Goal: Task Accomplishment & Management: Use online tool/utility

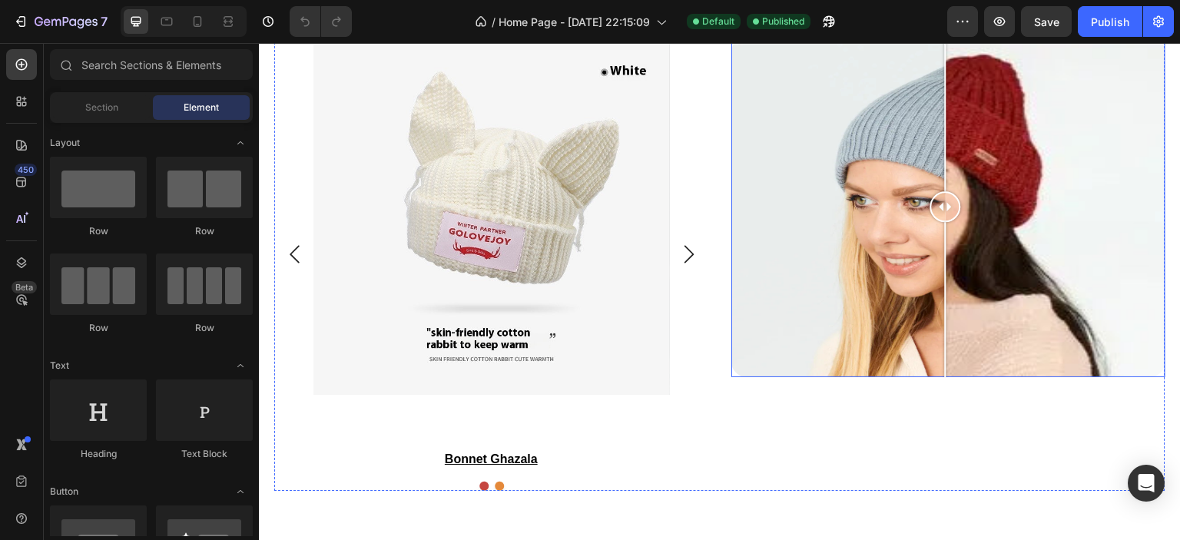
scroll to position [2305, 0]
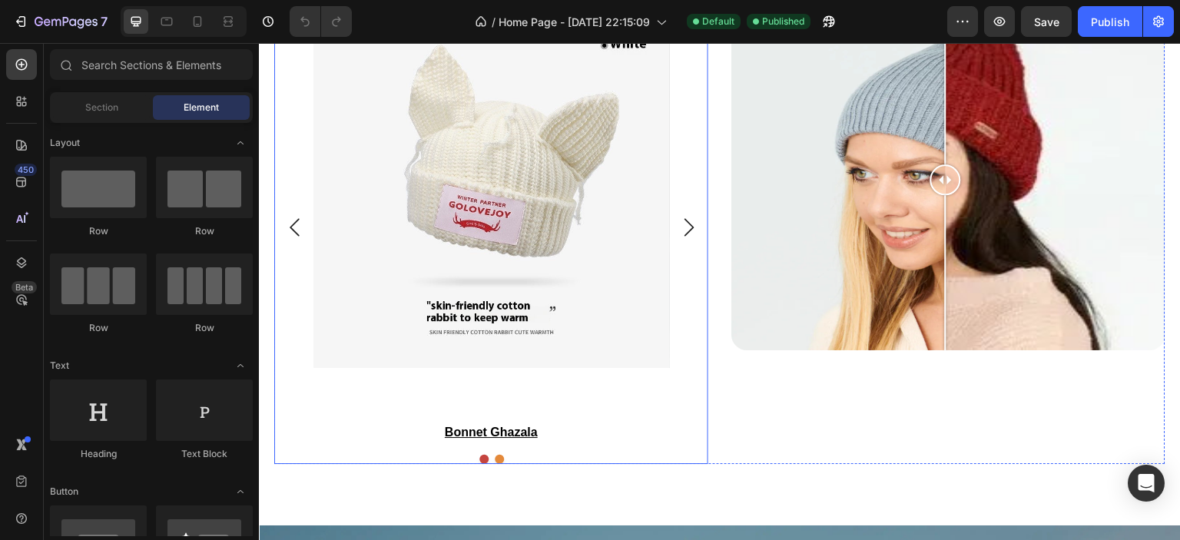
click at [687, 227] on icon "Carousel Next Arrow" at bounding box center [689, 227] width 18 height 18
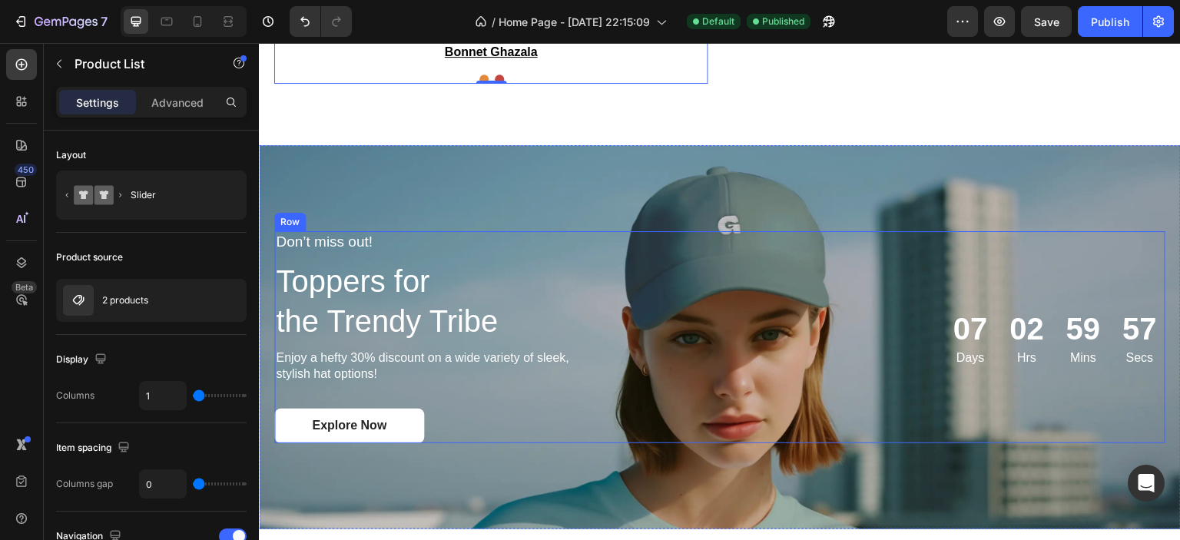
scroll to position [2765, 0]
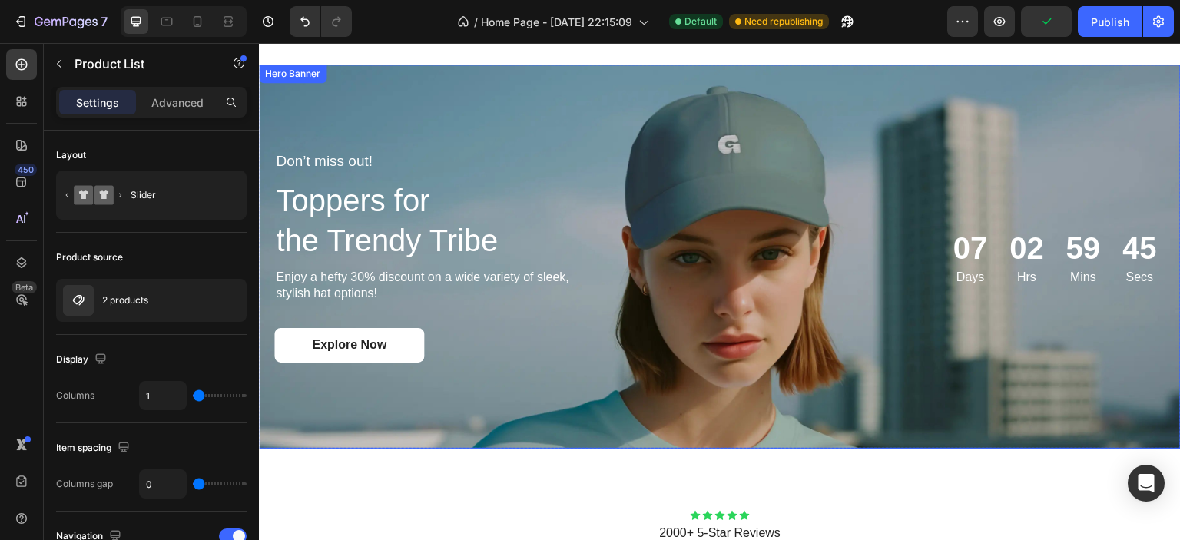
click at [386, 94] on div "Background Image" at bounding box center [720, 257] width 922 height 384
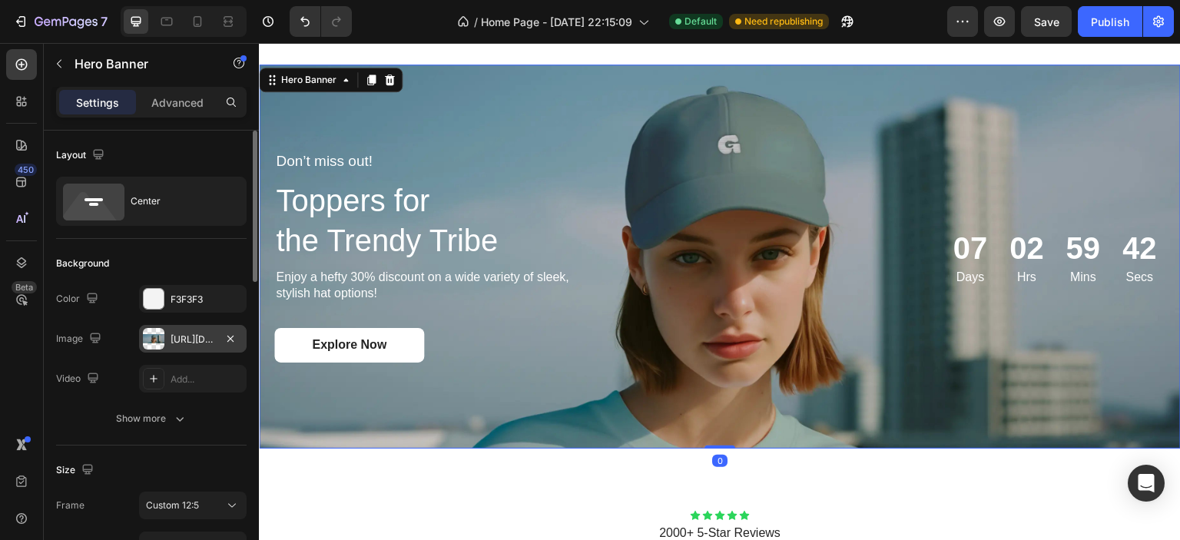
click at [181, 334] on div "https://cdn.shopify.com/s/files/1/0826/8254/4162/files/gempages_585287611619213…" at bounding box center [193, 340] width 45 height 14
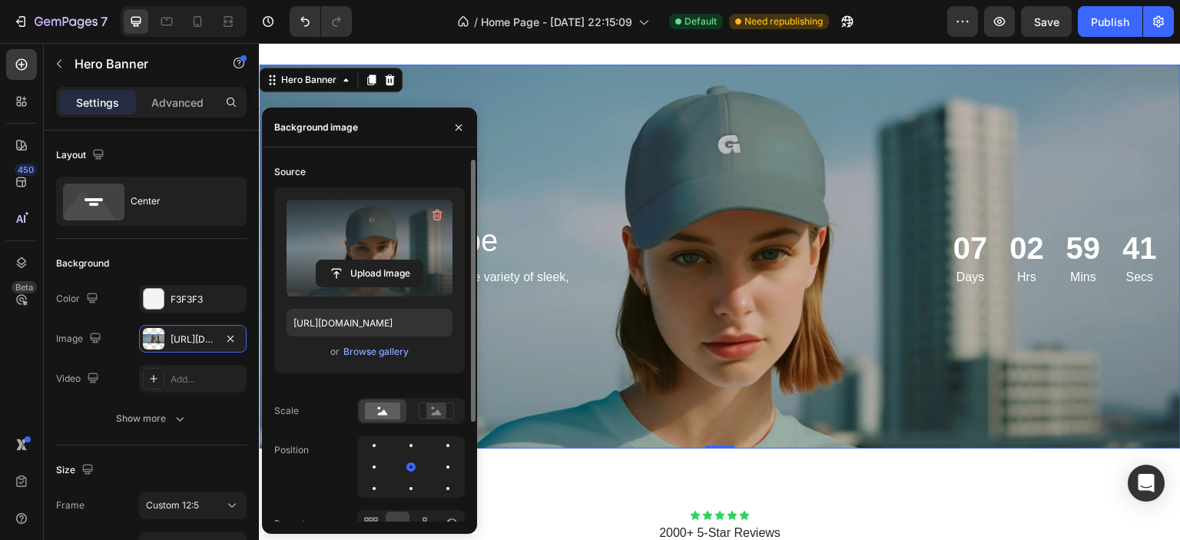
click at [387, 253] on label at bounding box center [370, 248] width 166 height 97
click at [387, 260] on input "file" at bounding box center [369, 273] width 106 height 26
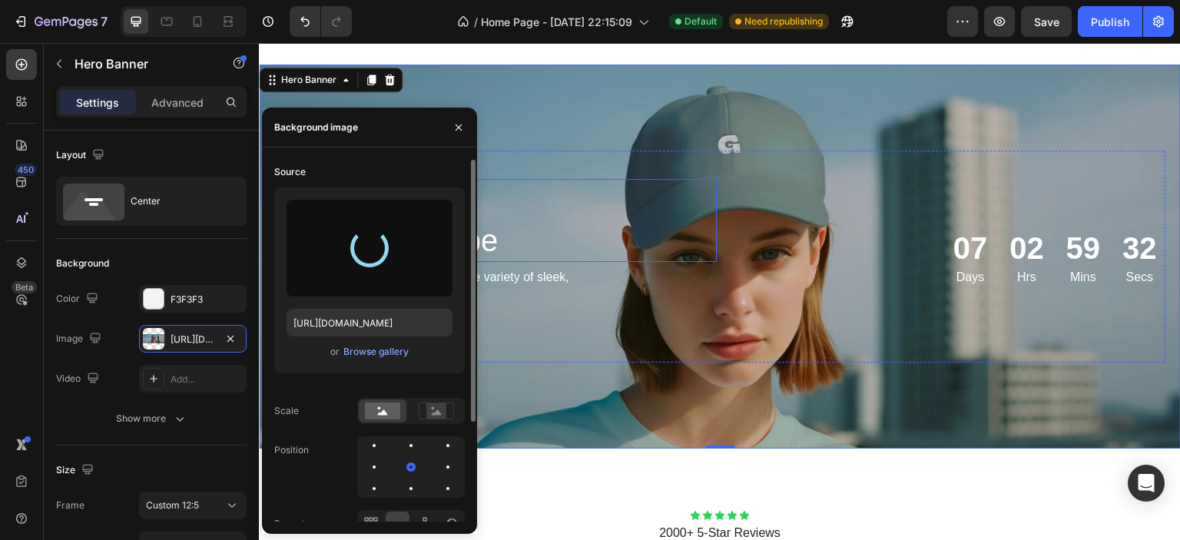
type input "https://cdn.shopify.com/s/files/1/0826/8254/4162/files/gempages_585287611619213…"
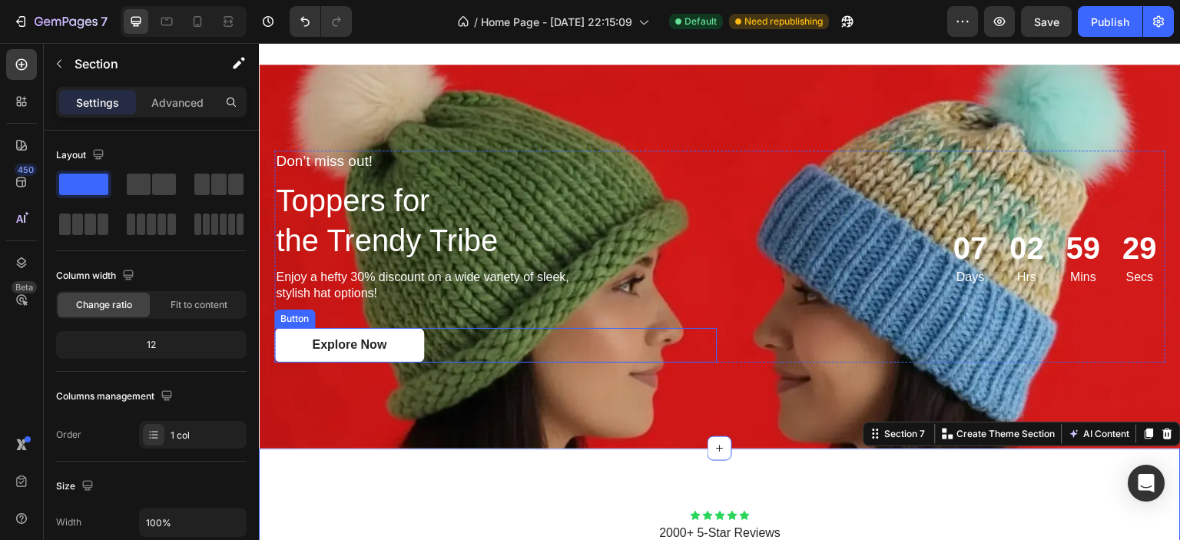
click at [674, 344] on div "Explore Now Button" at bounding box center [495, 345] width 442 height 35
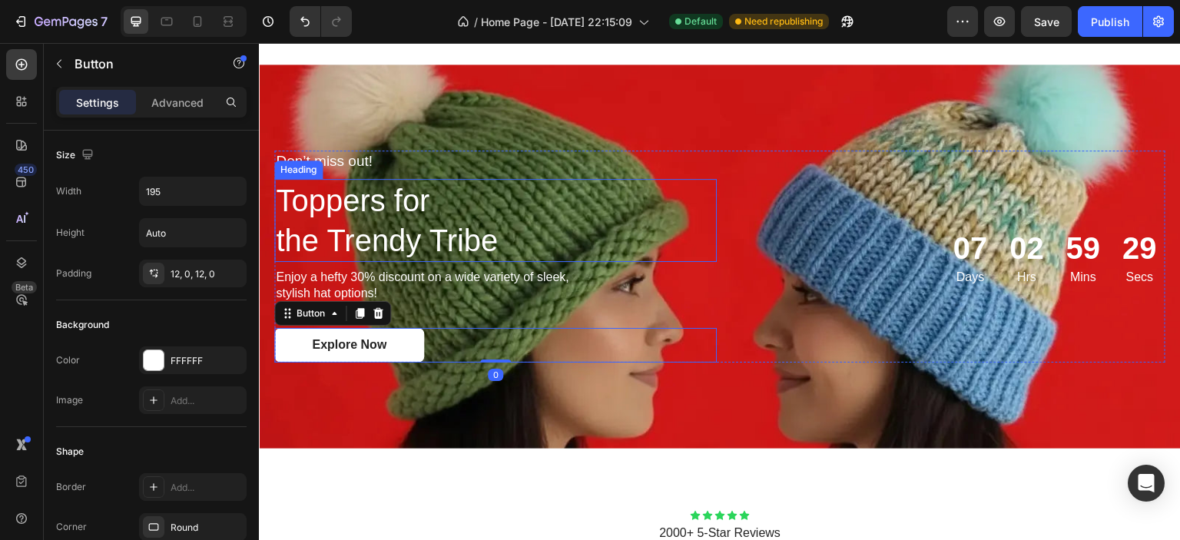
click at [639, 108] on div "Background Image" at bounding box center [720, 257] width 922 height 384
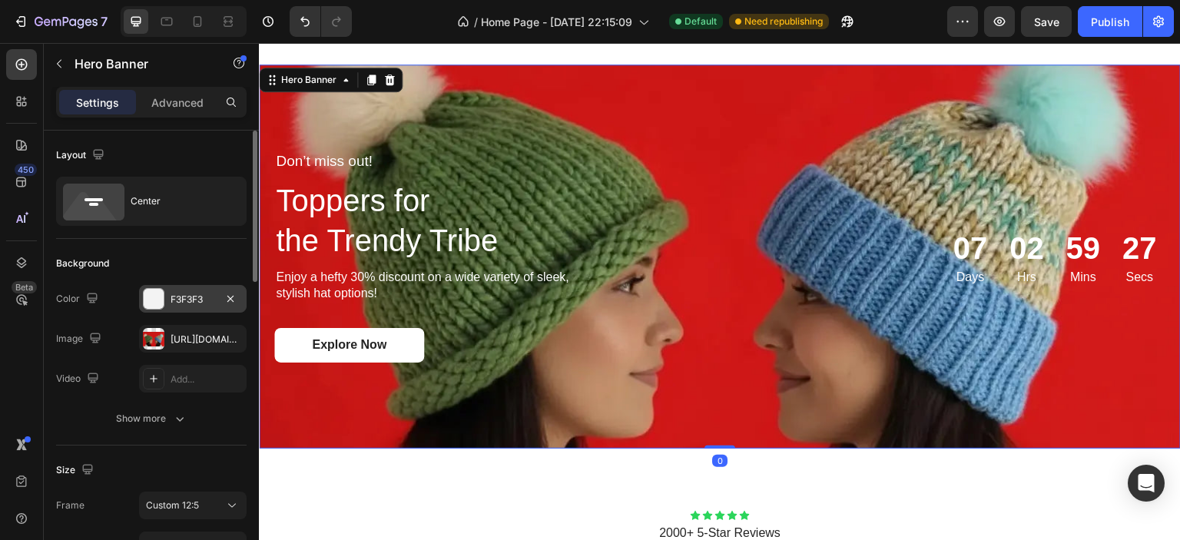
click at [191, 300] on div "F3F3F3" at bounding box center [193, 300] width 45 height 14
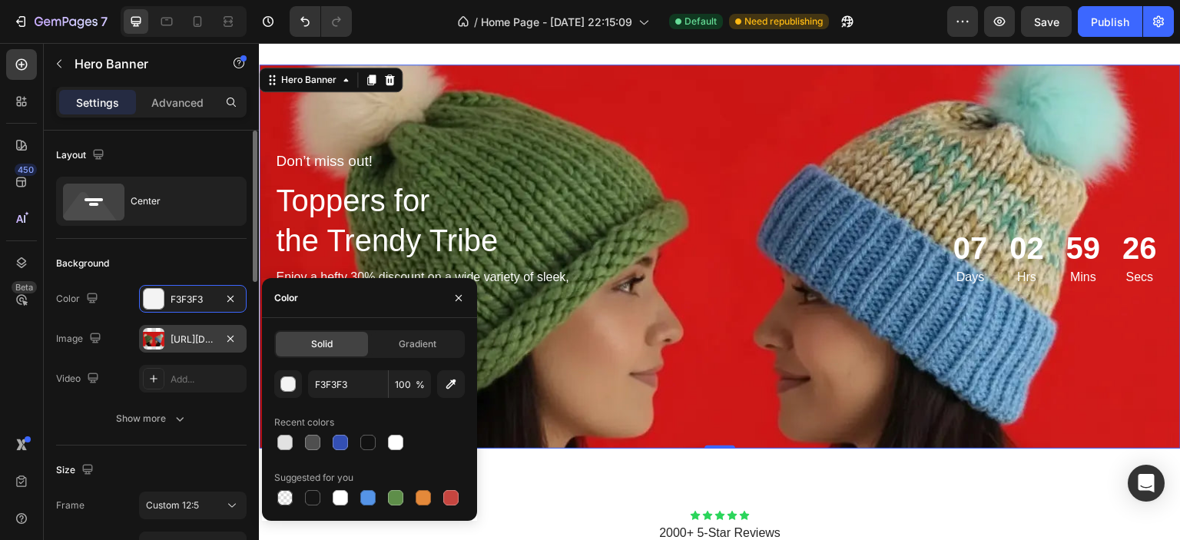
click at [195, 340] on div "https://cdn.shopify.com/s/files/1/0826/8254/4162/files/gempages_585287611619213…" at bounding box center [193, 340] width 45 height 14
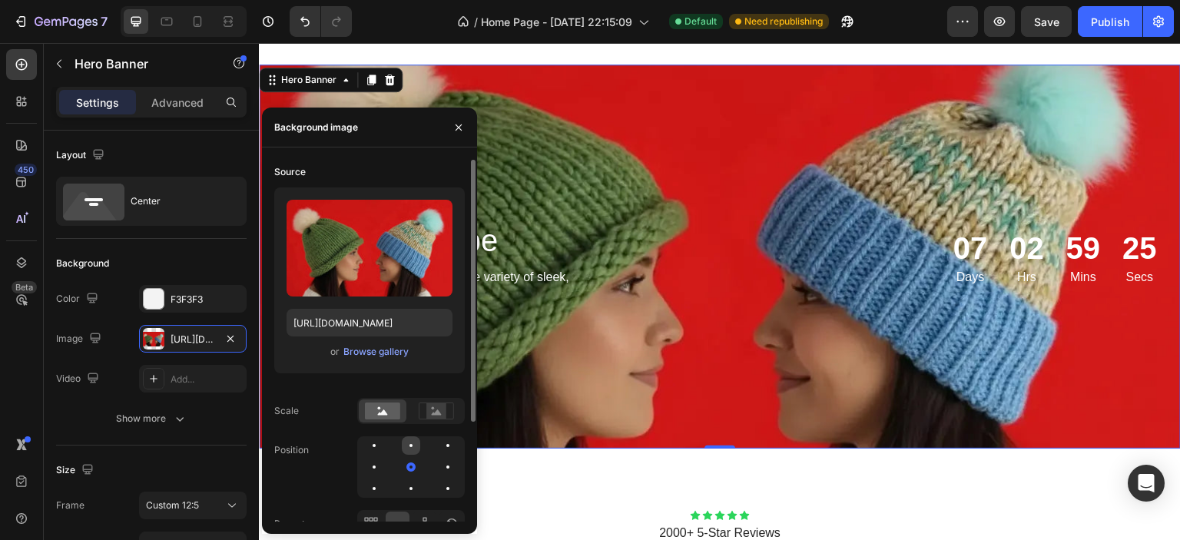
click at [412, 442] on div at bounding box center [411, 445] width 18 height 18
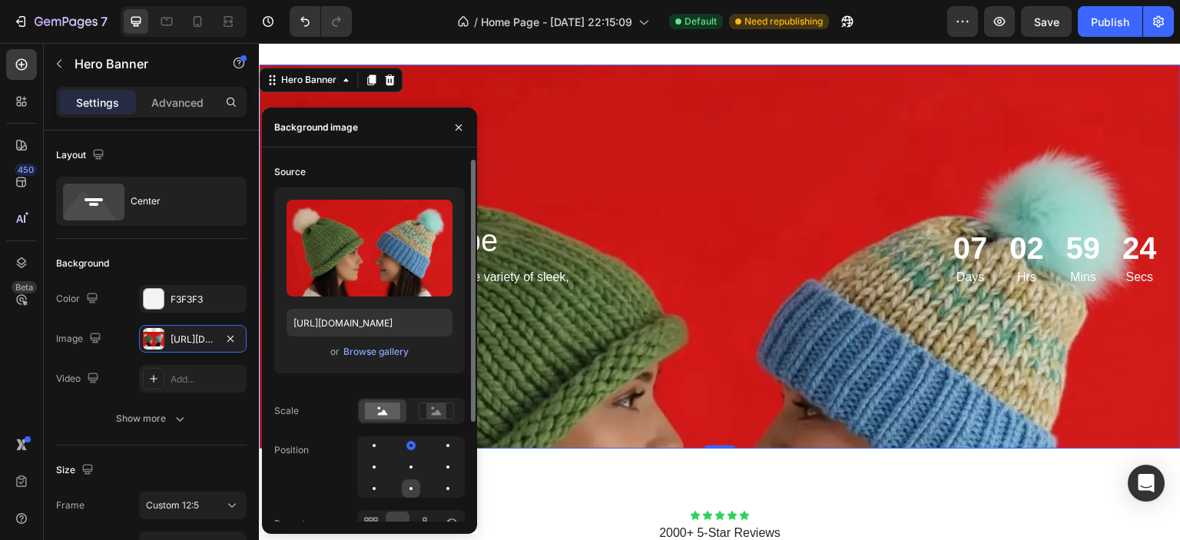
click at [414, 488] on div at bounding box center [411, 488] width 18 height 18
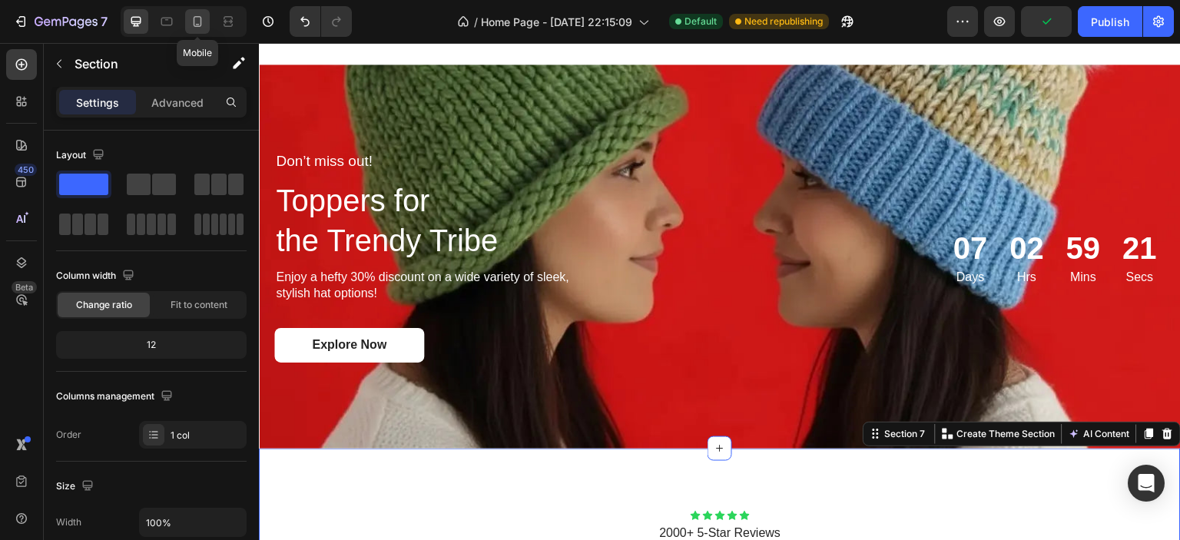
click at [204, 24] on icon at bounding box center [197, 21] width 15 height 15
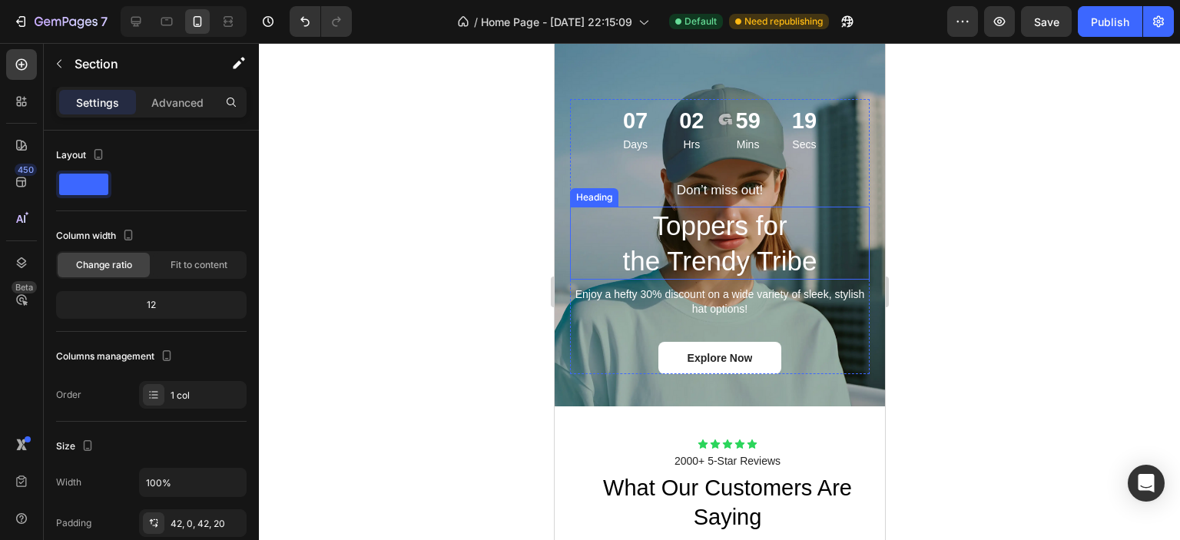
scroll to position [2904, 0]
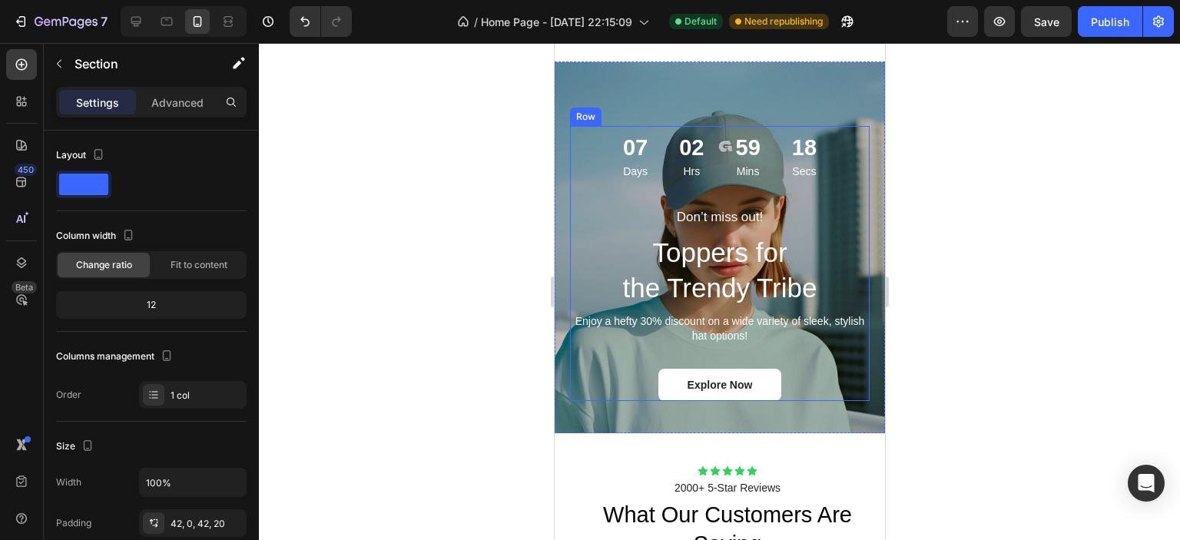
click at [572, 186] on div "07 Days 02 Hrs 59 Mins 18 Secs Countdown Timer" at bounding box center [719, 166] width 300 height 81
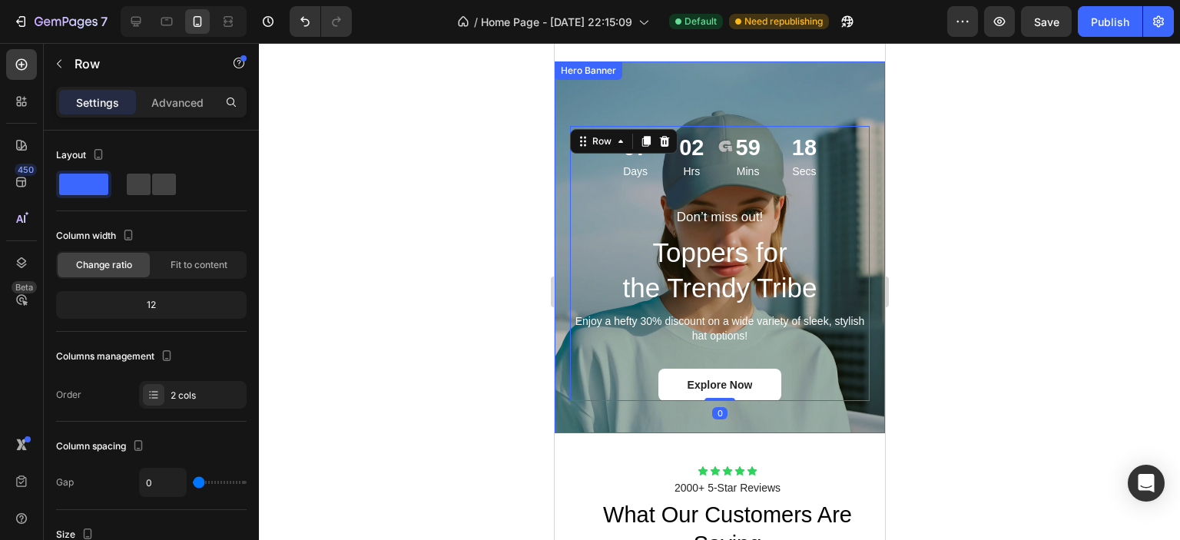
click at [564, 88] on div "Don’t miss out! Text Block Toppers for the Trendy Tribe Heading Enjoy a hefty 3…" at bounding box center [719, 247] width 330 height 372
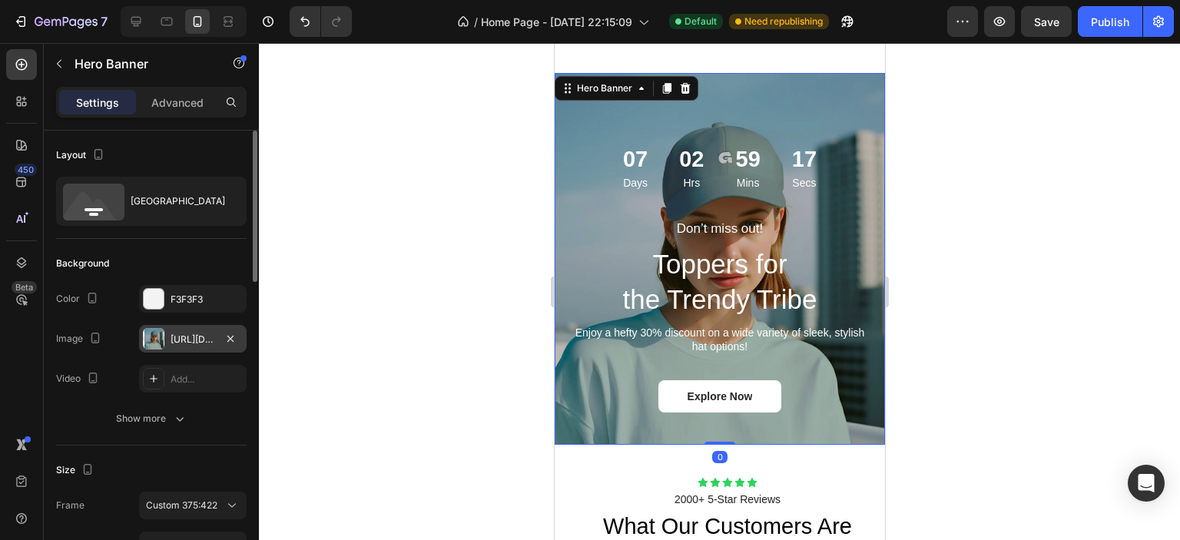
click at [184, 333] on div "https://cdn.shopify.com/s/files/1/0826/8254/4162/files/gempages_585287611619213…" at bounding box center [193, 340] width 45 height 14
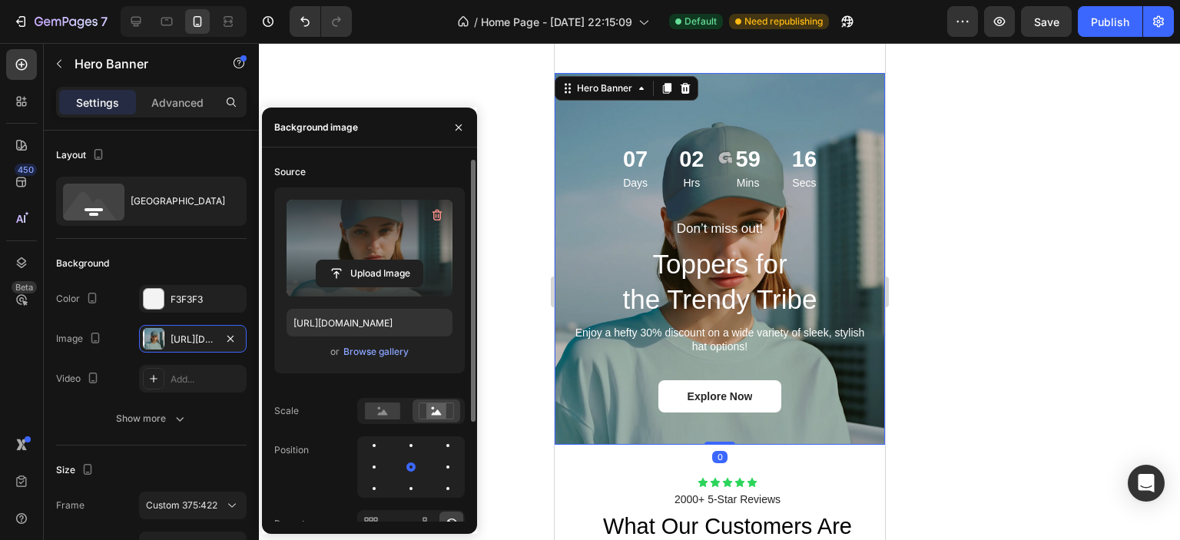
click at [362, 254] on label at bounding box center [370, 248] width 166 height 97
click at [362, 260] on input "file" at bounding box center [369, 273] width 106 height 26
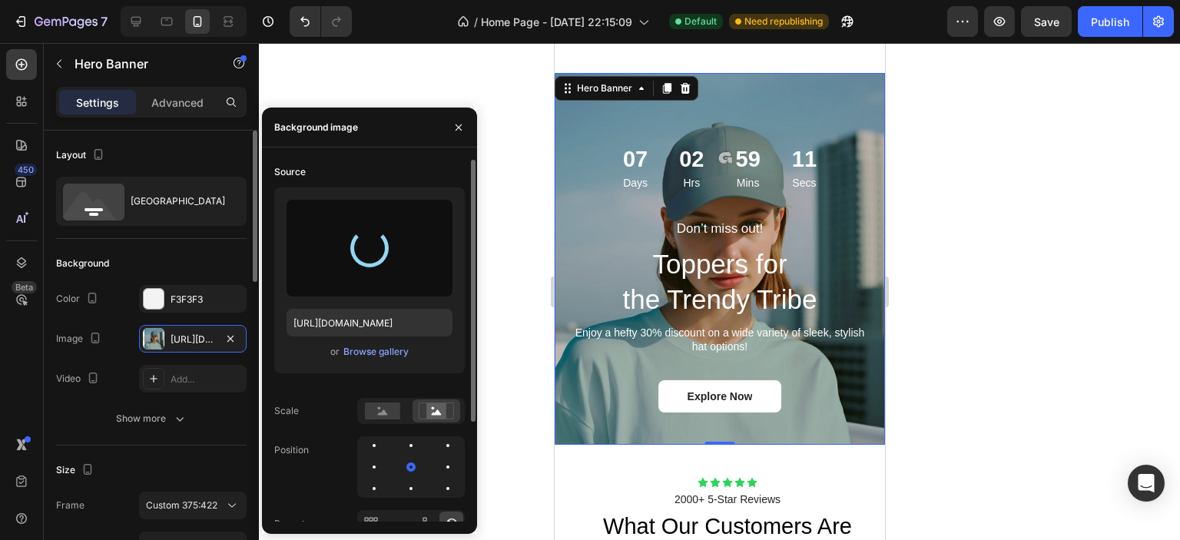
type input "https://cdn.shopify.com/s/files/1/0826/8254/4162/files/gempages_585287611619213…"
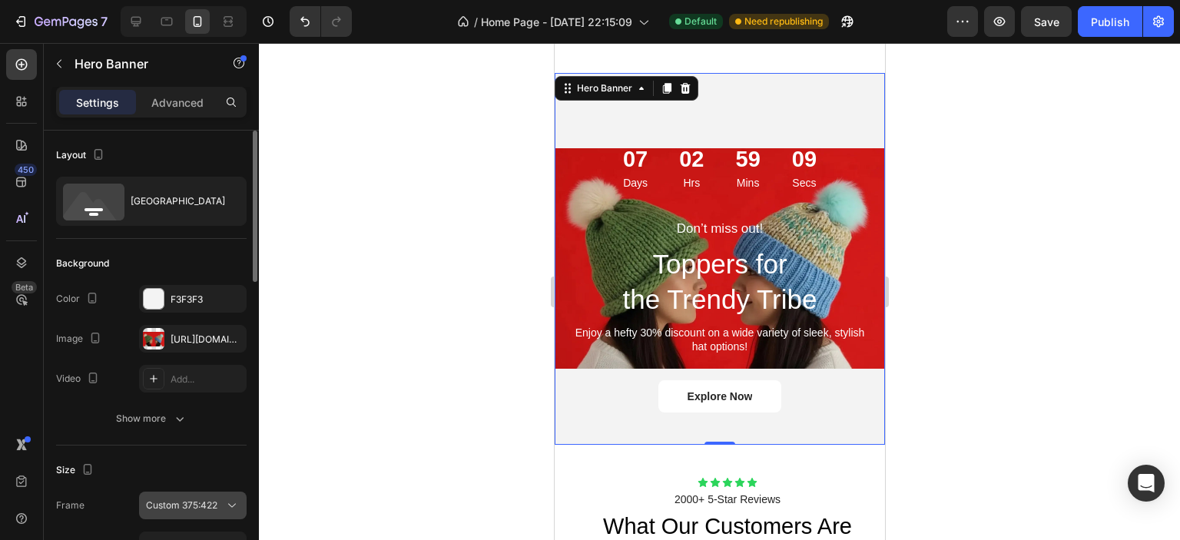
click at [187, 503] on span "Custom 375:422" at bounding box center [181, 506] width 71 height 14
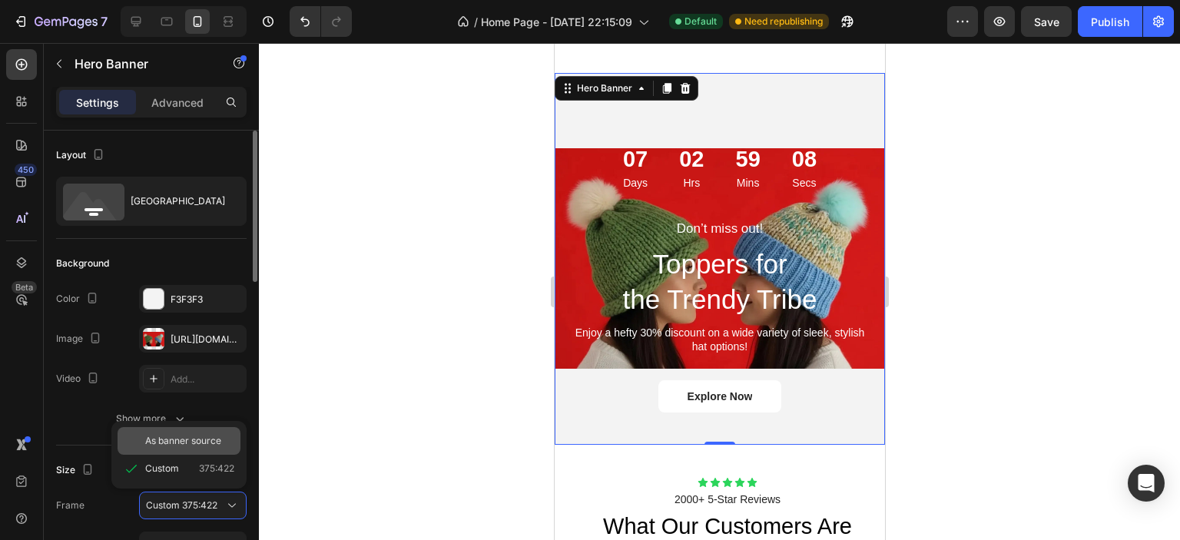
click at [203, 442] on span "As banner source" at bounding box center [183, 441] width 76 height 14
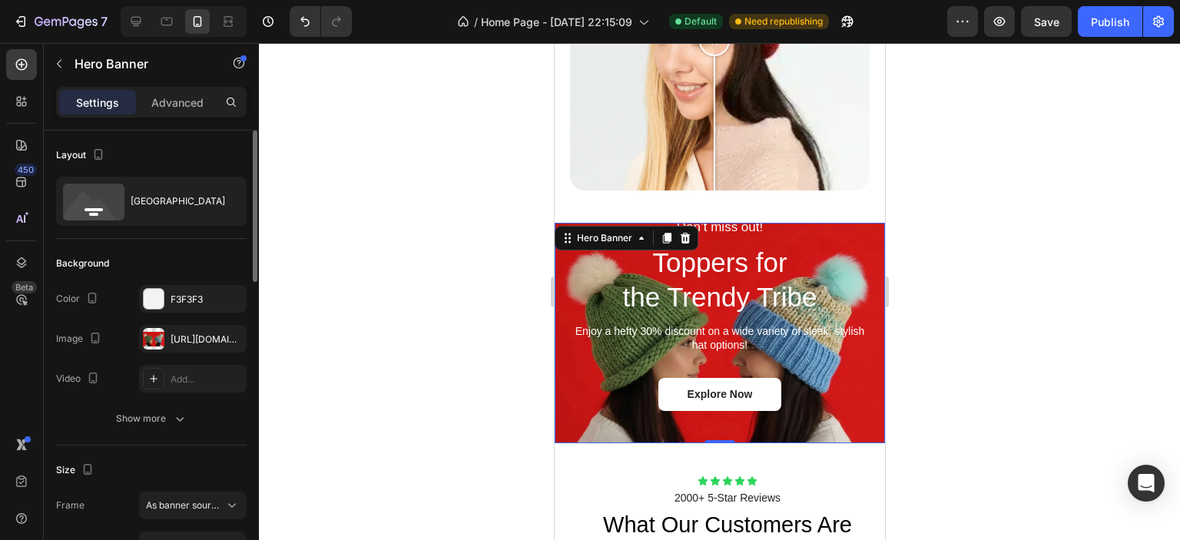
scroll to position [2750, 0]
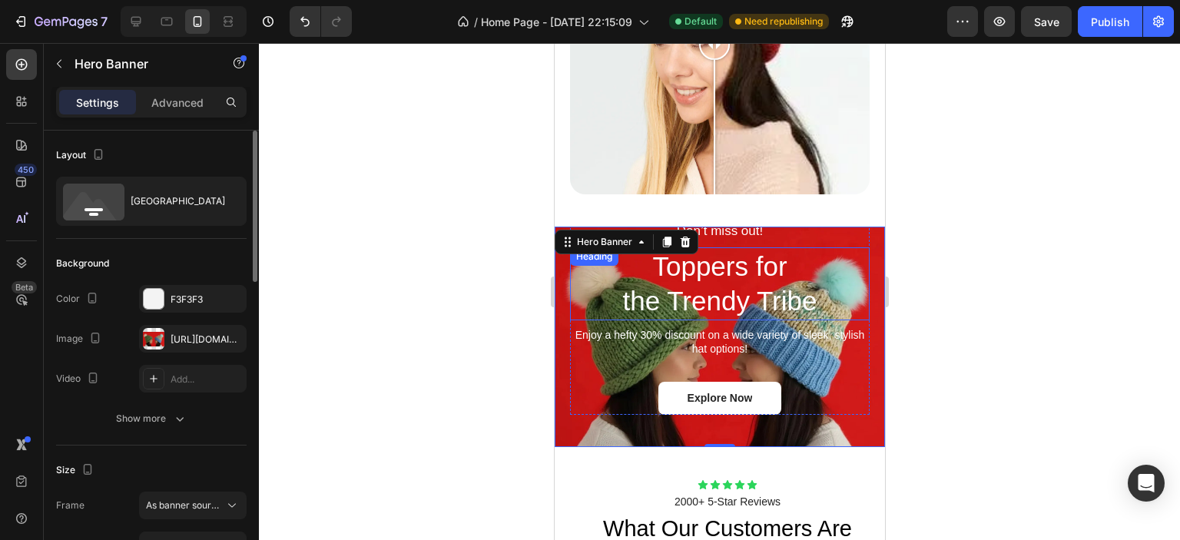
click at [389, 260] on div at bounding box center [719, 291] width 921 height 497
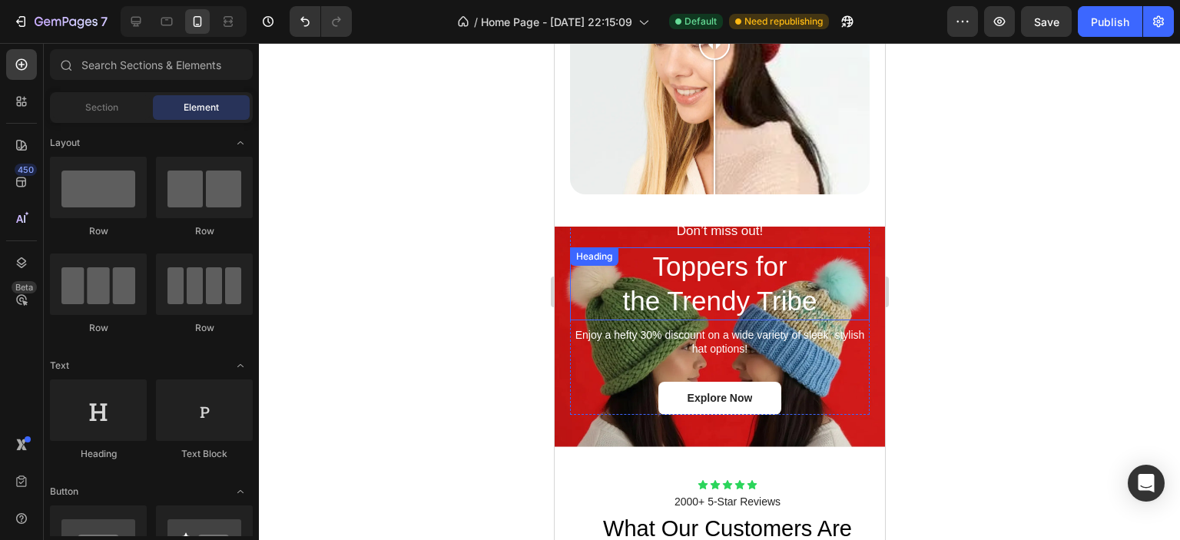
click at [711, 251] on h2 "Toppers for the Trendy Tribe" at bounding box center [719, 283] width 300 height 73
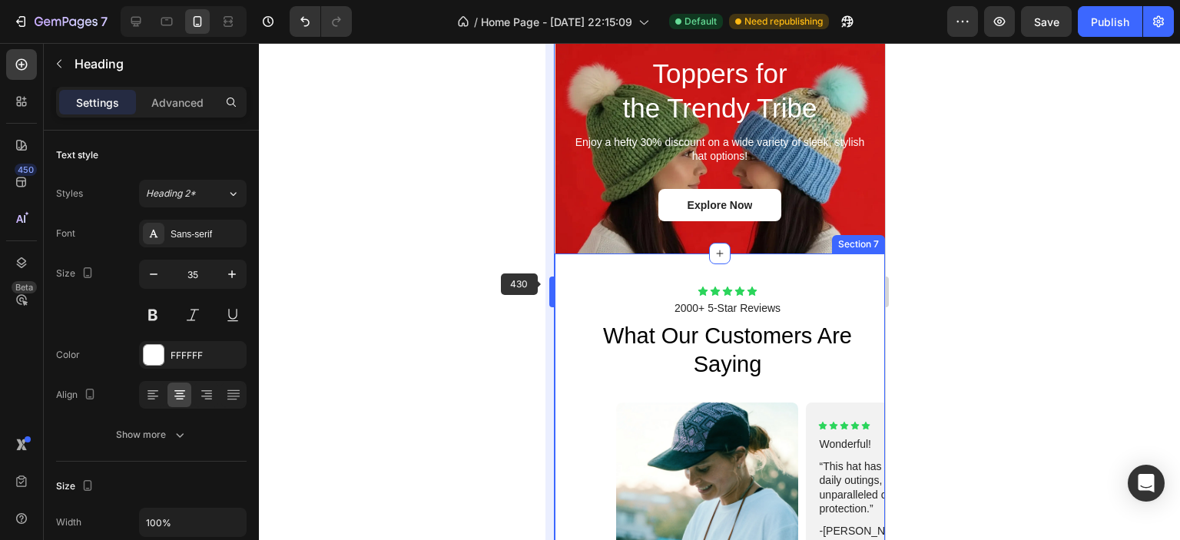
scroll to position [2410, 0]
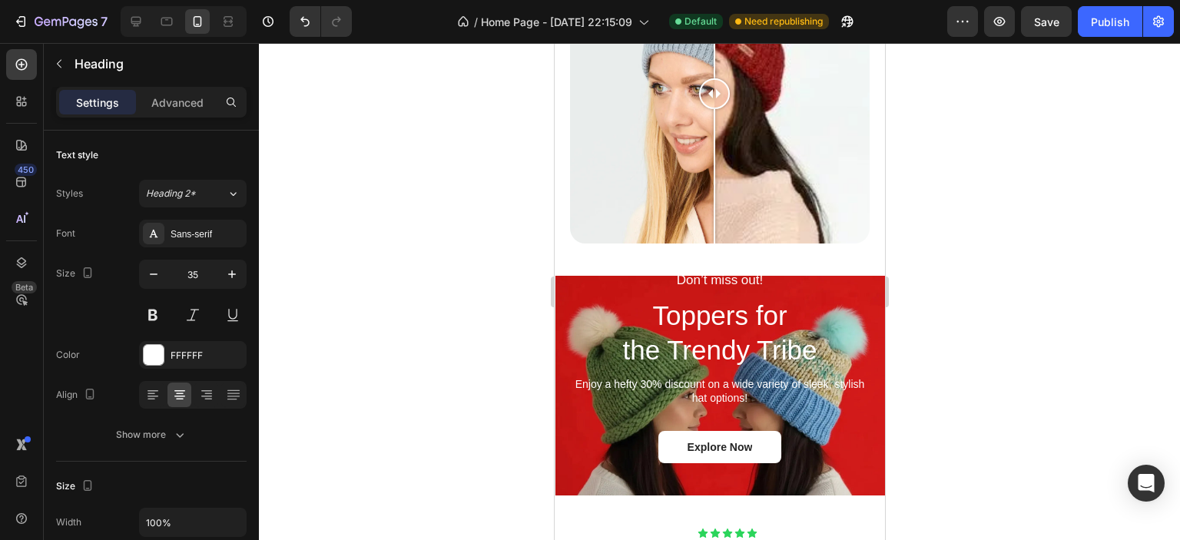
click at [713, 300] on h2 "Toppers for the Trendy Tribe" at bounding box center [719, 333] width 300 height 73
click at [689, 326] on p "Toppers for the Trendy Tribe" at bounding box center [719, 333] width 297 height 70
click at [700, 300] on p "Toppers for the Trendy Tribe" at bounding box center [719, 333] width 297 height 70
click at [134, 23] on icon at bounding box center [136, 22] width 10 height 10
type input "40"
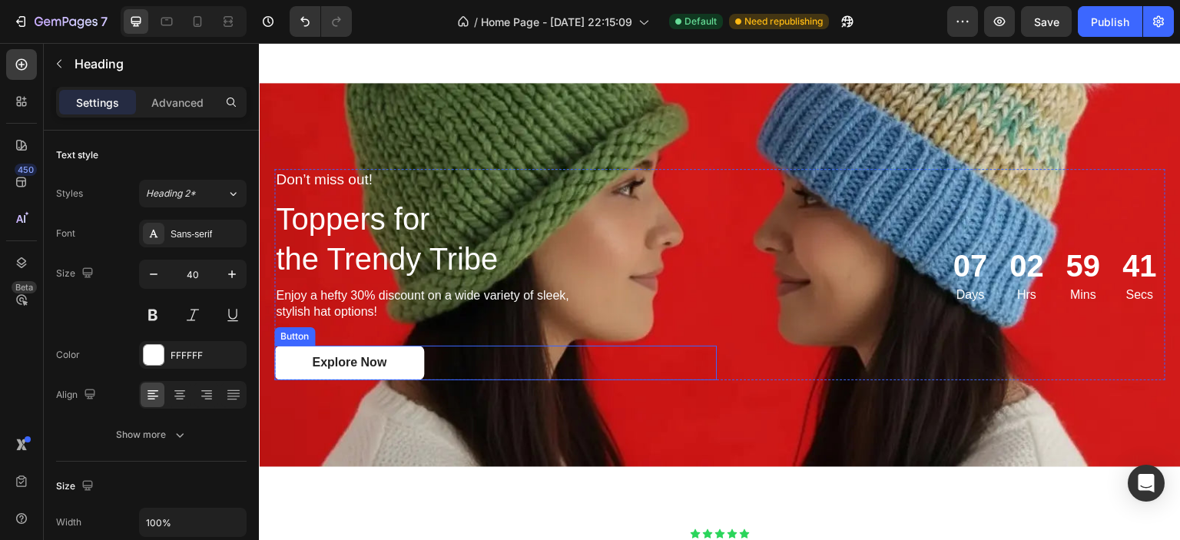
scroll to position [2553, 0]
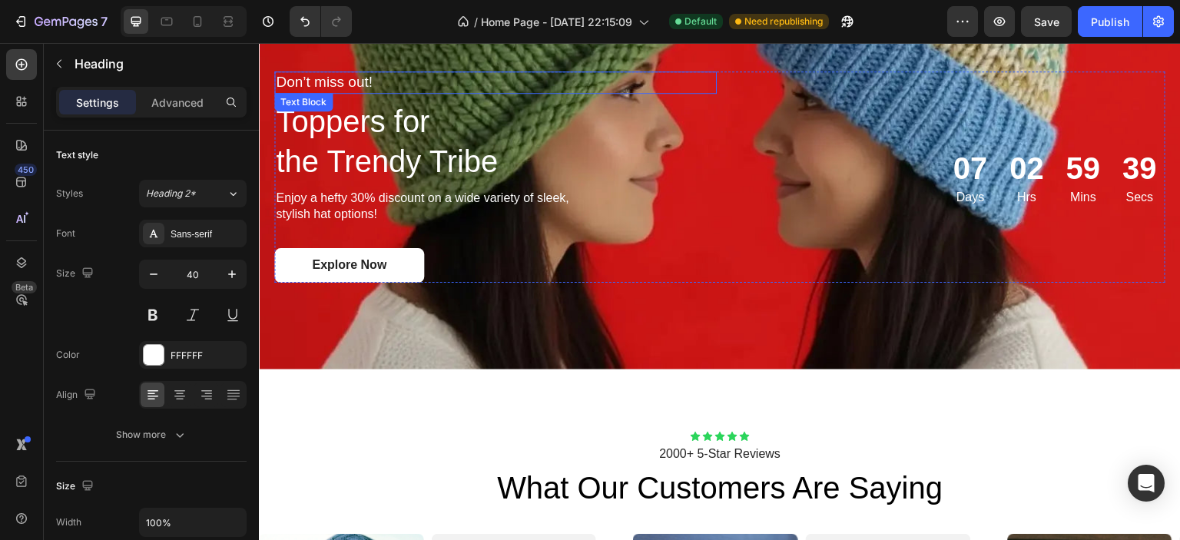
click at [319, 76] on p "Don’t miss out!" at bounding box center [436, 82] width 320 height 19
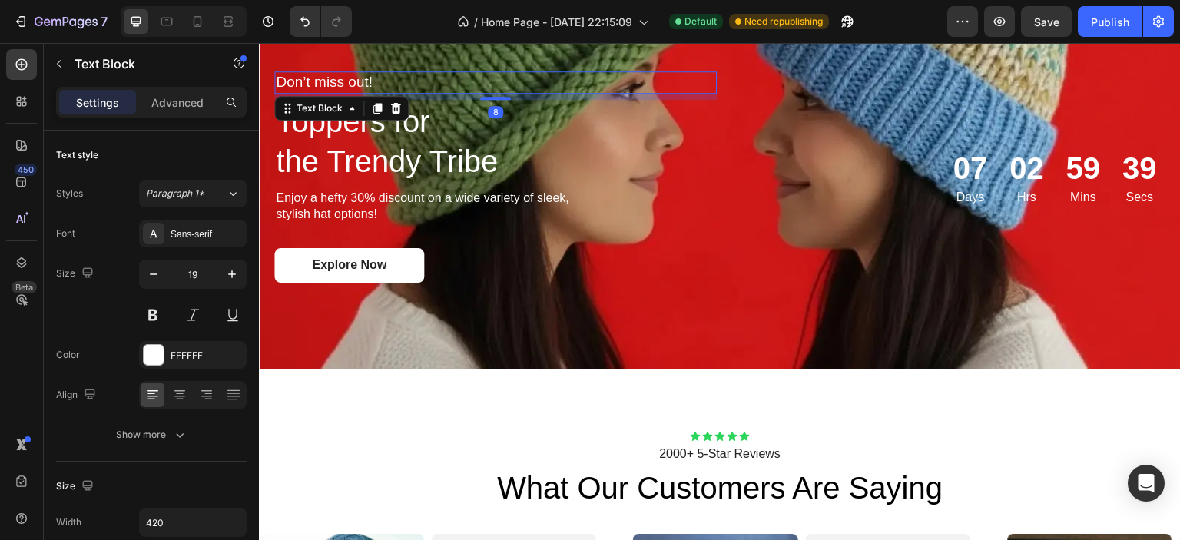
click at [319, 76] on p "Don’t miss out!" at bounding box center [436, 82] width 320 height 19
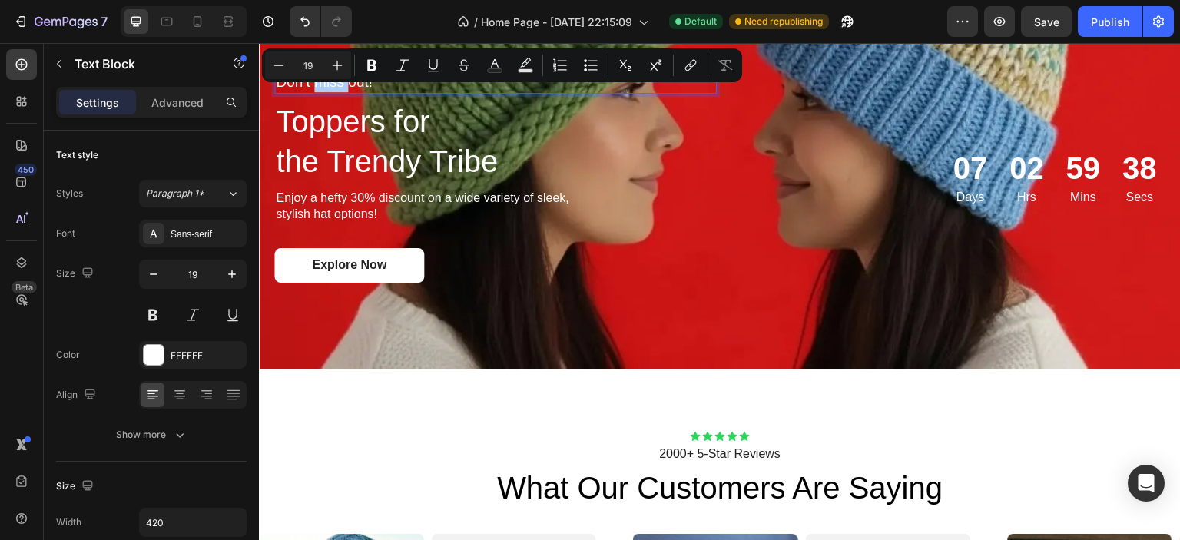
click at [319, 76] on div "Minus 19 Plus" at bounding box center [308, 65] width 86 height 28
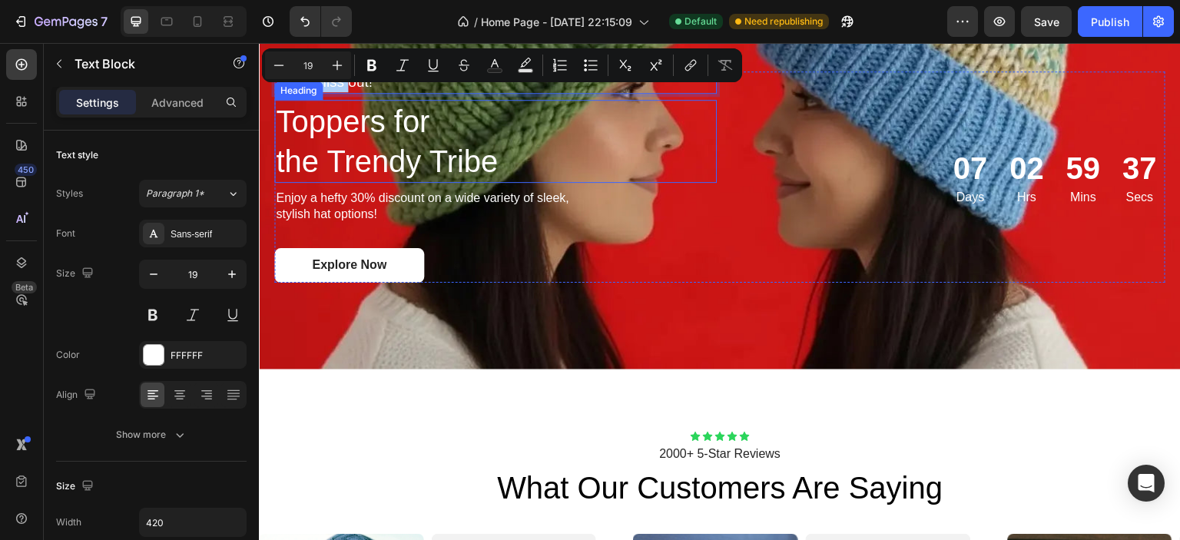
scroll to position [2477, 0]
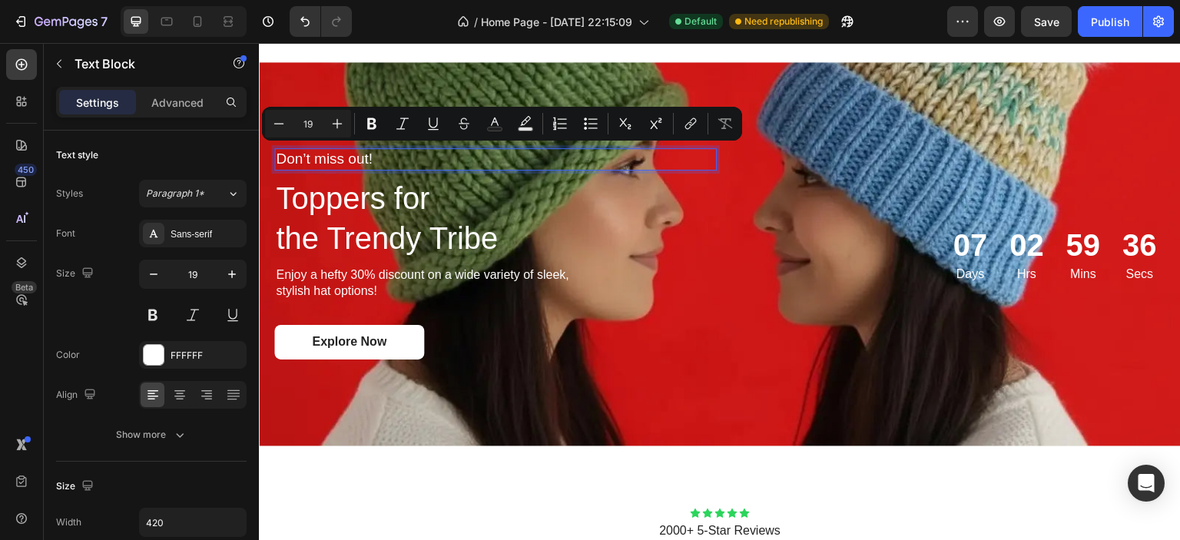
click at [360, 154] on p "Don’t miss out!" at bounding box center [436, 159] width 320 height 19
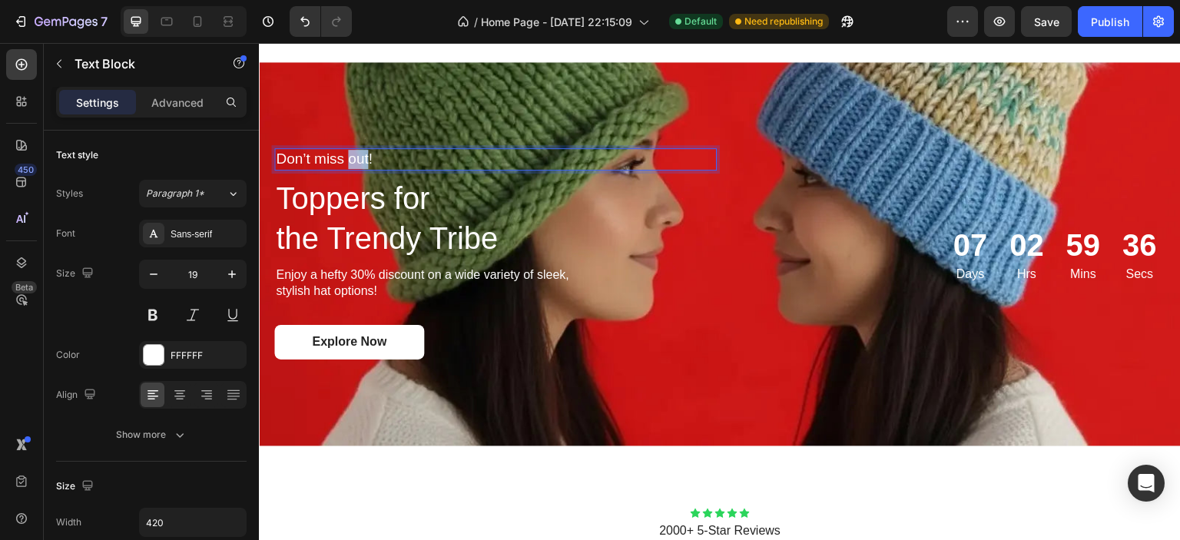
click at [360, 154] on p "Don’t miss out!" at bounding box center [436, 159] width 320 height 19
copy p "Don’t miss out!"
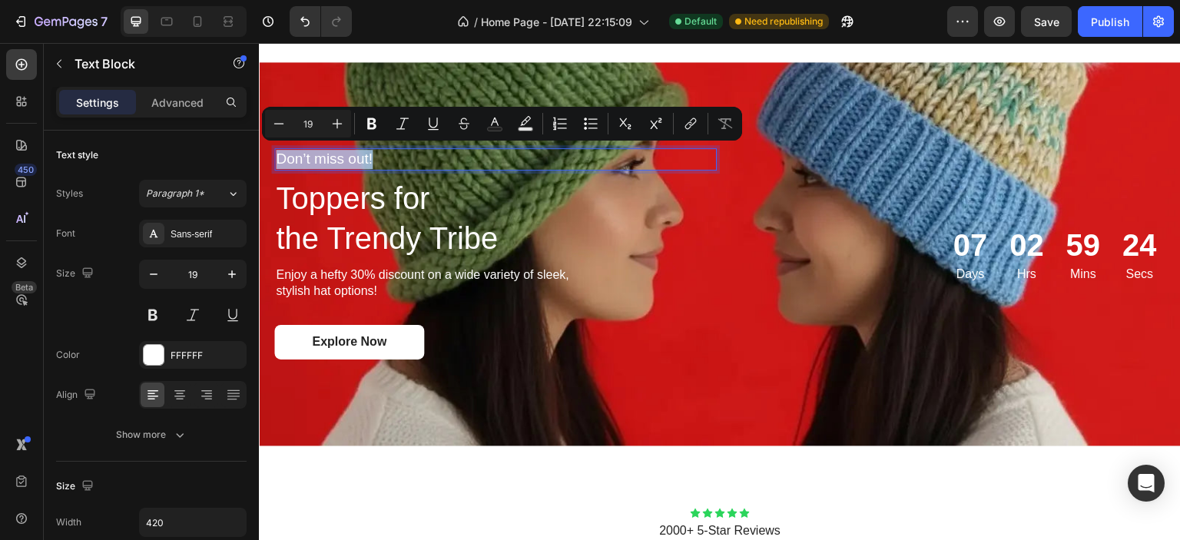
click at [341, 153] on p "Don’t miss out!" at bounding box center [436, 159] width 320 height 19
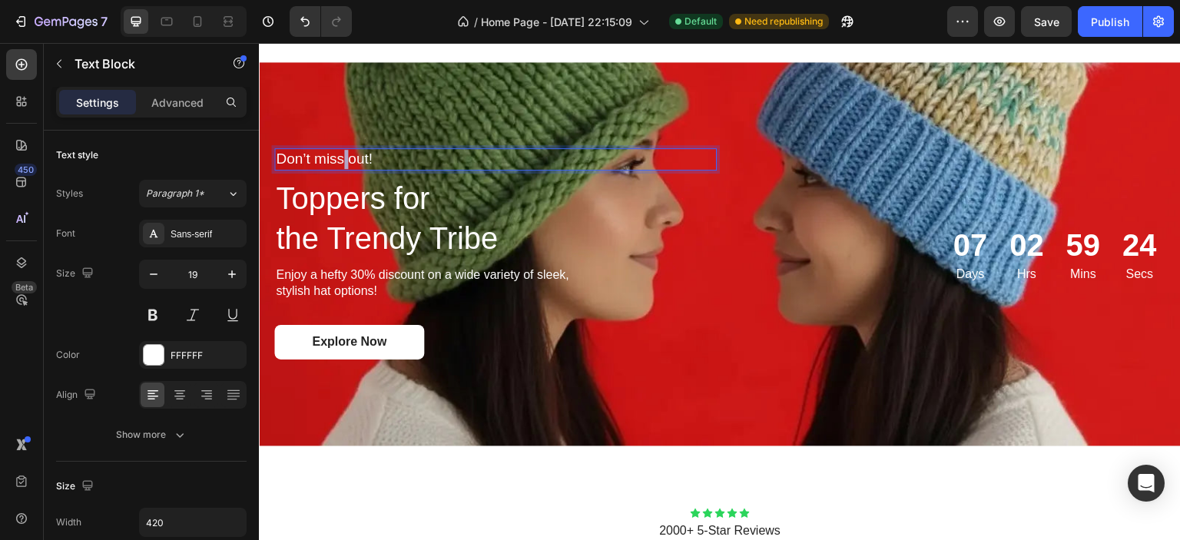
click at [341, 153] on p "Don’t miss out!" at bounding box center [436, 159] width 320 height 19
click at [371, 171] on div "Text Block 8 Toppers for the Trendy Tribe Heading Enjoy a hefty 30% discount on…" at bounding box center [495, 253] width 442 height 211
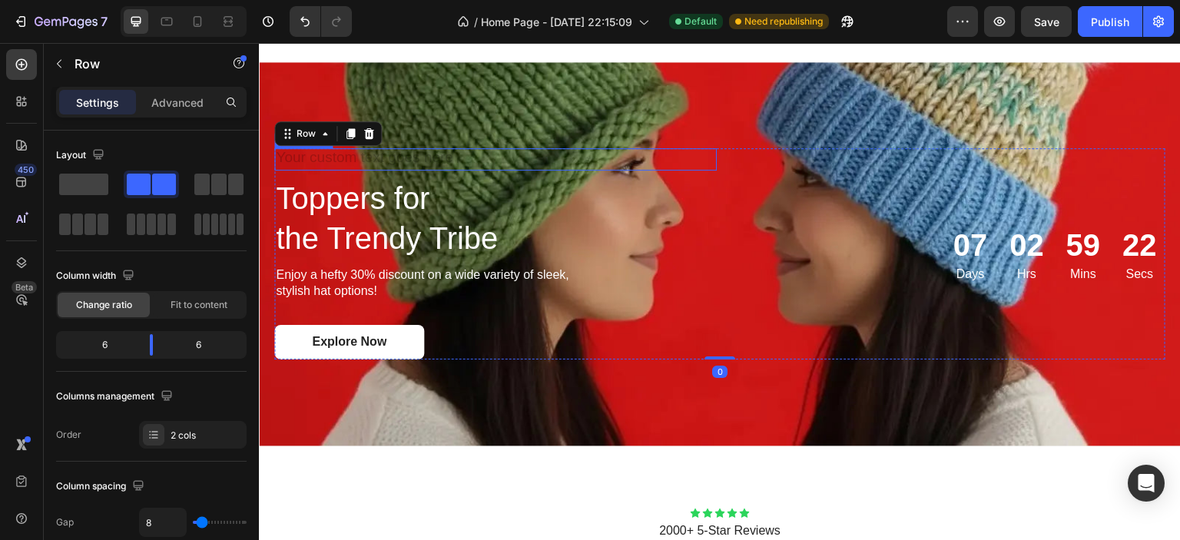
click at [362, 164] on div "Rich Text Editor. Editing area: main" at bounding box center [435, 159] width 323 height 22
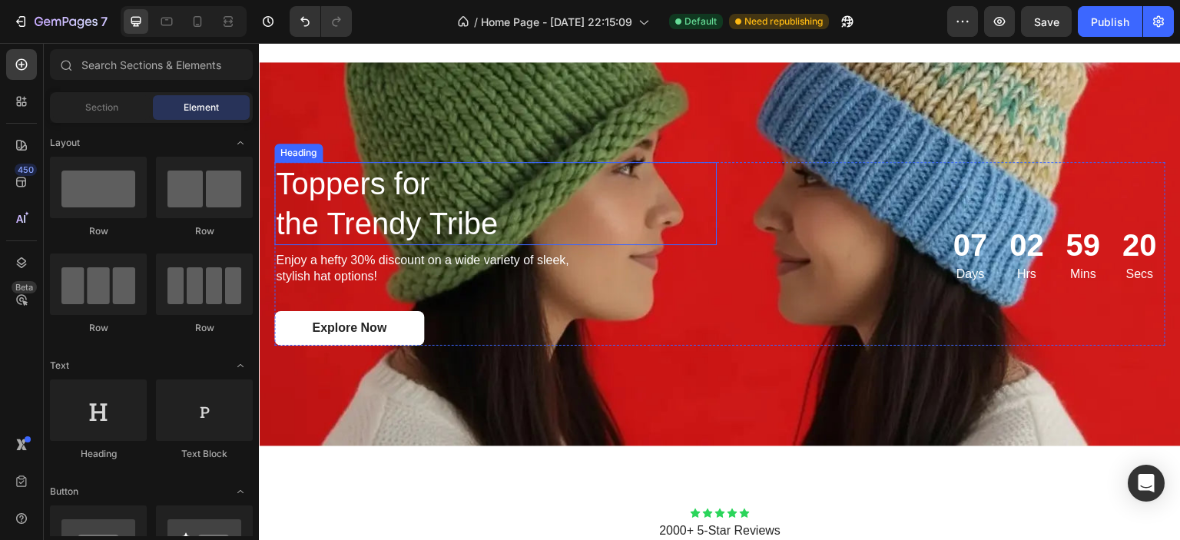
click at [356, 178] on p "Toppers for the Trendy Tribe" at bounding box center [495, 204] width 439 height 80
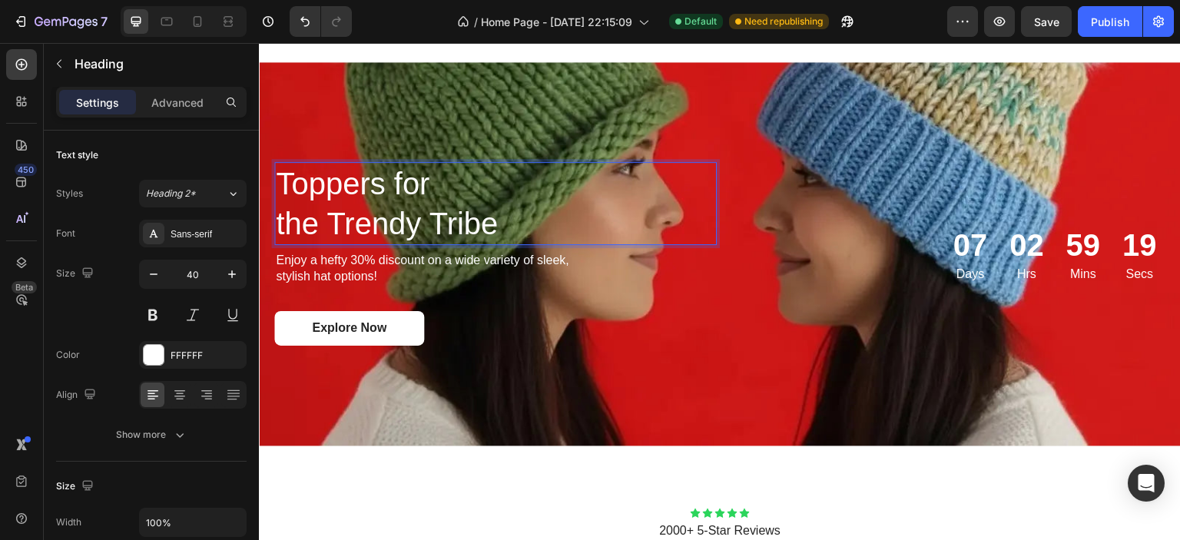
click at [353, 194] on p "Toppers for the Trendy Tribe" at bounding box center [495, 204] width 439 height 80
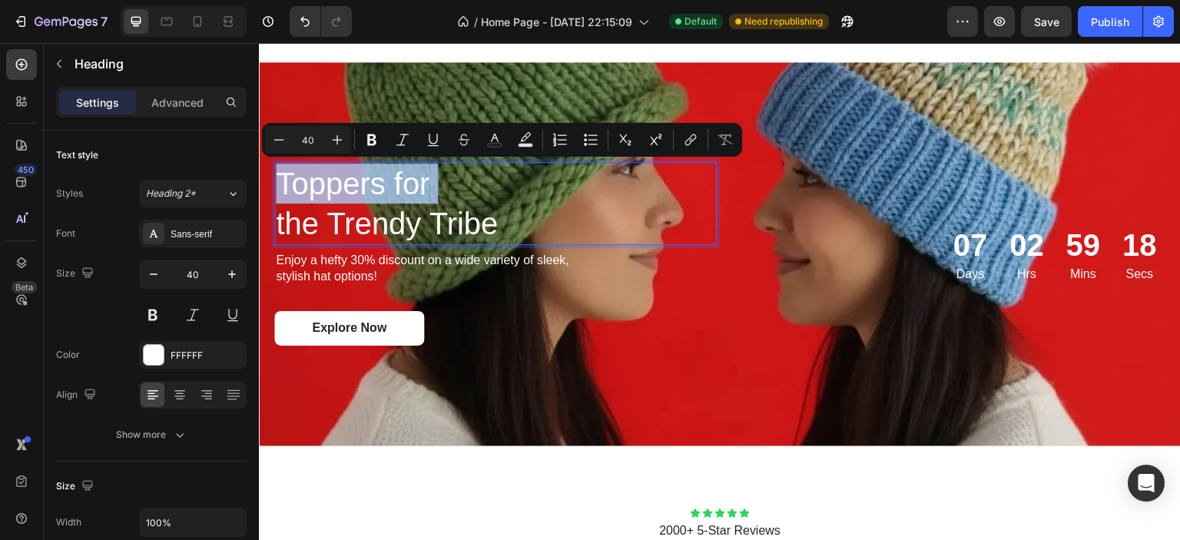
click at [353, 194] on p "Toppers for the Trendy Tribe" at bounding box center [495, 204] width 439 height 80
click at [525, 237] on p "Toppers for the Trendy Tribe" at bounding box center [495, 204] width 439 height 80
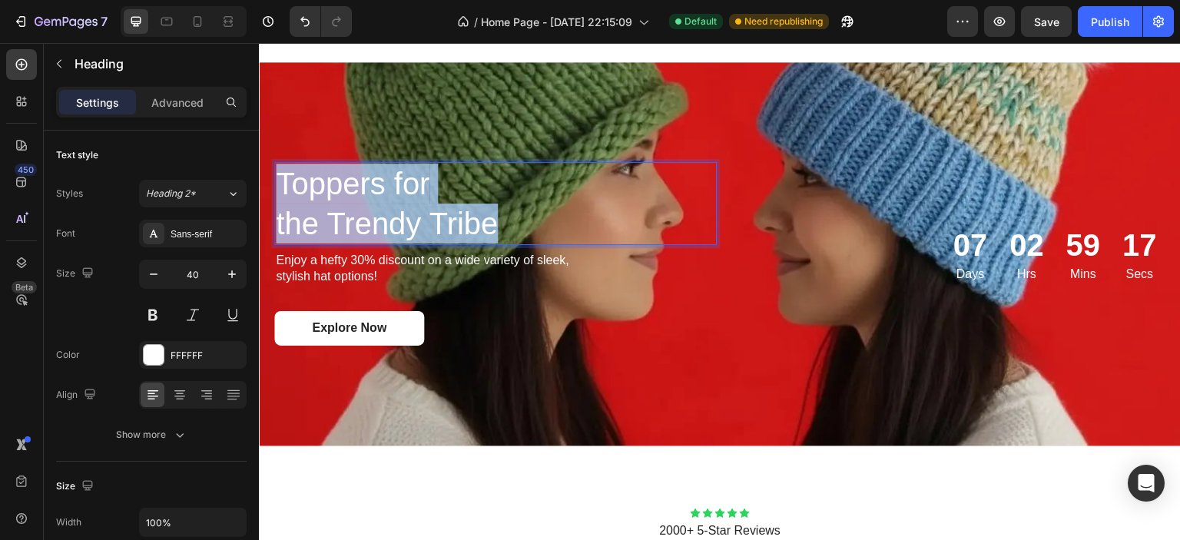
drag, startPoint x: 502, startPoint y: 227, endPoint x: 280, endPoint y: 190, distance: 225.0
click at [280, 190] on p "Toppers for the Trendy Tribe" at bounding box center [495, 204] width 439 height 80
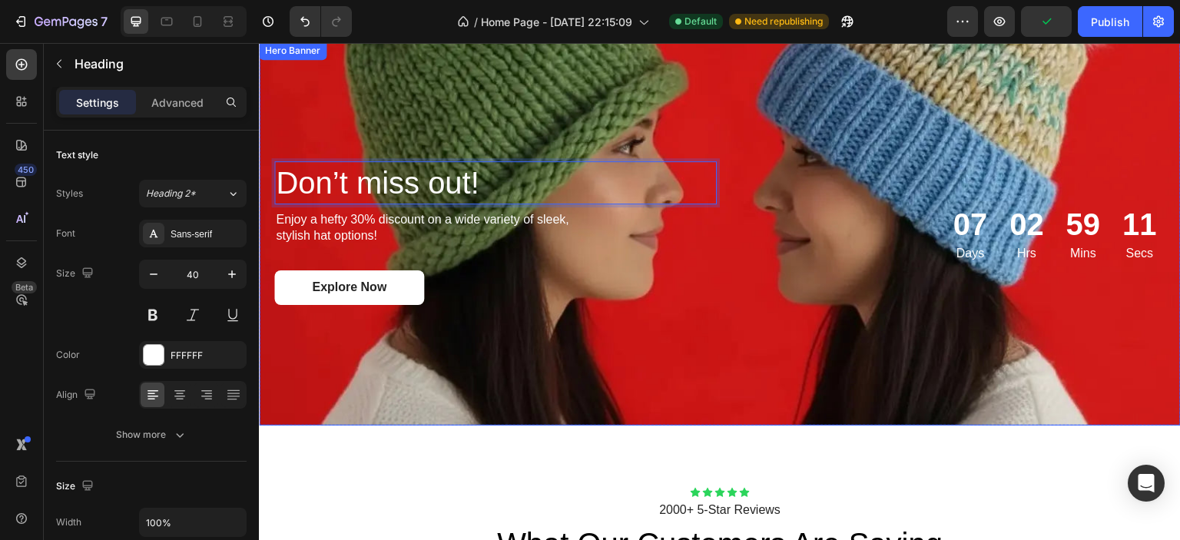
click at [401, 171] on p "Don’t miss out!" at bounding box center [495, 183] width 439 height 40
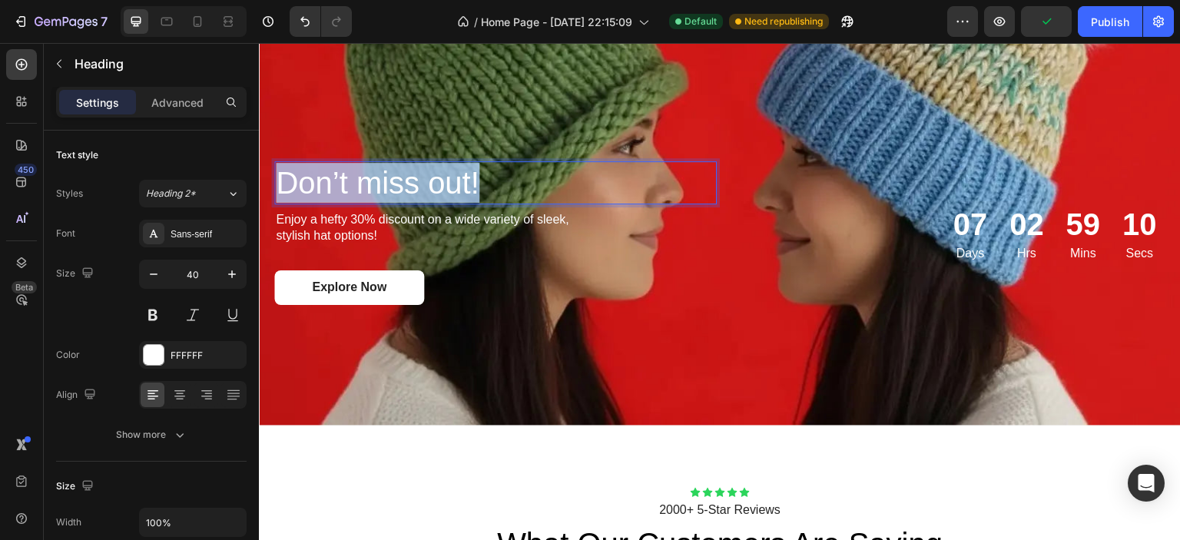
click at [401, 171] on p "Don’t miss out!" at bounding box center [495, 183] width 439 height 40
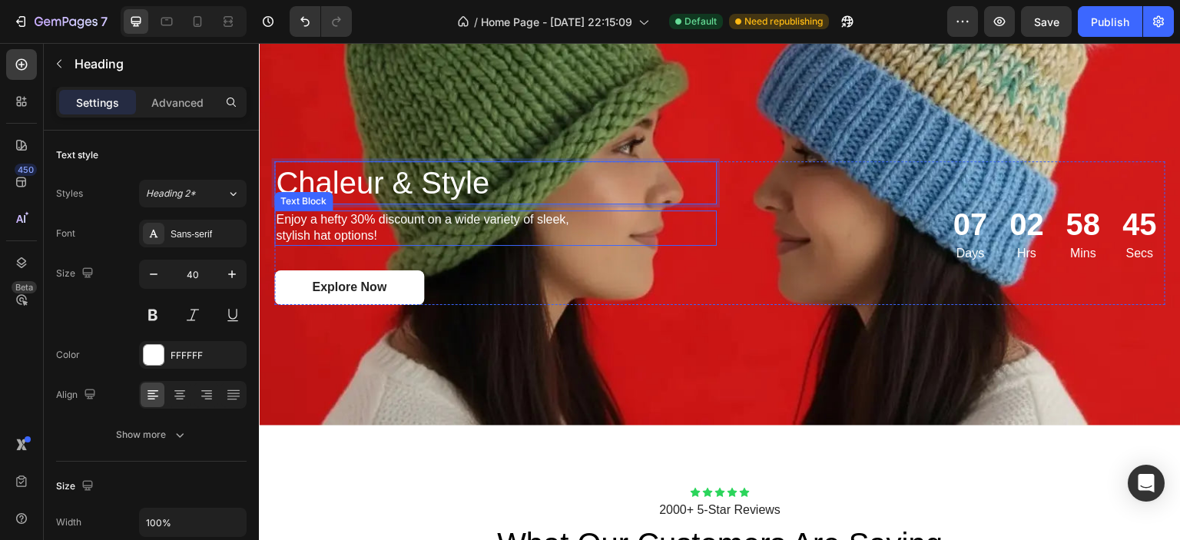
click at [342, 221] on p "Enjoy a hefty 30% discount on a wide variety of sleek, stylish hat options!" at bounding box center [436, 228] width 320 height 32
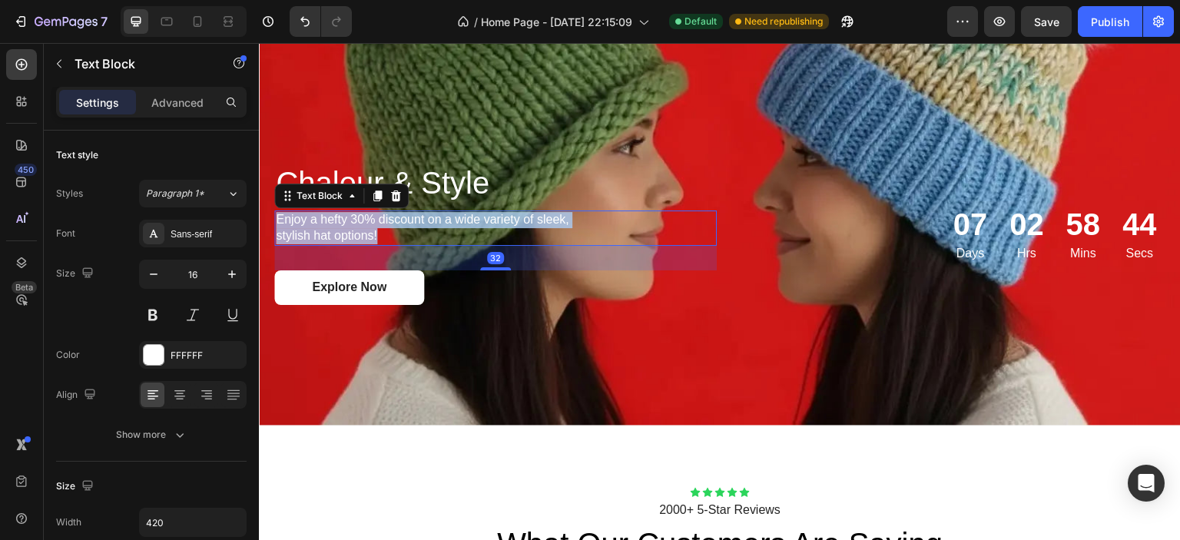
click at [342, 221] on p "Enjoy a hefty 30% discount on a wide variety of sleek, stylish hat options!" at bounding box center [436, 228] width 320 height 32
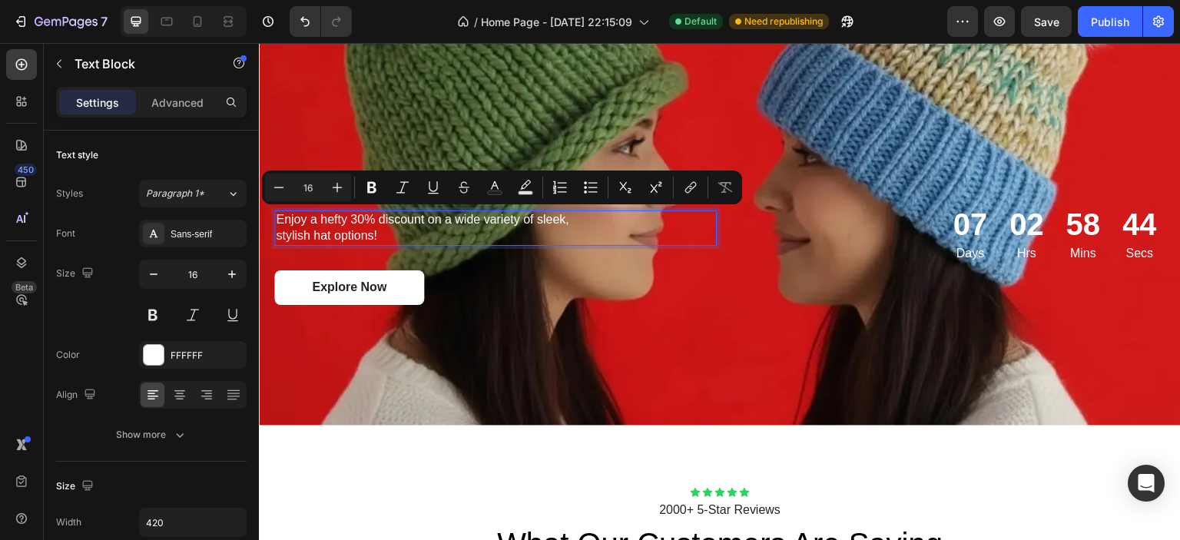
scroll to position [2505, 0]
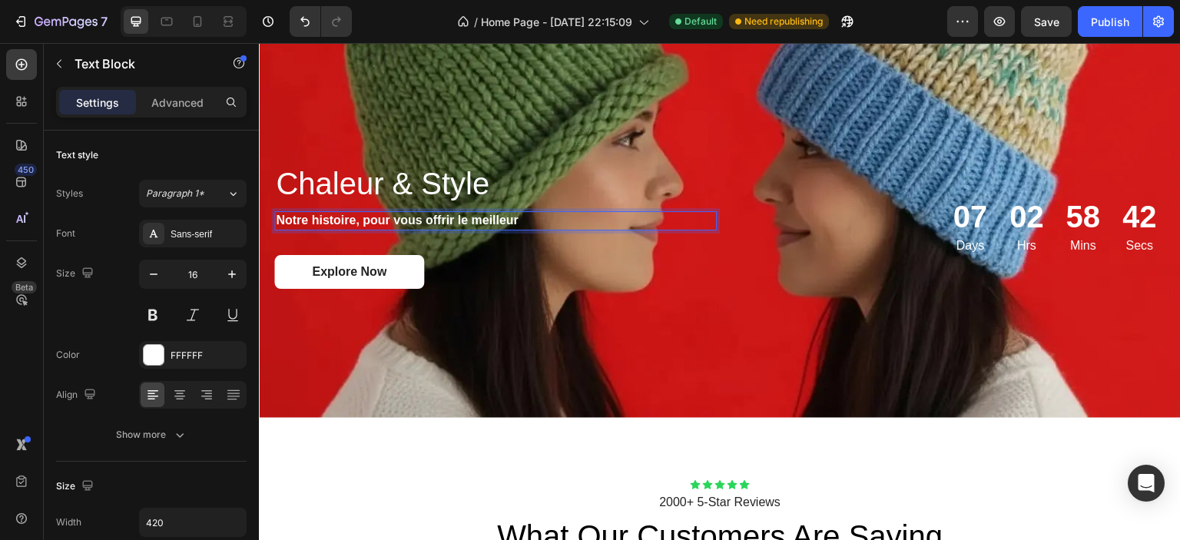
click at [357, 184] on p "Chaleur & Style" at bounding box center [495, 184] width 439 height 40
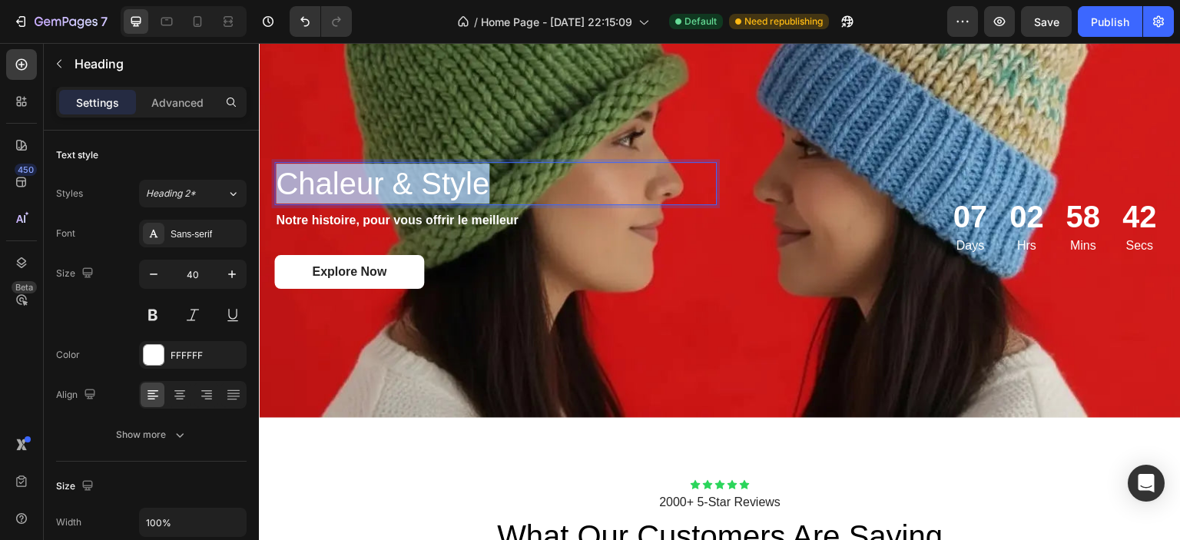
click at [357, 184] on p "Chaleur & Style" at bounding box center [495, 184] width 439 height 40
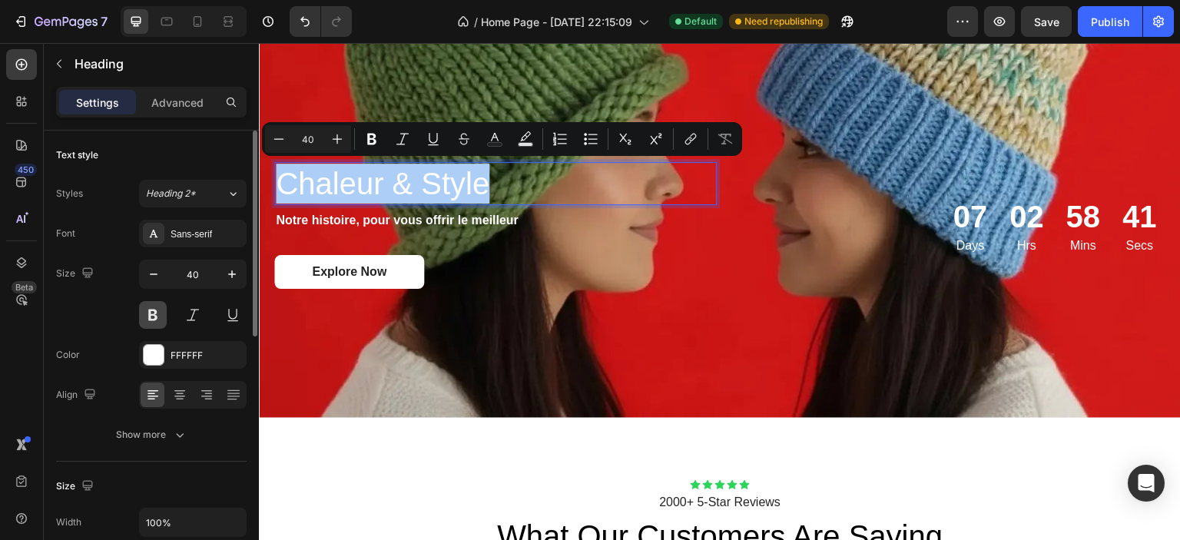
click at [151, 310] on button at bounding box center [153, 315] width 28 height 28
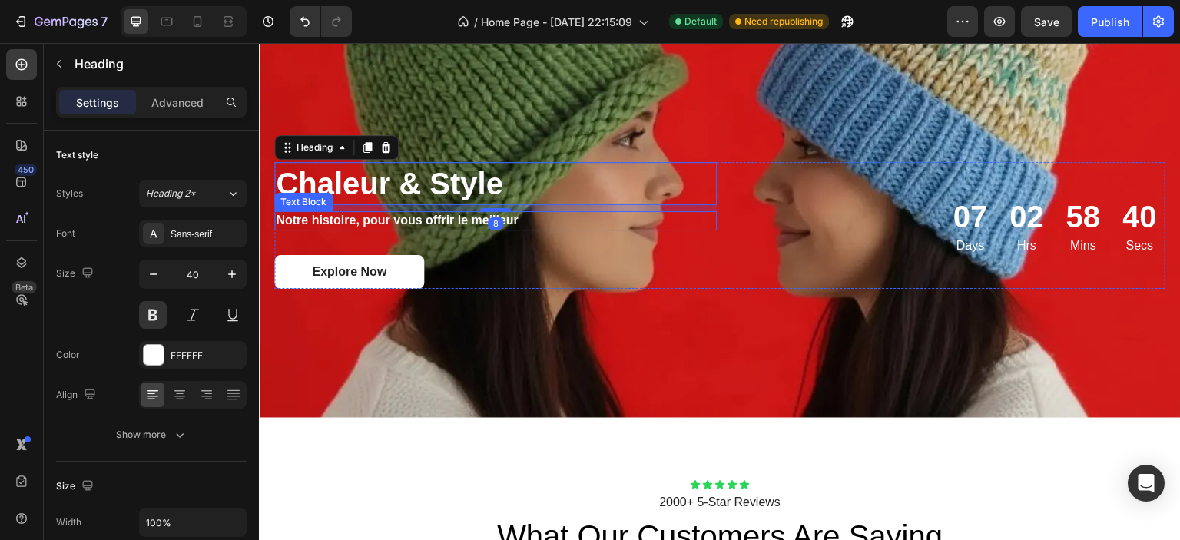
click at [415, 214] on strong "Notre histoire, pour vous offrir le meilleur" at bounding box center [397, 220] width 243 height 13
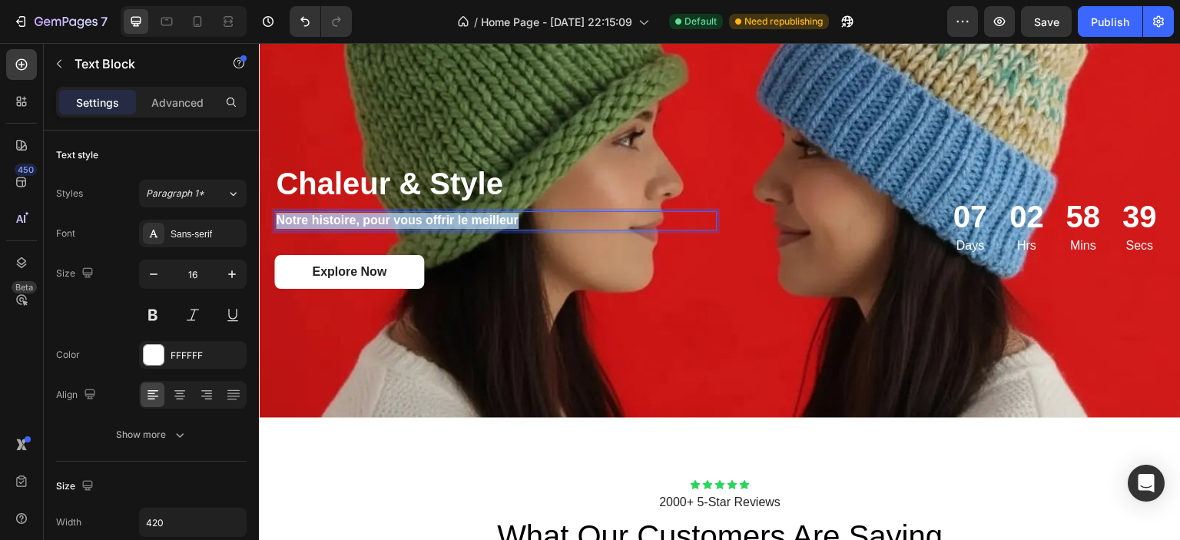
click at [415, 214] on strong "Notre histoire, pour vous offrir le meilleur" at bounding box center [397, 220] width 243 height 13
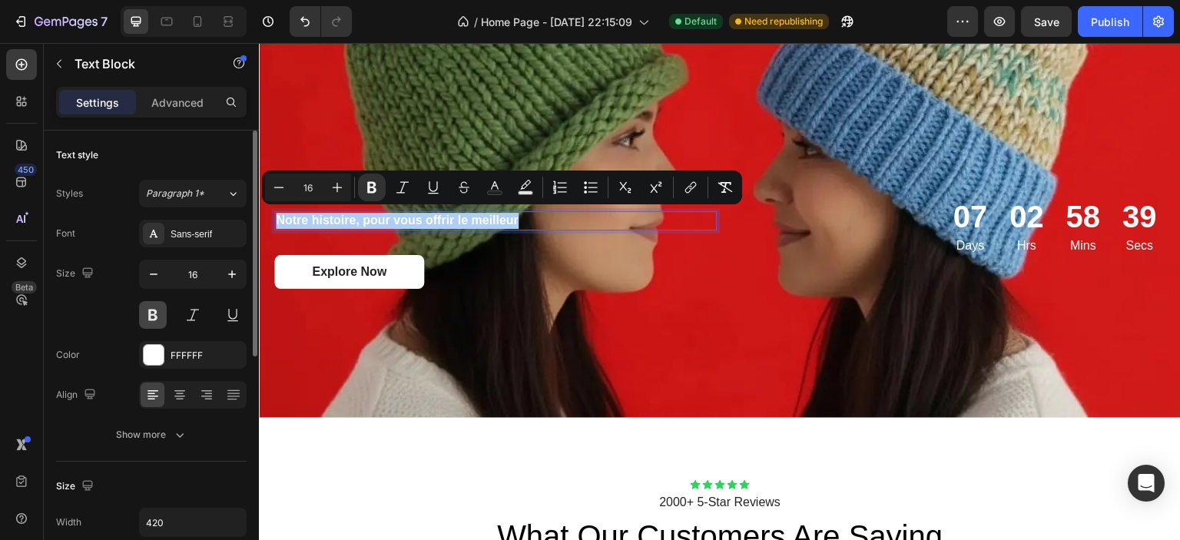
click at [152, 313] on button at bounding box center [153, 315] width 28 height 28
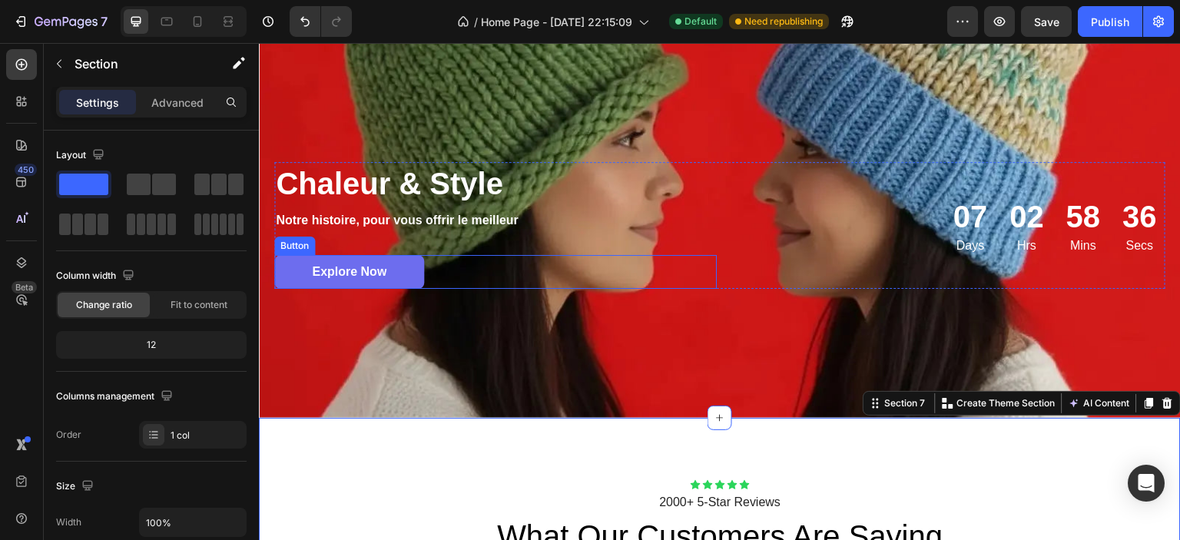
click at [413, 270] on link "Explore Now" at bounding box center [349, 272] width 150 height 35
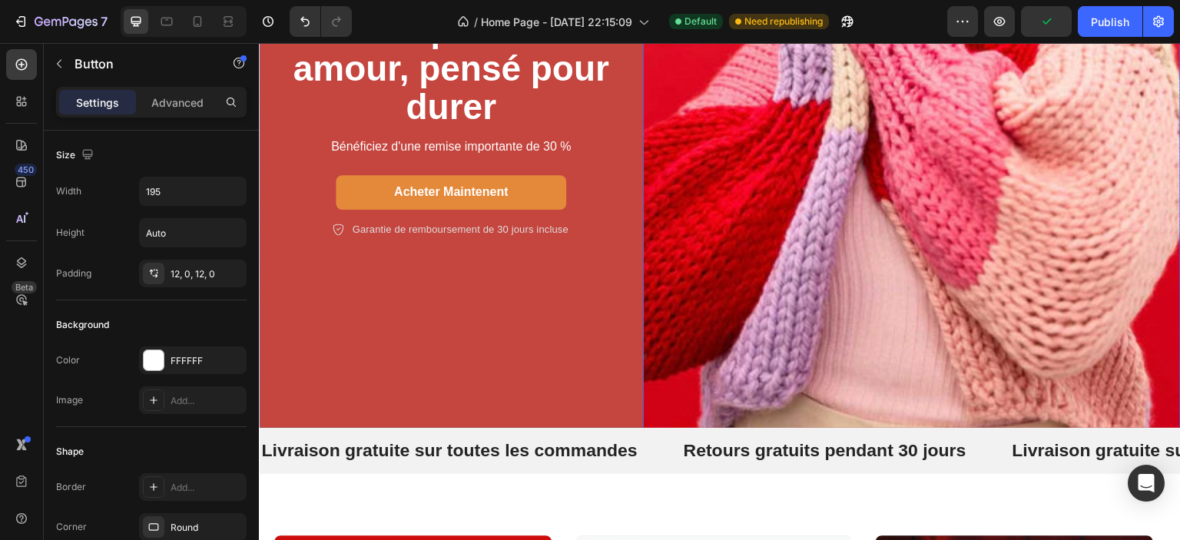
scroll to position [354, 0]
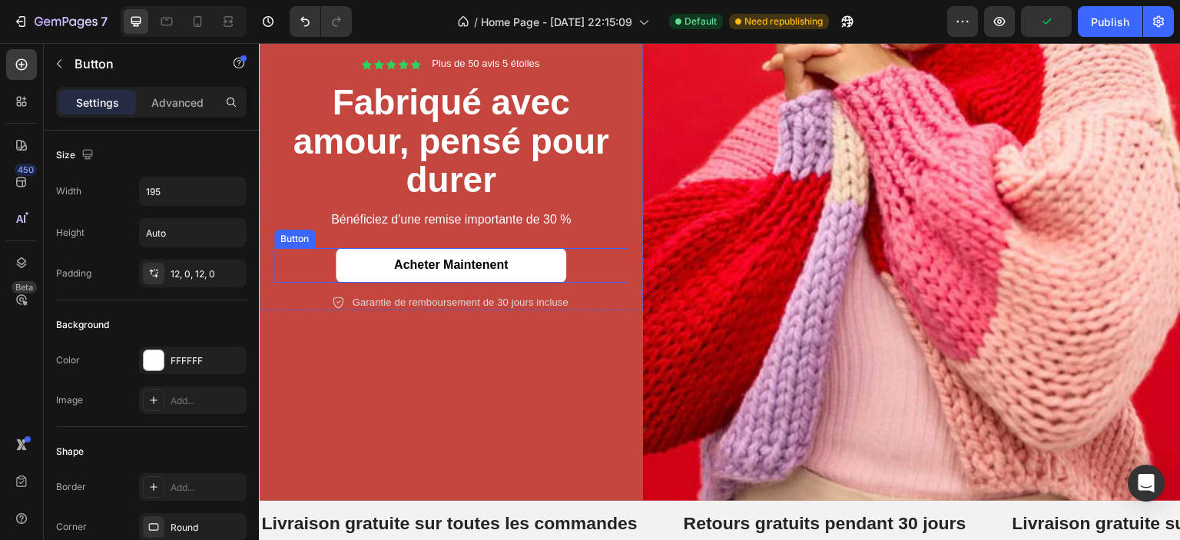
click at [471, 248] on link "Acheter maintenent" at bounding box center [451, 265] width 230 height 35
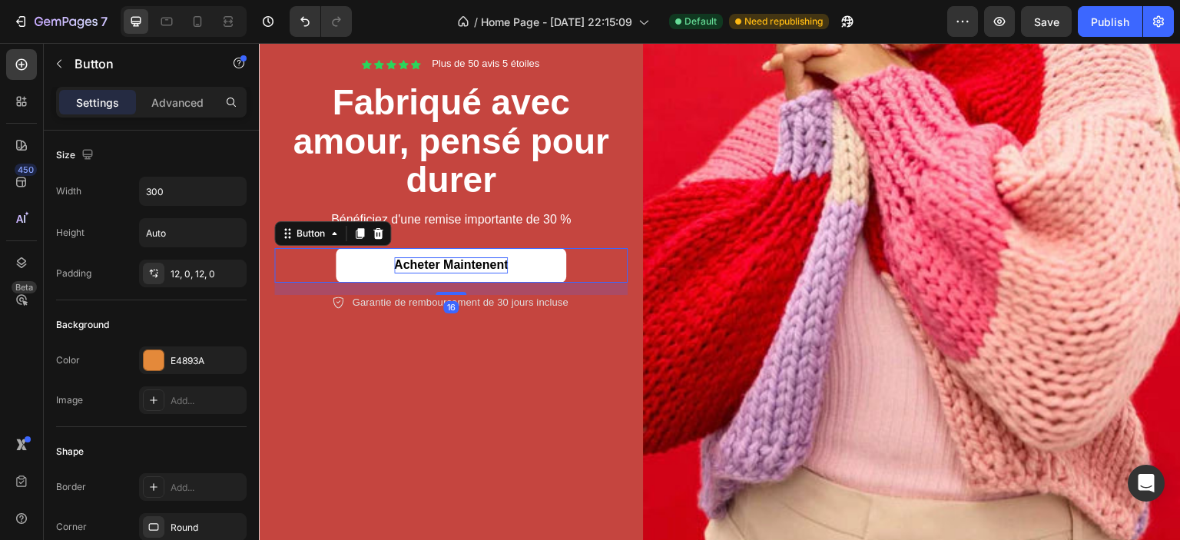
click at [479, 257] on p "Acheter maintenent" at bounding box center [451, 265] width 114 height 16
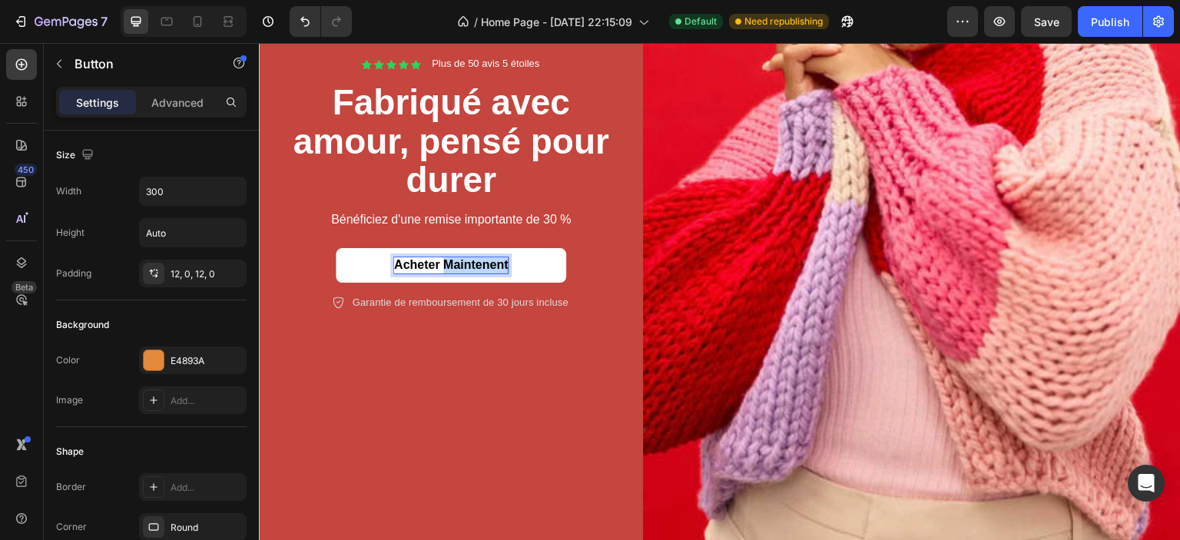
click at [479, 257] on p "Acheter maintenent" at bounding box center [451, 265] width 114 height 16
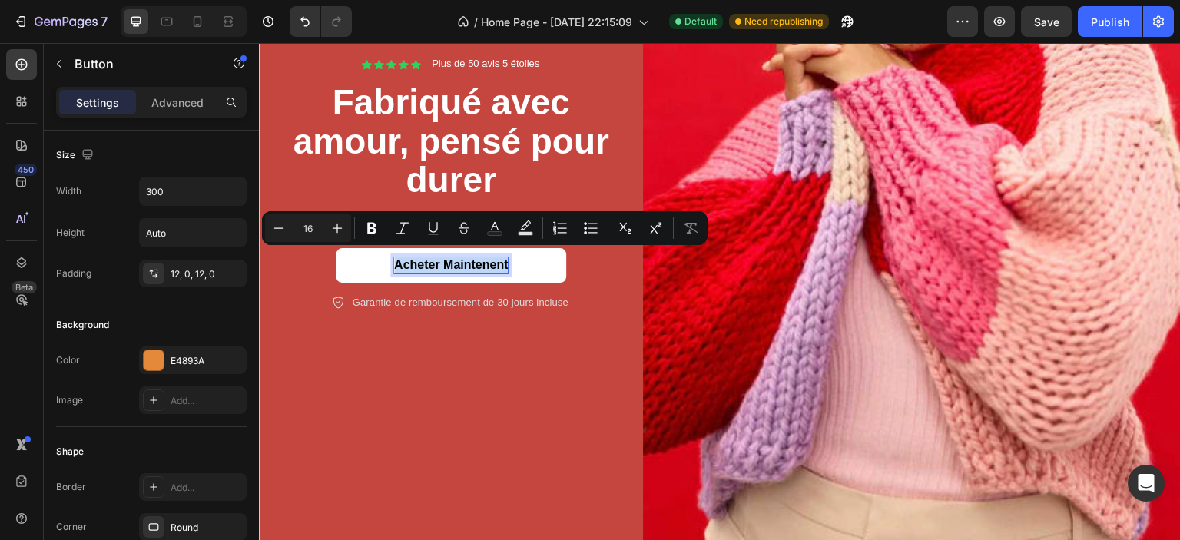
copy p "Acheter maintenent"
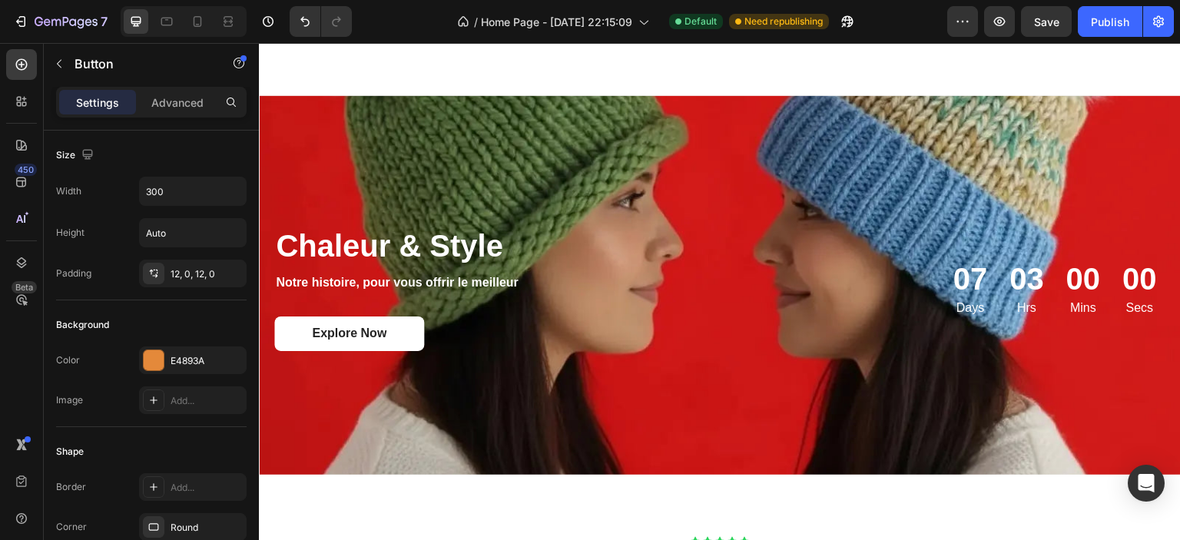
scroll to position [2582, 0]
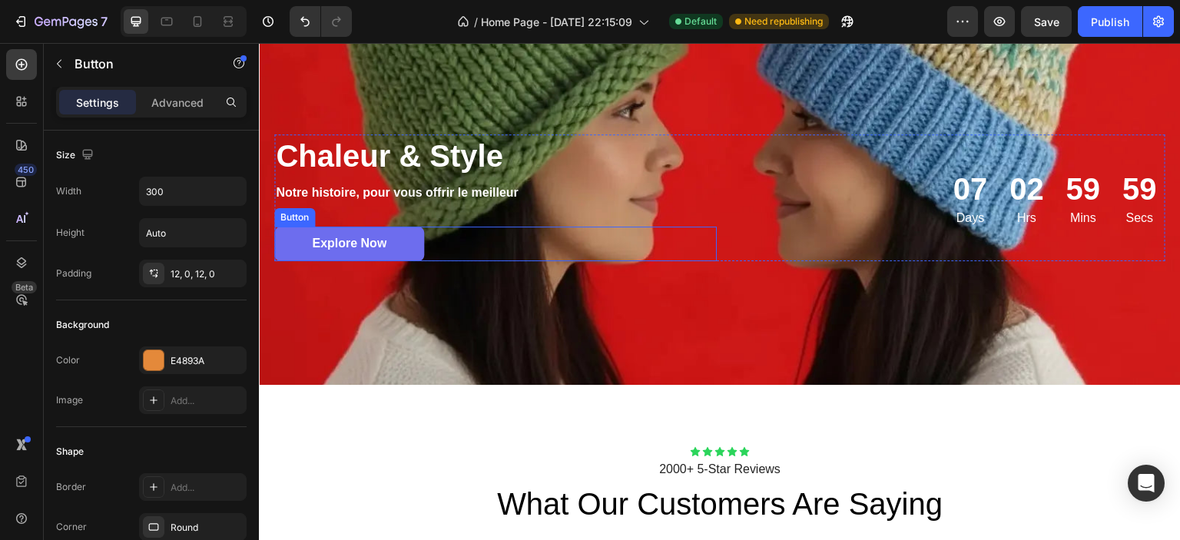
click at [394, 240] on link "Explore Now" at bounding box center [349, 244] width 150 height 35
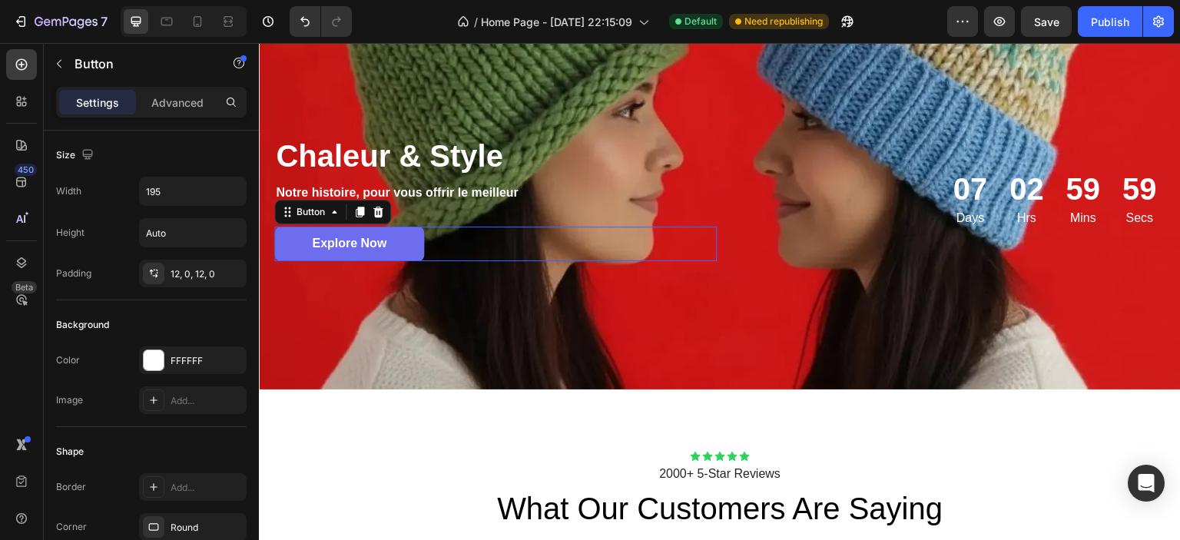
click at [393, 240] on link "Explore Now" at bounding box center [349, 244] width 150 height 35
click at [375, 237] on p "Explore Now" at bounding box center [349, 244] width 75 height 16
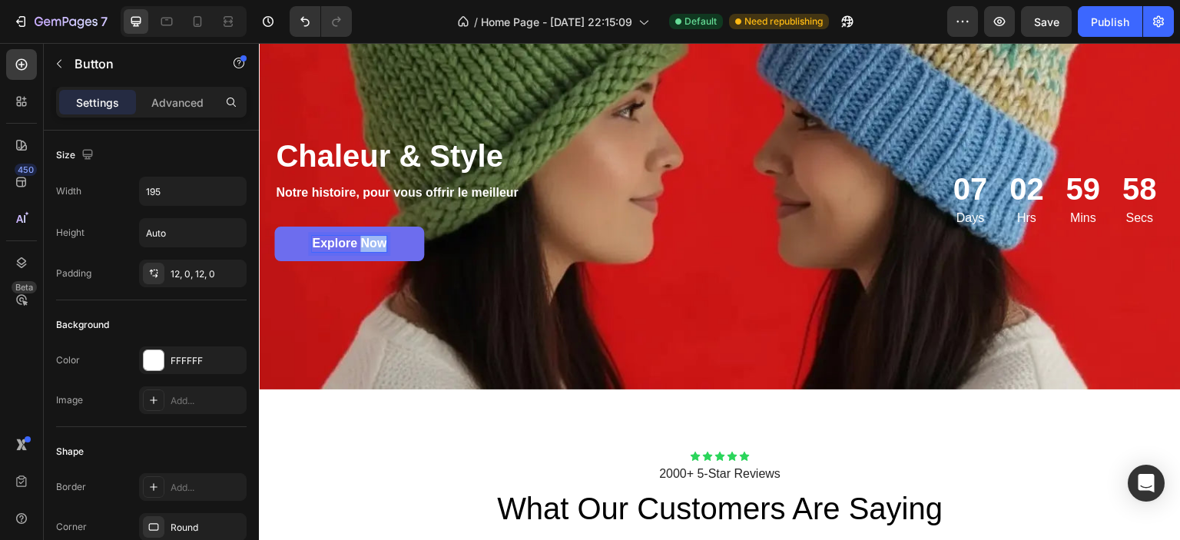
click at [375, 237] on p "Explore Now" at bounding box center [349, 244] width 75 height 16
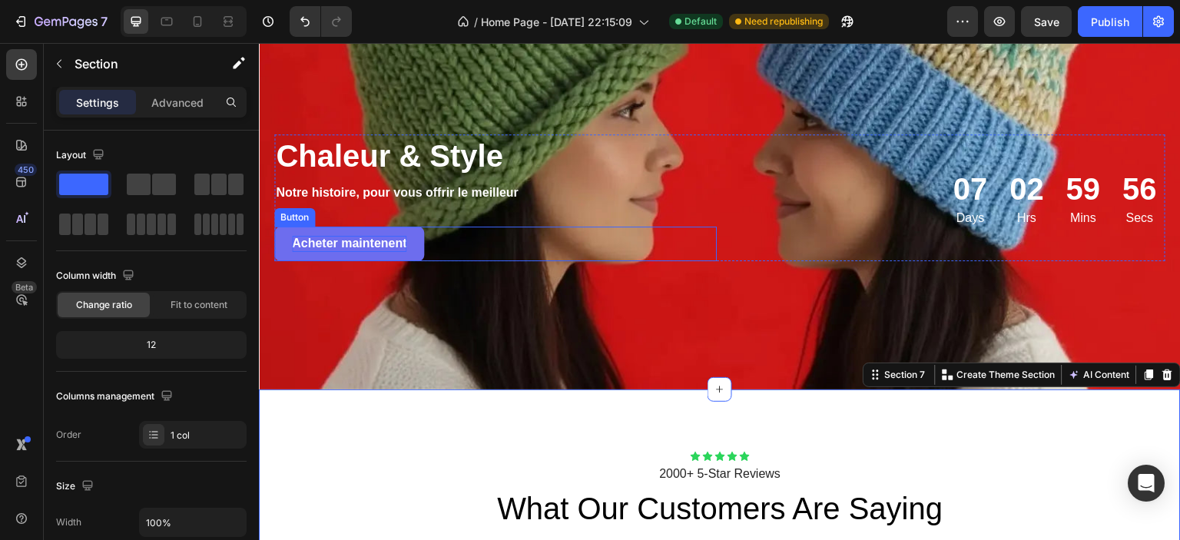
click at [403, 243] on p "Acheter maintenent" at bounding box center [349, 244] width 114 height 16
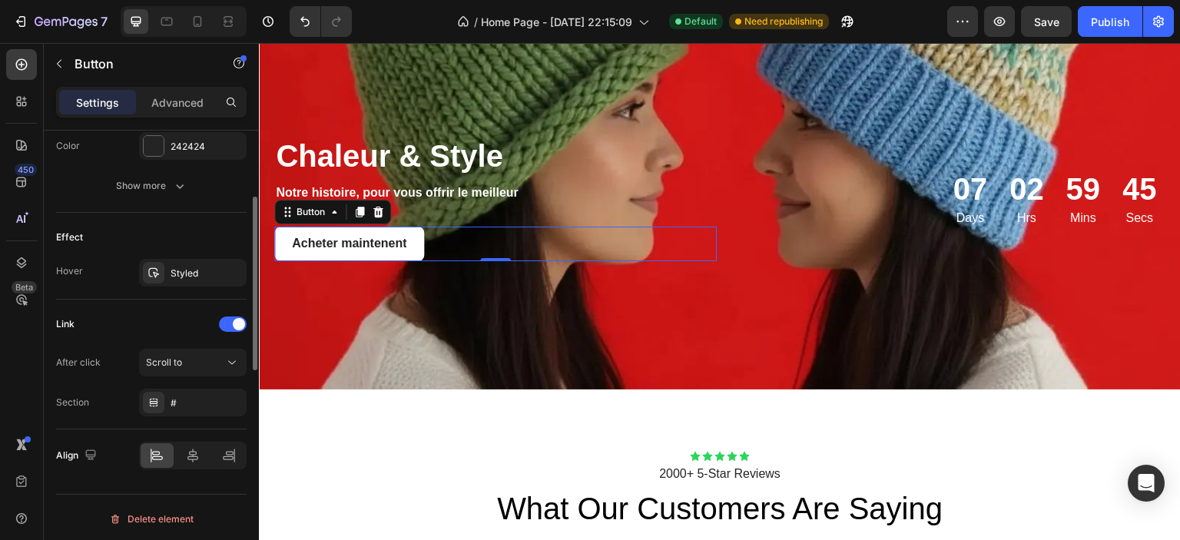
scroll to position [495, 0]
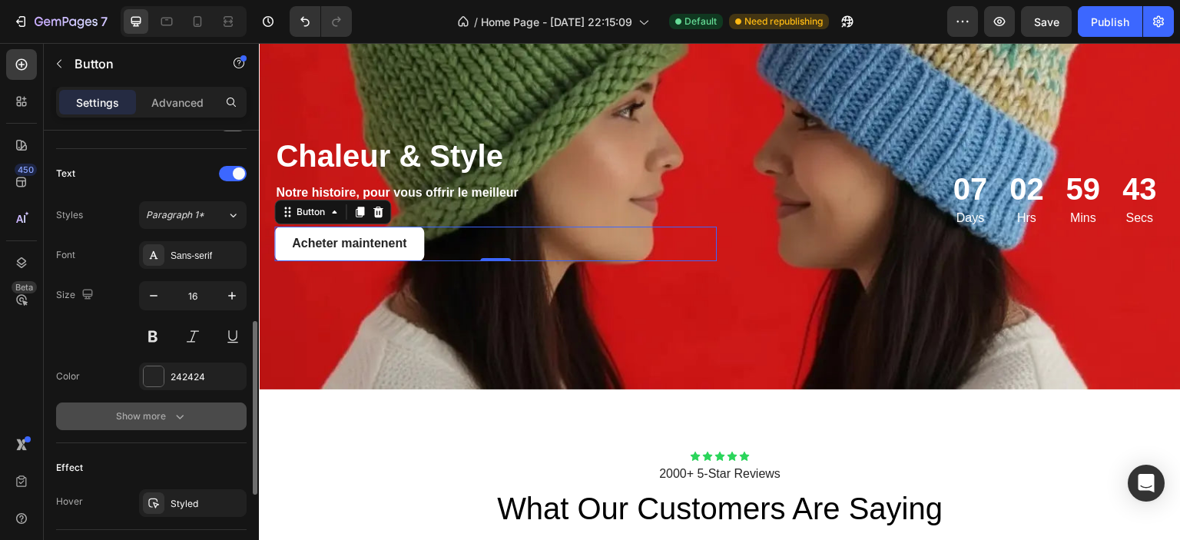
click at [154, 409] on div "Show more" at bounding box center [151, 416] width 71 height 15
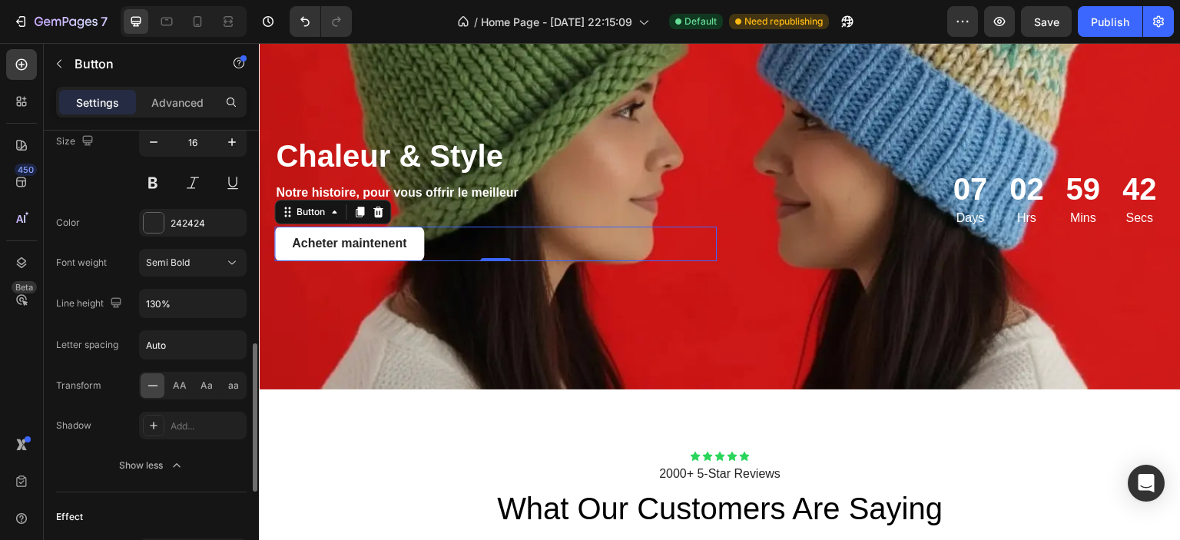
scroll to position [725, 0]
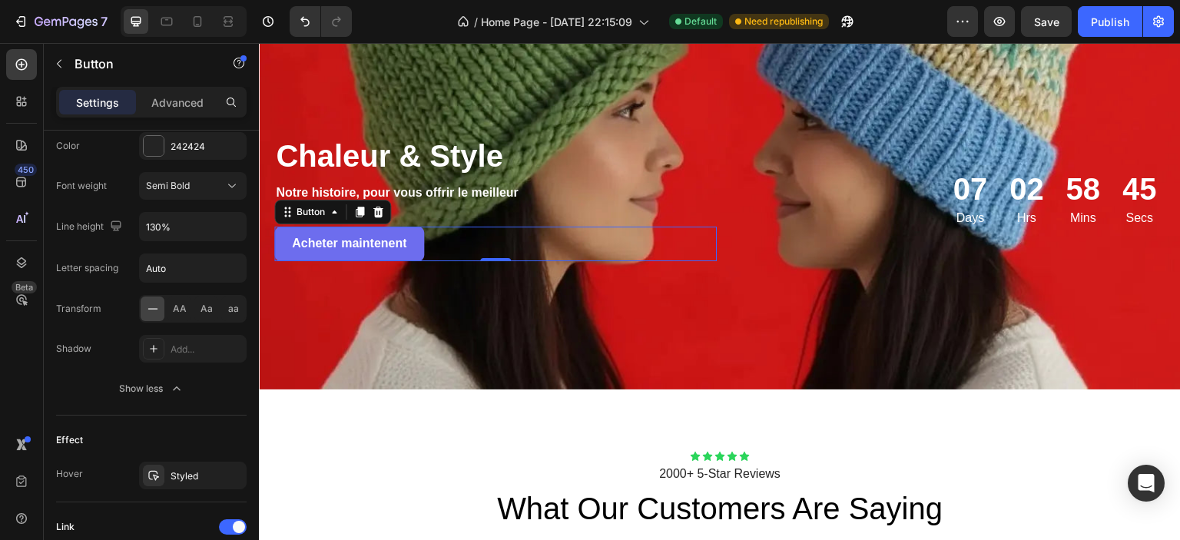
click at [410, 250] on link "Acheter maintenent" at bounding box center [349, 244] width 150 height 35
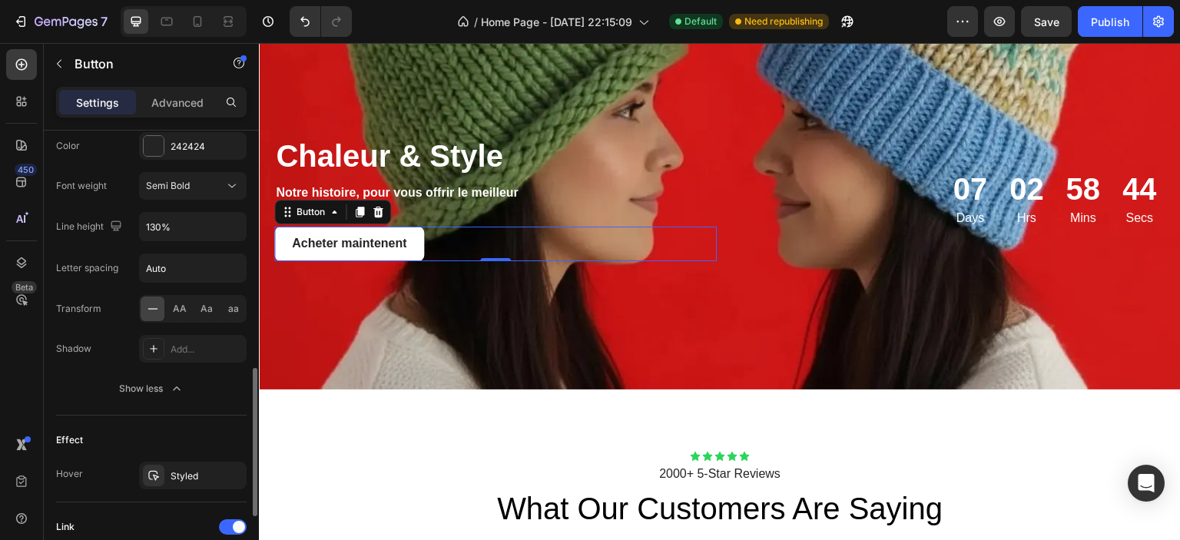
scroll to position [928, 0]
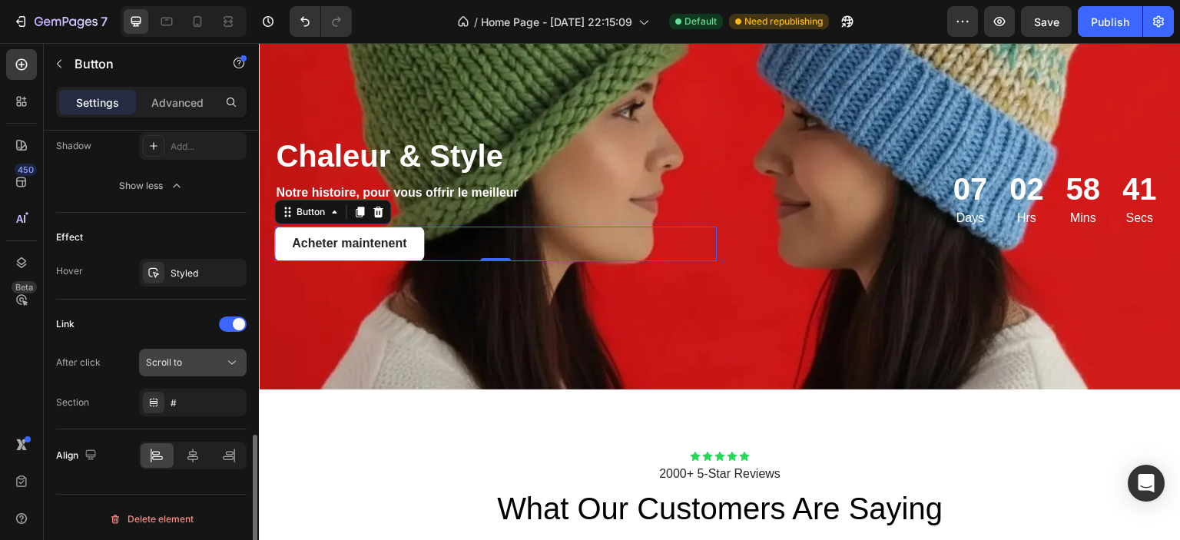
click at [180, 356] on span "Scroll to" at bounding box center [164, 363] width 36 height 14
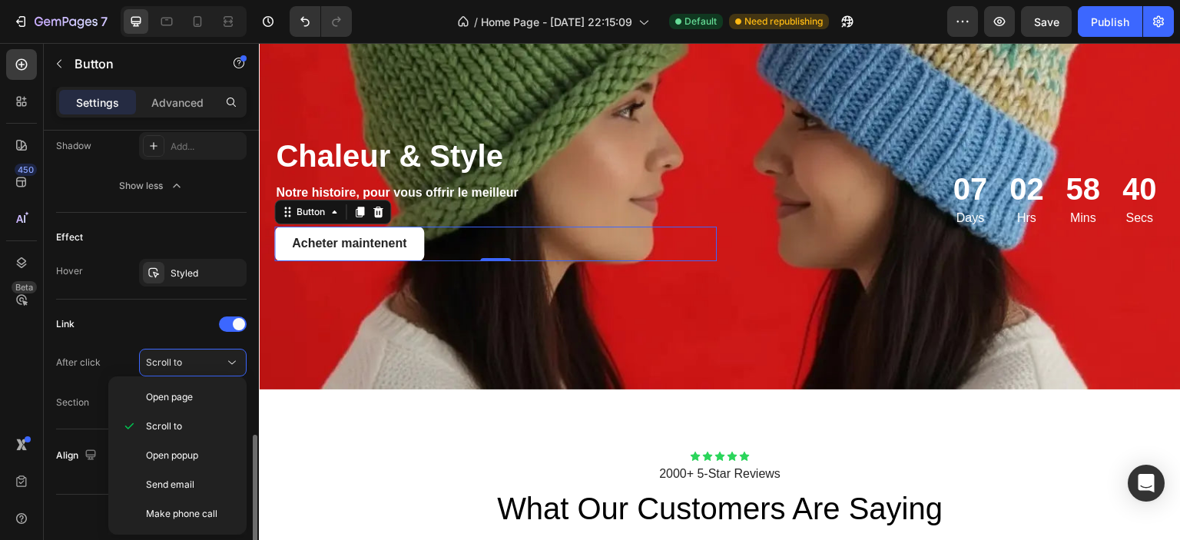
click at [136, 312] on div "Link" at bounding box center [151, 324] width 191 height 25
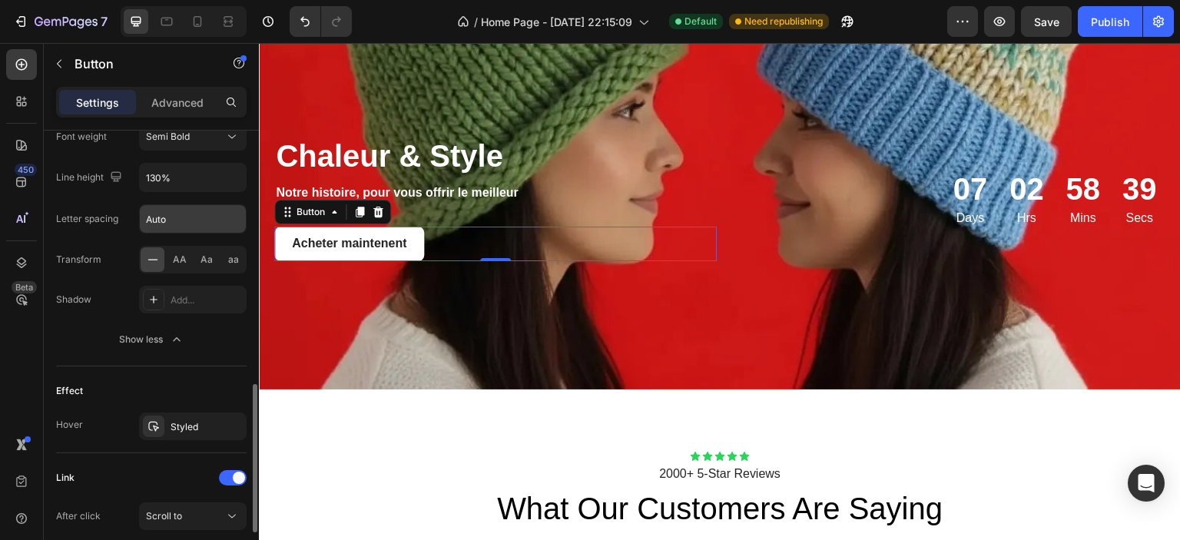
scroll to position [621, 0]
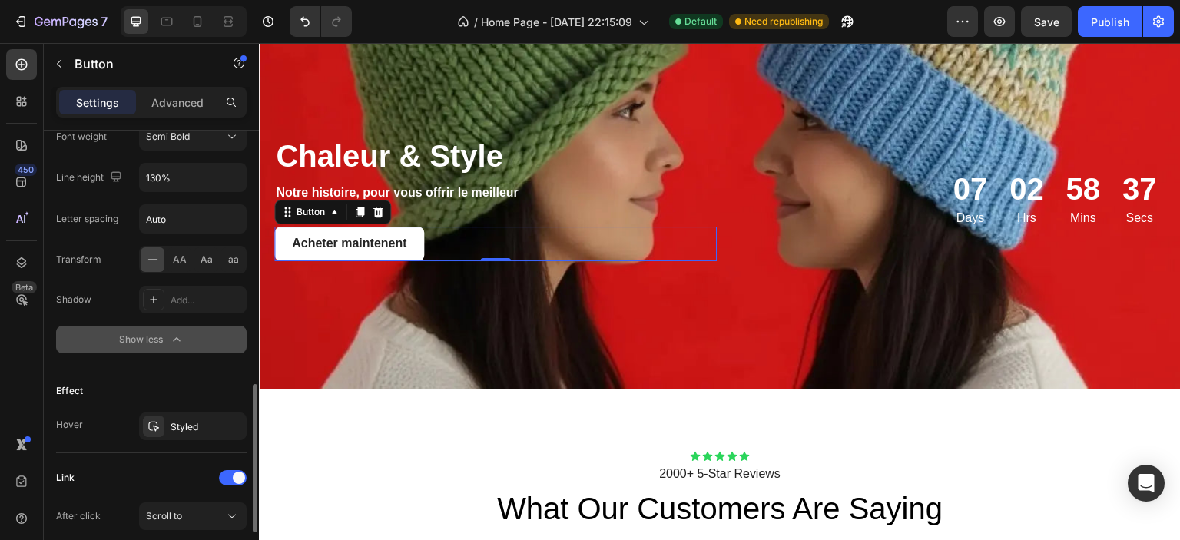
click at [164, 337] on div "Show less" at bounding box center [151, 339] width 65 height 15
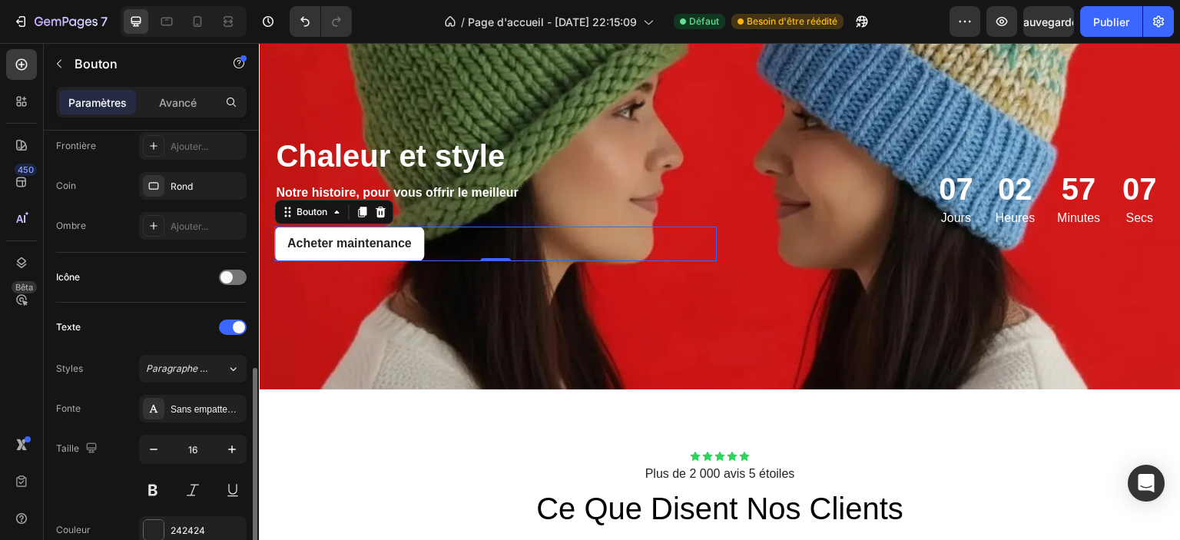
scroll to position [418, 0]
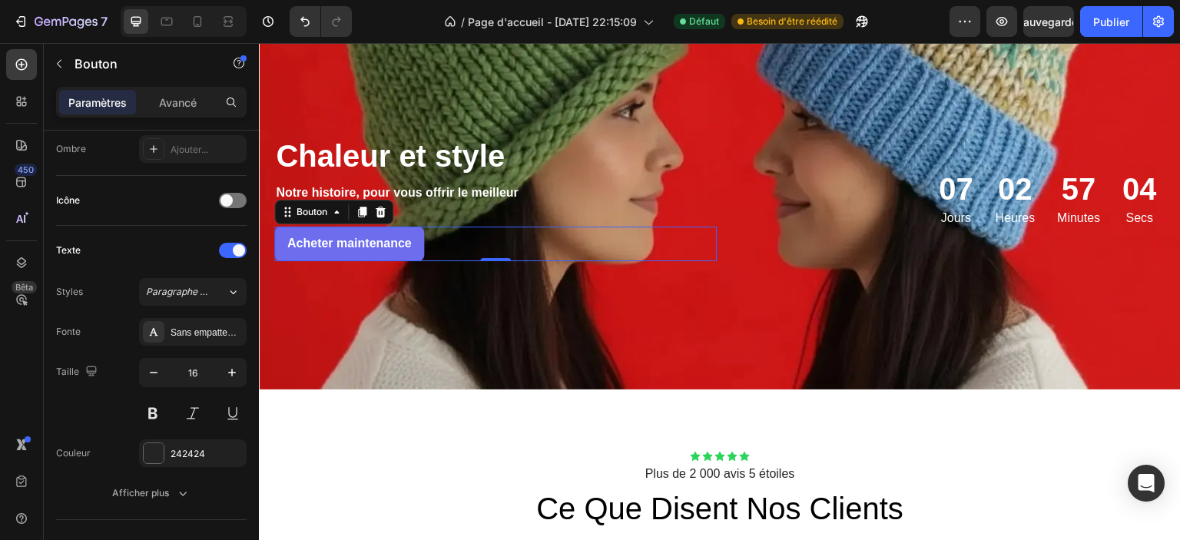
click at [414, 237] on link "Acheter maintenance" at bounding box center [349, 244] width 150 height 35
click at [409, 240] on p "Acheter maintenance" at bounding box center [349, 244] width 124 height 16
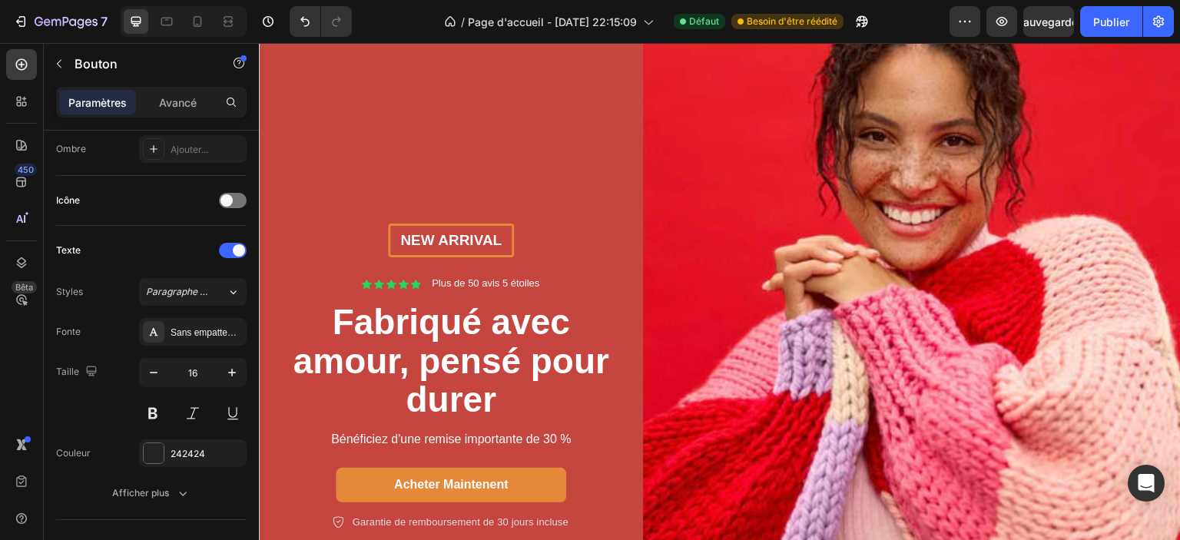
scroll to position [200, 0]
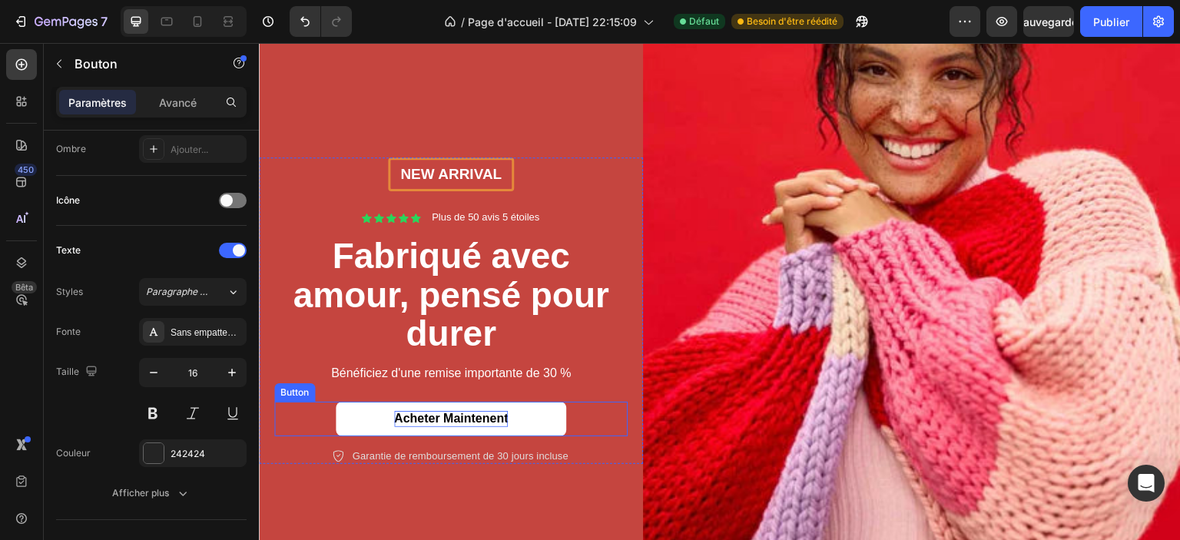
click at [440, 411] on p "Acheter maintenent" at bounding box center [451, 419] width 114 height 16
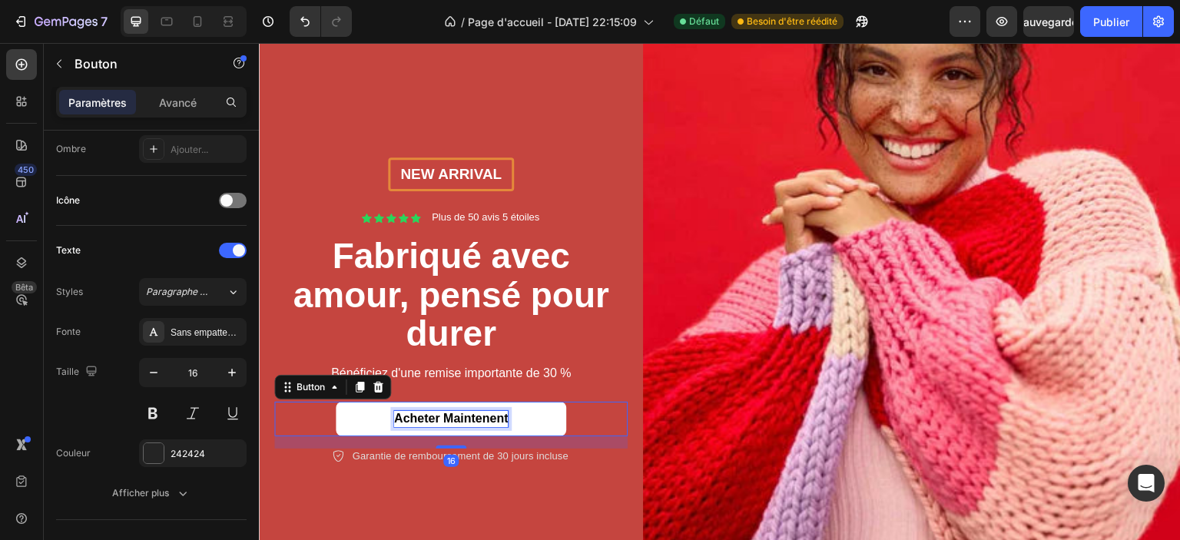
click at [440, 411] on p "Acheter maintenent" at bounding box center [451, 419] width 114 height 16
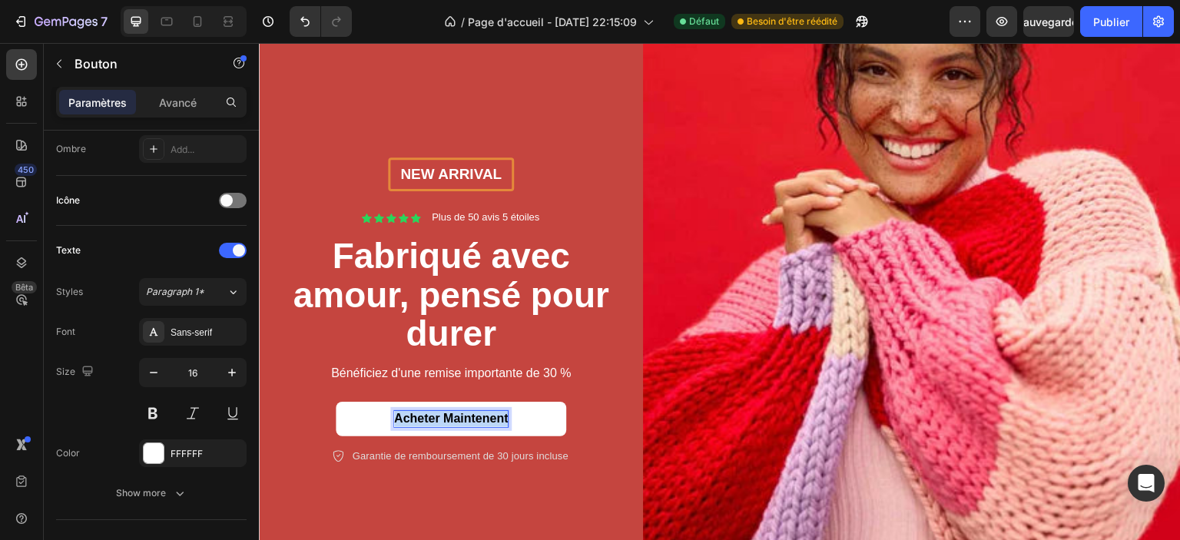
click at [440, 411] on p "Acheter maintenent" at bounding box center [451, 419] width 114 height 16
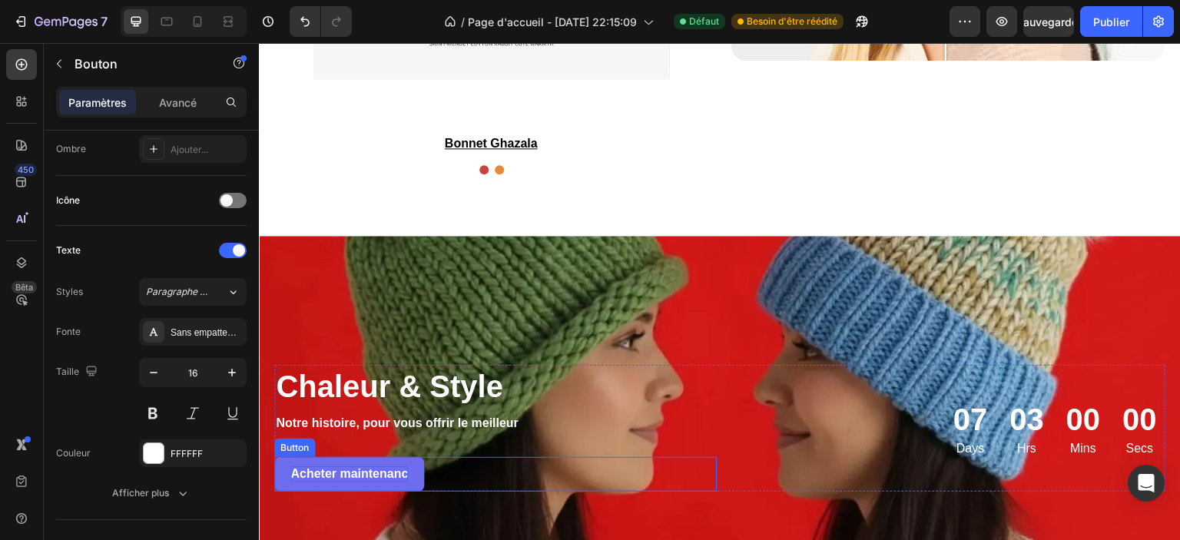
scroll to position [2505, 0]
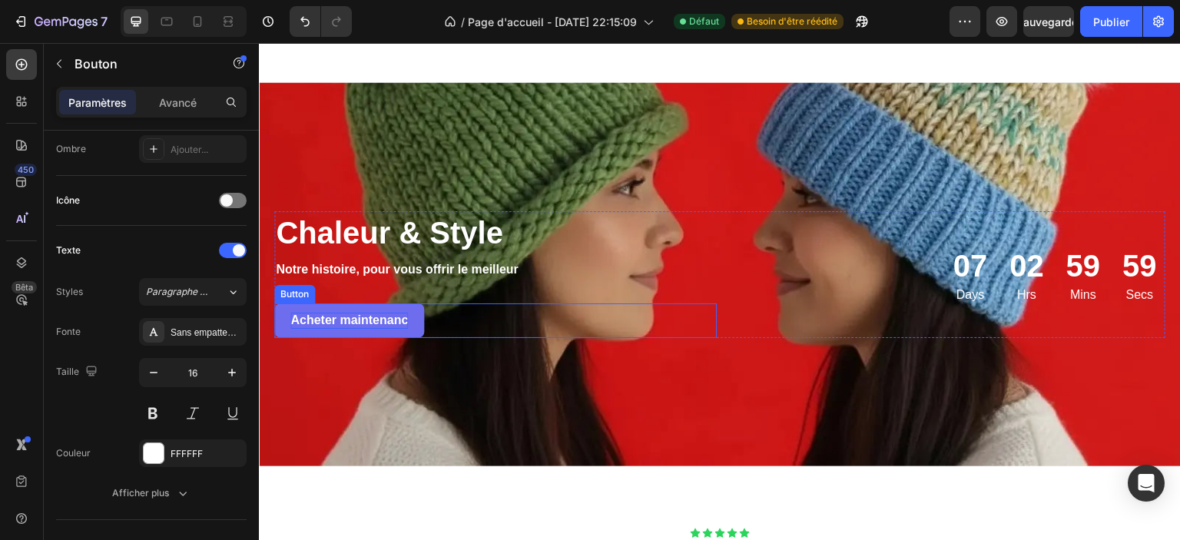
click at [351, 317] on p "Acheter maintenanc" at bounding box center [349, 321] width 118 height 16
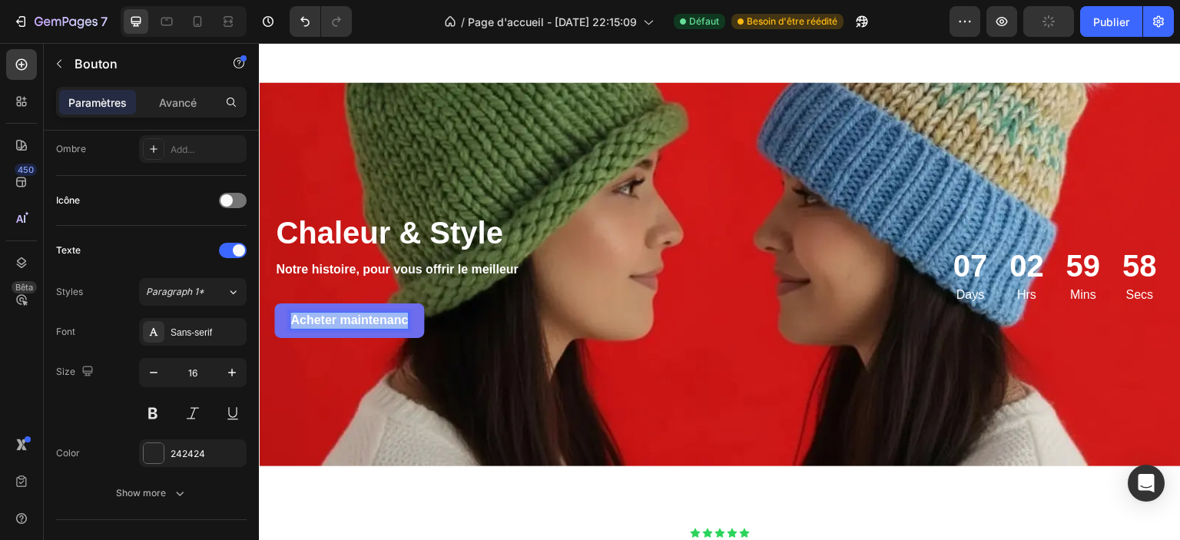
click at [351, 317] on p "Acheter maintenanc" at bounding box center [349, 321] width 118 height 16
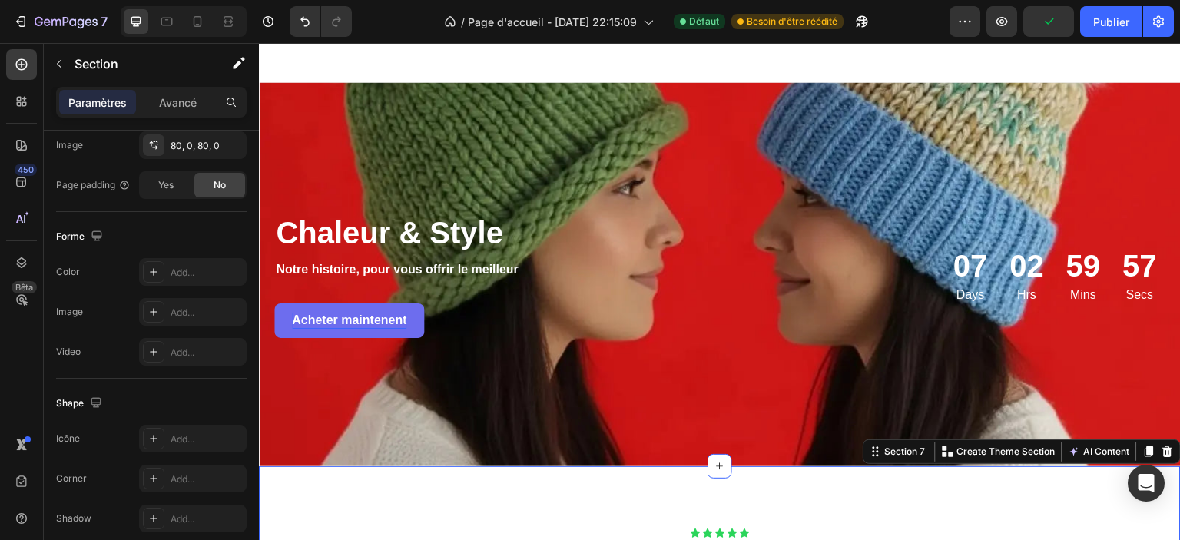
scroll to position [0, 0]
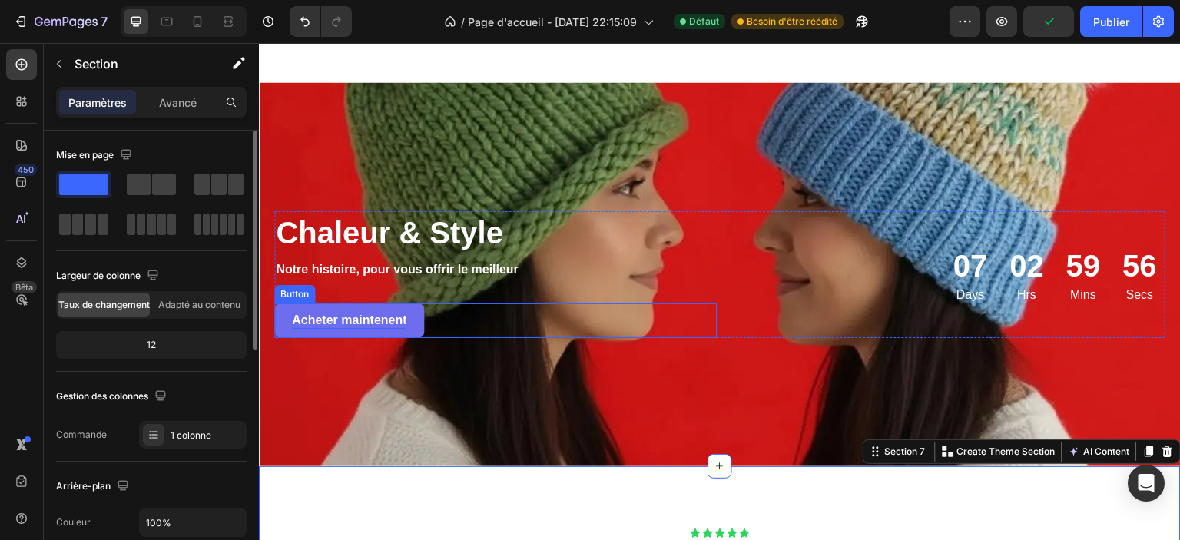
click at [418, 323] on link "Acheter maintenent" at bounding box center [349, 320] width 150 height 35
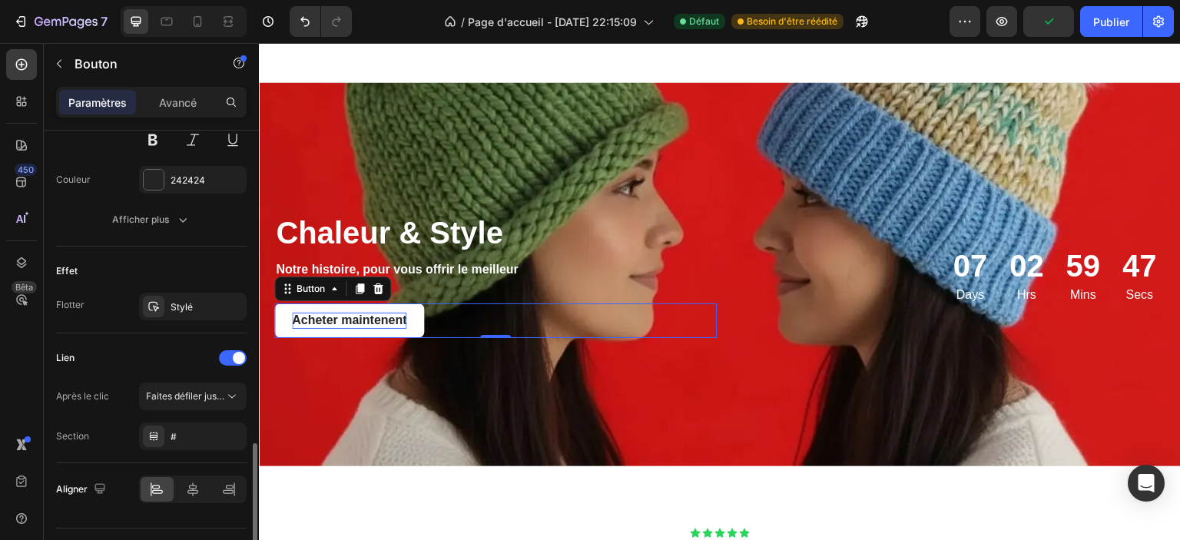
scroll to position [725, 0]
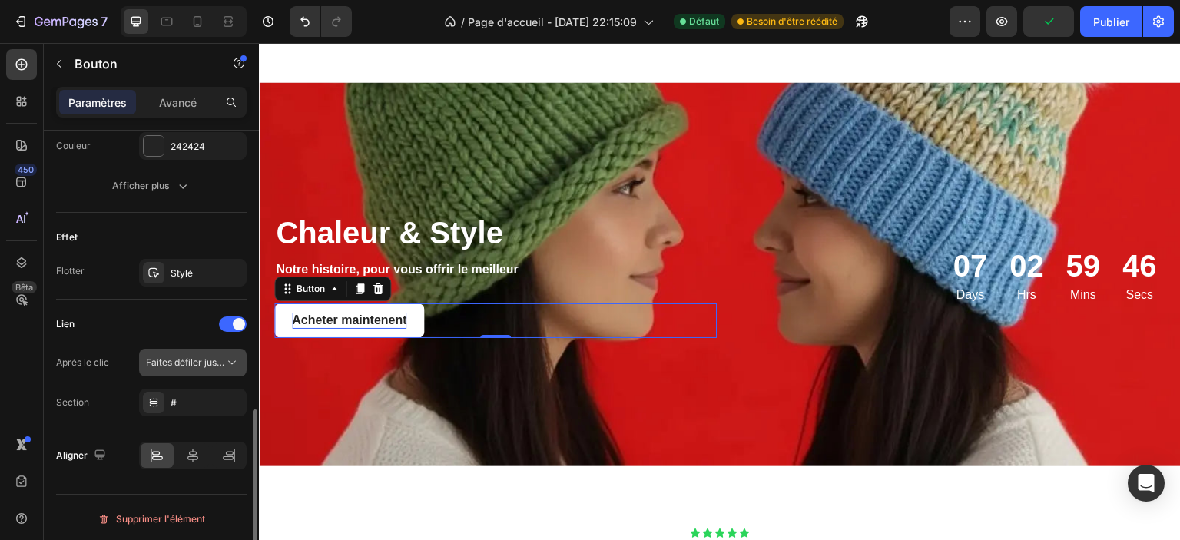
click at [224, 360] on font "Faites défiler jusqu'à" at bounding box center [191, 362] width 90 height 12
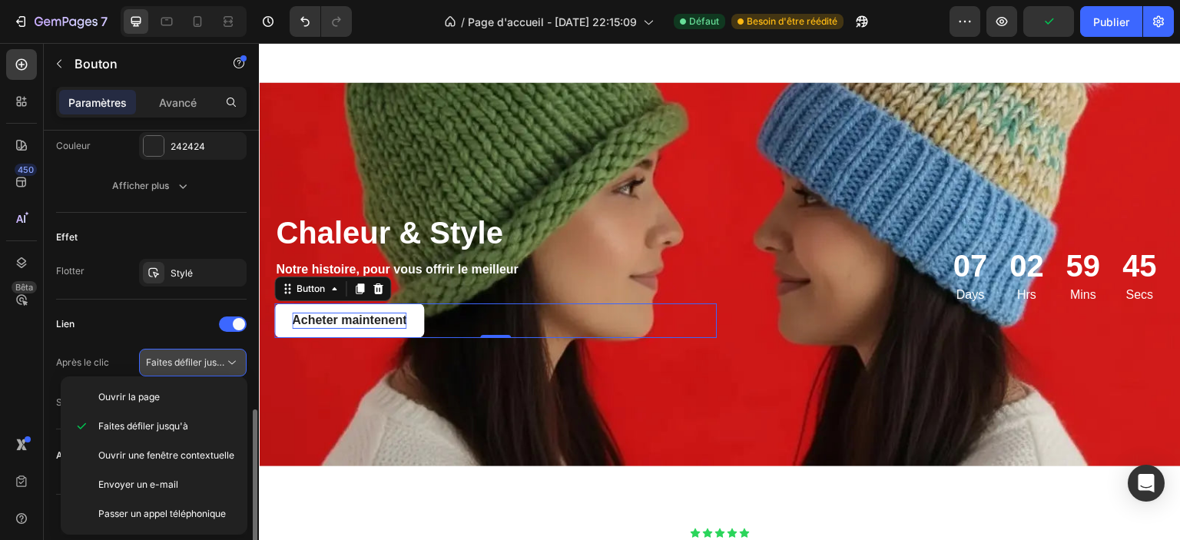
click at [224, 360] on font "Faites défiler jusqu'à" at bounding box center [191, 362] width 90 height 12
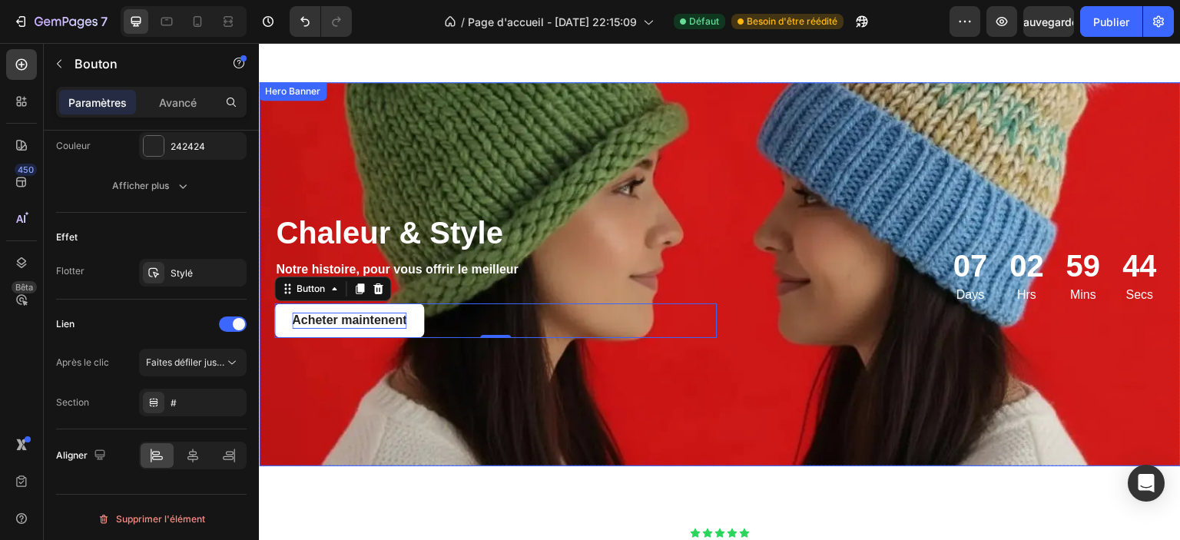
click at [421, 396] on div "Background Image" at bounding box center [720, 274] width 922 height 384
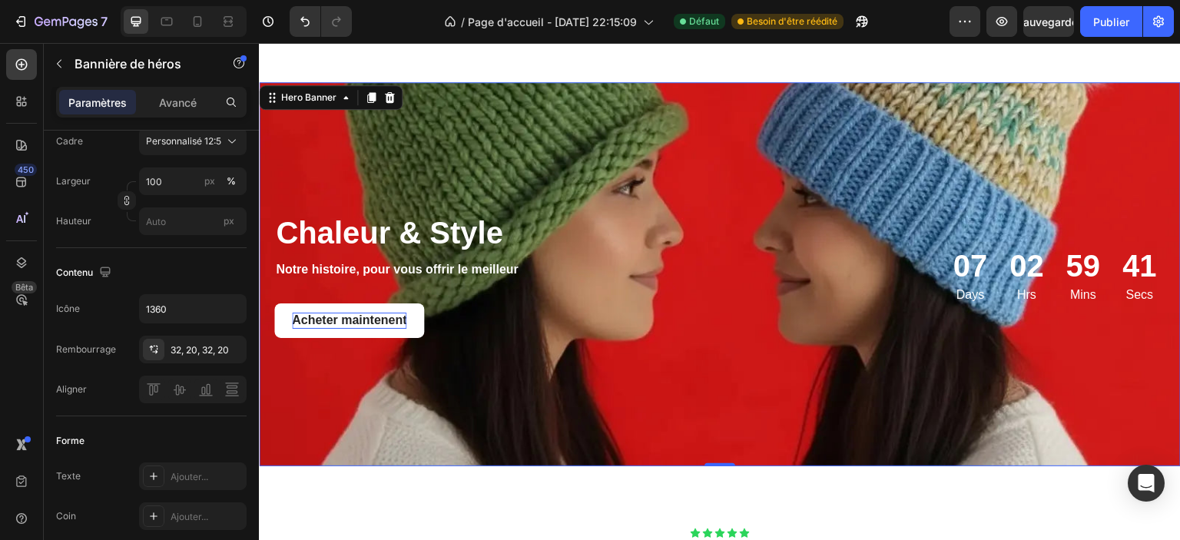
scroll to position [0, 0]
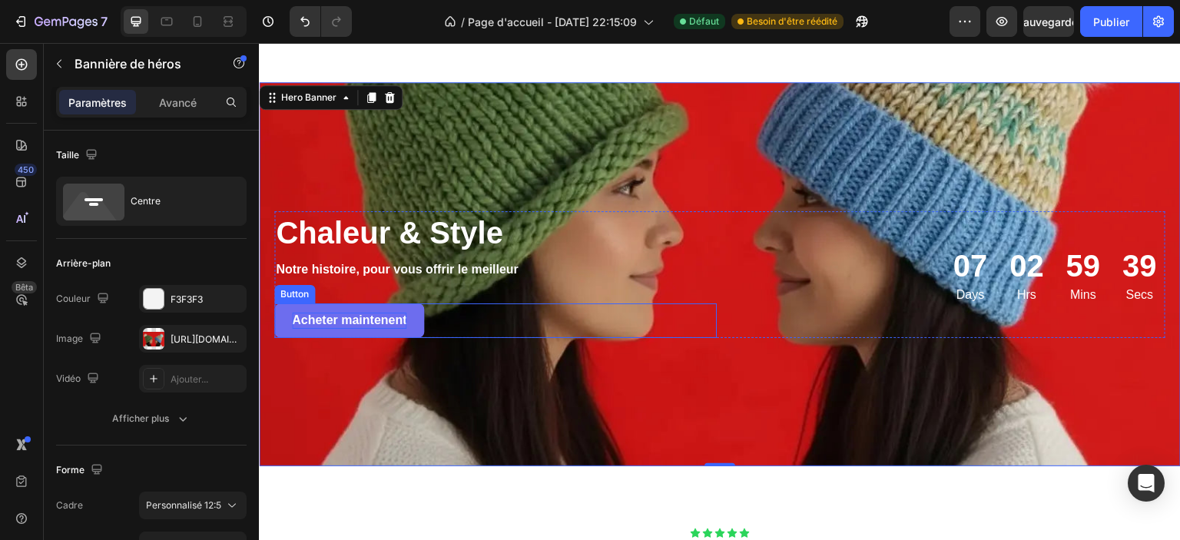
click at [278, 326] on link "Acheter maintenent" at bounding box center [349, 320] width 150 height 35
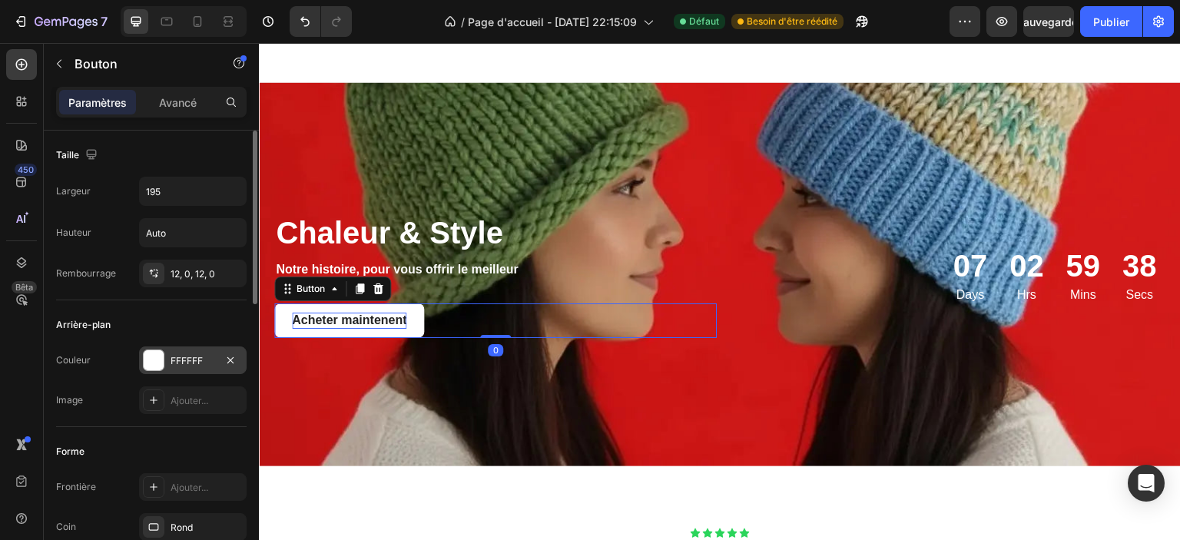
click at [167, 358] on div "FFFFFF" at bounding box center [193, 360] width 108 height 28
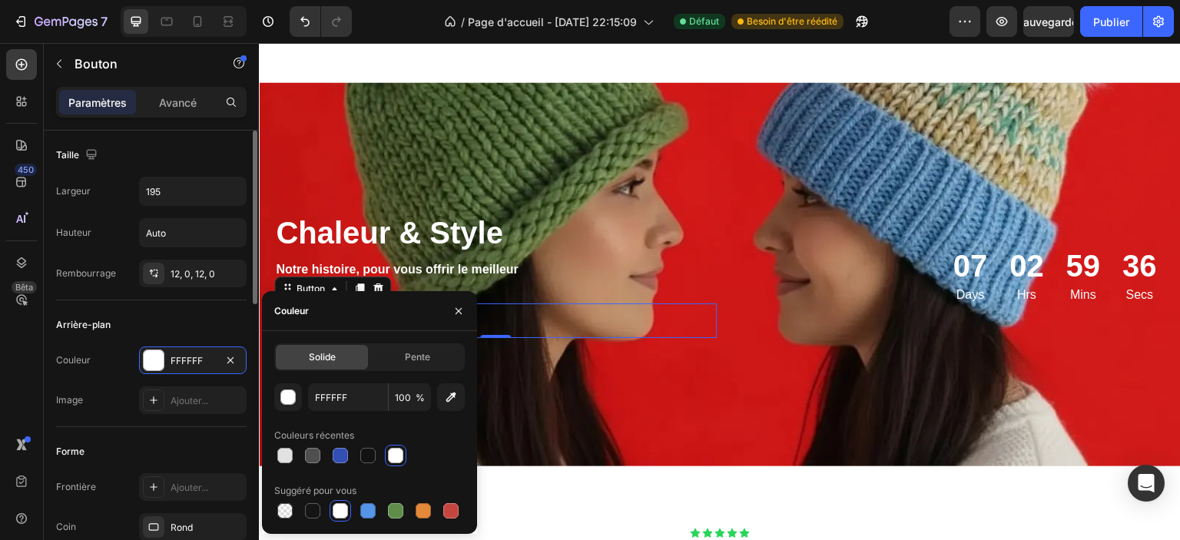
click at [114, 357] on div "Couleur FFFFFF" at bounding box center [151, 360] width 191 height 28
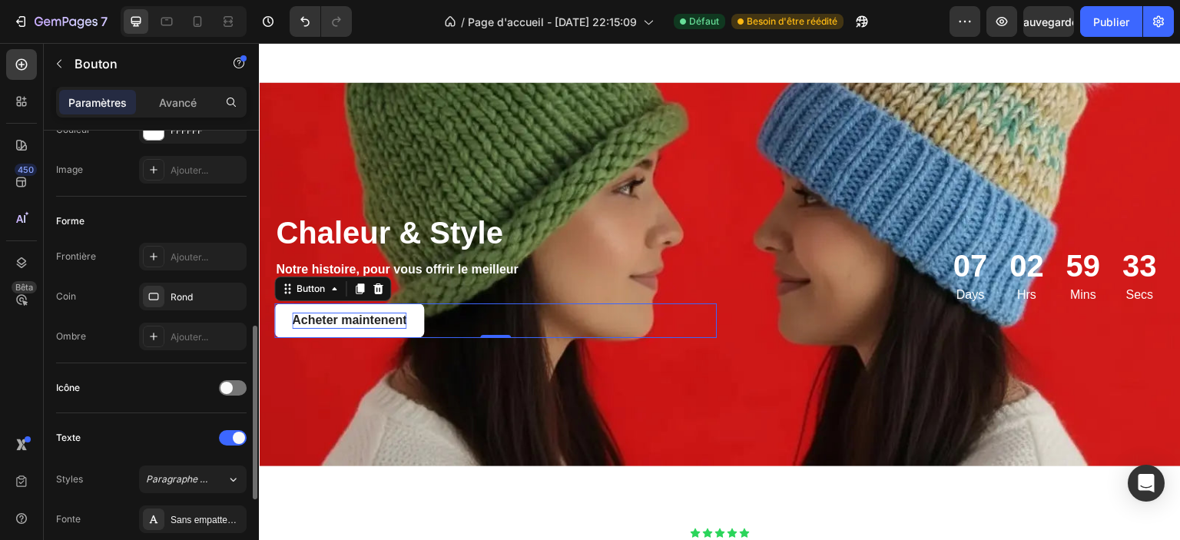
scroll to position [307, 0]
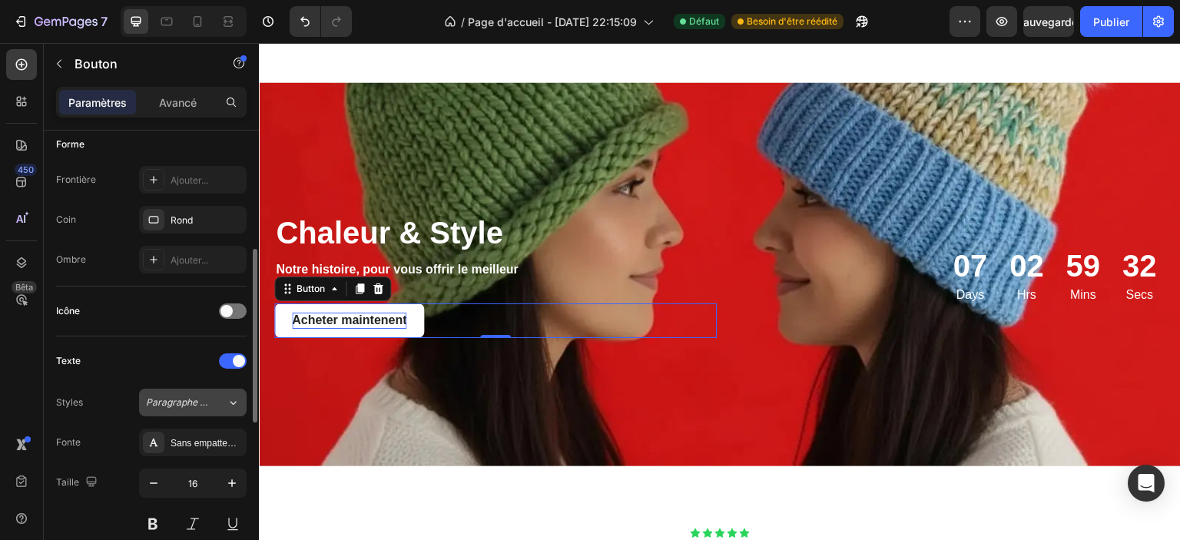
click at [187, 397] on font "Paragraphe 1*" at bounding box center [178, 402] width 64 height 12
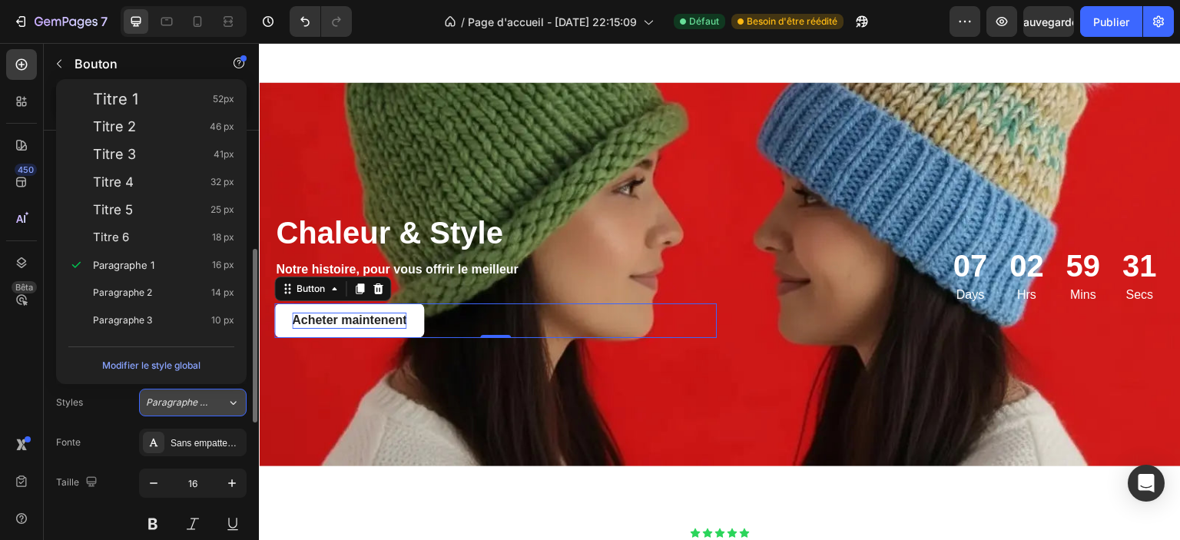
click at [186, 397] on font "Paragraphe 1*" at bounding box center [178, 402] width 64 height 12
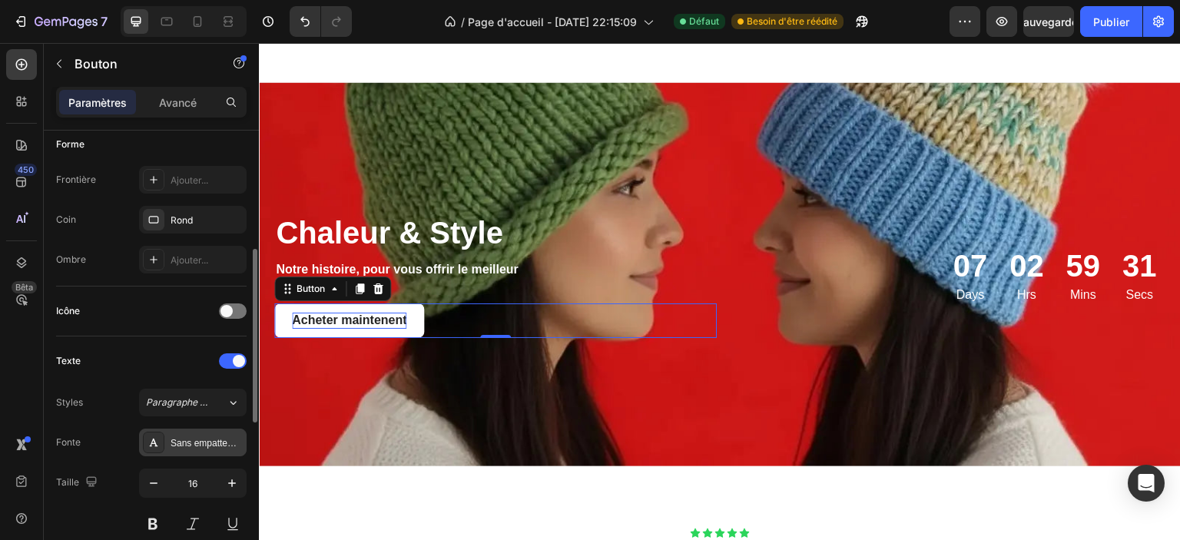
click at [169, 446] on div "Sans empattement" at bounding box center [193, 443] width 108 height 28
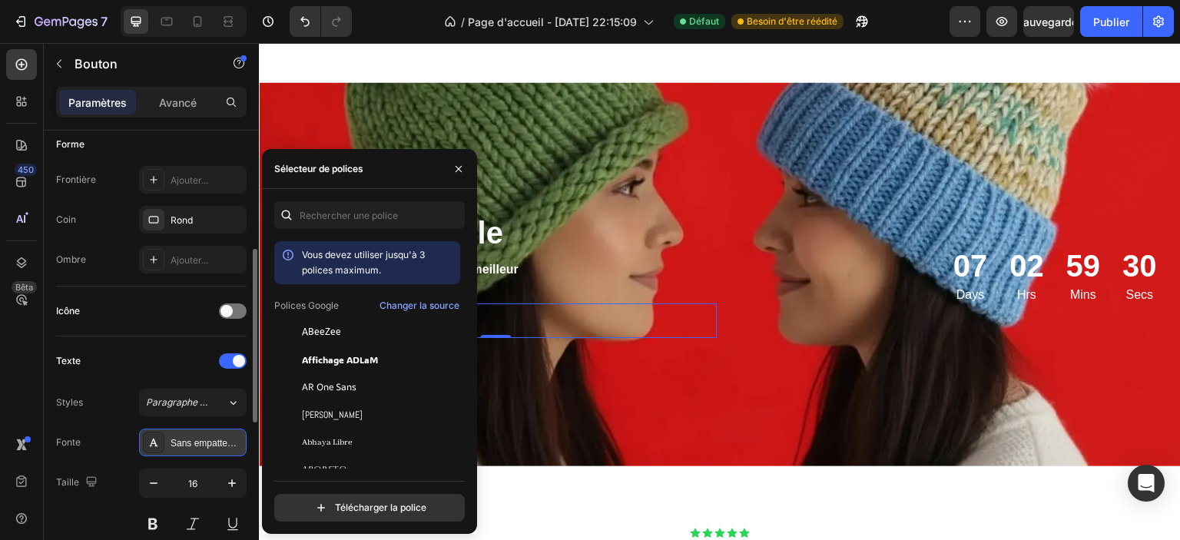
click at [169, 446] on div "Sans empattement" at bounding box center [193, 443] width 108 height 28
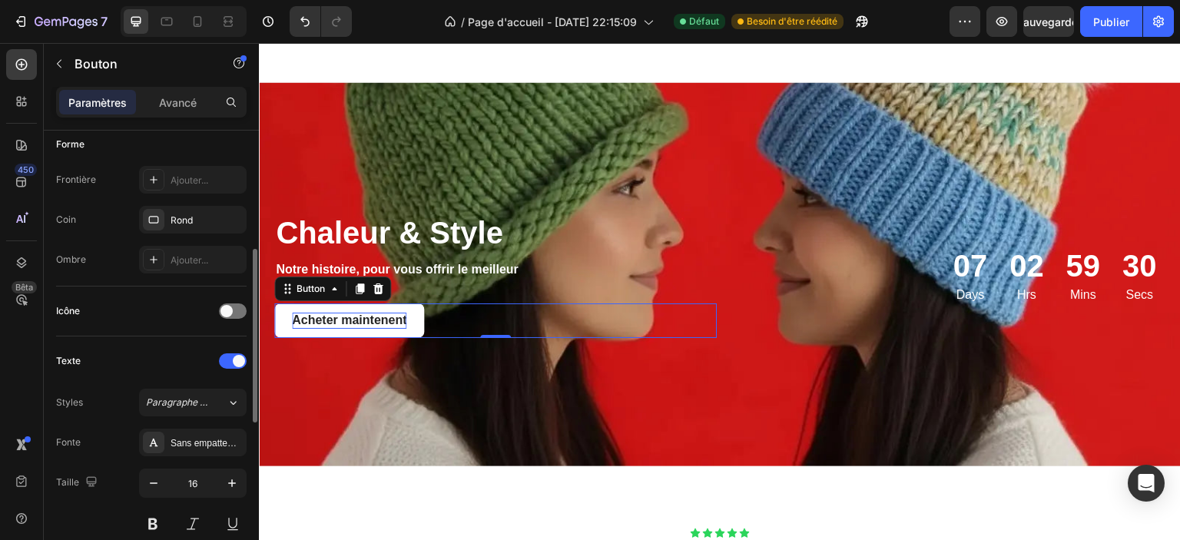
scroll to position [461, 0]
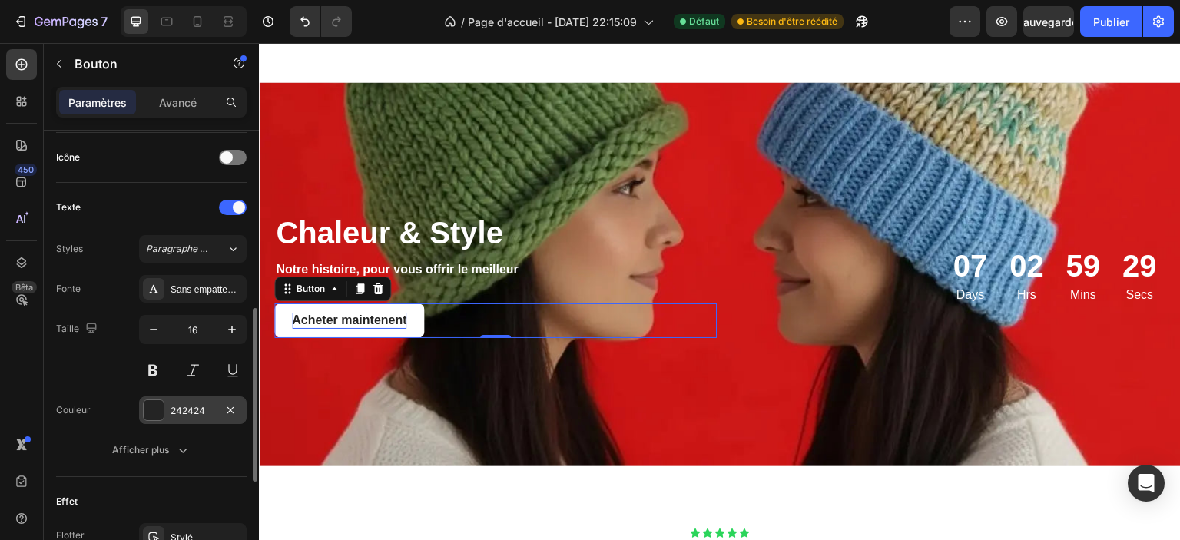
click at [161, 411] on div at bounding box center [154, 410] width 20 height 20
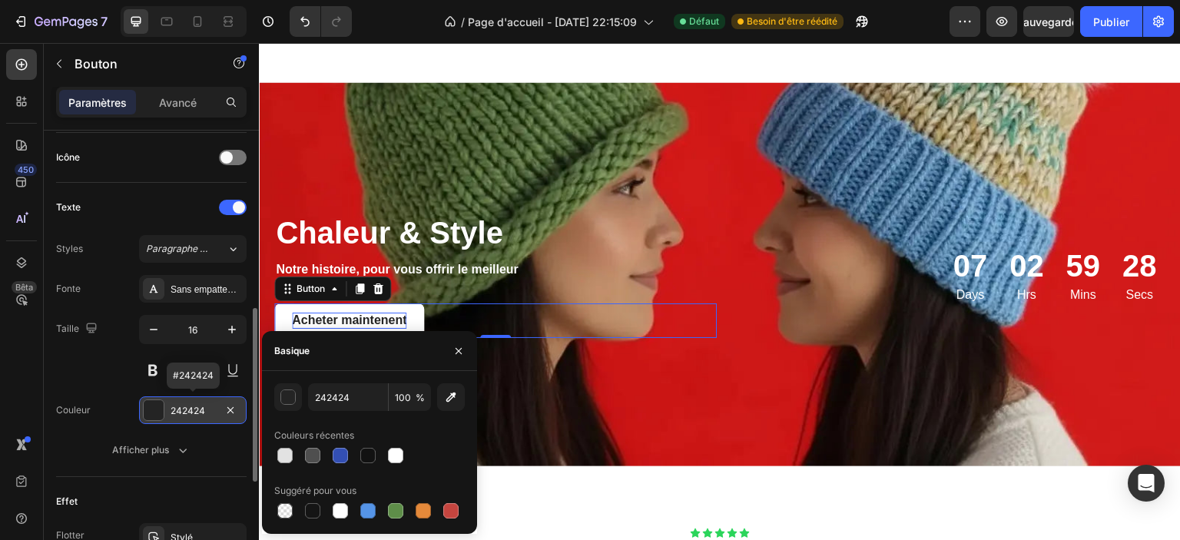
click at [161, 411] on div at bounding box center [154, 410] width 20 height 20
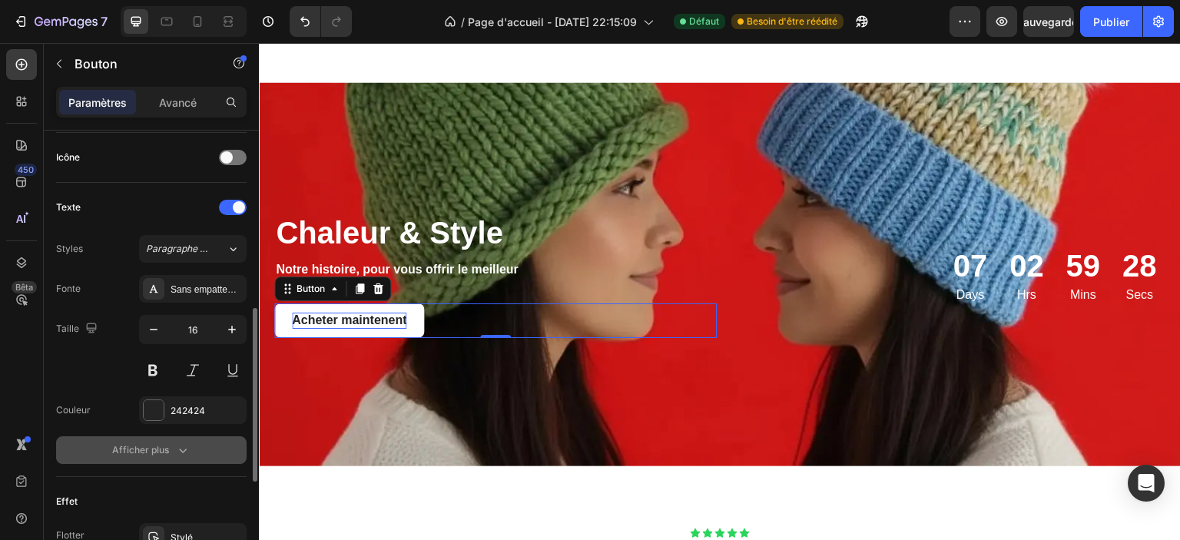
click at [147, 448] on font "Afficher plus" at bounding box center [140, 450] width 57 height 12
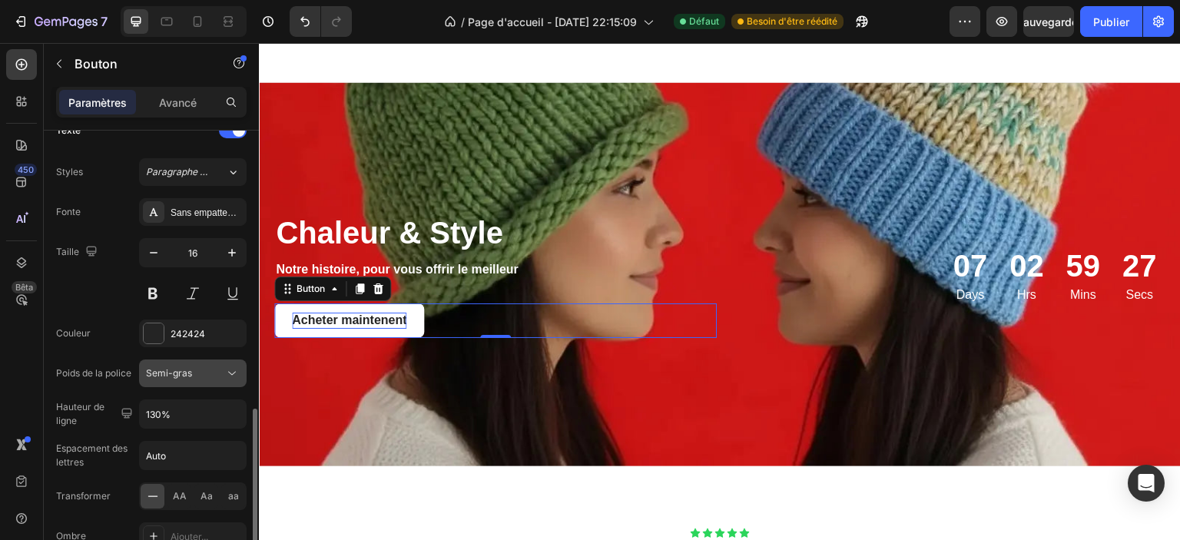
scroll to position [691, 0]
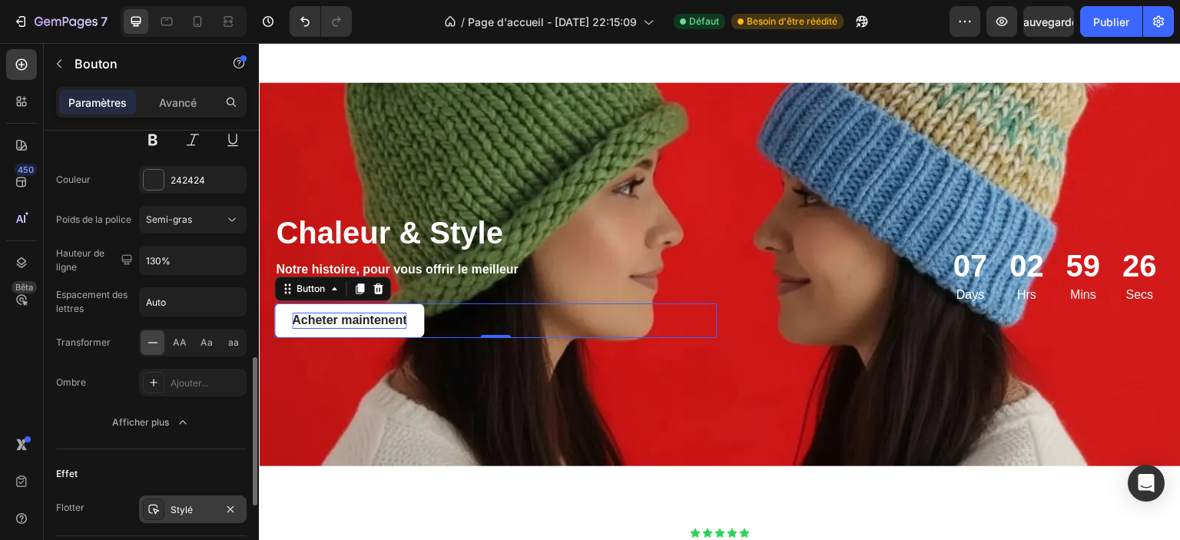
click at [184, 503] on div "Stylé" at bounding box center [193, 510] width 45 height 14
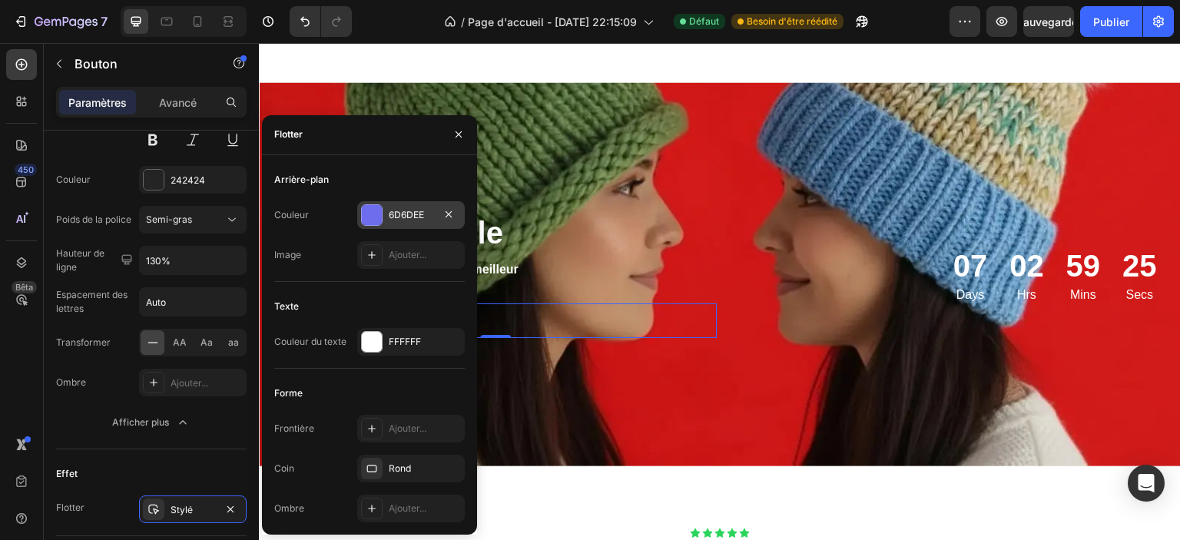
click at [390, 205] on div "6D6DEE" at bounding box center [411, 215] width 108 height 28
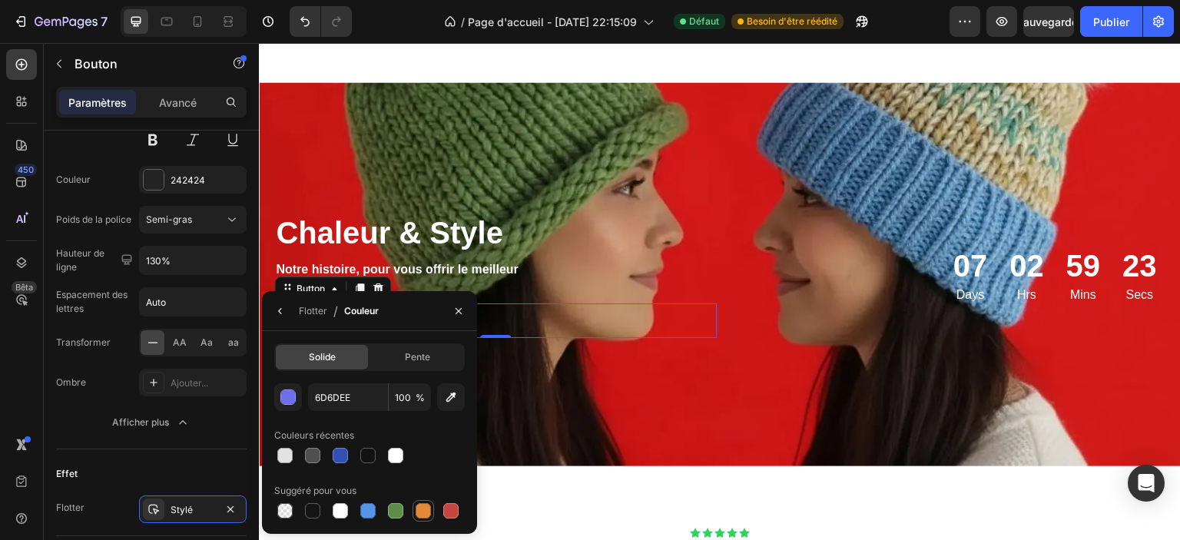
click at [426, 512] on div at bounding box center [423, 510] width 15 height 15
type input "E4893A"
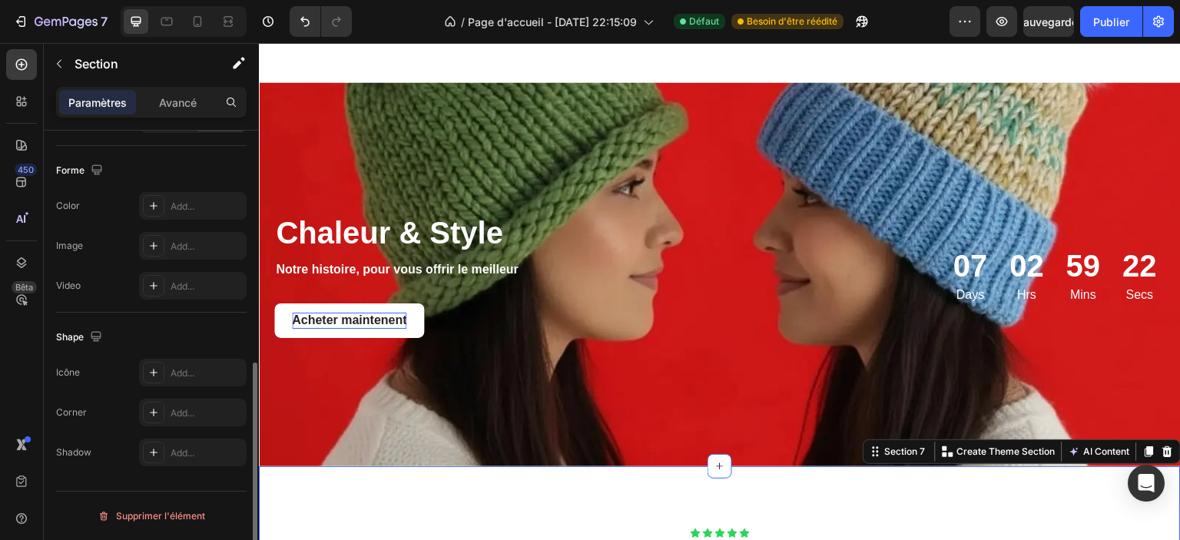
scroll to position [0, 0]
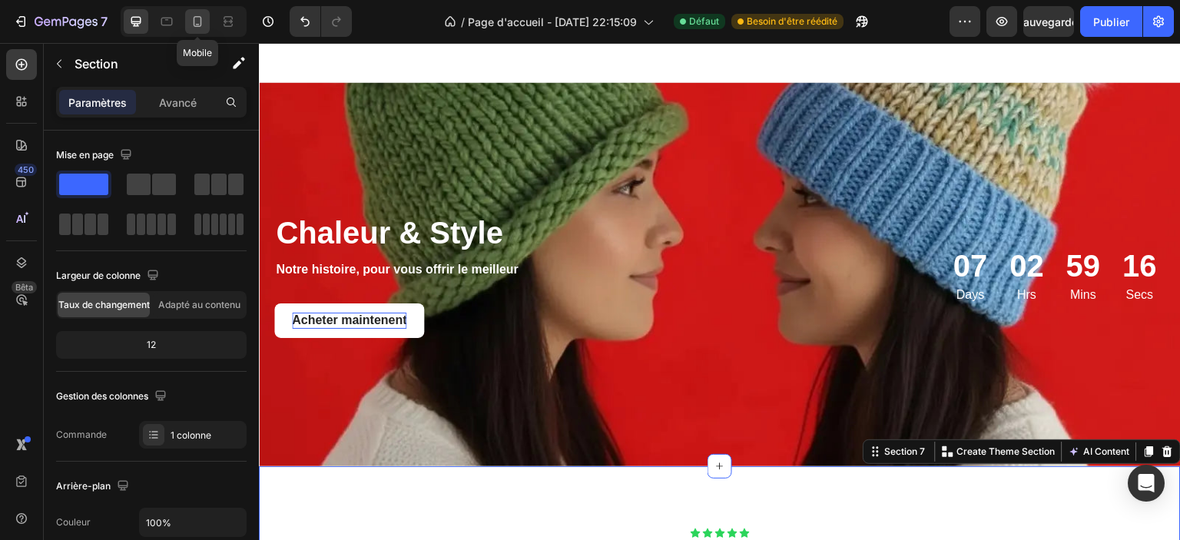
click at [204, 24] on icon at bounding box center [197, 21] width 15 height 15
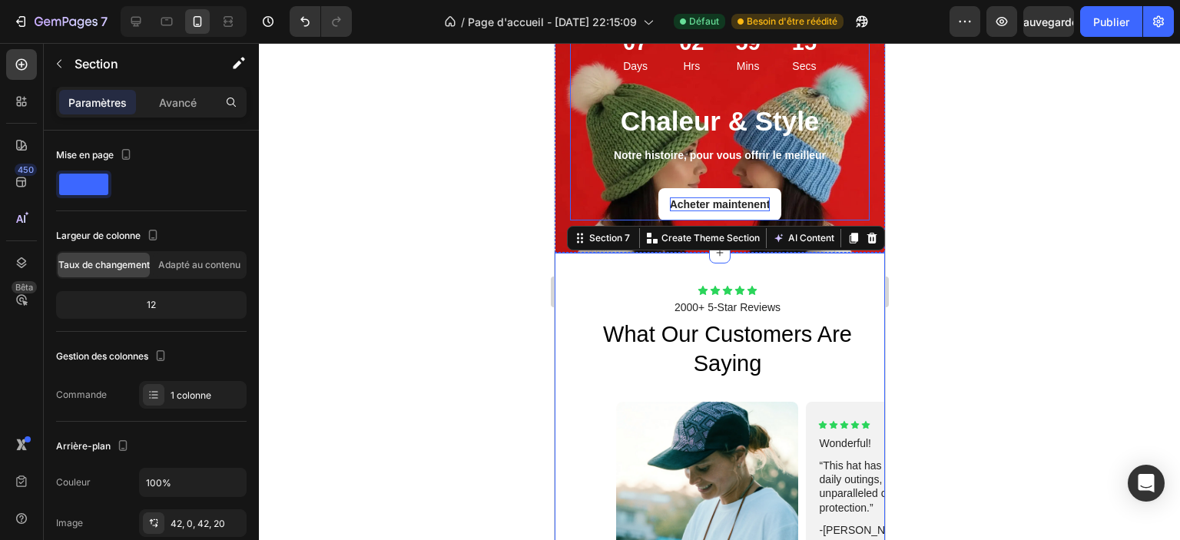
scroll to position [2531, 0]
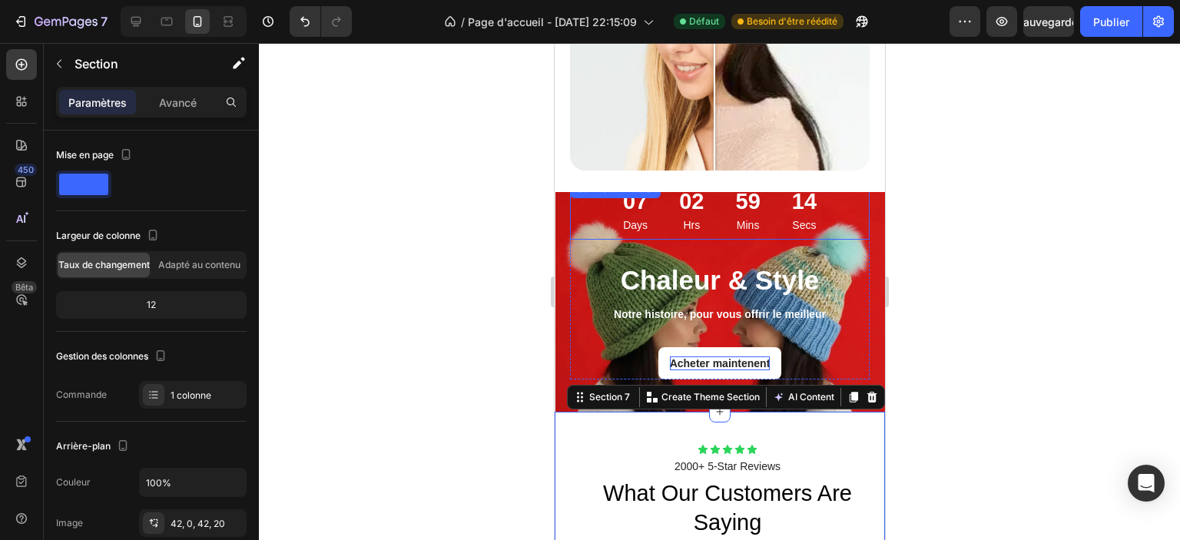
click at [791, 207] on div "14" at bounding box center [803, 201] width 25 height 29
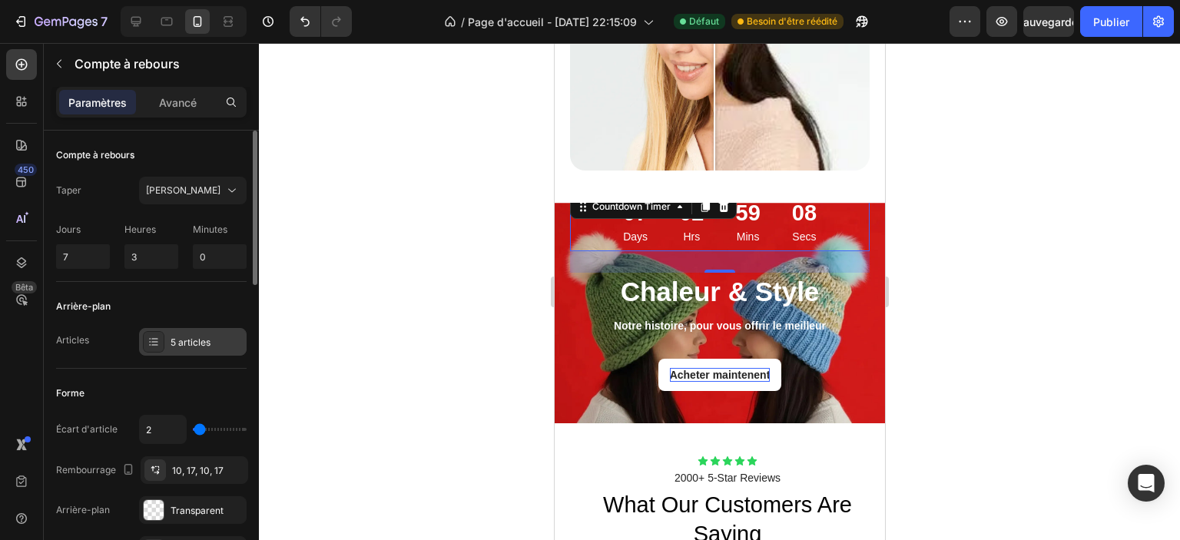
click at [187, 337] on font "5 articles" at bounding box center [191, 342] width 40 height 12
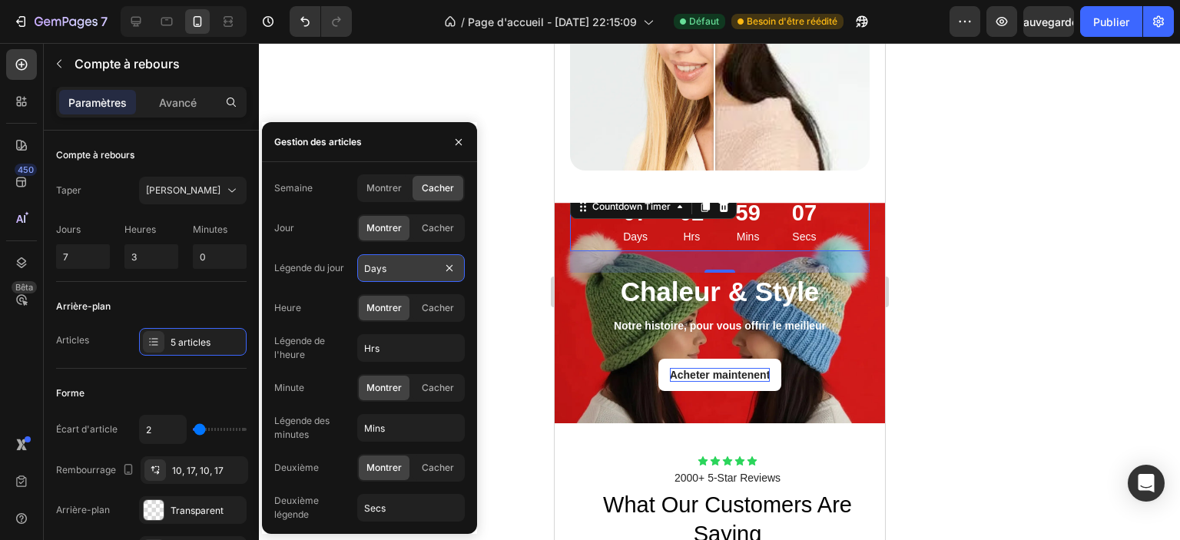
click at [401, 273] on input "Days" at bounding box center [411, 268] width 108 height 28
click at [372, 356] on input "Hrs" at bounding box center [411, 348] width 108 height 28
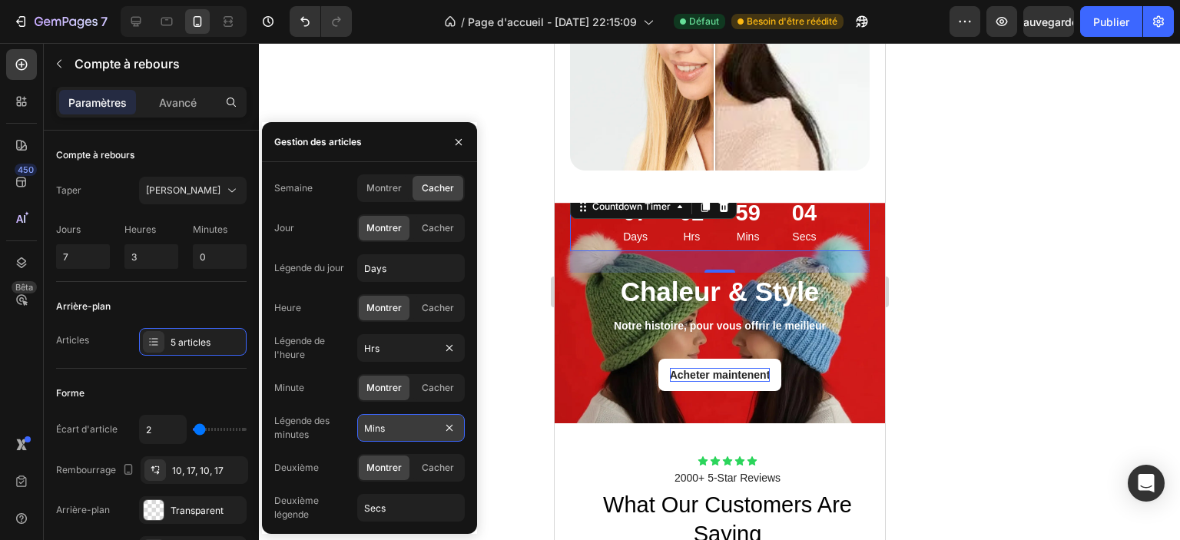
click at [404, 431] on input "Mins" at bounding box center [411, 428] width 108 height 28
click at [385, 506] on input "Secs" at bounding box center [411, 508] width 108 height 28
click at [597, 217] on div "07 Days 02 Hrs 59 Mins 03 Secs" at bounding box center [719, 221] width 300 height 60
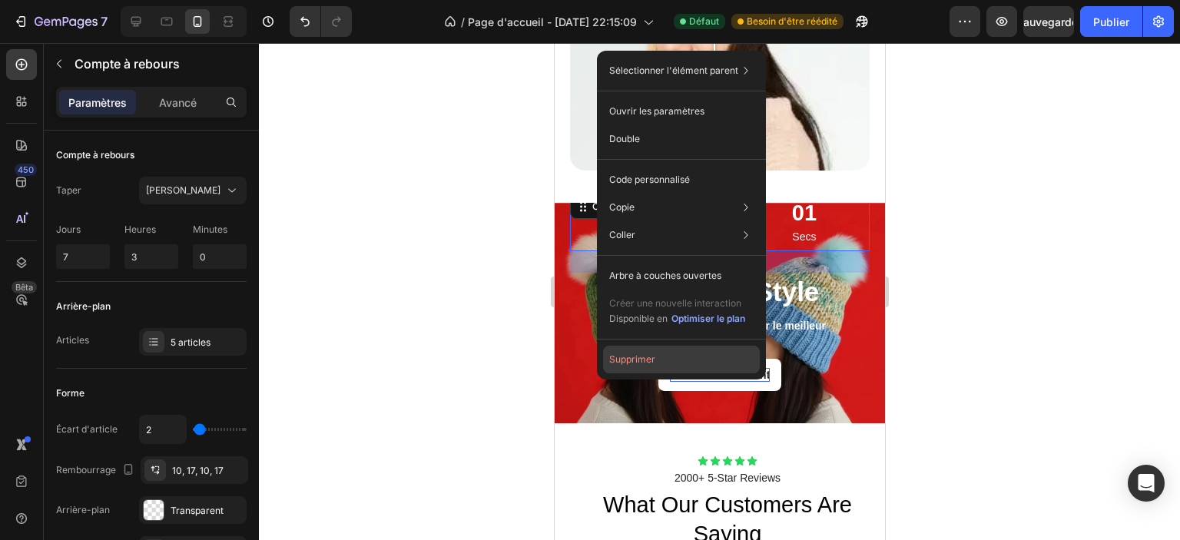
click at [615, 359] on font "Supprimer" at bounding box center [632, 359] width 46 height 12
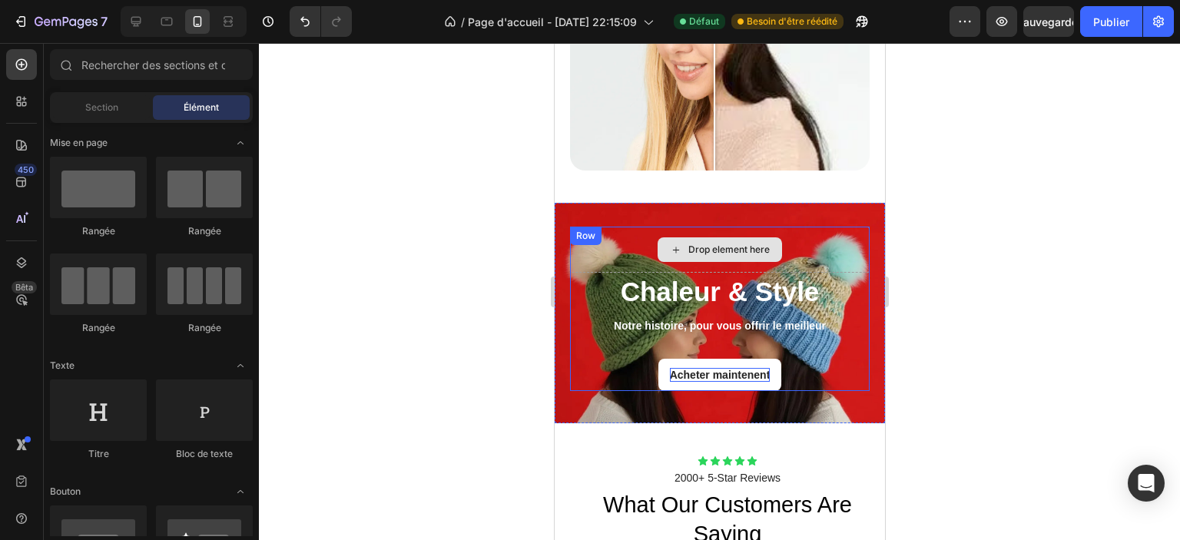
click at [615, 233] on div "Drop element here" at bounding box center [719, 250] width 300 height 46
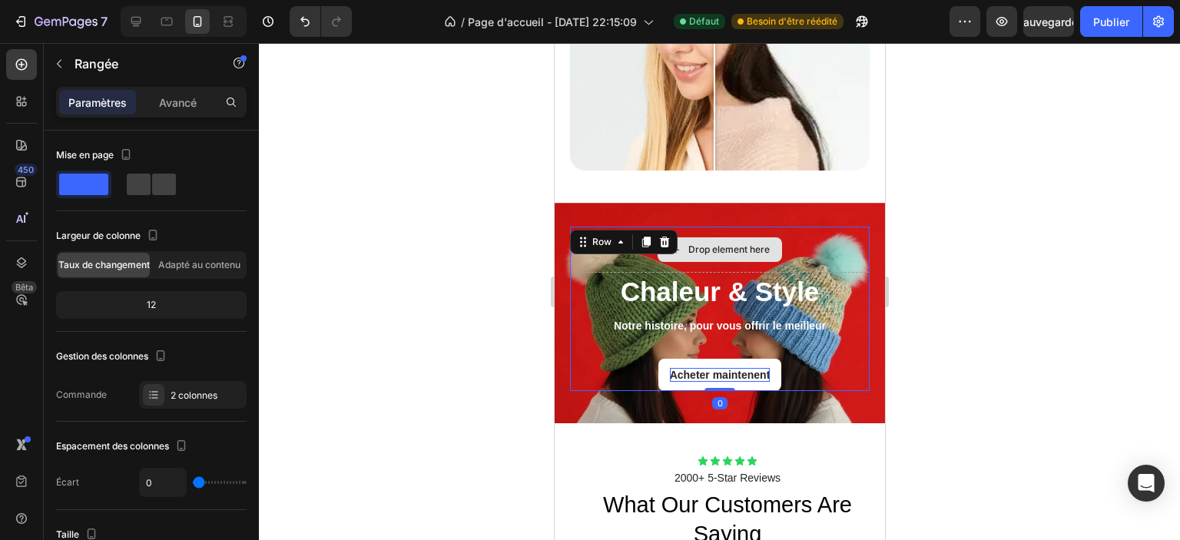
click at [605, 247] on div "Drop element here" at bounding box center [719, 250] width 300 height 46
click at [398, 285] on div at bounding box center [719, 291] width 921 height 497
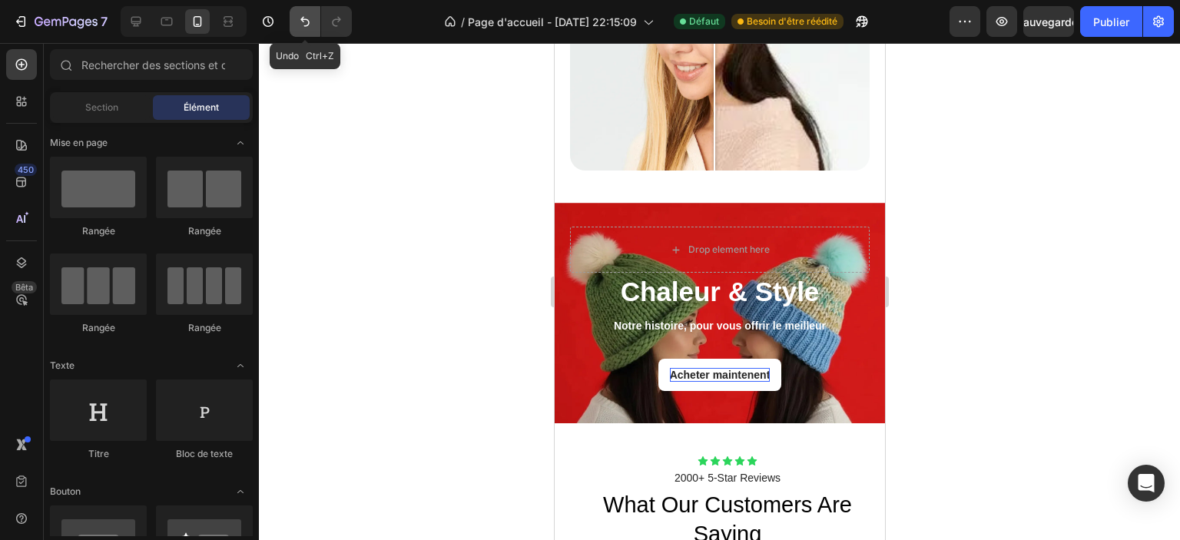
click at [296, 26] on button "Annuler/Rétablir" at bounding box center [305, 21] width 31 height 31
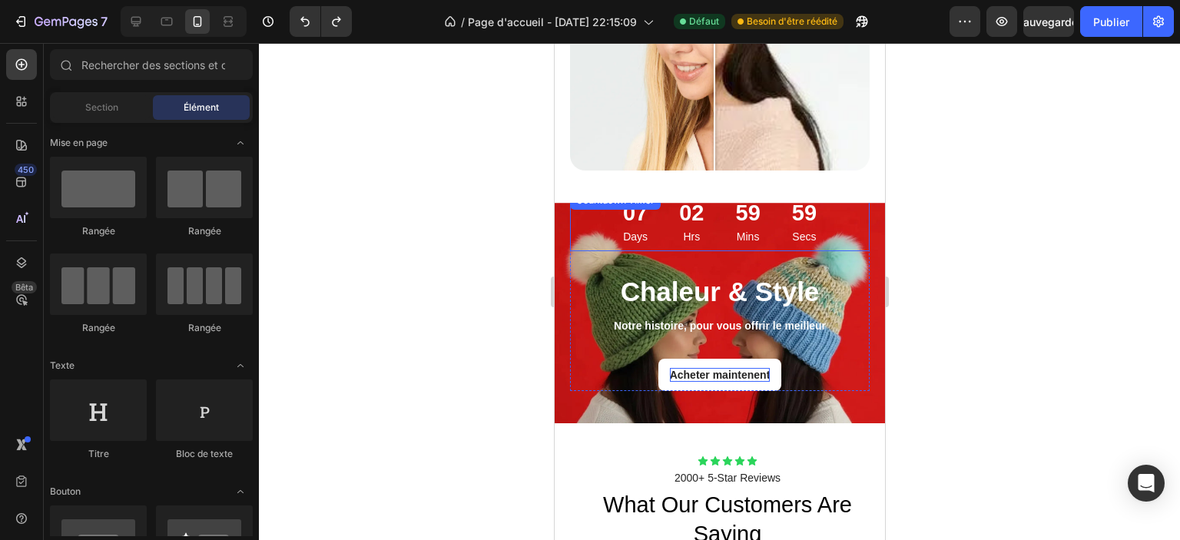
click at [609, 223] on div "07 Days" at bounding box center [634, 221] width 51 height 60
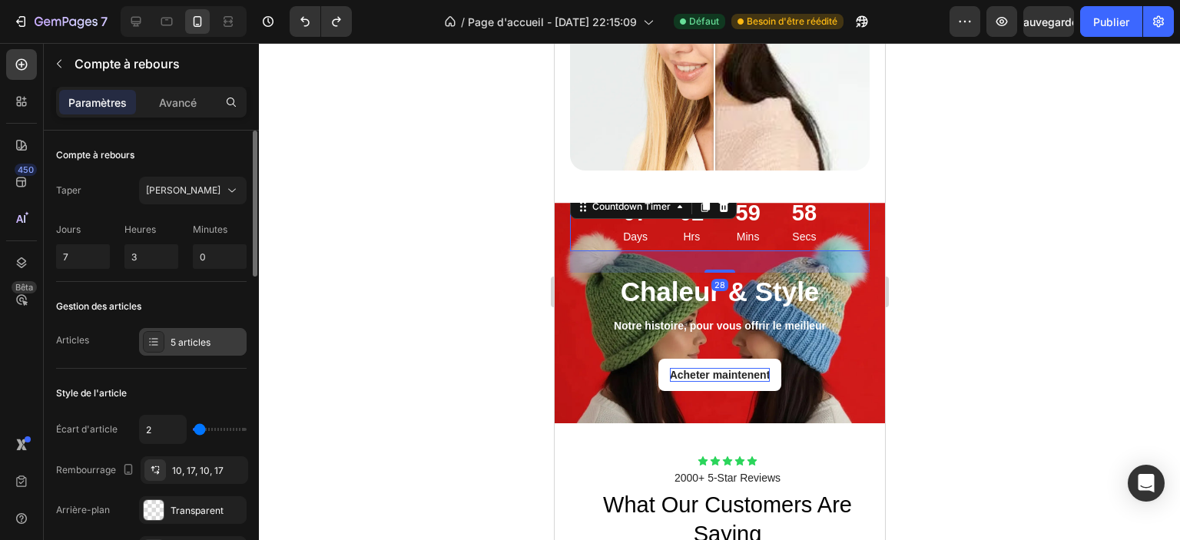
click at [185, 346] on font "5 articles" at bounding box center [191, 342] width 40 height 12
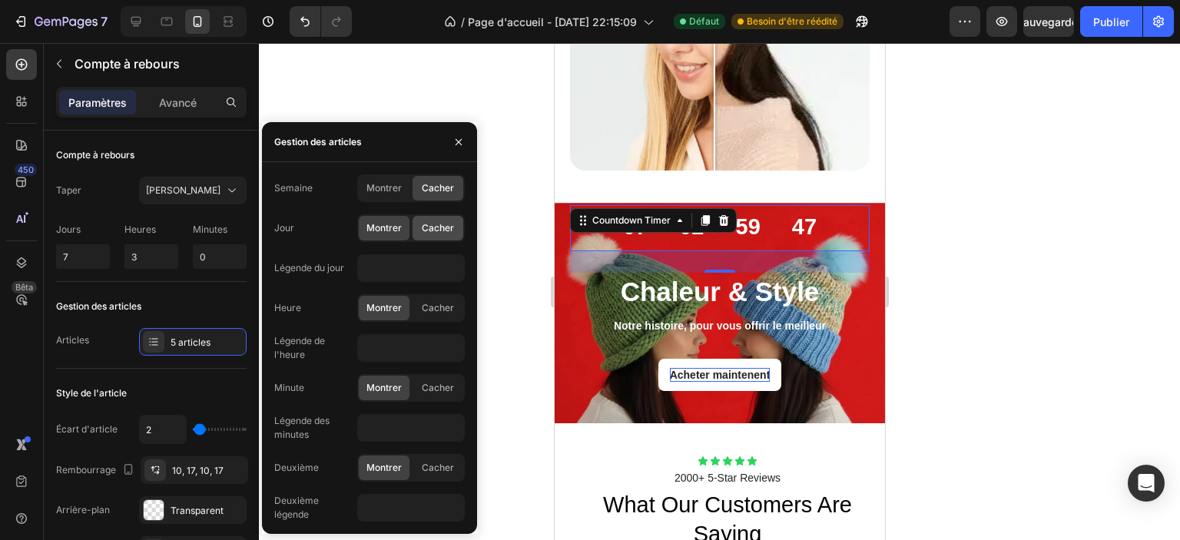
click at [435, 225] on font "Cacher" at bounding box center [438, 228] width 32 height 12
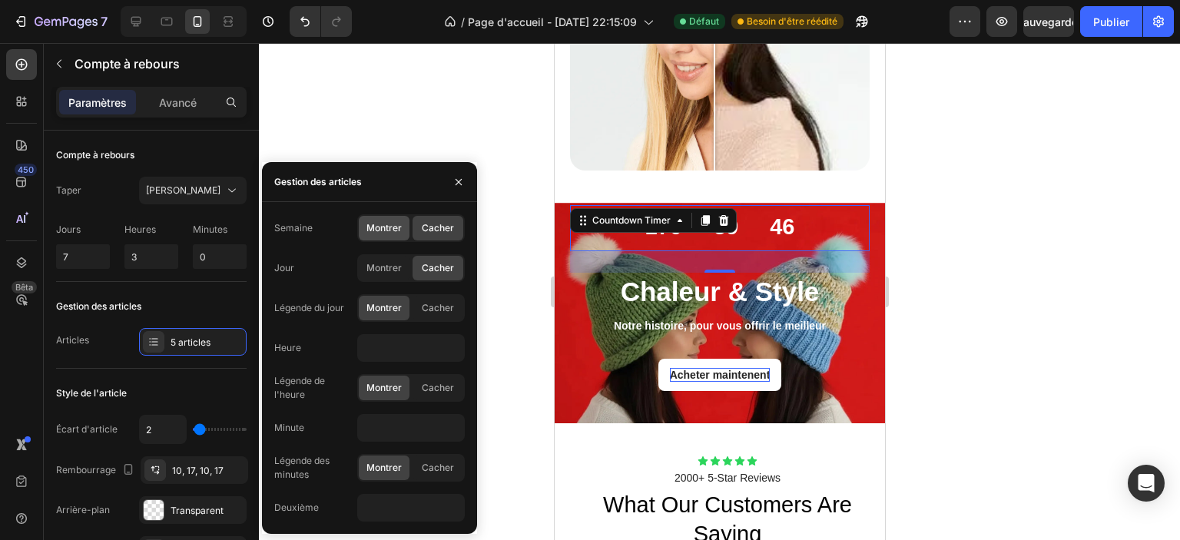
click at [392, 230] on font "Montrer" at bounding box center [383, 228] width 35 height 12
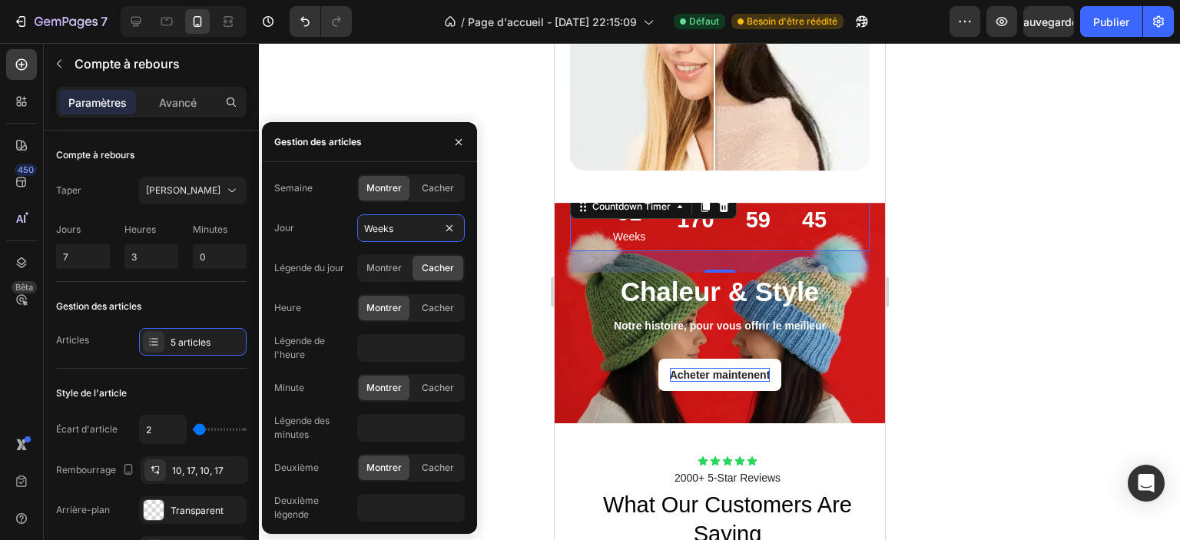
click at [392, 230] on input "Weeks" at bounding box center [411, 228] width 108 height 28
click at [442, 189] on font "Cacher" at bounding box center [438, 188] width 32 height 12
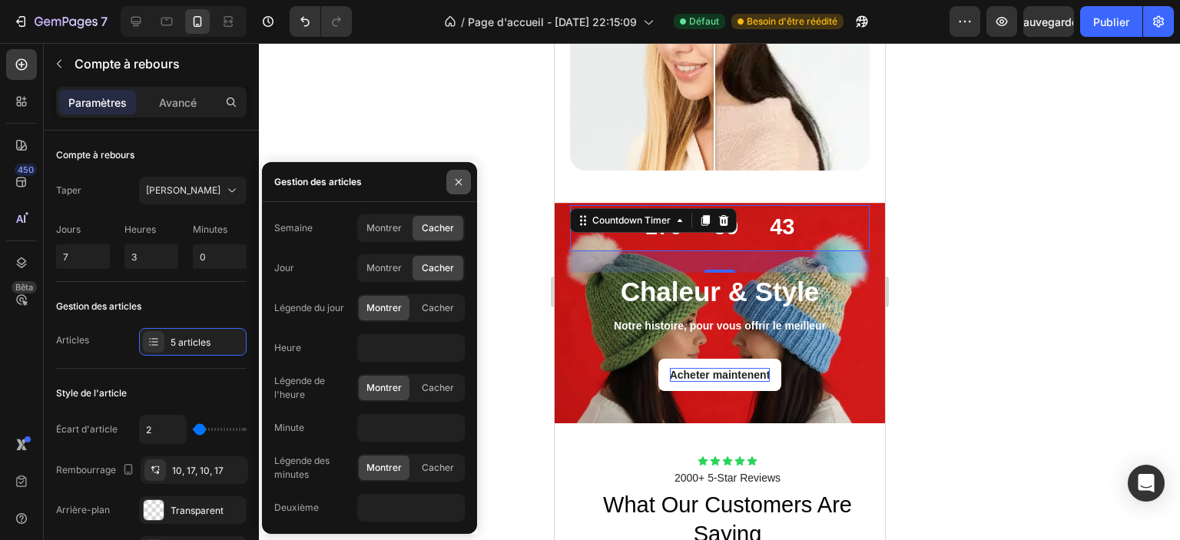
click at [459, 179] on icon "button" at bounding box center [458, 182] width 12 height 12
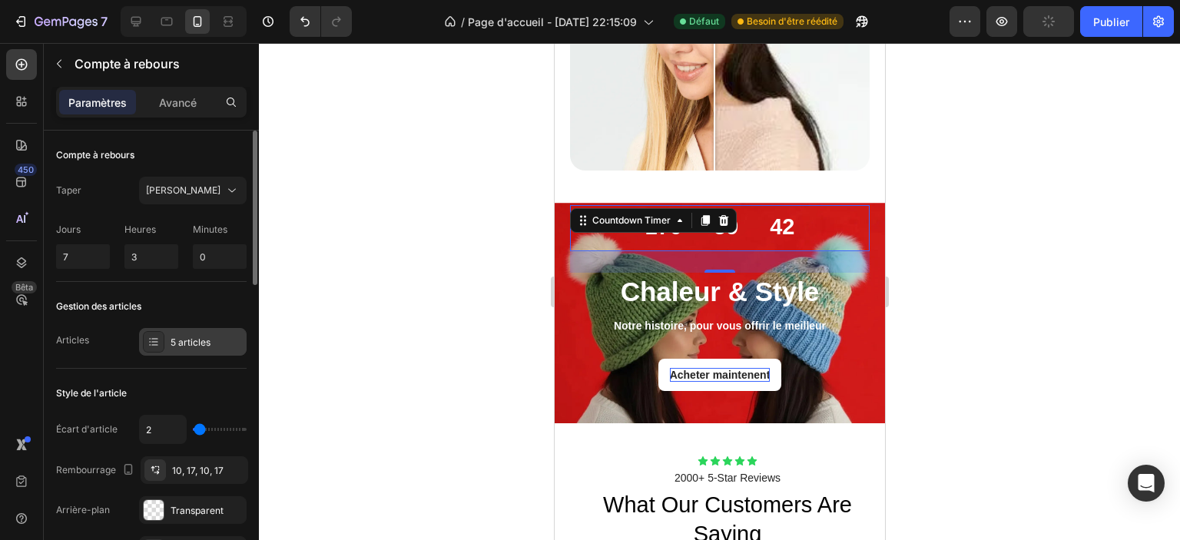
click at [149, 346] on icon at bounding box center [153, 342] width 12 height 12
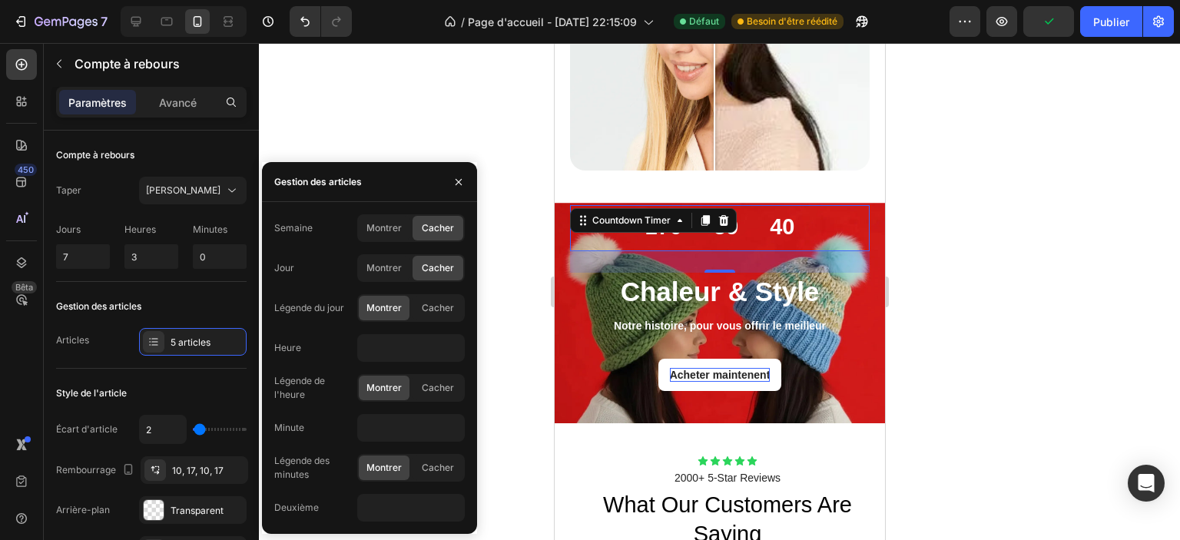
click at [439, 383] on font "Cacher" at bounding box center [438, 388] width 32 height 12
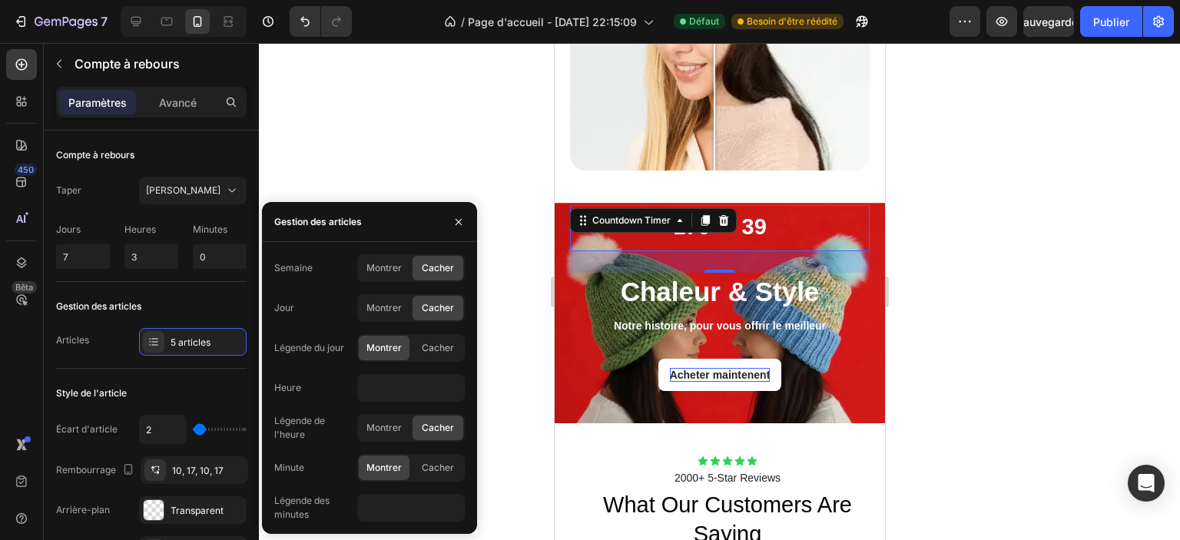
click at [439, 306] on font "Cacher" at bounding box center [438, 308] width 32 height 12
click at [442, 353] on font "Cacher" at bounding box center [438, 348] width 32 height 12
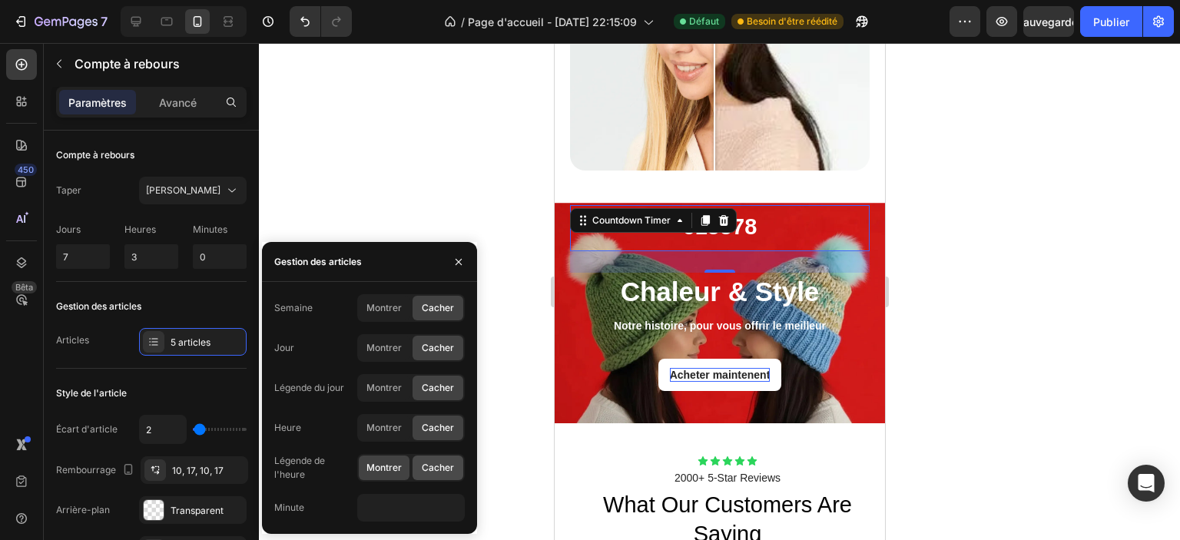
click at [435, 472] on font "Cacher" at bounding box center [438, 468] width 32 height 12
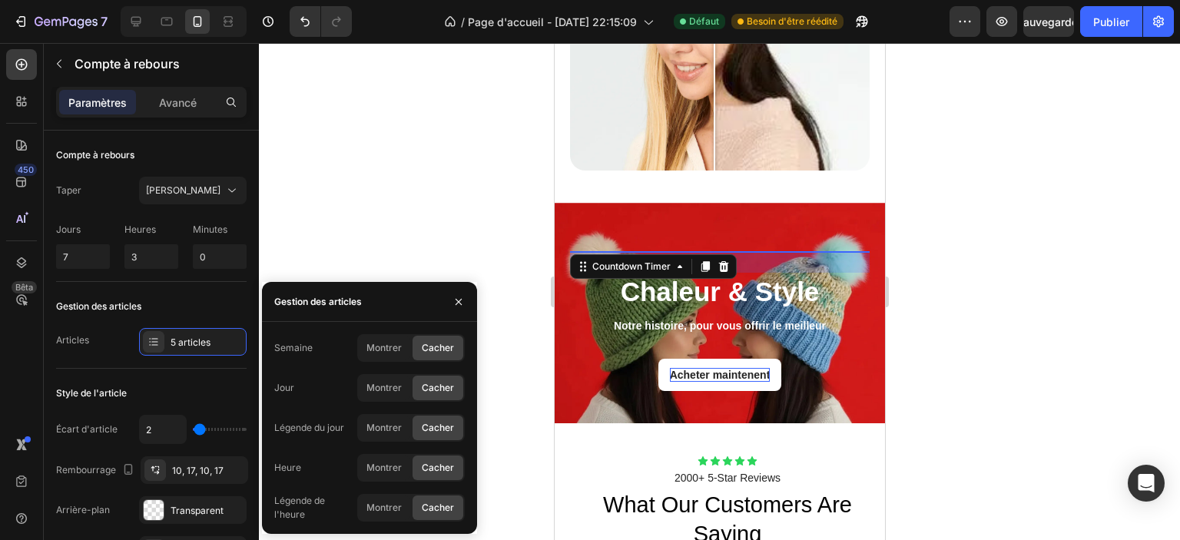
click at [355, 206] on div at bounding box center [719, 291] width 921 height 497
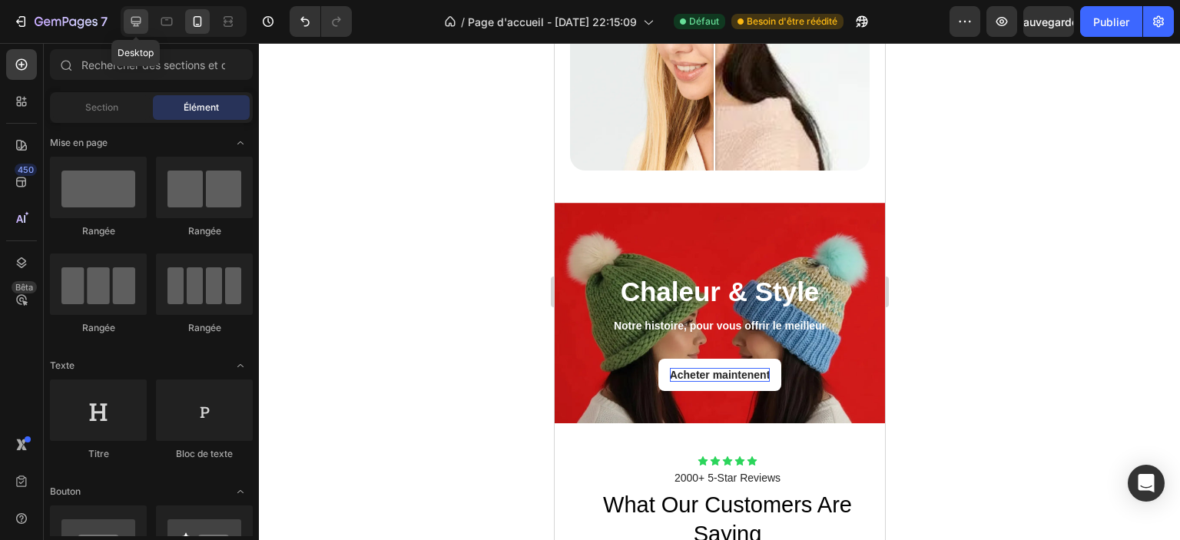
click at [138, 27] on icon at bounding box center [135, 21] width 15 height 15
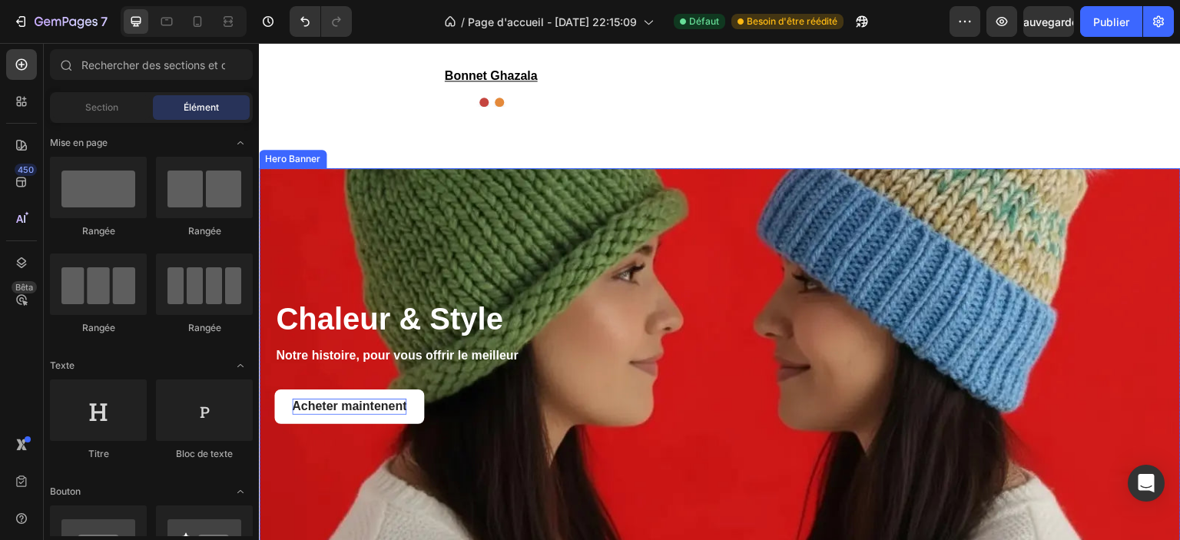
click at [853, 297] on div "Countdown Timer" at bounding box center [944, 361] width 442 height 128
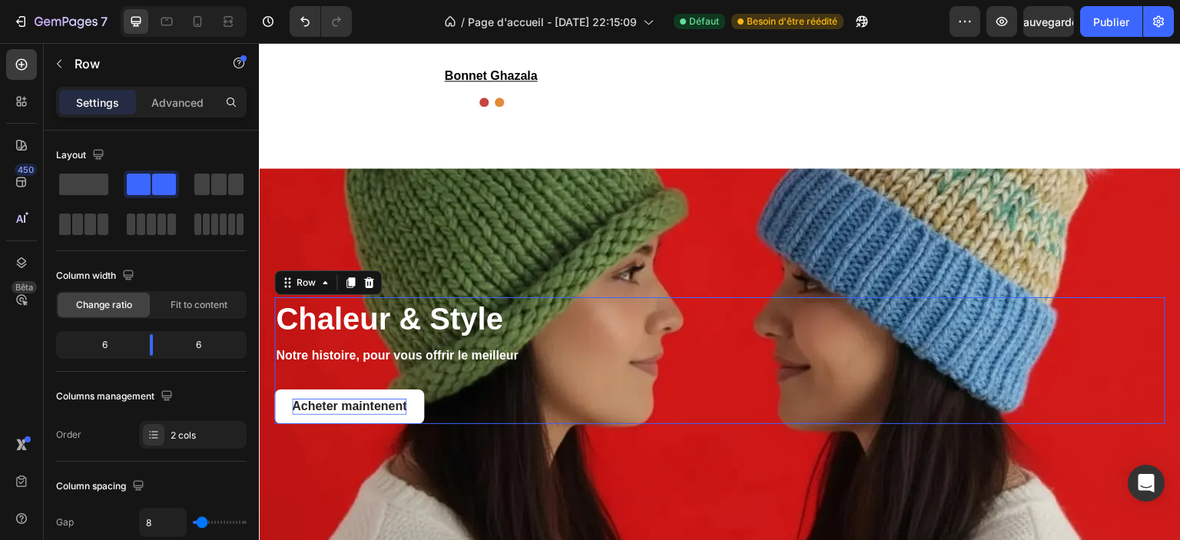
scroll to position [2446, 0]
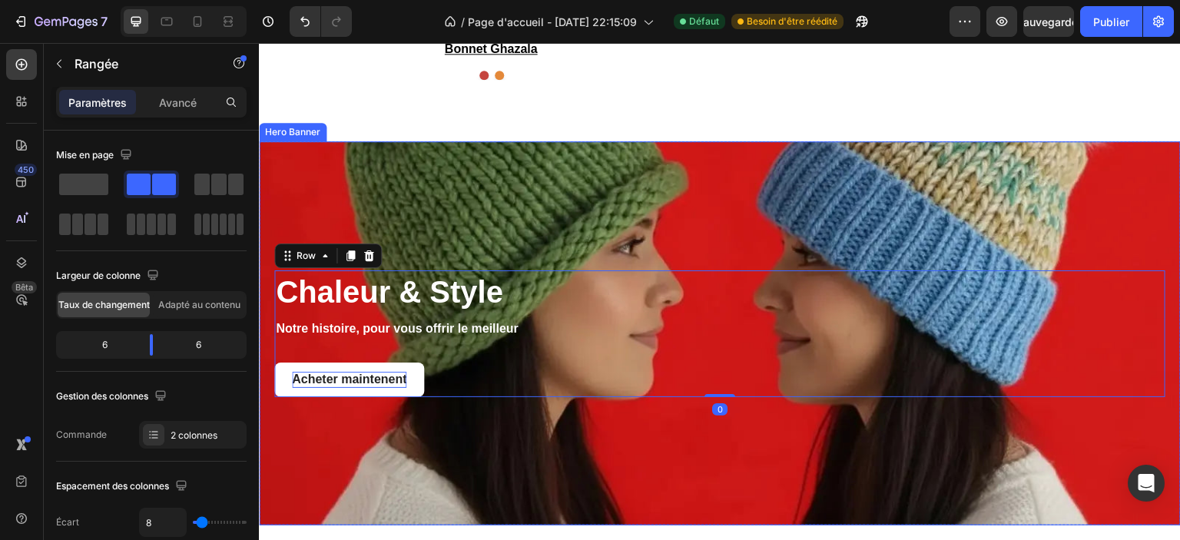
click at [532, 456] on div "Background Image" at bounding box center [720, 333] width 922 height 384
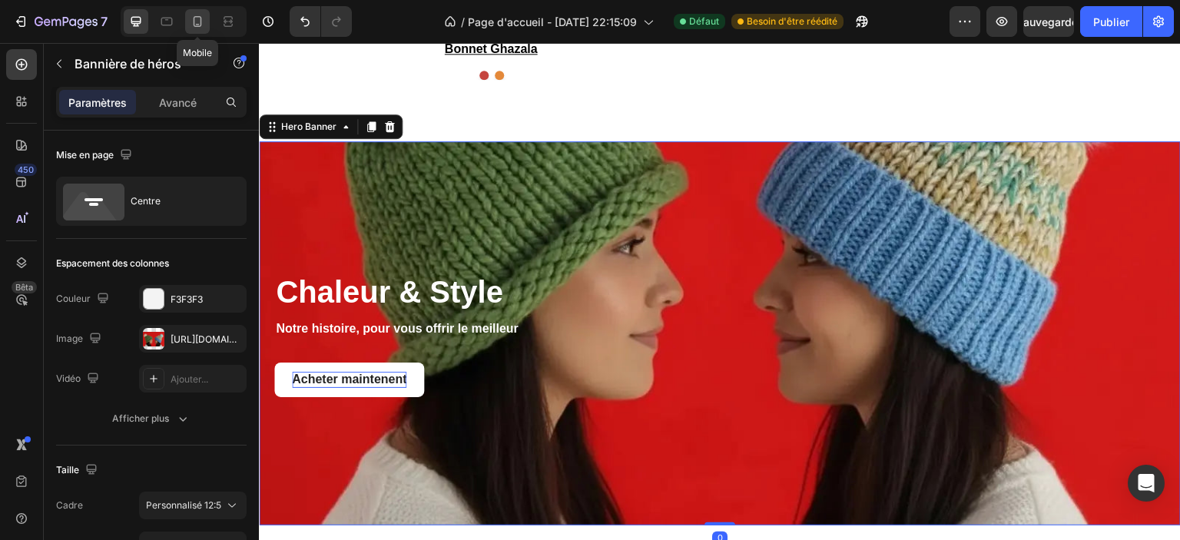
click at [203, 19] on icon at bounding box center [197, 21] width 15 height 15
type input "100%"
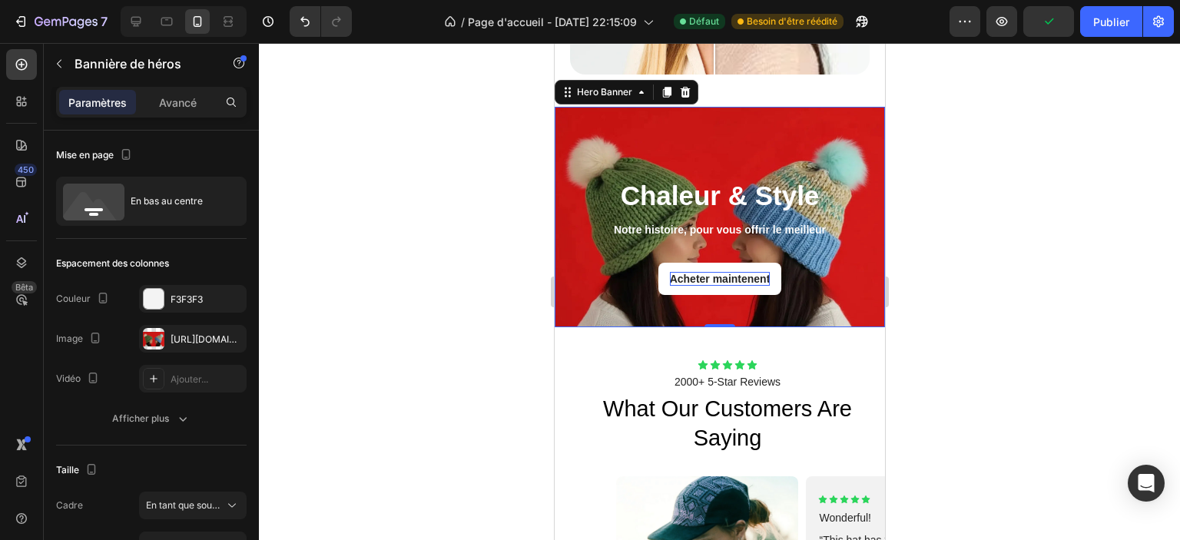
scroll to position [2635, 0]
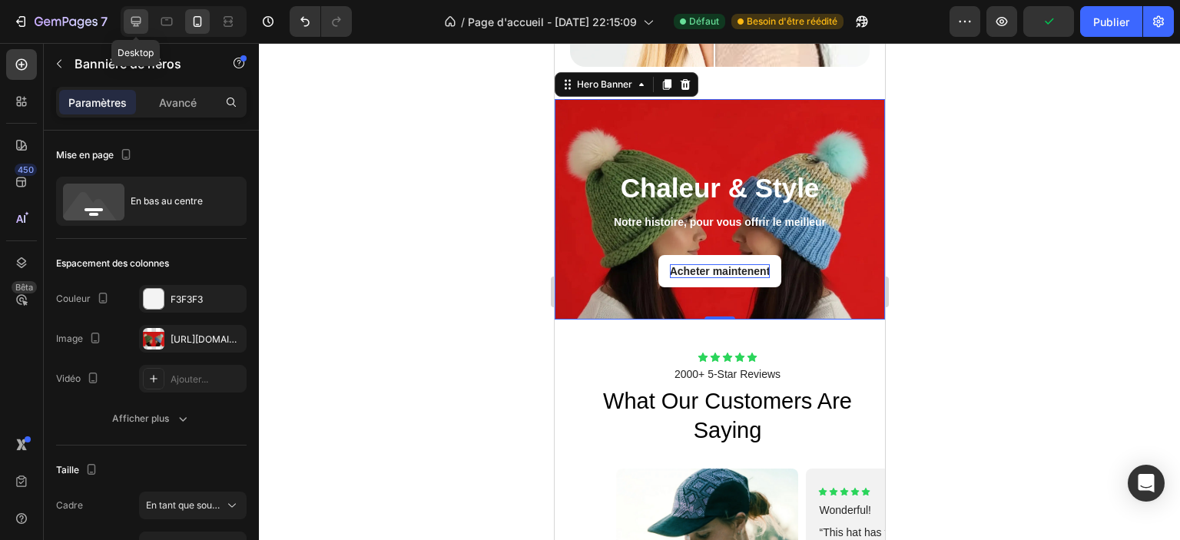
click at [138, 18] on icon at bounding box center [135, 21] width 15 height 15
type input "100"
type input "1360"
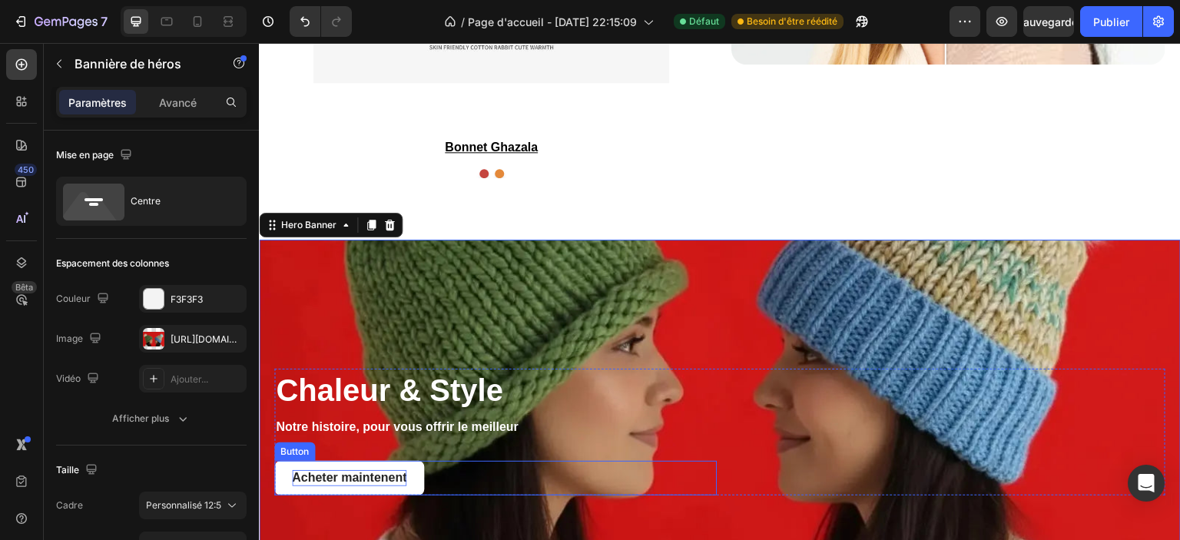
scroll to position [2482, 0]
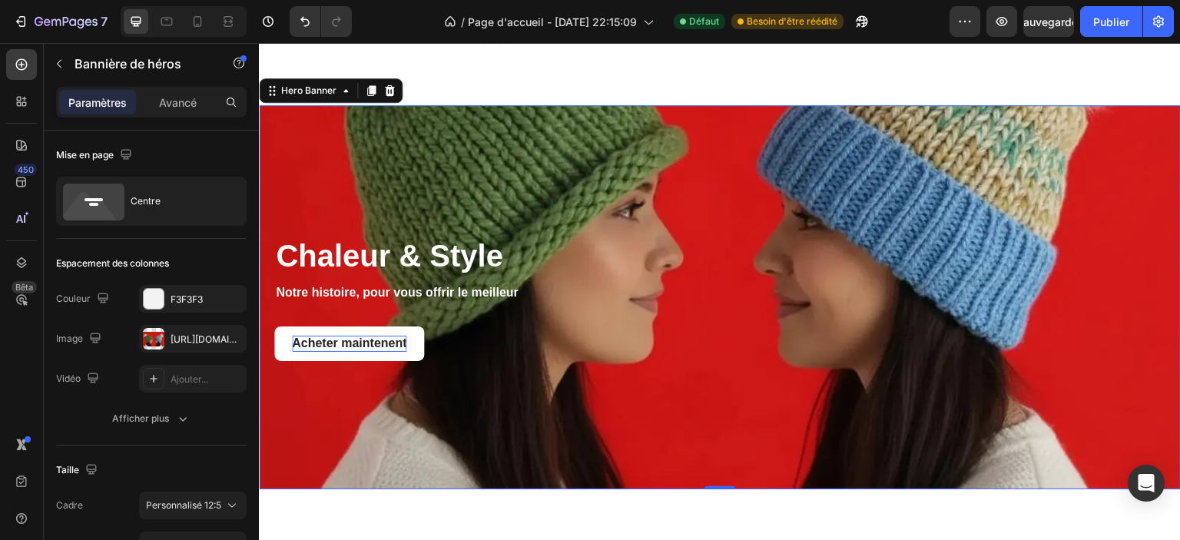
click at [382, 412] on div "Background Image" at bounding box center [720, 297] width 922 height 384
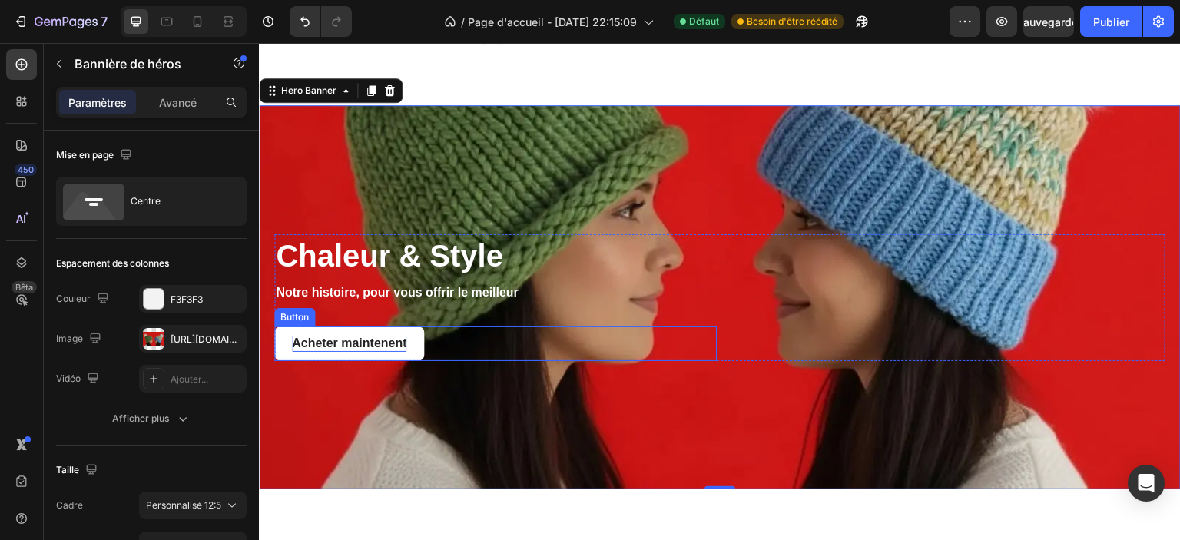
click at [497, 342] on div "Acheter maintenent Button" at bounding box center [495, 343] width 442 height 35
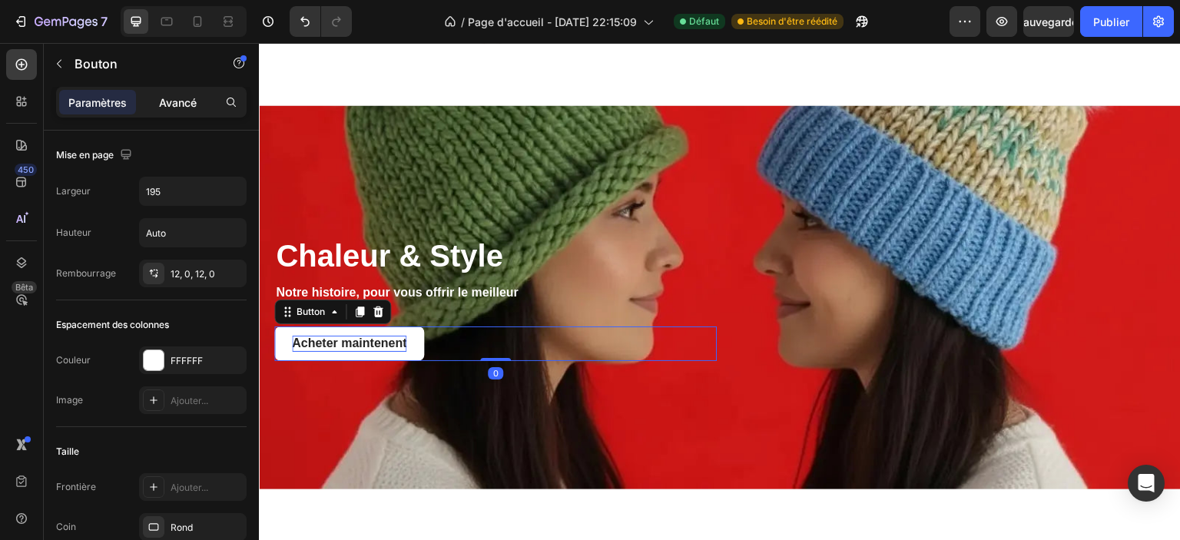
click at [172, 96] on font "Avancé" at bounding box center [178, 102] width 38 height 13
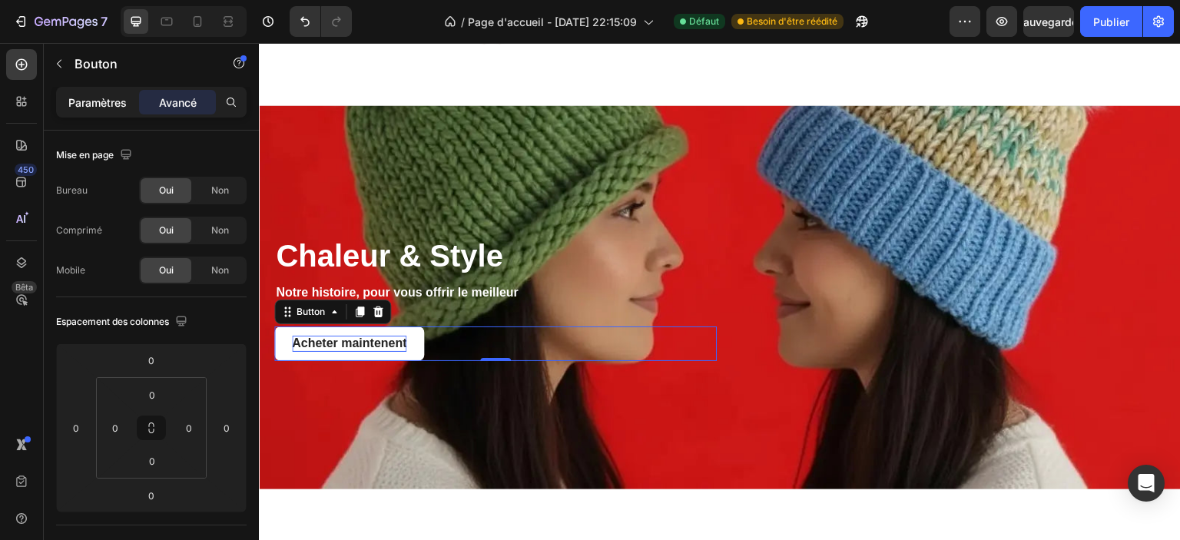
click at [92, 107] on font "Paramètres" at bounding box center [97, 102] width 58 height 13
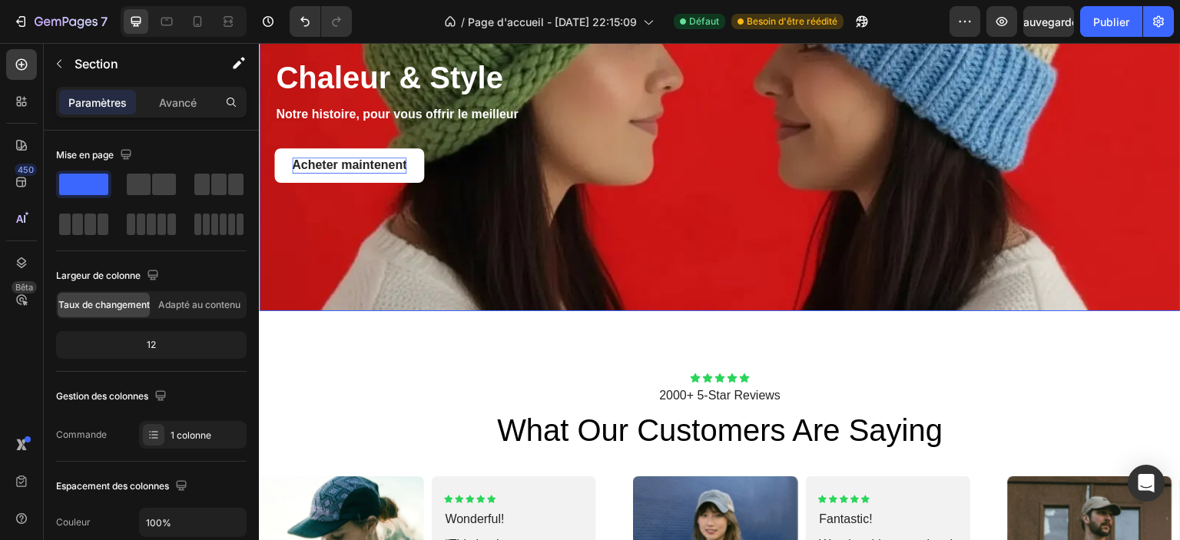
scroll to position [2789, 0]
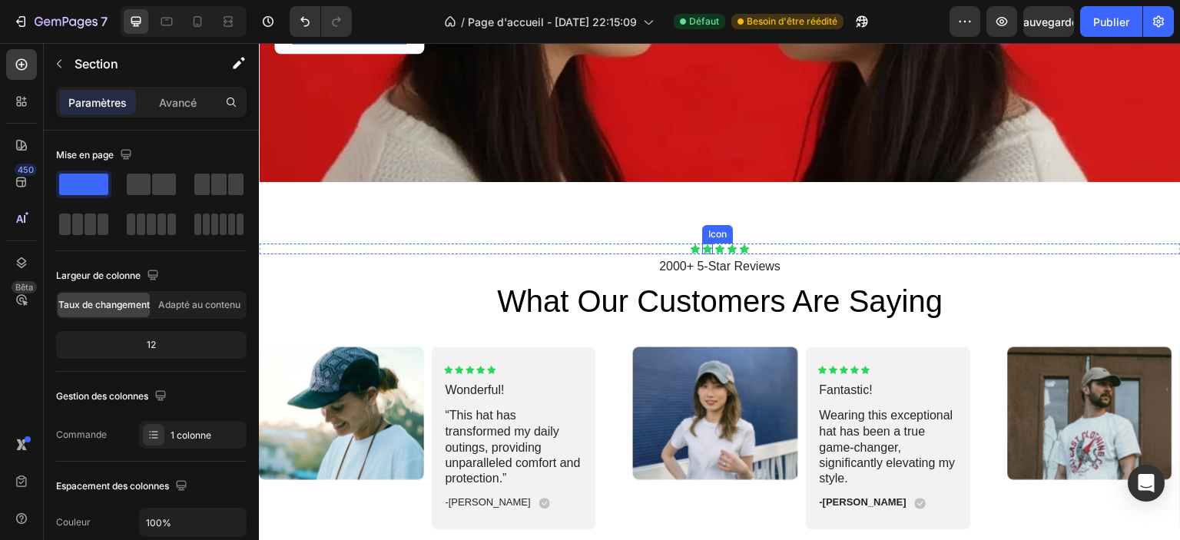
click at [703, 244] on icon at bounding box center [707, 248] width 10 height 9
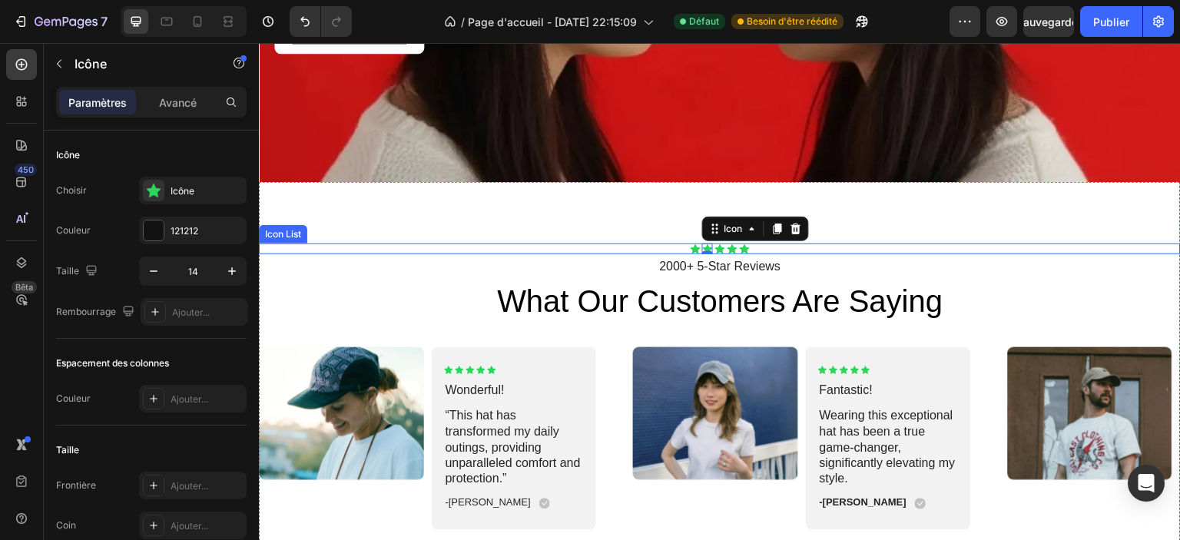
click at [607, 244] on div "Icon Icon 0 Icon Icon Icon" at bounding box center [720, 249] width 922 height 11
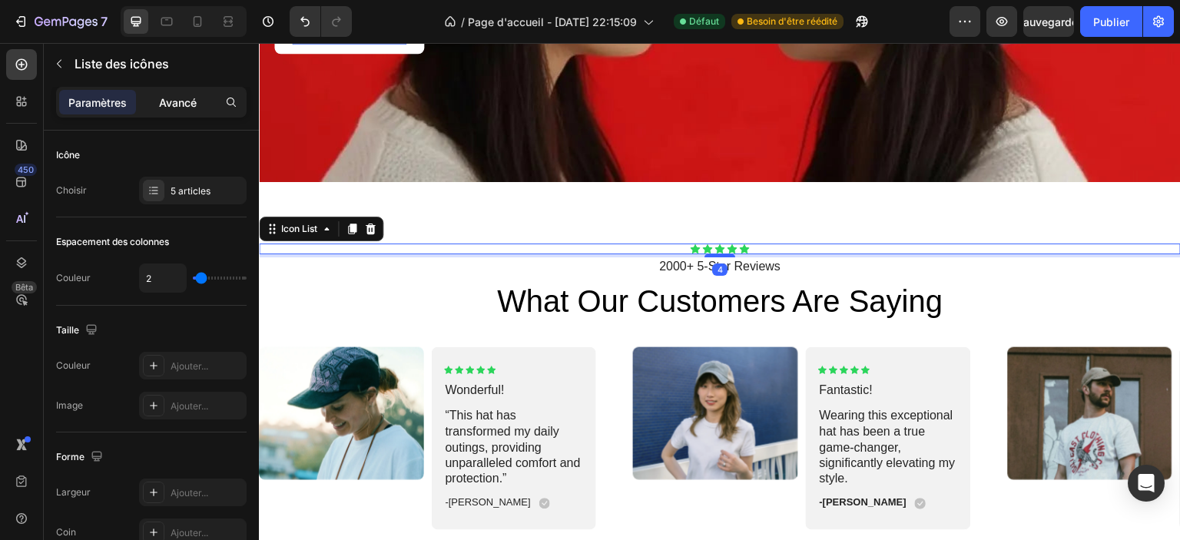
click at [185, 102] on font "Avancé" at bounding box center [178, 102] width 38 height 13
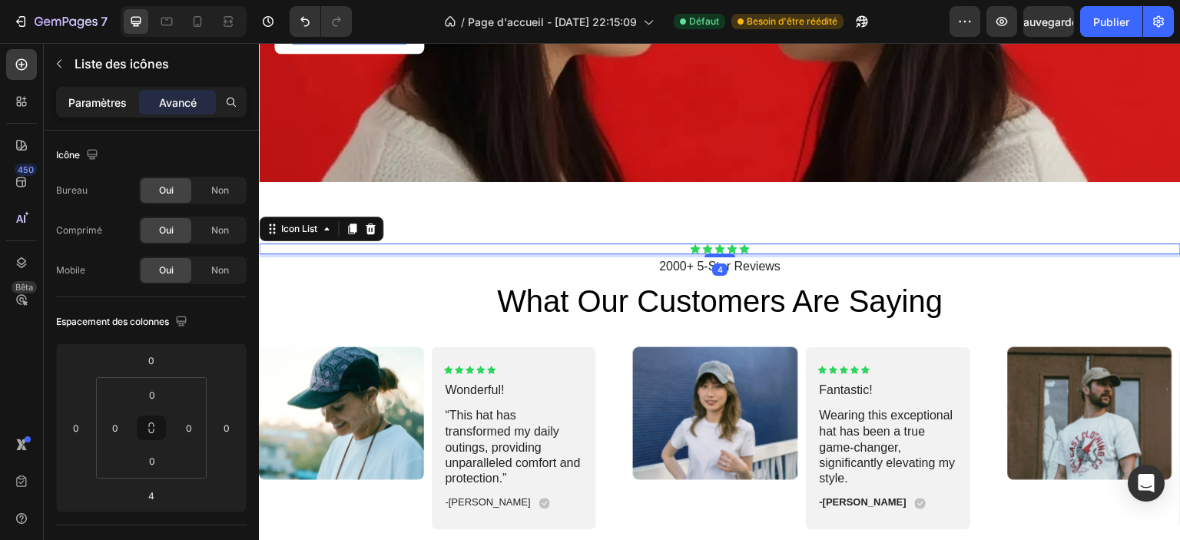
click at [114, 93] on div "Paramètres" at bounding box center [97, 102] width 77 height 25
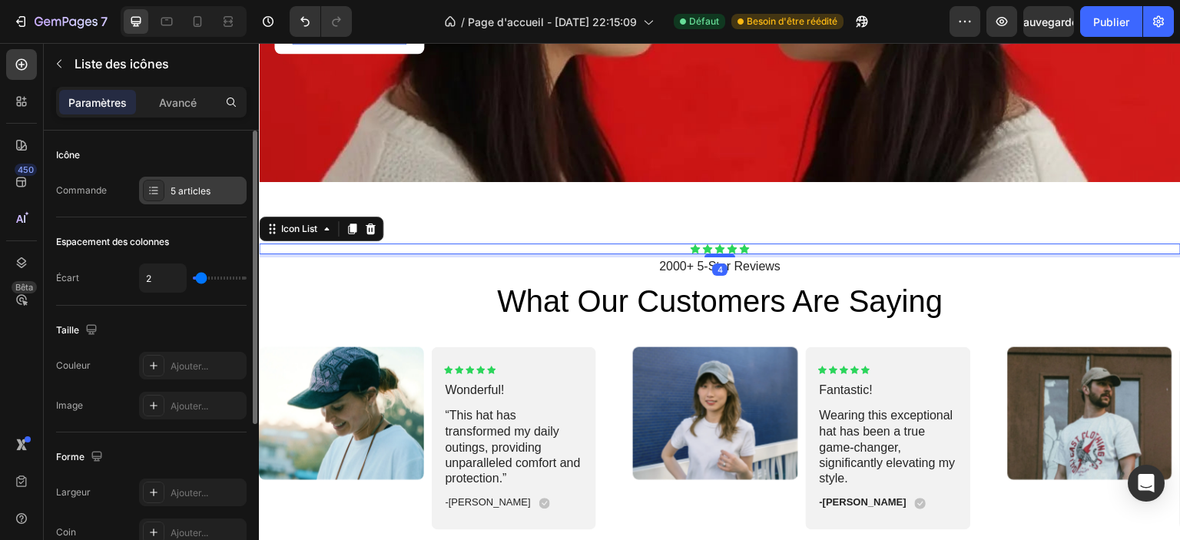
click at [215, 183] on div "5 articles" at bounding box center [193, 191] width 108 height 28
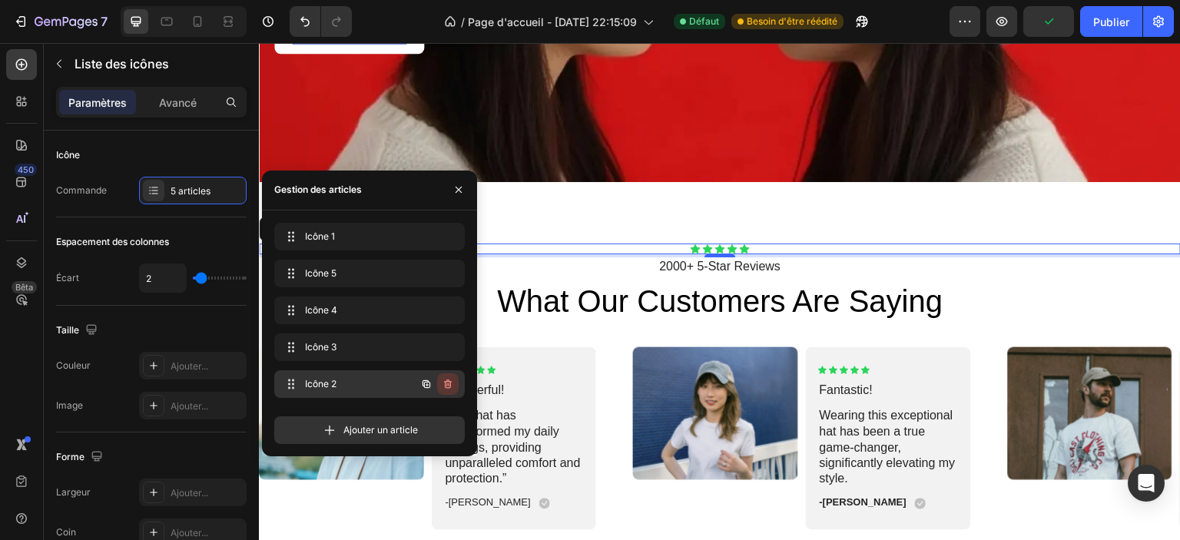
click at [450, 383] on icon "button" at bounding box center [448, 383] width 8 height 9
click at [454, 347] on button "button" at bounding box center [448, 347] width 22 height 22
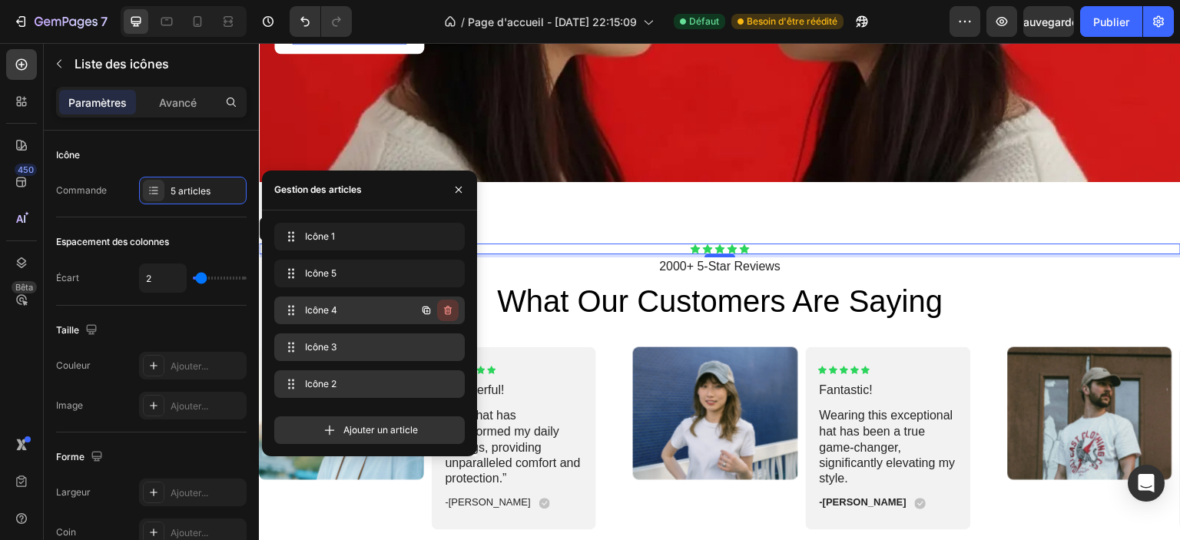
click at [452, 319] on button "button" at bounding box center [448, 311] width 22 height 22
click at [432, 307] on font "Supprimer" at bounding box center [429, 310] width 46 height 12
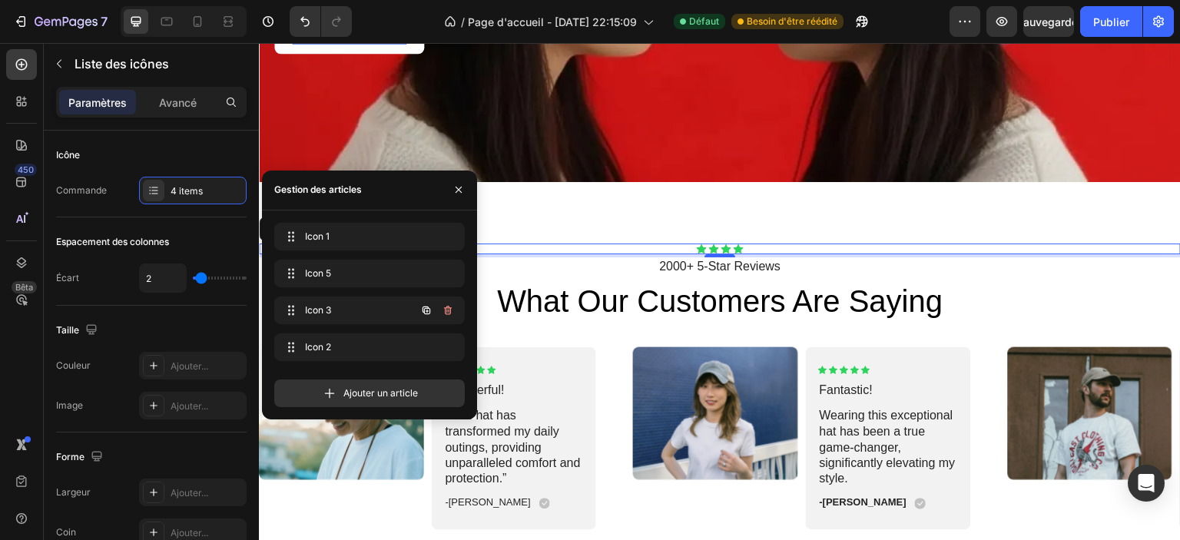
click at [428, 316] on icon "button" at bounding box center [426, 310] width 12 height 12
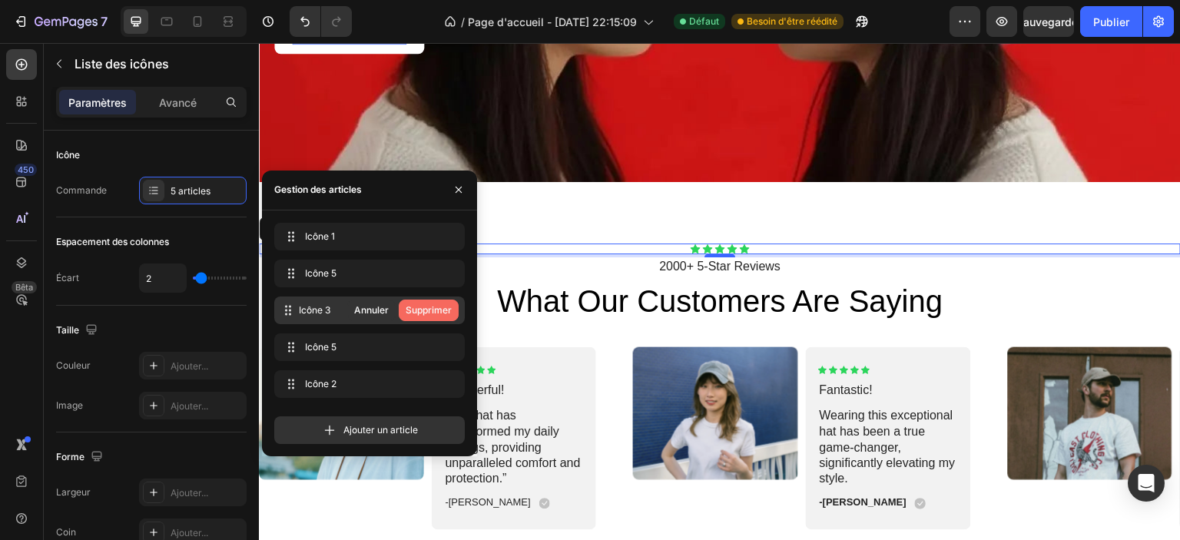
click at [430, 310] on font "Supprimer" at bounding box center [429, 310] width 46 height 12
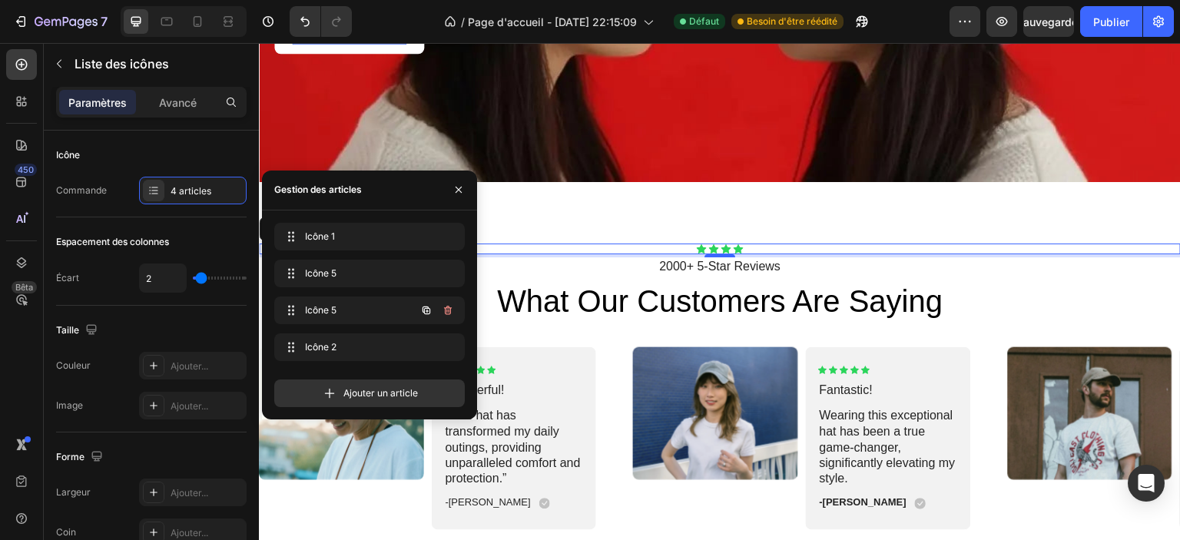
click at [430, 310] on icon "button" at bounding box center [426, 310] width 12 height 12
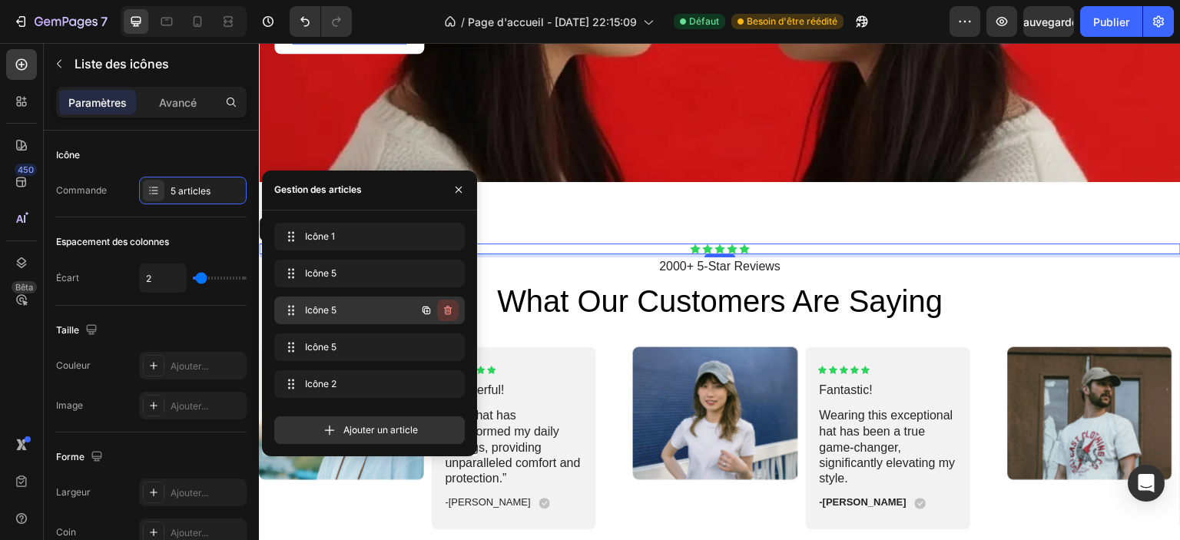
click at [451, 310] on icon "button" at bounding box center [448, 310] width 12 height 12
click at [440, 313] on font "Supprimer" at bounding box center [429, 310] width 46 height 12
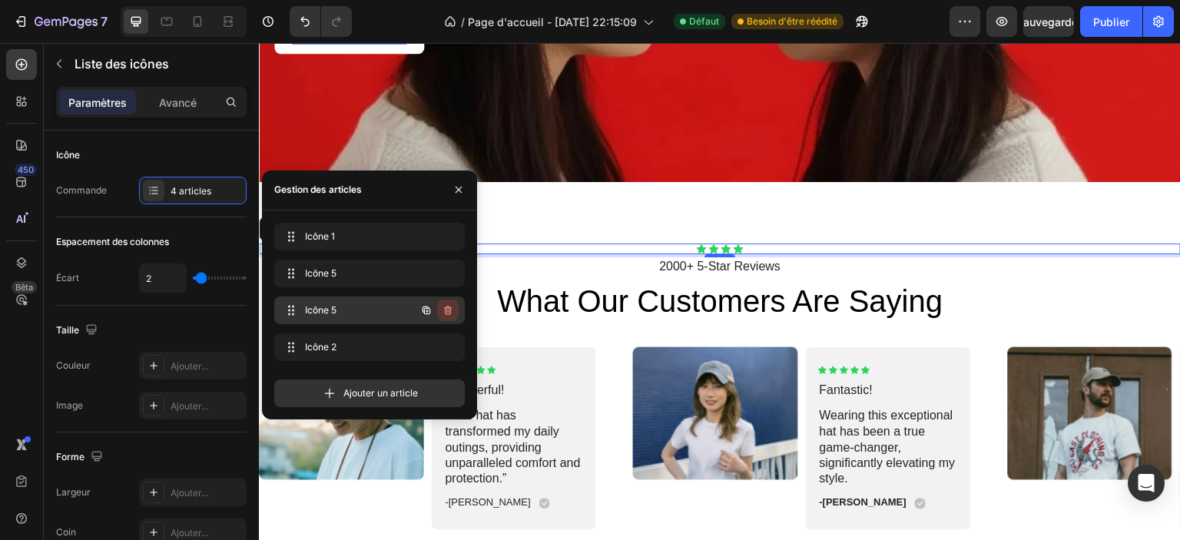
click at [454, 311] on button "button" at bounding box center [448, 311] width 22 height 22
click at [442, 316] on font "Supprimer" at bounding box center [429, 310] width 46 height 14
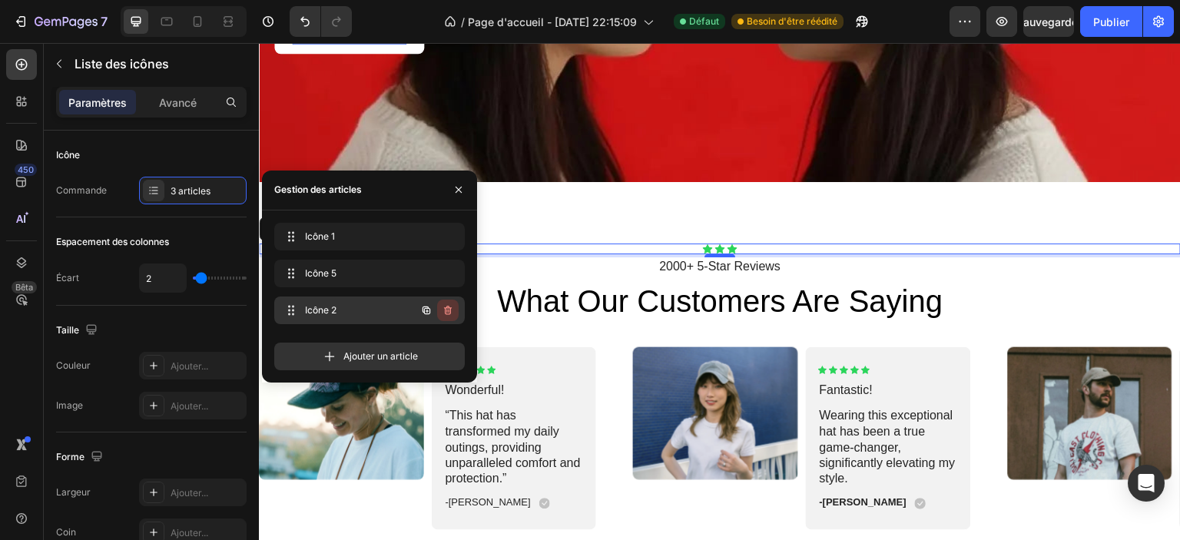
click at [452, 310] on icon "button" at bounding box center [448, 310] width 12 height 12
click at [444, 313] on font "Supprimer" at bounding box center [429, 310] width 46 height 12
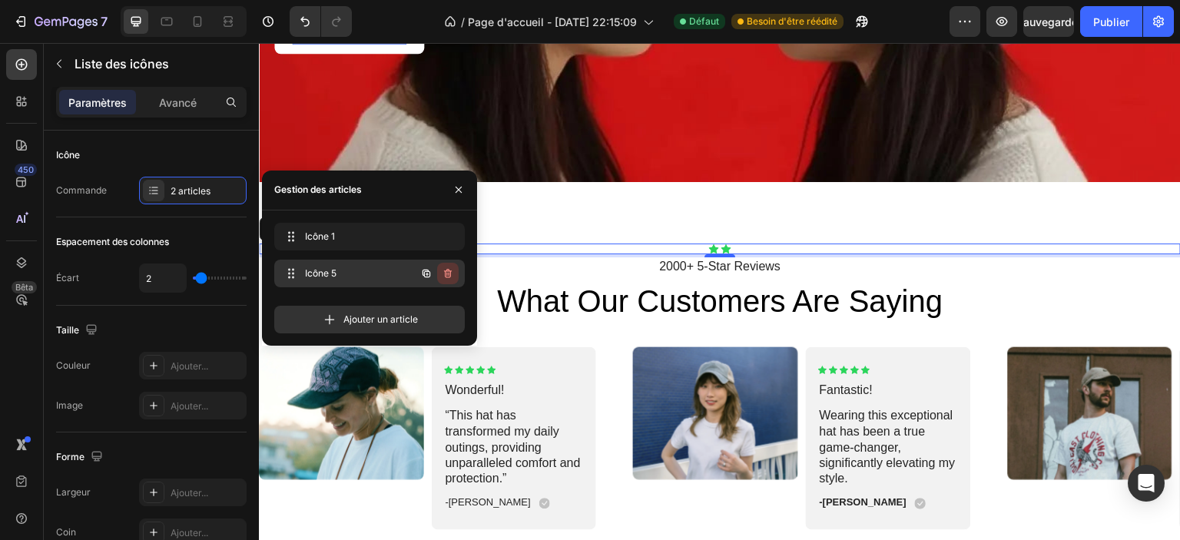
click at [450, 278] on icon "button" at bounding box center [448, 273] width 12 height 12
click at [444, 276] on font "Supprimer" at bounding box center [429, 273] width 46 height 12
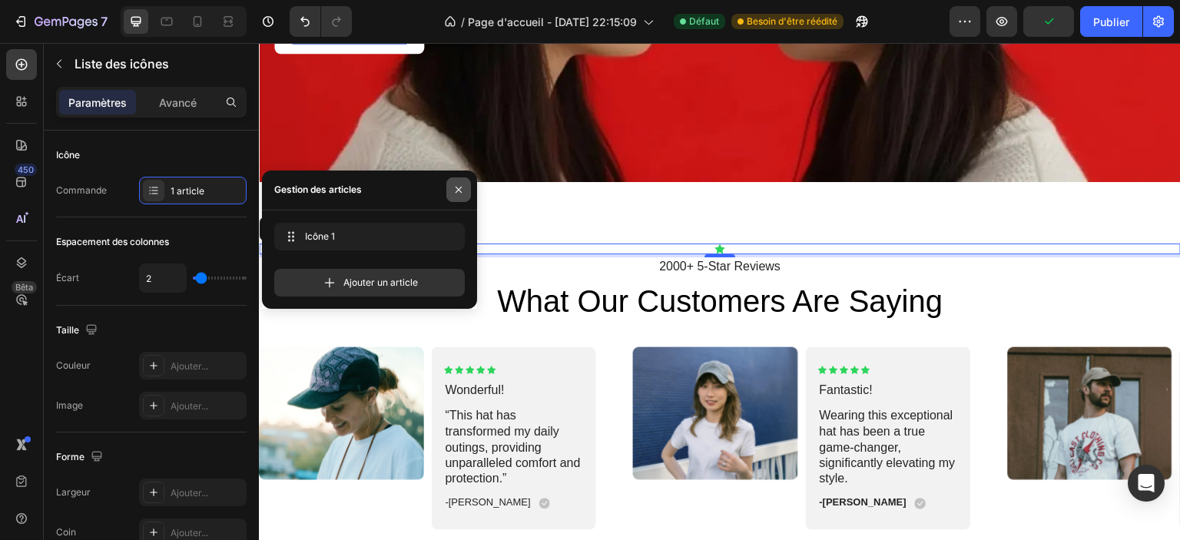
click at [455, 189] on icon "button" at bounding box center [458, 190] width 12 height 12
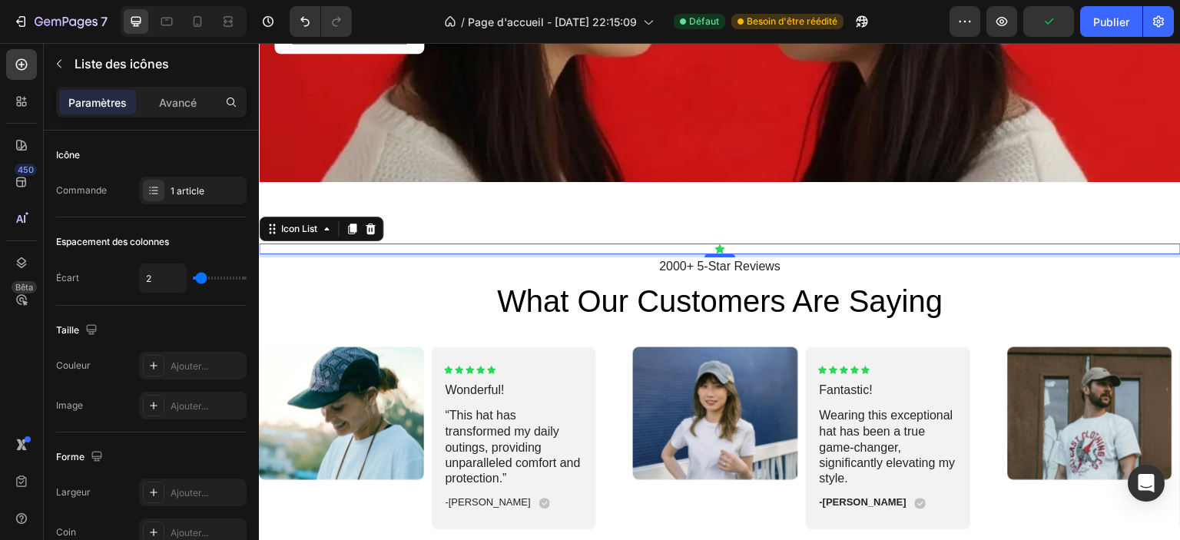
click at [609, 237] on div "Icon Icon List 4 2000+ 5-Star Reviews Text Block what our customers are saying …" at bounding box center [720, 399] width 922 height 435
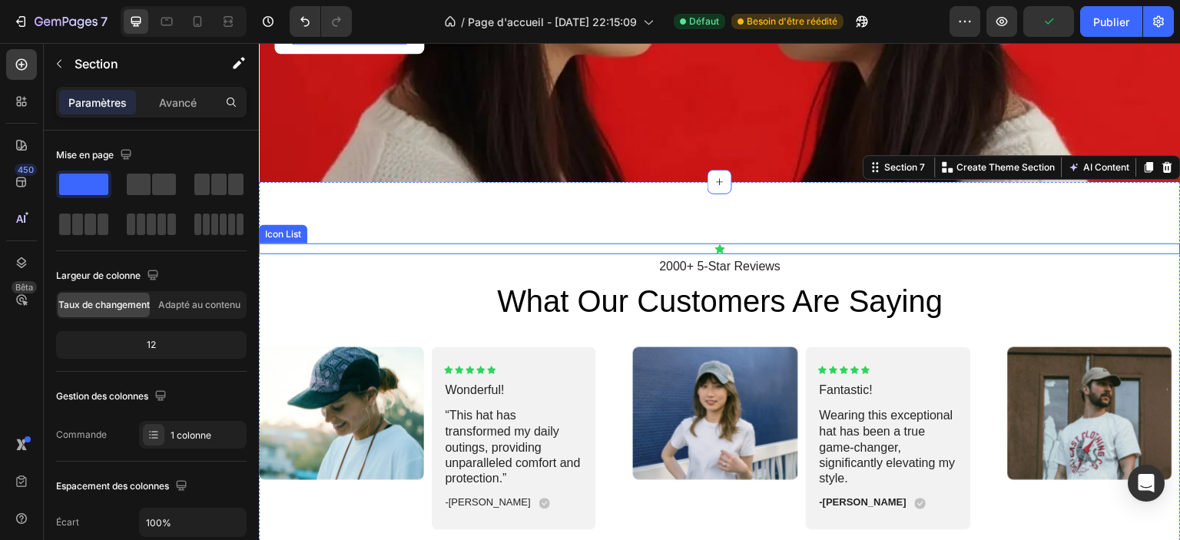
click at [594, 244] on div "Icon" at bounding box center [720, 249] width 922 height 11
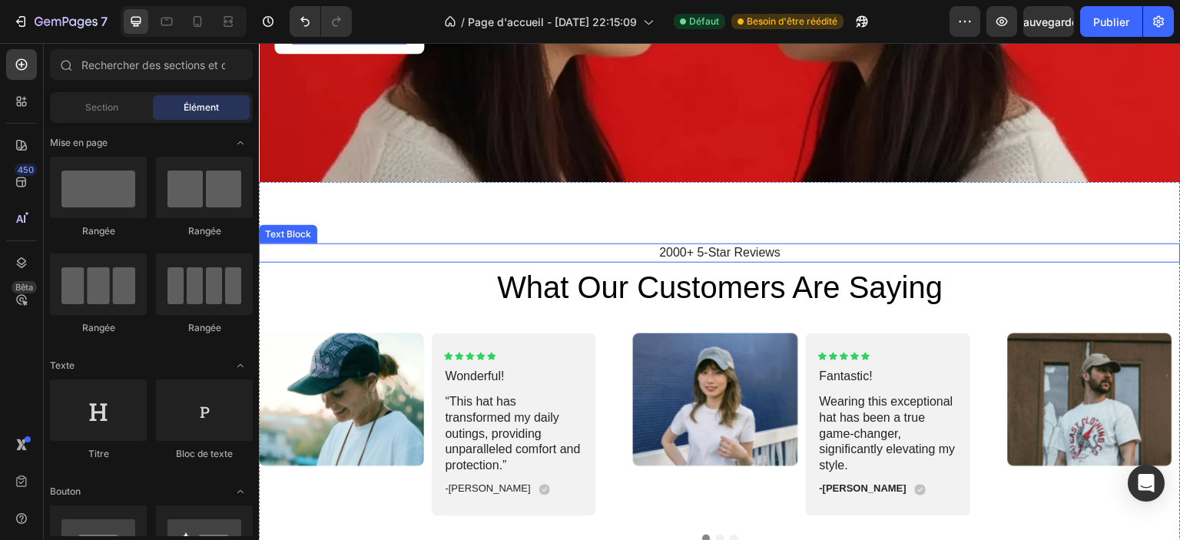
click at [684, 245] on p "2000+ 5-Star Reviews" at bounding box center [719, 253] width 919 height 16
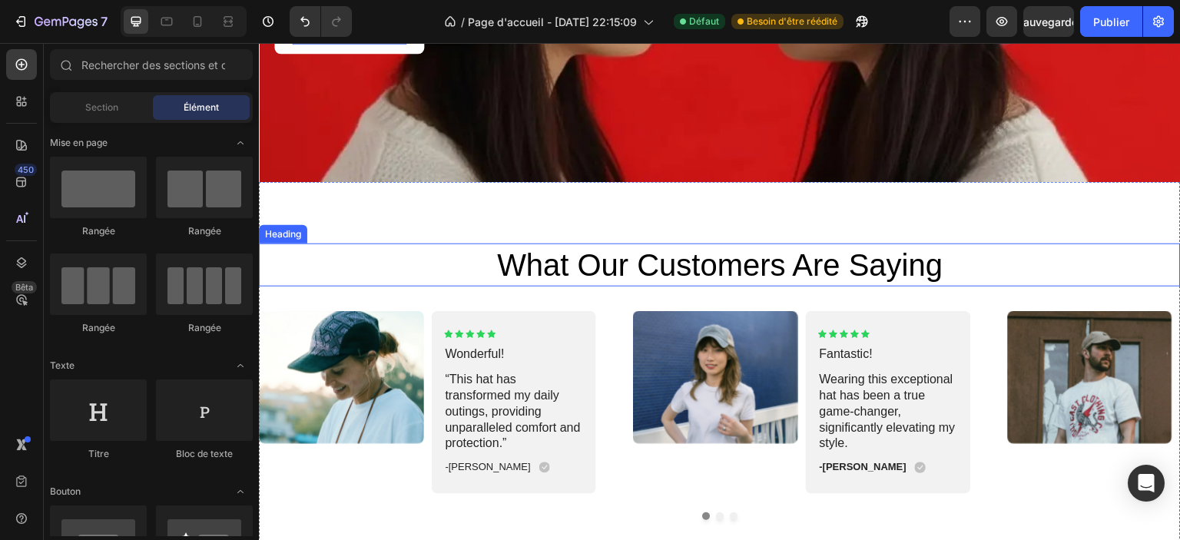
click at [674, 258] on h2 "what our customers are saying" at bounding box center [720, 265] width 922 height 43
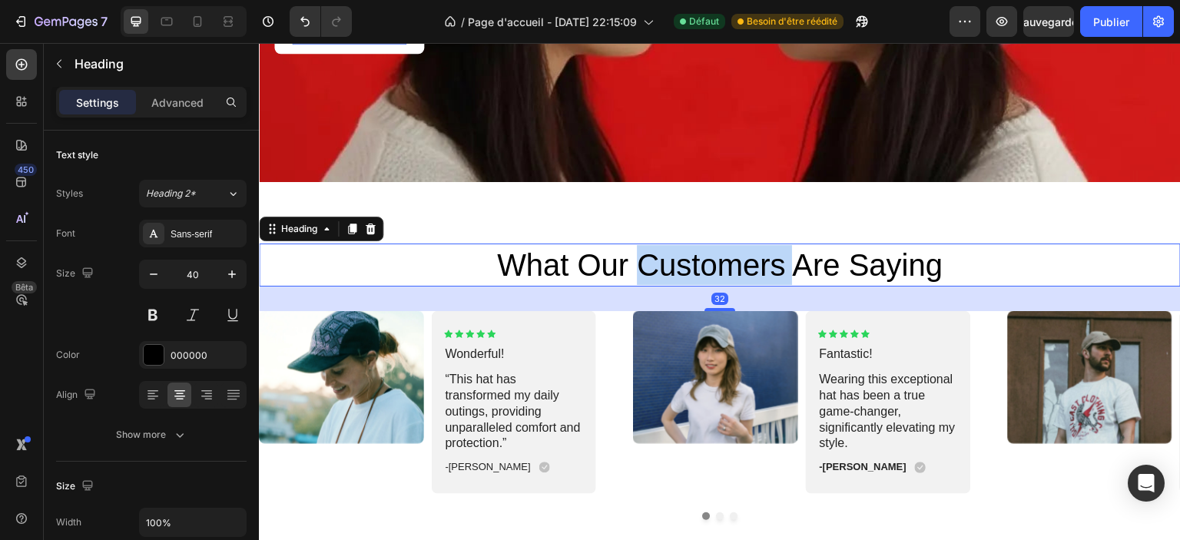
click at [674, 259] on h2 "what our customers are saying" at bounding box center [720, 265] width 922 height 43
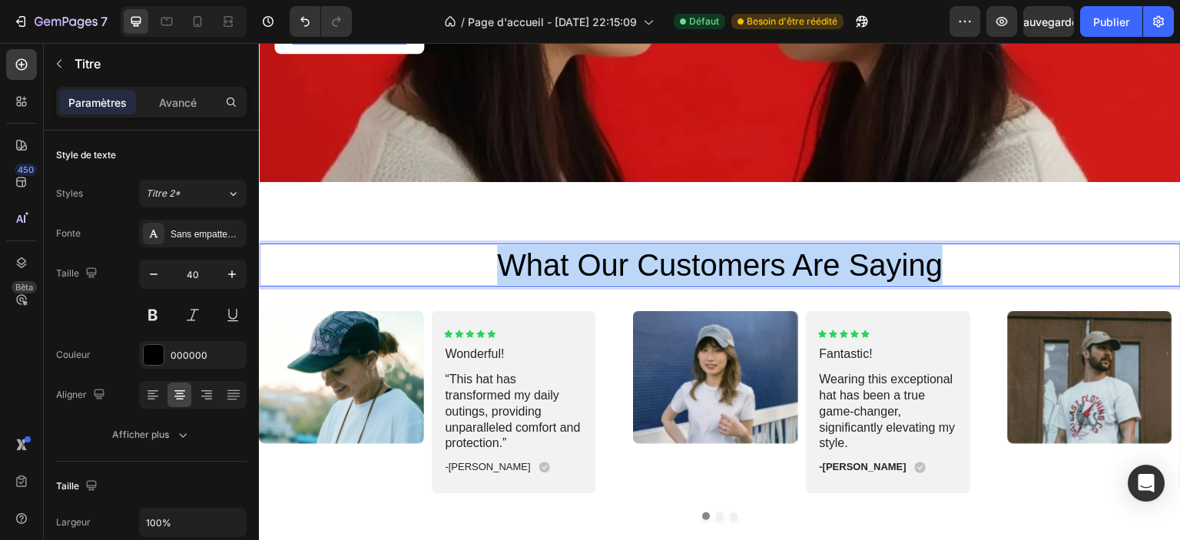
click at [674, 259] on p "what our customers are saying" at bounding box center [719, 265] width 919 height 40
copy p "what our customers are saying"
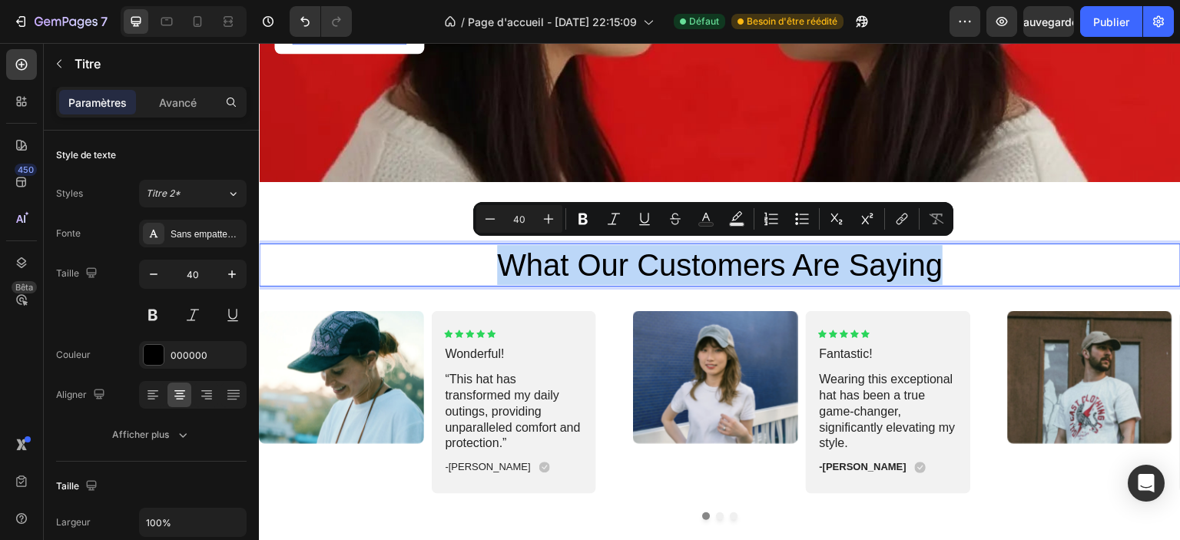
click at [564, 258] on p "what our customers are saying" at bounding box center [719, 265] width 919 height 40
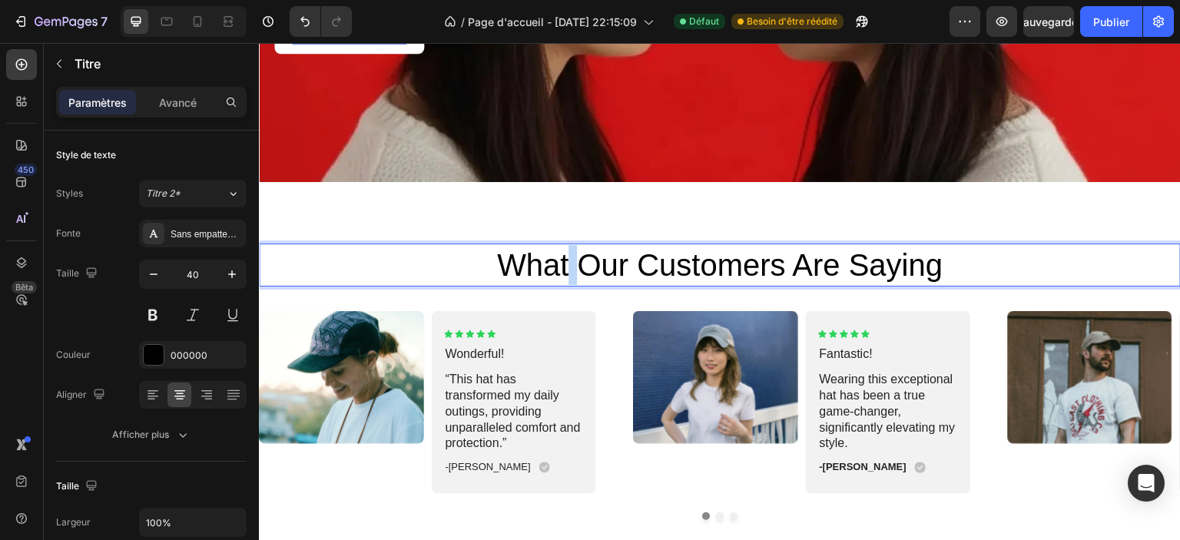
click at [564, 258] on p "what our customers are saying" at bounding box center [719, 265] width 919 height 40
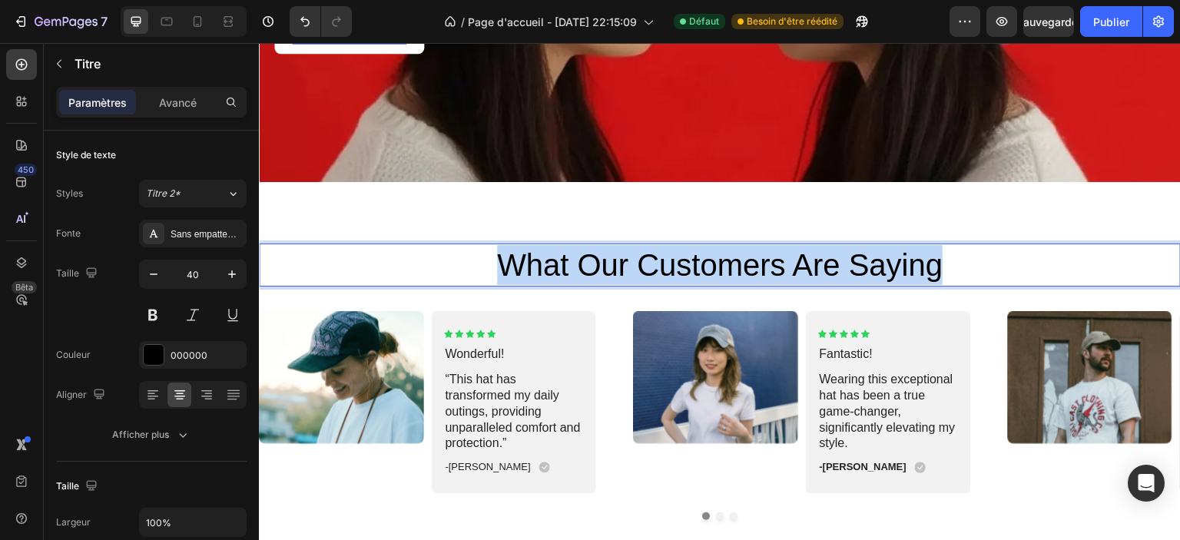
click at [564, 258] on p "what our customers are saying" at bounding box center [719, 265] width 919 height 40
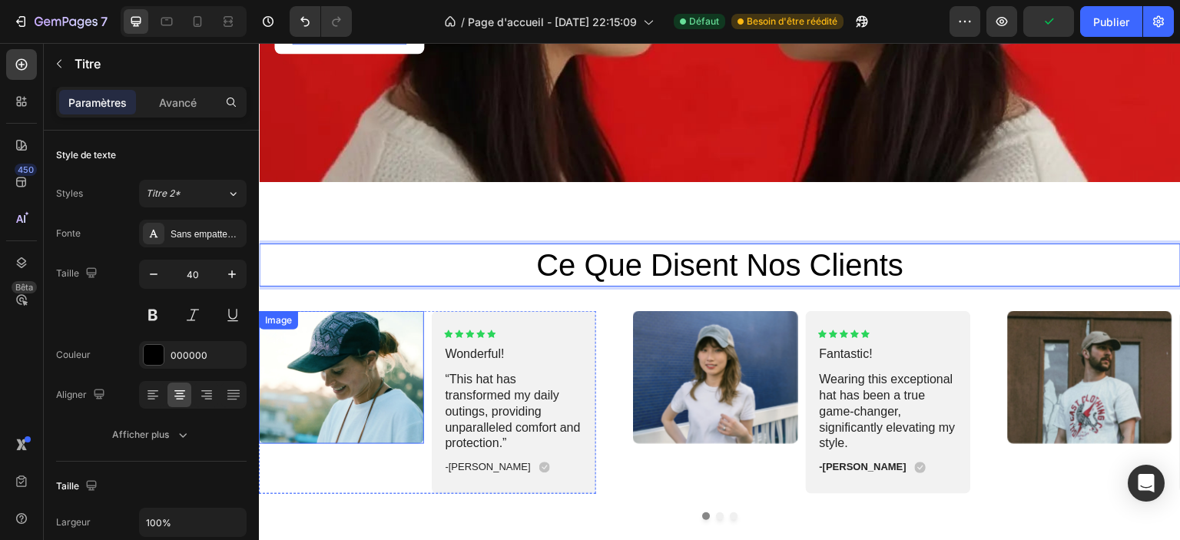
click at [358, 399] on img at bounding box center [341, 377] width 165 height 133
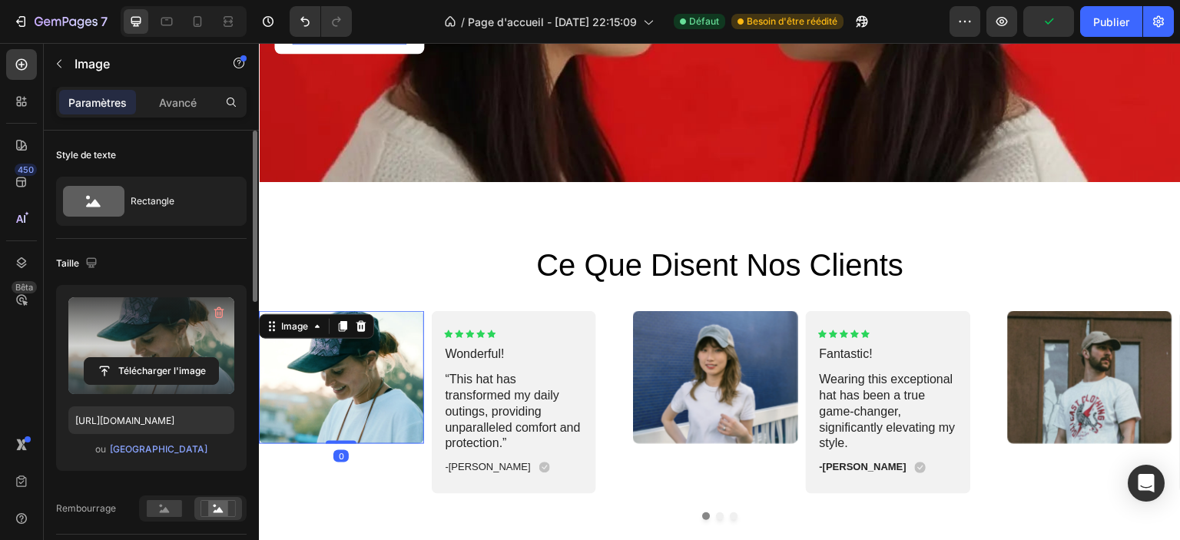
click at [186, 337] on label at bounding box center [151, 345] width 166 height 97
click at [186, 358] on input "file" at bounding box center [152, 371] width 134 height 26
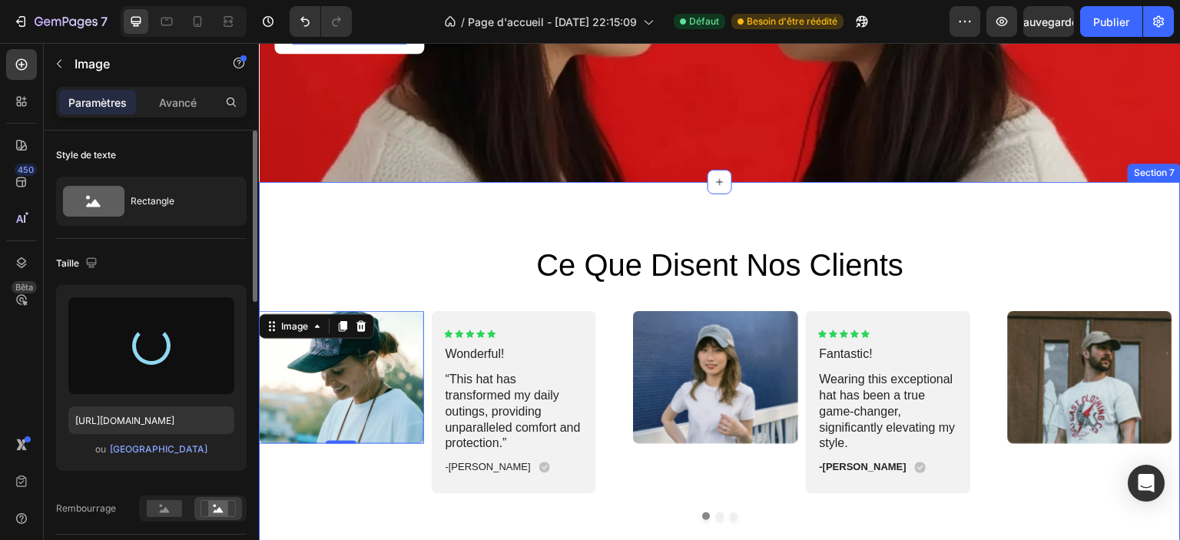
type input "https://cdn.shopify.com/s/files/1/0826/8254/4162/files/gempages_585287611619213…"
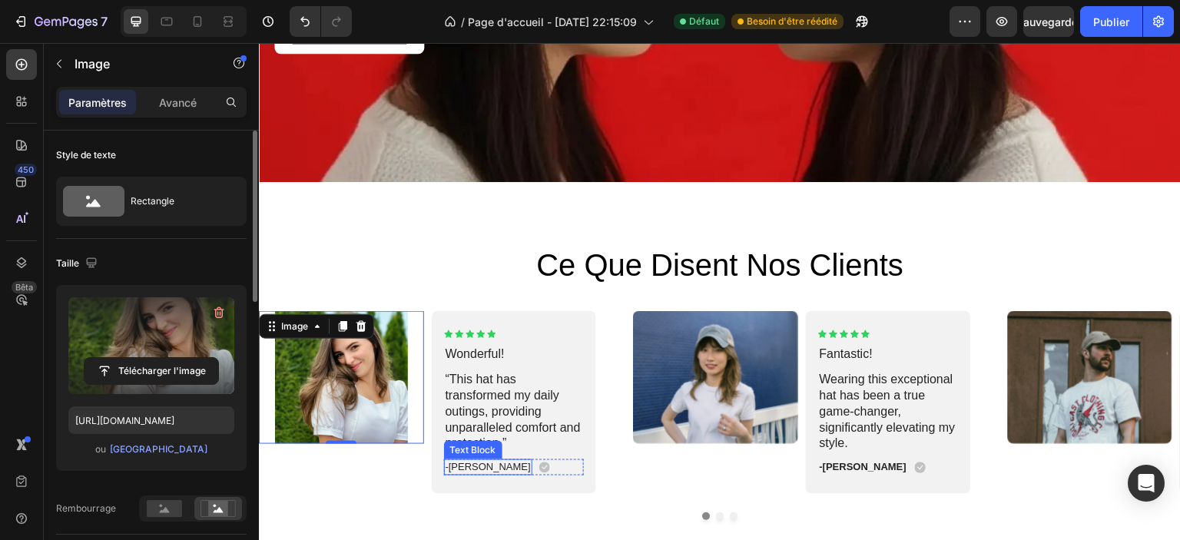
click at [452, 461] on p "-Maria K." at bounding box center [488, 467] width 85 height 13
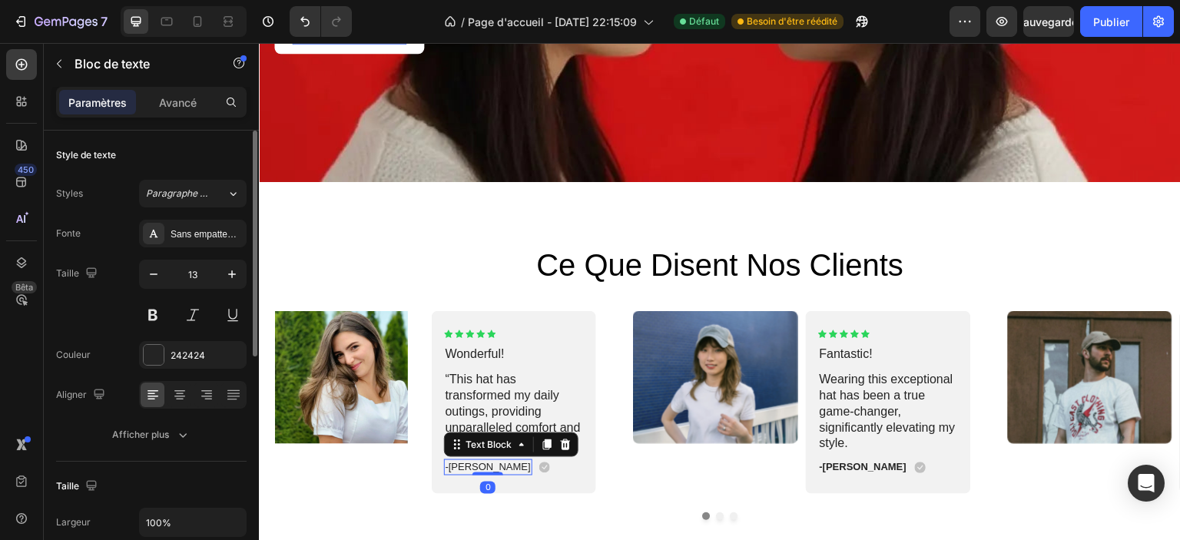
click at [456, 461] on p "-Maria K." at bounding box center [488, 467] width 85 height 13
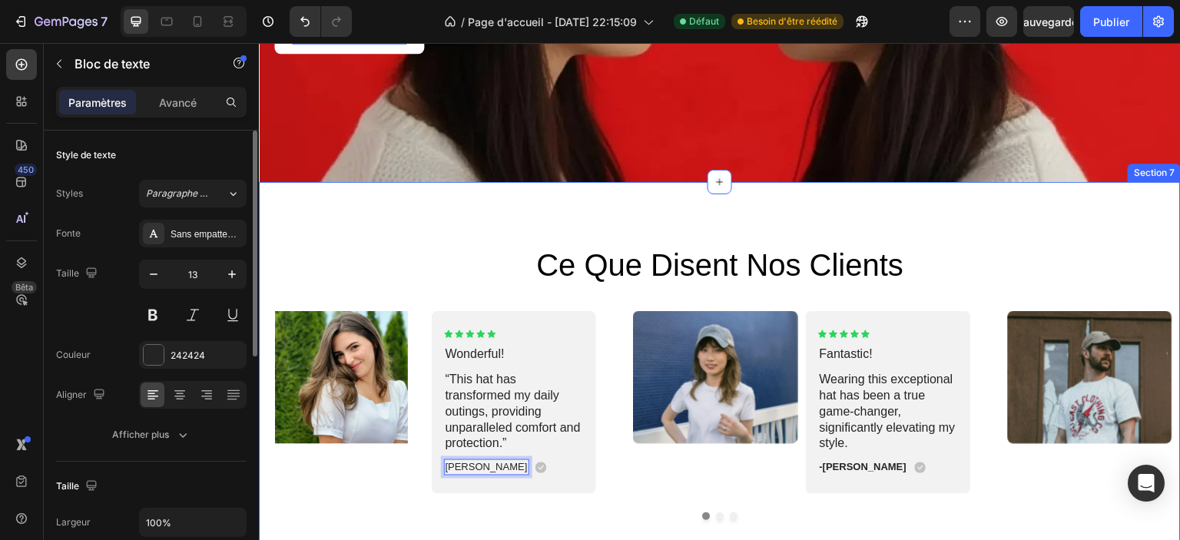
click at [468, 518] on div "ce que disent nos clients Heading Image Icon Icon Icon Icon Icon Icon List Wond…" at bounding box center [720, 381] width 922 height 399
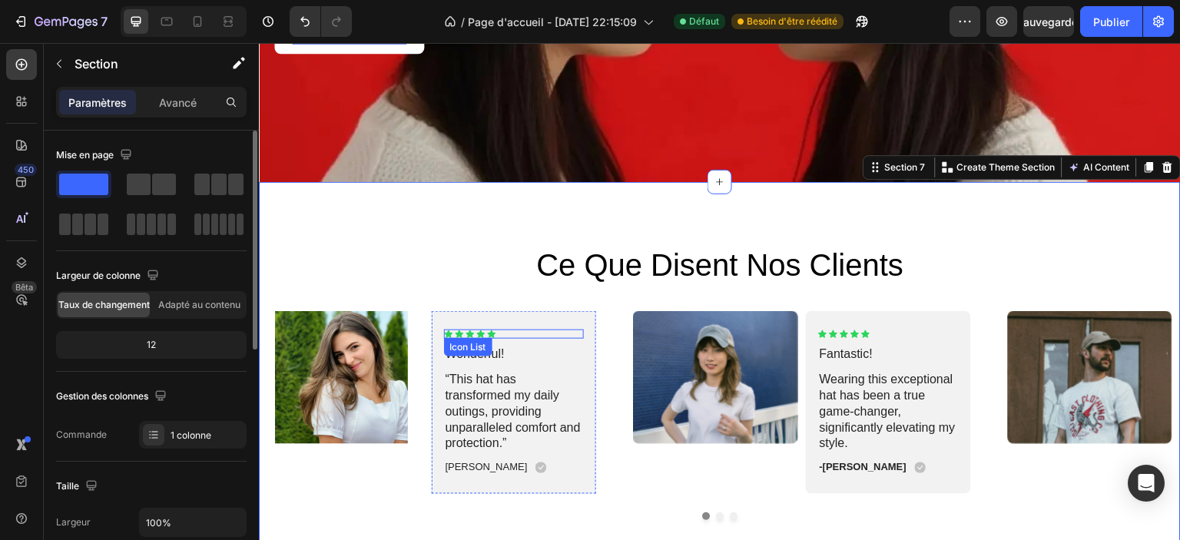
click at [474, 331] on div "Icon Icon Icon Icon Icon" at bounding box center [514, 334] width 141 height 9
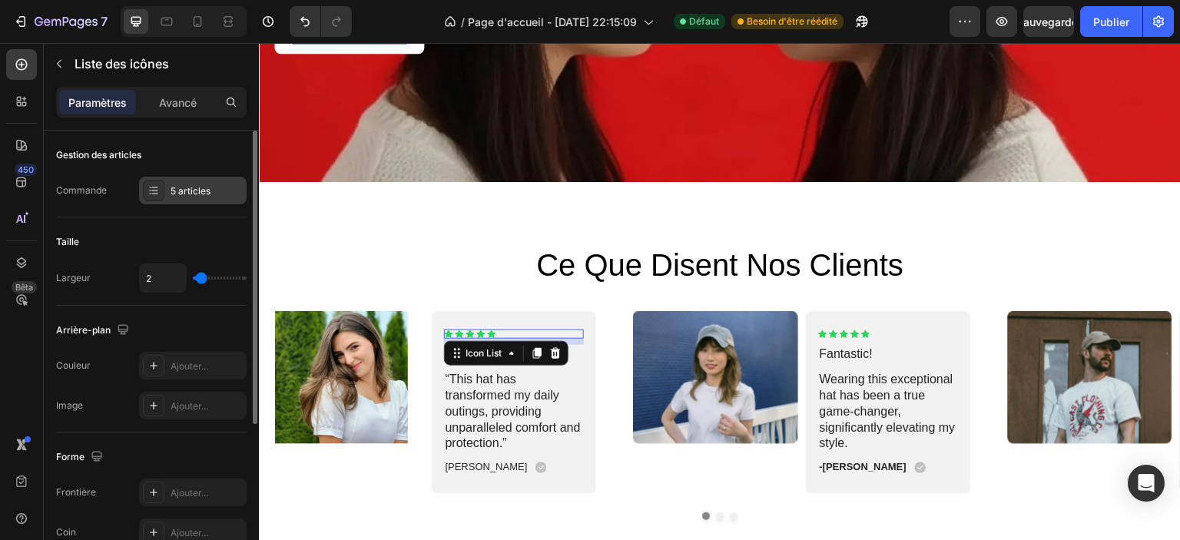
click at [212, 195] on div "5 articles" at bounding box center [207, 191] width 72 height 14
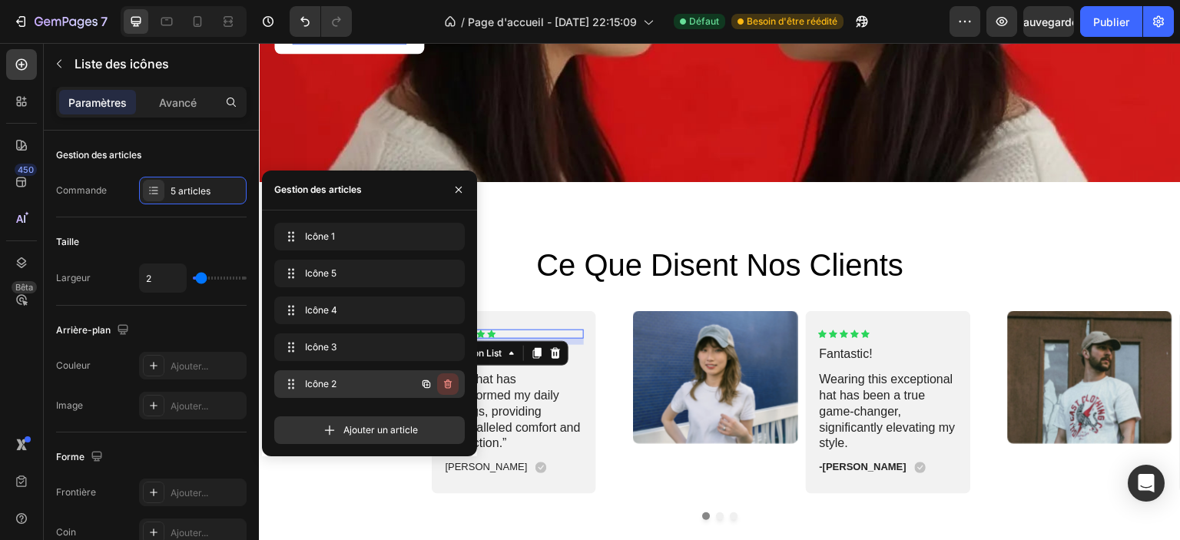
click at [446, 379] on icon "button" at bounding box center [448, 384] width 12 height 12
click at [436, 378] on font "Supprimer" at bounding box center [429, 384] width 46 height 12
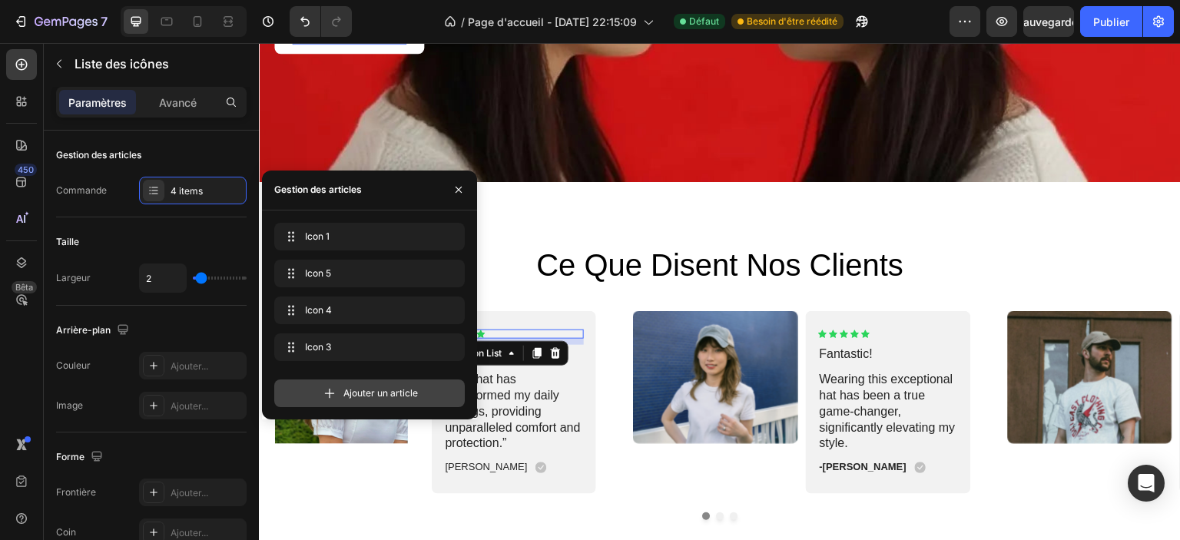
click at [443, 382] on div "Ajouter un article" at bounding box center [369, 393] width 191 height 28
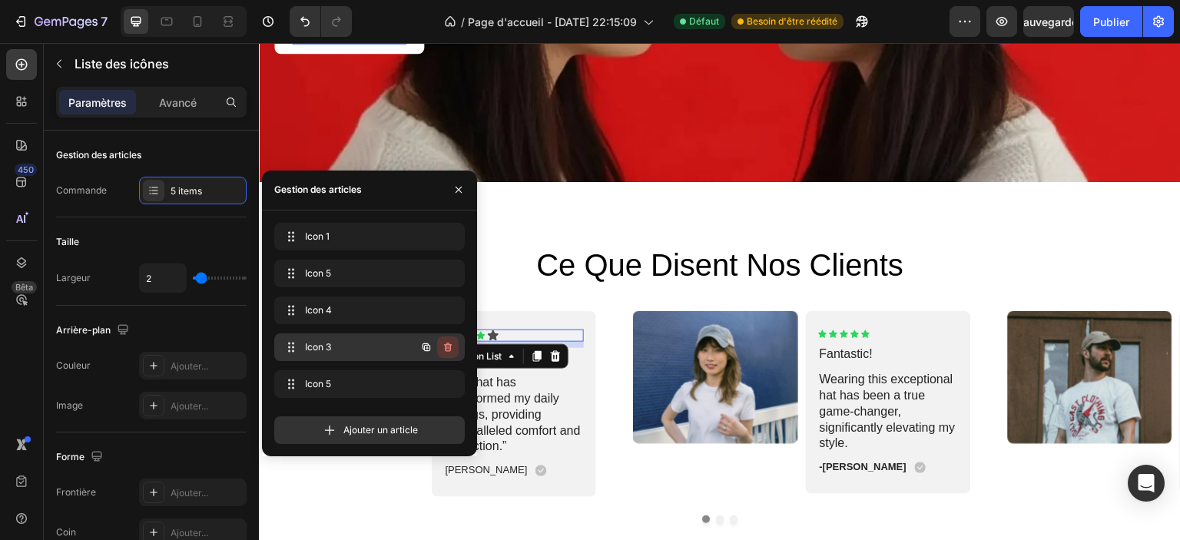
click at [452, 350] on icon "button" at bounding box center [448, 347] width 12 height 12
click at [452, 378] on icon "button" at bounding box center [448, 384] width 12 height 12
click at [450, 384] on font "Supprimer" at bounding box center [429, 384] width 46 height 12
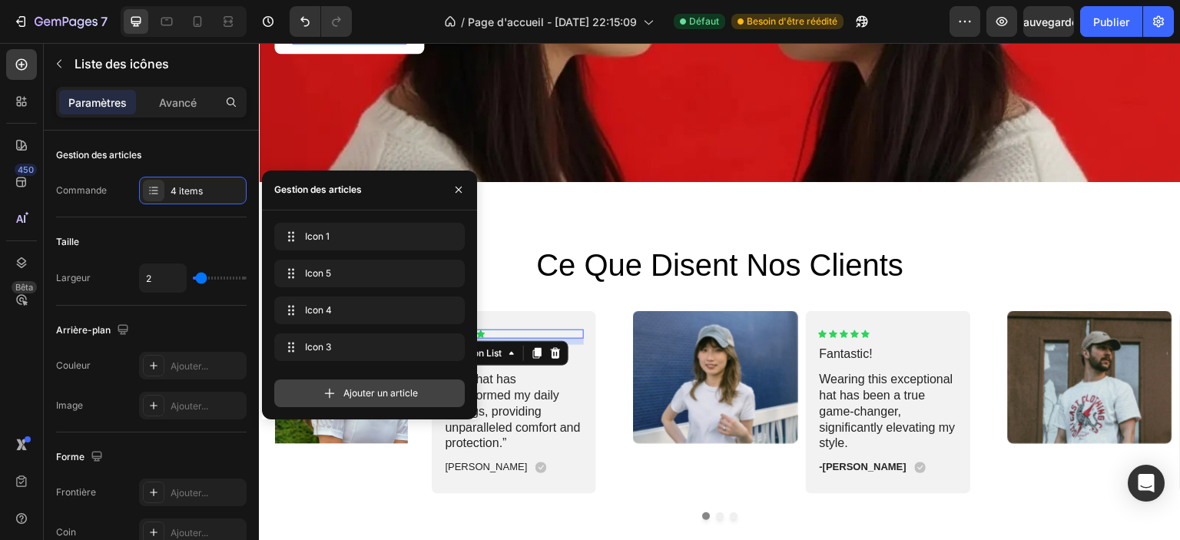
click at [449, 380] on div "Ajouter un article" at bounding box center [369, 393] width 191 height 28
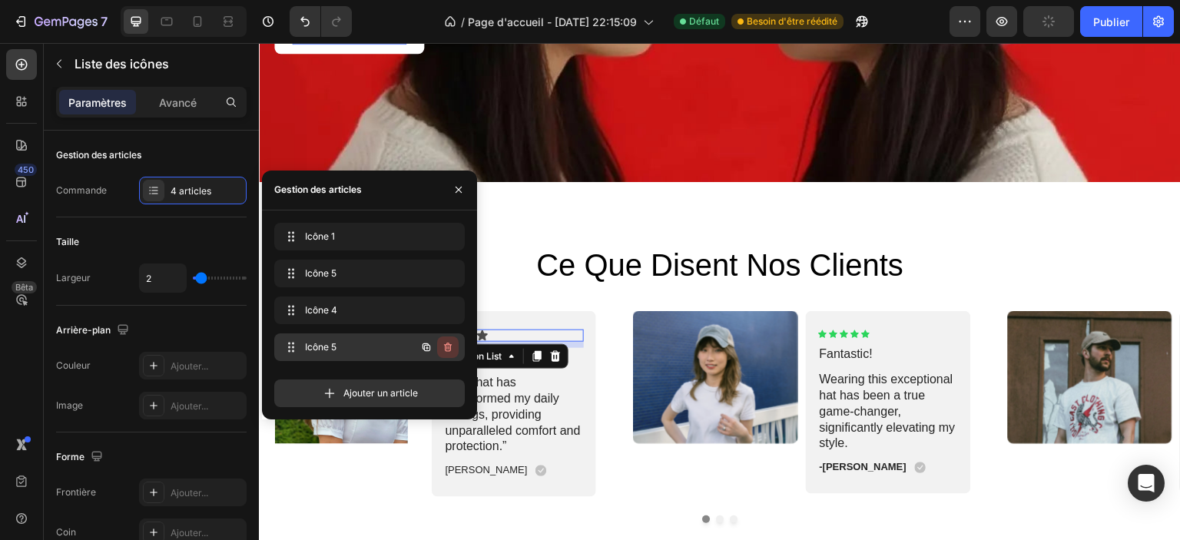
click at [447, 351] on icon "button" at bounding box center [448, 347] width 12 height 12
click at [447, 348] on font "Supprimer" at bounding box center [429, 347] width 46 height 12
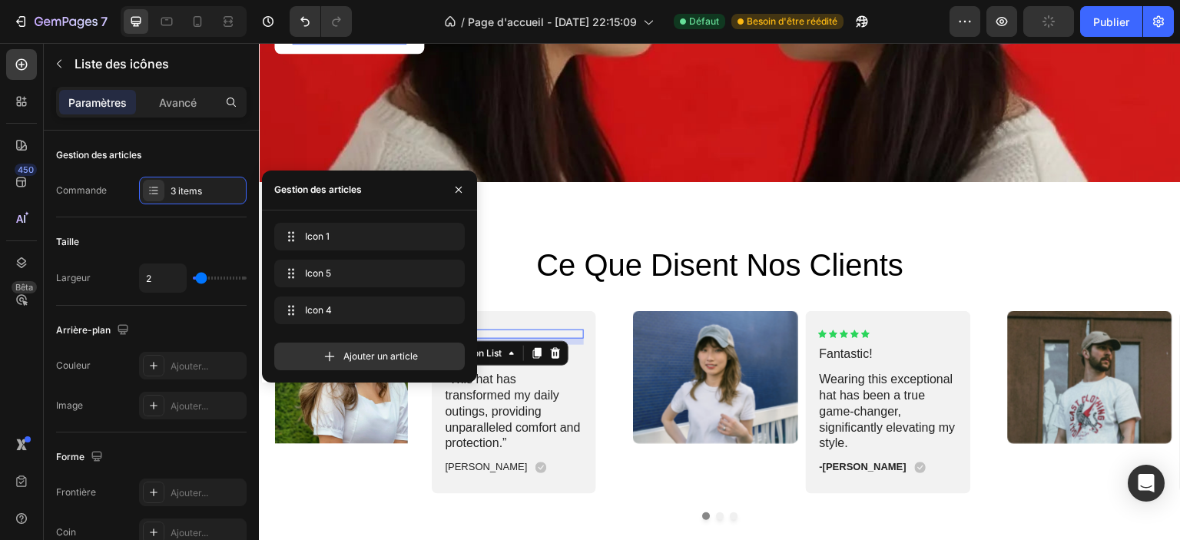
click at [447, 348] on div "Ajouter un article" at bounding box center [369, 357] width 191 height 28
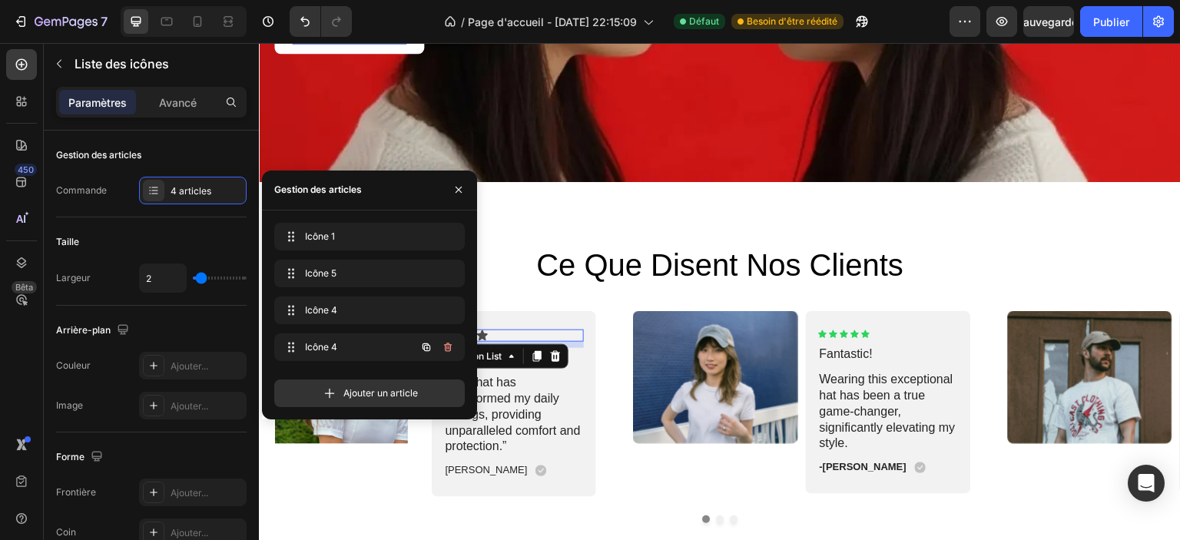
click at [447, 348] on icon "button" at bounding box center [446, 348] width 1 height 4
click at [447, 348] on font "Supprimer" at bounding box center [429, 347] width 46 height 12
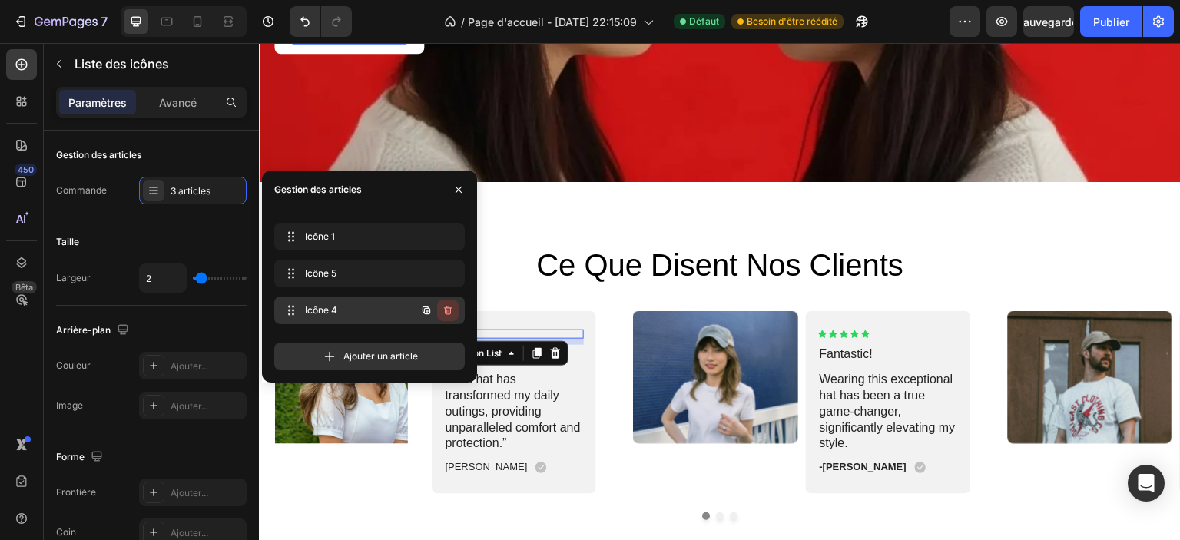
click at [450, 304] on icon "button" at bounding box center [448, 310] width 12 height 12
click at [435, 310] on font "Supprimer" at bounding box center [429, 310] width 46 height 12
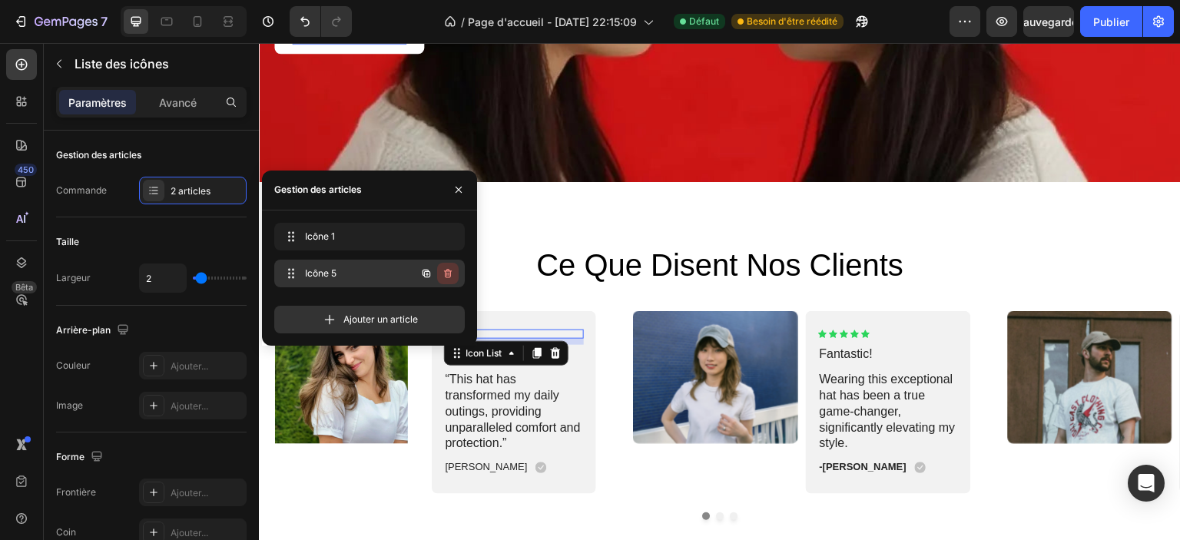
click at [452, 273] on icon "button" at bounding box center [448, 273] width 12 height 12
click at [439, 273] on font "Supprimer" at bounding box center [429, 273] width 46 height 12
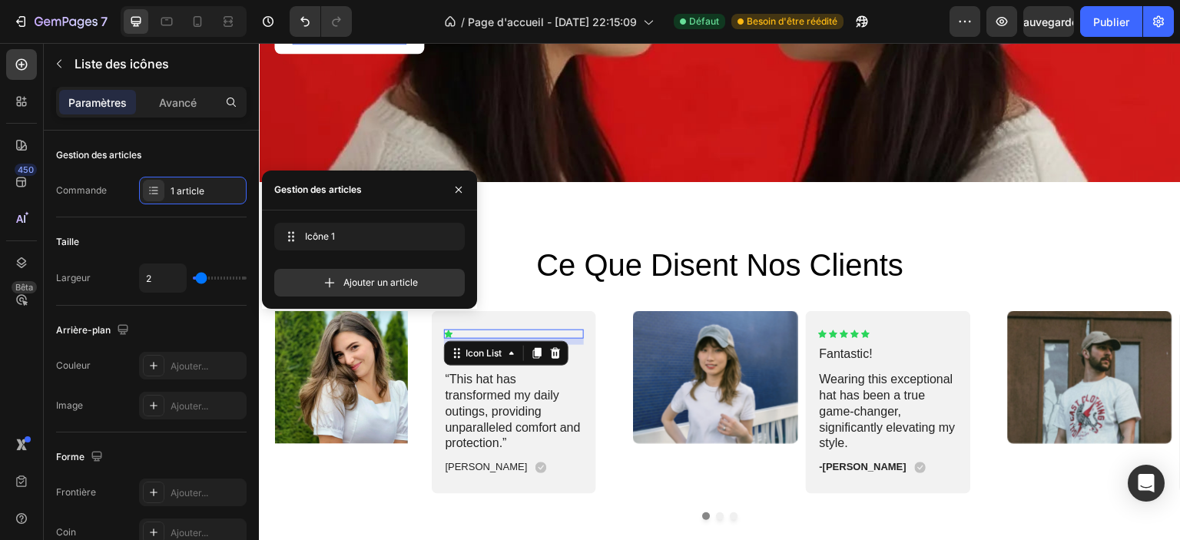
click at [462, 330] on div "Icon" at bounding box center [514, 334] width 141 height 9
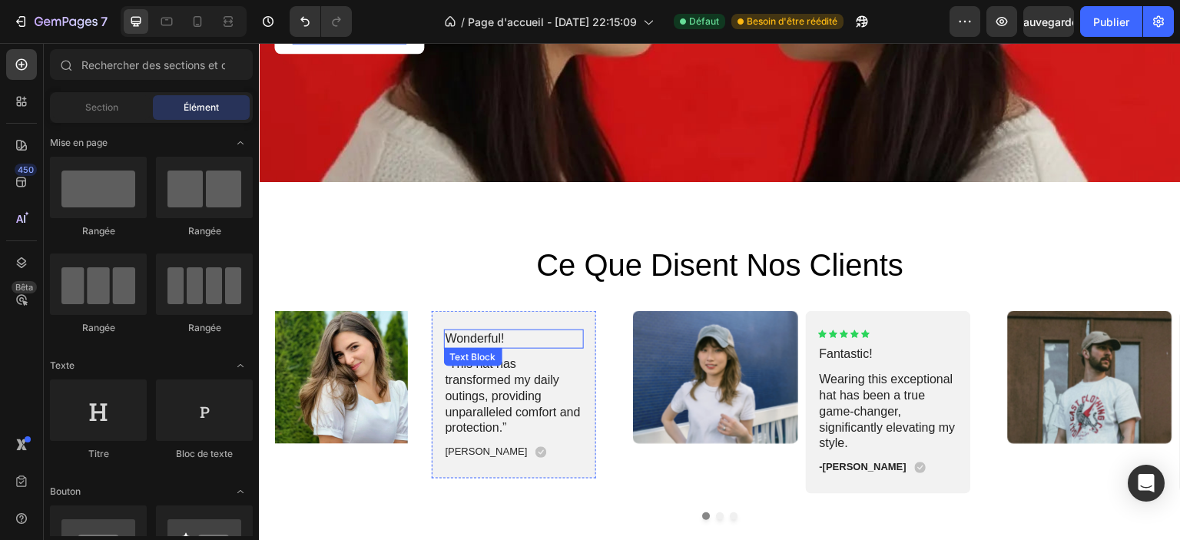
click at [472, 333] on p "Wonderful!" at bounding box center [515, 339] width 138 height 16
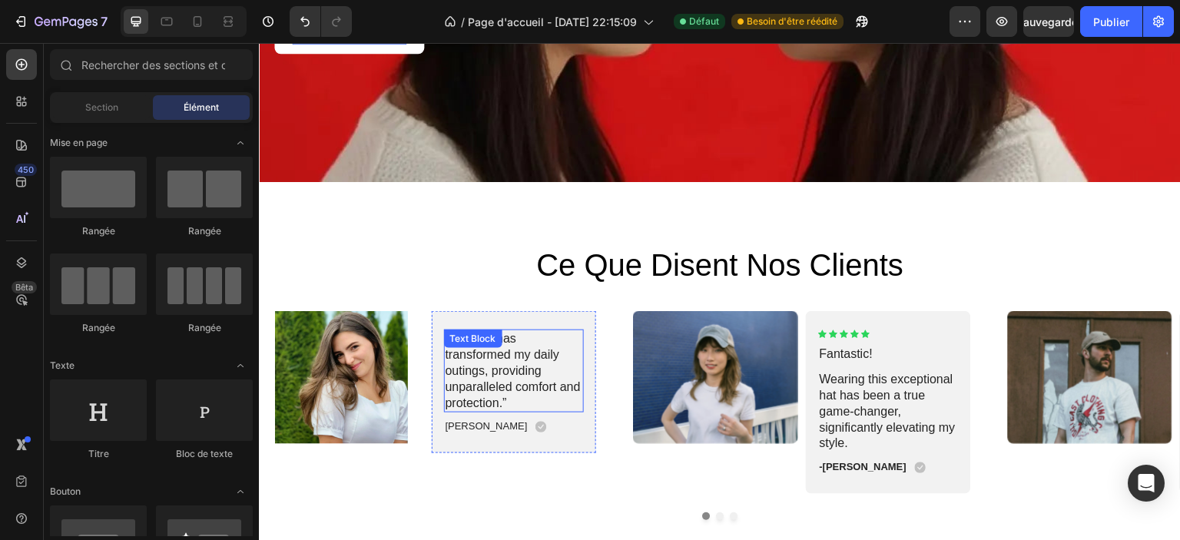
click at [503, 361] on p "“This hat has transformed my daily outings, providing unparalleled comfort and …" at bounding box center [515, 371] width 138 height 80
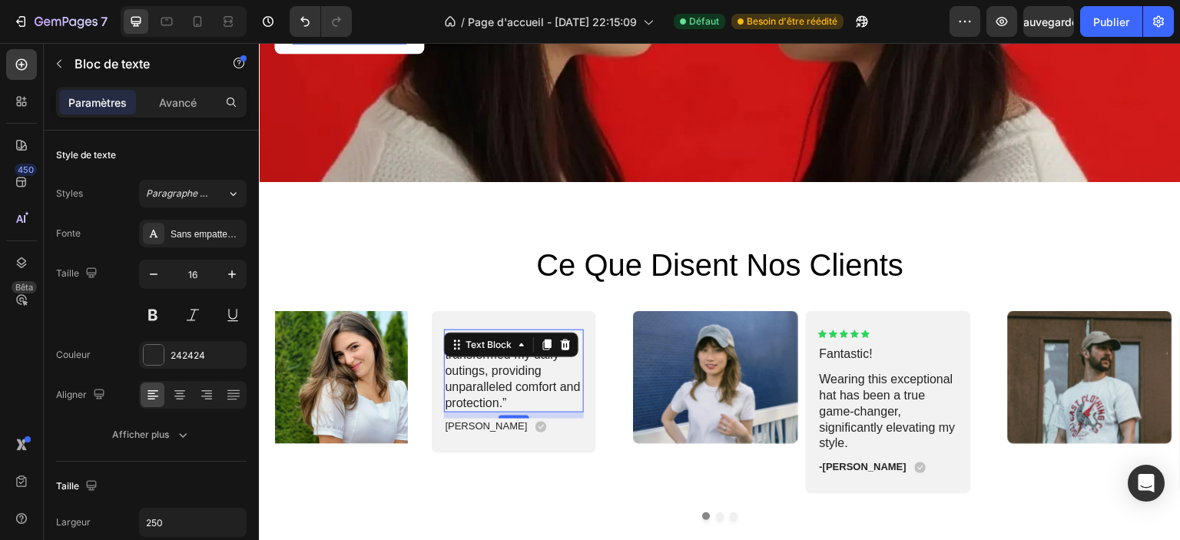
click at [459, 376] on p "“This hat has transformed my daily outings, providing unparalleled comfort and …" at bounding box center [515, 371] width 138 height 80
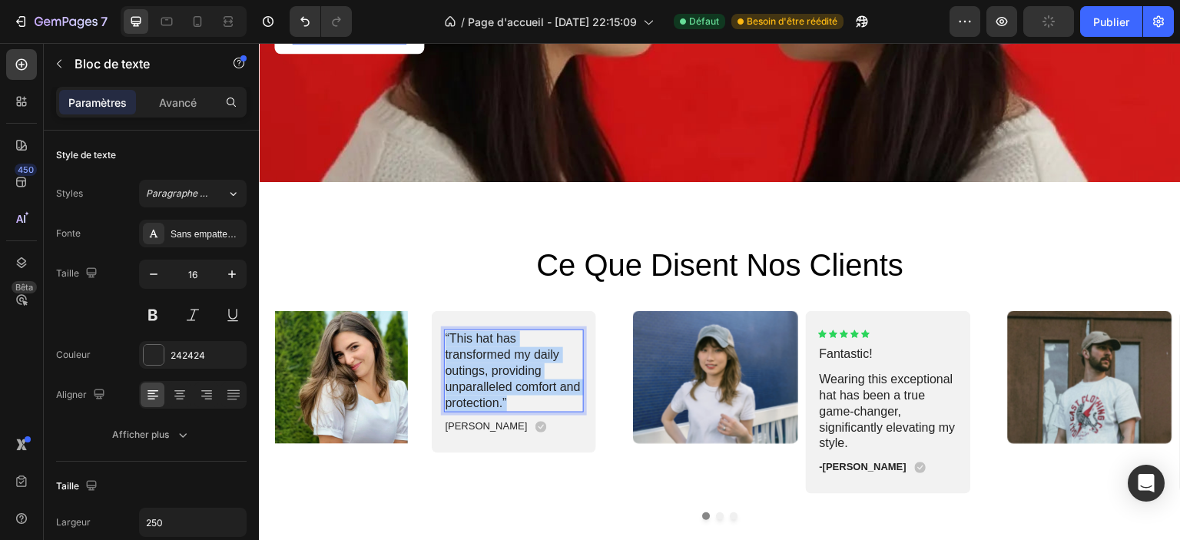
click at [459, 376] on p "“This hat has transformed my daily outings, providing unparalleled comfort and …" at bounding box center [515, 371] width 138 height 80
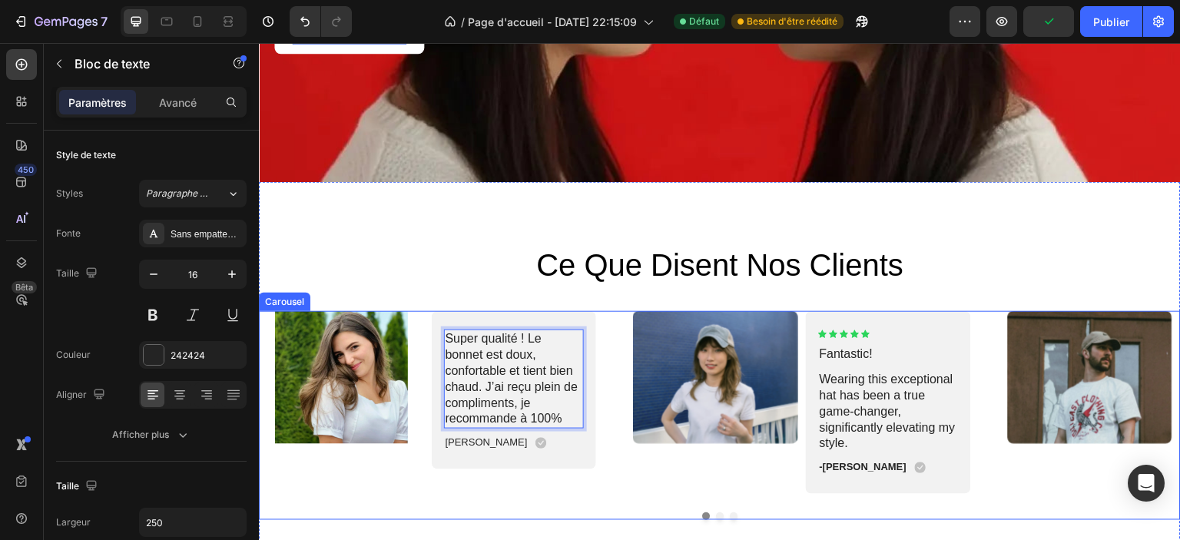
click at [423, 492] on div "Image Super qualité ! Le bonnet est doux, confortable et tient bien chaud. J’ai…" at bounding box center [720, 415] width 922 height 209
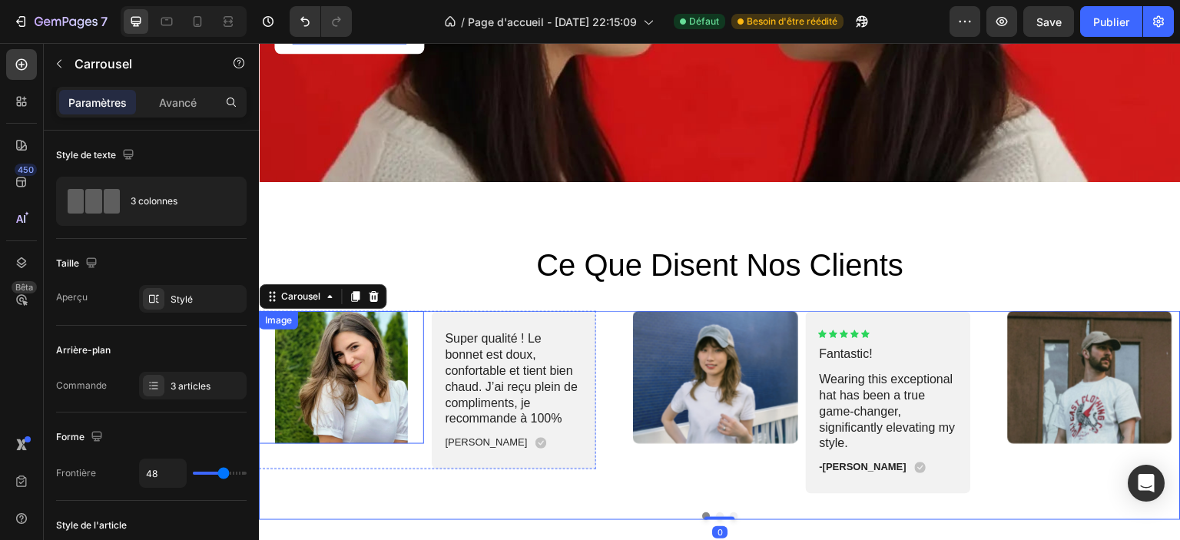
click at [356, 418] on img at bounding box center [341, 377] width 165 height 133
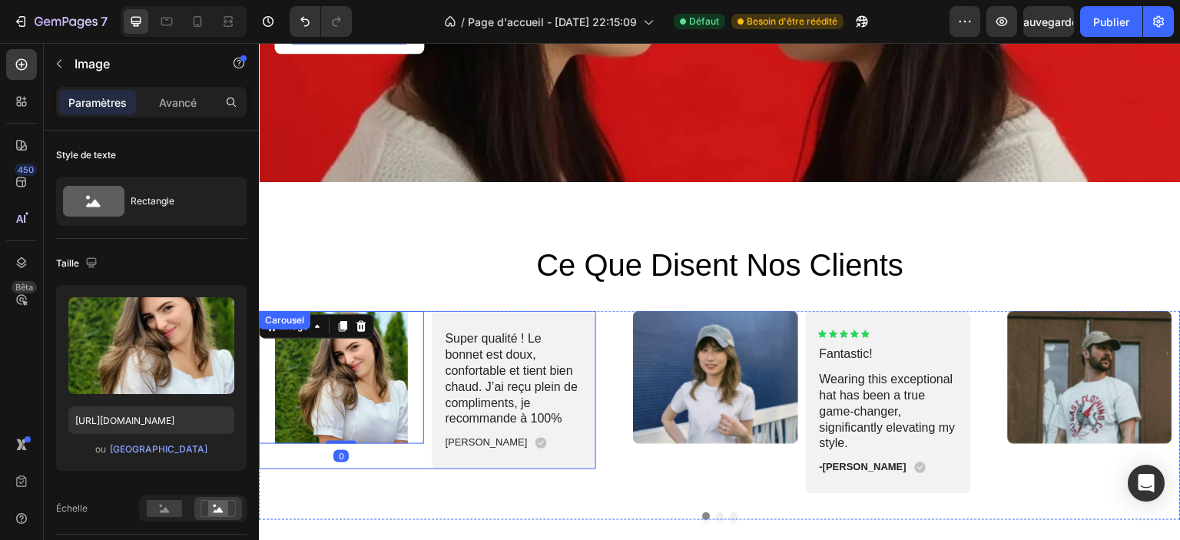
click at [393, 459] on div "Image 0" at bounding box center [341, 390] width 165 height 158
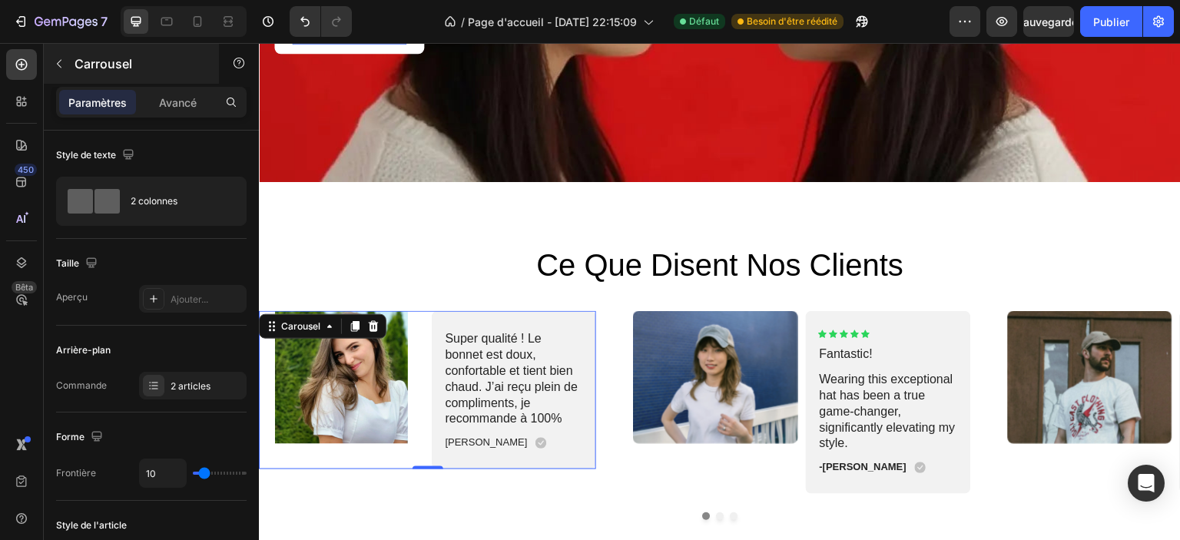
click at [177, 81] on div "Carrousel" at bounding box center [131, 64] width 175 height 40
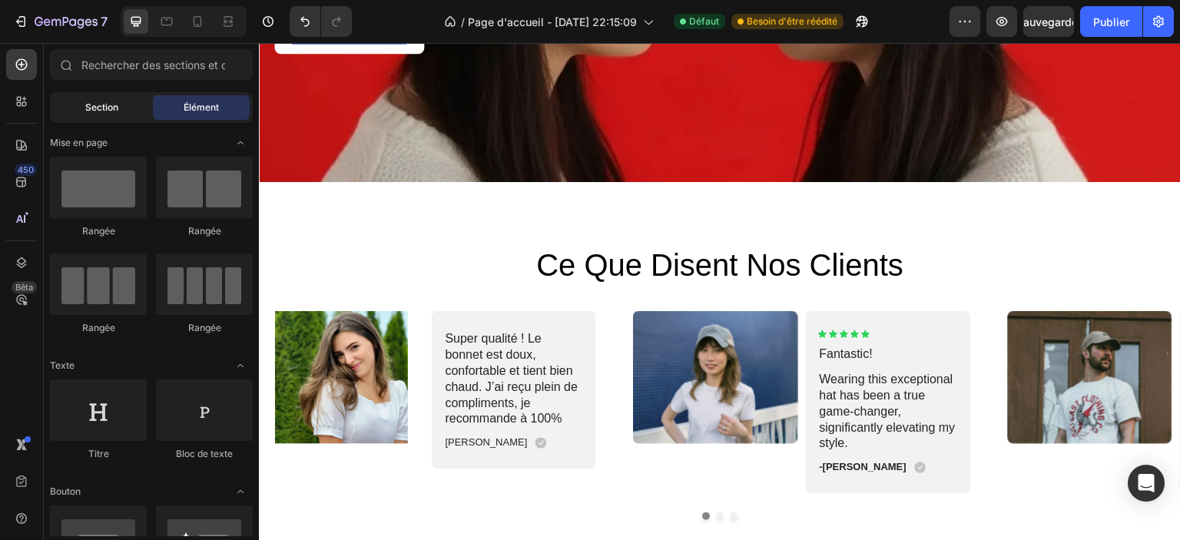
click at [104, 107] on font "Section" at bounding box center [101, 107] width 33 height 12
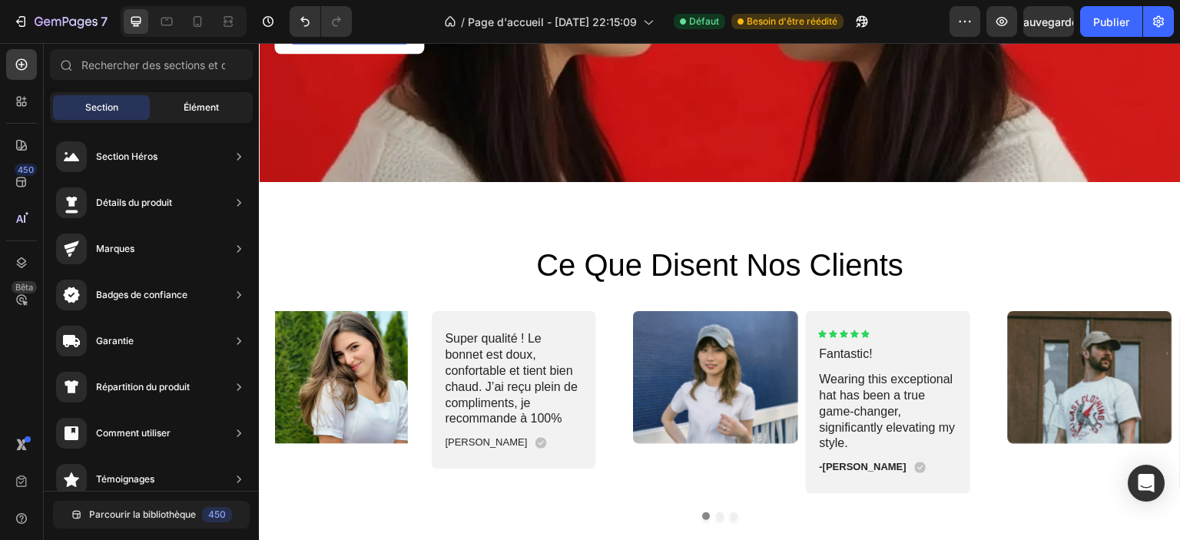
click at [170, 105] on div "Élément" at bounding box center [201, 107] width 97 height 25
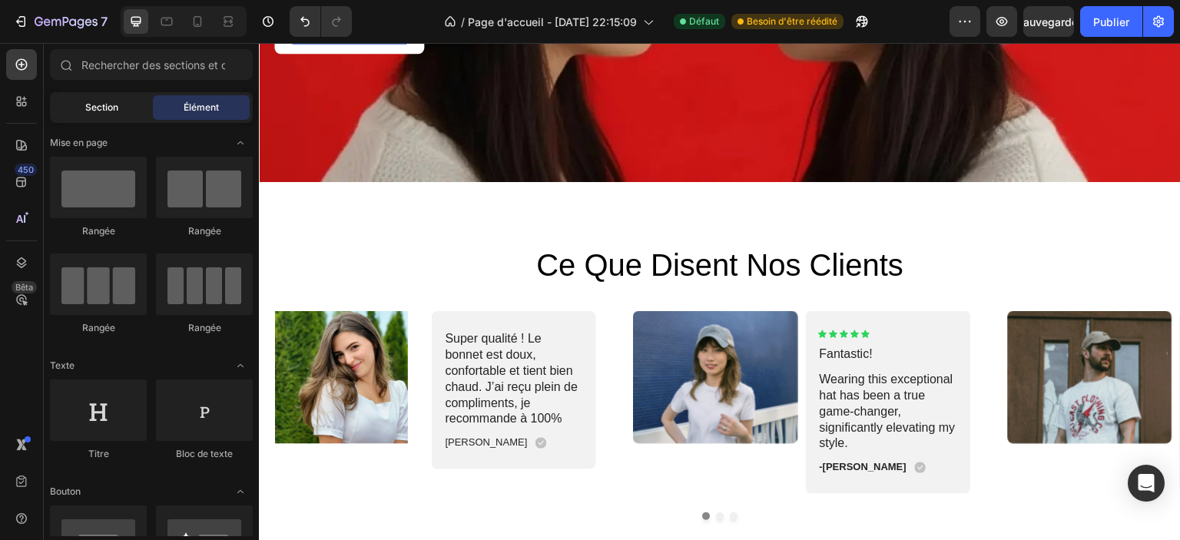
click at [112, 115] on div "Section" at bounding box center [101, 107] width 97 height 25
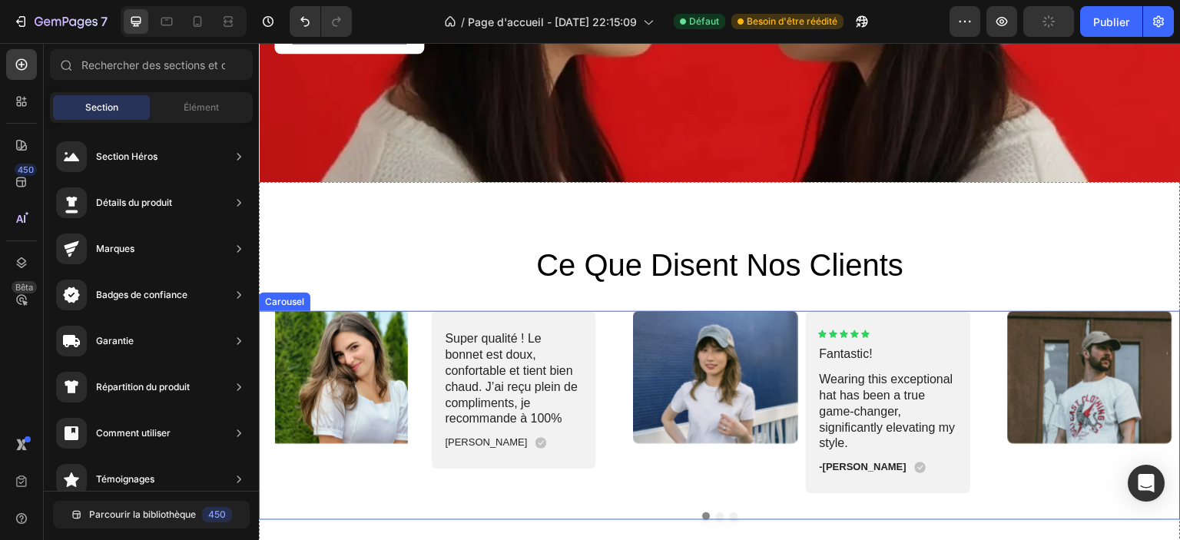
click at [607, 350] on div "Image Super qualité ! Le bonnet est doux, confortable et tient bien chaud. J’ai…" at bounding box center [720, 402] width 922 height 183
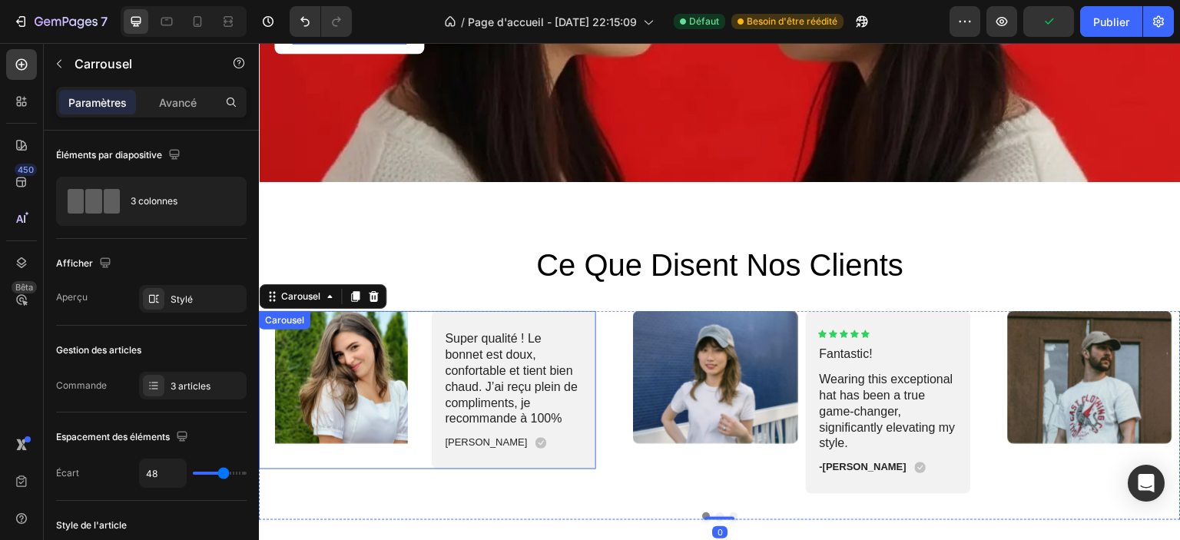
click at [356, 452] on div "Image" at bounding box center [341, 390] width 165 height 158
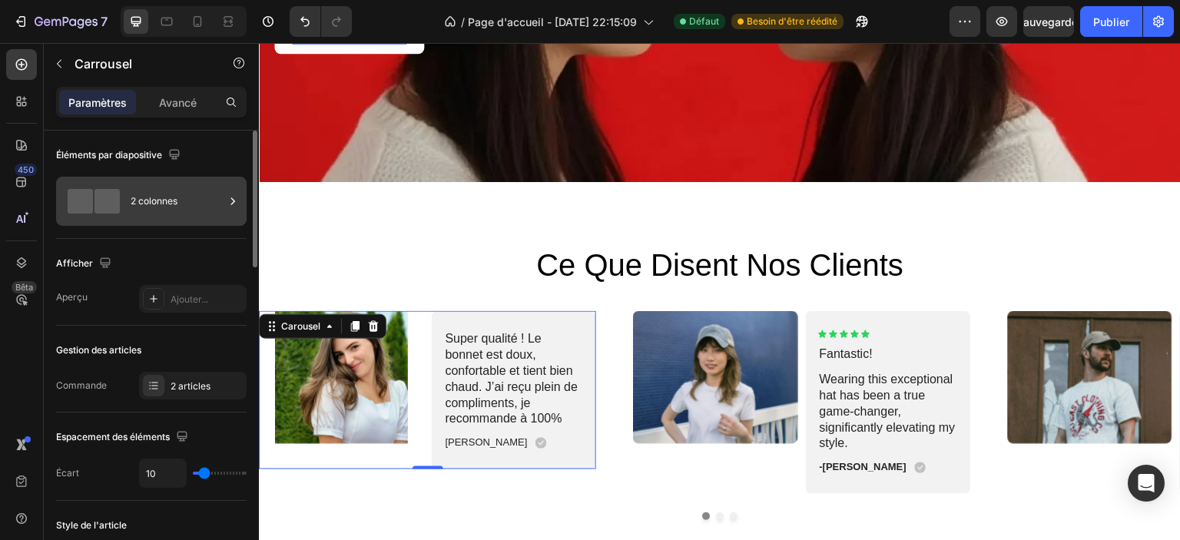
click at [219, 204] on div "2 colonnes" at bounding box center [178, 201] width 94 height 35
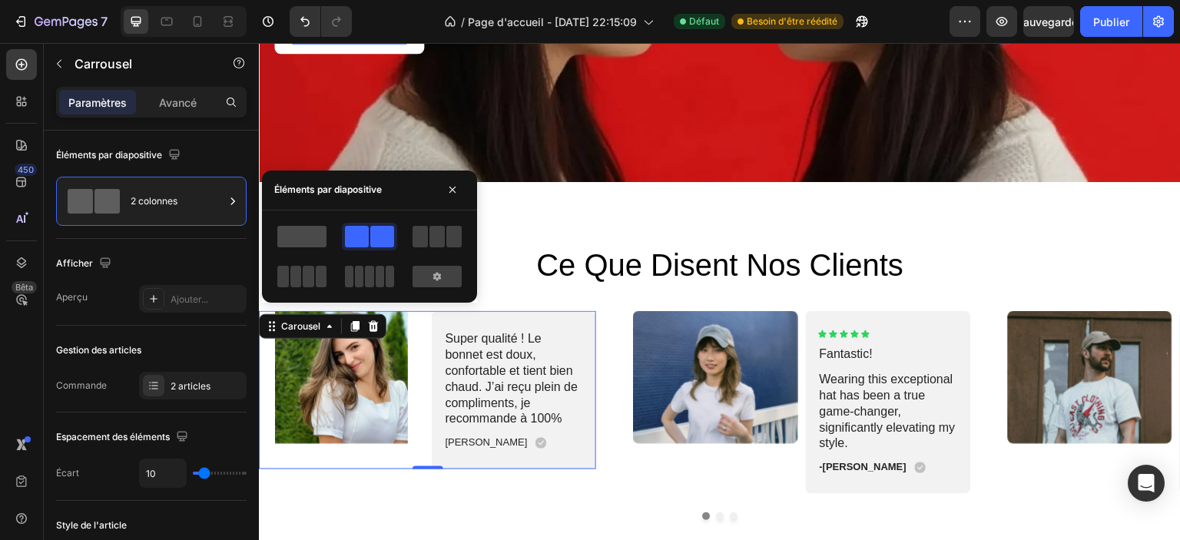
click at [315, 240] on span at bounding box center [301, 237] width 49 height 22
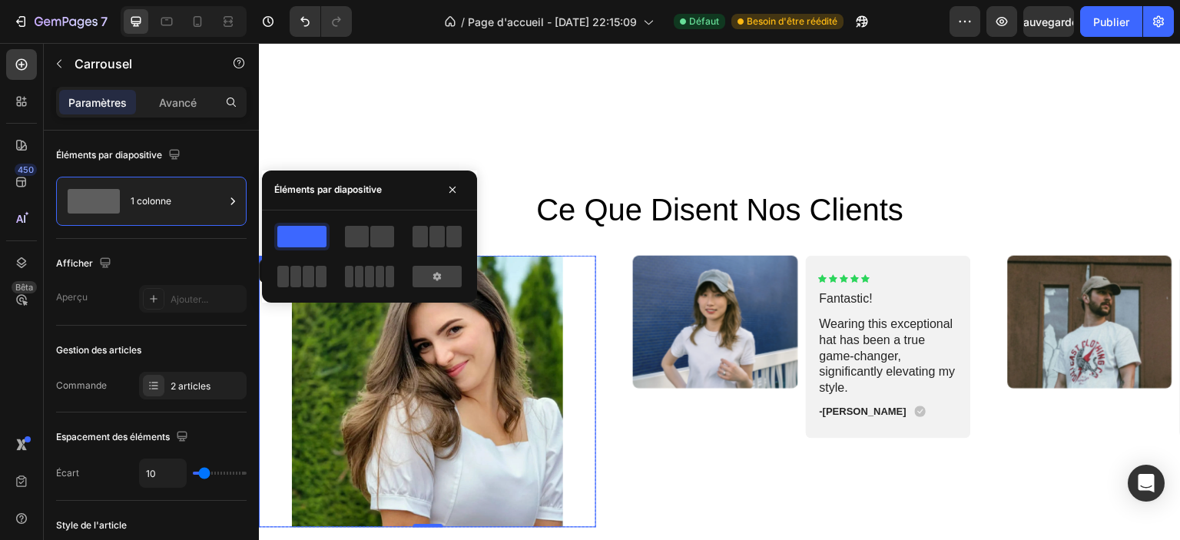
scroll to position [3020, 0]
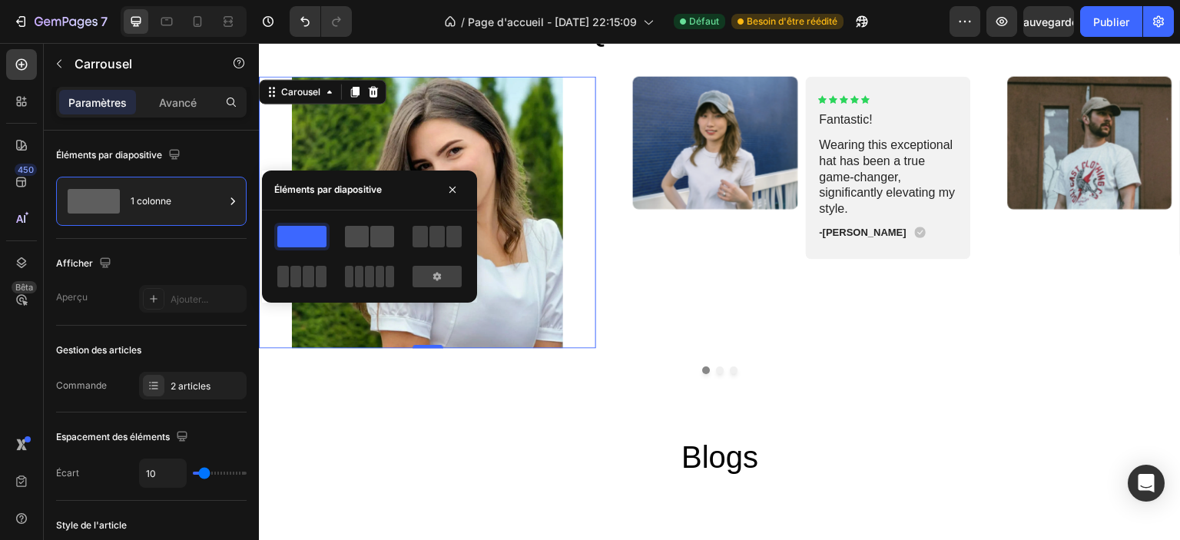
click at [355, 230] on span at bounding box center [357, 237] width 24 height 22
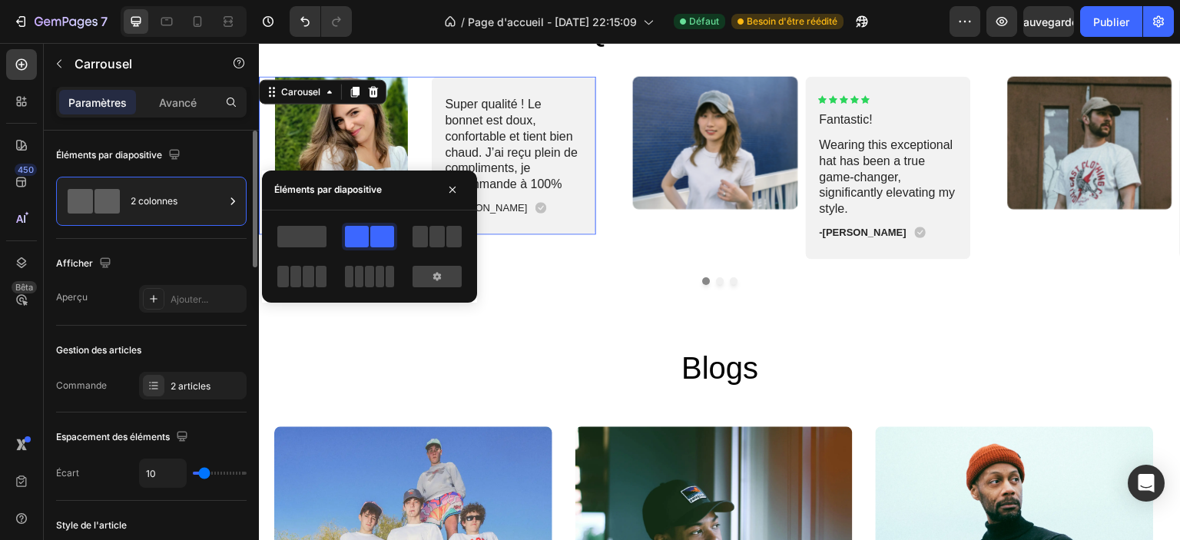
click at [130, 240] on div "Afficher Aperçu Ajouter..." at bounding box center [151, 282] width 191 height 87
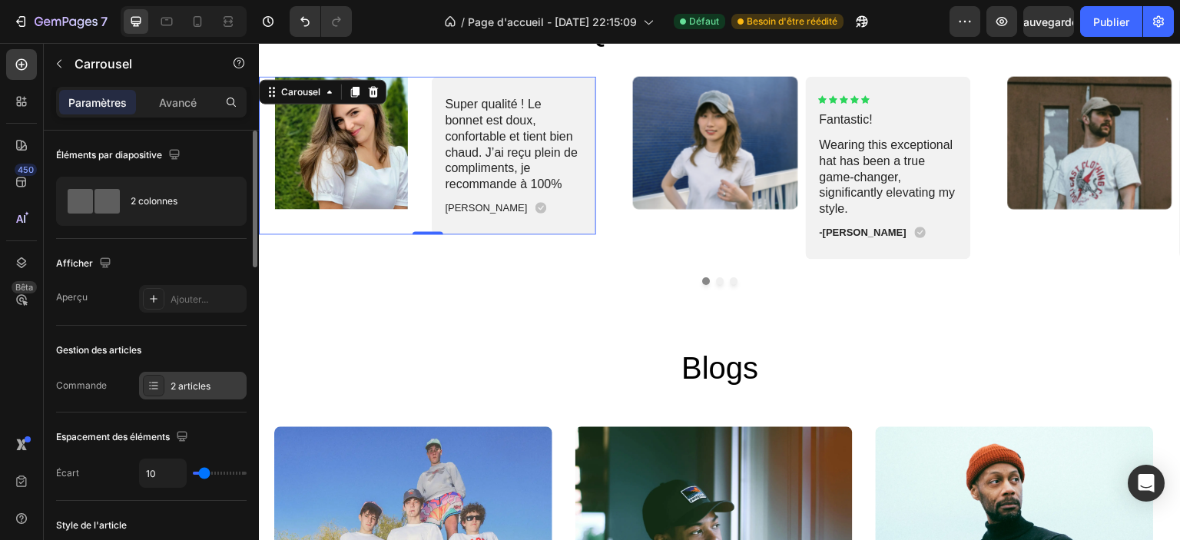
click at [180, 387] on font "2 articles" at bounding box center [191, 386] width 40 height 12
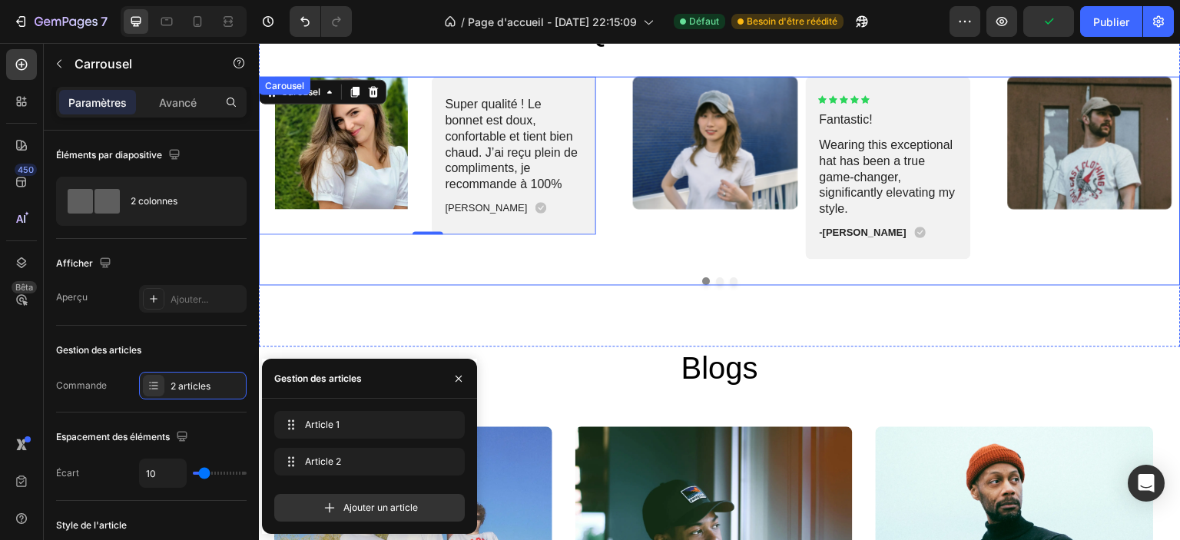
click at [439, 267] on div "Image Super qualité ! Le bonnet est doux, confortable et tient bien chaud. J’ai…" at bounding box center [720, 180] width 922 height 209
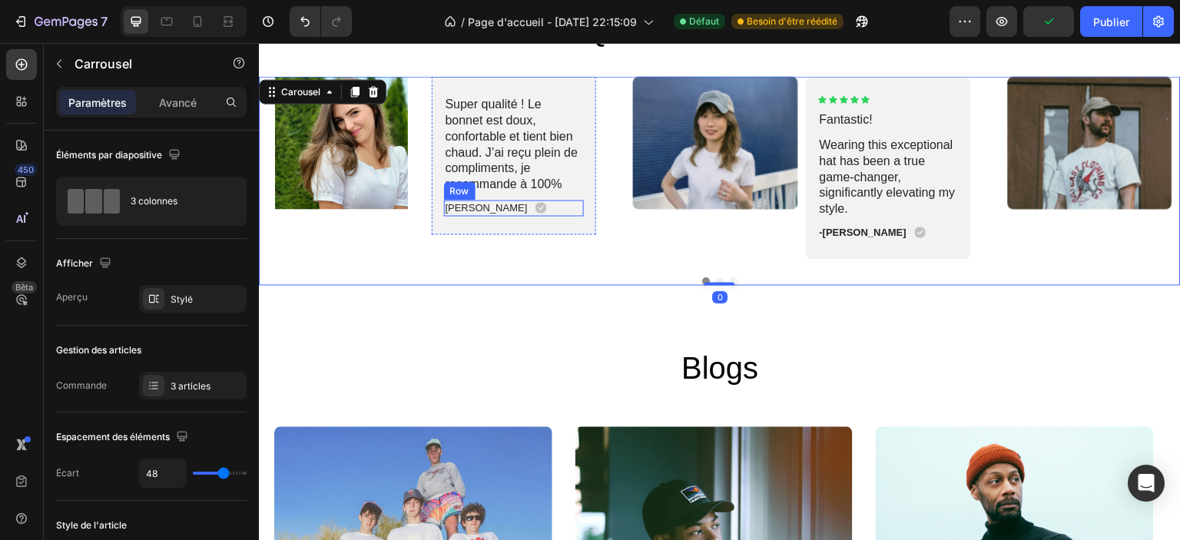
click at [483, 210] on div "Juliette Text Block Icon Row" at bounding box center [514, 208] width 141 height 16
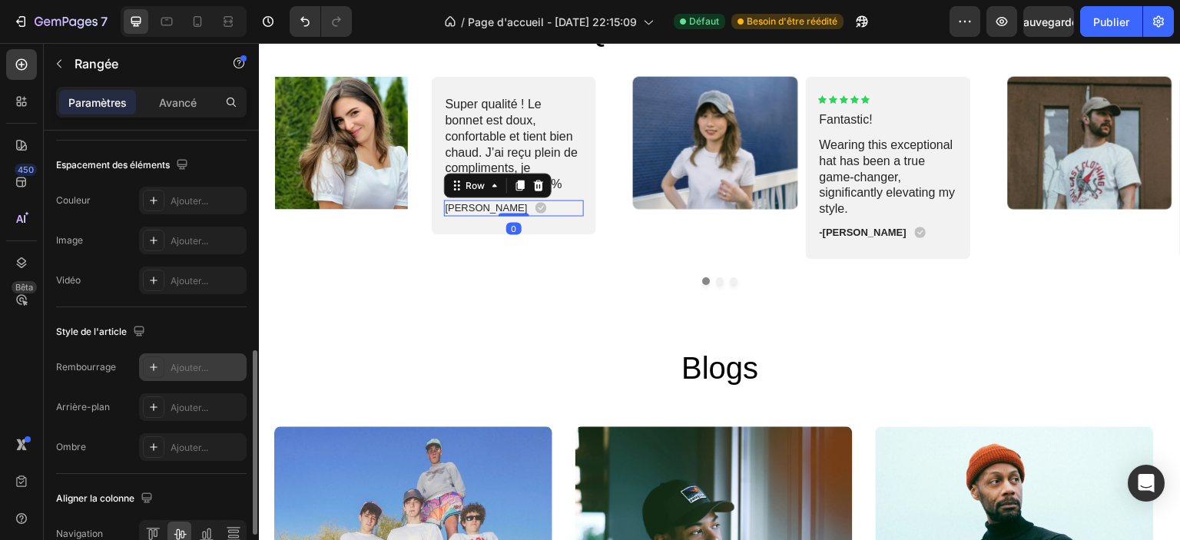
scroll to position [657, 0]
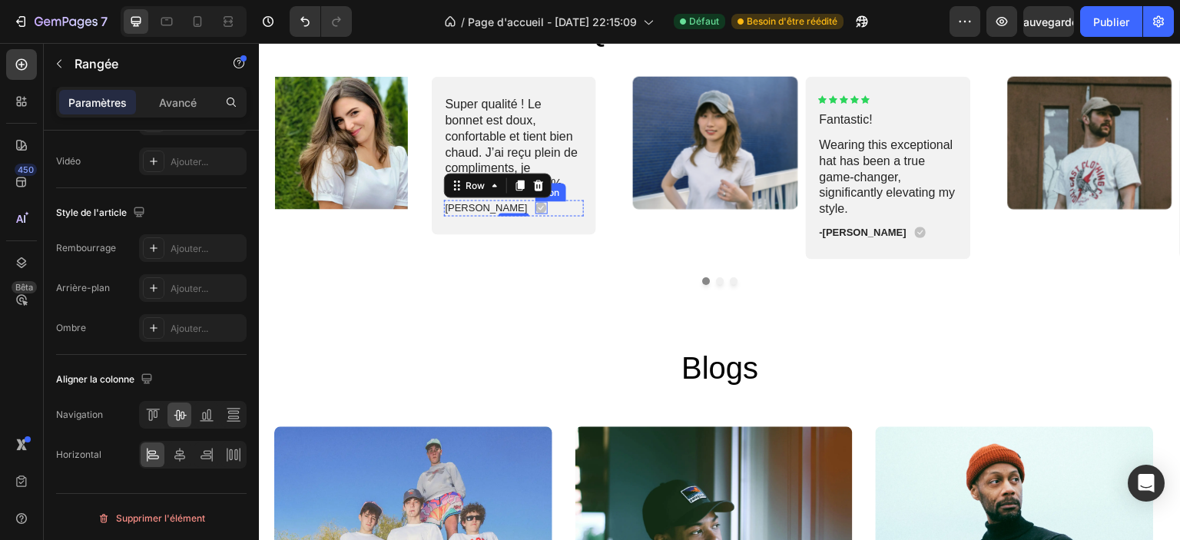
click at [535, 207] on icon at bounding box center [541, 207] width 12 height 12
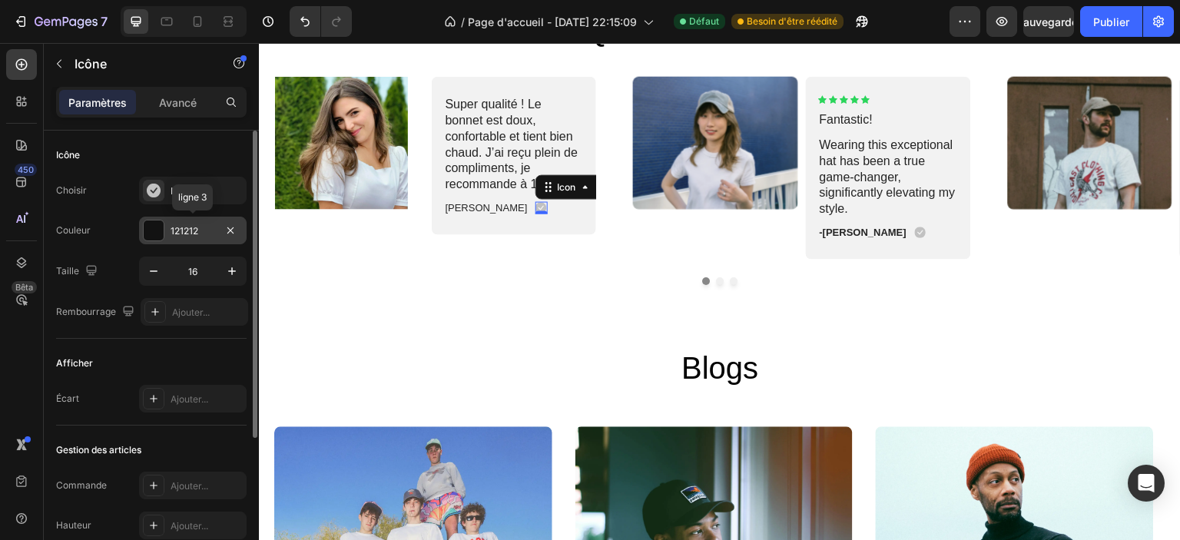
click at [155, 234] on div at bounding box center [154, 230] width 20 height 20
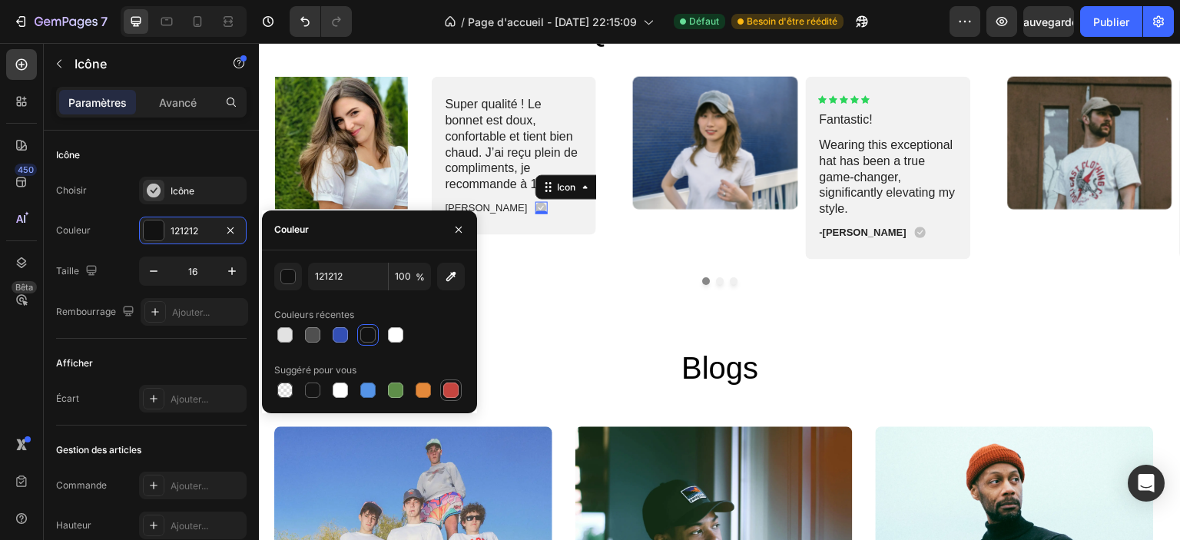
click at [444, 389] on div at bounding box center [450, 390] width 15 height 15
click at [427, 387] on div at bounding box center [423, 390] width 15 height 15
click at [374, 333] on div at bounding box center [367, 334] width 15 height 15
type input "121212"
click at [106, 227] on div "Couleur 121212" at bounding box center [151, 231] width 191 height 28
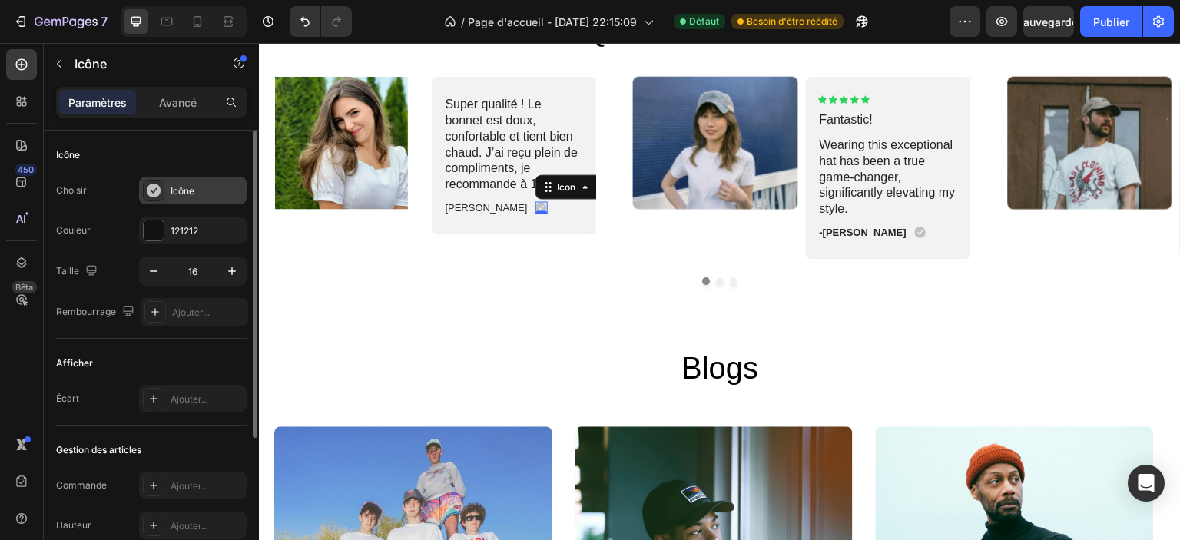
click at [182, 191] on font "Icône" at bounding box center [183, 191] width 24 height 12
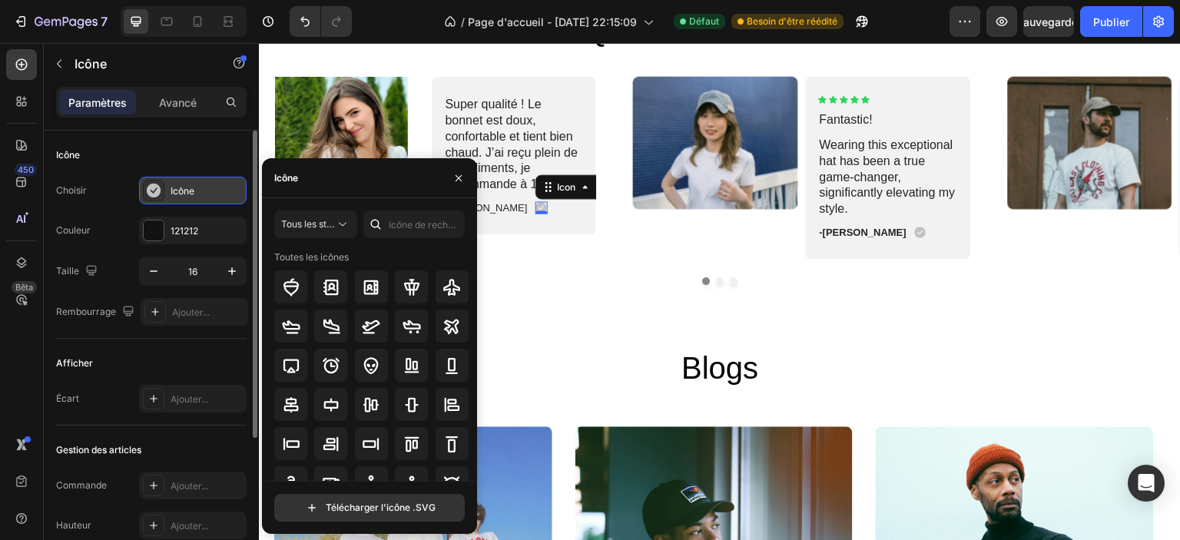
click at [182, 191] on font "Icône" at bounding box center [183, 191] width 24 height 12
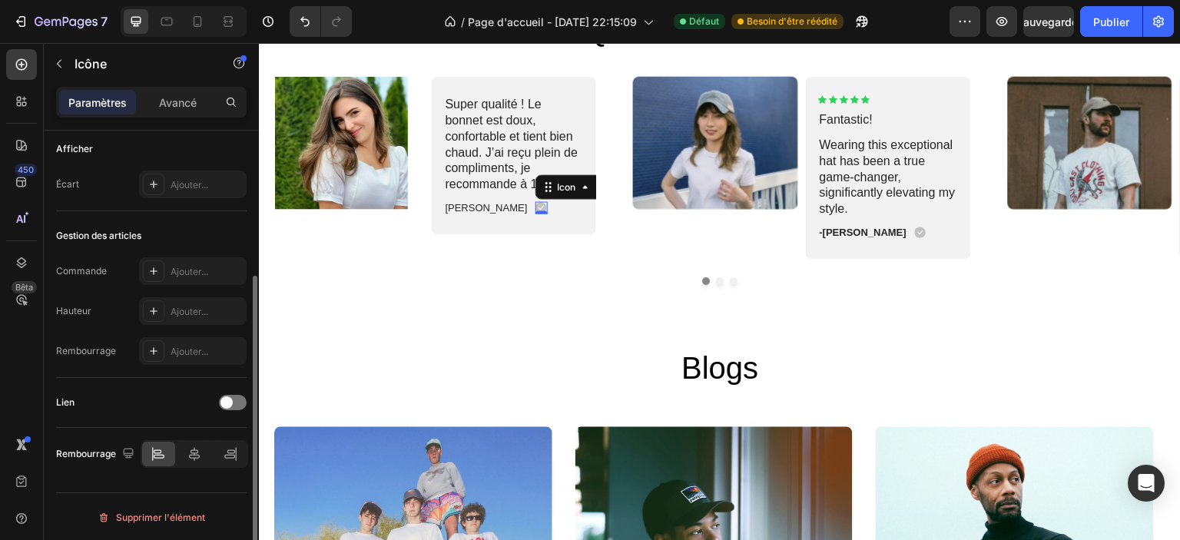
scroll to position [61, 0]
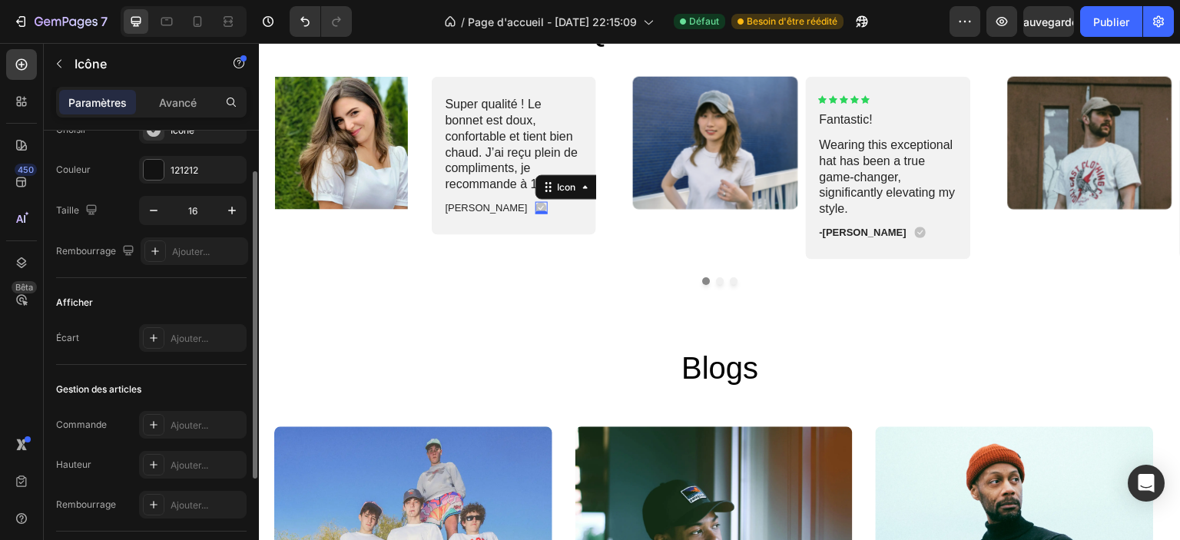
click at [535, 208] on icon at bounding box center [541, 208] width 12 height 12
click at [521, 215] on div "Super qualité ! Le bonnet est doux, confortable et tient bien chaud. J’ai reçu …" at bounding box center [514, 155] width 165 height 158
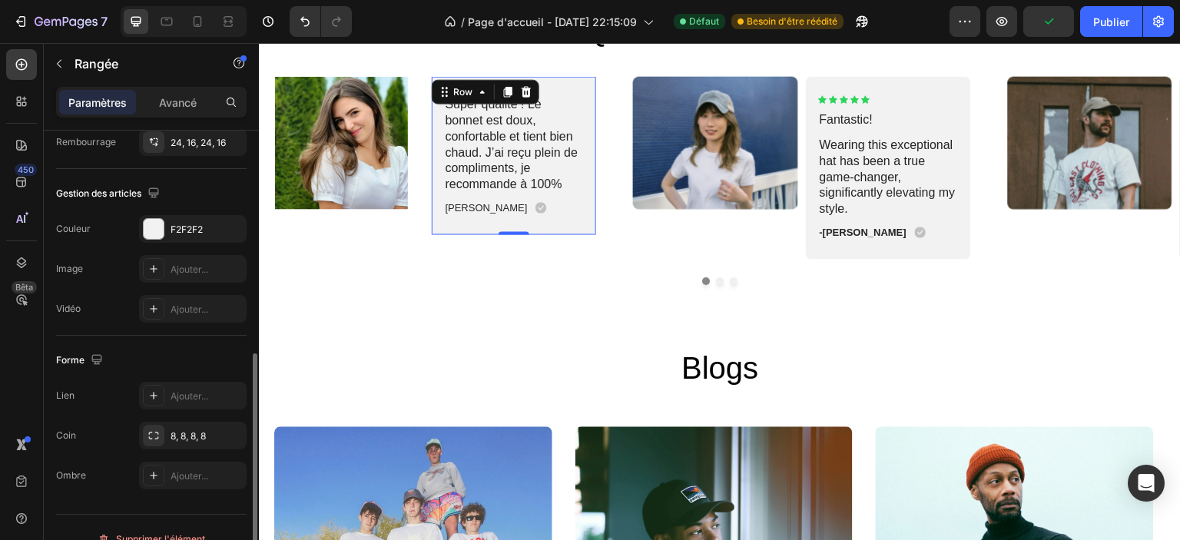
scroll to position [482, 0]
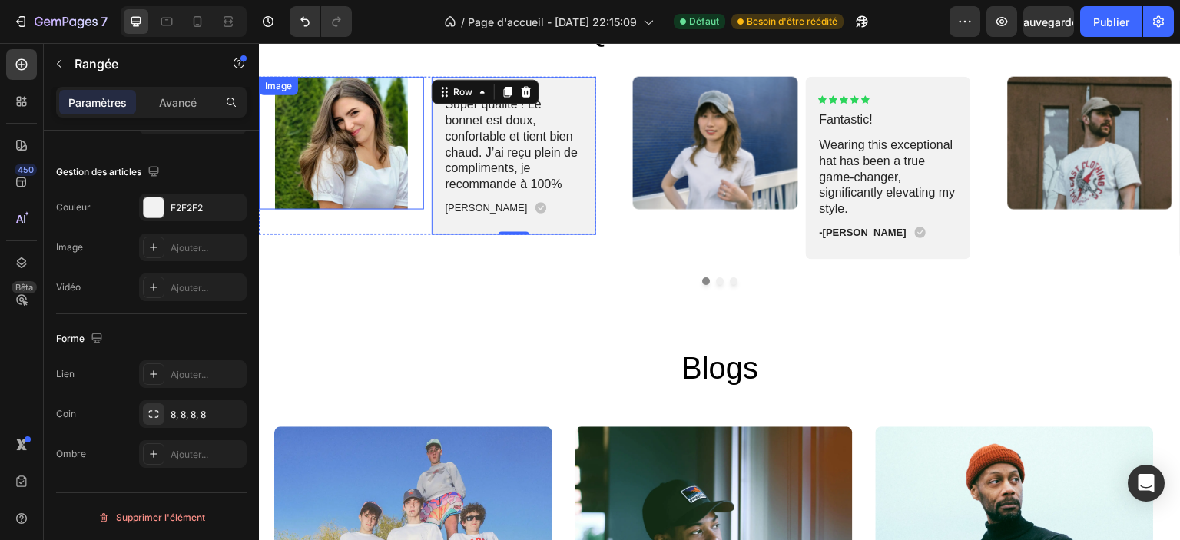
click at [347, 177] on img at bounding box center [341, 142] width 165 height 133
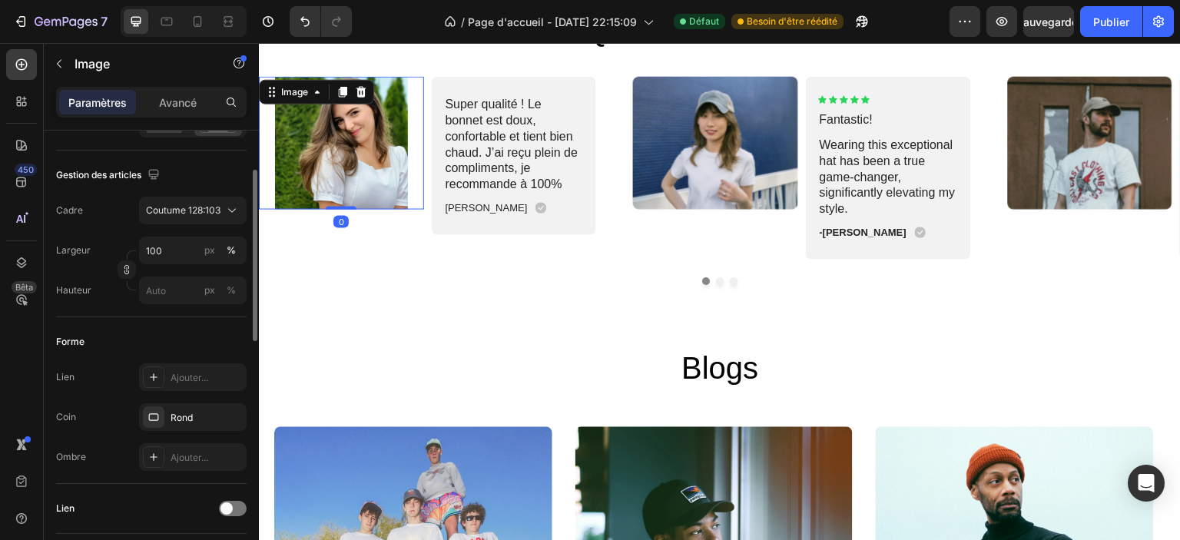
scroll to position [461, 0]
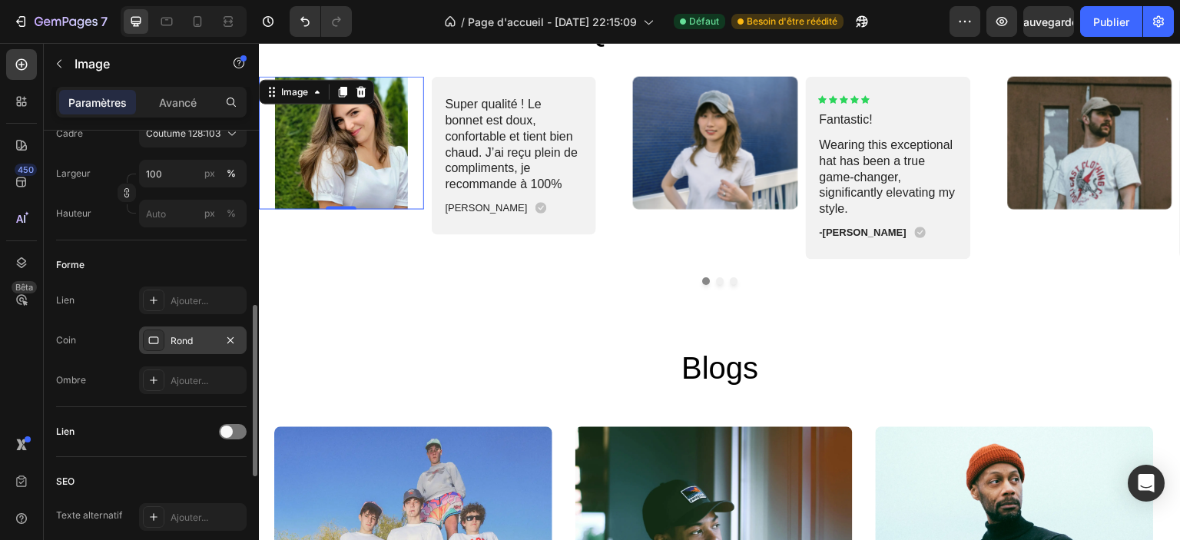
click at [194, 342] on div "Rond" at bounding box center [193, 341] width 45 height 14
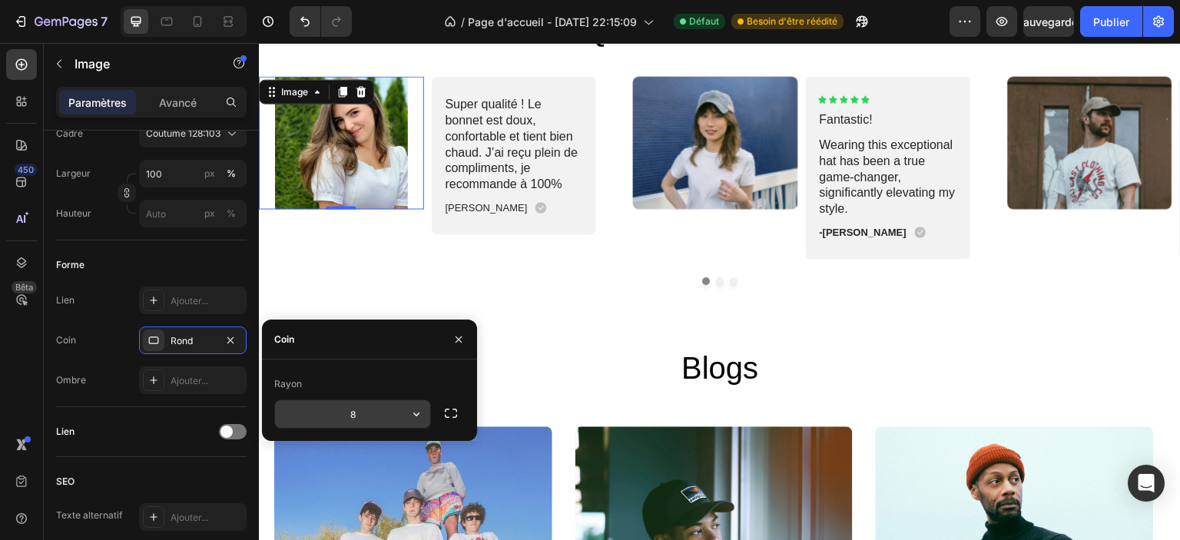
click at [371, 400] on input "8" at bounding box center [352, 414] width 155 height 28
click at [323, 183] on img at bounding box center [341, 142] width 165 height 133
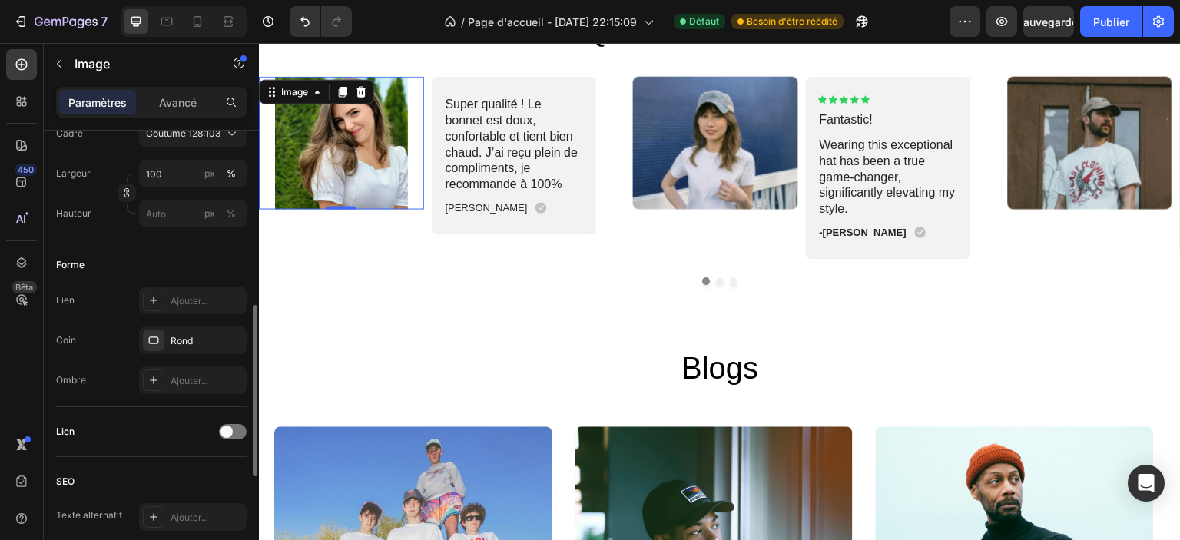
scroll to position [230, 0]
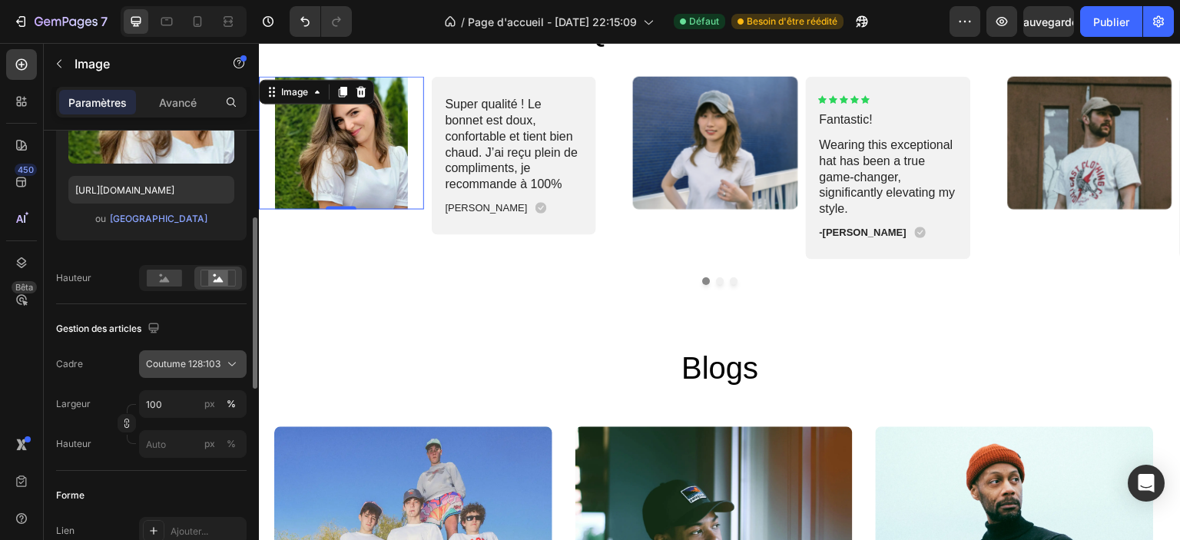
click at [204, 376] on button "Coutume 128:103" at bounding box center [193, 364] width 108 height 28
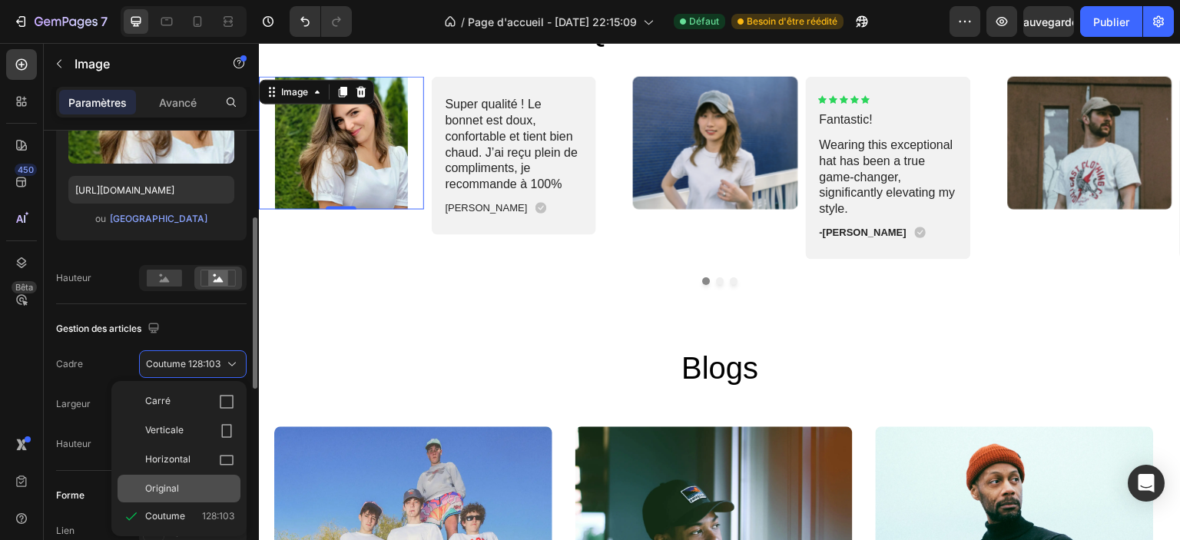
click at [197, 482] on div "Original" at bounding box center [189, 489] width 89 height 14
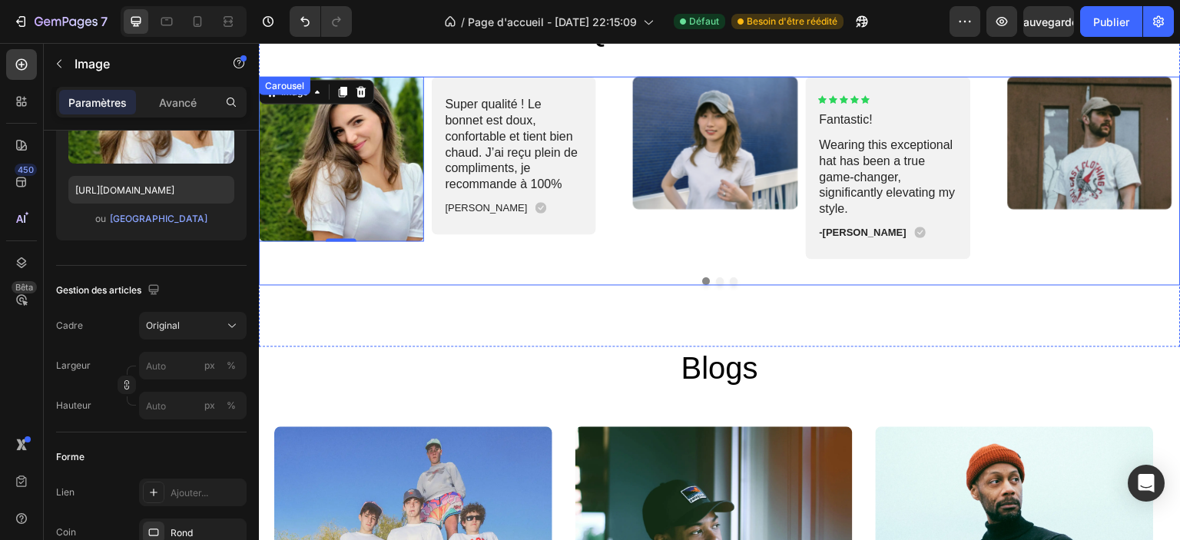
click at [376, 260] on div "Image 0 Super qualité ! Le bonnet est doux, confortable et tient bien chaud. J’…" at bounding box center [720, 180] width 922 height 209
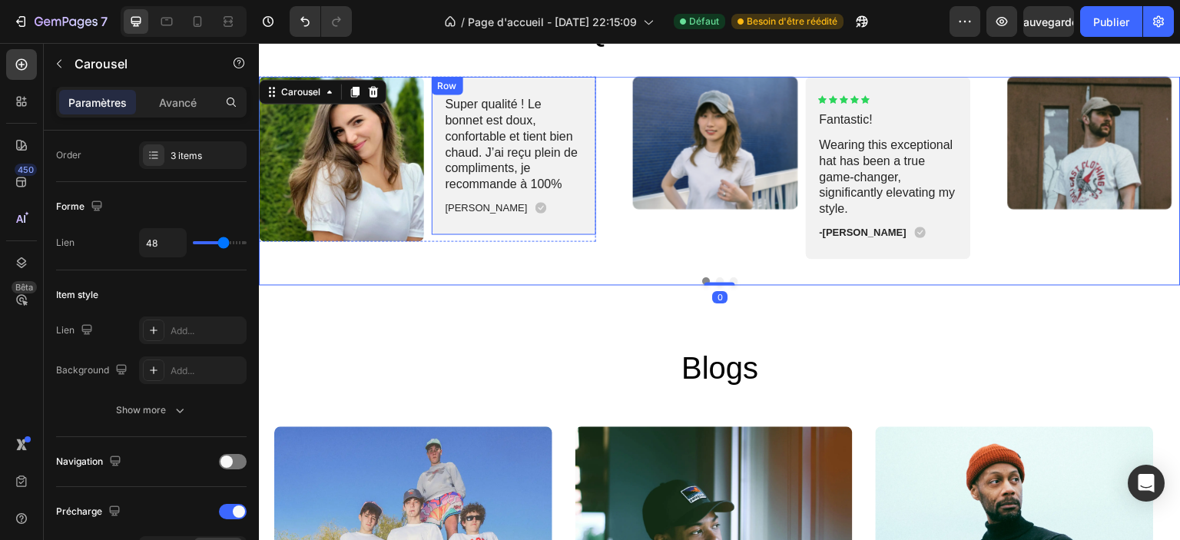
scroll to position [0, 0]
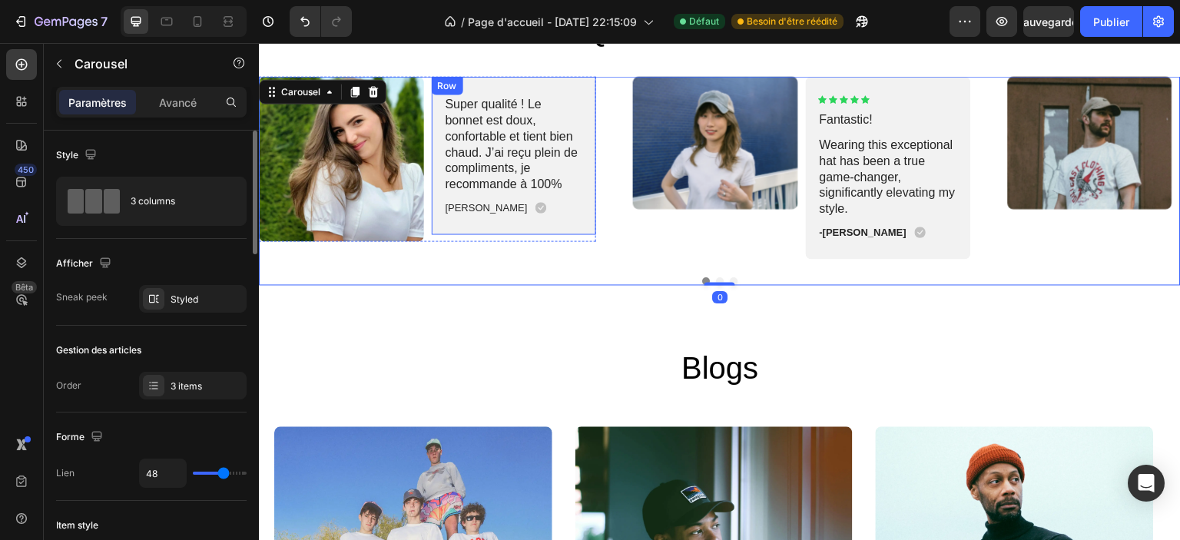
click at [535, 197] on div "Icon" at bounding box center [551, 192] width 32 height 18
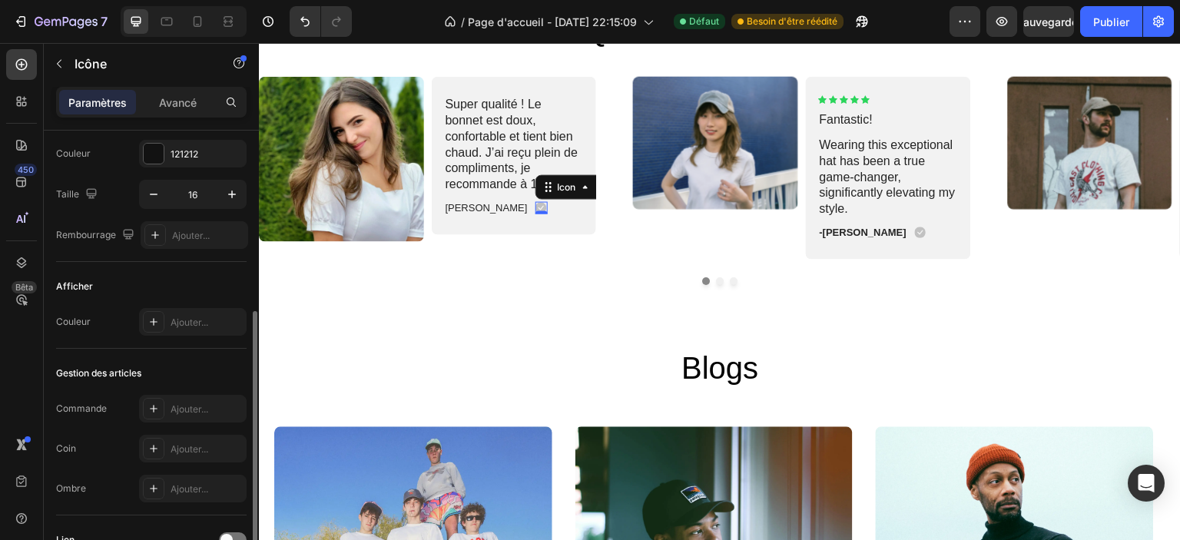
scroll to position [154, 0]
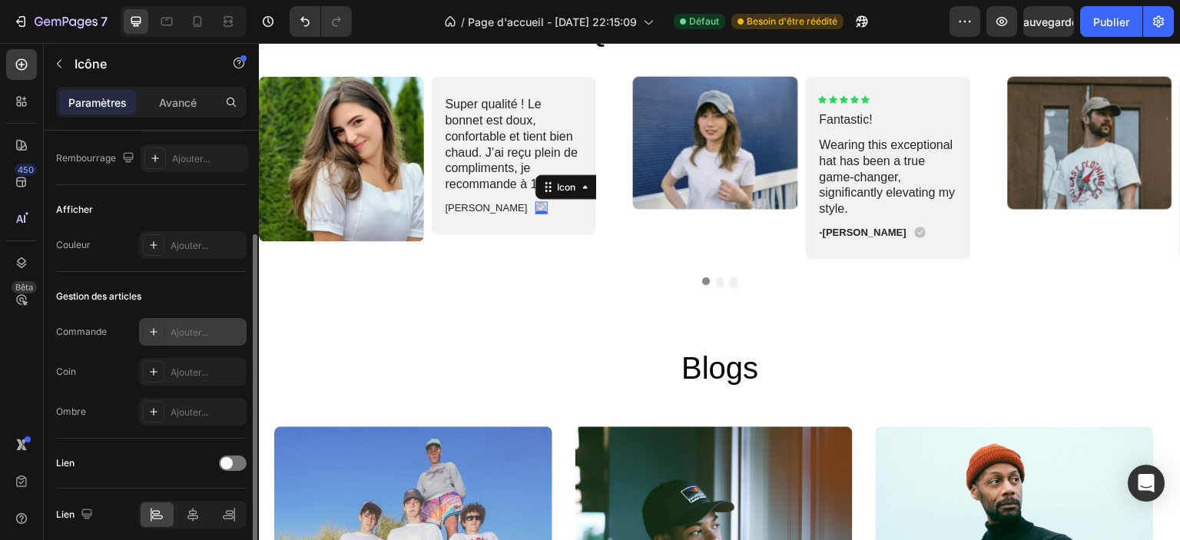
click at [171, 320] on div "Ajouter..." at bounding box center [193, 332] width 108 height 28
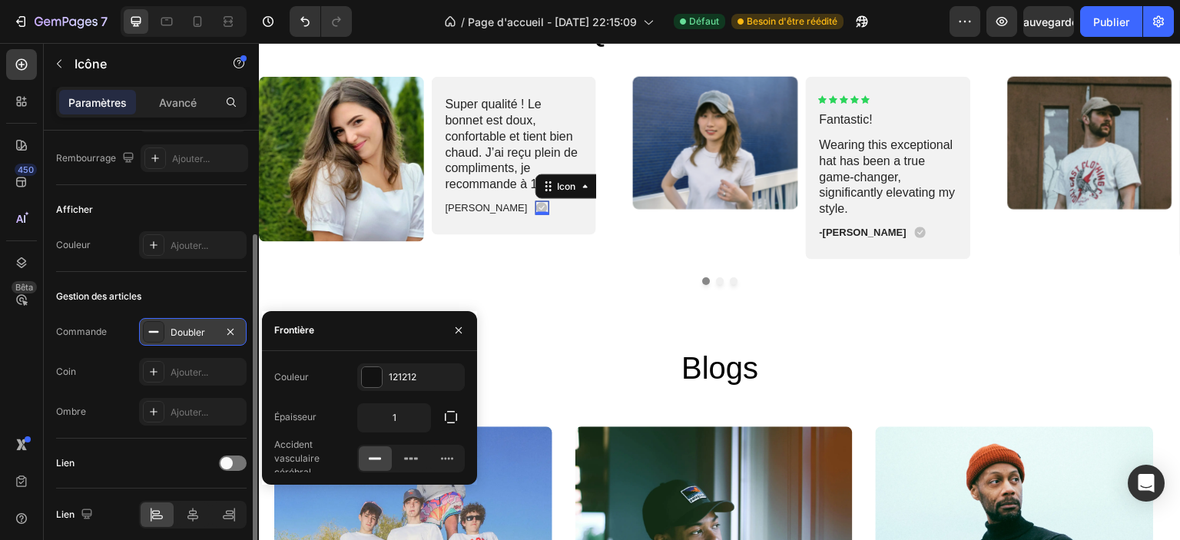
click at [171, 320] on div "Doubler" at bounding box center [193, 332] width 108 height 28
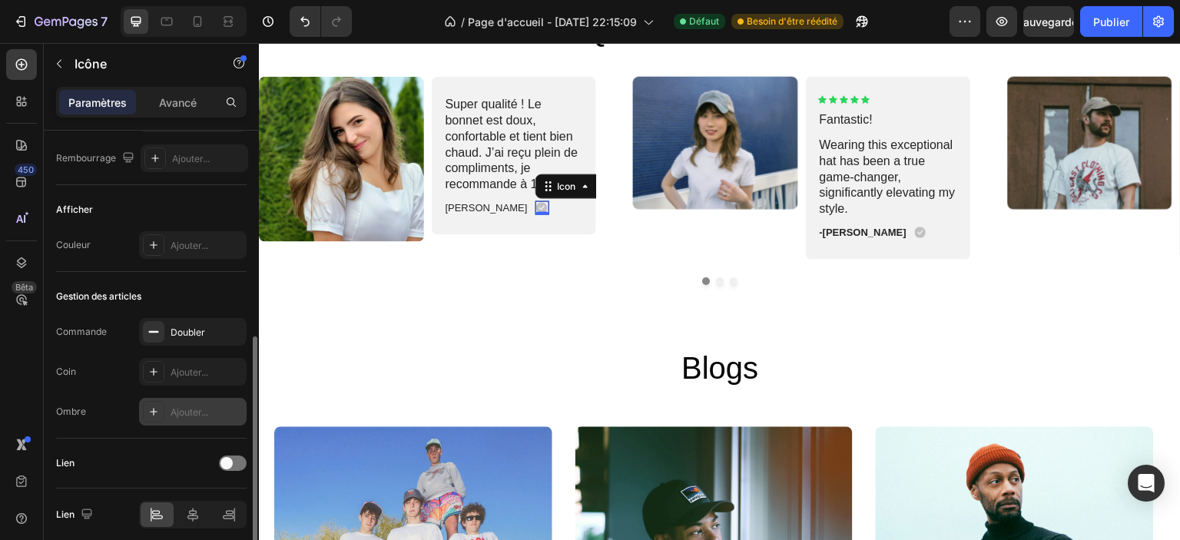
scroll to position [214, 0]
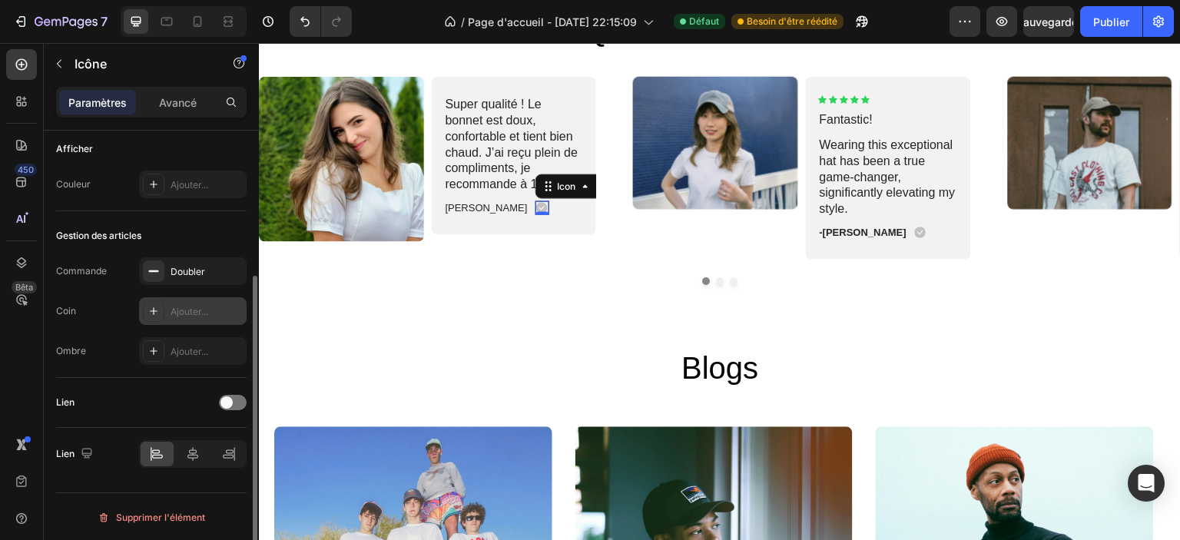
click at [184, 316] on div "Ajouter..." at bounding box center [207, 312] width 72 height 14
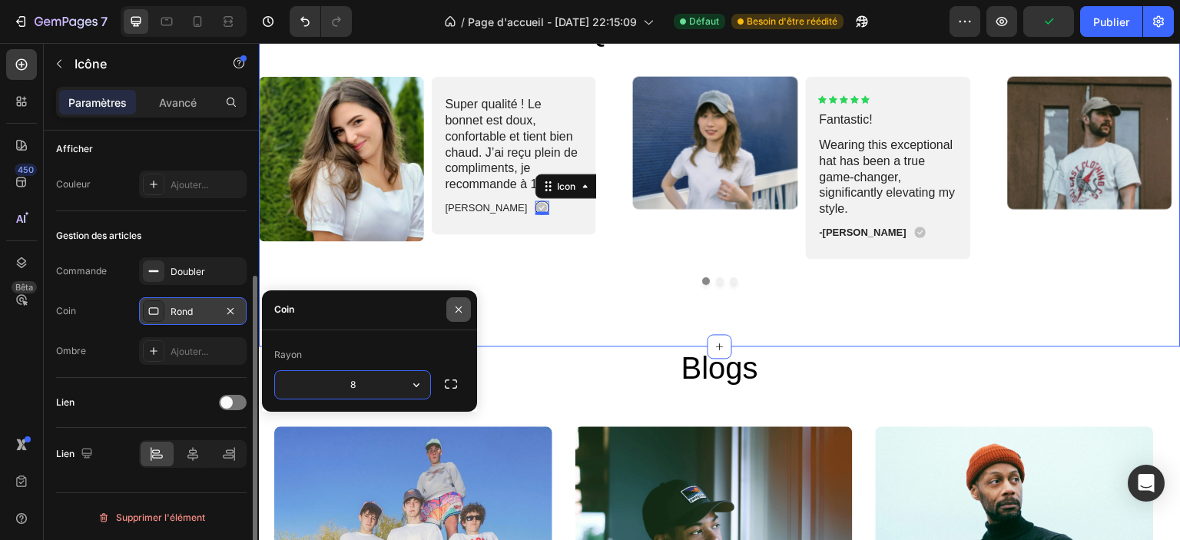
click at [460, 309] on icon "button" at bounding box center [458, 309] width 12 height 12
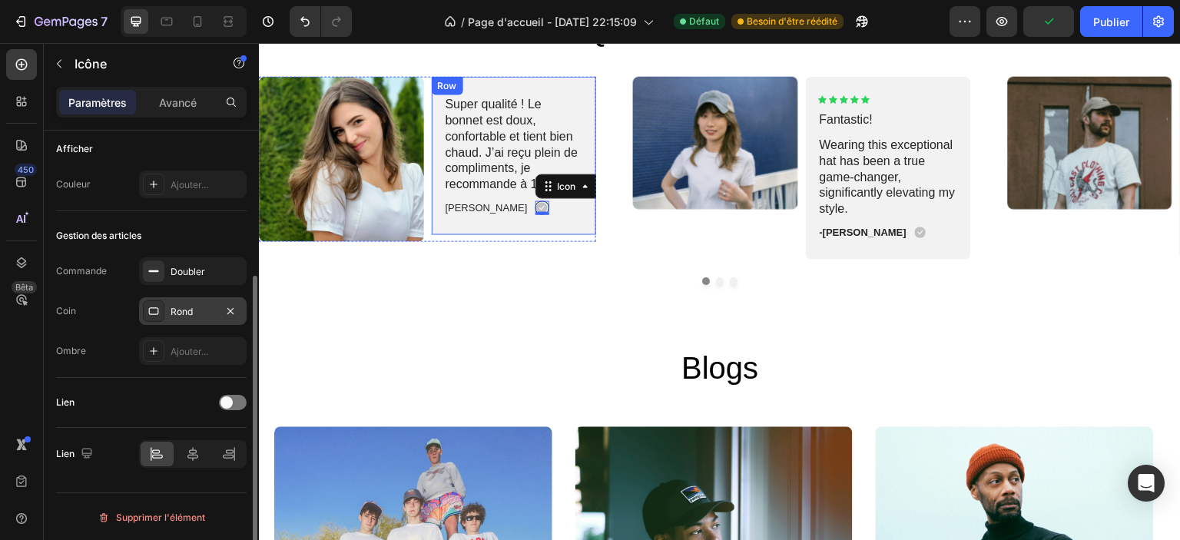
click at [522, 209] on div "Juliette Text Block Icon 0 Row" at bounding box center [514, 208] width 141 height 16
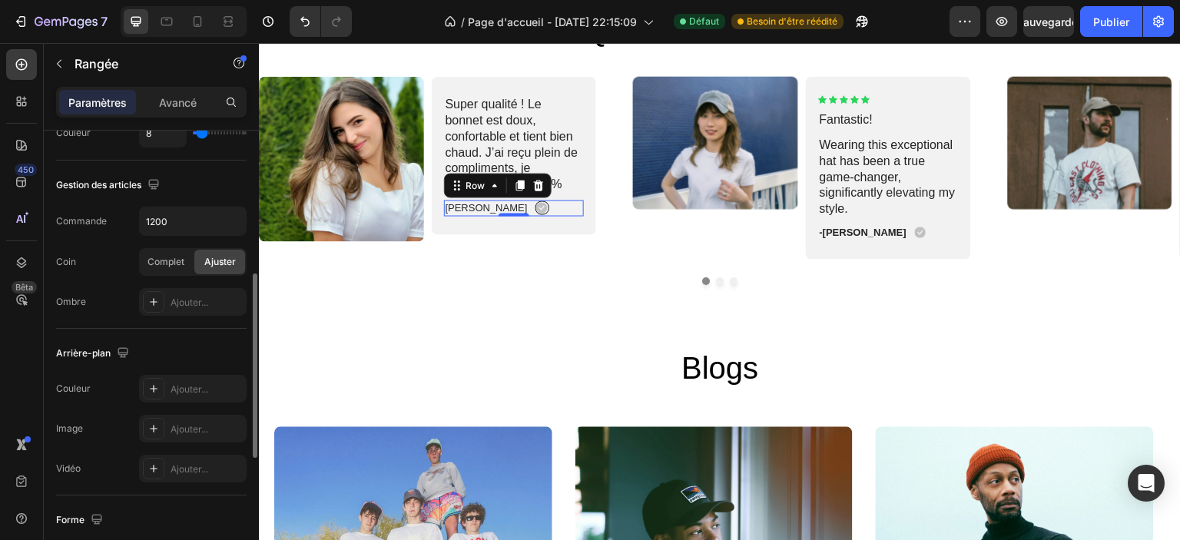
scroll to position [273, 0]
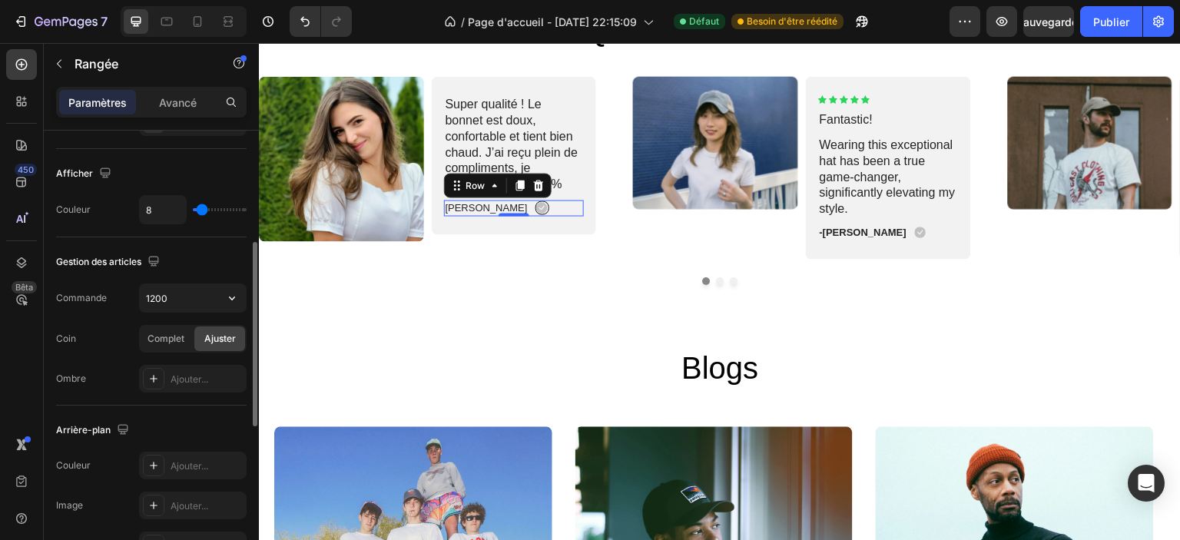
click at [194, 295] on input "1200" at bounding box center [193, 298] width 106 height 28
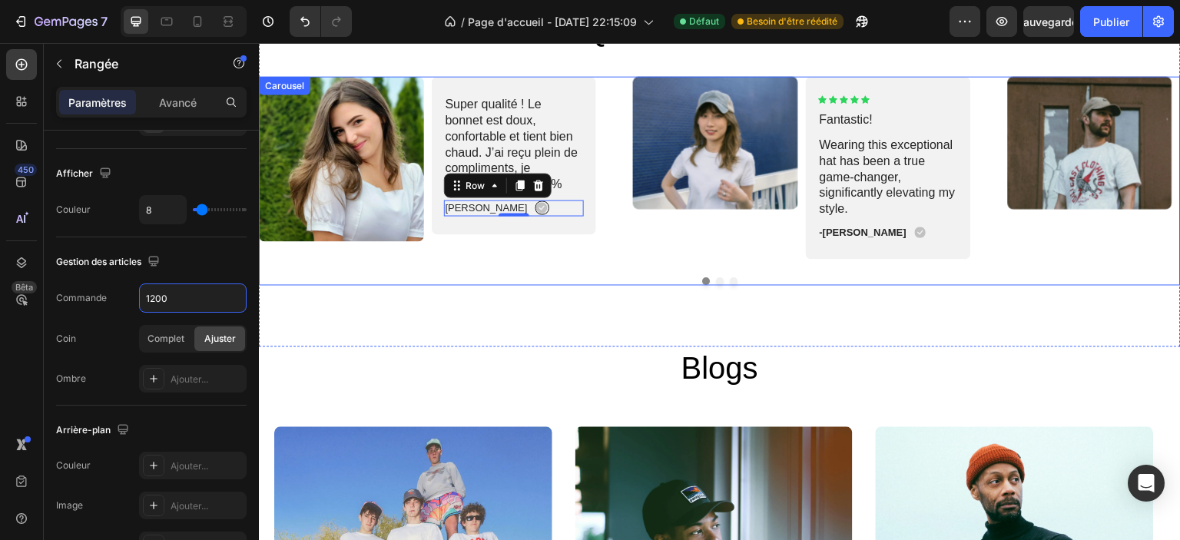
click at [558, 264] on div "Image Super qualité ! Le bonnet est doux, confortable et tient bien chaud. J’ai…" at bounding box center [720, 180] width 922 height 209
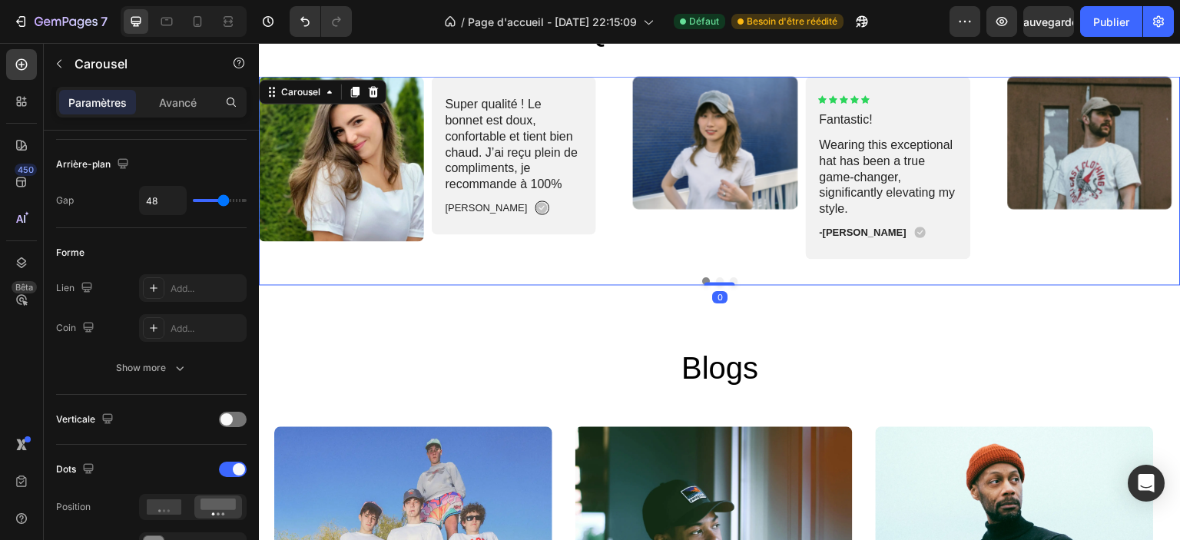
scroll to position [0, 0]
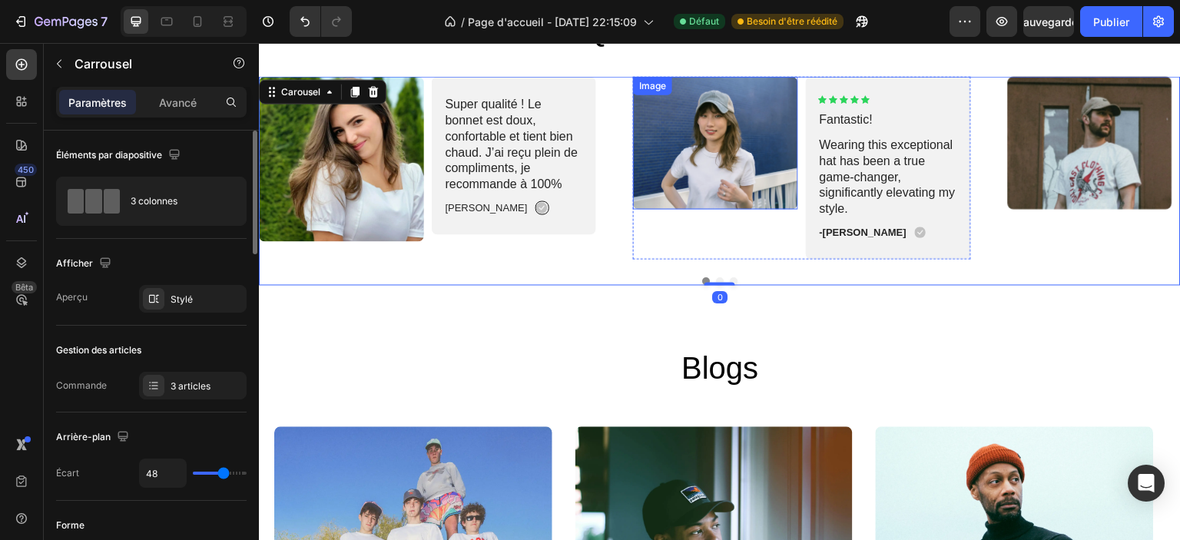
click at [761, 161] on img at bounding box center [715, 142] width 165 height 133
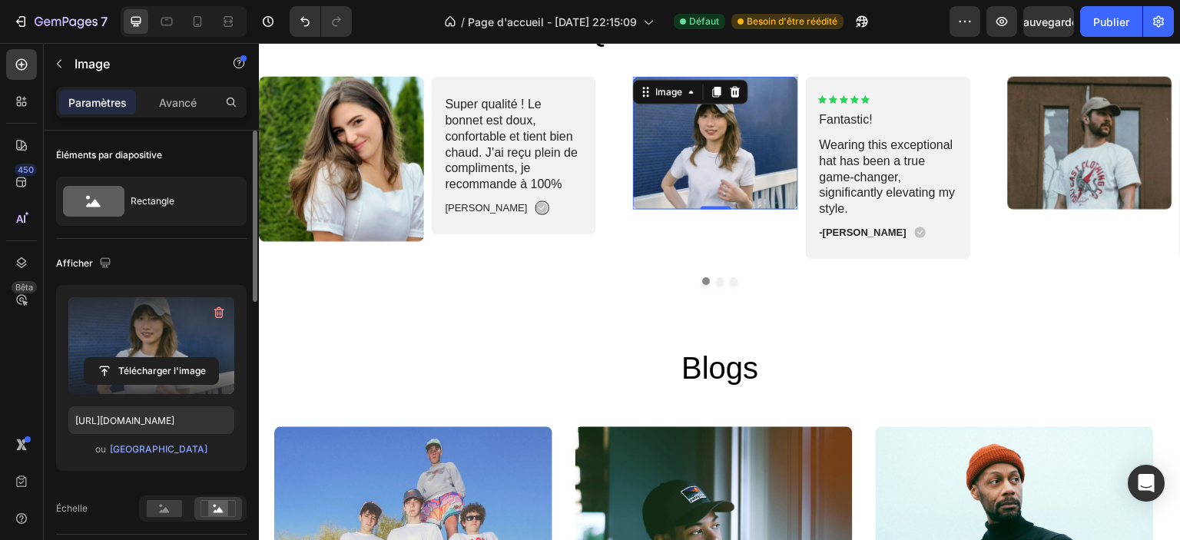
click at [126, 345] on label at bounding box center [151, 345] width 166 height 97
click at [126, 358] on input "file" at bounding box center [152, 371] width 134 height 26
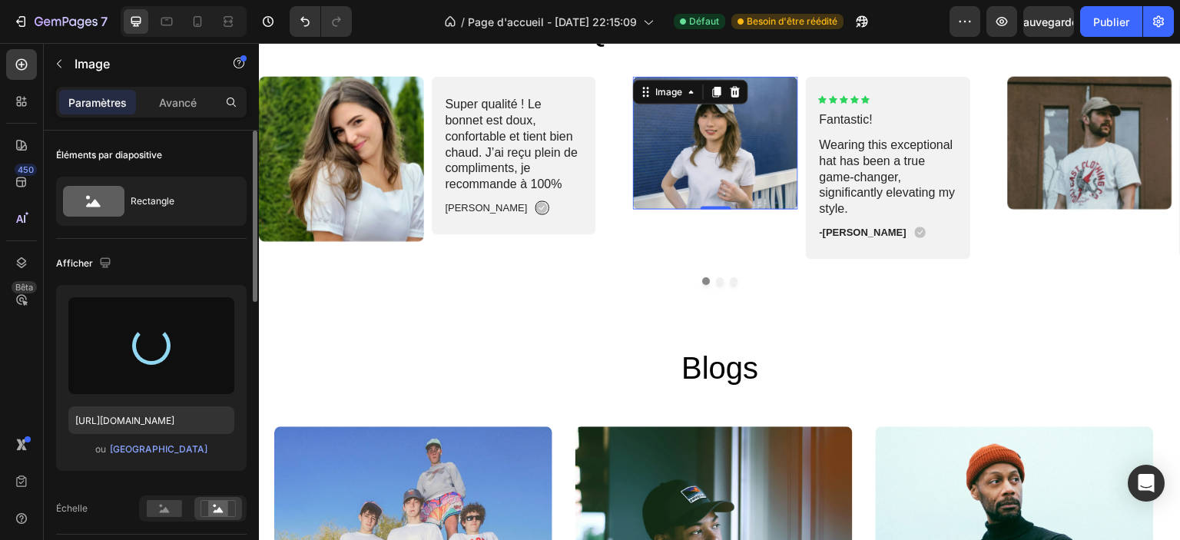
type input "https://cdn.shopify.com/s/files/1/0826/8254/4162/files/gempages_585287611619213…"
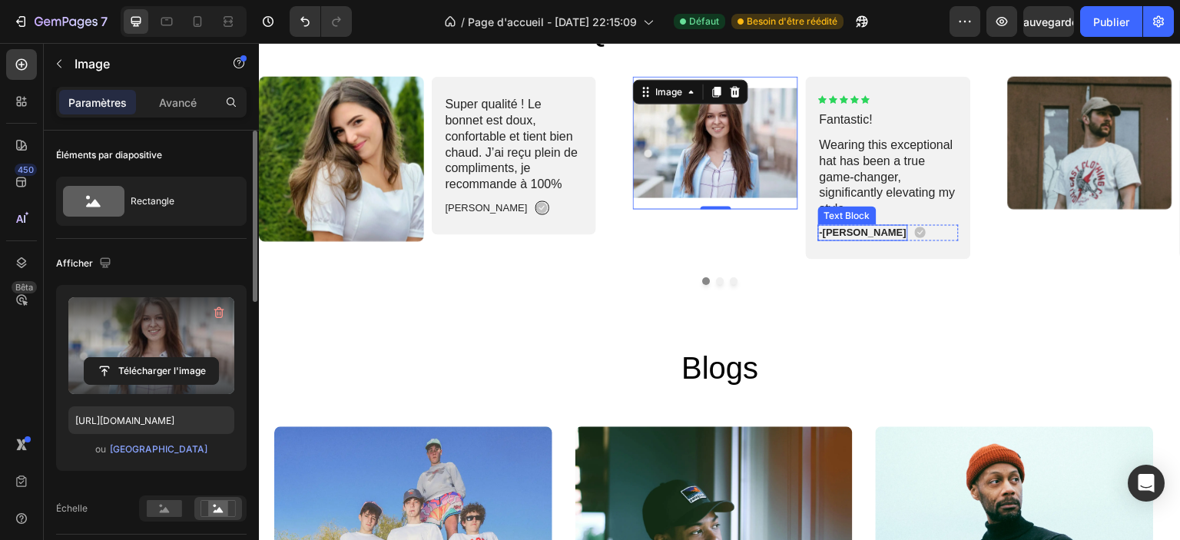
click at [835, 232] on p "-Jonh L." at bounding box center [863, 232] width 87 height 13
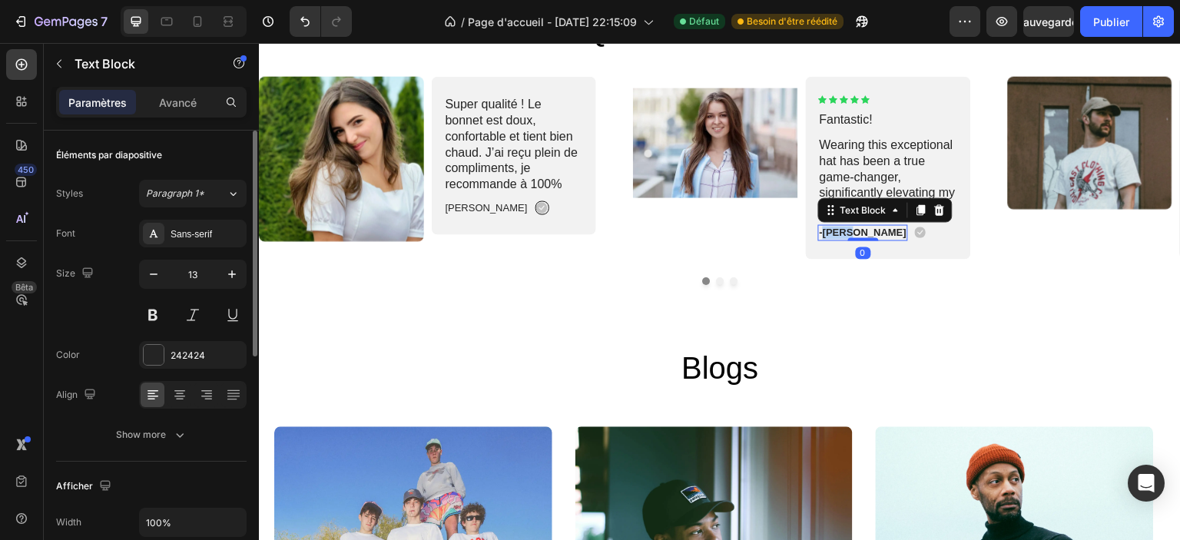
click at [835, 232] on p "-Jonh L." at bounding box center [863, 232] width 87 height 13
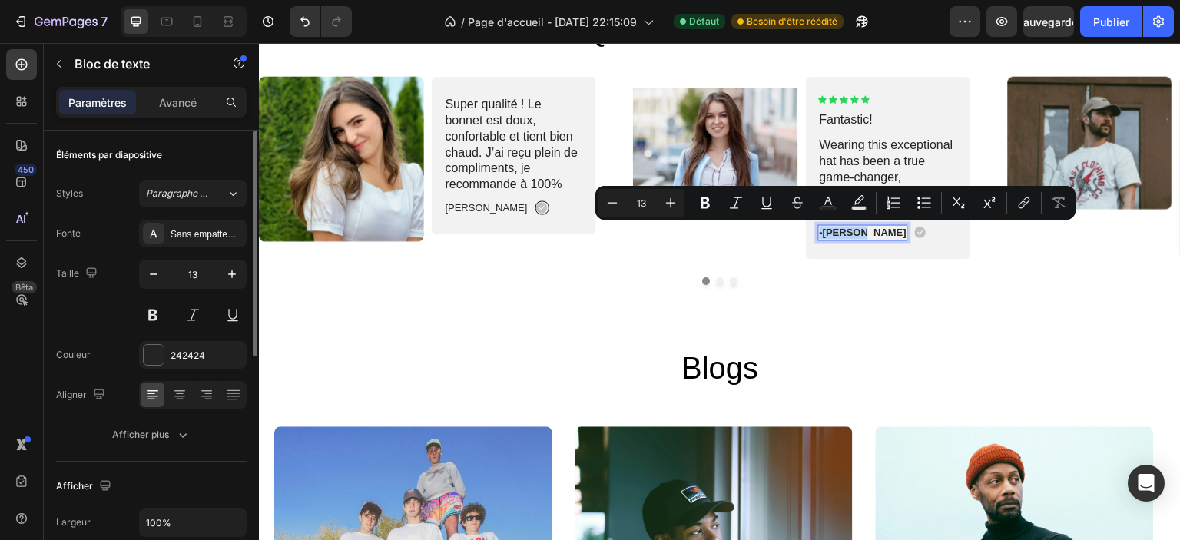
click at [835, 232] on p "-Jonh L." at bounding box center [863, 232] width 87 height 13
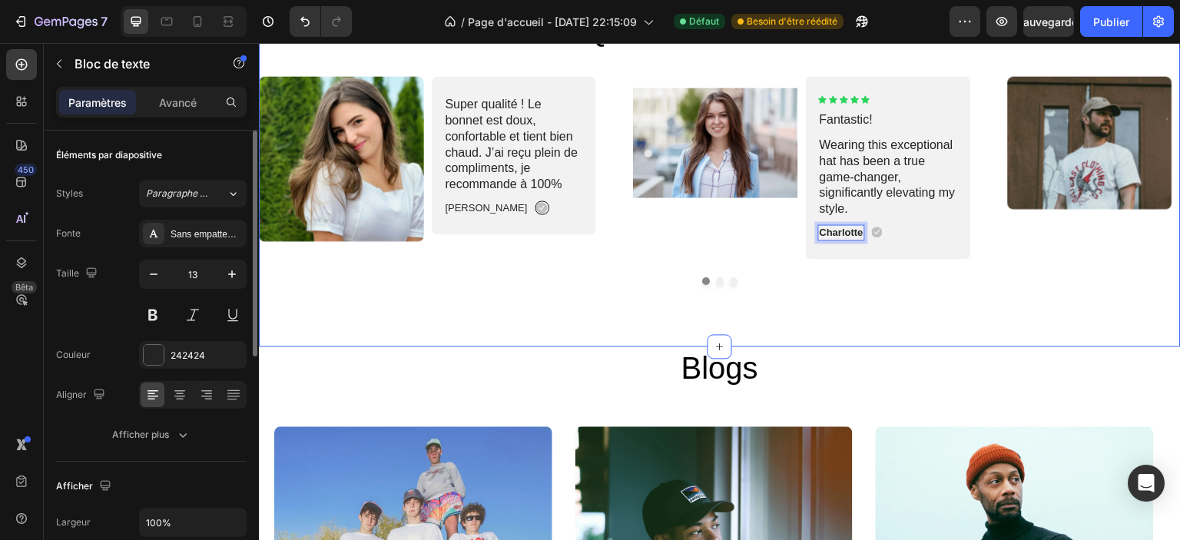
click at [869, 295] on div "ce que disent nos clients Heading Image Super qualité ! Le bonnet est doux, con…" at bounding box center [720, 146] width 922 height 399
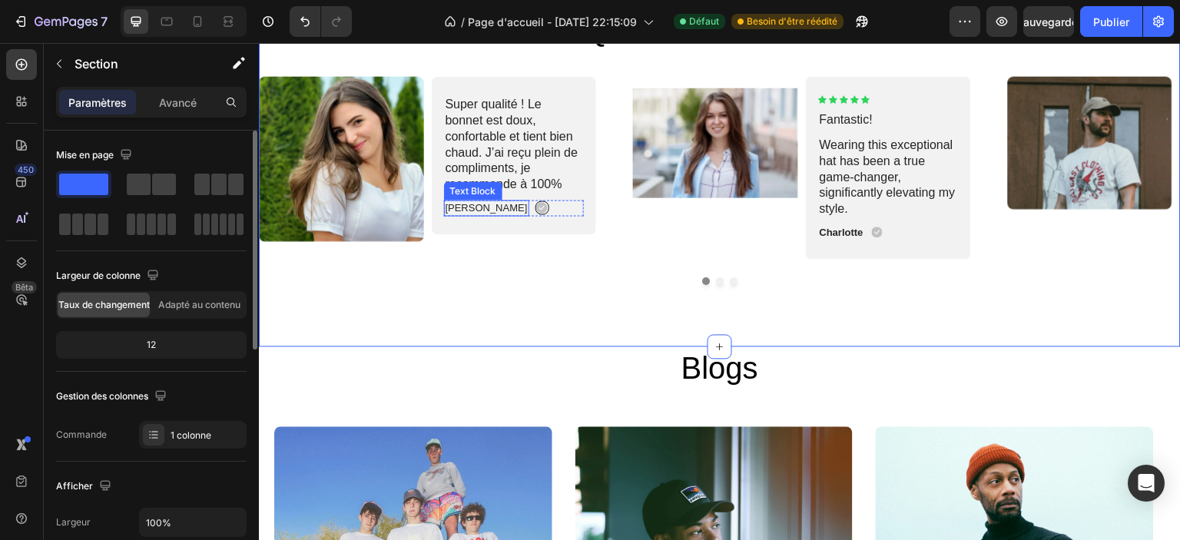
click at [454, 209] on p "[PERSON_NAME]" at bounding box center [487, 207] width 82 height 13
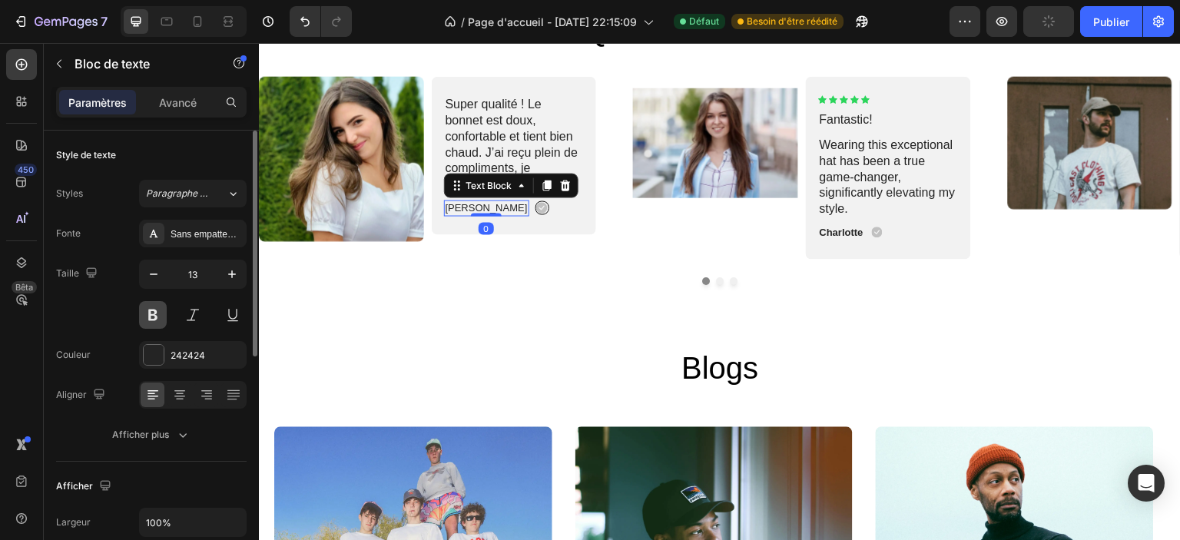
click at [151, 314] on button at bounding box center [153, 315] width 28 height 28
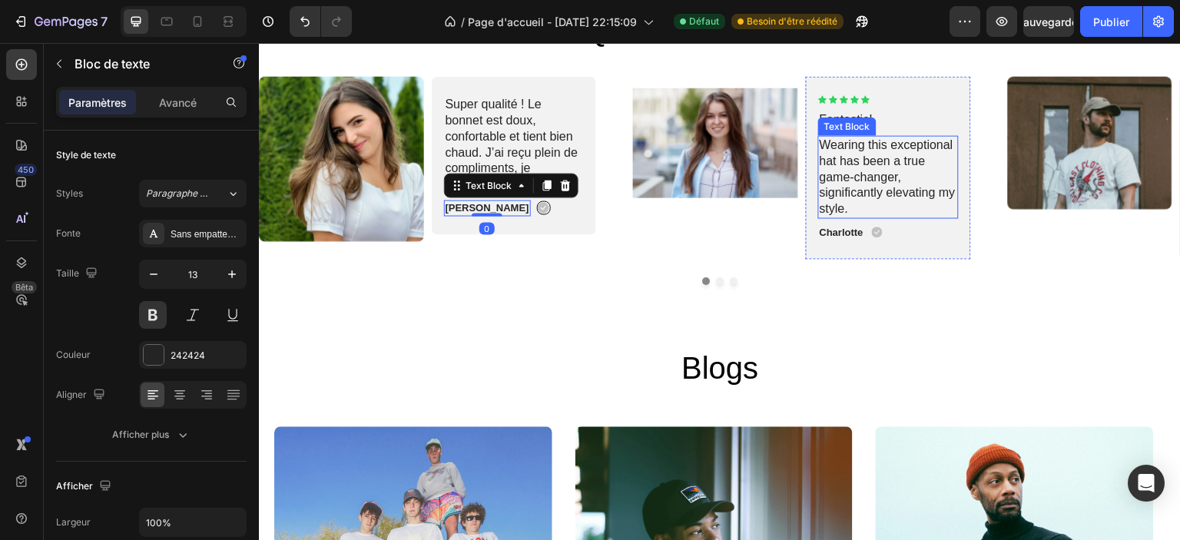
click at [881, 125] on p "Fantastic!" at bounding box center [889, 119] width 138 height 16
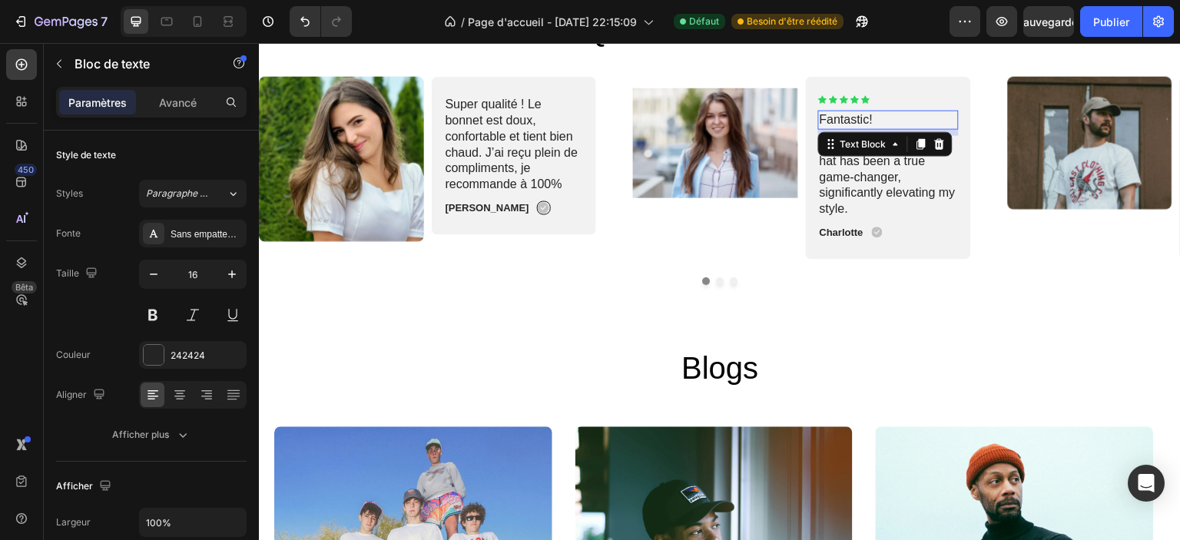
click at [907, 114] on p "Fantastic!" at bounding box center [889, 119] width 138 height 16
drag, startPoint x: 898, startPoint y: 112, endPoint x: 845, endPoint y: 142, distance: 60.9
click at [835, 180] on p "Wearing this exceptional hat has been a true game-changer, significantly elevat…" at bounding box center [889, 177] width 138 height 80
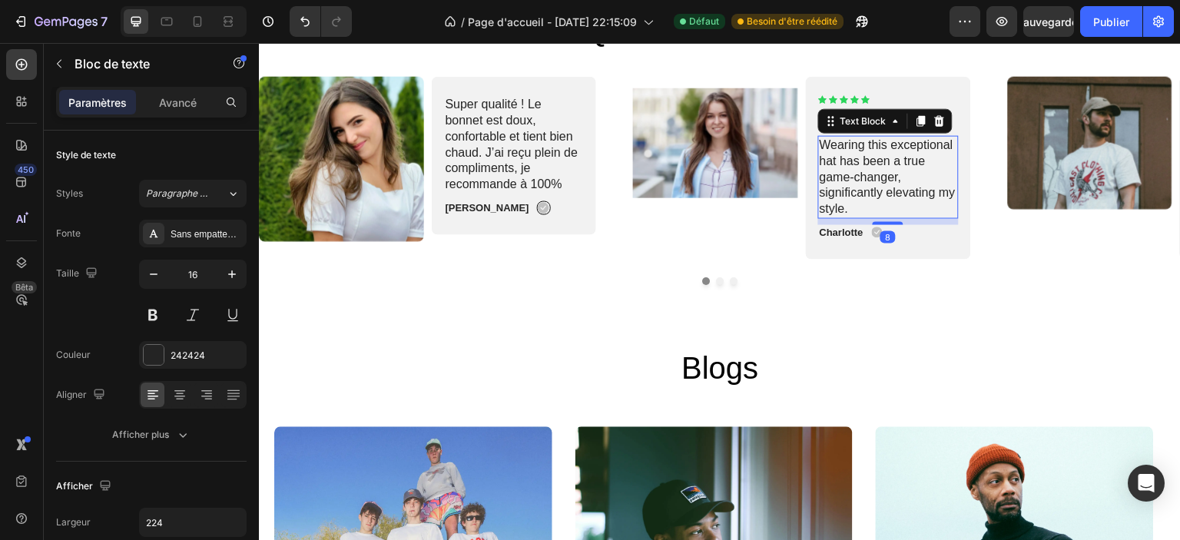
click at [873, 171] on p "Wearing this exceptional hat has been a true game-changer, significantly elevat…" at bounding box center [889, 177] width 138 height 80
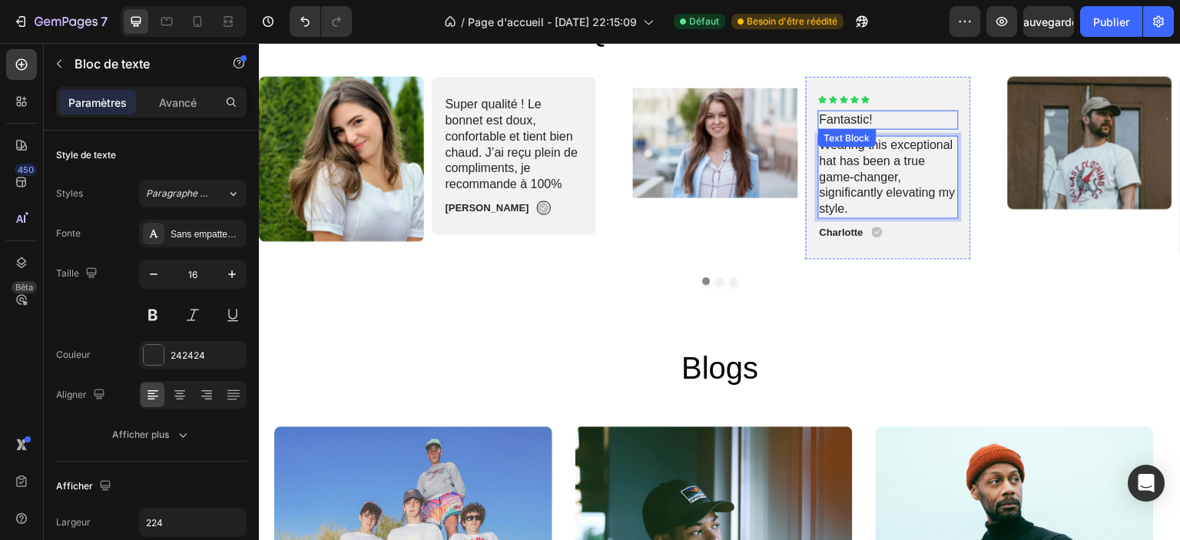
click at [928, 116] on p "Fantastic!" at bounding box center [889, 119] width 138 height 16
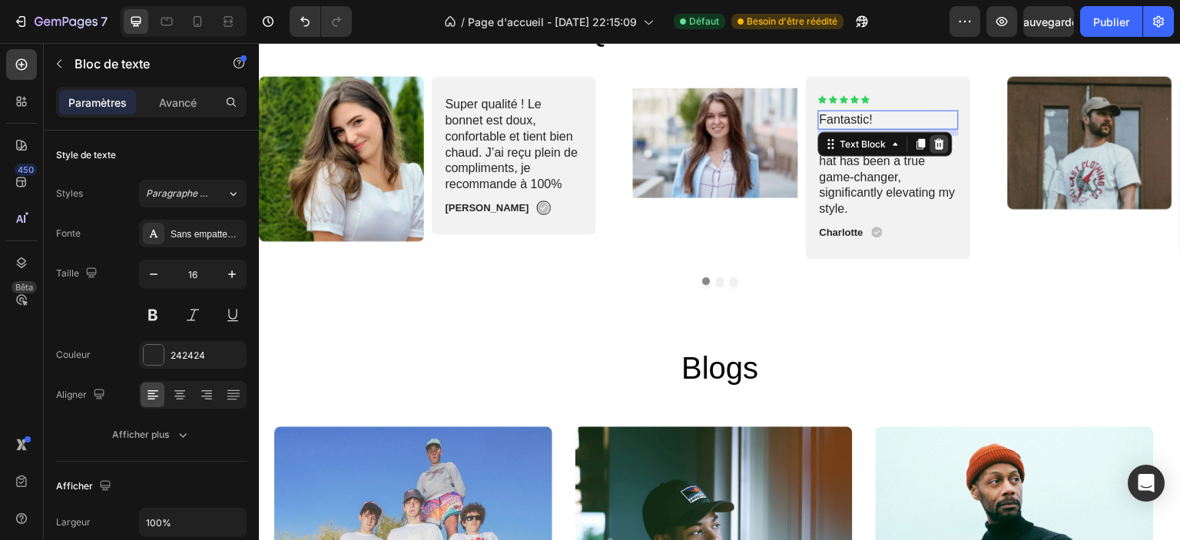
click at [940, 143] on icon at bounding box center [939, 144] width 12 height 12
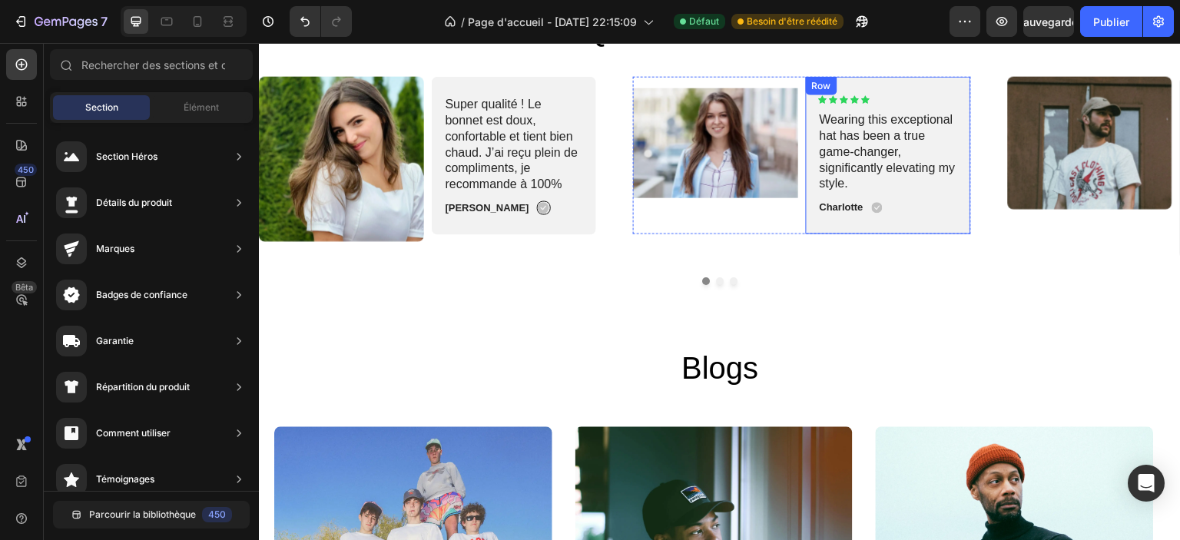
click at [863, 98] on icon at bounding box center [865, 99] width 8 height 8
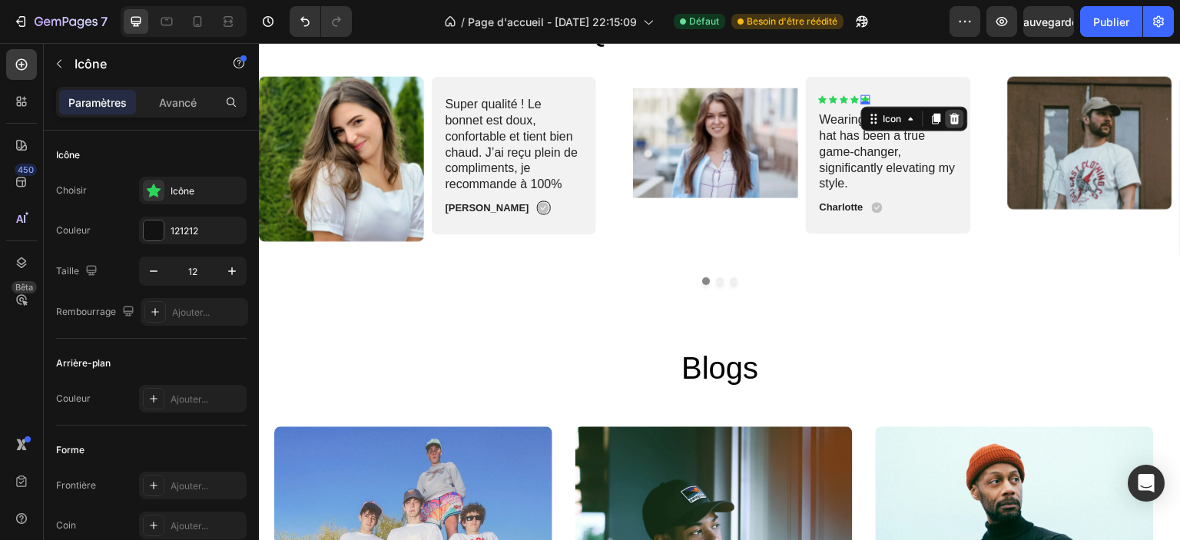
click at [956, 115] on icon at bounding box center [954, 118] width 10 height 11
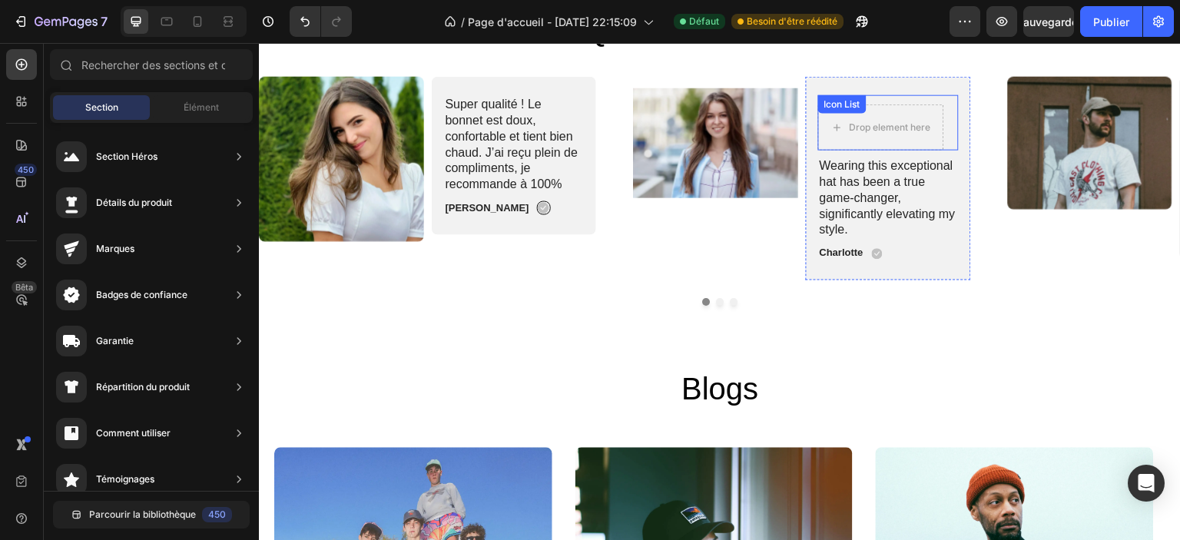
click at [923, 101] on div "Icon Icon Icon Icon Drop element here Icon List" at bounding box center [888, 121] width 141 height 55
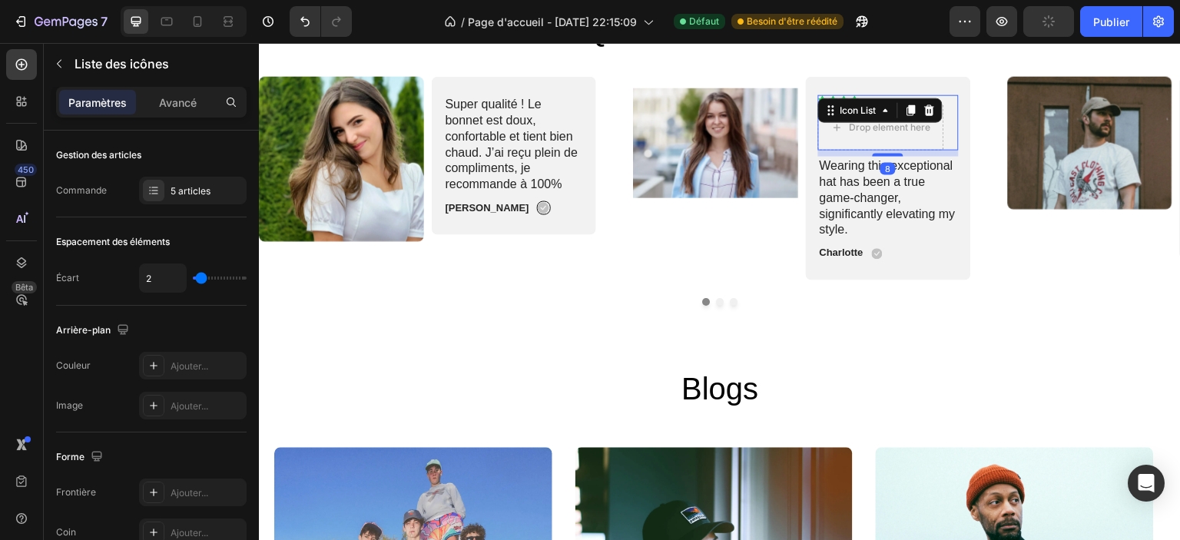
click at [956, 124] on div "Icon Icon Icon Icon Drop element here" at bounding box center [888, 121] width 141 height 55
click at [934, 110] on icon at bounding box center [929, 110] width 12 height 12
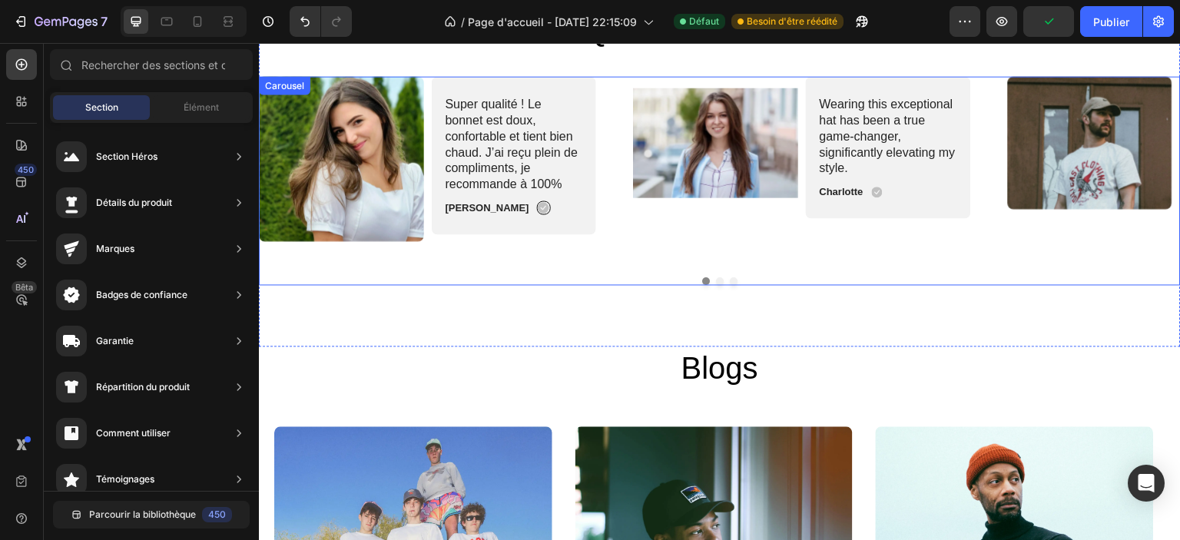
click at [852, 116] on div "Wearing this exceptional hat has been a true game-changer, significantly elevat…" at bounding box center [888, 135] width 141 height 83
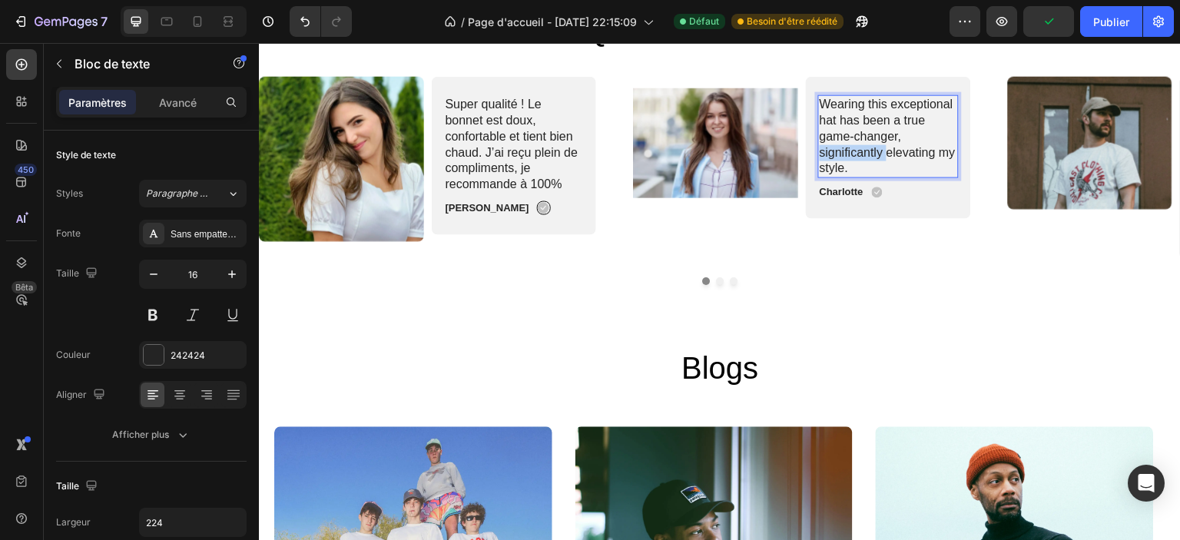
click at [847, 155] on p "Wearing this exceptional hat has been a true game-changer, significantly elevat…" at bounding box center [889, 136] width 138 height 80
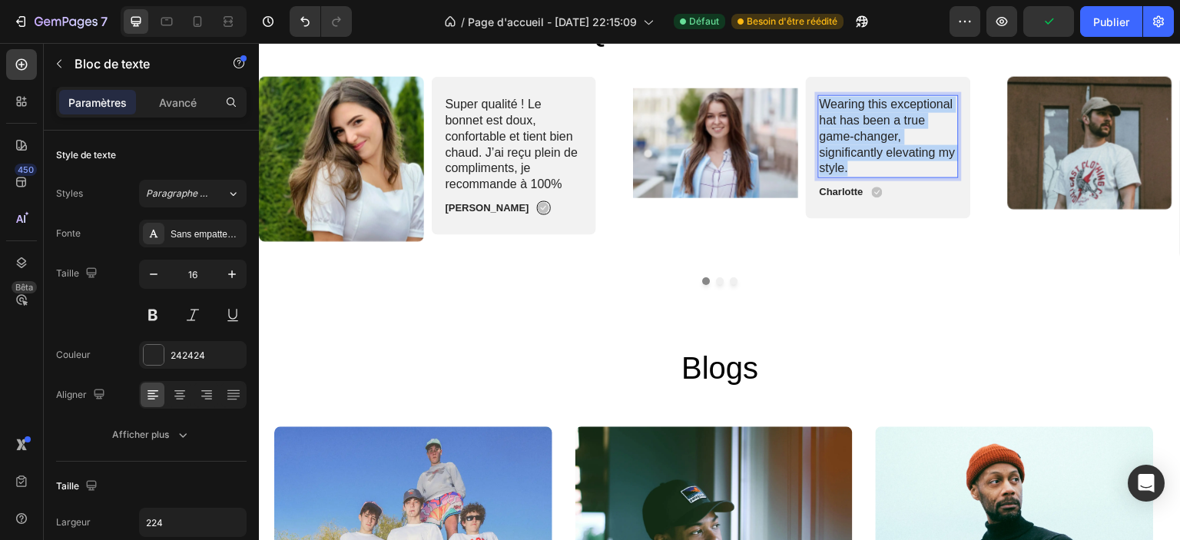
click at [847, 155] on p "Wearing this exceptional hat has been a true game-changer, significantly elevat…" at bounding box center [889, 136] width 138 height 80
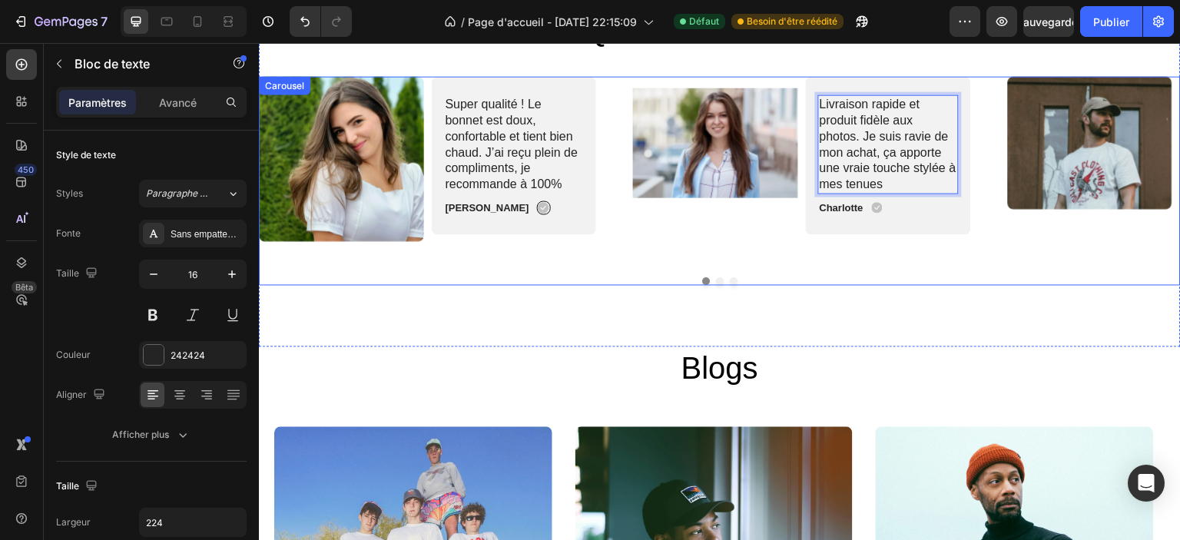
click at [848, 247] on div "Image Livraison rapide et produit fidèle aux photos. Je suis ravie de mon achat…" at bounding box center [801, 167] width 337 height 183
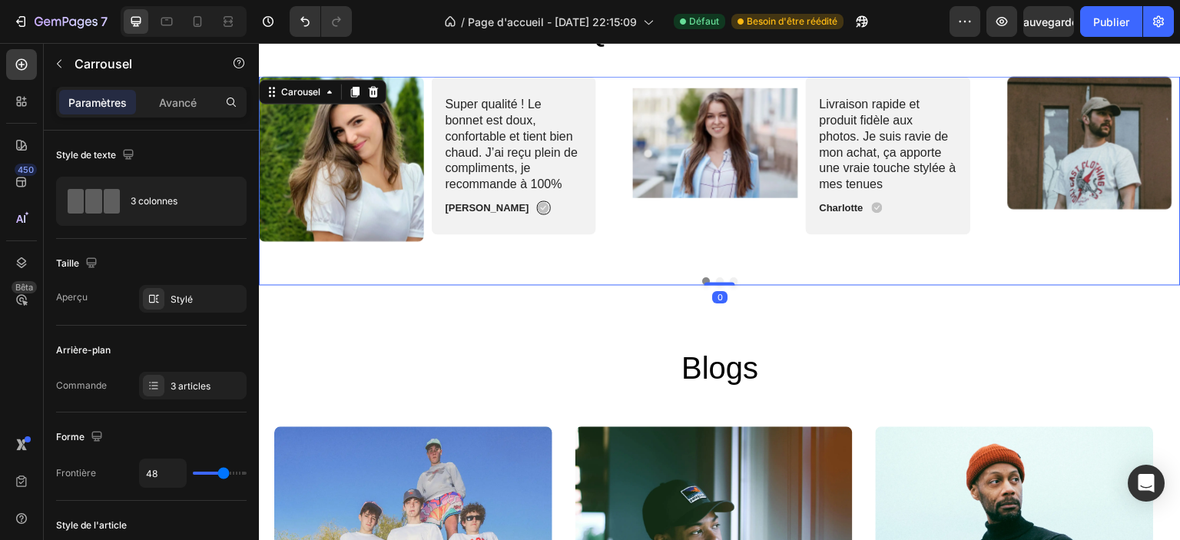
click at [716, 279] on button "Dot" at bounding box center [720, 281] width 8 height 8
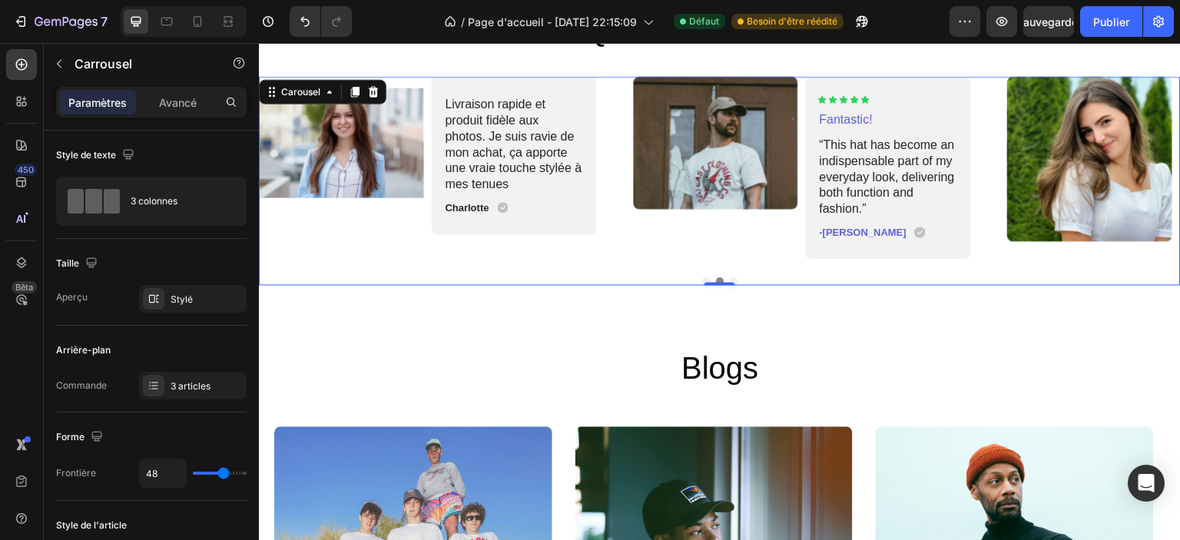
click at [730, 280] on button "Dot" at bounding box center [734, 281] width 8 height 8
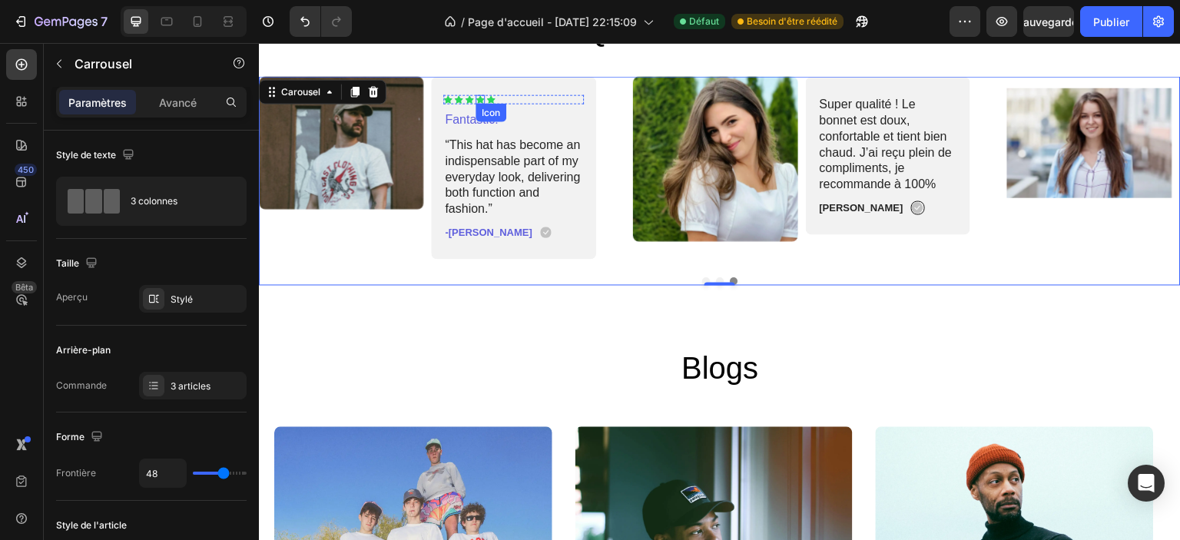
click at [481, 94] on icon at bounding box center [480, 98] width 9 height 9
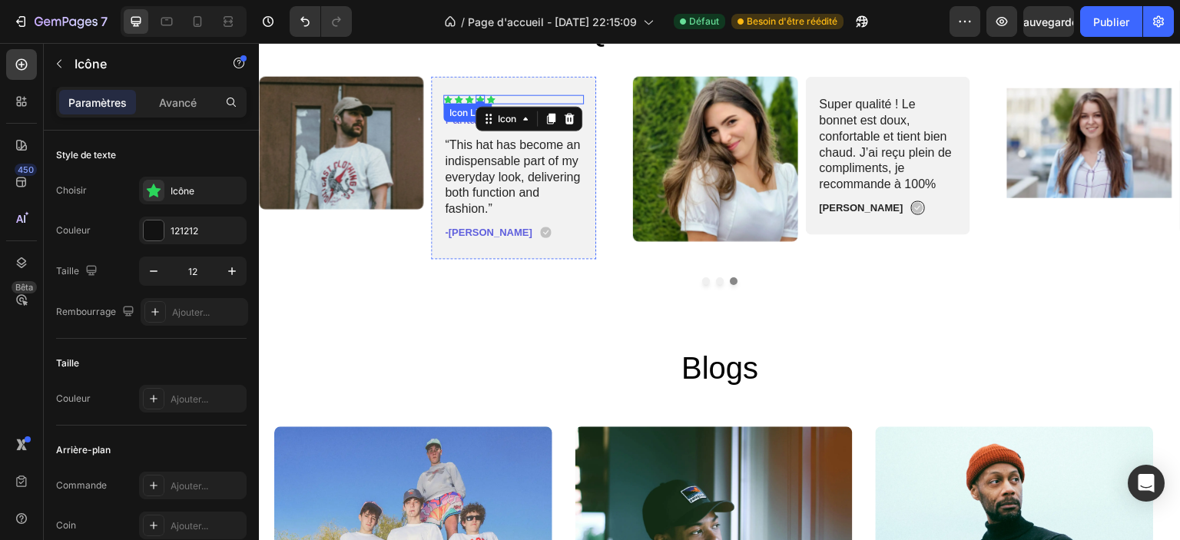
click at [506, 94] on div "Icon Icon Icon Icon 0 Icon" at bounding box center [514, 98] width 141 height 9
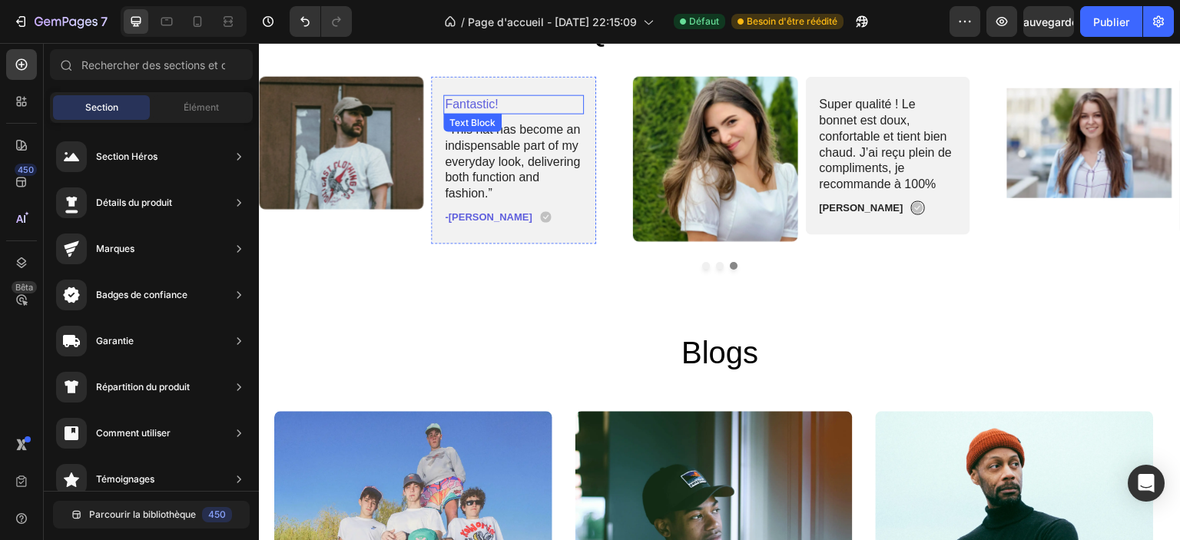
click at [525, 103] on p "Fantastic!" at bounding box center [515, 104] width 138 height 16
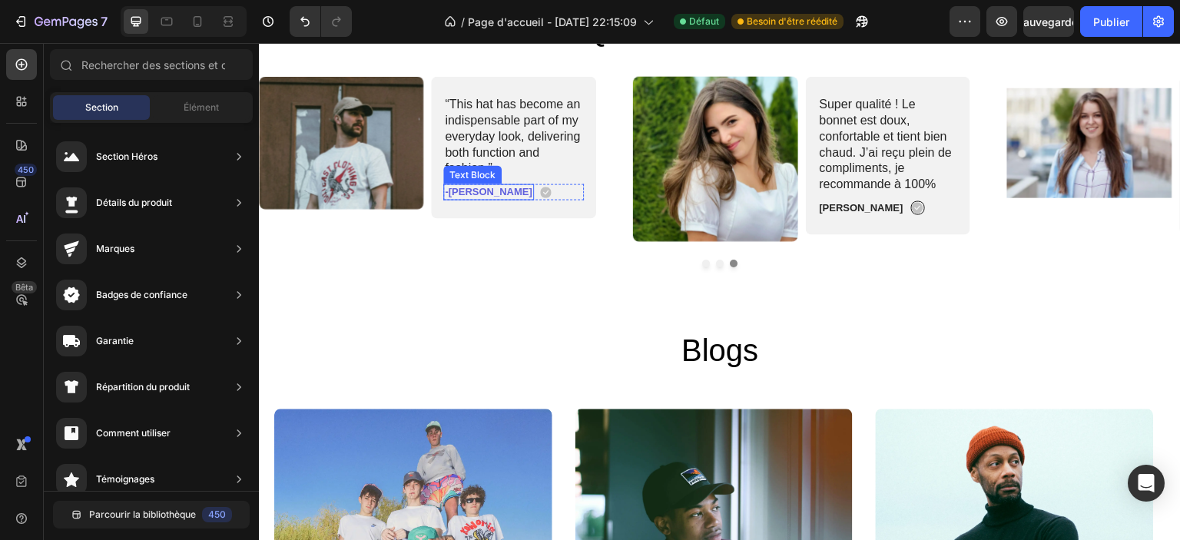
click at [467, 188] on p "-Ken K." at bounding box center [489, 191] width 87 height 13
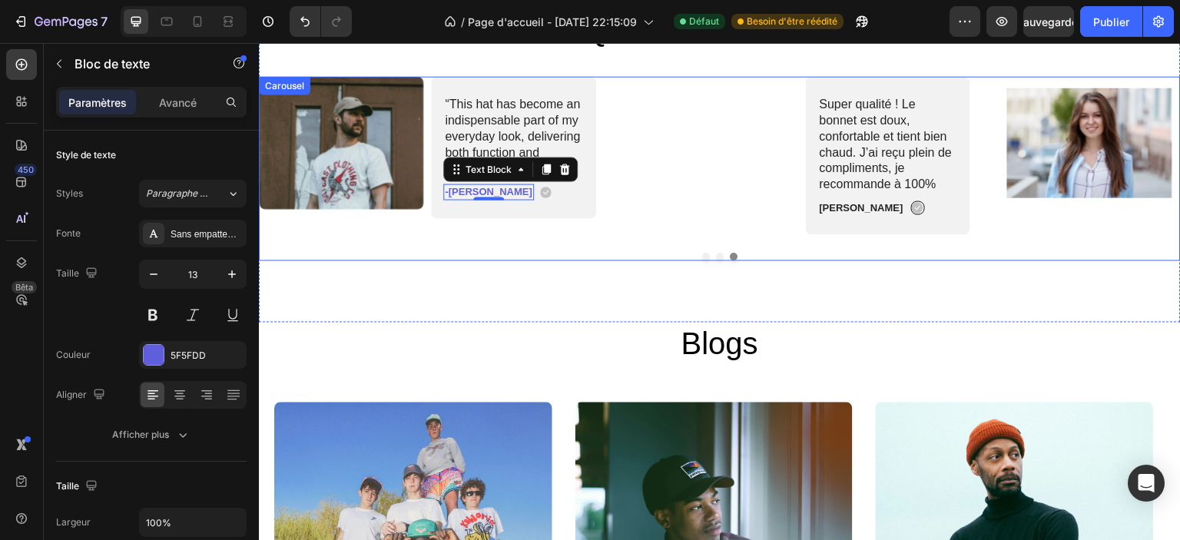
scroll to position [3020, 0]
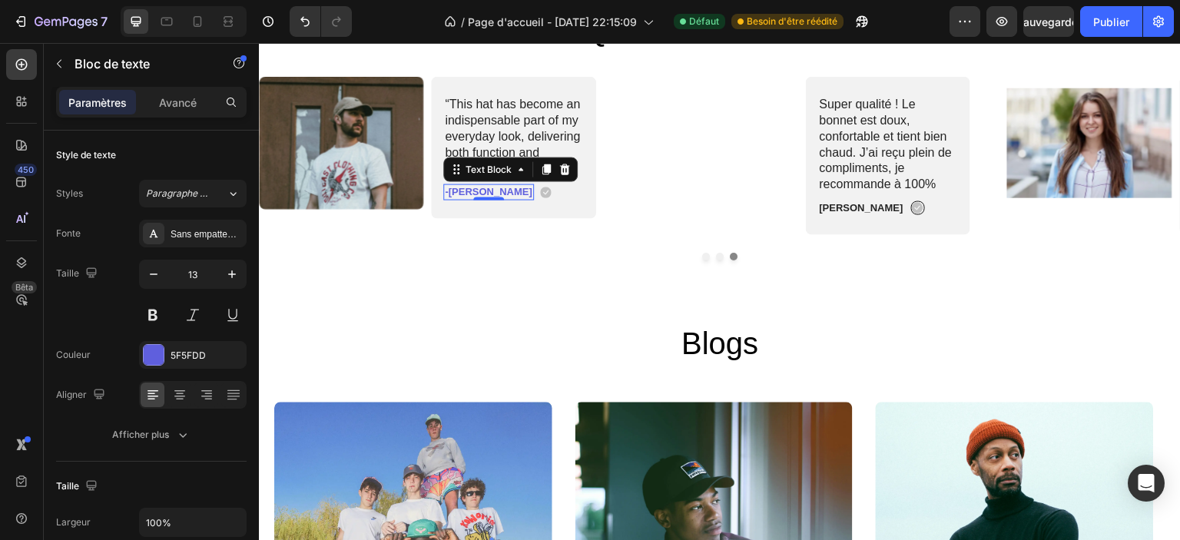
click at [466, 187] on p "-Ken K." at bounding box center [489, 191] width 87 height 13
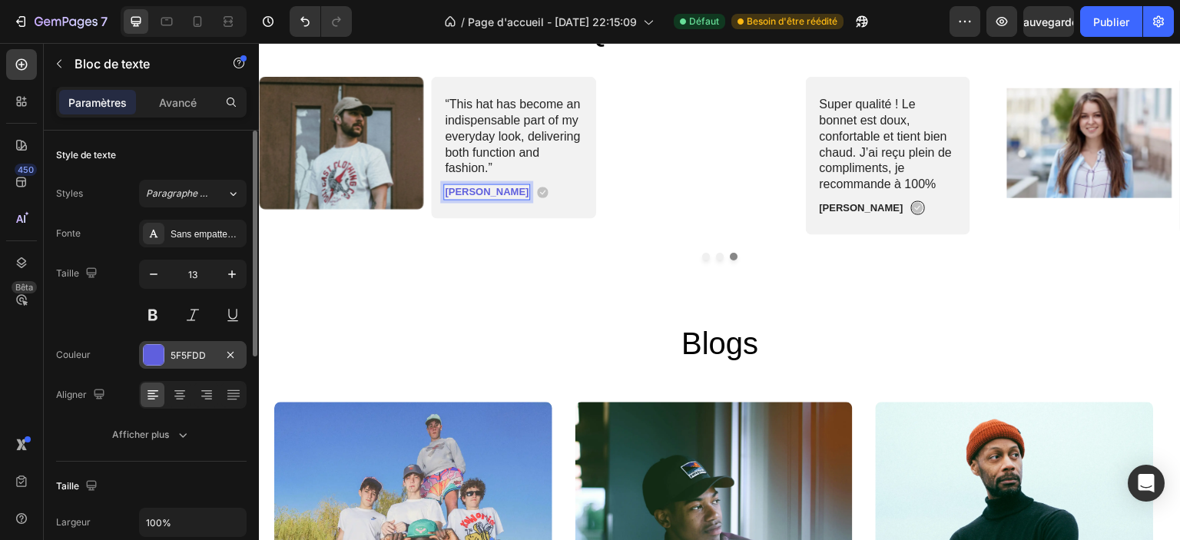
click at [182, 350] on font "5F5FDD" at bounding box center [188, 356] width 35 height 12
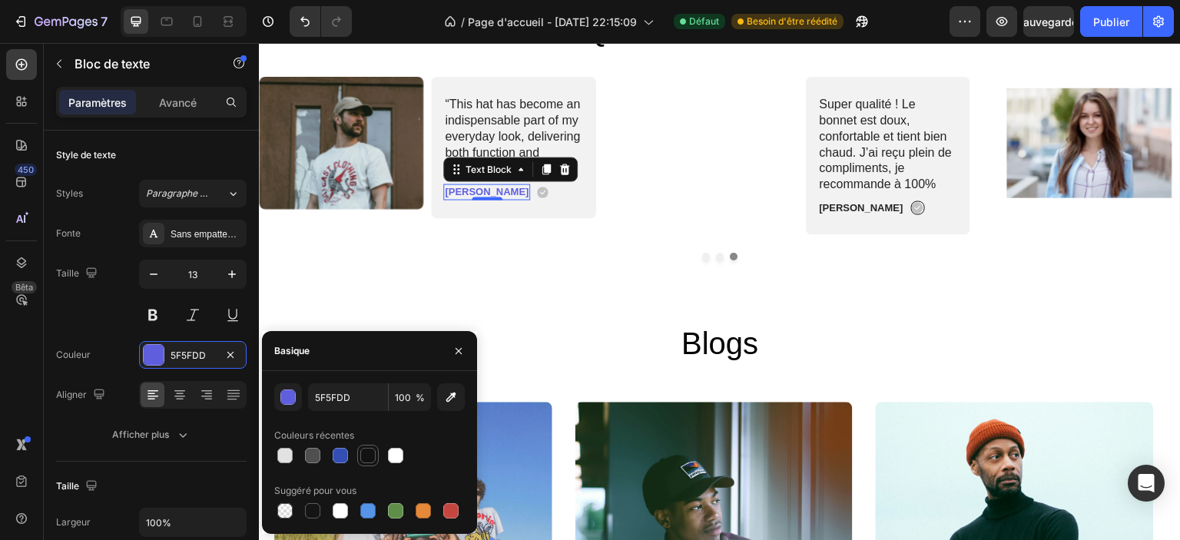
click at [372, 460] on div at bounding box center [367, 455] width 15 height 15
type input "121212"
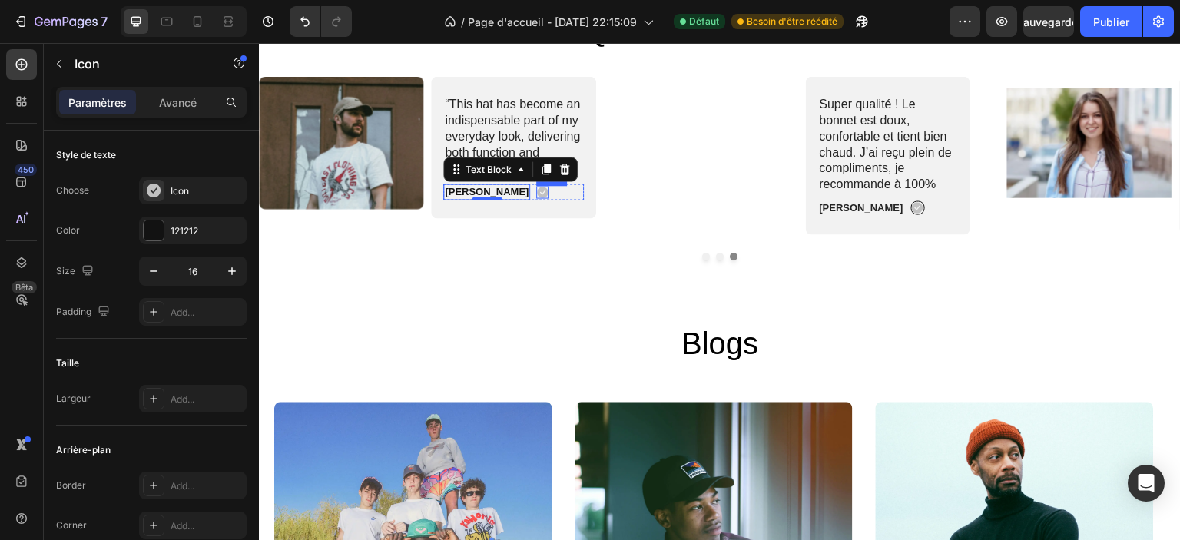
click at [537, 189] on icon at bounding box center [543, 192] width 12 height 12
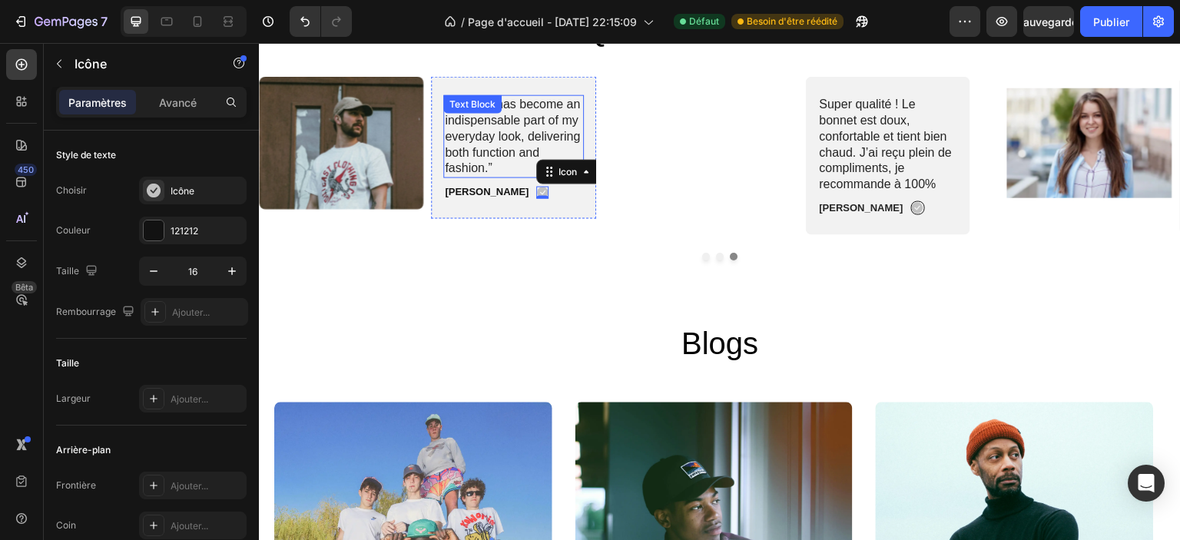
click at [539, 116] on p "“This hat has become an indispensable part of my everyday look, delivering both…" at bounding box center [515, 136] width 138 height 80
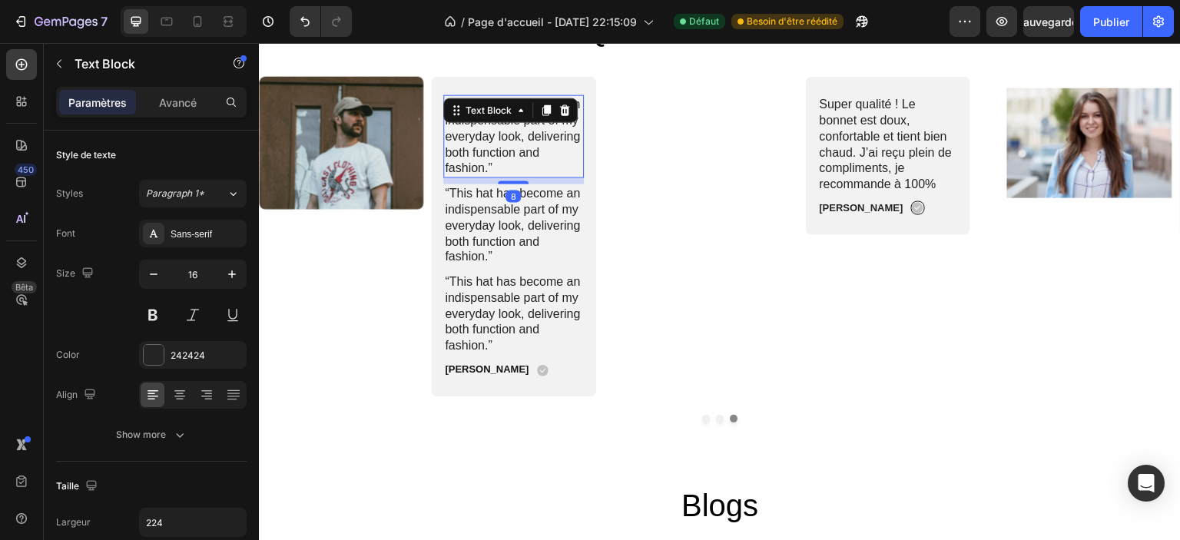
click at [535, 144] on p "“This hat has become an indispensable part of my everyday look, delivering both…" at bounding box center [515, 136] width 138 height 80
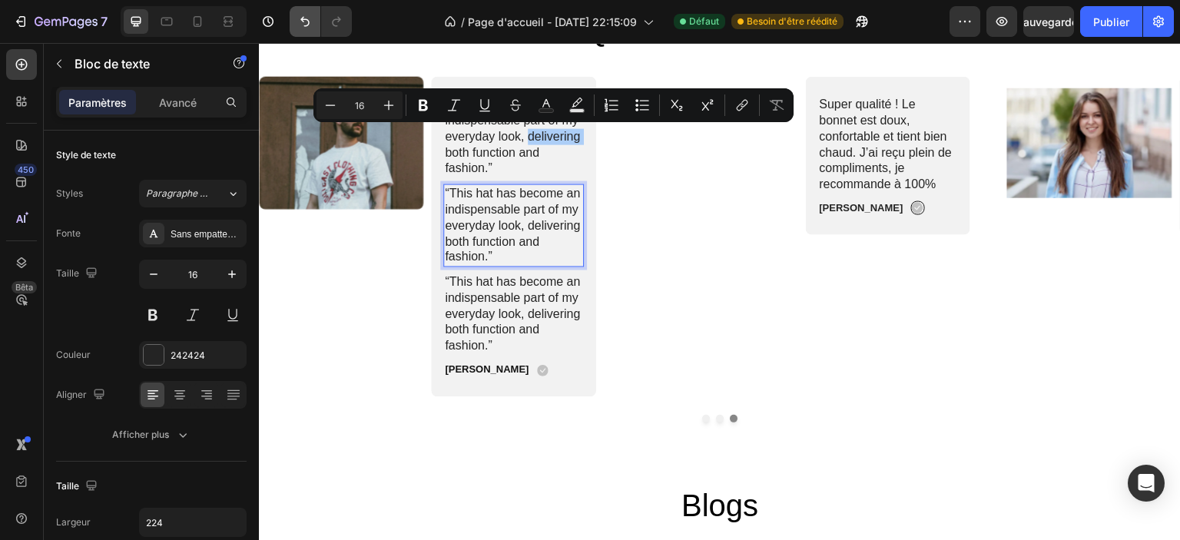
click at [301, 18] on icon "Annuler/Rétablir" at bounding box center [304, 21] width 15 height 15
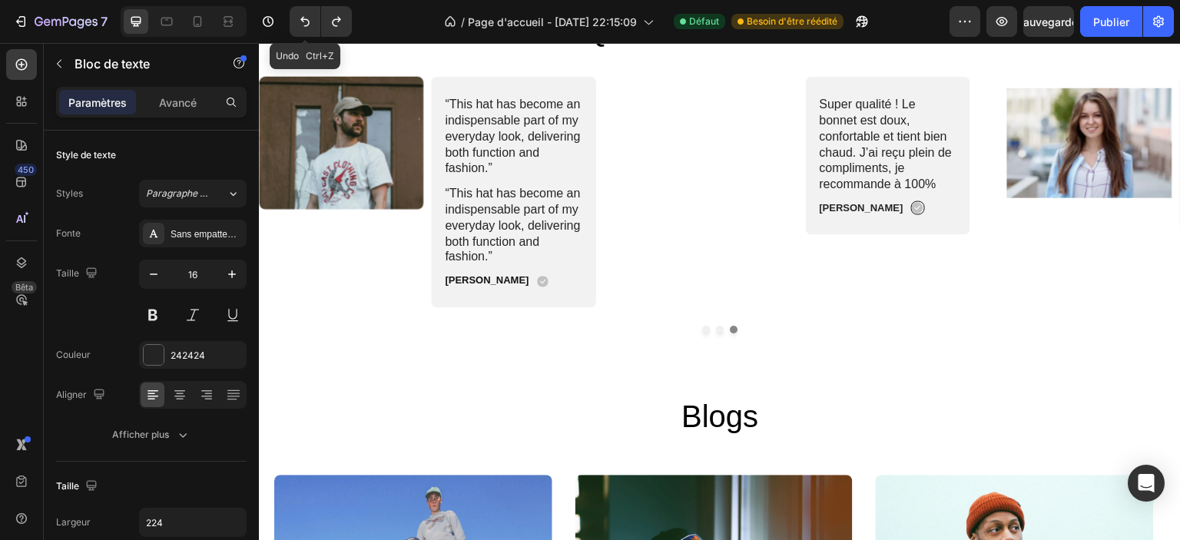
drag, startPoint x: 300, startPoint y: 21, endPoint x: 321, endPoint y: 38, distance: 27.8
click at [300, 20] on icon "Annuler/Rétablir" at bounding box center [304, 21] width 15 height 15
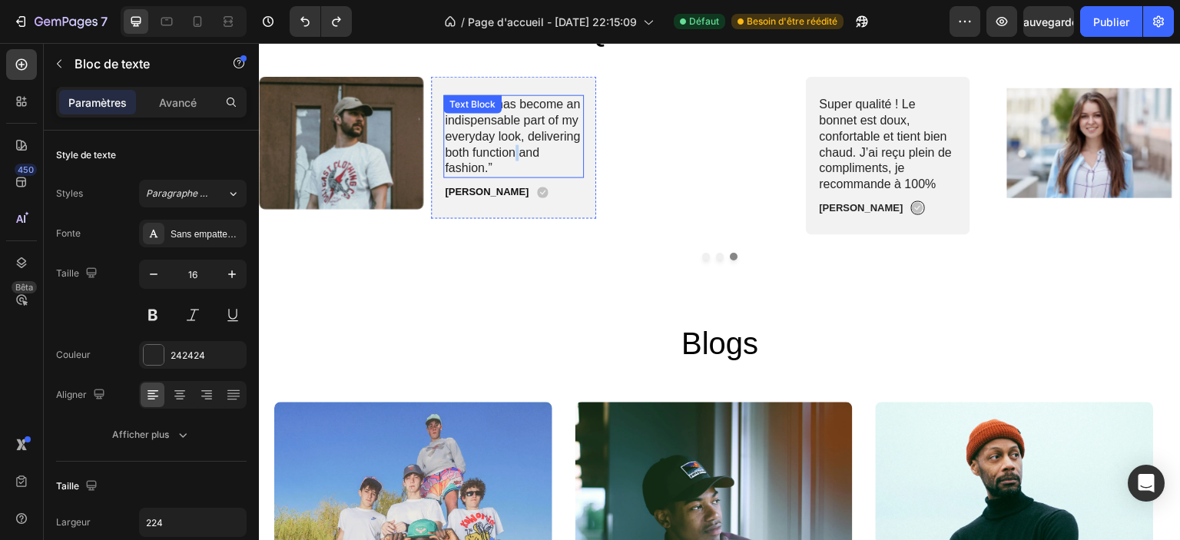
click at [517, 144] on p "“This hat has become an indispensable part of my everyday look, delivering both…" at bounding box center [515, 136] width 138 height 80
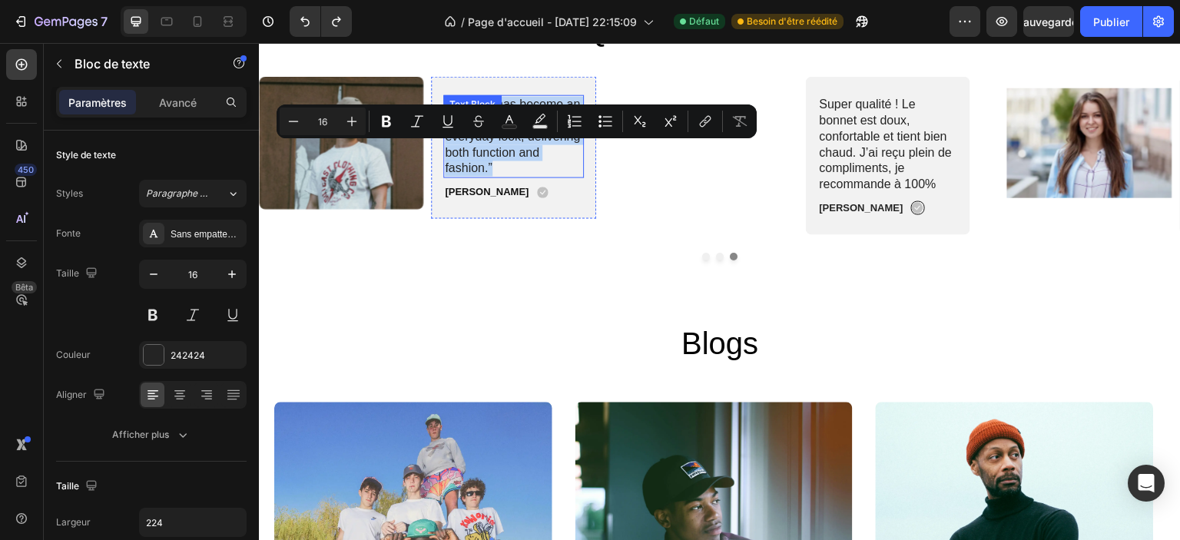
click at [517, 144] on p "“This hat has become an indispensable part of my everyday look, delivering both…" at bounding box center [515, 136] width 138 height 80
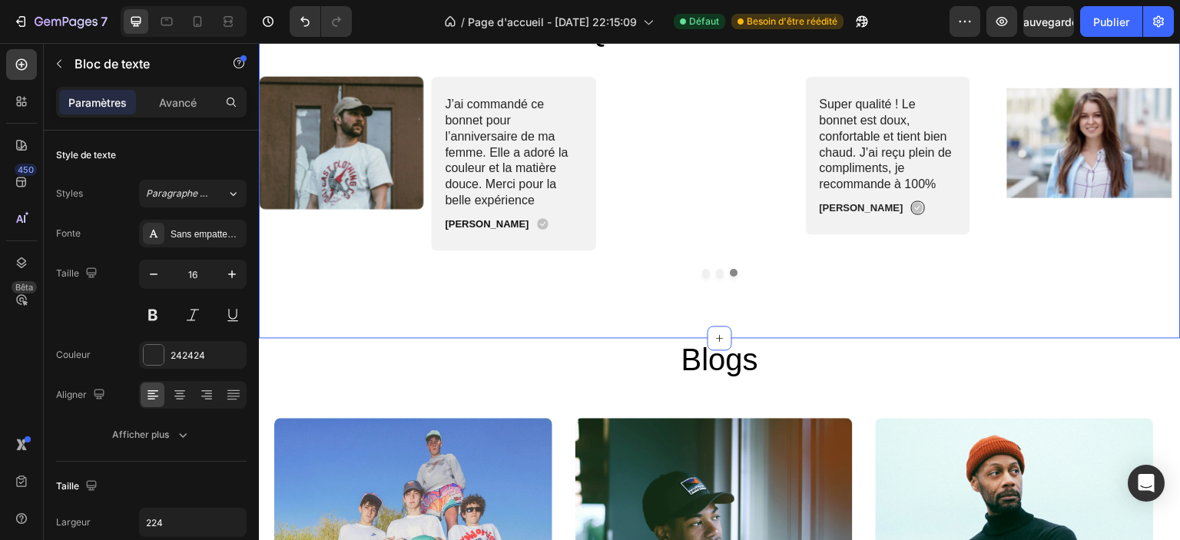
click at [565, 292] on div "ce que disent nos clients Heading Image Super qualité ! Le bonnet est doux, con…" at bounding box center [720, 142] width 922 height 390
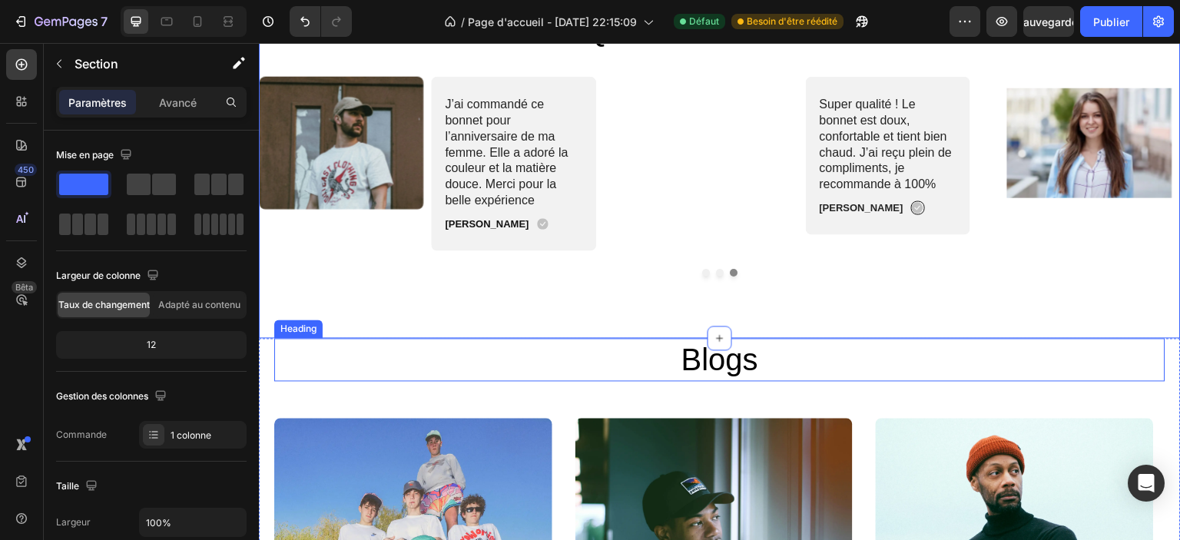
click at [733, 365] on h2 "Blogs" at bounding box center [719, 359] width 891 height 43
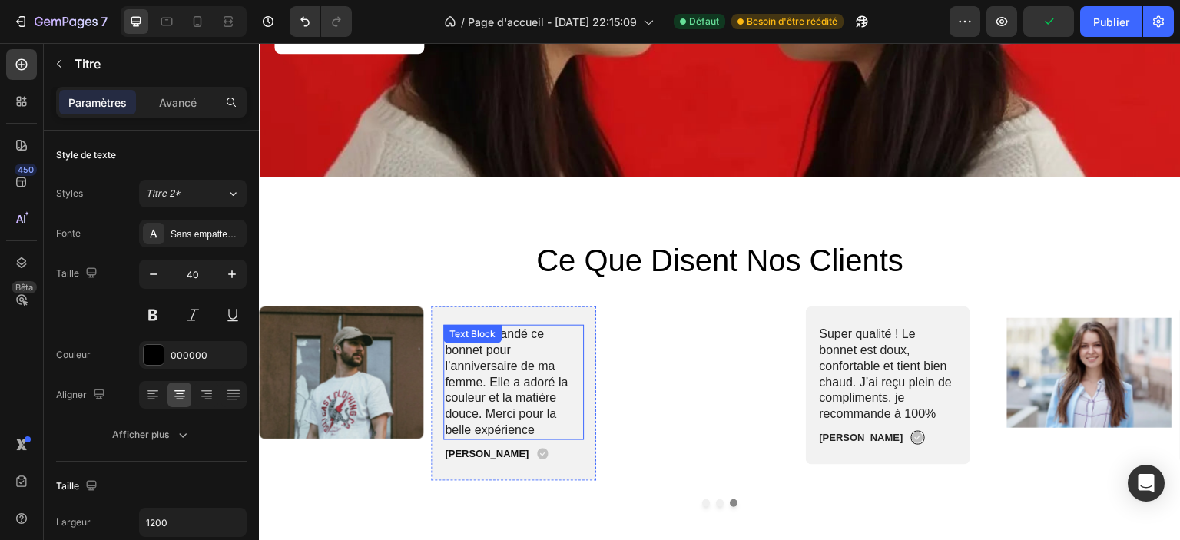
scroll to position [2866, 0]
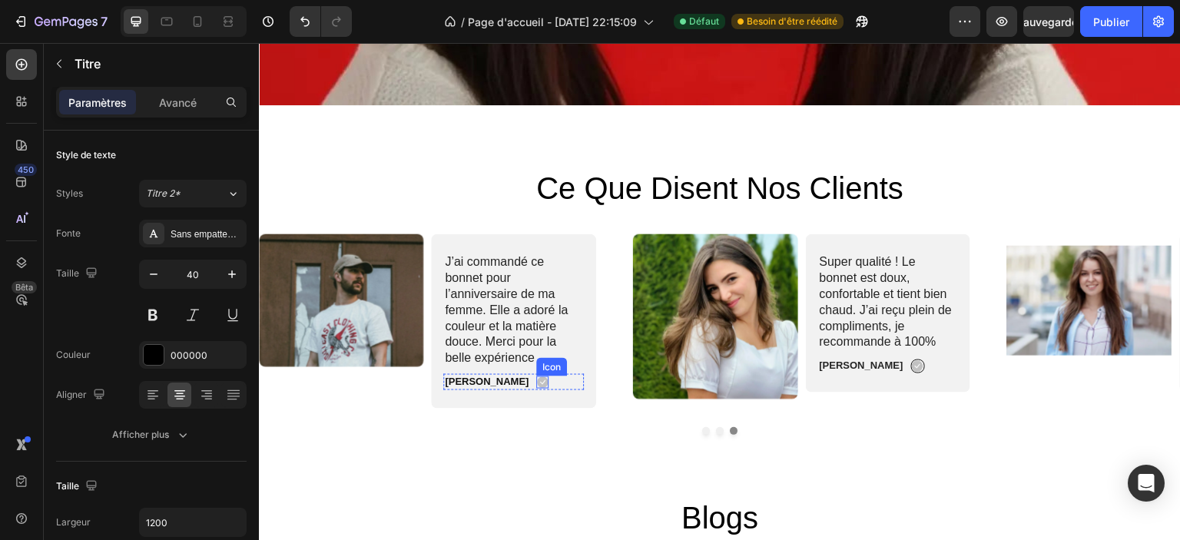
click at [537, 376] on icon at bounding box center [543, 382] width 12 height 12
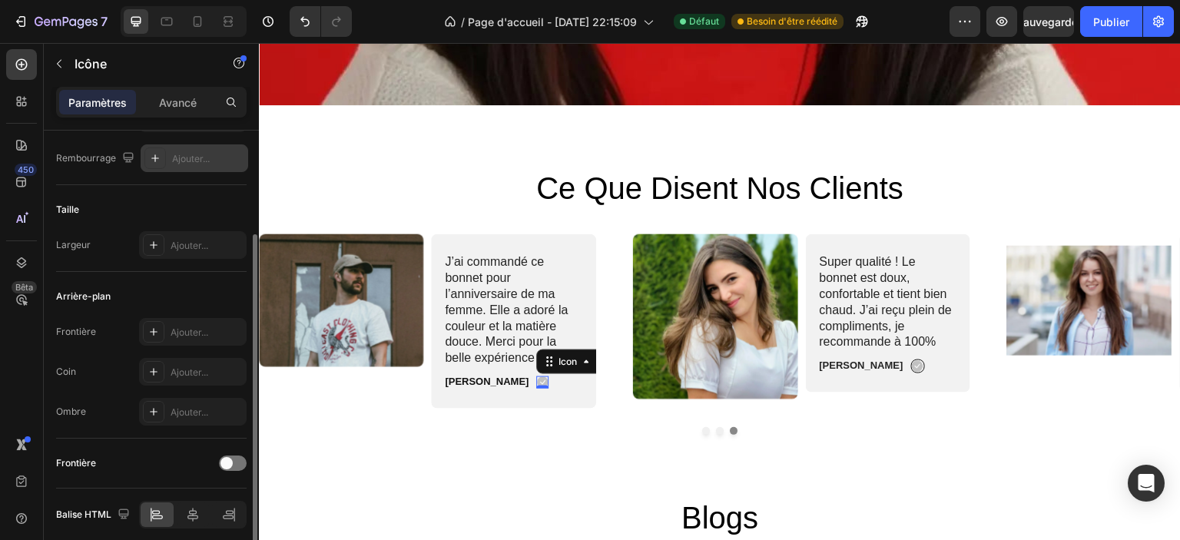
scroll to position [214, 0]
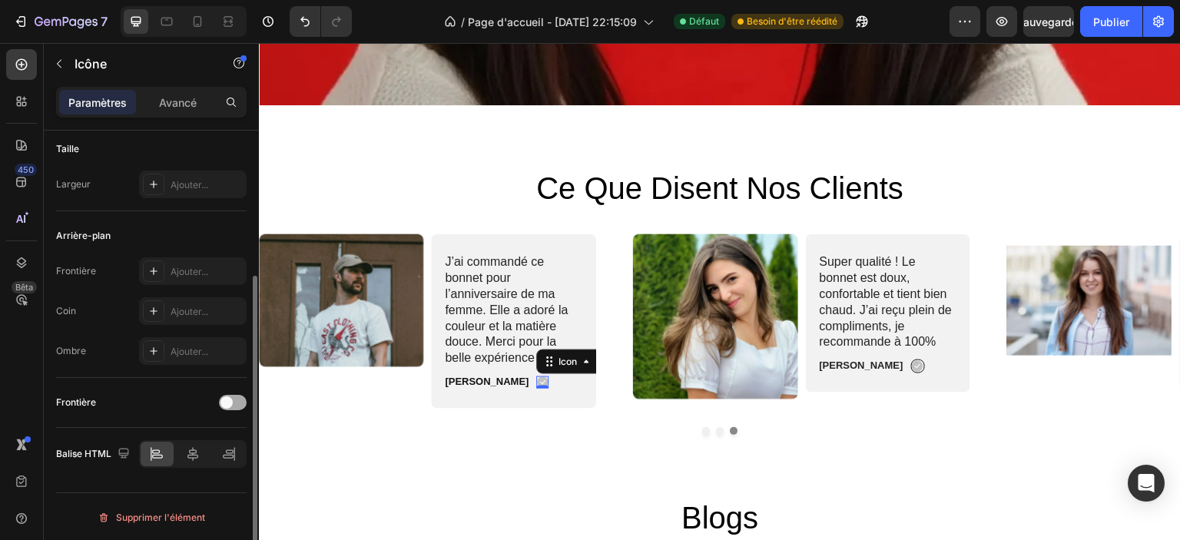
click at [228, 403] on span at bounding box center [226, 402] width 12 height 12
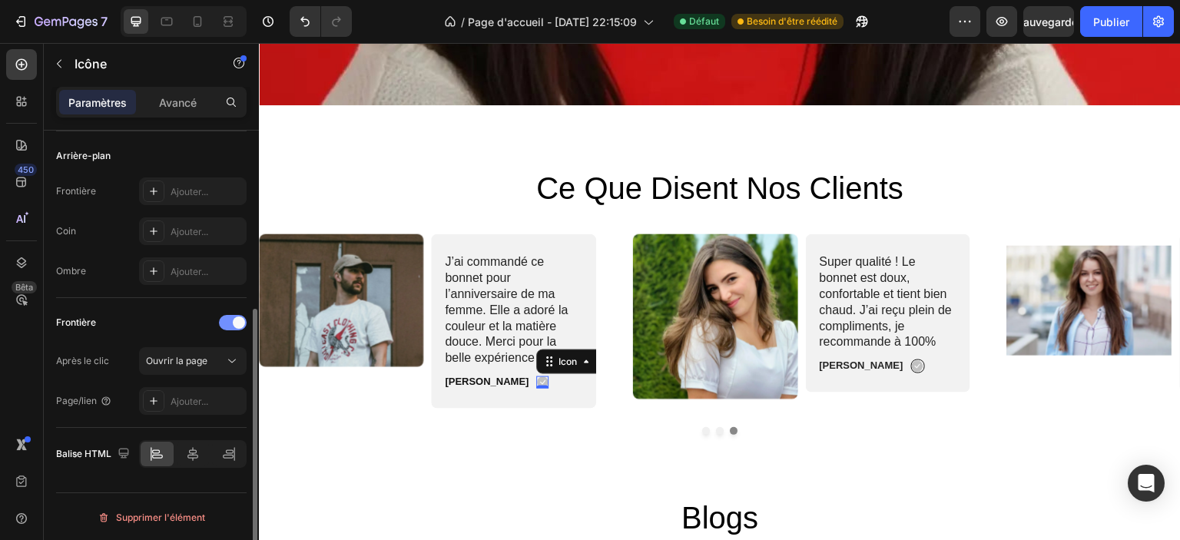
click at [234, 319] on span at bounding box center [239, 322] width 12 height 12
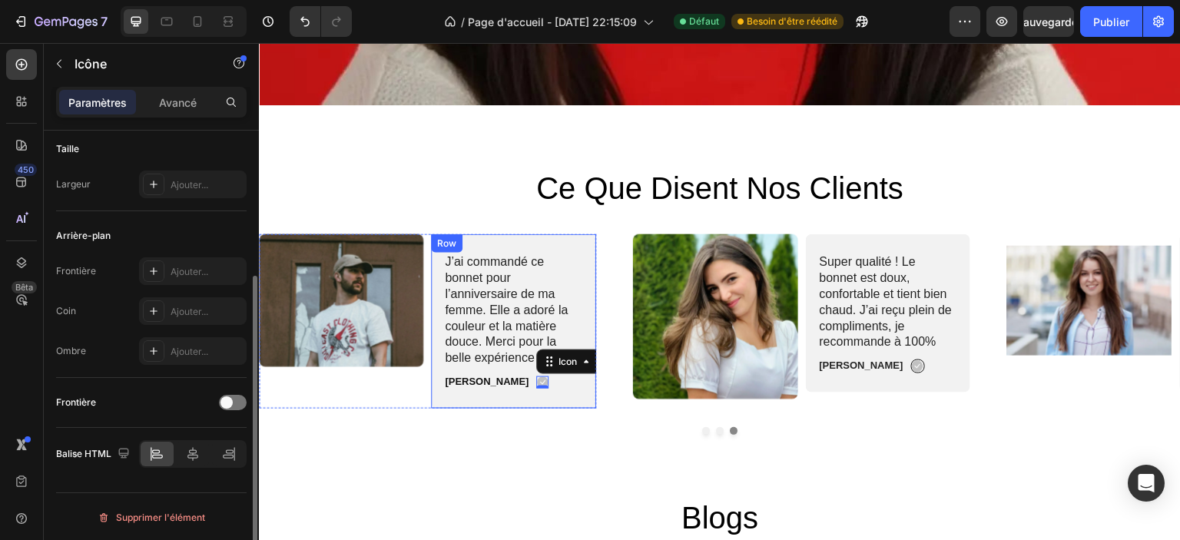
click at [557, 390] on div "J’ai commandé ce bonnet pour l’anniversaire de ma femme. Elle a adoré la couleu…" at bounding box center [514, 321] width 165 height 174
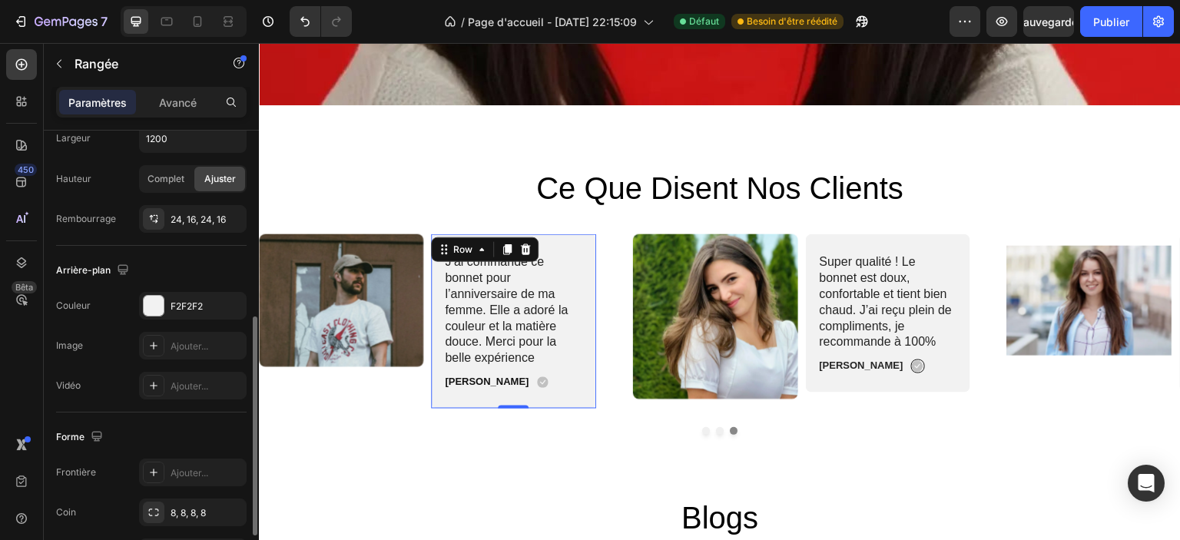
scroll to position [461, 0]
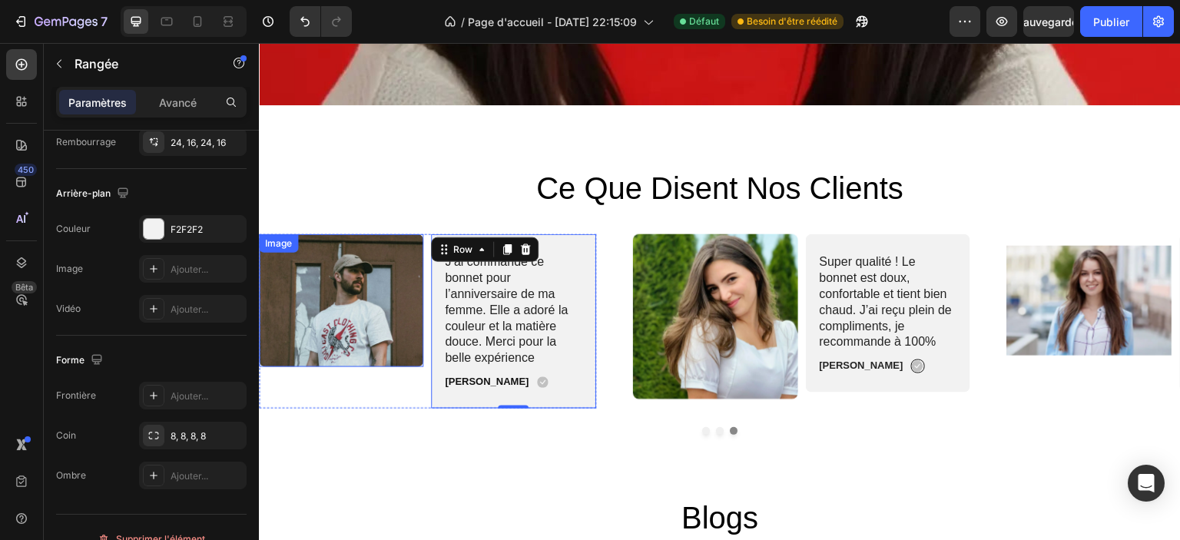
click at [326, 319] on img at bounding box center [341, 300] width 165 height 133
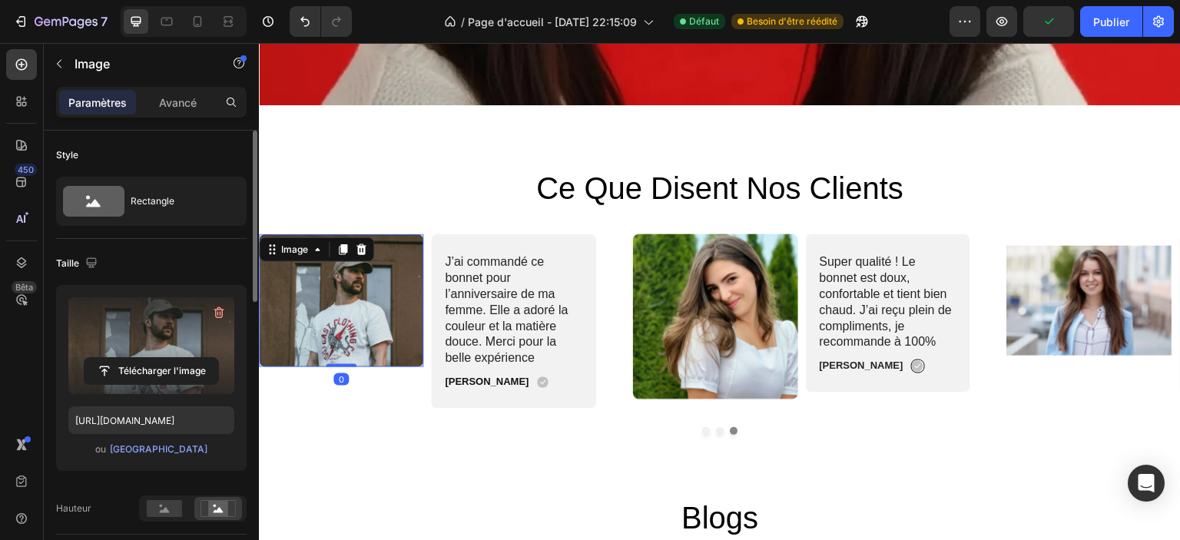
scroll to position [154, 0]
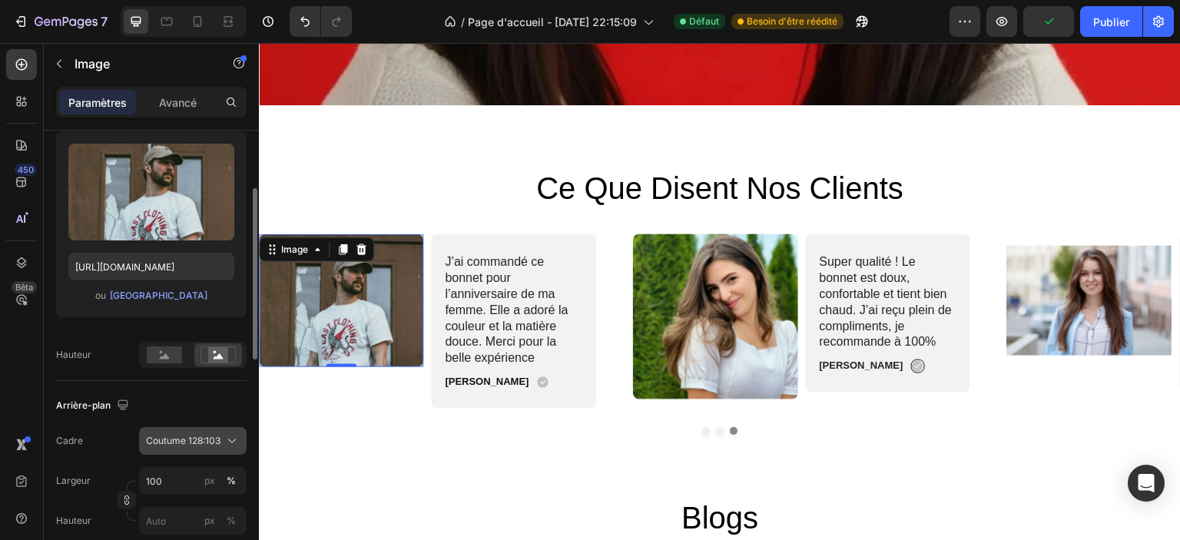
click at [181, 451] on button "Coutume 128:103" at bounding box center [193, 441] width 108 height 28
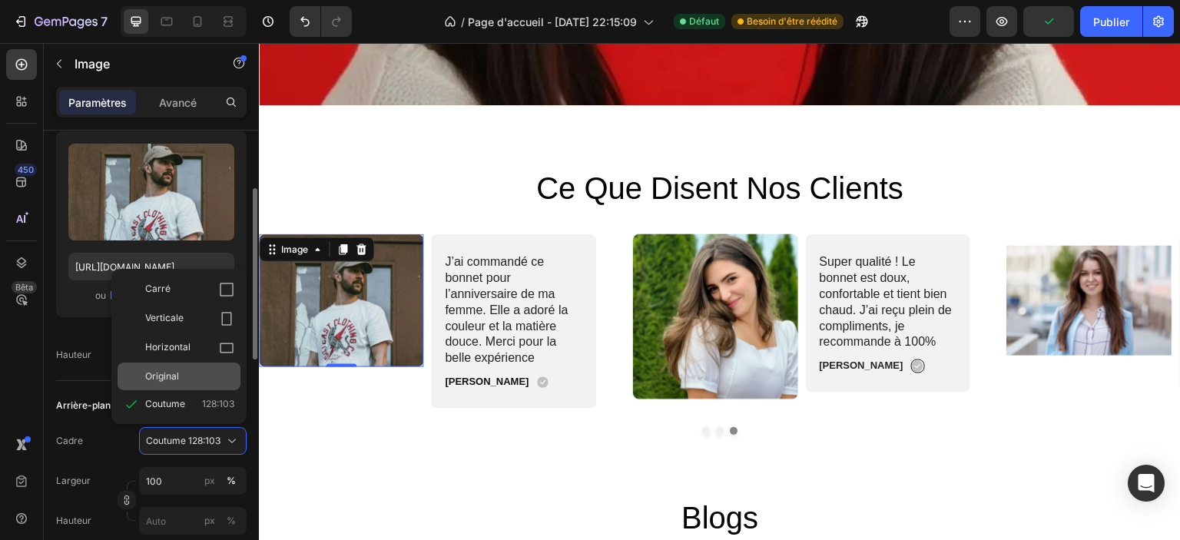
click at [171, 385] on div "Original" at bounding box center [179, 377] width 123 height 28
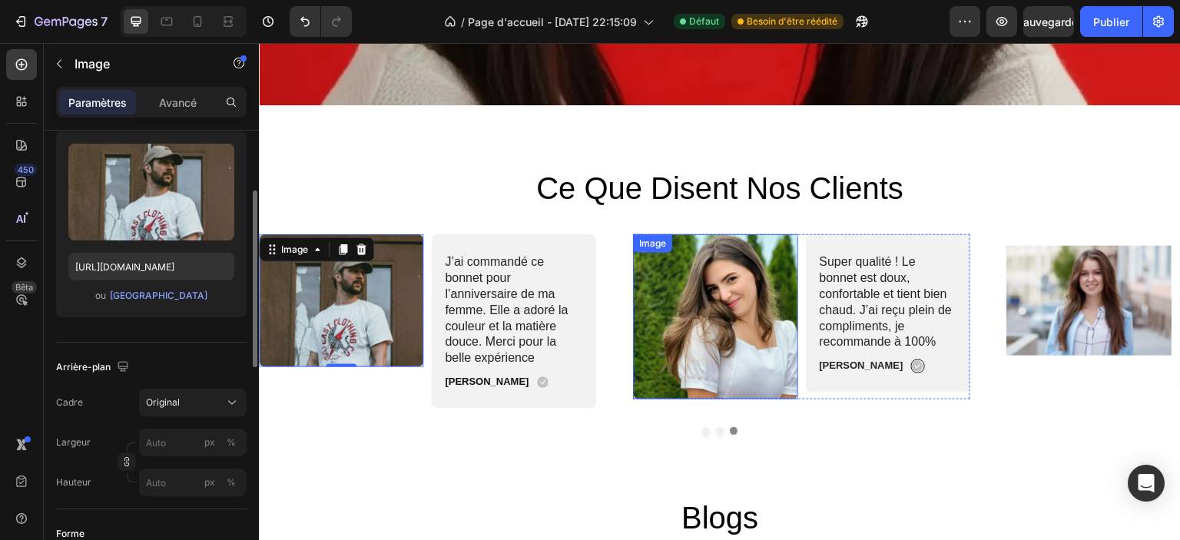
click at [753, 360] on img at bounding box center [715, 316] width 165 height 165
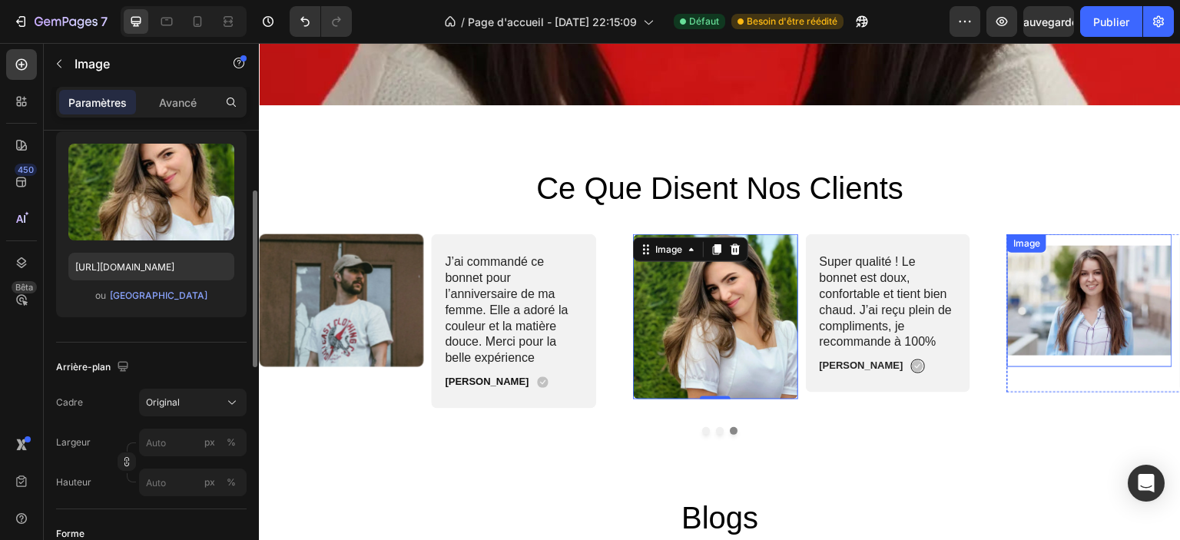
click at [1100, 310] on img at bounding box center [1090, 300] width 165 height 133
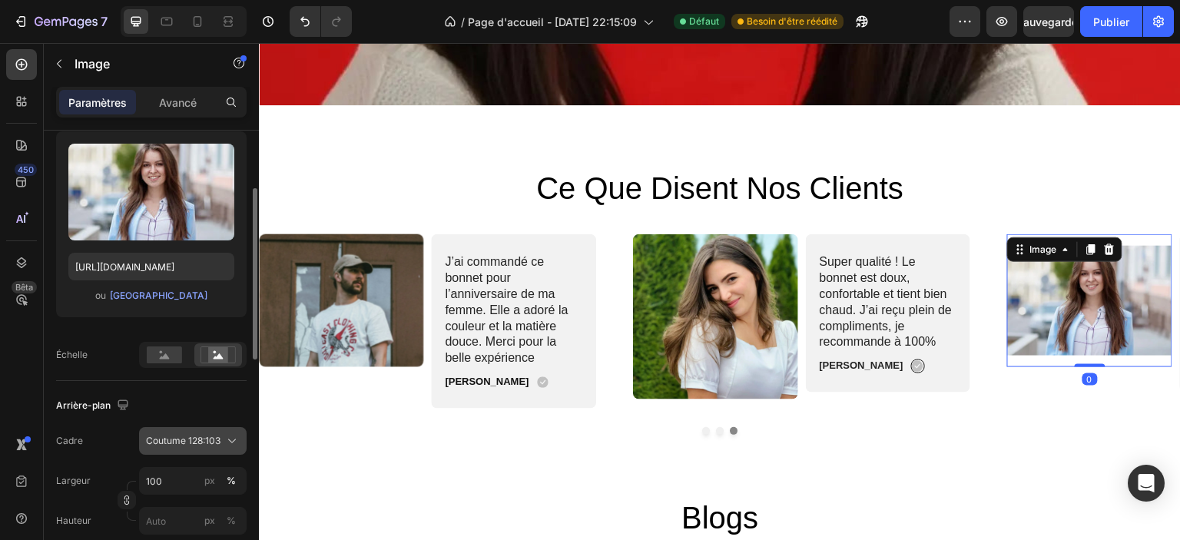
click at [197, 436] on font "Coutume 128:103" at bounding box center [183, 441] width 75 height 12
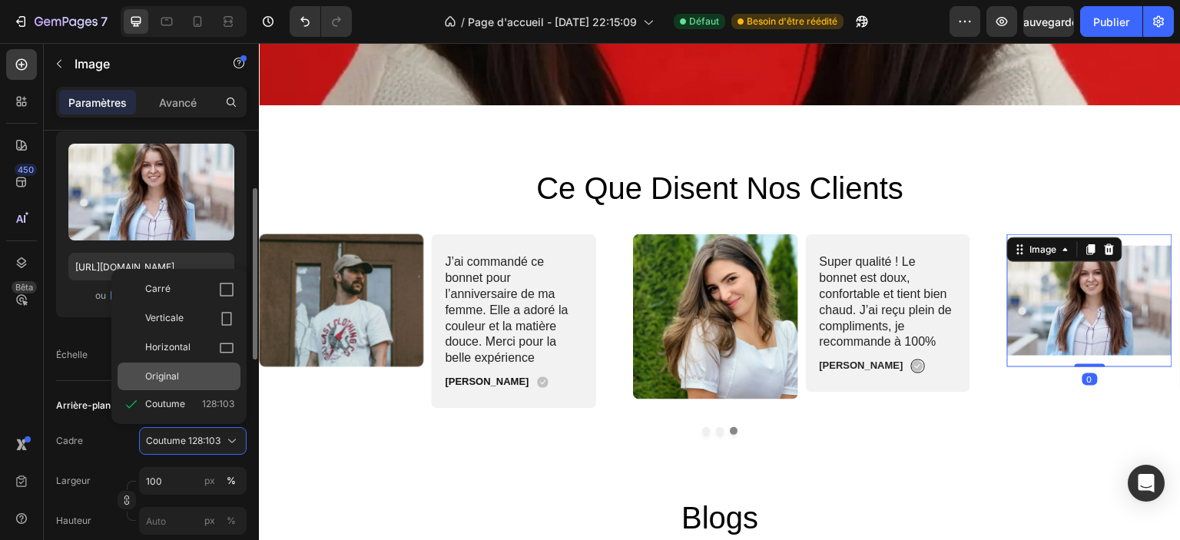
click at [180, 377] on div "Original" at bounding box center [189, 377] width 89 height 14
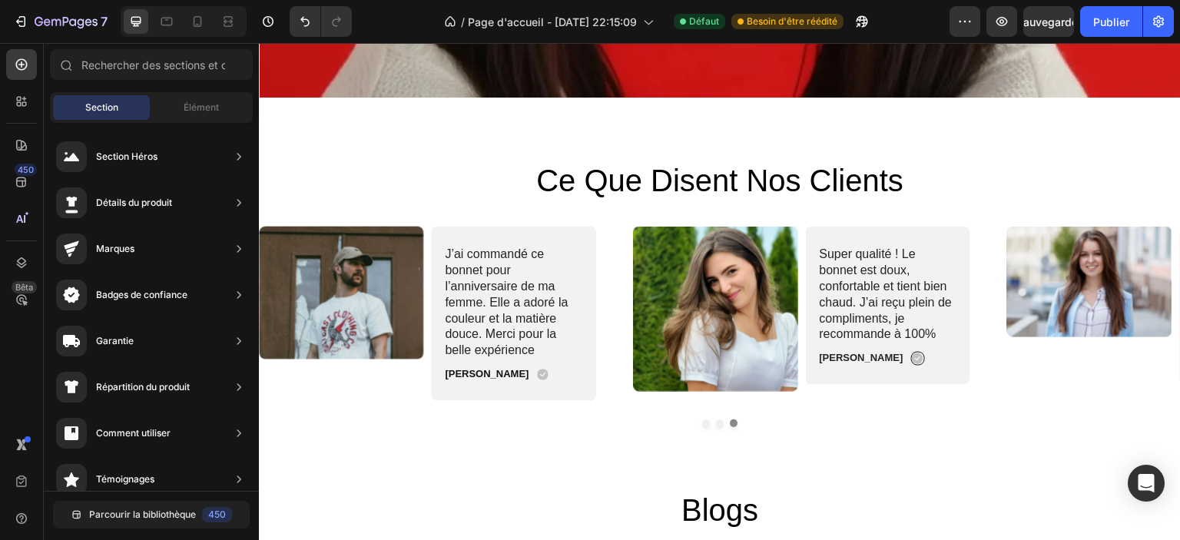
scroll to position [2925, 0]
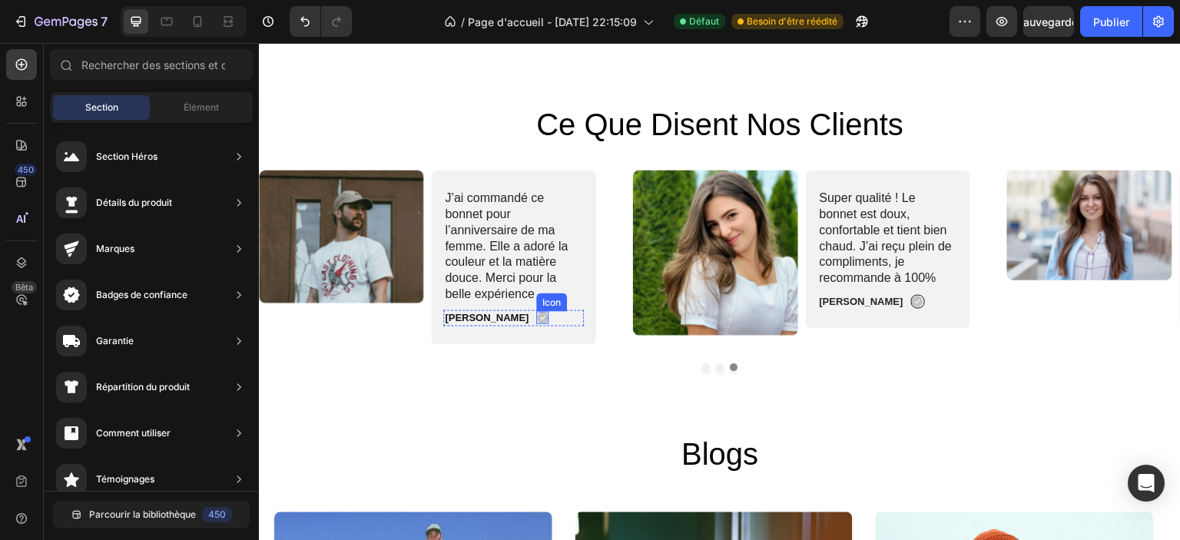
click at [537, 316] on icon at bounding box center [543, 318] width 12 height 12
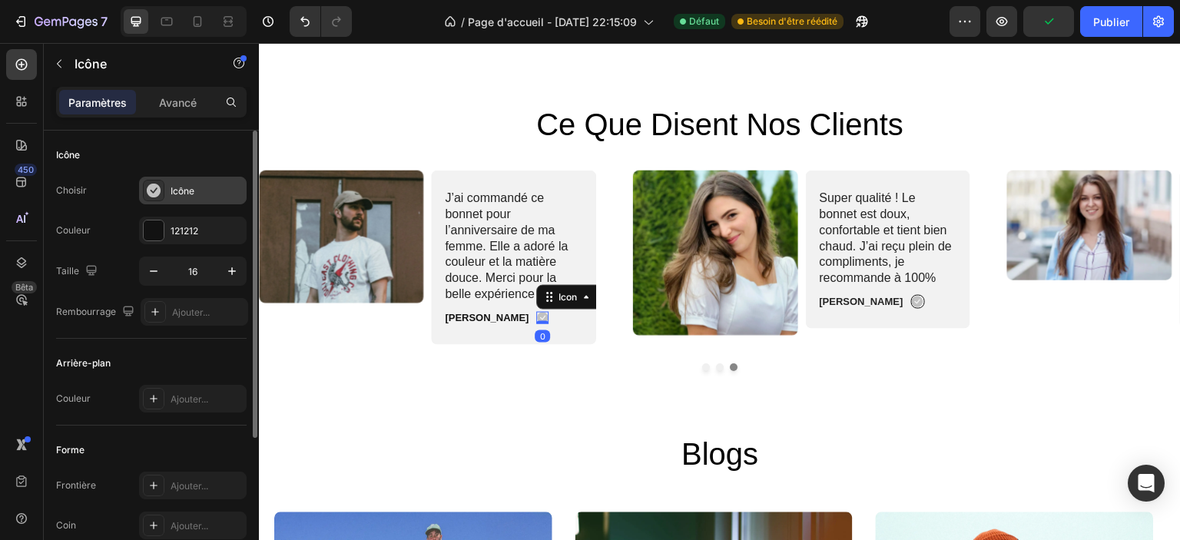
click at [184, 187] on font "Icône" at bounding box center [183, 191] width 24 height 12
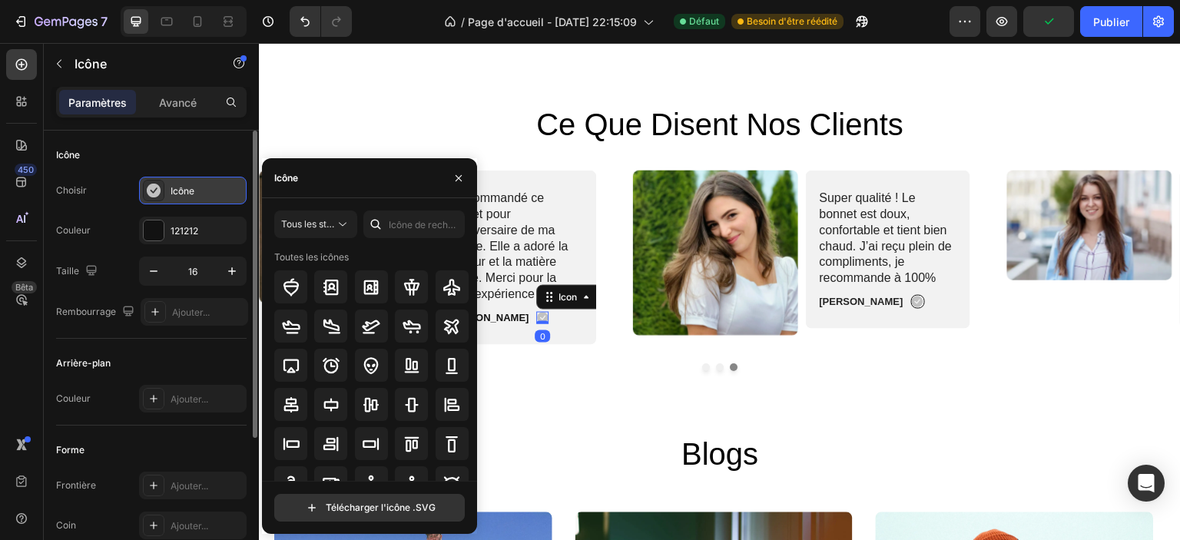
click at [184, 187] on font "Icône" at bounding box center [183, 191] width 24 height 12
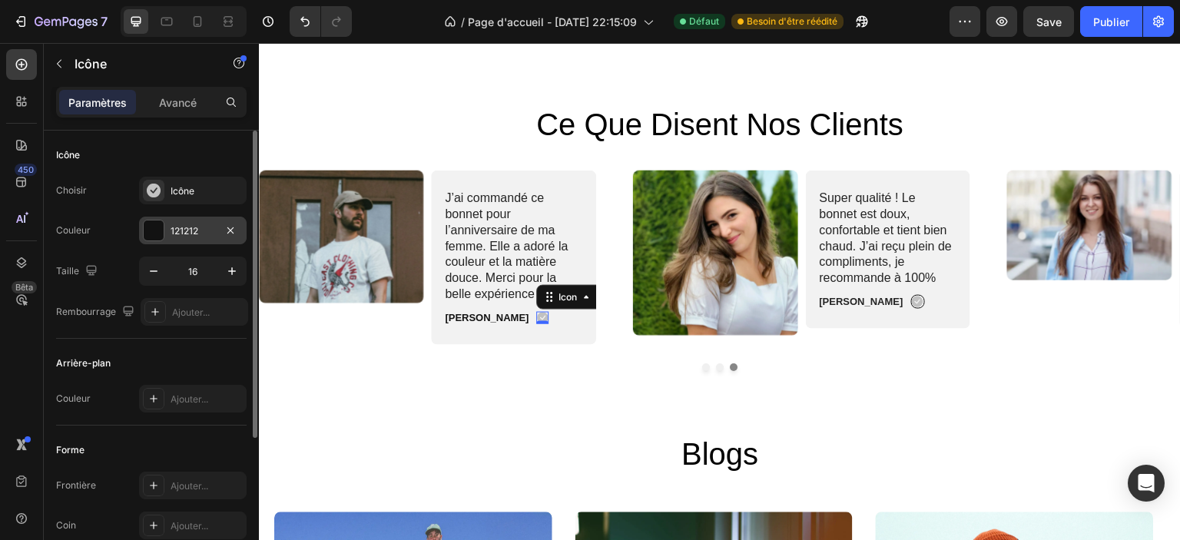
click at [177, 222] on div "121212" at bounding box center [193, 231] width 108 height 28
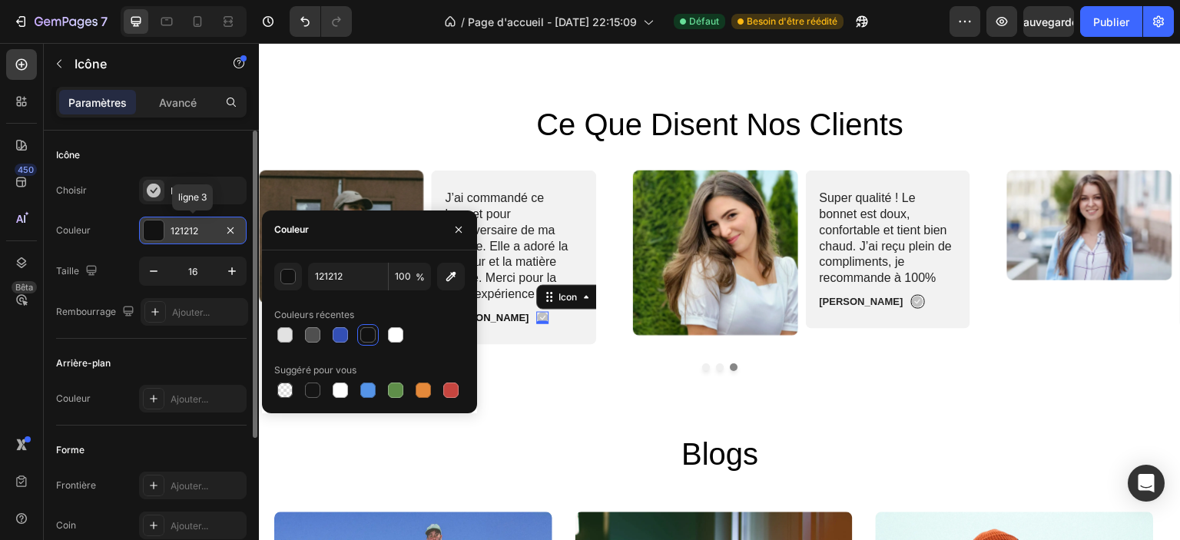
click at [177, 222] on div "121212" at bounding box center [193, 231] width 108 height 28
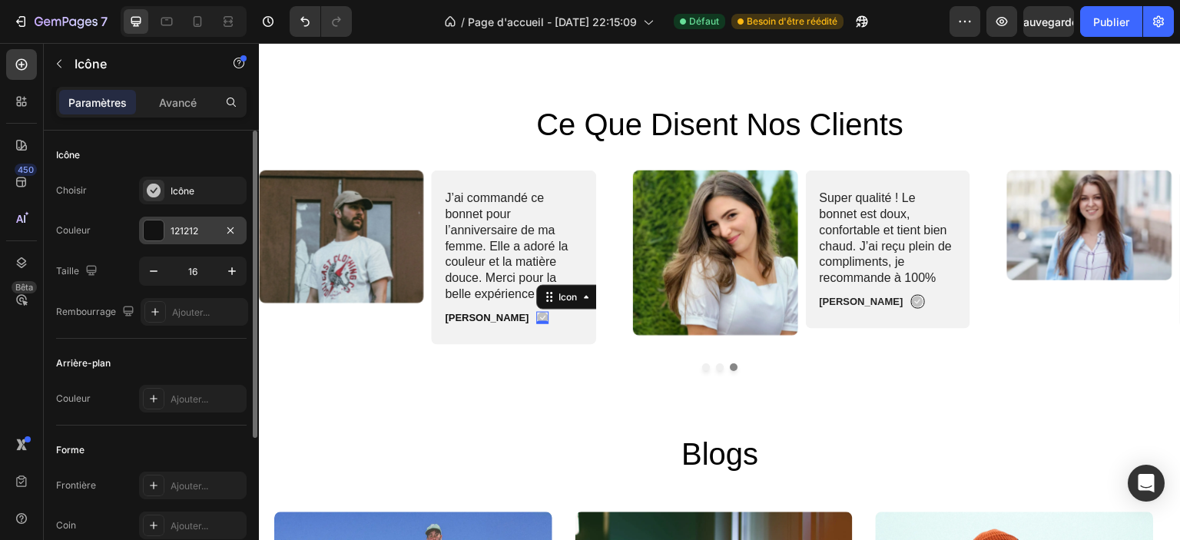
click at [172, 234] on font "121212" at bounding box center [185, 231] width 28 height 12
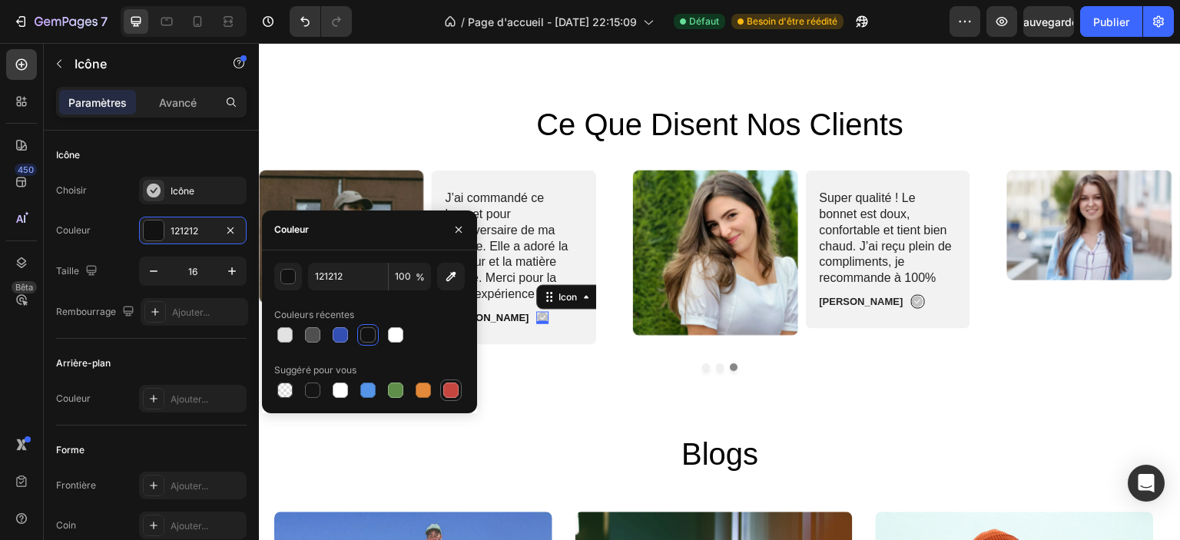
click at [453, 393] on div at bounding box center [450, 390] width 15 height 15
click at [432, 393] on div at bounding box center [424, 390] width 22 height 22
click at [453, 386] on div at bounding box center [450, 390] width 15 height 15
click at [363, 337] on div at bounding box center [367, 334] width 15 height 15
type input "121212"
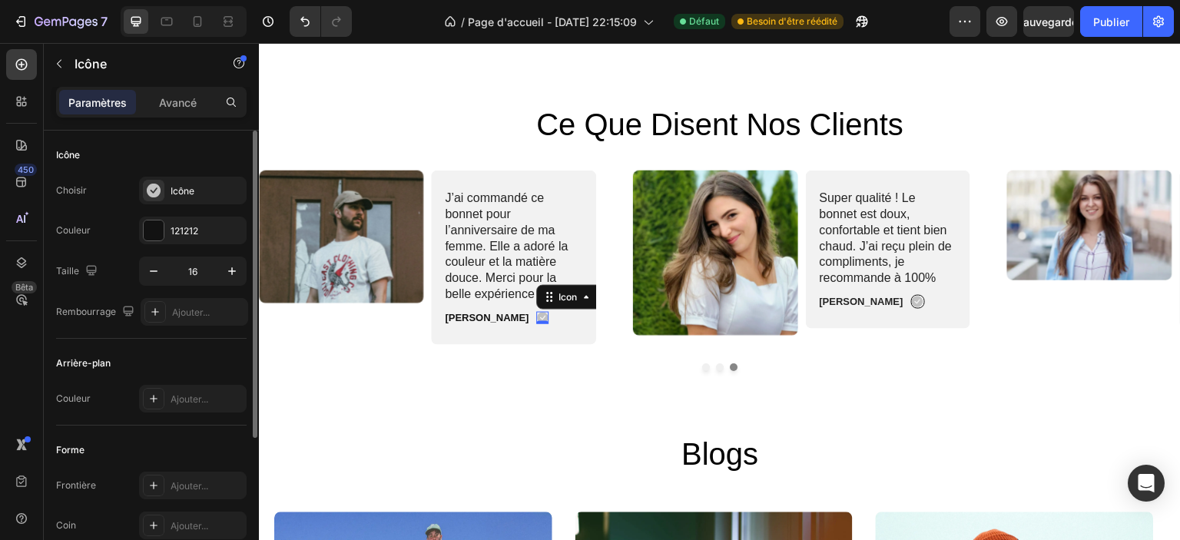
click at [117, 248] on div "Choisir Icône Couleur 121212 Taille 16 Rembourrage Ajouter..." at bounding box center [151, 251] width 191 height 149
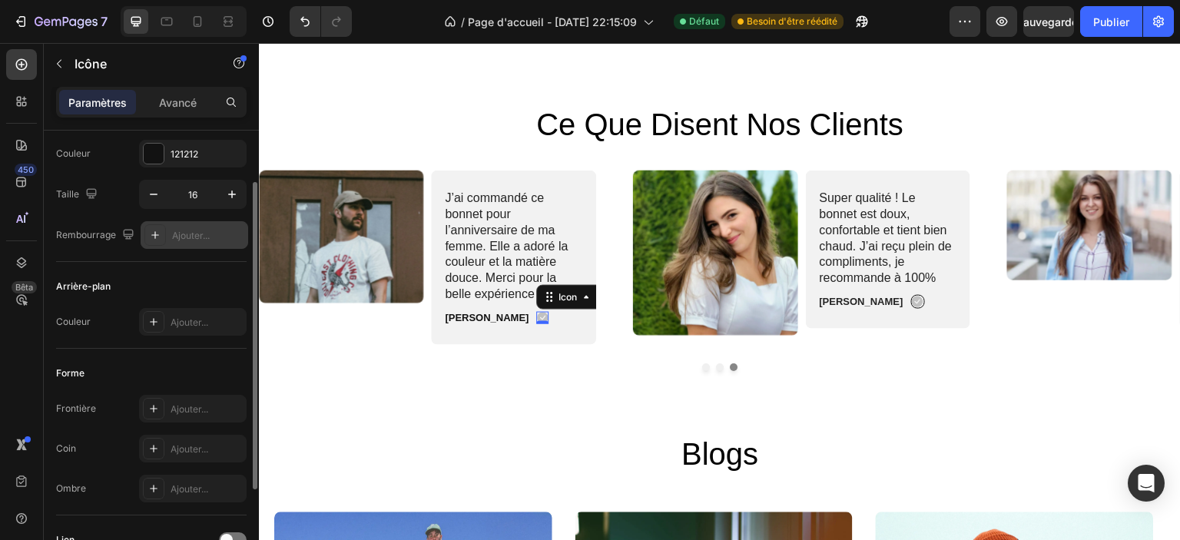
scroll to position [154, 0]
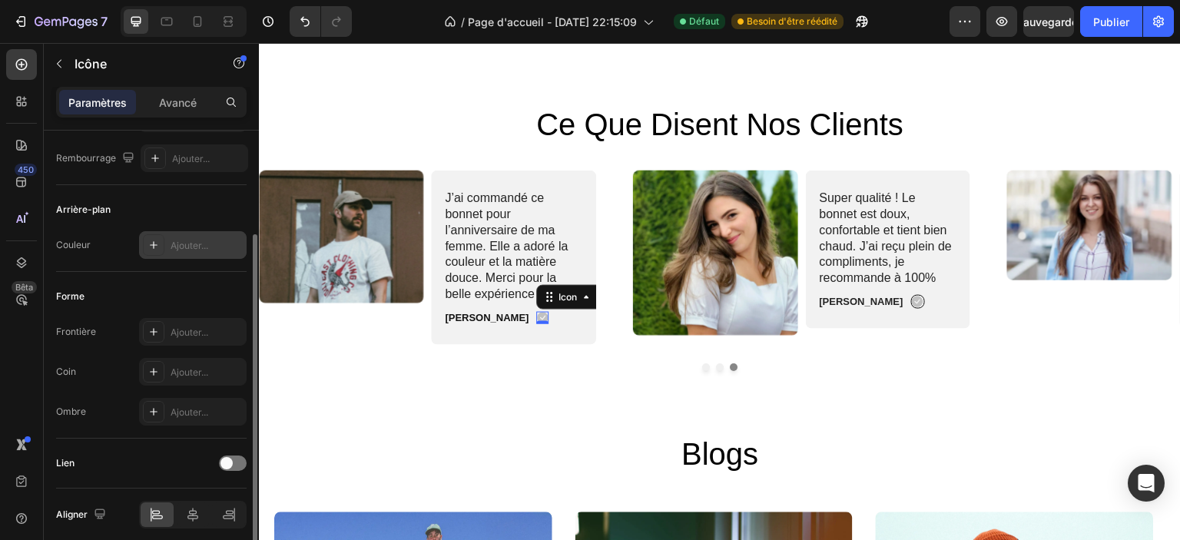
click at [190, 244] on font "Ajouter..." at bounding box center [190, 246] width 38 height 12
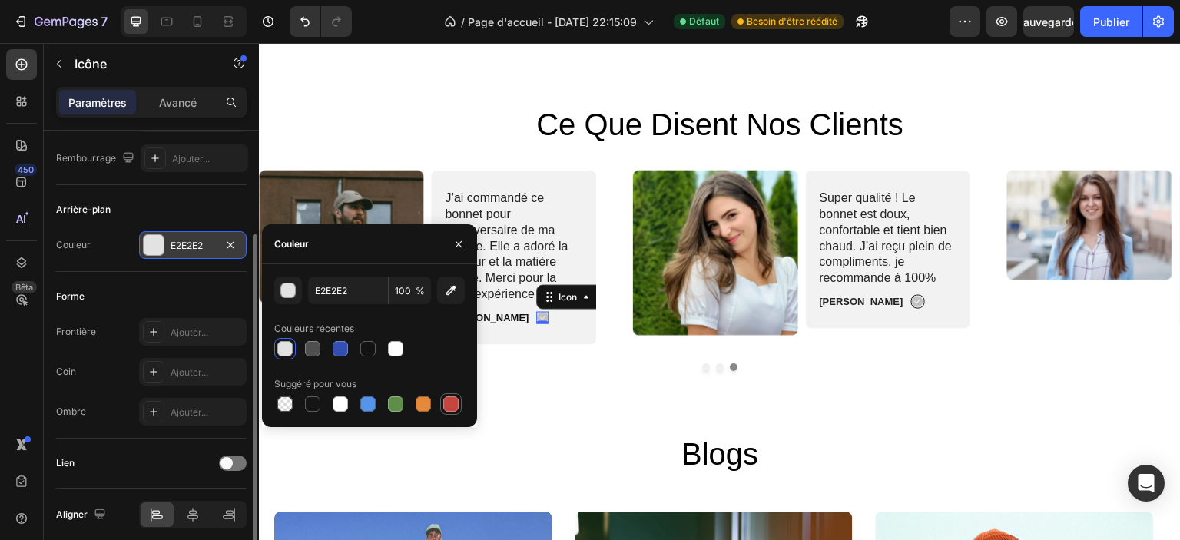
click at [452, 402] on div at bounding box center [450, 403] width 15 height 15
click at [424, 403] on div at bounding box center [423, 403] width 15 height 15
click at [452, 404] on div at bounding box center [450, 403] width 15 height 15
type input "C5453F"
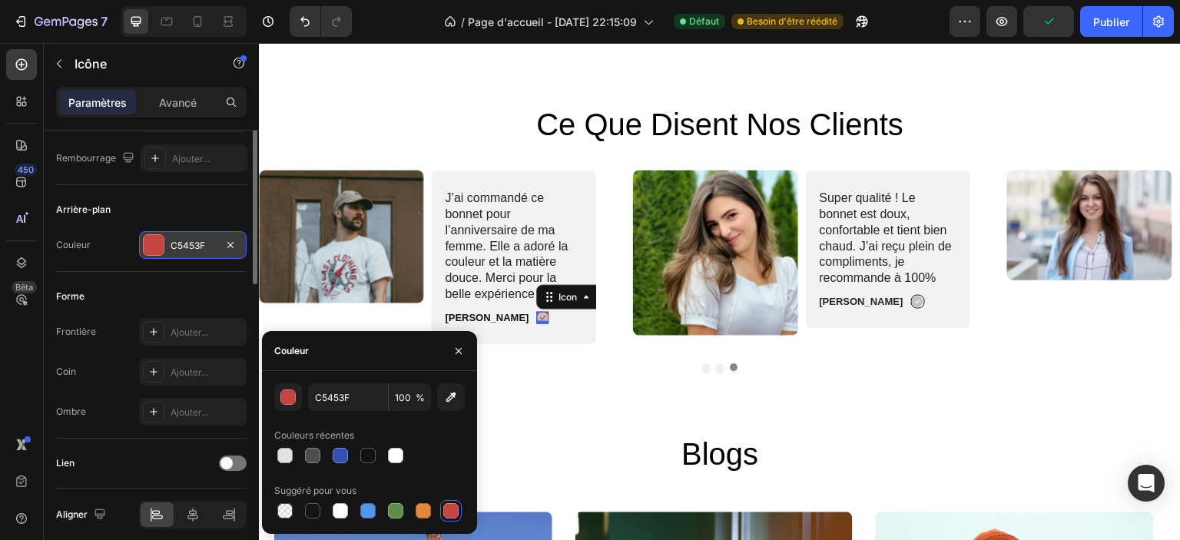
scroll to position [0, 0]
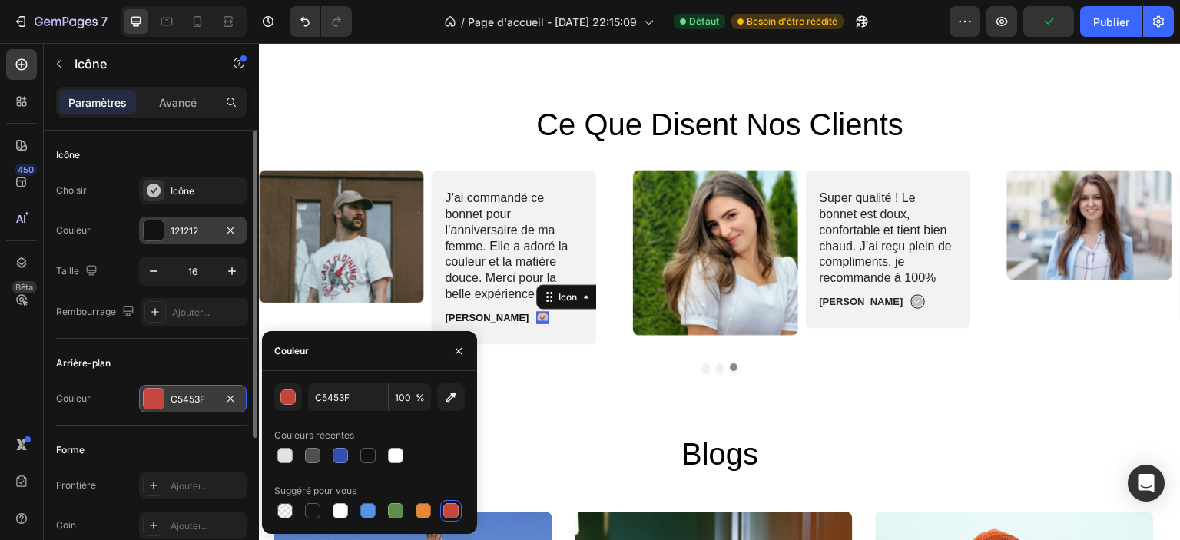
click at [151, 233] on div at bounding box center [154, 230] width 20 height 20
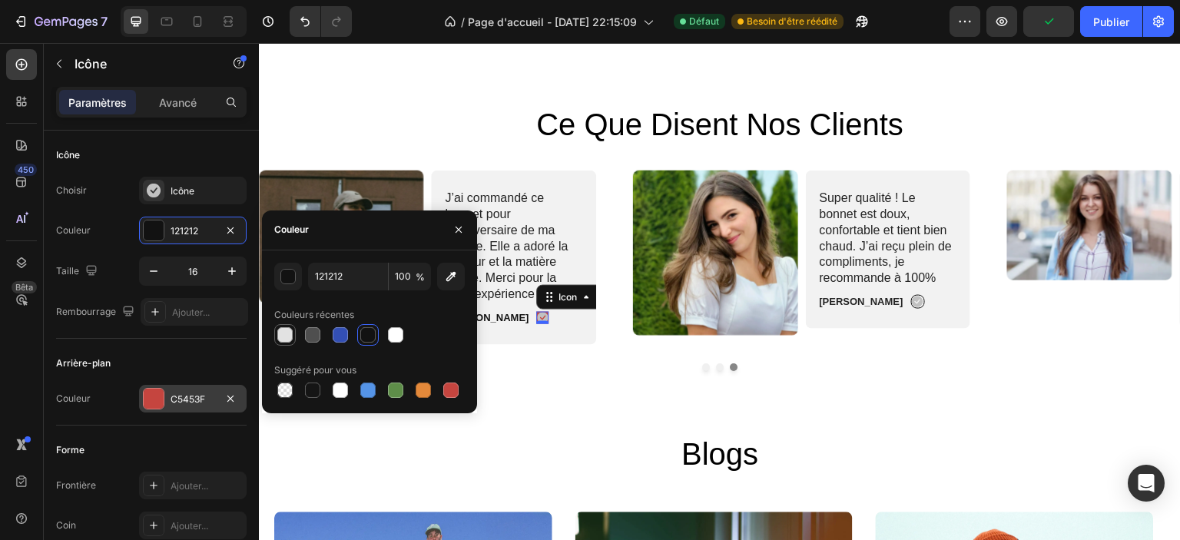
click at [274, 333] on div at bounding box center [285, 335] width 22 height 22
click at [285, 334] on div at bounding box center [284, 334] width 15 height 15
click at [396, 336] on div at bounding box center [395, 334] width 15 height 15
type input "FFFFFF"
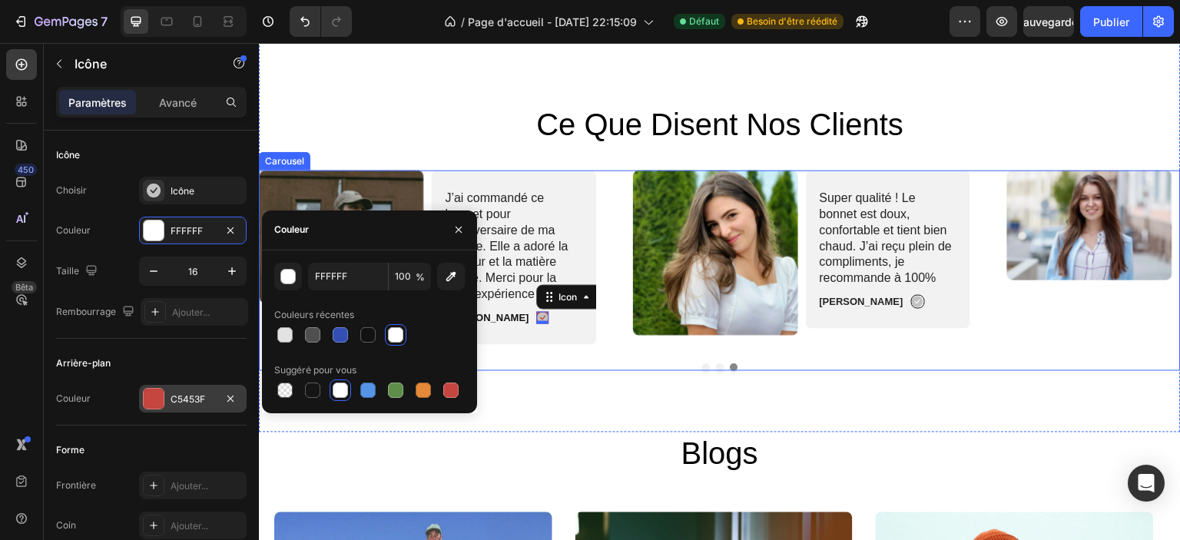
click at [595, 363] on div at bounding box center [720, 367] width 922 height 8
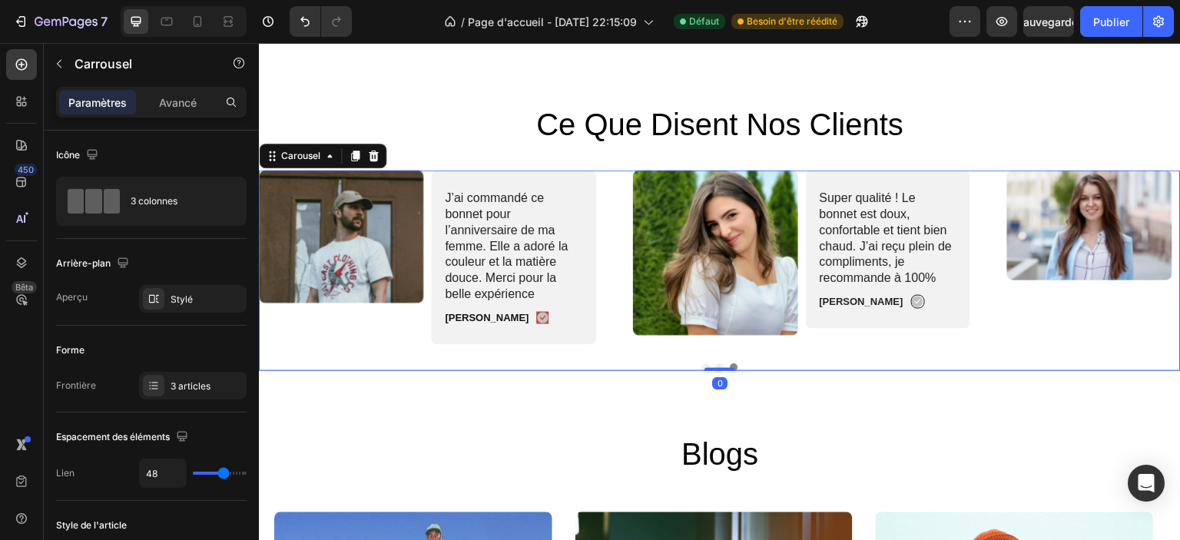
click at [548, 354] on div "Image Super qualité ! Le bonnet est doux, confortable et tient bien chaud. J’ai…" at bounding box center [720, 271] width 922 height 200
click at [537, 318] on icon at bounding box center [543, 319] width 12 height 12
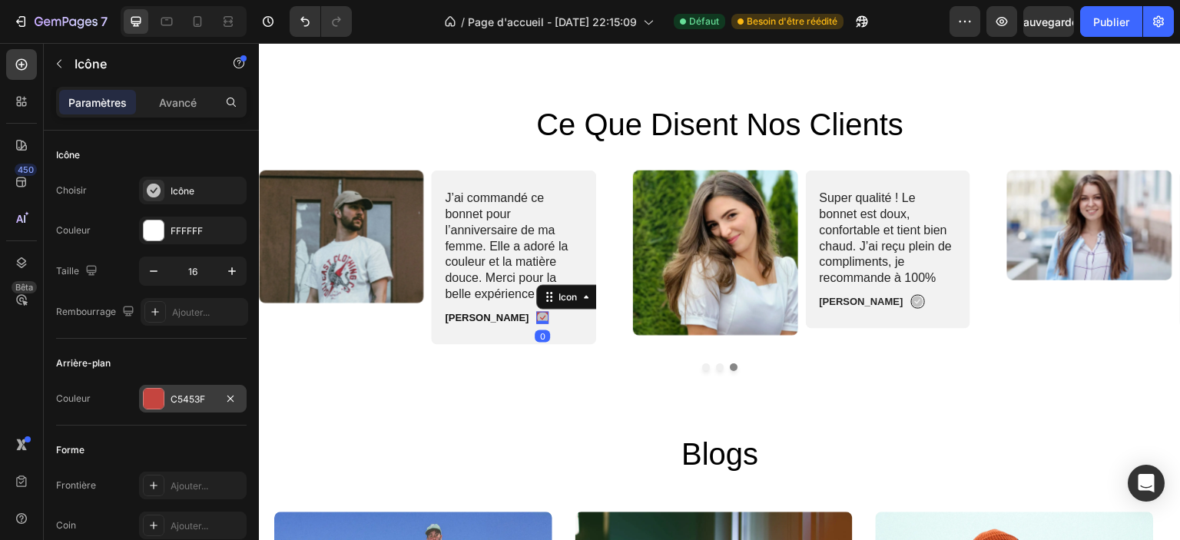
click at [167, 389] on div "C5453F" at bounding box center [193, 399] width 108 height 28
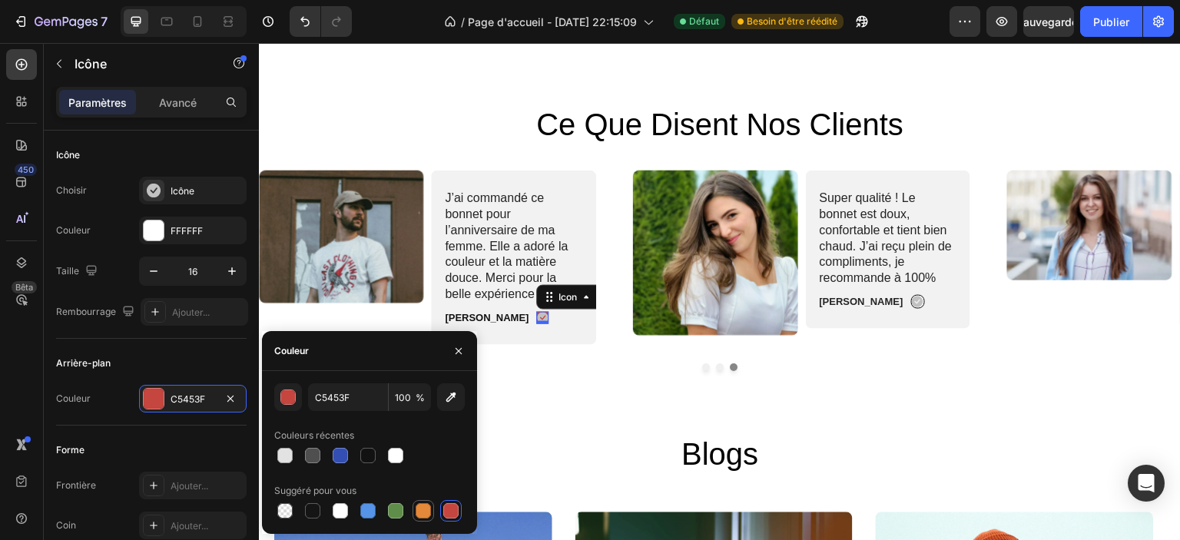
click at [424, 511] on div at bounding box center [423, 510] width 15 height 15
click at [457, 511] on div at bounding box center [450, 510] width 15 height 15
type input "C5453F"
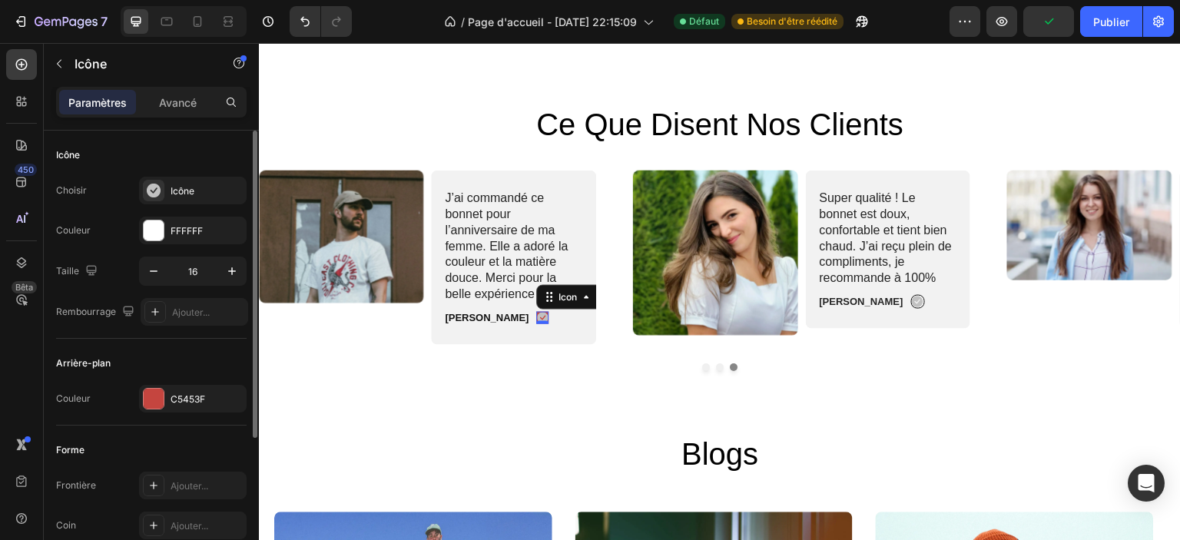
click at [128, 226] on div "Couleur FFFFFF" at bounding box center [151, 231] width 191 height 28
click at [156, 223] on div at bounding box center [154, 230] width 20 height 20
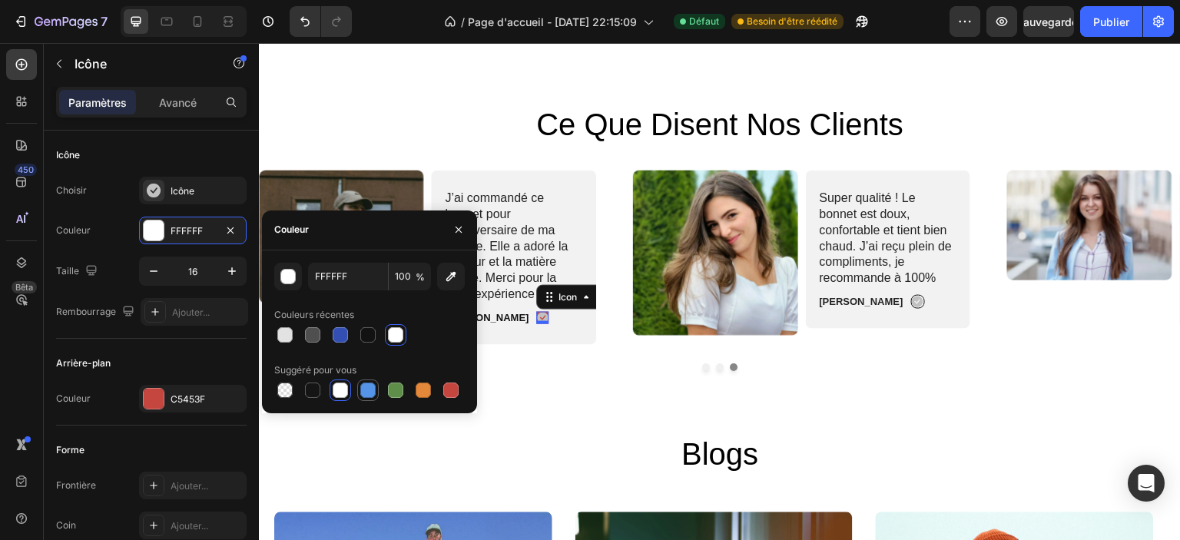
click at [370, 393] on div at bounding box center [367, 390] width 15 height 15
drag, startPoint x: 353, startPoint y: 343, endPoint x: 346, endPoint y: 337, distance: 8.8
click at [352, 341] on div at bounding box center [369, 335] width 191 height 22
click at [345, 334] on div at bounding box center [340, 334] width 15 height 15
click at [376, 335] on div at bounding box center [368, 335] width 18 height 18
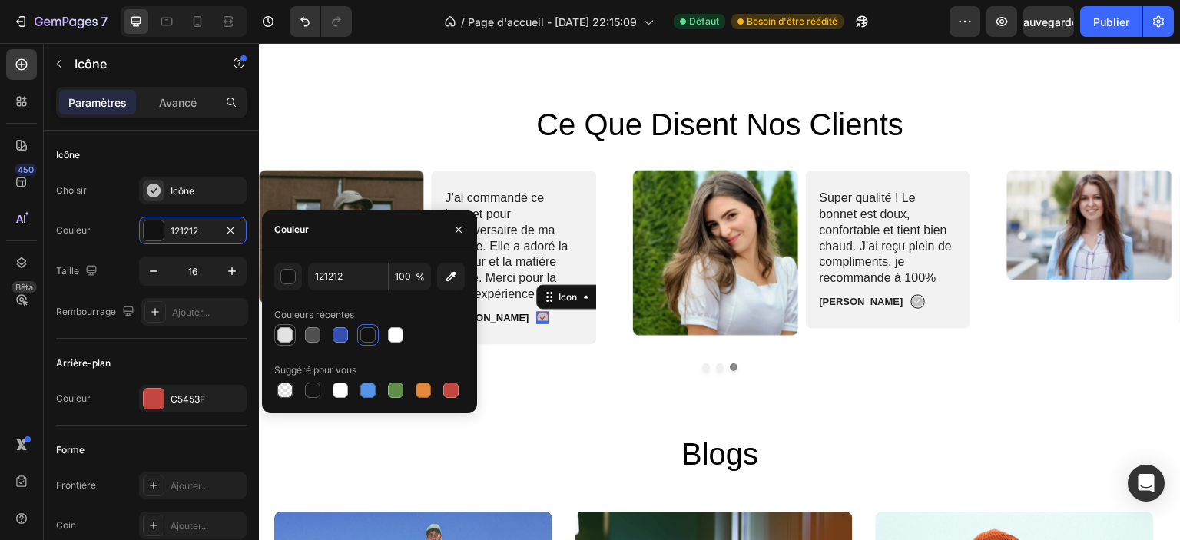
click at [280, 332] on div at bounding box center [284, 334] width 15 height 15
type input "E2E2E2"
click at [513, 358] on div "Image Super qualité ! Le bonnet est doux, confortable et tient bien chaud. J’ai…" at bounding box center [720, 271] width 922 height 200
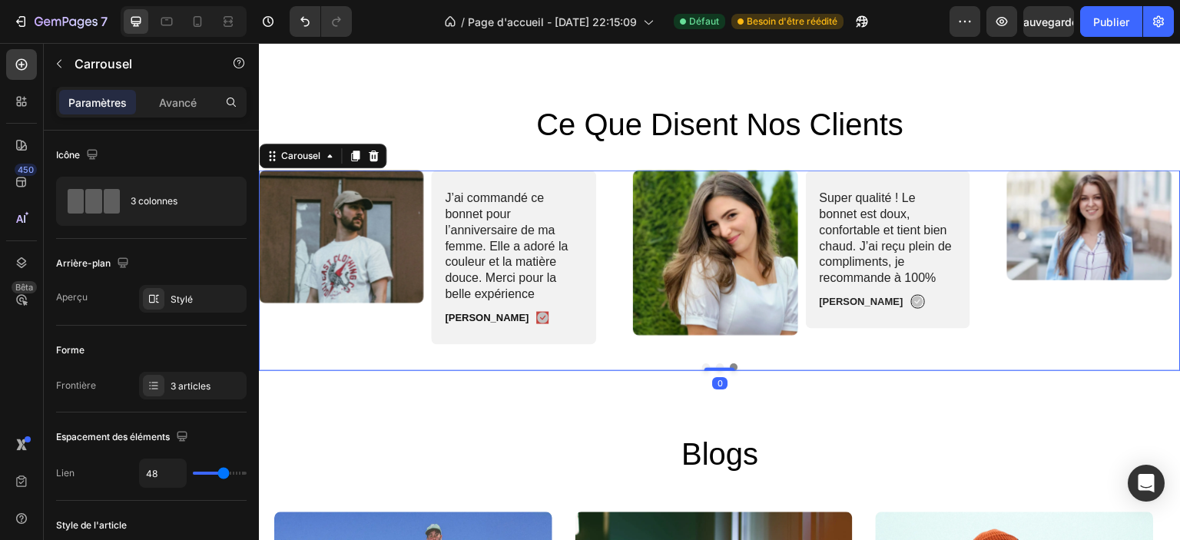
click at [513, 356] on div "Image Super qualité ! Le bonnet est doux, confortable et tient bien chaud. J’ai…" at bounding box center [720, 271] width 922 height 200
click at [537, 316] on icon at bounding box center [543, 318] width 12 height 12
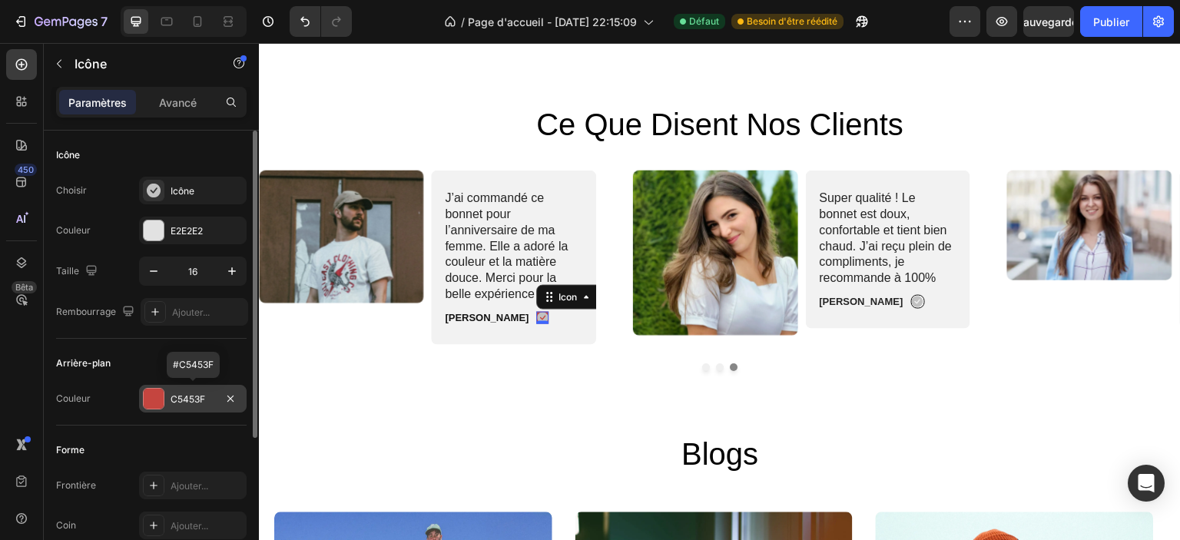
click at [191, 399] on font "C5453F" at bounding box center [188, 399] width 35 height 12
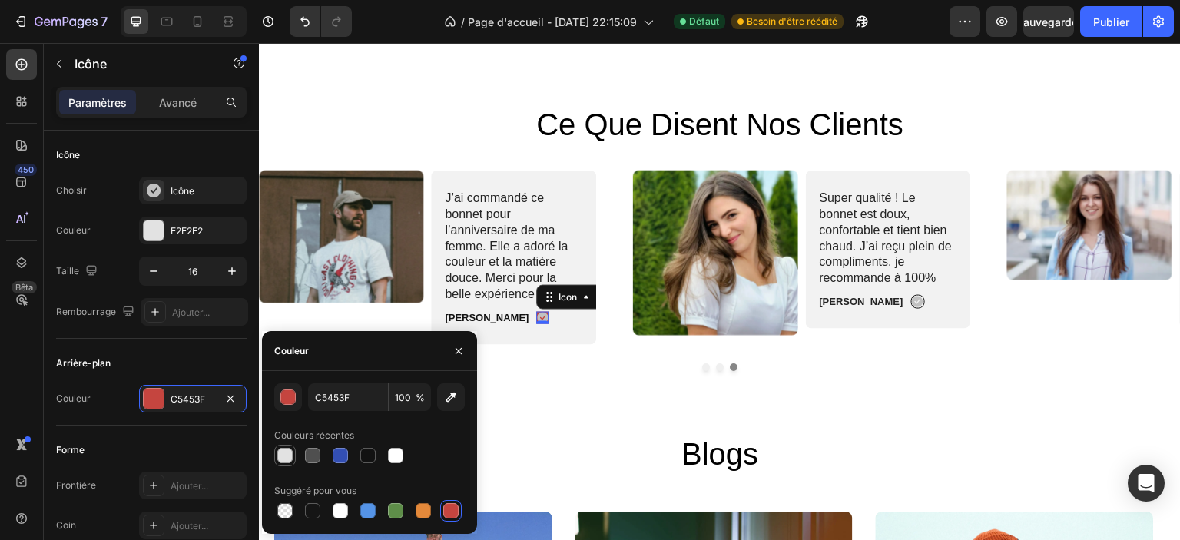
click at [288, 459] on div at bounding box center [284, 455] width 15 height 15
type input "E2E2E2"
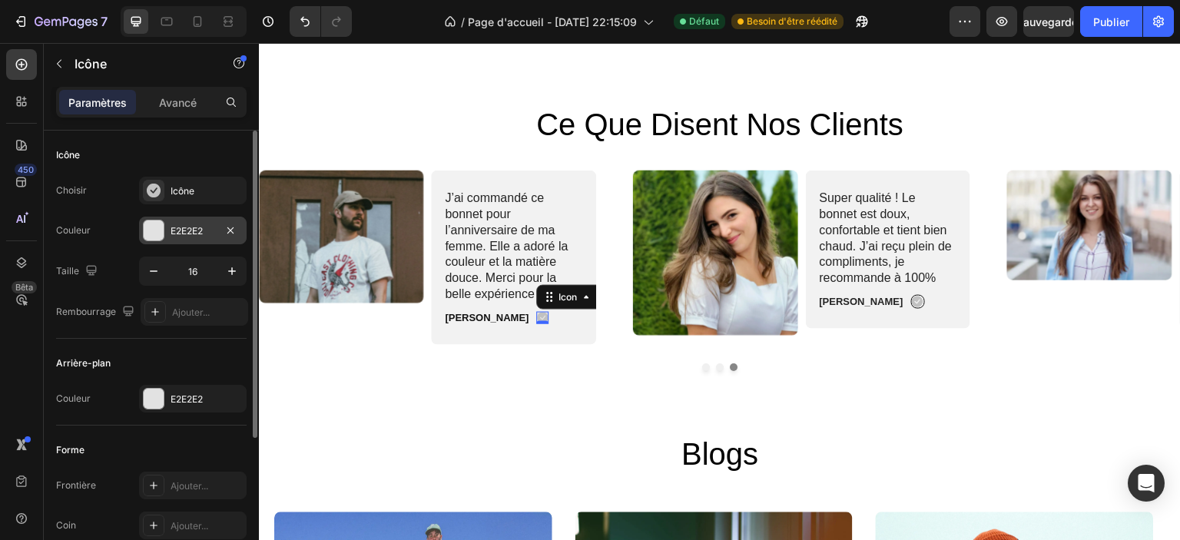
click at [171, 234] on font "E2E2E2" at bounding box center [187, 231] width 32 height 12
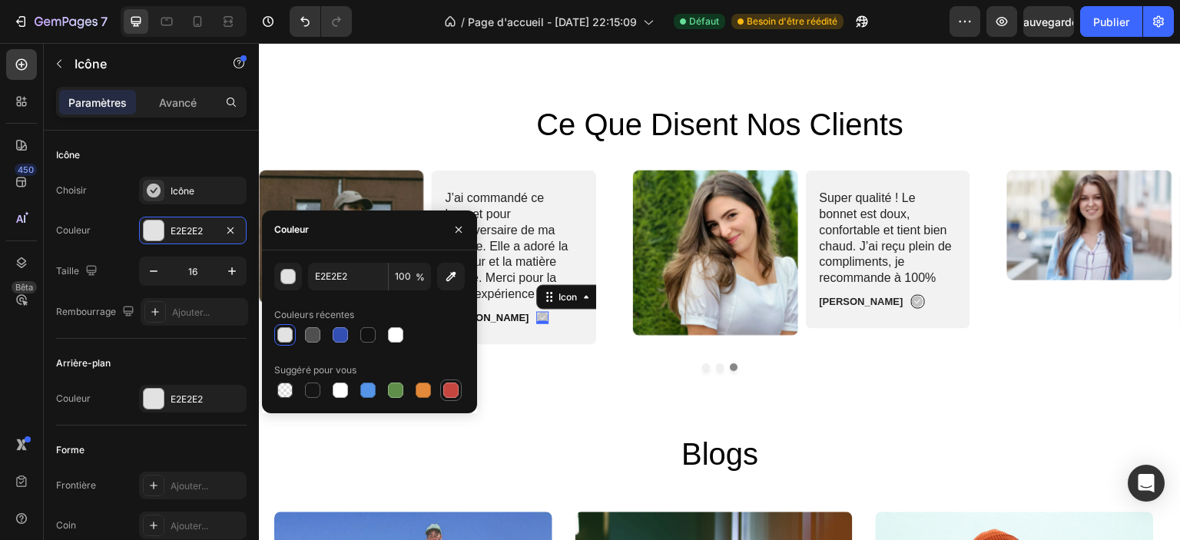
click at [448, 383] on div at bounding box center [450, 390] width 15 height 15
click at [419, 387] on div at bounding box center [423, 390] width 15 height 15
type input "E4893A"
click at [464, 392] on div at bounding box center [369, 390] width 191 height 22
click at [183, 353] on div "Arrière-plan" at bounding box center [151, 363] width 191 height 25
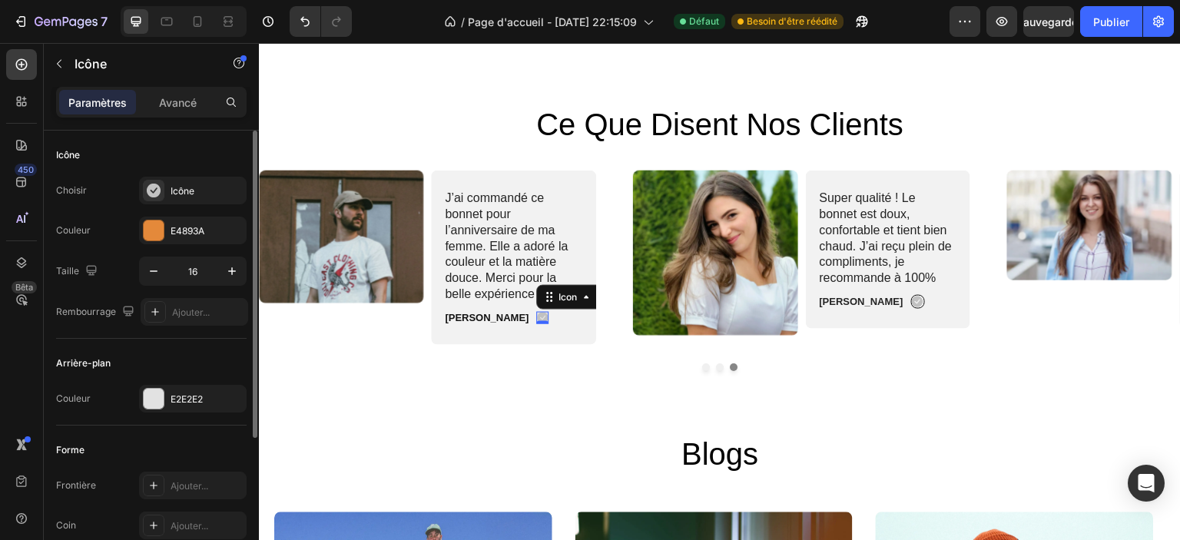
drag, startPoint x: 183, startPoint y: 353, endPoint x: 110, endPoint y: 310, distance: 84.3
click at [183, 353] on div "Arrière-plan" at bounding box center [151, 363] width 191 height 25
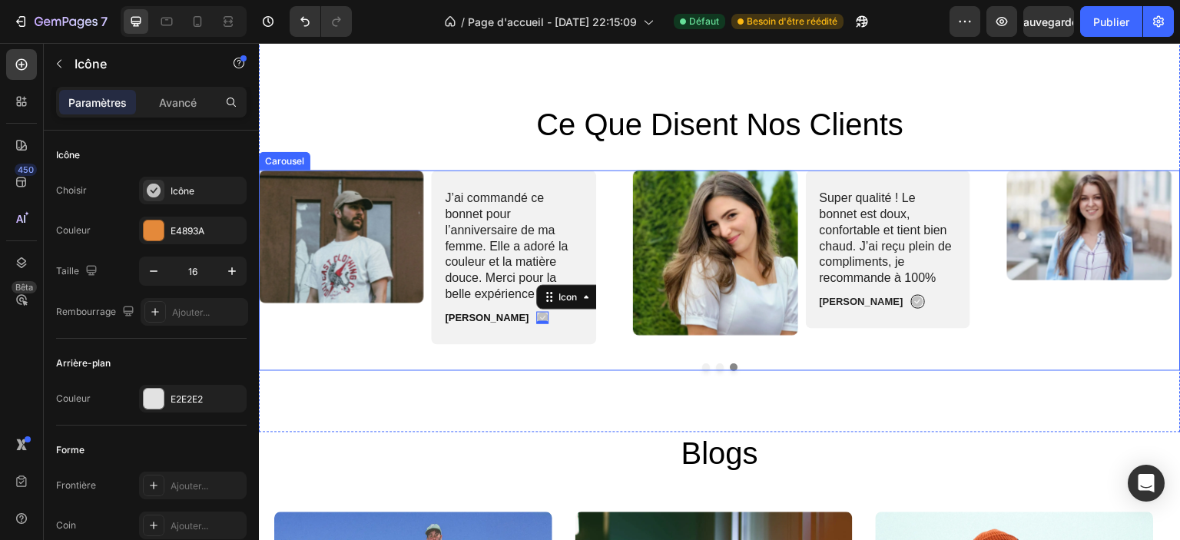
click at [495, 370] on div "ce que disent nos clients Heading Image Super qualité ! Le bonnet est doux, con…" at bounding box center [720, 236] width 922 height 390
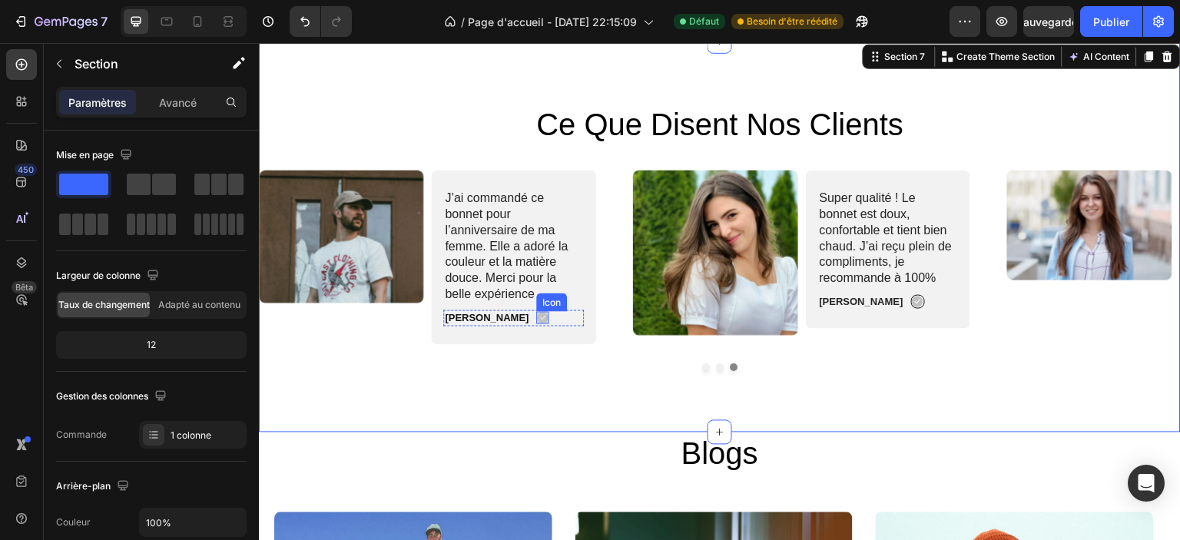
click at [537, 318] on icon at bounding box center [543, 319] width 12 height 12
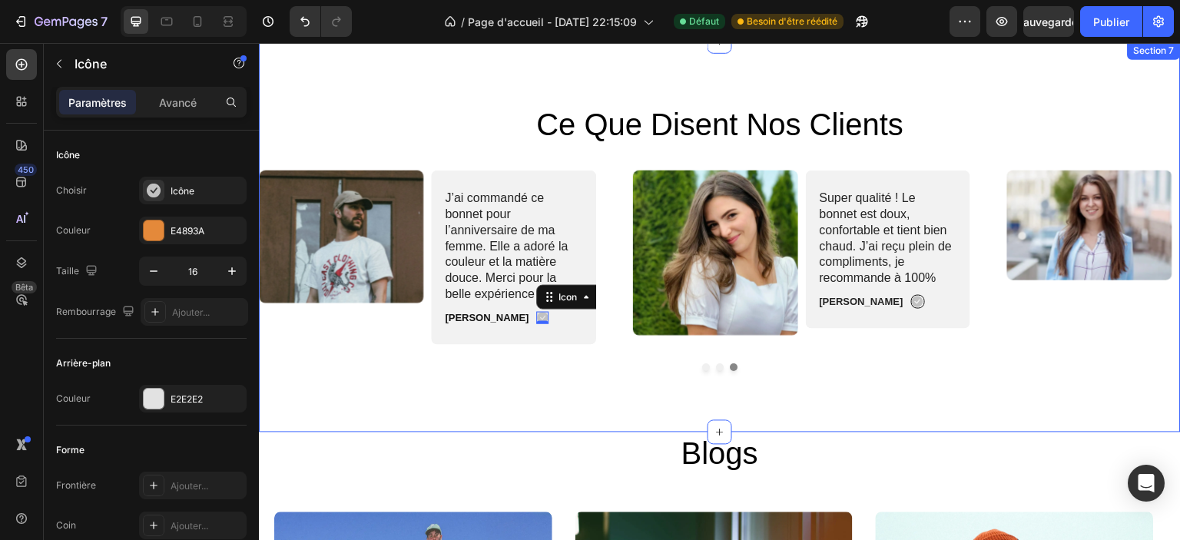
click at [538, 370] on div "ce que disent nos clients Heading Image Super qualité ! Le bonnet est doux, con…" at bounding box center [720, 236] width 922 height 390
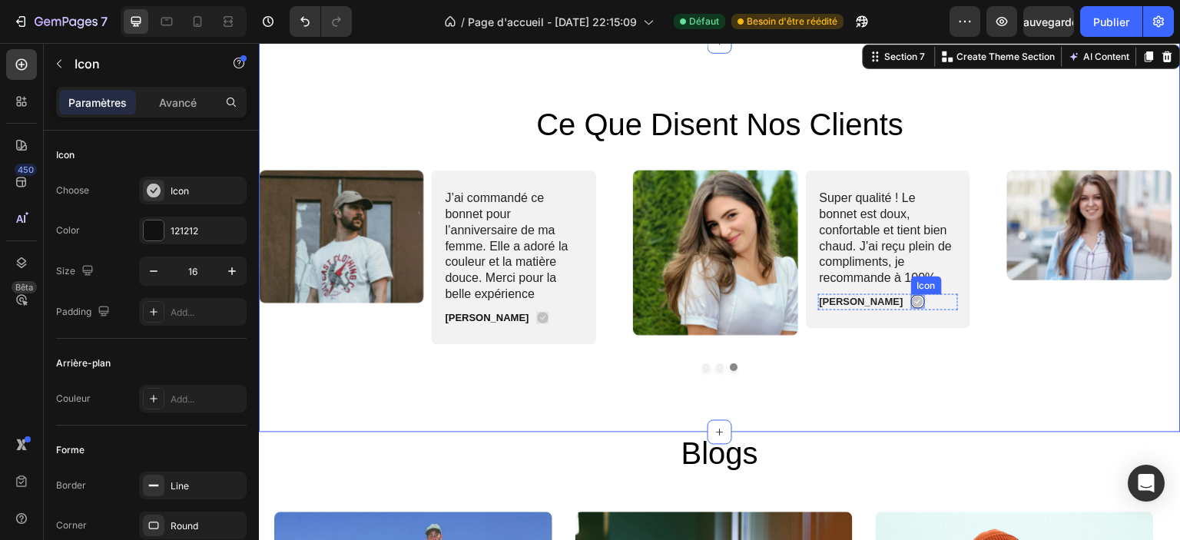
click at [913, 302] on icon at bounding box center [919, 303] width 12 height 12
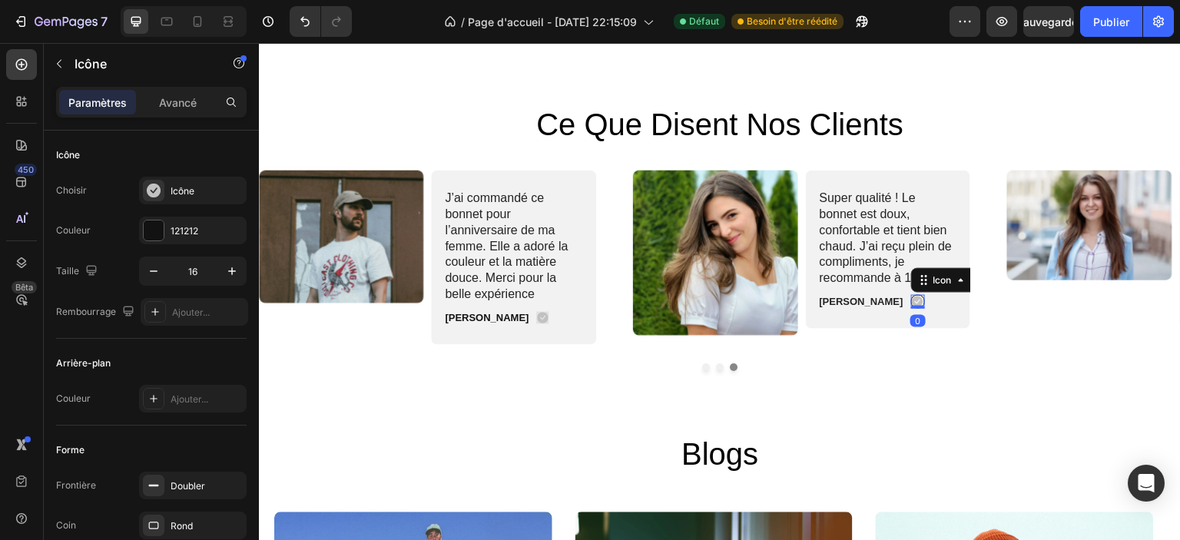
copy div "Arrière-plan"
click at [537, 316] on icon at bounding box center [543, 319] width 12 height 12
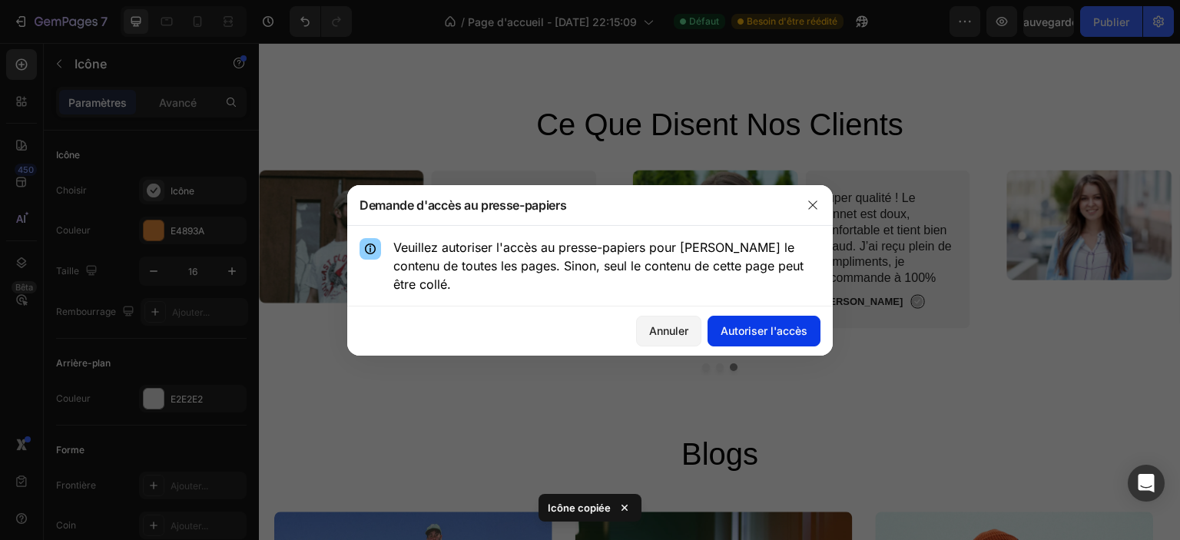
click at [751, 324] on font "Autoriser l'accès" at bounding box center [764, 330] width 87 height 13
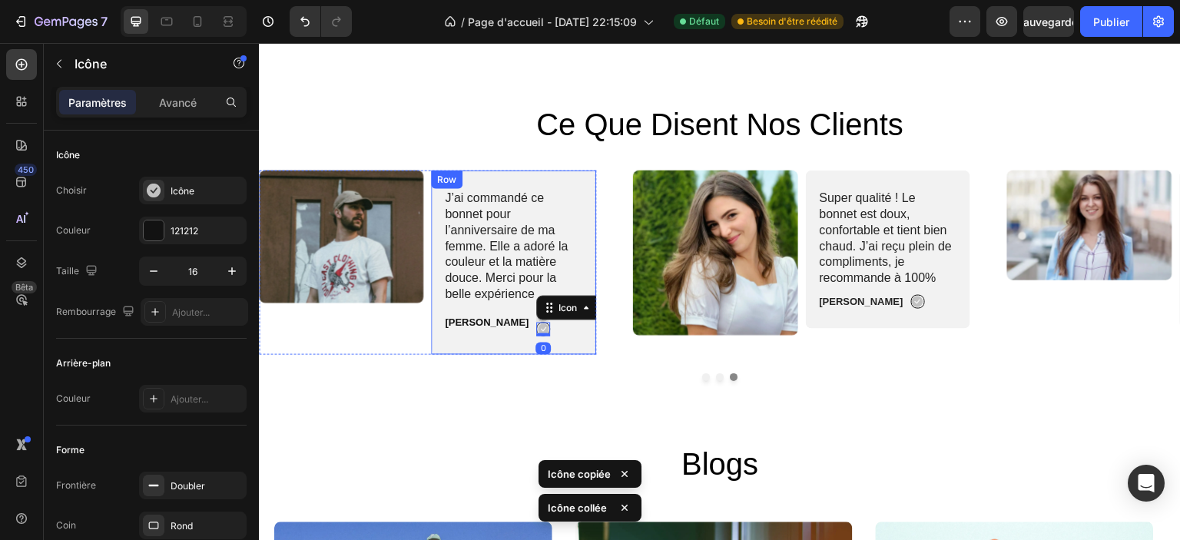
click at [519, 332] on div "Thomas Text Block Icon Icon 0 Row" at bounding box center [514, 323] width 141 height 26
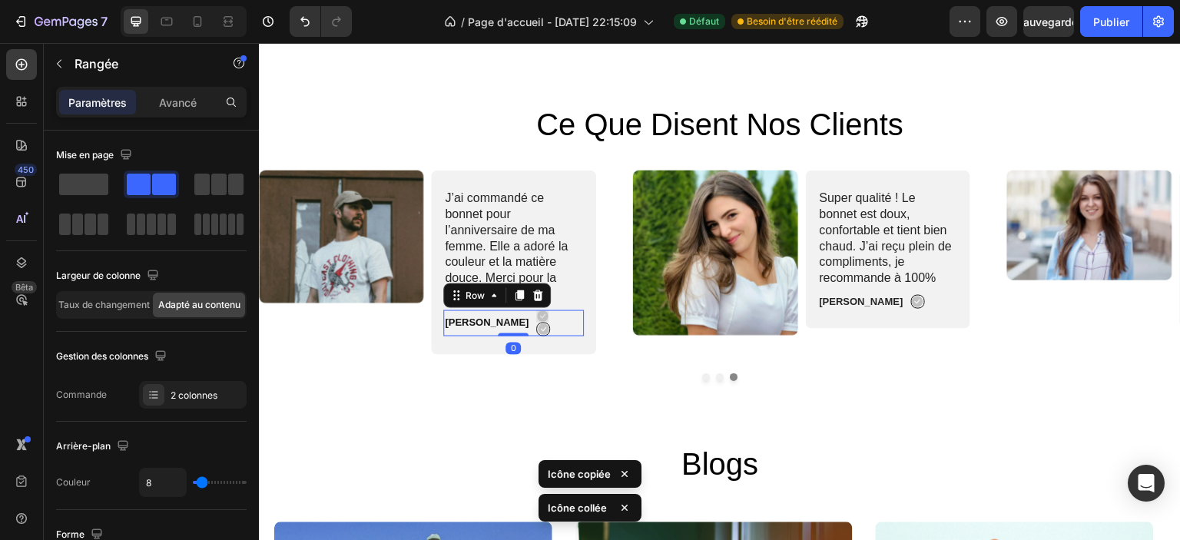
click at [537, 315] on icon at bounding box center [543, 316] width 12 height 12
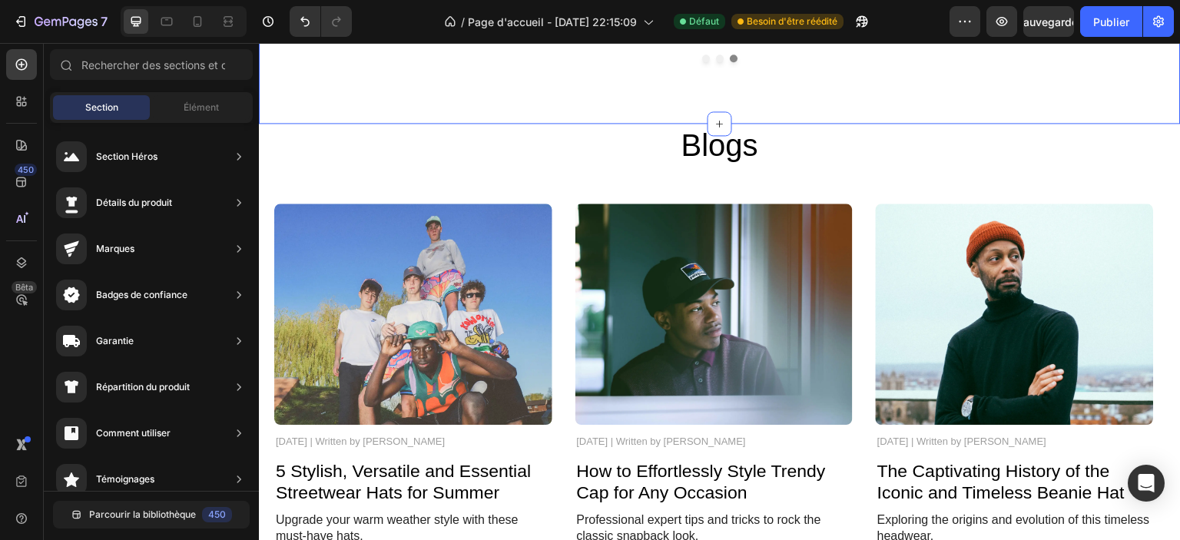
scroll to position [3309, 0]
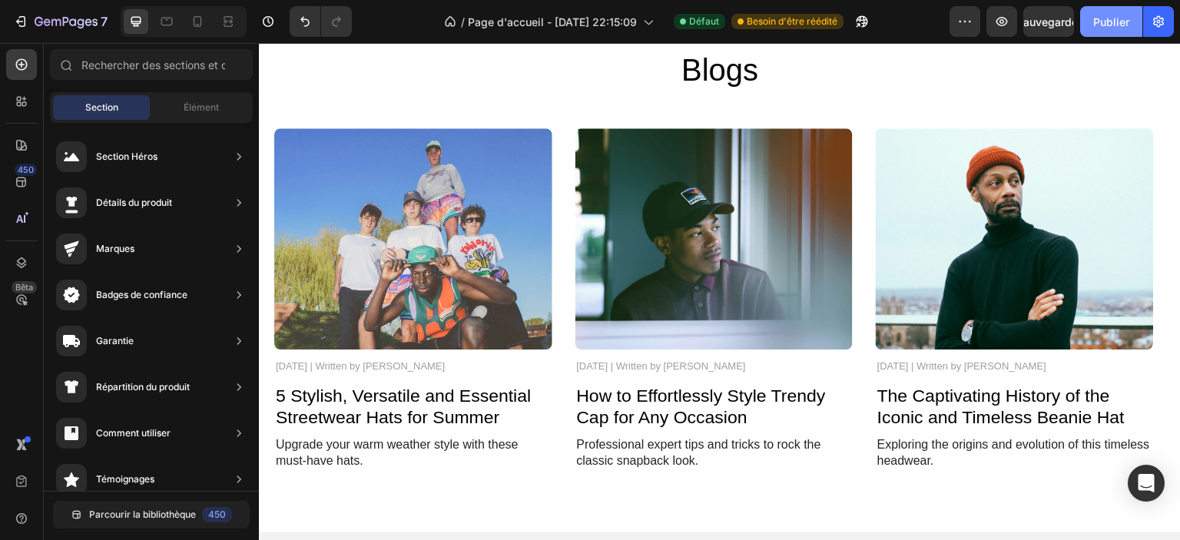
click at [1112, 27] on font "Publier" at bounding box center [1111, 21] width 36 height 13
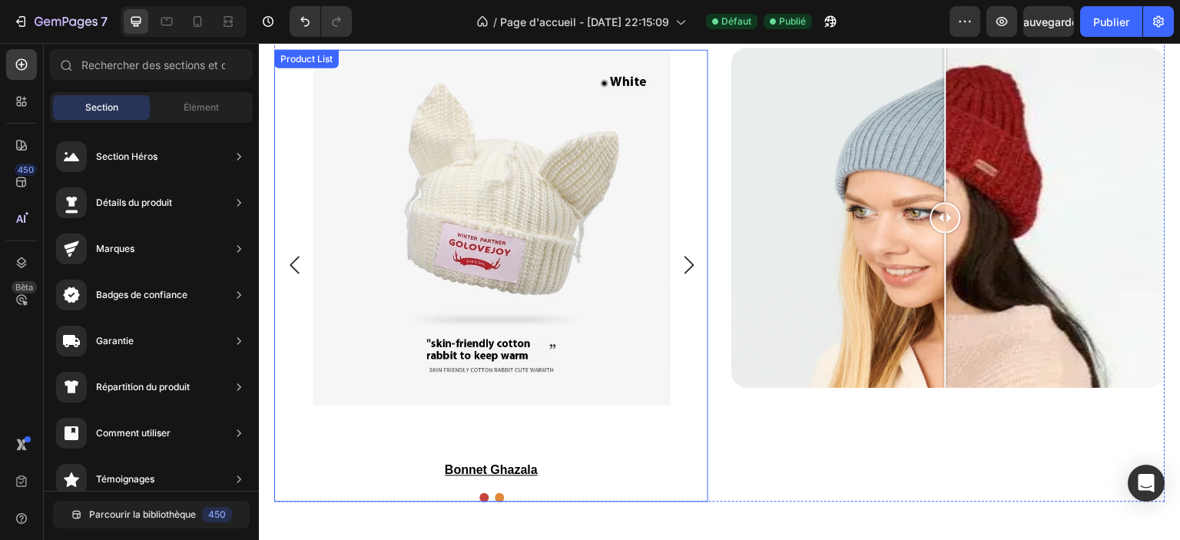
scroll to position [2151, 0]
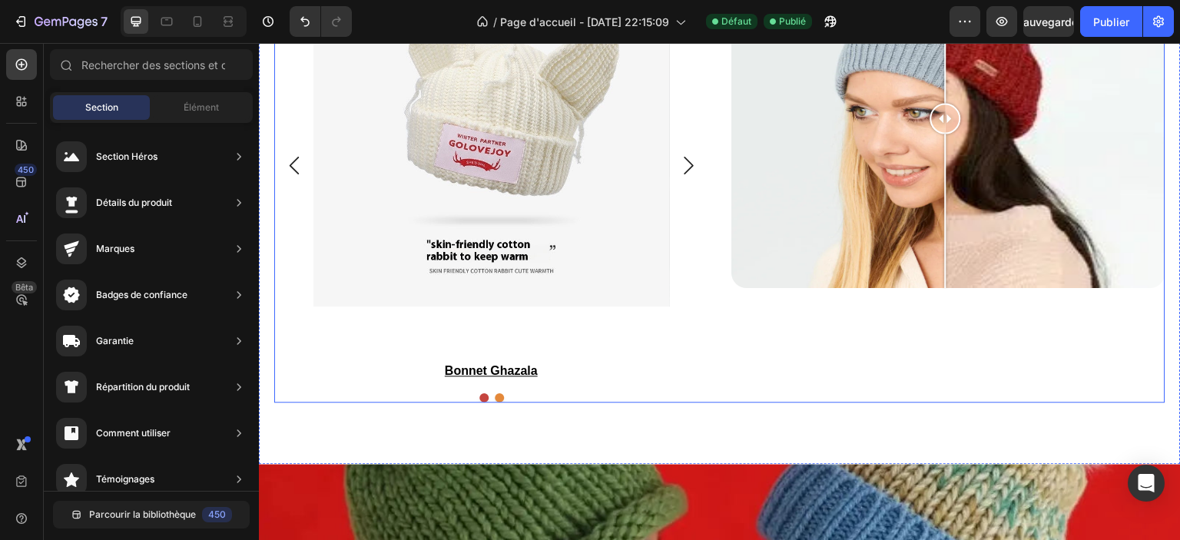
click at [782, 337] on div "Image Comparison" at bounding box center [948, 118] width 434 height 568
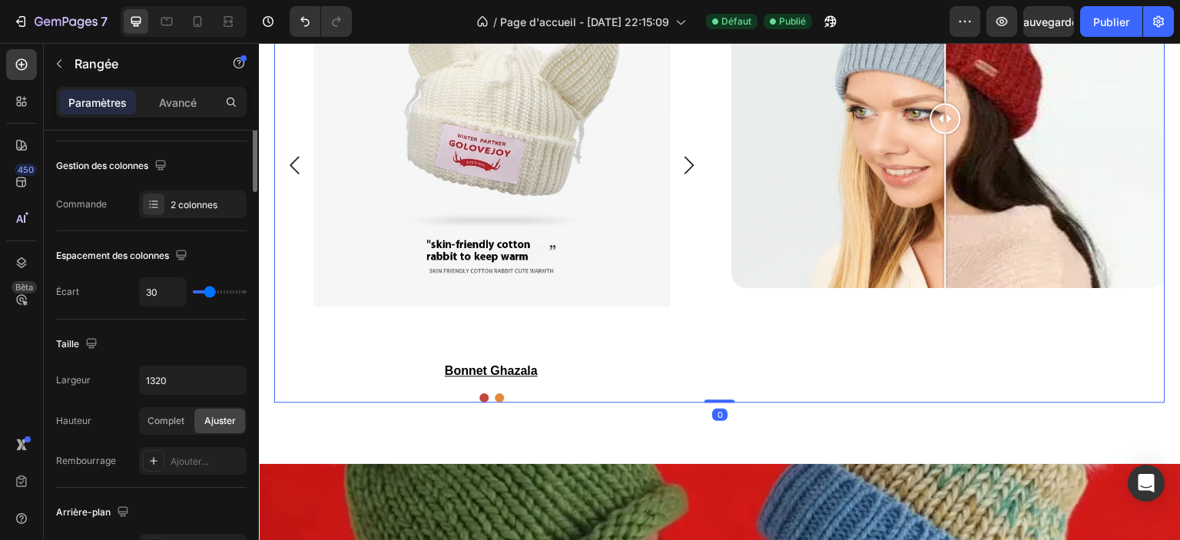
scroll to position [307, 0]
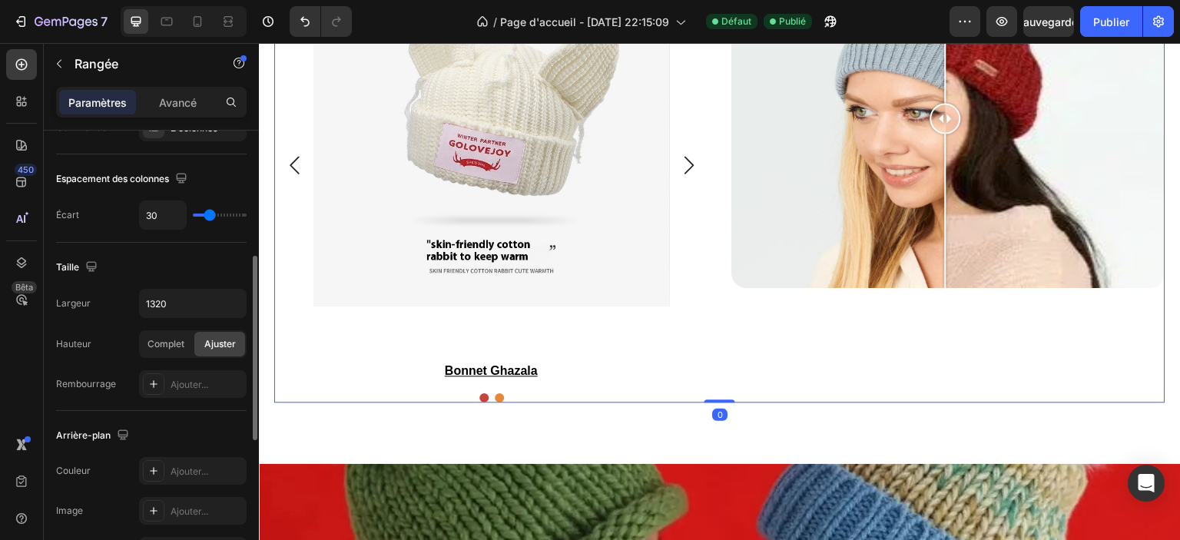
click at [172, 106] on font "Avancé" at bounding box center [178, 102] width 38 height 13
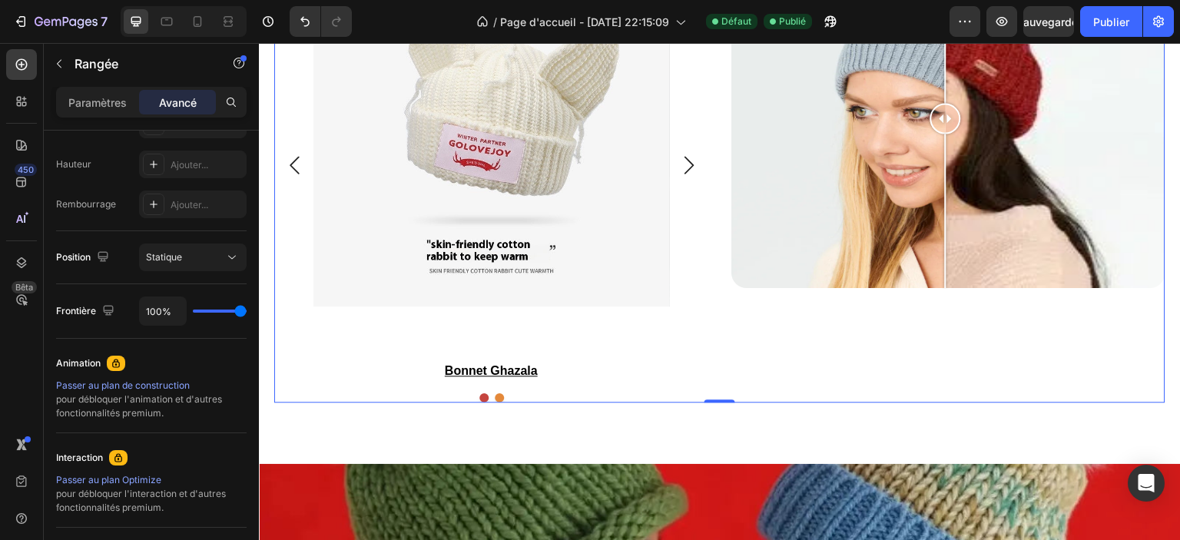
scroll to position [77, 0]
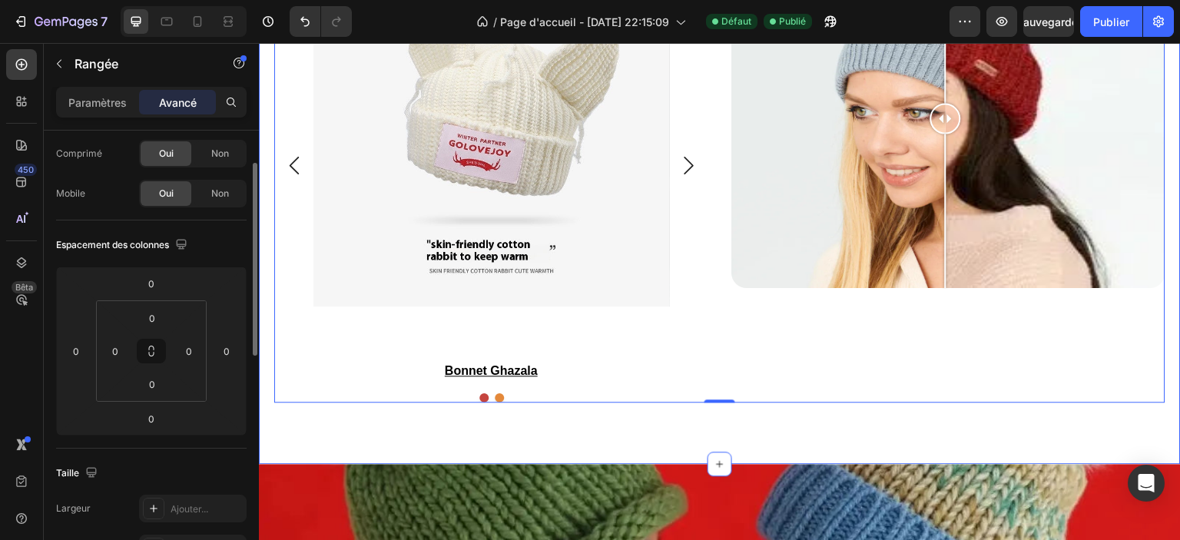
click at [323, 429] on div "looks de saison Heading Product Images bonnet ghazala Product Title Row Product…" at bounding box center [720, 118] width 922 height 691
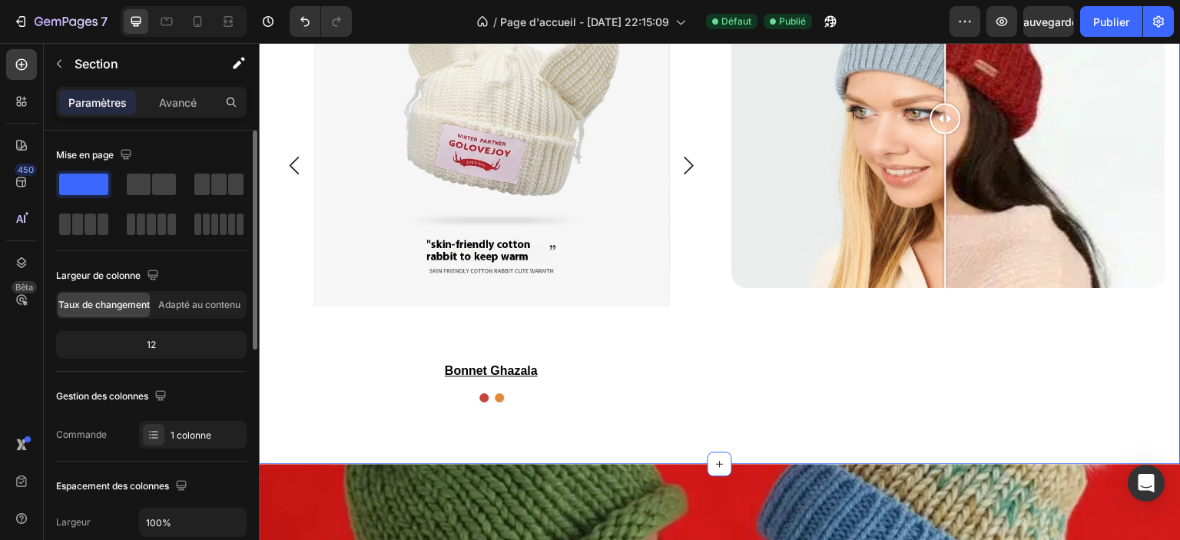
scroll to position [2228, 0]
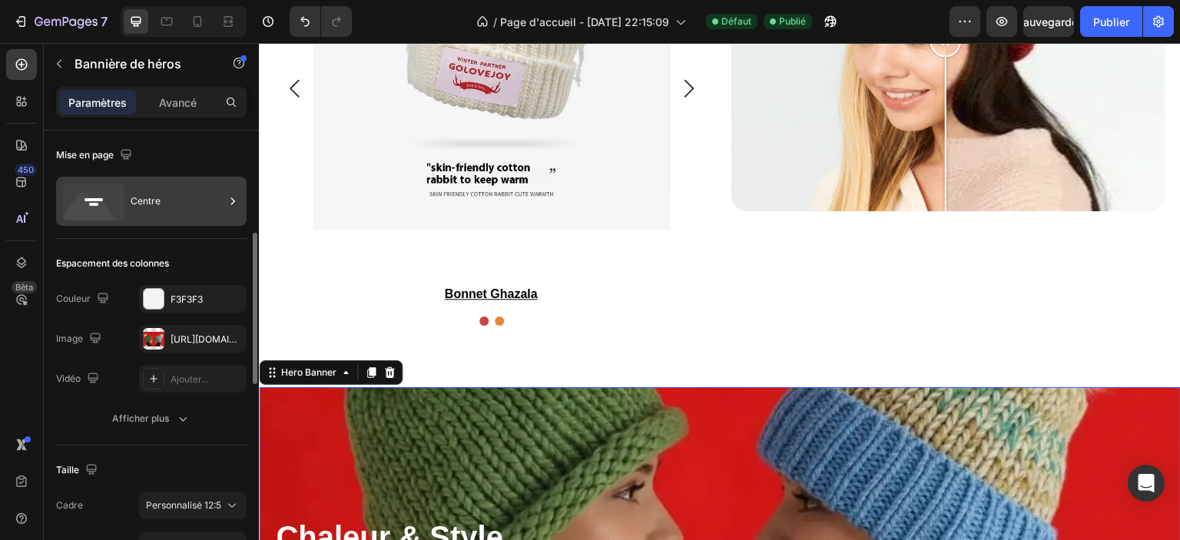
scroll to position [77, 0]
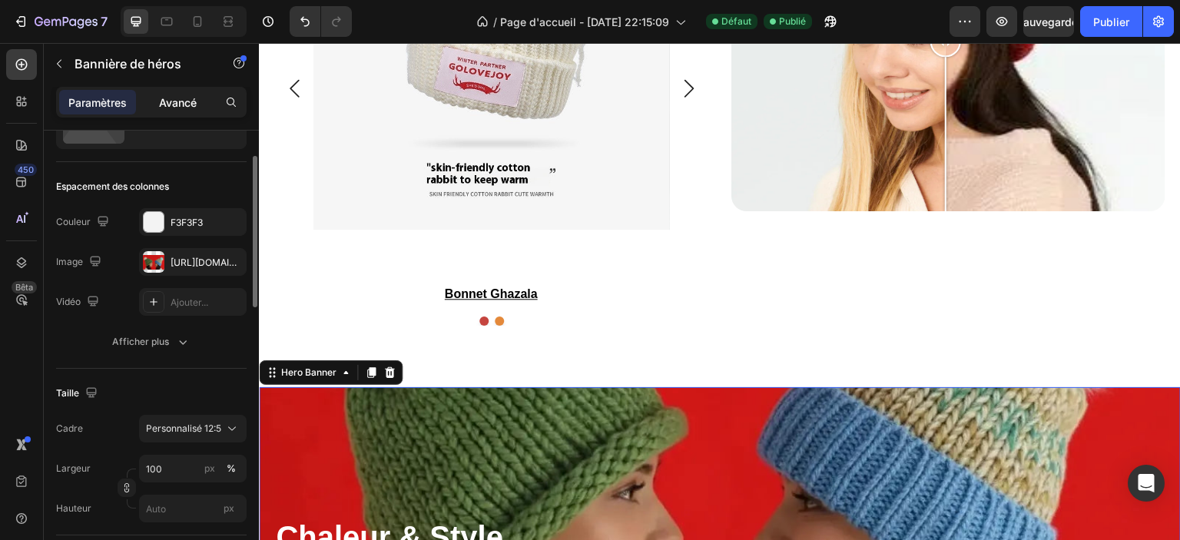
click at [173, 105] on font "Avancé" at bounding box center [178, 102] width 38 height 13
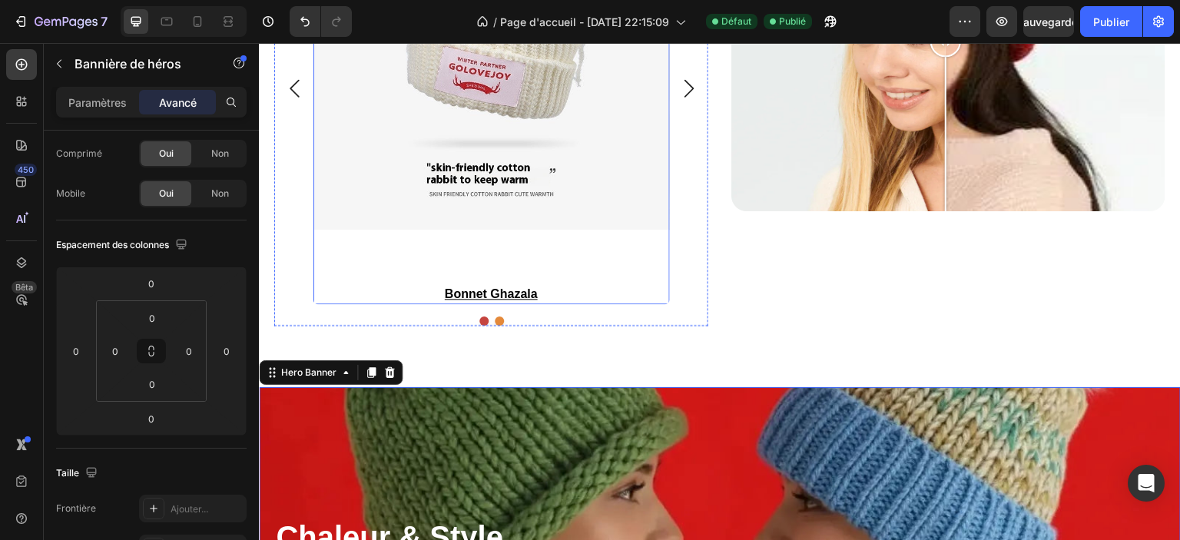
click at [347, 270] on div "Product Images bonnet ghazala Product Title" at bounding box center [491, 88] width 356 height 431
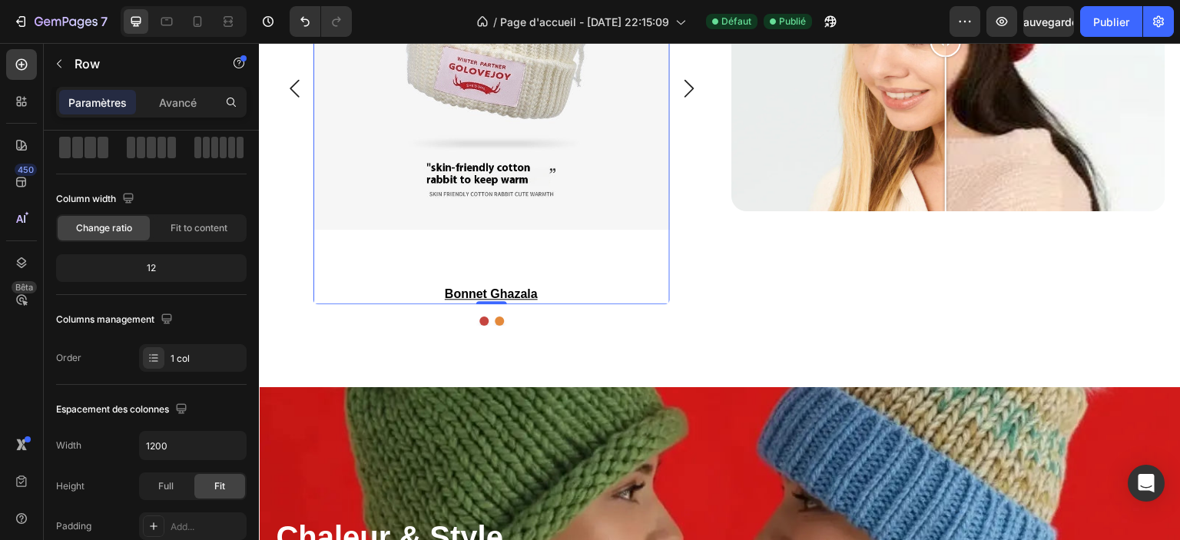
scroll to position [0, 0]
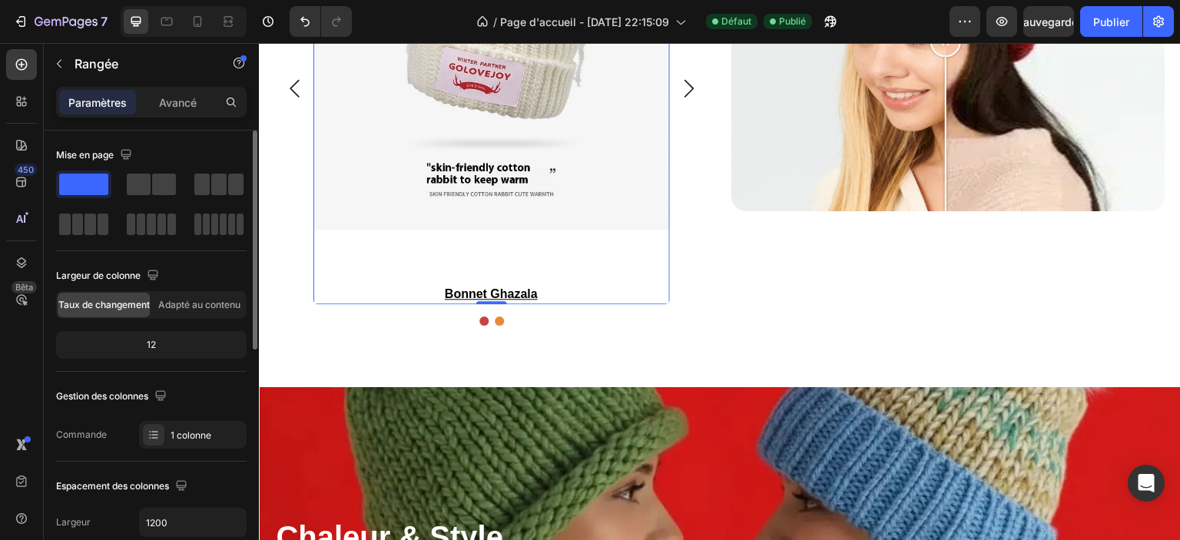
click at [286, 273] on div "Product Images bonnet ghazala Product Title Row 0 Product List Product Images b…" at bounding box center [492, 88] width 418 height 431
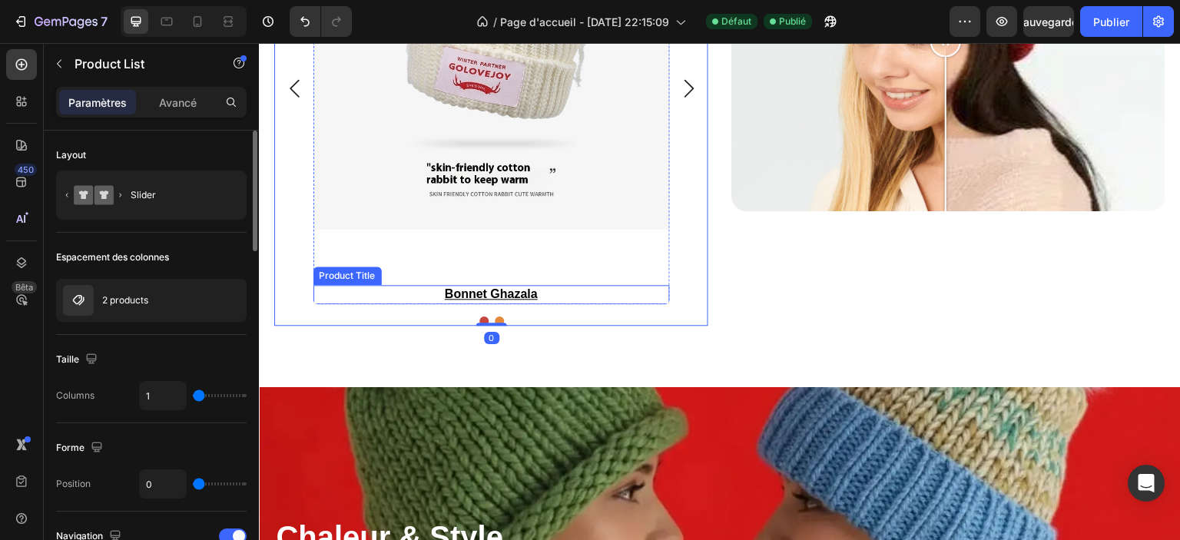
click at [347, 277] on div "Product Title" at bounding box center [347, 276] width 62 height 14
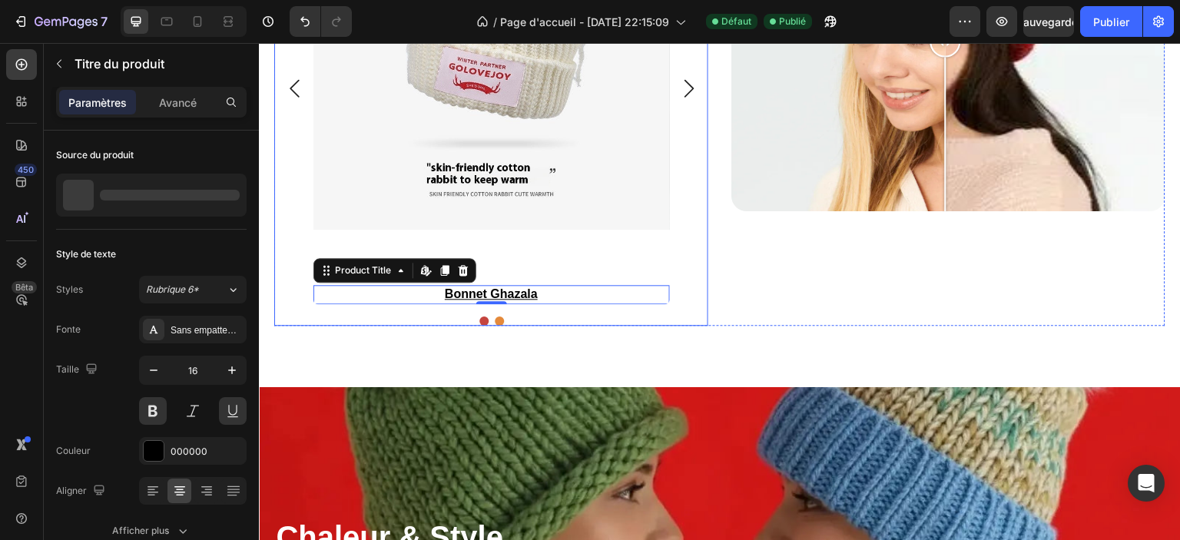
click at [292, 280] on div "Product Images bonnet ghazala Product Title Edit content in Shopify 0 Row Produ…" at bounding box center [492, 88] width 418 height 431
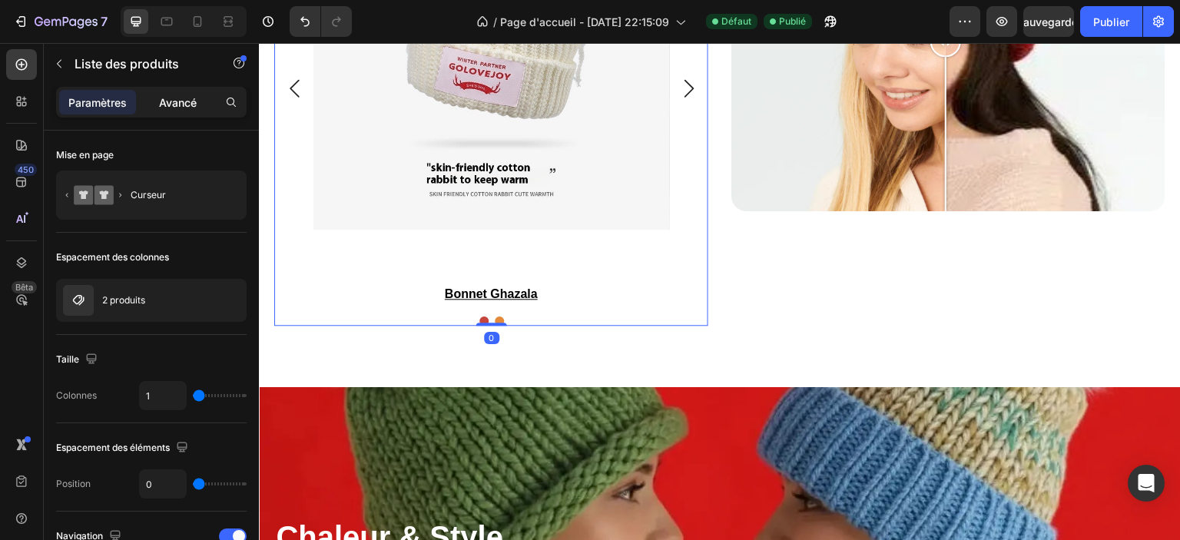
click at [178, 98] on font "Avancé" at bounding box center [178, 102] width 38 height 13
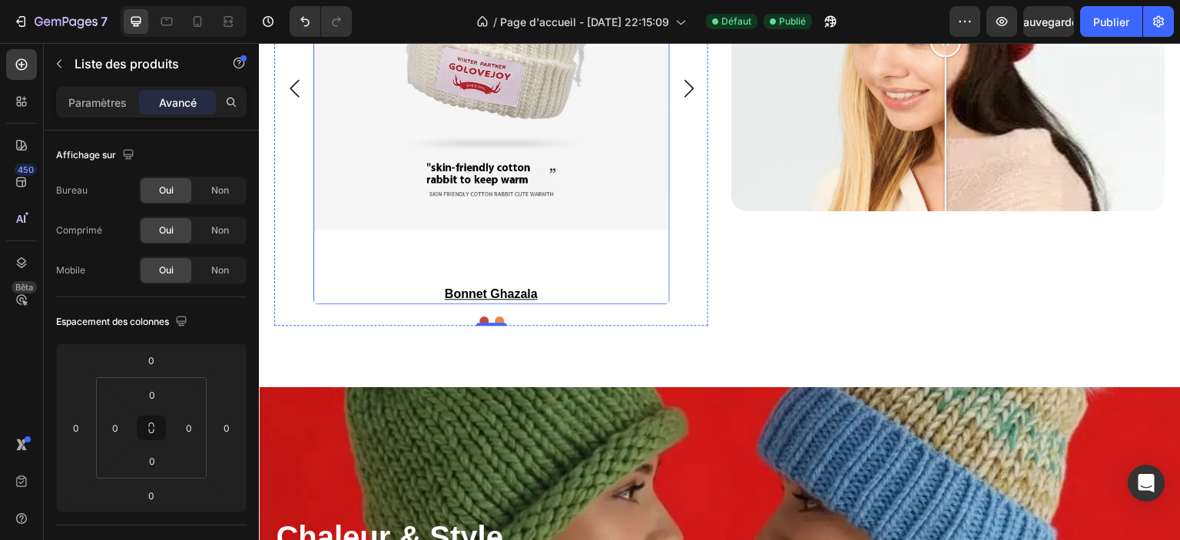
click at [350, 257] on div "Product Images bonnet ghazala Product Title" at bounding box center [491, 88] width 356 height 431
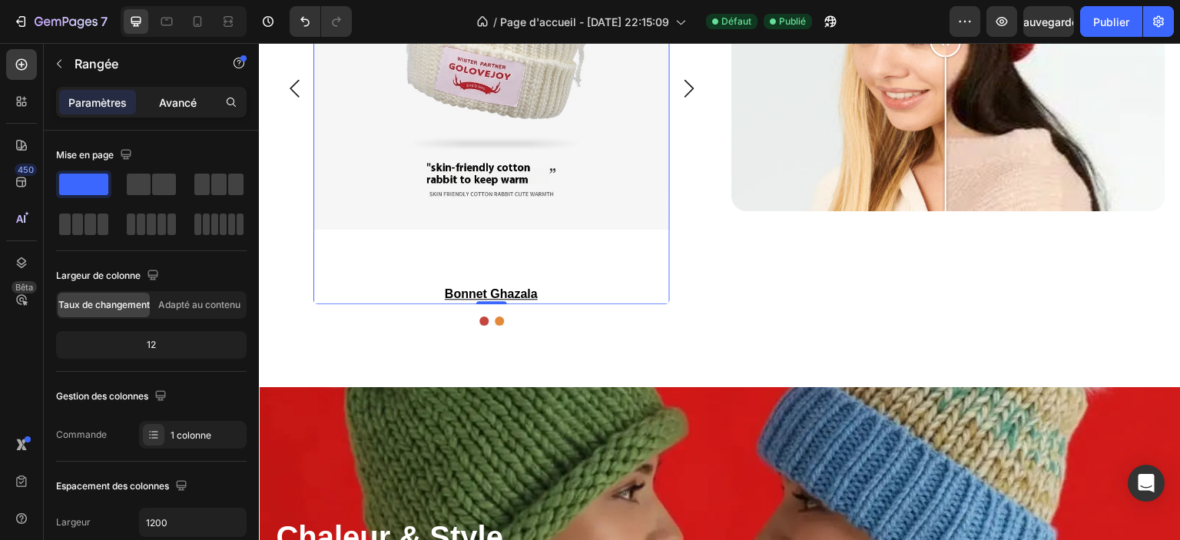
click at [150, 94] on div "Avancé" at bounding box center [177, 102] width 77 height 25
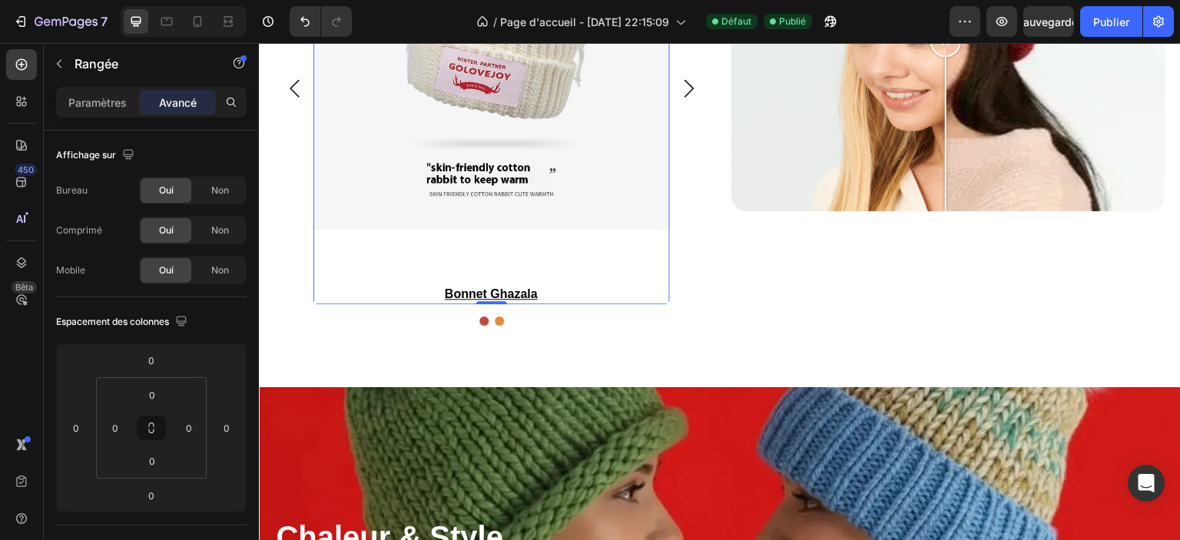
click at [884, 273] on div "Image Comparison" at bounding box center [948, 41] width 434 height 568
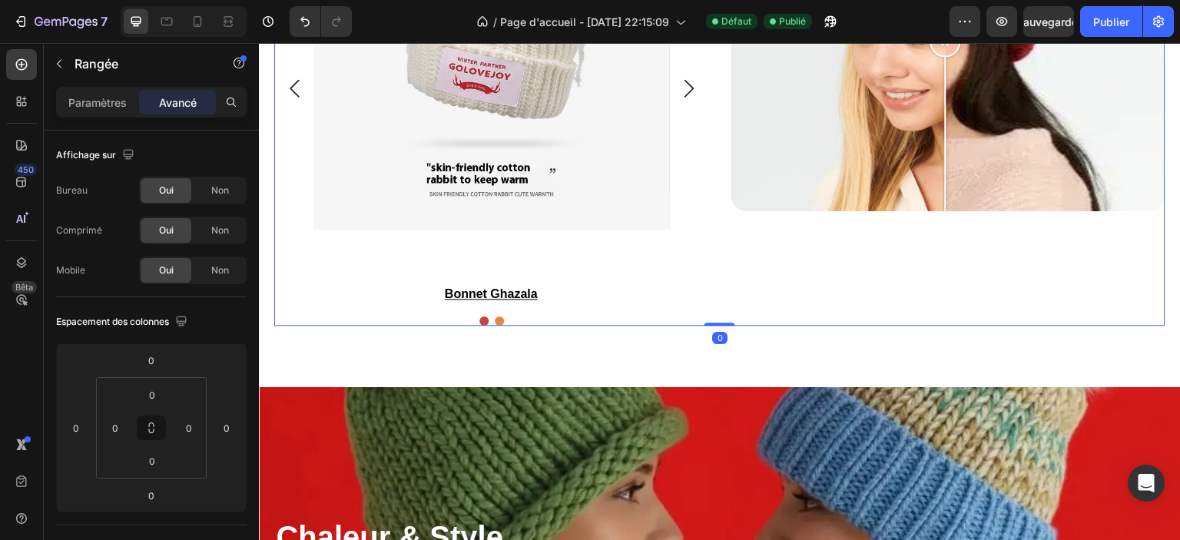
drag, startPoint x: 714, startPoint y: 320, endPoint x: 712, endPoint y: 300, distance: 20.8
click at [712, 300] on div "looks de saison Heading Product Images bonnet ghazala Product Title Row Product…" at bounding box center [719, 41] width 891 height 568
click at [717, 322] on div at bounding box center [719, 323] width 31 height 5
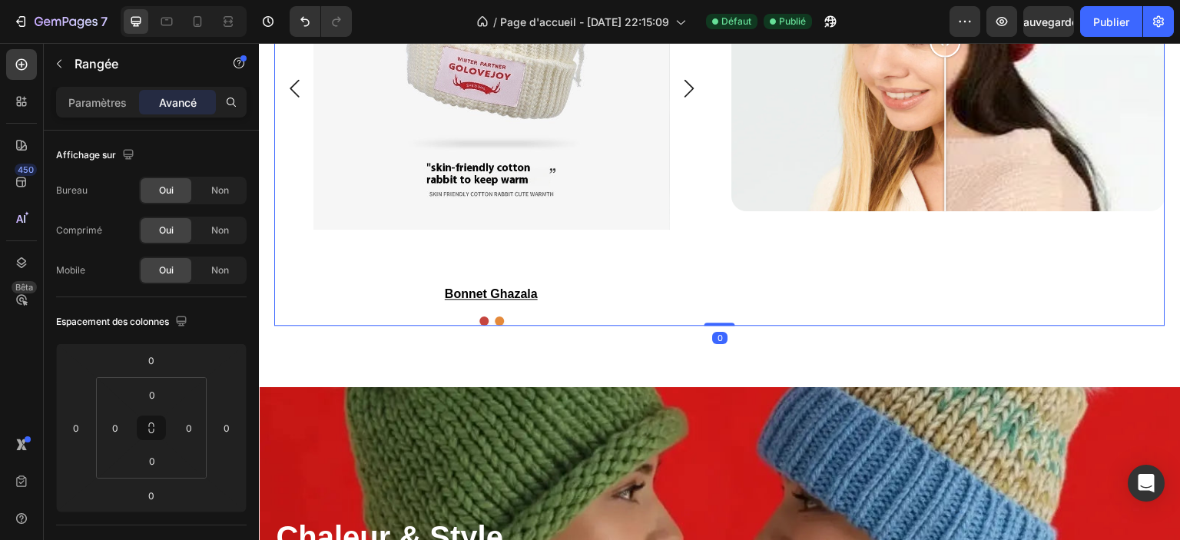
click at [716, 337] on div "0" at bounding box center [719, 338] width 15 height 12
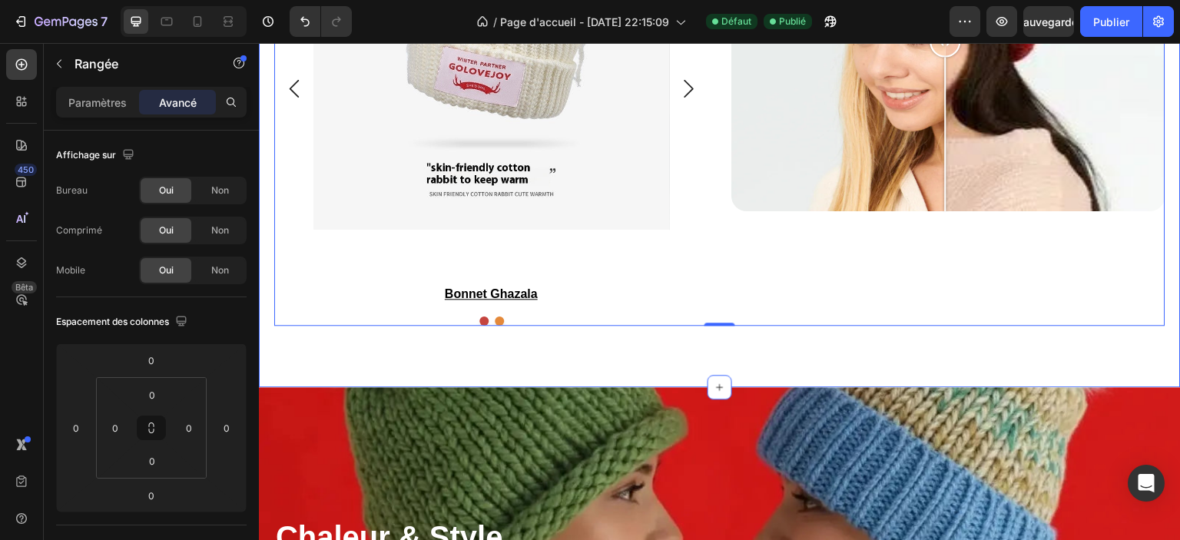
click at [704, 353] on div "looks de saison Heading Product Images bonnet ghazala Product Title Row Product…" at bounding box center [720, 41] width 922 height 691
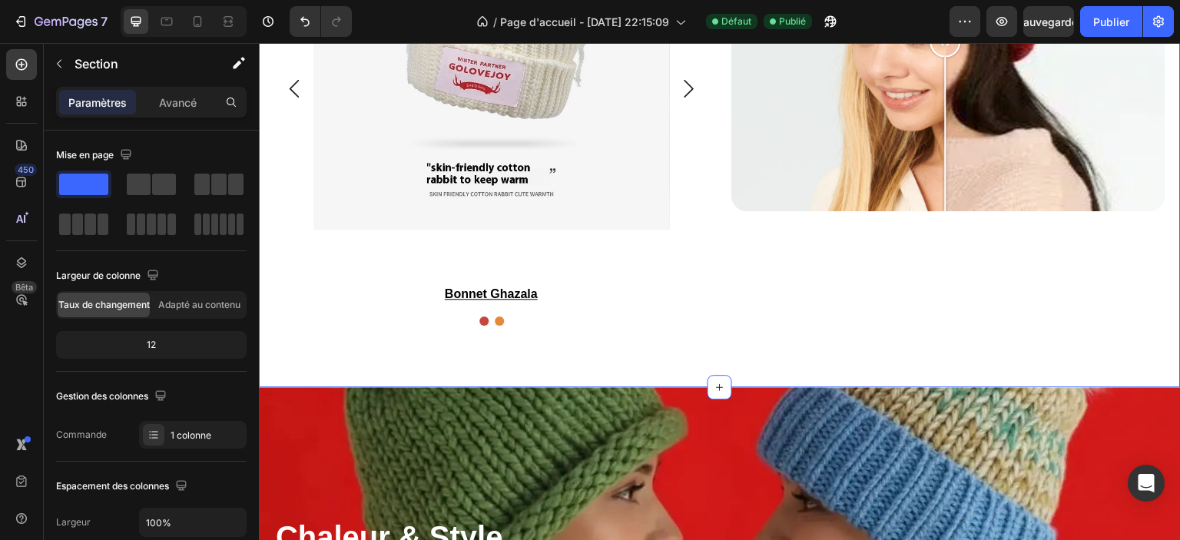
click at [648, 373] on div "looks de saison Heading Product Images bonnet ghazala Product Title Row Product…" at bounding box center [720, 41] width 922 height 691
click at [646, 358] on div "looks de saison Heading Product Images bonnet ghazala Product Title Row Product…" at bounding box center [720, 41] width 922 height 691
click at [172, 340] on div "12" at bounding box center [151, 345] width 184 height 22
click at [174, 108] on p "Avancé" at bounding box center [178, 102] width 38 height 16
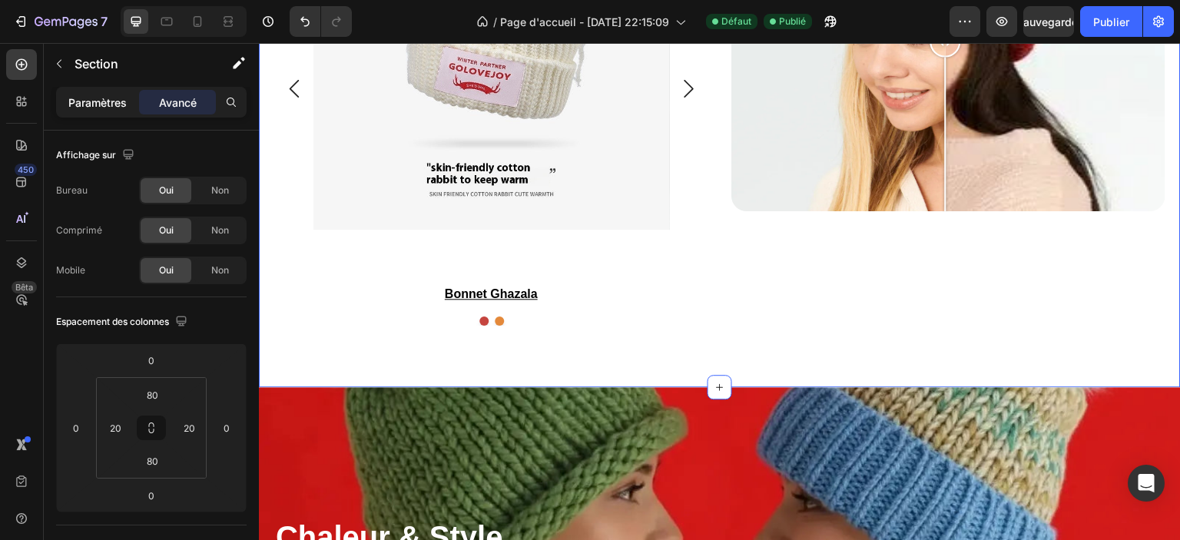
drag, startPoint x: 102, startPoint y: 104, endPoint x: 113, endPoint y: 104, distance: 10.8
click at [103, 104] on font "Paramètres" at bounding box center [97, 102] width 58 height 13
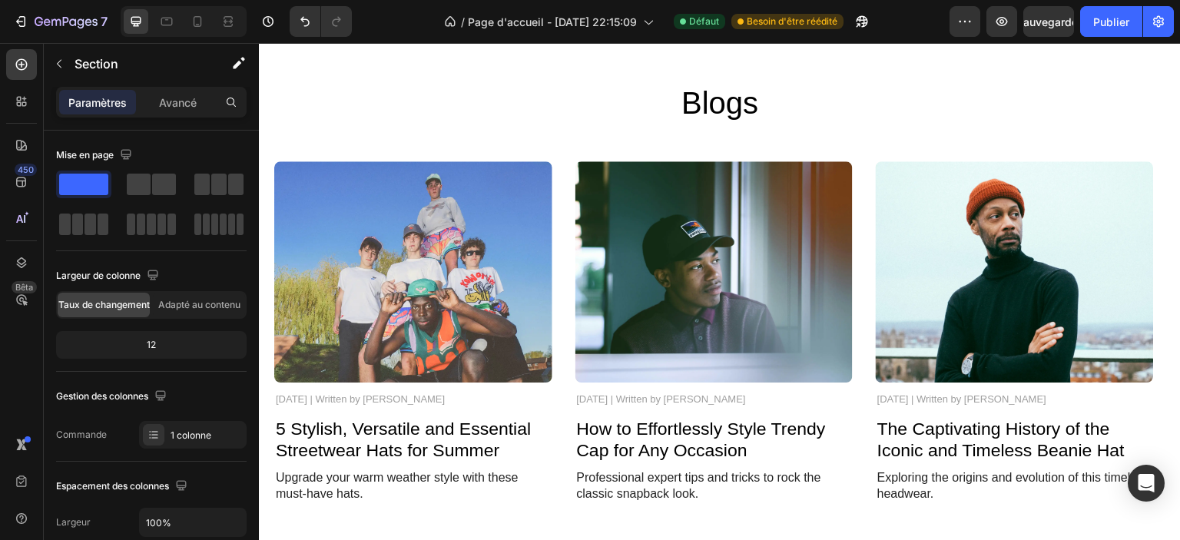
scroll to position [3380, 0]
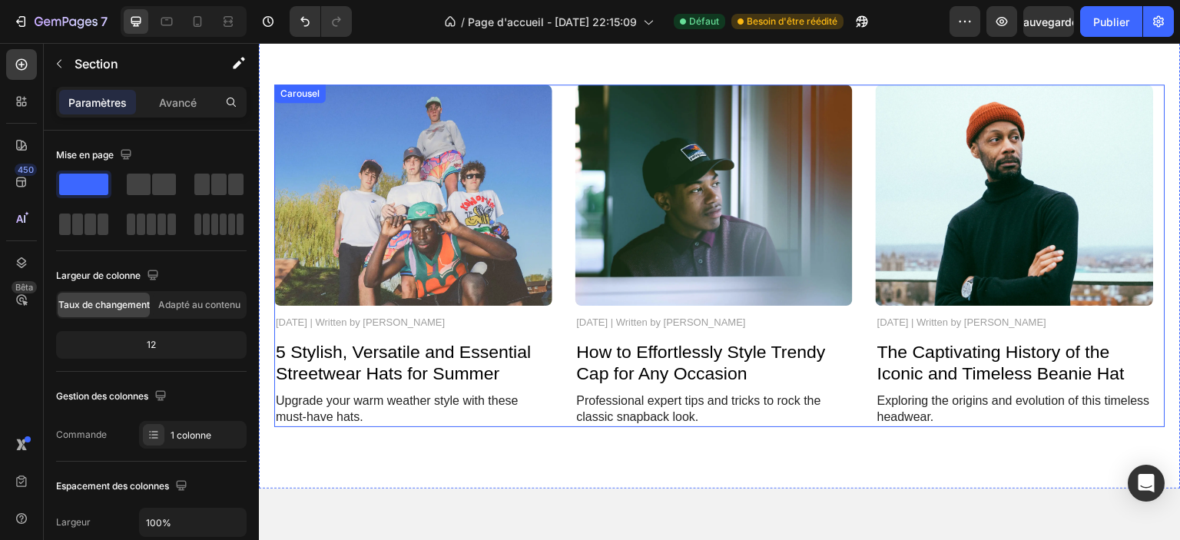
click at [863, 423] on div "Image November 3, 2024 | Written by Stella Hendriks Text Block 5 Stylish, Versa…" at bounding box center [719, 256] width 891 height 343
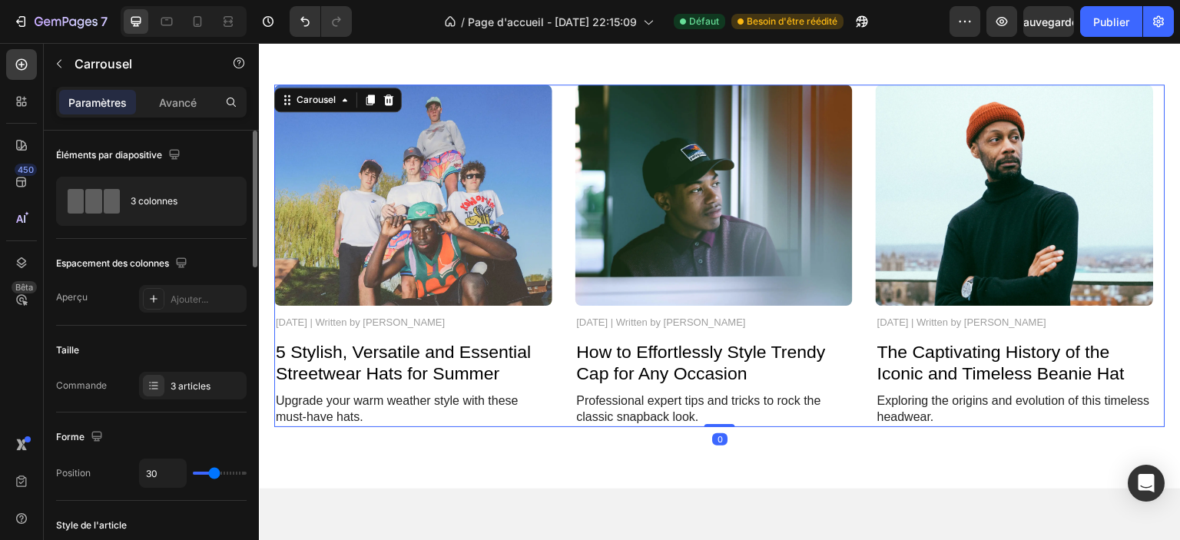
click at [191, 404] on div "Taille Commande 3 articles" at bounding box center [151, 369] width 191 height 87
click at [195, 389] on font "3 articles" at bounding box center [191, 386] width 40 height 12
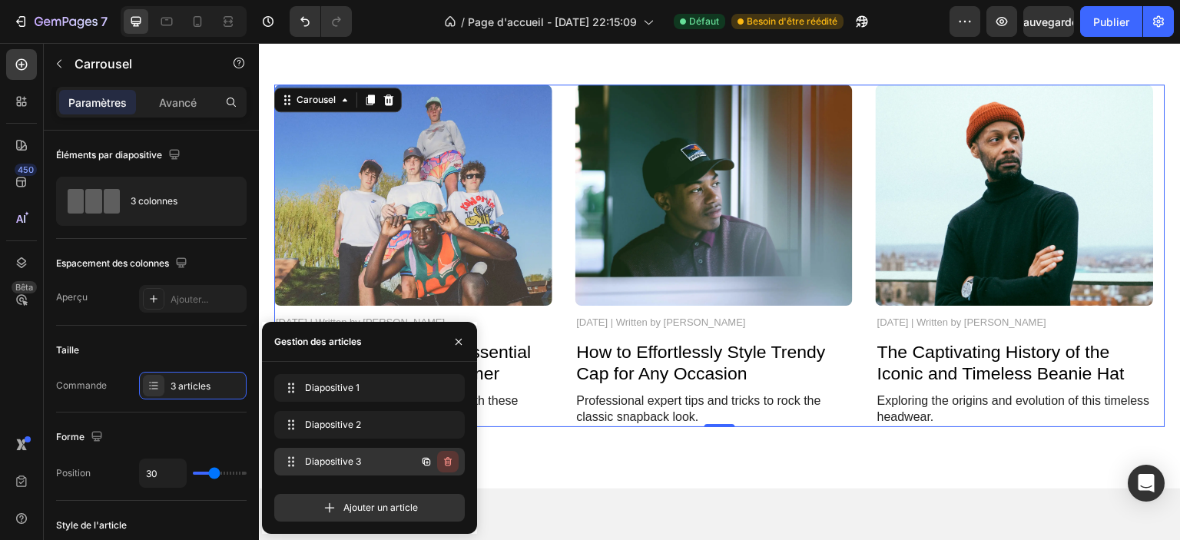
click at [454, 463] on button "button" at bounding box center [448, 462] width 22 height 22
click at [452, 457] on font "Supprimer" at bounding box center [429, 462] width 46 height 12
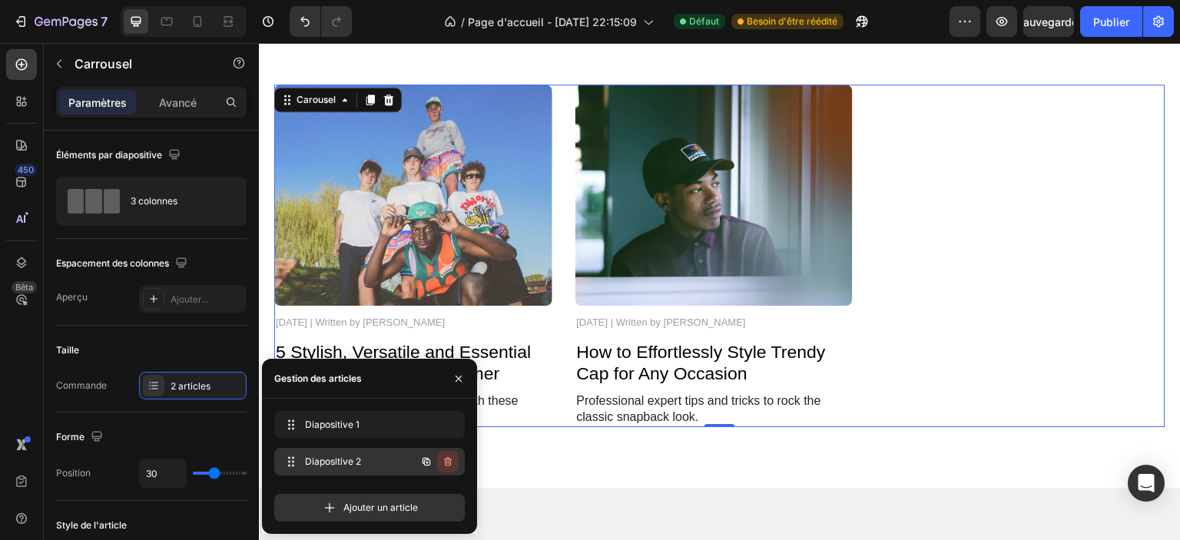
click at [454, 458] on button "button" at bounding box center [448, 462] width 22 height 22
click at [442, 463] on font "Supprimer" at bounding box center [429, 462] width 46 height 12
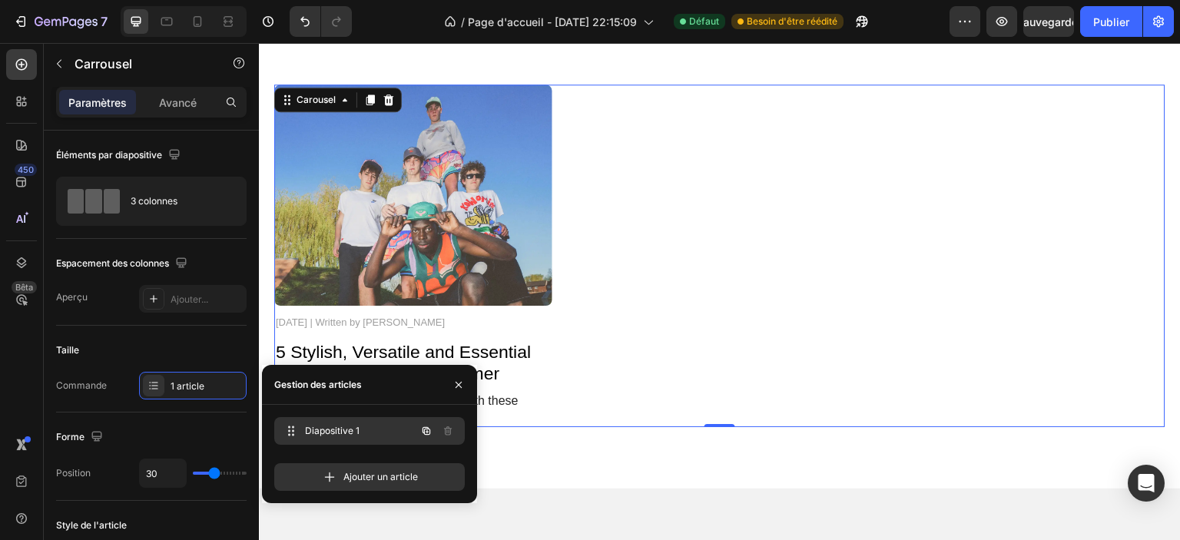
click at [373, 434] on span "Diapositive 1" at bounding box center [348, 431] width 87 height 14
type input "23"
type input "35"
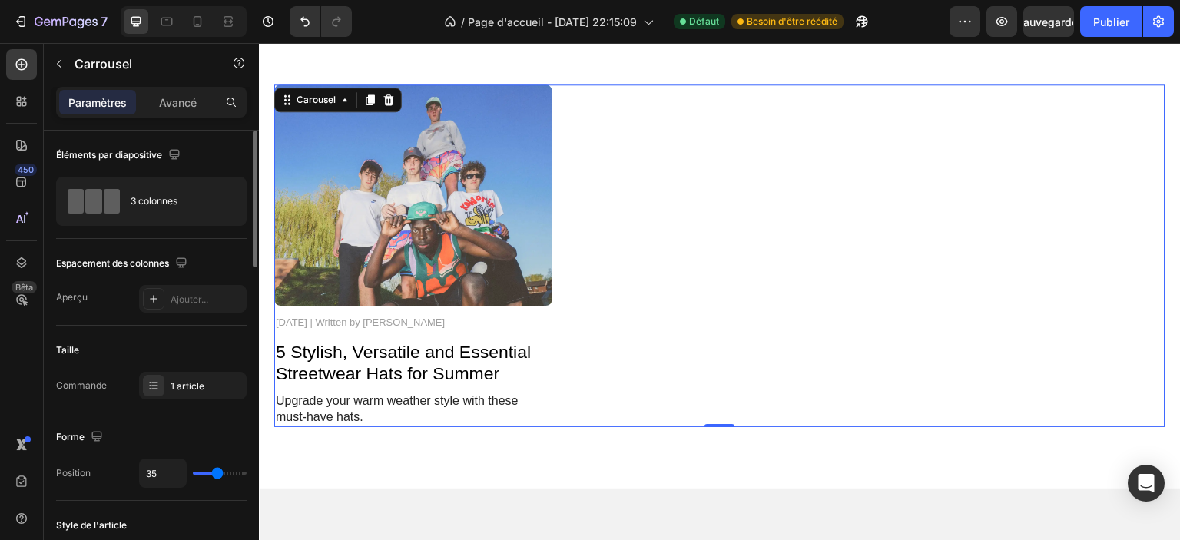
type input "37"
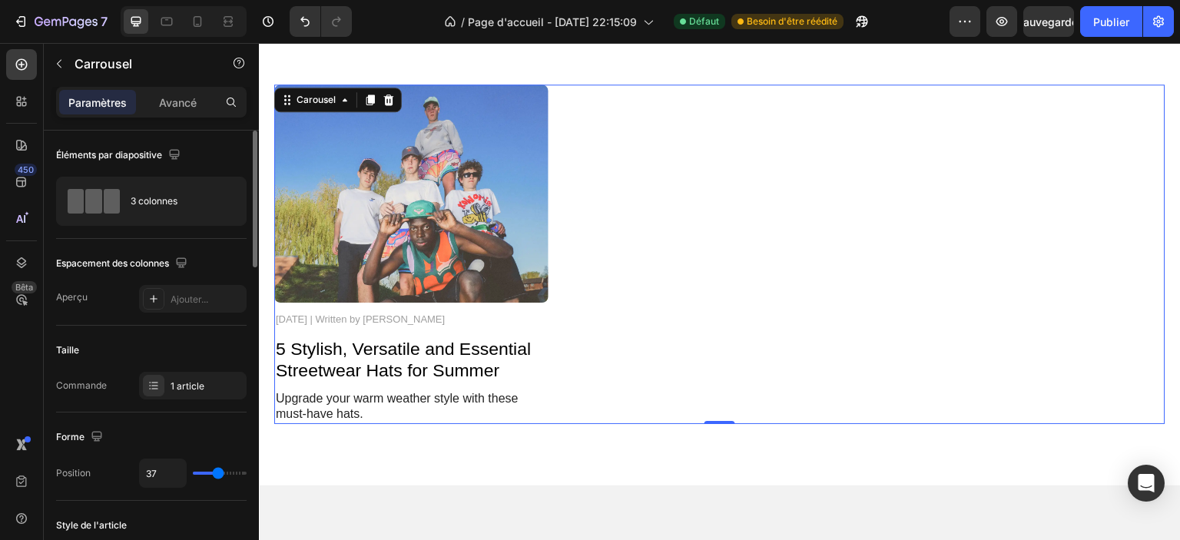
type input "42"
type input "45"
type input "47"
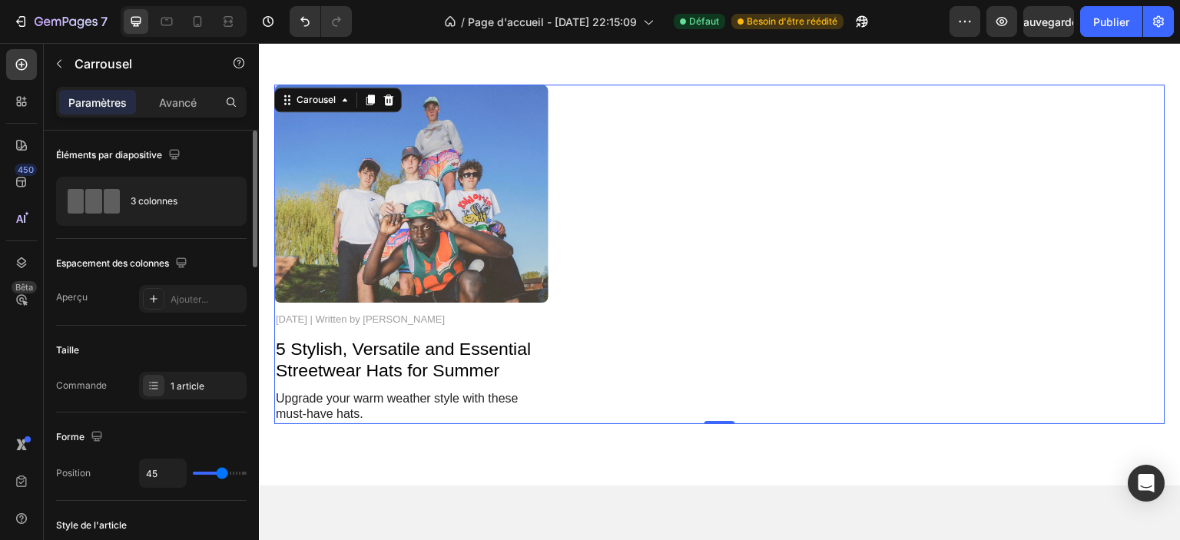
type input "47"
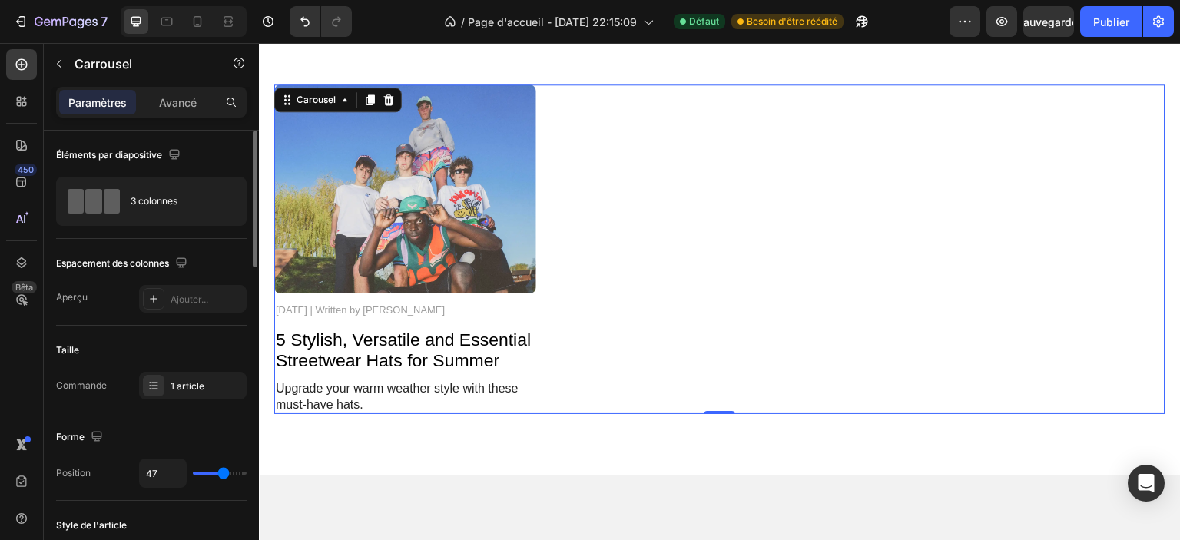
type input "61"
type input "65"
type input "67"
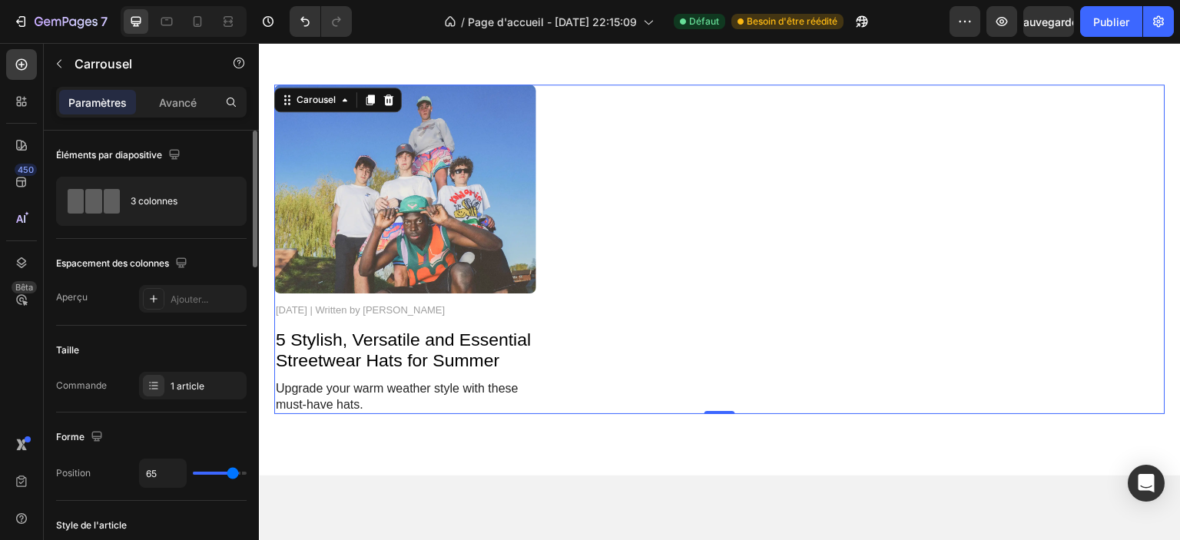
type input "67"
type input "71"
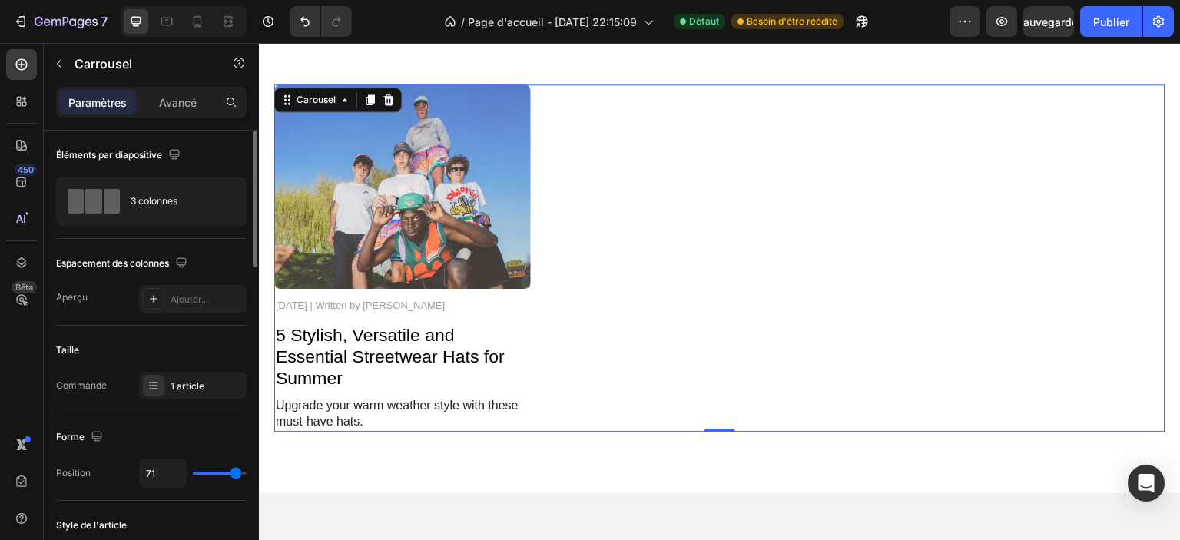
type input "73"
type input "80"
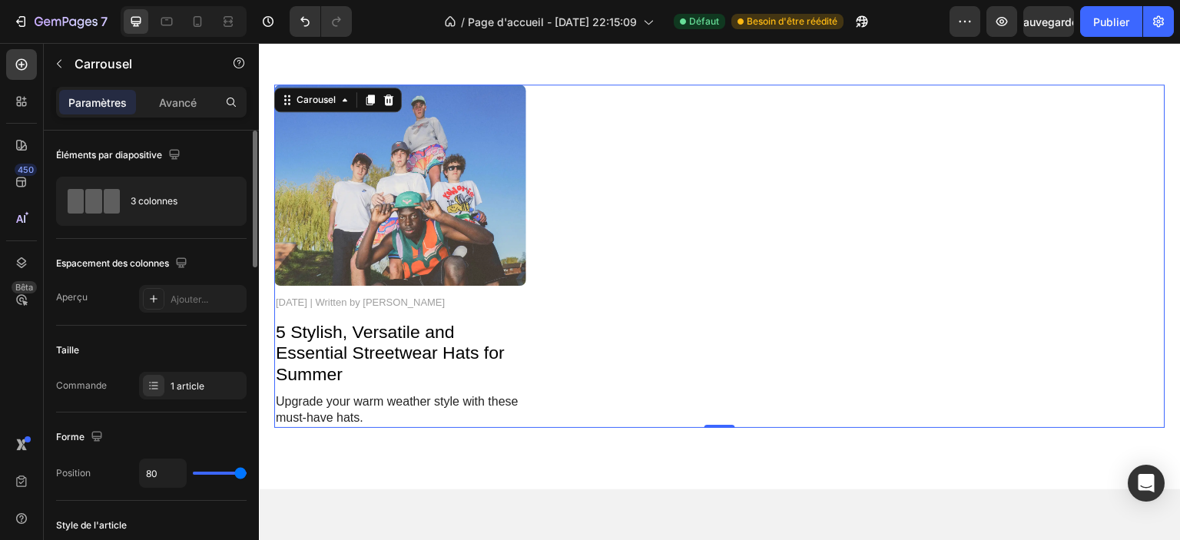
type input "55"
type input "33"
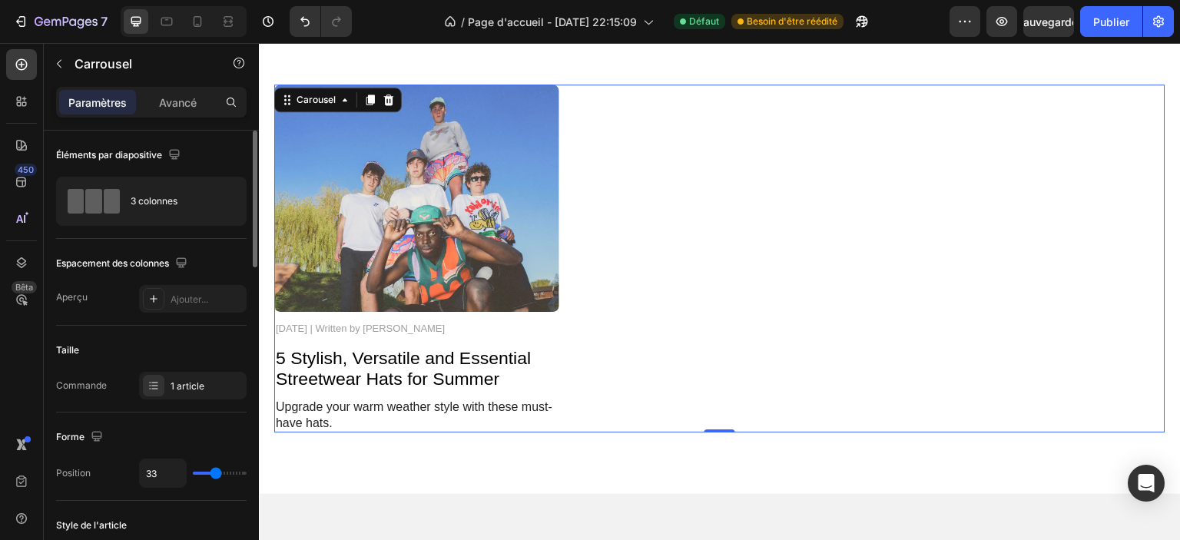
type input "0"
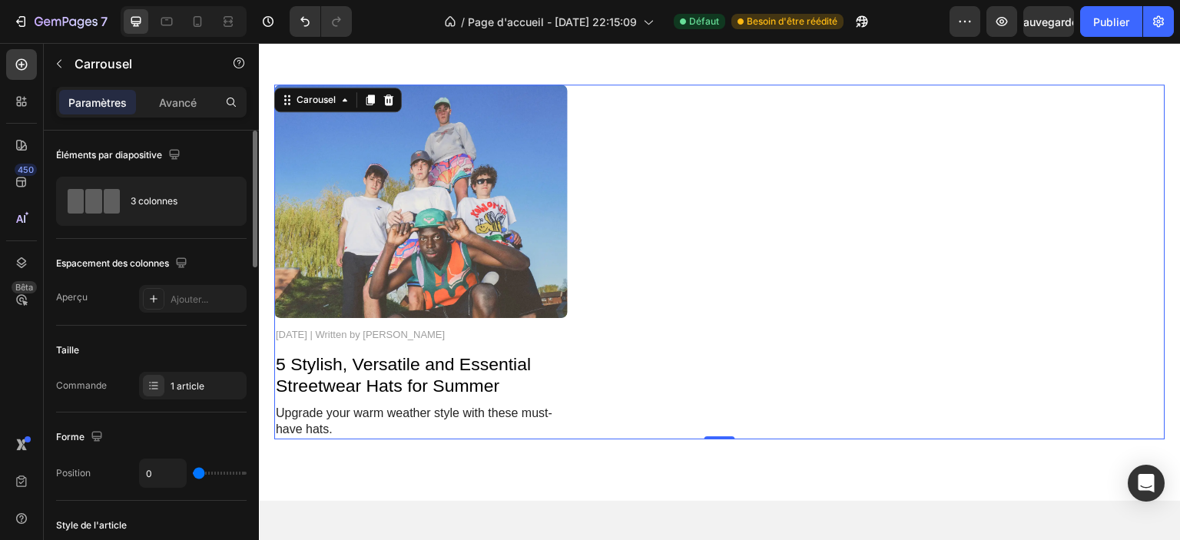
type input "24"
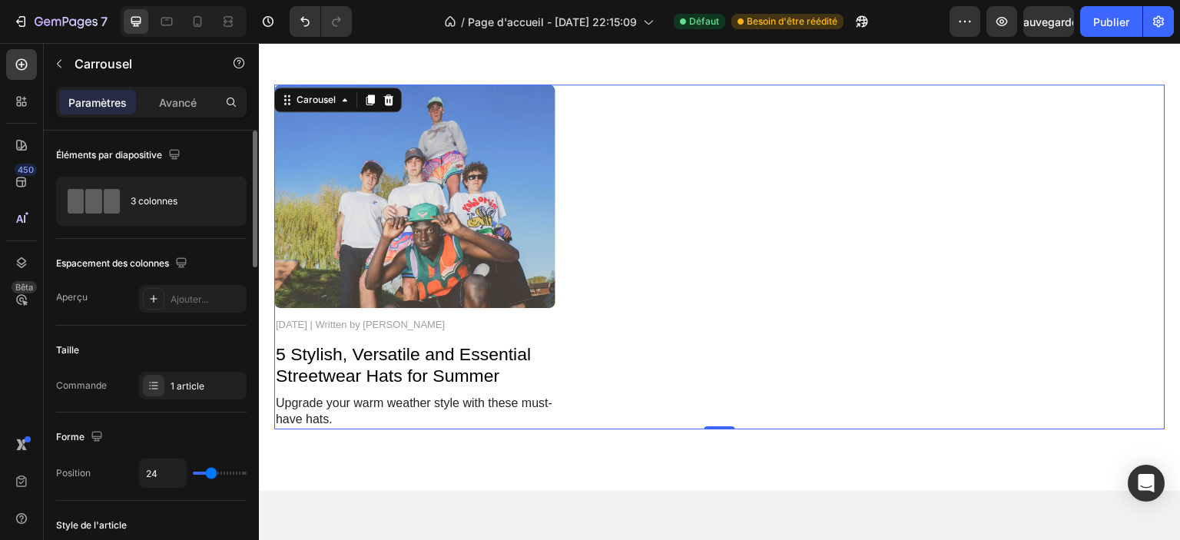
type input "13"
type input "9"
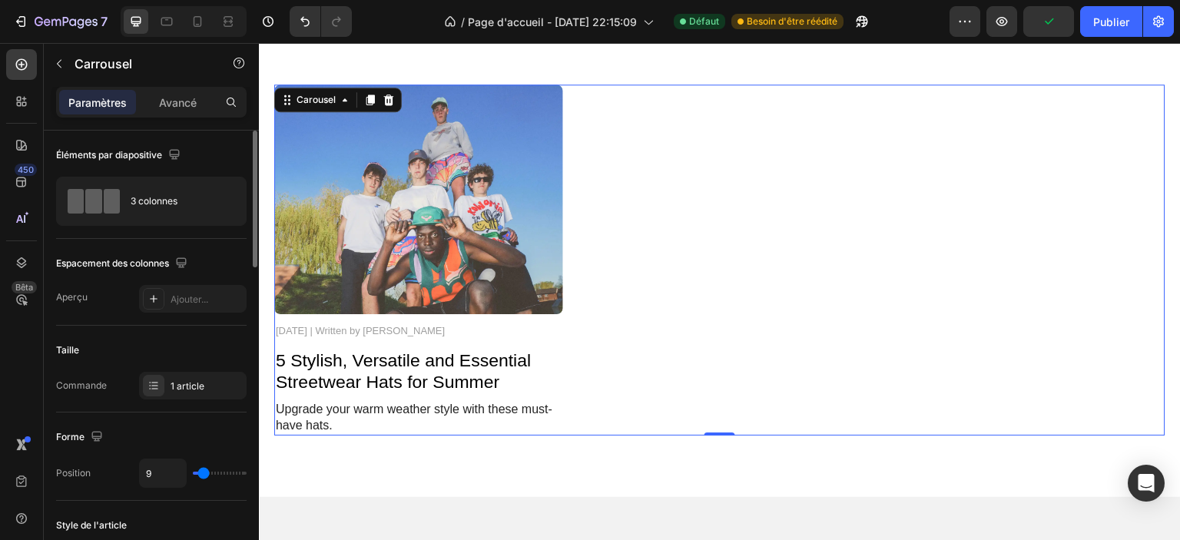
drag, startPoint x: 217, startPoint y: 476, endPoint x: 203, endPoint y: 479, distance: 14.9
type input "9"
click at [203, 475] on input "range" at bounding box center [220, 473] width 54 height 3
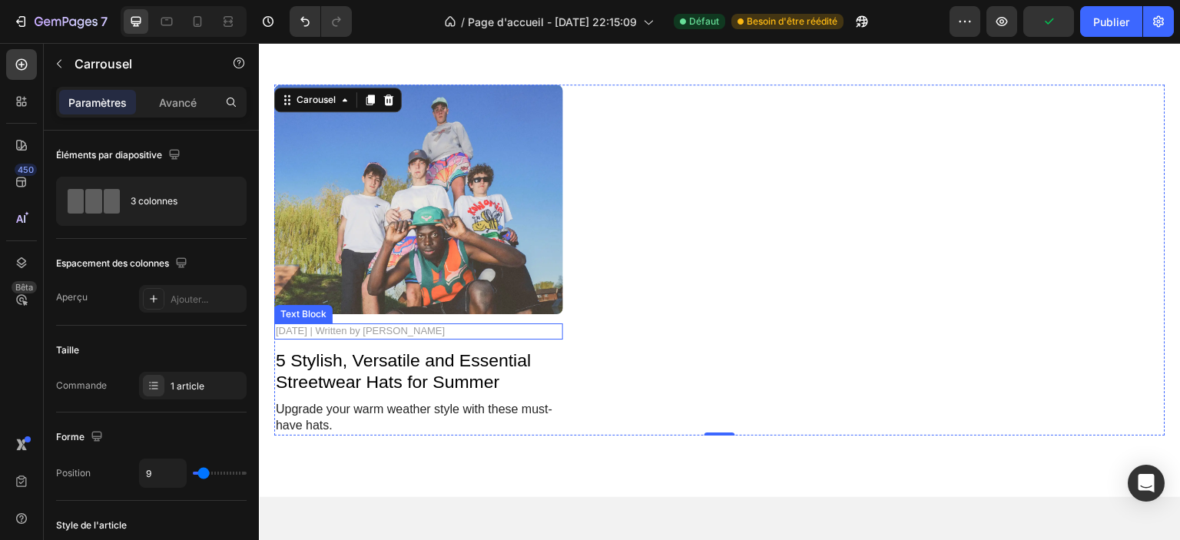
click at [350, 329] on p "November 3, 2024 | Written by Stella Hendriks" at bounding box center [419, 331] width 286 height 13
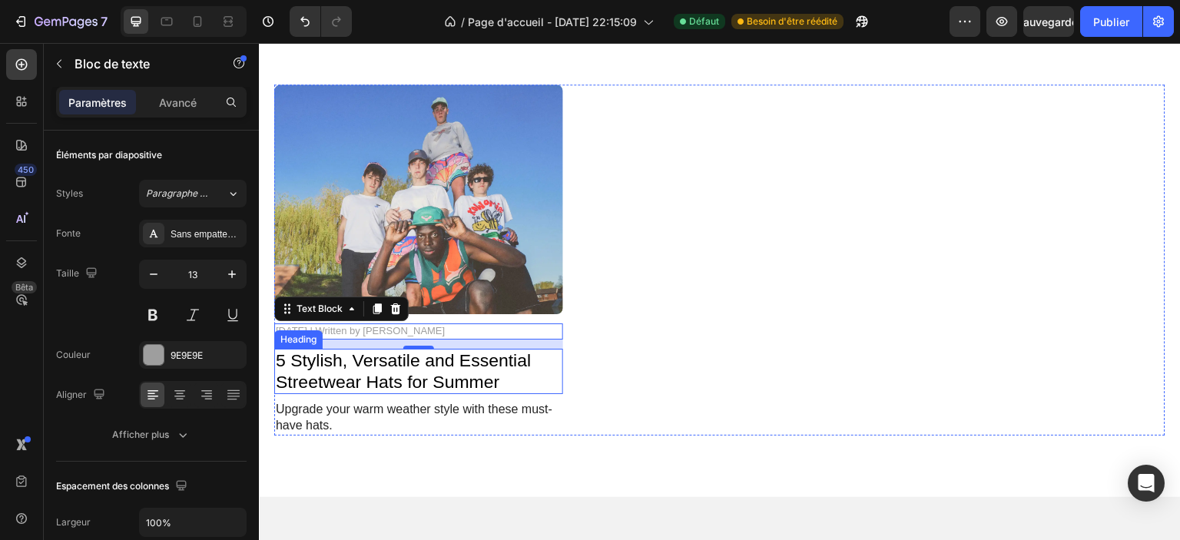
click at [443, 379] on h2 "5 Stylish, Versatile and Essential Streetwear Hats for Summer" at bounding box center [418, 371] width 289 height 45
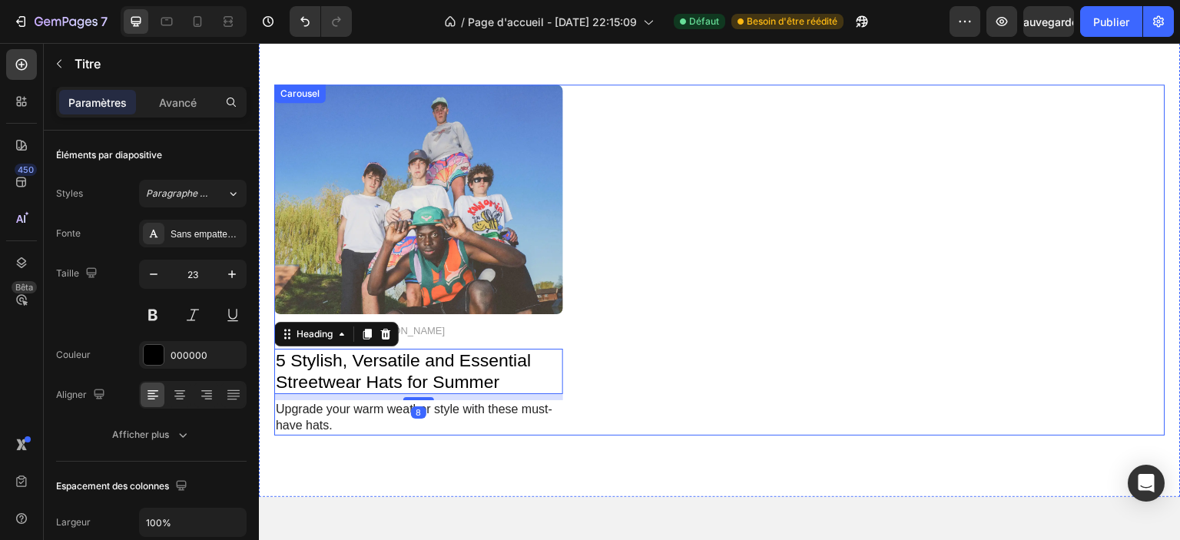
click at [448, 321] on div "Image November 3, 2024 | Written by Stella Hendriks Text Block 5 Stylish, Versa…" at bounding box center [418, 260] width 289 height 351
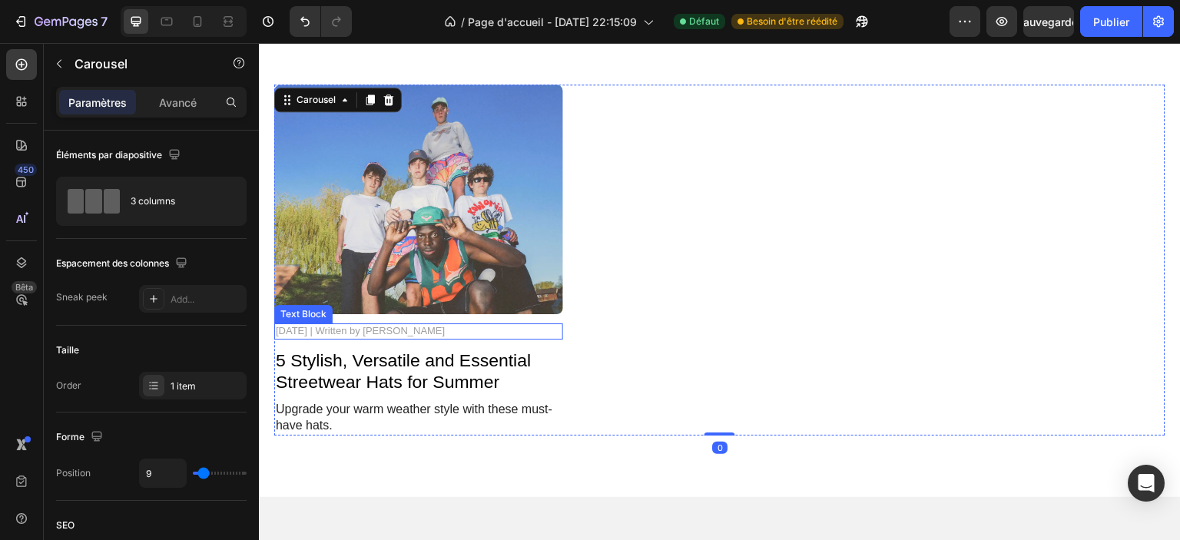
click at [477, 330] on p "November 3, 2024 | Written by Stella Hendriks" at bounding box center [419, 331] width 286 height 13
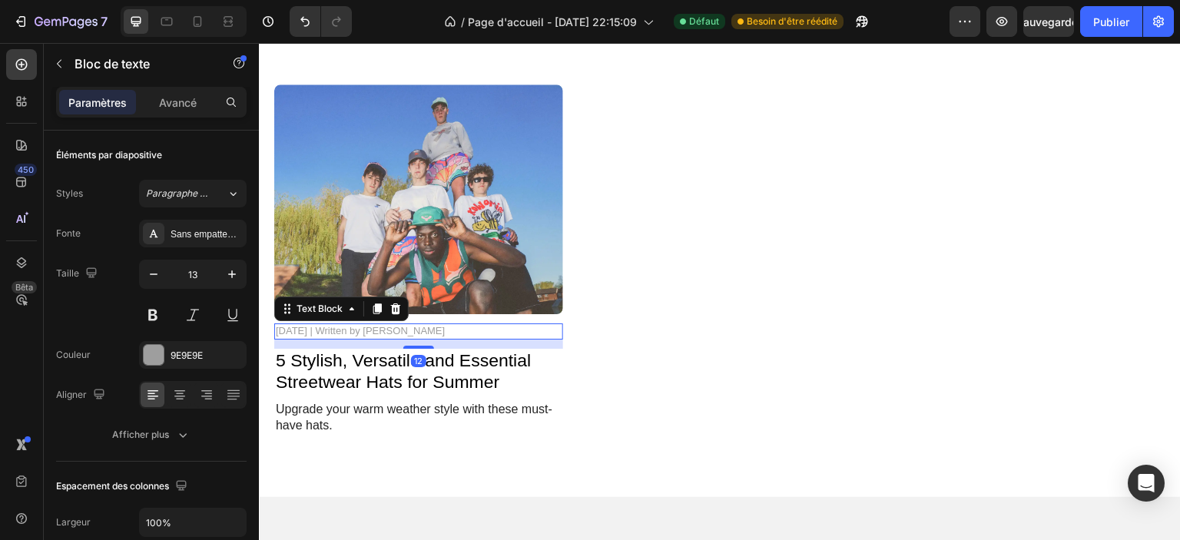
click at [477, 330] on p "November 3, 2024 | Written by Stella Hendriks" at bounding box center [419, 331] width 286 height 13
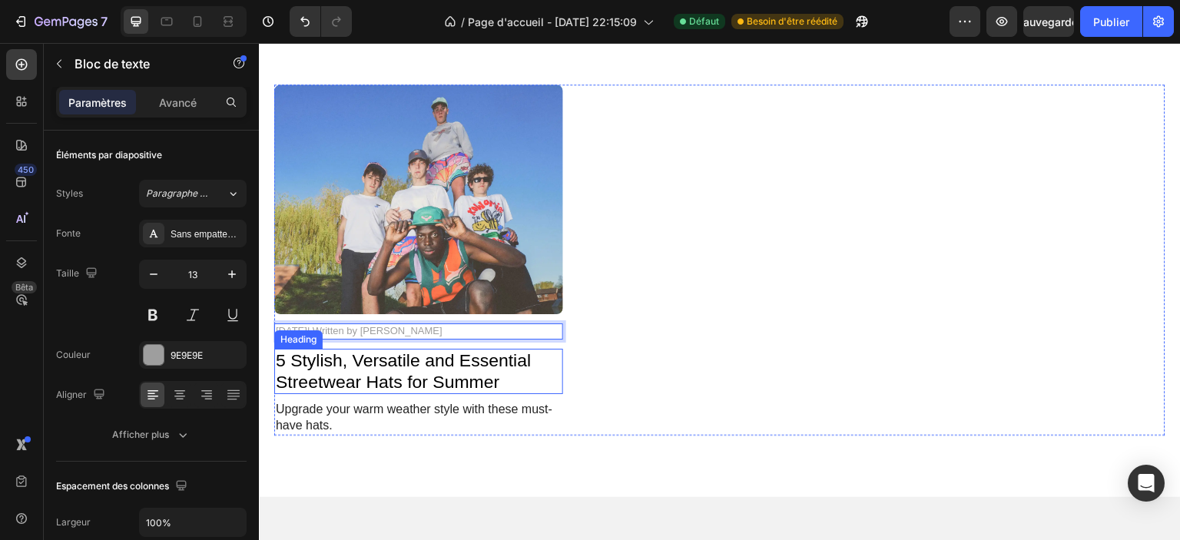
click at [388, 373] on h2 "5 Stylish, Versatile and Essential Streetwear Hats for Summer" at bounding box center [418, 371] width 289 height 45
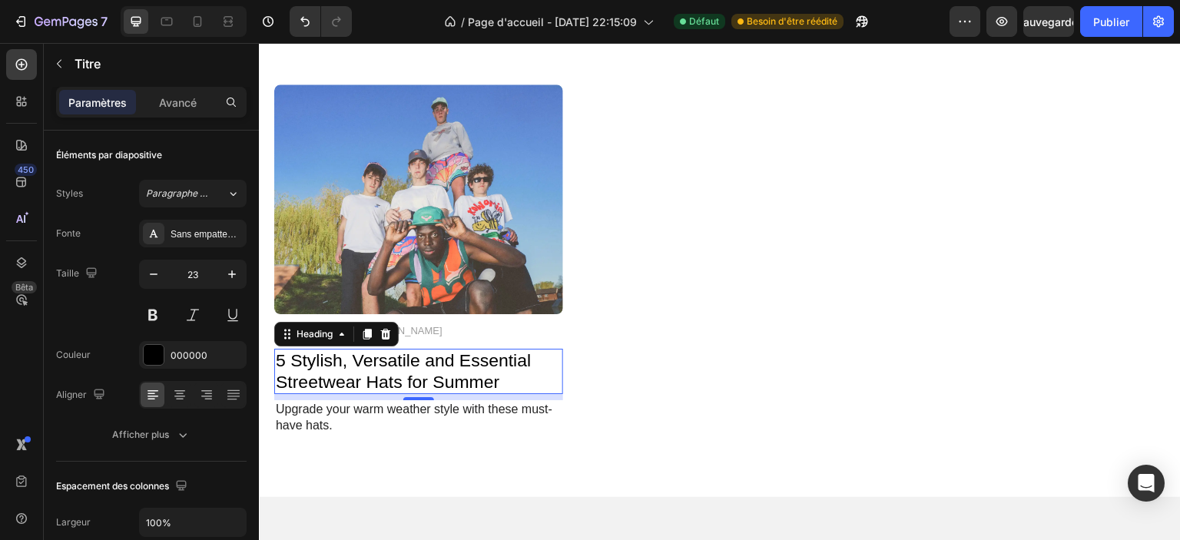
click at [407, 381] on h2 "5 Stylish, Versatile and Essential Streetwear Hats for Summer" at bounding box center [418, 371] width 289 height 45
click at [407, 381] on p "5 Stylish, Versatile and Essential Streetwear Hats for Summer" at bounding box center [419, 371] width 286 height 42
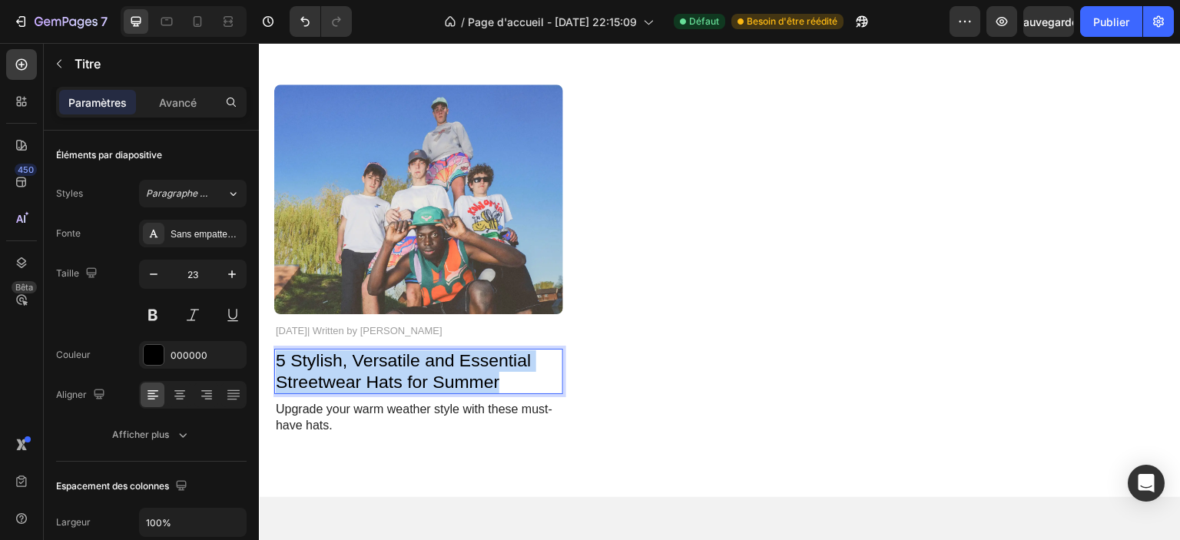
click at [407, 381] on p "5 Stylish, Versatile and Essential Streetwear Hats for Summer" at bounding box center [419, 371] width 286 height 42
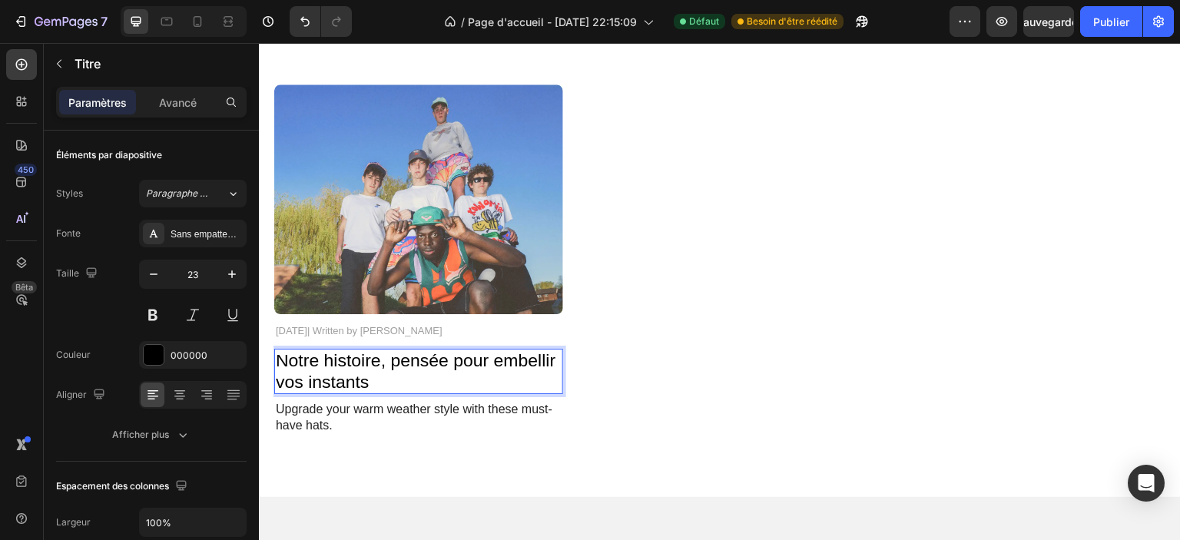
click at [342, 408] on p "Upgrade your warm weather style with these must-have hats." at bounding box center [419, 418] width 286 height 32
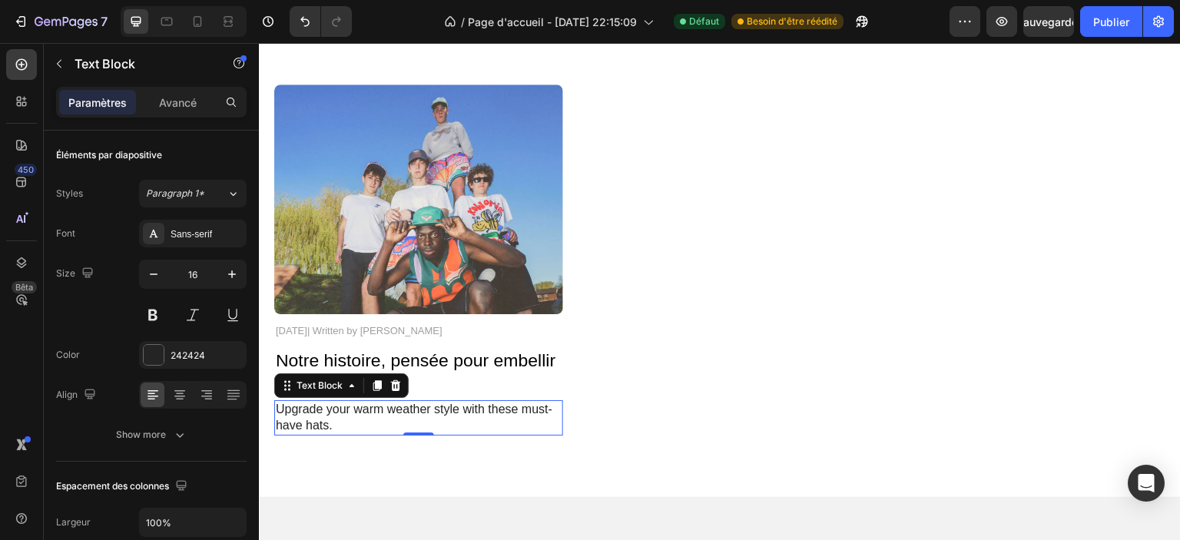
click at [342, 408] on p "Upgrade your warm weather style with these must-have hats." at bounding box center [419, 418] width 286 height 32
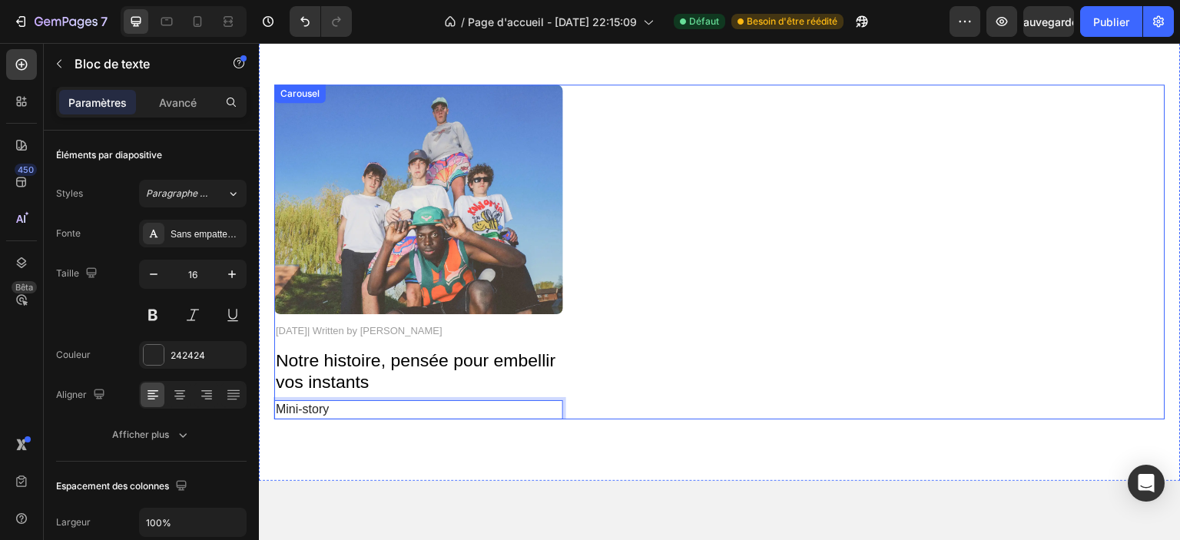
click at [684, 361] on div "Image November 3, 2025| Written by Stella Hendriks Text Block Notre histoire, p…" at bounding box center [719, 252] width 891 height 335
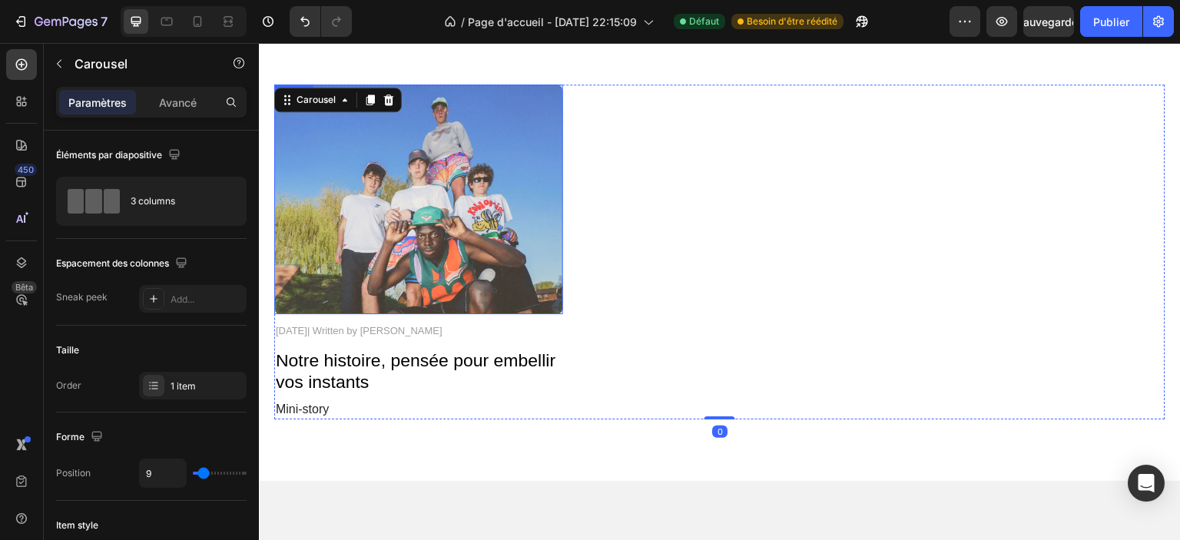
click at [450, 227] on img at bounding box center [418, 200] width 289 height 230
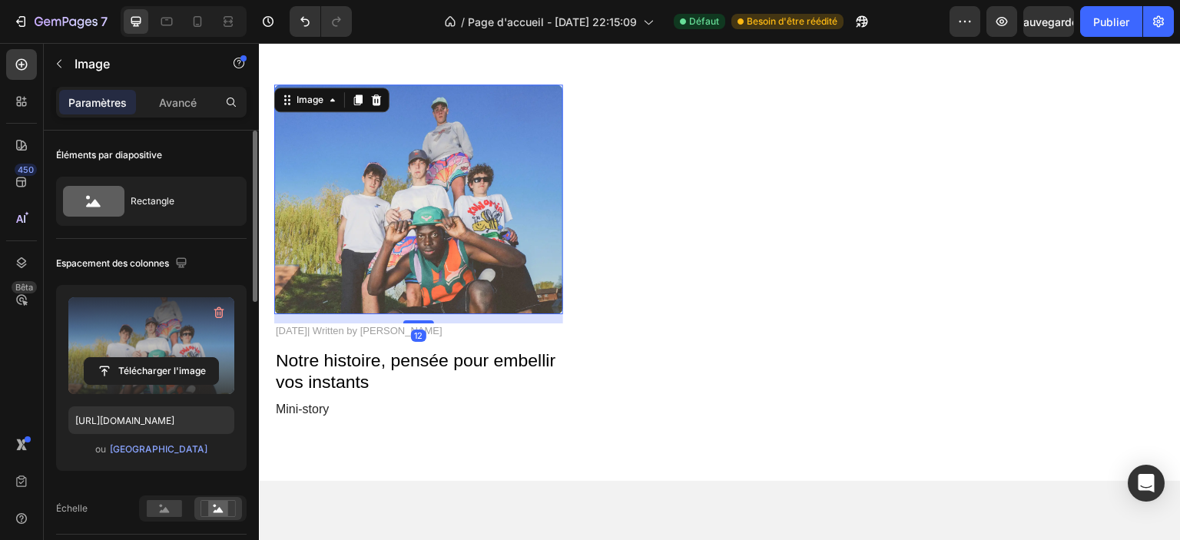
click at [145, 347] on label at bounding box center [151, 345] width 166 height 97
click at [145, 358] on input "file" at bounding box center [152, 371] width 134 height 26
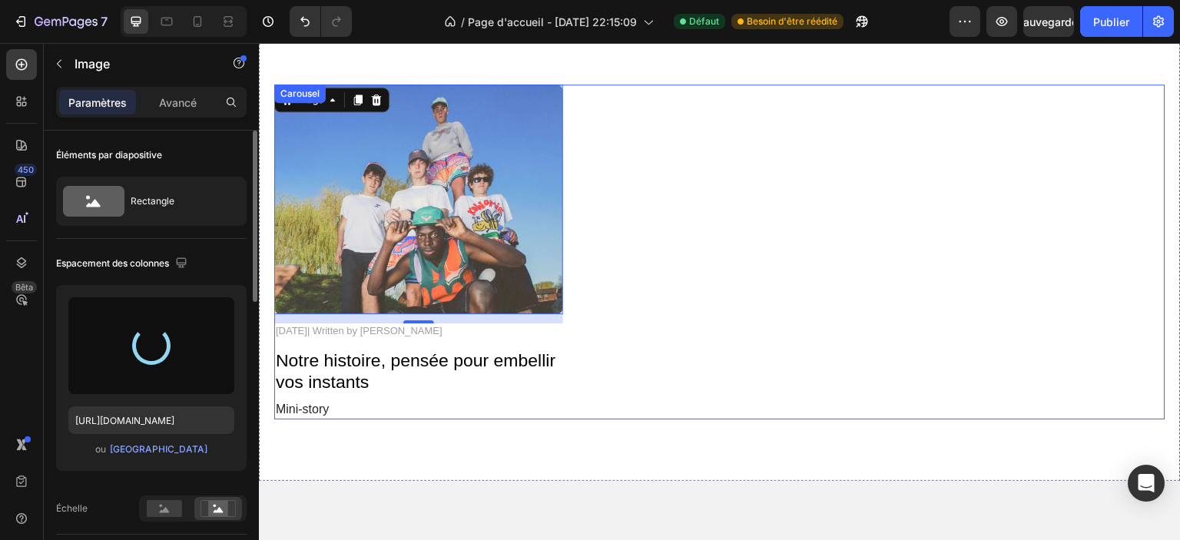
type input "https://cdn.shopify.com/s/files/1/0826/8254/4162/files/gempages_585287611619213…"
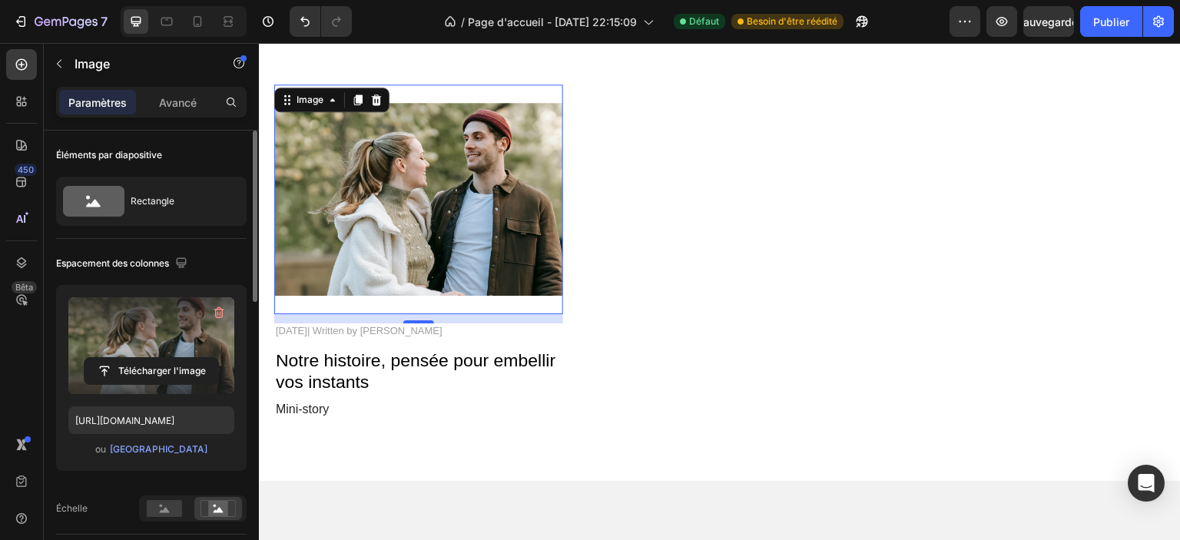
scroll to position [154, 0]
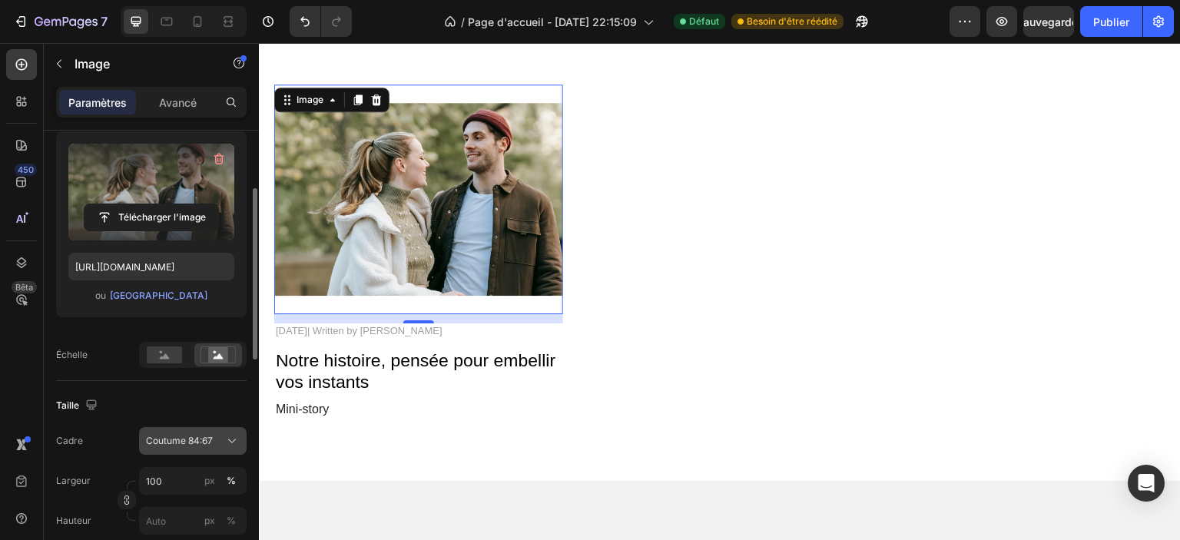
click at [190, 428] on button "Coutume 84:67" at bounding box center [193, 441] width 108 height 28
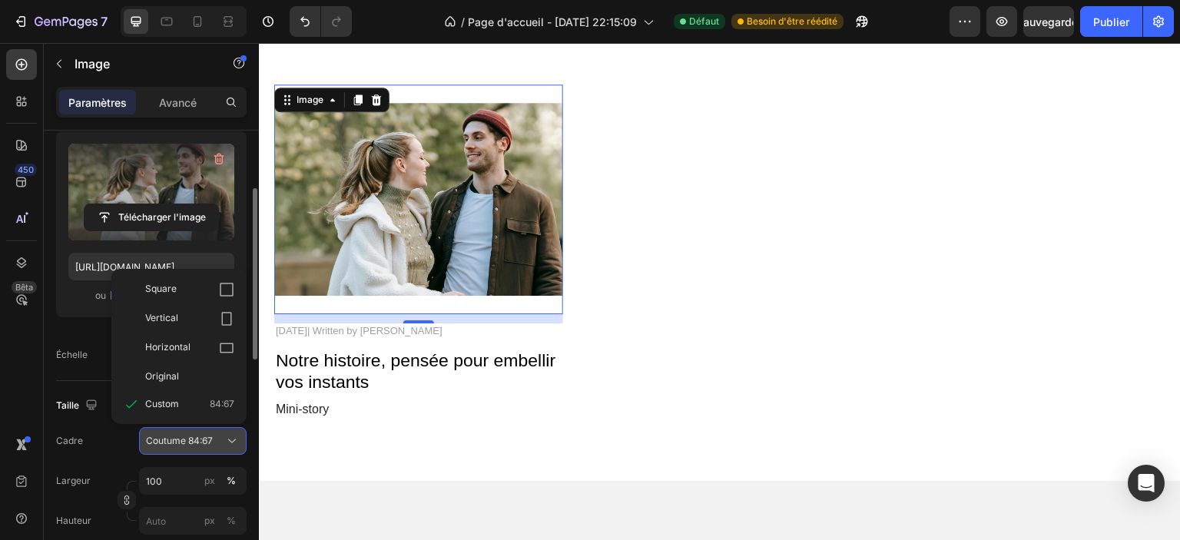
click at [187, 436] on font "Coutume 84:67" at bounding box center [179, 441] width 67 height 12
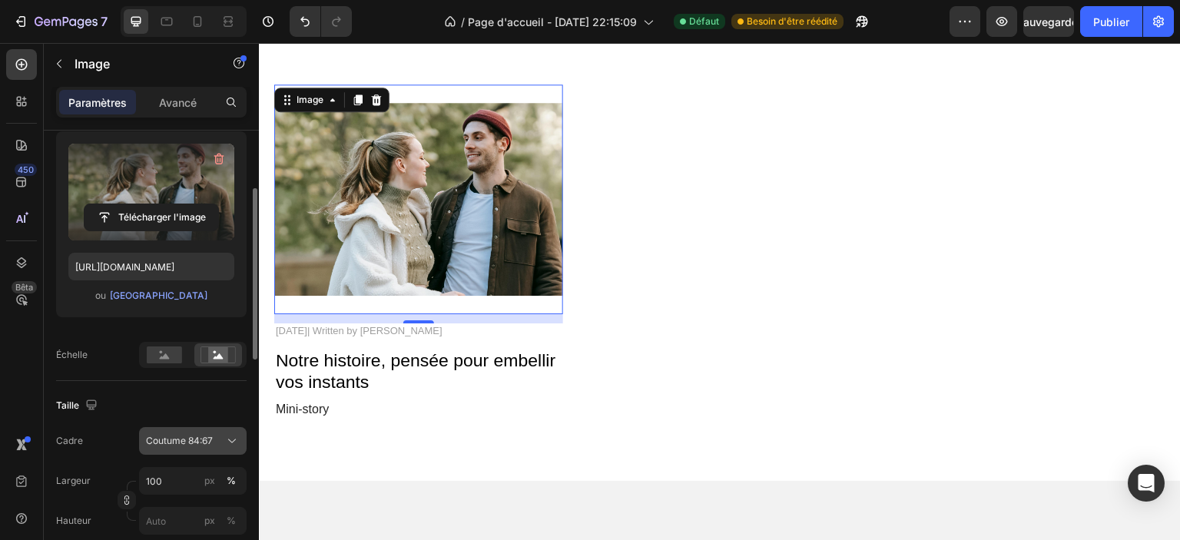
click at [186, 435] on font "Coutume 84:67" at bounding box center [179, 441] width 67 height 12
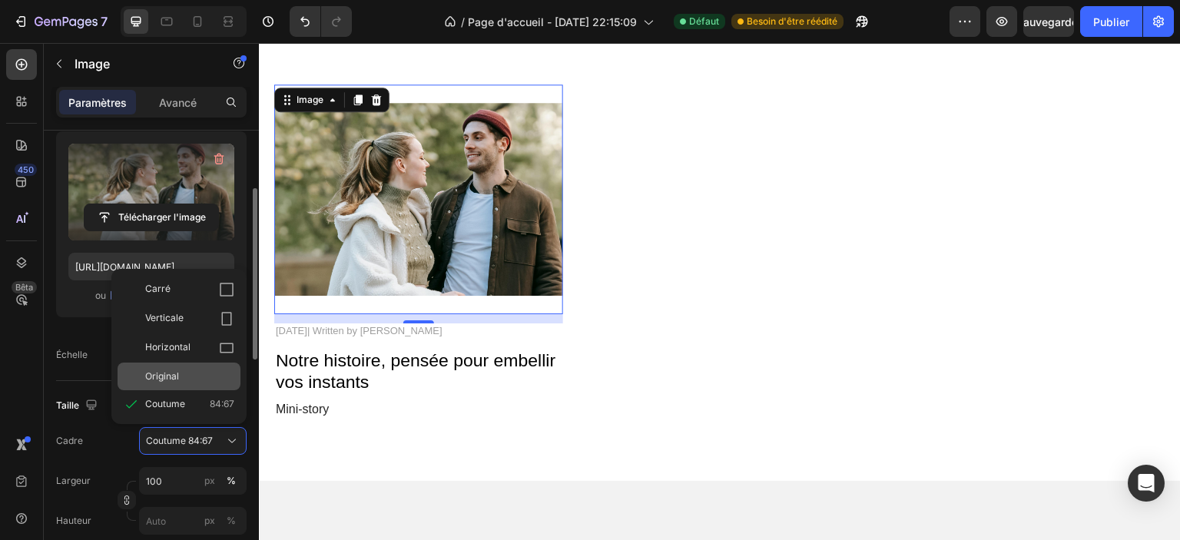
click at [175, 376] on font "Original" at bounding box center [162, 376] width 34 height 12
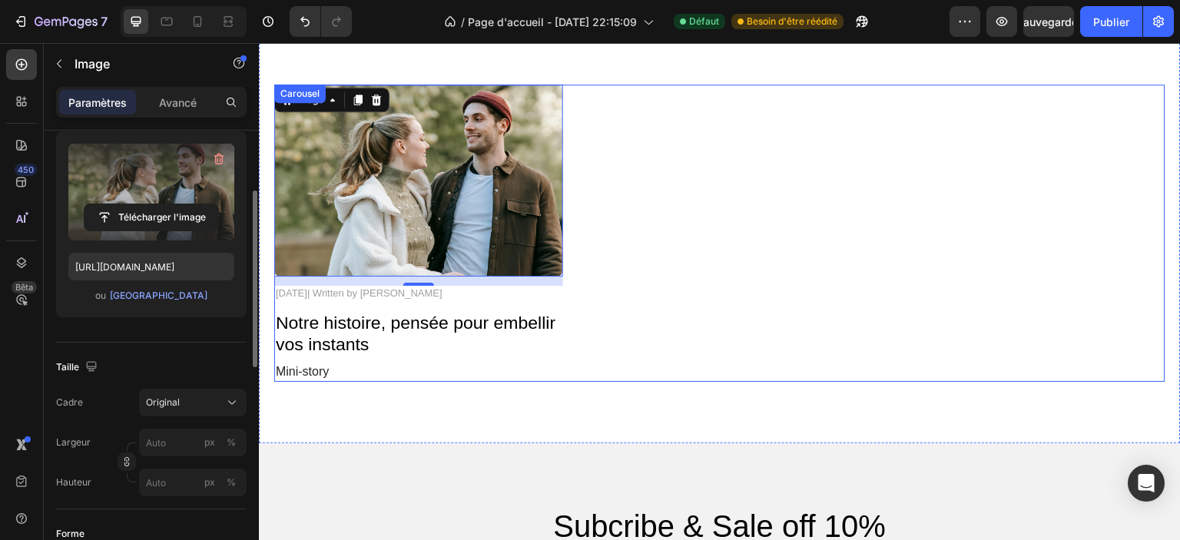
click at [662, 316] on div "Image 12 November 3, 2025| Written by Stella Hendriks Text Block Notre histoire…" at bounding box center [719, 233] width 891 height 297
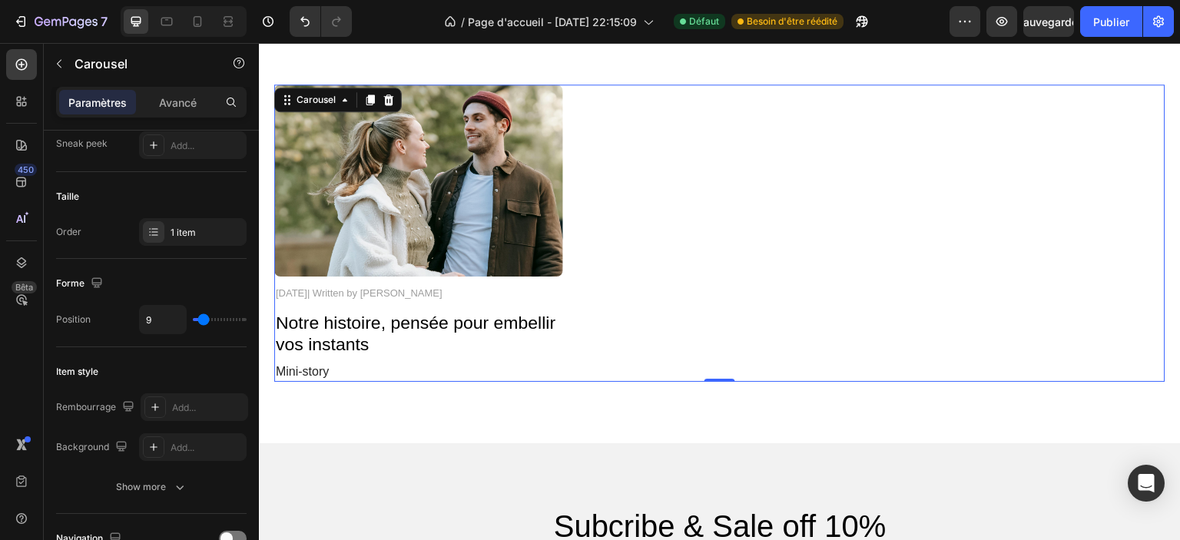
scroll to position [0, 0]
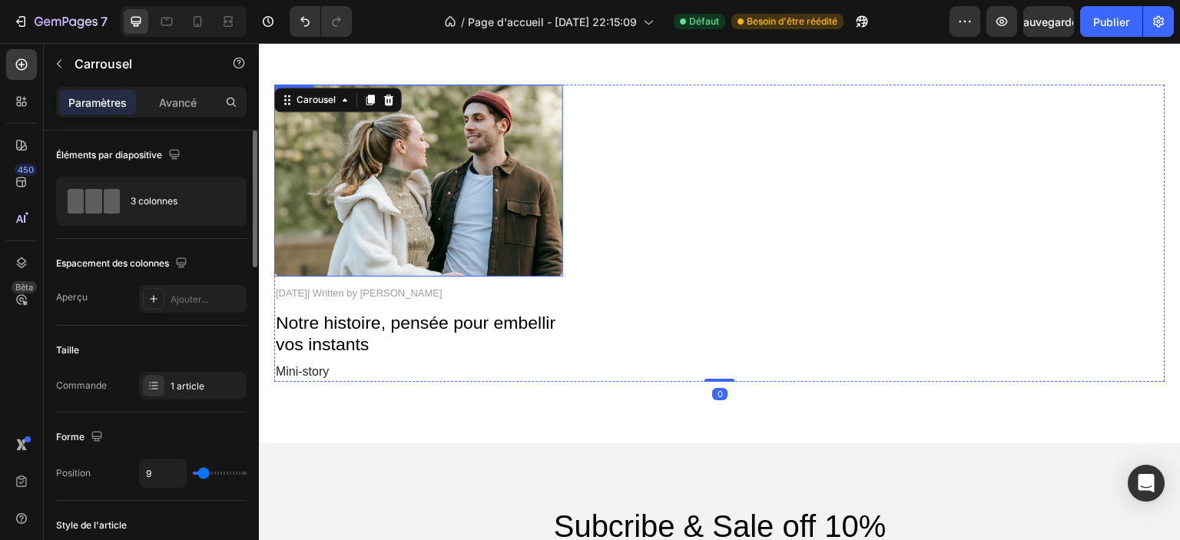
click at [528, 204] on img at bounding box center [418, 181] width 289 height 192
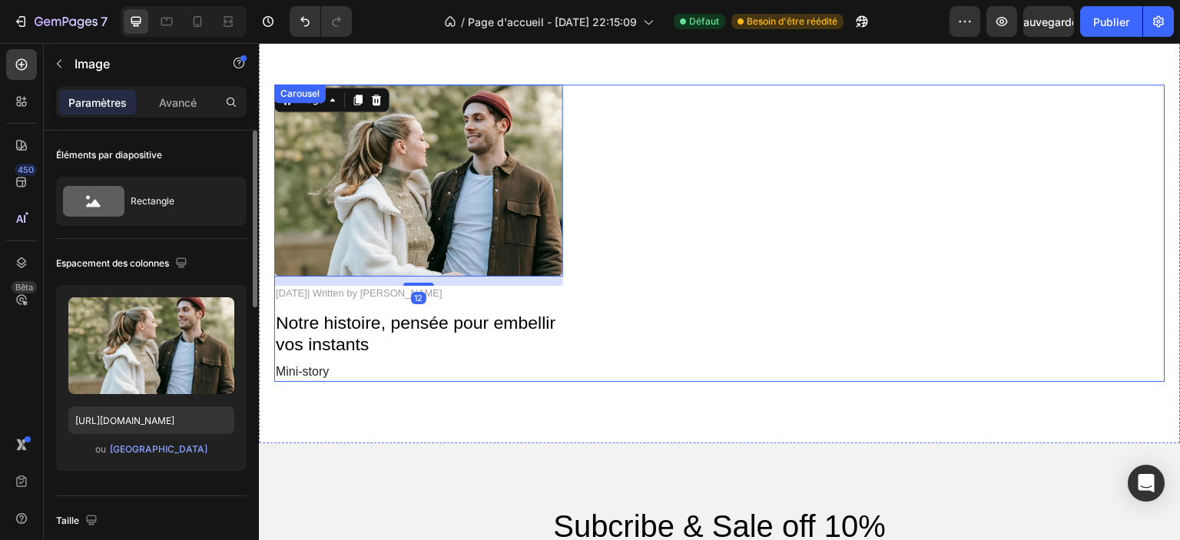
click at [667, 216] on div "Image 12 November 3, 2025| Written by Stella Hendriks Text Block Notre histoire…" at bounding box center [719, 233] width 891 height 297
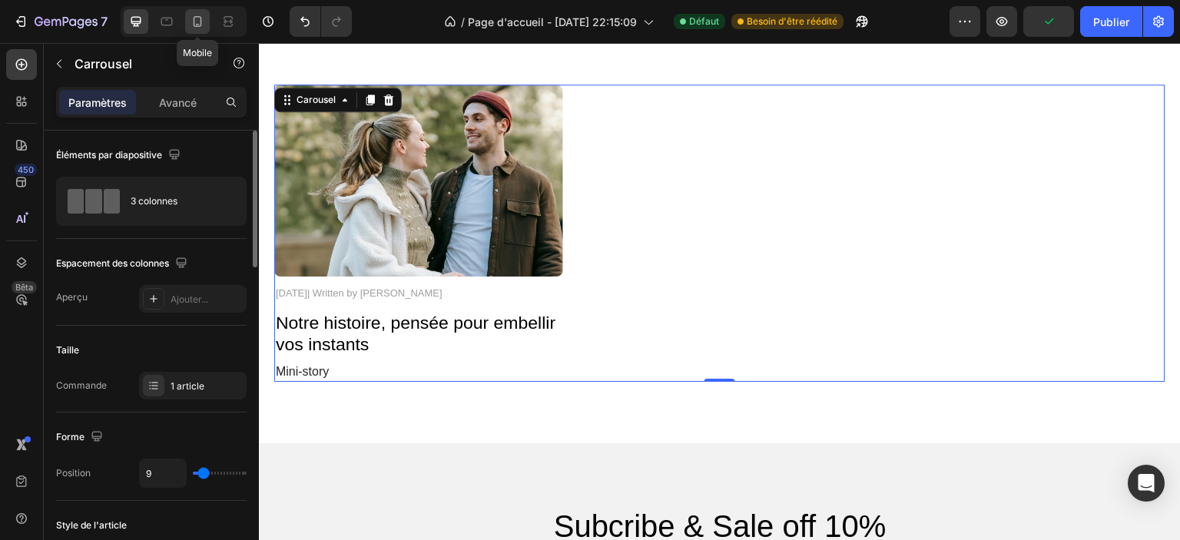
click at [200, 24] on icon at bounding box center [198, 21] width 8 height 11
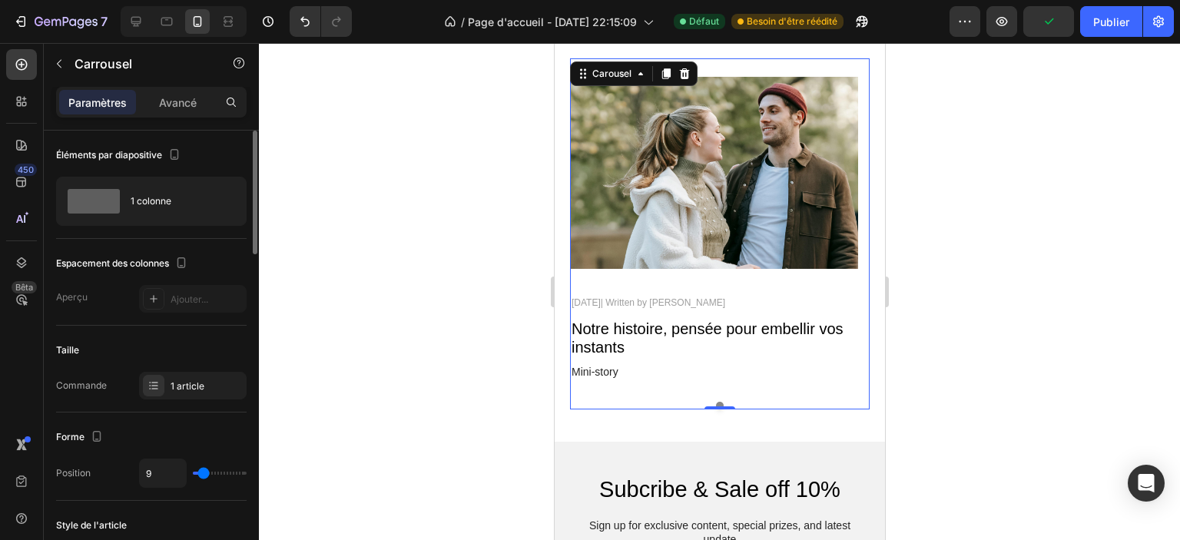
scroll to position [3341, 0]
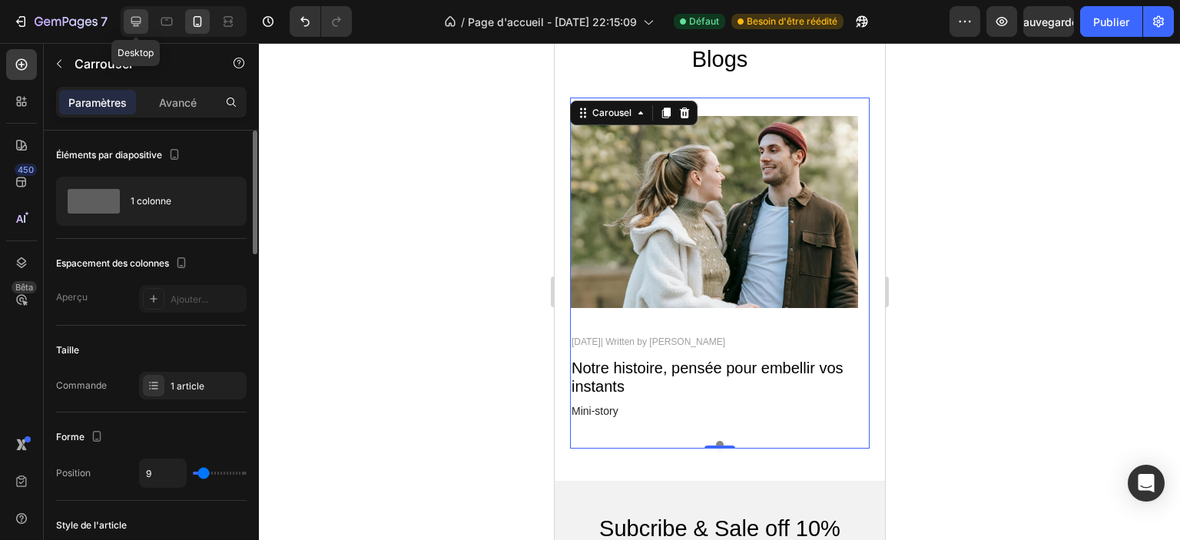
click at [134, 21] on icon at bounding box center [135, 21] width 15 height 15
type input "1320"
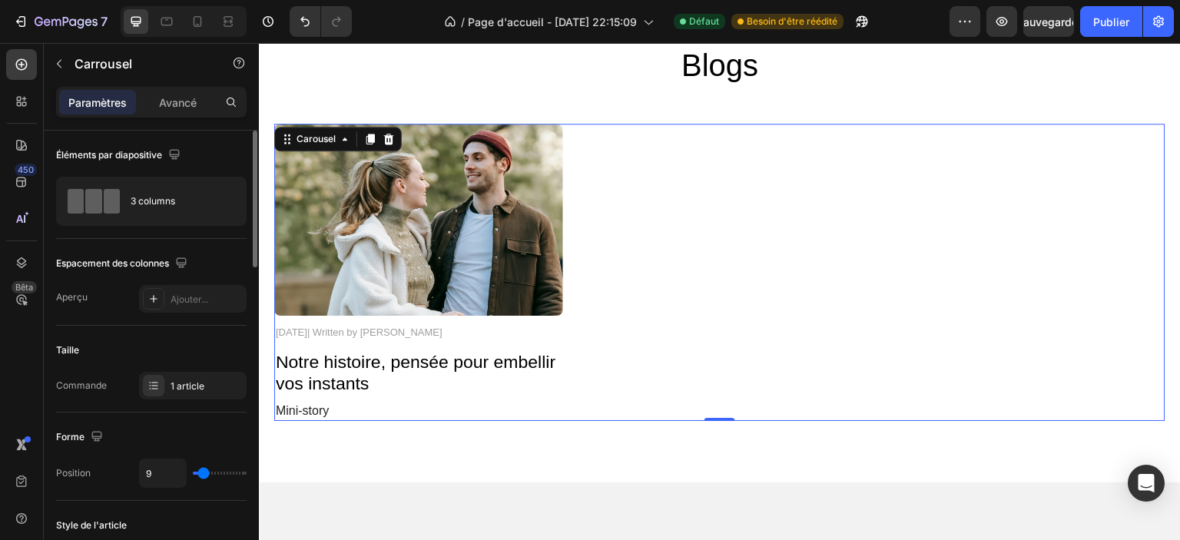
scroll to position [3368, 0]
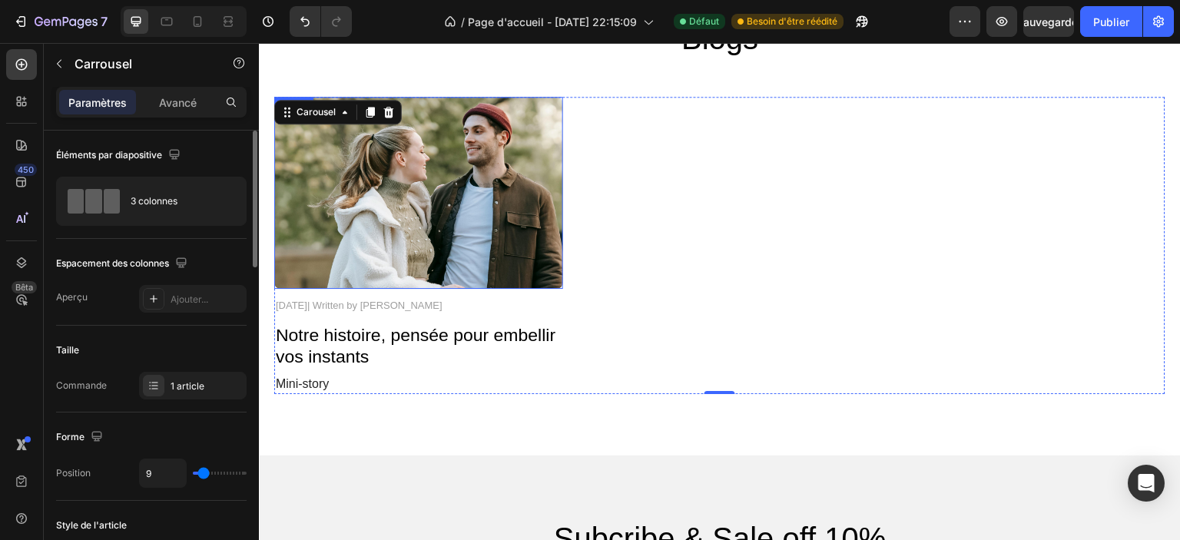
click at [529, 240] on img at bounding box center [418, 193] width 289 height 192
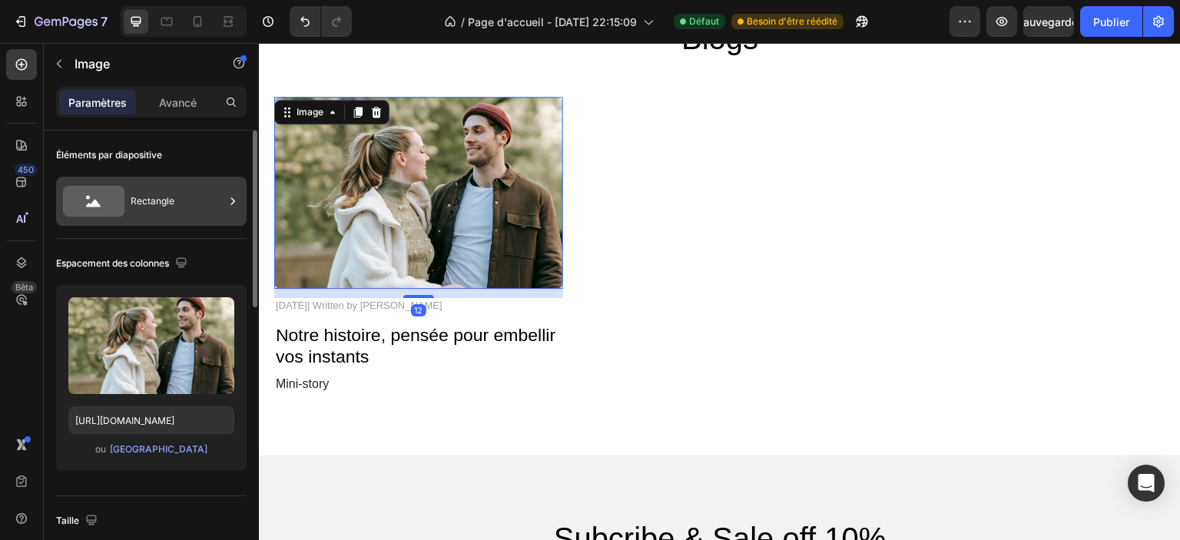
click at [184, 204] on div "Rectangle" at bounding box center [178, 201] width 94 height 35
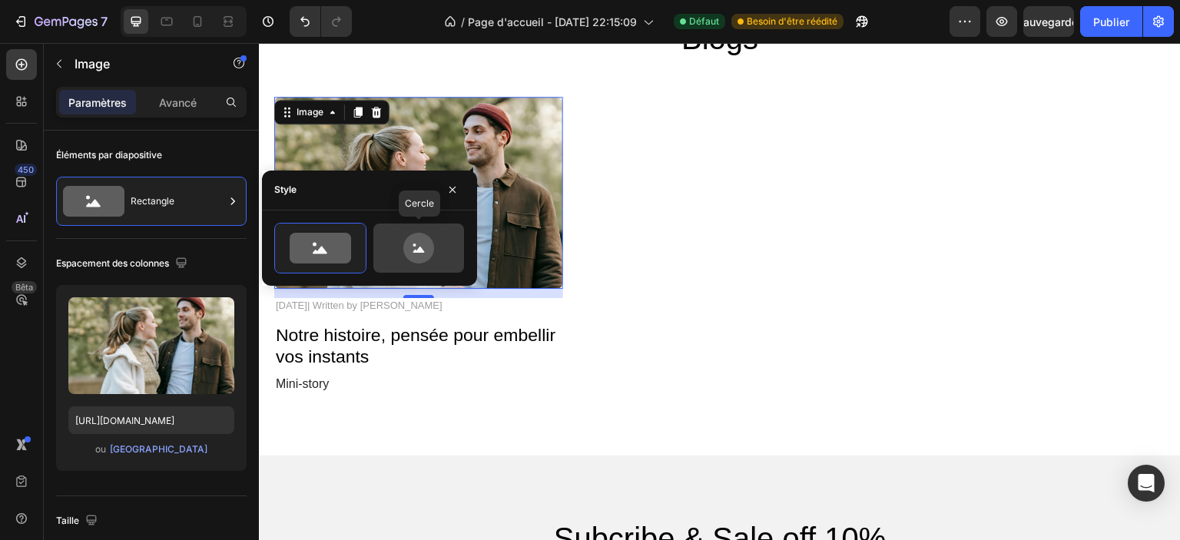
click at [413, 247] on icon at bounding box center [418, 248] width 31 height 31
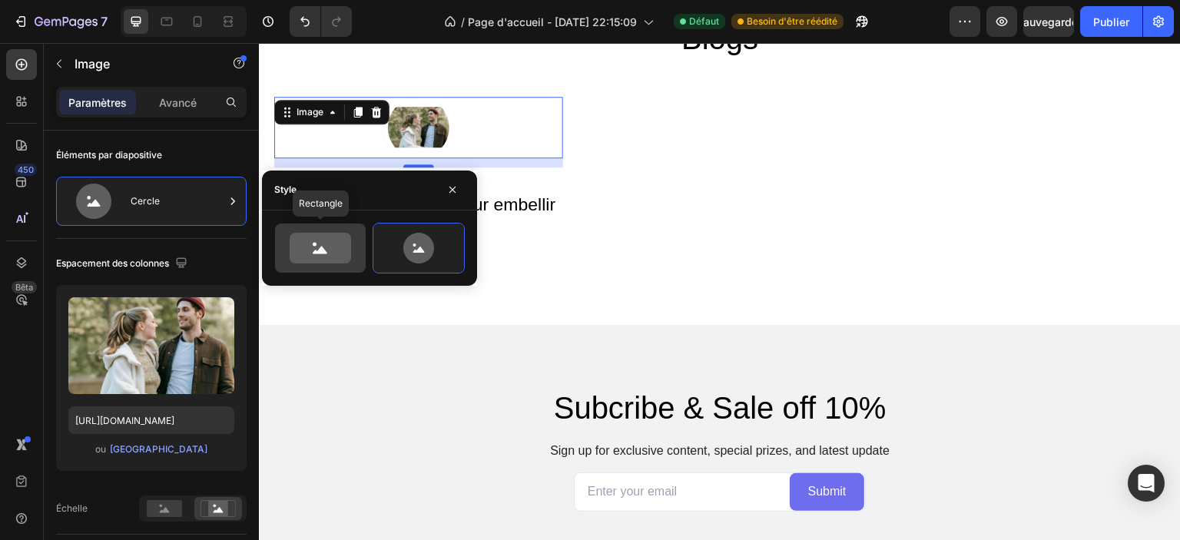
click at [326, 260] on icon at bounding box center [320, 248] width 61 height 31
type input "100"
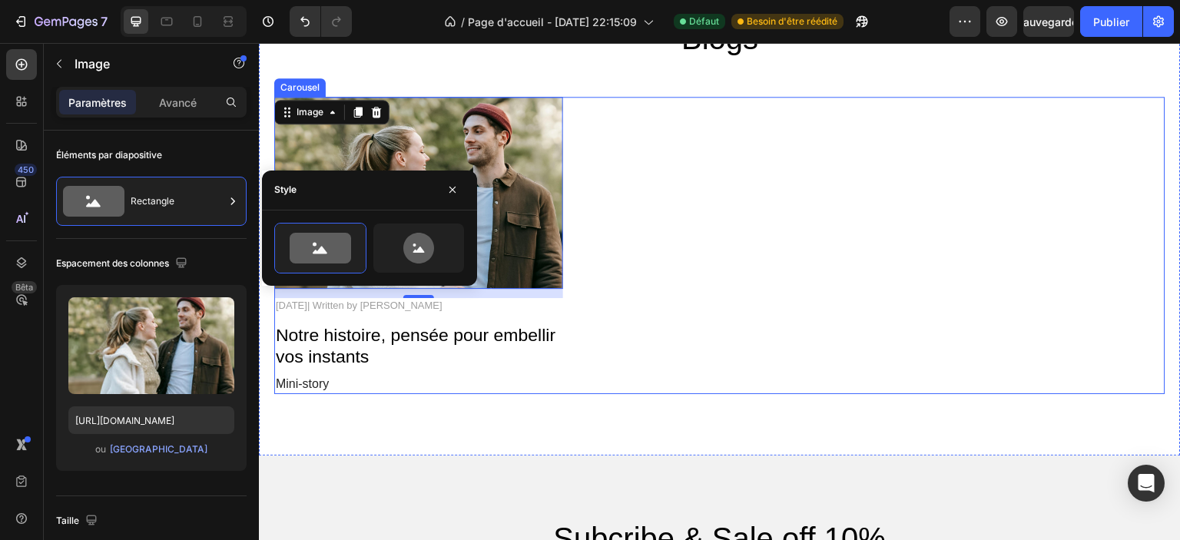
click at [779, 237] on div "Image 12 November 3, 2025| Written by Stella Hendriks Text Block Notre histoire…" at bounding box center [719, 245] width 891 height 297
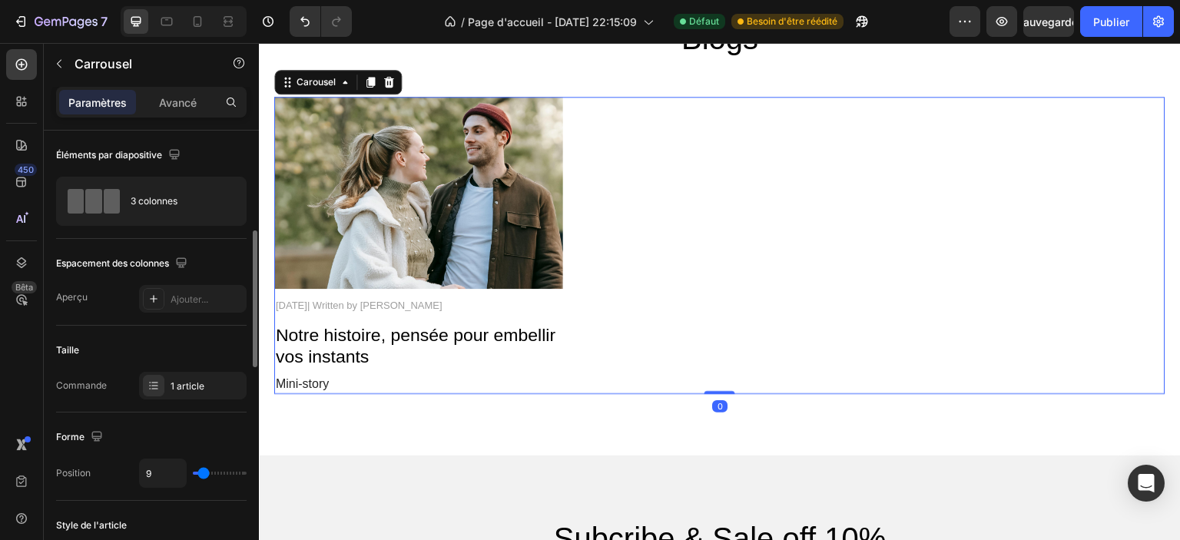
scroll to position [77, 0]
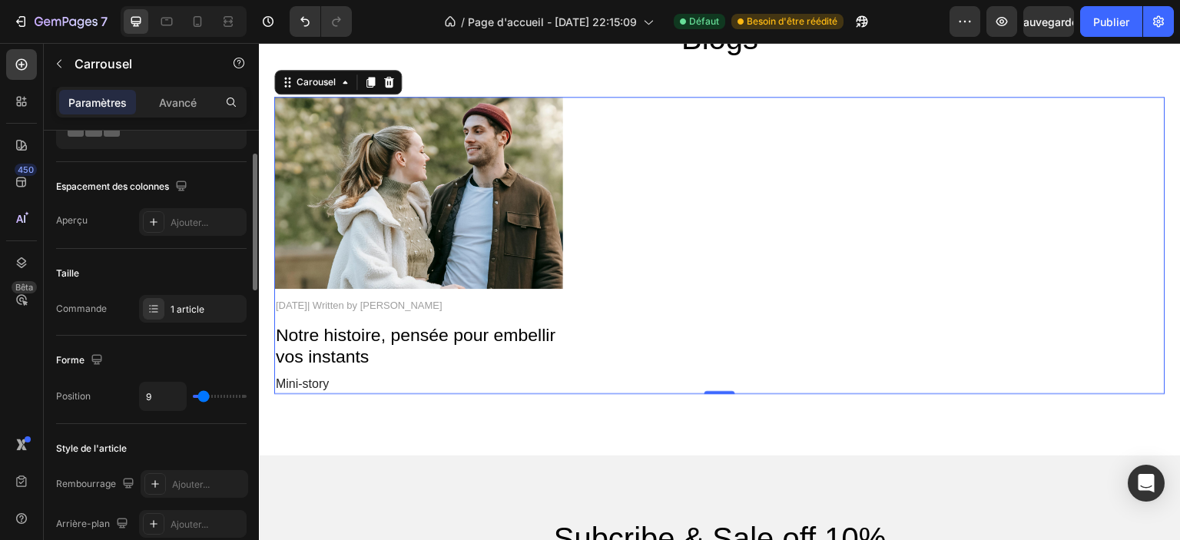
click at [226, 399] on div "9" at bounding box center [193, 396] width 108 height 29
type input "45"
click at [222, 395] on input "range" at bounding box center [220, 396] width 54 height 3
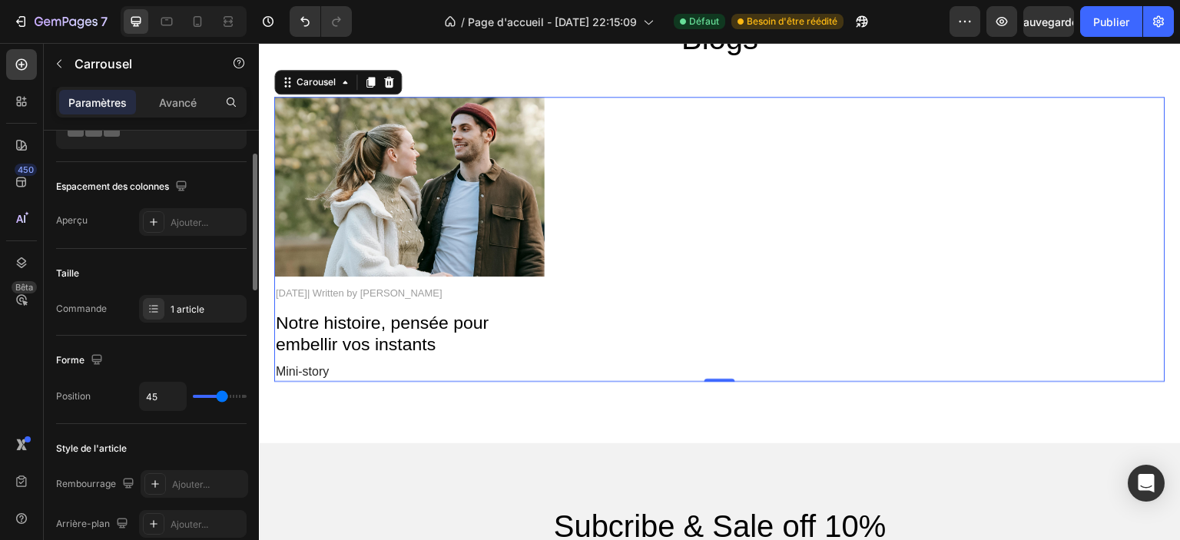
type input "67"
type input "80"
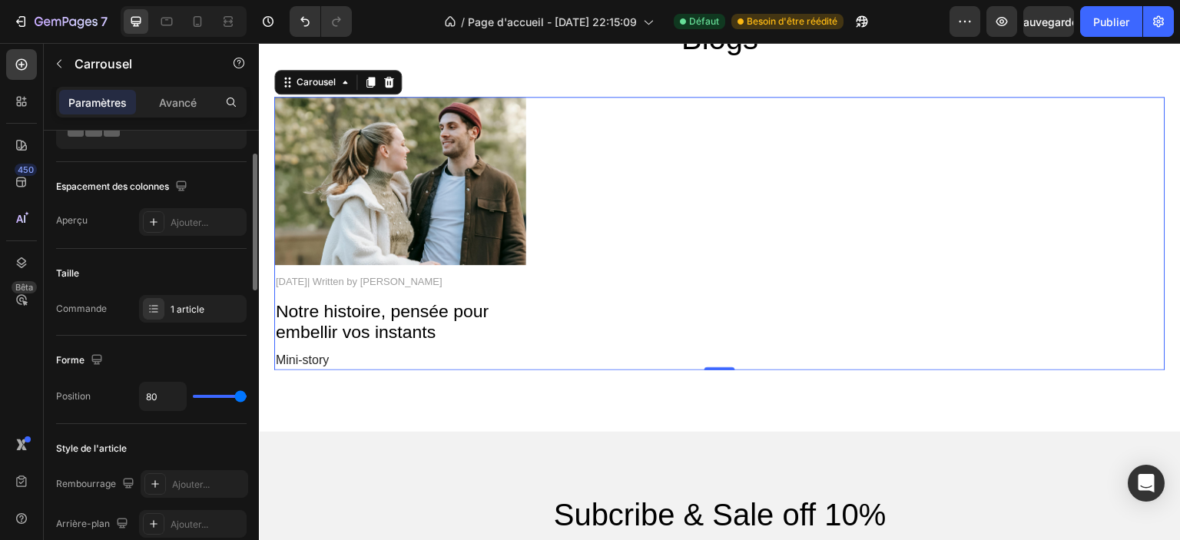
type input "18"
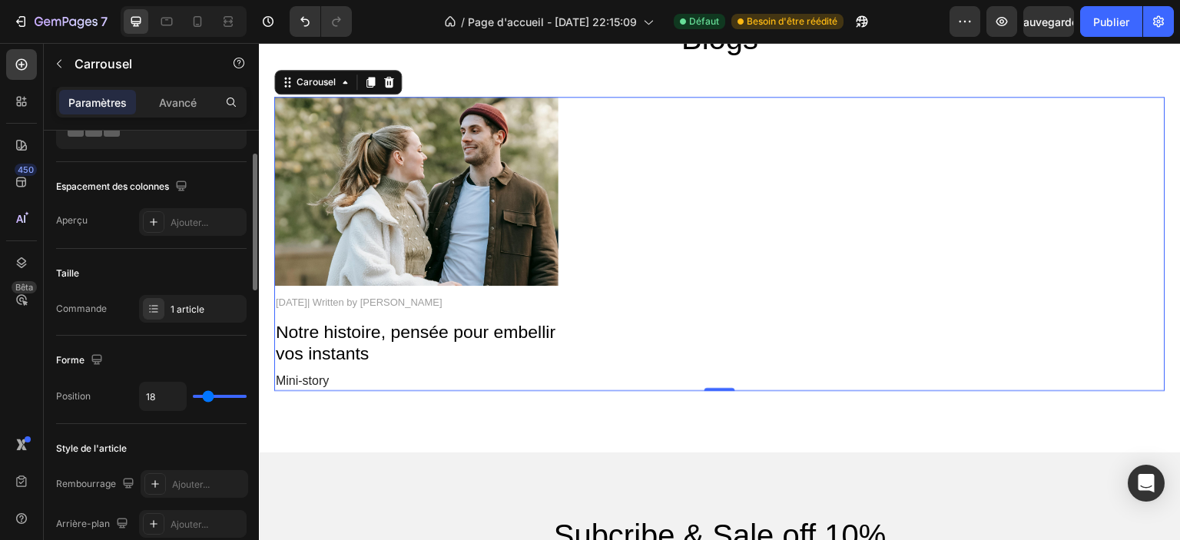
type input "0"
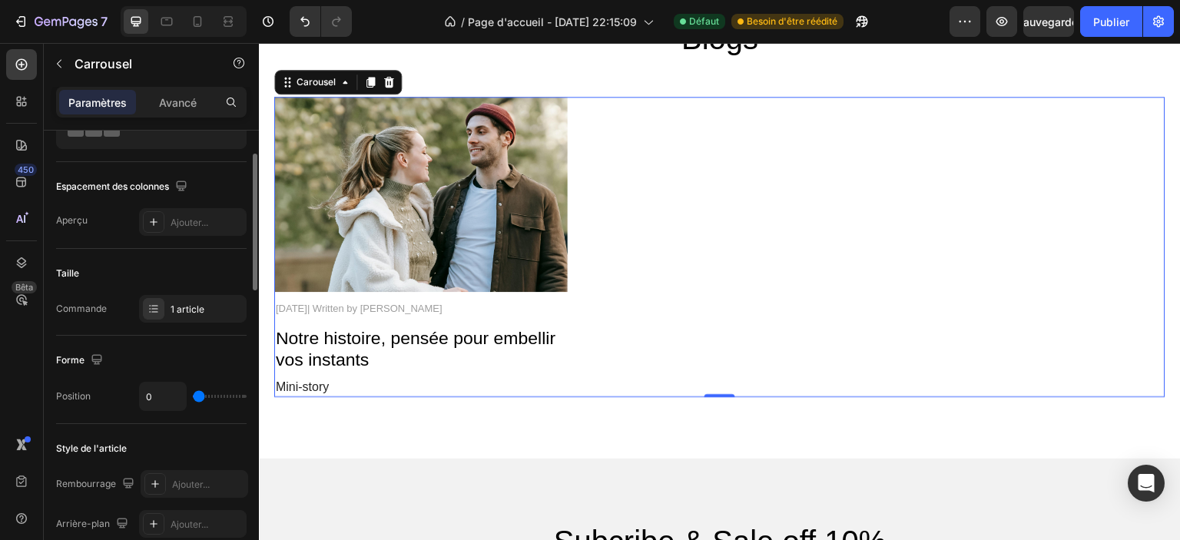
type input "13"
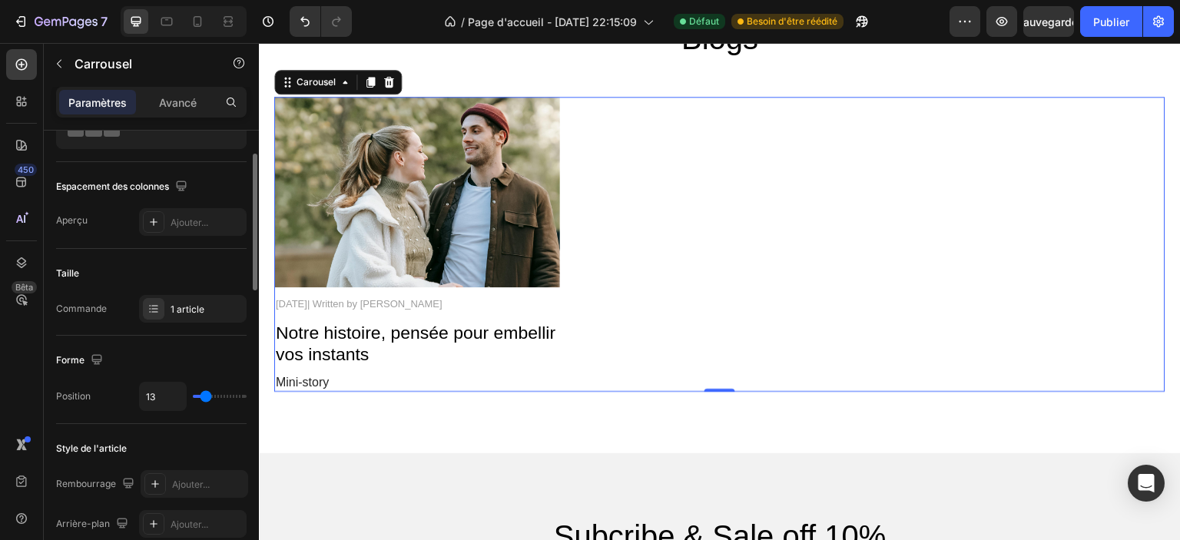
type input "18"
type input "9"
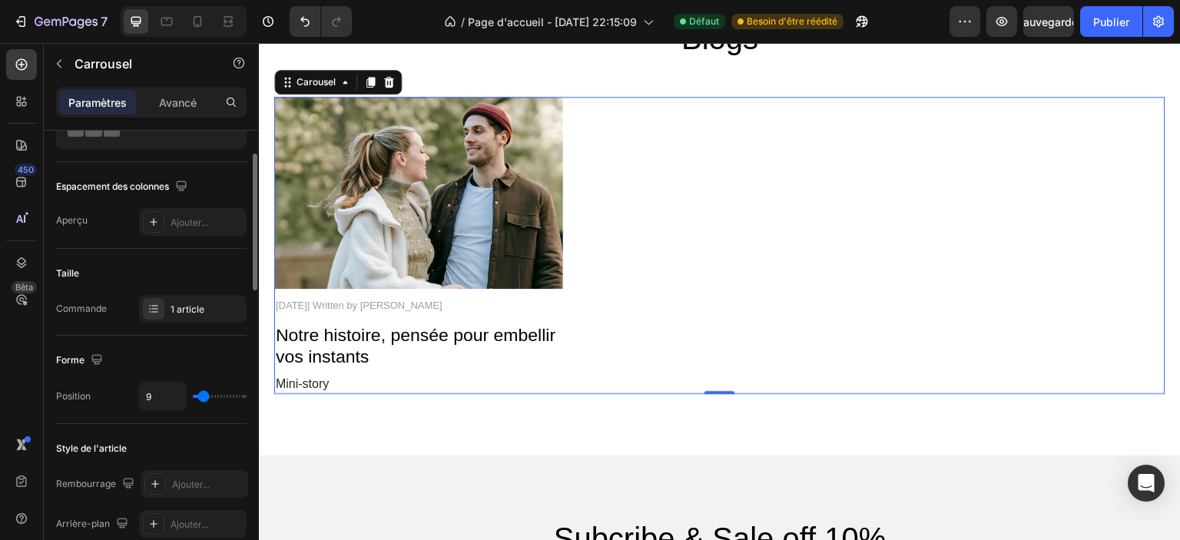
type input "6"
type input "5"
type input "0"
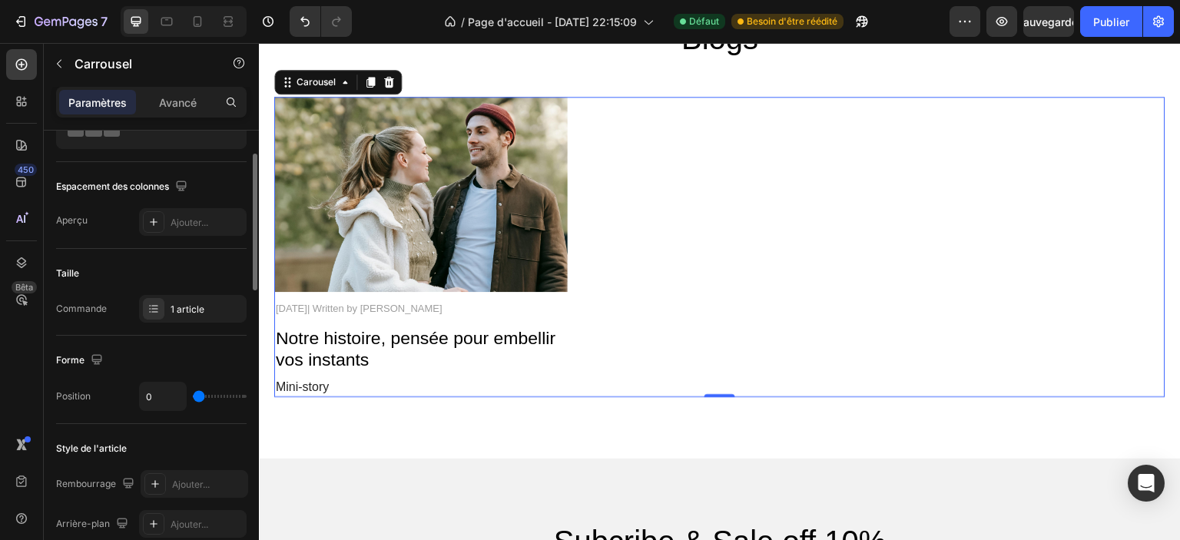
drag, startPoint x: 222, startPoint y: 394, endPoint x: 197, endPoint y: 393, distance: 25.4
type input "0"
click at [197, 395] on input "range" at bounding box center [220, 396] width 54 height 3
click at [767, 217] on div "Image November 3, 2025| Written by Stella Hendriks Text Block Notre histoire, p…" at bounding box center [719, 247] width 891 height 300
click at [184, 101] on font "Avancé" at bounding box center [178, 102] width 38 height 13
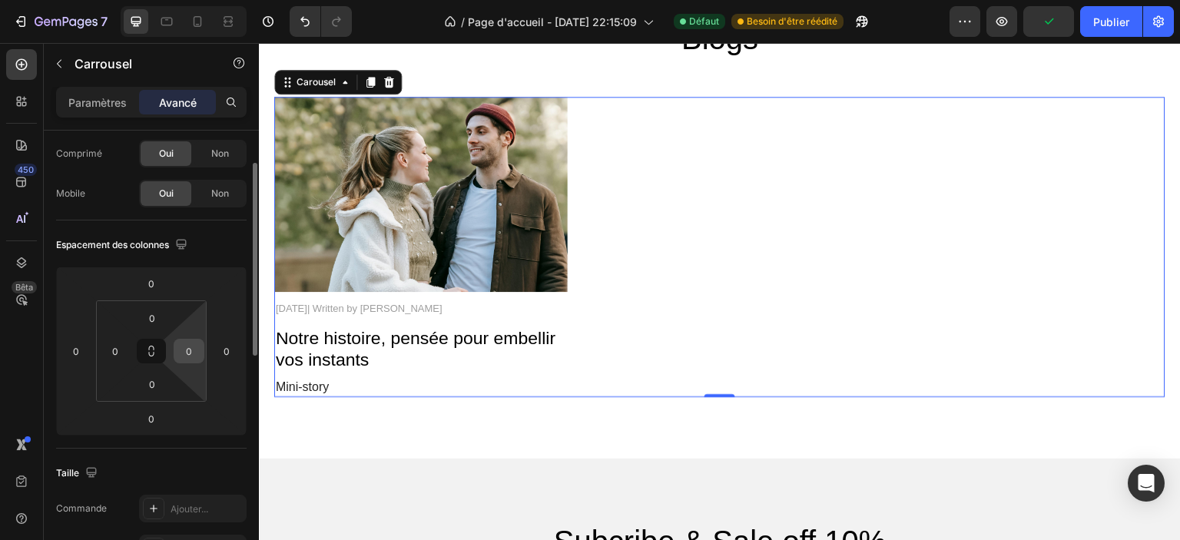
click at [191, 343] on input "0" at bounding box center [188, 351] width 23 height 23
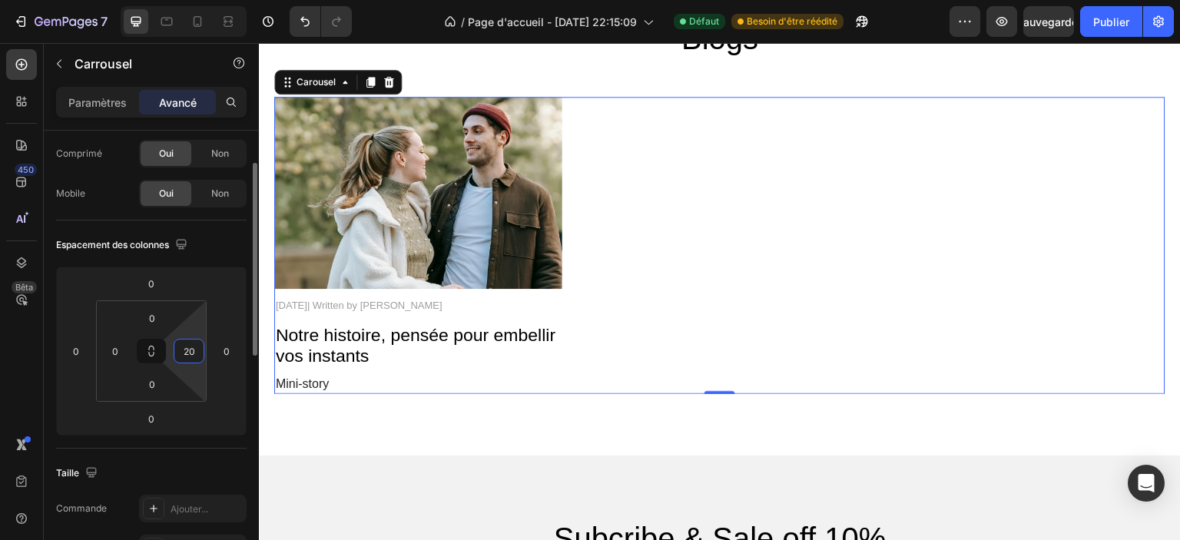
type input "2"
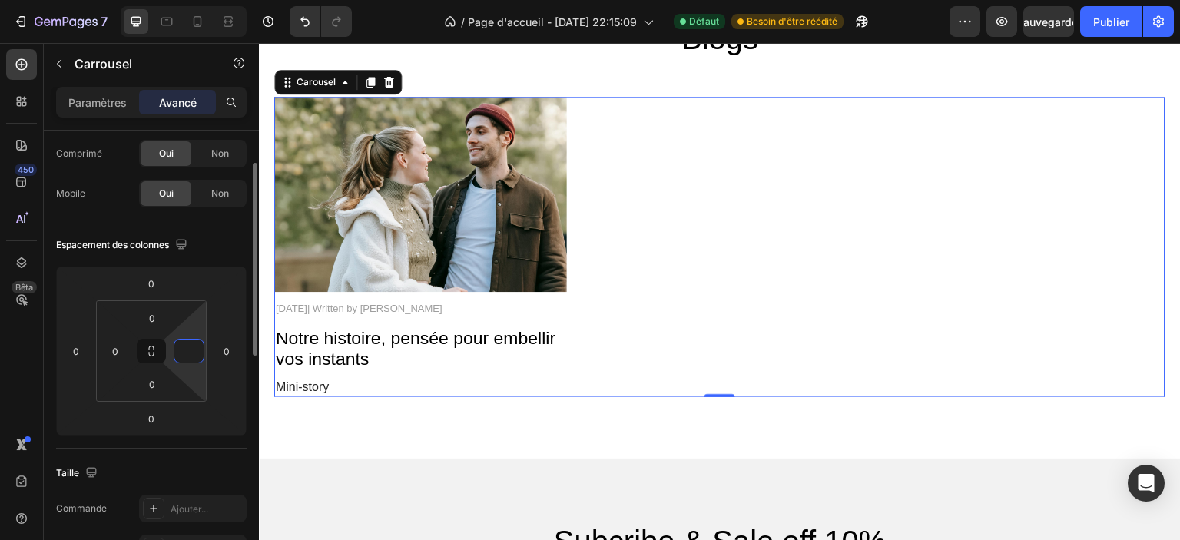
type input "0"
click at [223, 356] on input "0" at bounding box center [226, 351] width 23 height 23
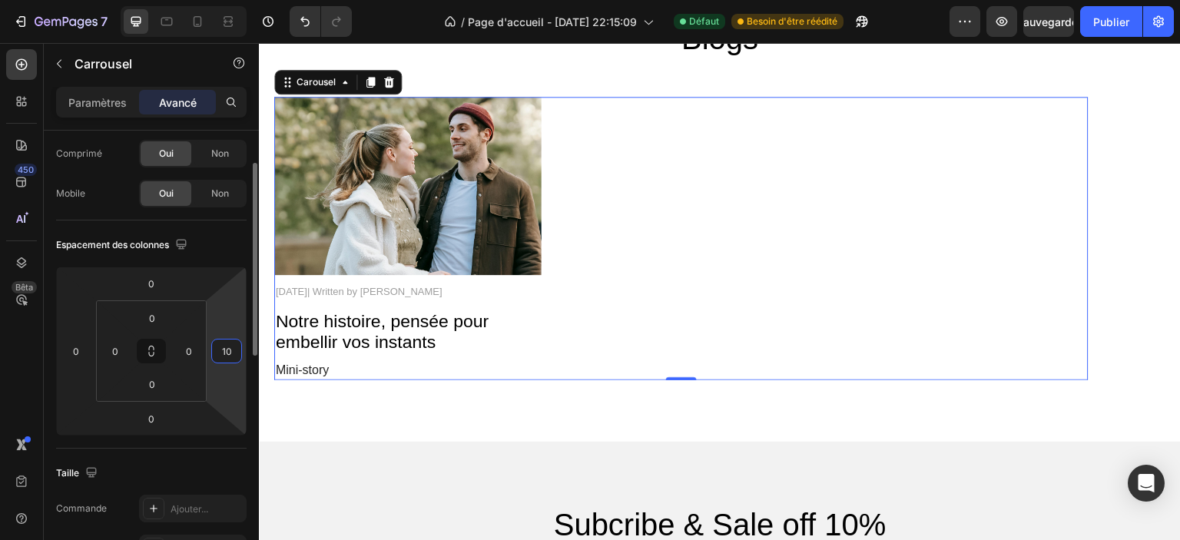
type input "1"
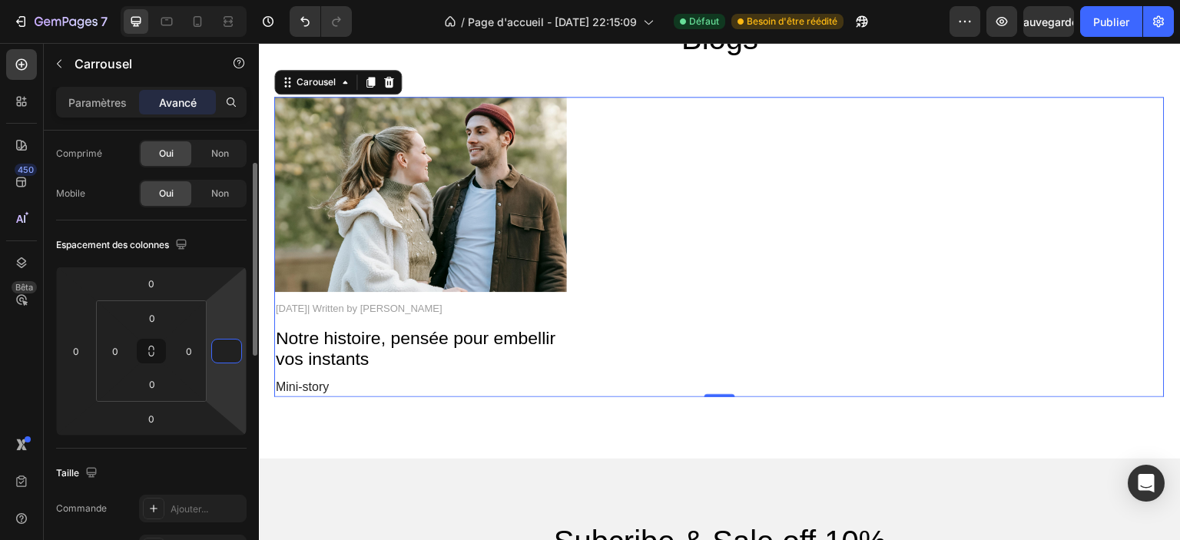
type input "0"
click at [93, 101] on font "Paramètres" at bounding box center [97, 102] width 58 height 13
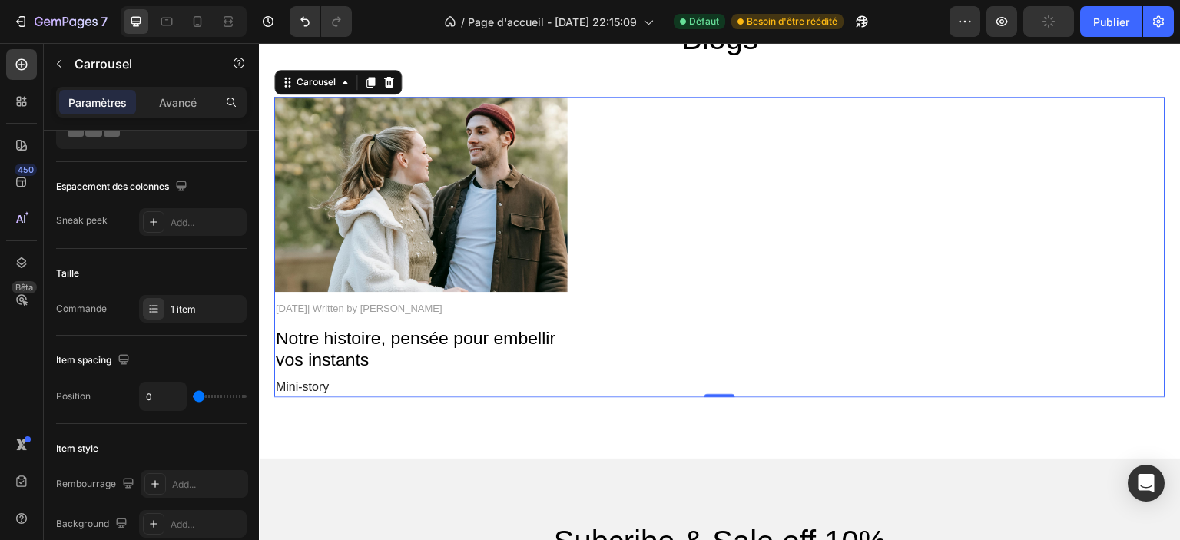
click at [723, 244] on div "Image November 3, 2025| Written by Stella Hendriks Text Block Notre histoire, p…" at bounding box center [719, 247] width 891 height 300
click at [179, 310] on font "1 article" at bounding box center [188, 309] width 34 height 12
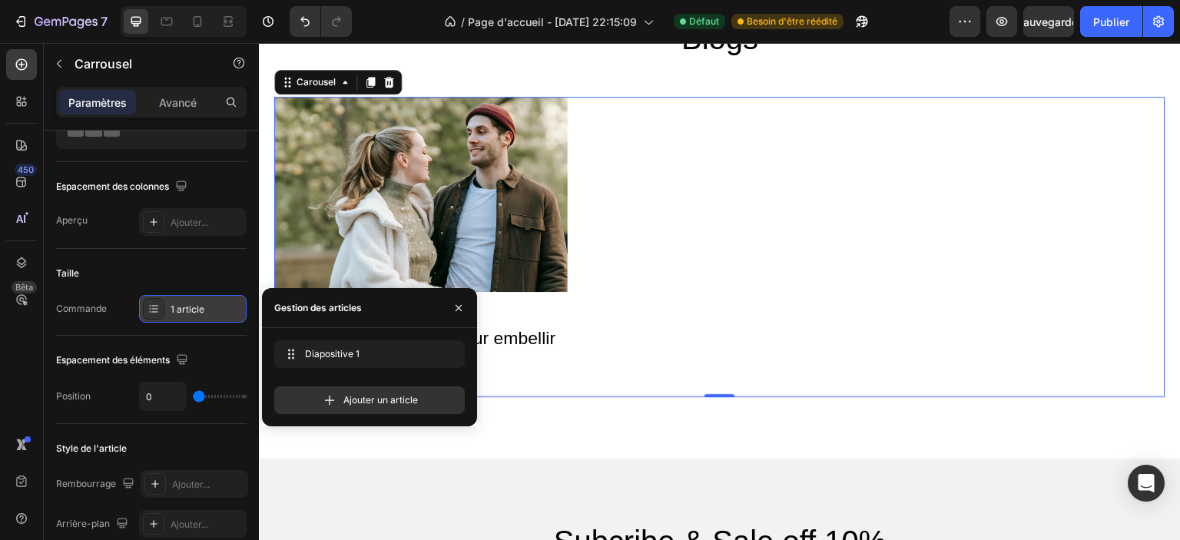
click at [179, 310] on font "1 article" at bounding box center [188, 309] width 34 height 12
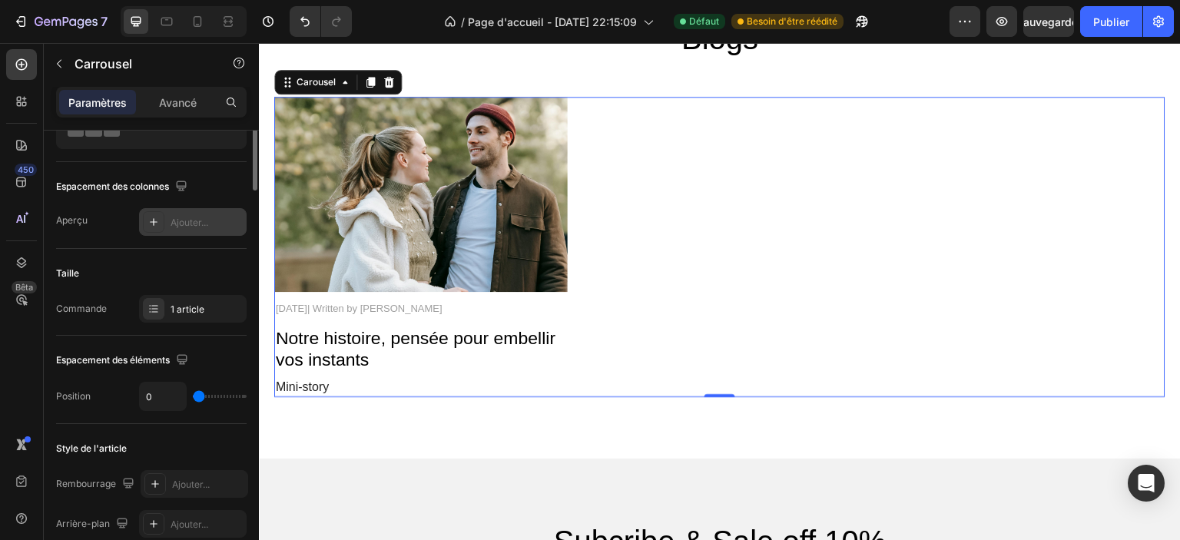
scroll to position [0, 0]
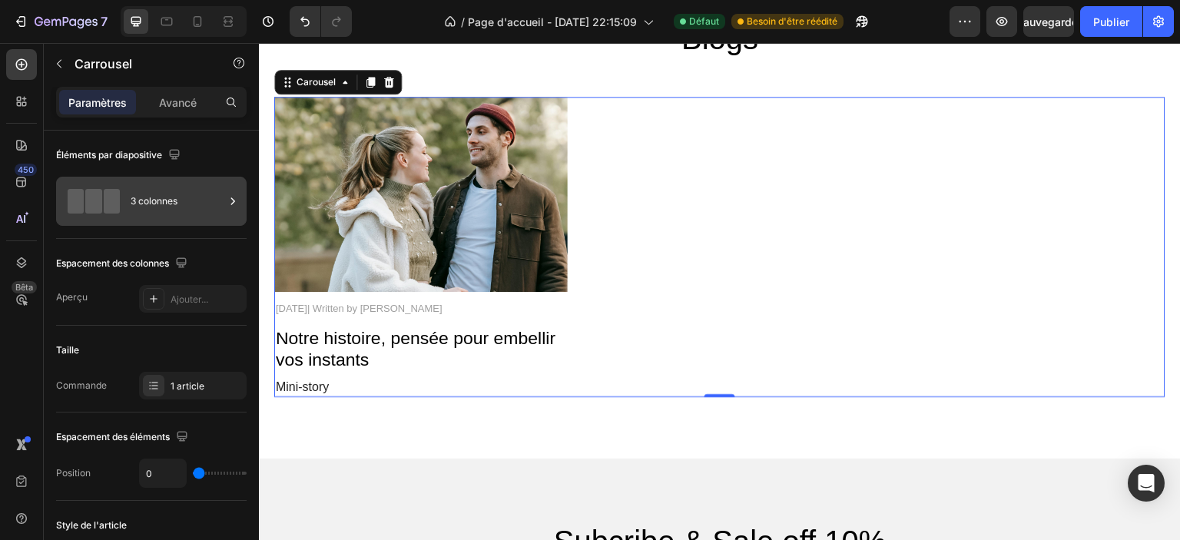
click at [123, 200] on div at bounding box center [93, 201] width 61 height 25
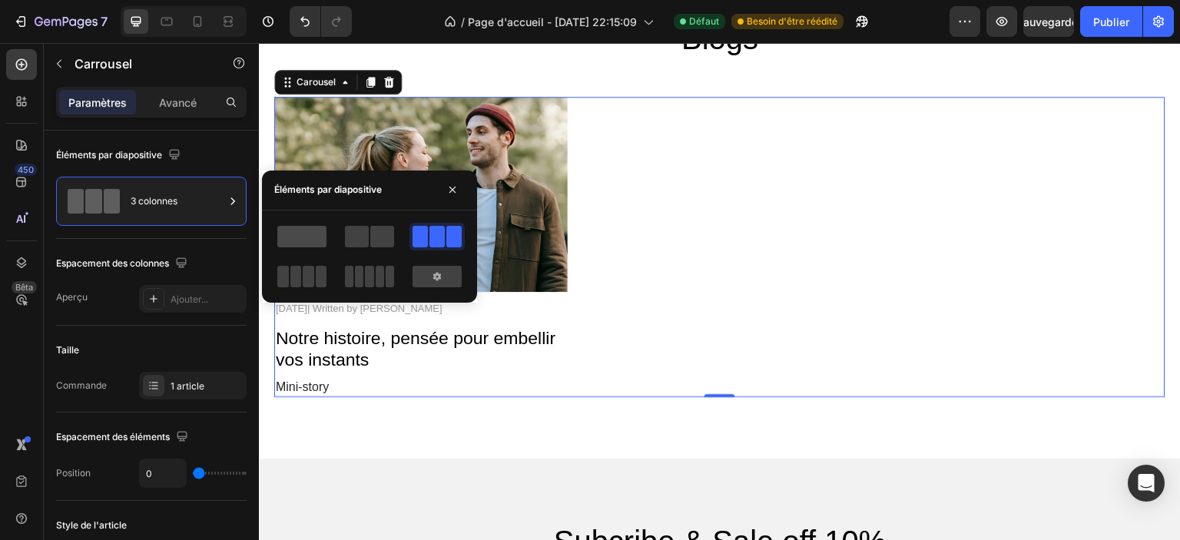
click at [295, 233] on span at bounding box center [301, 237] width 49 height 22
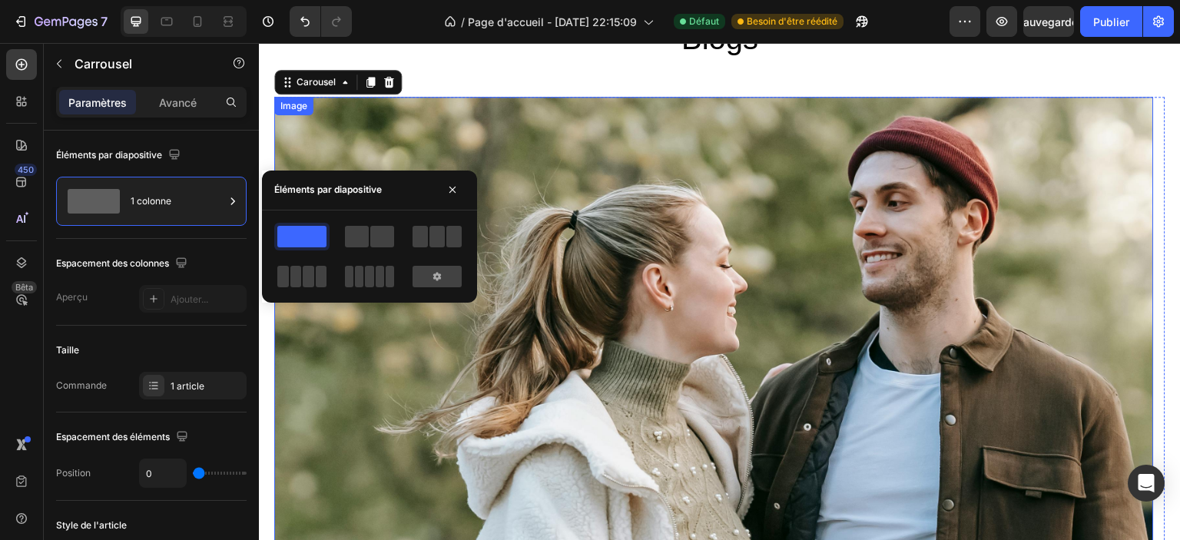
click at [653, 72] on div "Blogs Heading Image November 3, 2025| Written by Stella Hendriks Text Block Not…" at bounding box center [719, 392] width 891 height 750
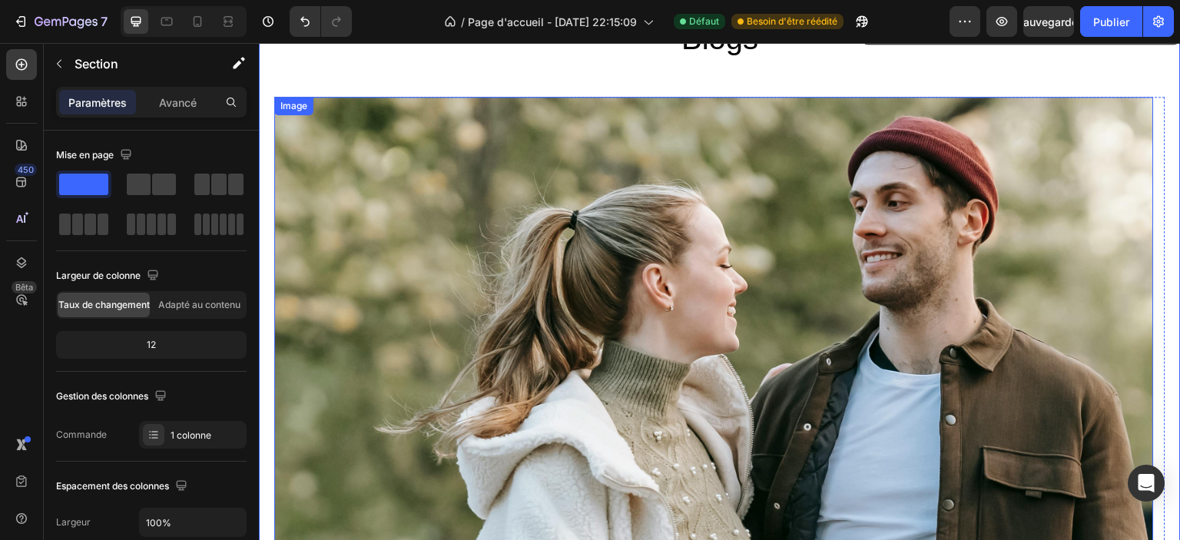
click at [542, 240] on img at bounding box center [714, 390] width 880 height 586
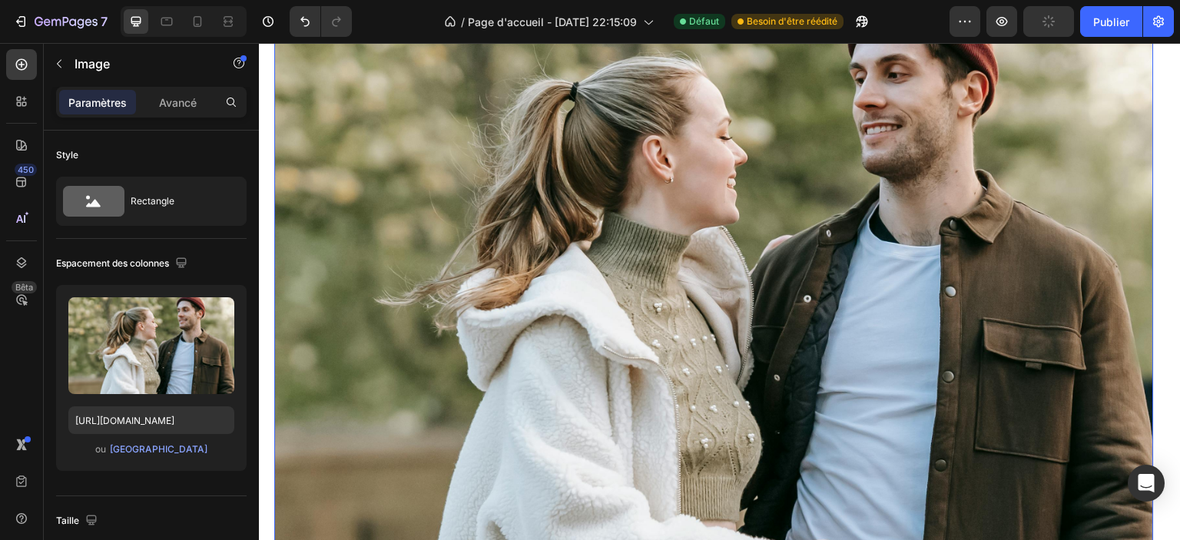
scroll to position [3675, 0]
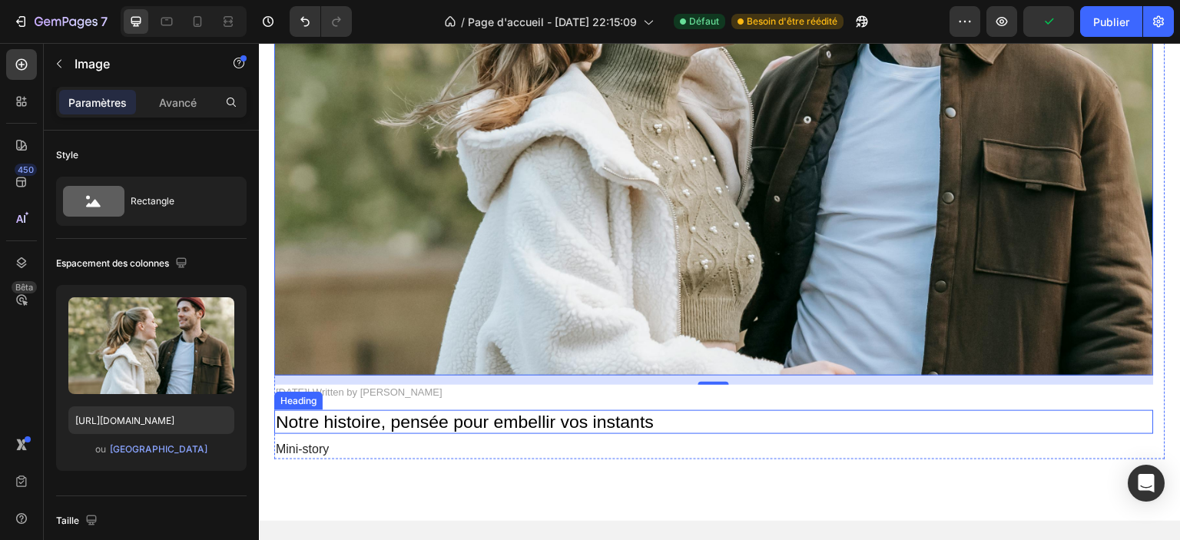
click at [430, 418] on p "Notre histoire, pensée pour embellir vos instants" at bounding box center [714, 423] width 877 height 22
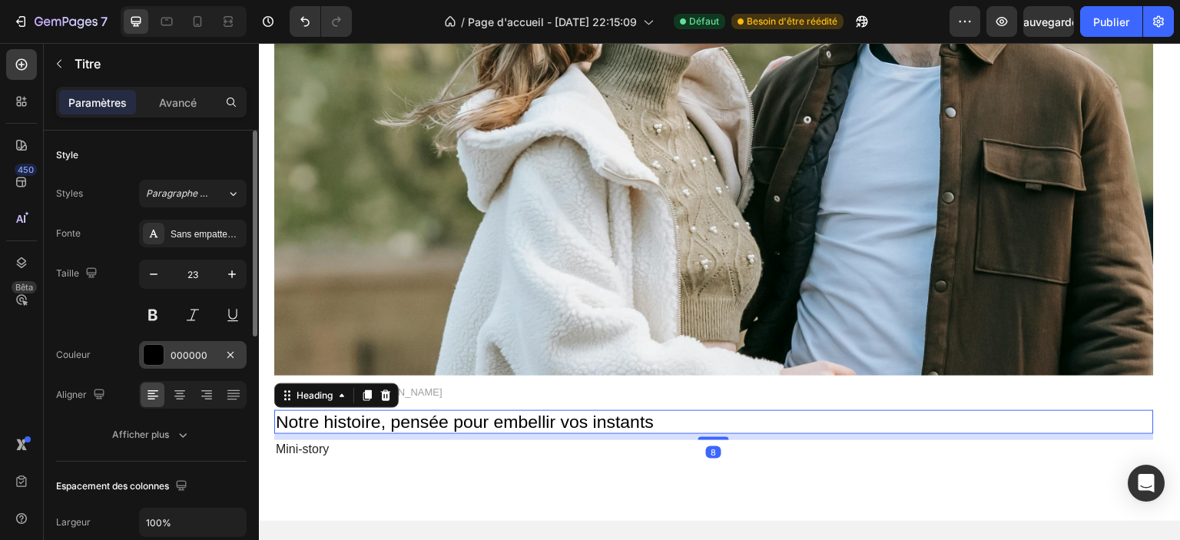
click at [154, 360] on div at bounding box center [154, 355] width 20 height 20
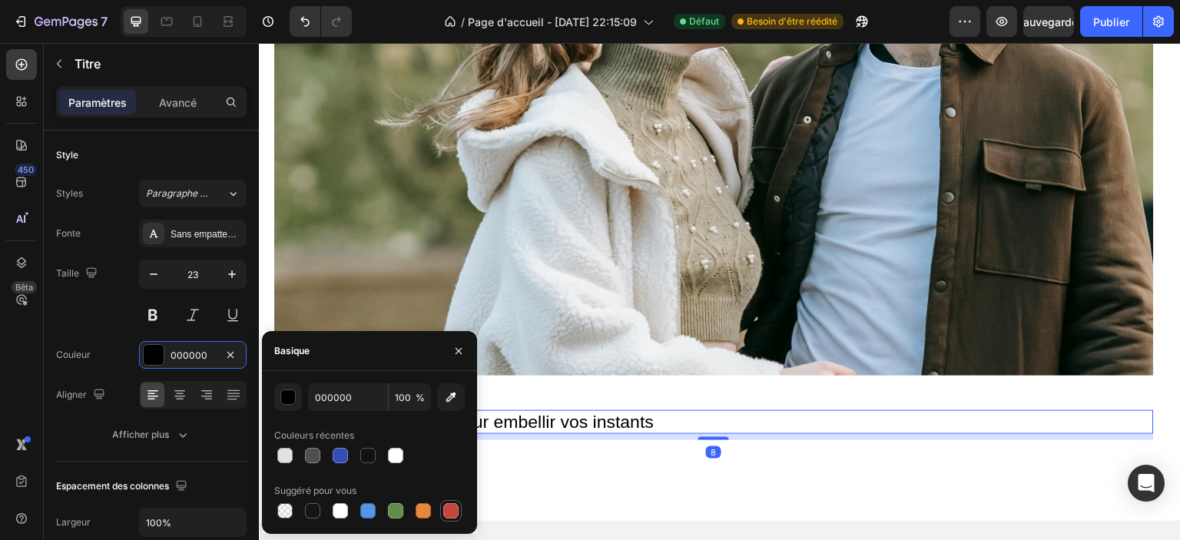
click at [458, 517] on div at bounding box center [451, 511] width 18 height 18
type input "C5453F"
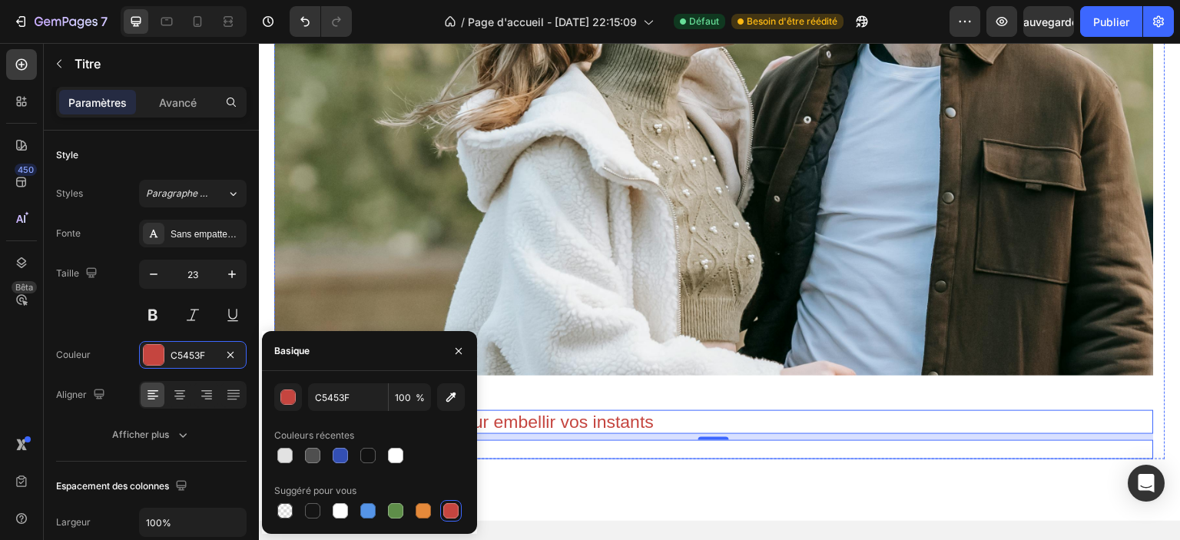
click at [615, 454] on p "Mini-story" at bounding box center [714, 450] width 877 height 16
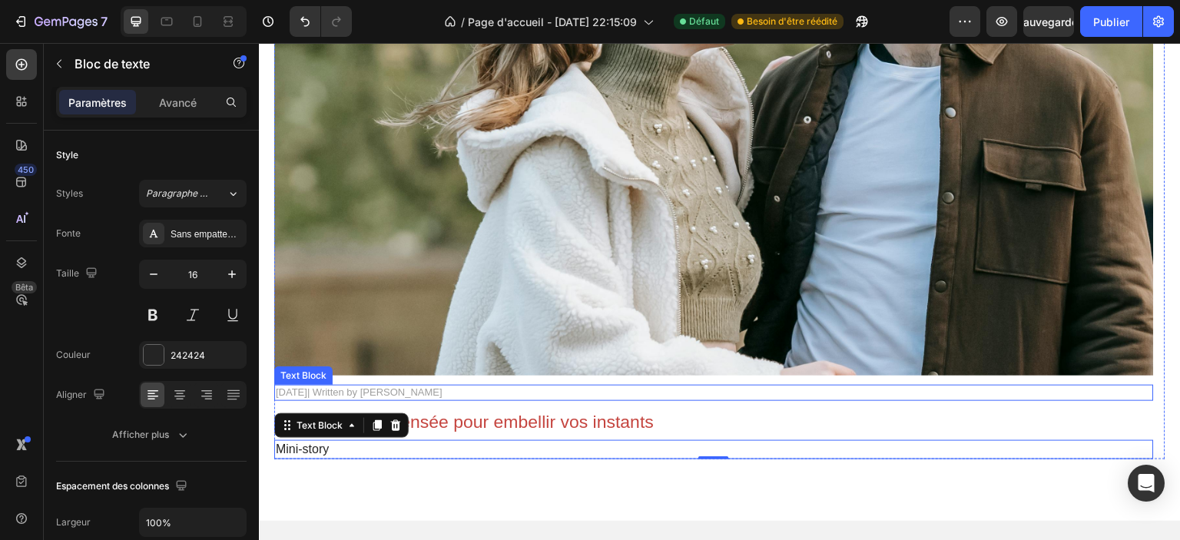
click at [409, 399] on p "November 3, 2025| Written by Stella Hendriks" at bounding box center [714, 392] width 877 height 13
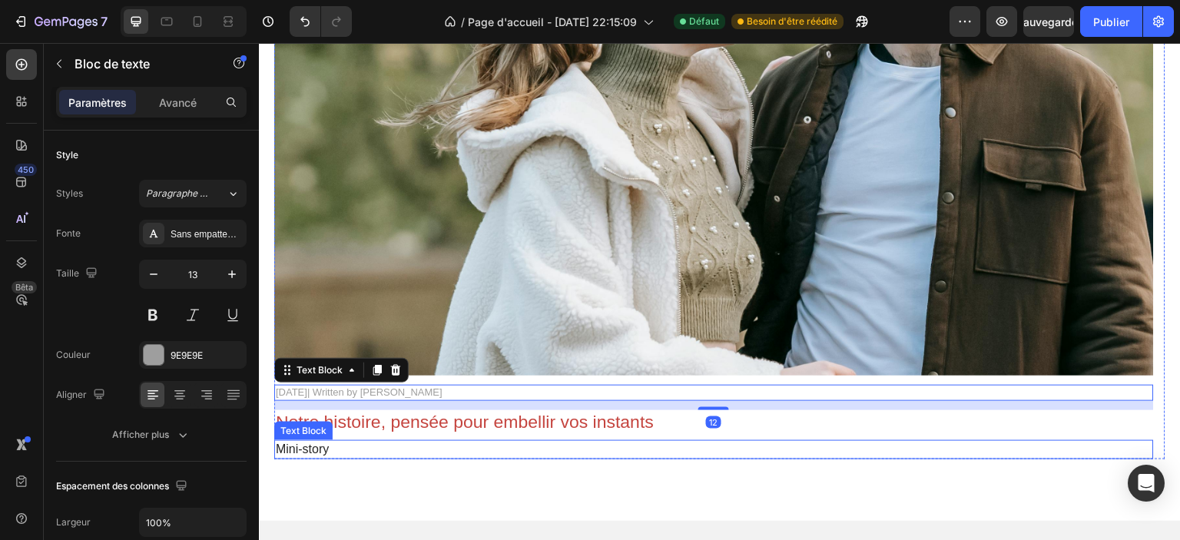
click at [326, 456] on p "Mini-story" at bounding box center [714, 450] width 877 height 16
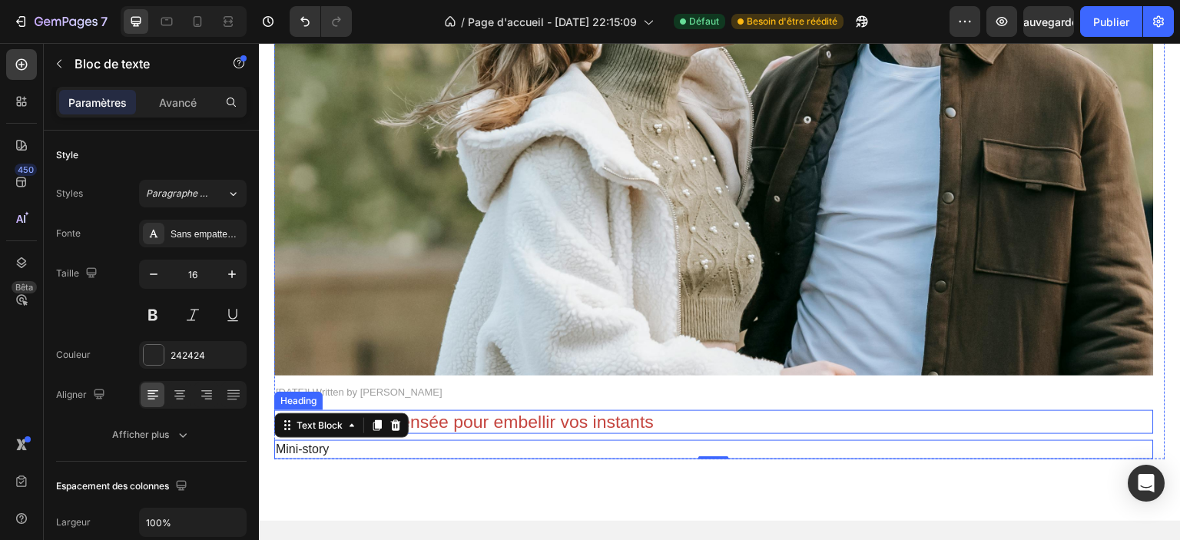
click at [466, 428] on p "Notre histoire, pensée pour embellir vos instants" at bounding box center [714, 423] width 877 height 22
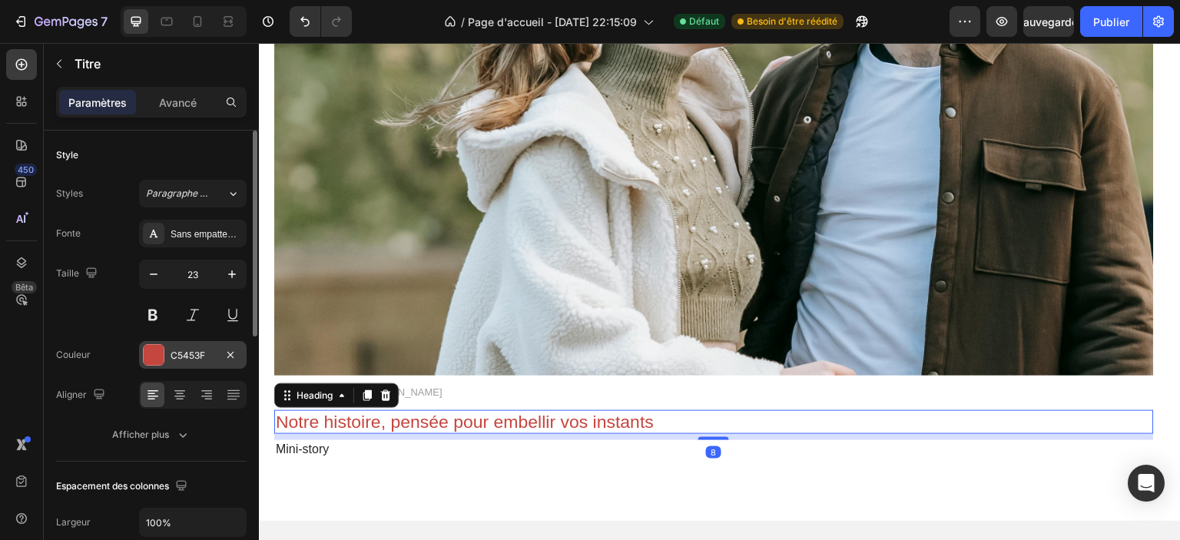
click at [153, 352] on div at bounding box center [154, 355] width 20 height 20
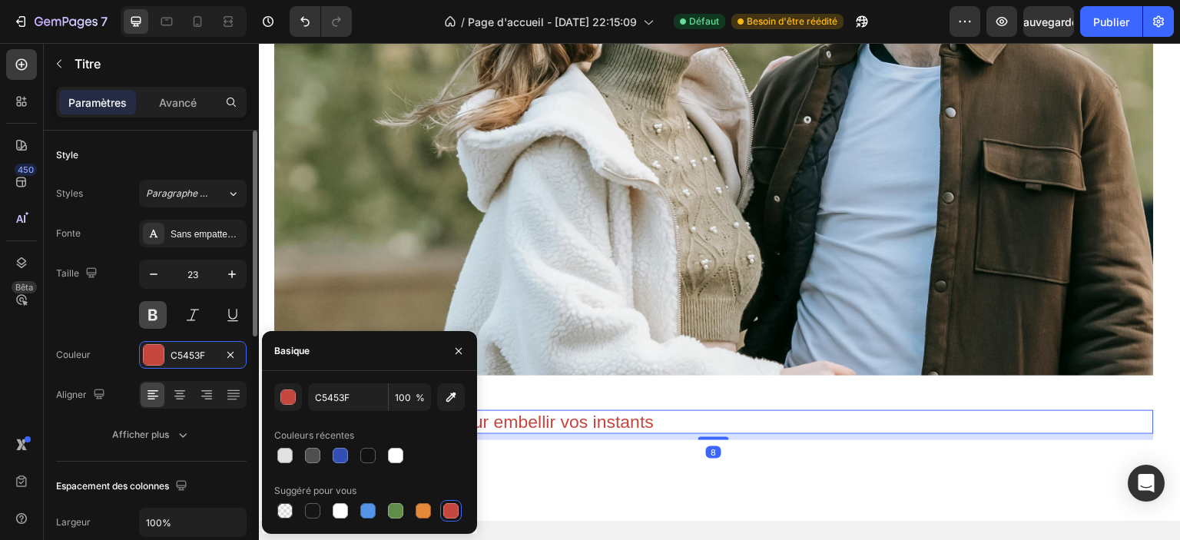
click at [148, 320] on button at bounding box center [153, 315] width 28 height 28
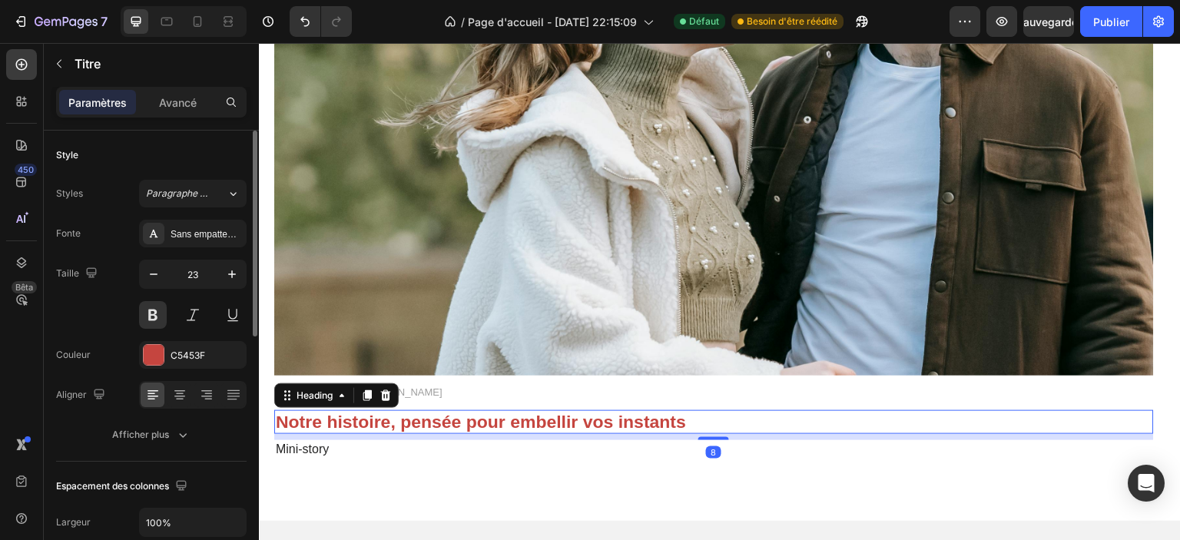
click at [100, 322] on div "Taille 23" at bounding box center [151, 294] width 191 height 69
click at [470, 410] on h2 "Notre histoire, pensée pour embellir vos instants" at bounding box center [714, 422] width 880 height 25
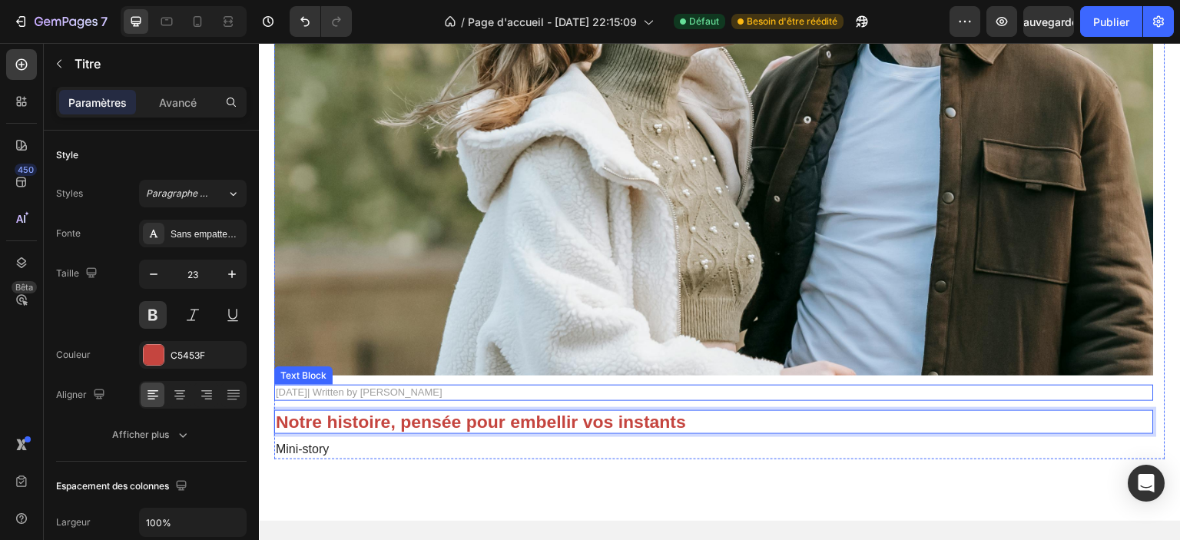
click at [471, 396] on p "November 3, 2025| Written by Stella Hendriks" at bounding box center [714, 392] width 877 height 13
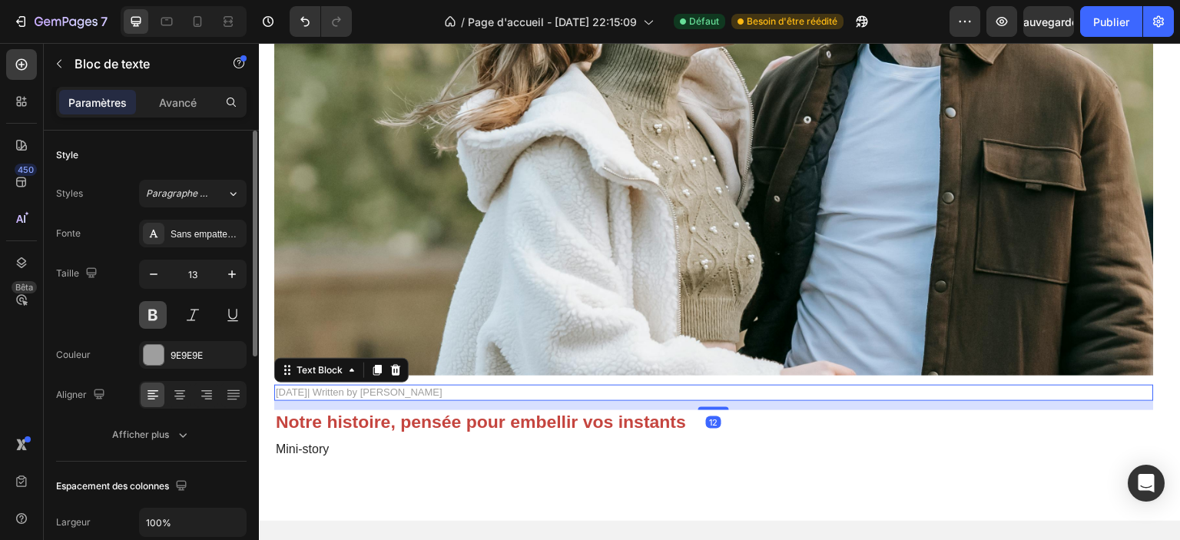
click at [158, 318] on button at bounding box center [153, 315] width 28 height 28
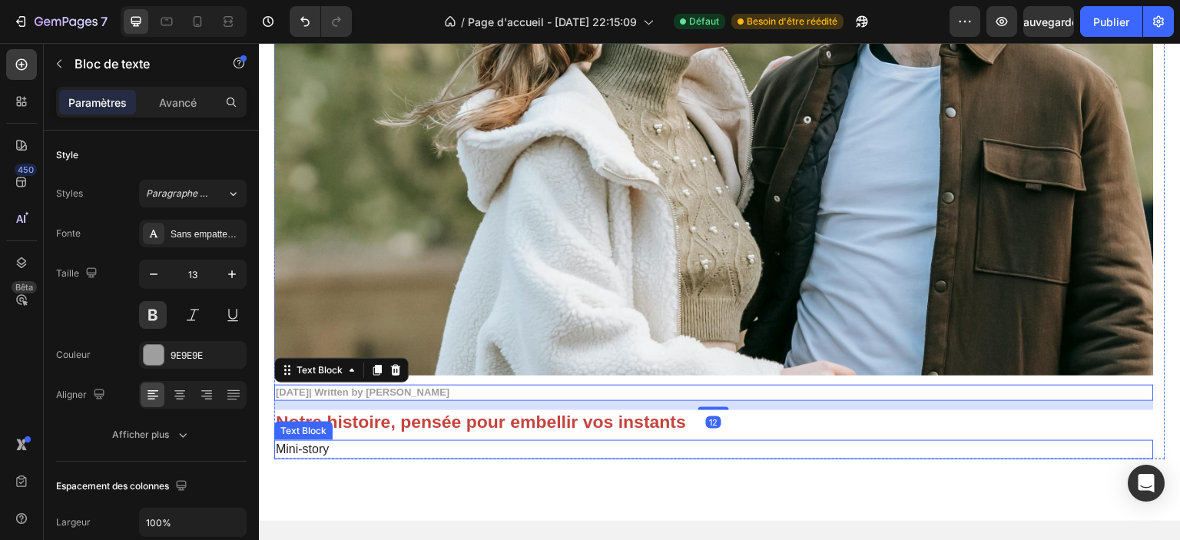
click at [304, 446] on p "Mini-story" at bounding box center [714, 450] width 877 height 16
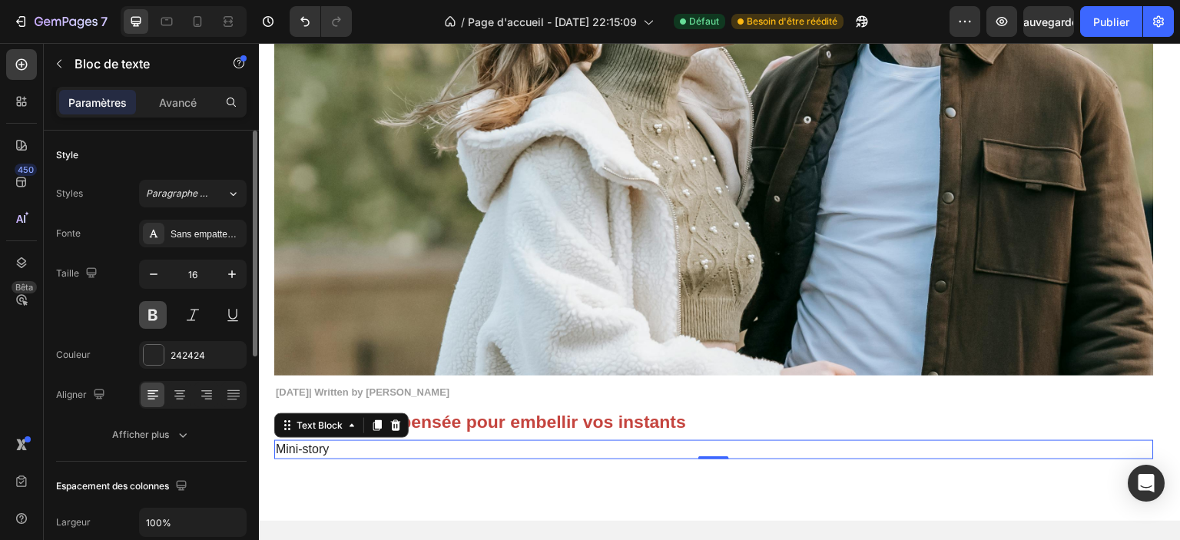
click at [154, 316] on button at bounding box center [153, 315] width 28 height 28
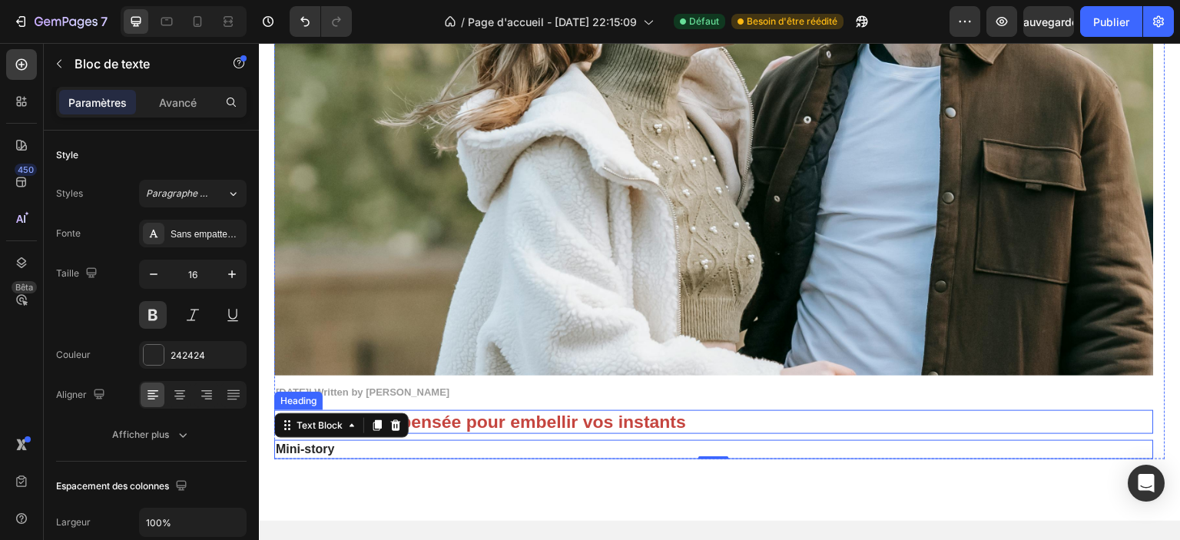
click at [936, 417] on p "Notre histoire, pensée pour embellir vos instants" at bounding box center [714, 423] width 877 height 22
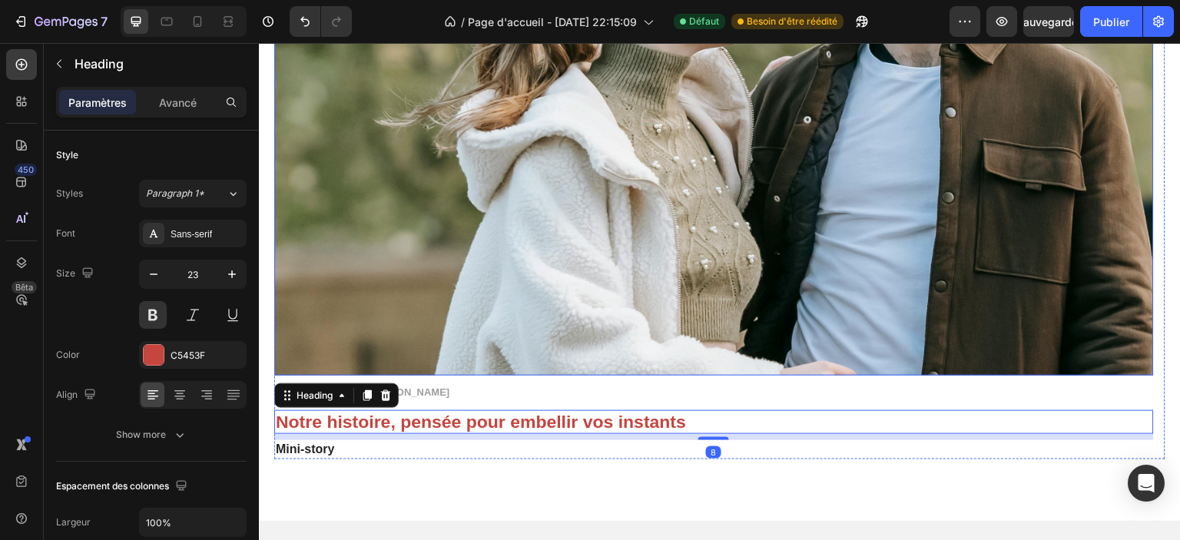
click at [776, 290] on img at bounding box center [714, 83] width 880 height 586
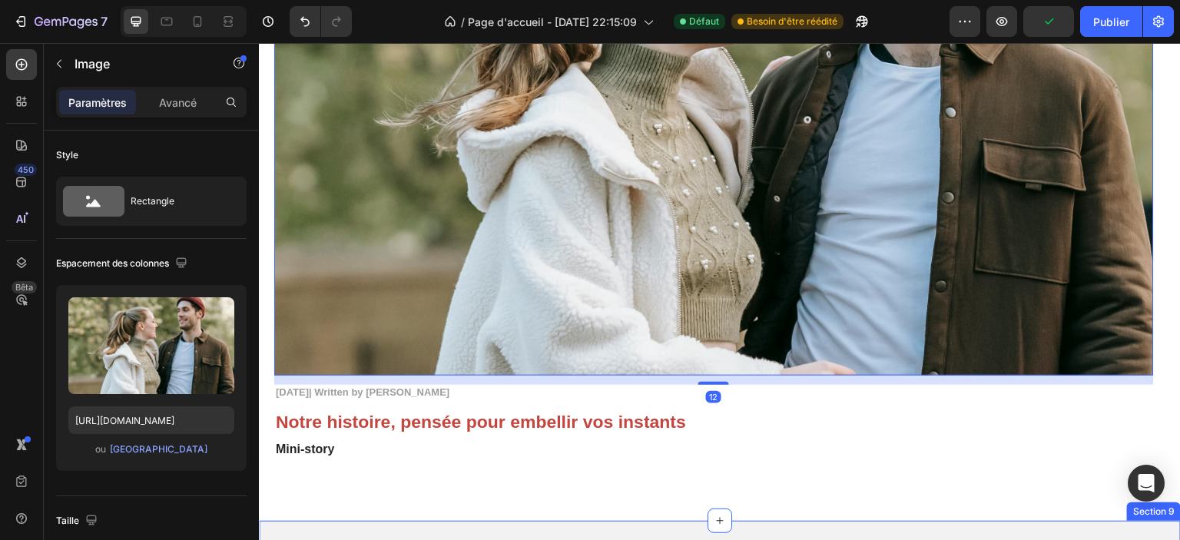
click at [512, 486] on div "Blogs Heading Image 12 November 3, 2025| Written by Stella Hendriks Text Block …" at bounding box center [720, 115] width 922 height 811
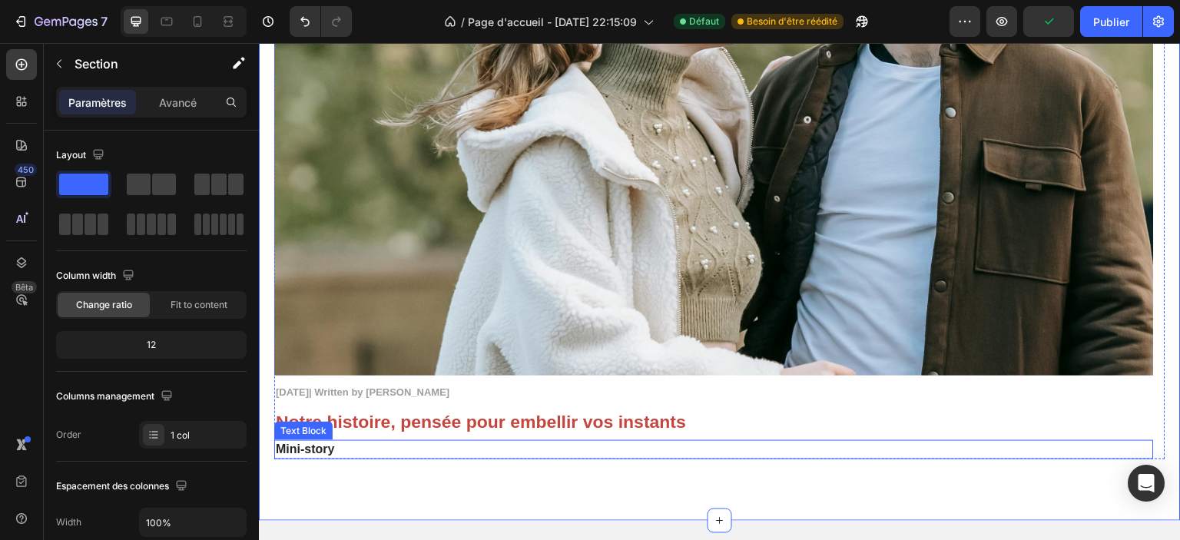
click at [465, 350] on img at bounding box center [714, 83] width 880 height 586
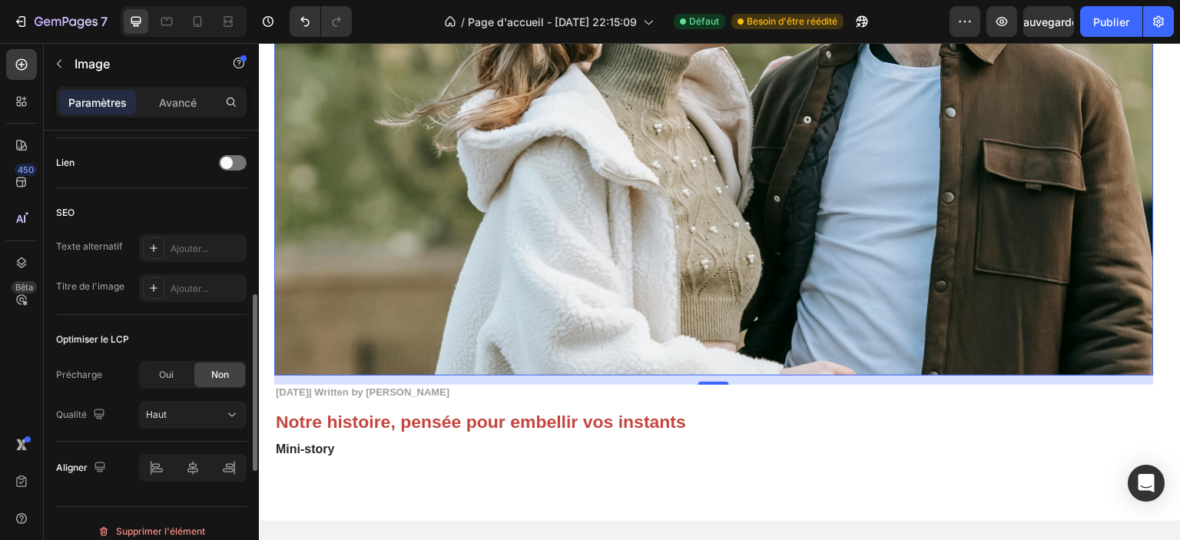
scroll to position [705, 0]
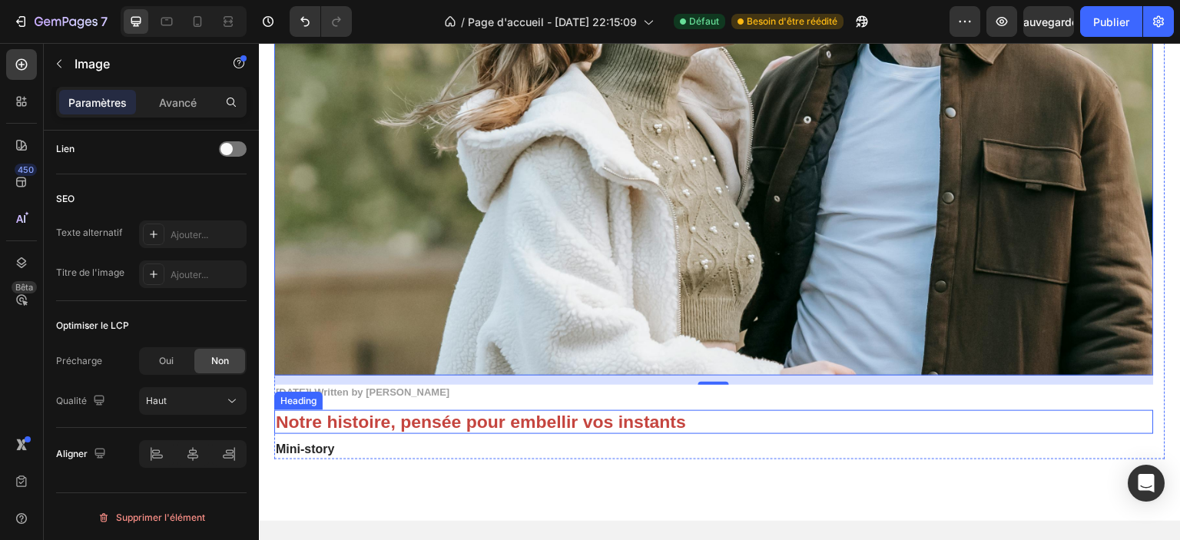
click at [981, 432] on p "Notre histoire, pensée pour embellir vos instants" at bounding box center [714, 423] width 877 height 22
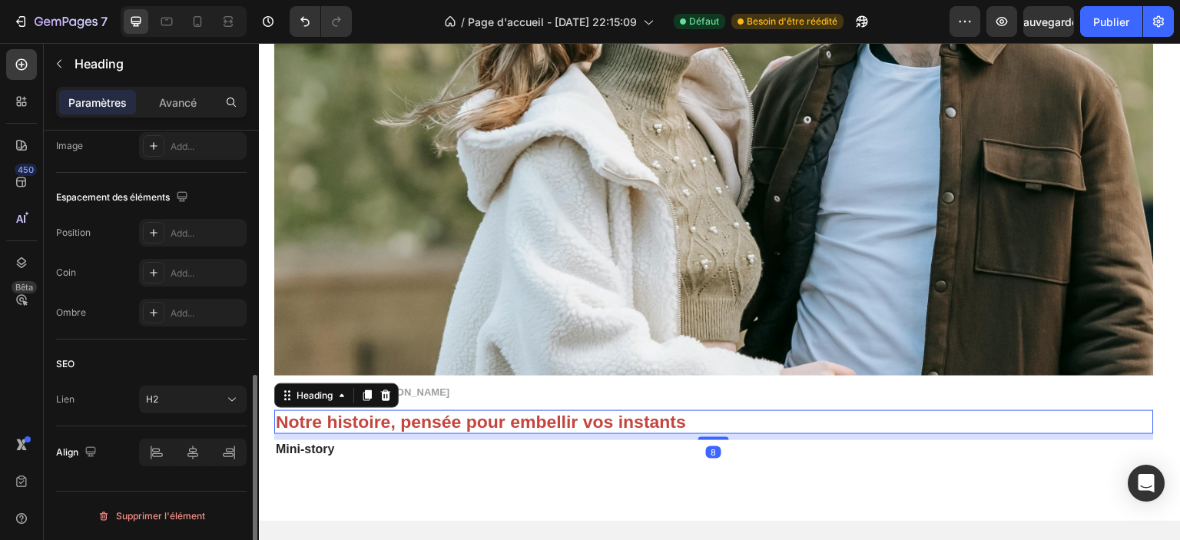
scroll to position [0, 0]
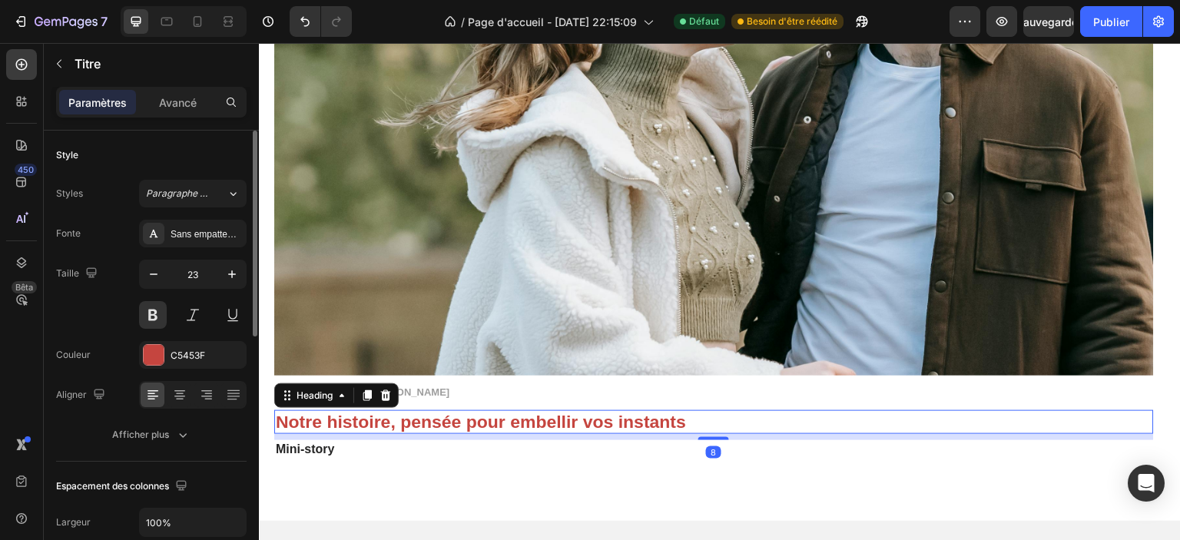
click at [1002, 403] on div "Image November 3, 2025| Written by Stella Hendriks Text Block Notre histoire, p…" at bounding box center [714, 125] width 880 height 670
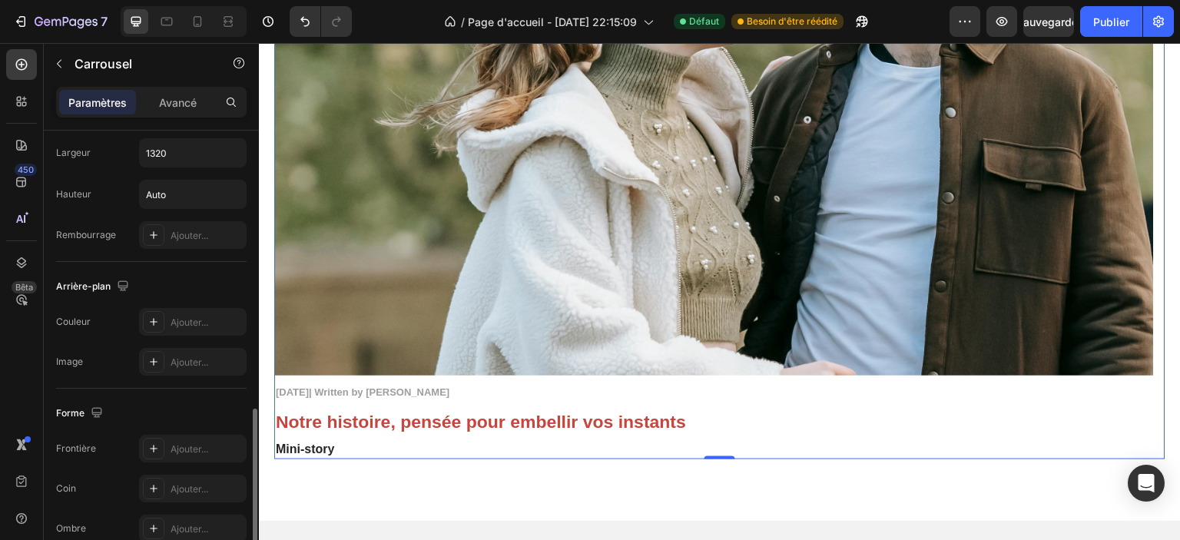
scroll to position [999, 0]
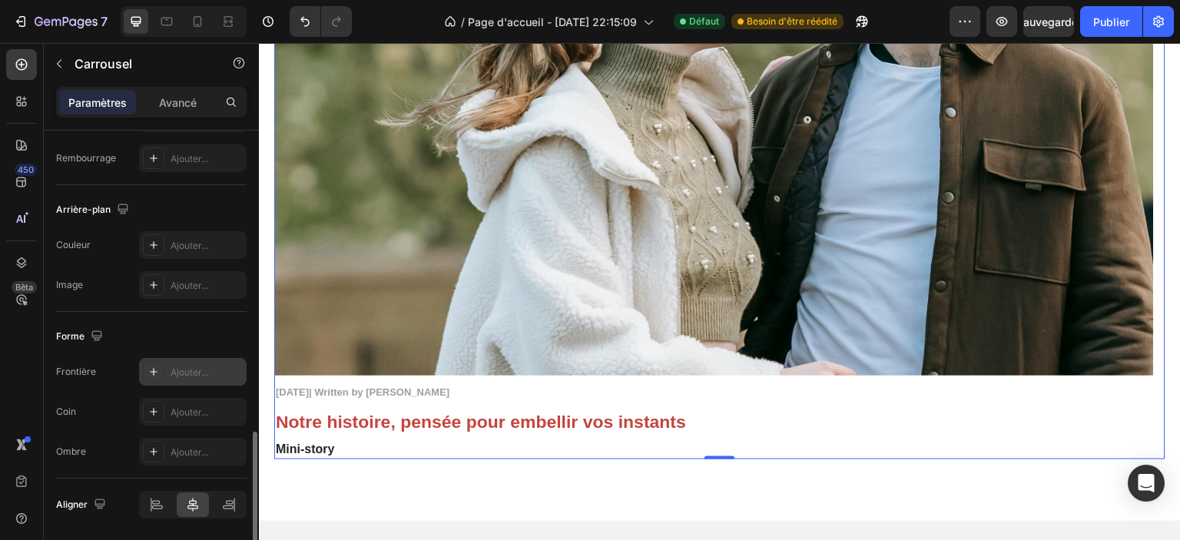
click at [174, 371] on font "Ajouter..." at bounding box center [190, 372] width 38 height 12
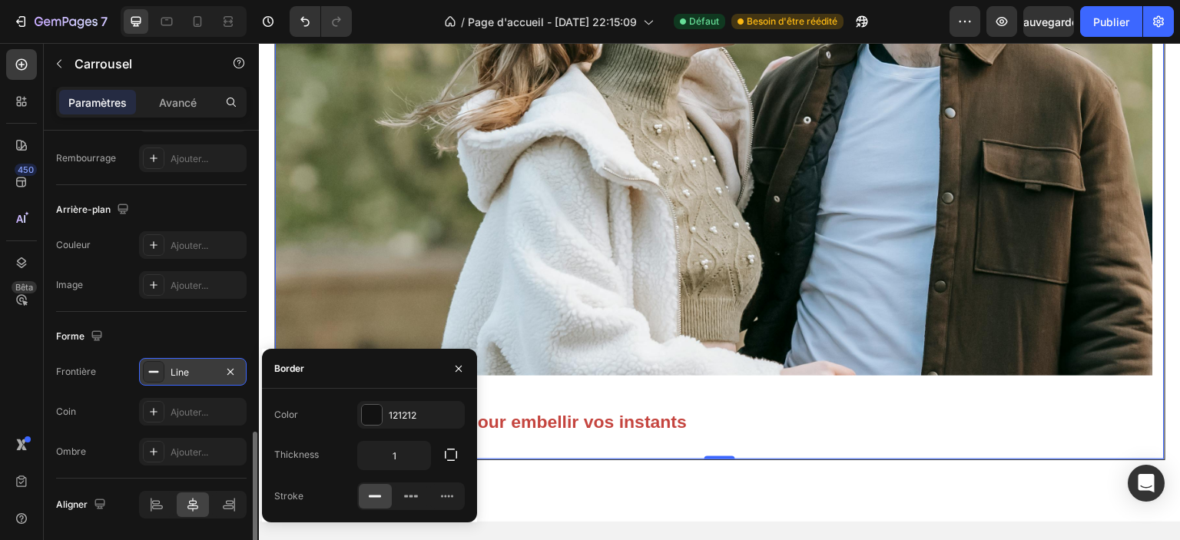
scroll to position [3675, 0]
click at [174, 406] on font "Ajouter..." at bounding box center [190, 412] width 38 height 12
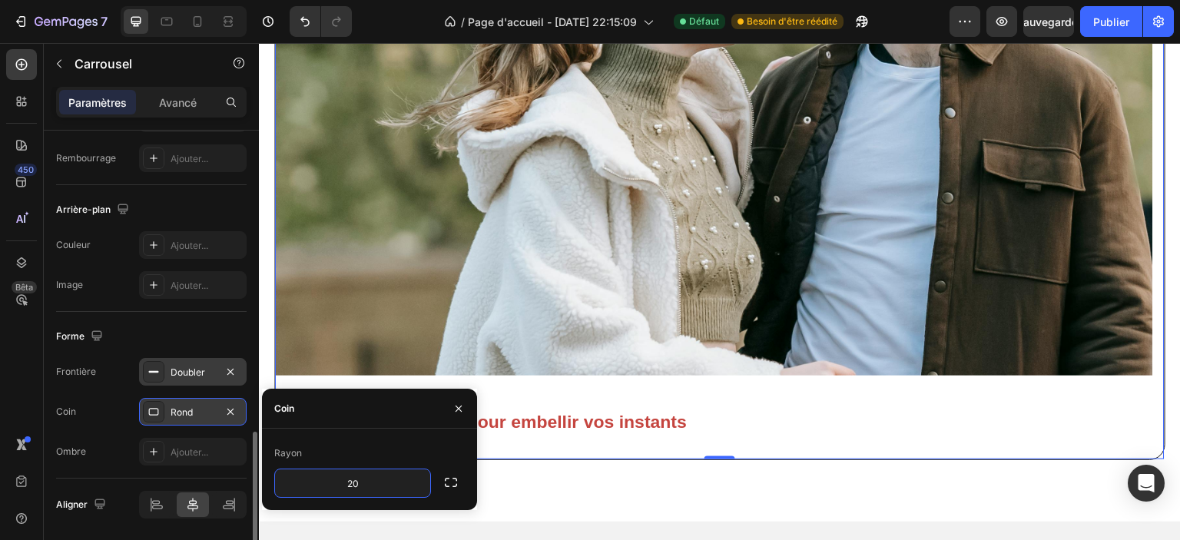
type input "20"
click at [341, 430] on div "Rayon 20" at bounding box center [369, 469] width 215 height 81
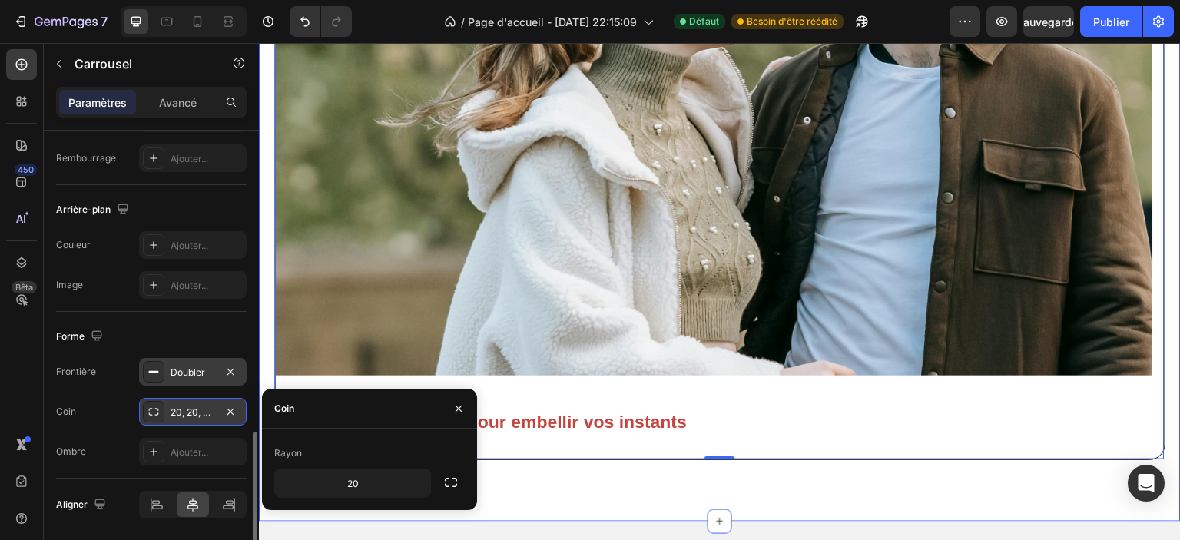
click at [678, 496] on div "Blogs Heading Image November 3, 2025| Written by Stella Hendriks Text Block Not…" at bounding box center [720, 116] width 922 height 812
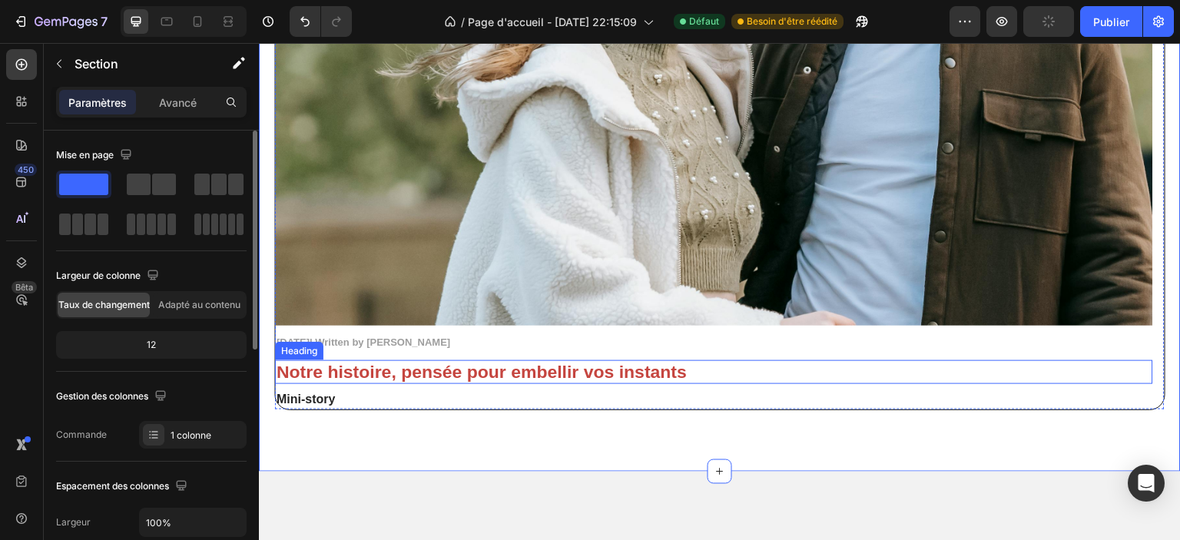
scroll to position [3752, 0]
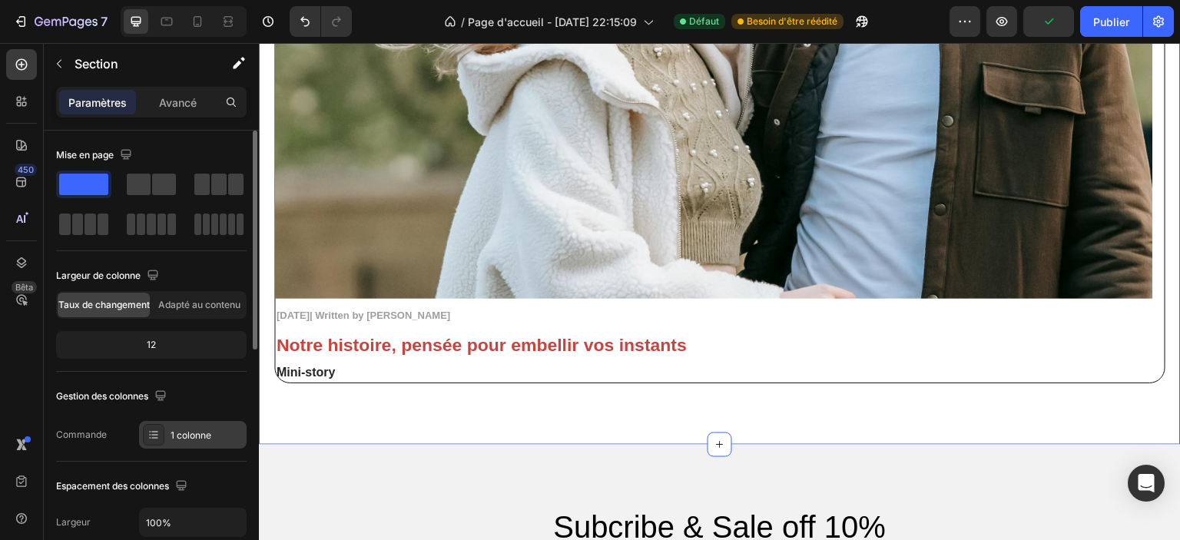
click at [181, 435] on font "1 colonne" at bounding box center [191, 435] width 41 height 12
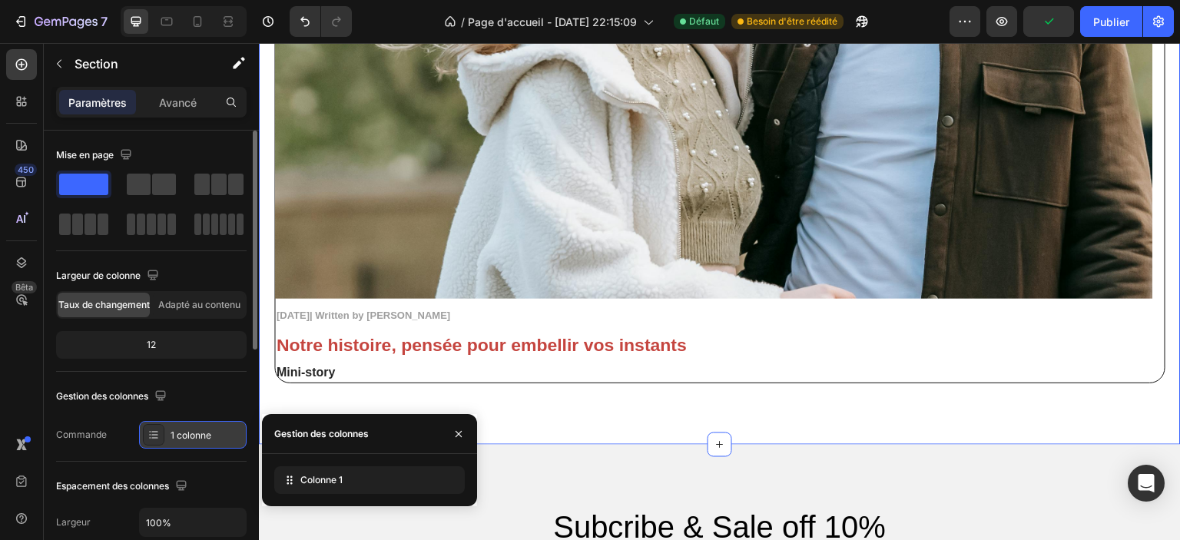
click at [181, 435] on font "1 colonne" at bounding box center [191, 435] width 41 height 12
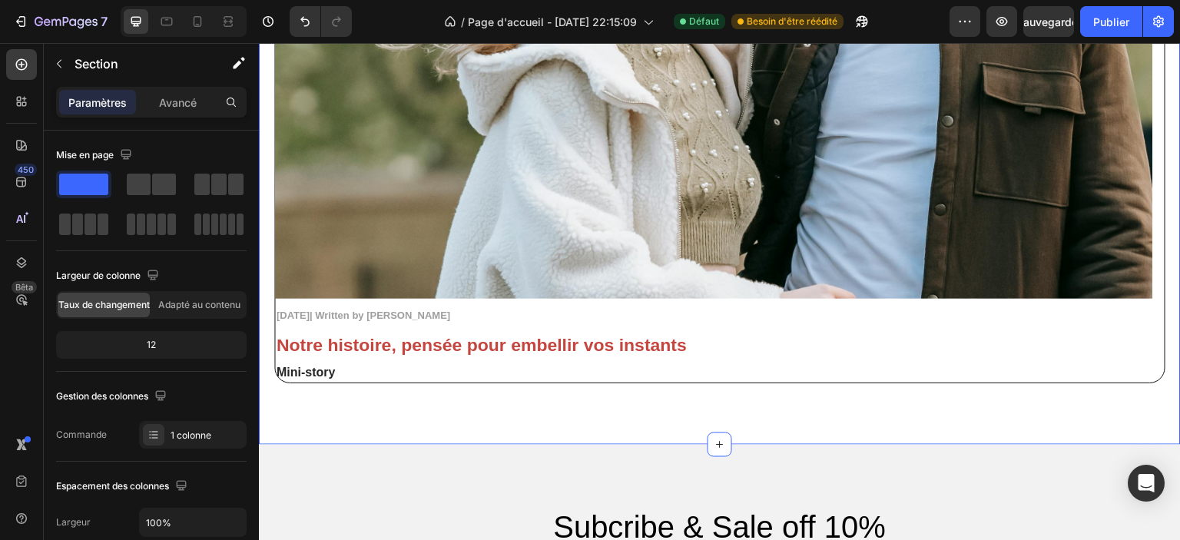
click at [353, 419] on div "Blogs Heading Image November 3, 2025| Written by Stella Hendriks Text Block Not…" at bounding box center [720, 39] width 922 height 812
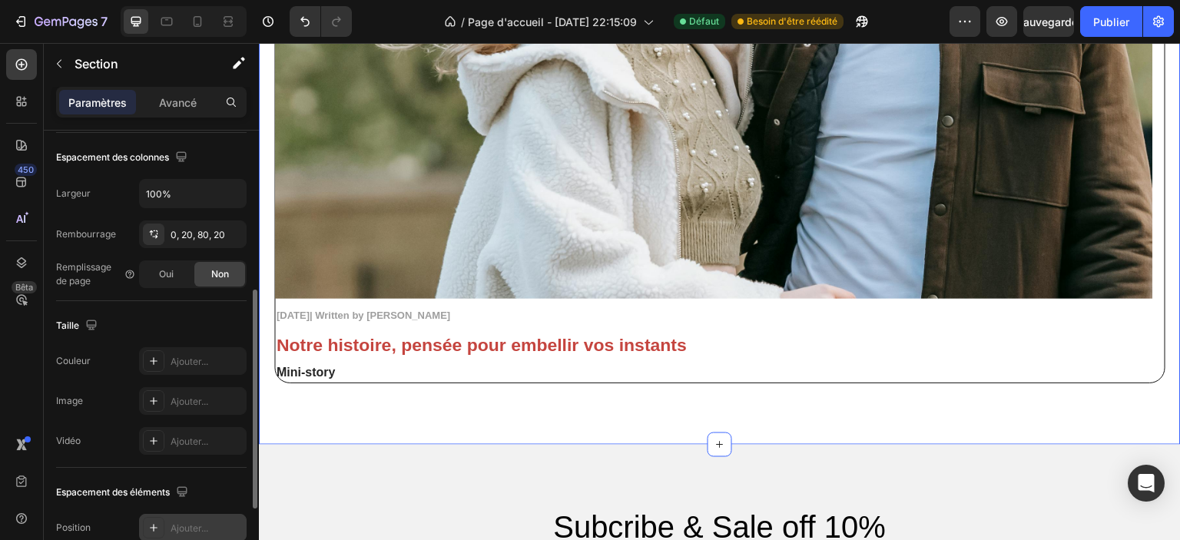
scroll to position [482, 0]
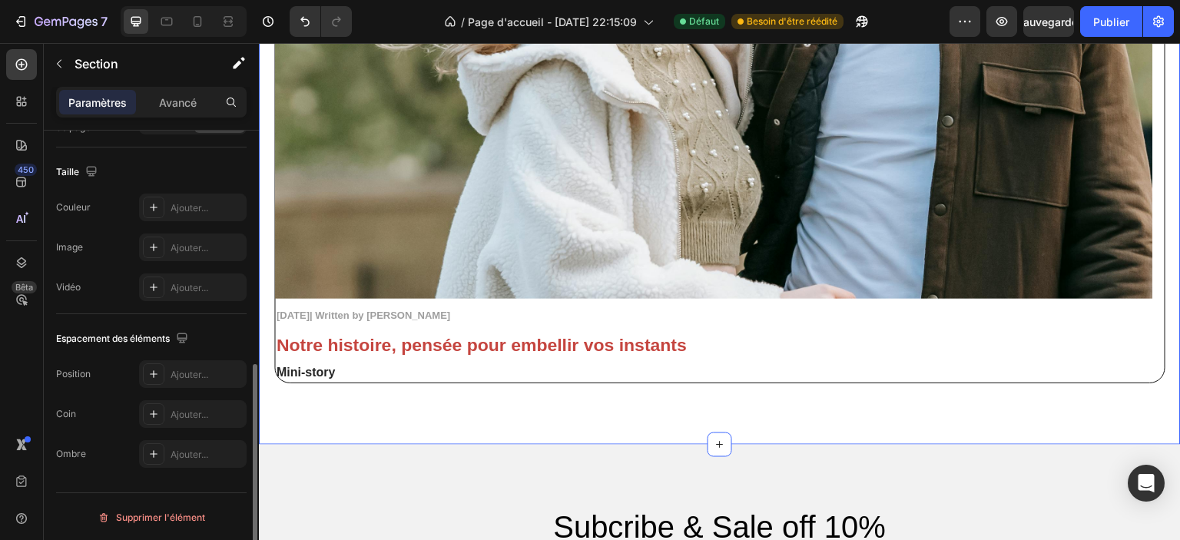
click at [334, 415] on div "Blogs Heading Image November 3, 2025| Written by Stella Hendriks Text Block Not…" at bounding box center [720, 39] width 922 height 812
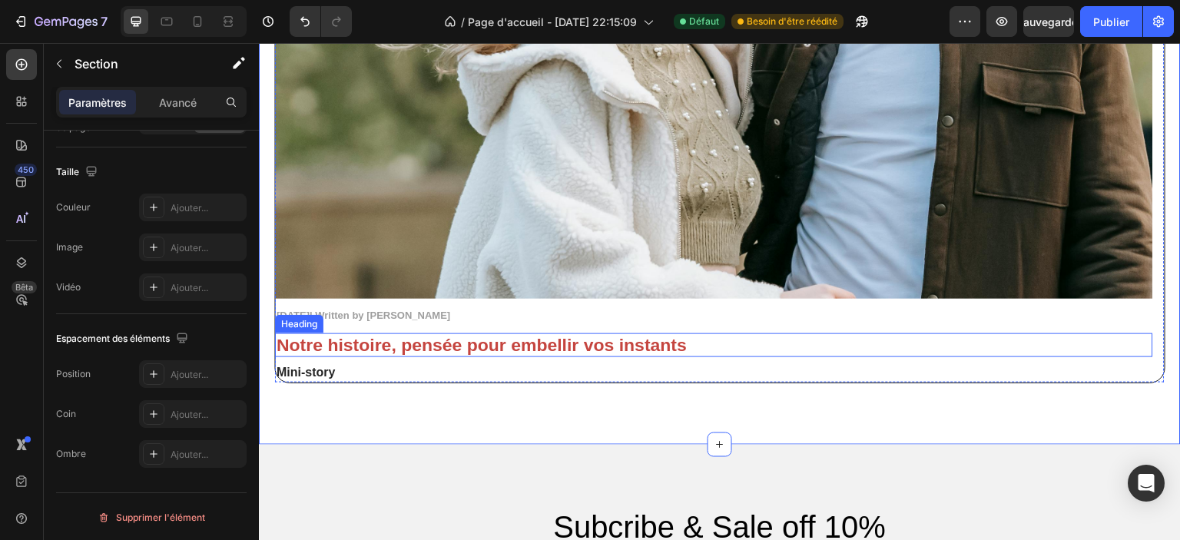
click at [989, 335] on p "Notre histoire, pensée pour embellir vos instants" at bounding box center [714, 346] width 875 height 22
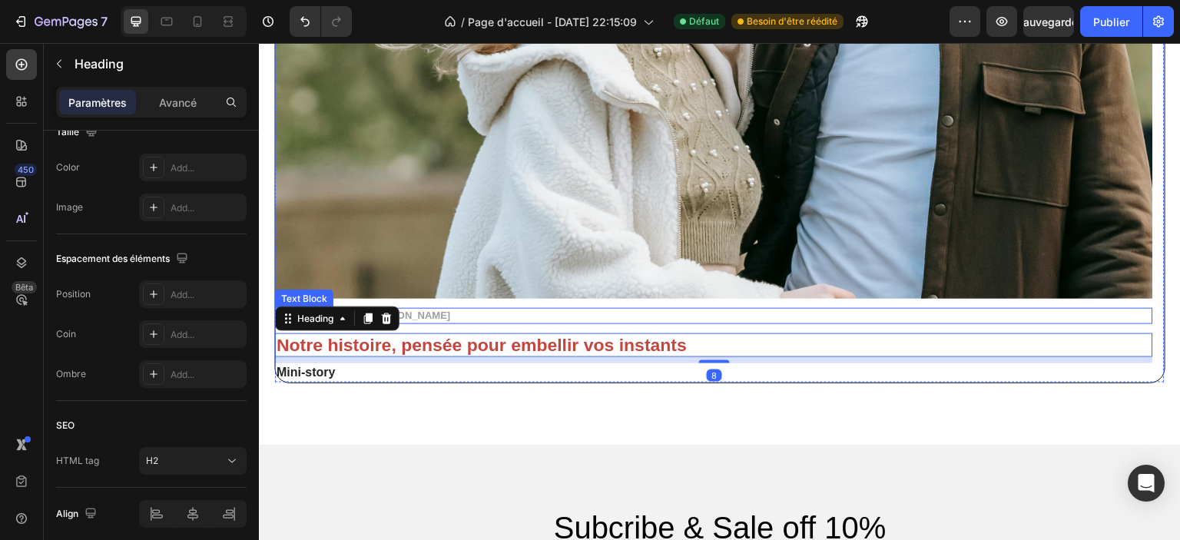
click at [1012, 312] on p "November 3, 2025| Written by Stella Hendriks" at bounding box center [714, 316] width 875 height 13
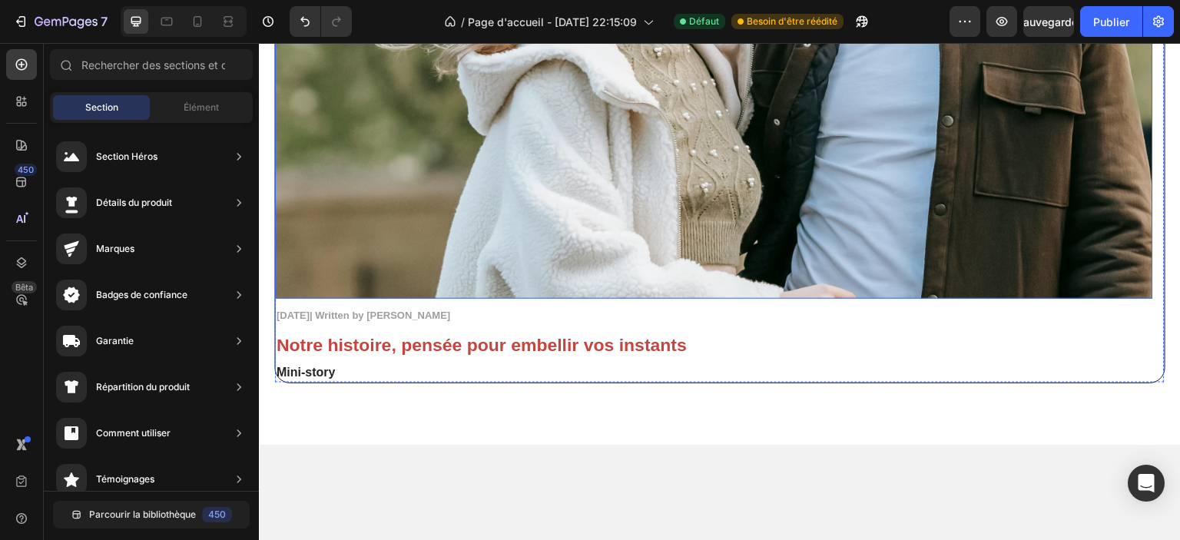
scroll to position [3318, 0]
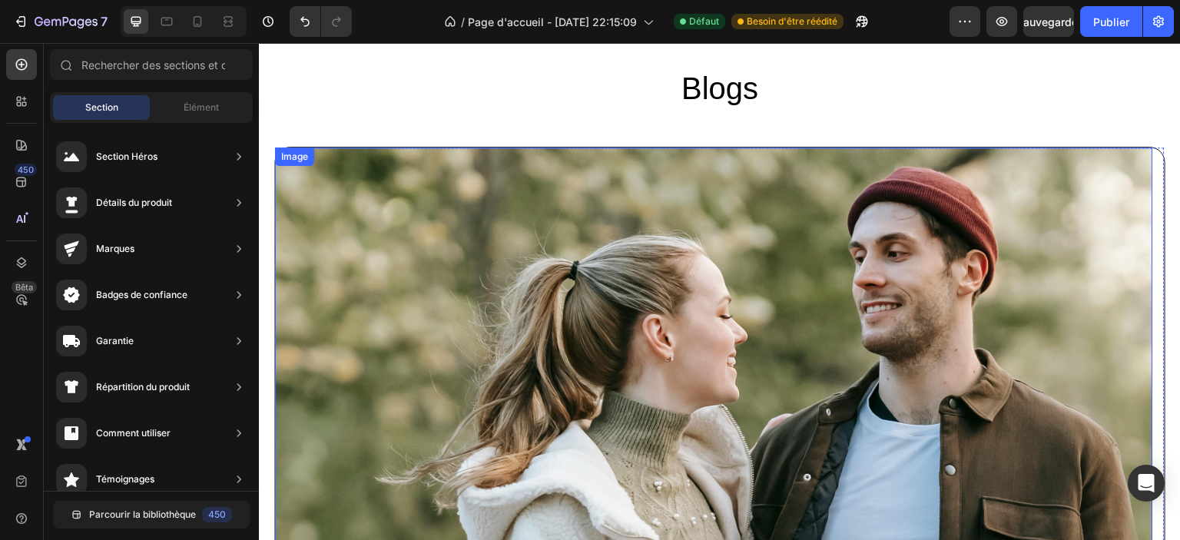
click at [1091, 171] on img at bounding box center [714, 439] width 878 height 585
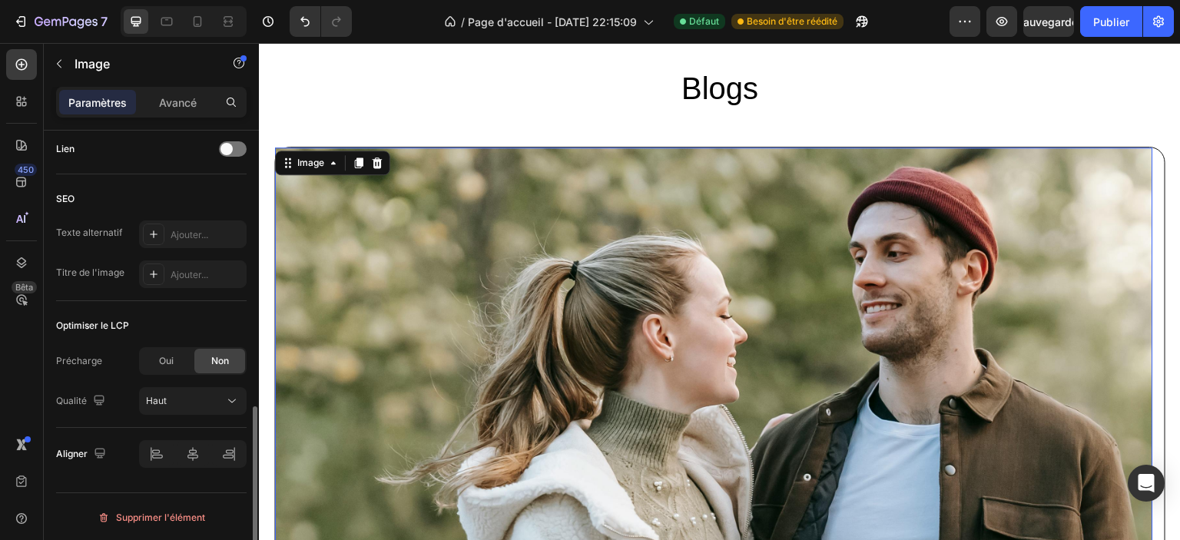
scroll to position [552, 0]
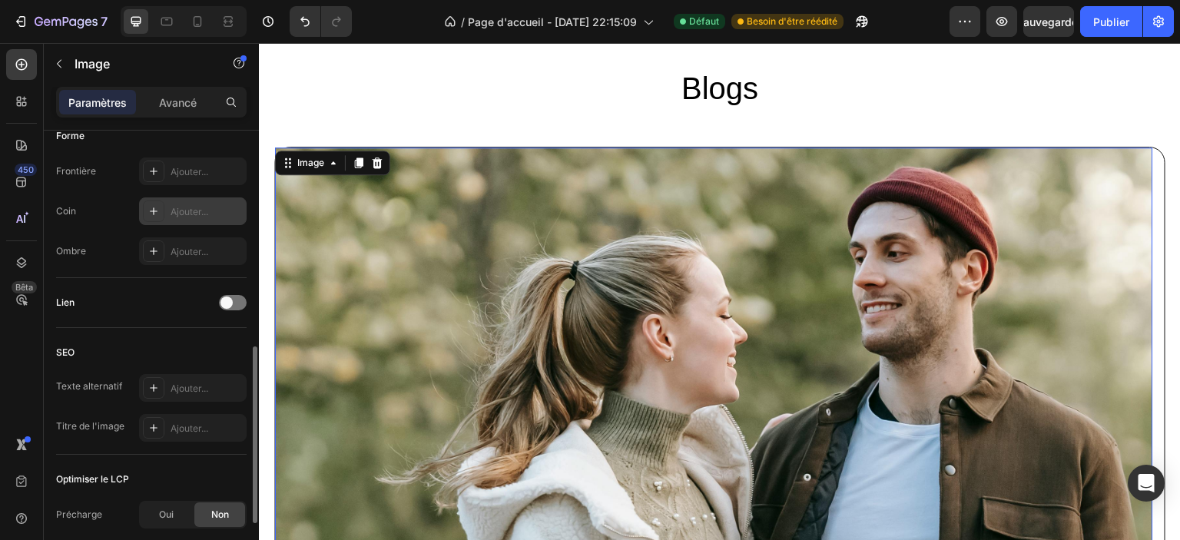
click at [177, 212] on font "Ajouter..." at bounding box center [190, 212] width 38 height 12
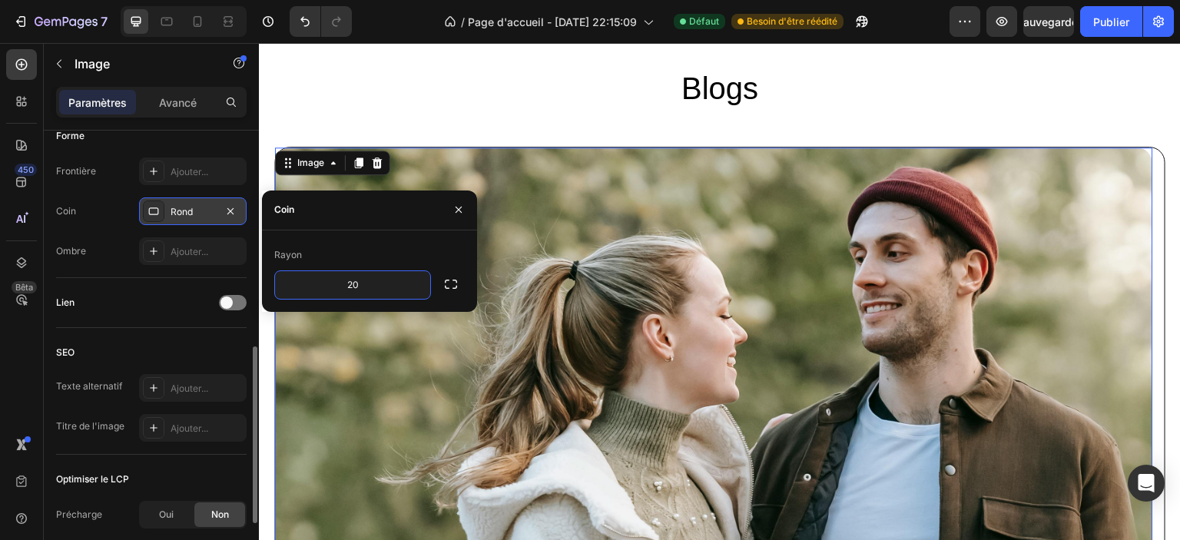
type input "20"
click at [404, 235] on div "Rayon 20" at bounding box center [369, 270] width 215 height 81
click at [461, 209] on icon "button" at bounding box center [458, 210] width 12 height 12
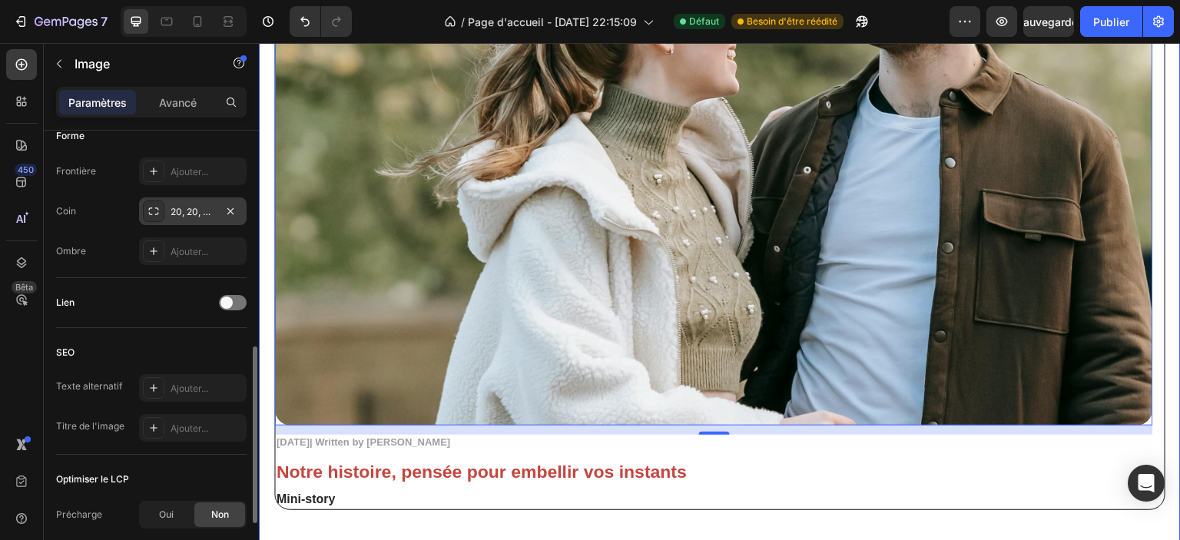
scroll to position [3779, 0]
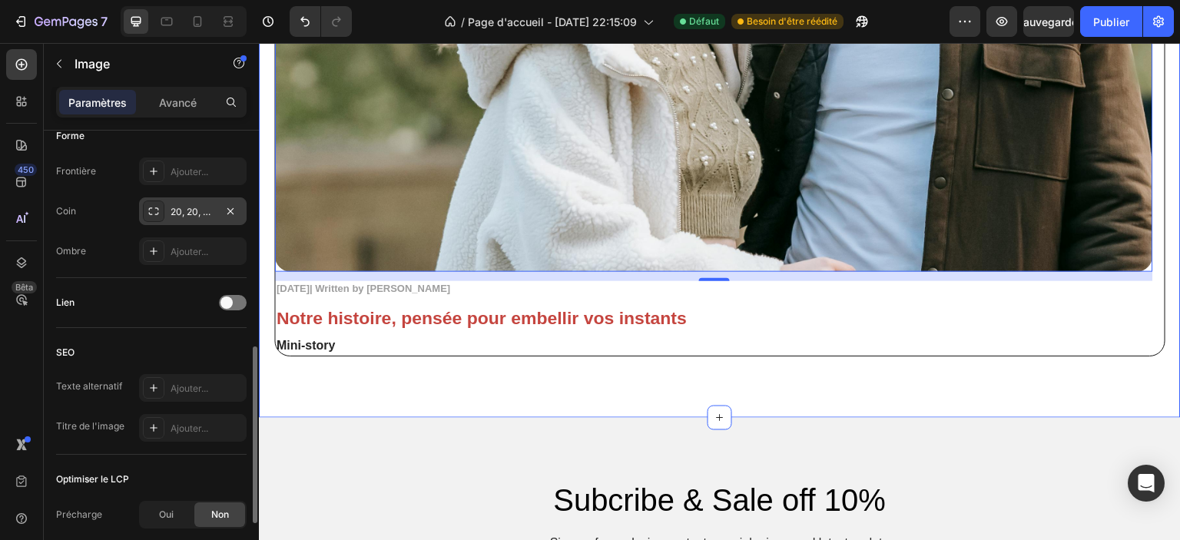
click at [525, 393] on div "Blogs Heading Image 12 November 3, 2025| Written by Stella Hendriks Text Block …" at bounding box center [720, 12] width 922 height 812
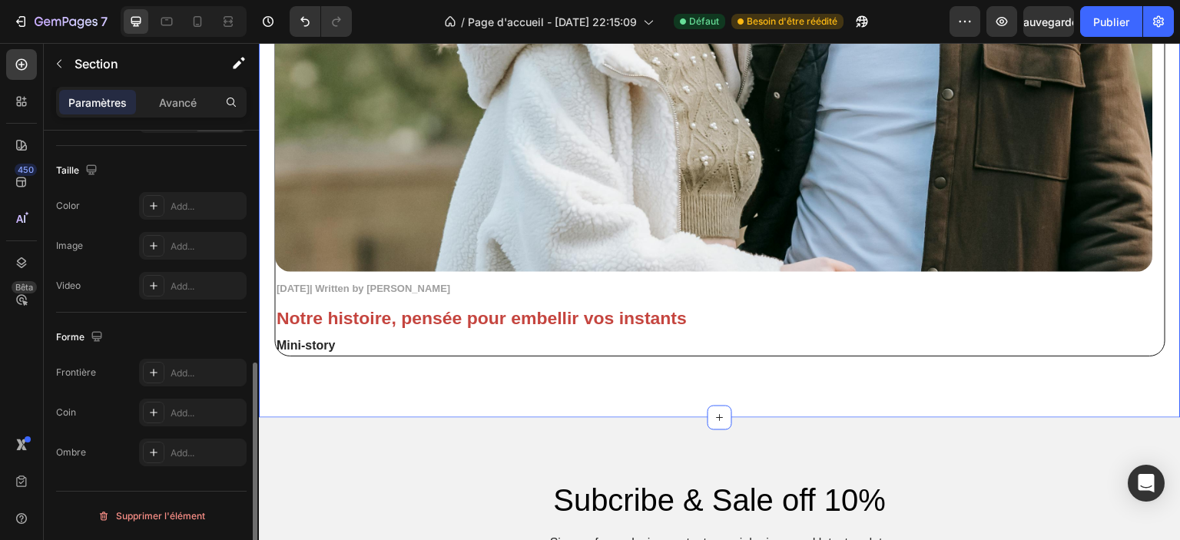
scroll to position [0, 0]
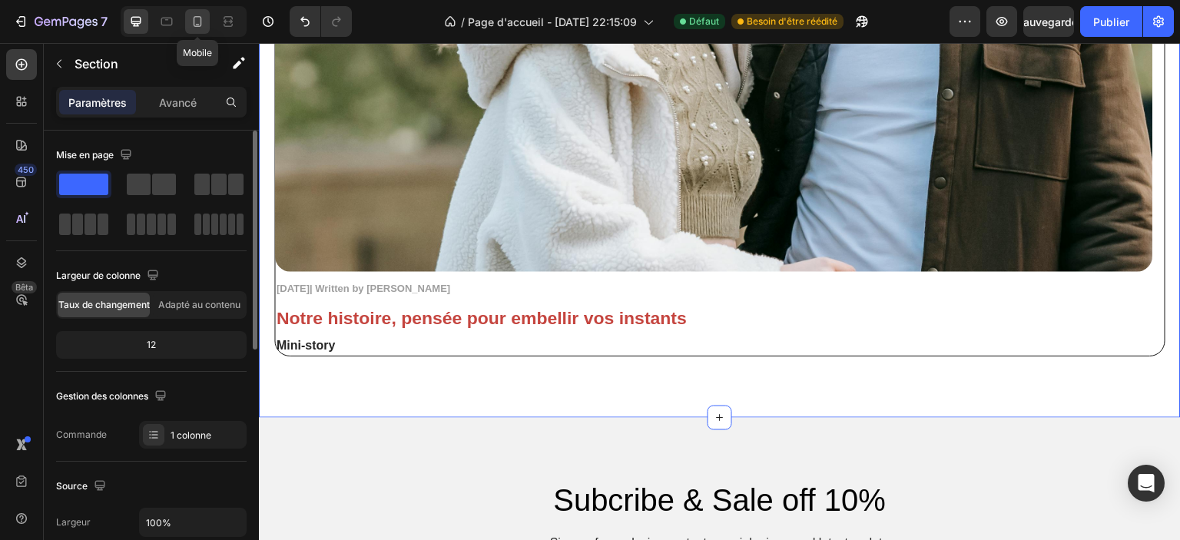
click at [197, 20] on icon at bounding box center [197, 21] width 15 height 15
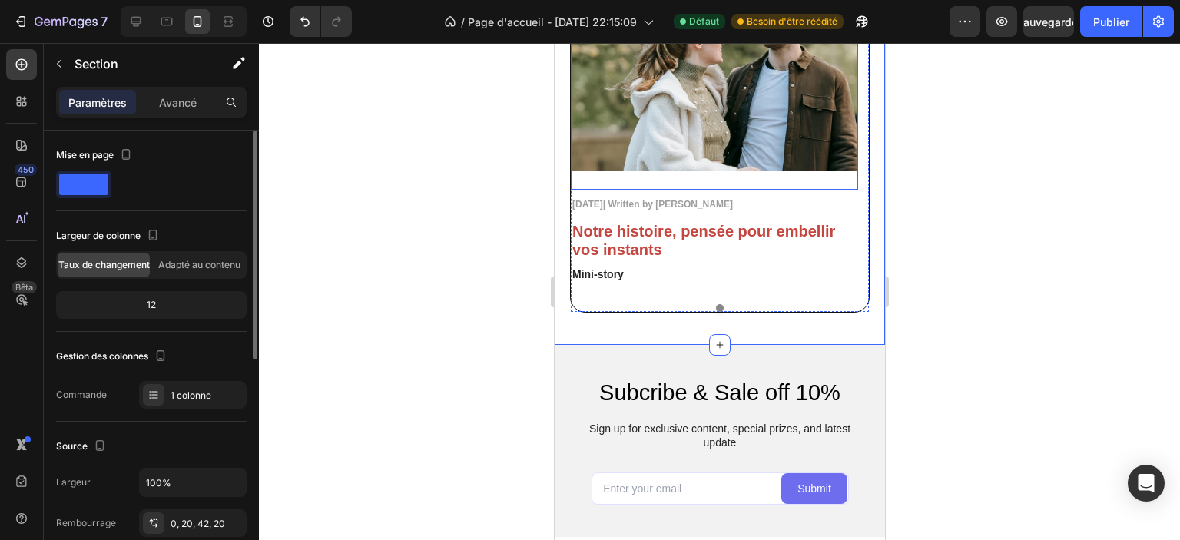
scroll to position [3288, 0]
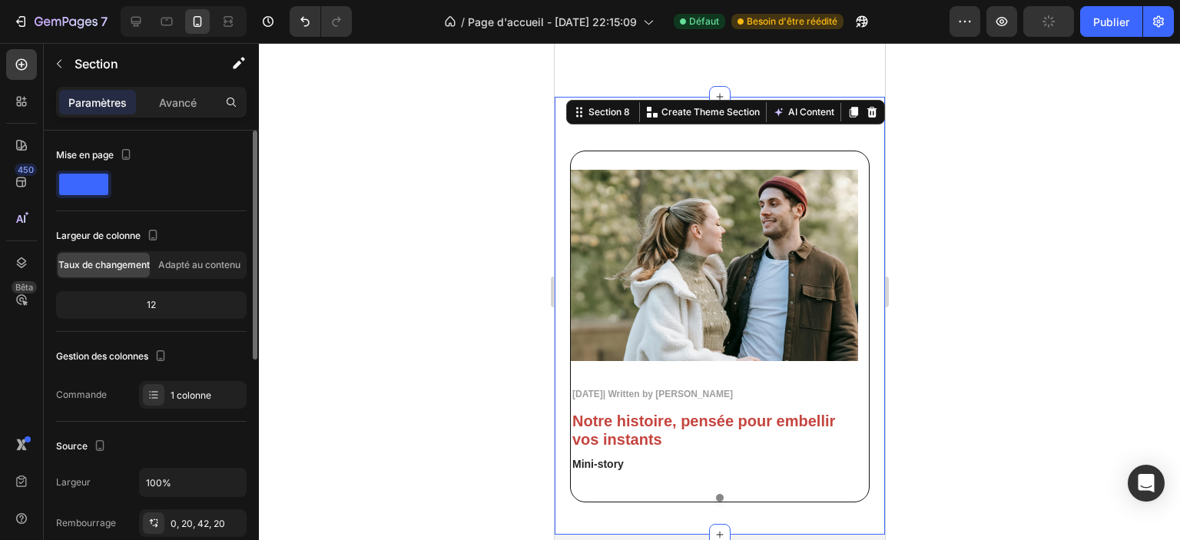
click at [1055, 235] on div at bounding box center [719, 291] width 921 height 497
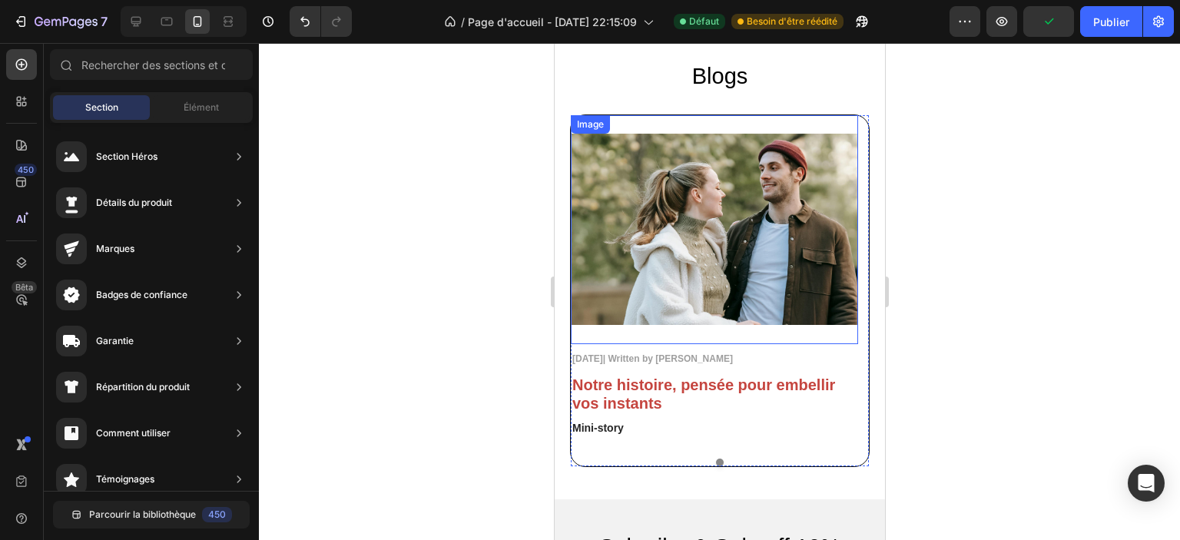
click at [780, 194] on img at bounding box center [713, 229] width 287 height 229
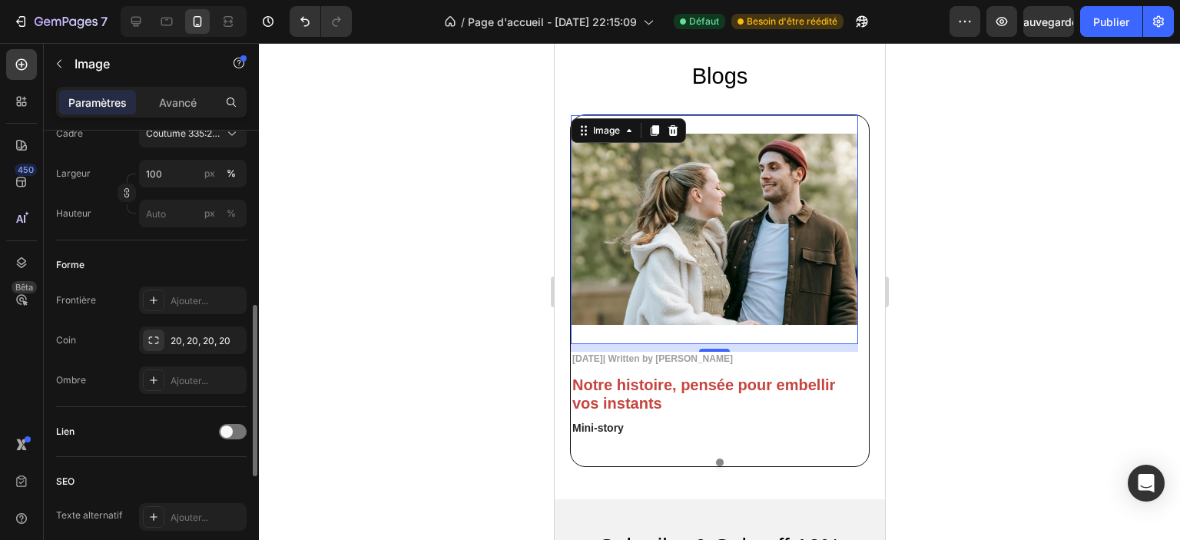
scroll to position [384, 0]
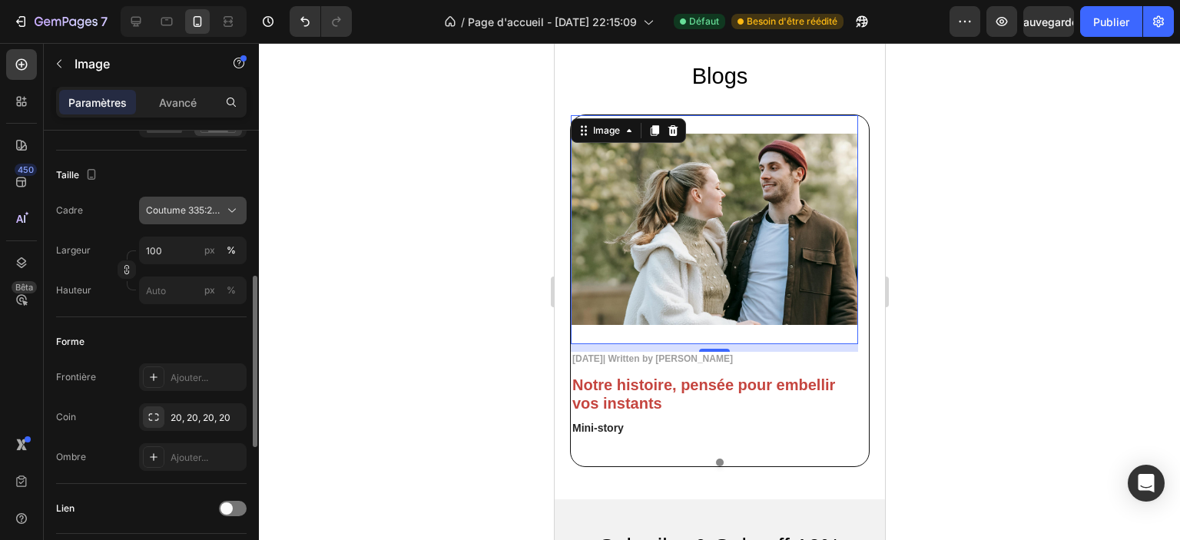
click at [182, 209] on font "Coutume 335:267" at bounding box center [184, 210] width 77 height 12
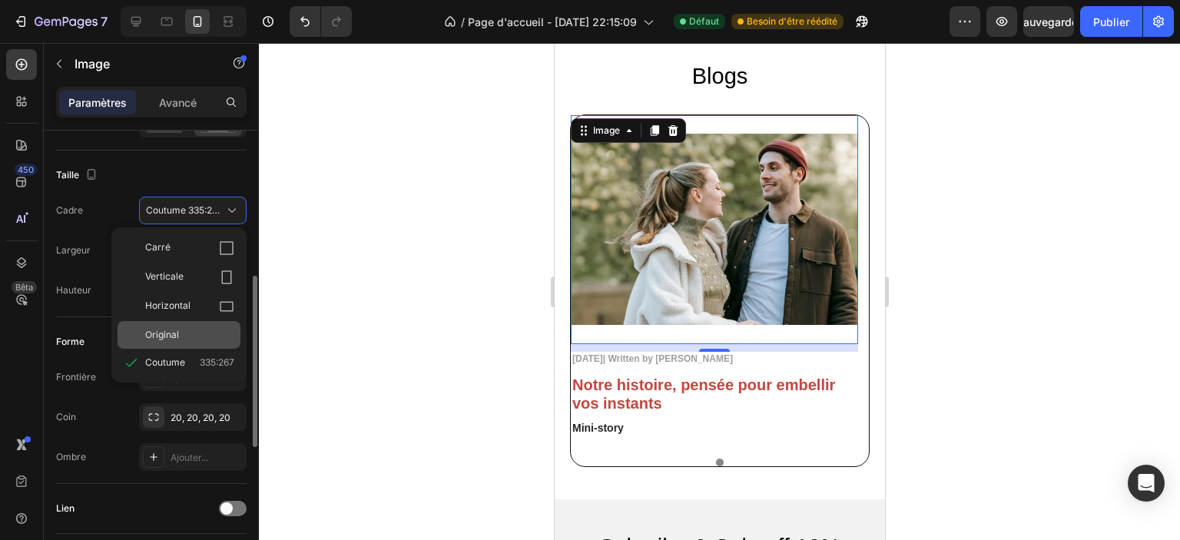
click at [180, 324] on div "Original" at bounding box center [179, 335] width 123 height 28
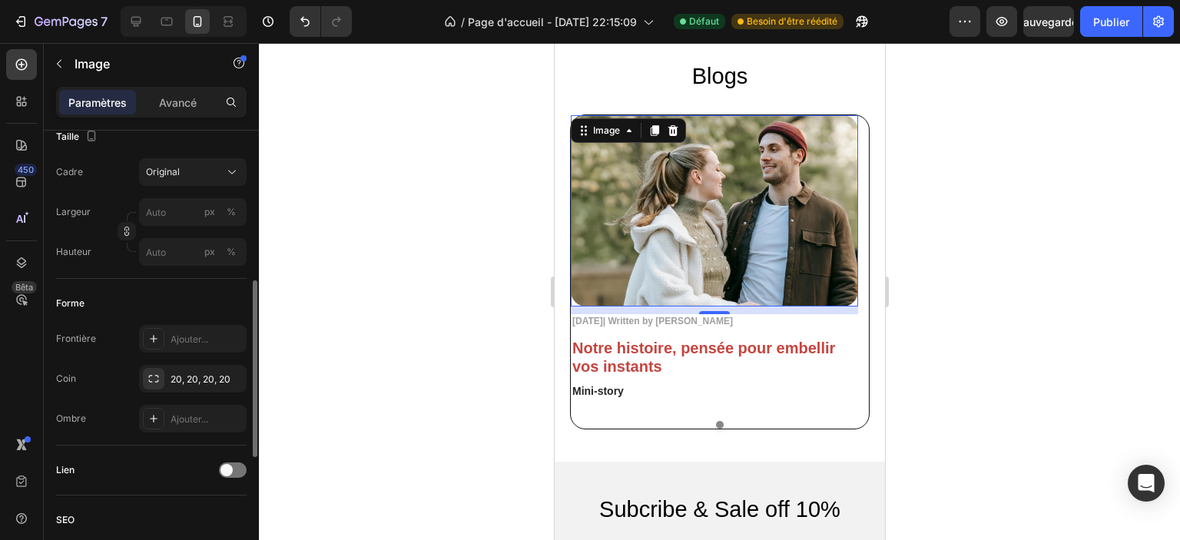
click at [1057, 239] on div at bounding box center [719, 291] width 921 height 497
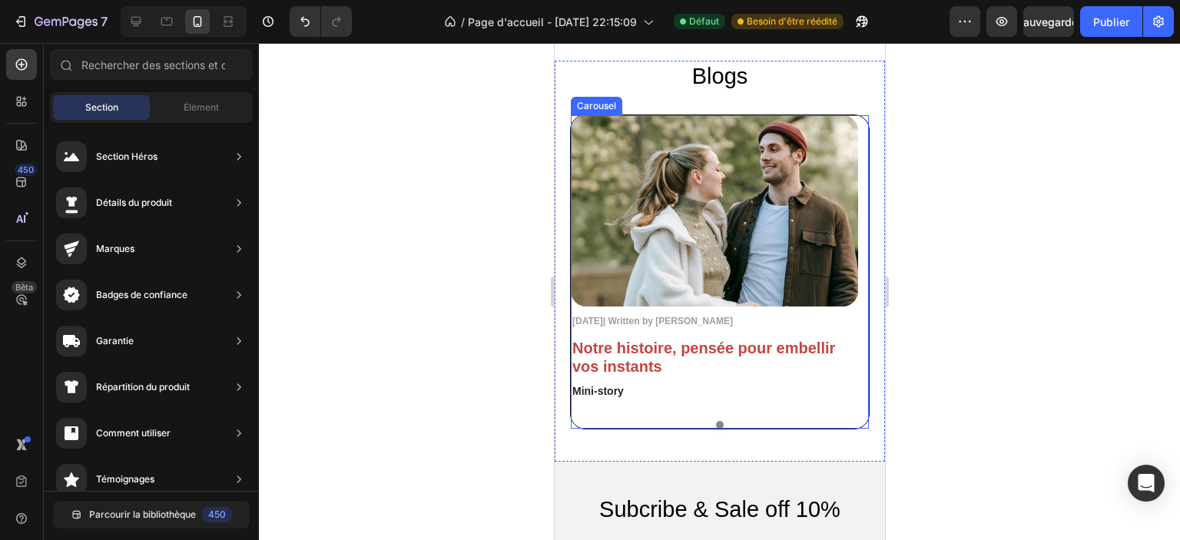
click at [615, 423] on div at bounding box center [719, 425] width 298 height 8
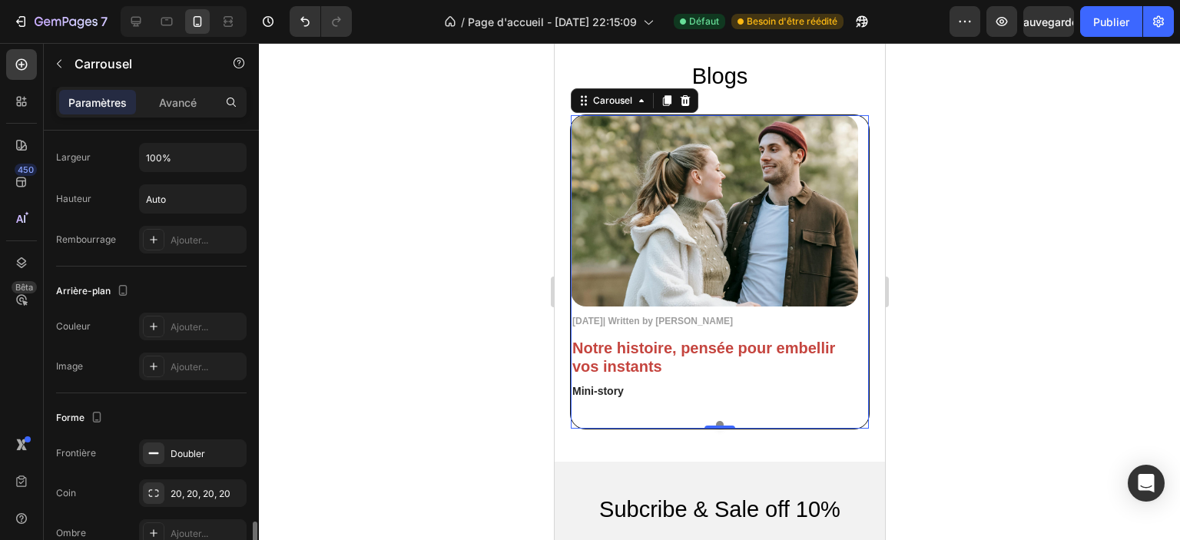
scroll to position [1206, 0]
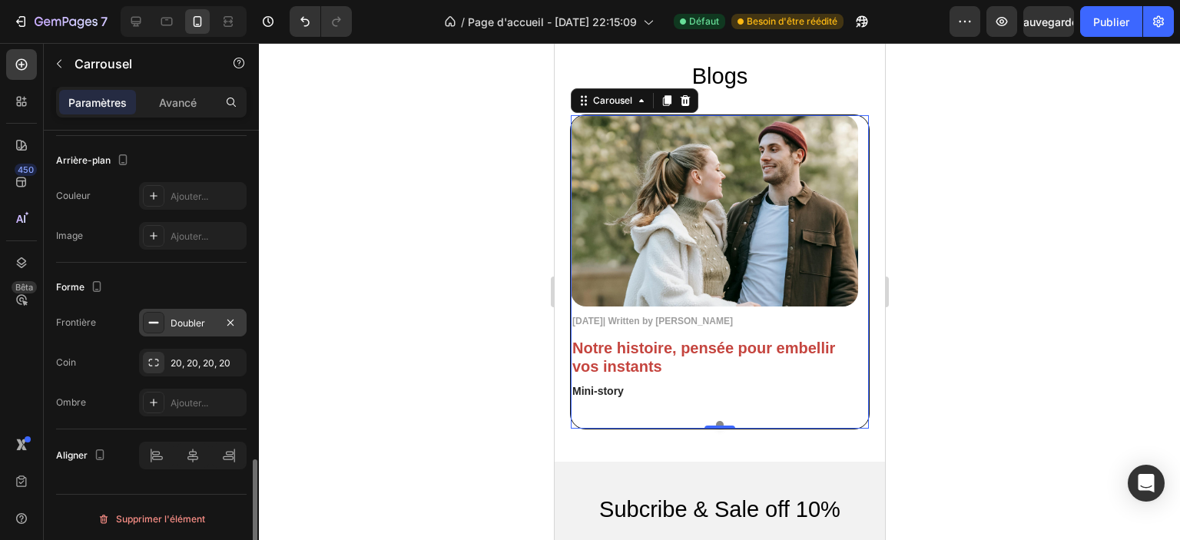
click at [193, 319] on font "Doubler" at bounding box center [188, 323] width 35 height 12
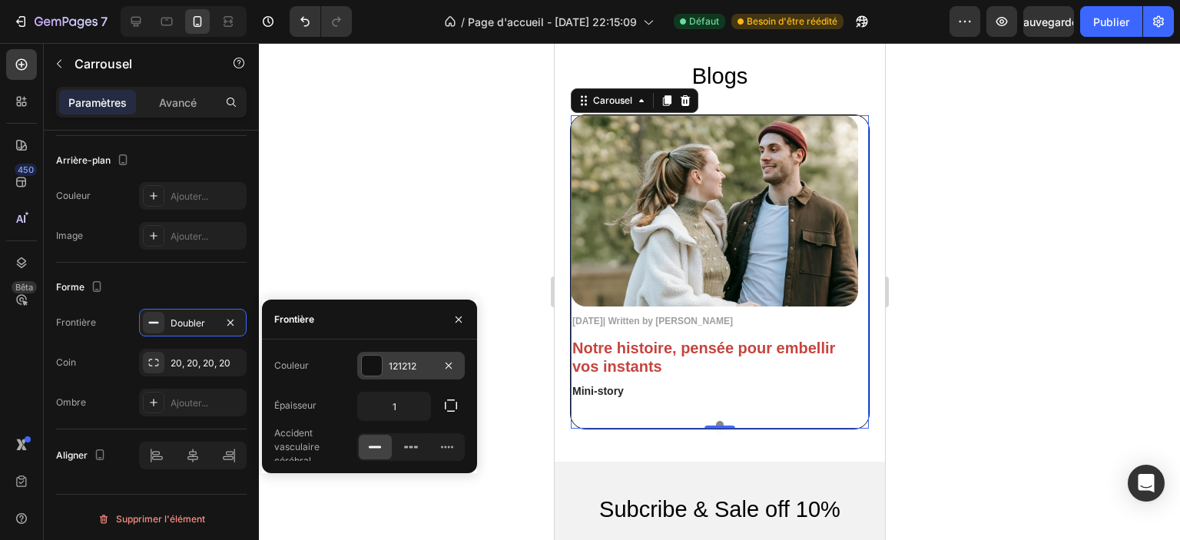
click at [377, 373] on div at bounding box center [372, 366] width 20 height 20
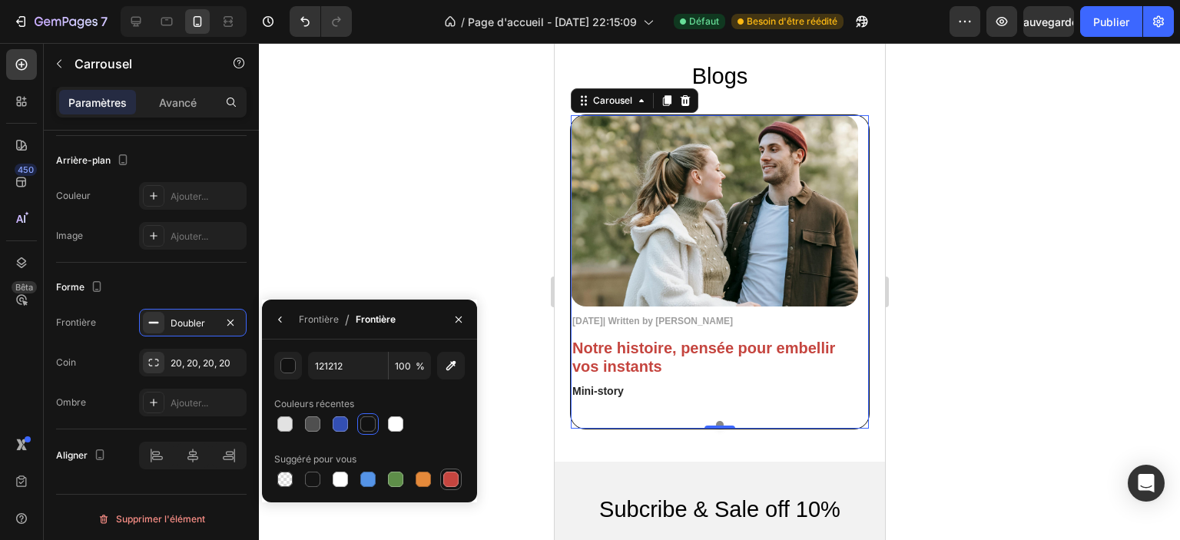
click at [453, 480] on div at bounding box center [450, 479] width 15 height 15
type input "C5453F"
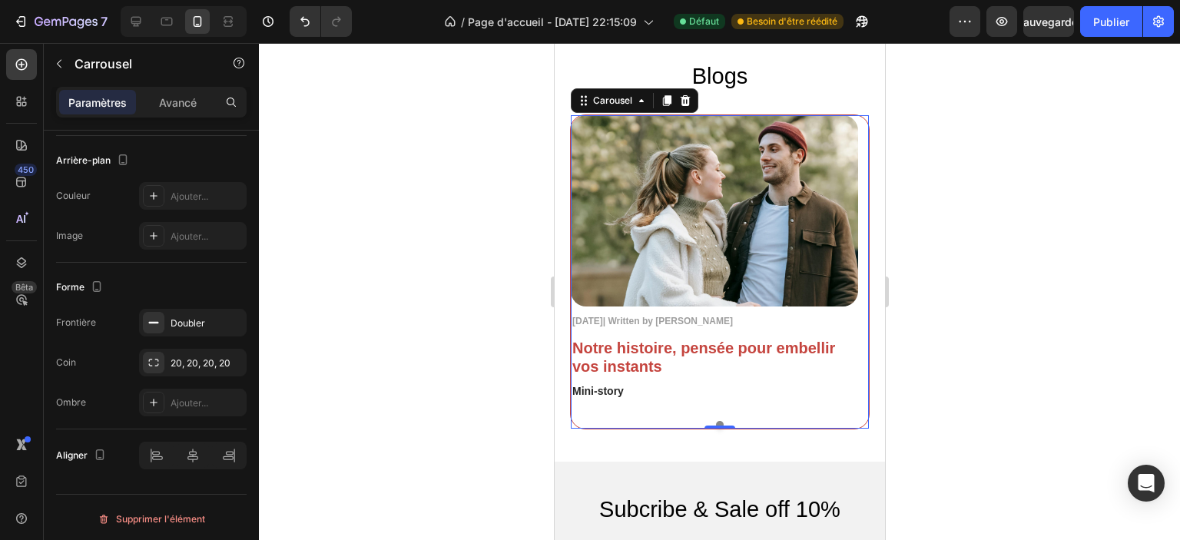
click at [439, 250] on div at bounding box center [719, 291] width 921 height 497
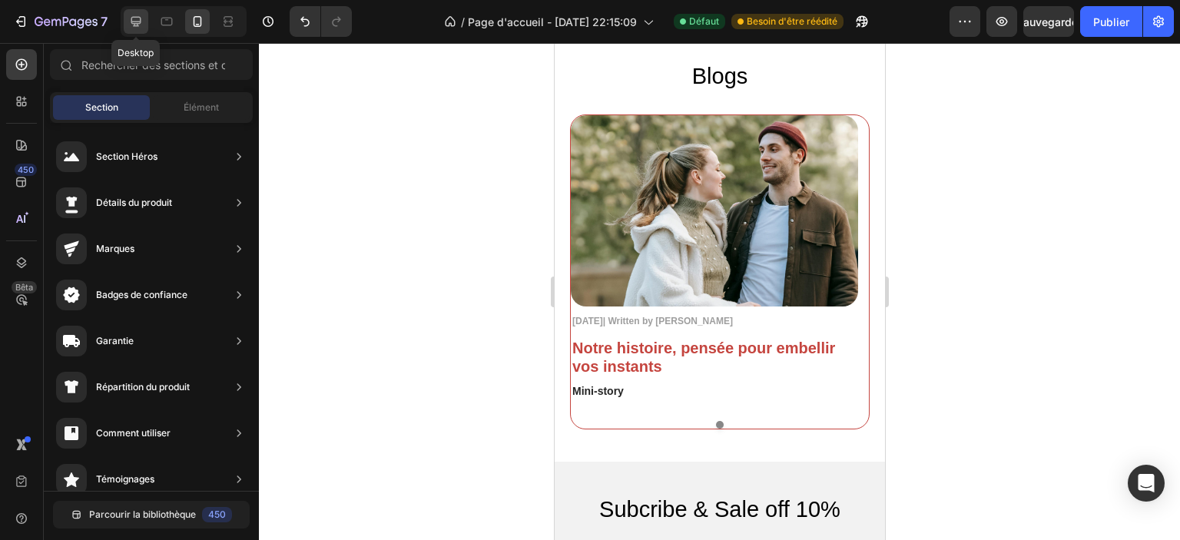
click at [138, 23] on icon at bounding box center [136, 22] width 10 height 10
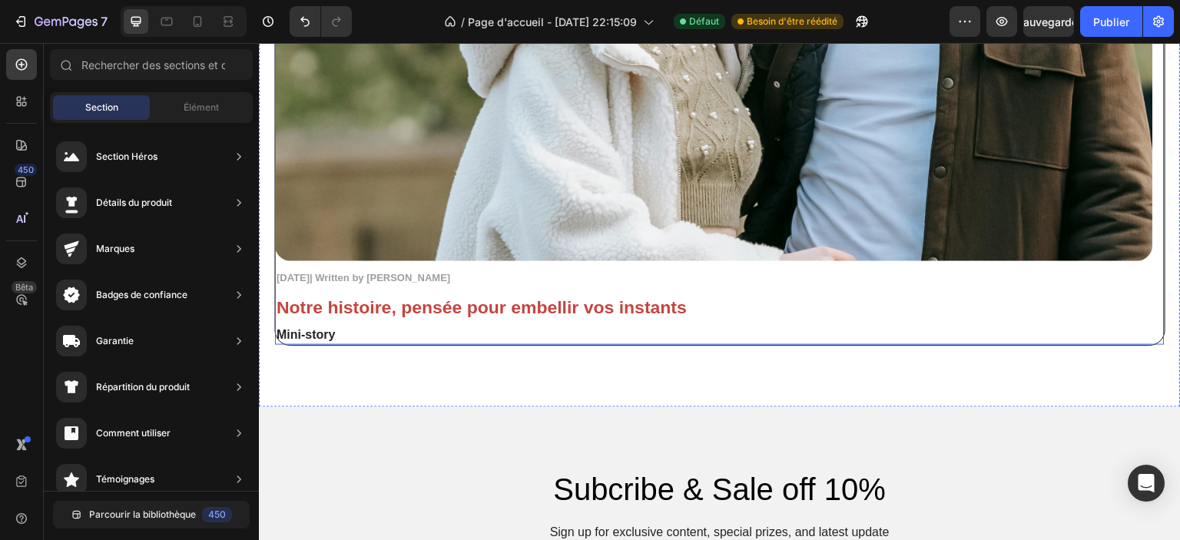
scroll to position [3826, 0]
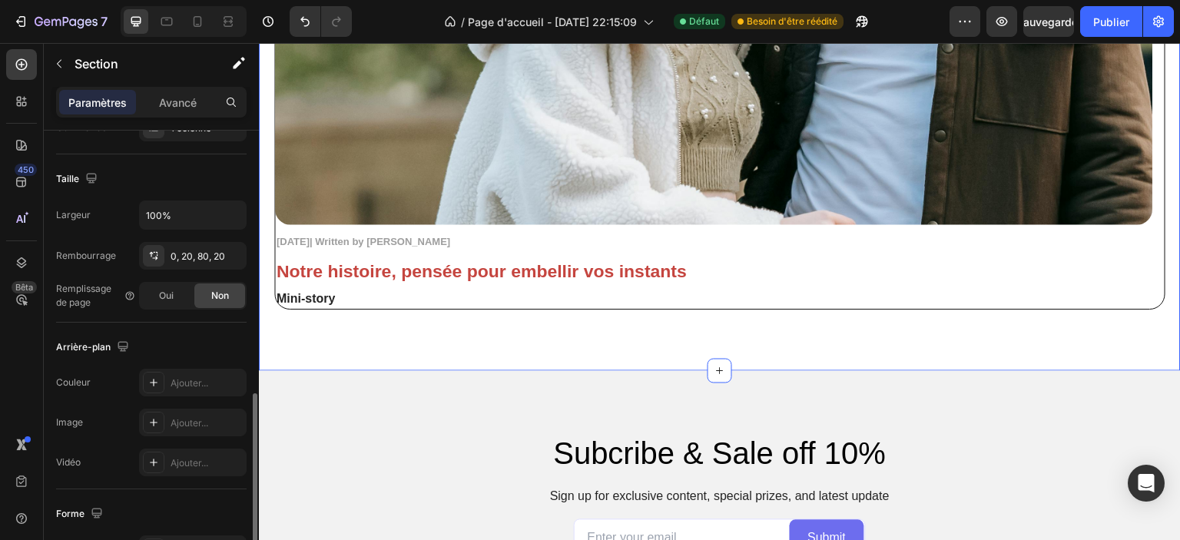
scroll to position [482, 0]
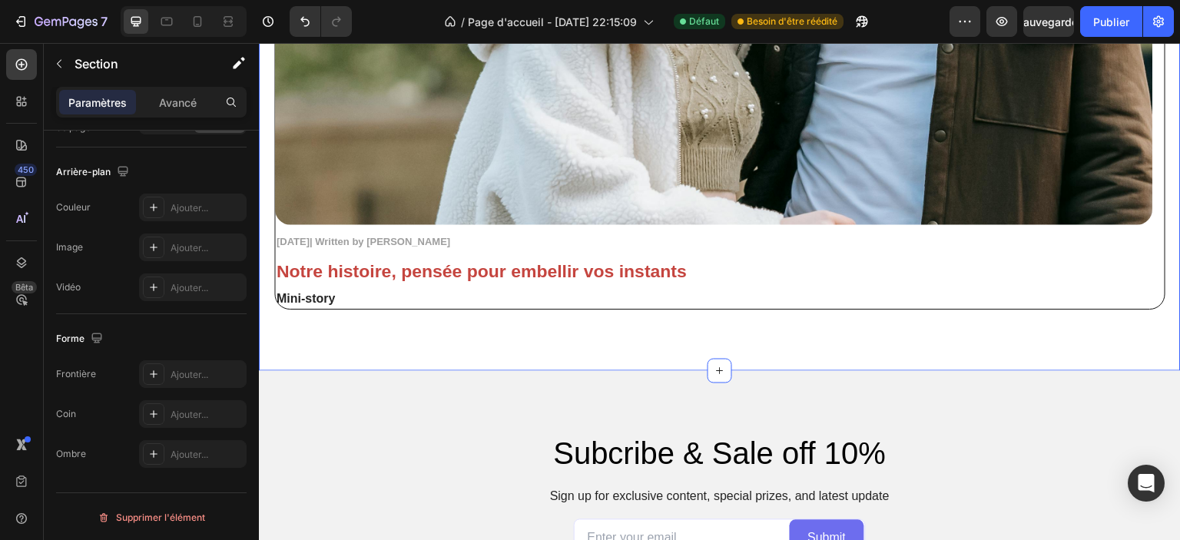
click at [1109, 260] on h2 "Notre histoire, pensée pour embellir vos instants" at bounding box center [714, 272] width 878 height 25
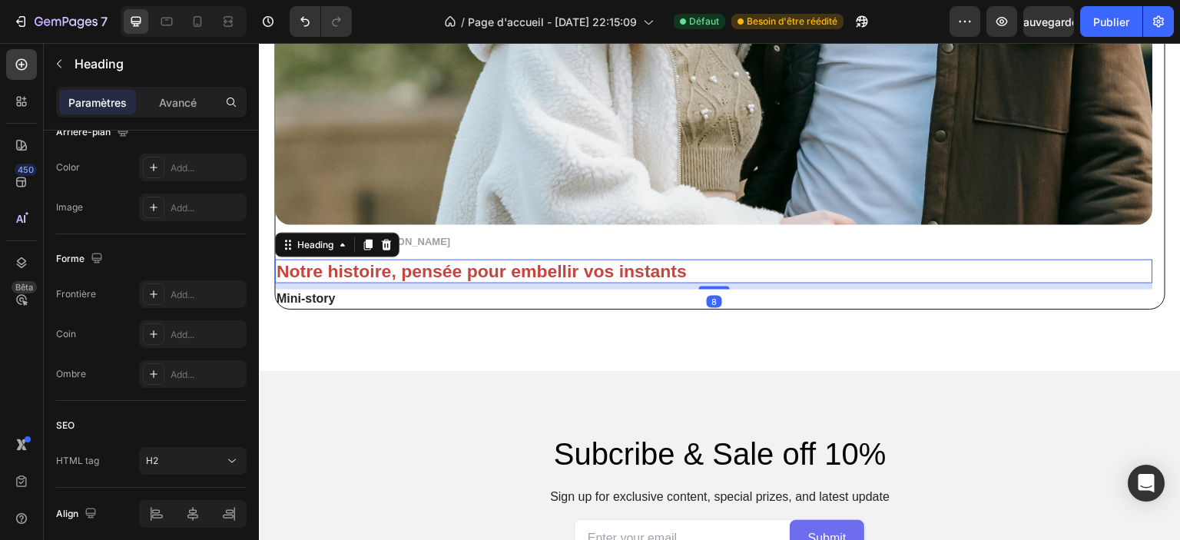
scroll to position [0, 0]
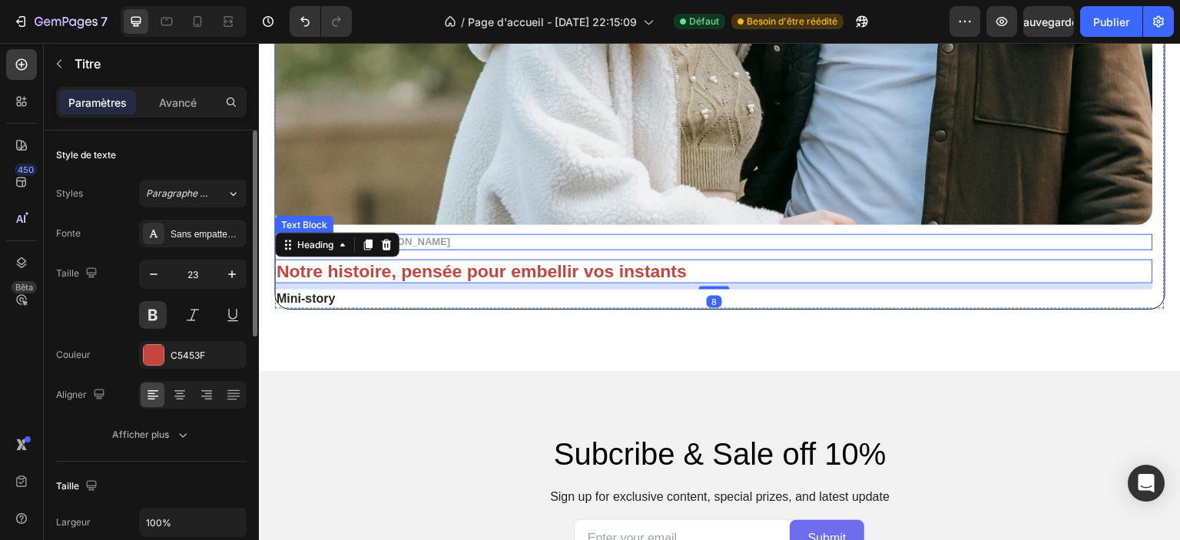
click at [1106, 240] on p "November 3, 2025| Written by Stella Hendriks" at bounding box center [714, 242] width 875 height 13
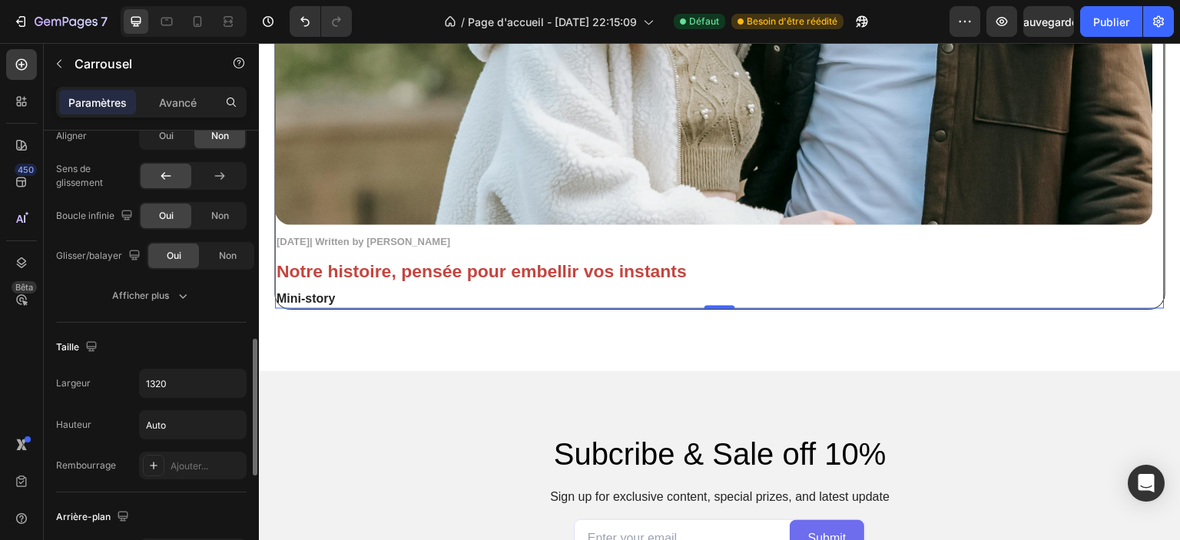
scroll to position [1048, 0]
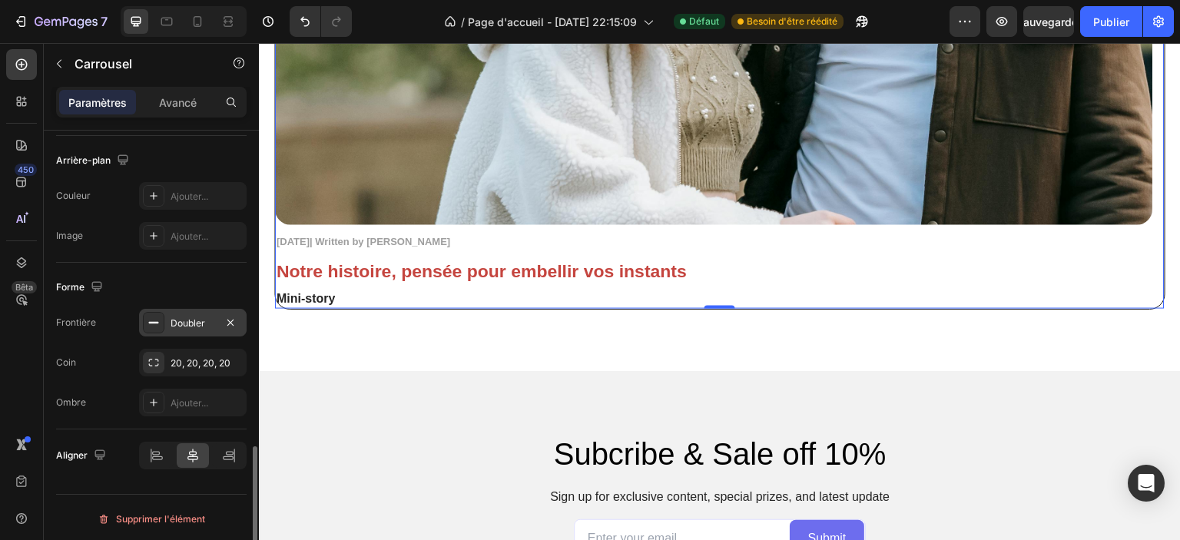
click at [200, 326] on div "Doubler" at bounding box center [193, 323] width 45 height 14
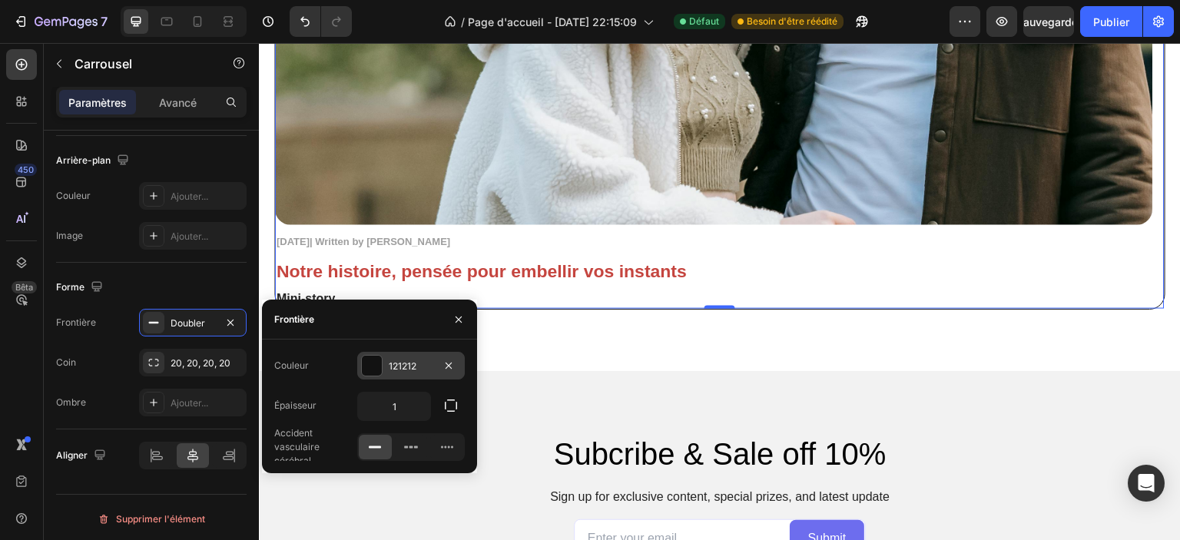
click at [369, 361] on div at bounding box center [372, 366] width 20 height 20
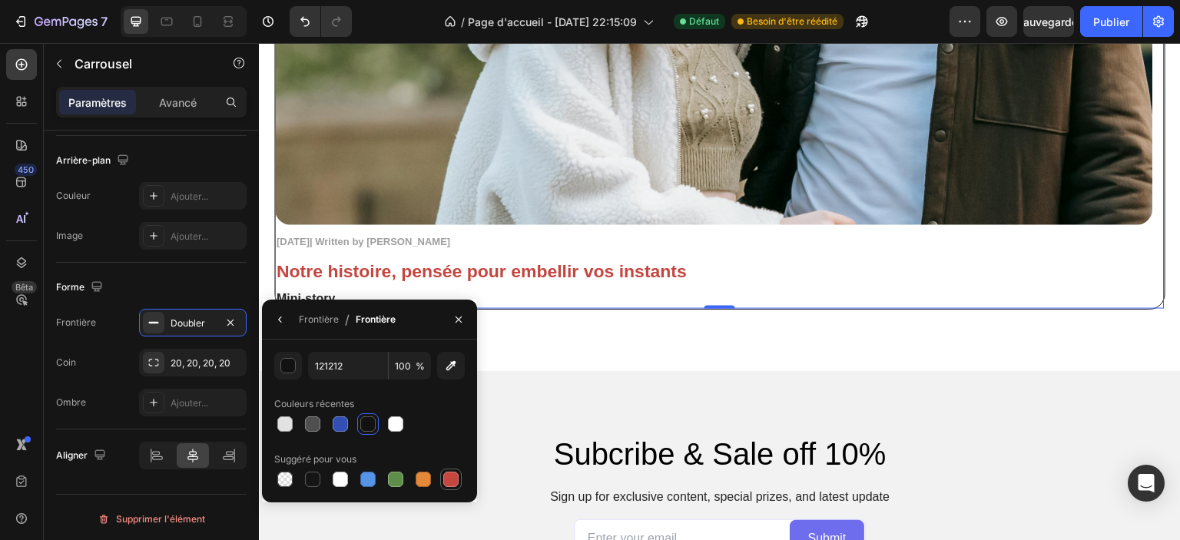
click at [453, 482] on div at bounding box center [450, 479] width 15 height 15
type input "C5453F"
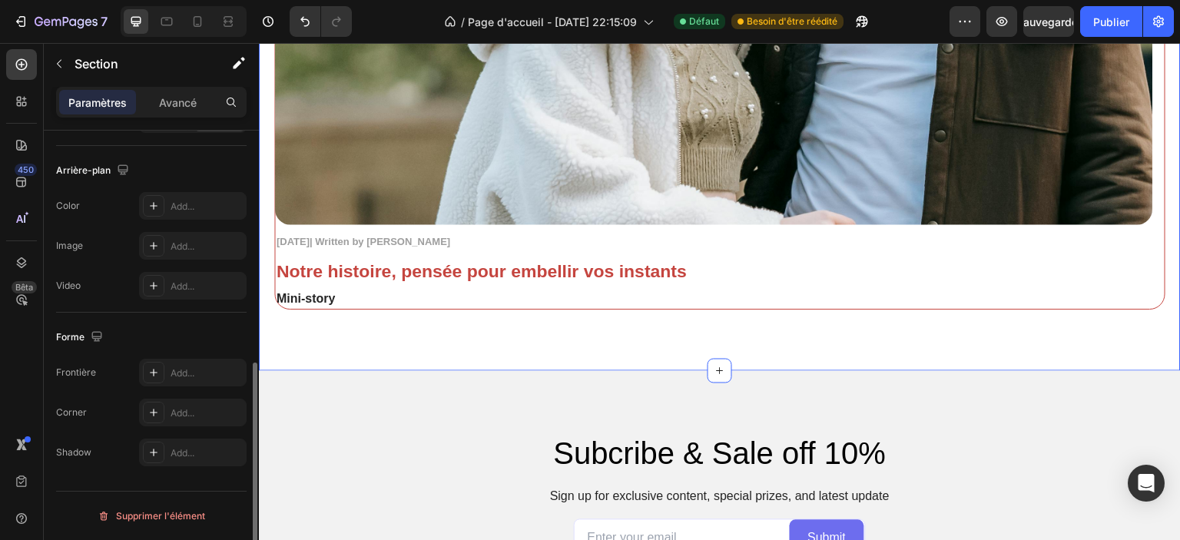
scroll to position [0, 0]
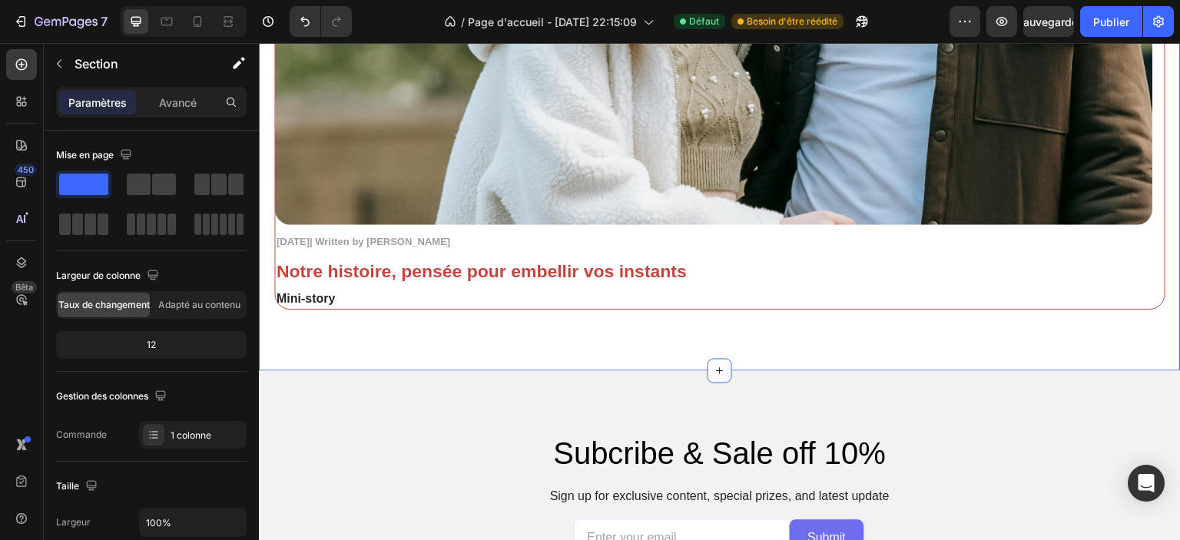
click at [546, 388] on div "Subcribe & Sale off 10% Heading Sign up for exclusive content, special prizes, …" at bounding box center [720, 495] width 922 height 249
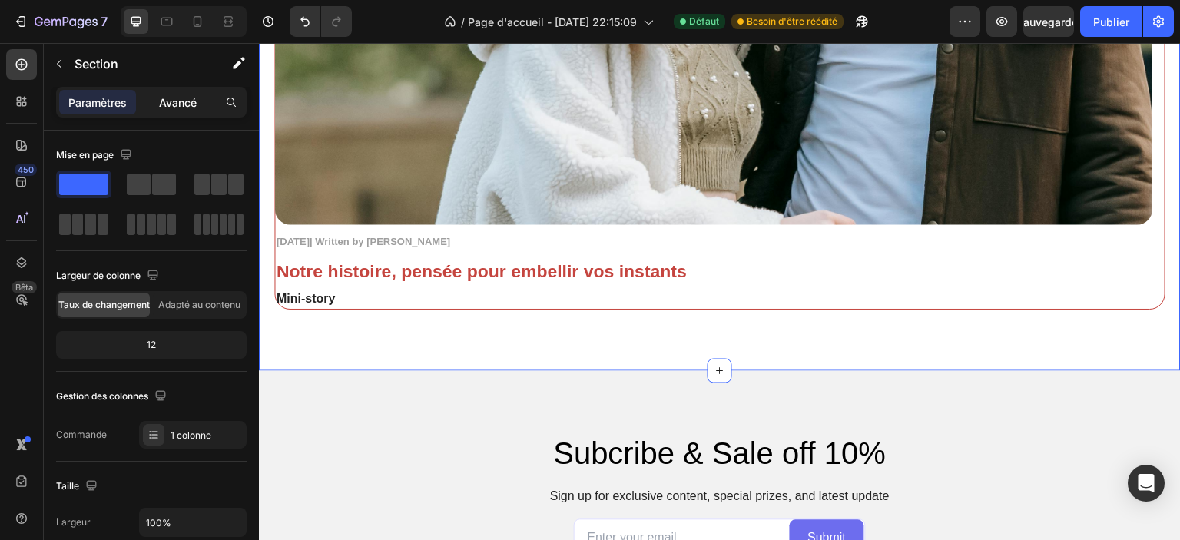
click at [172, 108] on div "Avancé" at bounding box center [177, 102] width 77 height 25
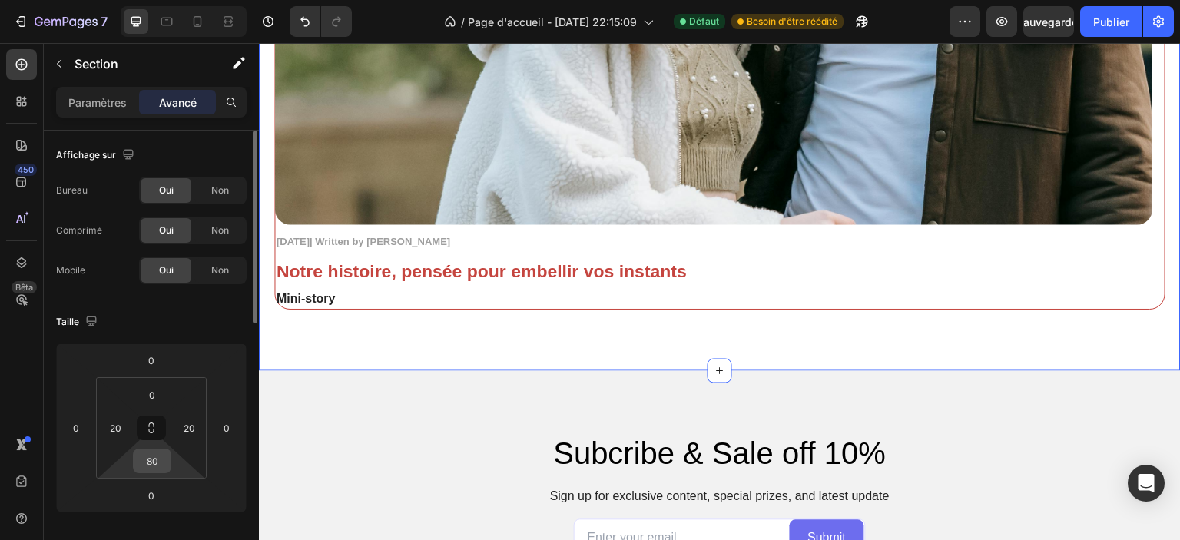
click at [154, 461] on input "80" at bounding box center [152, 460] width 31 height 23
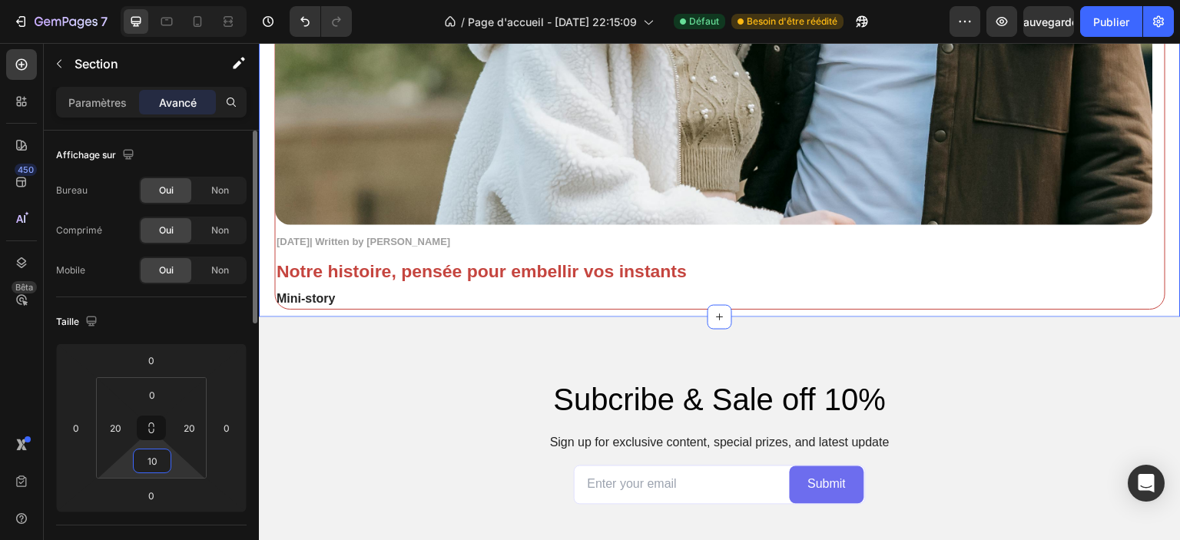
type input "1"
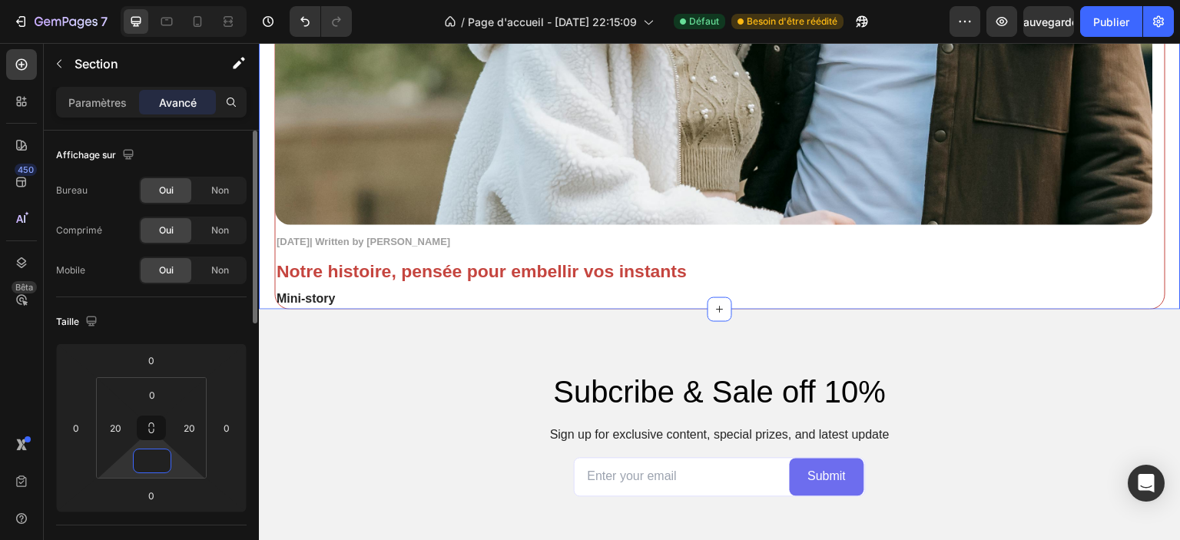
type input "0"
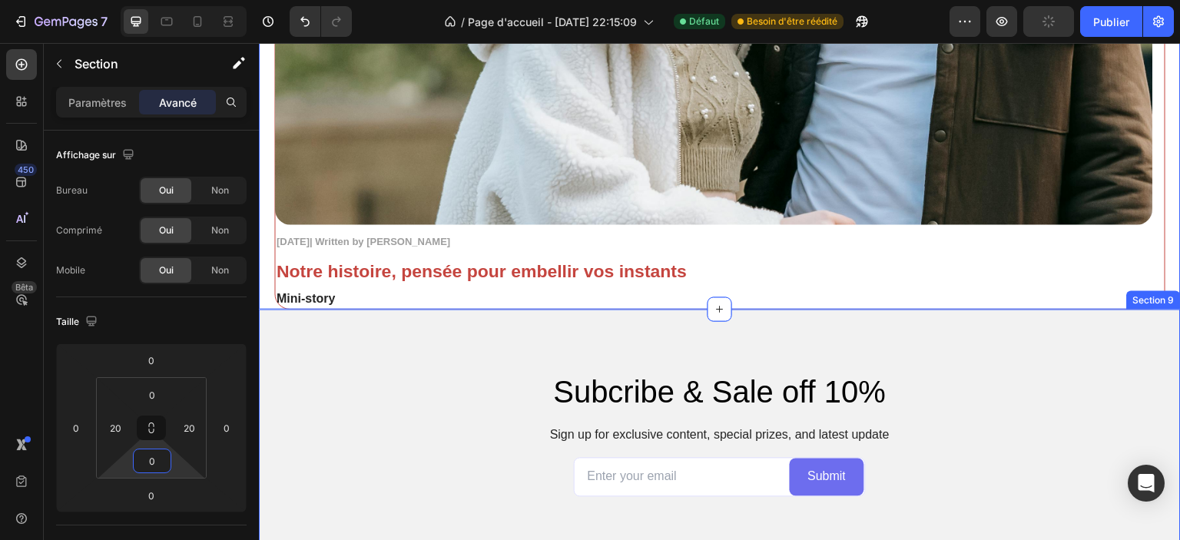
click at [402, 341] on div "Subcribe & Sale off 10% Heading Sign up for exclusive content, special prizes, …" at bounding box center [720, 434] width 922 height 249
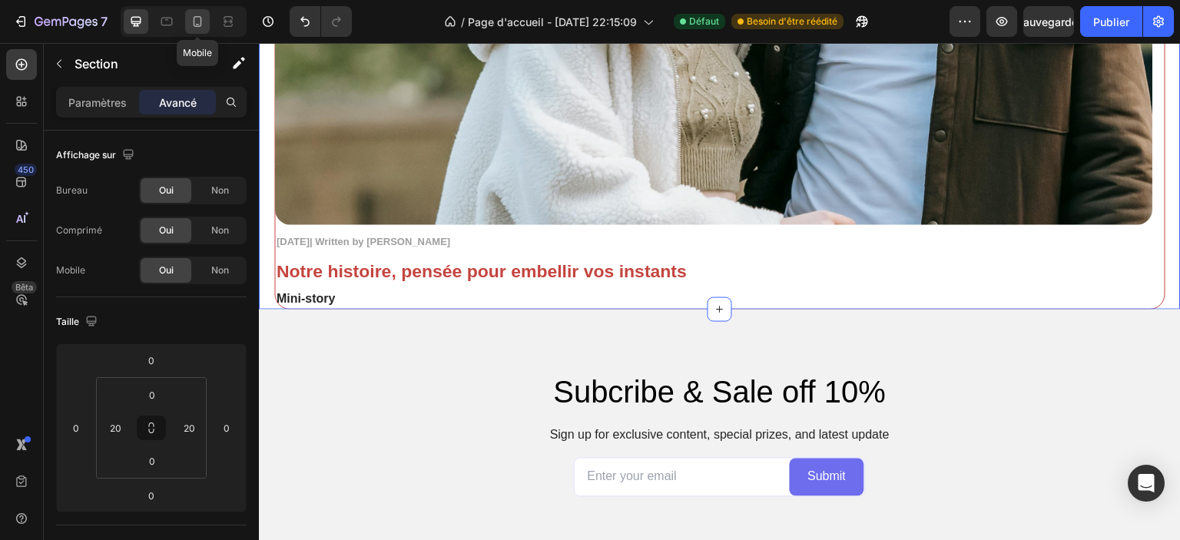
click at [192, 15] on icon at bounding box center [197, 21] width 15 height 15
type input "42"
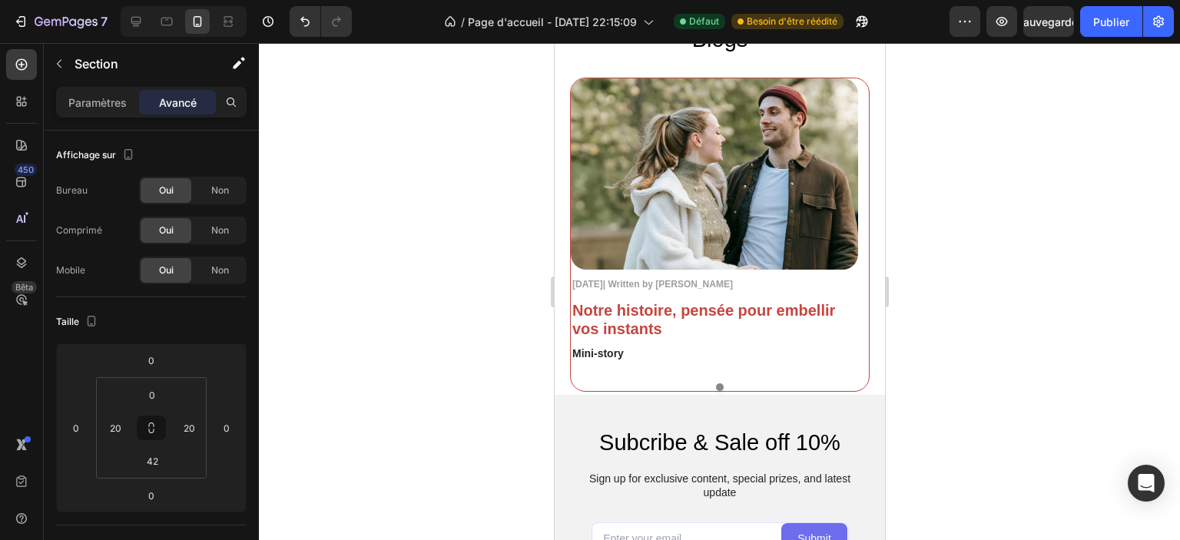
scroll to position [3288, 0]
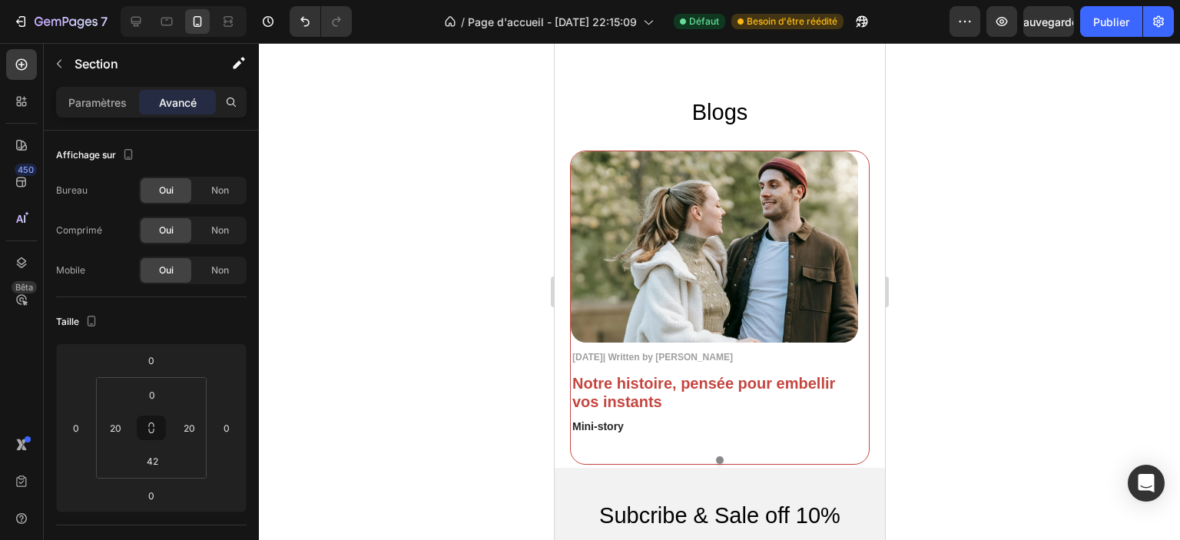
click at [353, 258] on div at bounding box center [719, 291] width 921 height 497
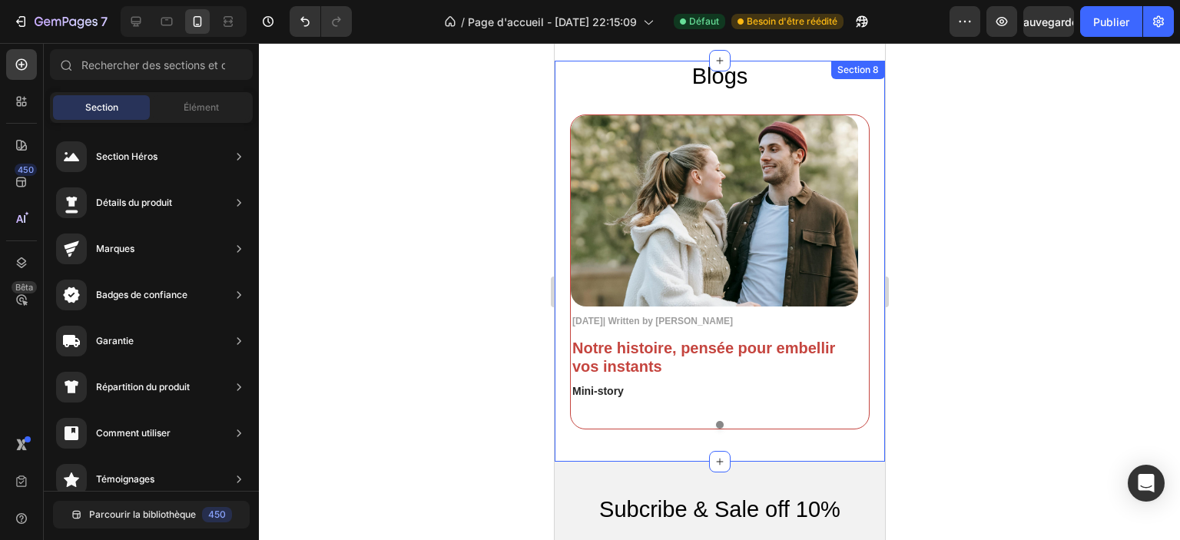
click at [628, 446] on div "Blogs Heading Image November 3, 2025| Written by Stella Hendriks Text Block Not…" at bounding box center [719, 261] width 330 height 401
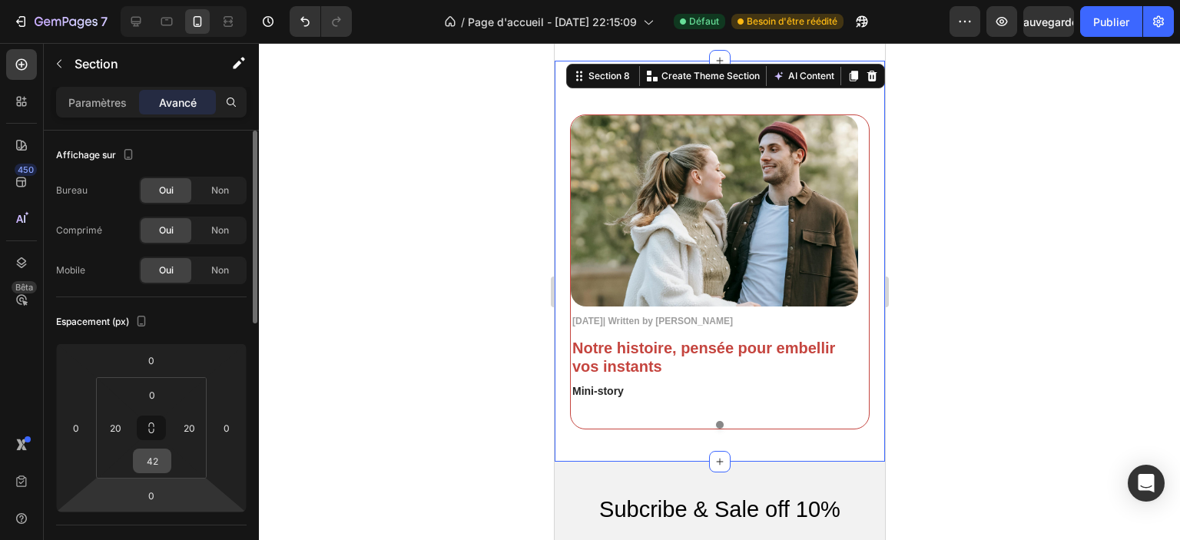
click at [160, 459] on input "42" at bounding box center [152, 460] width 31 height 23
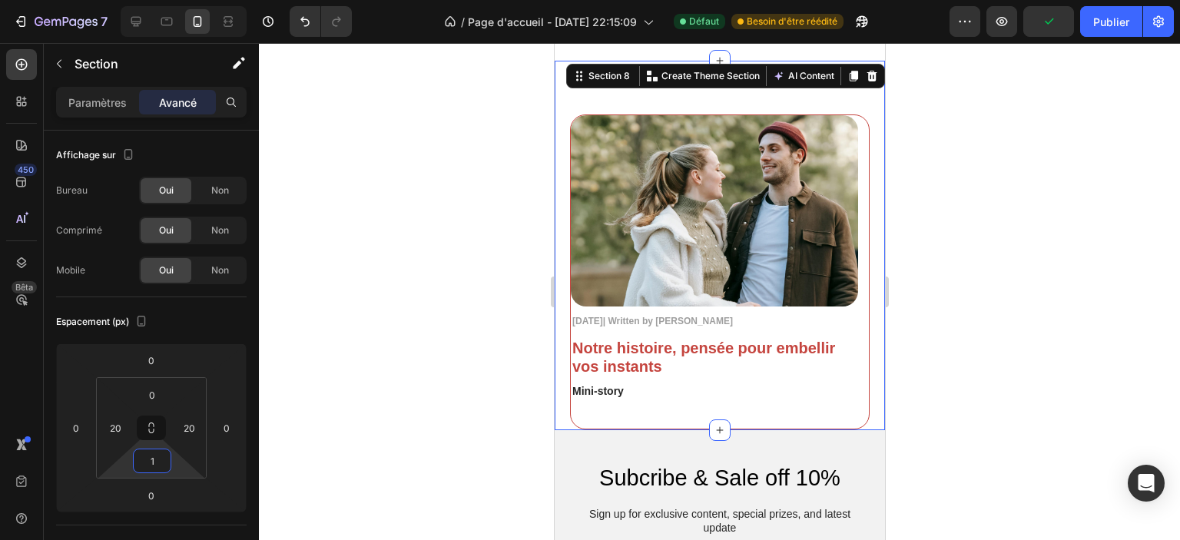
type input "10"
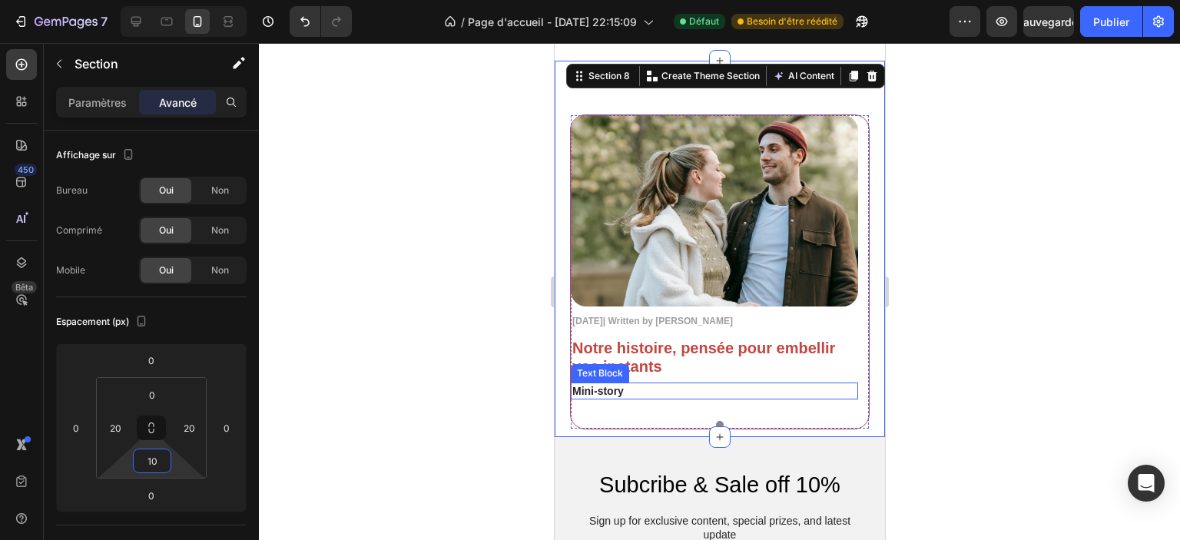
click at [528, 375] on div at bounding box center [719, 291] width 921 height 497
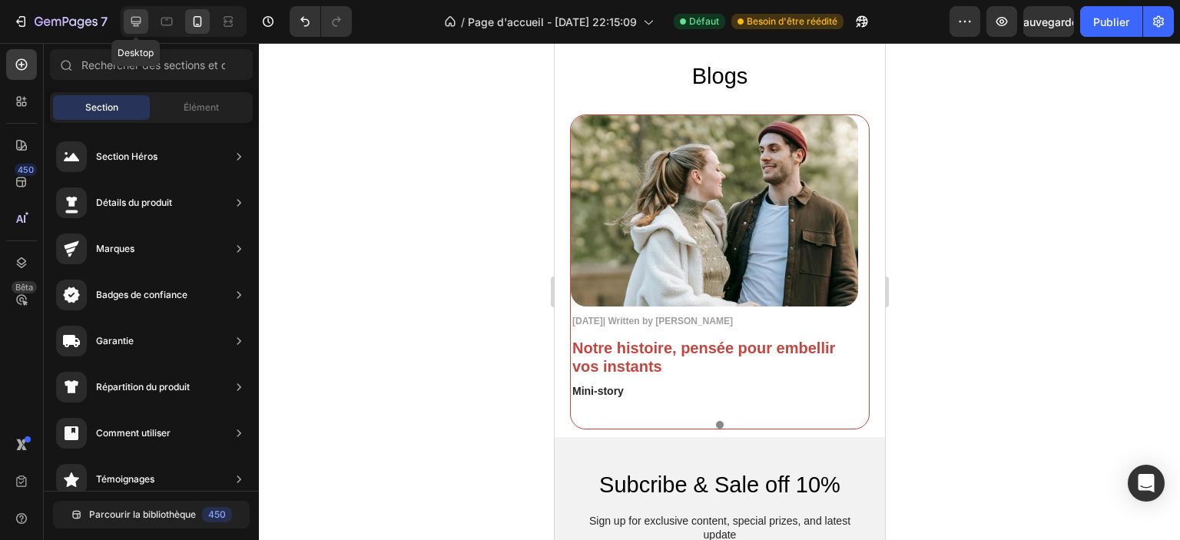
click at [144, 28] on div at bounding box center [136, 21] width 25 height 25
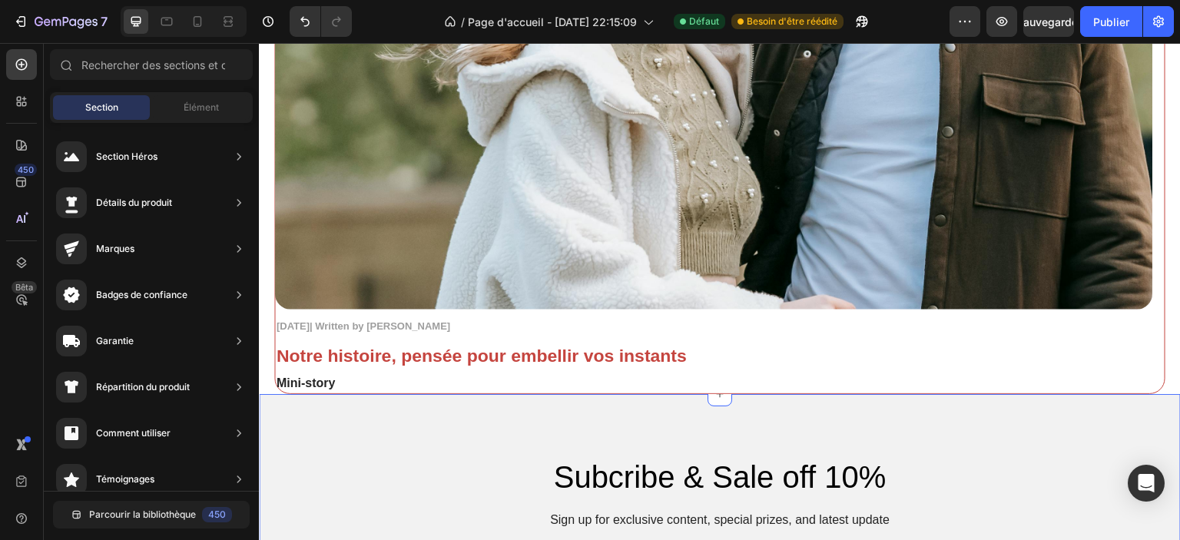
scroll to position [3826, 0]
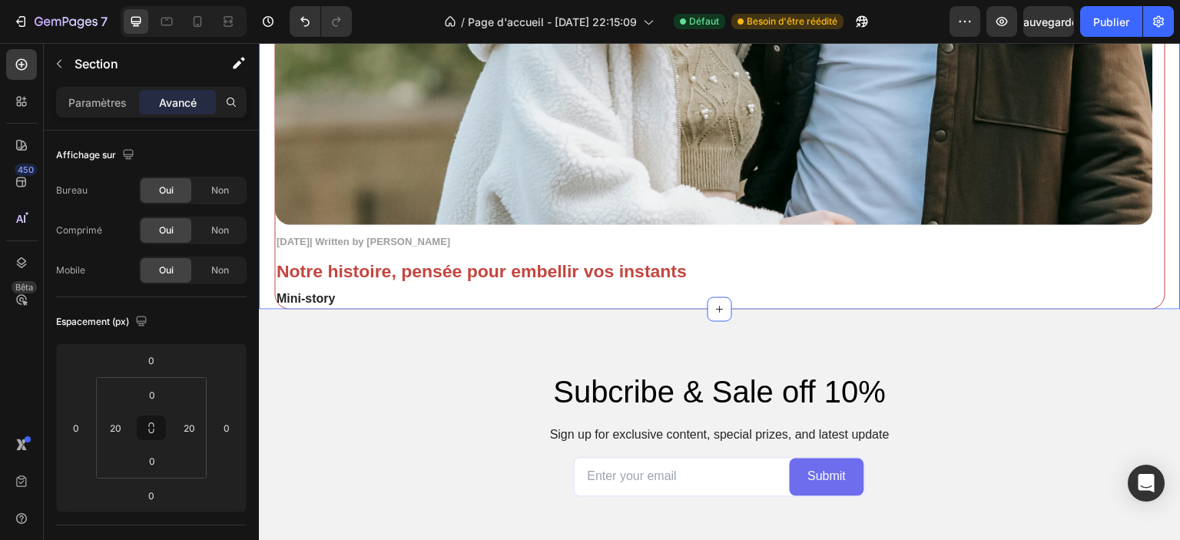
click at [179, 101] on font "Avancé" at bounding box center [178, 102] width 38 height 13
click at [161, 464] on input "0" at bounding box center [152, 460] width 31 height 23
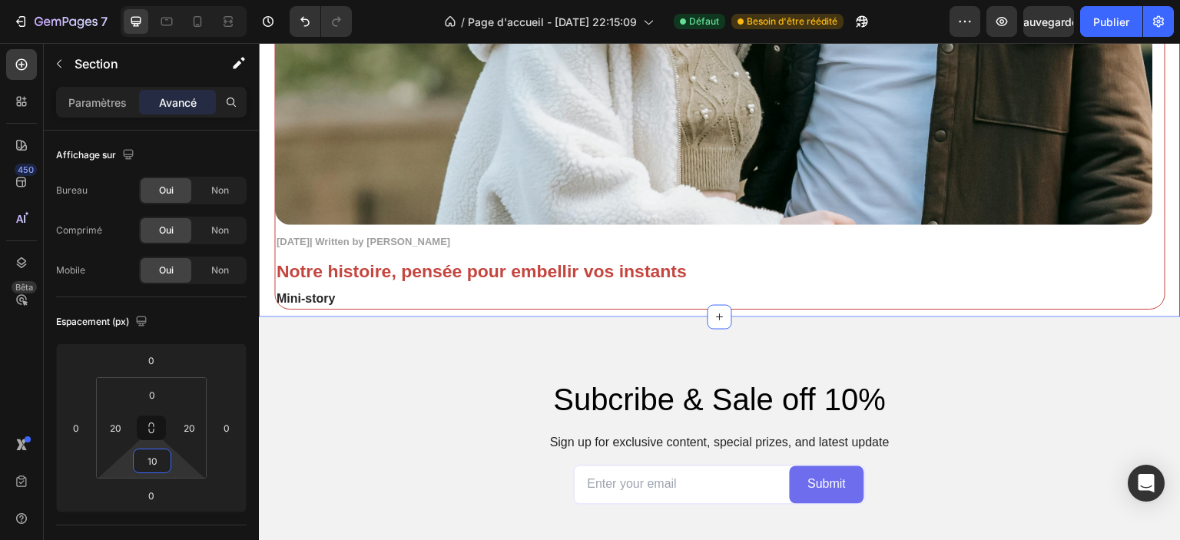
type input "10"
click at [1101, 18] on font "Publier" at bounding box center [1111, 21] width 36 height 13
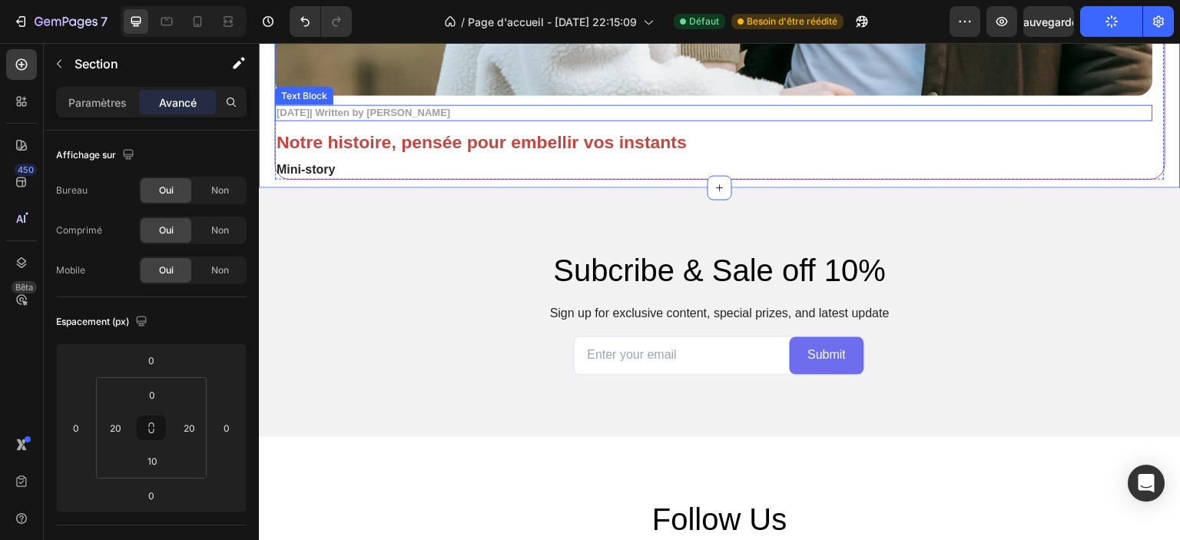
scroll to position [3979, 0]
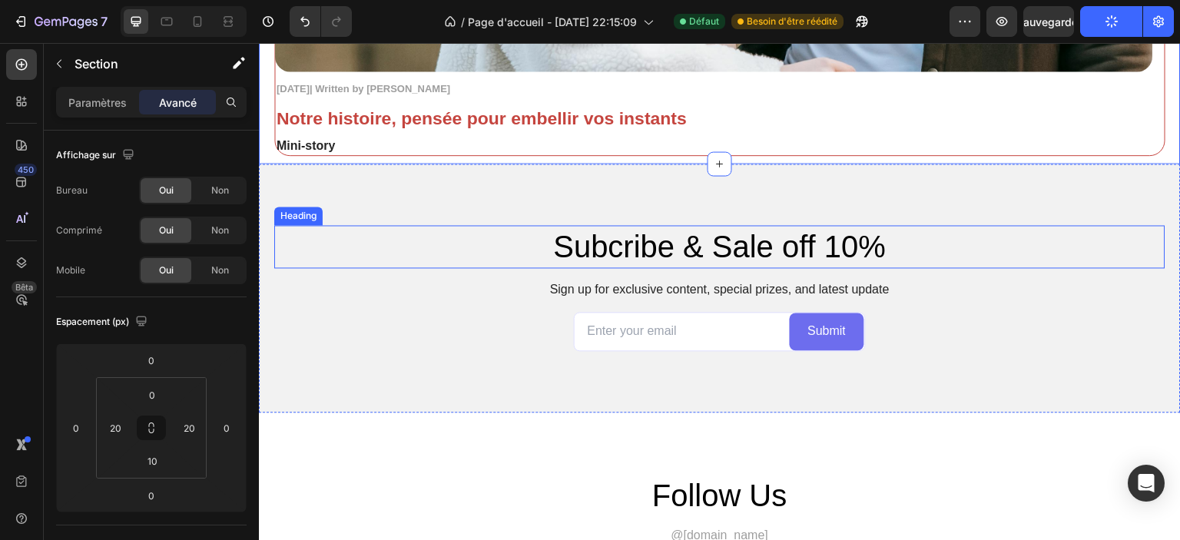
click at [662, 243] on h2 "Subcribe & Sale off 10%" at bounding box center [719, 246] width 891 height 43
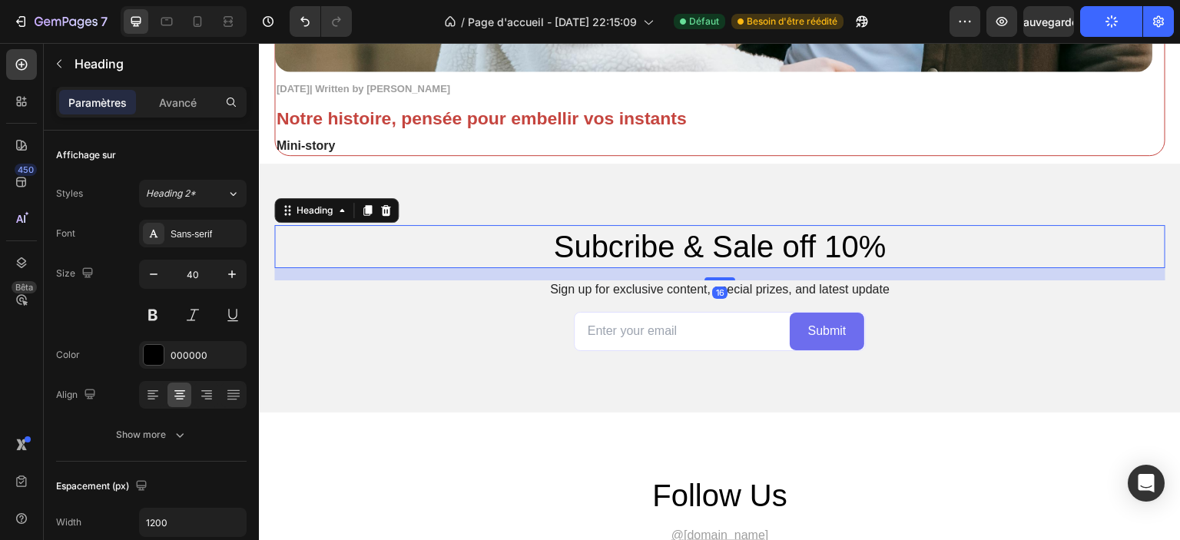
click at [662, 243] on p "Subcribe & Sale off 10%" at bounding box center [720, 247] width 888 height 40
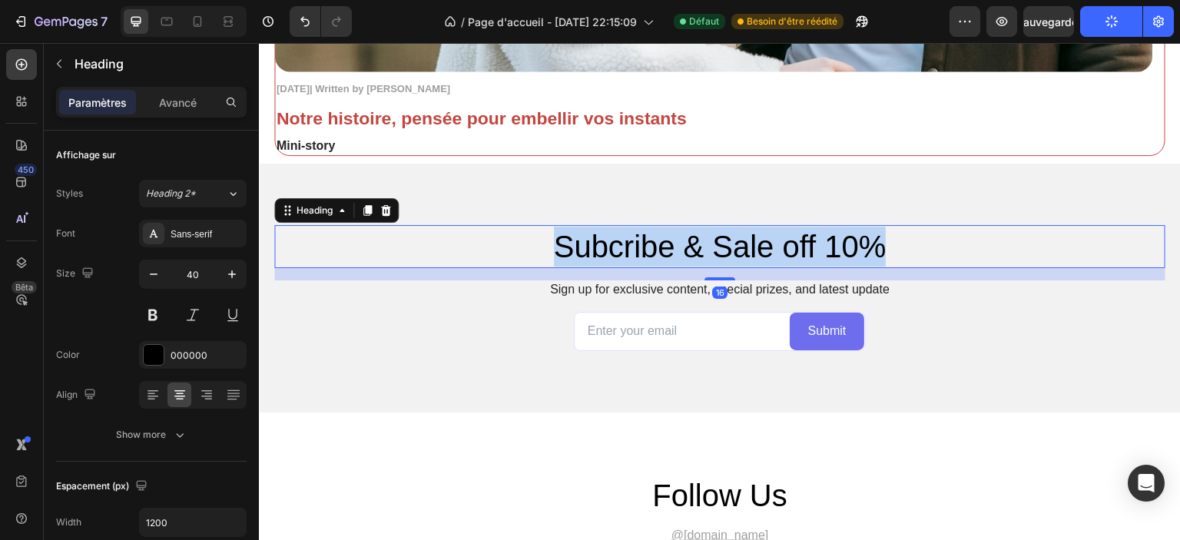
copy p "Subcribe & Sale off 10%"
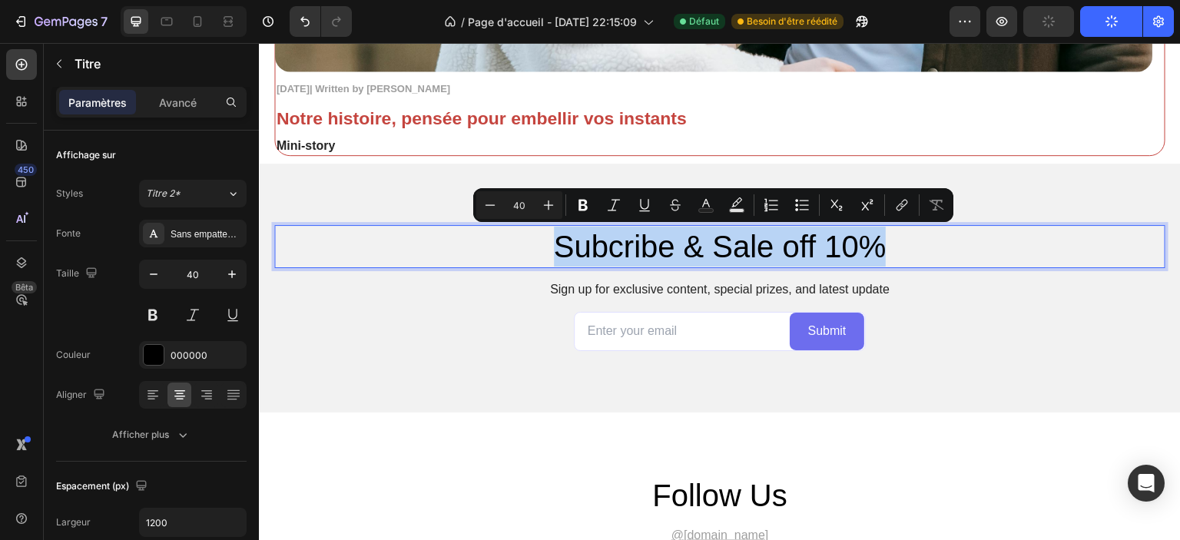
click at [628, 243] on p "Subcribe & Sale off 10%" at bounding box center [720, 247] width 888 height 40
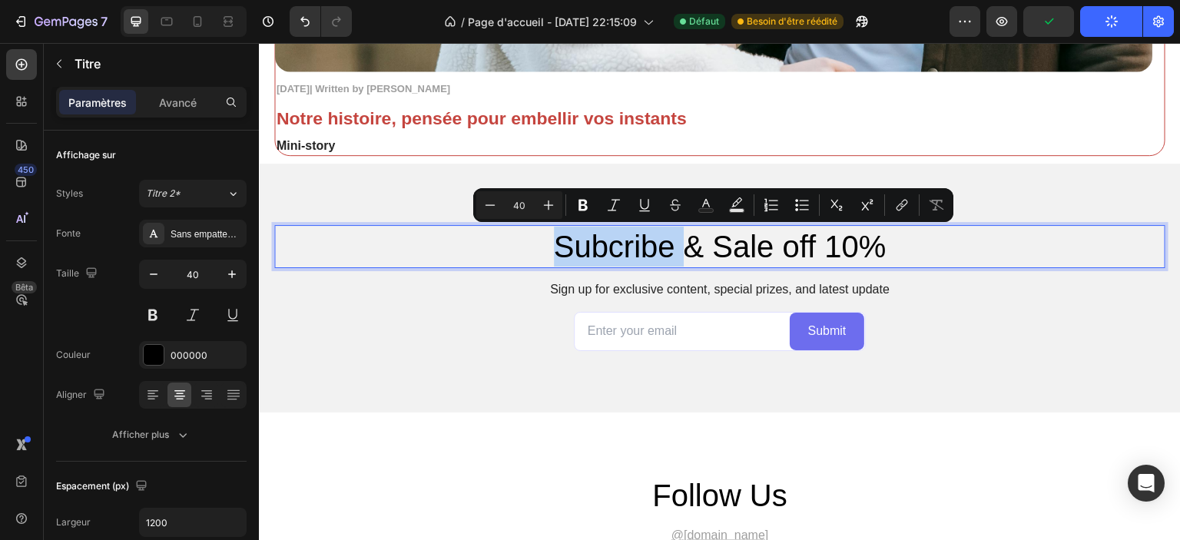
click at [628, 243] on p "Subcribe & Sale off 10%" at bounding box center [720, 247] width 888 height 40
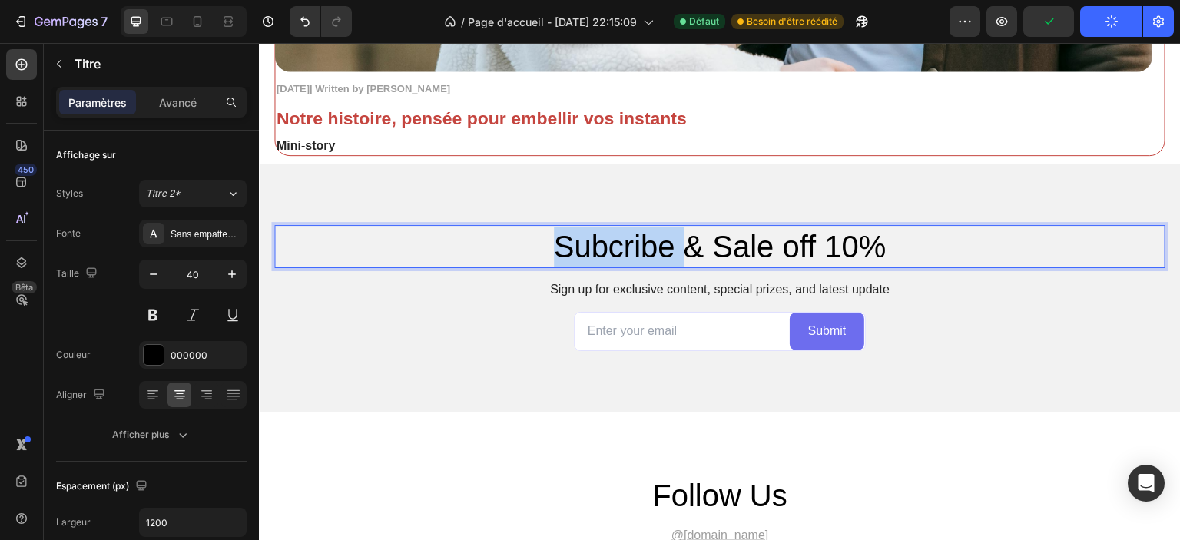
click at [628, 243] on p "Subcribe & Sale off 10%" at bounding box center [720, 247] width 888 height 40
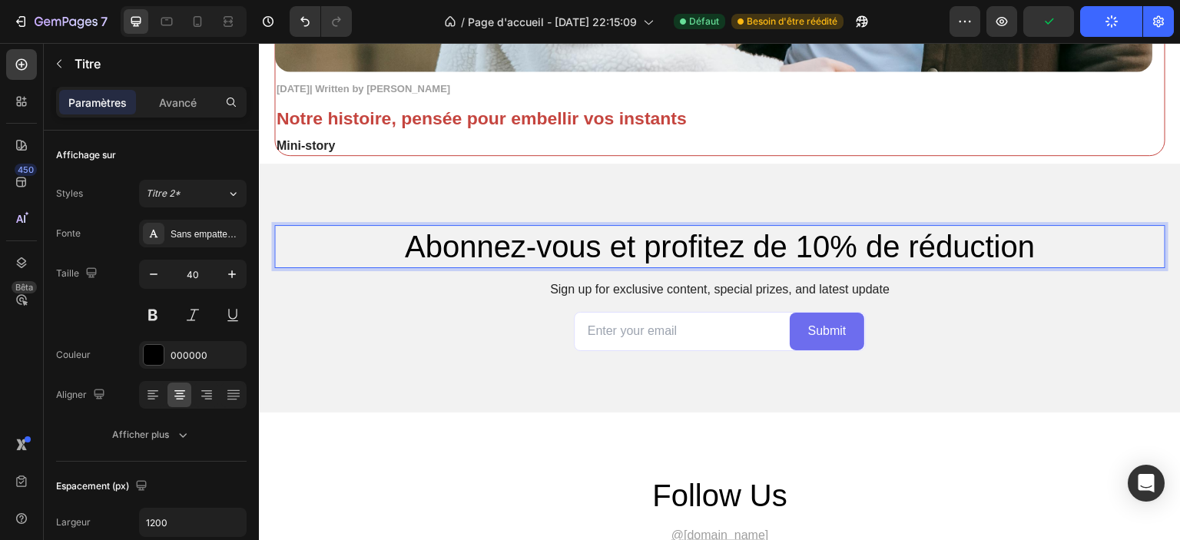
click at [477, 245] on p "Abonnez-vous et profitez de 10% de réduction" at bounding box center [720, 247] width 888 height 40
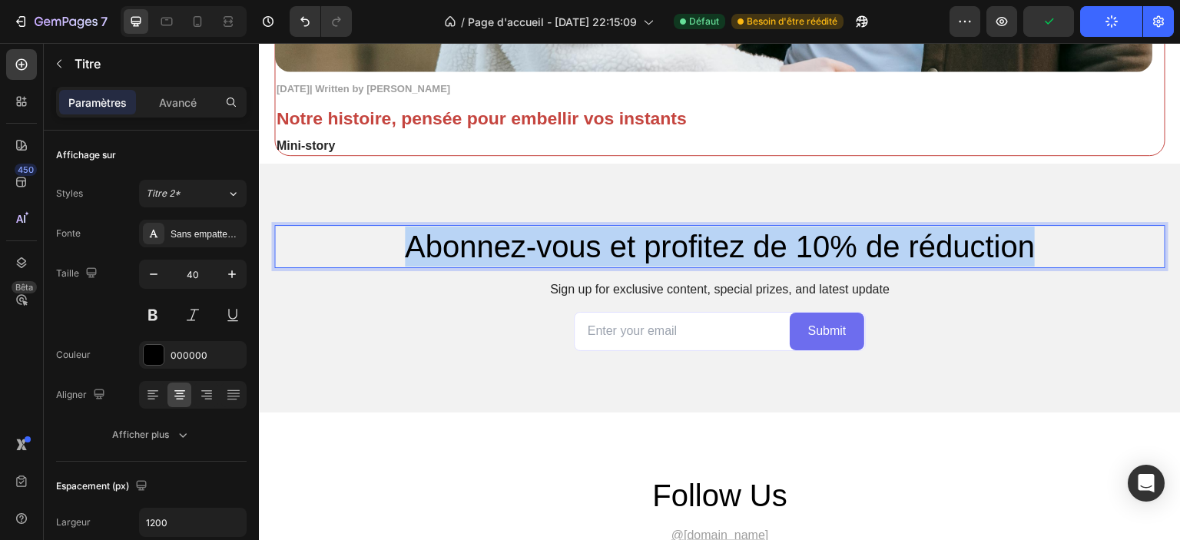
click at [477, 245] on p "Abonnez-vous et profitez de 10% de réduction" at bounding box center [720, 247] width 888 height 40
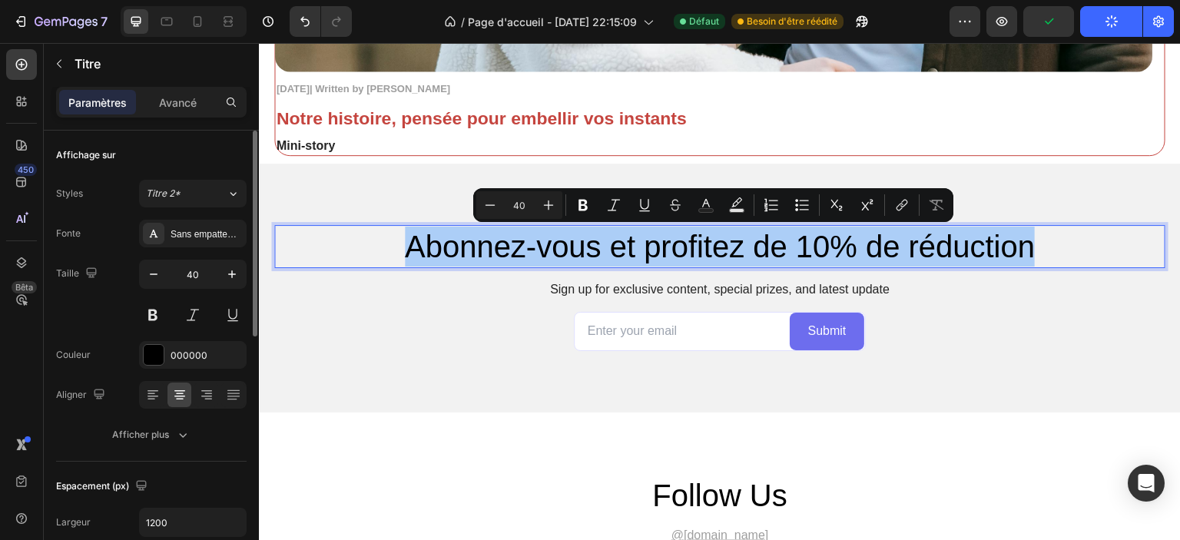
click at [154, 313] on button at bounding box center [153, 315] width 28 height 28
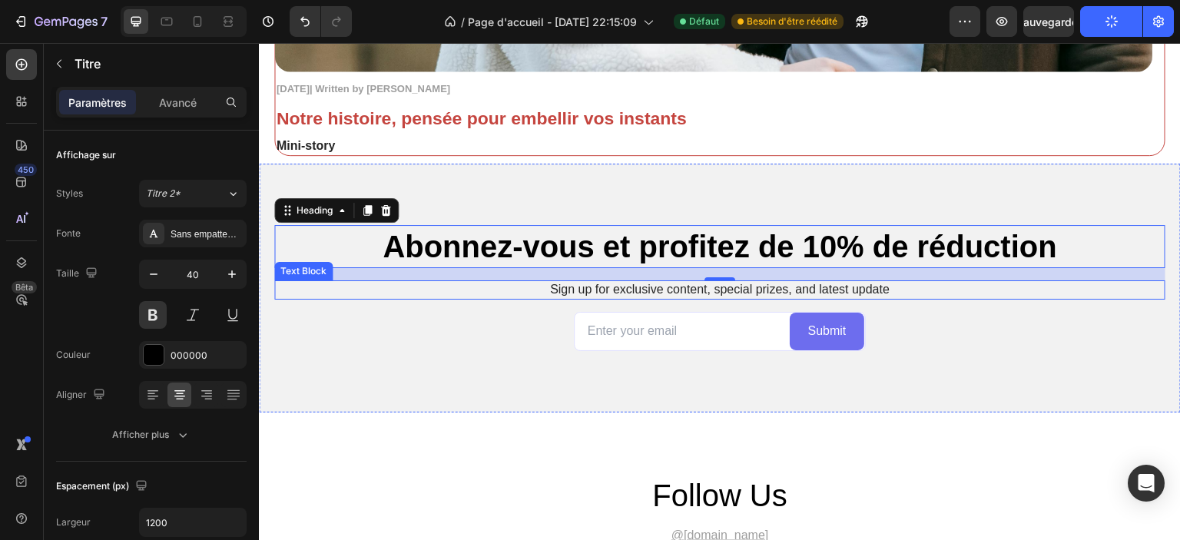
click at [579, 287] on p "Sign up for exclusive content, special prizes, and latest update" at bounding box center [720, 290] width 888 height 16
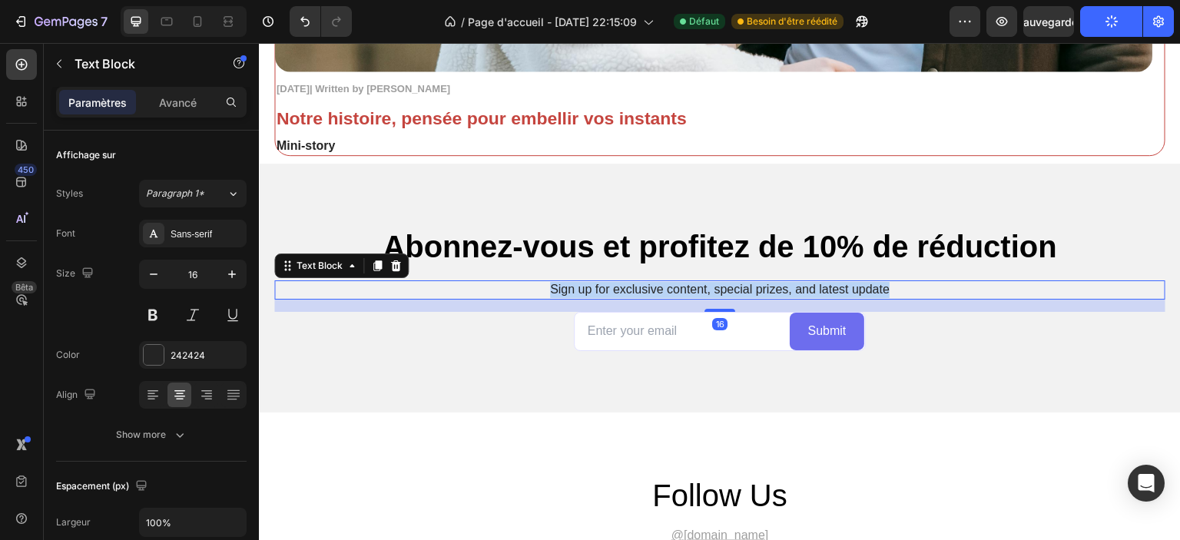
copy p "Sign up for exclusive content, special prizes, and latest update"
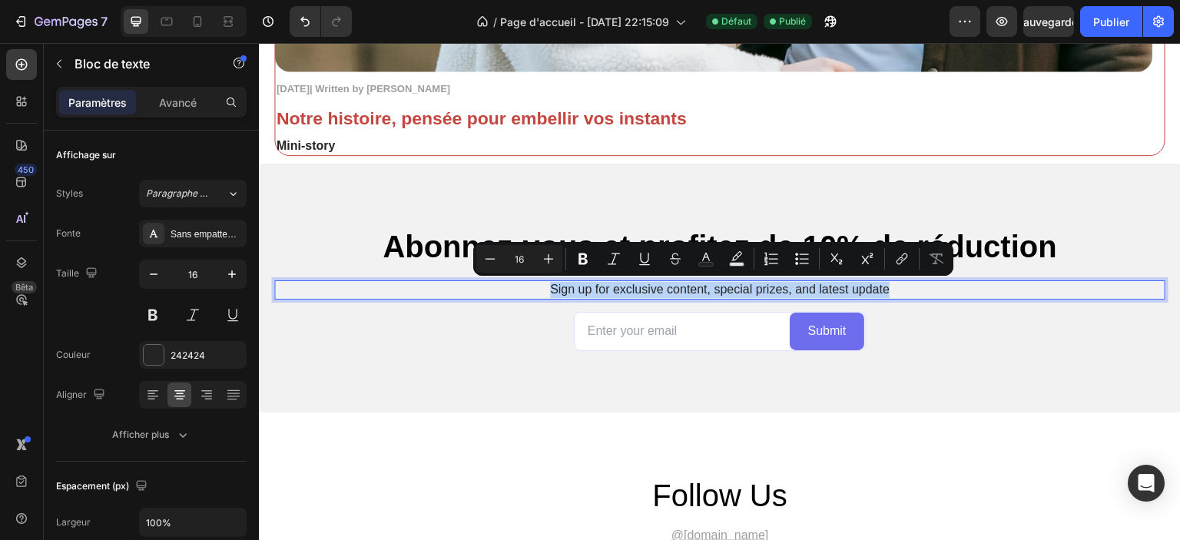
click at [553, 286] on p "Sign up for exclusive content, special prizes, and latest update" at bounding box center [720, 290] width 888 height 16
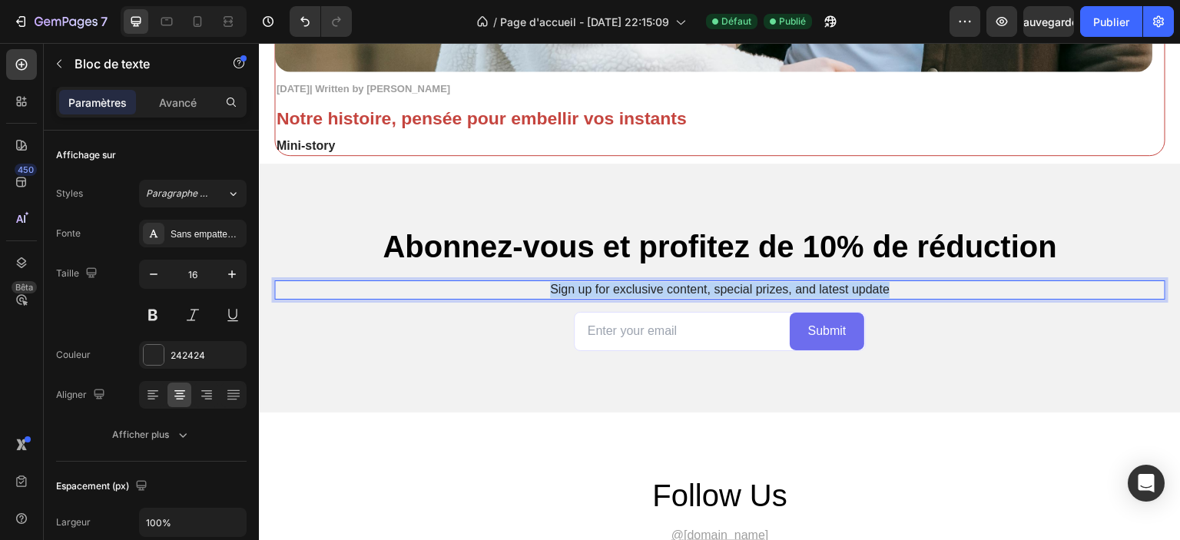
click at [553, 286] on p "Sign up for exclusive content, special prizes, and latest update" at bounding box center [720, 290] width 888 height 16
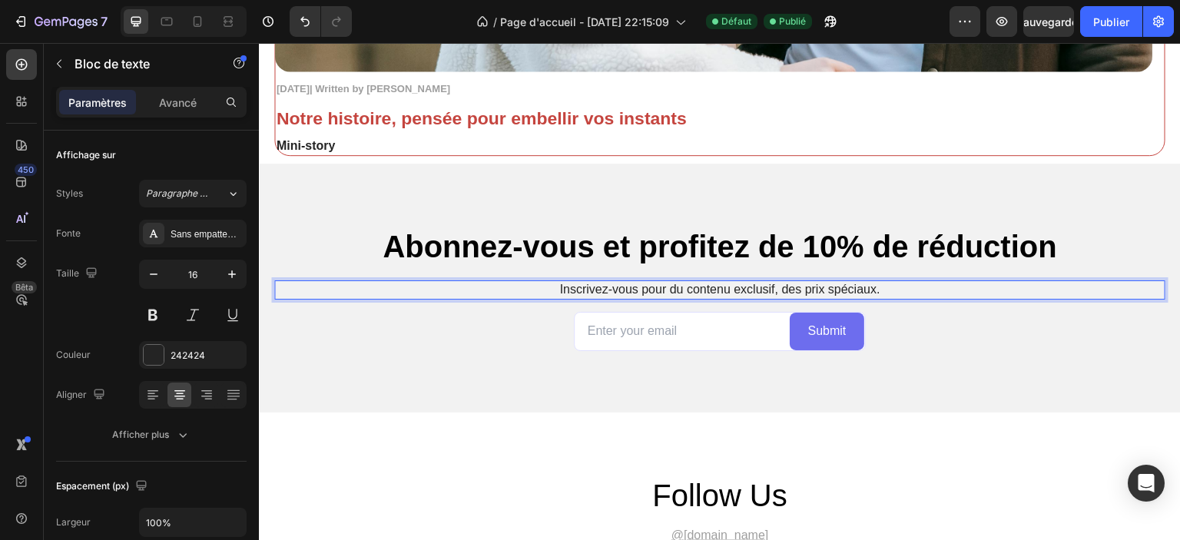
click at [643, 282] on p "Inscrivez-vous pour du contenu exclusif, des prix spéciaux." at bounding box center [720, 290] width 888 height 16
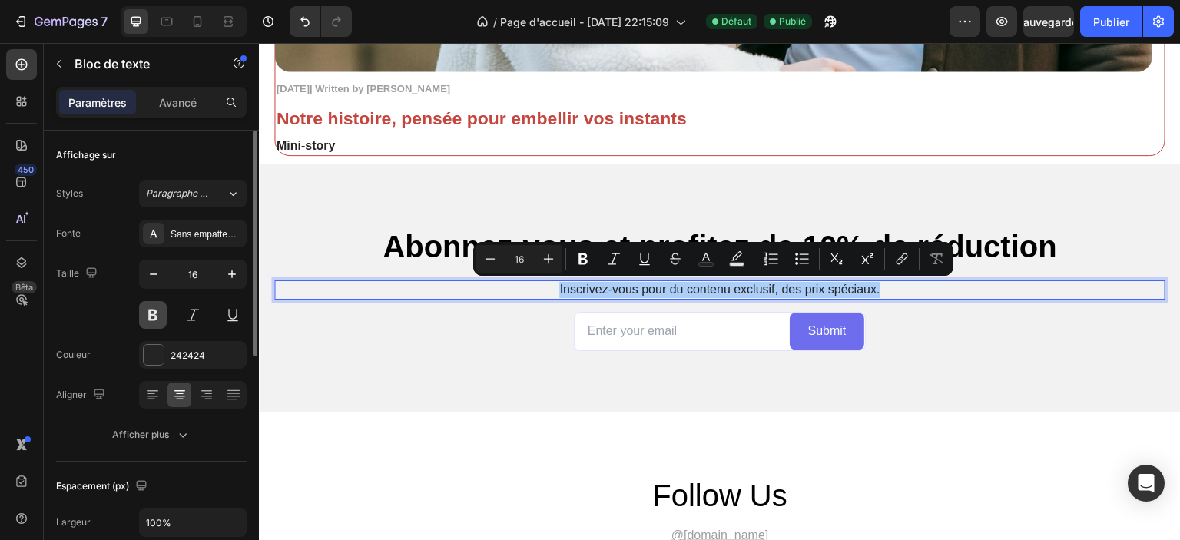
click at [142, 310] on button at bounding box center [153, 315] width 28 height 28
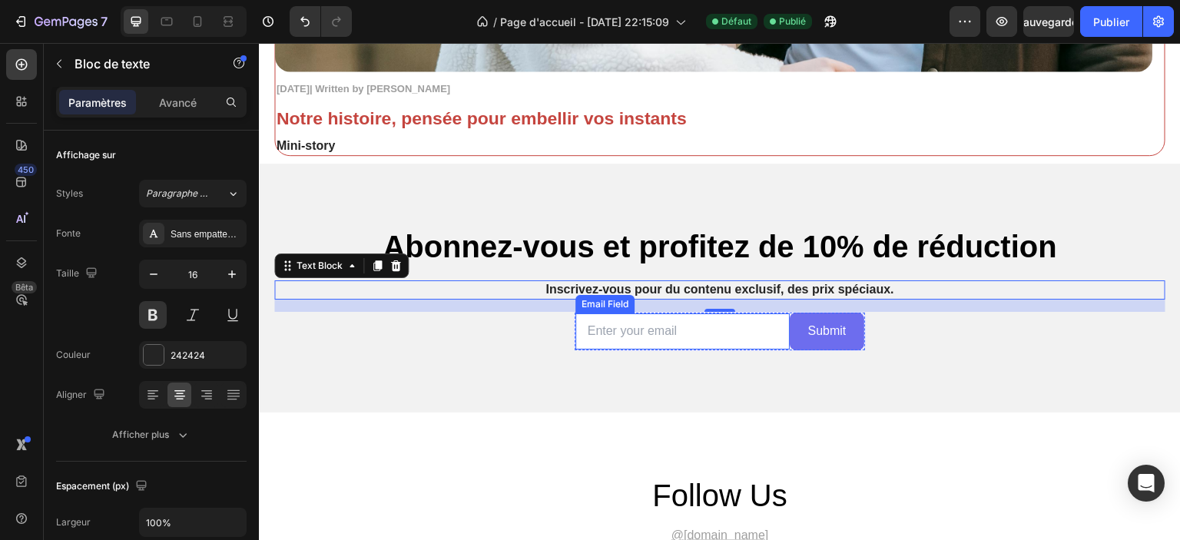
click at [705, 343] on input "email" at bounding box center [682, 331] width 214 height 36
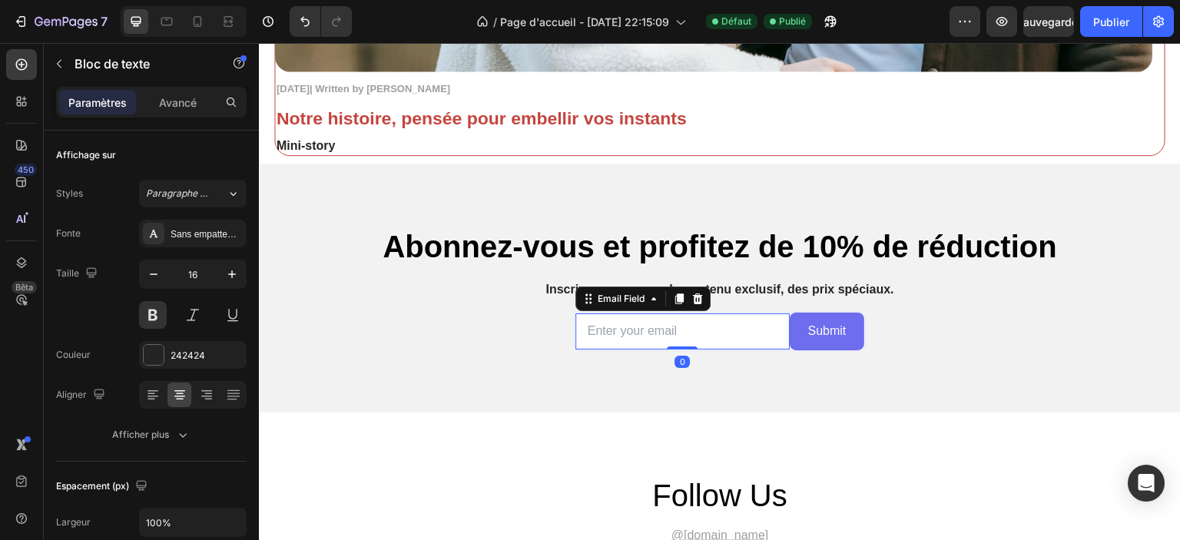
click at [705, 343] on input "email" at bounding box center [682, 331] width 214 height 36
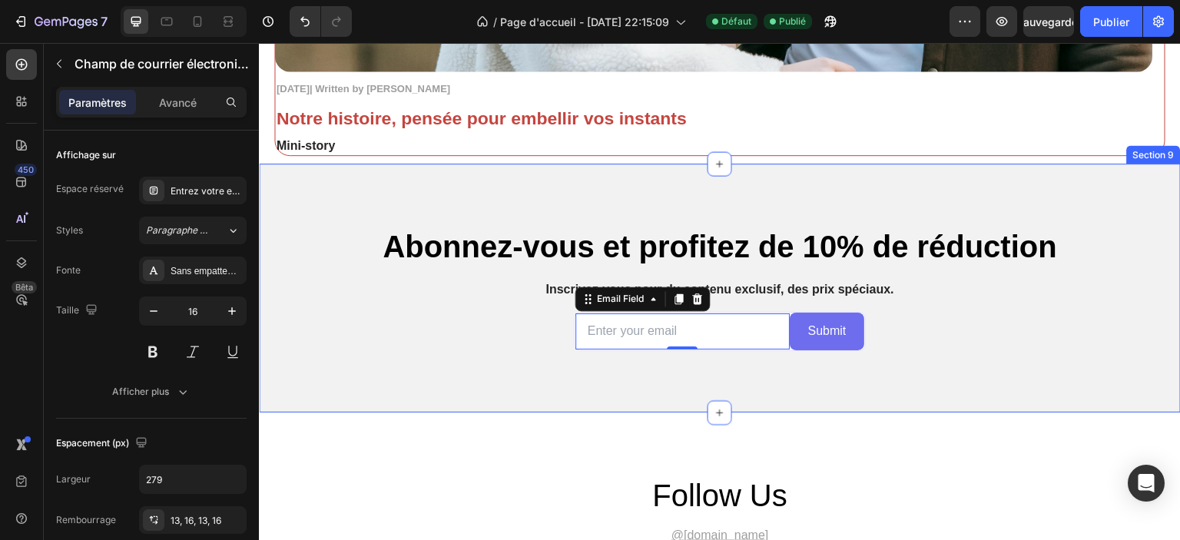
drag, startPoint x: 589, startPoint y: 388, endPoint x: 632, endPoint y: 340, distance: 64.2
click at [589, 388] on div "Abonnez-vous et profitez de 10% de réduction Heading Inscrivez-vous pour du con…" at bounding box center [720, 288] width 922 height 249
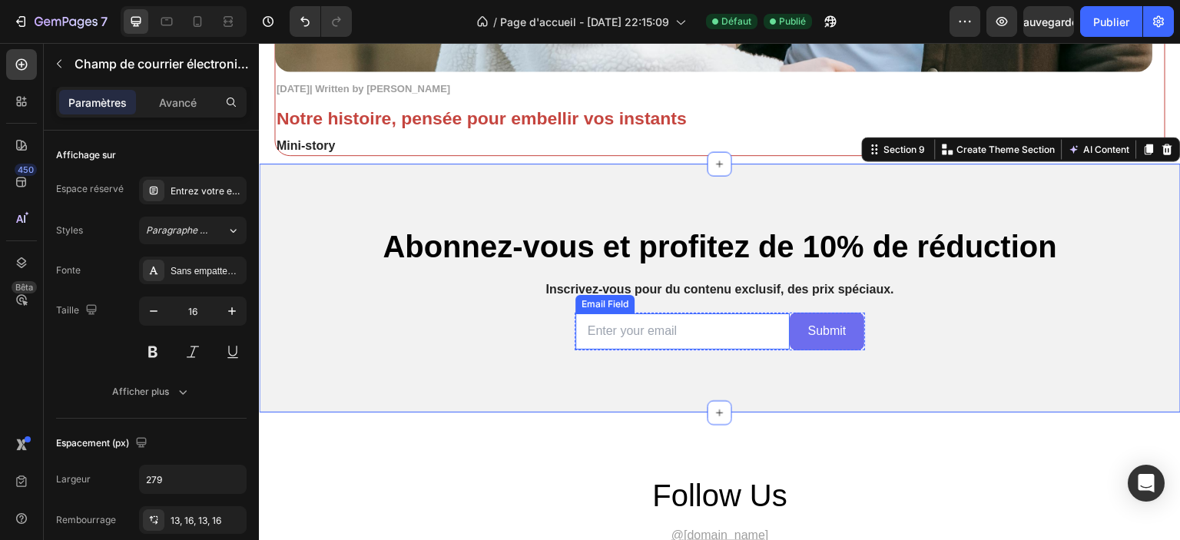
click at [632, 340] on input "email" at bounding box center [682, 331] width 214 height 36
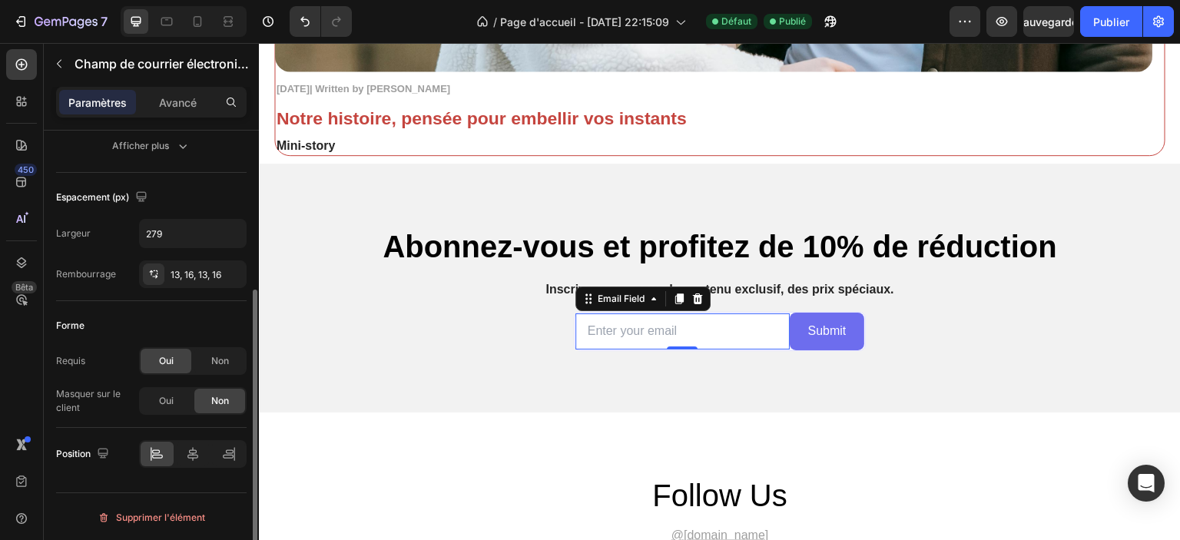
scroll to position [0, 0]
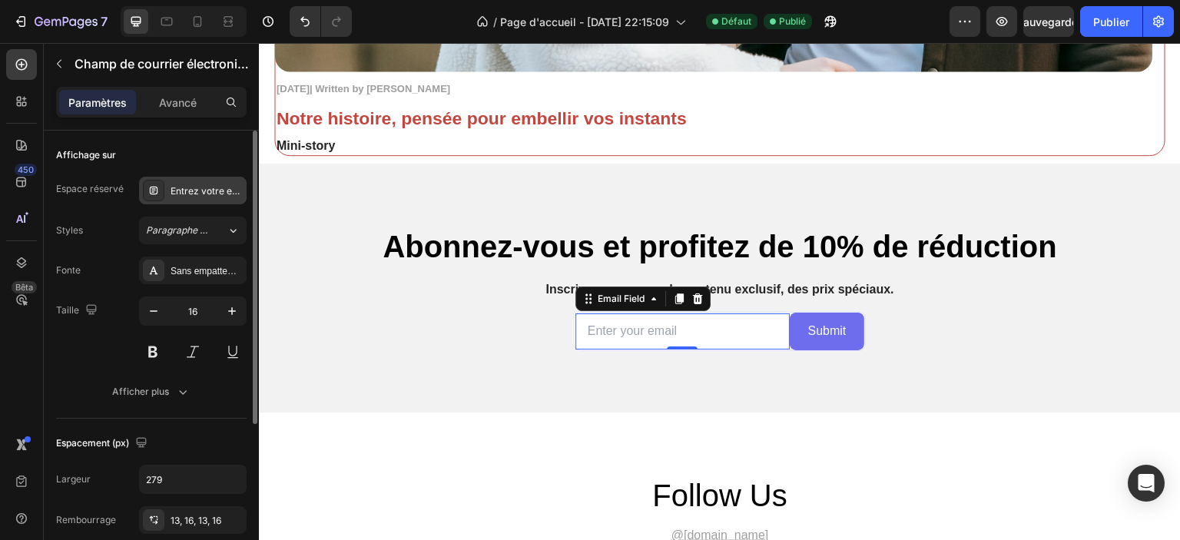
click at [200, 201] on div "Entrez votre email" at bounding box center [193, 191] width 108 height 28
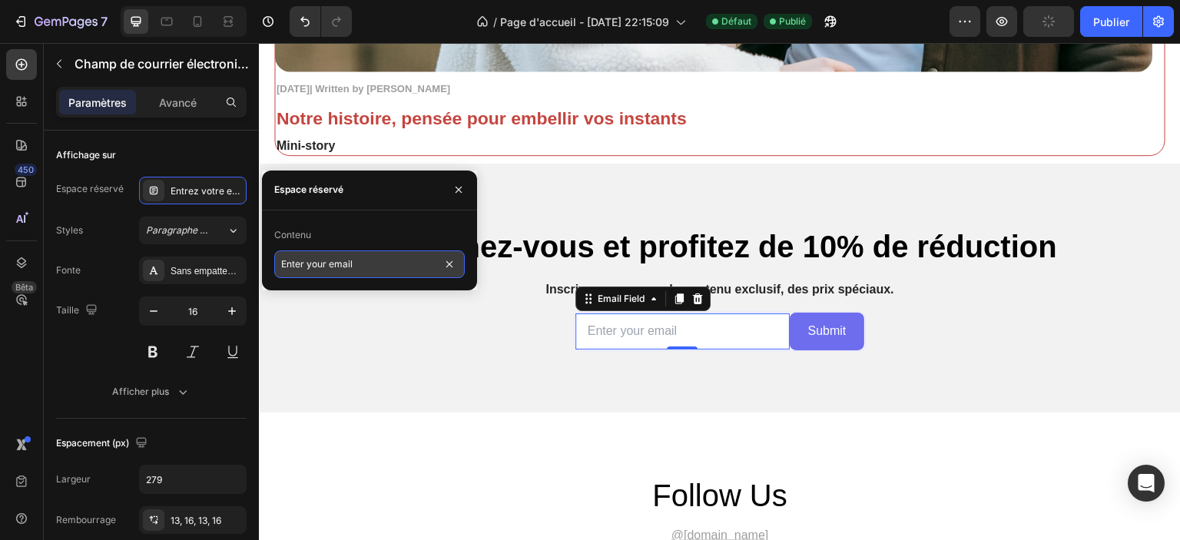
click at [316, 258] on input "Enter your email" at bounding box center [369, 264] width 191 height 28
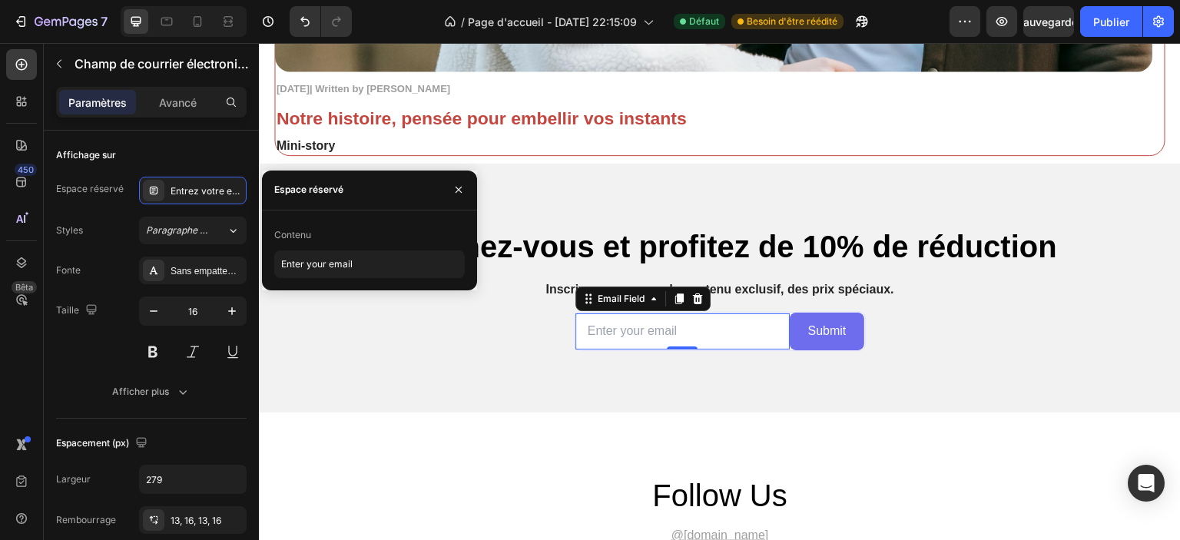
click at [606, 323] on input "email" at bounding box center [682, 331] width 214 height 36
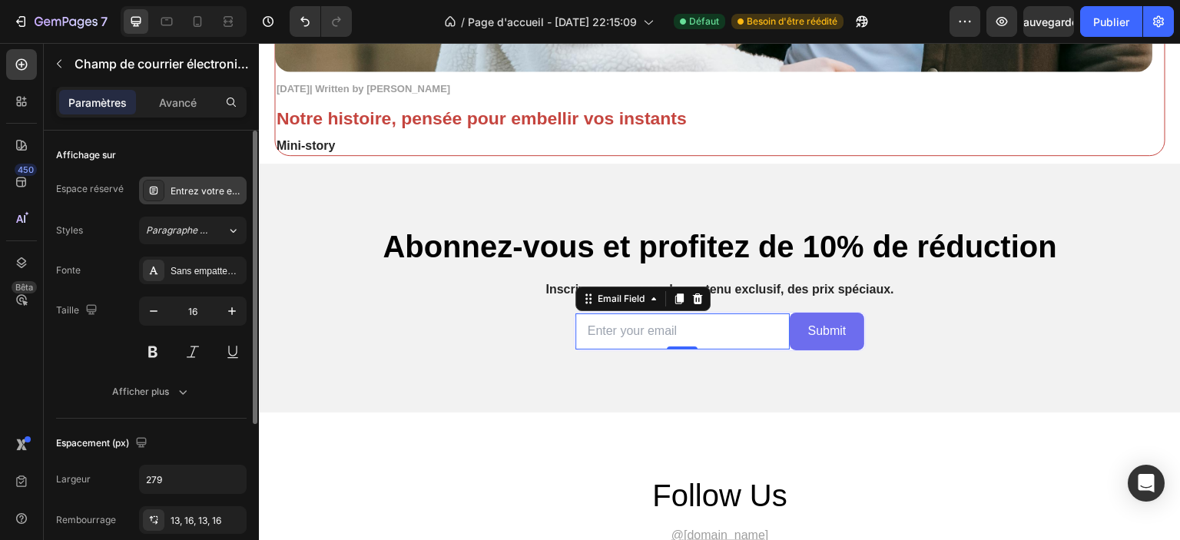
click at [197, 194] on font "Entrez votre email" at bounding box center [211, 191] width 80 height 12
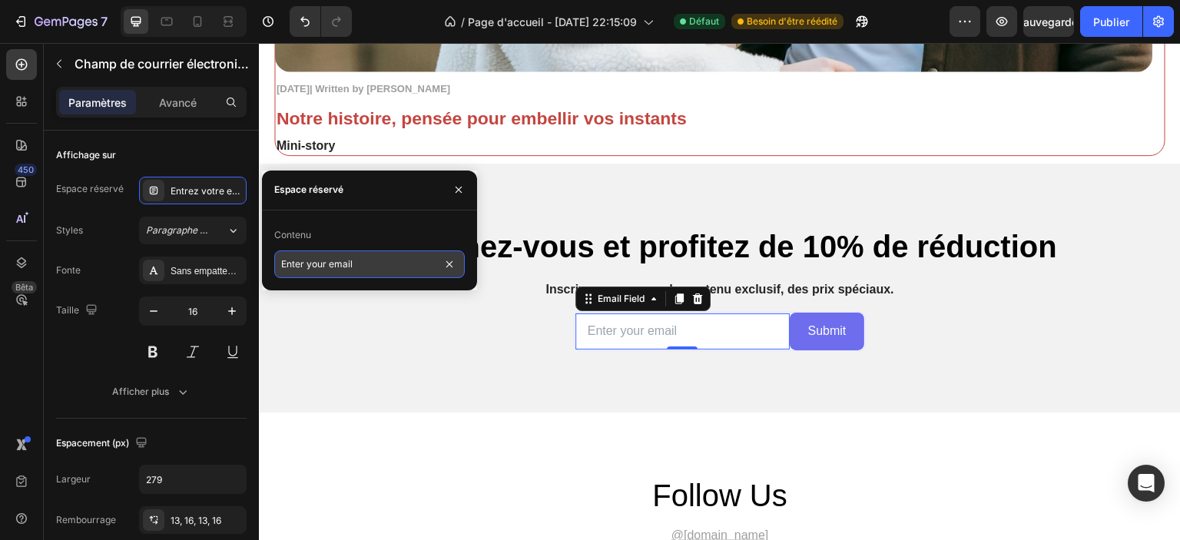
click at [333, 270] on input "Enter your email" at bounding box center [369, 264] width 191 height 28
paste input "rez votre"
type input "Entrez votre email"
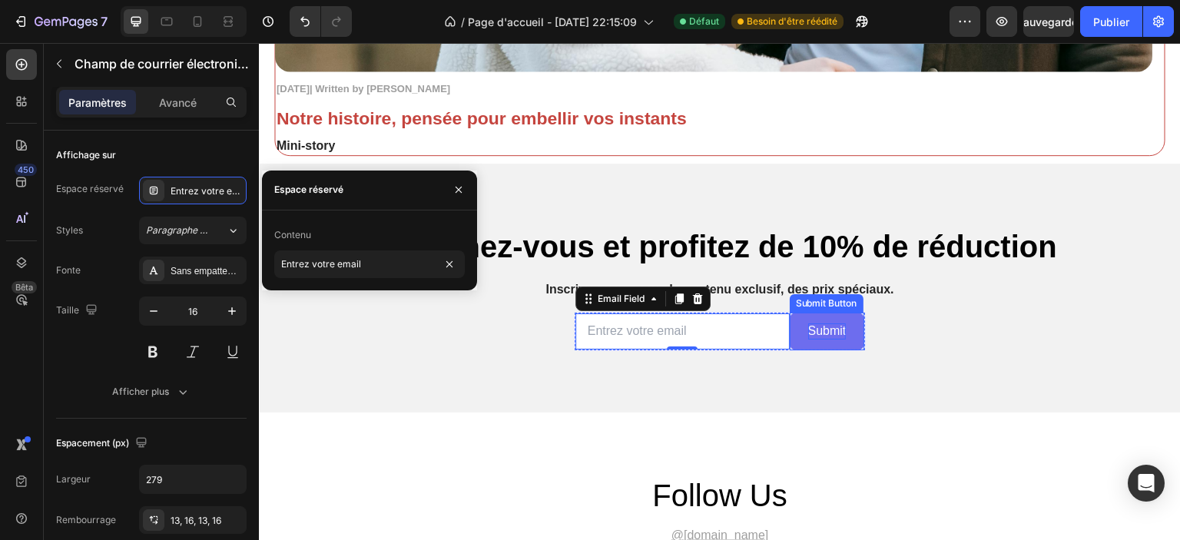
click at [802, 343] on button "Submit" at bounding box center [827, 332] width 75 height 38
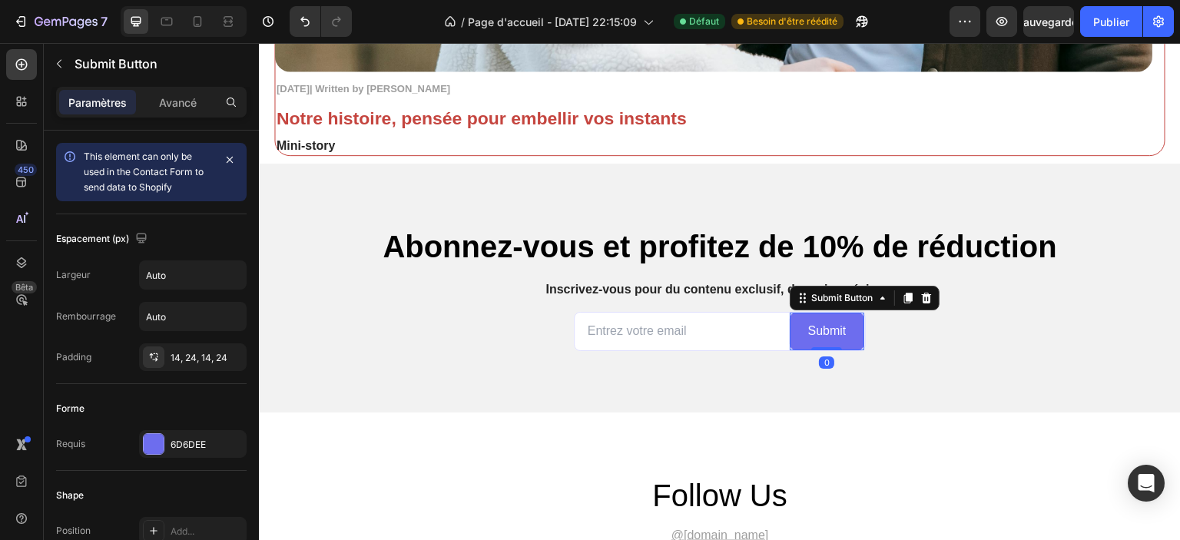
click at [820, 321] on button "Submit" at bounding box center [827, 332] width 75 height 38
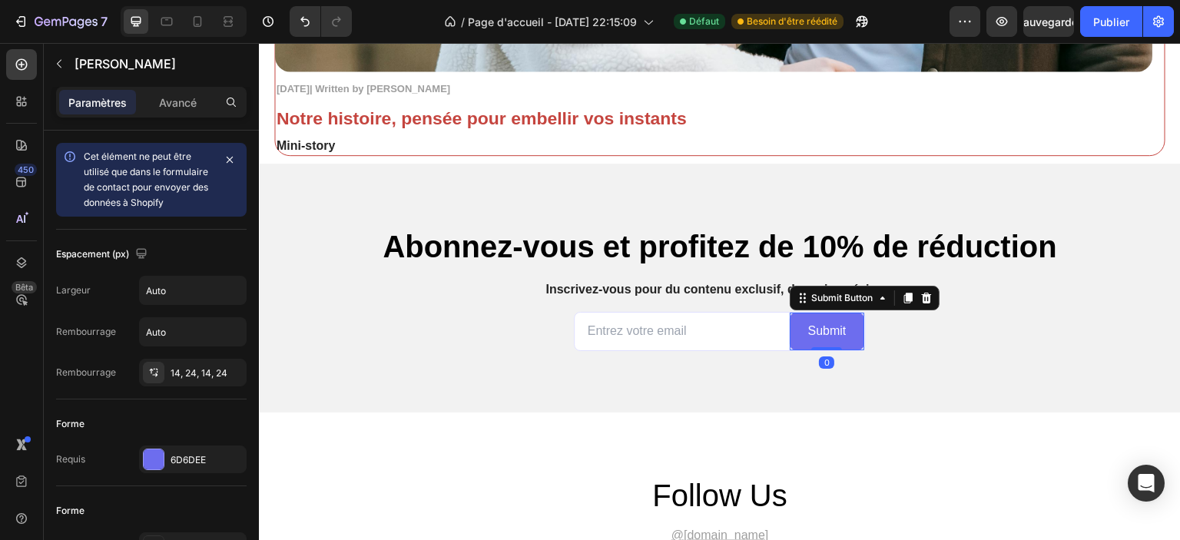
click at [820, 321] on button "Submit" at bounding box center [827, 332] width 75 height 38
click at [820, 329] on div "Submit" at bounding box center [827, 331] width 38 height 16
click at [820, 329] on p "Submit" at bounding box center [827, 331] width 38 height 16
click at [817, 342] on button "Soumettre" at bounding box center [818, 332] width 94 height 38
click at [782, 336] on button "Soumettre" at bounding box center [818, 332] width 94 height 38
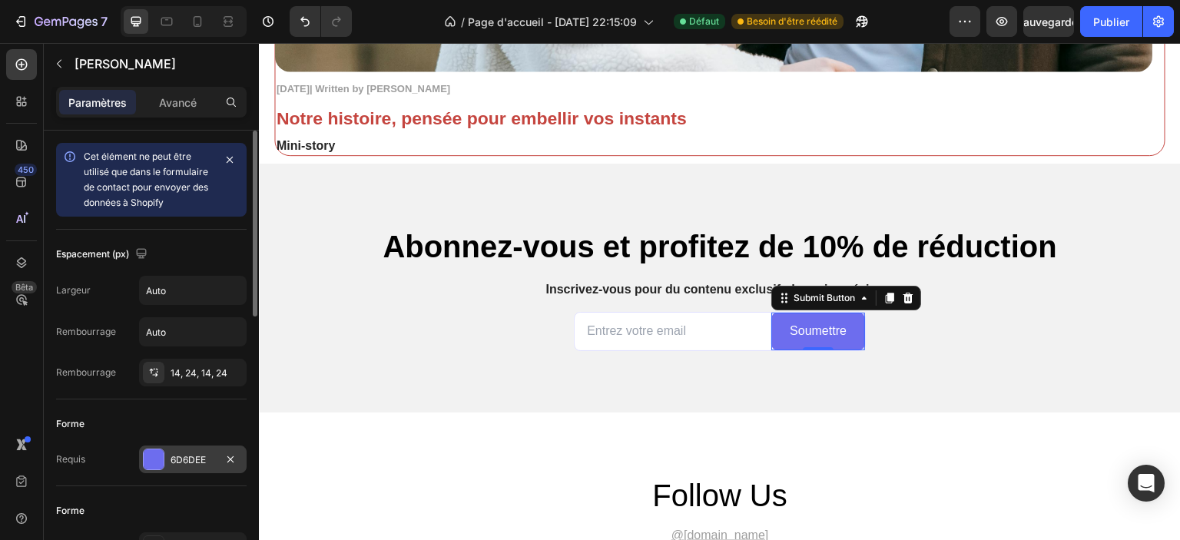
click at [181, 462] on font "6D6DEE" at bounding box center [188, 460] width 35 height 12
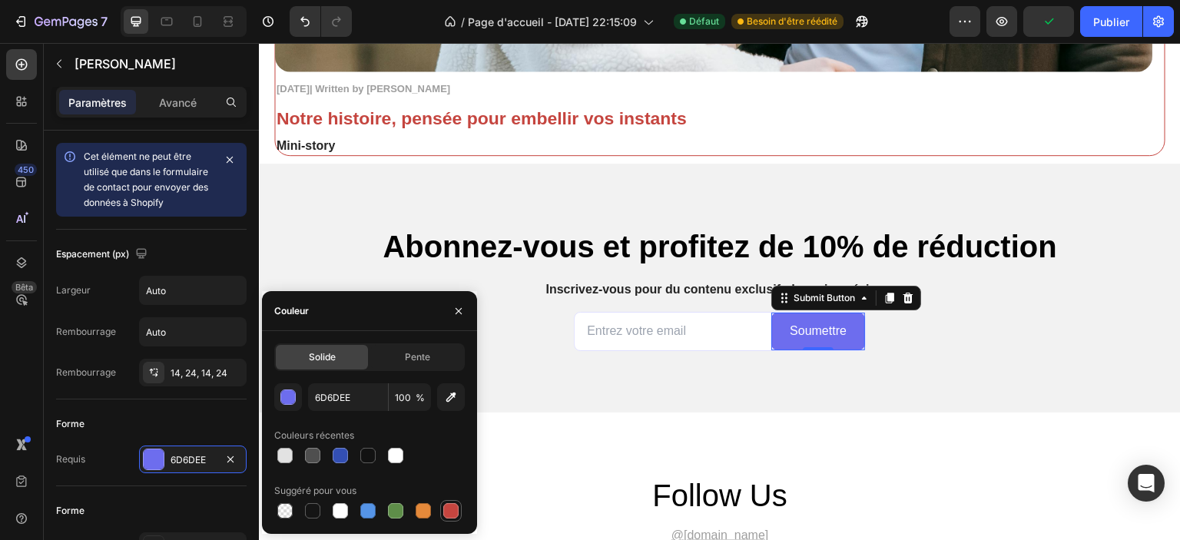
click at [450, 518] on div at bounding box center [450, 510] width 15 height 15
type input "C5453F"
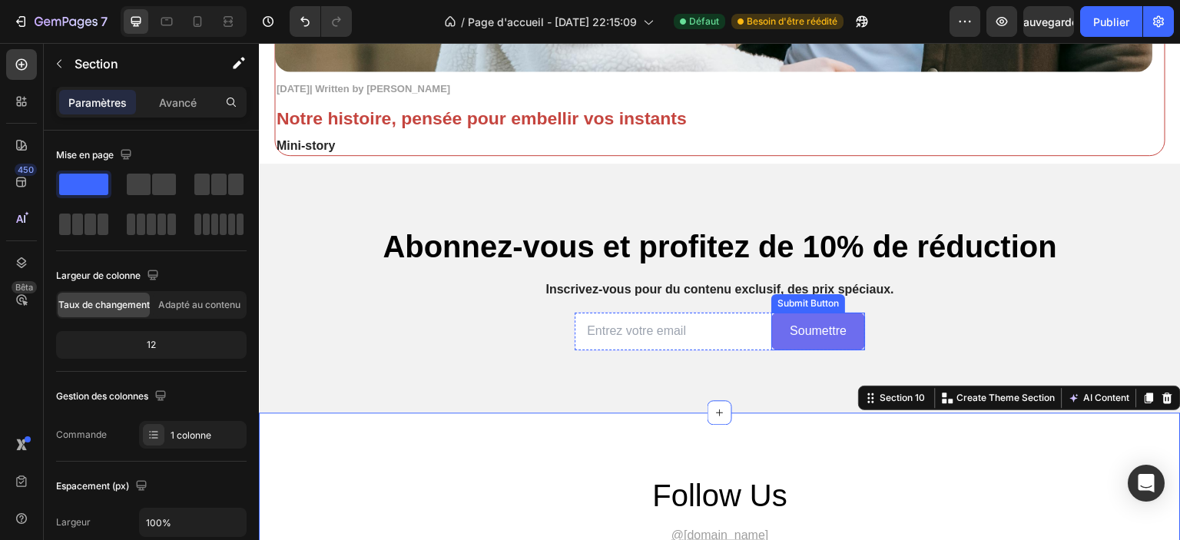
click at [771, 344] on button "Soumettre" at bounding box center [818, 332] width 94 height 38
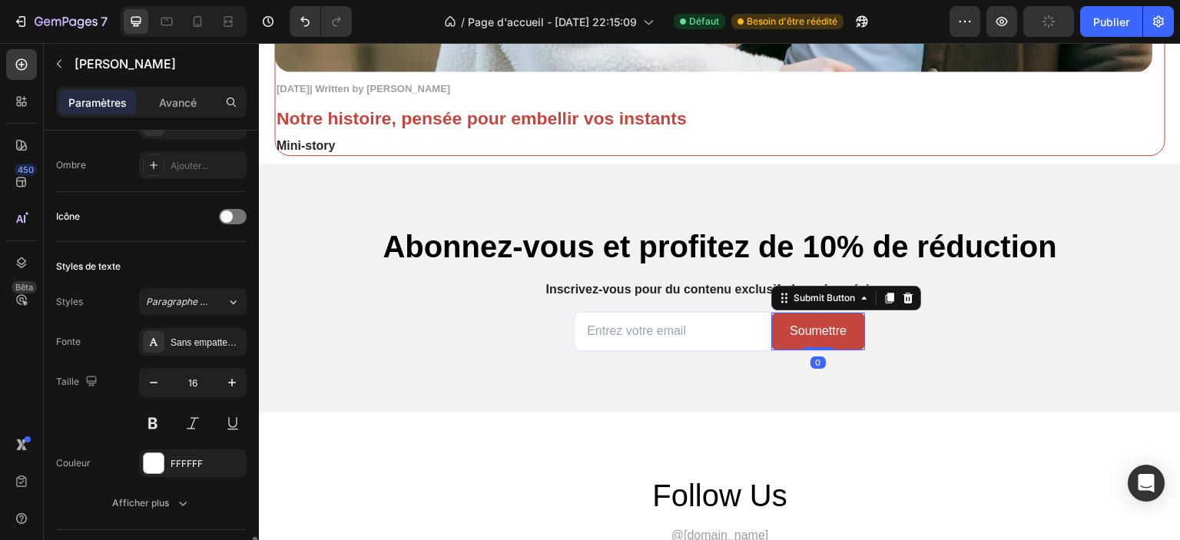
scroll to position [615, 0]
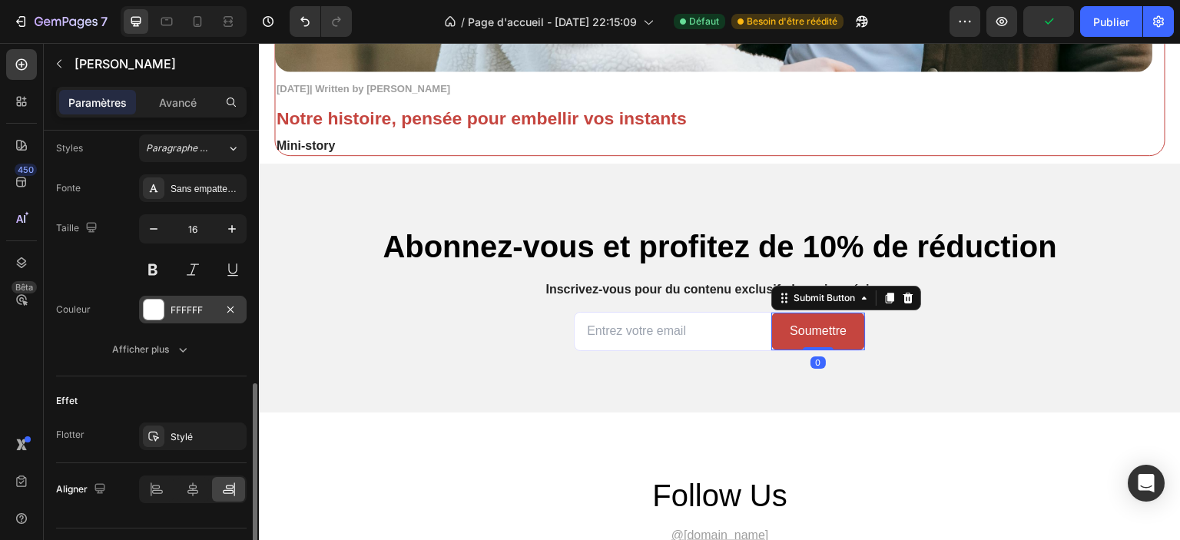
click at [183, 313] on font "FFFFFF" at bounding box center [187, 310] width 32 height 12
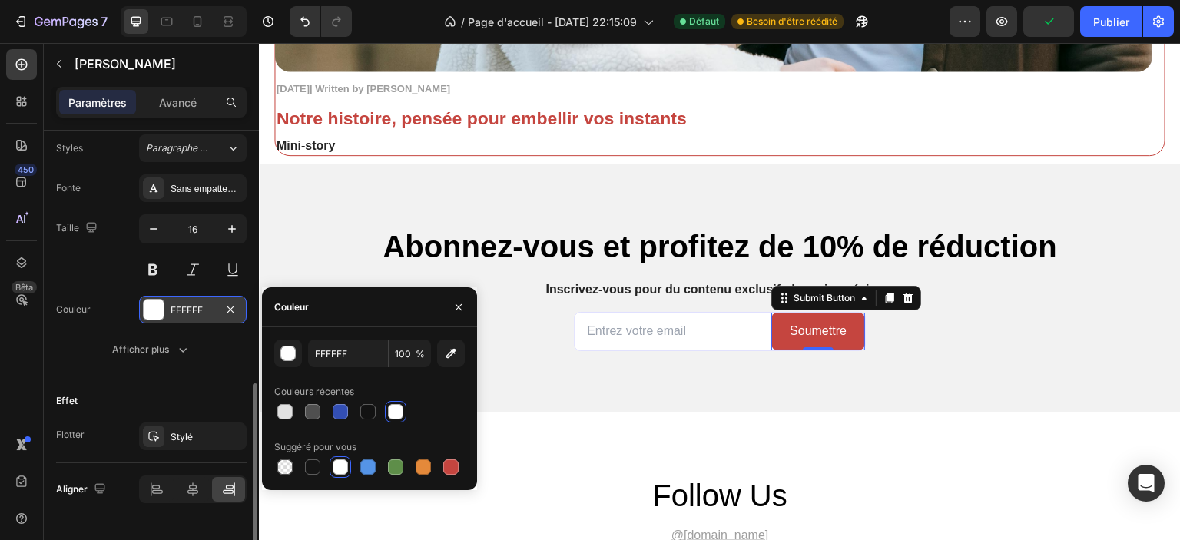
click at [183, 313] on font "FFFFFF" at bounding box center [187, 310] width 32 height 12
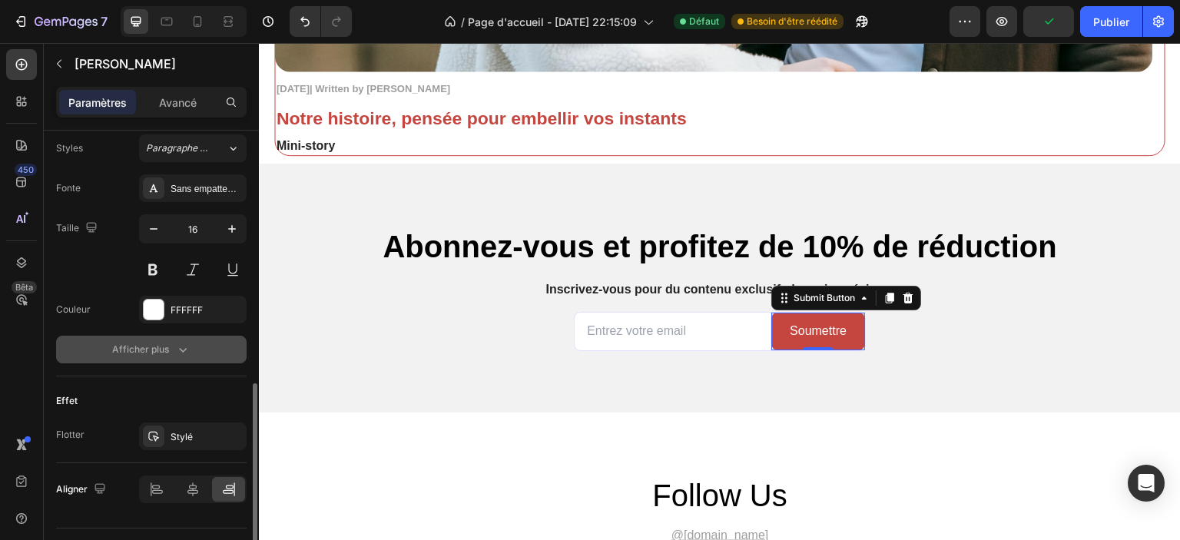
click at [181, 343] on icon "button" at bounding box center [182, 349] width 15 height 15
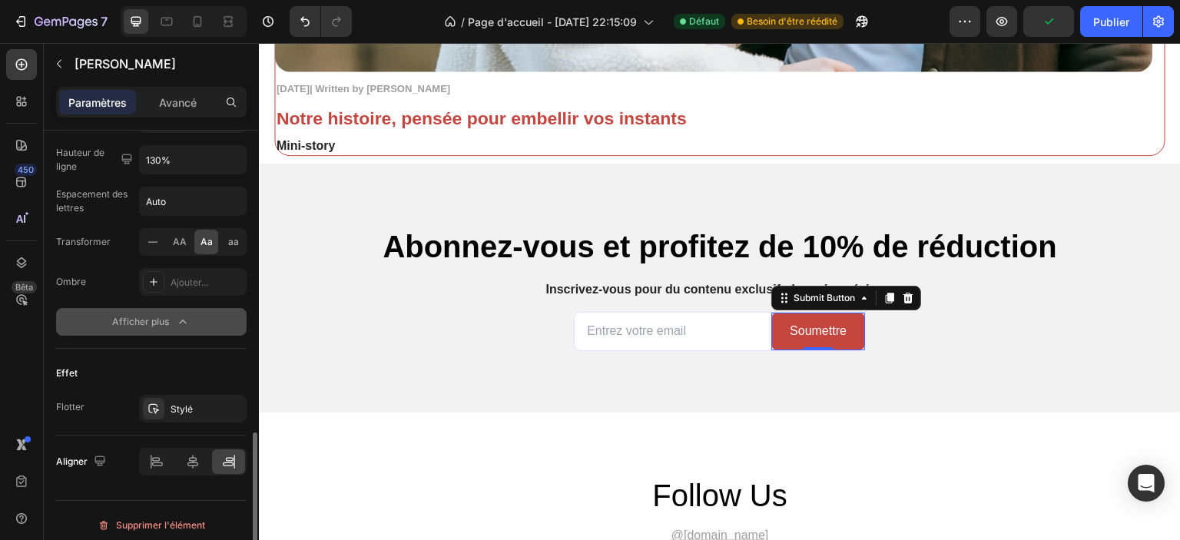
scroll to position [851, 0]
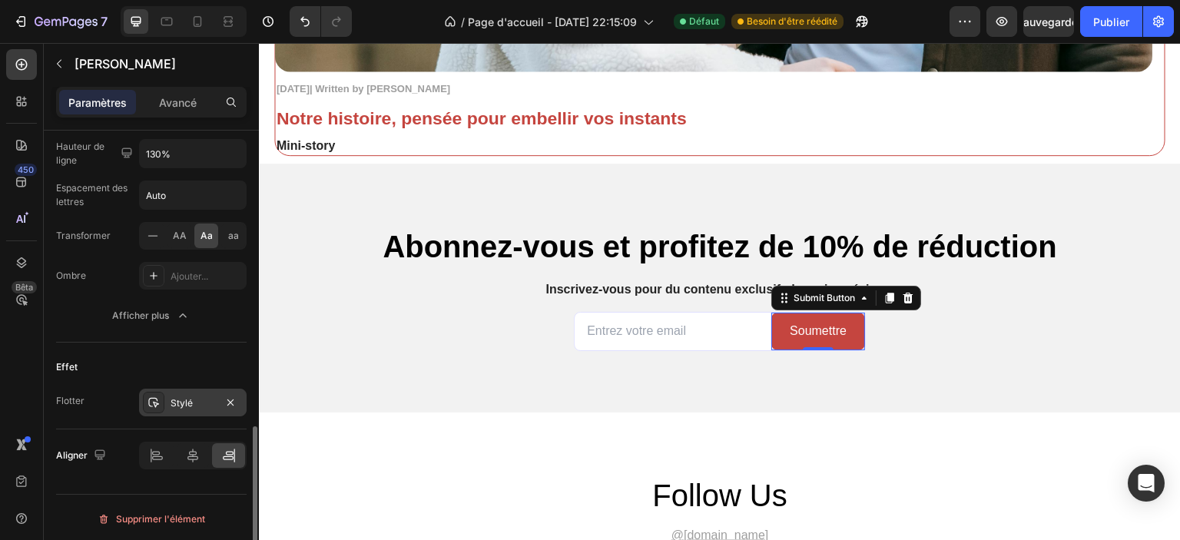
click at [186, 403] on font "Stylé" at bounding box center [182, 403] width 22 height 12
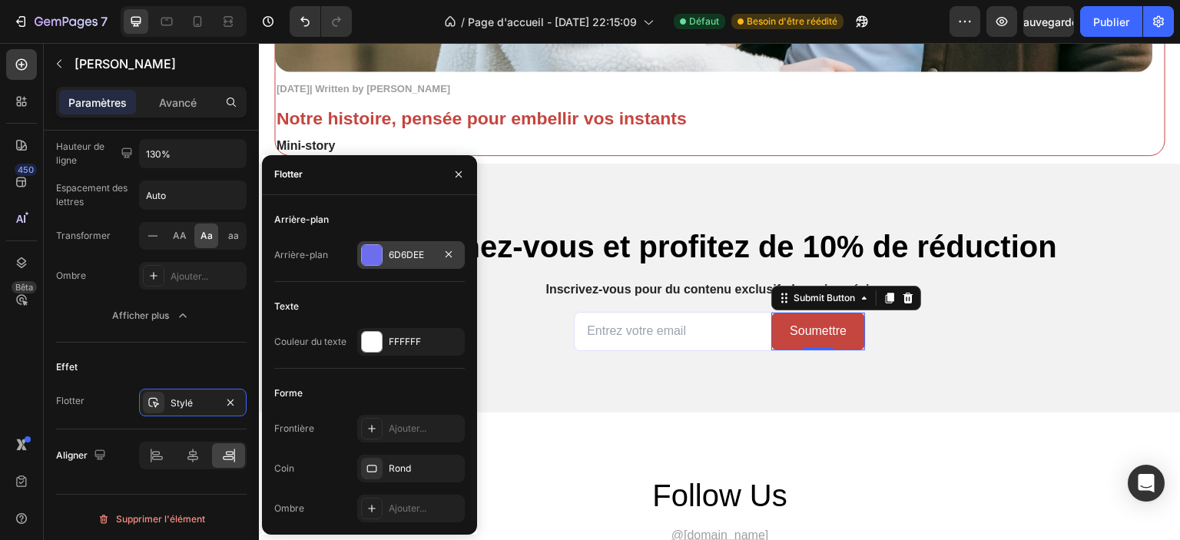
click at [389, 261] on div "6D6DEE" at bounding box center [411, 255] width 45 height 14
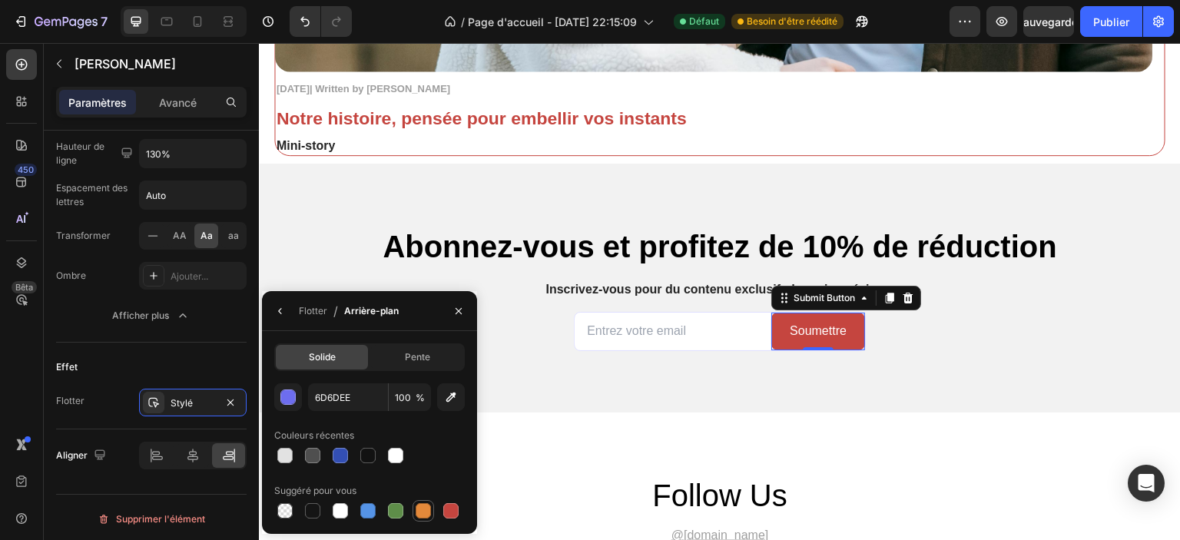
click at [423, 507] on div at bounding box center [423, 510] width 15 height 15
type input "E4893A"
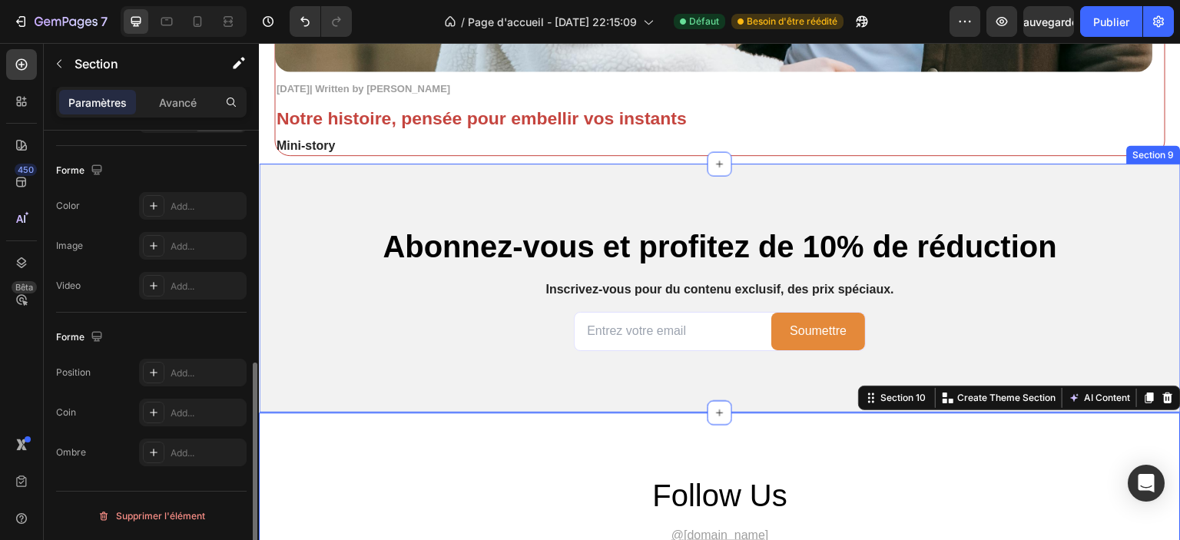
scroll to position [0, 0]
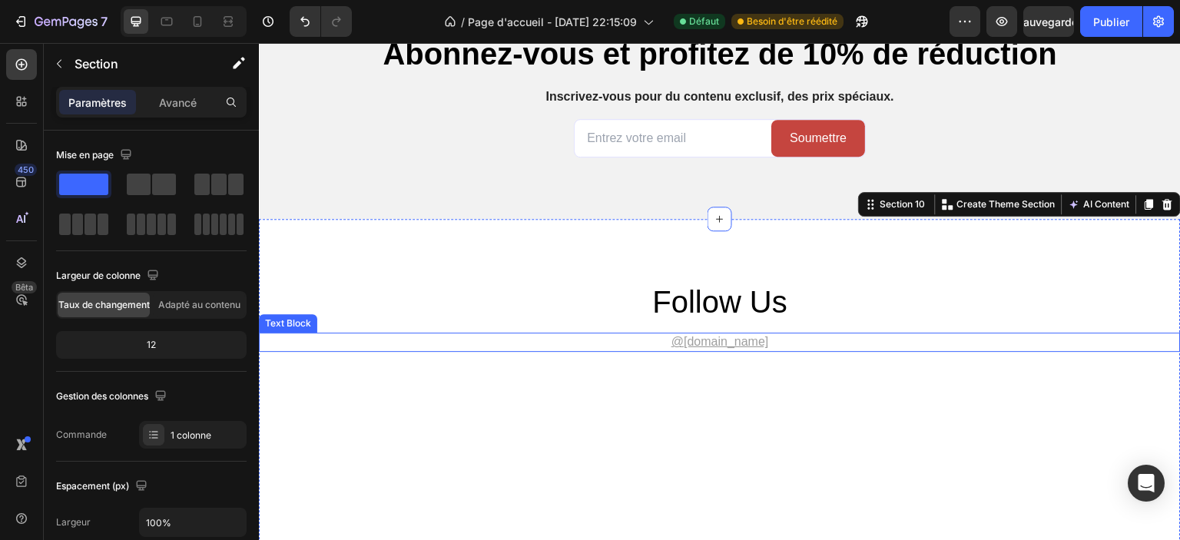
scroll to position [4210, 0]
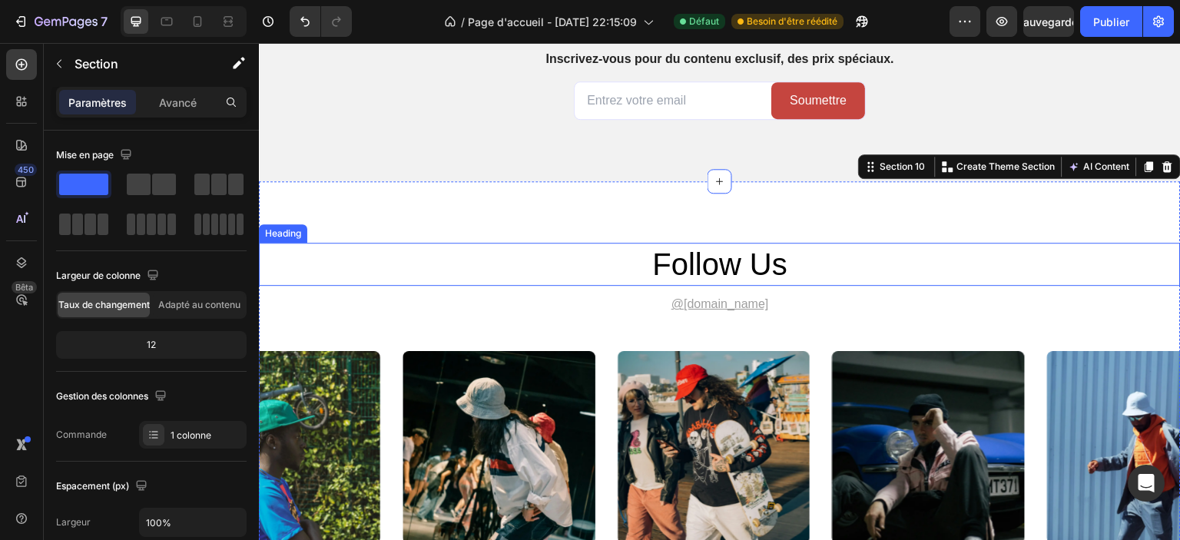
click at [687, 259] on h2 "follow us" at bounding box center [720, 264] width 922 height 43
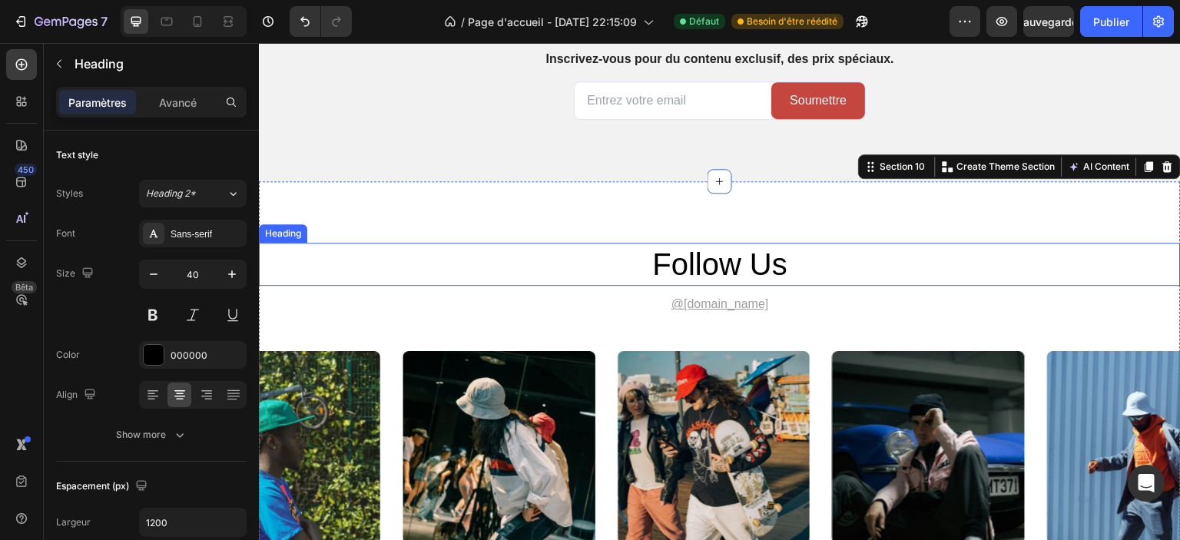
click at [687, 259] on h2 "follow us" at bounding box center [720, 264] width 922 height 43
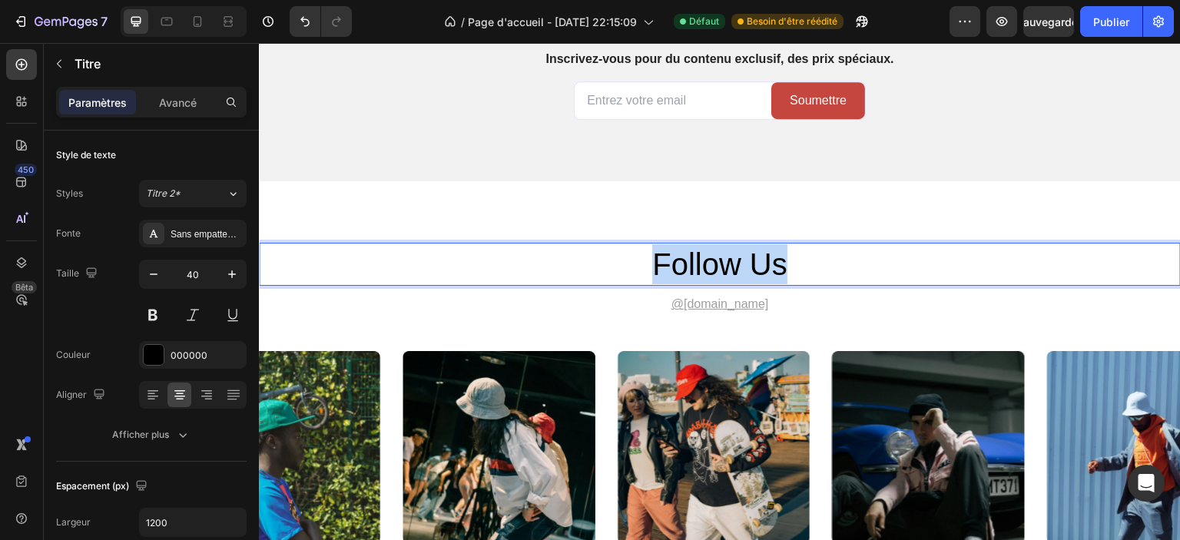
click at [687, 259] on p "follow us" at bounding box center [719, 264] width 919 height 40
copy p "follow us"
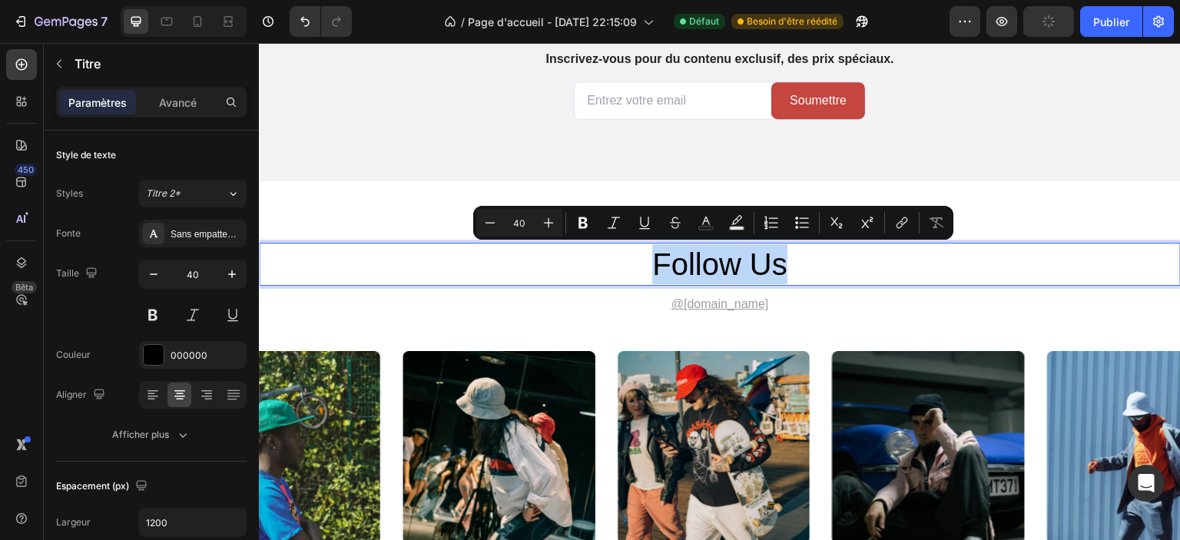
click at [665, 270] on p "follow us" at bounding box center [719, 264] width 919 height 40
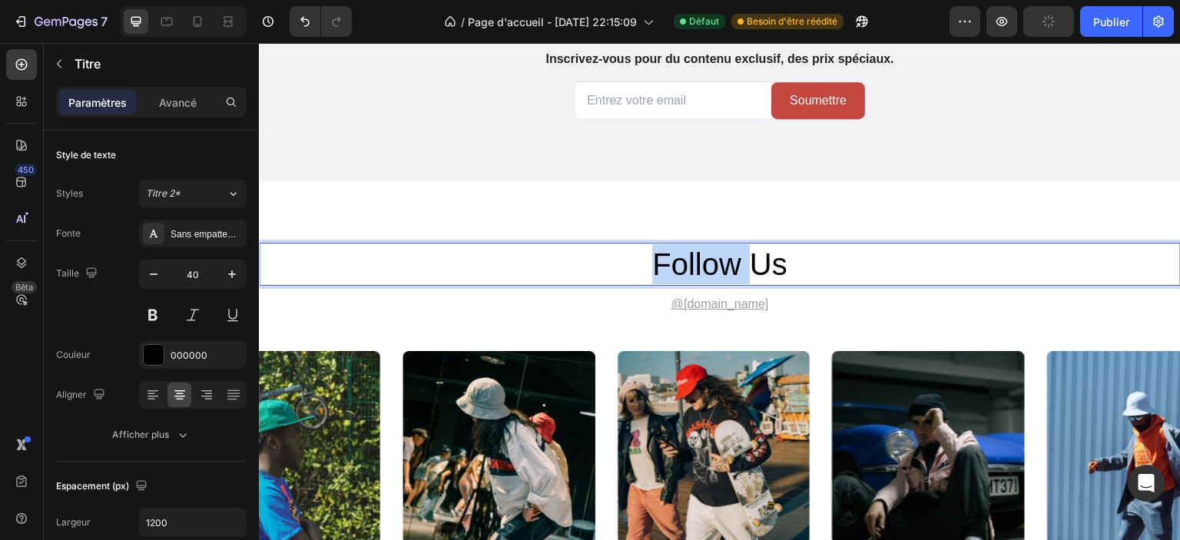
click at [665, 270] on p "follow us" at bounding box center [719, 264] width 919 height 40
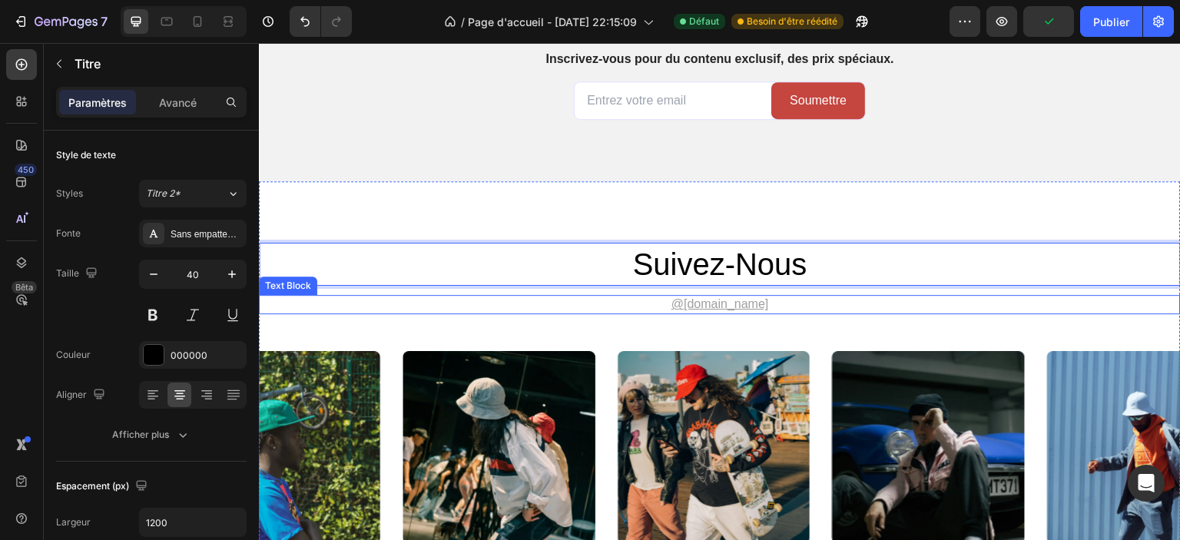
click at [699, 304] on u "@gemhat.design" at bounding box center [720, 303] width 98 height 13
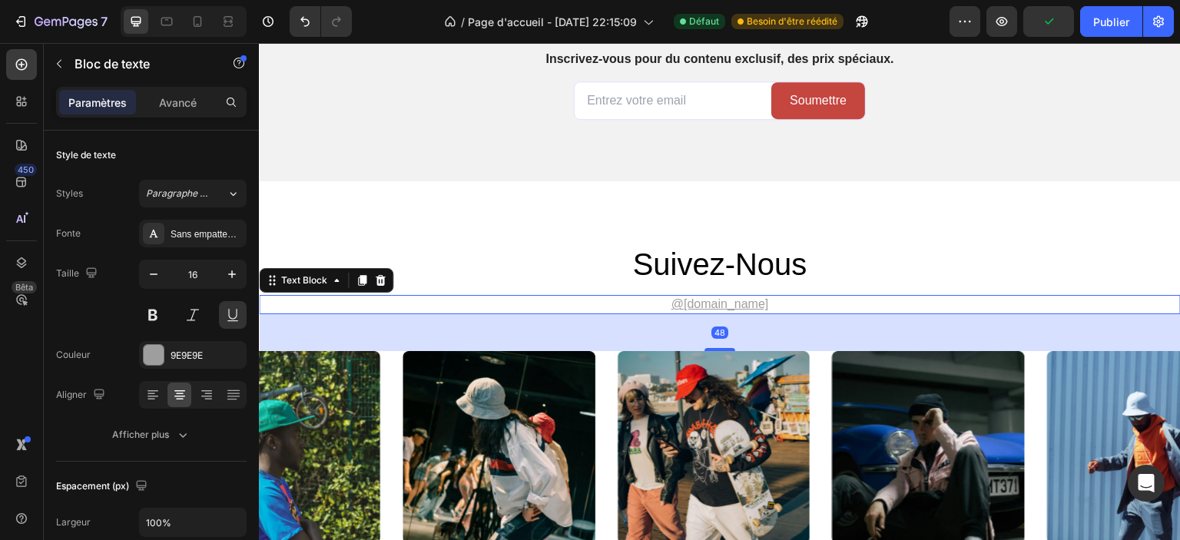
click at [818, 301] on p "@gemhat.design" at bounding box center [719, 305] width 919 height 16
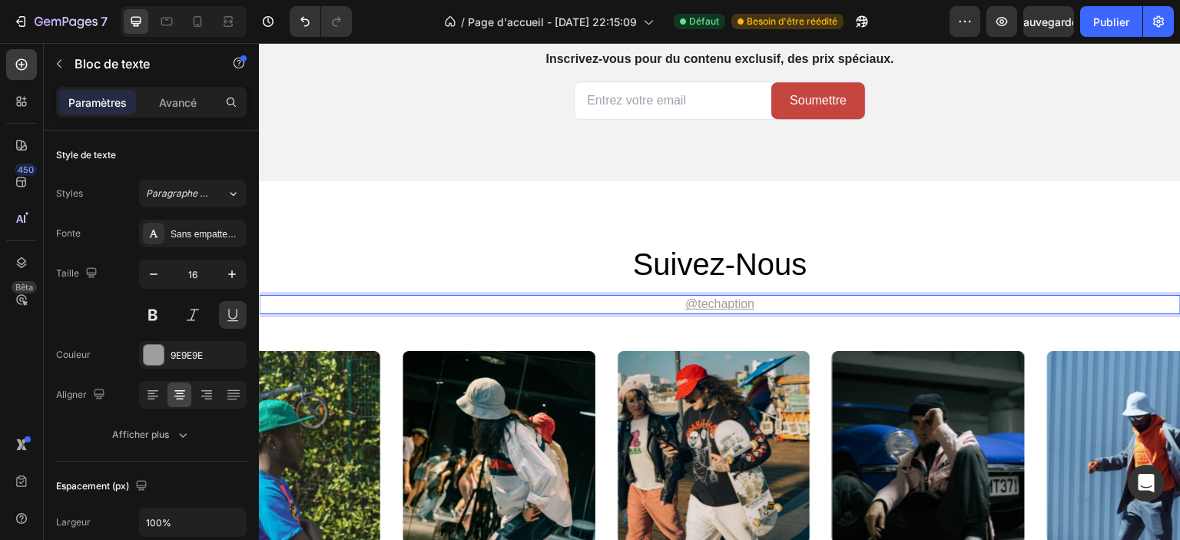
click at [760, 302] on p "@techaption" at bounding box center [719, 305] width 919 height 16
click at [760, 302] on p "@techaption ⁠⁠⁠⁠⁠⁠⁠" at bounding box center [719, 305] width 919 height 16
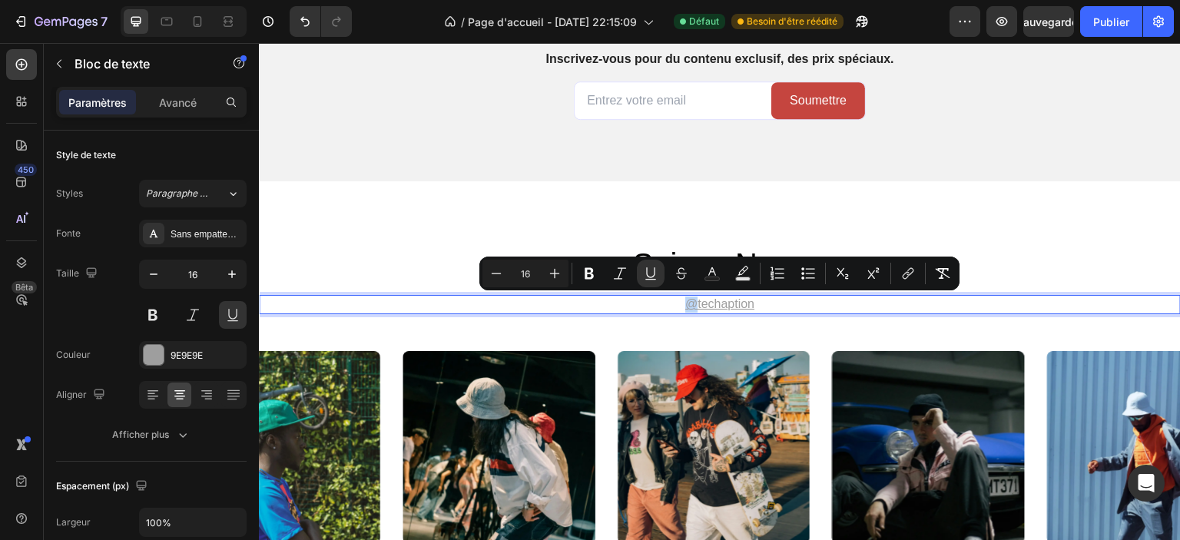
click at [760, 302] on p "@techaption" at bounding box center [719, 305] width 919 height 16
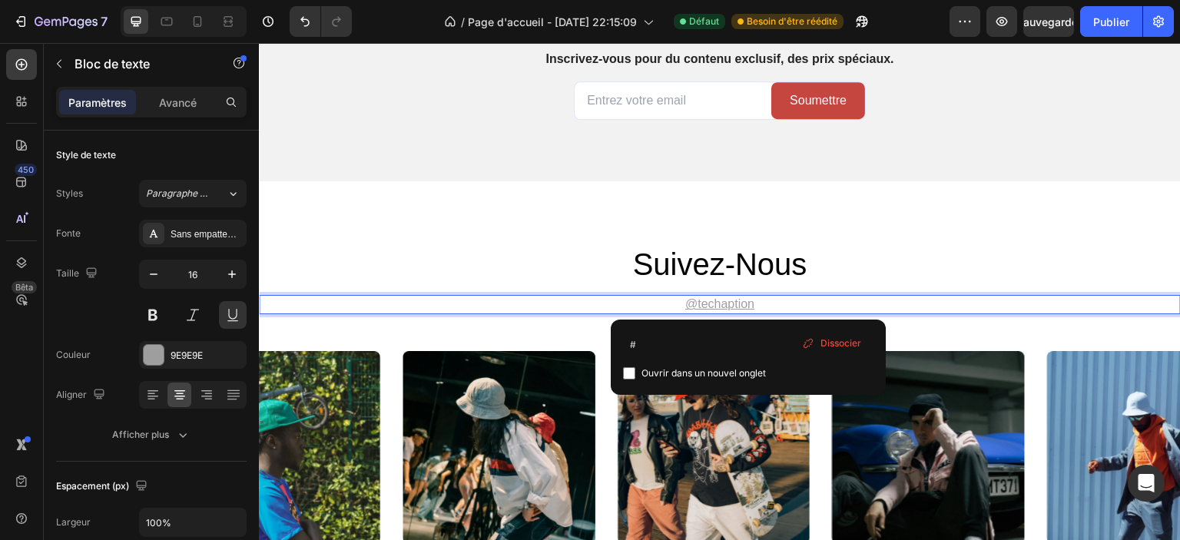
click at [730, 302] on u "@techaption" at bounding box center [719, 303] width 69 height 13
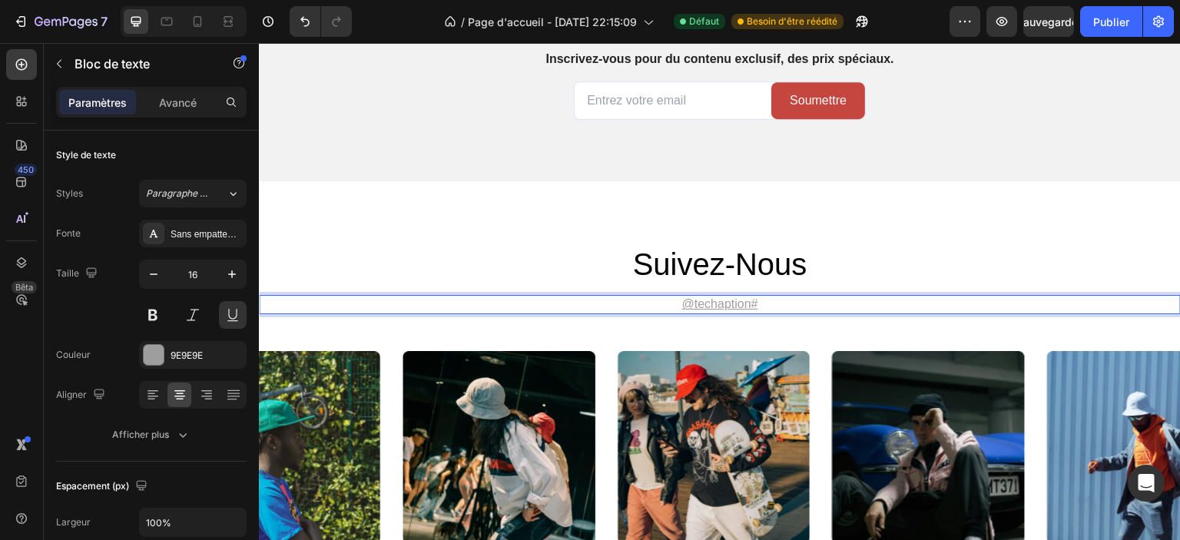
click at [730, 302] on u "@techaption#" at bounding box center [720, 303] width 76 height 13
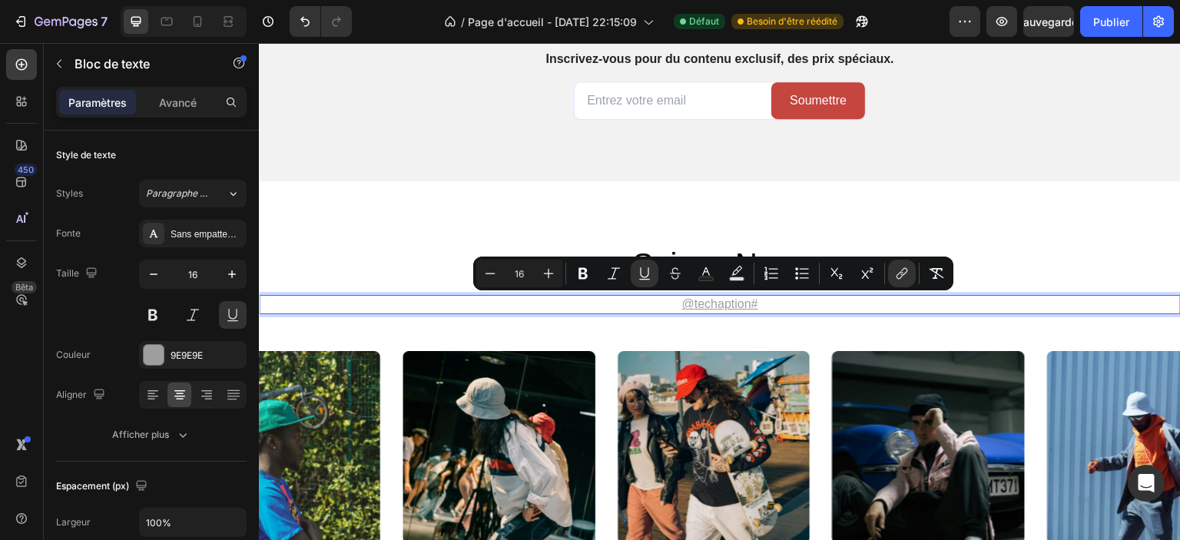
click at [786, 307] on p "@techaption#" at bounding box center [719, 305] width 919 height 16
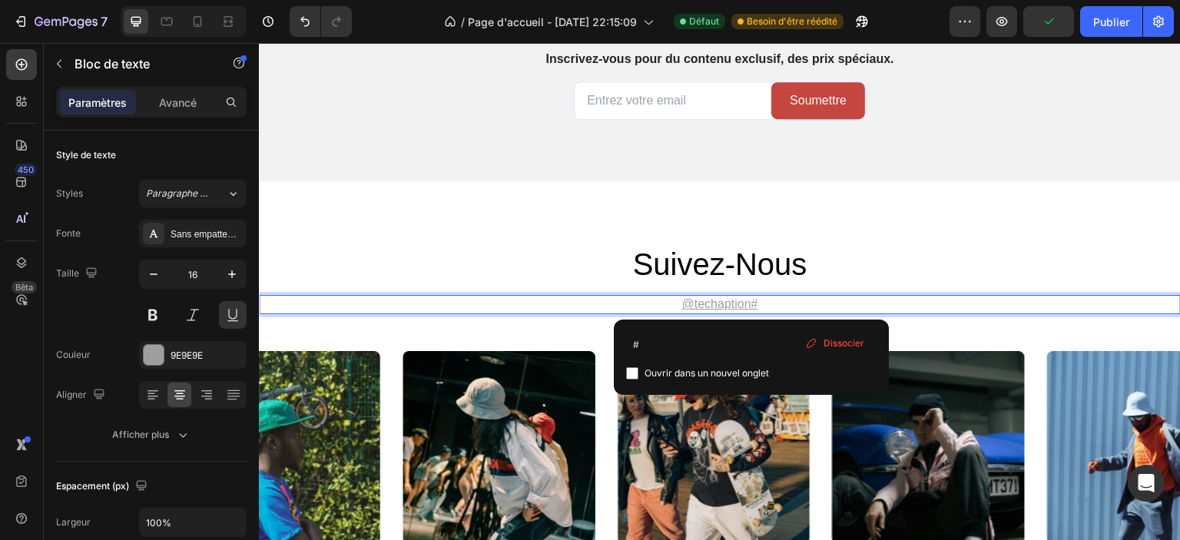
click at [726, 304] on u "@techaption#" at bounding box center [720, 303] width 76 height 13
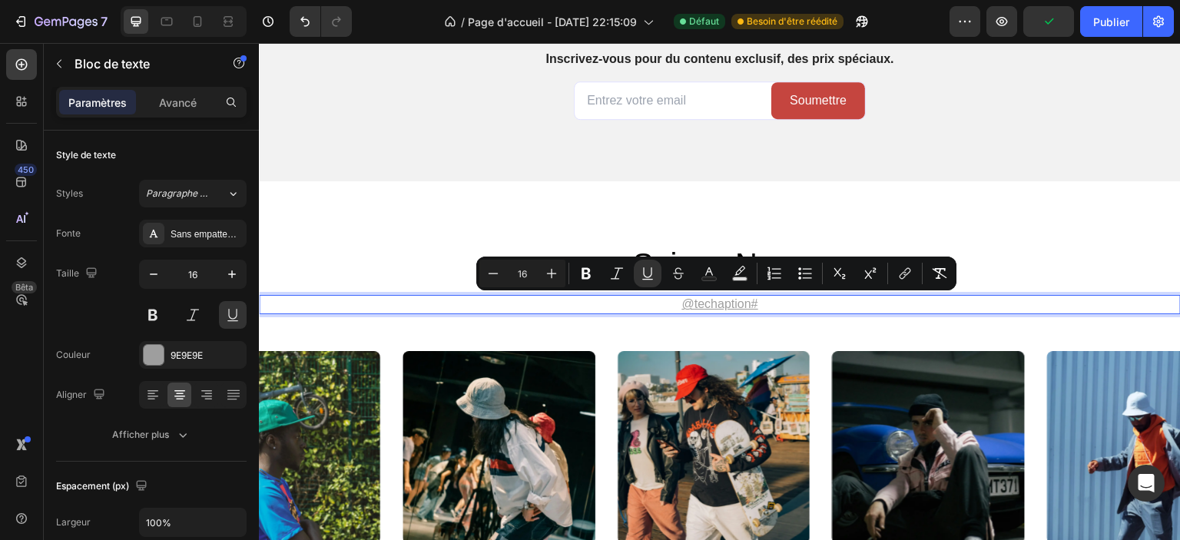
click at [747, 307] on u "@techaption#" at bounding box center [720, 303] width 76 height 13
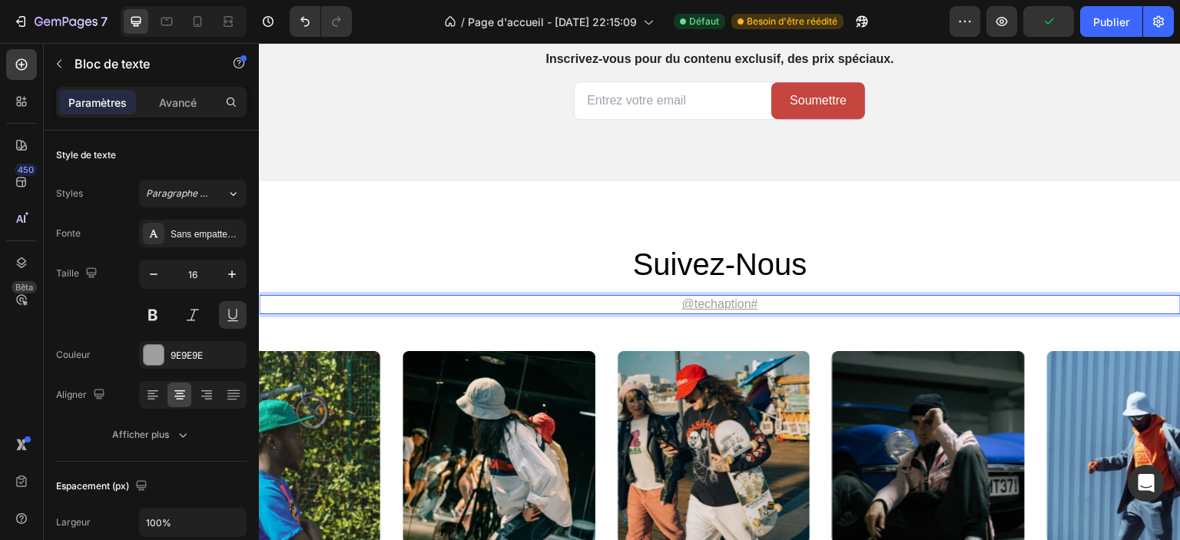
click at [761, 310] on p "@techaption#" at bounding box center [719, 305] width 919 height 16
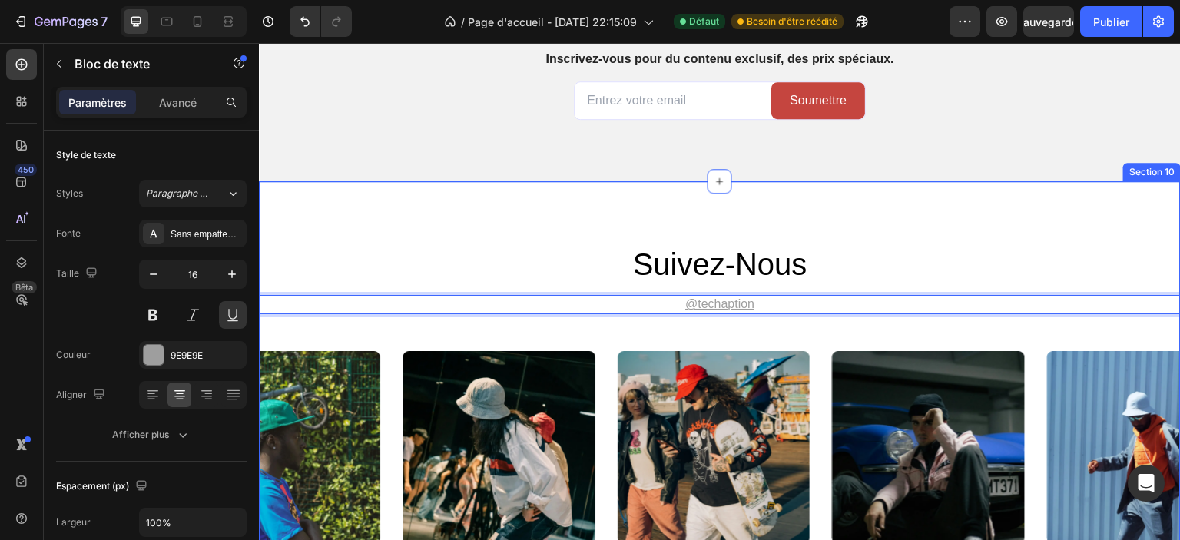
click at [730, 323] on div "Suivez-nous Heading @techaption ⁠⁠⁠⁠⁠⁠⁠ Text Block 48 Image Image Image Image I…" at bounding box center [720, 393] width 922 height 300
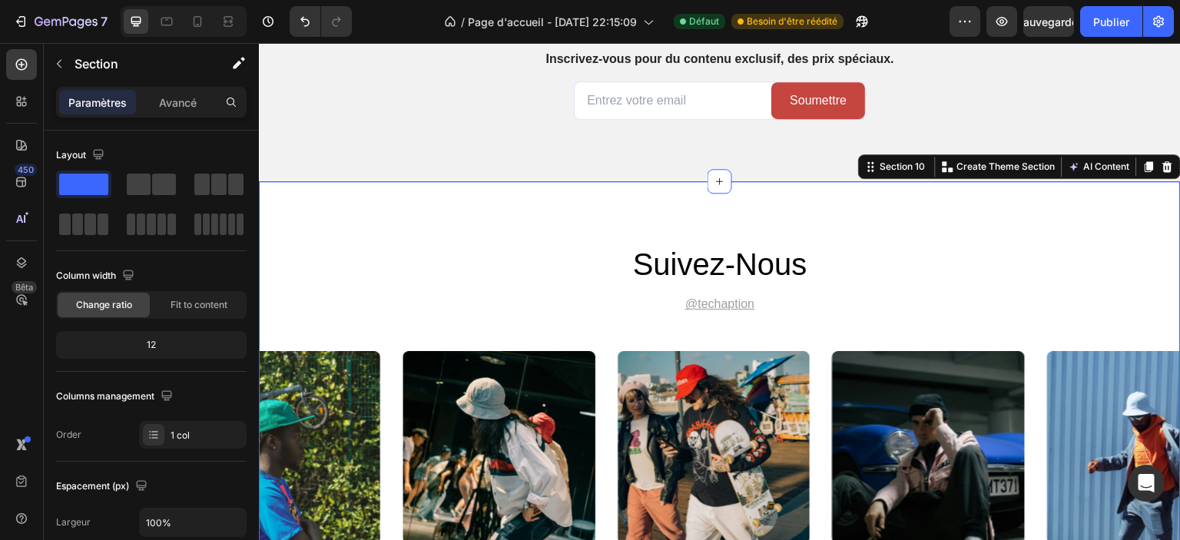
click at [747, 302] on u "@techaption" at bounding box center [719, 303] width 69 height 13
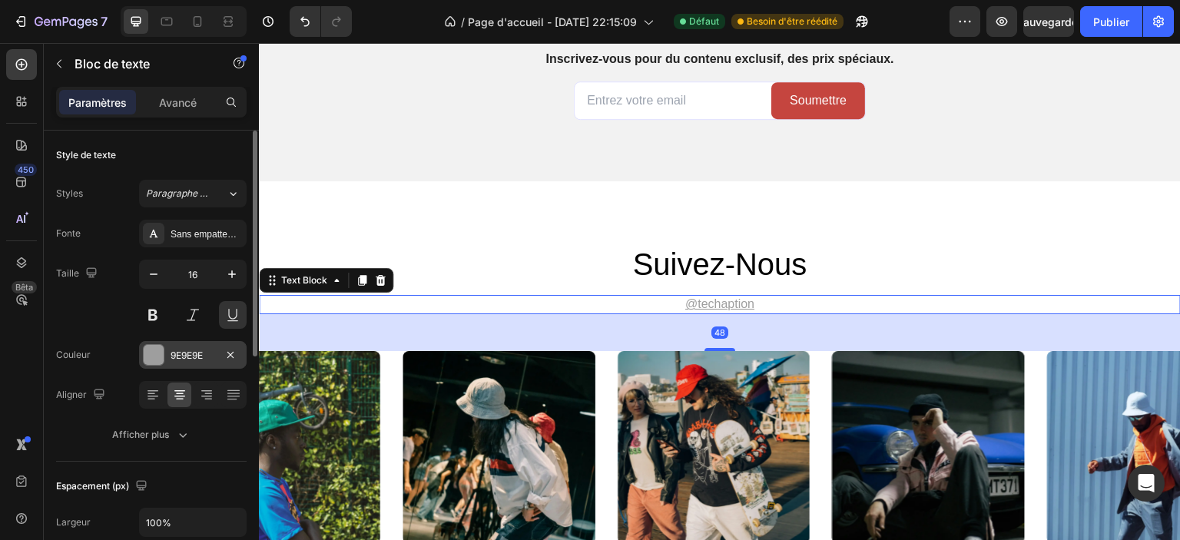
click at [150, 363] on div at bounding box center [154, 355] width 20 height 20
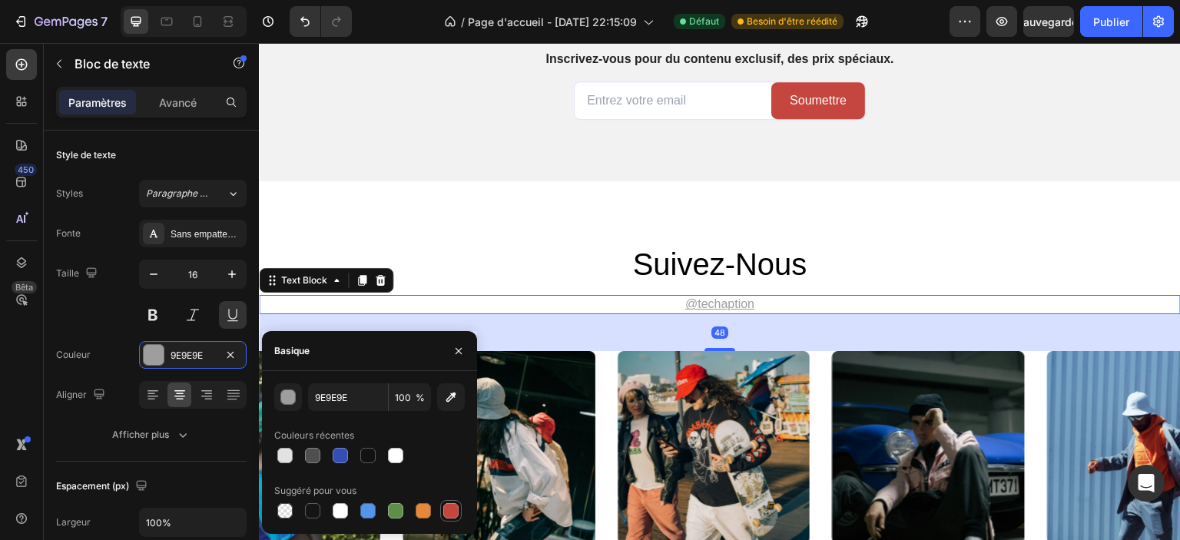
click at [455, 509] on div at bounding box center [450, 510] width 15 height 15
type input "C5453F"
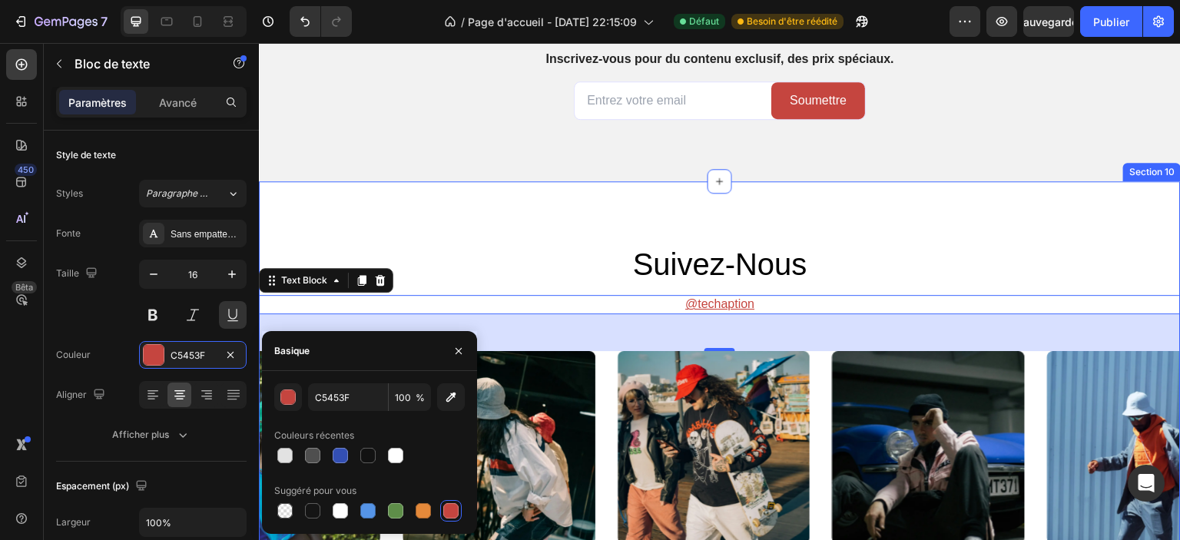
click at [858, 220] on div "Suivez-nous Heading @techaption ⁠⁠⁠⁠⁠⁠⁠ Text Block 48 Image Image Image Image I…" at bounding box center [720, 392] width 922 height 423
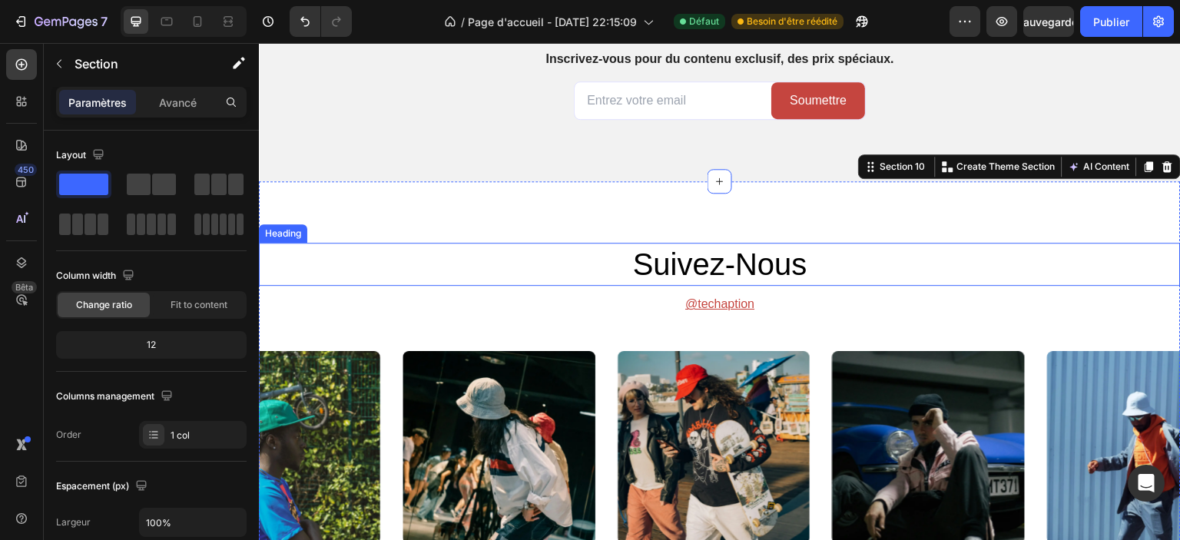
click at [801, 264] on p "Suivez-nous" at bounding box center [719, 264] width 919 height 40
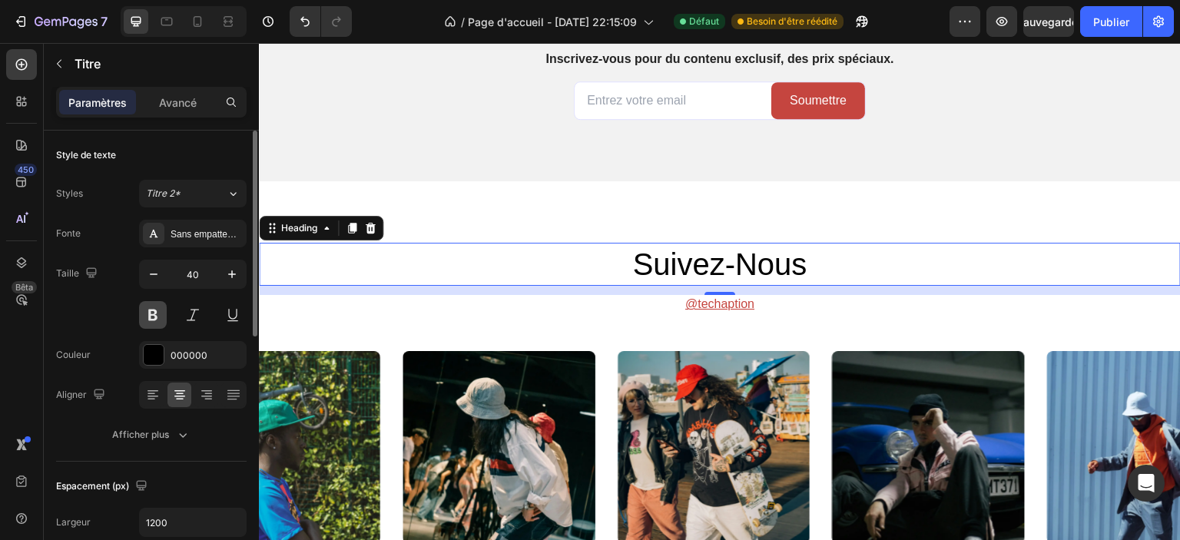
click at [151, 307] on button at bounding box center [153, 315] width 28 height 28
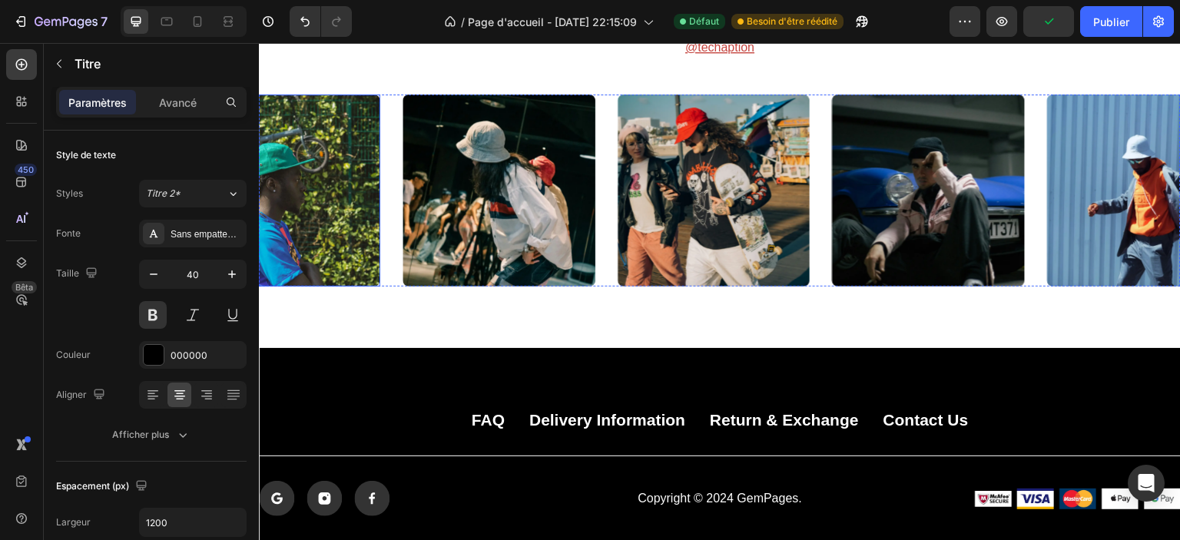
scroll to position [4440, 0]
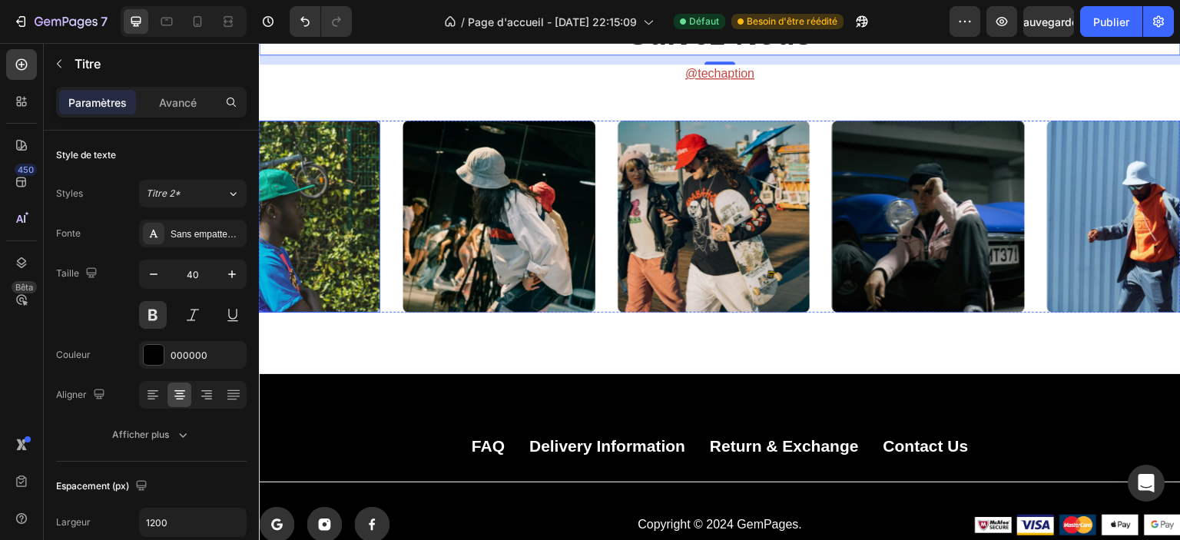
click at [343, 217] on img at bounding box center [284, 217] width 193 height 193
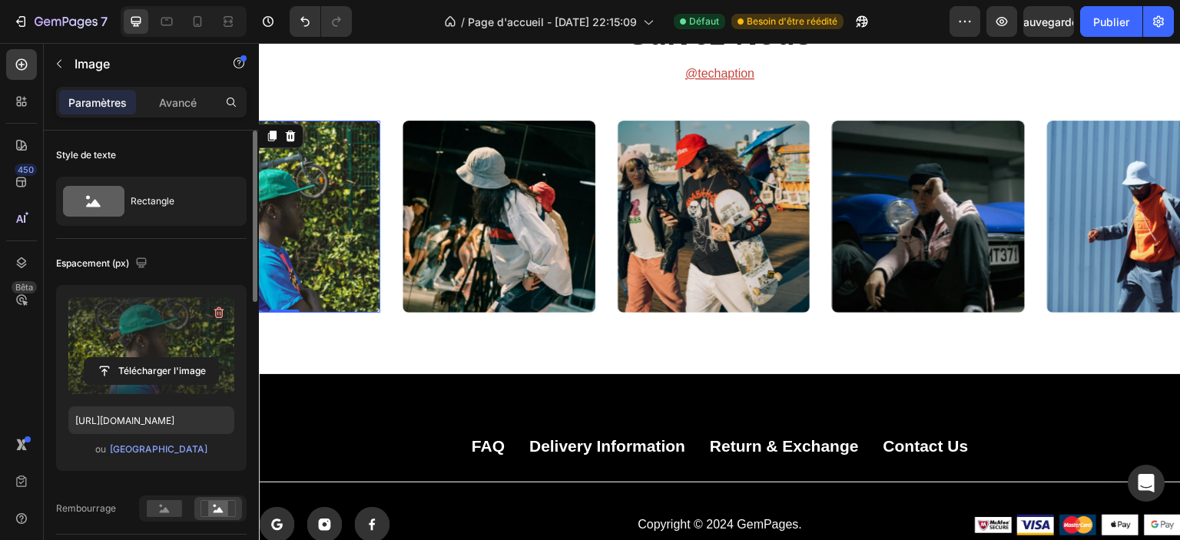
click at [232, 315] on label at bounding box center [151, 345] width 166 height 97
click at [218, 358] on input "file" at bounding box center [152, 371] width 134 height 26
type input "C:\fakepath\premium_photo-1695603437391-ad99a68075de.avif"
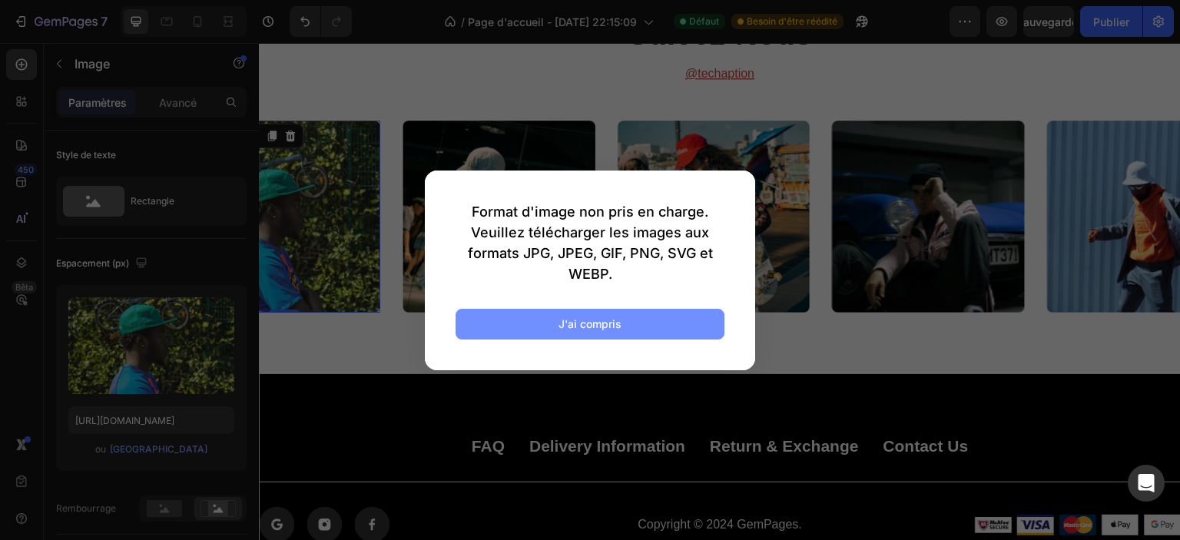
click at [593, 328] on font "J'ai compris" at bounding box center [589, 323] width 63 height 13
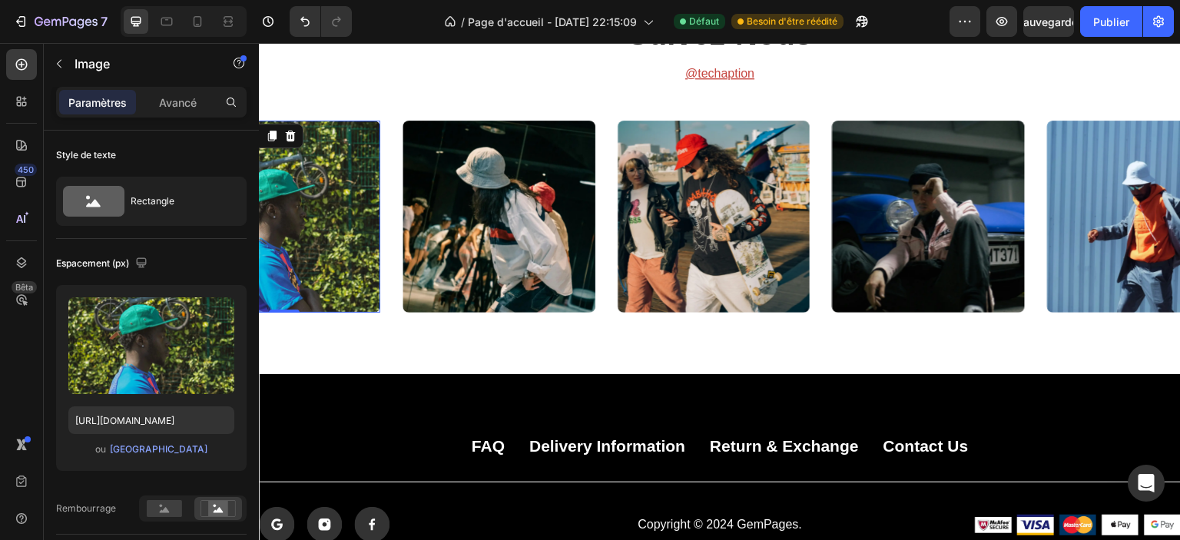
click at [338, 233] on img at bounding box center [284, 217] width 193 height 193
click at [174, 403] on div "Télécharger l'image https://cdn.shopify.com/s/files/1/0826/8254/4162/files/gemp…" at bounding box center [151, 378] width 191 height 186
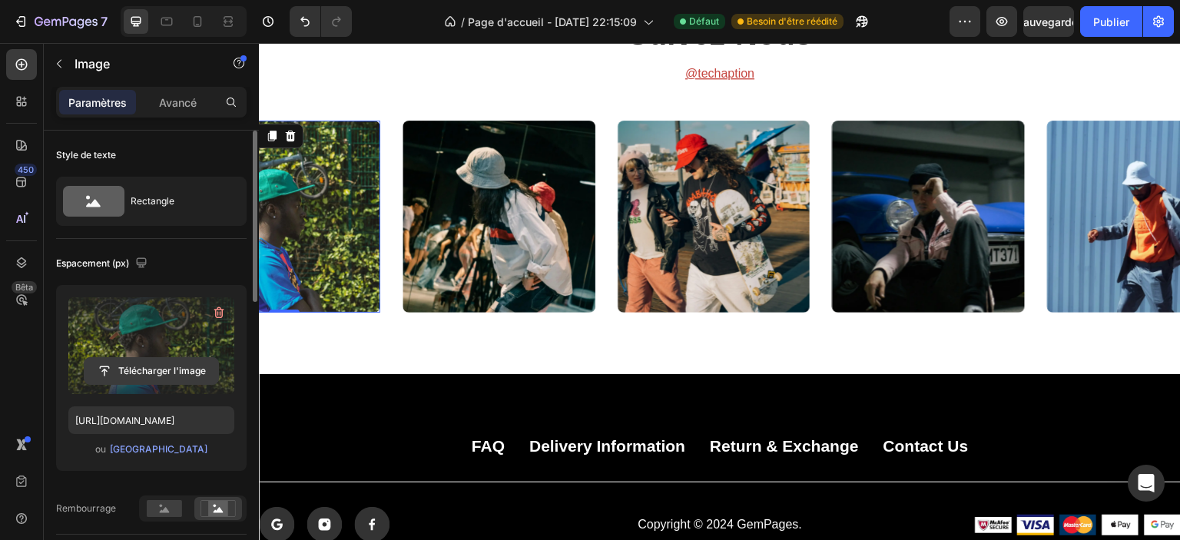
click at [159, 362] on input "file" at bounding box center [152, 371] width 134 height 26
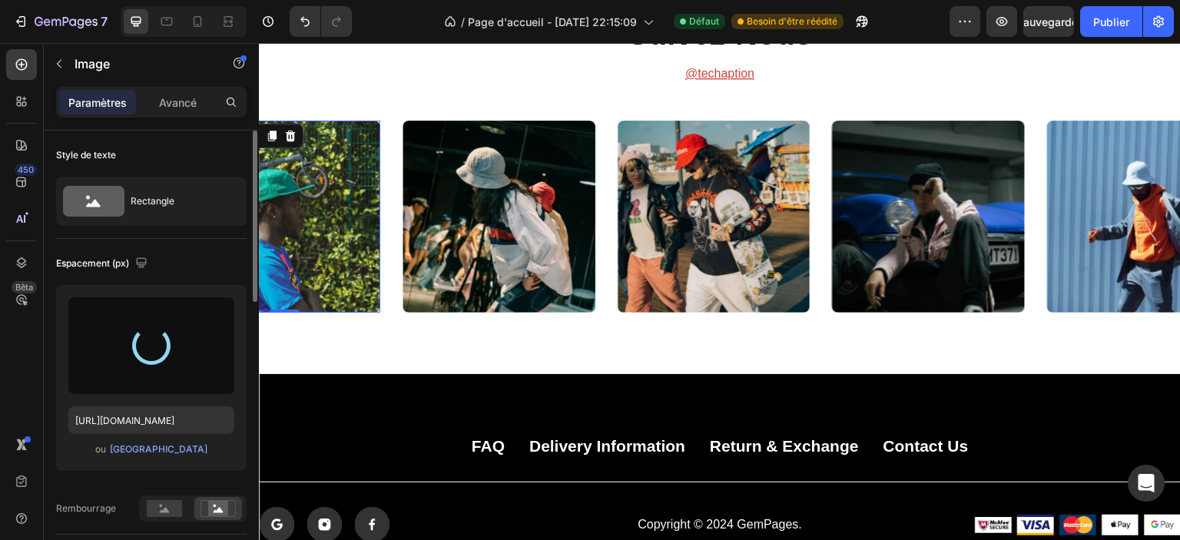
type input "[URL][DOMAIN_NAME]"
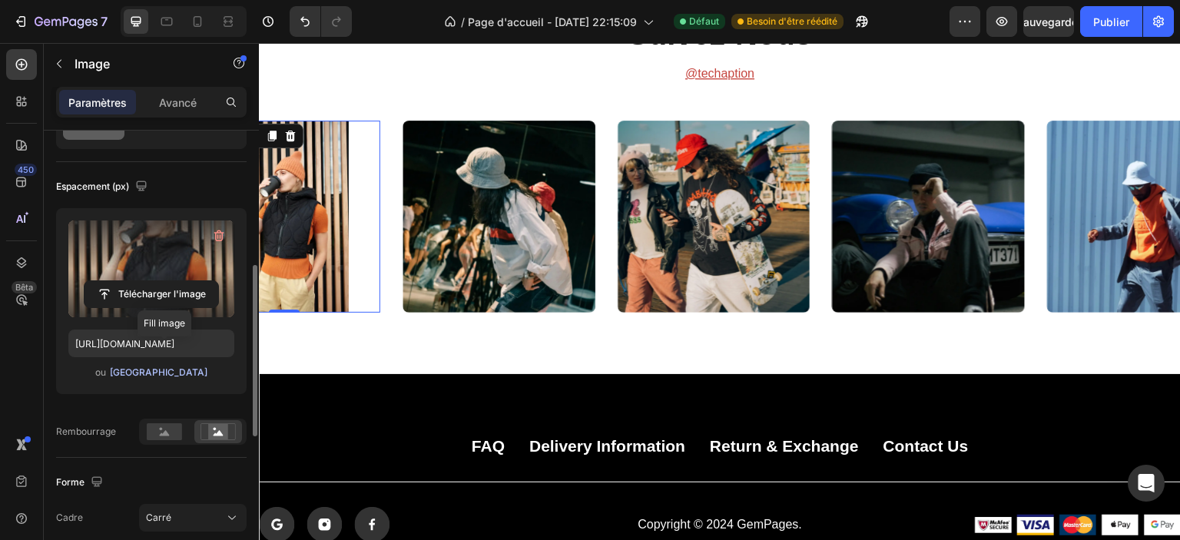
scroll to position [154, 0]
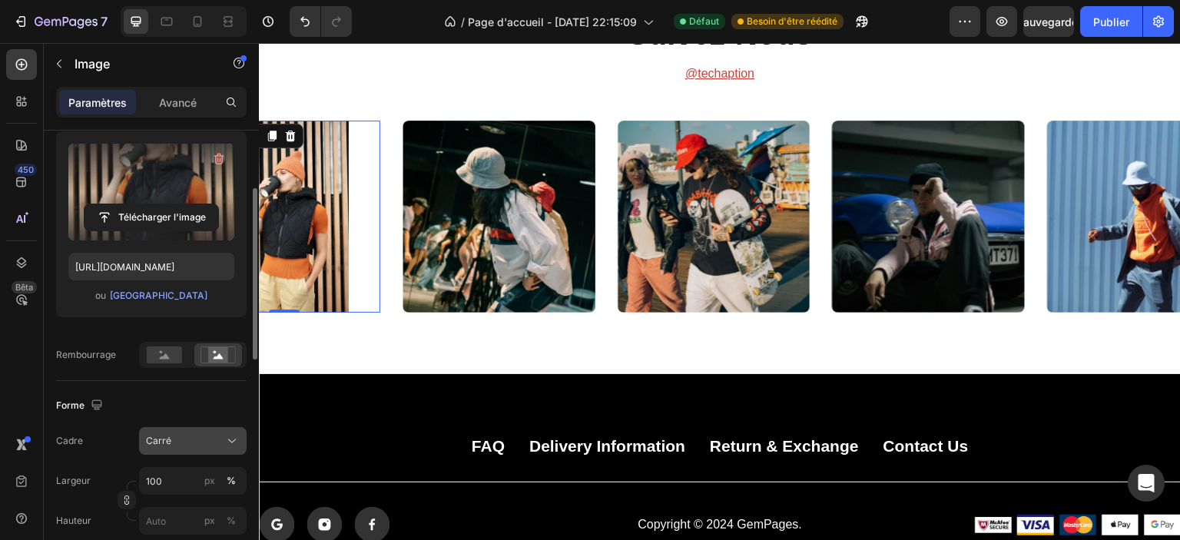
click at [175, 441] on div "Carré" at bounding box center [183, 441] width 75 height 14
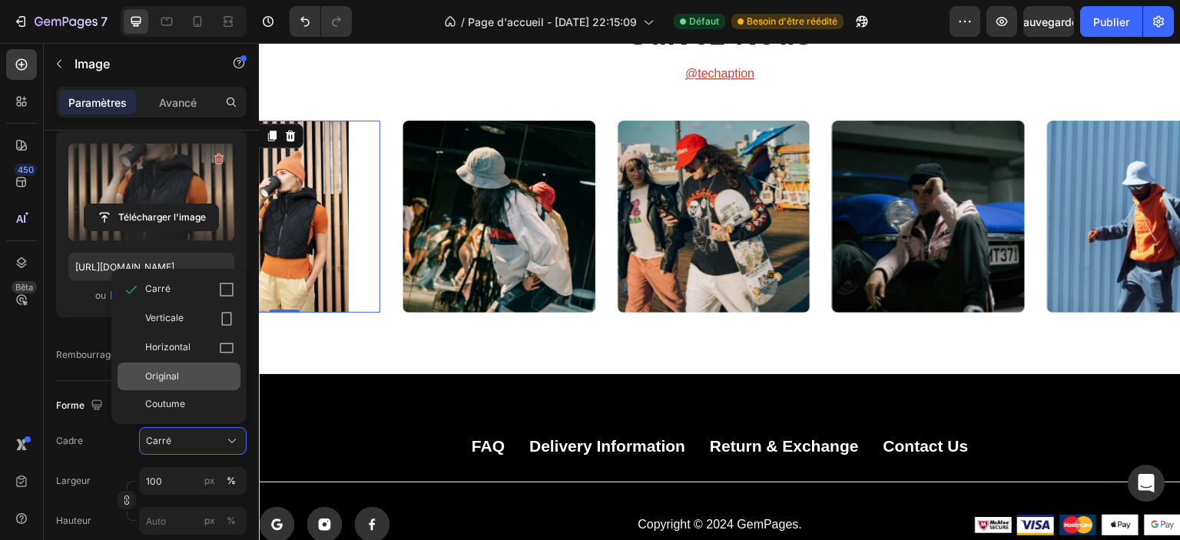
click at [178, 376] on div "Original" at bounding box center [189, 377] width 89 height 14
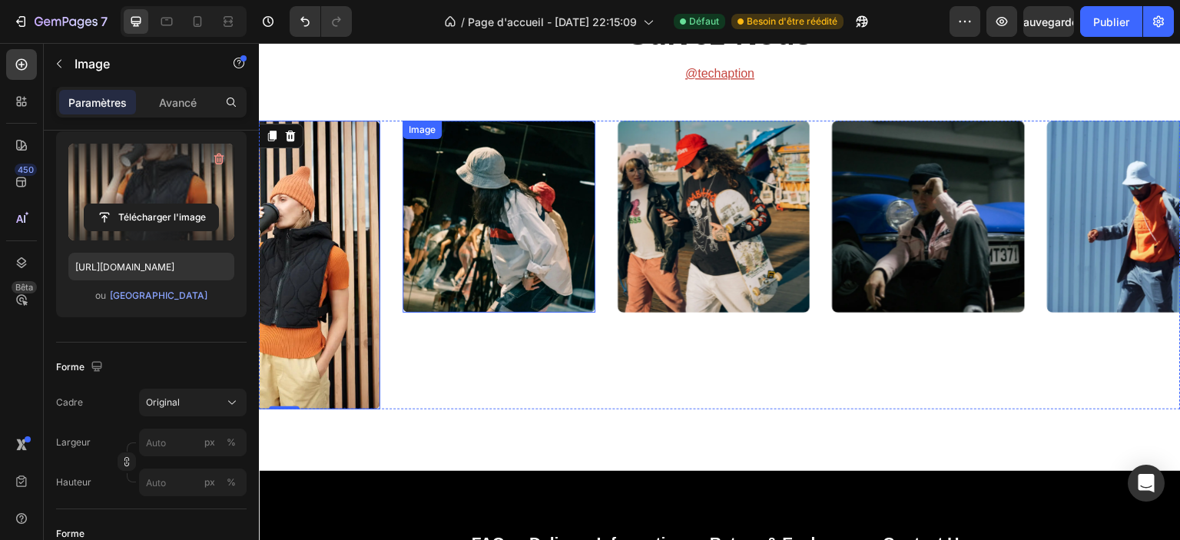
click at [470, 227] on img at bounding box center [499, 217] width 193 height 193
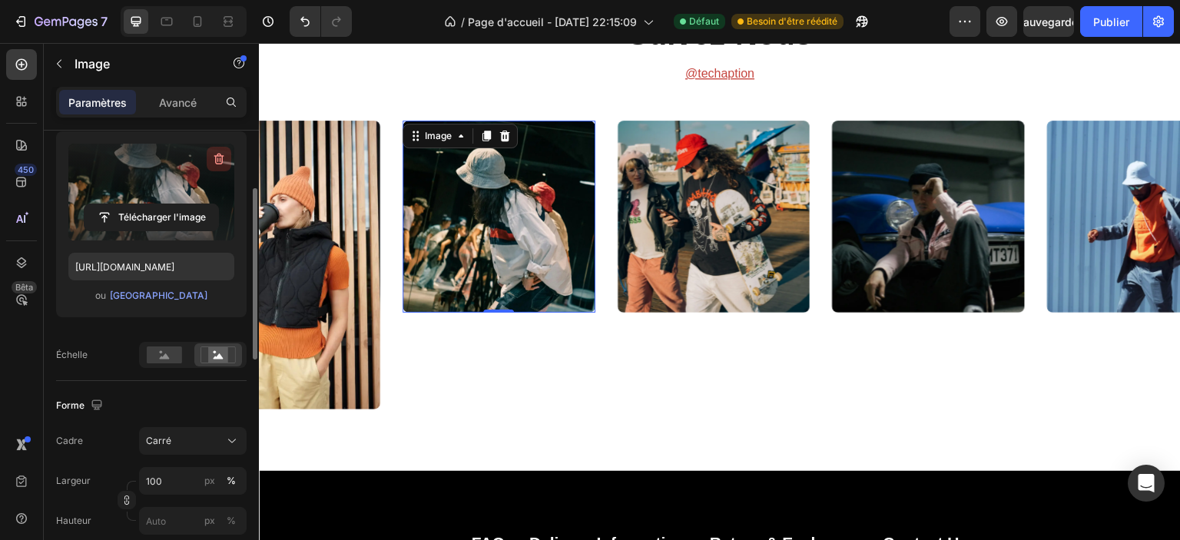
click at [208, 159] on button "button" at bounding box center [219, 159] width 25 height 25
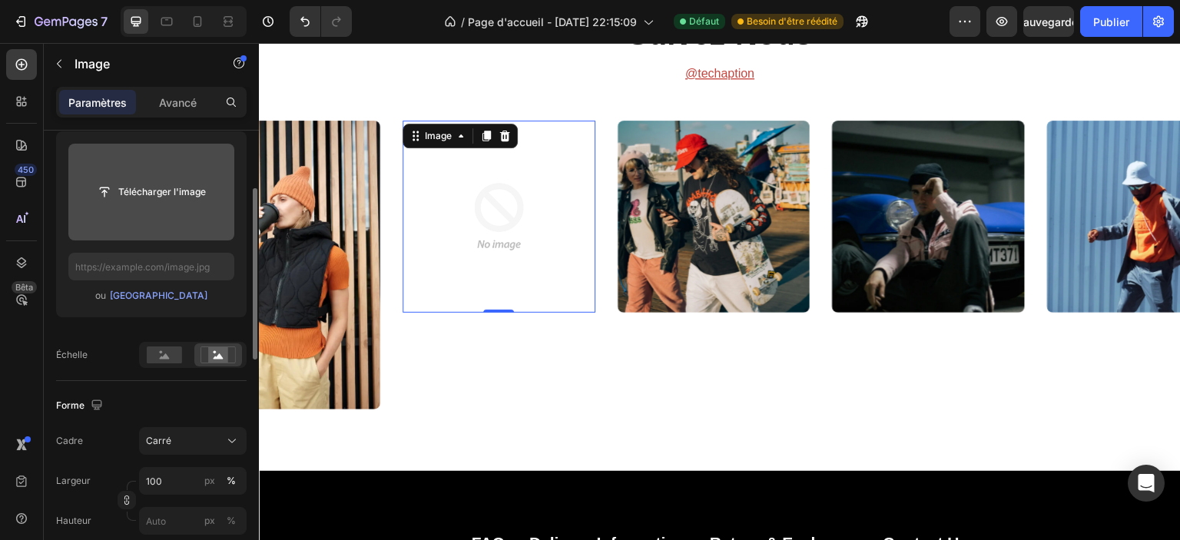
click at [171, 167] on input "file" at bounding box center [151, 192] width 166 height 97
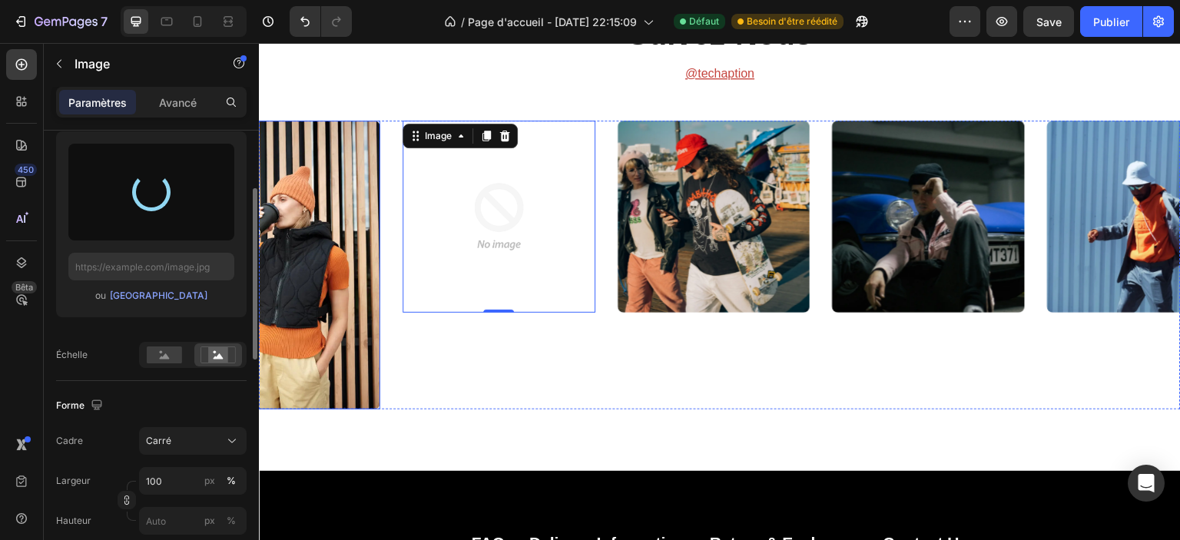
type input "[URL][DOMAIN_NAME]"
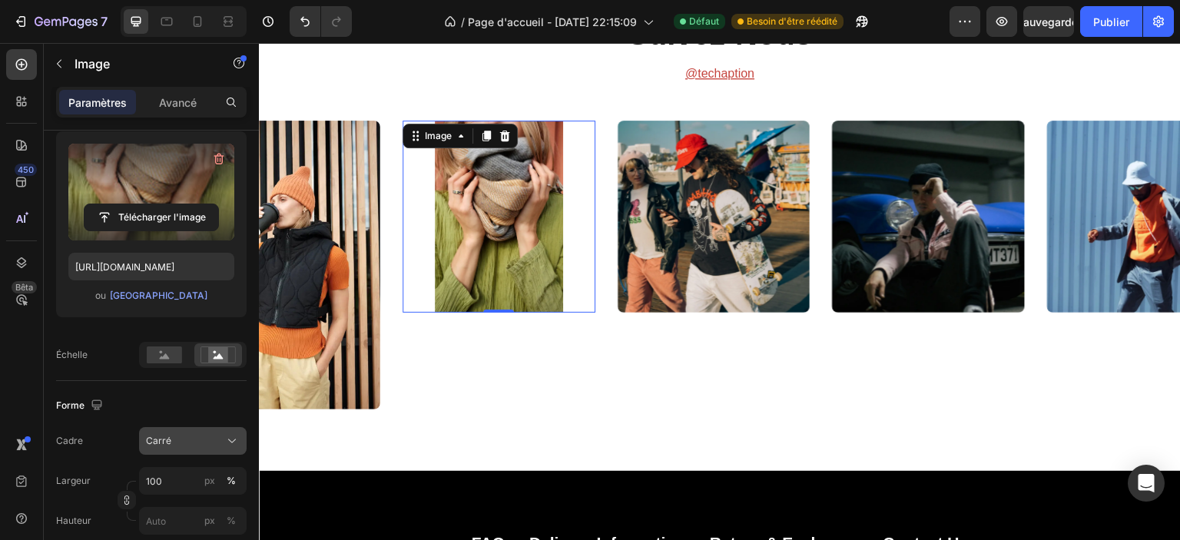
click at [179, 435] on div "Carré" at bounding box center [183, 441] width 75 height 14
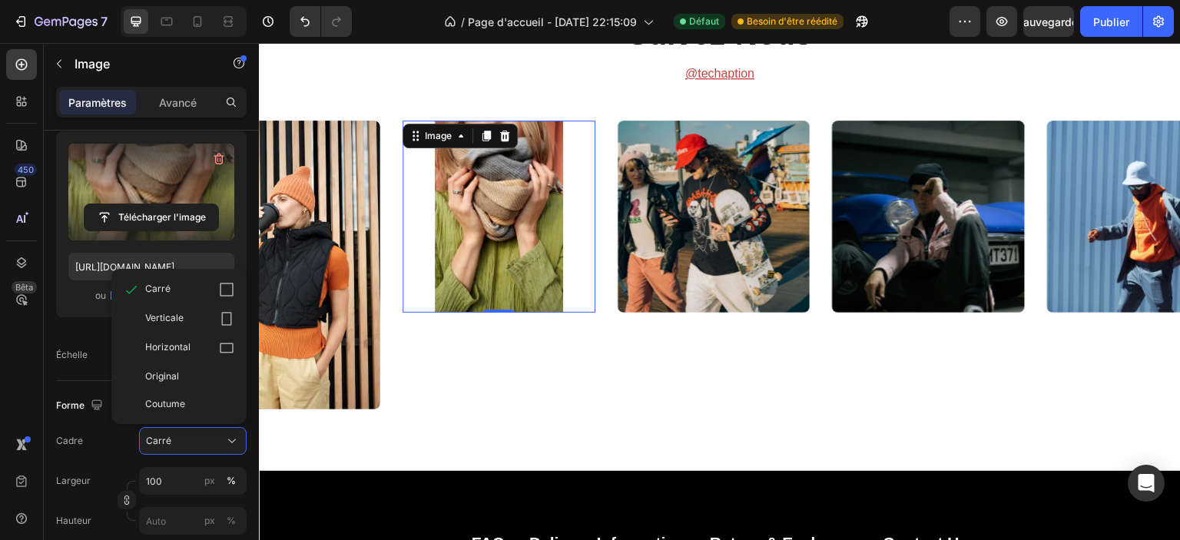
click at [175, 381] on span "Original" at bounding box center [162, 377] width 34 height 14
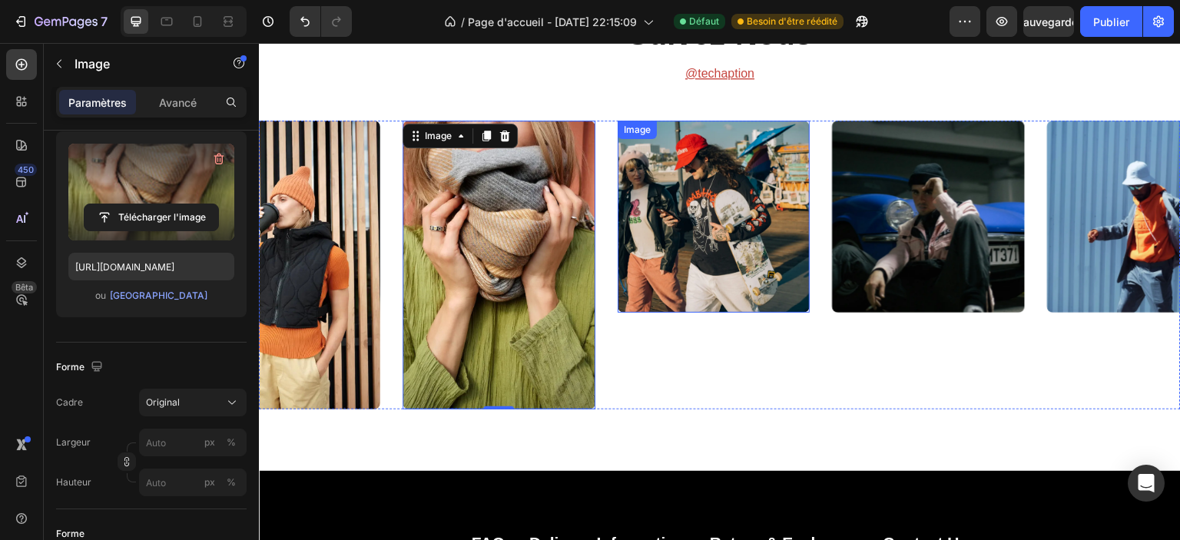
click at [701, 250] on img at bounding box center [714, 217] width 193 height 193
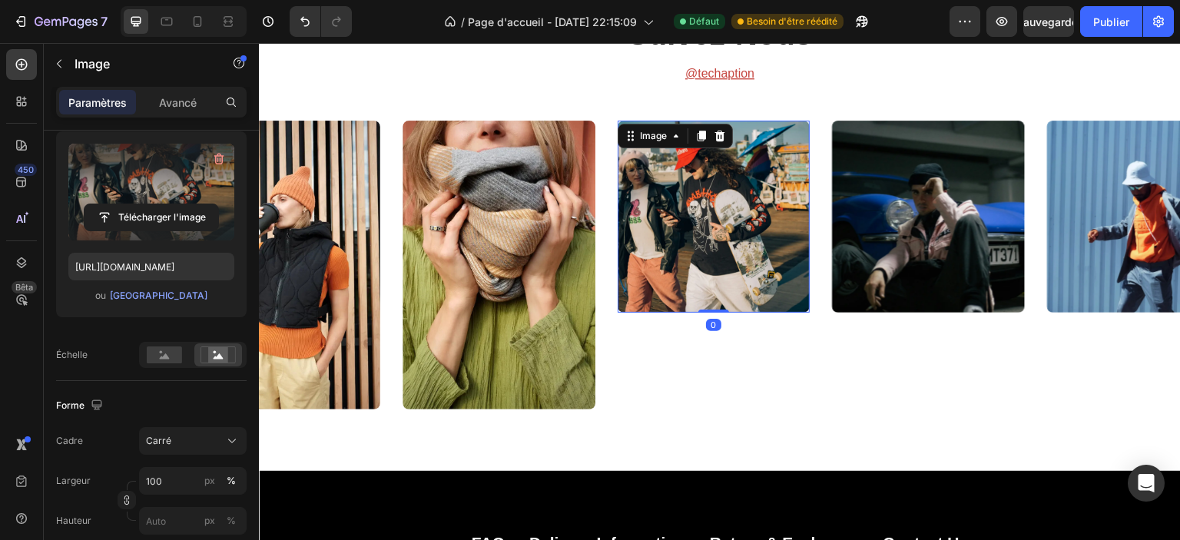
click at [147, 180] on label at bounding box center [151, 192] width 166 height 97
click at [147, 204] on input "file" at bounding box center [152, 217] width 134 height 26
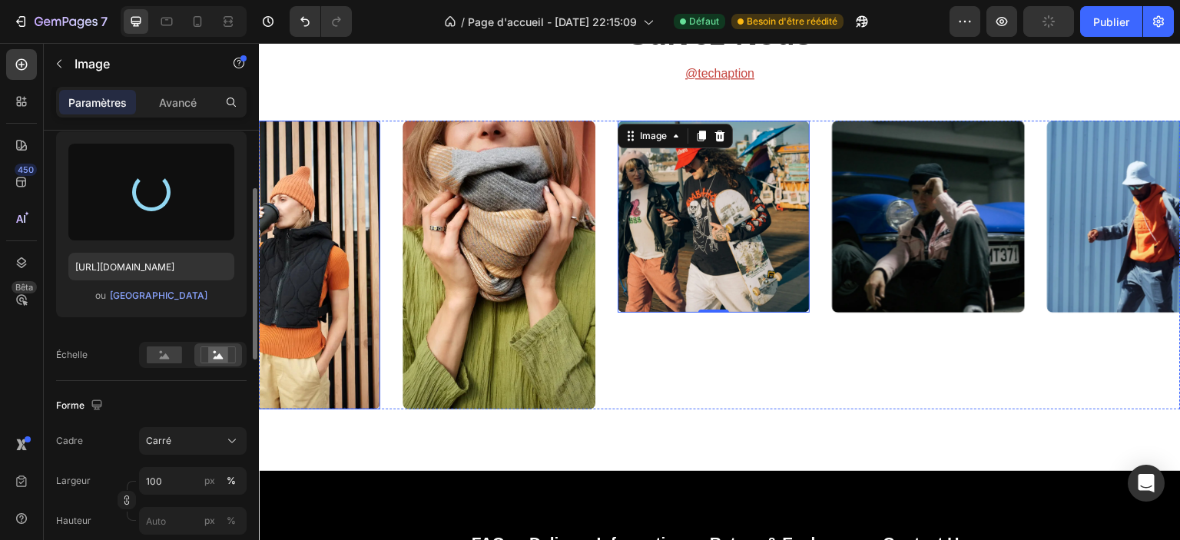
type input "[URL][DOMAIN_NAME]"
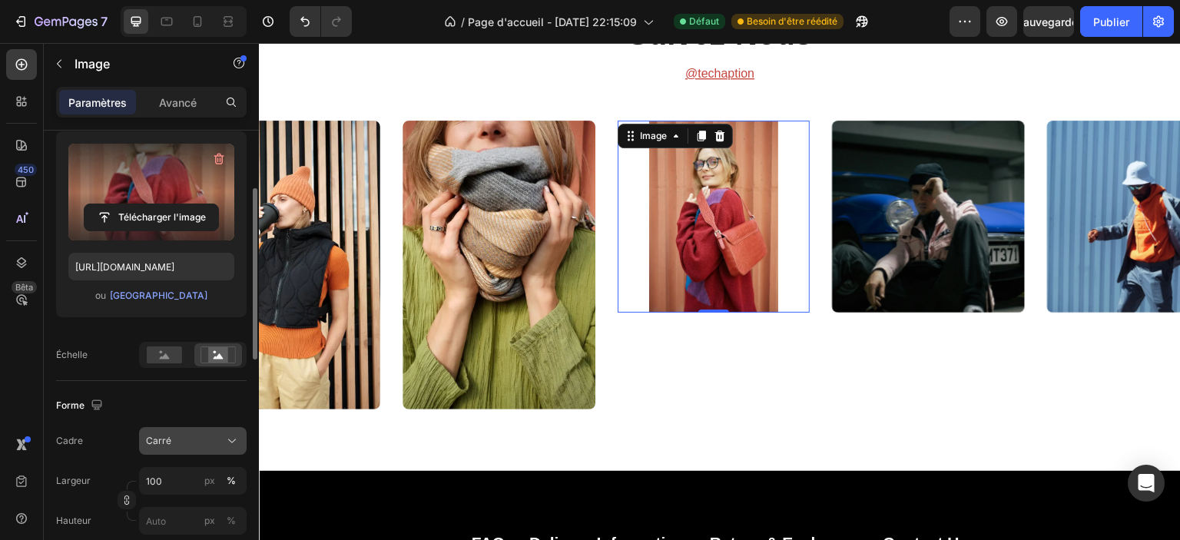
click at [165, 435] on font "Carré" at bounding box center [158, 441] width 25 height 12
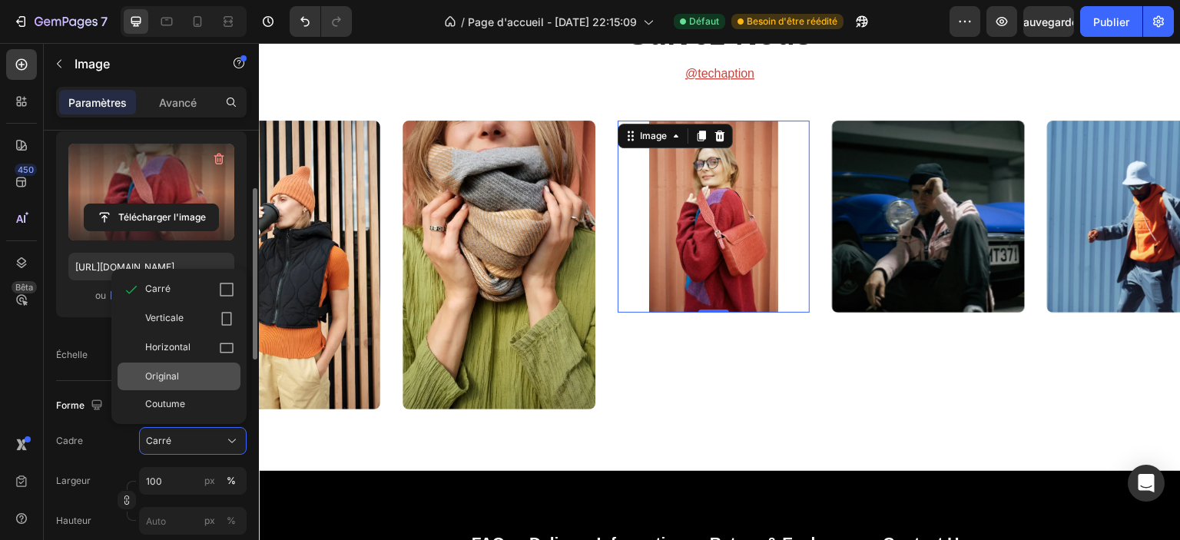
click at [178, 383] on div "Original" at bounding box center [179, 377] width 123 height 28
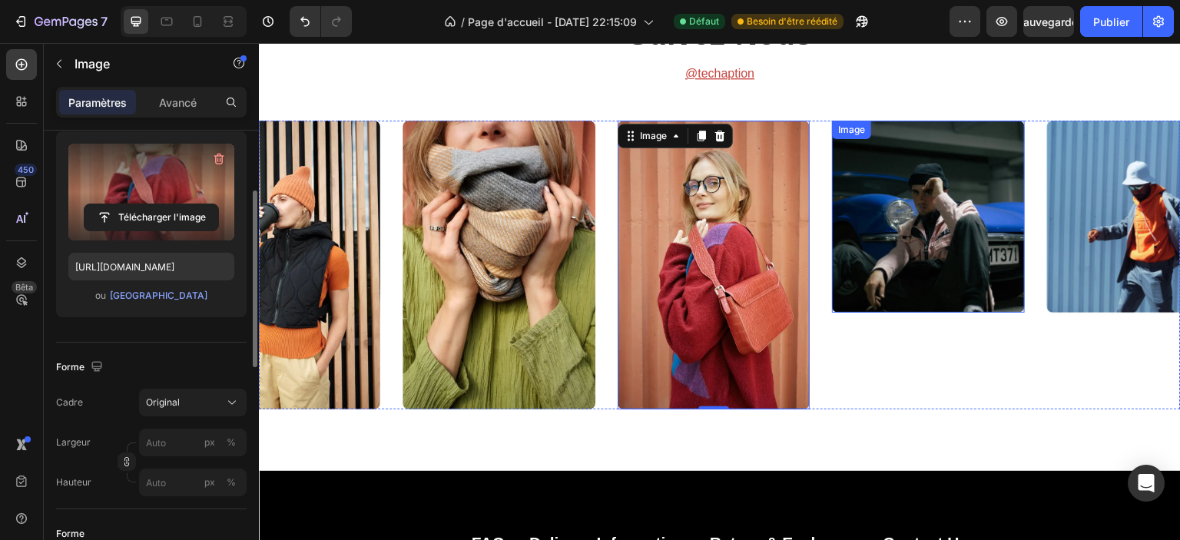
click at [926, 220] on img at bounding box center [929, 217] width 193 height 193
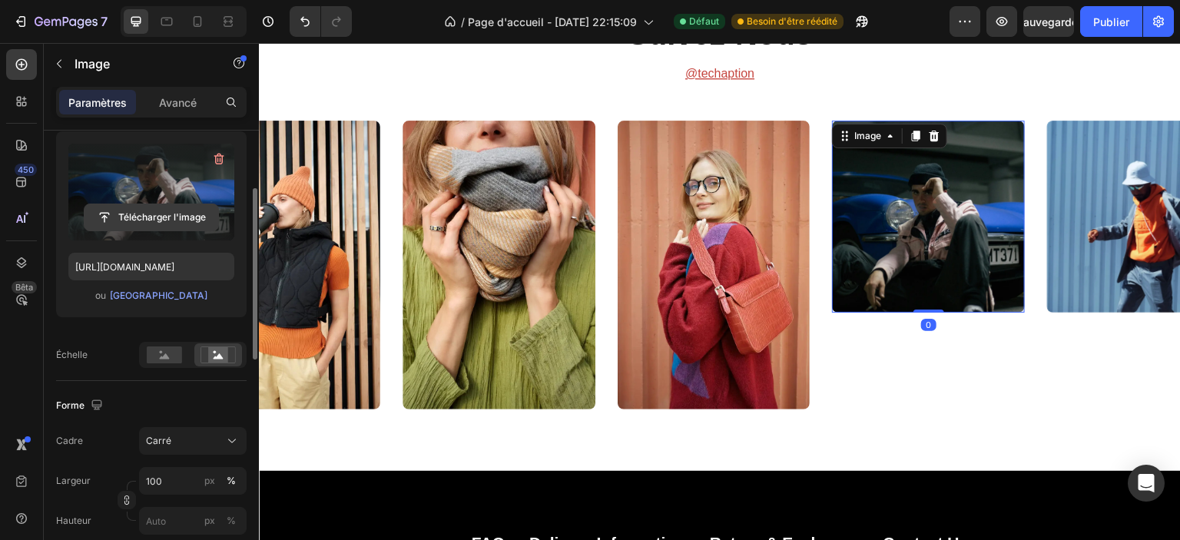
click at [157, 228] on input "file" at bounding box center [152, 217] width 134 height 26
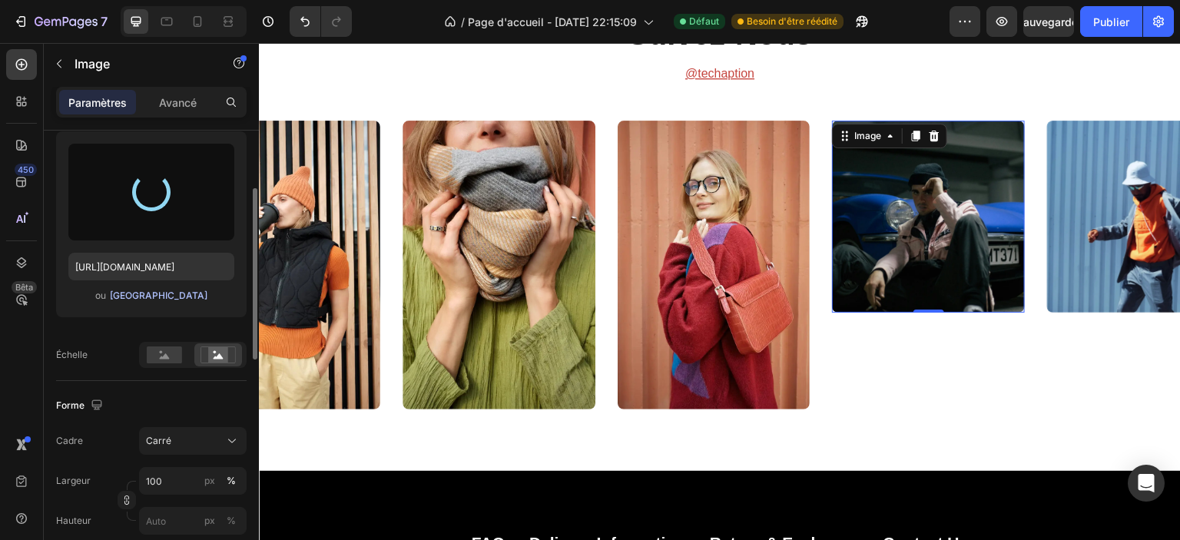
type input "[URL][DOMAIN_NAME]"
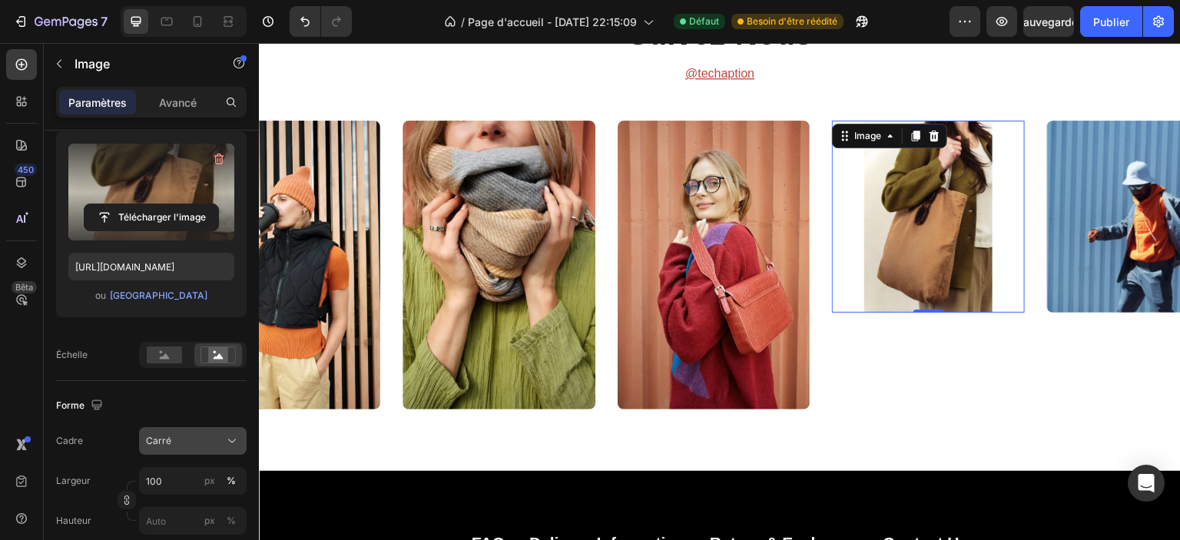
click at [171, 439] on div "Carré" at bounding box center [183, 441] width 75 height 14
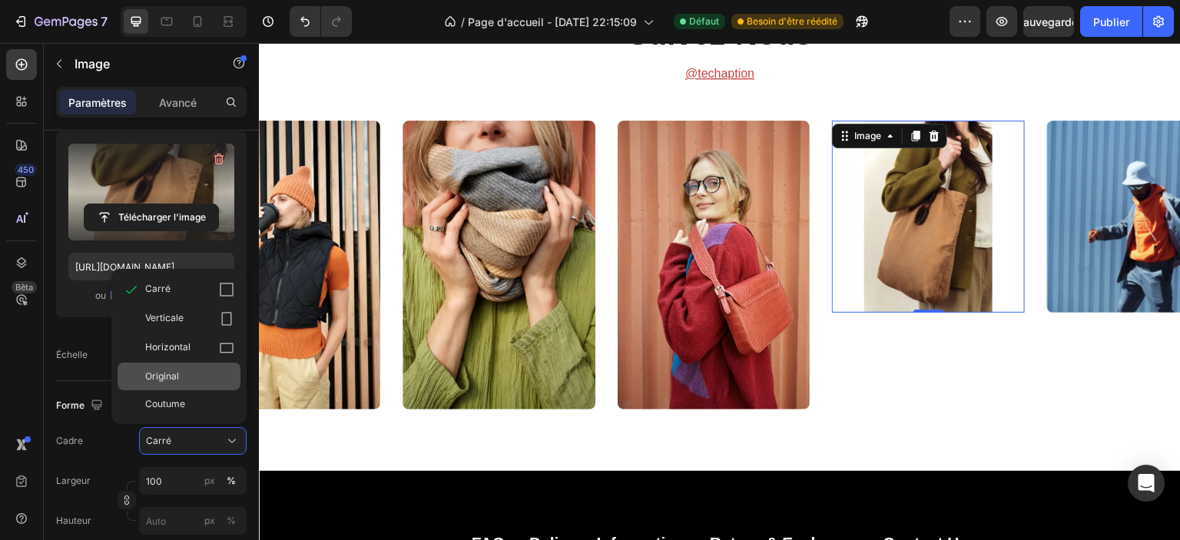
click at [184, 380] on div "Original" at bounding box center [189, 377] width 89 height 14
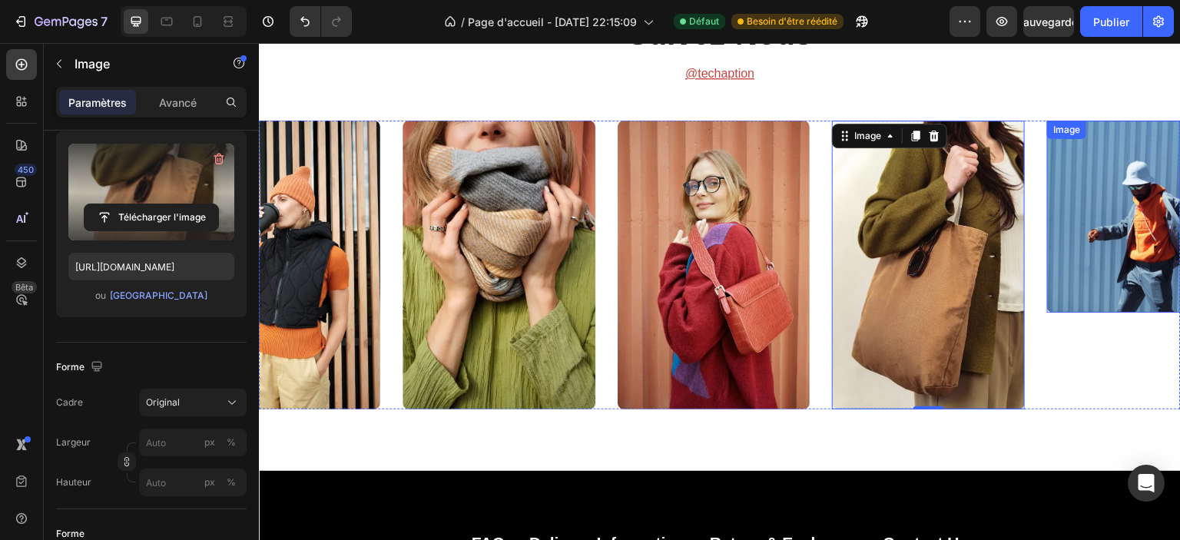
click at [1081, 247] on img at bounding box center [1143, 217] width 193 height 193
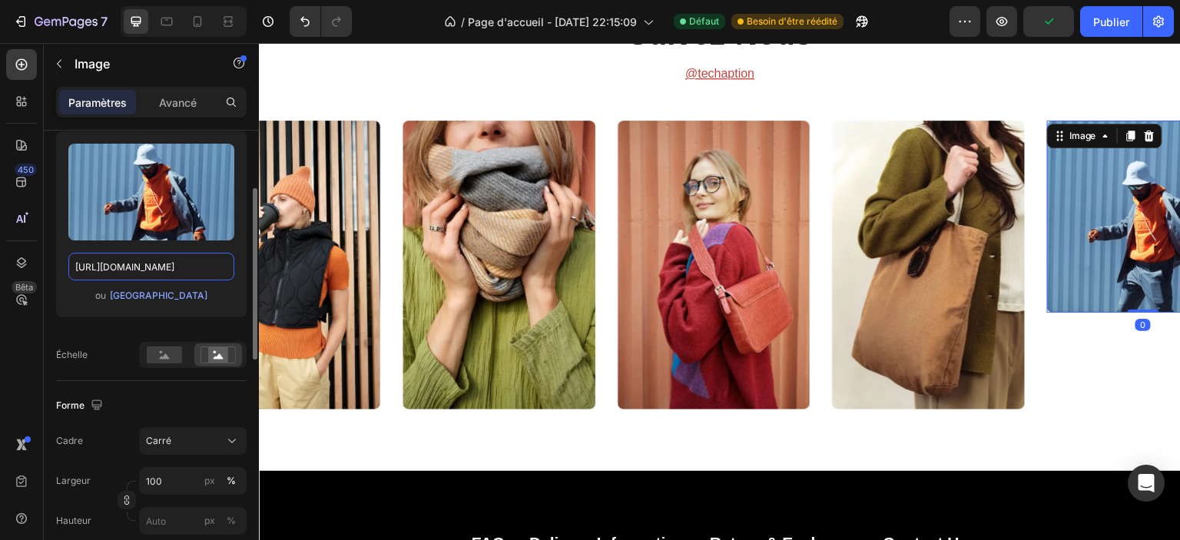
click at [139, 263] on input "https://cdn.shopify.com/s/files/1/0826/8254/4162/files/gempages_585287611619213…" at bounding box center [151, 267] width 166 height 28
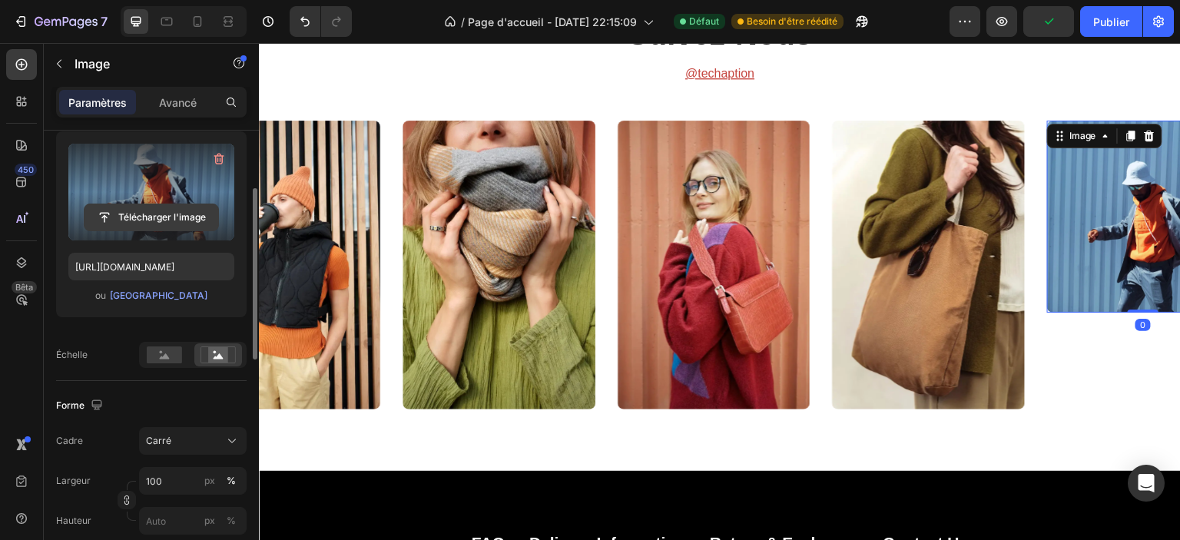
click at [143, 204] on input "file" at bounding box center [152, 217] width 134 height 26
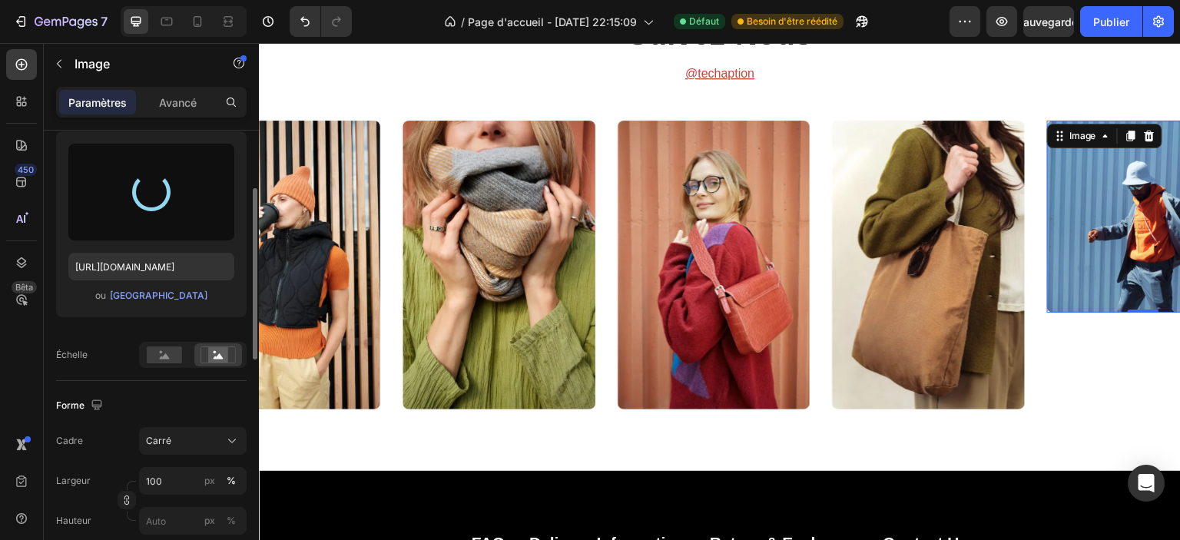
type input "[URL][DOMAIN_NAME]"
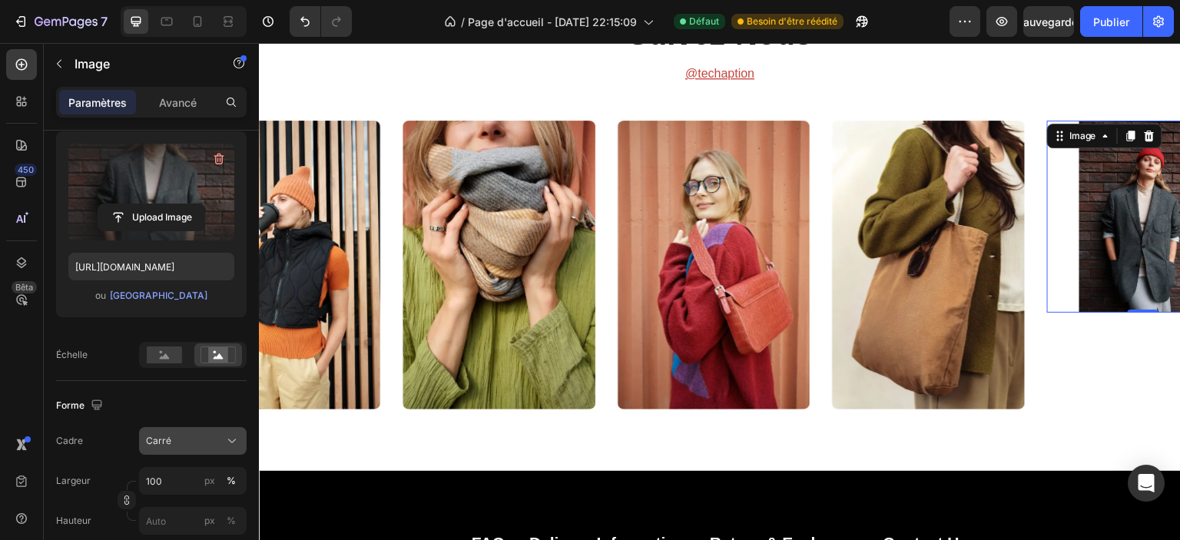
click at [164, 436] on font "Carré" at bounding box center [158, 441] width 25 height 12
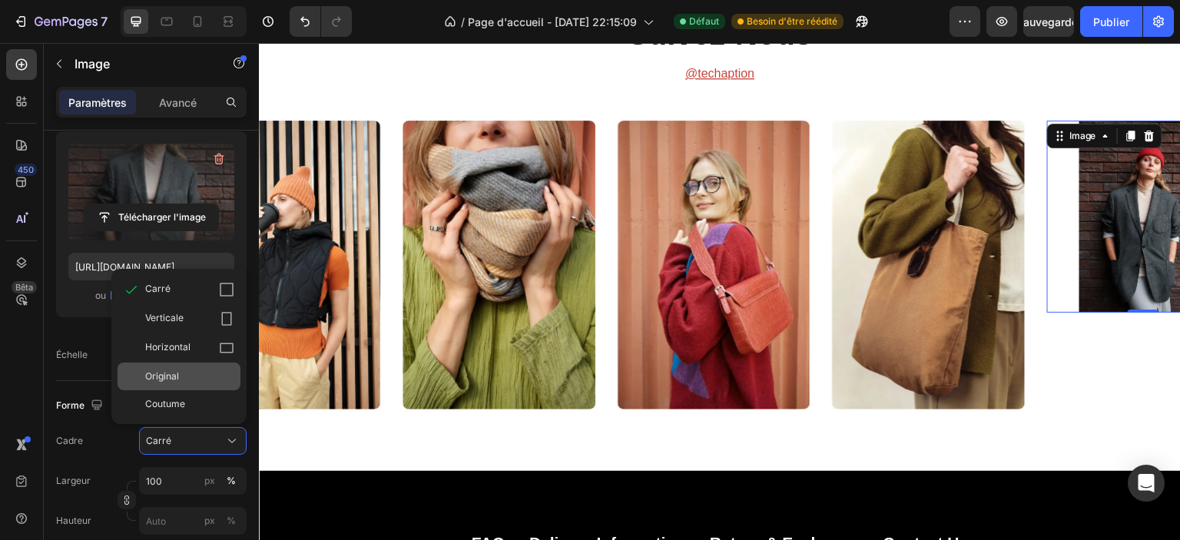
click at [156, 372] on font "Original" at bounding box center [162, 376] width 34 height 12
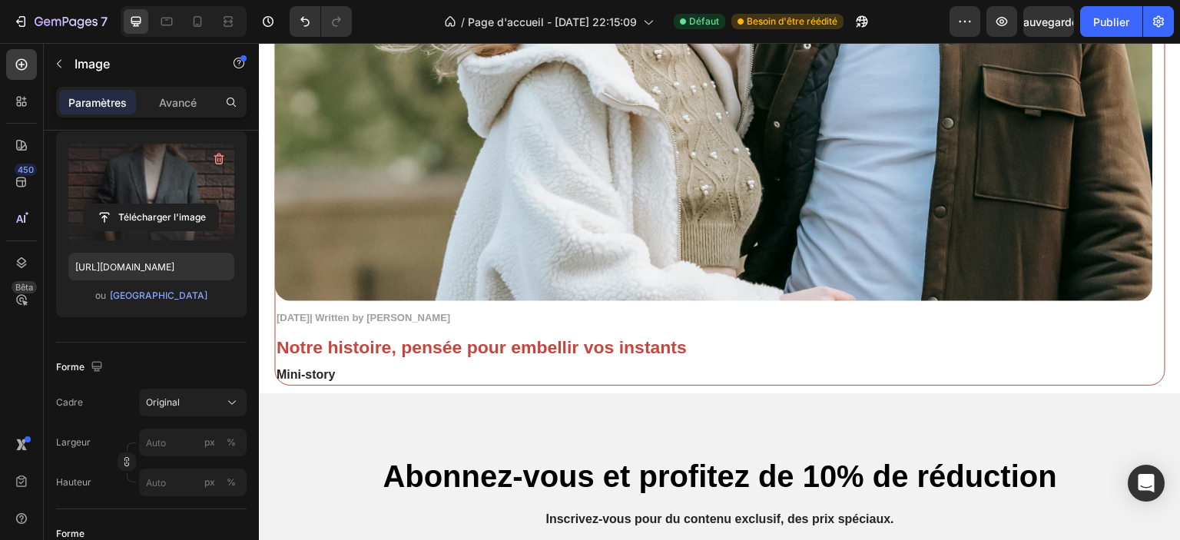
scroll to position [3749, 0]
click at [1112, 15] on font "Publier" at bounding box center [1111, 21] width 36 height 13
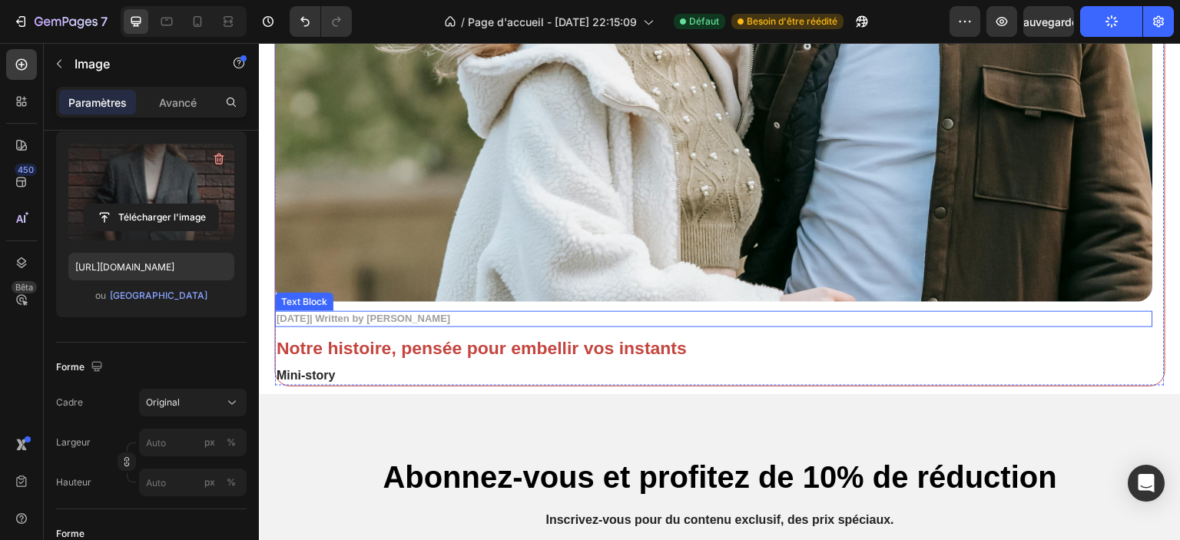
click at [326, 317] on p "November 3, 2025| Written by Stella Hendriks" at bounding box center [714, 319] width 875 height 13
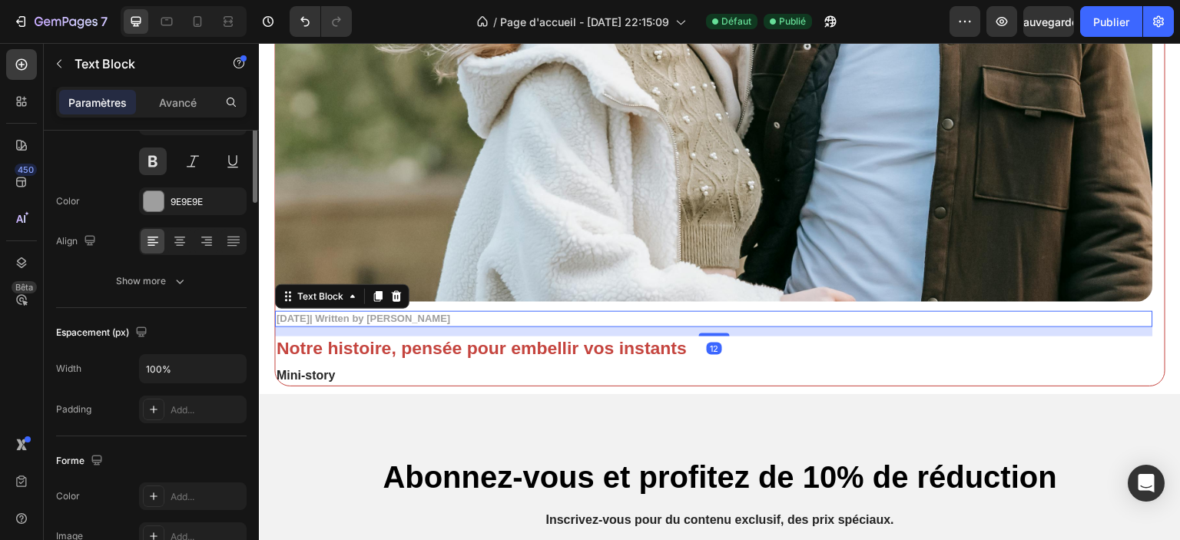
scroll to position [0, 0]
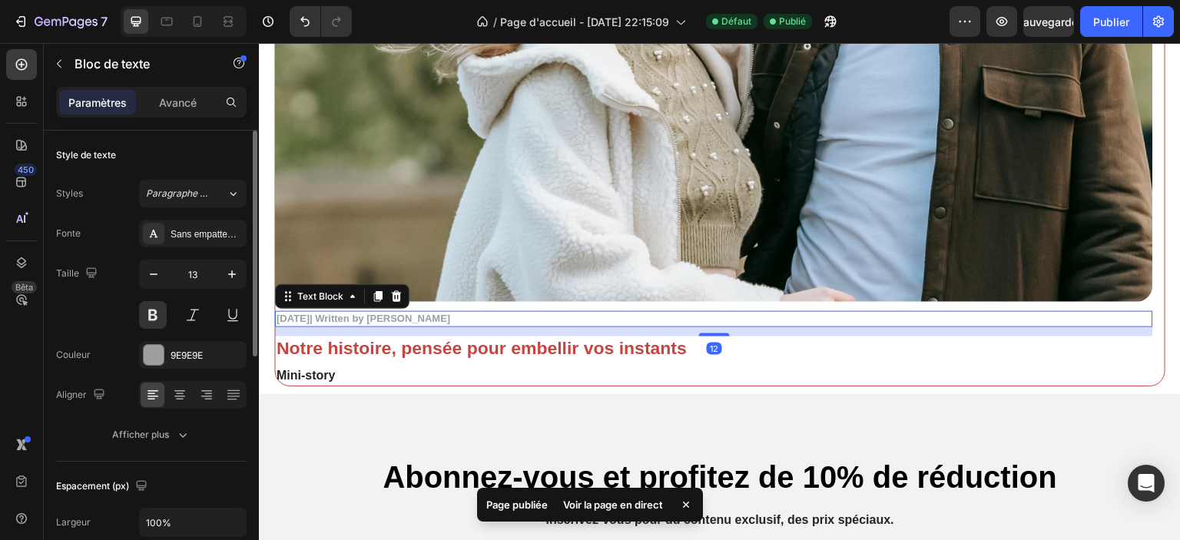
click at [316, 314] on p "November 3, 2025| Written by Stella Hendriks" at bounding box center [714, 319] width 875 height 13
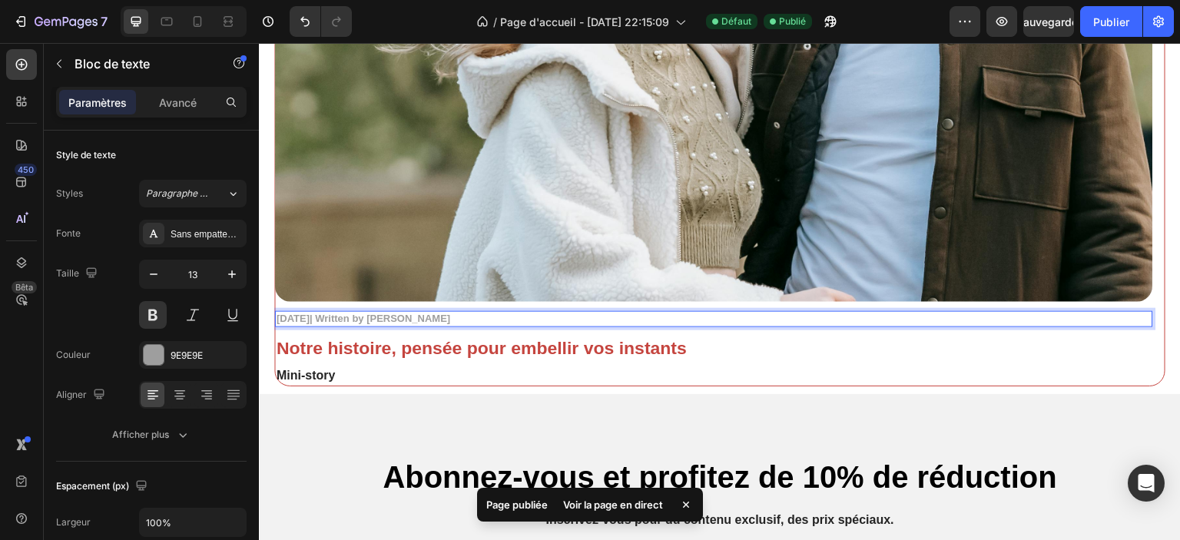
click at [381, 313] on p "November 3, 2025| Written by Stella Hendriks" at bounding box center [714, 319] width 875 height 13
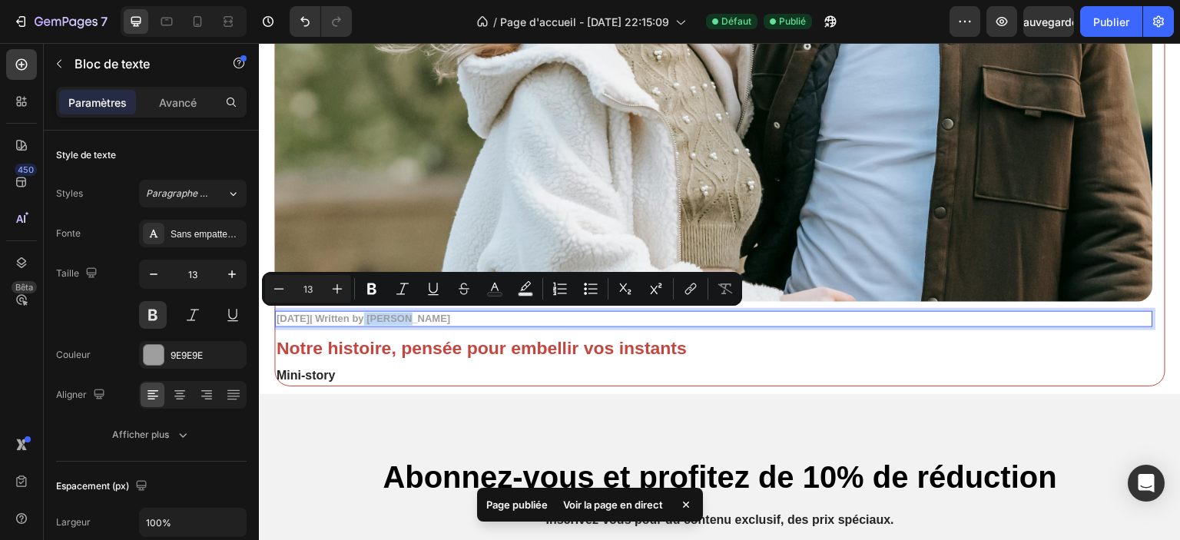
click at [305, 316] on p "November 3, 2025| Written by Stella Hendriks" at bounding box center [714, 319] width 875 height 13
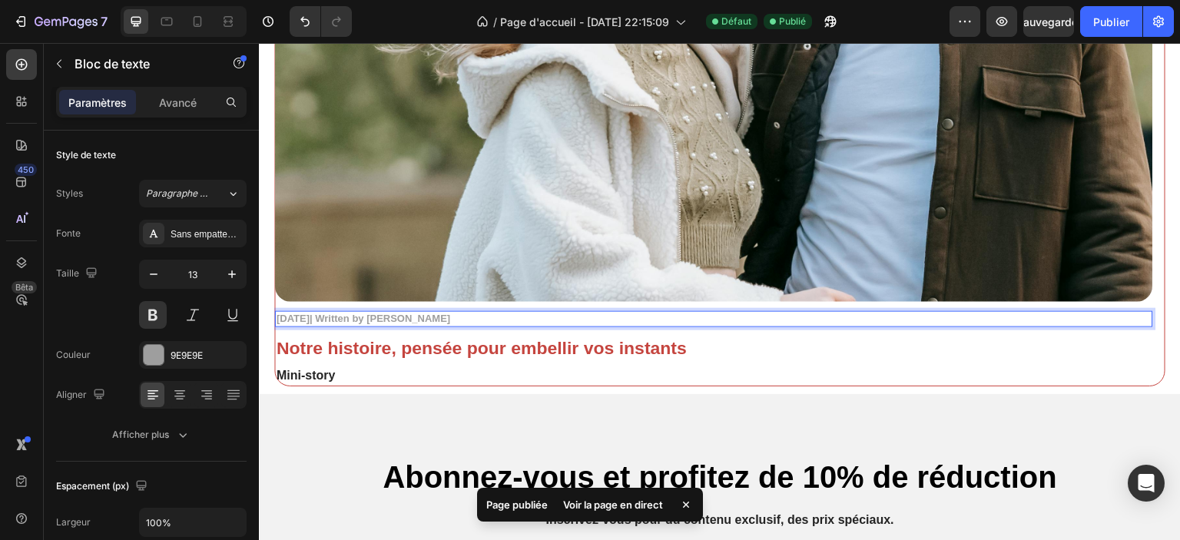
click at [326, 321] on p "November 3, 2025| Written by Stella Hendriks" at bounding box center [714, 319] width 875 height 13
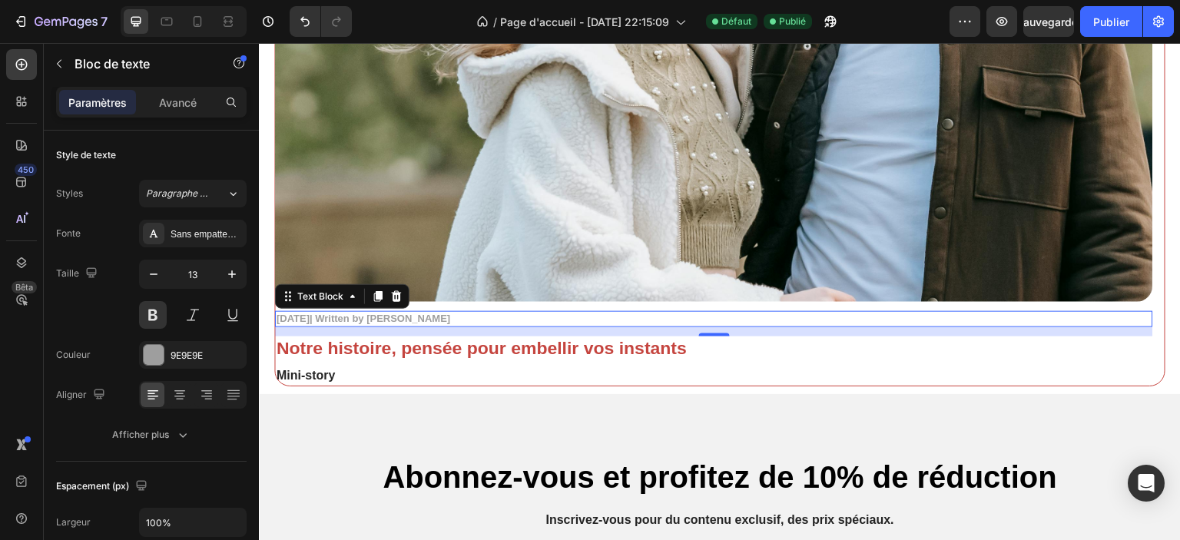
click at [323, 320] on p "November 3, 2025| Written by Stella Hendriks" at bounding box center [714, 319] width 875 height 13
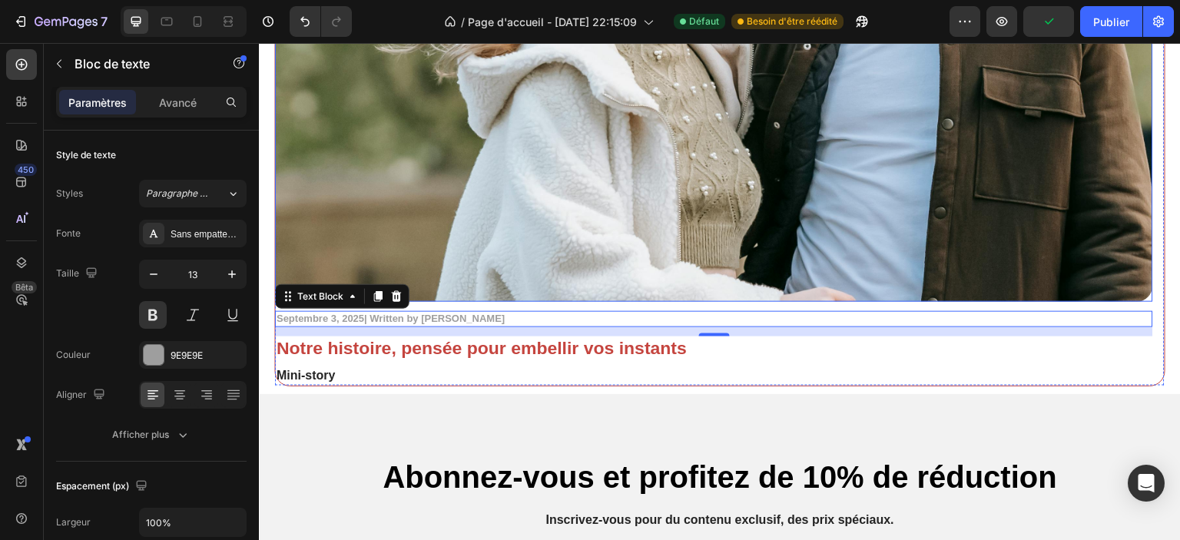
click at [731, 204] on img at bounding box center [714, 9] width 878 height 585
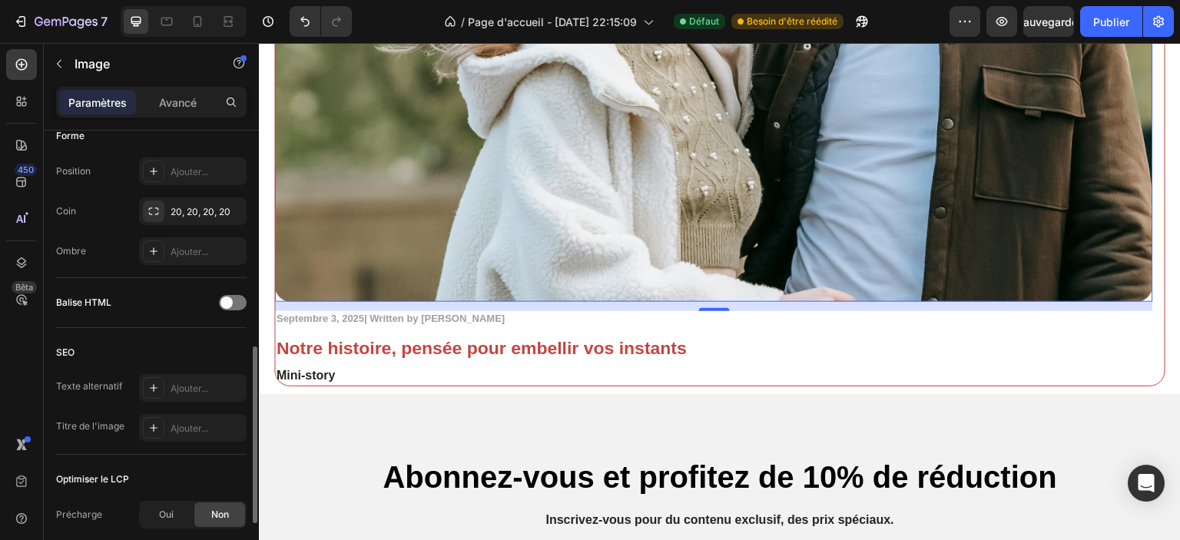
scroll to position [475, 0]
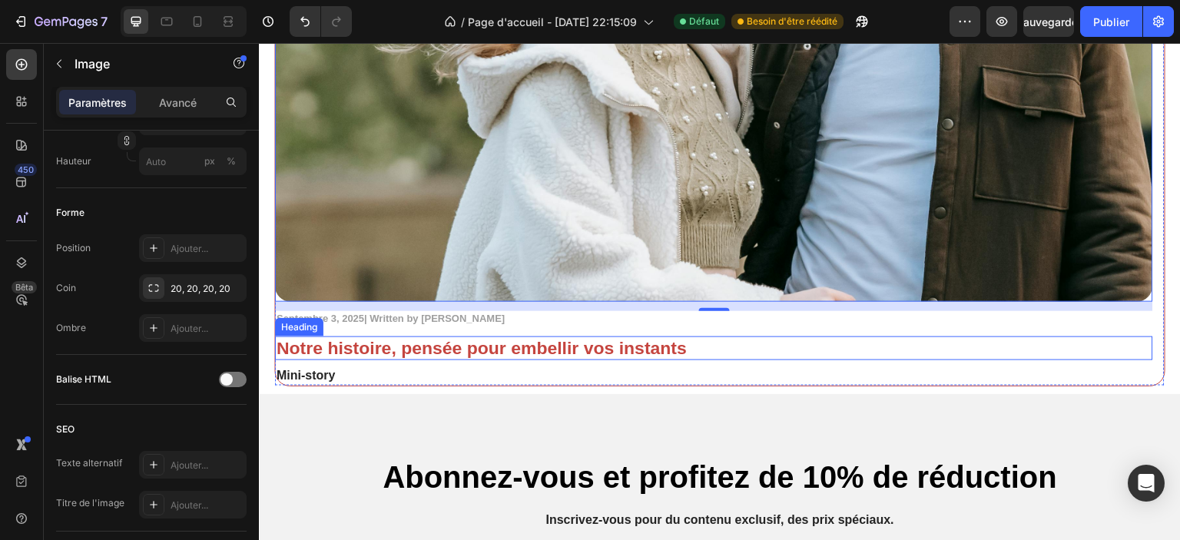
click at [930, 350] on h2 "Notre histoire, pensée pour embellir vos instants" at bounding box center [714, 348] width 878 height 25
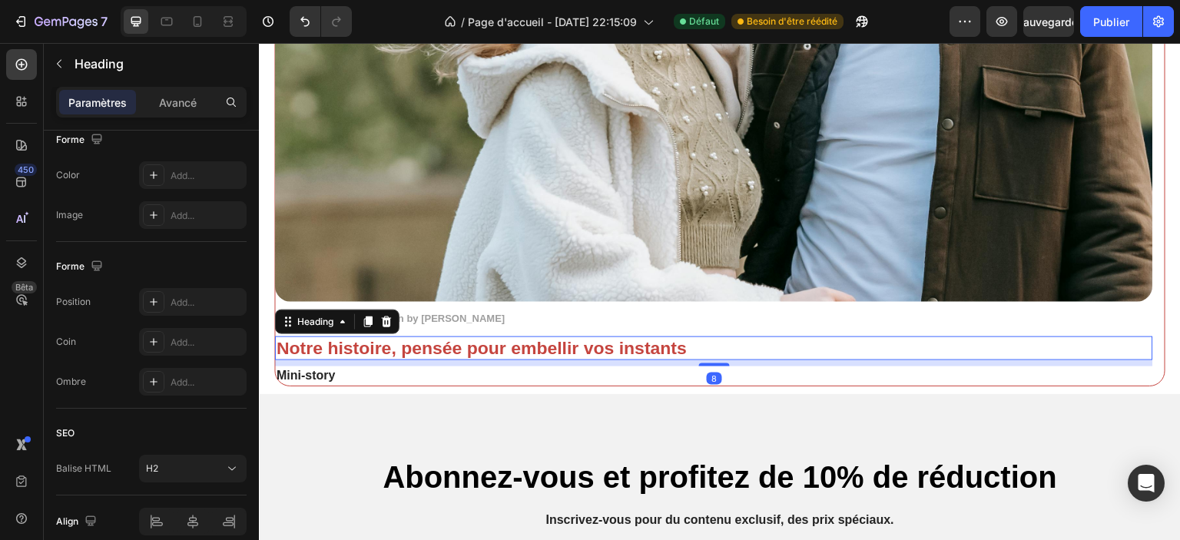
scroll to position [0, 0]
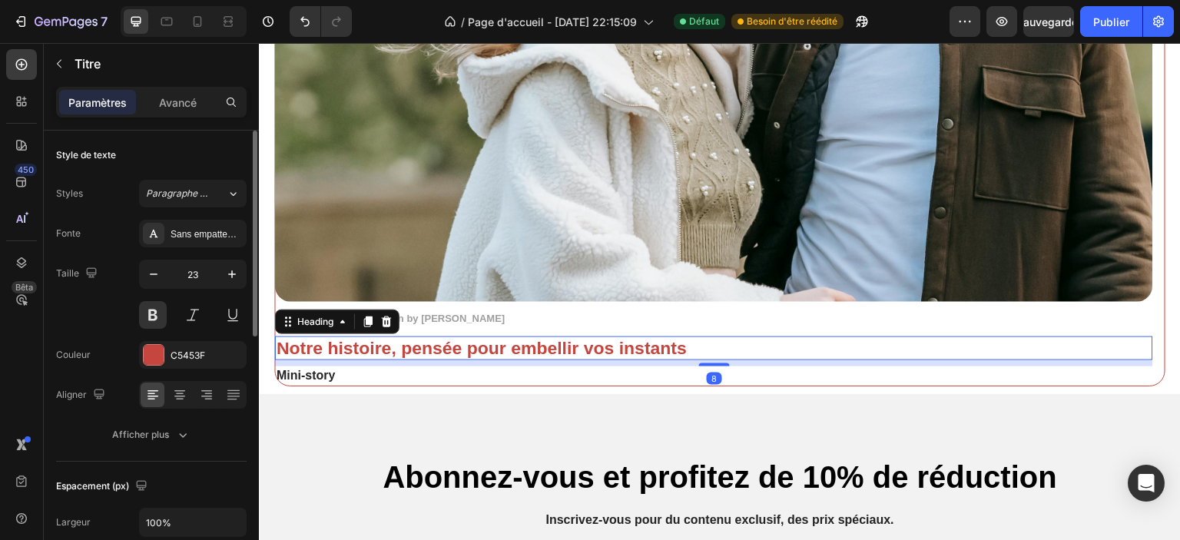
click at [961, 316] on p "[DATE]| Written by [PERSON_NAME]" at bounding box center [714, 319] width 875 height 13
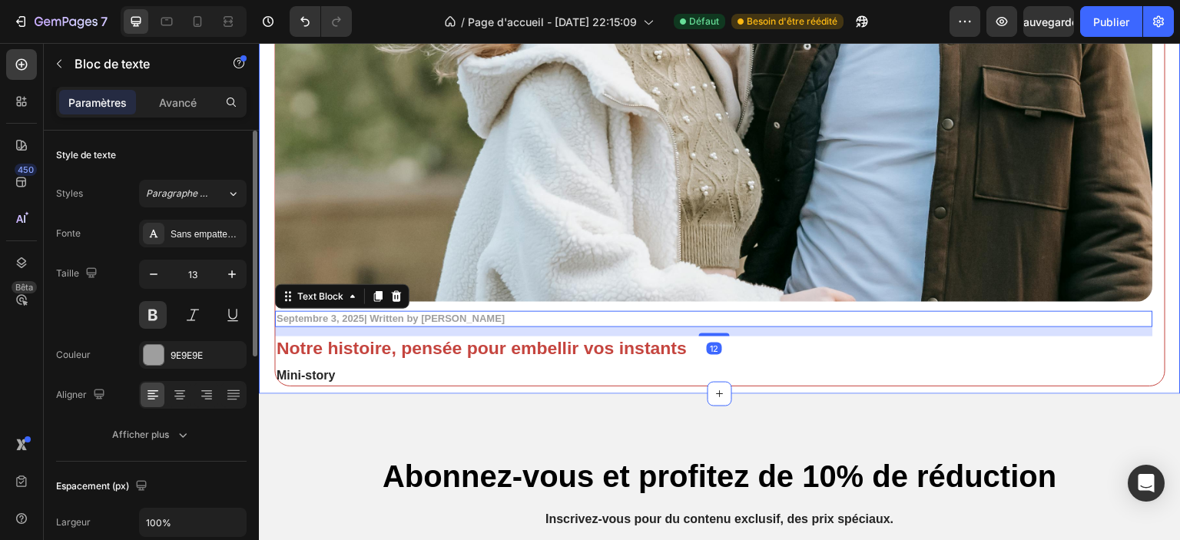
click at [1155, 376] on div "Blogs Heading Image Septembre 3, 2025| Written by Stella Hendriks Text Block 12…" at bounding box center [720, 15] width 922 height 758
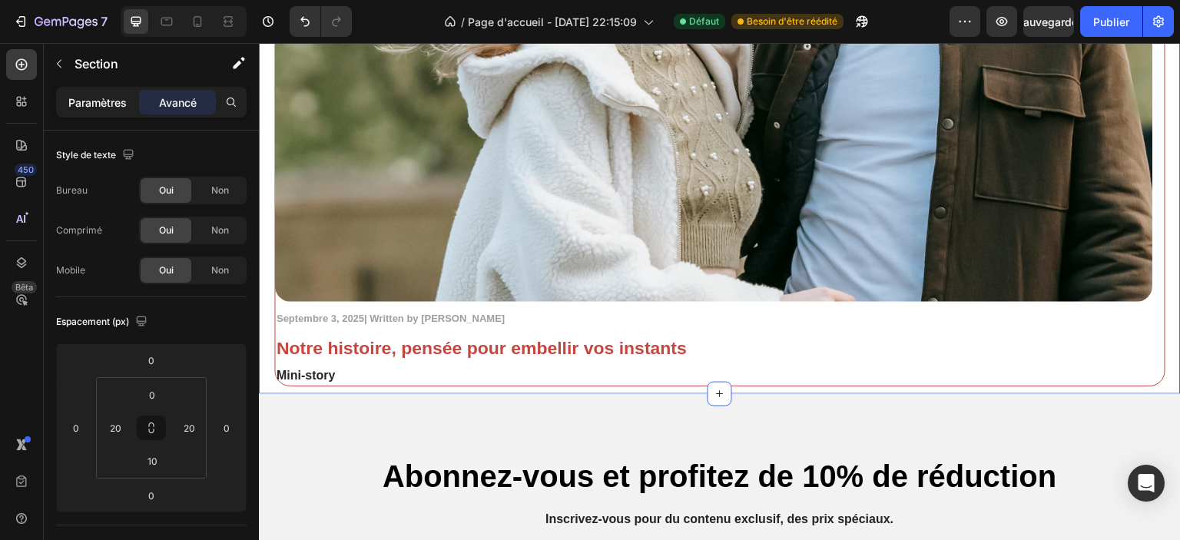
click at [80, 96] on font "Paramètres" at bounding box center [97, 102] width 58 height 13
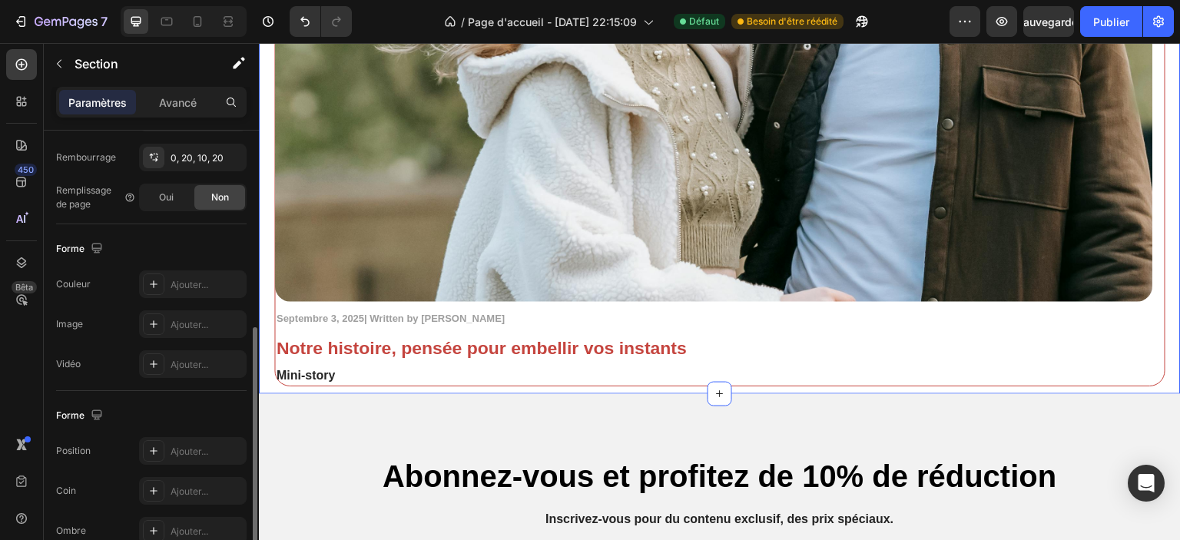
scroll to position [482, 0]
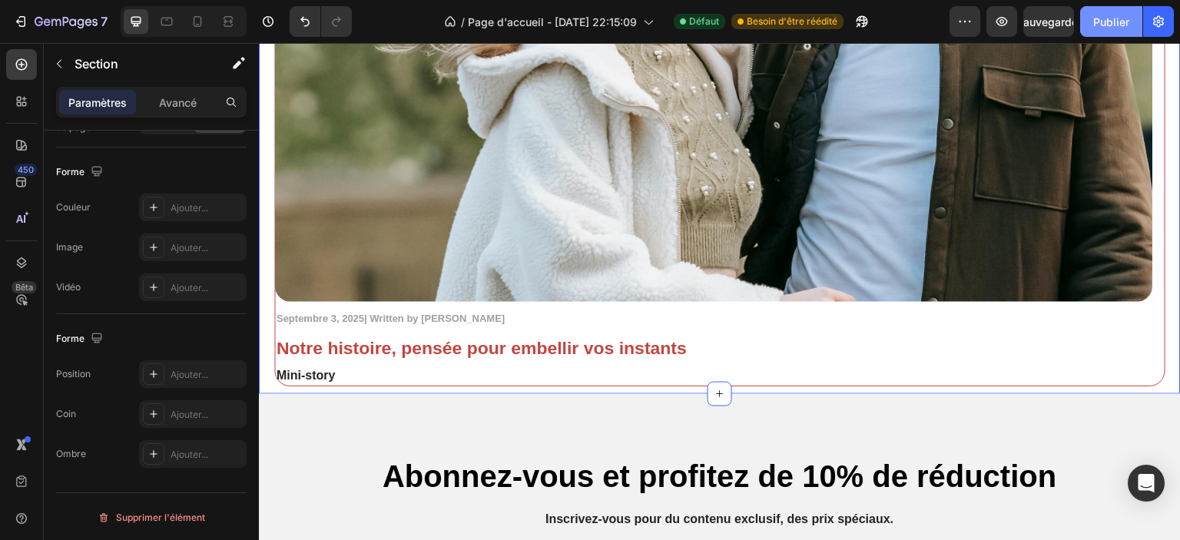
click at [1095, 31] on button "Publier" at bounding box center [1111, 21] width 62 height 31
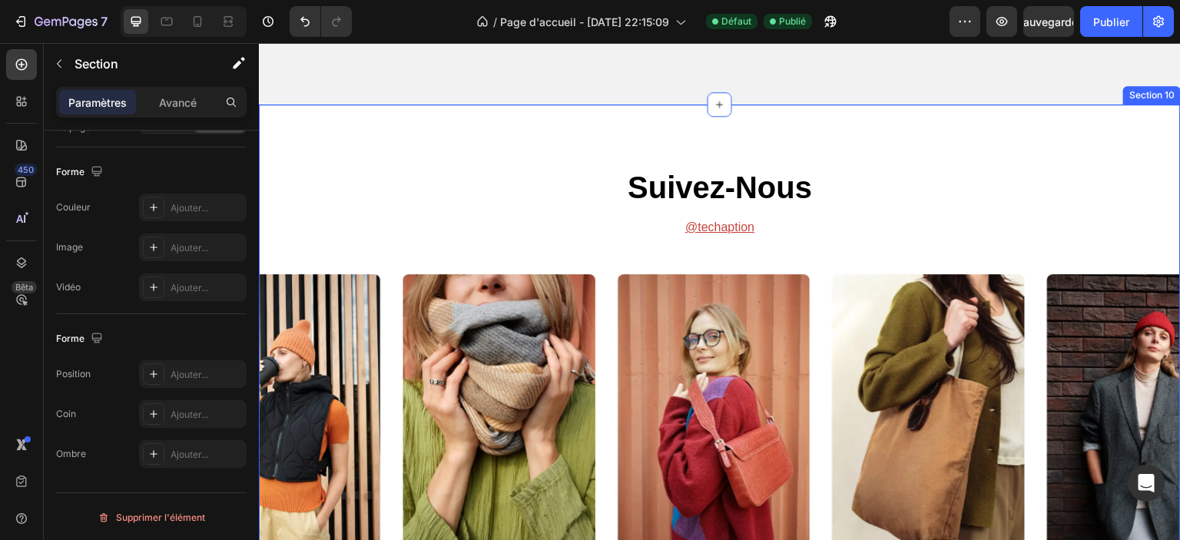
scroll to position [4133, 0]
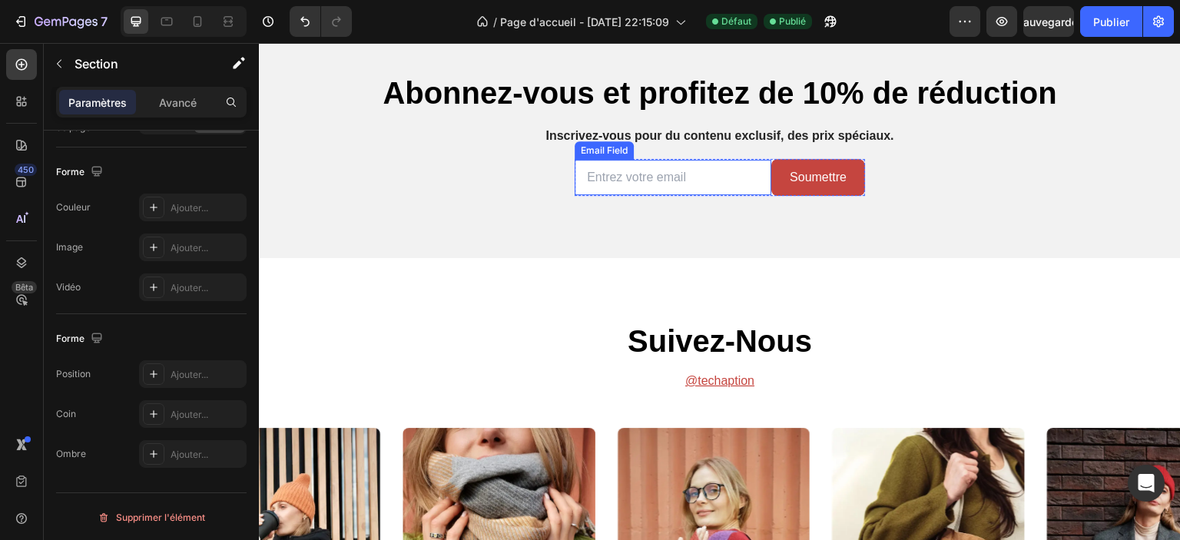
drag, startPoint x: 731, startPoint y: 184, endPoint x: 758, endPoint y: 184, distance: 27.7
click at [731, 184] on input "email" at bounding box center [673, 178] width 197 height 36
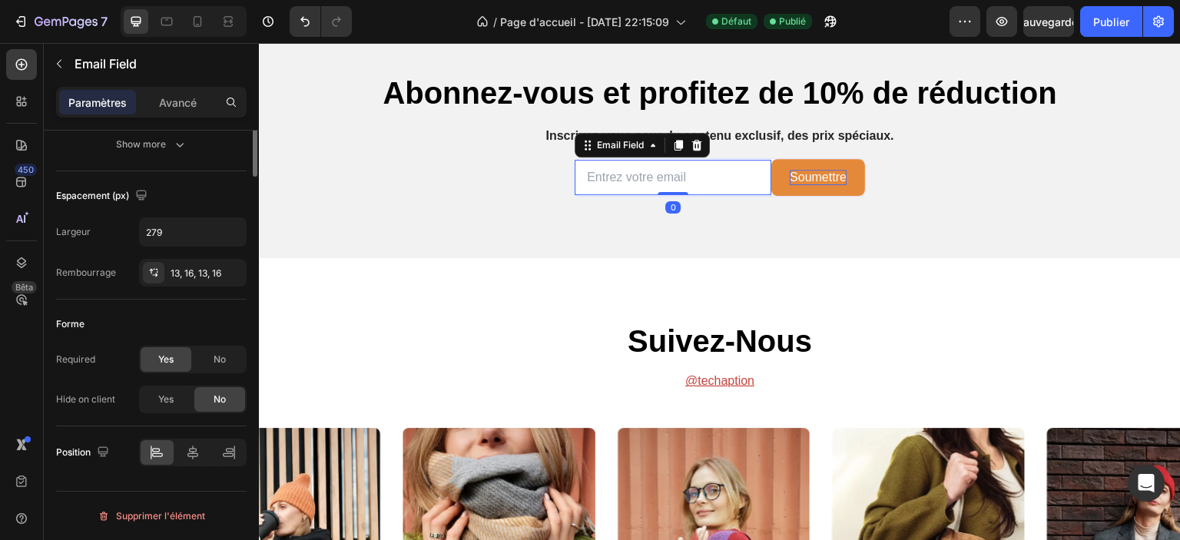
scroll to position [0, 0]
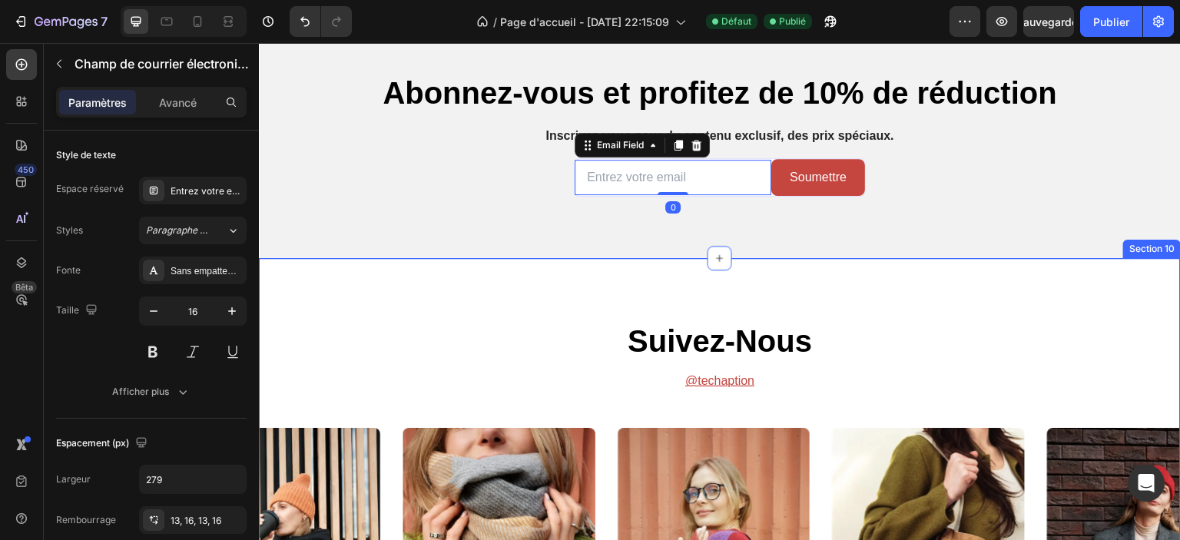
click at [893, 301] on div "suivez-nous Heading @techaption Text Block Image Image Image Image Image Carous…" at bounding box center [720, 518] width 922 height 520
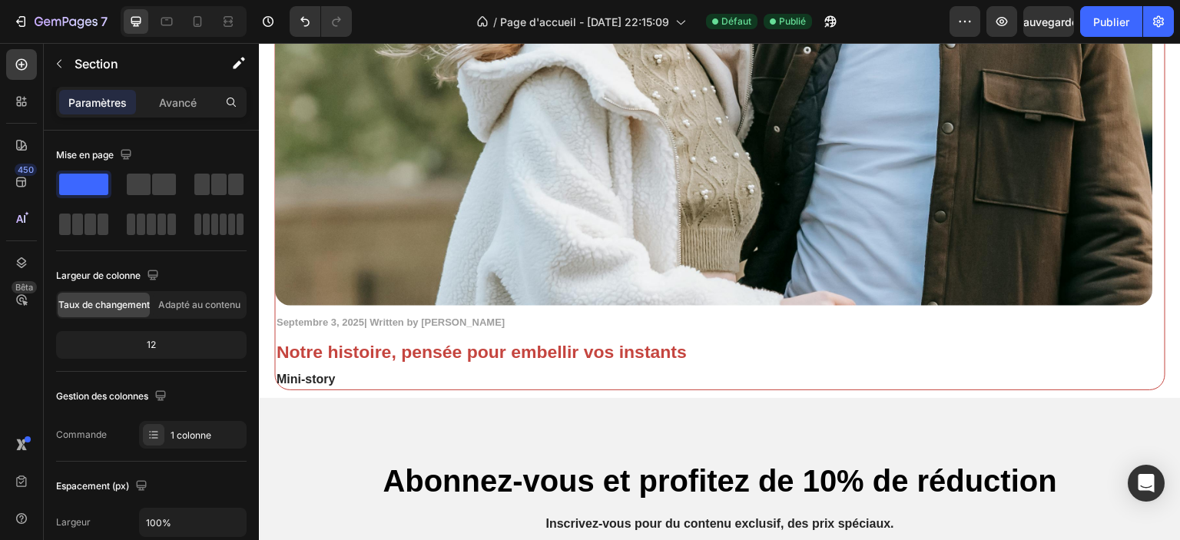
scroll to position [3668, 0]
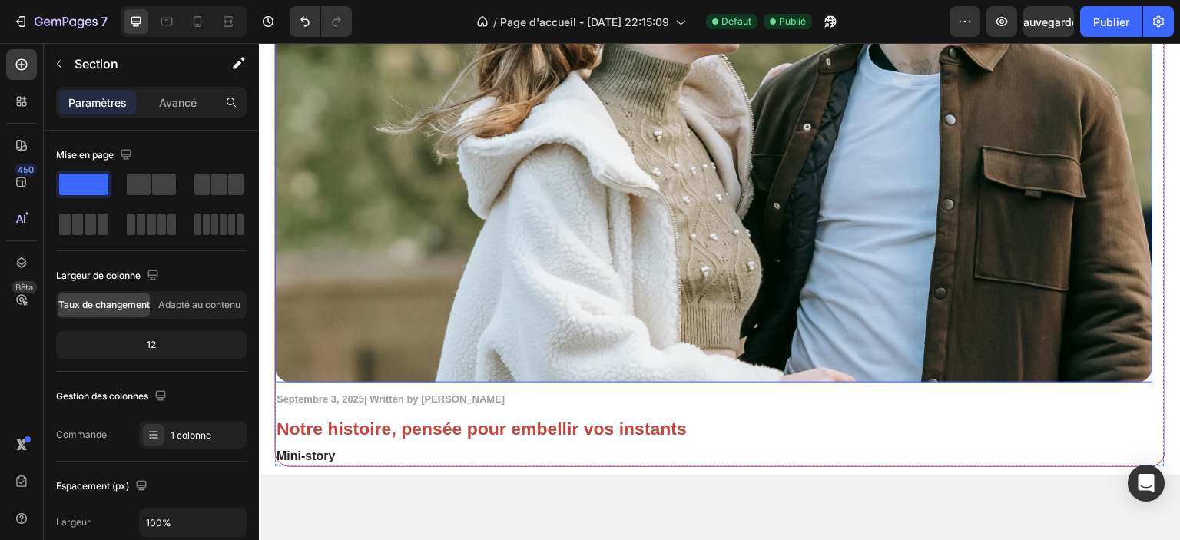
click at [556, 280] on img at bounding box center [714, 89] width 878 height 585
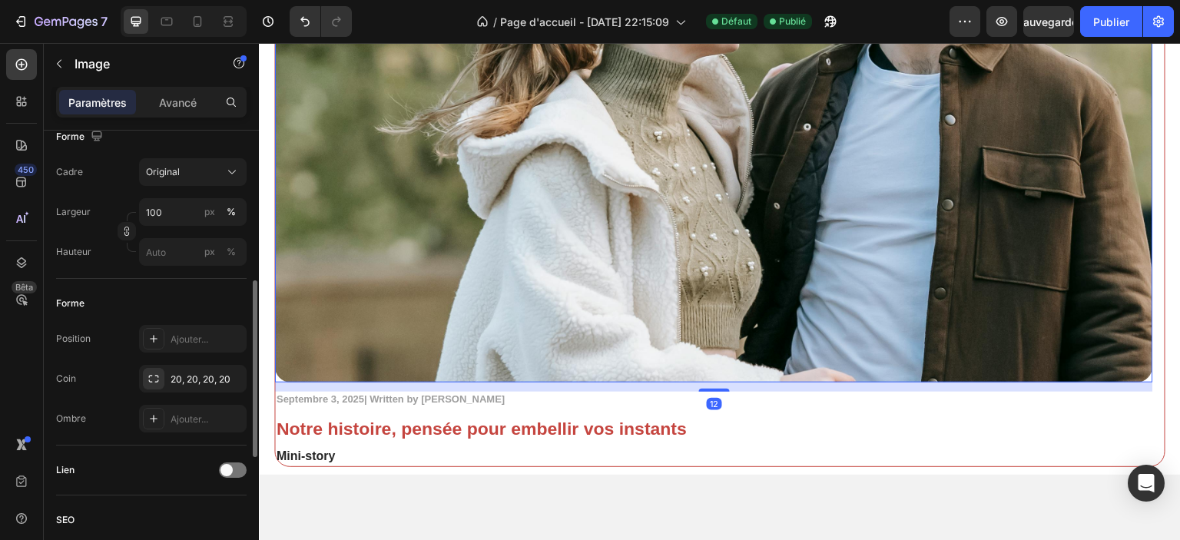
scroll to position [538, 0]
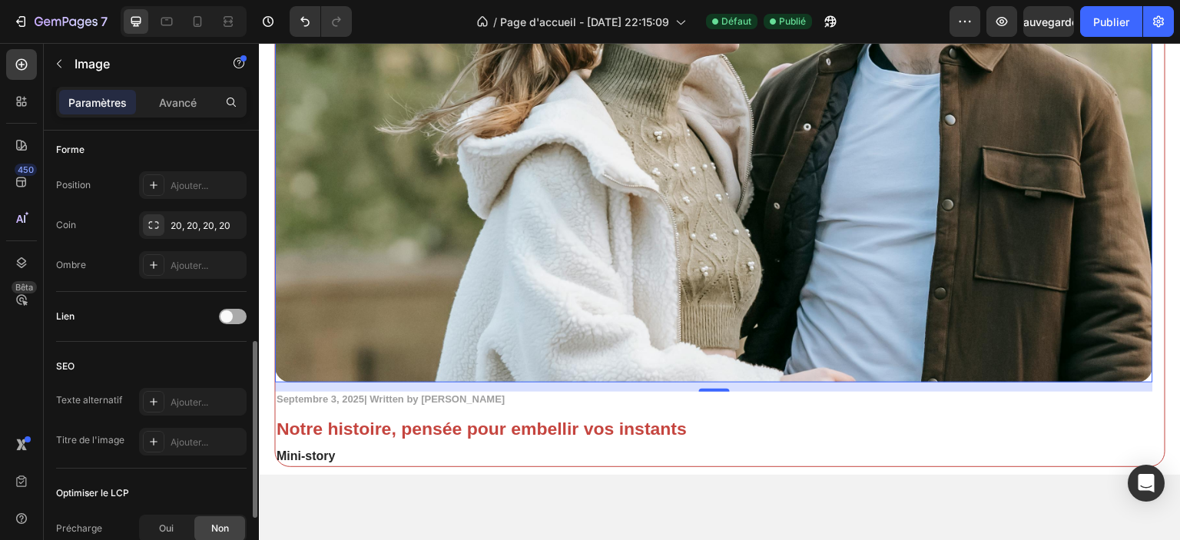
click at [244, 315] on div at bounding box center [233, 316] width 28 height 15
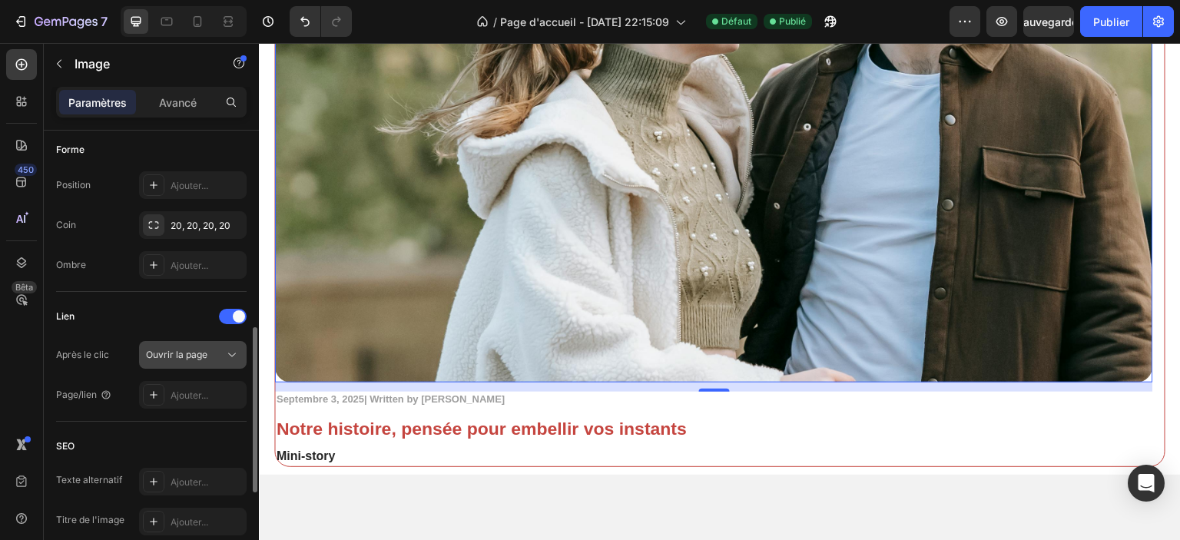
click at [212, 341] on button "Ouvrir la page" at bounding box center [193, 355] width 108 height 28
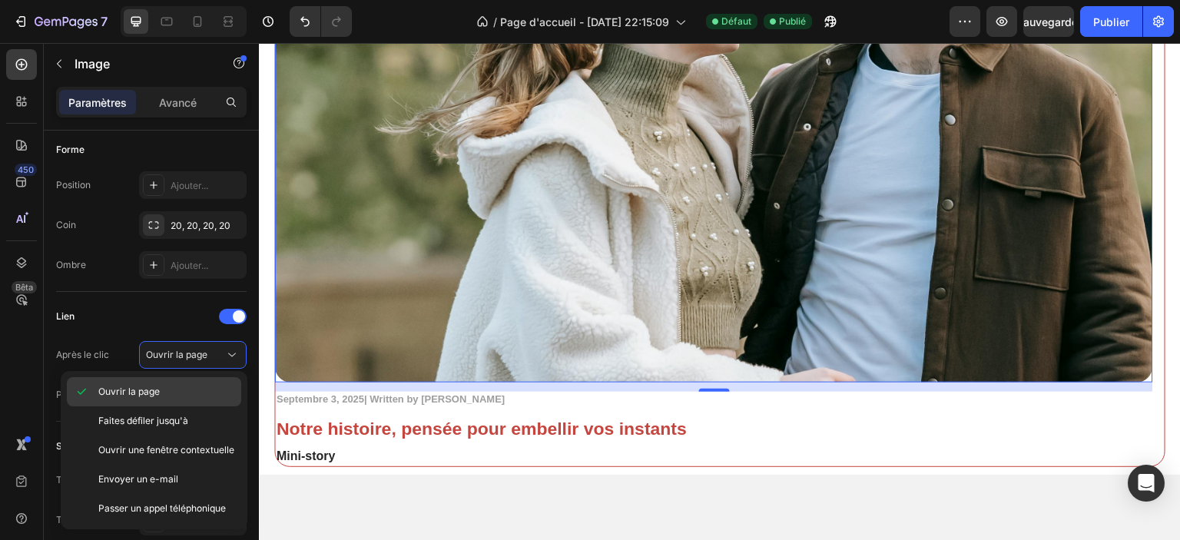
click at [173, 394] on p "Ouvrir la page" at bounding box center [166, 392] width 136 height 14
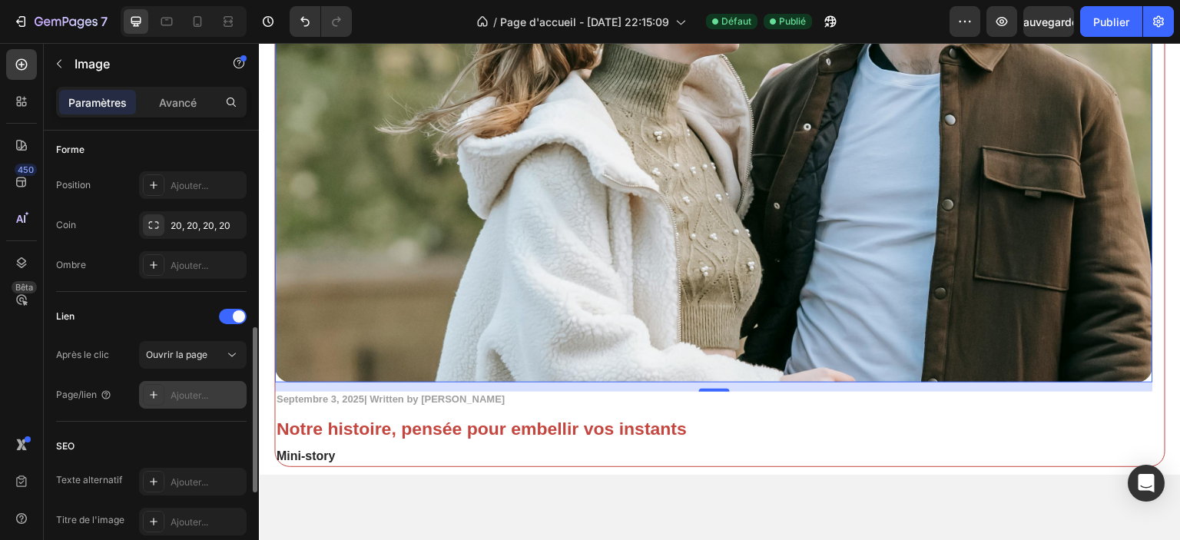
click at [176, 391] on font "Ajouter..." at bounding box center [190, 395] width 38 height 12
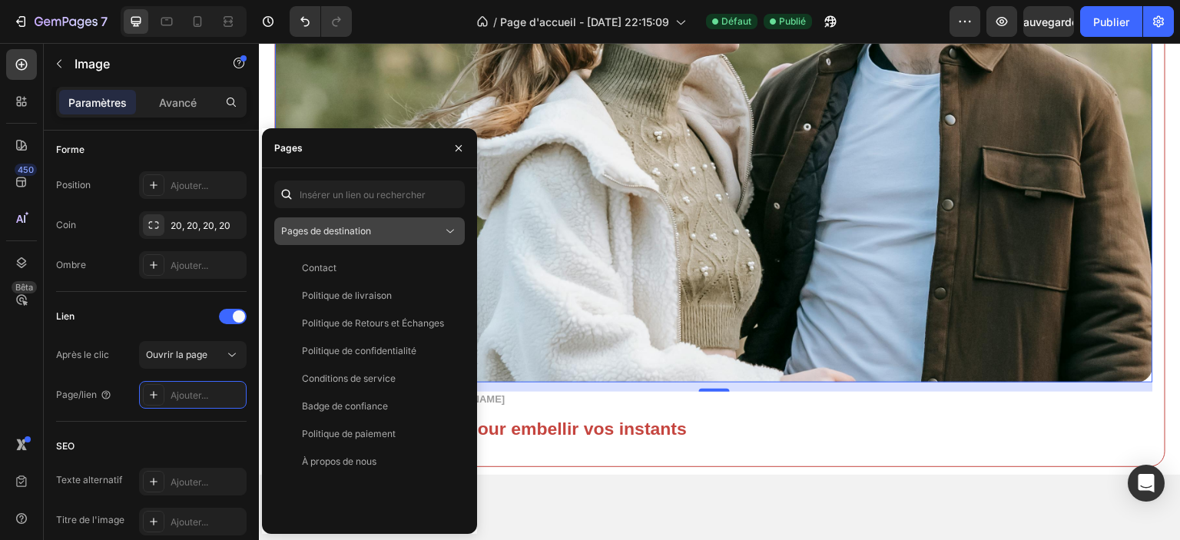
click at [386, 234] on div "Pages de destination" at bounding box center [361, 231] width 161 height 14
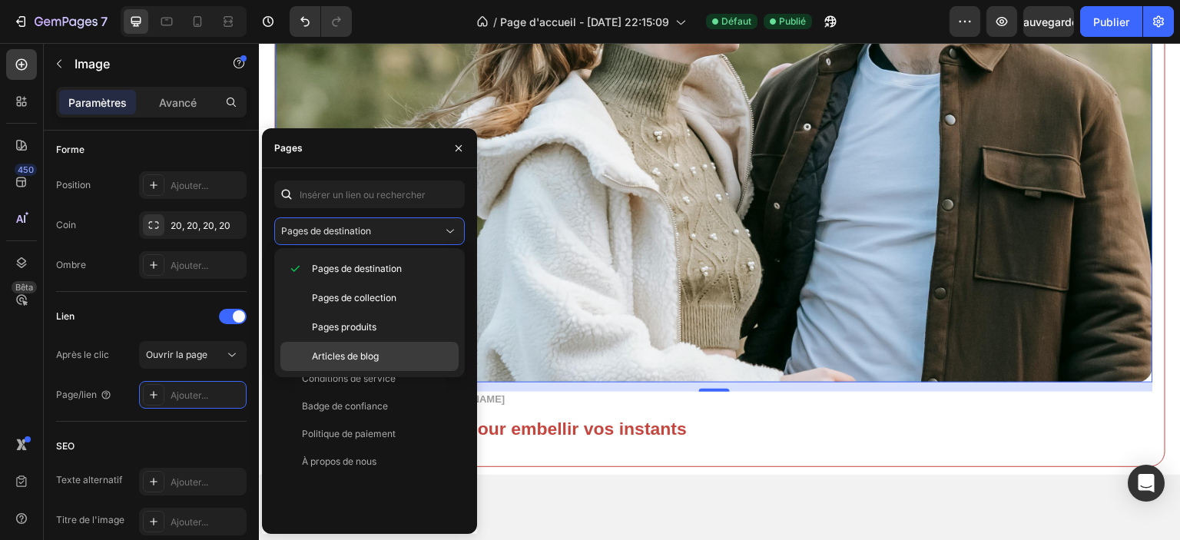
click at [369, 356] on font "Articles de blog" at bounding box center [345, 356] width 67 height 12
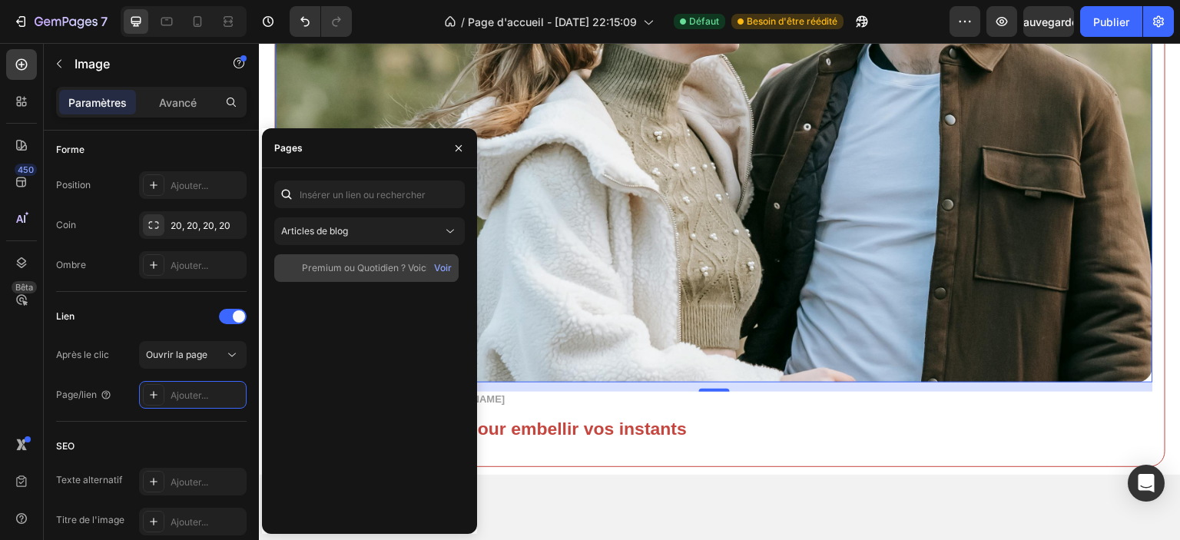
click at [369, 277] on div "Premium ou Quotidien ? Voici les détails Voir" at bounding box center [366, 268] width 184 height 28
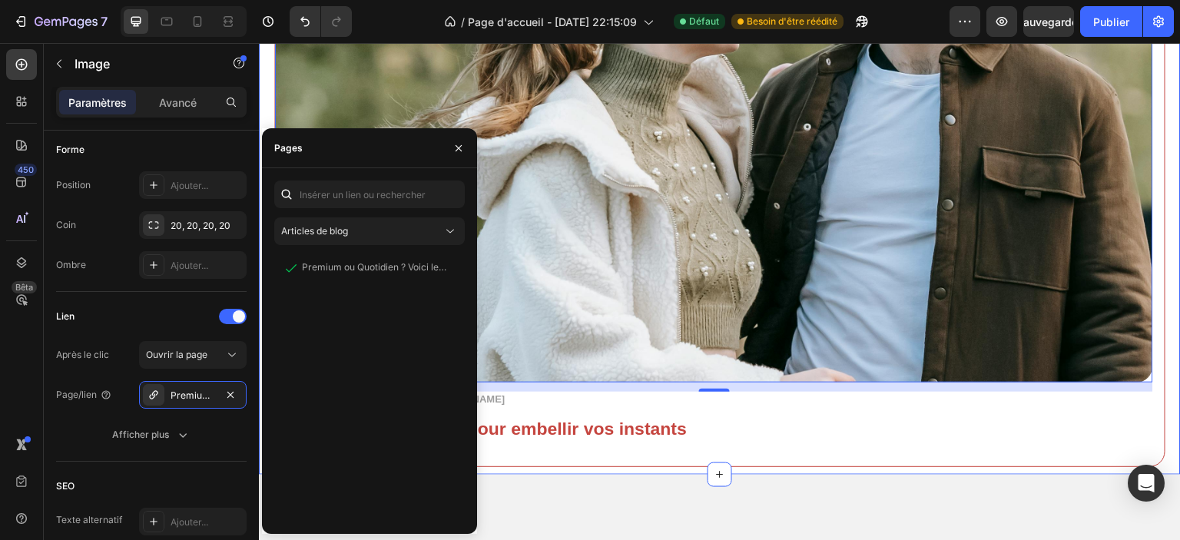
click at [569, 472] on div "Blogs Heading Image 12 Septembre 3, 2025| Written by Stella Hendriks Text Block…" at bounding box center [720, 96] width 922 height 758
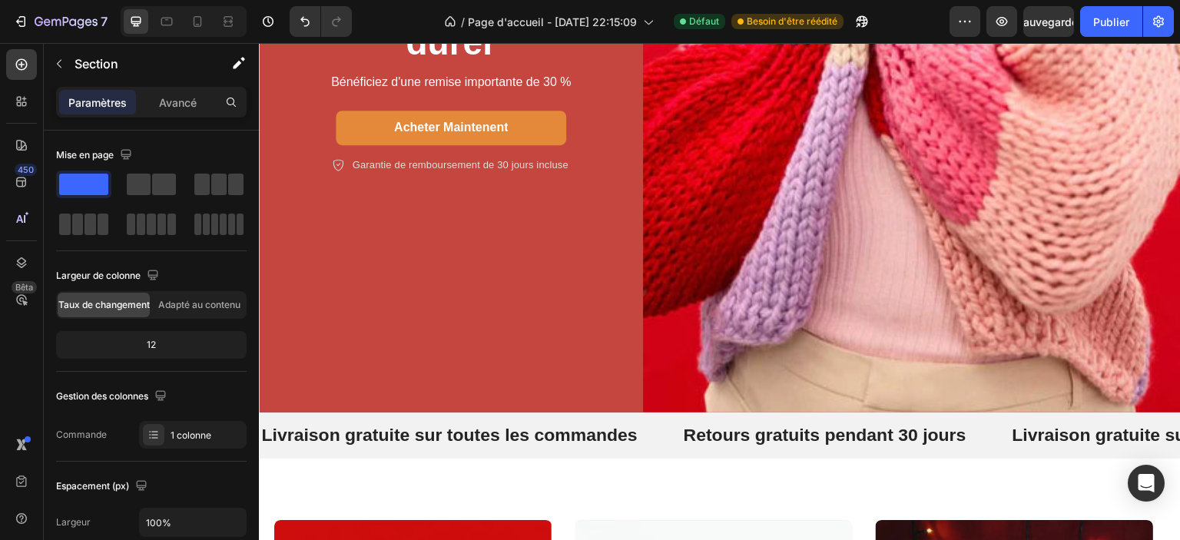
scroll to position [645, 0]
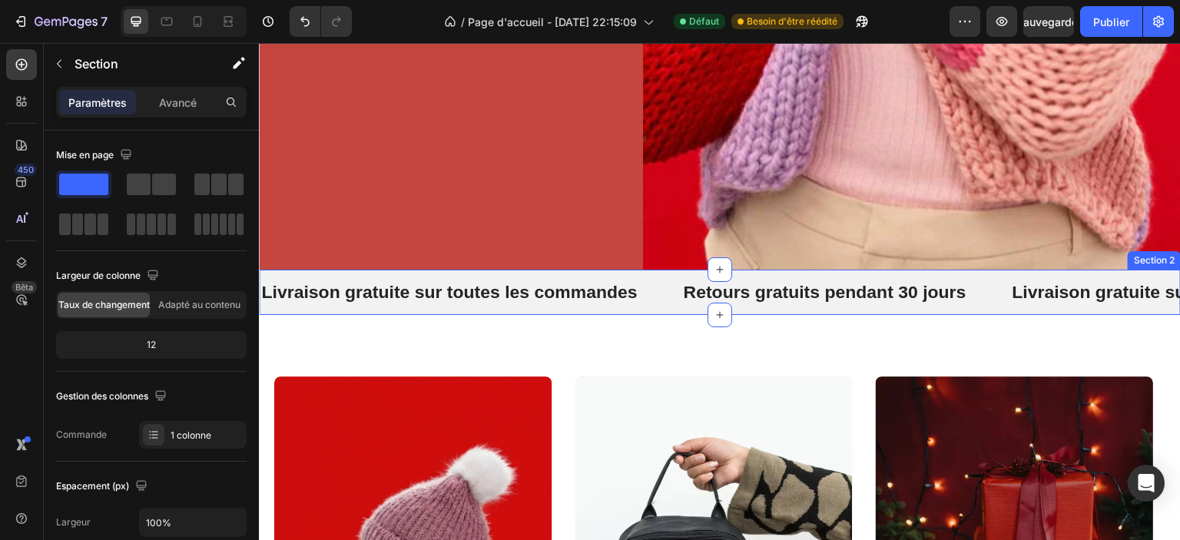
click at [651, 301] on div "Livraison gratuite sur toutes les commandes Text Retours gratuits pendant 30 jo…" at bounding box center [720, 293] width 922 height 46
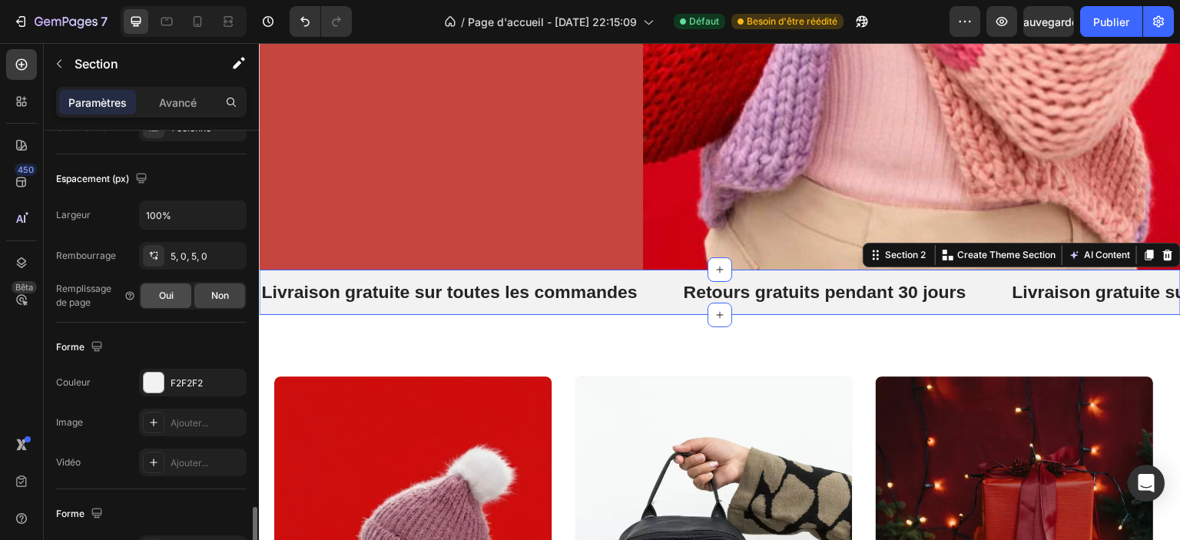
scroll to position [461, 0]
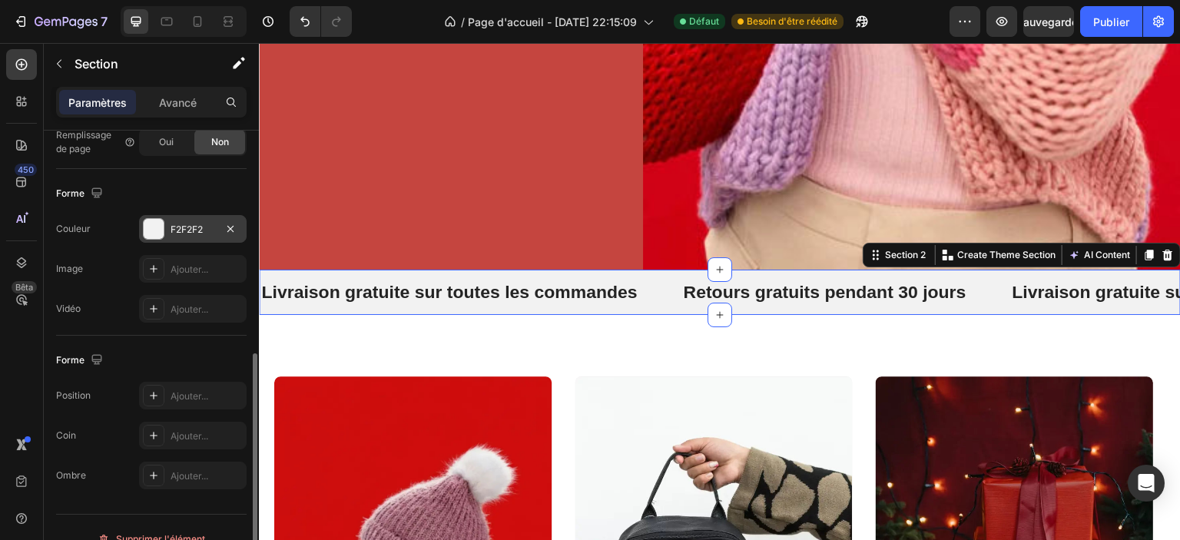
click at [169, 233] on div "F2F2F2" at bounding box center [193, 229] width 108 height 28
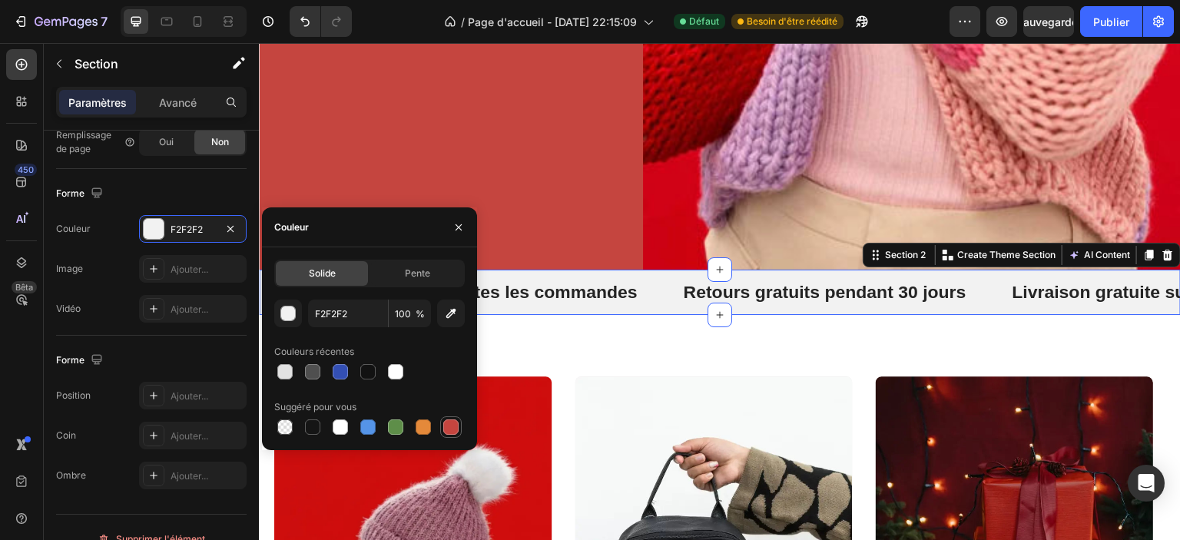
click at [454, 427] on div at bounding box center [450, 426] width 15 height 15
type input "C5453F"
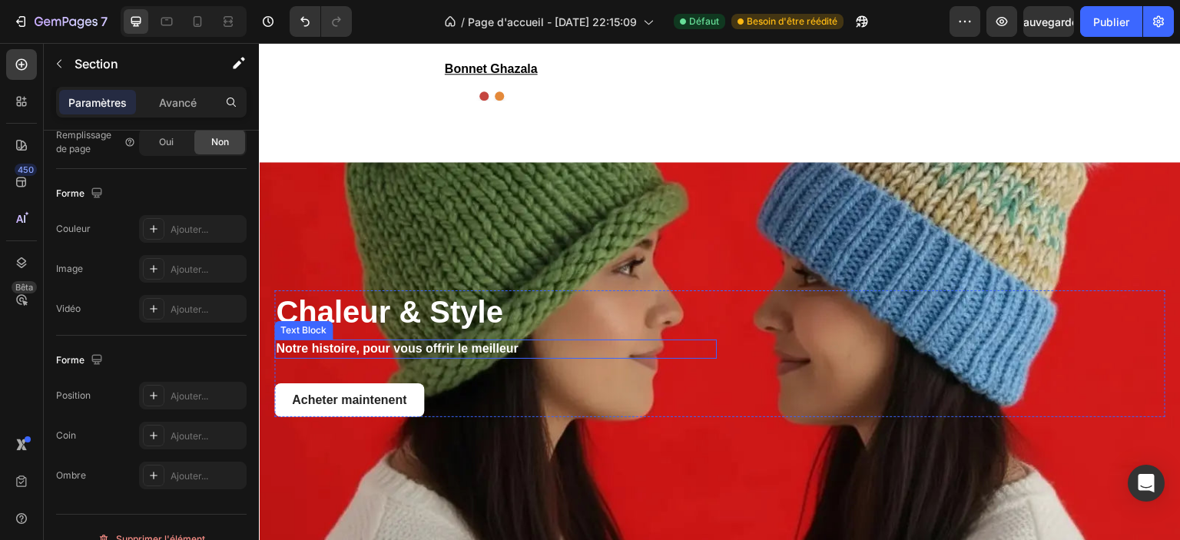
scroll to position [2105, 0]
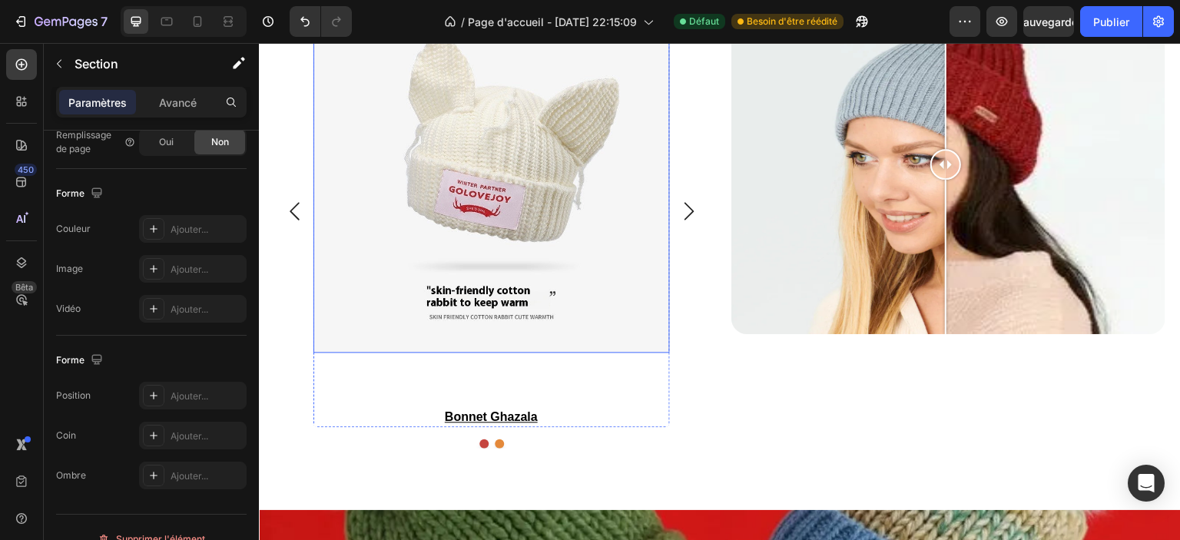
click at [638, 325] on img at bounding box center [491, 174] width 356 height 356
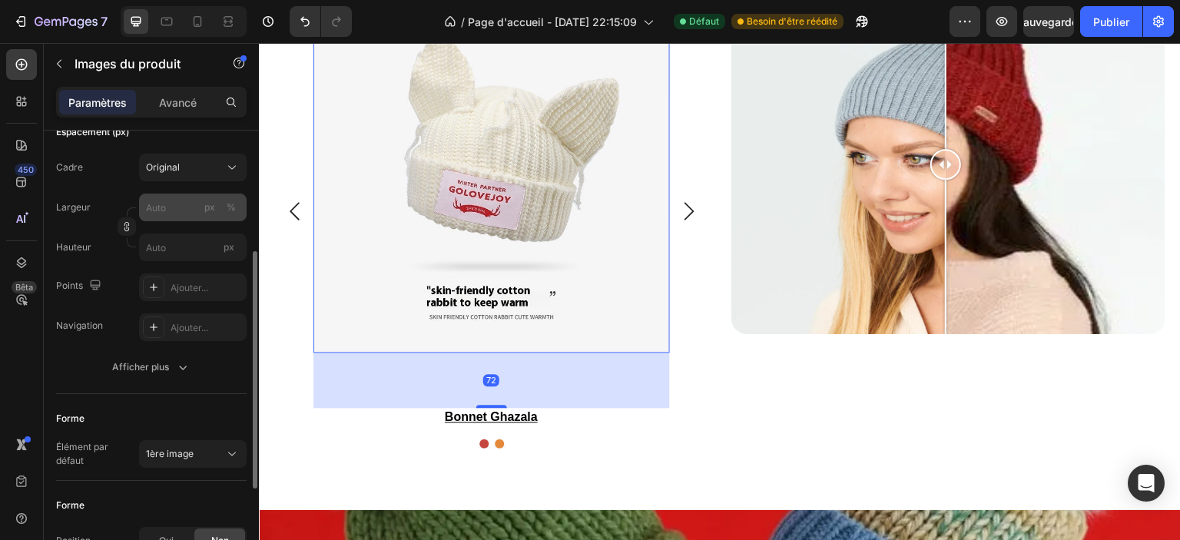
scroll to position [410, 0]
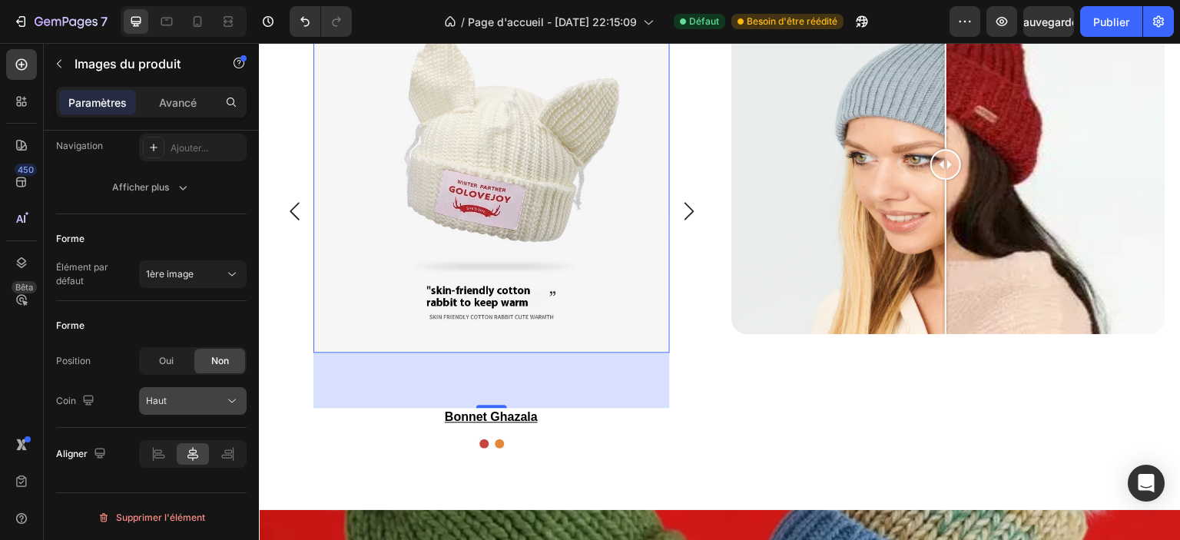
click at [181, 401] on div "Haut" at bounding box center [185, 401] width 78 height 14
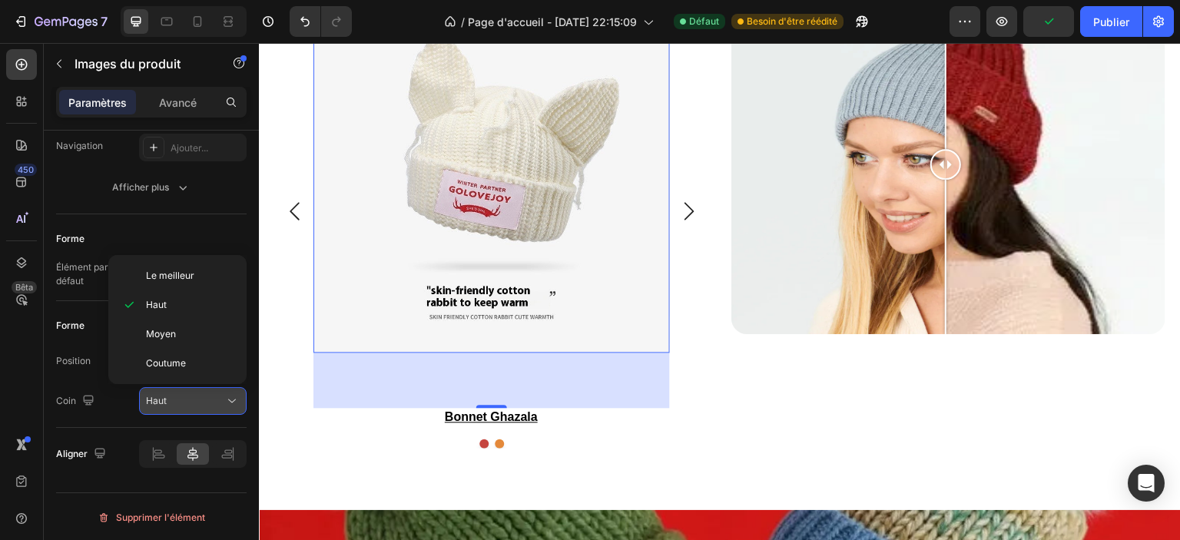
click at [181, 401] on div "Haut" at bounding box center [185, 401] width 78 height 14
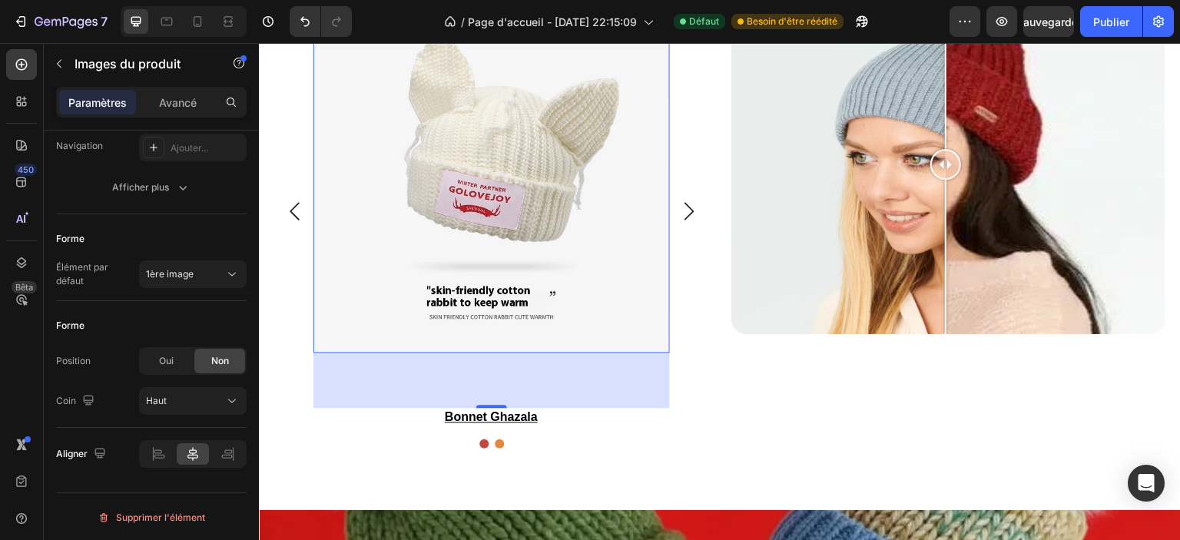
click at [376, 384] on div "72" at bounding box center [491, 380] width 356 height 55
click at [363, 272] on img at bounding box center [491, 174] width 356 height 356
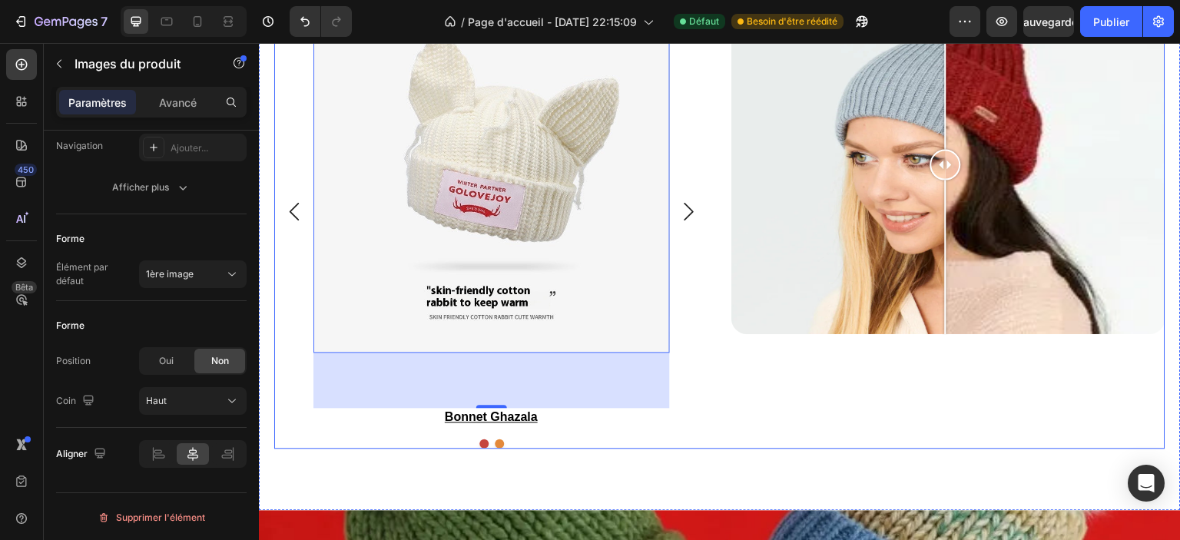
click at [794, 200] on div at bounding box center [948, 164] width 434 height 340
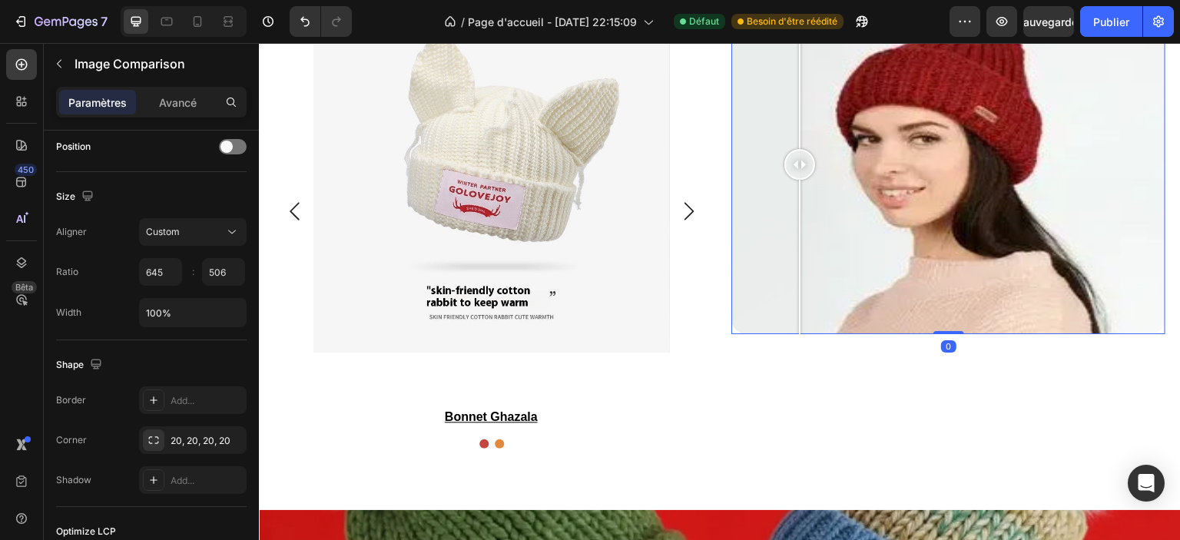
scroll to position [0, 0]
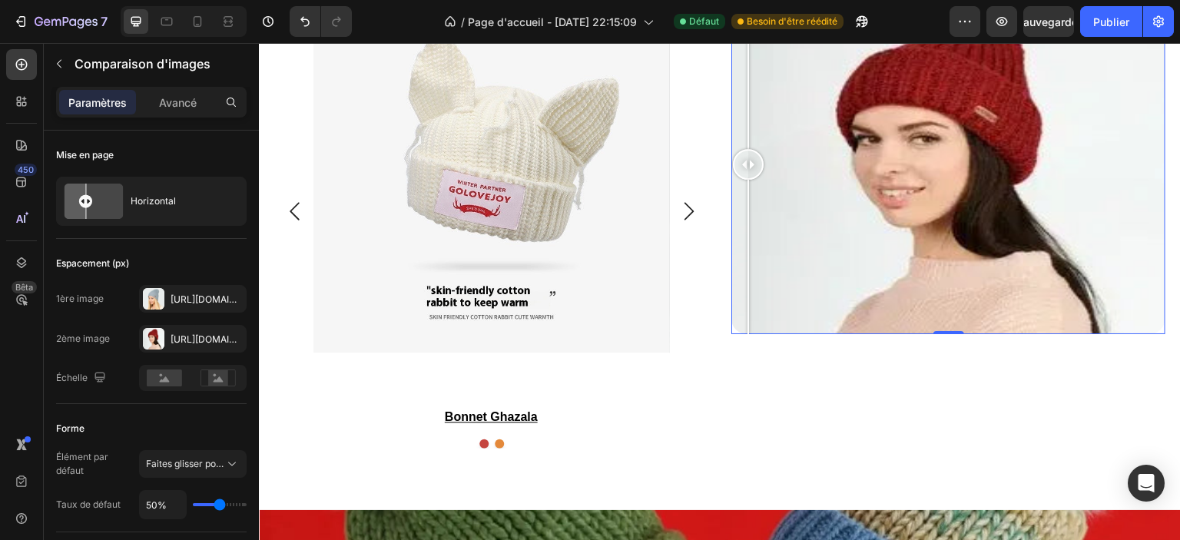
drag, startPoint x: 788, startPoint y: 164, endPoint x: 847, endPoint y: 249, distance: 103.3
click at [700, 174] on div "looks de saison Heading Product Images bonnet ghazala Product Title Row Product…" at bounding box center [719, 164] width 891 height 568
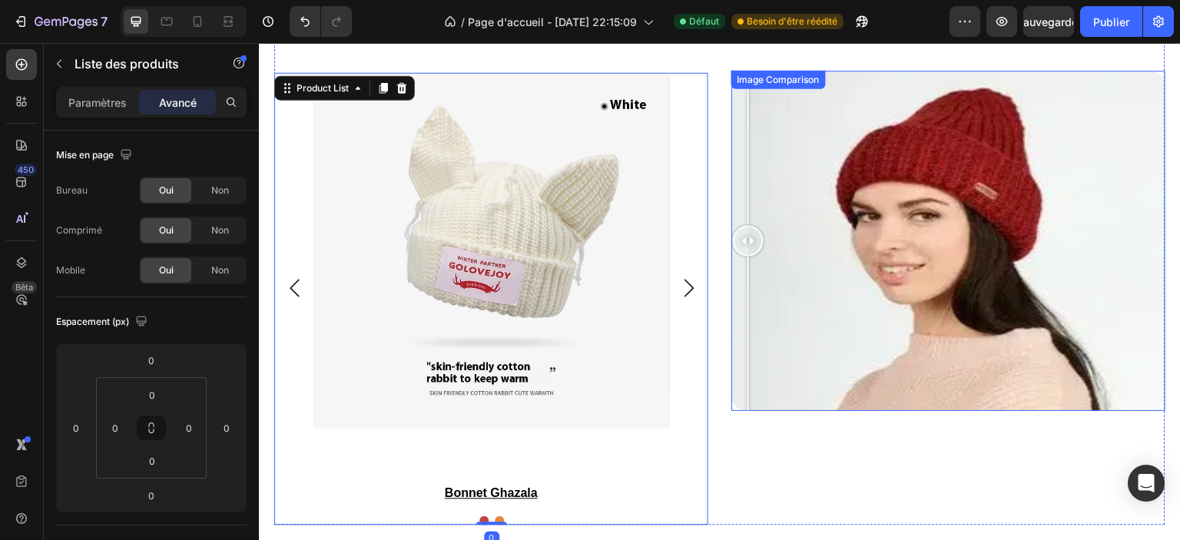
scroll to position [1951, 0]
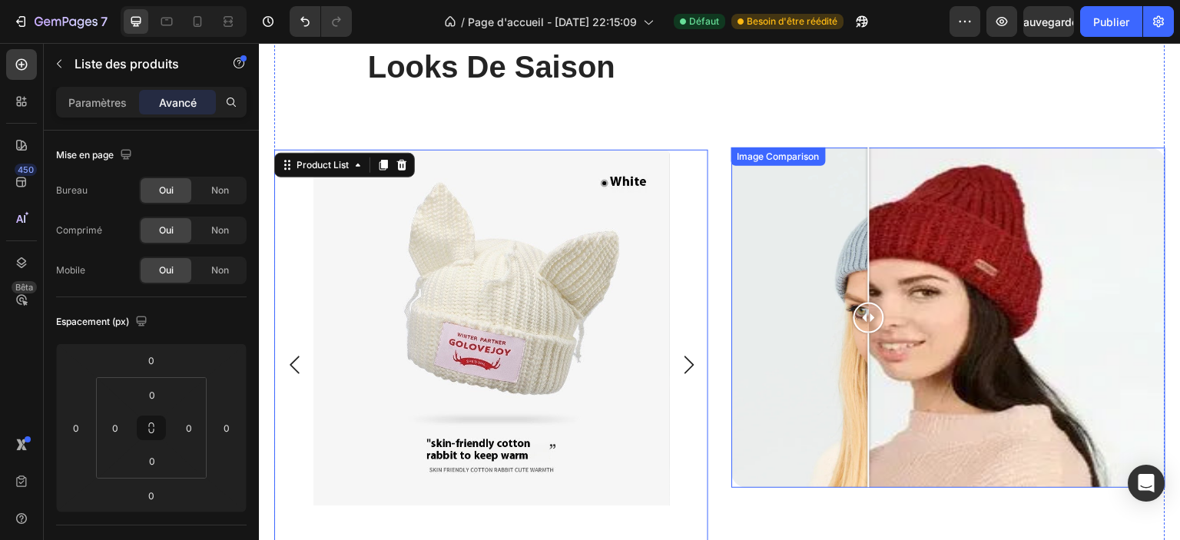
click at [863, 347] on div at bounding box center [948, 317] width 434 height 340
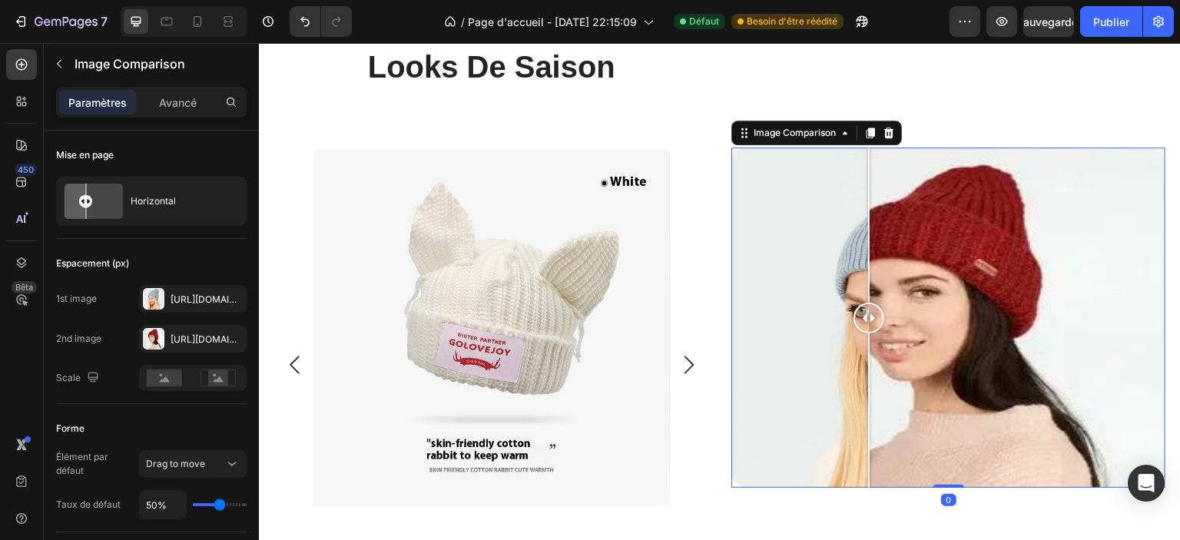
click at [1017, 303] on div at bounding box center [948, 317] width 434 height 340
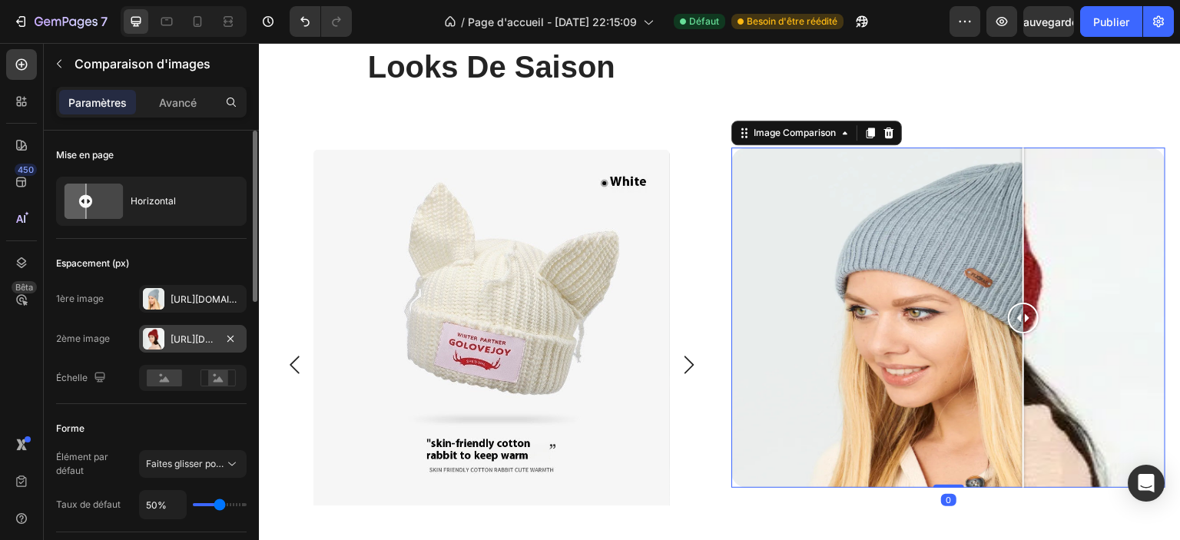
click at [187, 336] on font "https://cdn.Shopify.Com/s/files/1/0826/8254/4162/files/gempages_585287611619213…" at bounding box center [220, 339] width 99 height 12
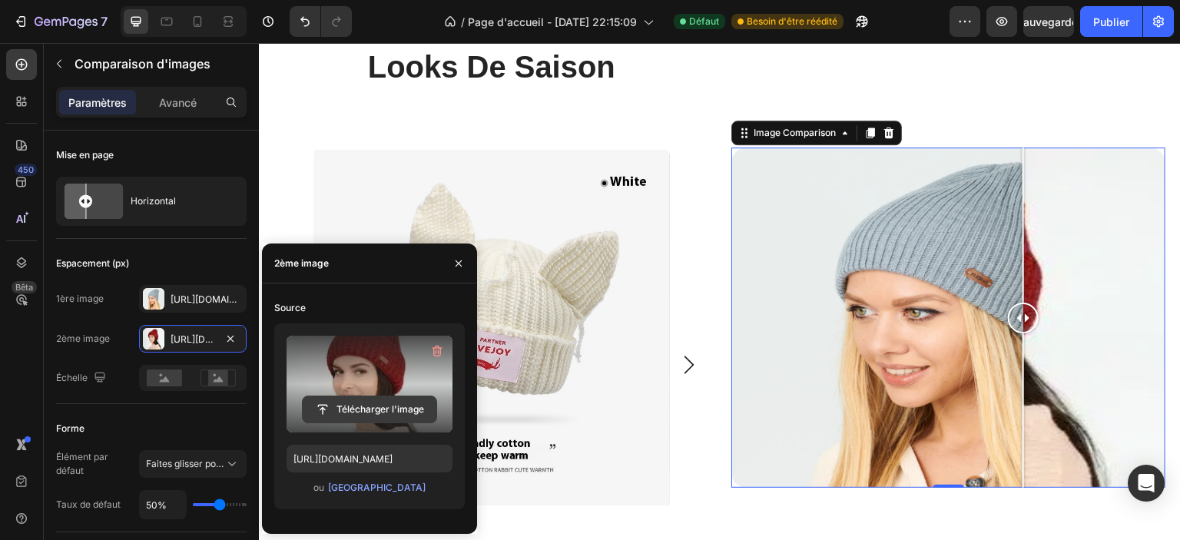
click at [356, 405] on input "file" at bounding box center [370, 409] width 134 height 26
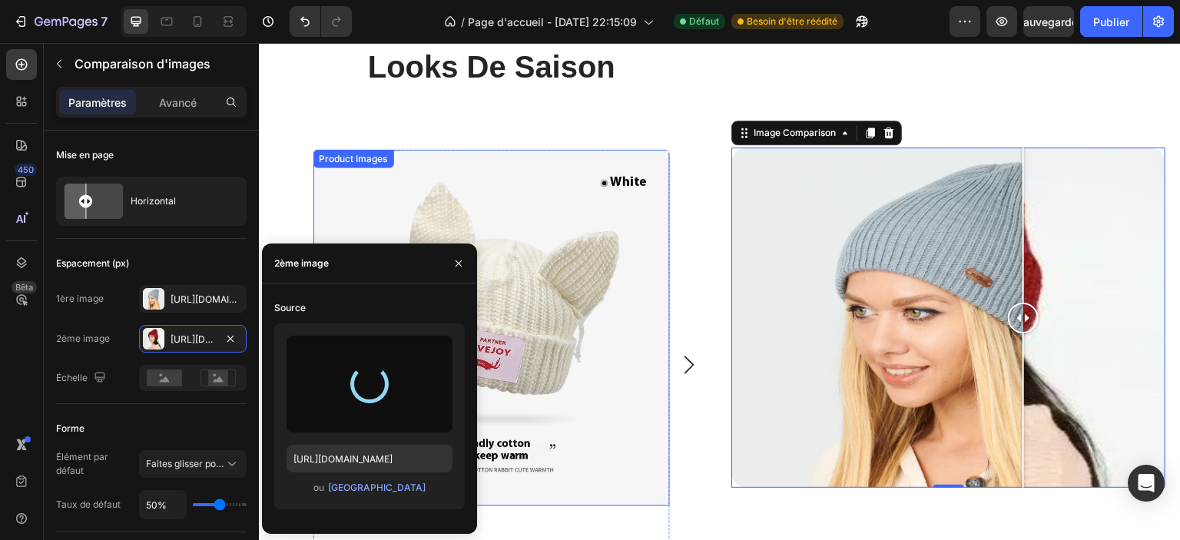
type input "https://cdn.shopify.com/s/files/1/0826/8254/4162/files/gempages_585287611619213…"
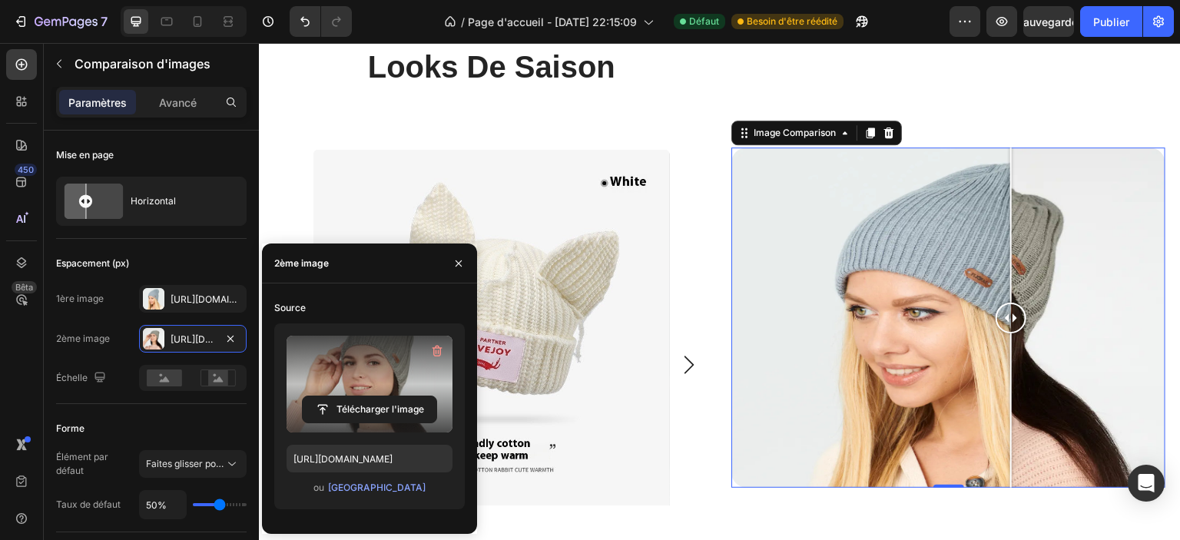
drag, startPoint x: 932, startPoint y: 313, endPoint x: 1005, endPoint y: 366, distance: 90.2
click at [1005, 366] on div at bounding box center [1011, 317] width 31 height 340
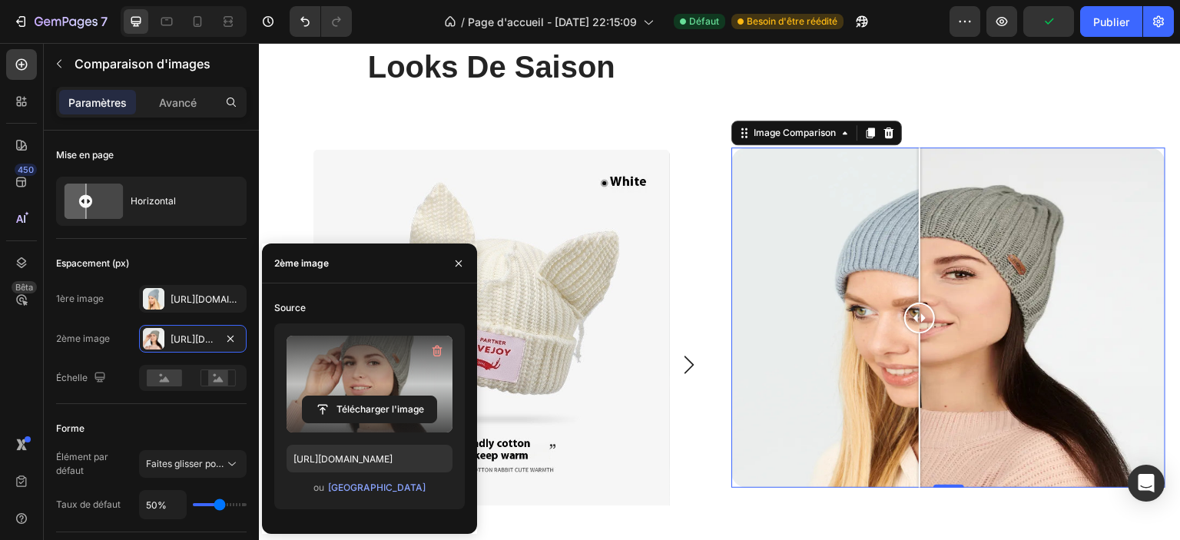
drag, startPoint x: 1006, startPoint y: 320, endPoint x: 913, endPoint y: 368, distance: 104.8
click at [913, 368] on div at bounding box center [919, 317] width 31 height 340
click at [704, 104] on div "looks de saison Heading Product Images bonnet ghazala Product Title Row Product…" at bounding box center [719, 318] width 891 height 568
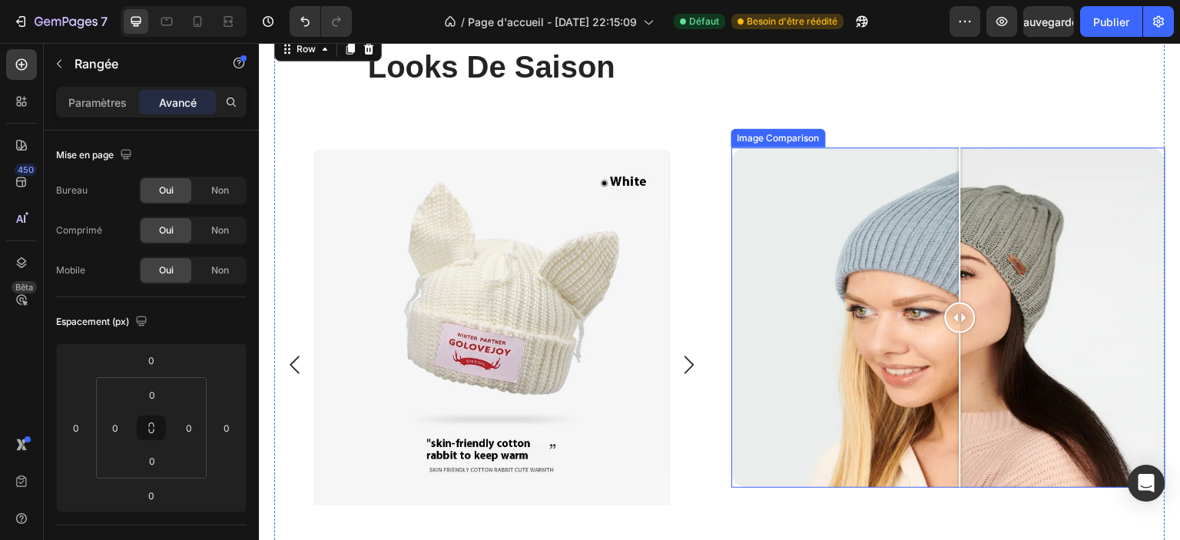
drag, startPoint x: 917, startPoint y: 323, endPoint x: 954, endPoint y: 326, distance: 36.9
click at [954, 326] on div at bounding box center [960, 318] width 31 height 31
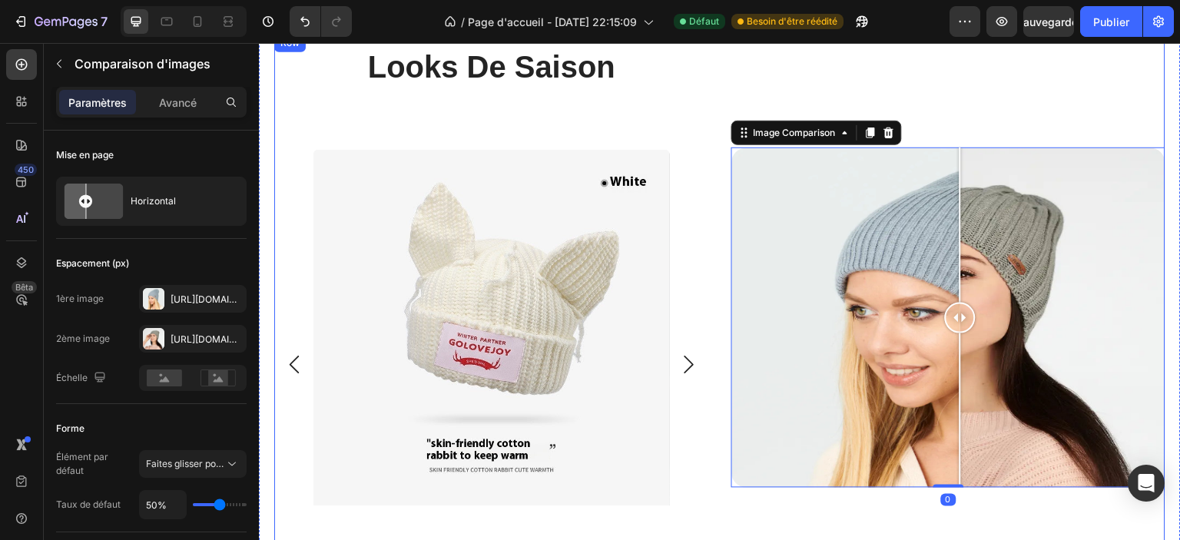
click at [873, 90] on div "Image Comparison 0" at bounding box center [948, 318] width 434 height 568
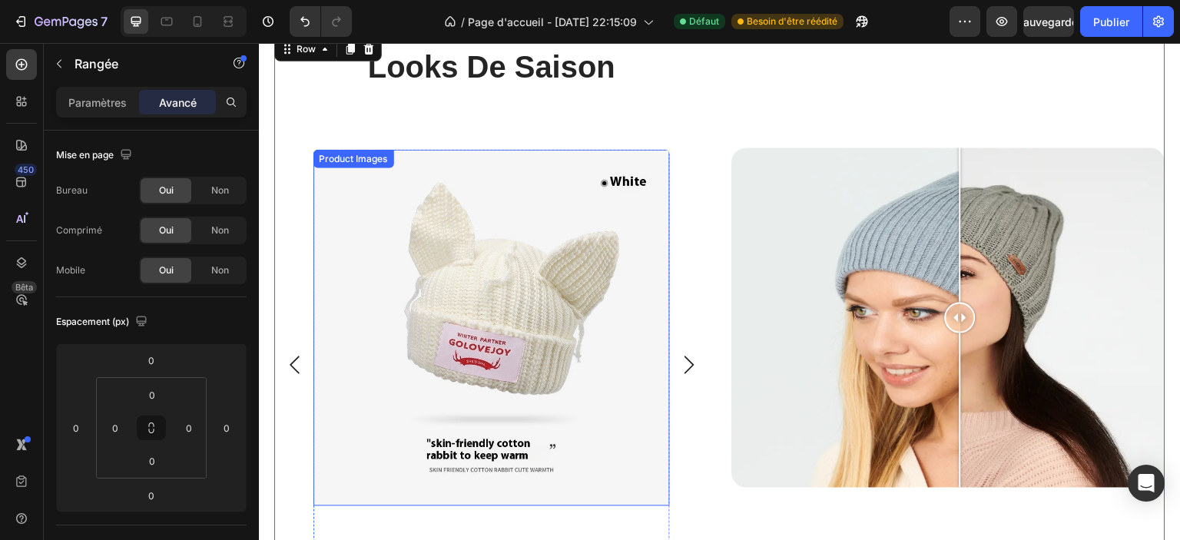
click at [651, 500] on img at bounding box center [491, 328] width 356 height 356
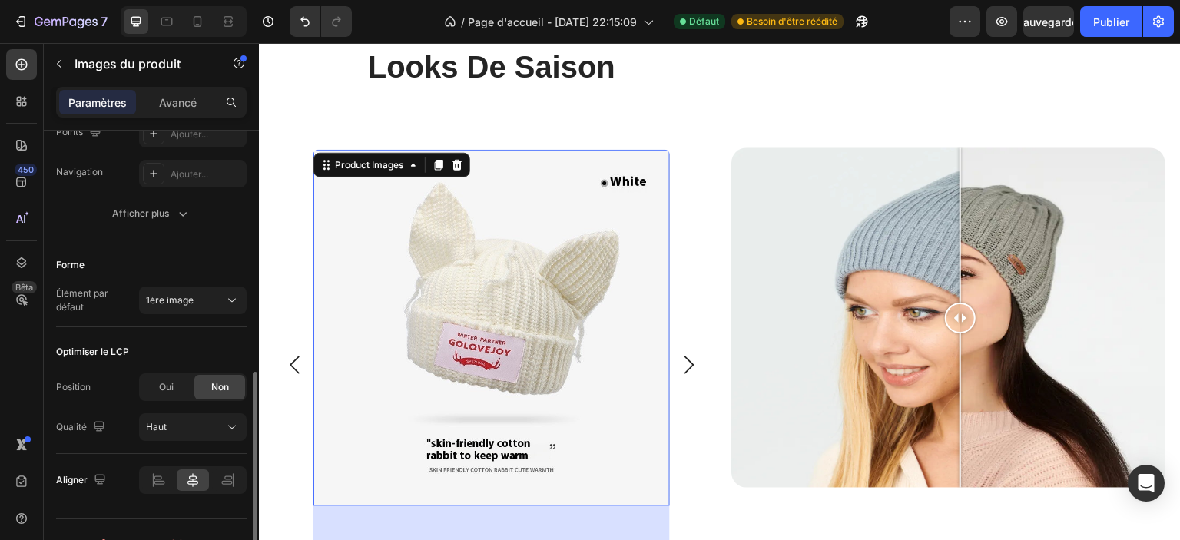
scroll to position [410, 0]
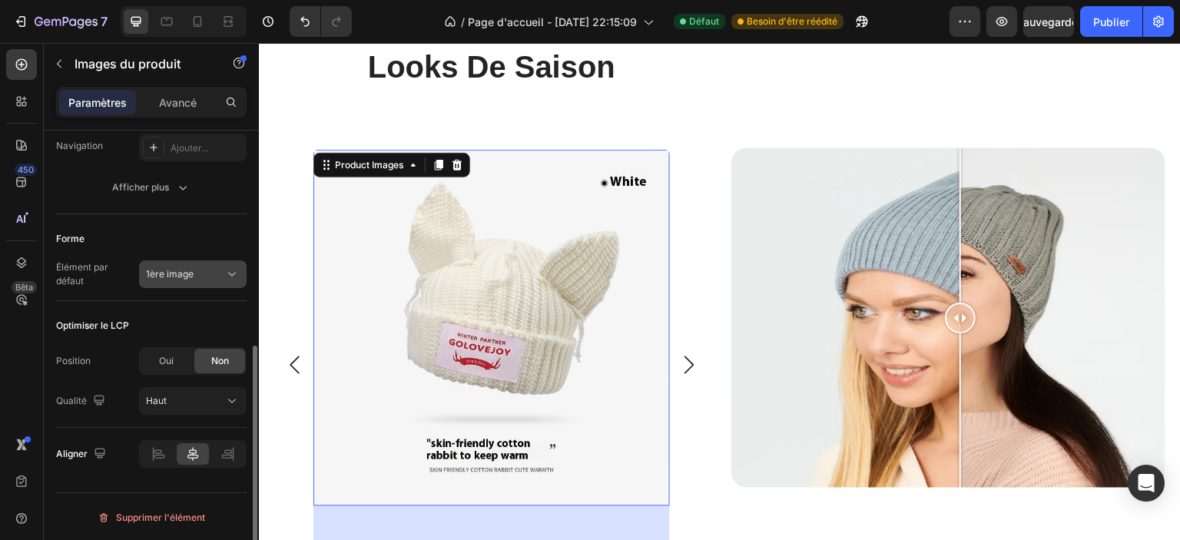
click at [224, 267] on icon at bounding box center [231, 274] width 15 height 15
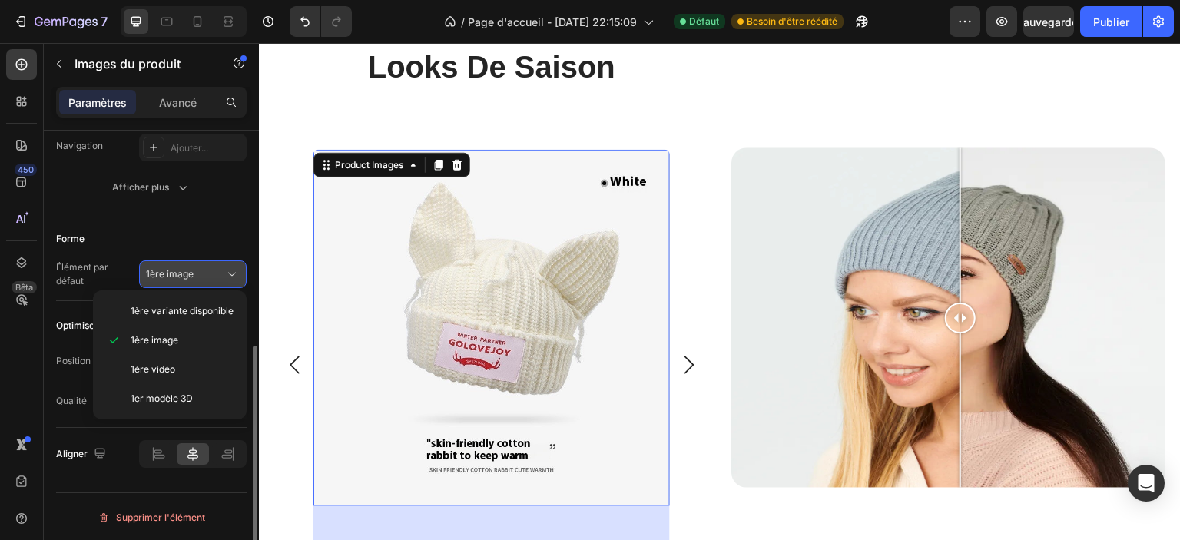
click at [224, 267] on icon at bounding box center [231, 274] width 15 height 15
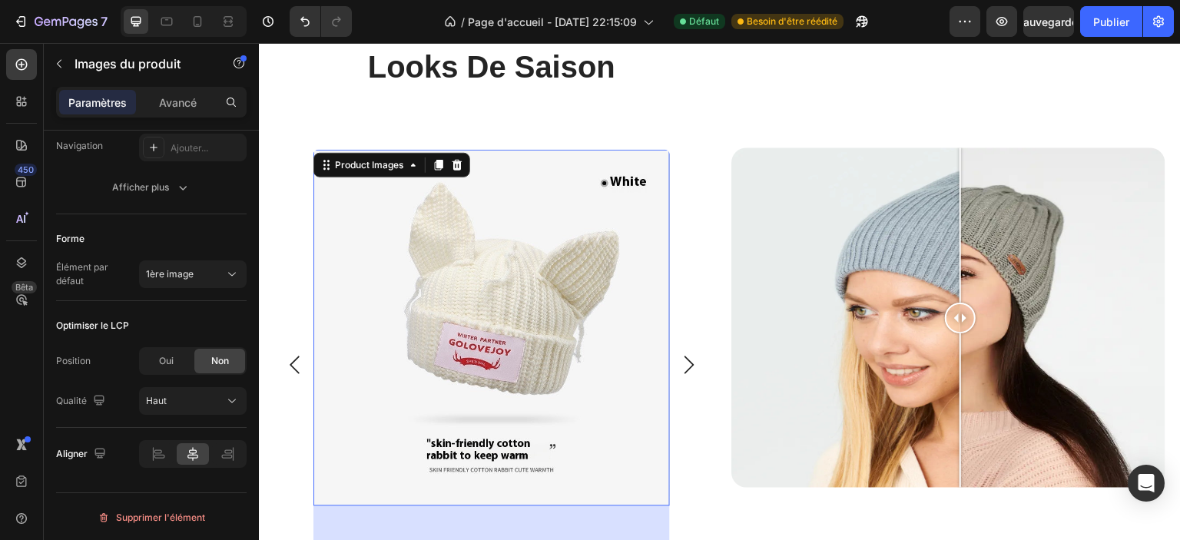
click at [352, 339] on img at bounding box center [491, 328] width 356 height 356
click at [205, 273] on div "1ère image" at bounding box center [185, 274] width 78 height 14
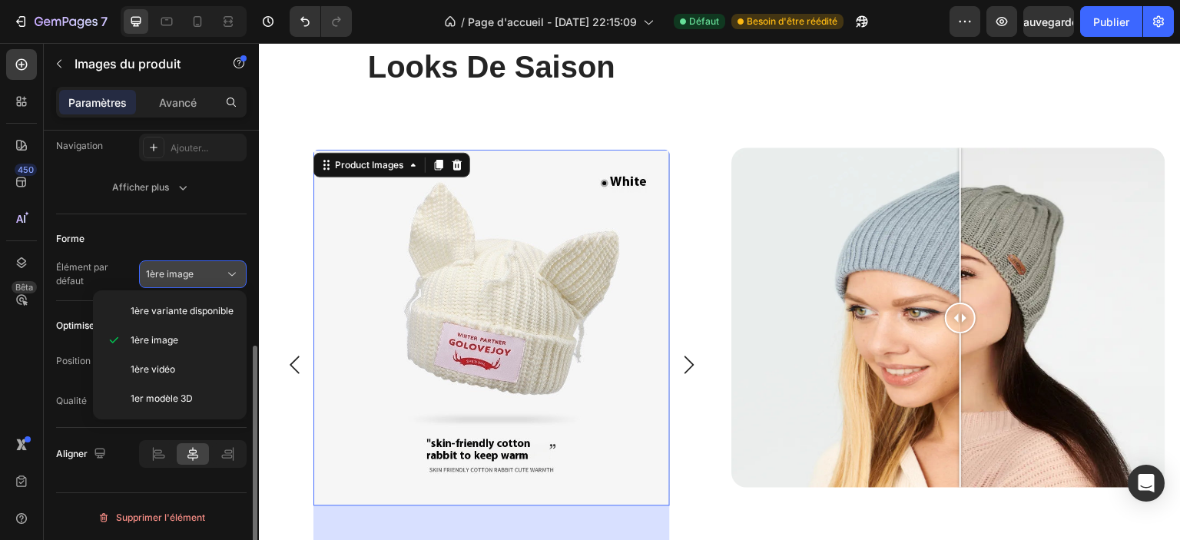
click at [205, 273] on div "1ère image" at bounding box center [185, 274] width 78 height 14
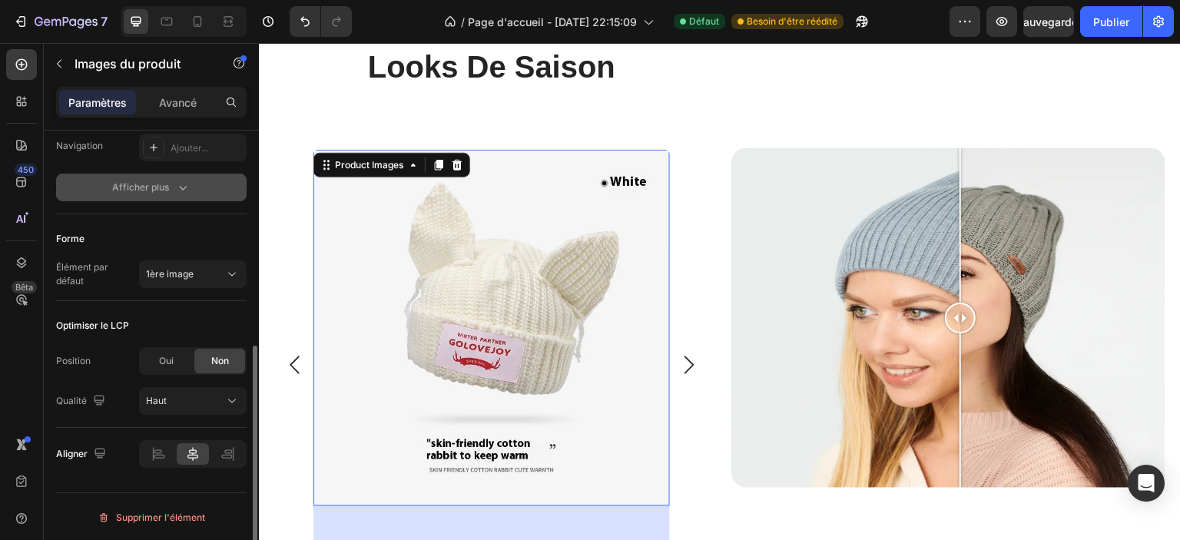
click at [179, 181] on icon "button" at bounding box center [182, 187] width 15 height 15
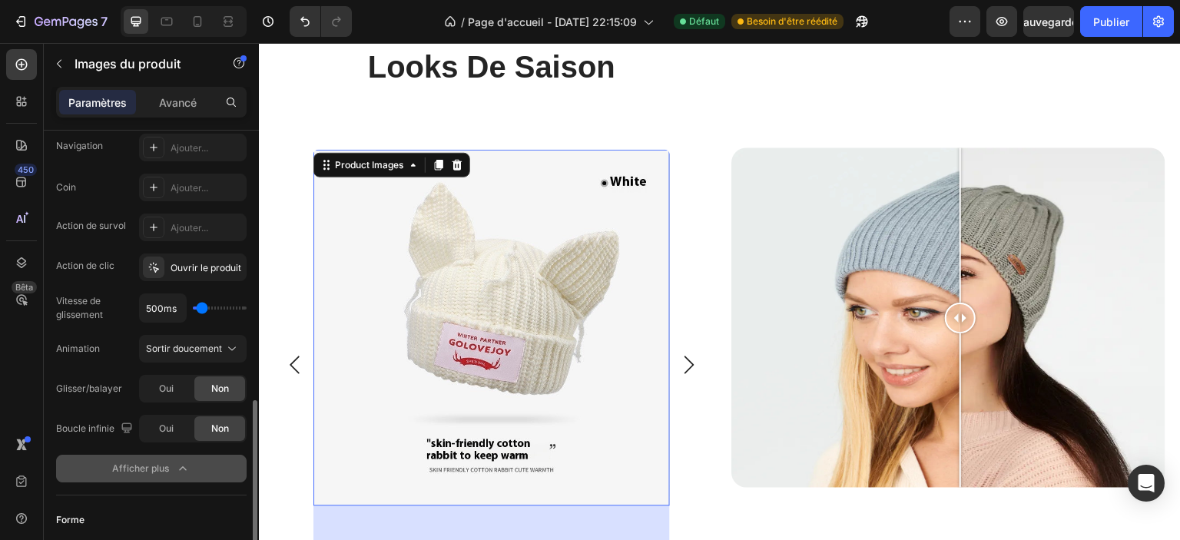
scroll to position [691, 0]
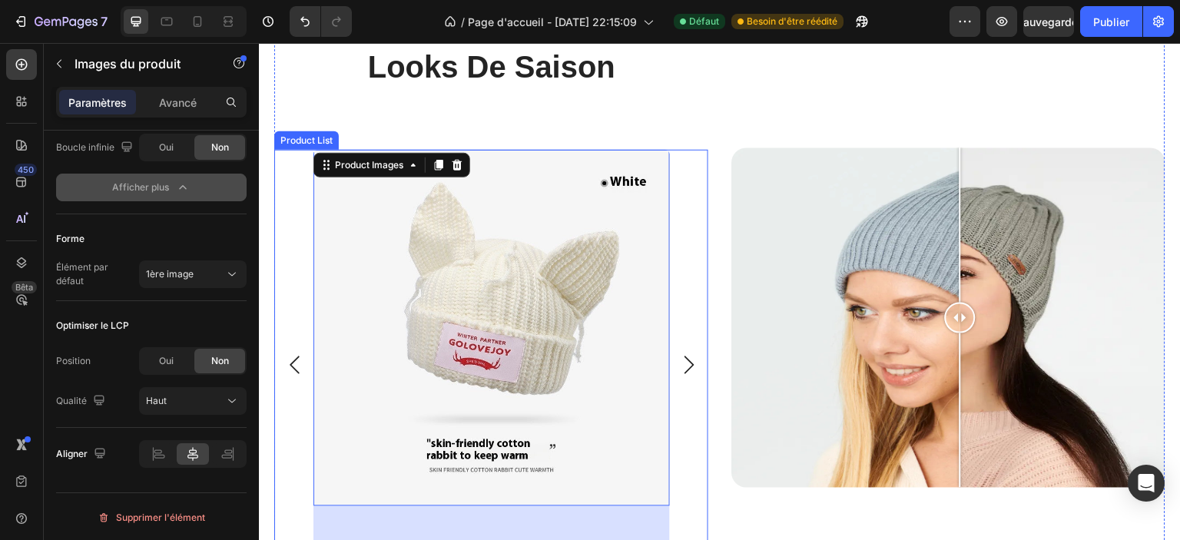
click at [283, 432] on div "Product Images 72 bonnet ghazala Product Title Row Product List Product Images …" at bounding box center [492, 365] width 418 height 431
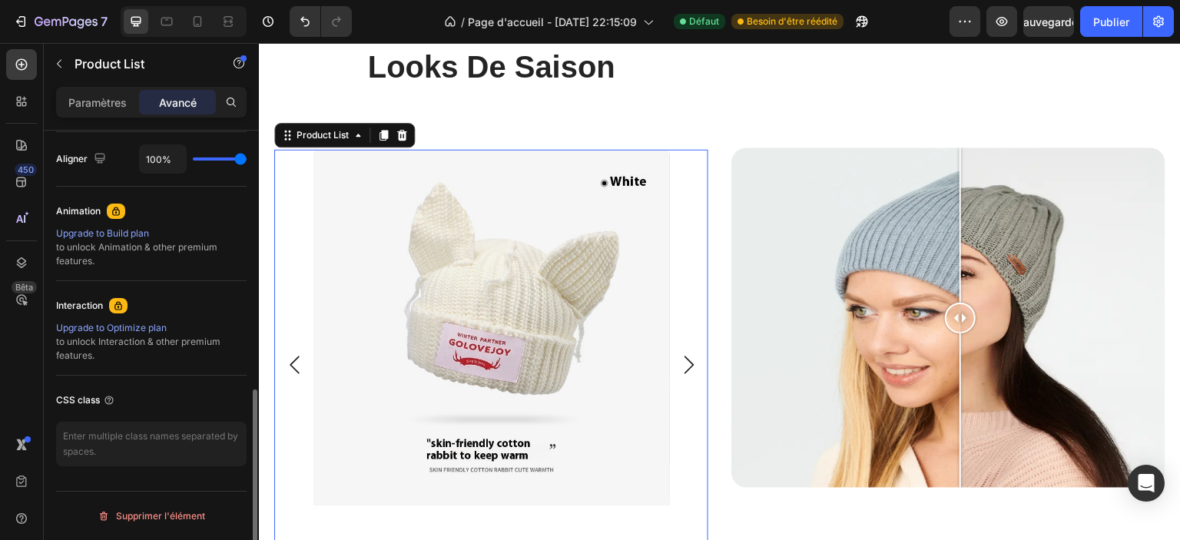
scroll to position [0, 0]
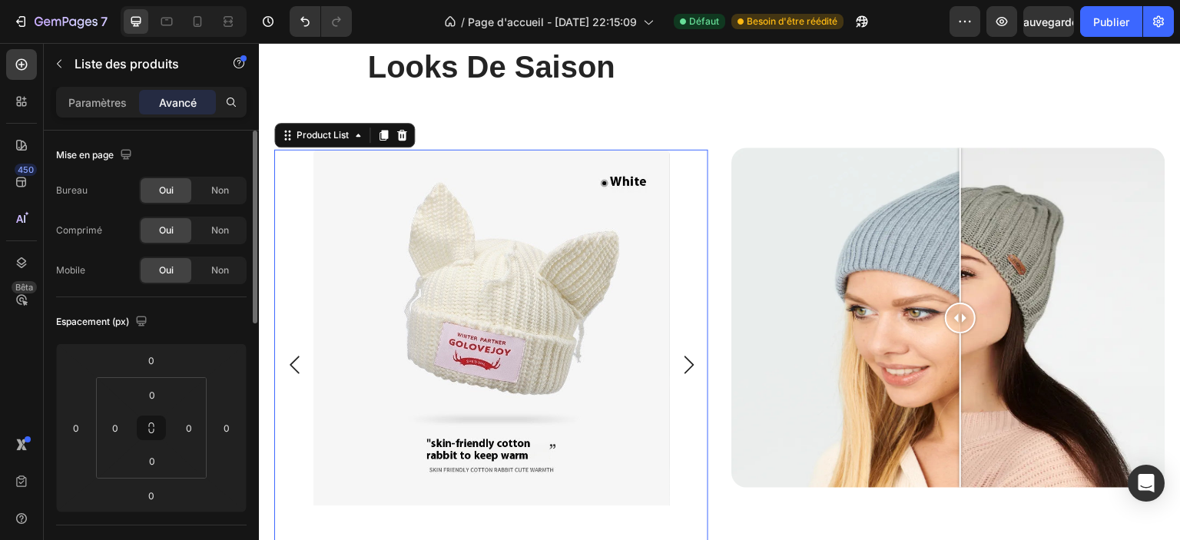
click at [93, 94] on p "Paramètres" at bounding box center [97, 102] width 58 height 16
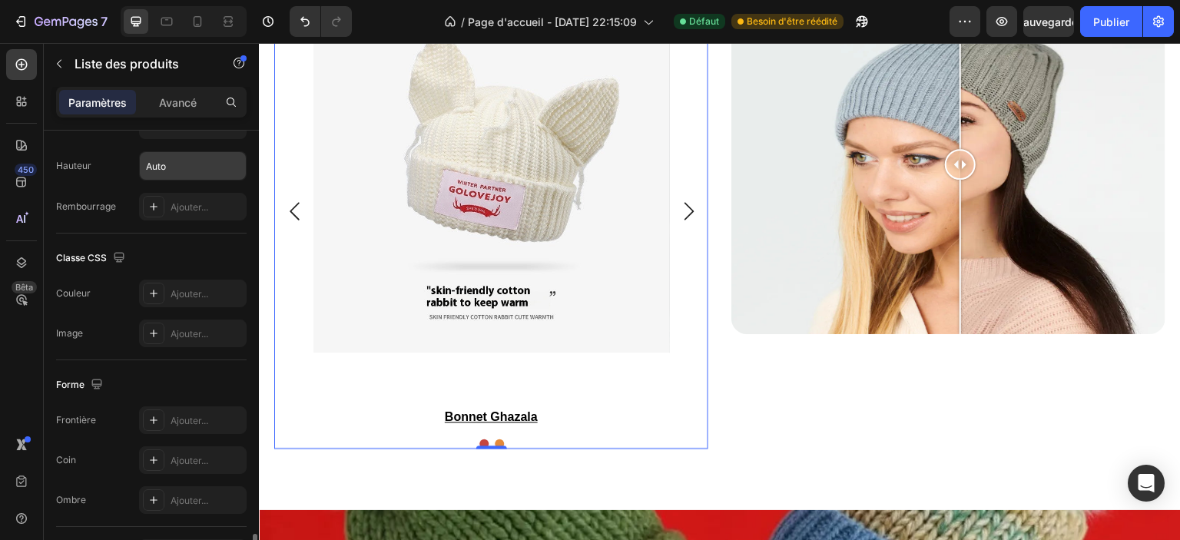
scroll to position [1229, 0]
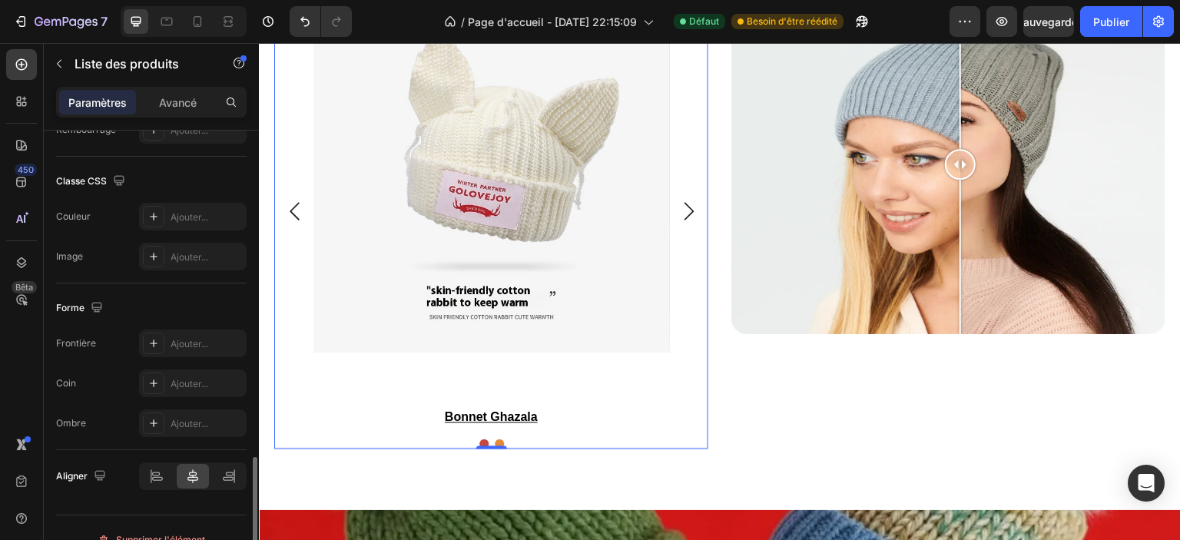
click at [181, 382] on font "Ajouter..." at bounding box center [190, 384] width 38 height 12
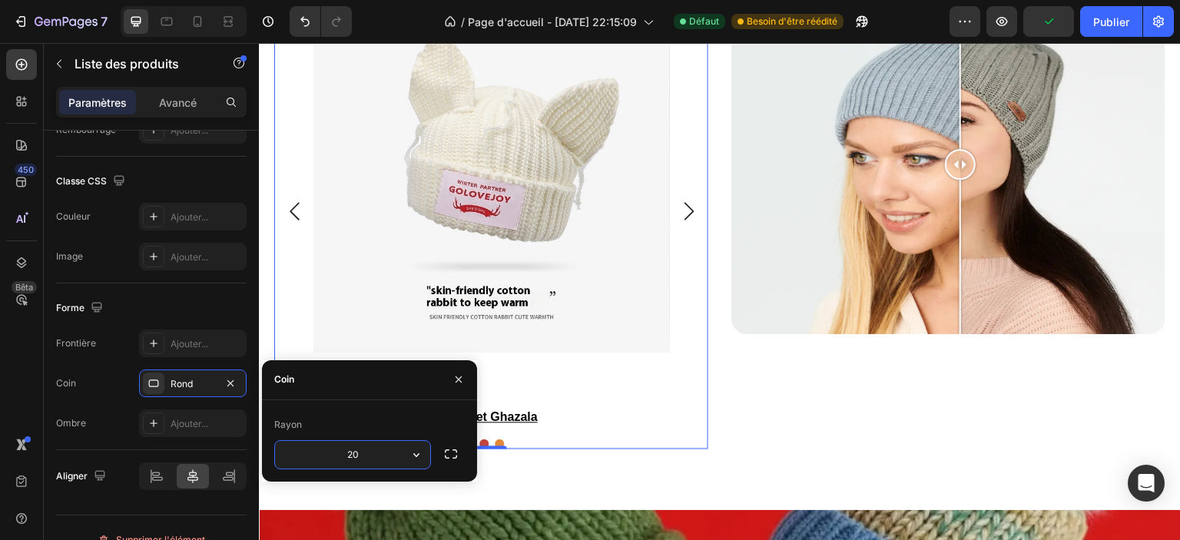
type input "2"
type input "8"
click at [373, 388] on div "Coin" at bounding box center [369, 380] width 215 height 40
click at [453, 382] on icon "button" at bounding box center [458, 379] width 12 height 12
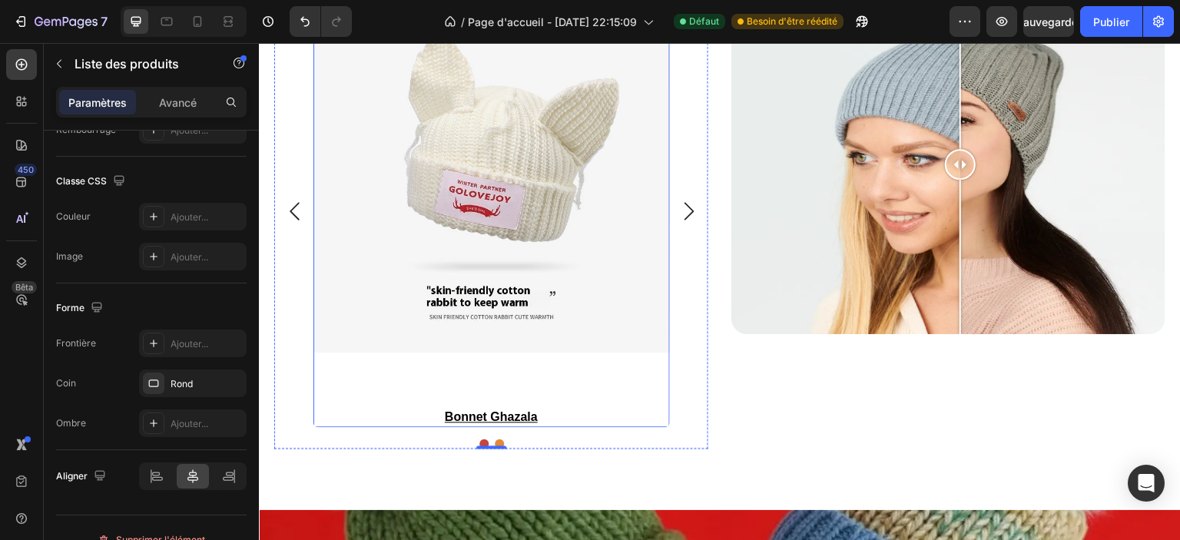
click at [609, 312] on img at bounding box center [491, 174] width 356 height 356
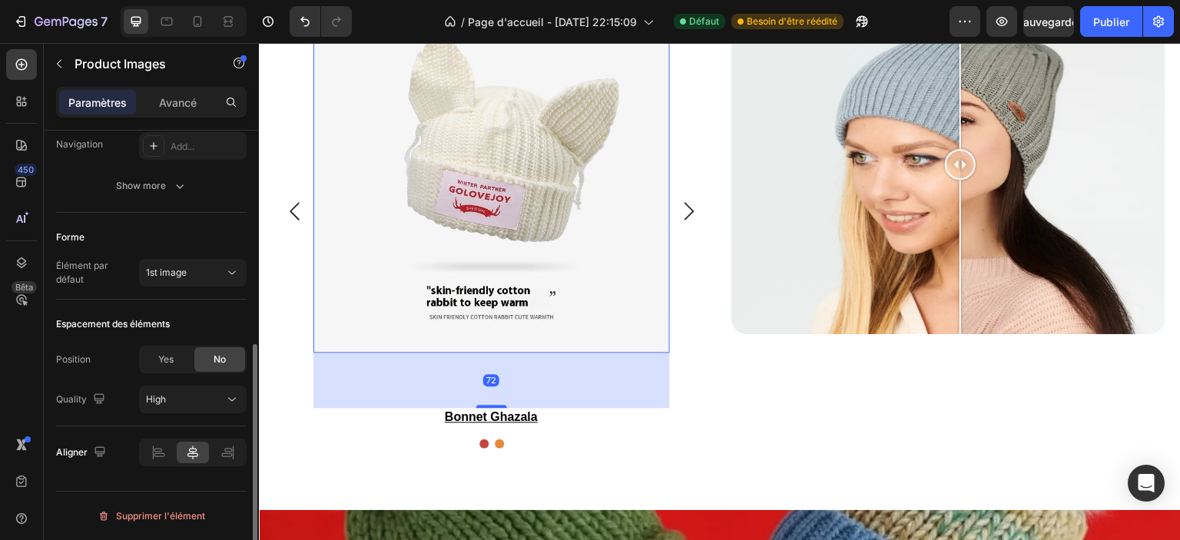
scroll to position [0, 0]
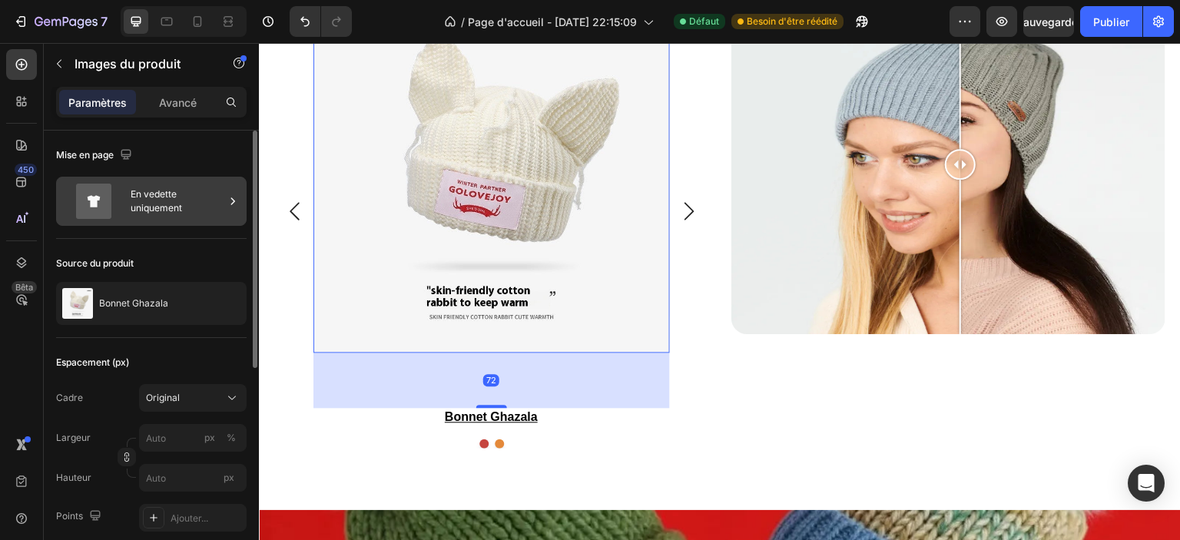
click at [151, 214] on font "En vedette uniquement" at bounding box center [178, 201] width 94 height 28
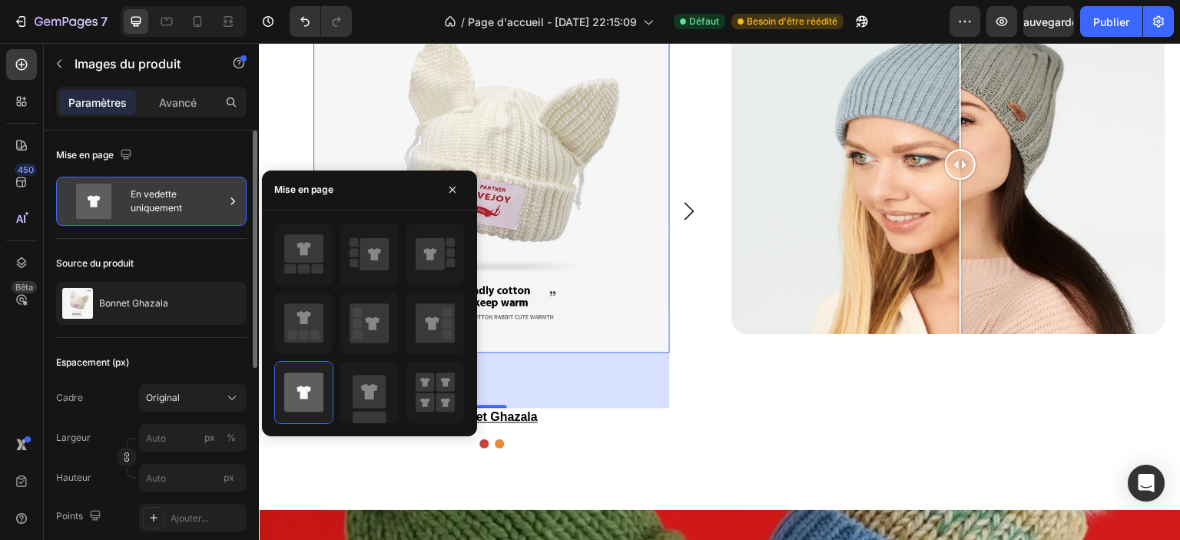
click at [151, 214] on font "En vedette uniquement" at bounding box center [178, 201] width 94 height 28
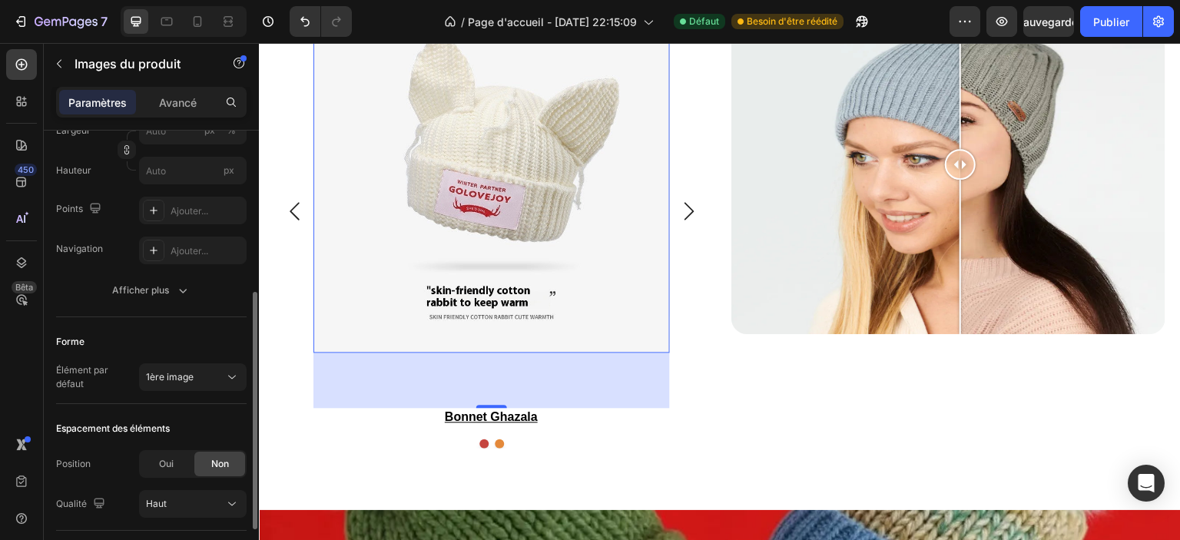
scroll to position [410, 0]
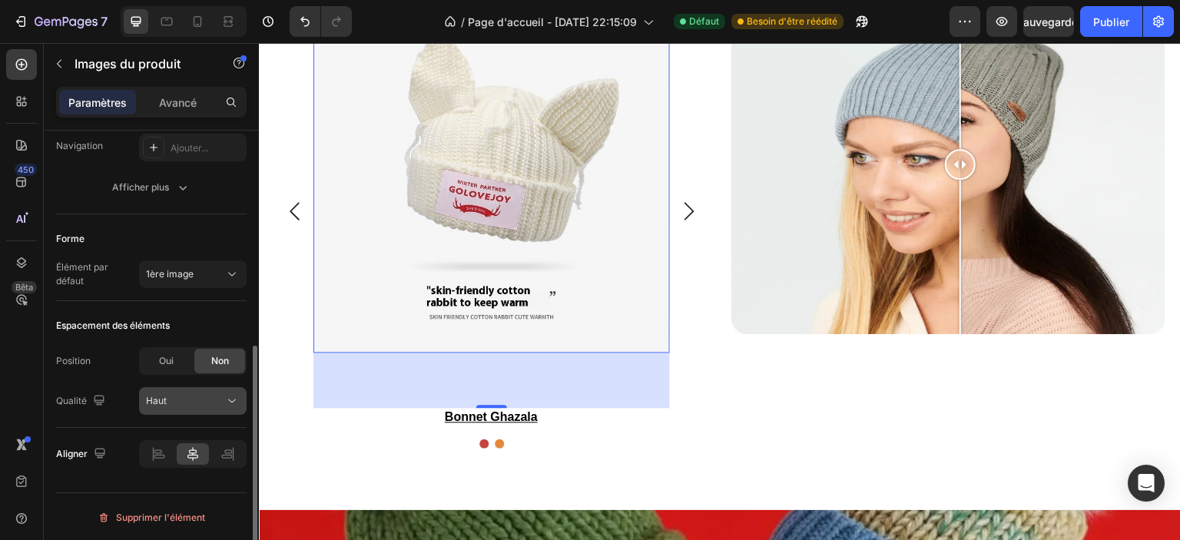
click at [191, 393] on div "Haut" at bounding box center [193, 400] width 94 height 15
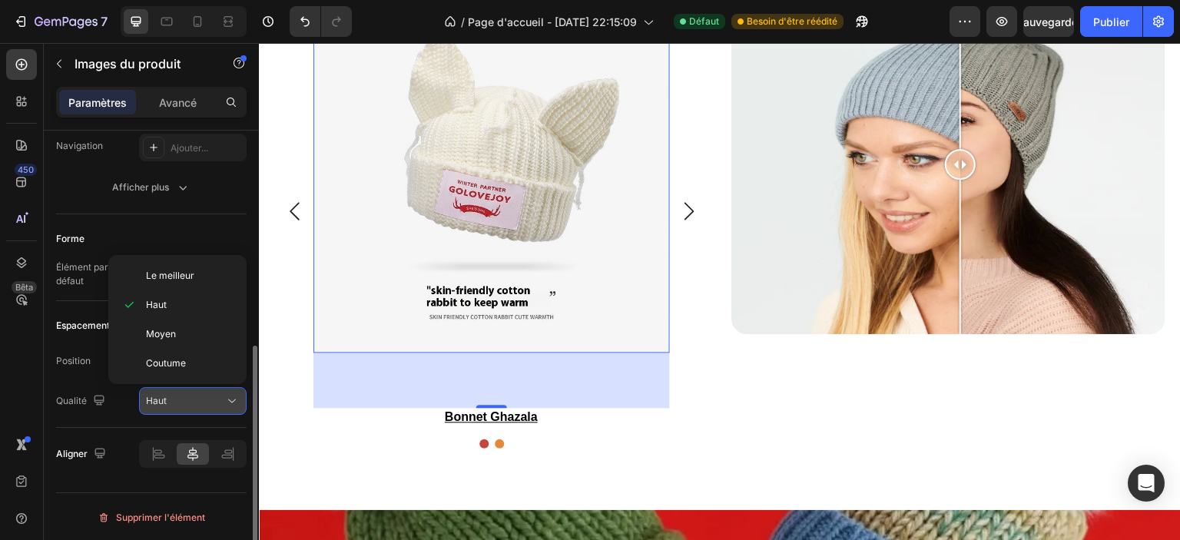
click at [191, 394] on div "Haut" at bounding box center [185, 401] width 78 height 14
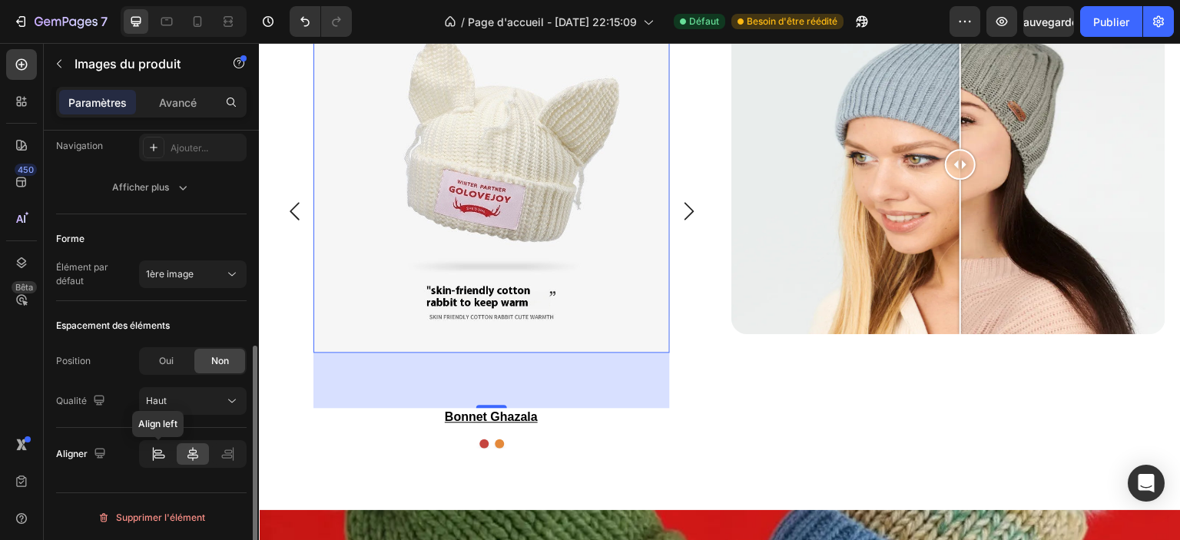
click at [154, 452] on icon at bounding box center [158, 453] width 15 height 15
click at [224, 454] on icon at bounding box center [227, 453] width 15 height 15
click at [197, 454] on icon at bounding box center [192, 454] width 11 height 14
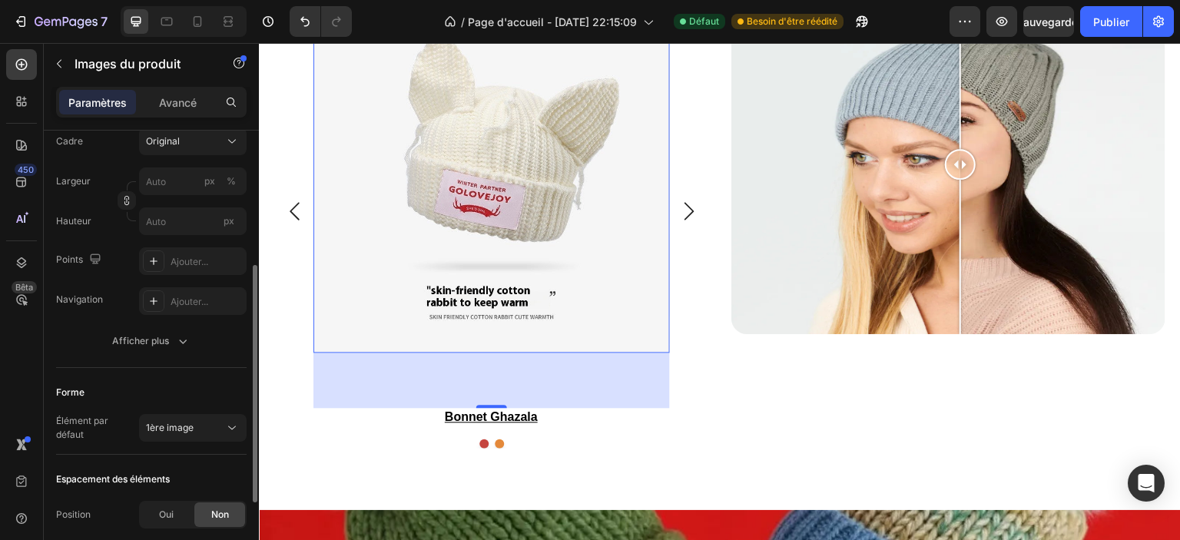
scroll to position [180, 0]
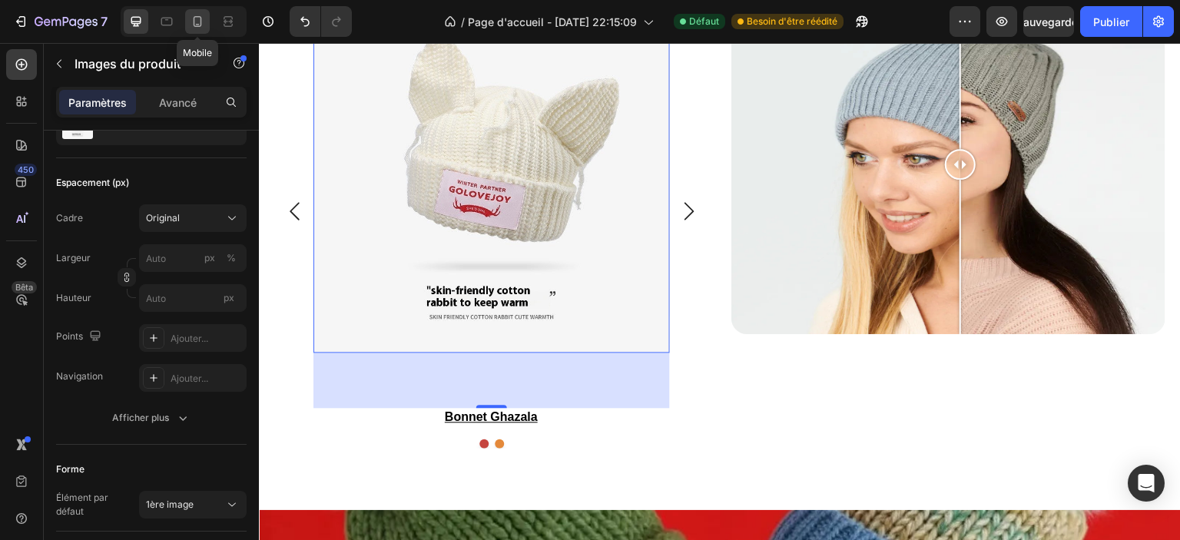
click at [198, 18] on icon at bounding box center [197, 21] width 15 height 15
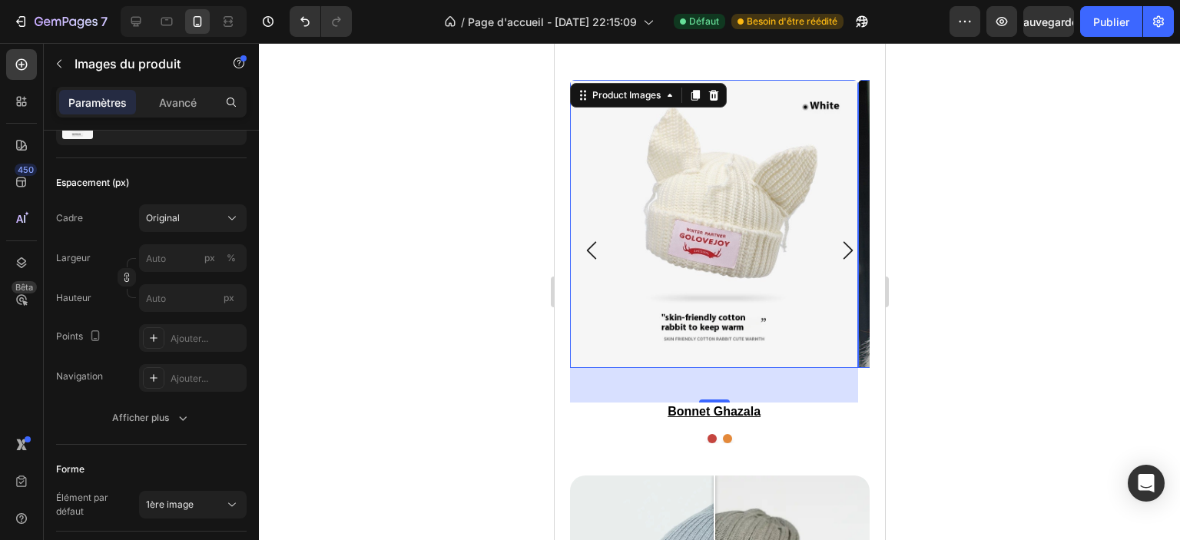
scroll to position [1937, 0]
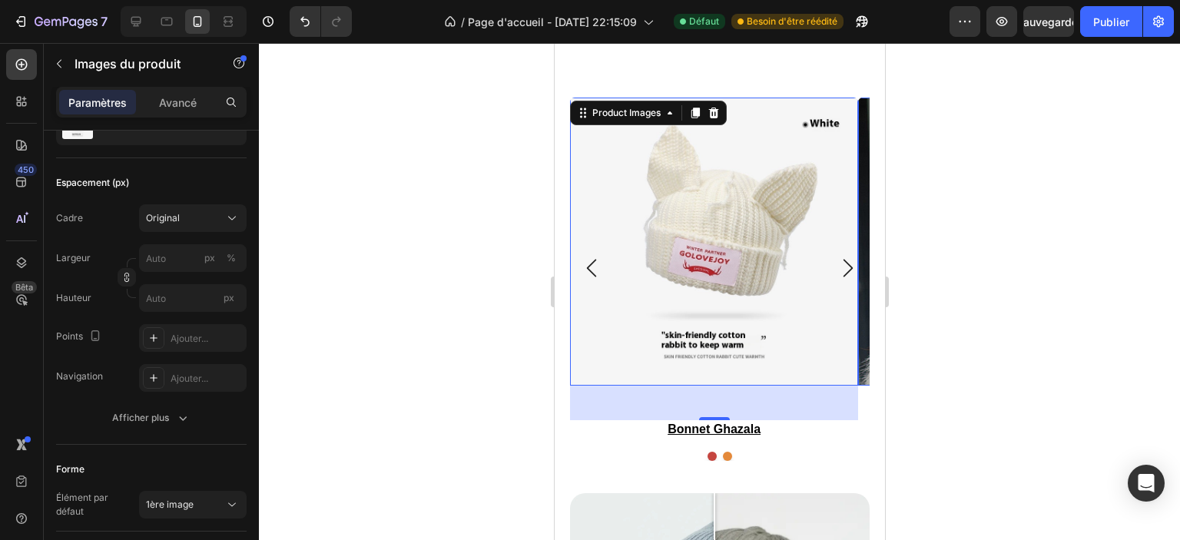
click at [439, 224] on div at bounding box center [719, 291] width 921 height 497
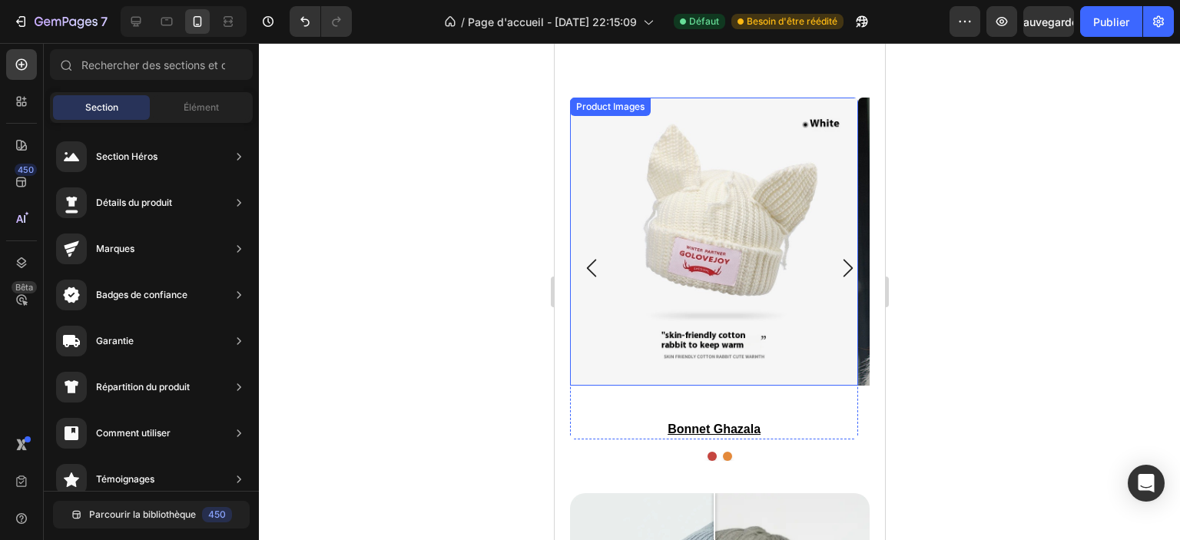
click at [764, 145] on img at bounding box center [713, 242] width 288 height 288
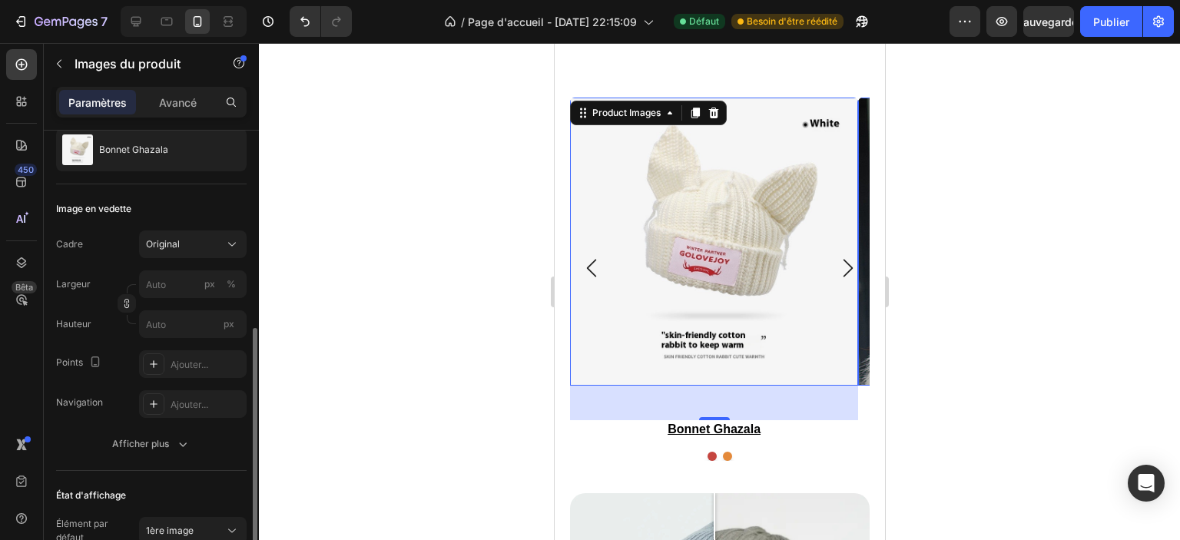
scroll to position [307, 0]
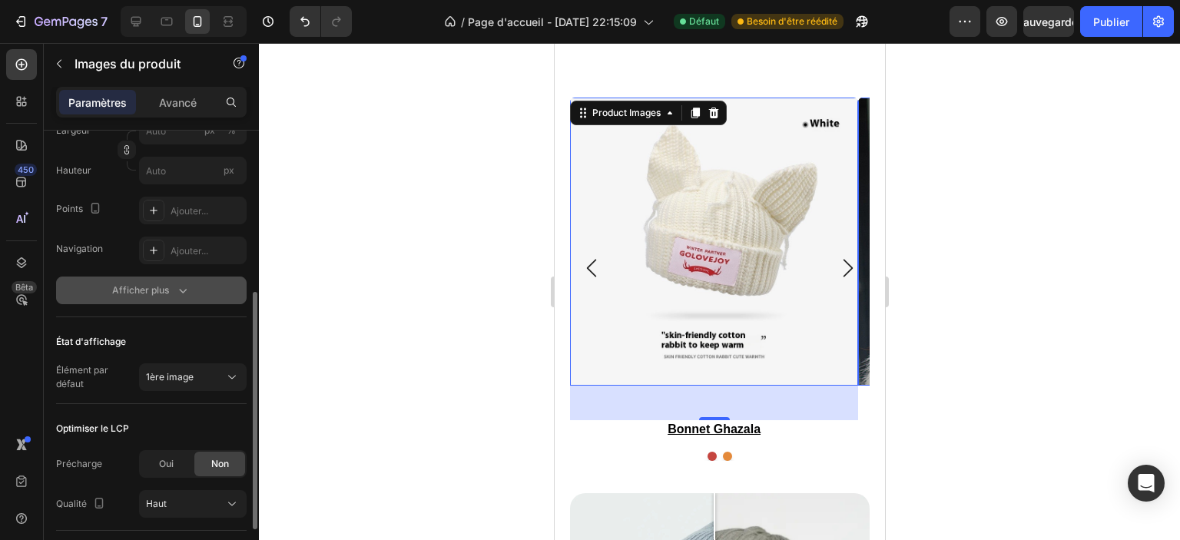
click at [163, 293] on font "Afficher plus" at bounding box center [140, 290] width 57 height 12
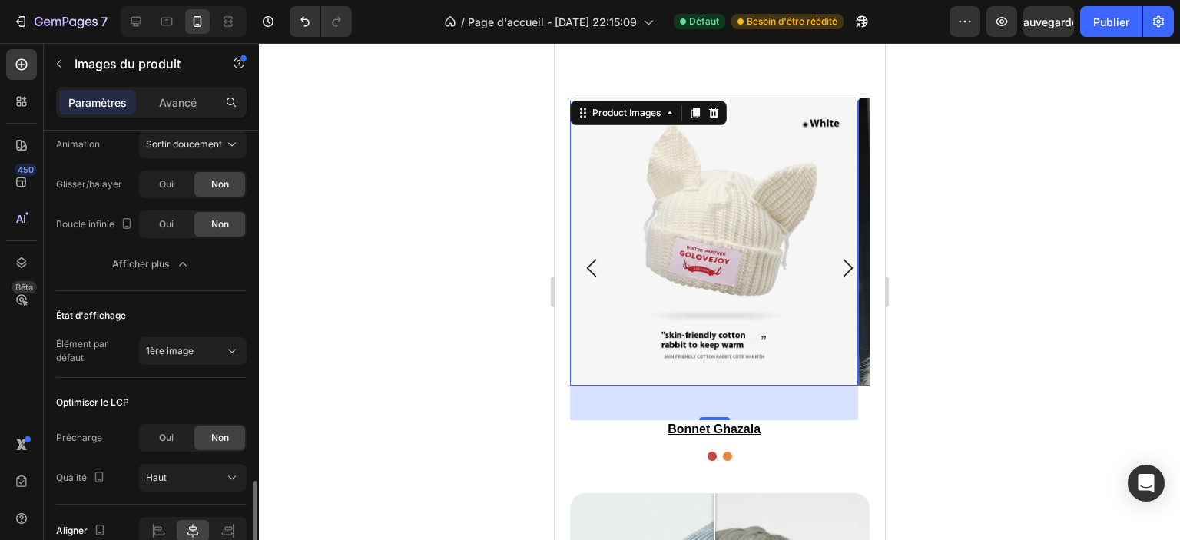
scroll to position [691, 0]
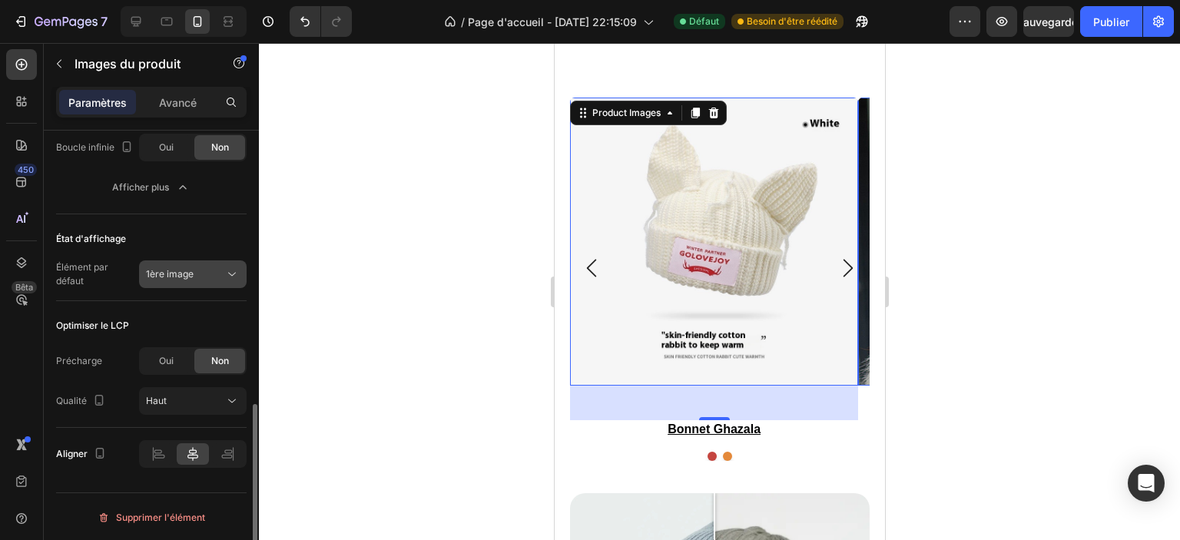
click at [203, 272] on div "1ère image" at bounding box center [185, 274] width 78 height 14
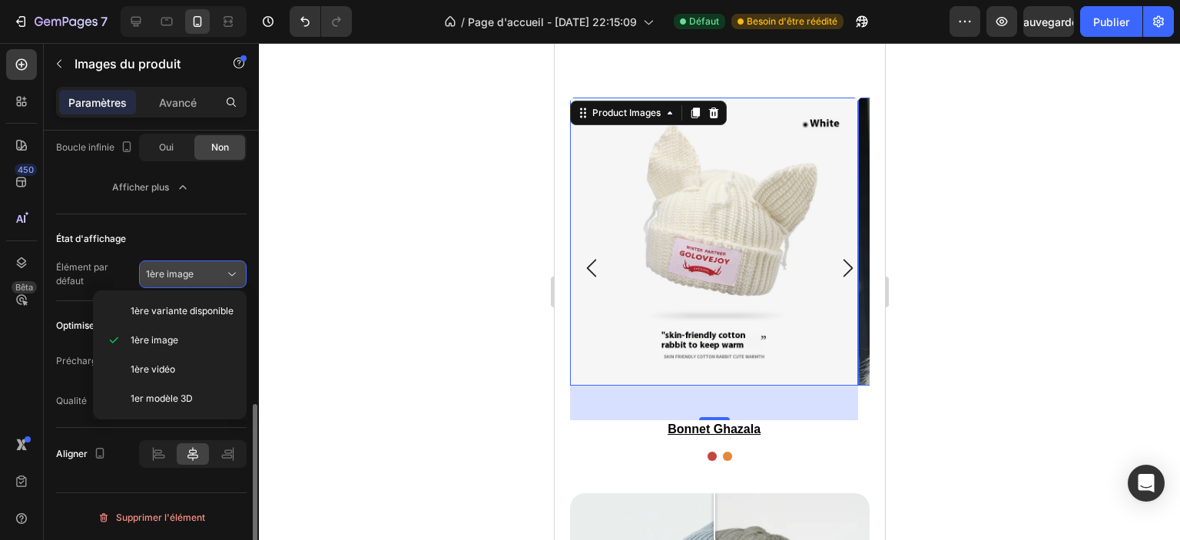
click at [203, 272] on div "1ère image" at bounding box center [185, 274] width 78 height 14
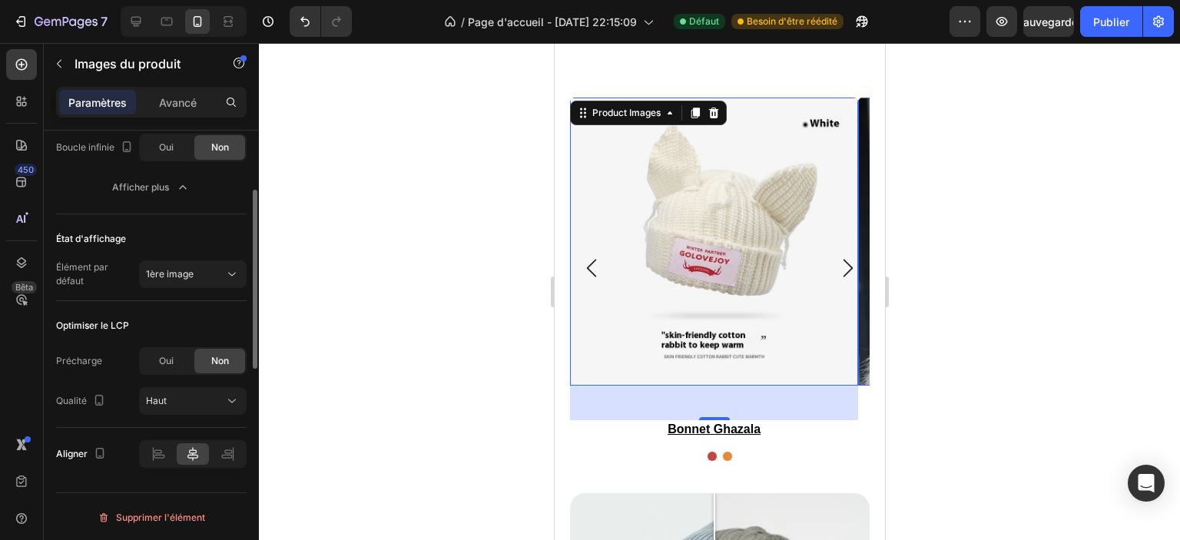
scroll to position [538, 0]
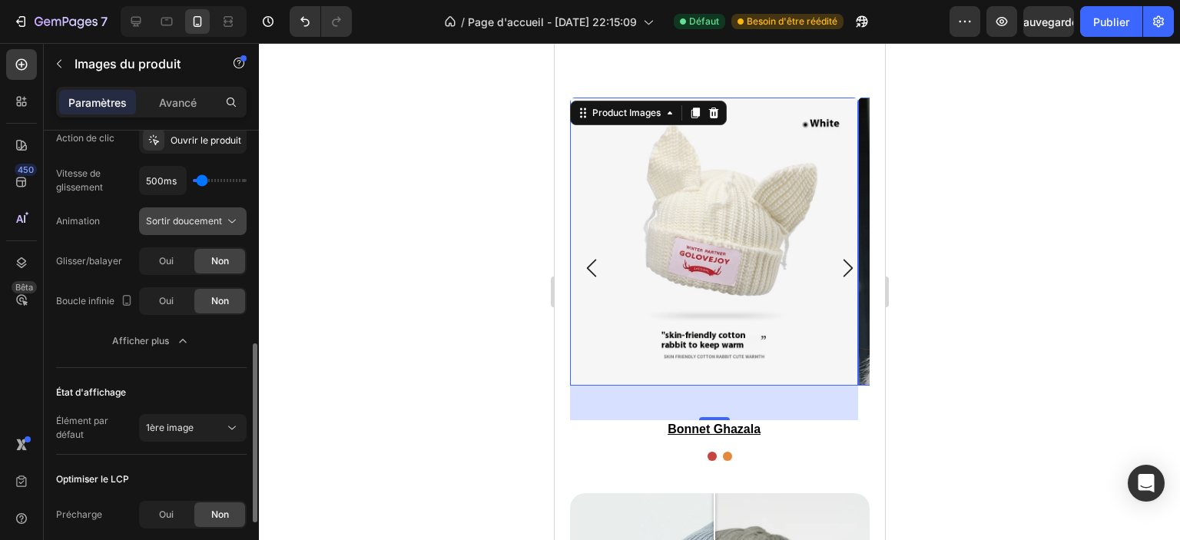
click at [235, 210] on button "Sortir doucement" at bounding box center [193, 221] width 108 height 28
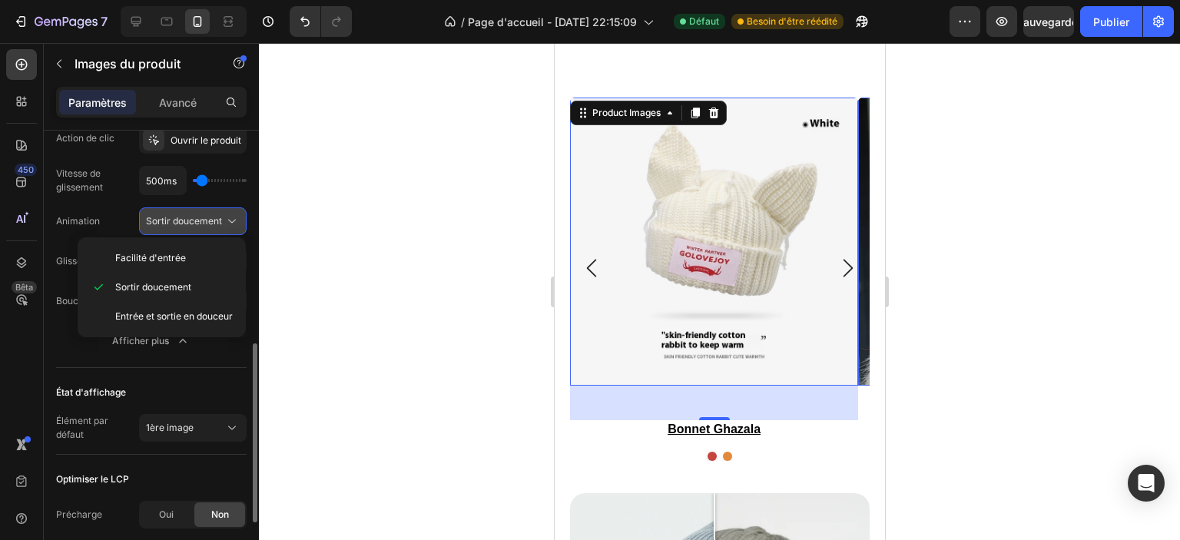
click at [234, 210] on button "Sortir doucement" at bounding box center [193, 221] width 108 height 28
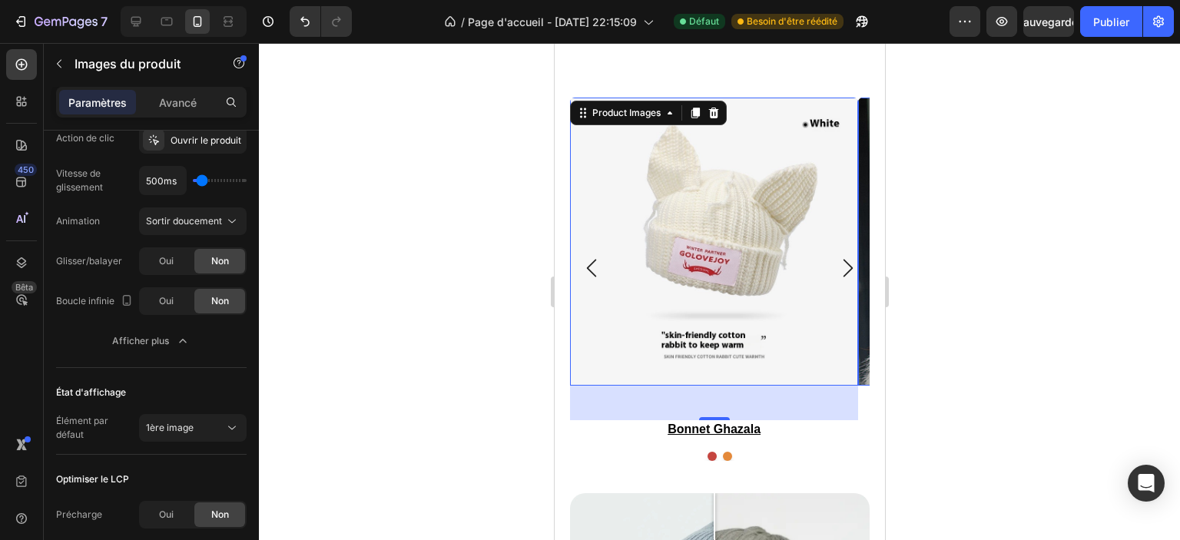
click at [1084, 331] on div at bounding box center [719, 291] width 921 height 497
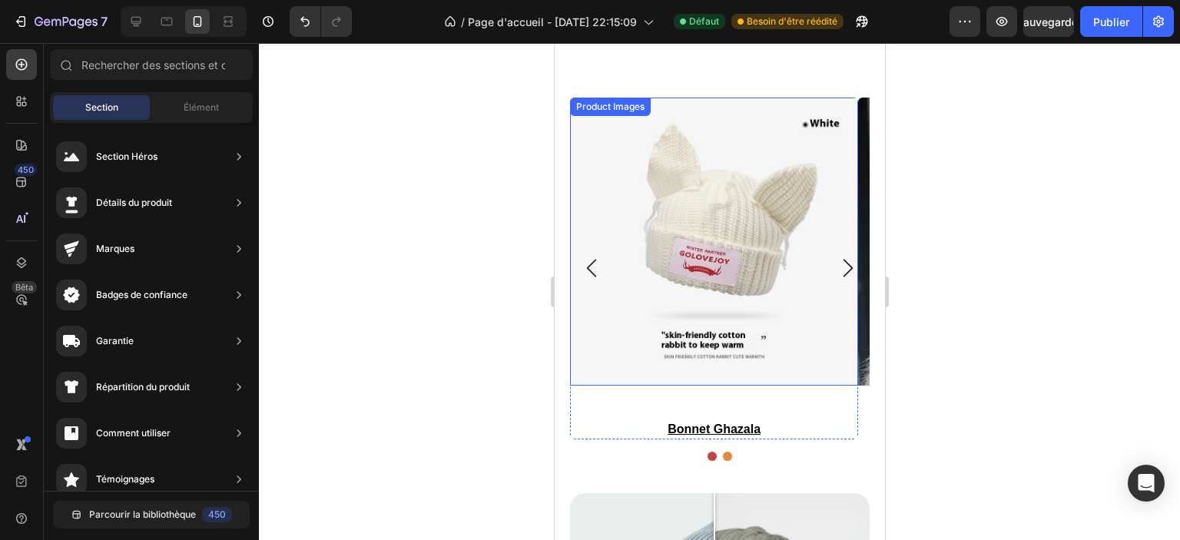
click at [585, 144] on img at bounding box center [713, 242] width 288 height 288
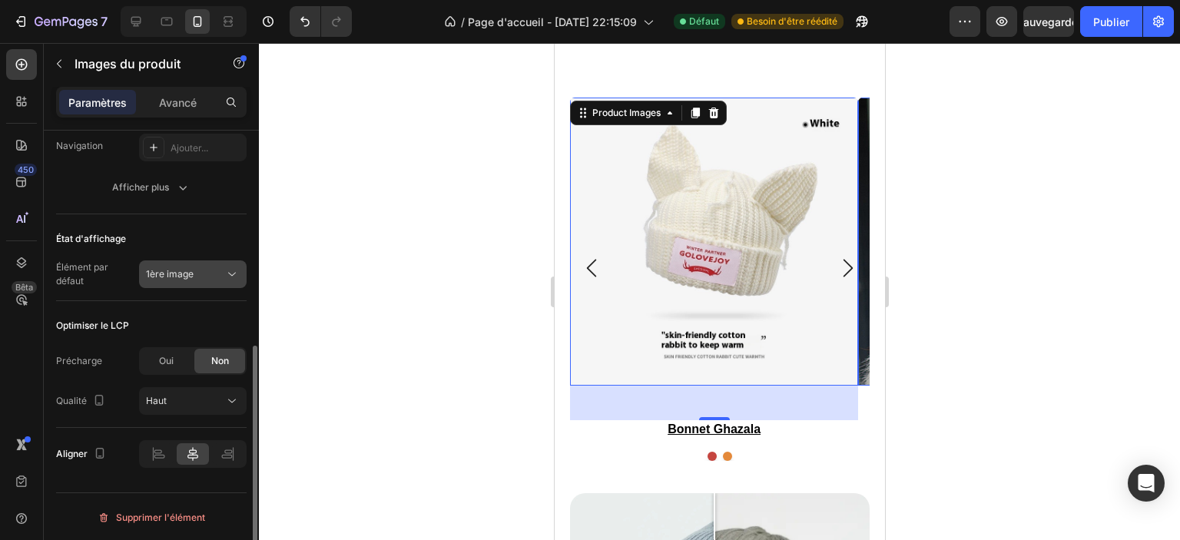
scroll to position [257, 0]
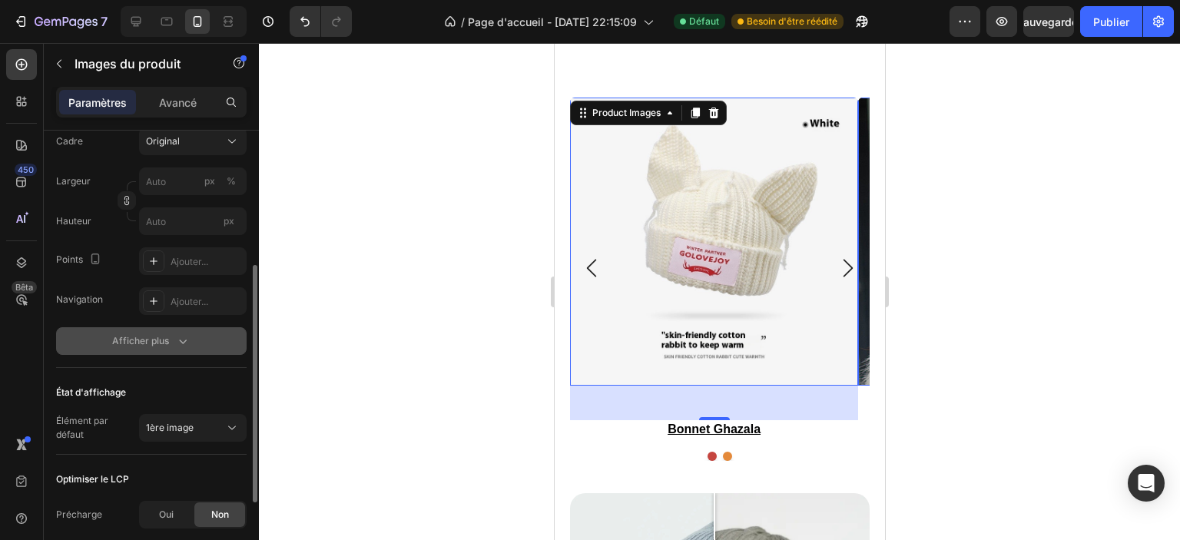
click at [175, 333] on icon "button" at bounding box center [182, 340] width 15 height 15
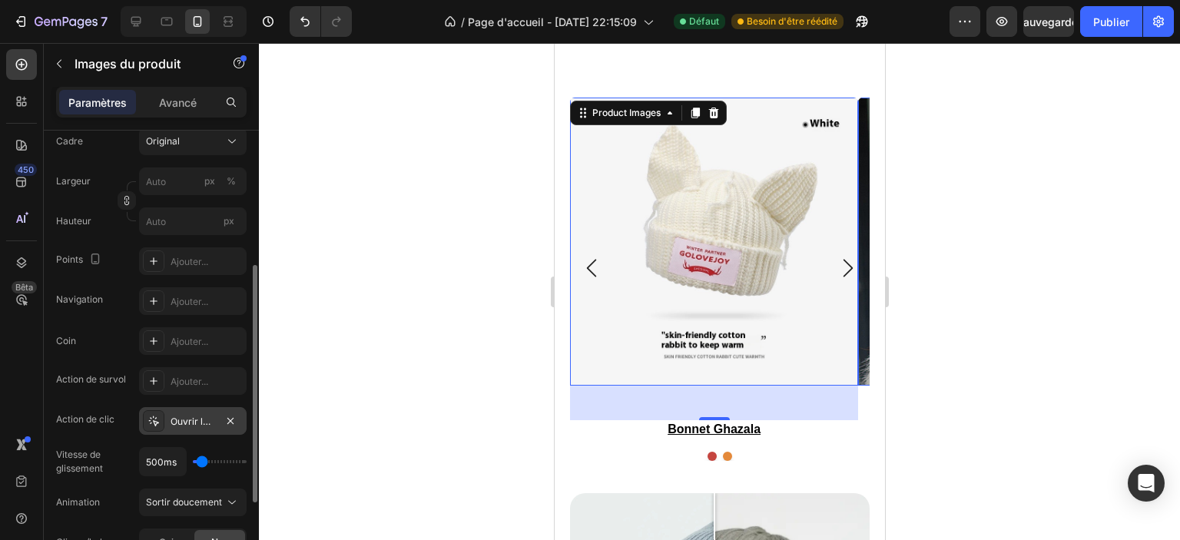
click at [200, 423] on font "Ouvrir le produit" at bounding box center [206, 422] width 71 height 12
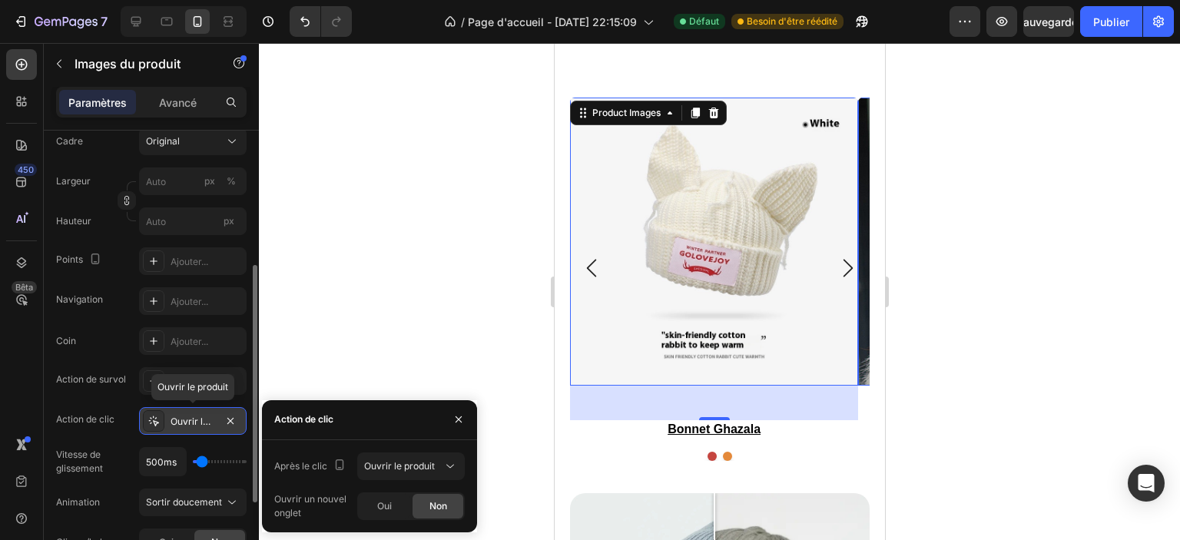
click at [200, 423] on font "Ouvrir le produit" at bounding box center [206, 422] width 71 height 12
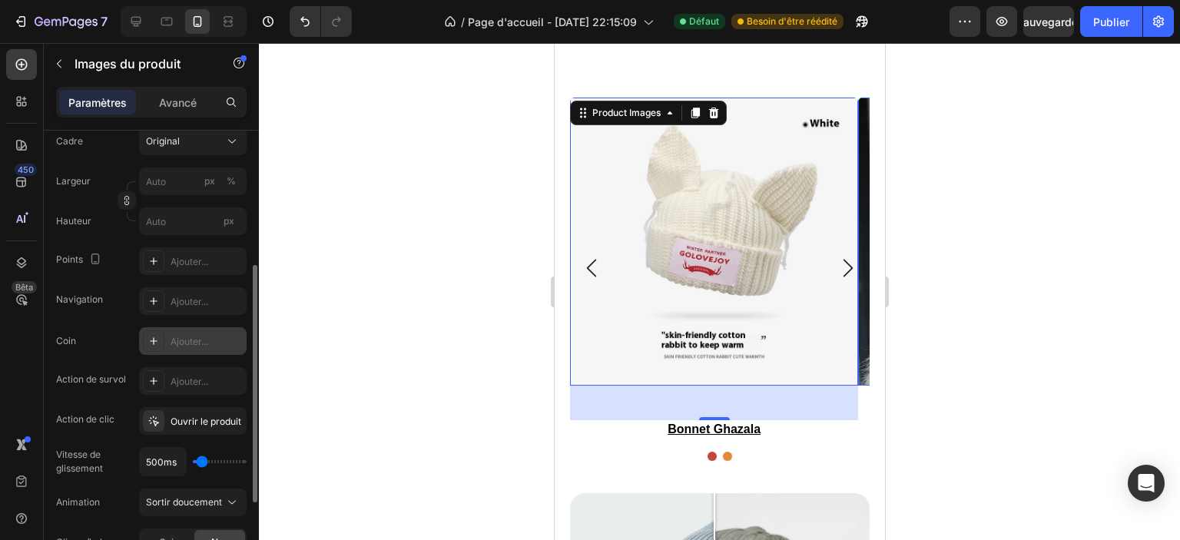
click at [146, 336] on div at bounding box center [154, 341] width 22 height 22
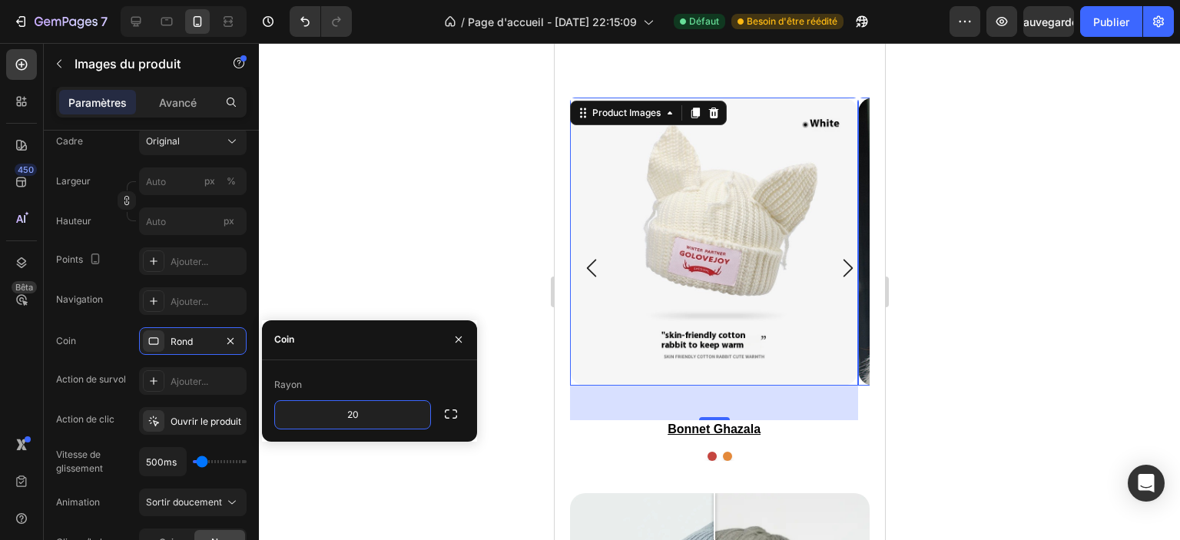
type input "20"
click at [380, 332] on div "Coin" at bounding box center [369, 340] width 215 height 40
click at [956, 294] on div at bounding box center [719, 291] width 921 height 497
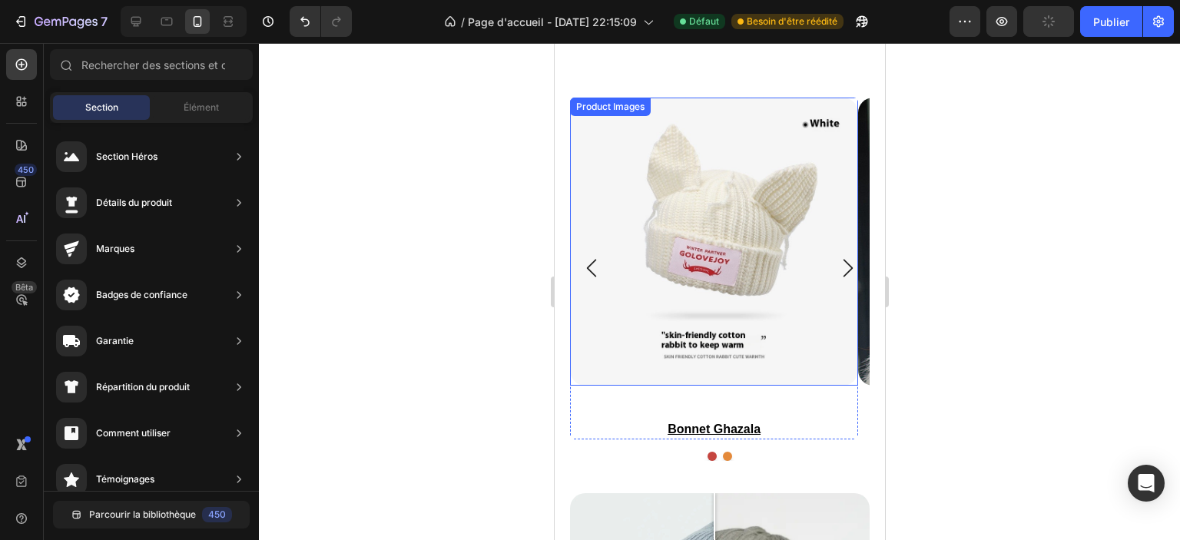
click at [591, 321] on img at bounding box center [713, 242] width 288 height 288
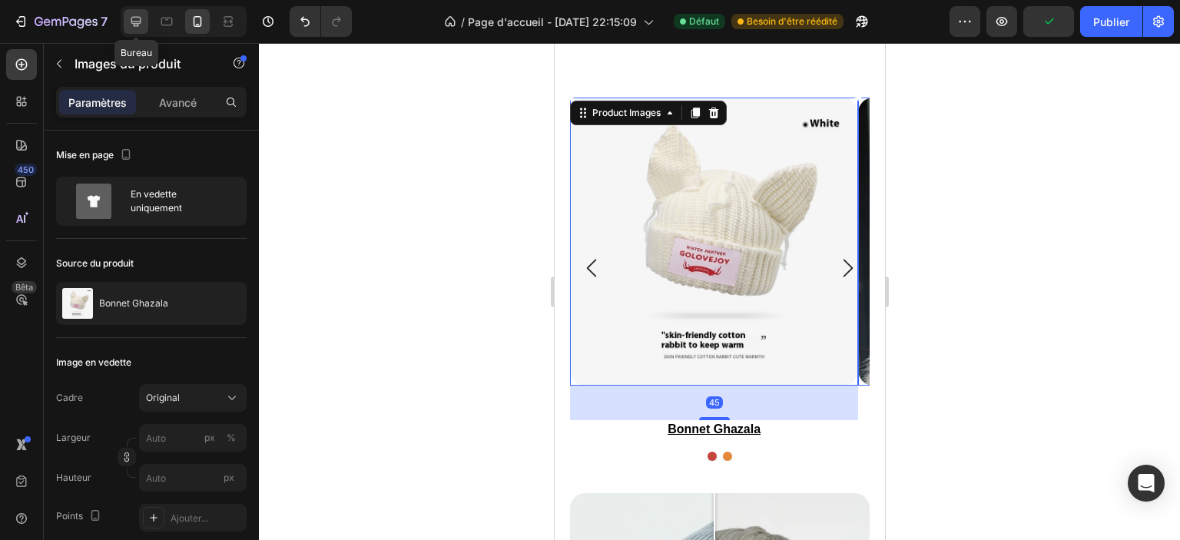
click at [130, 22] on icon at bounding box center [135, 21] width 15 height 15
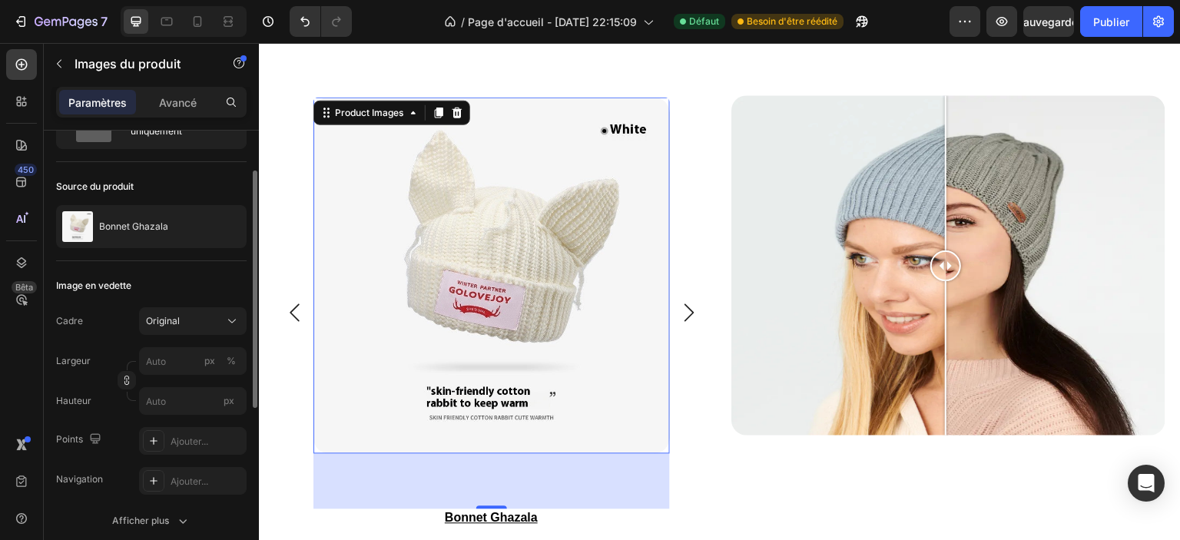
scroll to position [154, 0]
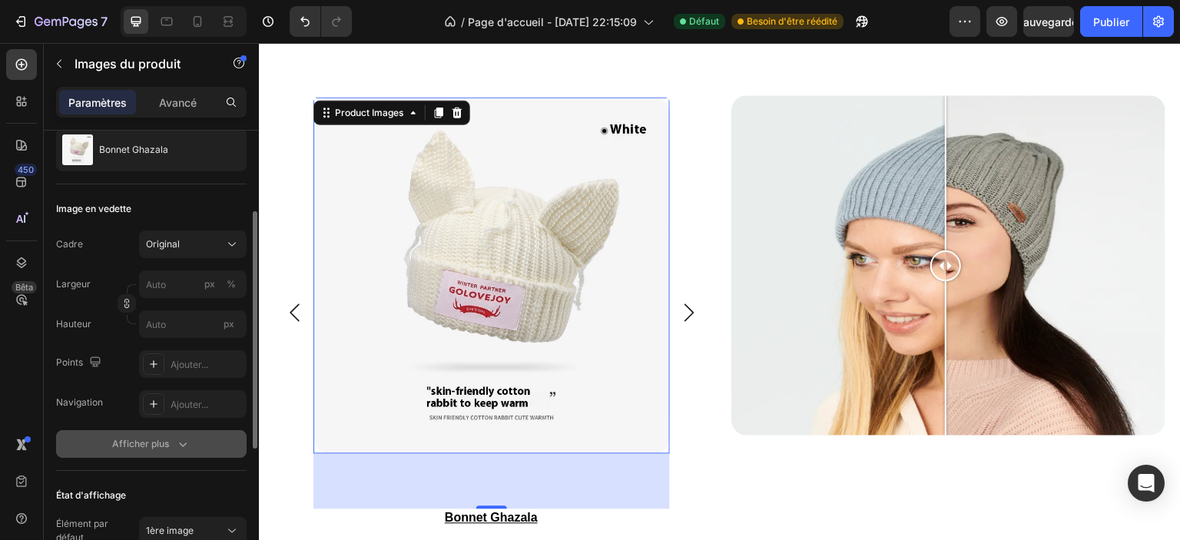
click at [175, 439] on icon "button" at bounding box center [182, 443] width 15 height 15
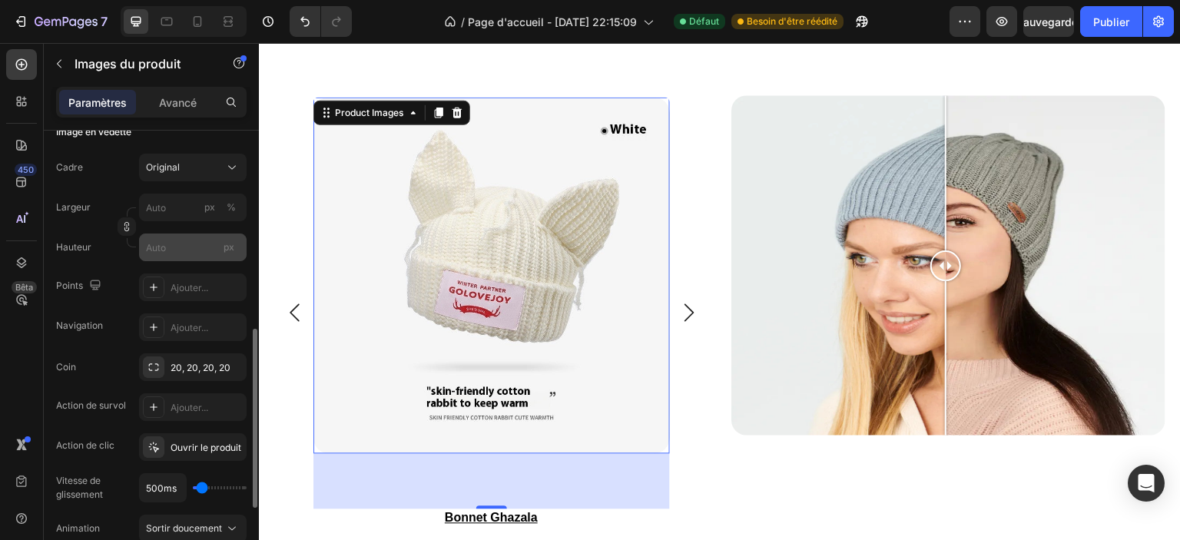
scroll to position [307, 0]
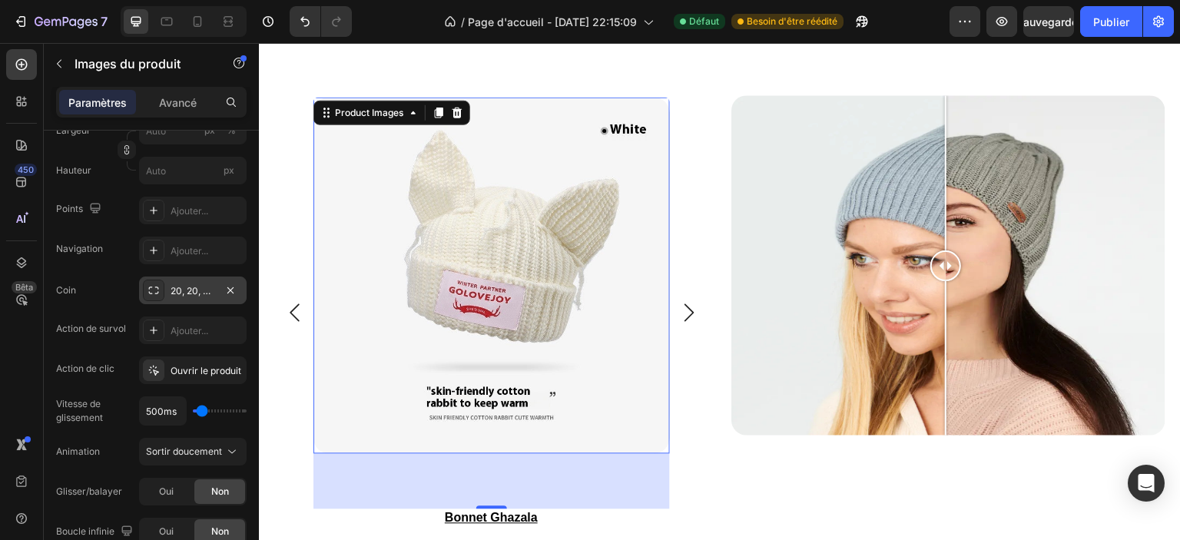
click at [203, 298] on div "20, 20, 20, 20" at bounding box center [193, 291] width 108 height 28
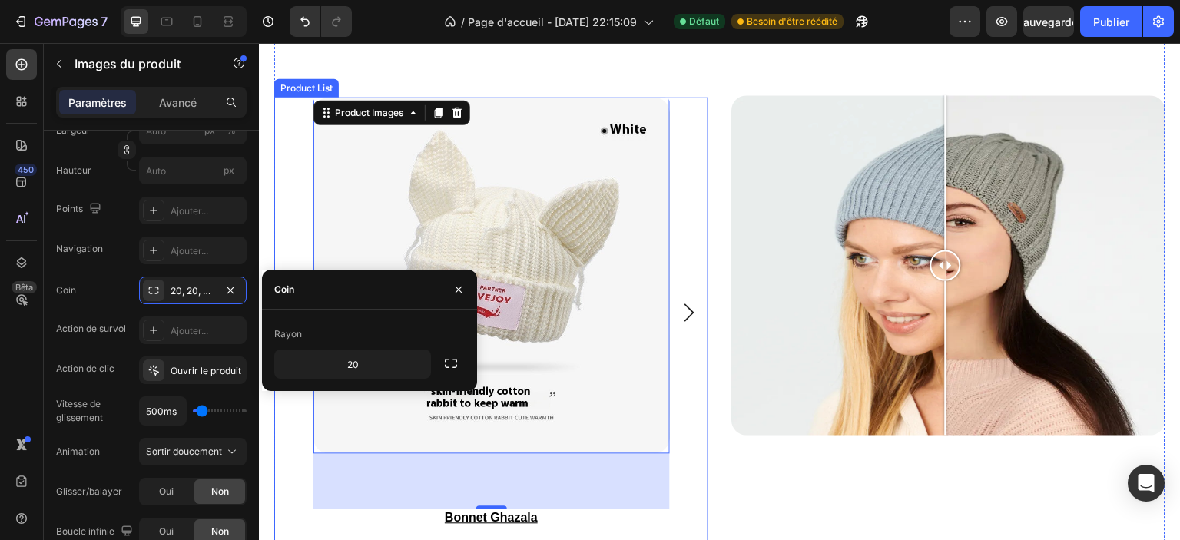
click at [748, 492] on div "Image Comparison" at bounding box center [948, 266] width 434 height 568
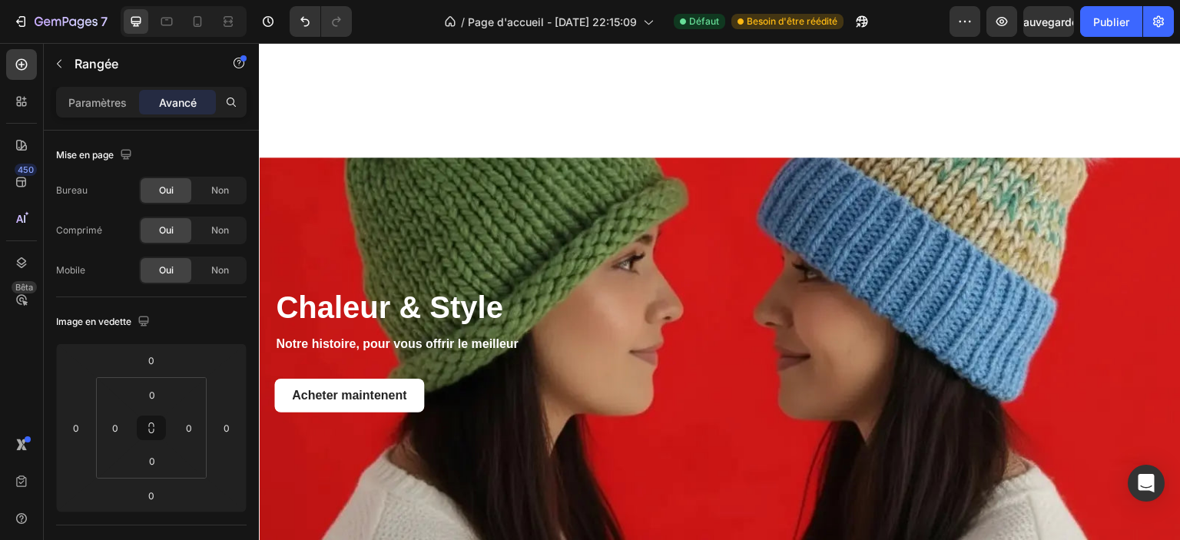
scroll to position [2618, 0]
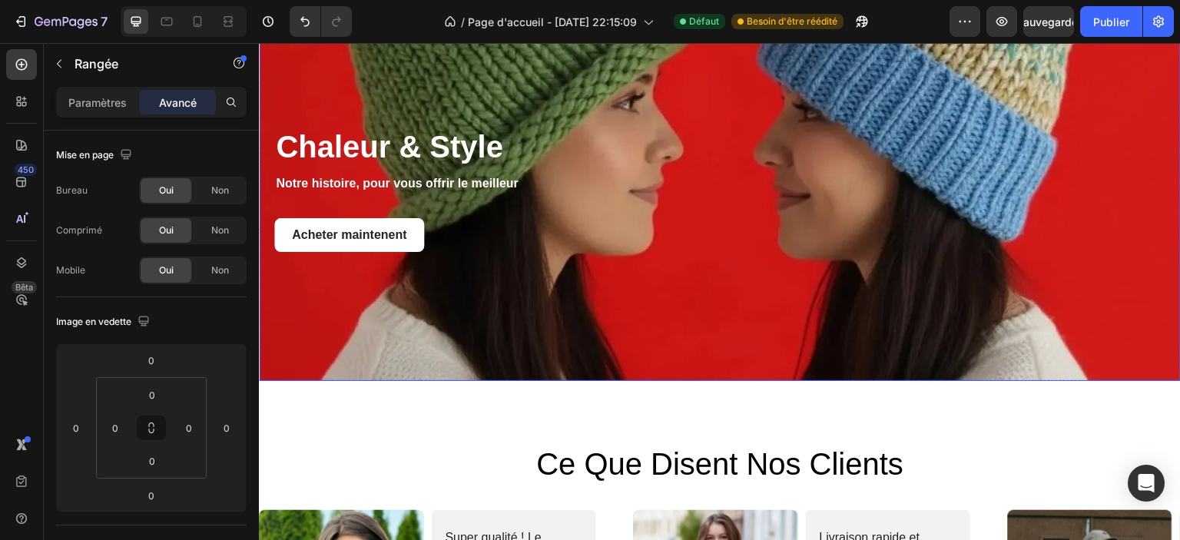
click at [682, 331] on div "Background Image" at bounding box center [720, 189] width 922 height 384
click at [88, 104] on font "Paramètres" at bounding box center [97, 102] width 58 height 13
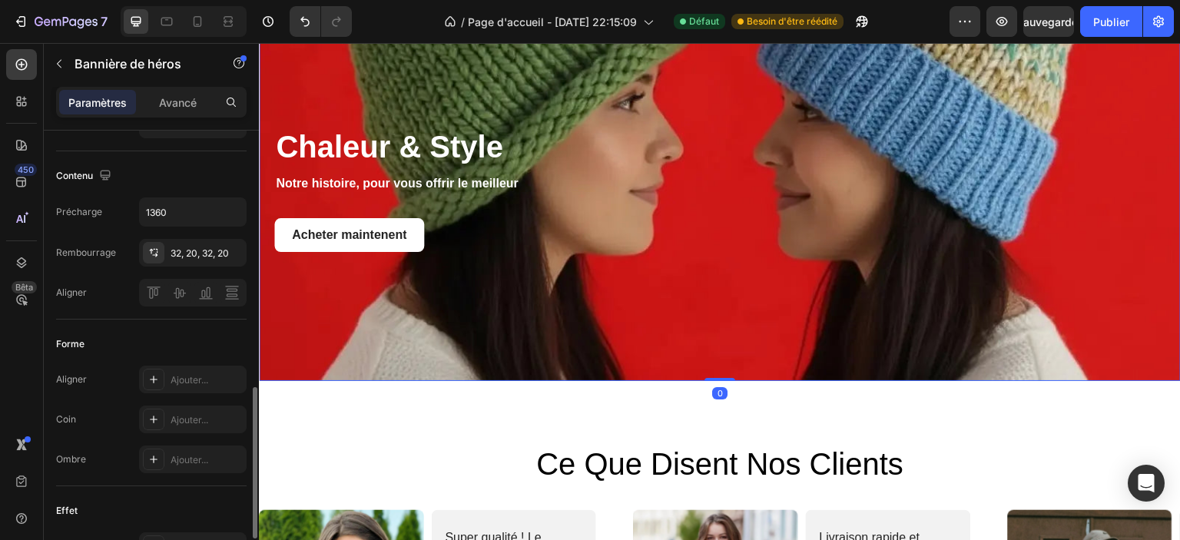
scroll to position [615, 0]
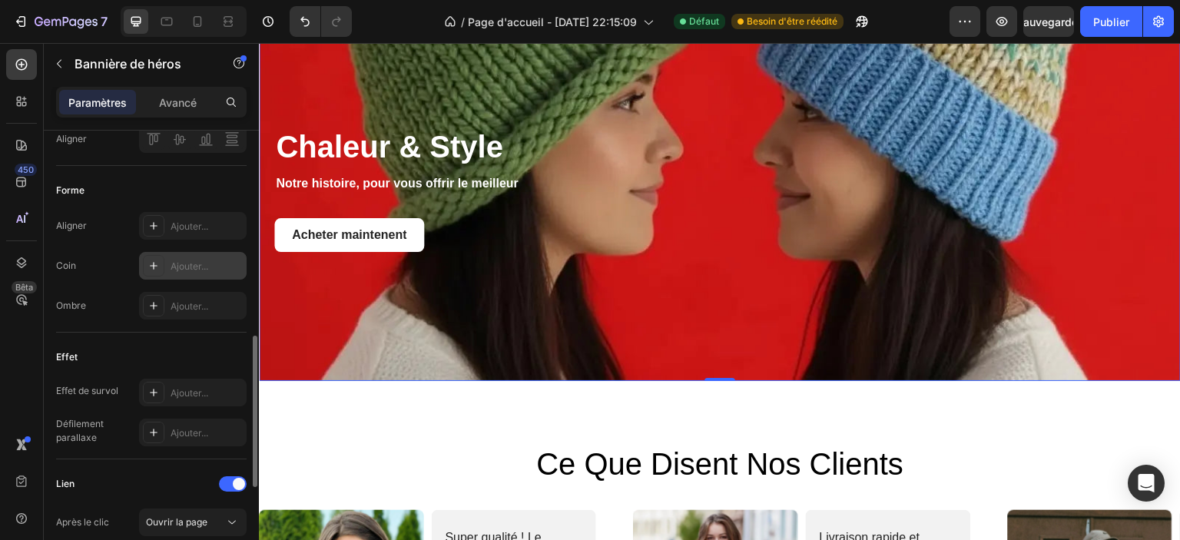
click at [188, 263] on font "Ajouter..." at bounding box center [190, 266] width 38 height 12
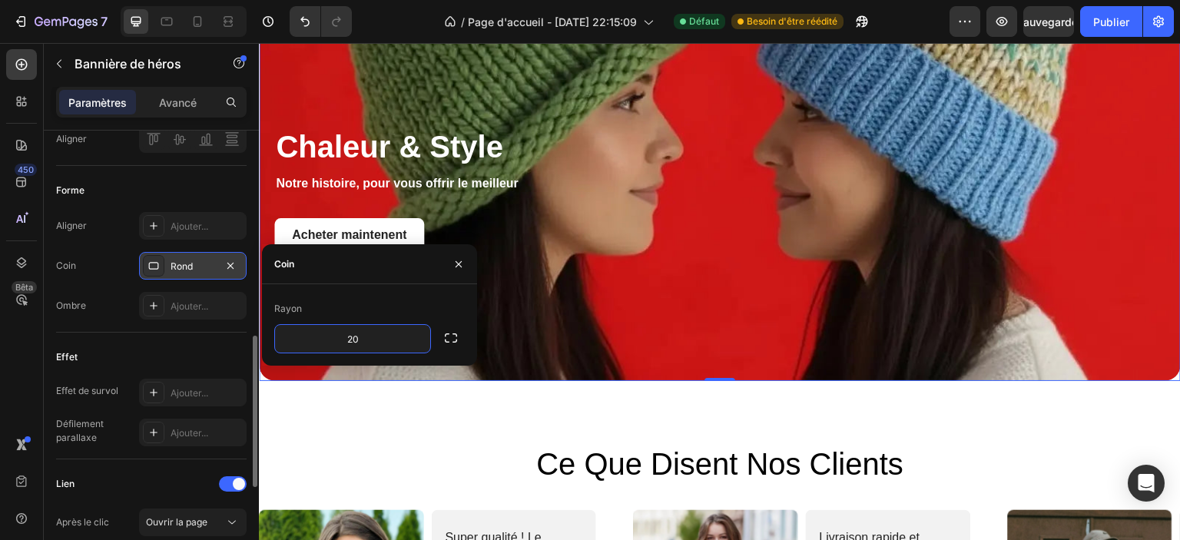
type input "20"
click at [396, 300] on div "Rayon" at bounding box center [369, 309] width 191 height 25
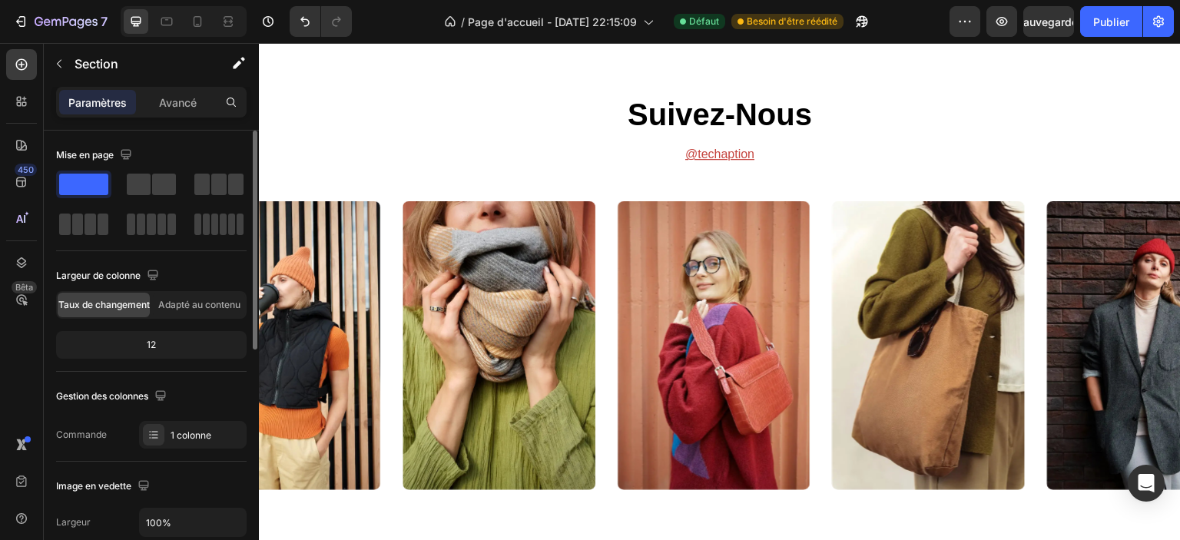
scroll to position [4916, 0]
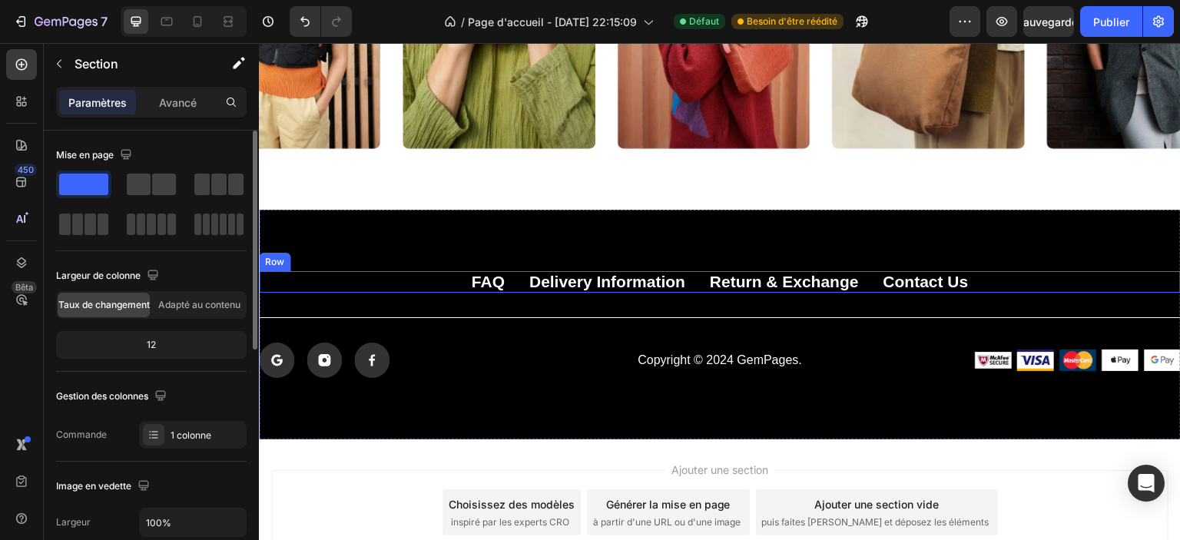
click at [502, 275] on div "FAQ Button Delivery Information Button Return & Exchange Button Contact Us Butt…" at bounding box center [720, 282] width 922 height 22
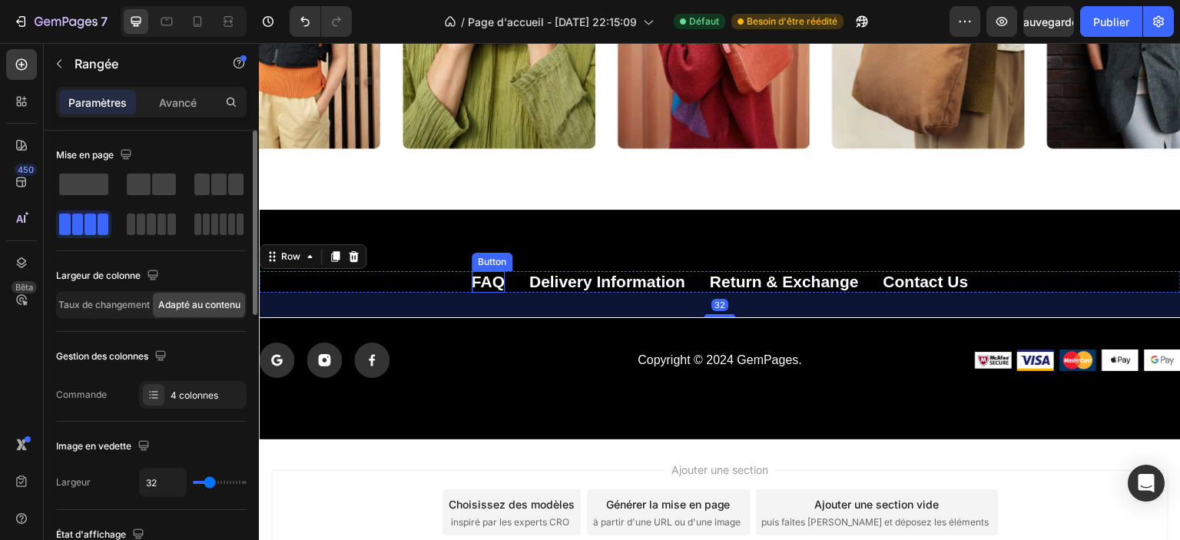
click at [487, 280] on p "FAQ" at bounding box center [488, 281] width 33 height 21
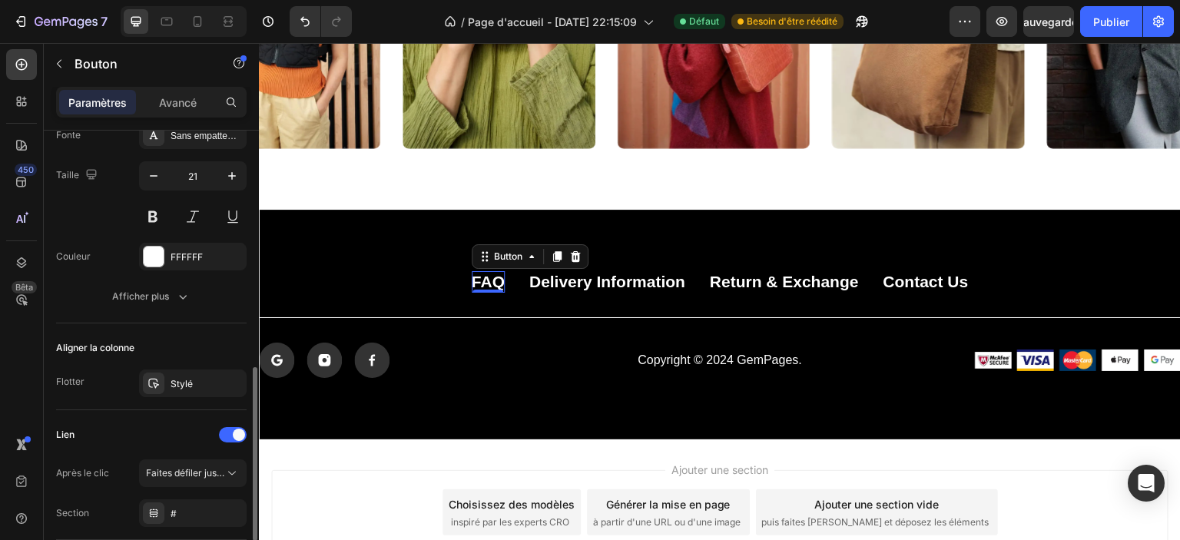
scroll to position [691, 0]
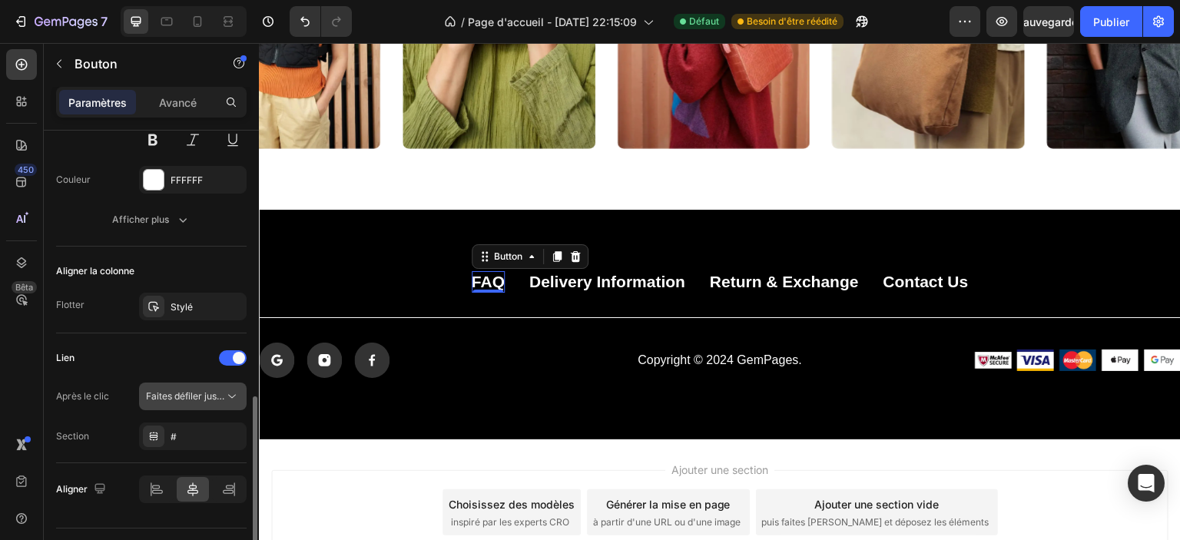
click at [205, 397] on font "Faites défiler jusqu'à" at bounding box center [191, 396] width 90 height 12
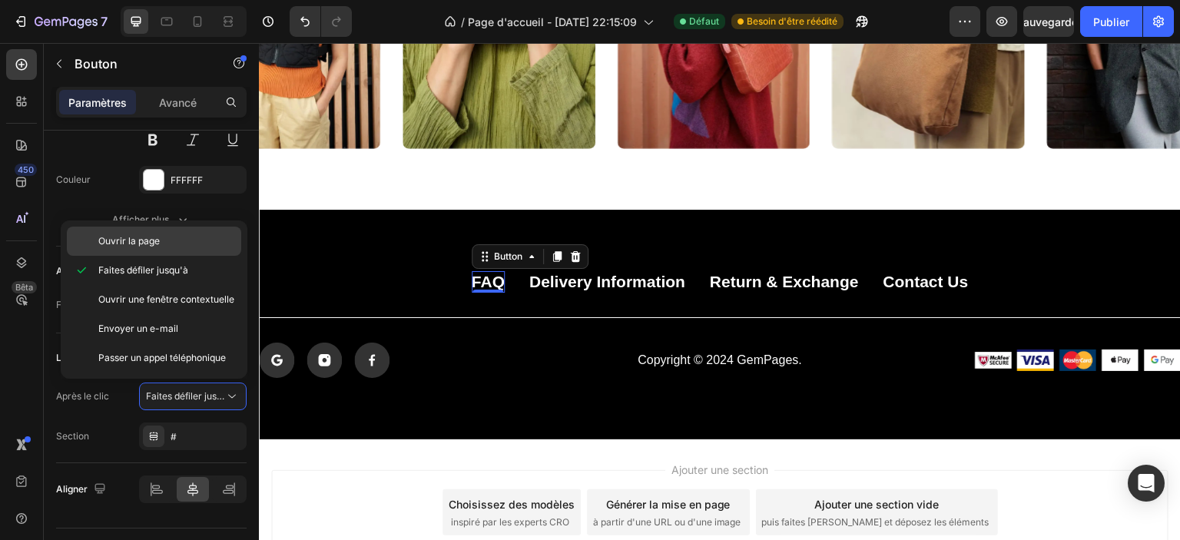
click at [171, 249] on div "Ouvrir la page" at bounding box center [154, 241] width 174 height 29
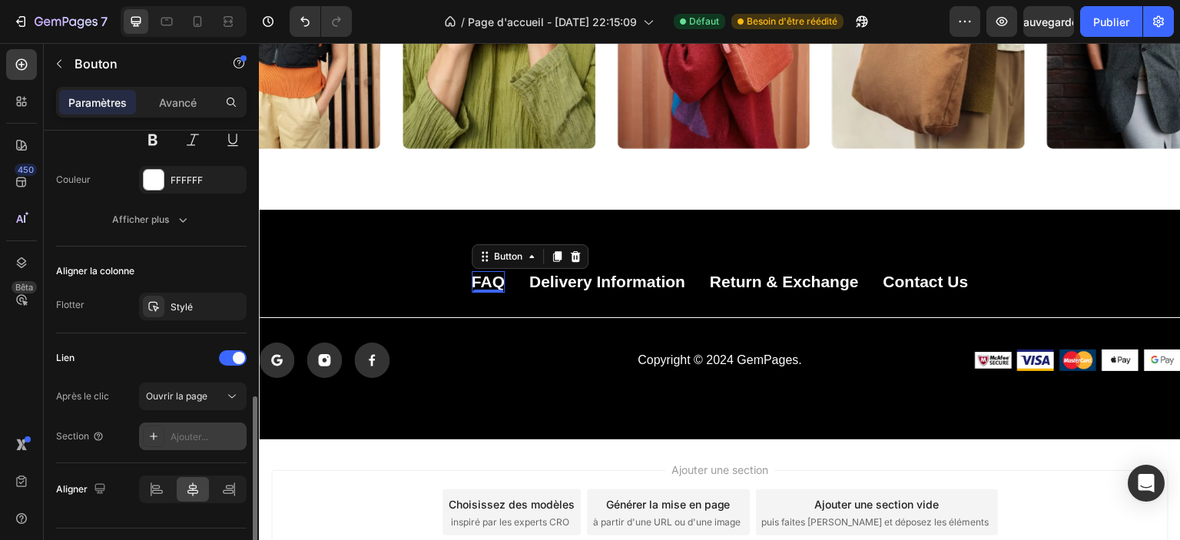
click at [181, 436] on font "Ajouter..." at bounding box center [190, 437] width 38 height 12
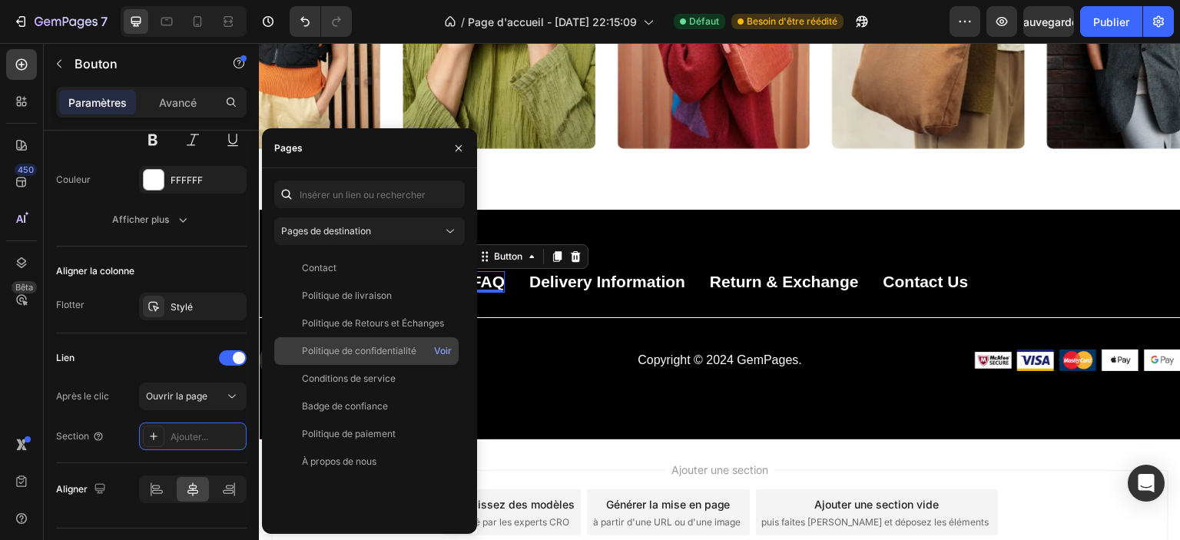
click at [393, 355] on font "Politique de confidentialité" at bounding box center [359, 351] width 114 height 12
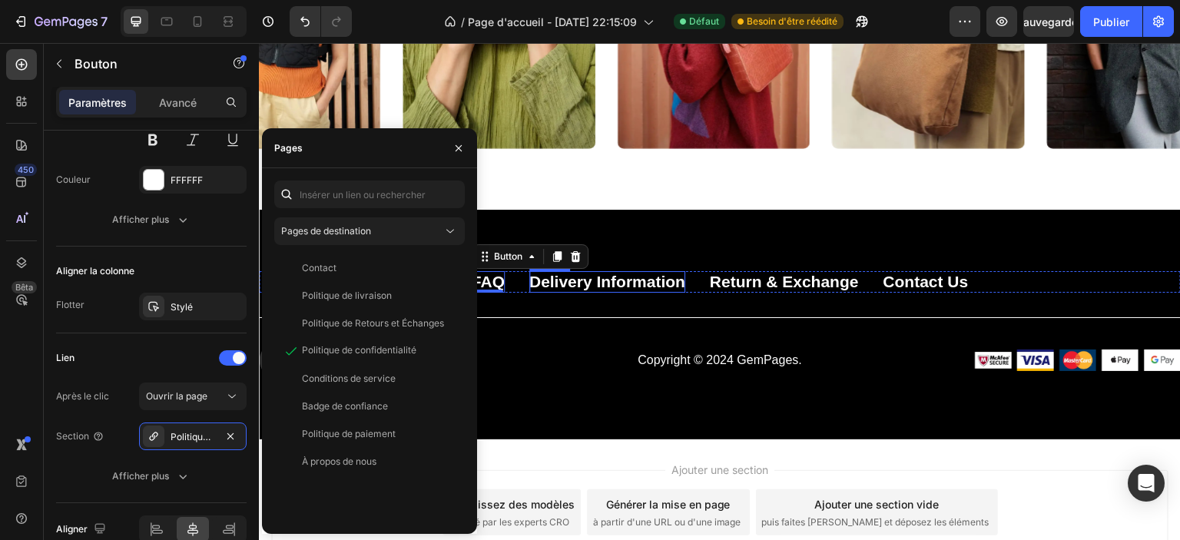
click at [611, 282] on p "Delivery Information" at bounding box center [607, 281] width 156 height 21
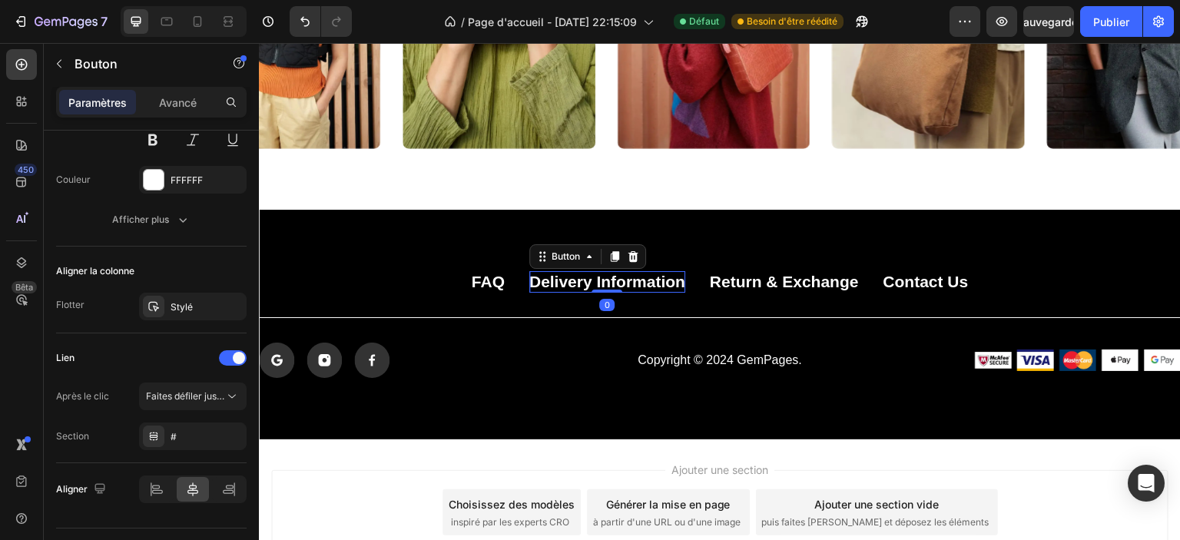
click at [608, 284] on p "Delivery Information" at bounding box center [607, 281] width 156 height 21
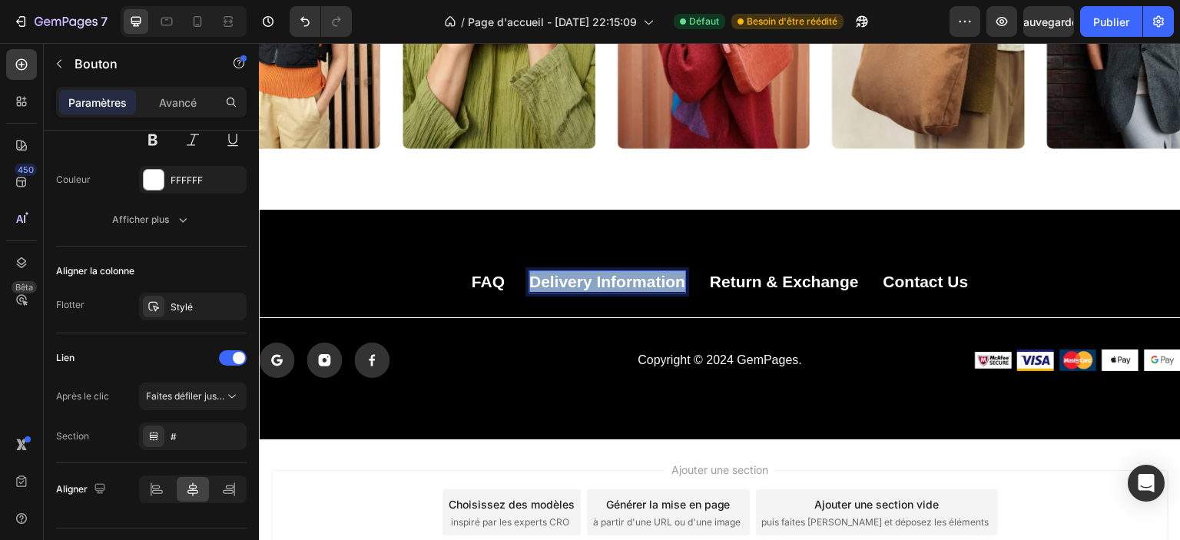
click at [608, 284] on p "Delivery Information" at bounding box center [607, 281] width 156 height 21
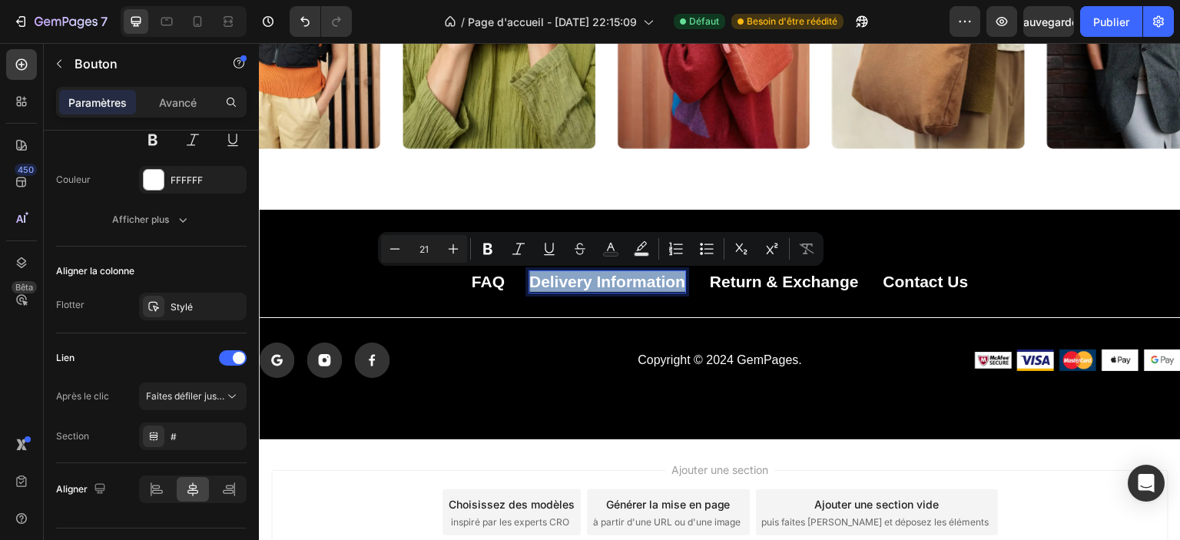
copy p "Delivery Information"
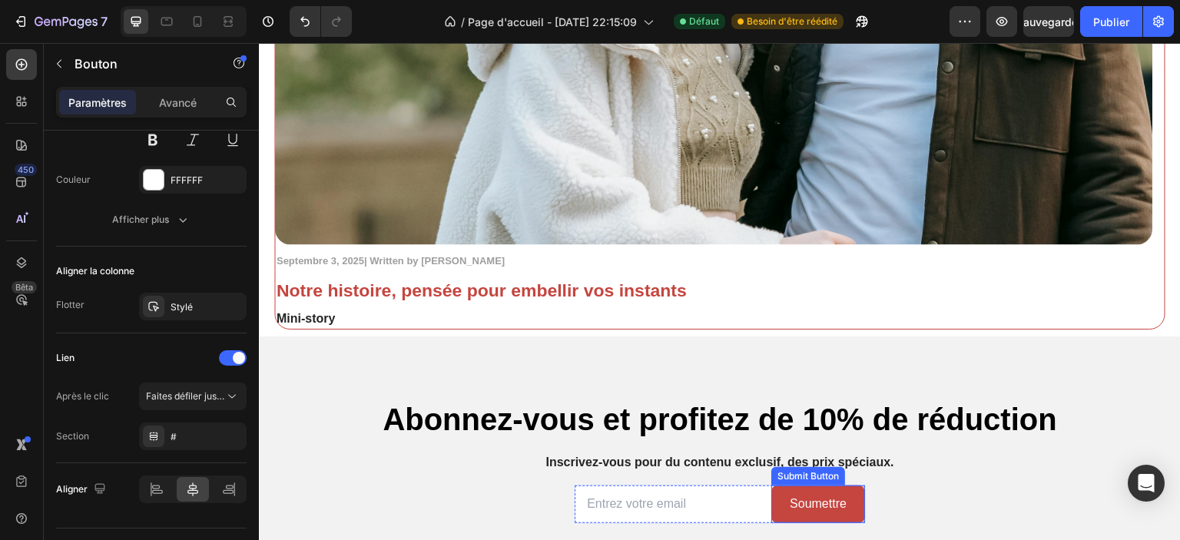
scroll to position [4148, 0]
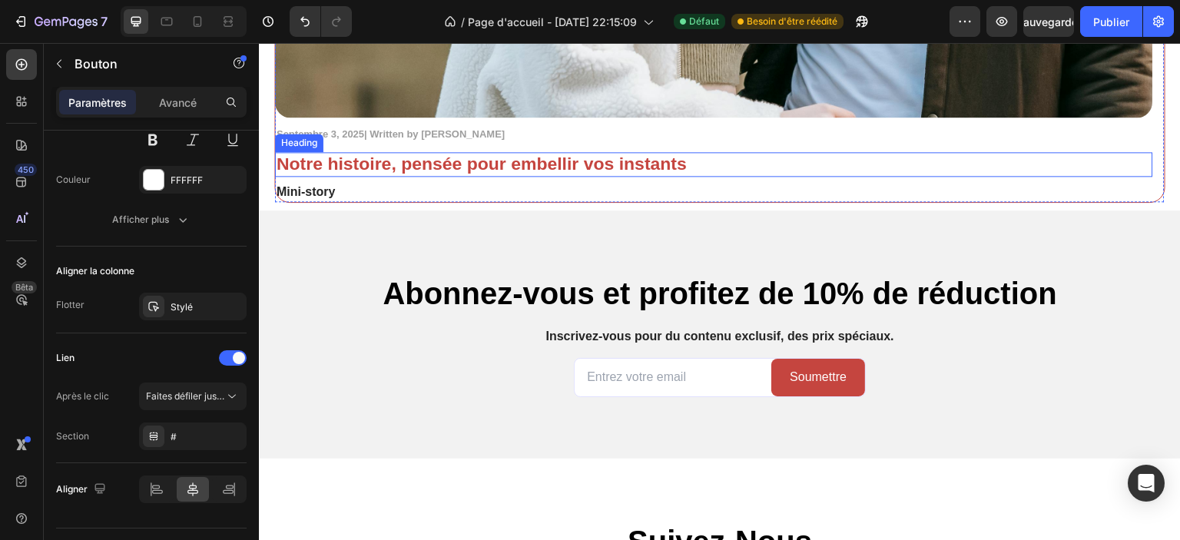
click at [596, 170] on h2 "Notre histoire, pensée pour embellir vos instants" at bounding box center [714, 164] width 878 height 25
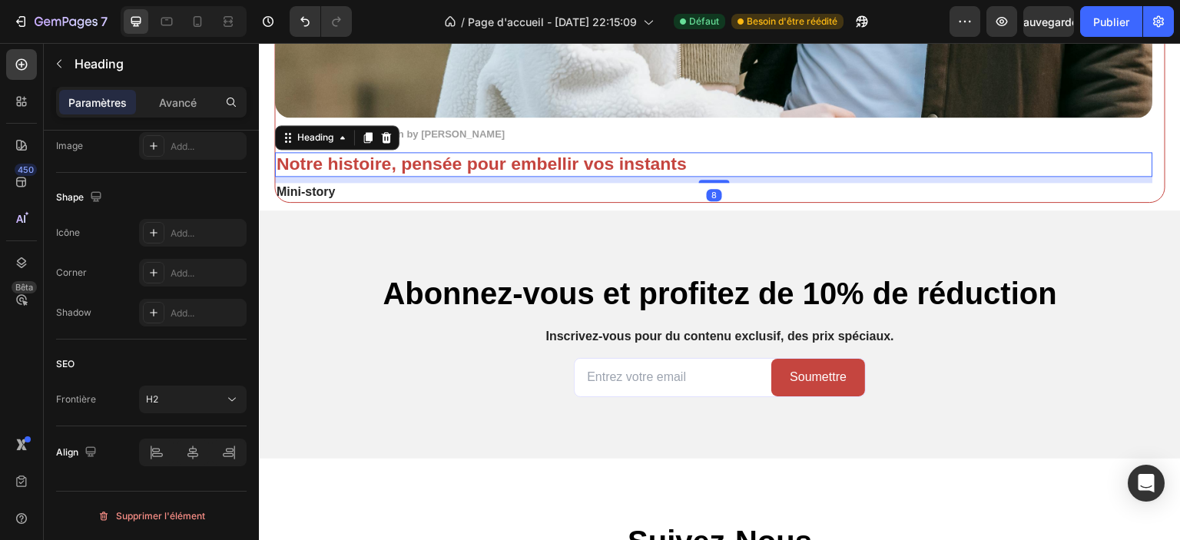
scroll to position [0, 0]
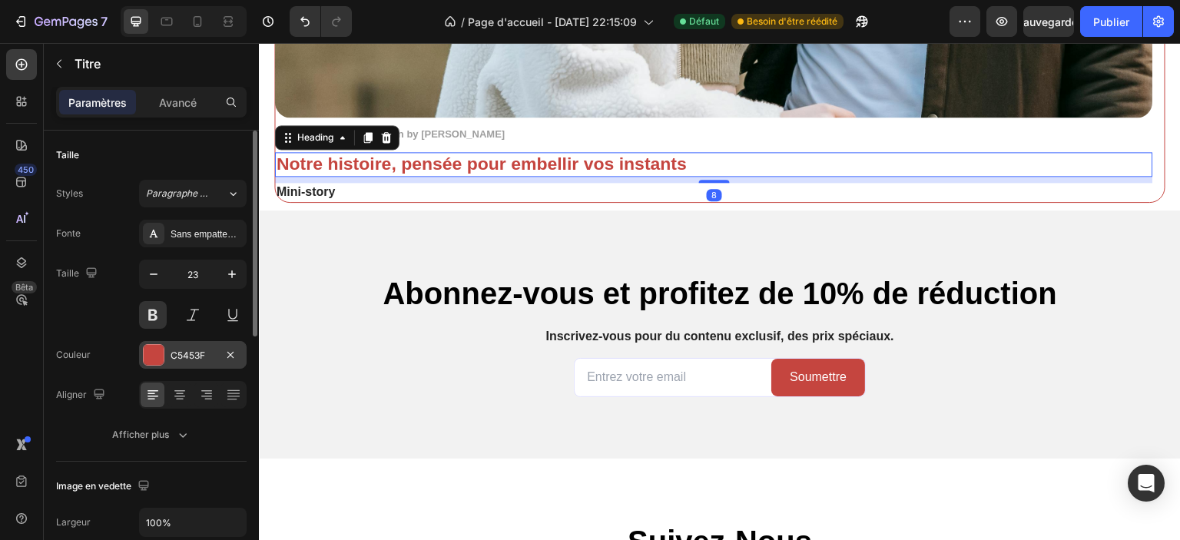
click at [154, 350] on div at bounding box center [154, 355] width 20 height 20
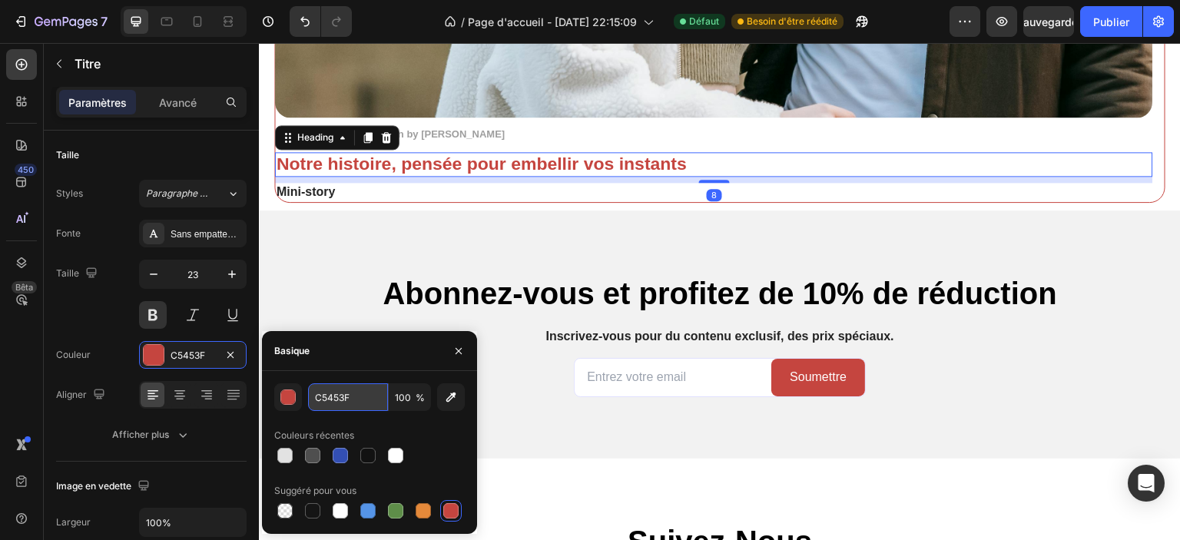
click at [350, 395] on input "C5453F" at bounding box center [348, 397] width 80 height 28
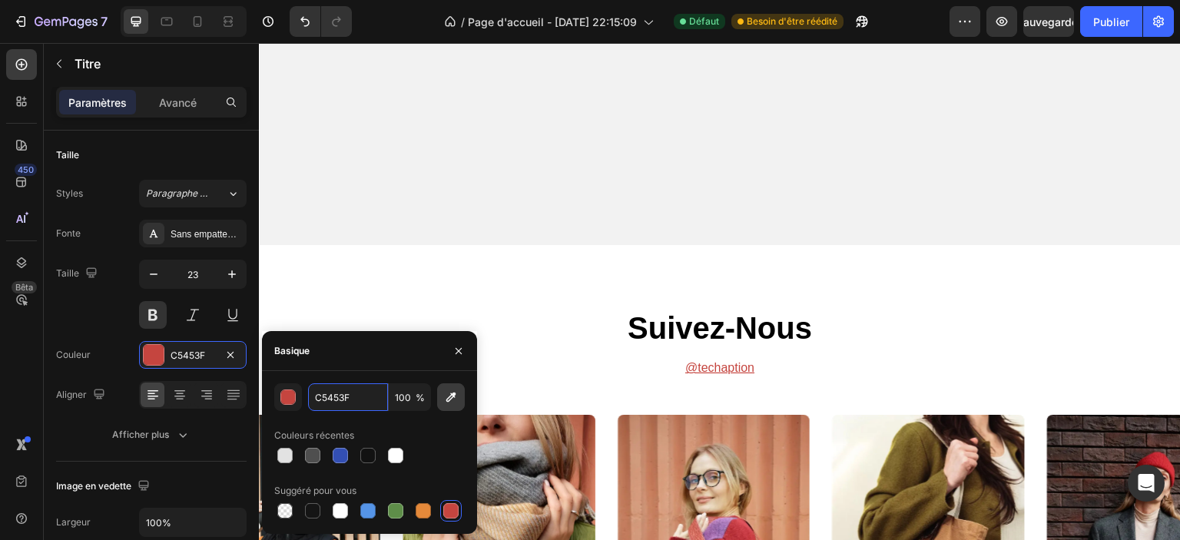
scroll to position [5035, 0]
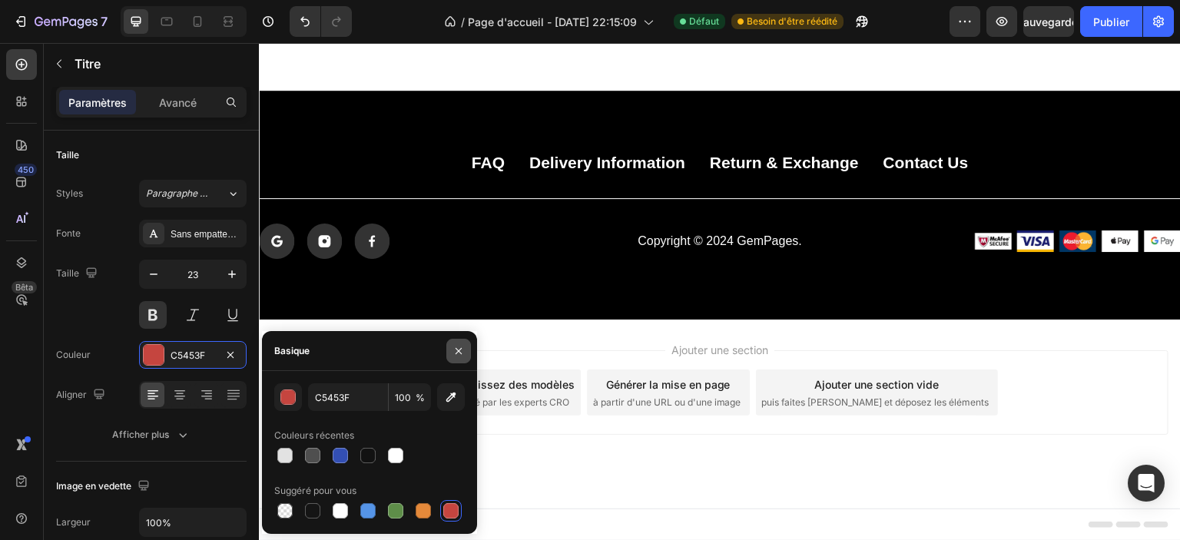
click at [465, 350] on button "button" at bounding box center [458, 351] width 25 height 25
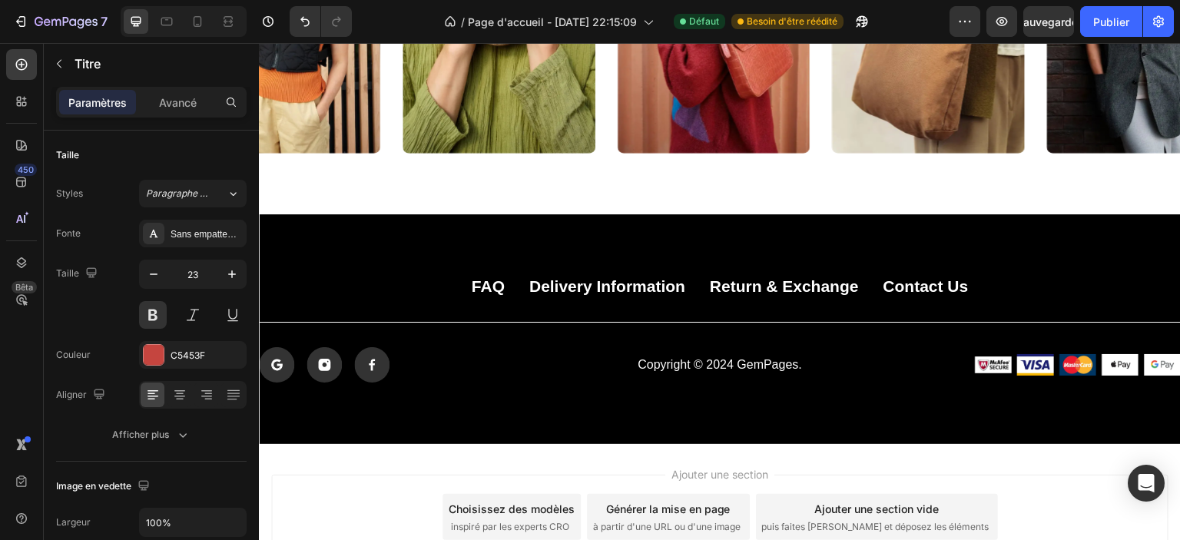
scroll to position [4882, 0]
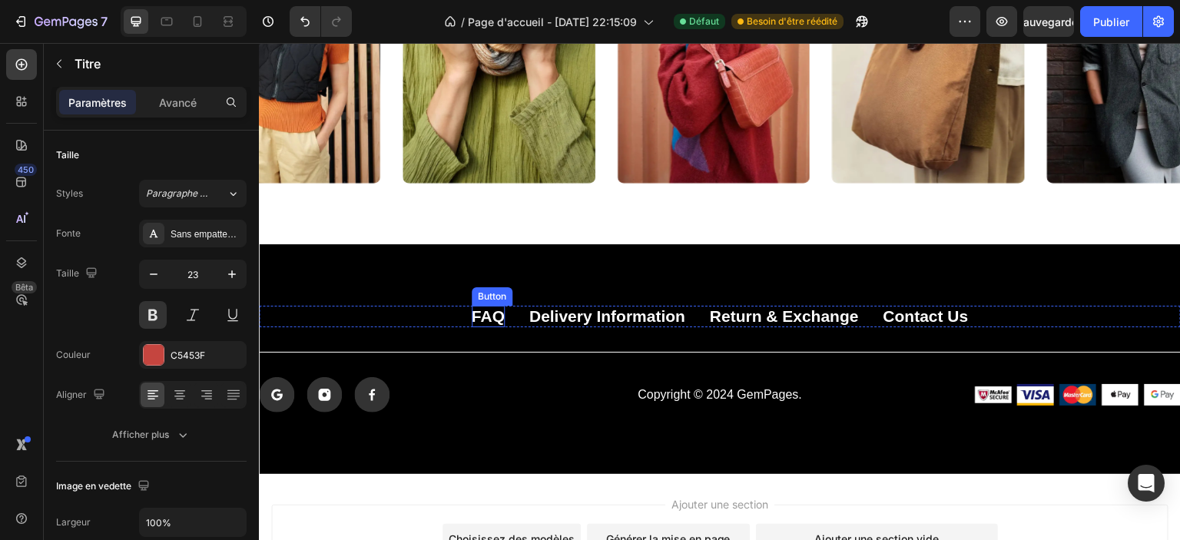
click at [485, 318] on p "FAQ" at bounding box center [488, 316] width 33 height 21
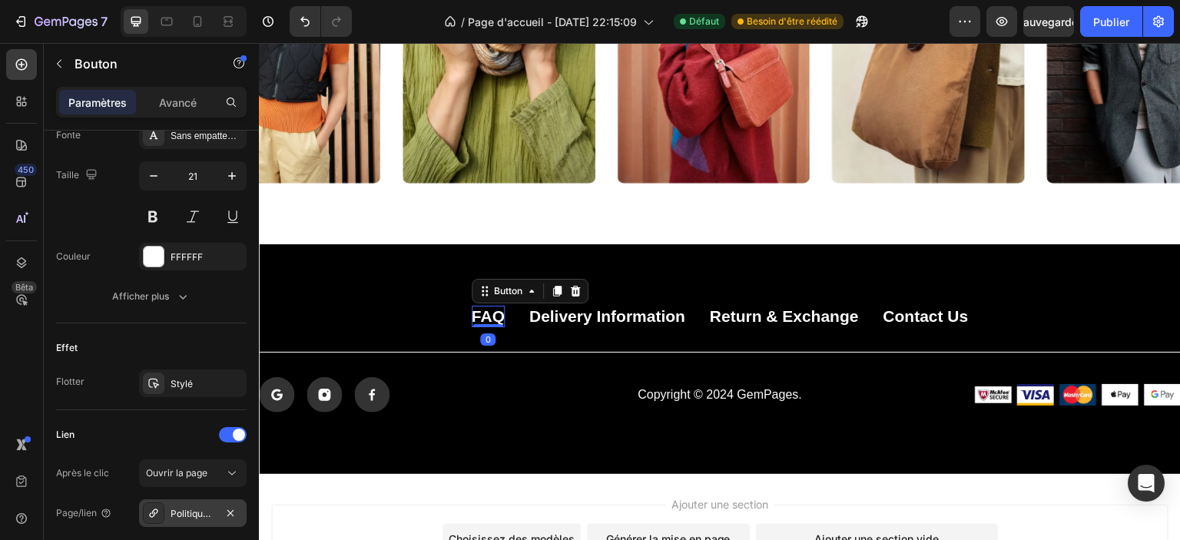
scroll to position [765, 0]
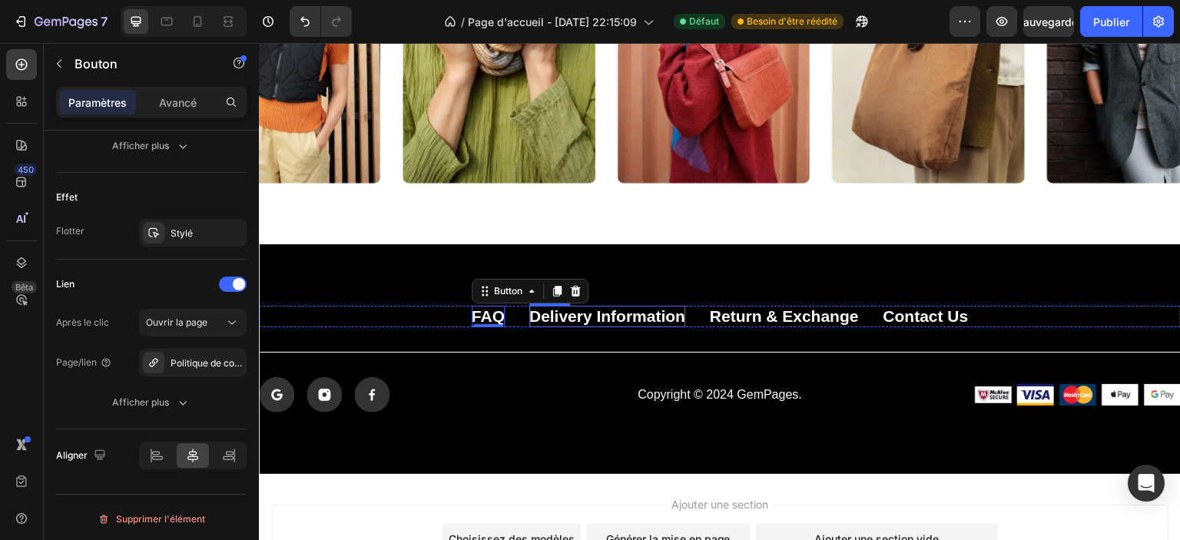
click at [542, 320] on p "Delivery Information" at bounding box center [607, 316] width 156 height 21
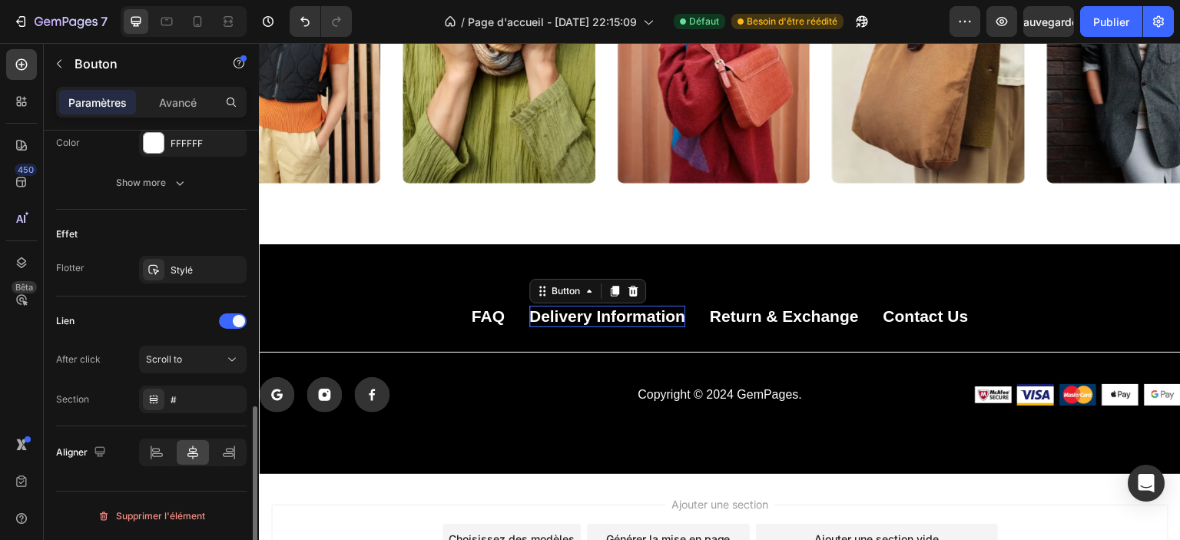
scroll to position [725, 0]
click at [542, 320] on p "Delivery Information" at bounding box center [607, 316] width 156 height 21
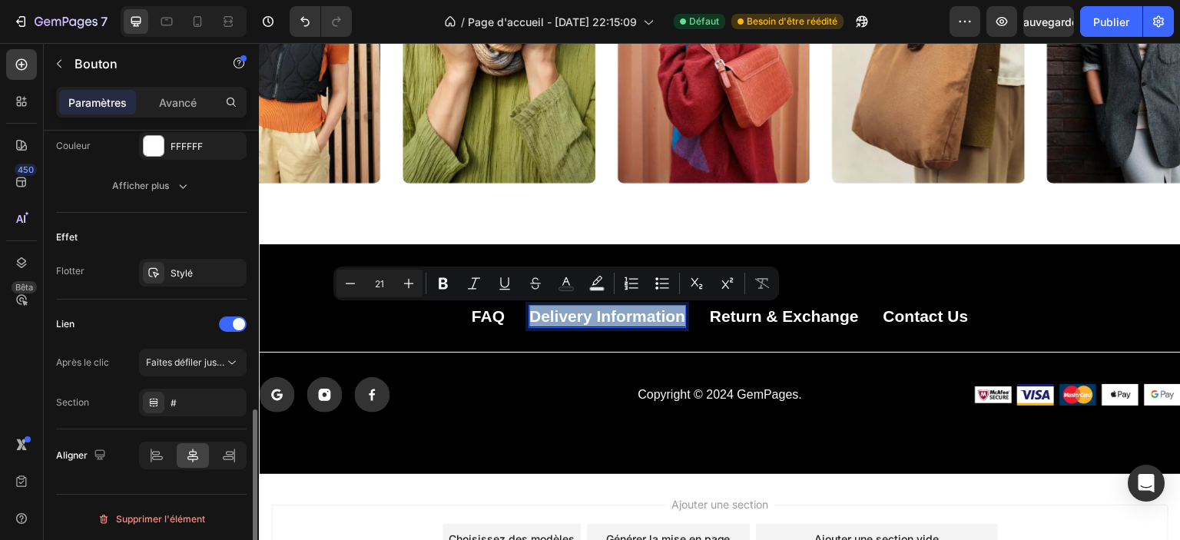
click at [542, 320] on p "Delivery Information" at bounding box center [607, 316] width 156 height 21
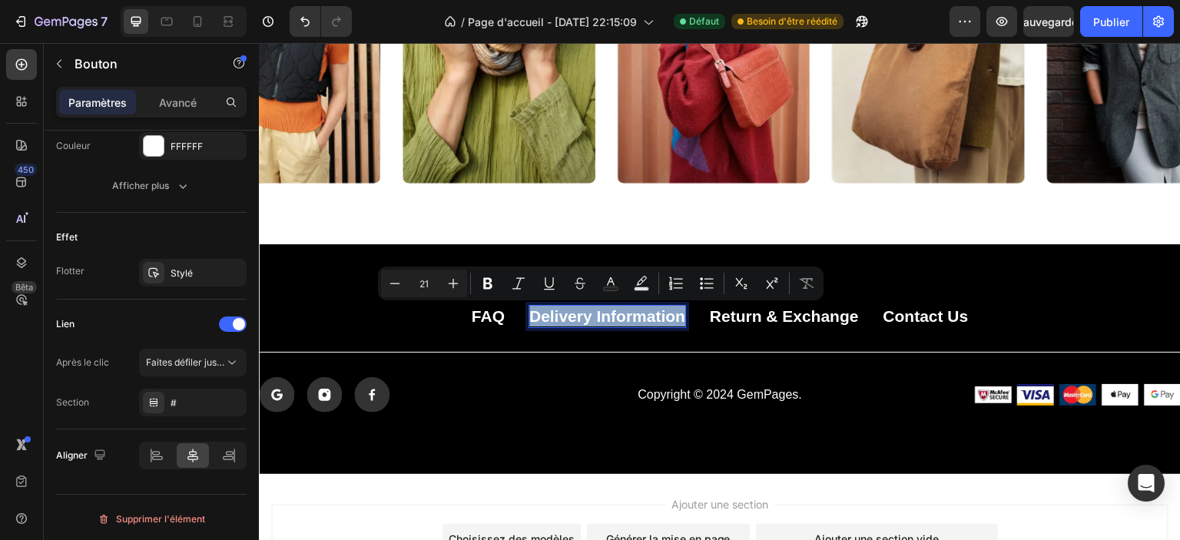
copy p "Delivery Information"
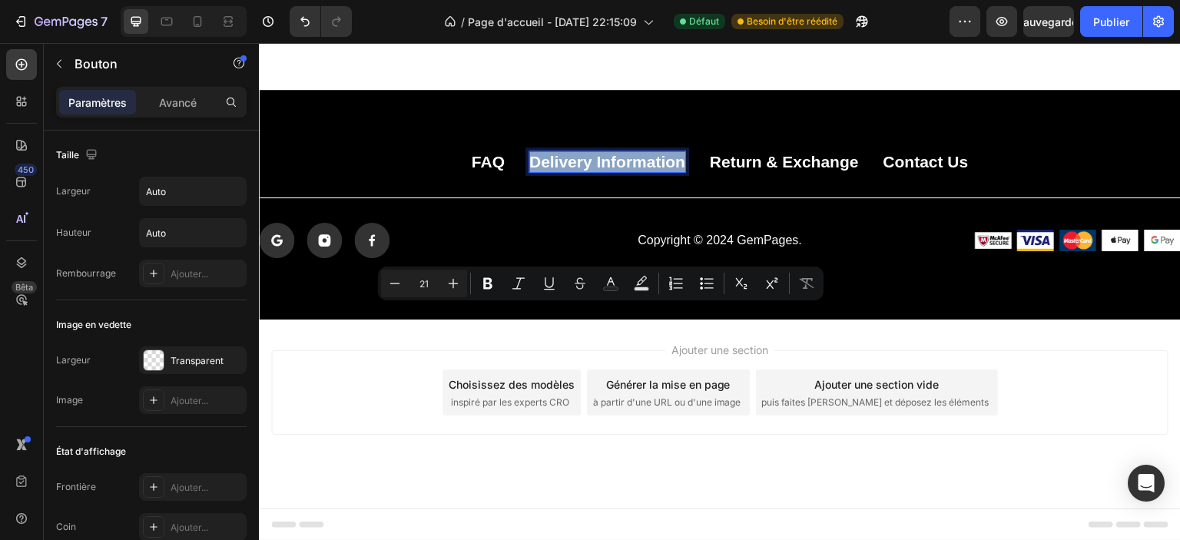
scroll to position [725, 0]
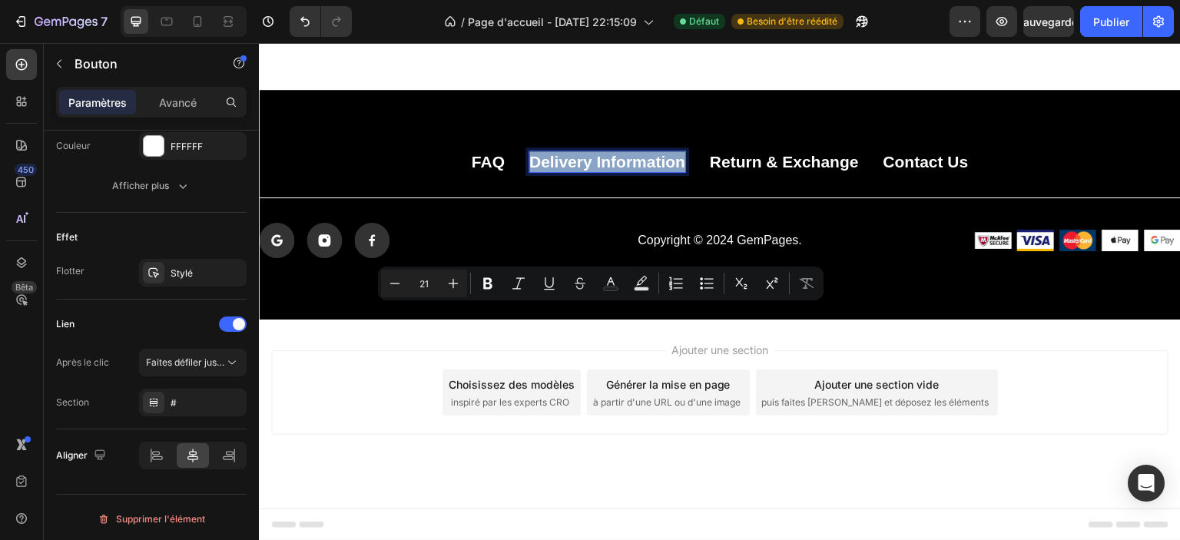
click at [594, 172] on p "Delivery Information" at bounding box center [607, 161] width 156 height 21
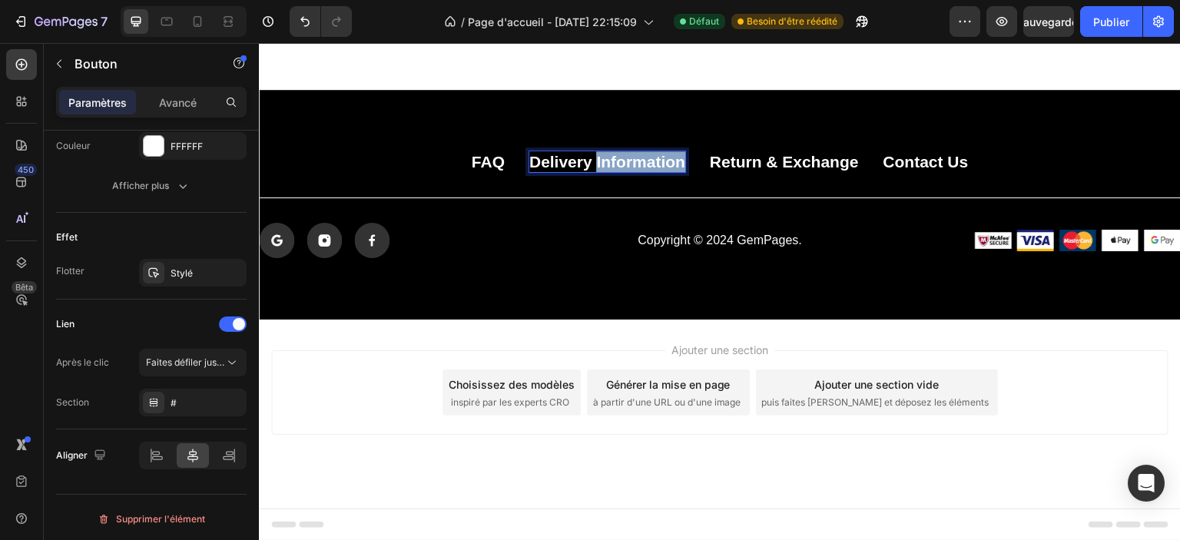
click at [594, 172] on p "Delivery Information" at bounding box center [607, 161] width 156 height 21
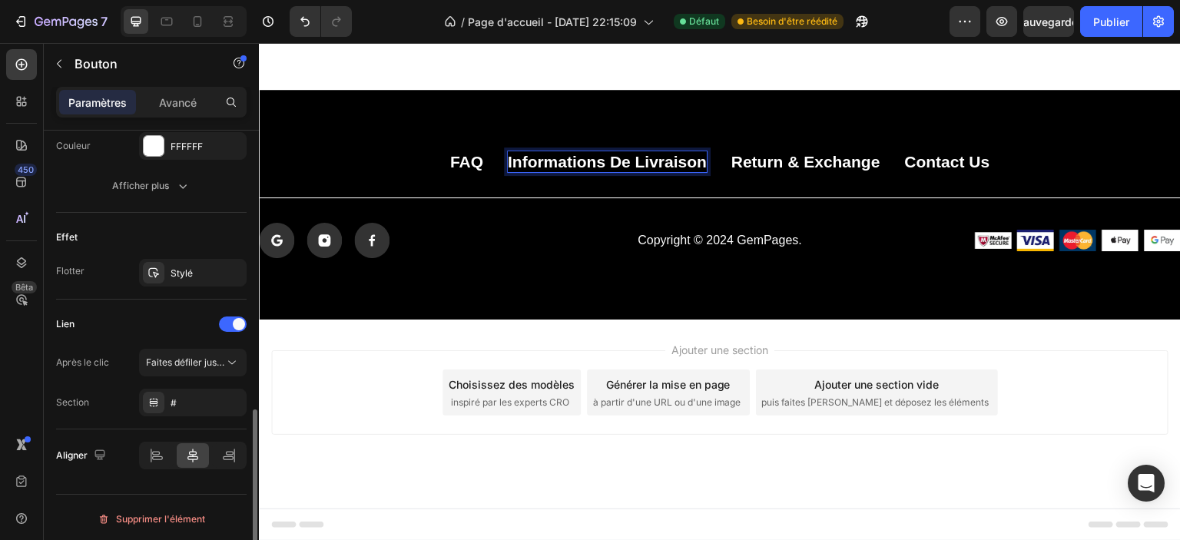
click at [115, 213] on div "Effet Flotter Stylé" at bounding box center [151, 256] width 191 height 87
click at [154, 98] on div "Avancé" at bounding box center [177, 102] width 77 height 25
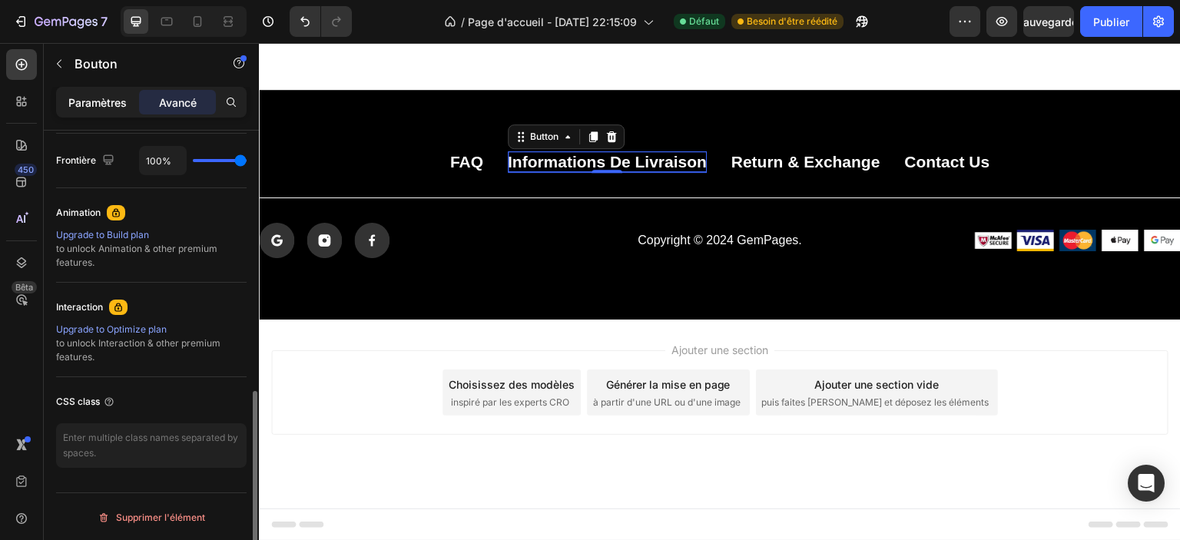
click at [107, 101] on font "Paramètres" at bounding box center [97, 102] width 58 height 13
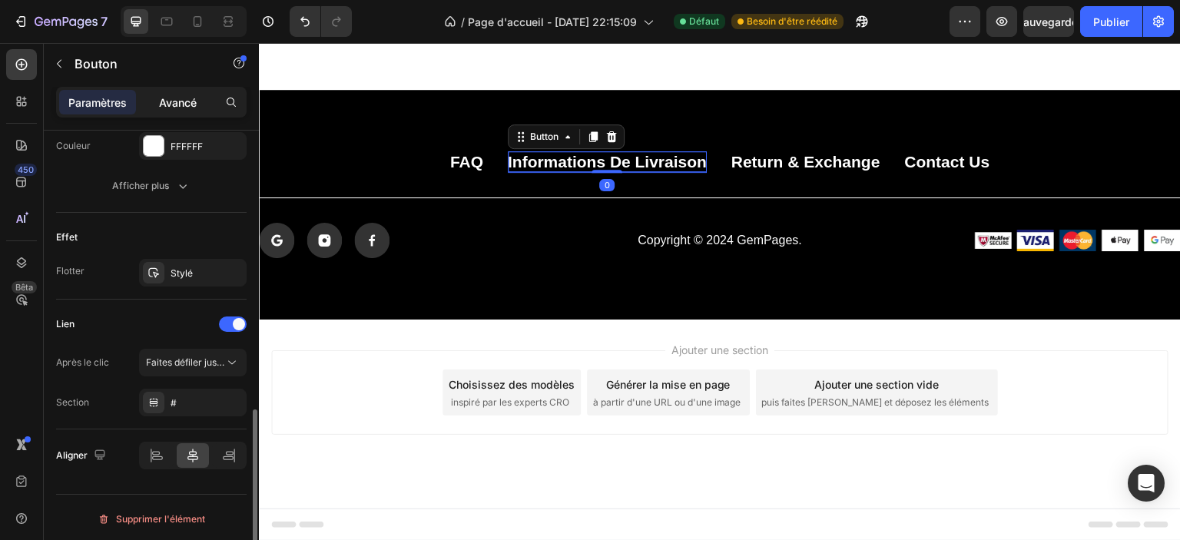
click at [168, 110] on div "Avancé" at bounding box center [177, 102] width 77 height 25
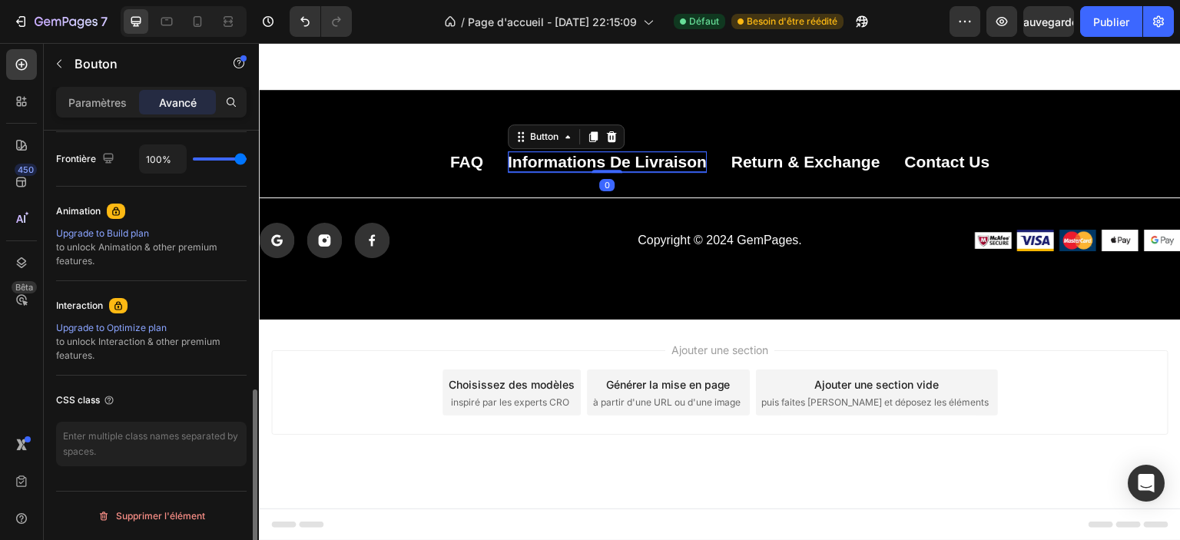
scroll to position [611, 0]
click at [100, 101] on font "Paramètres" at bounding box center [97, 102] width 58 height 13
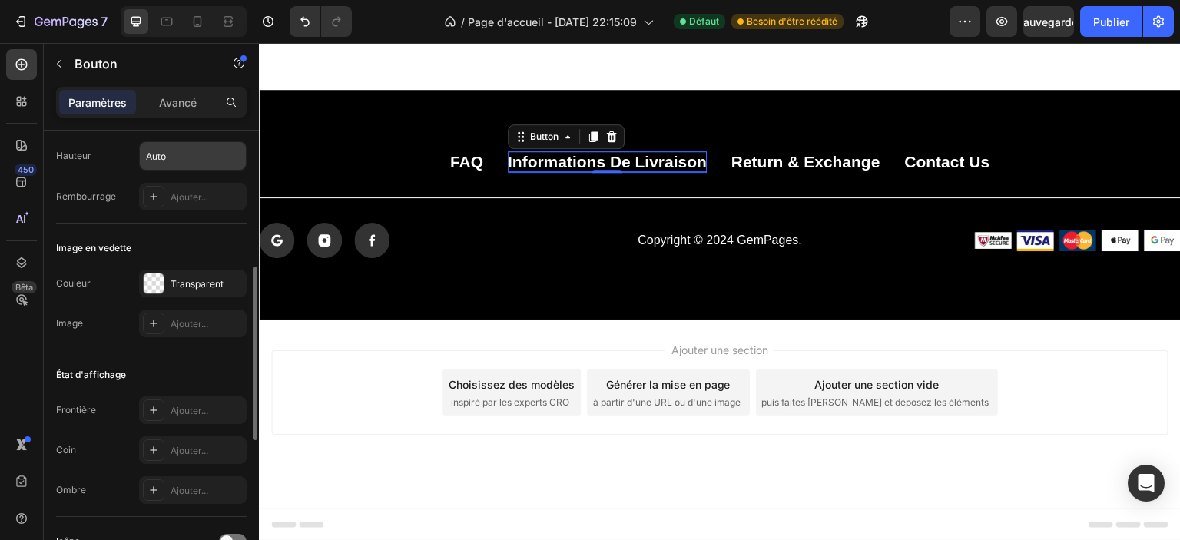
scroll to position [154, 0]
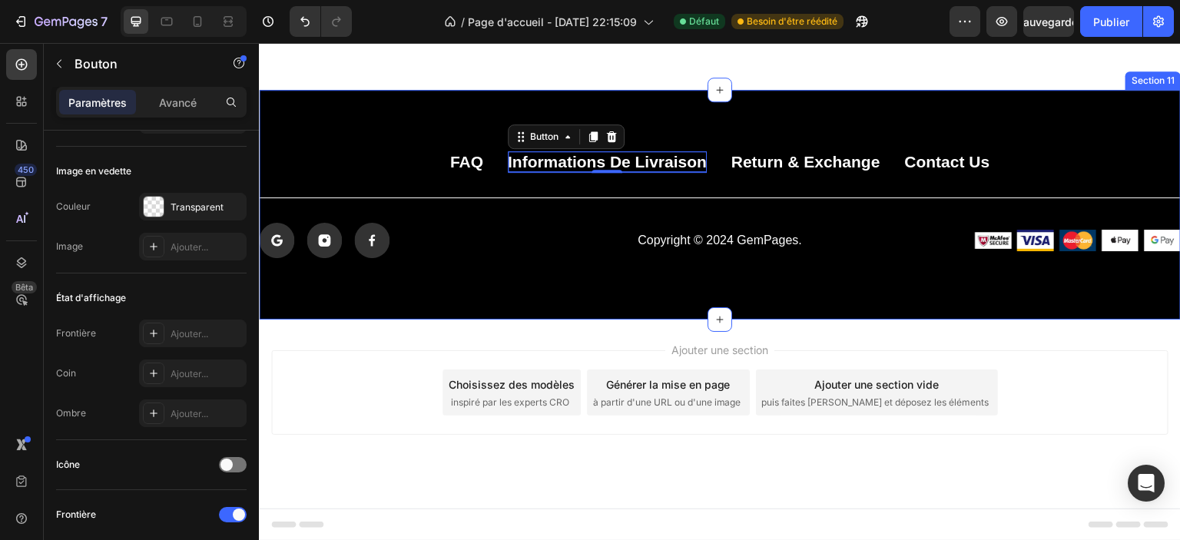
click at [591, 320] on div "FAQ Button Informations de livraison Button 0 Return & Exchange Button Contact …" at bounding box center [720, 205] width 922 height 230
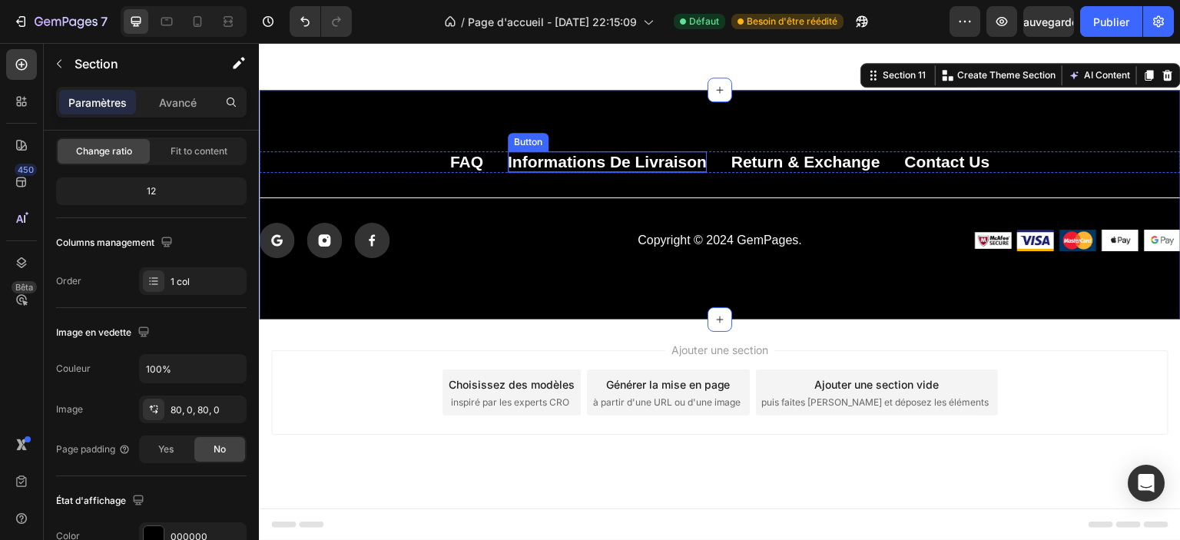
scroll to position [0, 0]
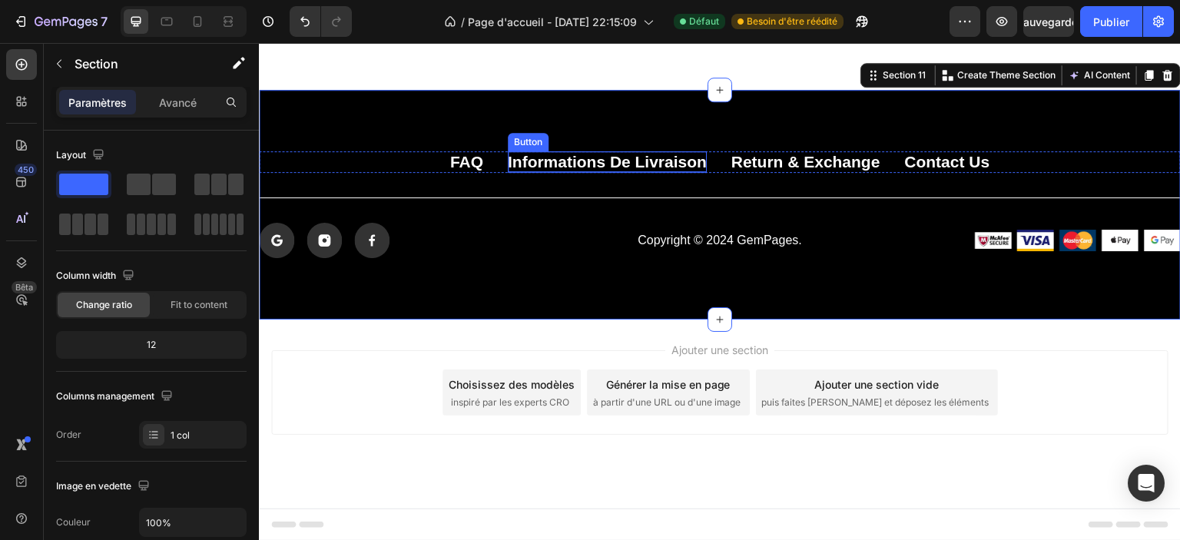
click at [542, 172] on p "Informations de livraison" at bounding box center [607, 161] width 199 height 21
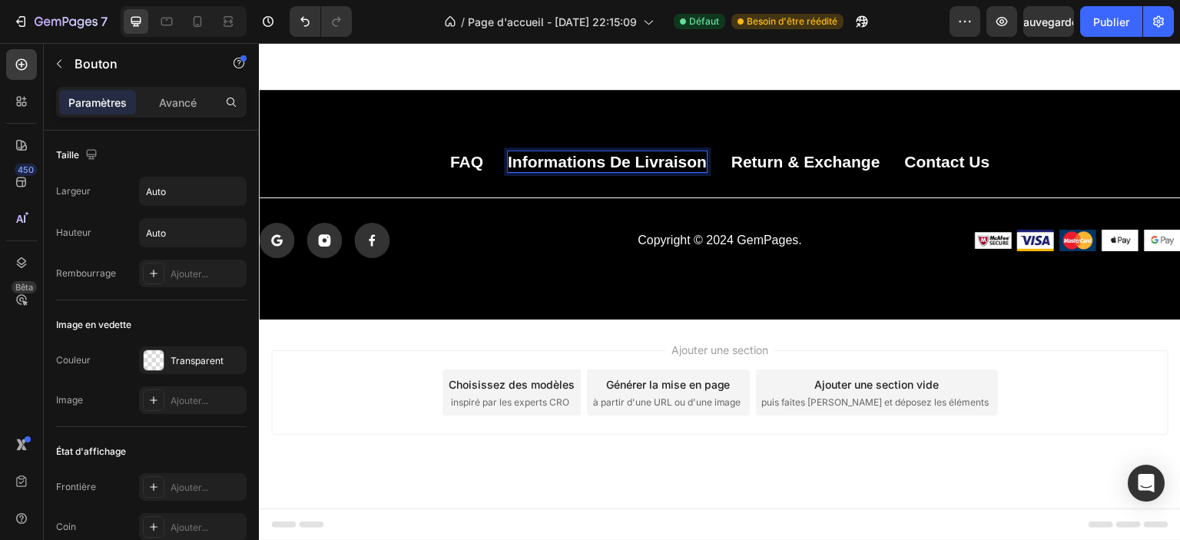
click at [513, 258] on div "FAQ Button Informations de livraison Button 0 Return & Exchange Button Contact …" at bounding box center [720, 204] width 922 height 107
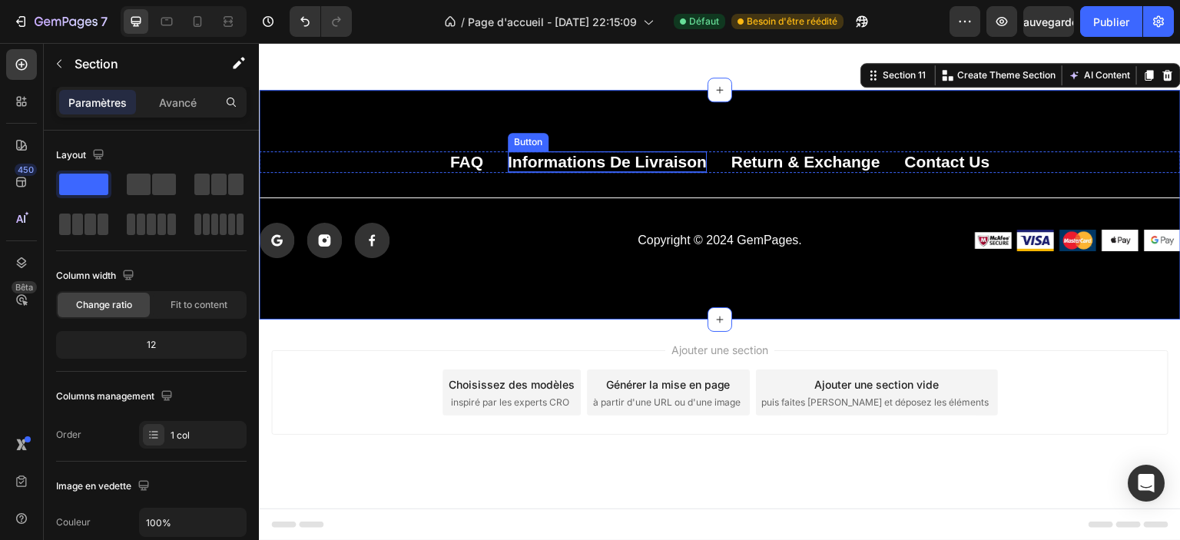
click at [516, 172] on p "Informations de livraison" at bounding box center [607, 161] width 199 height 21
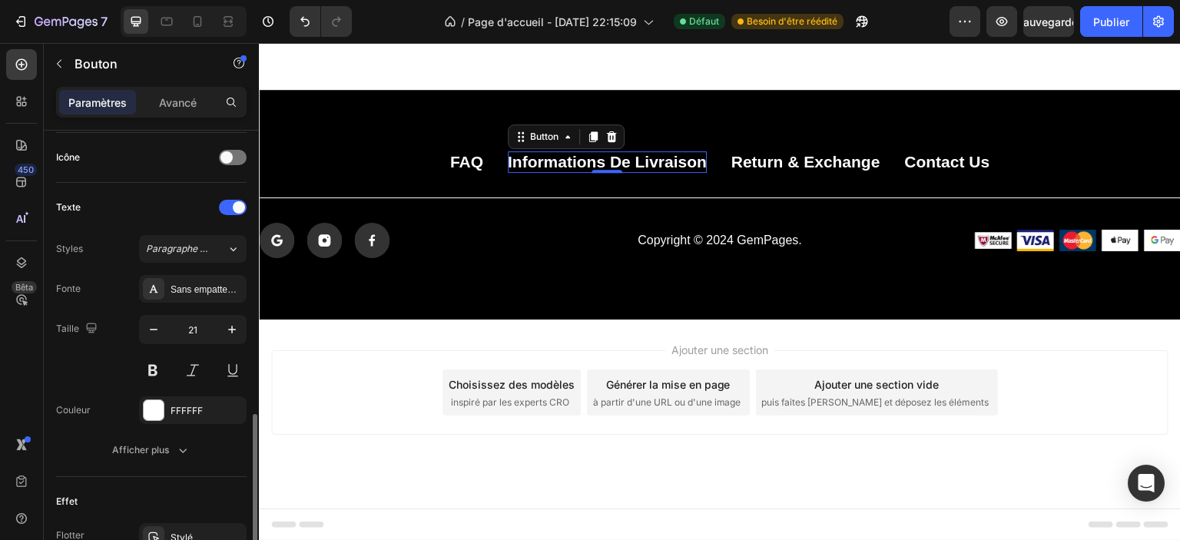
scroll to position [538, 0]
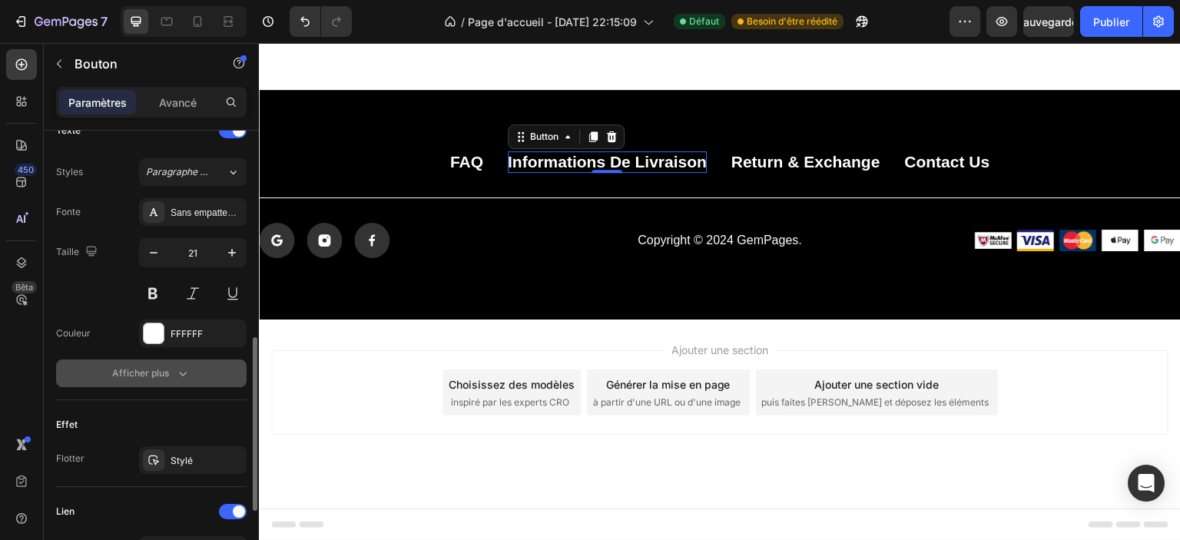
click at [170, 372] on div "Afficher plus" at bounding box center [151, 373] width 78 height 15
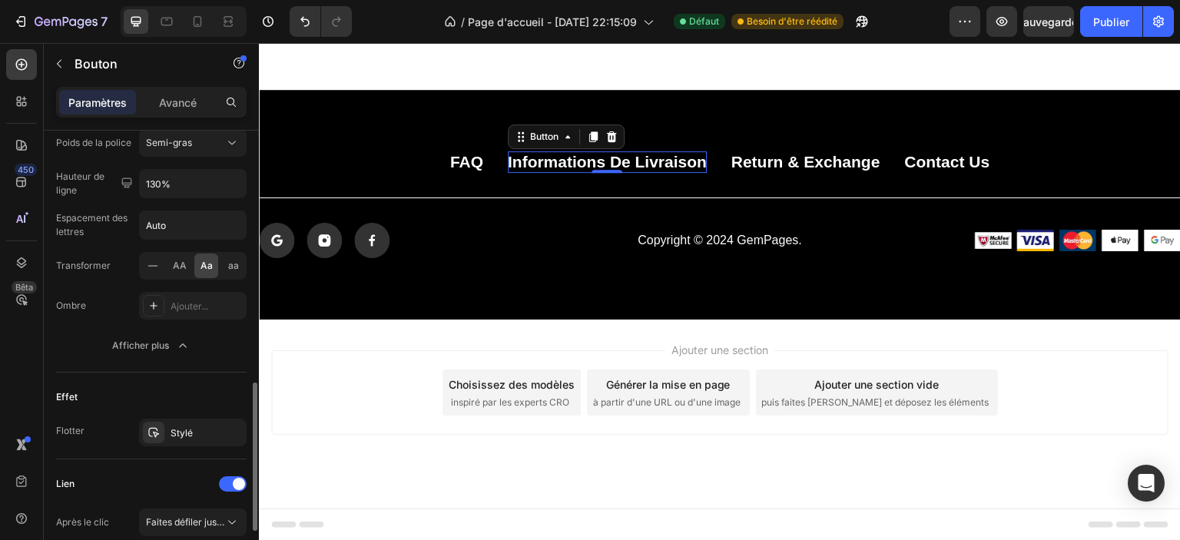
scroll to position [845, 0]
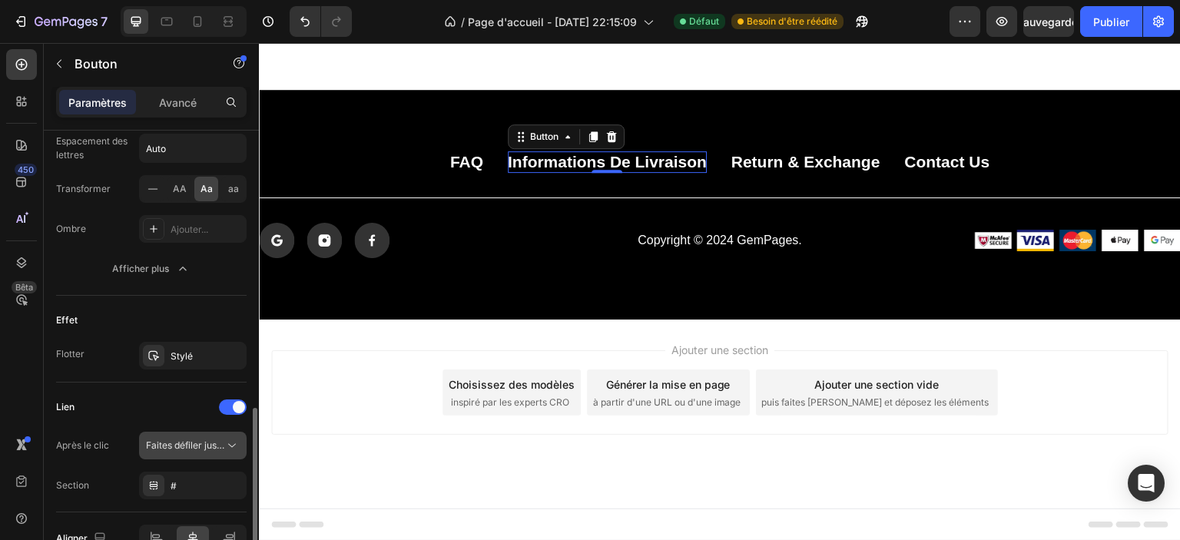
click at [201, 434] on button "Faites défiler jusqu'à" at bounding box center [193, 446] width 108 height 28
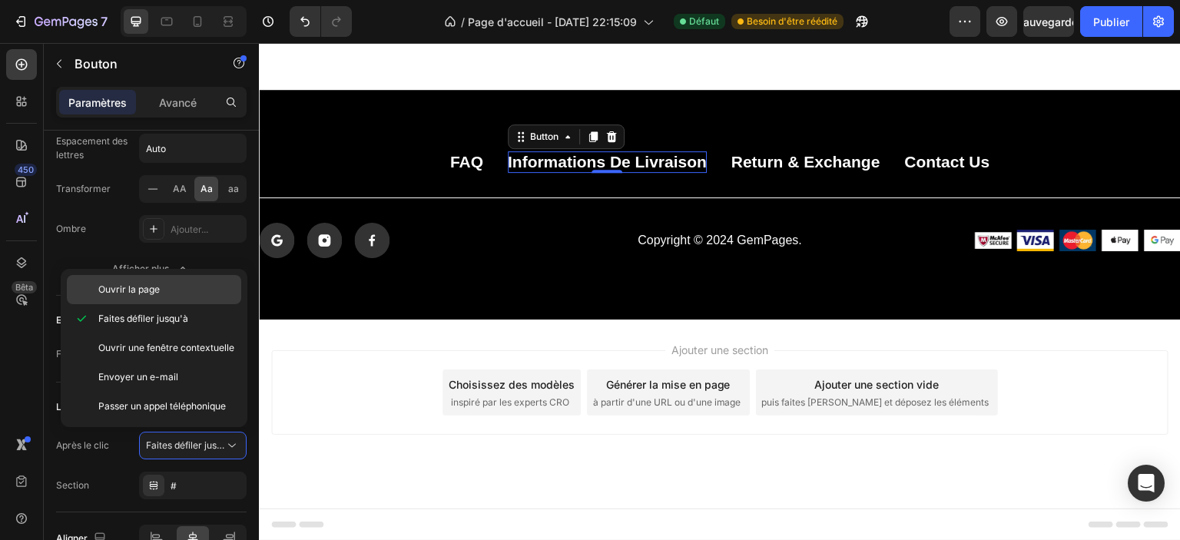
click at [191, 280] on div "Ouvrir la page" at bounding box center [154, 289] width 174 height 29
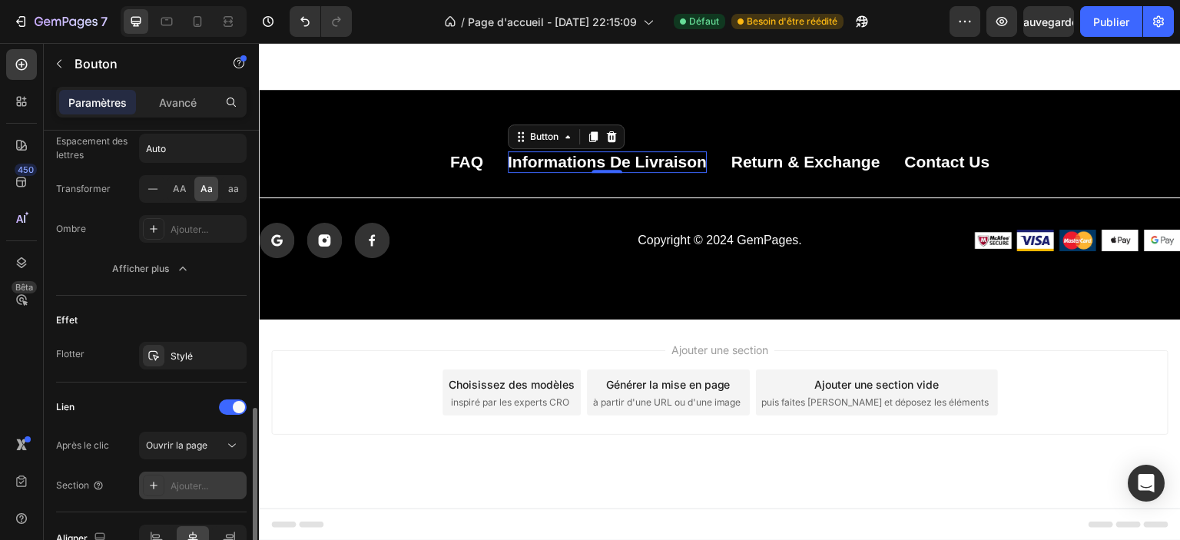
click at [191, 474] on div "Ajouter..." at bounding box center [193, 486] width 108 height 28
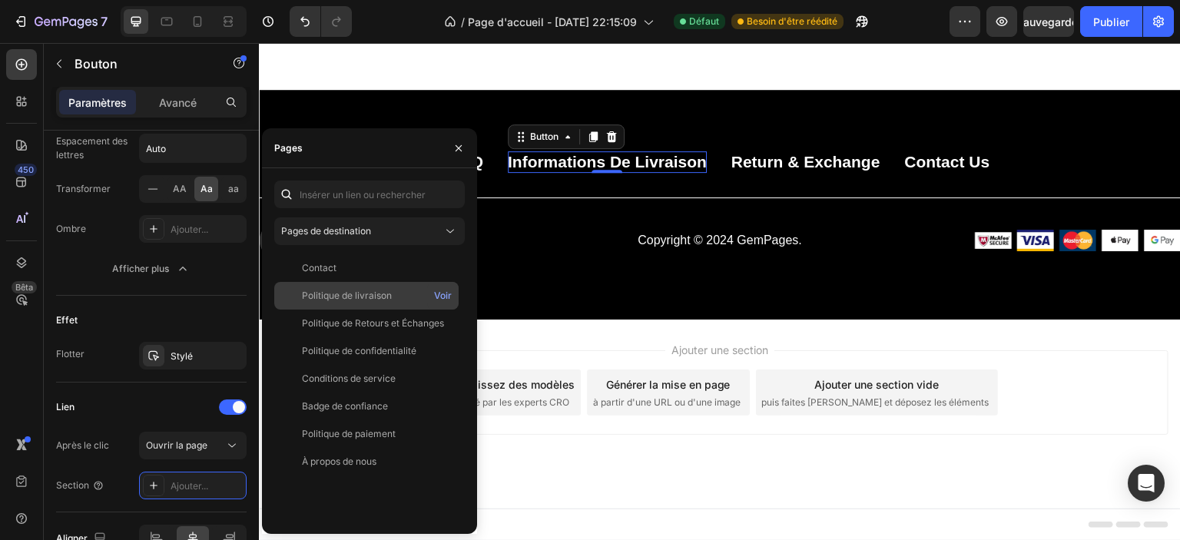
click at [376, 300] on font "Politique de livraison" at bounding box center [347, 296] width 90 height 12
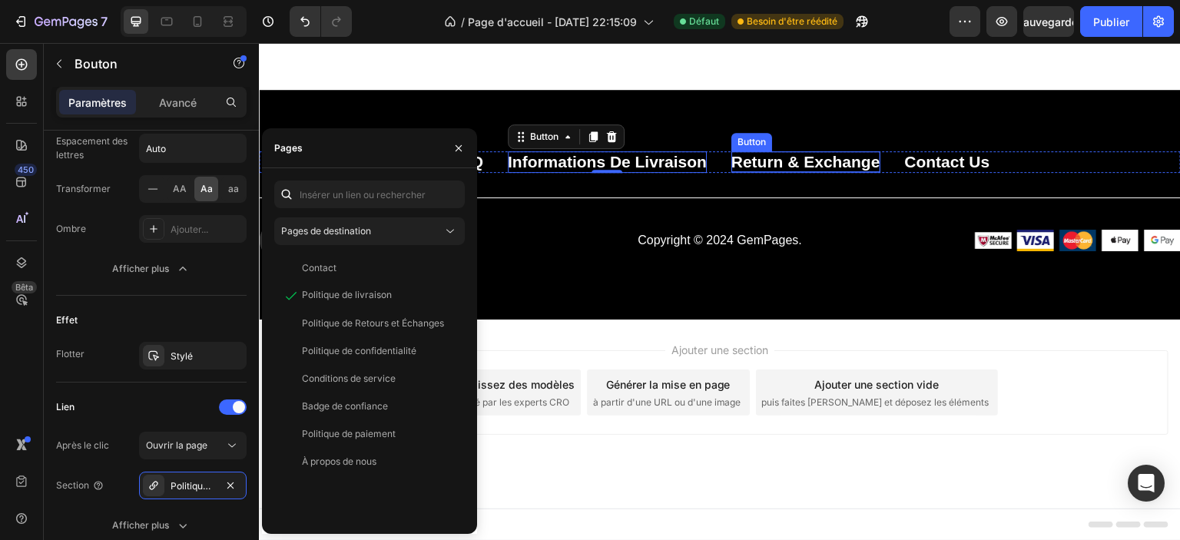
click at [759, 172] on p "Return & Exchange" at bounding box center [805, 161] width 149 height 21
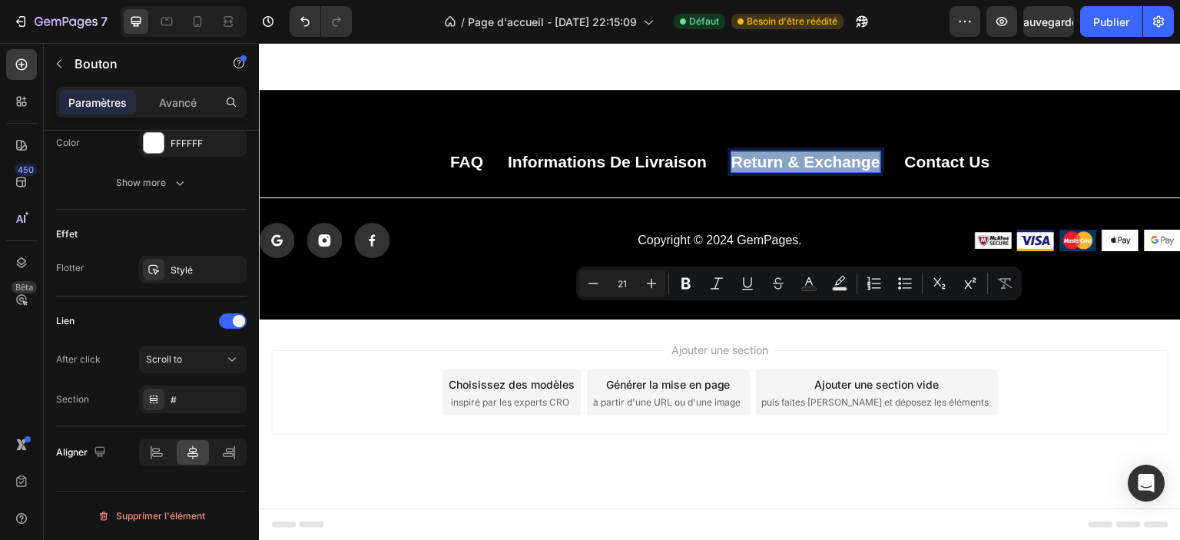
scroll to position [725, 0]
click at [754, 172] on p "Return & Exchange" at bounding box center [805, 161] width 149 height 21
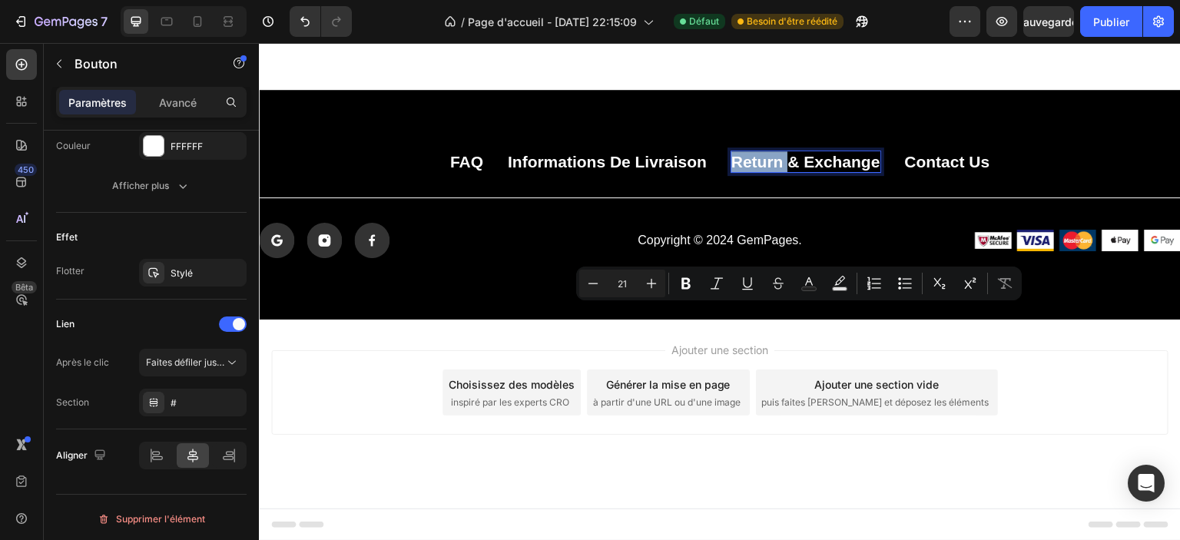
click at [754, 172] on p "Return & Exchange" at bounding box center [805, 161] width 149 height 21
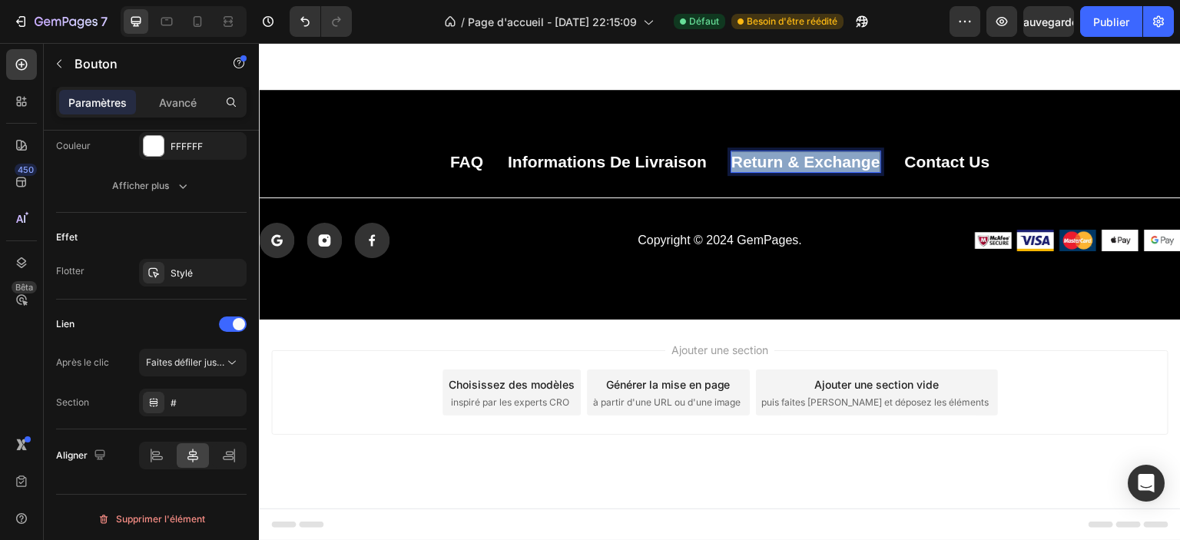
click at [754, 172] on p "Return & Exchange" at bounding box center [805, 161] width 149 height 21
copy p "Return & Exchange"
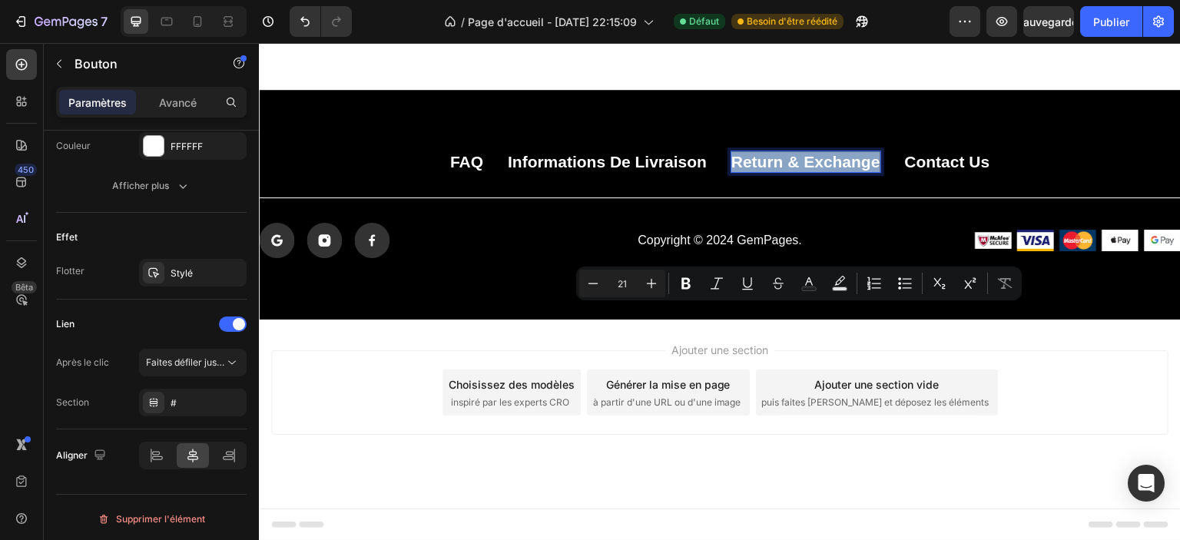
click at [805, 172] on p "Return & Exchange" at bounding box center [805, 161] width 149 height 21
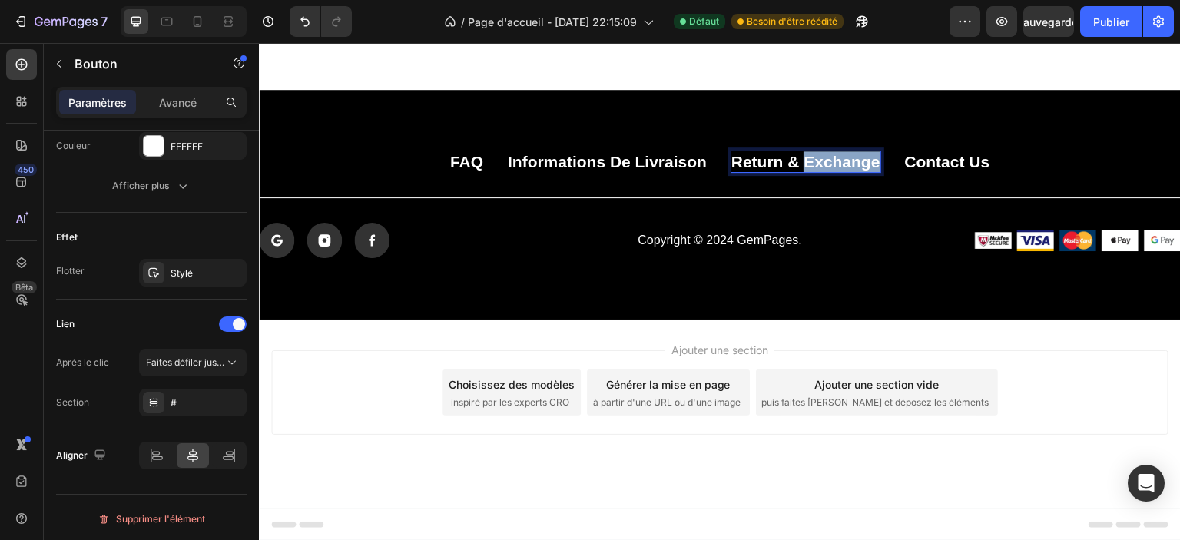
click at [805, 172] on p "Return & Exchange" at bounding box center [805, 161] width 149 height 21
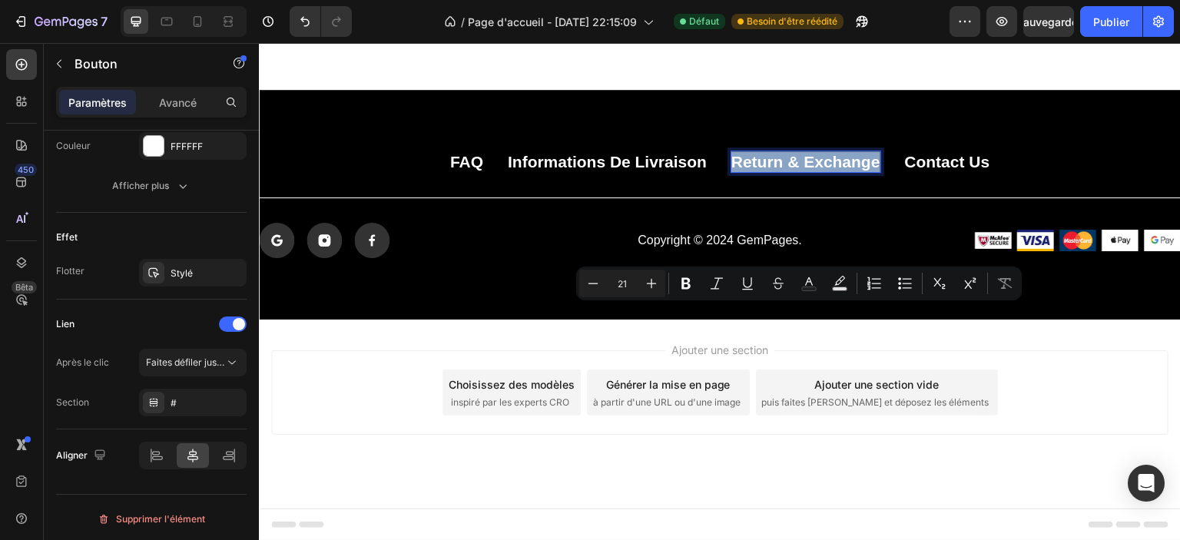
click at [743, 172] on p "Return & Exchange" at bounding box center [805, 161] width 149 height 21
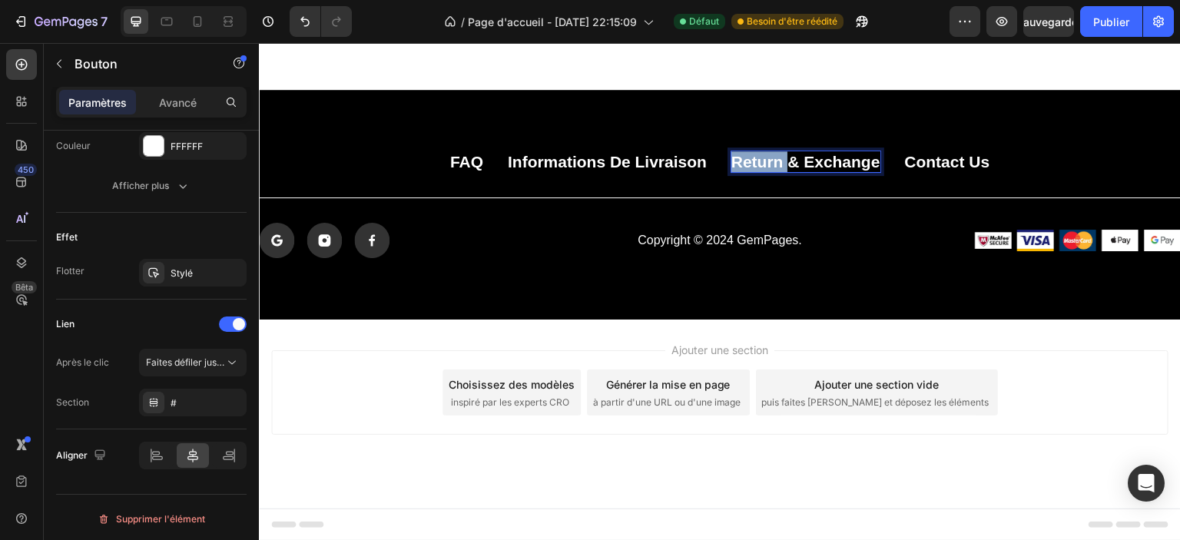
click at [743, 172] on p "Return & Exchange" at bounding box center [805, 161] width 149 height 21
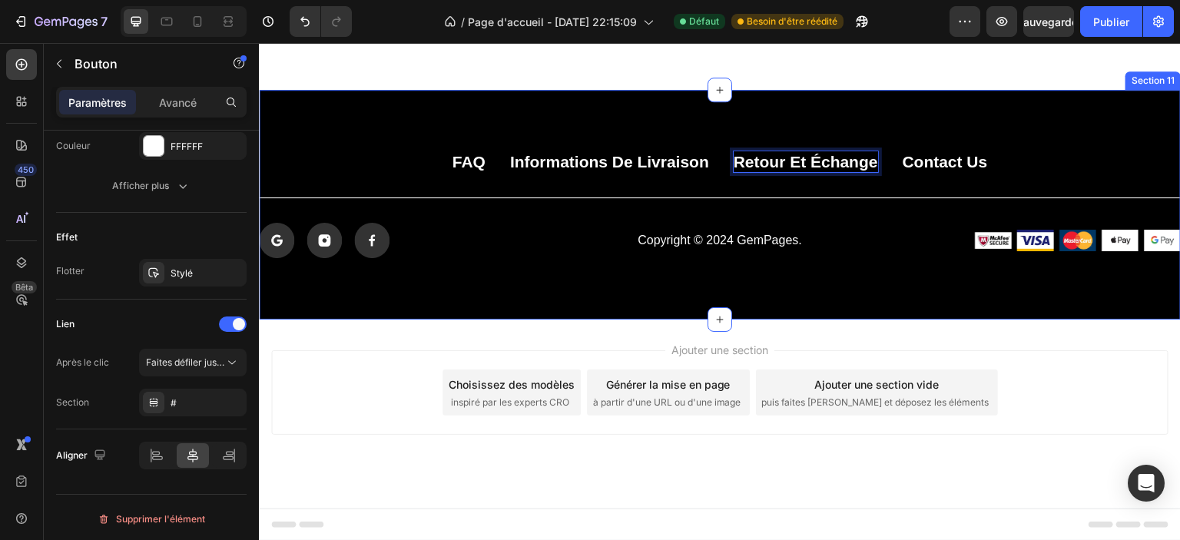
click at [774, 258] on div "FAQ Button Informations de livraison Button Retour et échange Button 0 Contact …" at bounding box center [720, 204] width 922 height 107
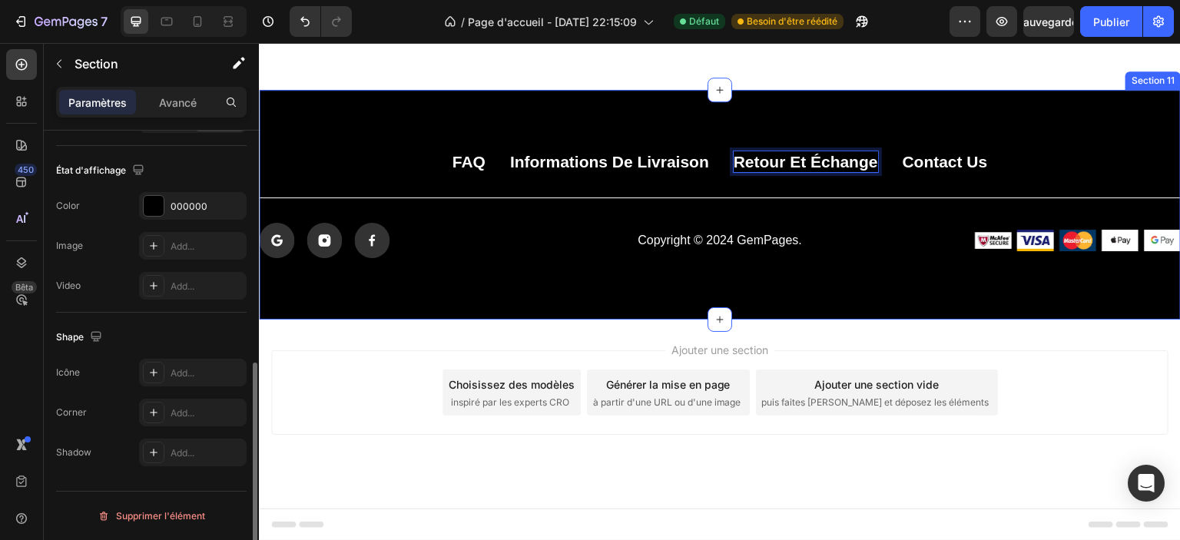
click at [769, 172] on p "Retour et échange" at bounding box center [806, 161] width 144 height 21
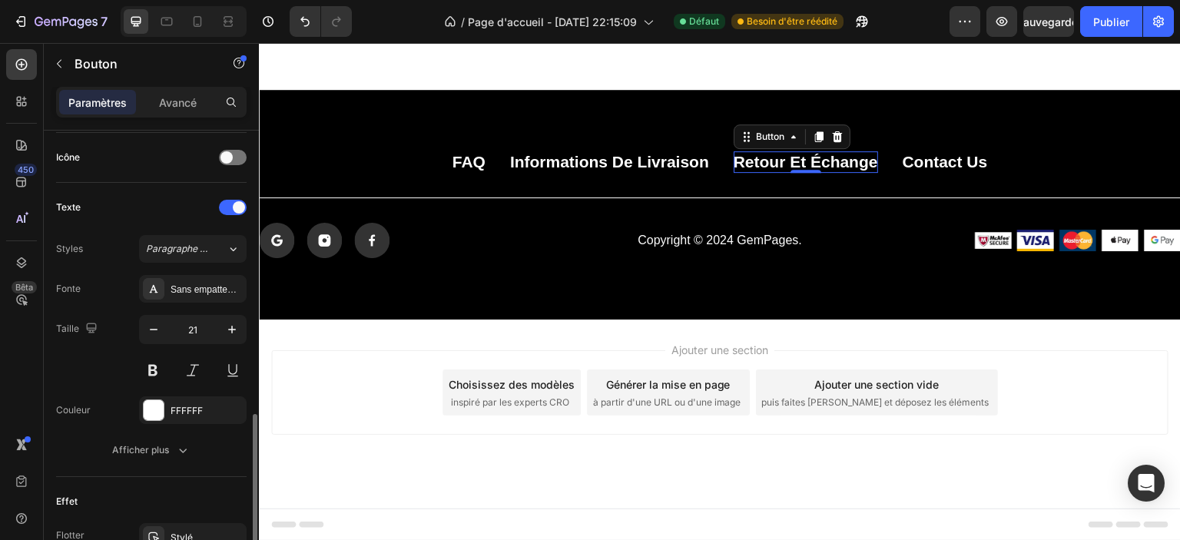
scroll to position [691, 0]
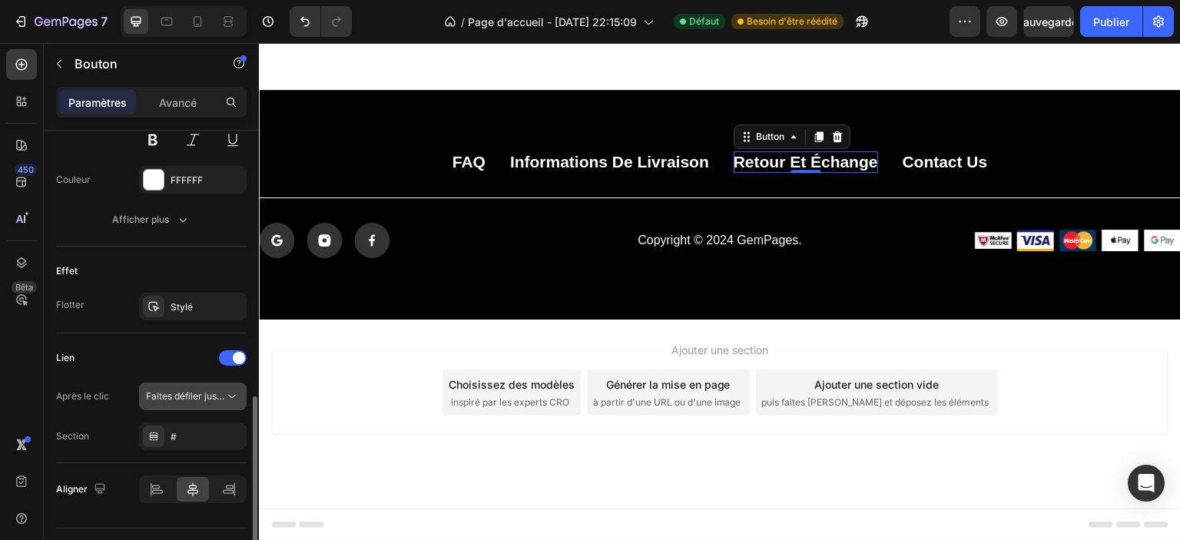
click at [167, 400] on span "Faites défiler jusqu'à" at bounding box center [185, 396] width 78 height 14
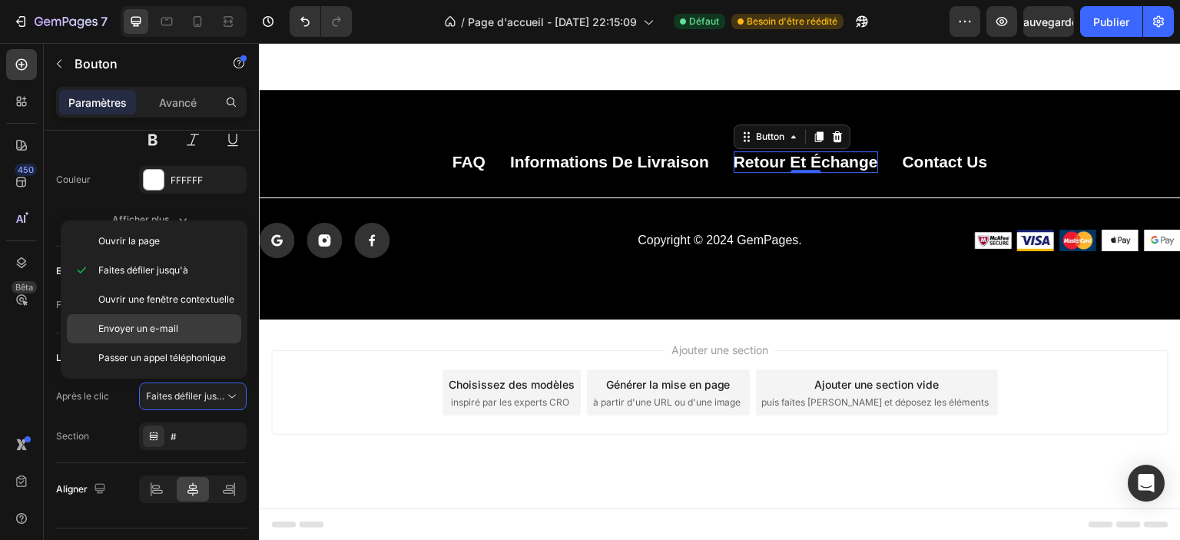
drag, startPoint x: 197, startPoint y: 250, endPoint x: 204, endPoint y: 338, distance: 88.6
click at [197, 249] on div "Ouvrir la page" at bounding box center [154, 241] width 174 height 29
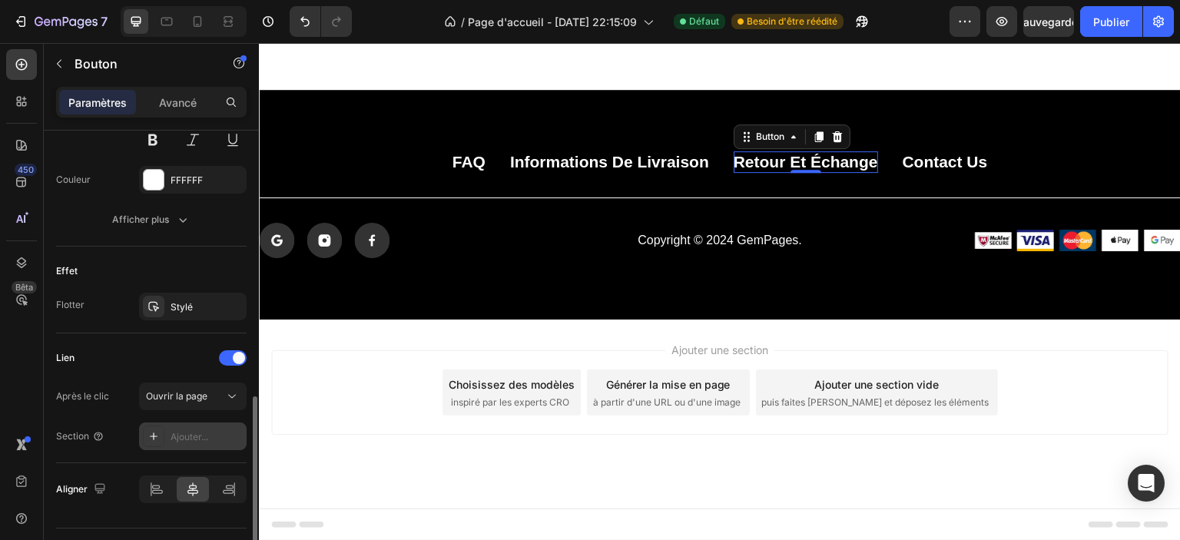
click at [209, 442] on div "Ajouter..." at bounding box center [193, 437] width 108 height 28
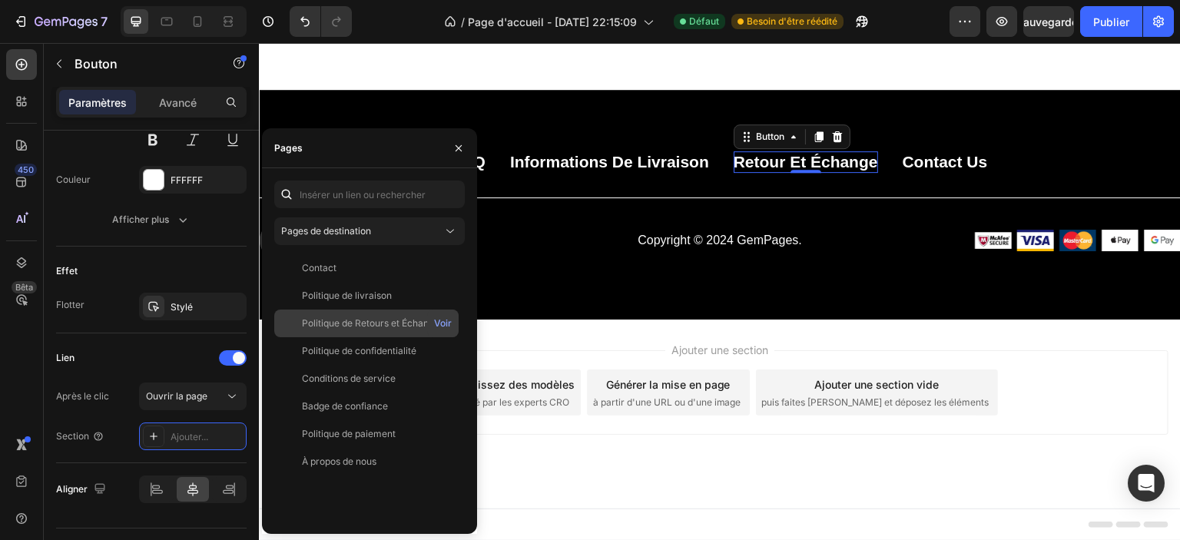
click at [396, 326] on font "Politique de Retours et Échanges" at bounding box center [373, 323] width 142 height 12
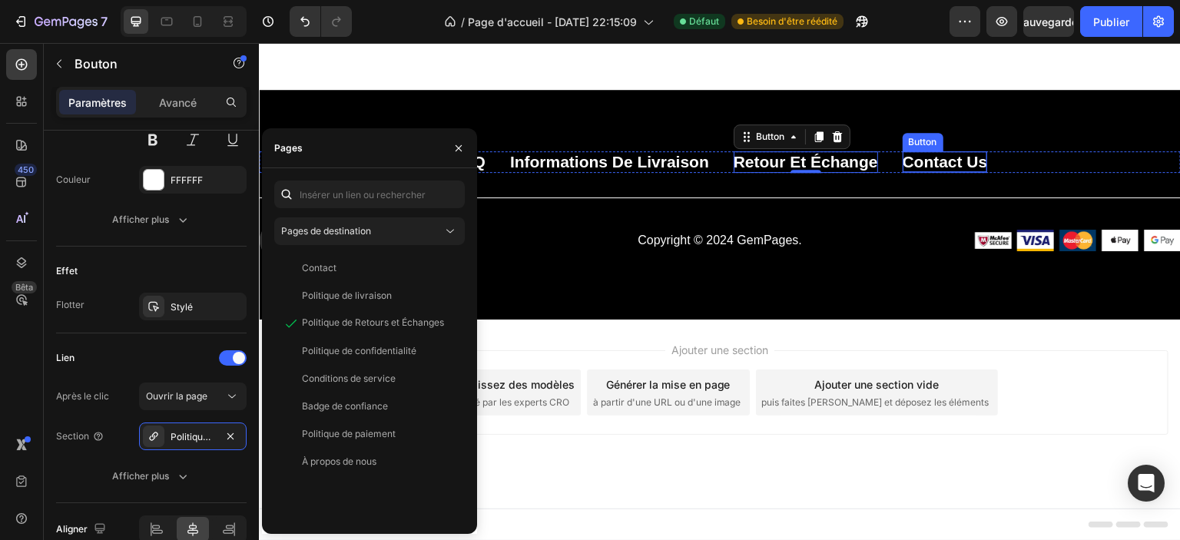
click at [920, 172] on p "Contact Us" at bounding box center [945, 161] width 85 height 21
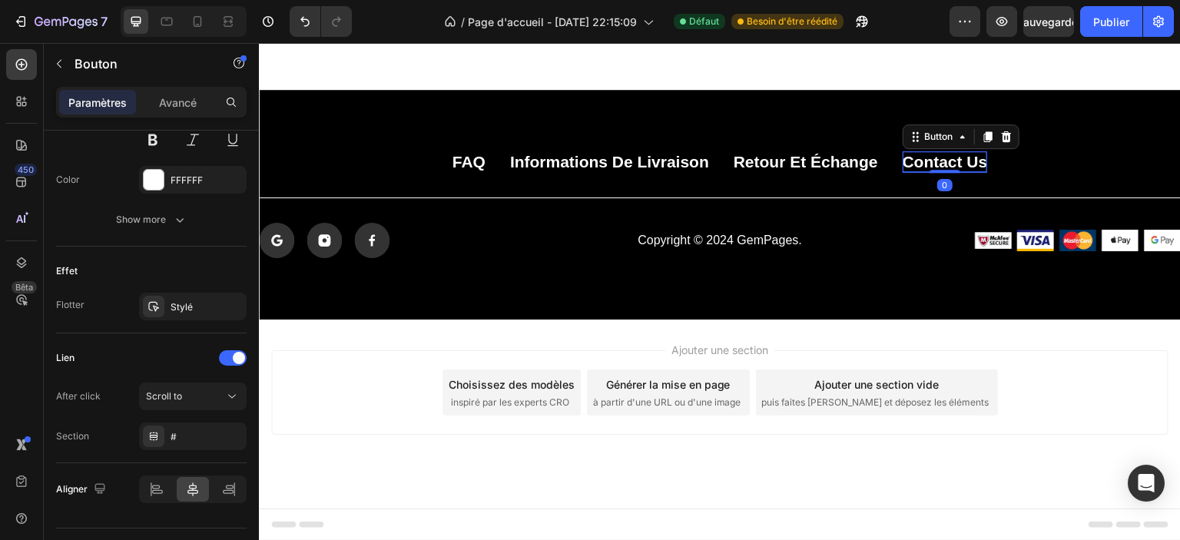
click at [920, 172] on p "Contact Us" at bounding box center [945, 161] width 85 height 21
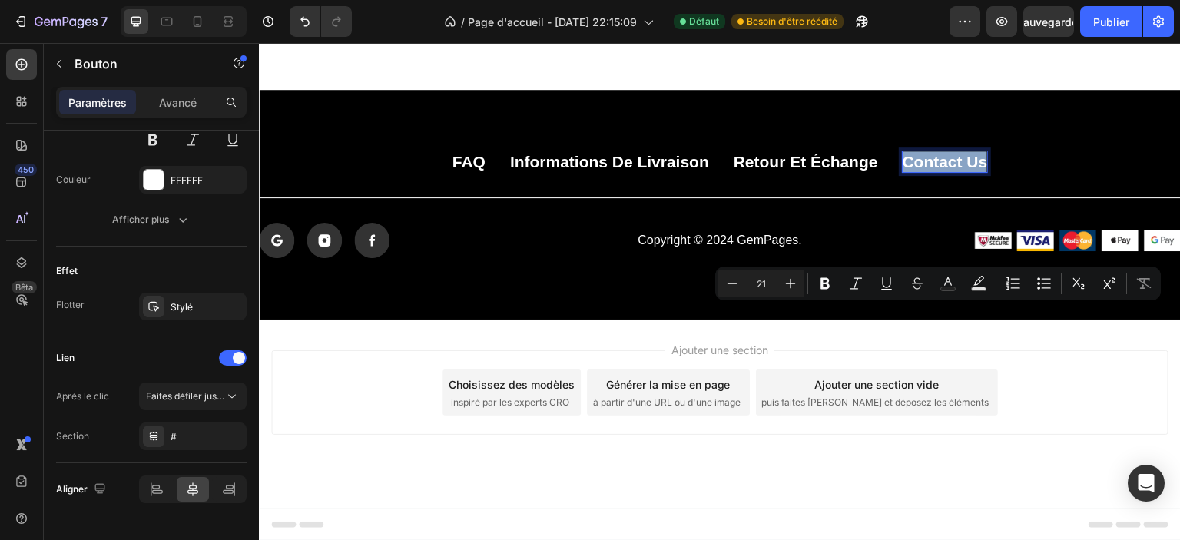
copy p "Contact Us"
click at [921, 172] on p "Contact Us" at bounding box center [945, 161] width 85 height 21
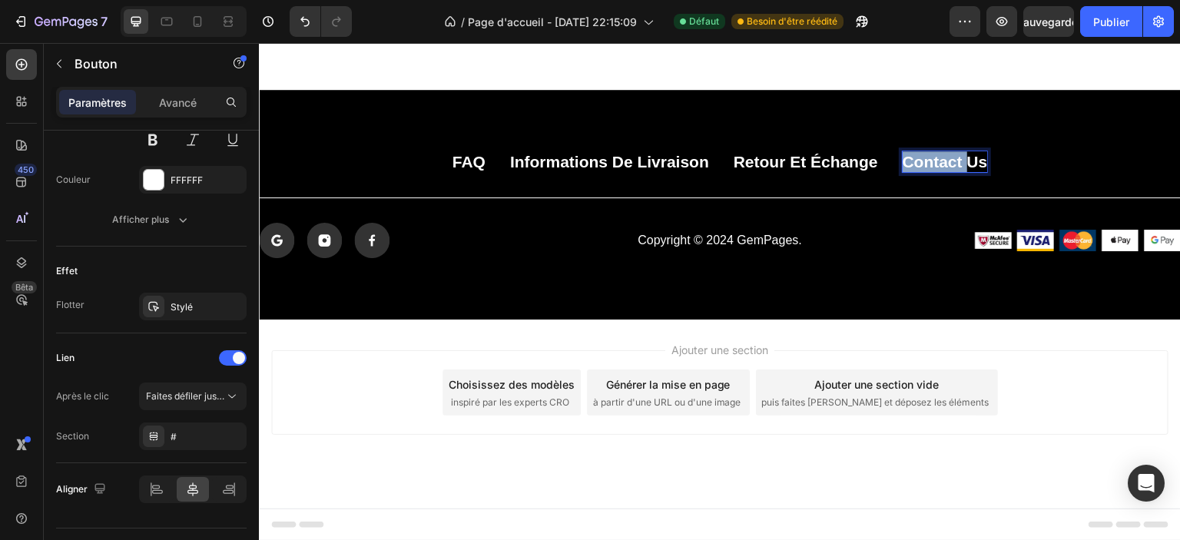
click at [921, 172] on p "Contact Us" at bounding box center [945, 161] width 85 height 21
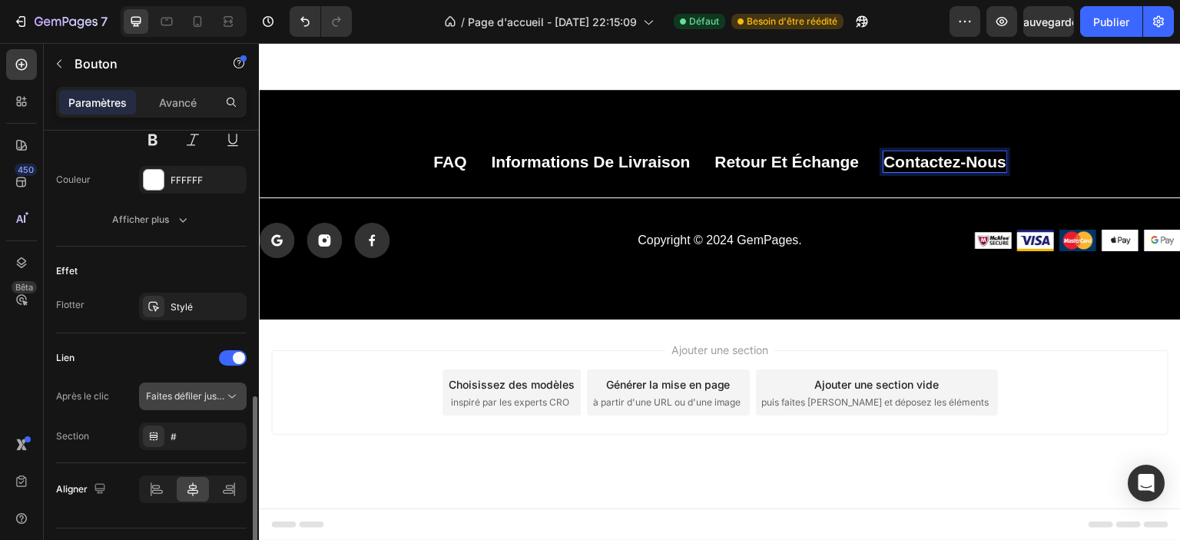
click at [202, 405] on button "Faites défiler jusqu'à" at bounding box center [193, 397] width 108 height 28
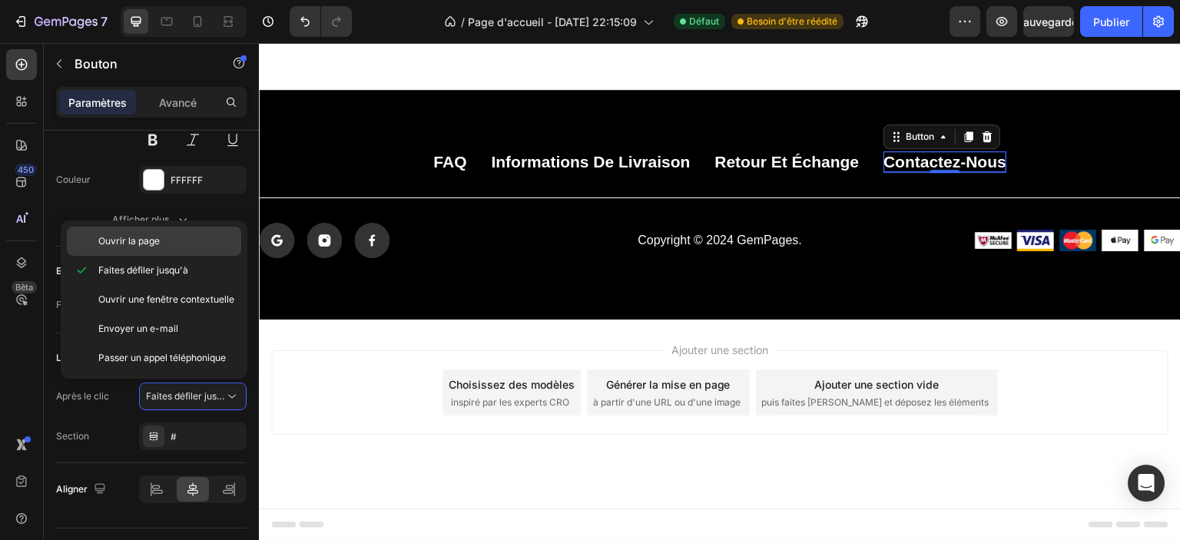
click at [170, 240] on p "Ouvrir la page" at bounding box center [166, 241] width 136 height 14
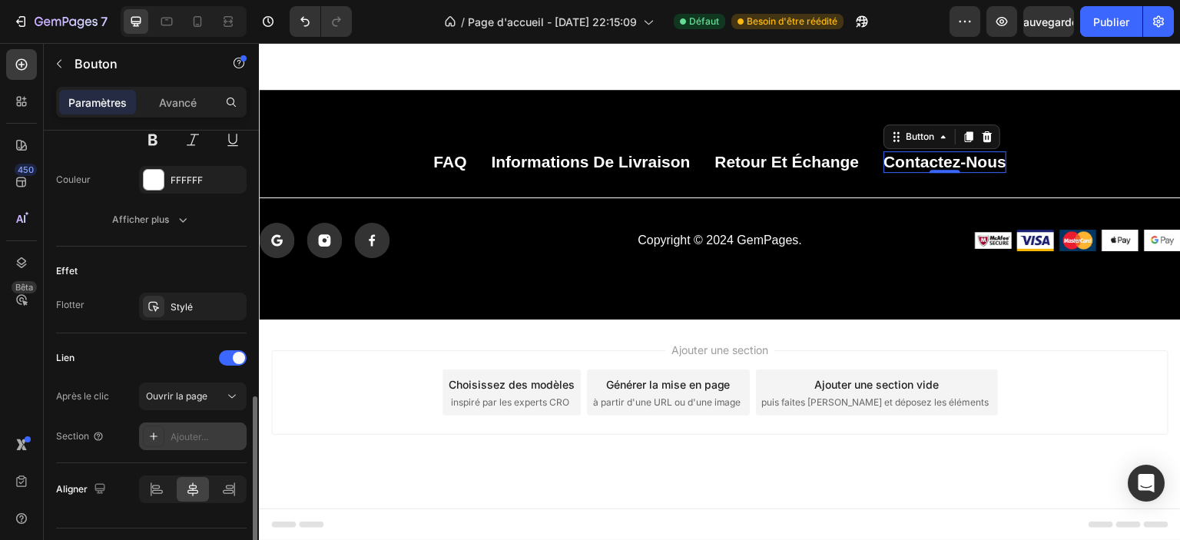
click at [197, 439] on font "Ajouter..." at bounding box center [190, 437] width 38 height 12
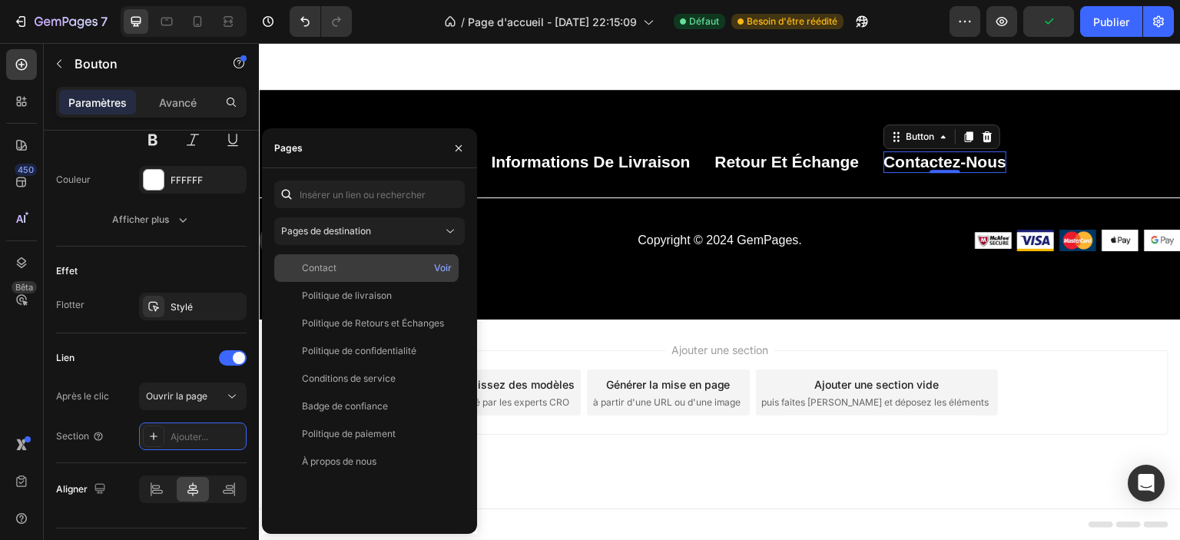
click at [366, 272] on div "Contact" at bounding box center [366, 268] width 172 height 14
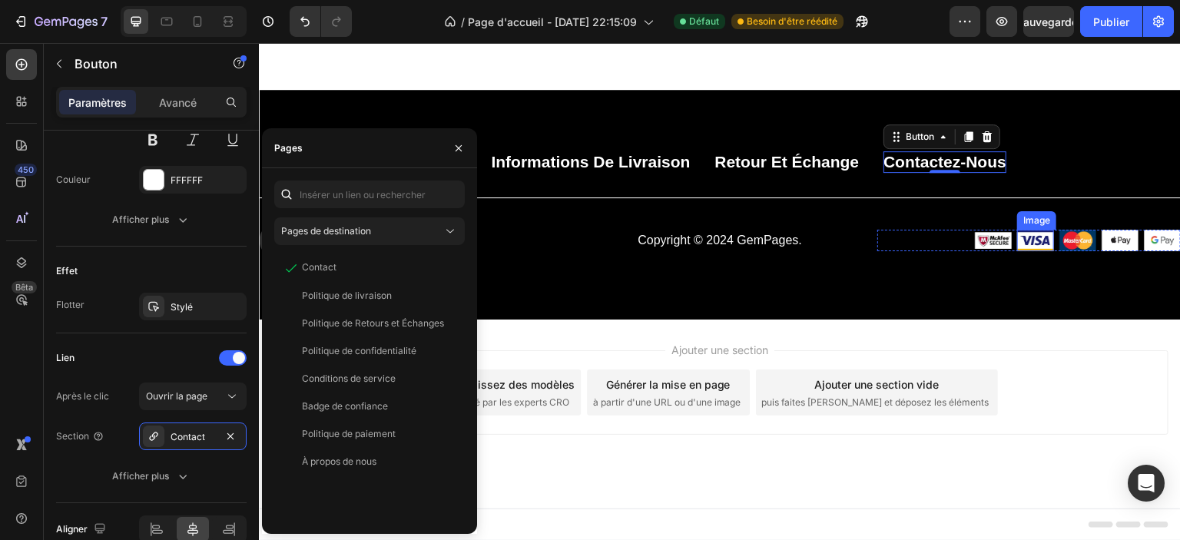
click at [1019, 251] on img at bounding box center [1035, 241] width 37 height 22
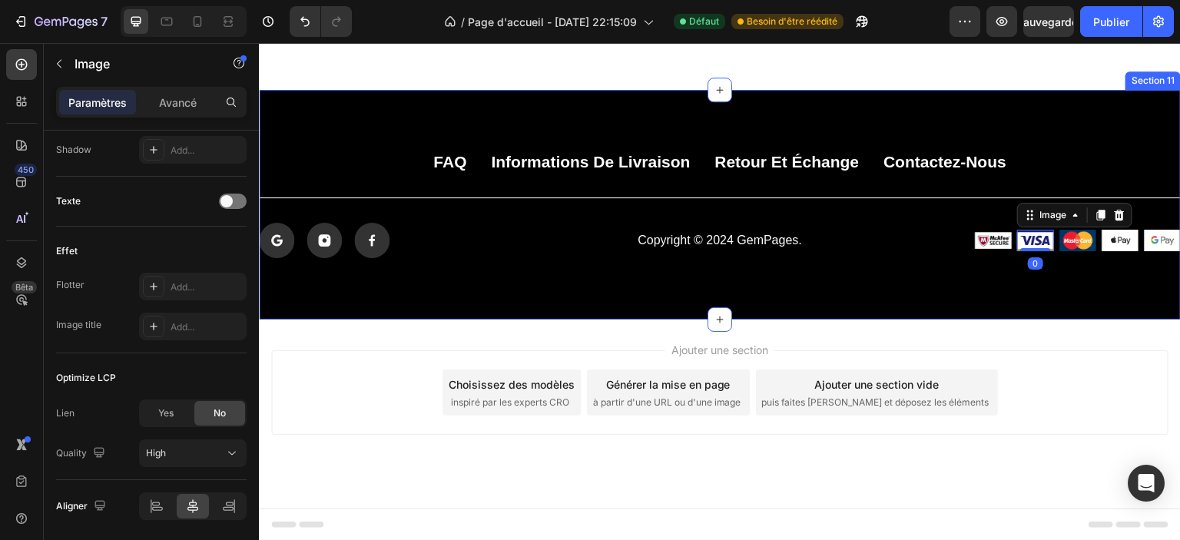
scroll to position [0, 0]
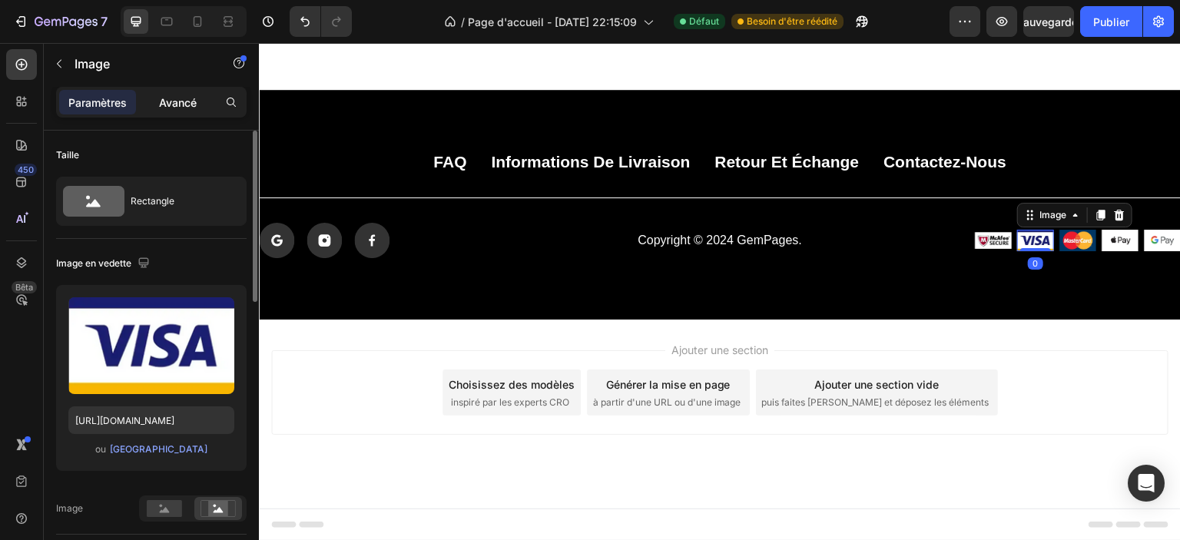
click at [167, 97] on font "Avancé" at bounding box center [178, 102] width 38 height 13
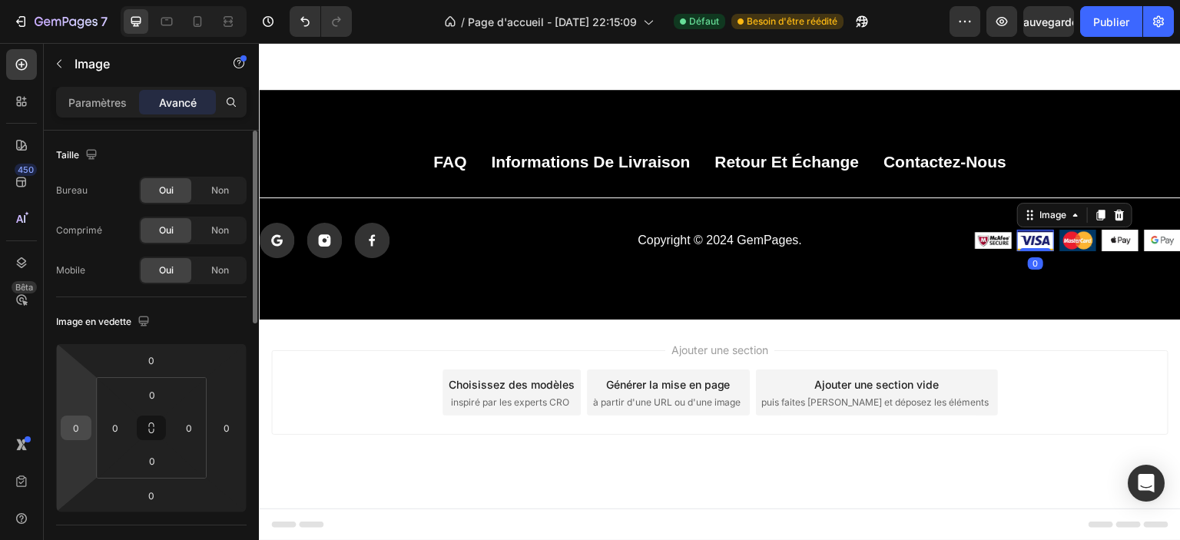
click at [74, 429] on input "0" at bounding box center [76, 427] width 23 height 23
type input "1"
click at [120, 429] on input "0" at bounding box center [115, 427] width 23 height 23
type input "0"
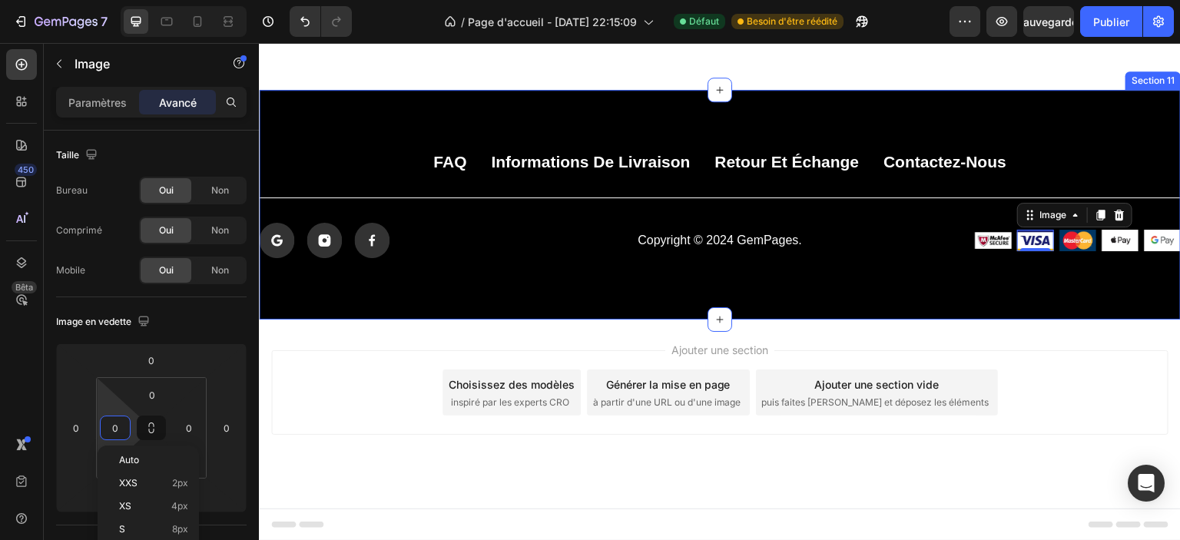
click at [1005, 320] on div "FAQ Button Informations de livraison Button Retour et échange Button Contactez-…" at bounding box center [720, 205] width 922 height 230
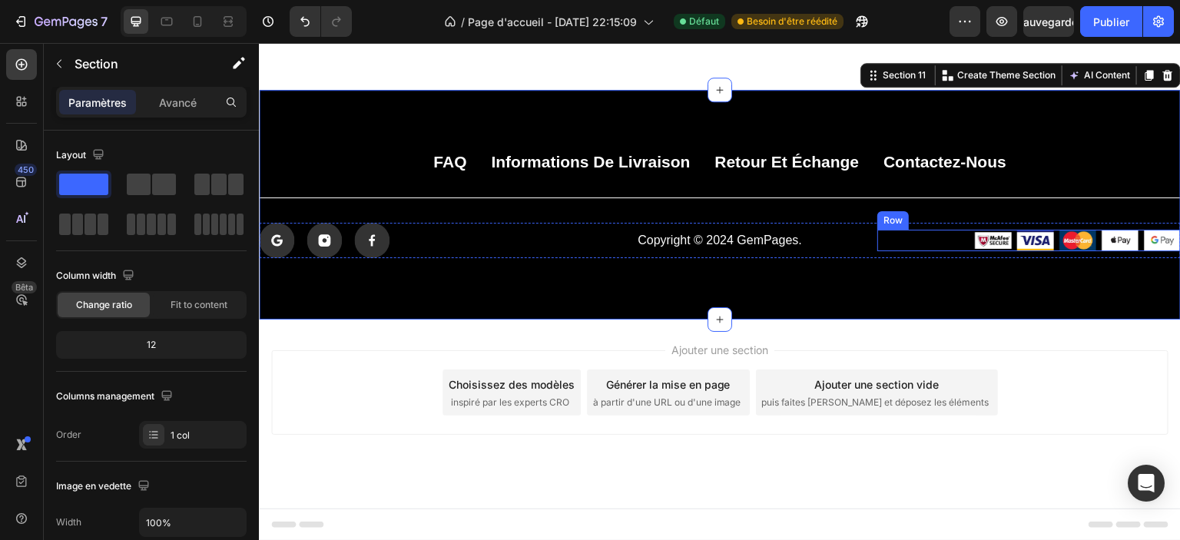
click at [936, 251] on div "Image Image Image Image Image Row" at bounding box center [1028, 241] width 303 height 22
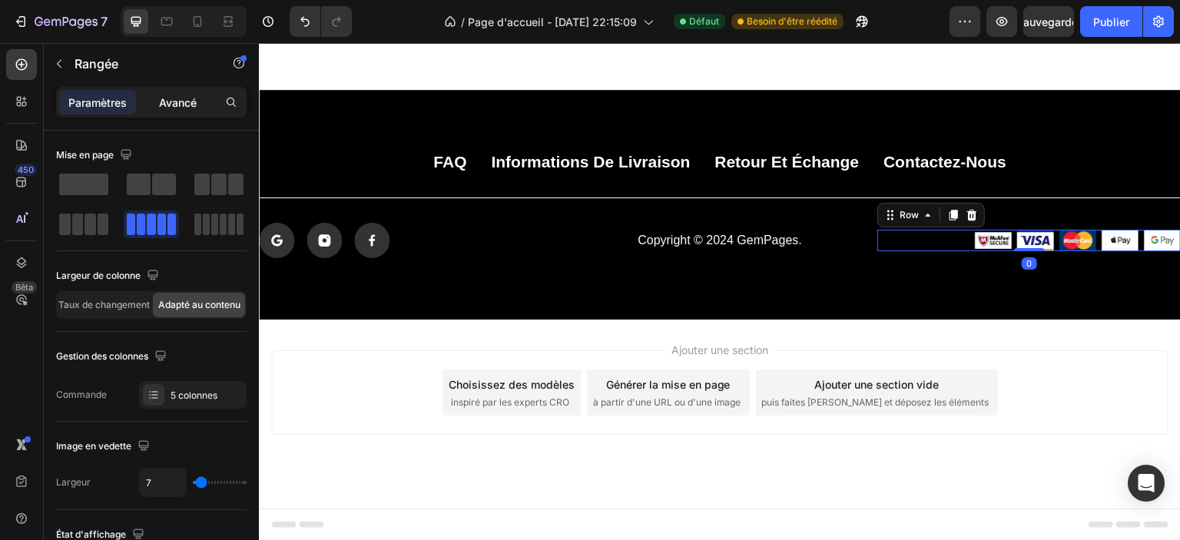
click at [182, 111] on div "Avancé" at bounding box center [177, 102] width 77 height 25
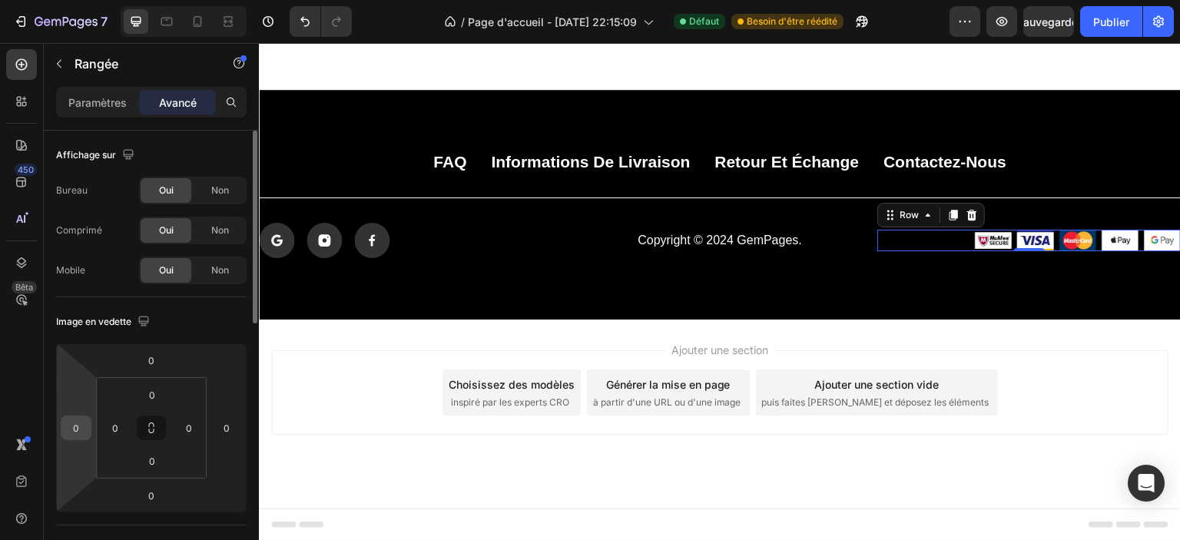
click at [74, 417] on input "0" at bounding box center [76, 427] width 23 height 23
type input "1"
type input "0"
click at [245, 287] on html "7 / Page d'accueil - [DATE] 22:15:09 Défaut Besoin d'être réédité Aperçu Sauveg…" at bounding box center [590, 143] width 1180 height 287
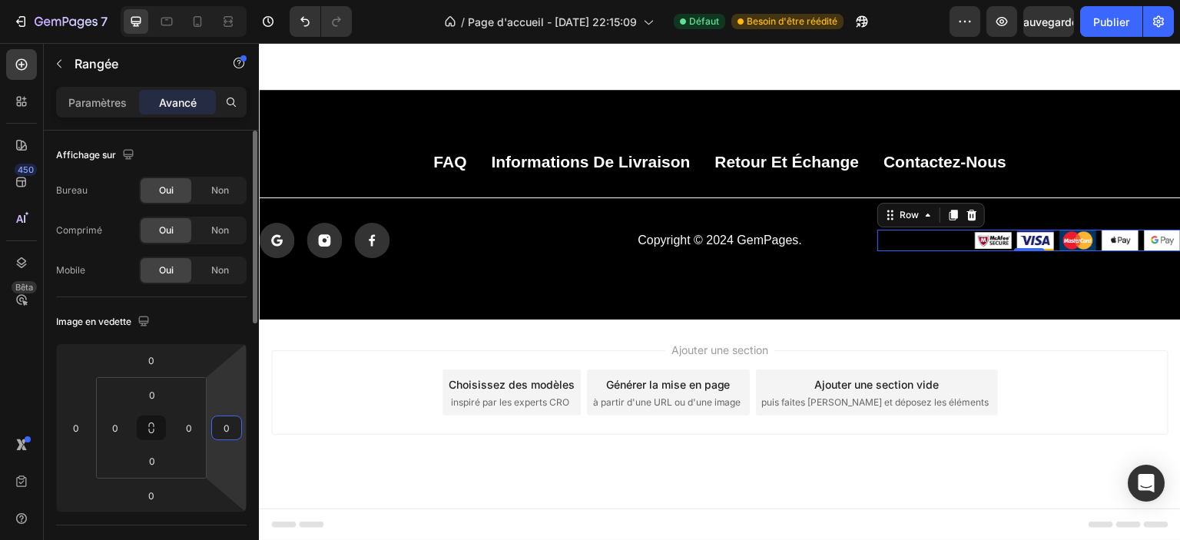
click at [234, 425] on input "0" at bounding box center [226, 427] width 23 height 23
click at [199, 425] on input "0" at bounding box center [188, 427] width 23 height 23
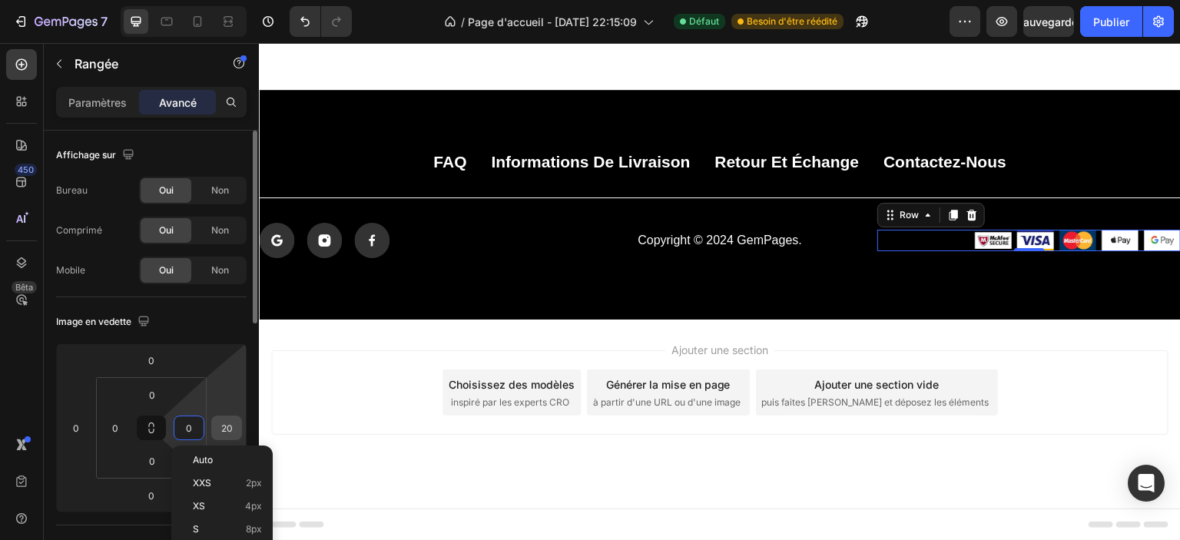
click at [218, 428] on input "20" at bounding box center [226, 427] width 23 height 23
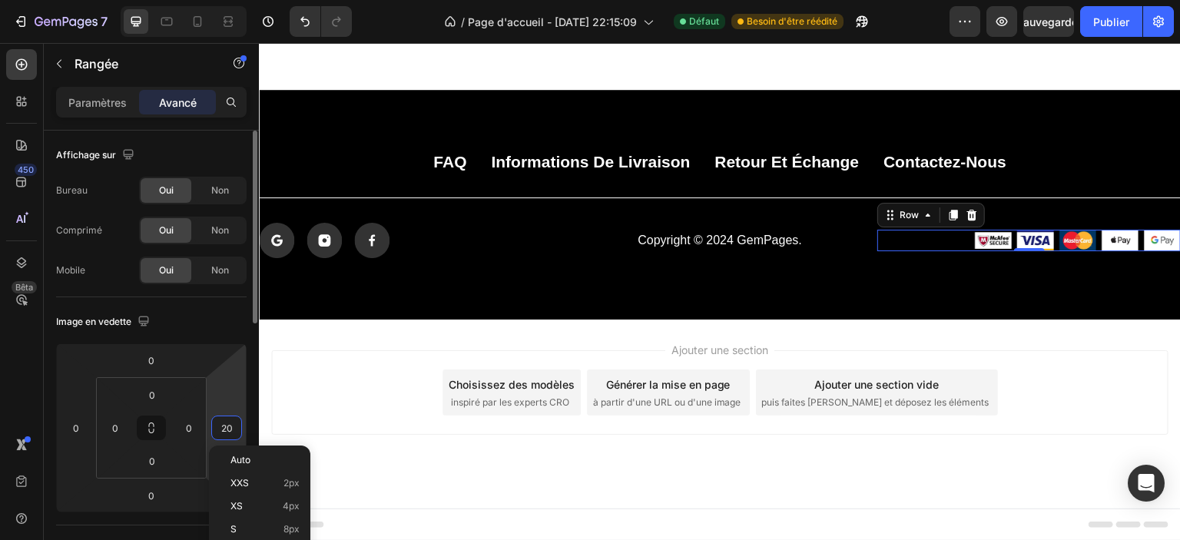
click at [218, 428] on input "20" at bounding box center [226, 427] width 23 height 23
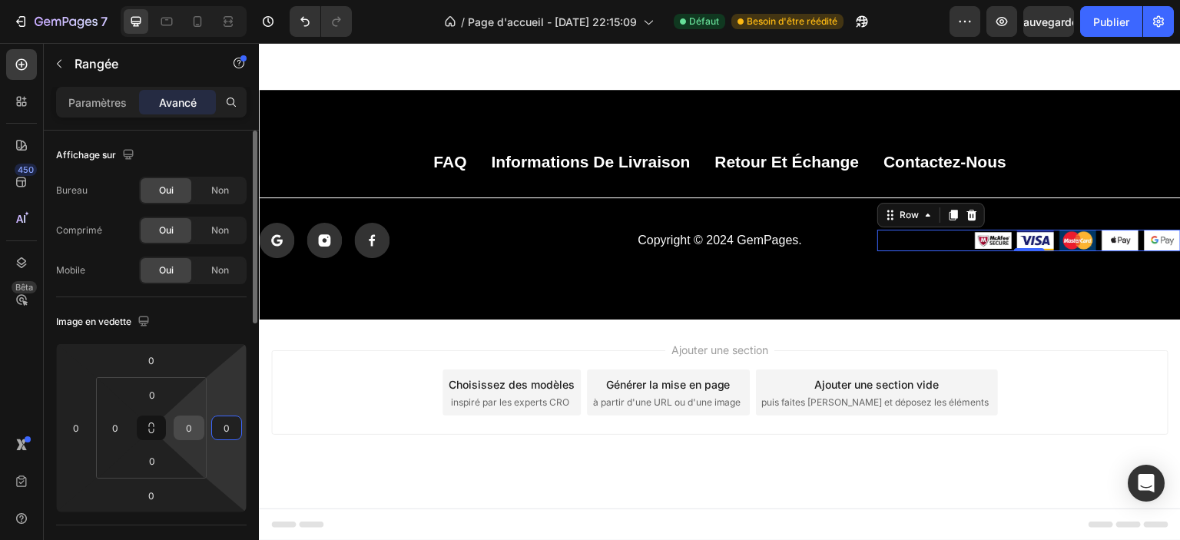
type input "0"
click at [194, 430] on input "0" at bounding box center [188, 427] width 23 height 23
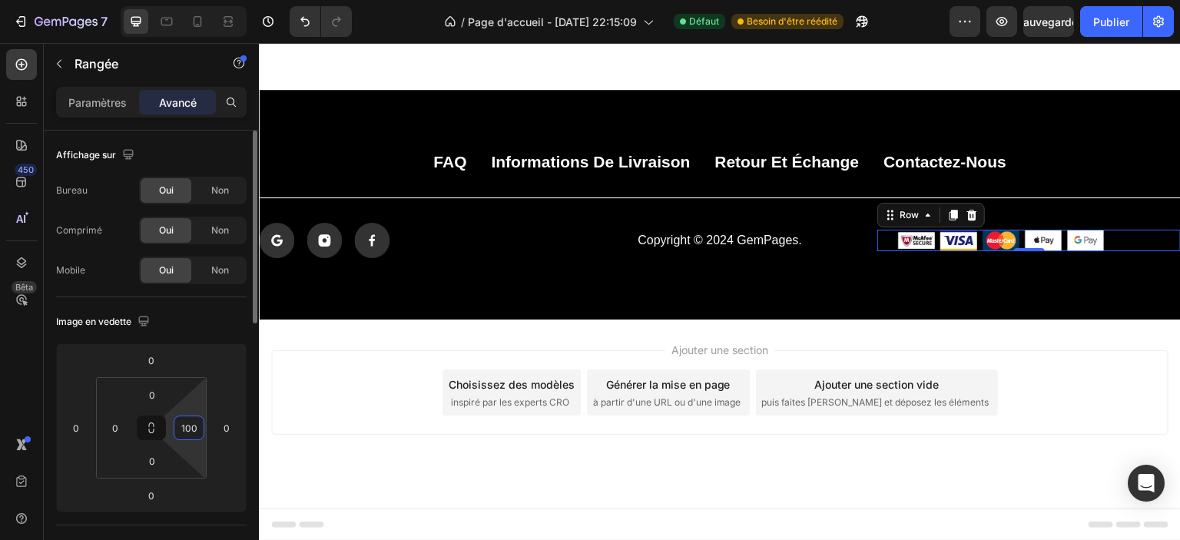
type input "10"
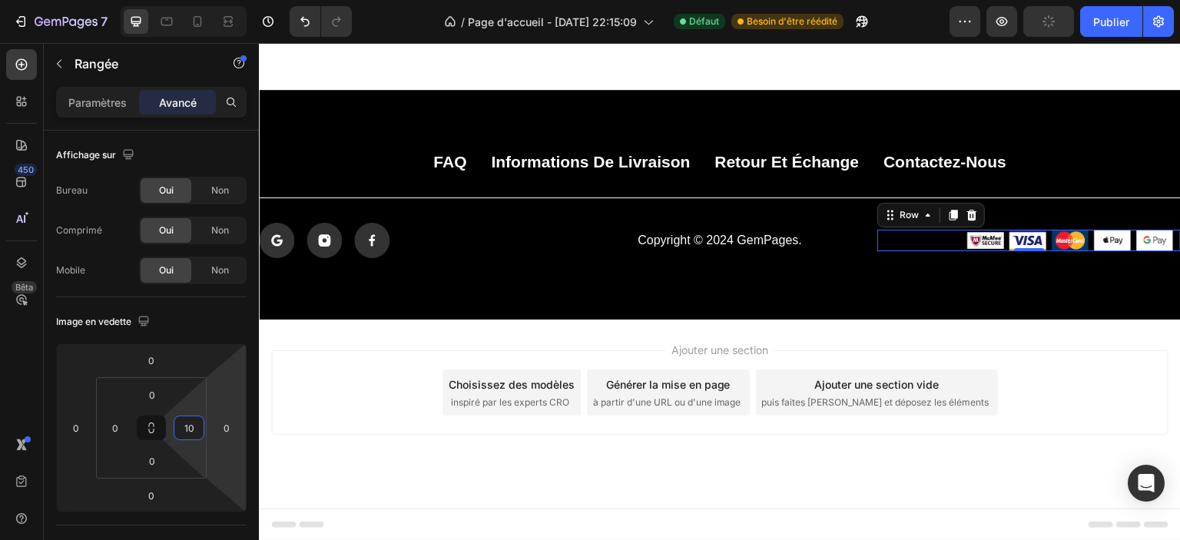
click at [821, 485] on div "Ajouter une section Choisissez des modèles inspiré par les experts CRO Générer …" at bounding box center [720, 414] width 922 height 189
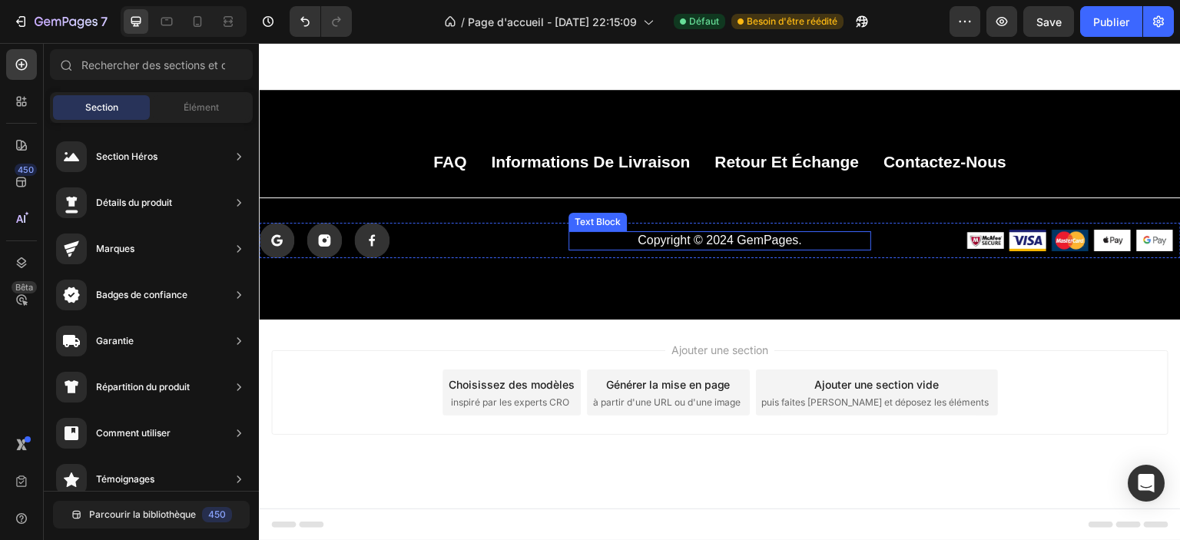
click at [743, 249] on p "Copyright © 2024 GemPages." at bounding box center [720, 241] width 300 height 16
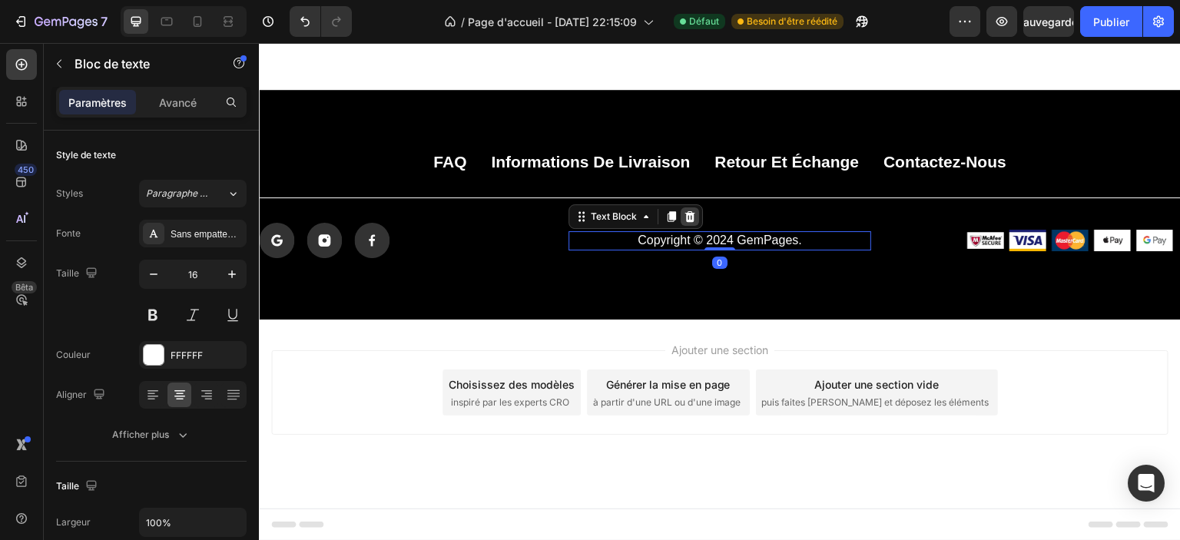
click at [685, 222] on icon at bounding box center [689, 216] width 10 height 11
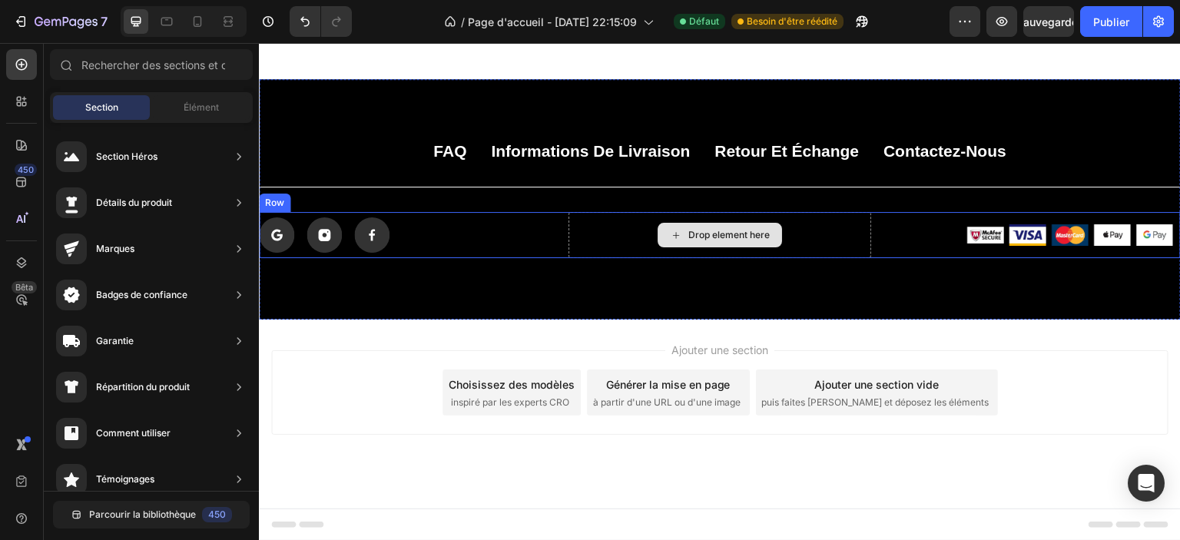
click at [835, 258] on div "Drop element here" at bounding box center [719, 235] width 303 height 46
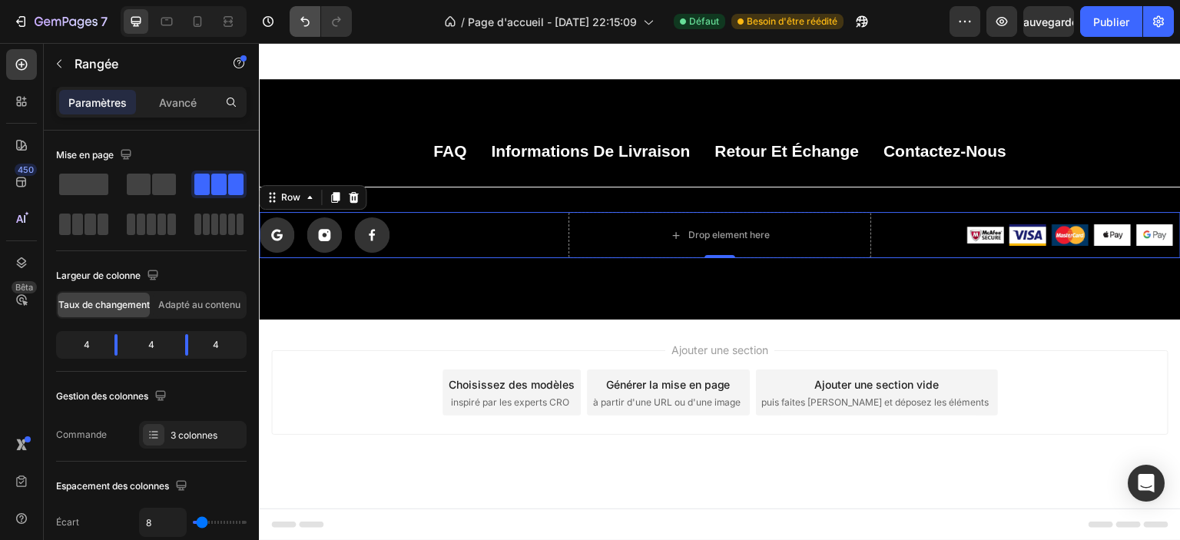
click at [301, 22] on icon "Annuler/Rétablir" at bounding box center [304, 21] width 15 height 15
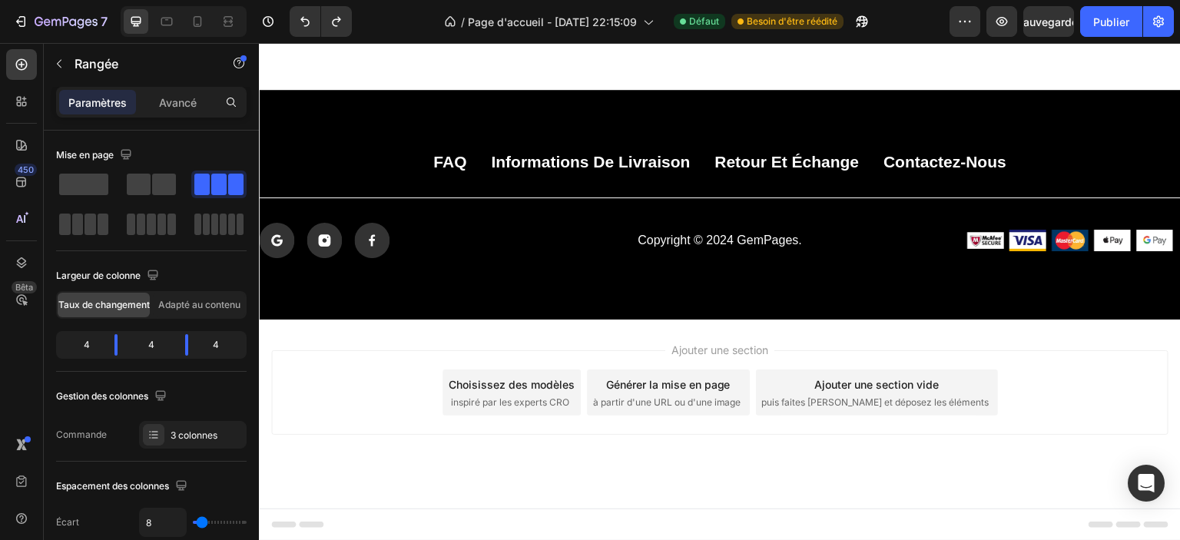
click at [442, 495] on div "Ajouter une section Choisissez des modèles inspiré par les experts CRO Générer …" at bounding box center [720, 414] width 922 height 189
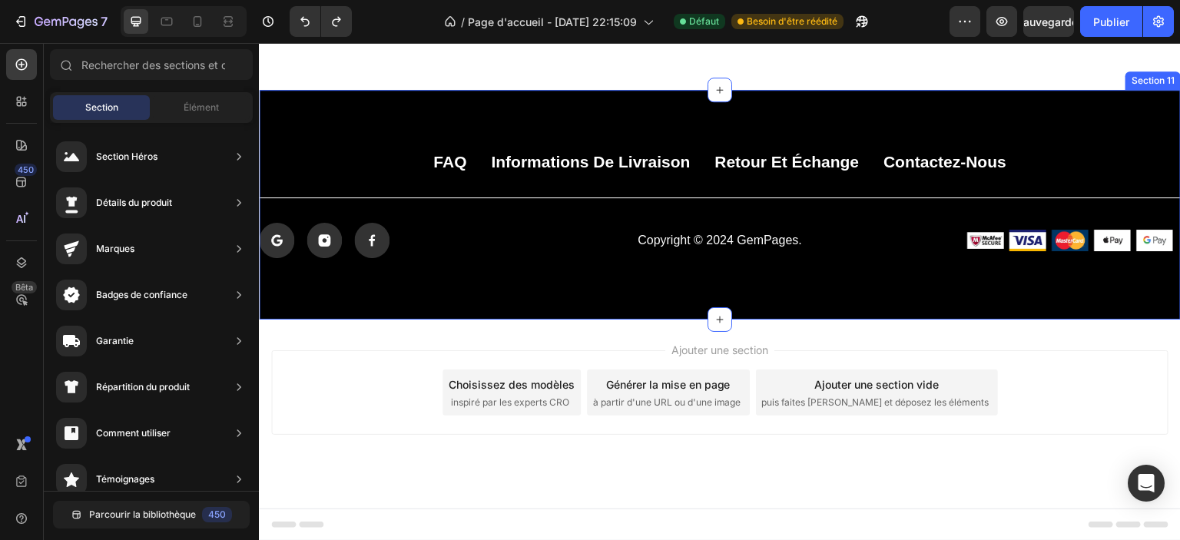
click at [436, 320] on div "FAQ Button Informations de livraison Button Retour et échange Button Contactez-…" at bounding box center [720, 205] width 922 height 230
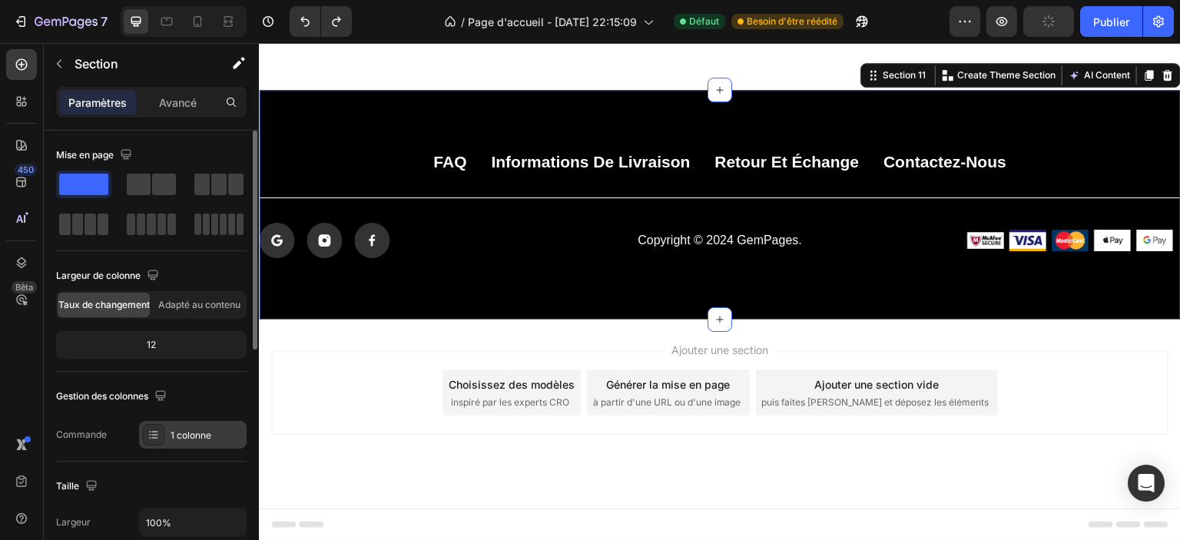
click at [197, 429] on font "1 colonne" at bounding box center [191, 435] width 41 height 12
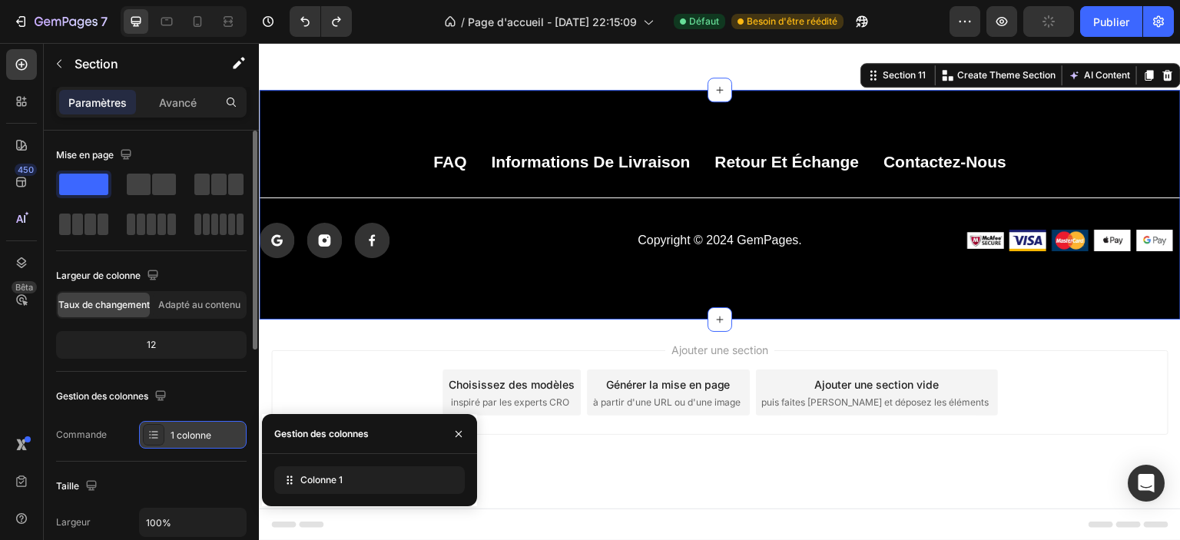
click at [197, 429] on font "1 colonne" at bounding box center [191, 435] width 41 height 12
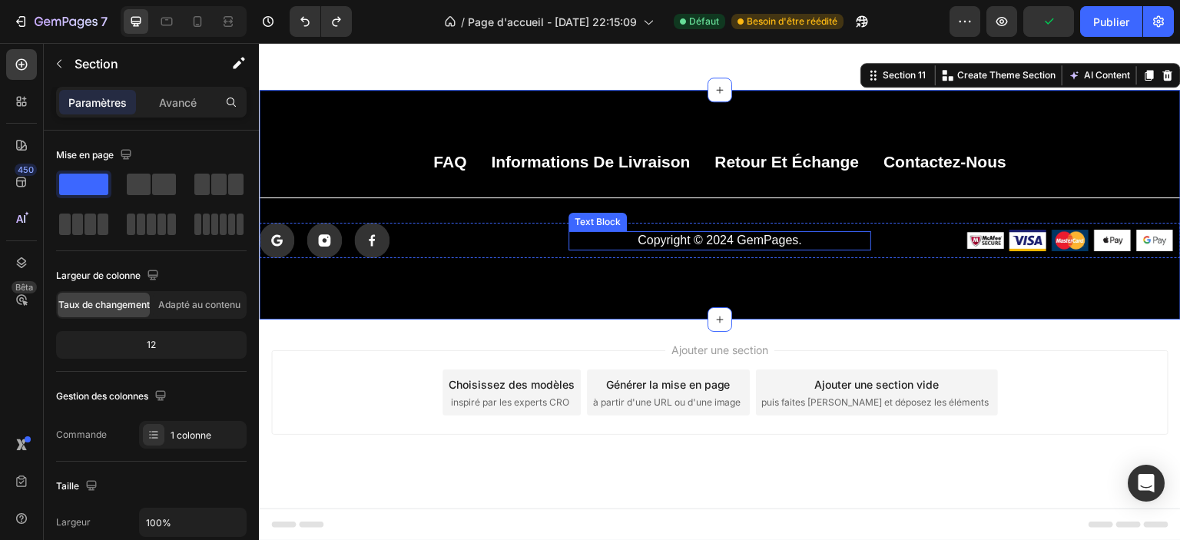
click at [618, 249] on p "Copyright © 2024 GemPages." at bounding box center [720, 241] width 300 height 16
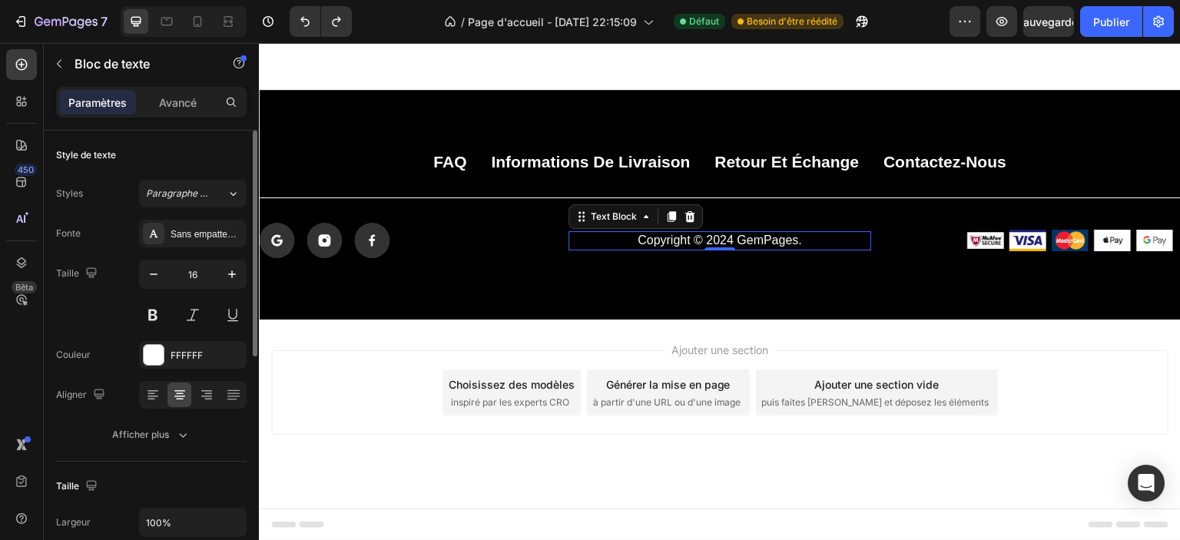
click at [131, 146] on div "Style de texte" at bounding box center [151, 155] width 191 height 25
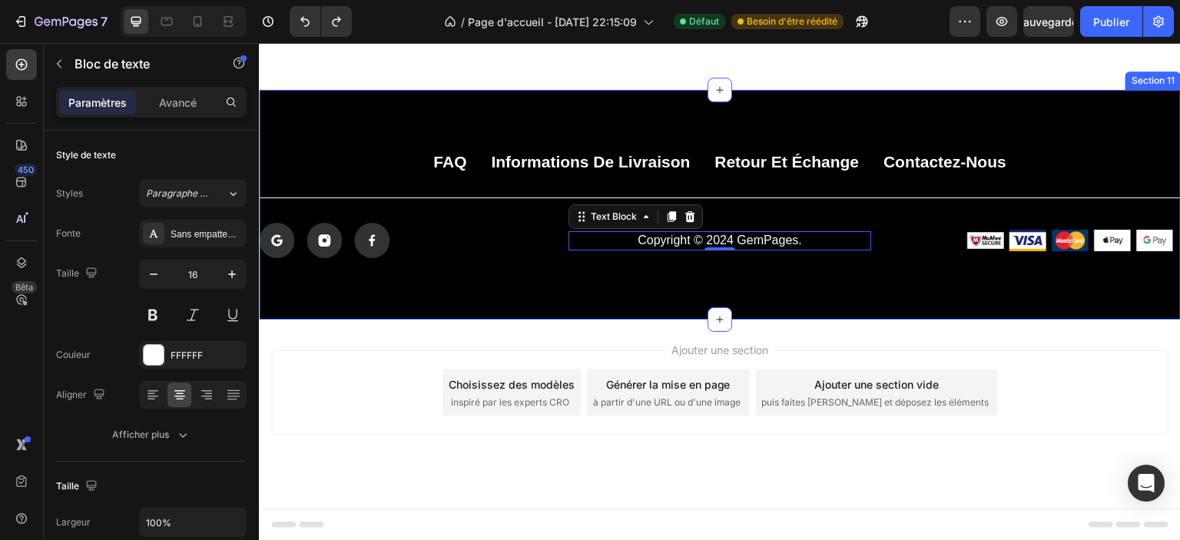
click at [620, 320] on div "FAQ Button Informations de livraison Button Retour et échange Button Contactez-…" at bounding box center [720, 205] width 922 height 230
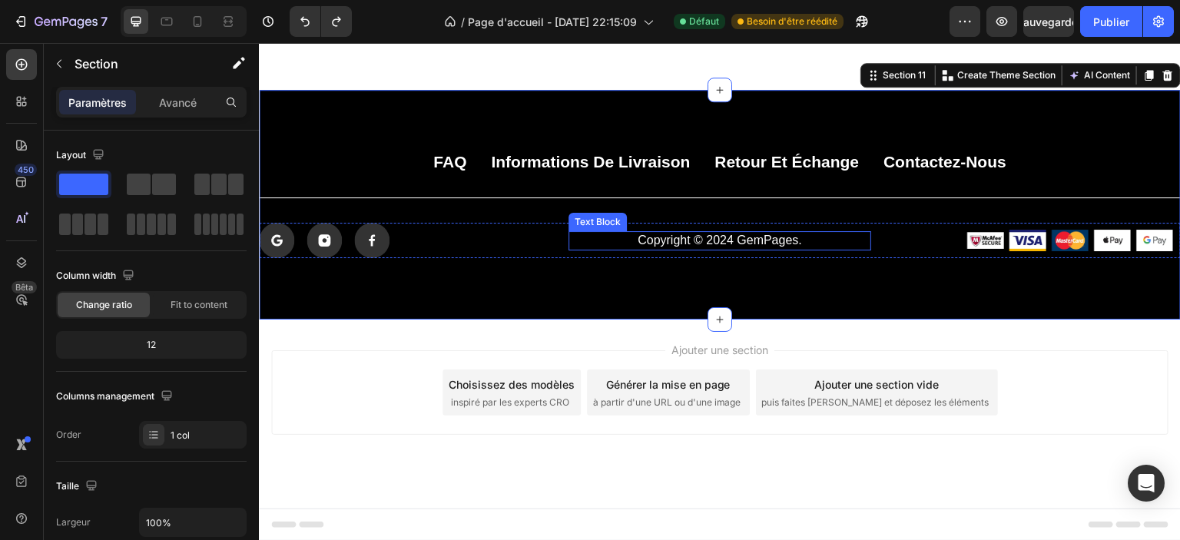
click at [628, 258] on div "Copyright © 2024 GemPages. Text Block" at bounding box center [719, 240] width 303 height 35
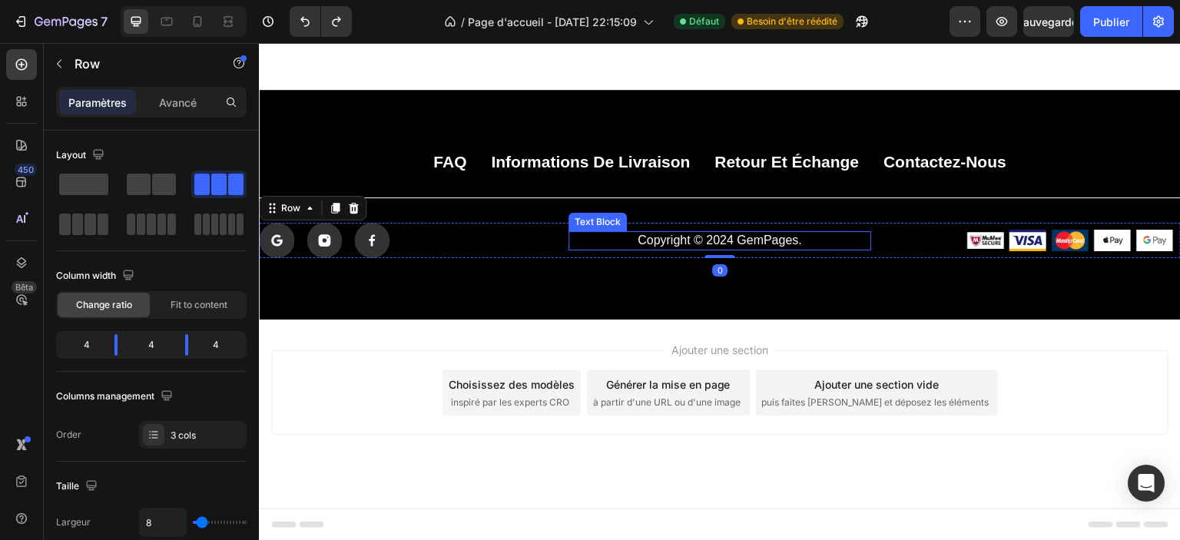
click at [628, 249] on p "Copyright © 2024 GemPages." at bounding box center [720, 241] width 300 height 16
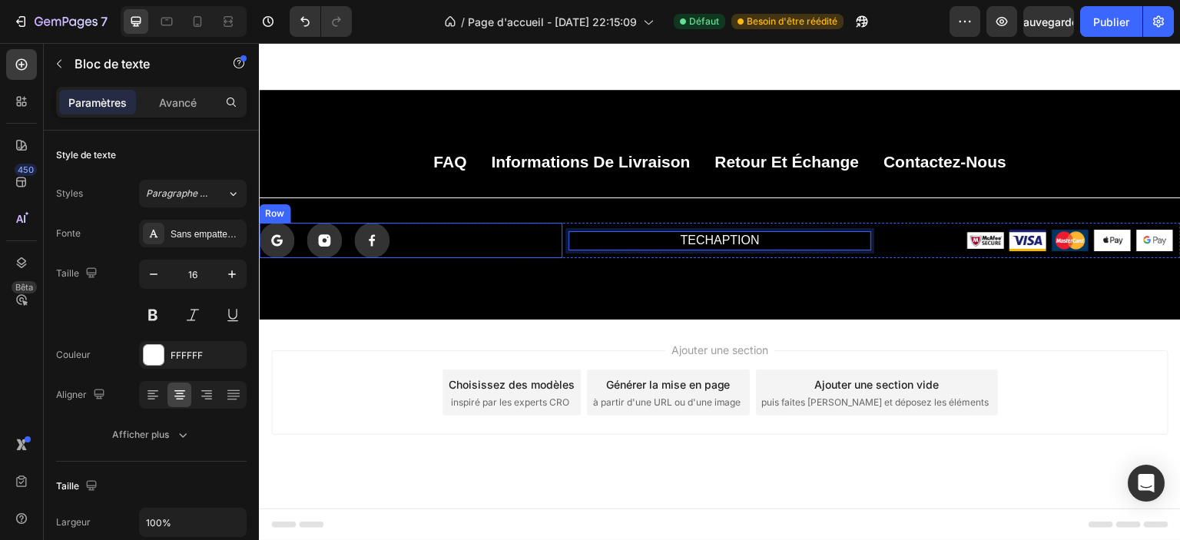
click at [476, 258] on div "Icon Icon Icon Row" at bounding box center [410, 240] width 303 height 35
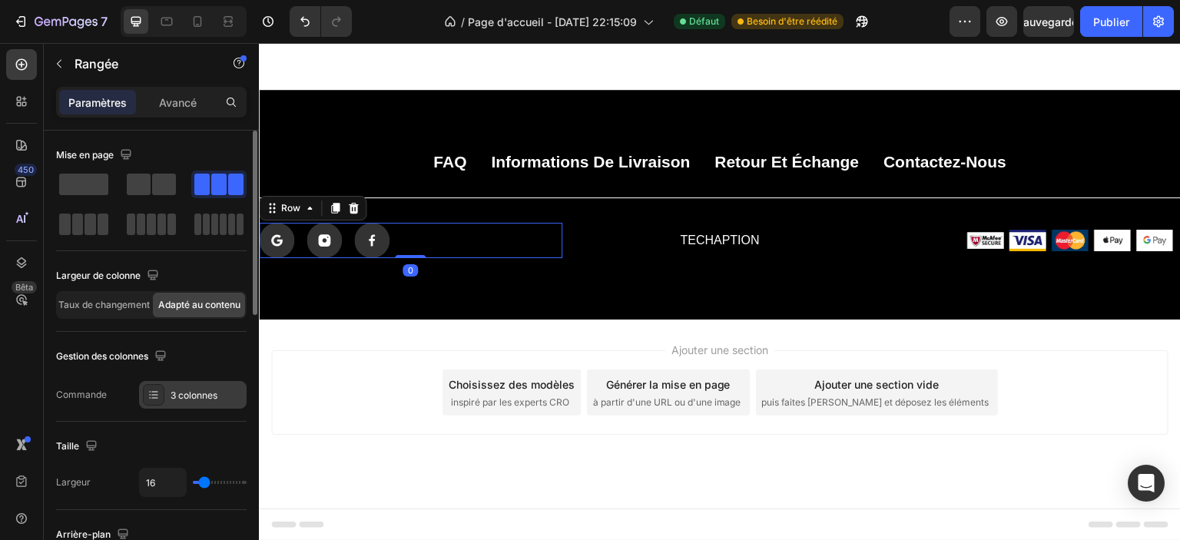
click at [182, 393] on font "3 colonnes" at bounding box center [194, 395] width 47 height 12
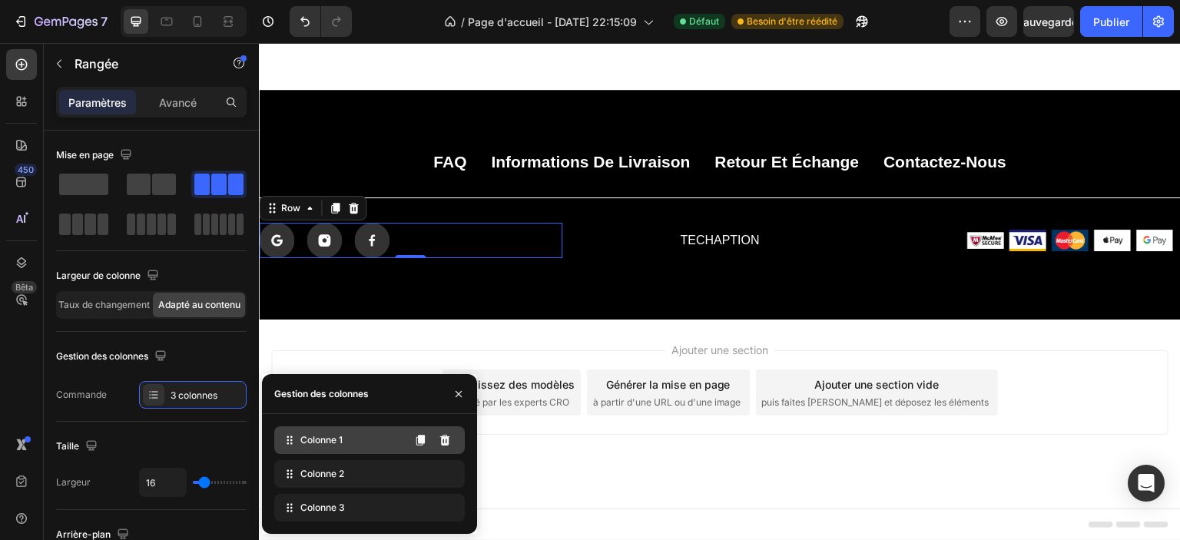
click at [362, 440] on div "Colonne 1" at bounding box center [369, 440] width 191 height 28
click at [348, 436] on div "Colonne 1" at bounding box center [369, 440] width 191 height 28
drag, startPoint x: 461, startPoint y: 400, endPoint x: 202, endPoint y: 365, distance: 261.3
click at [461, 400] on button "button" at bounding box center [458, 394] width 25 height 25
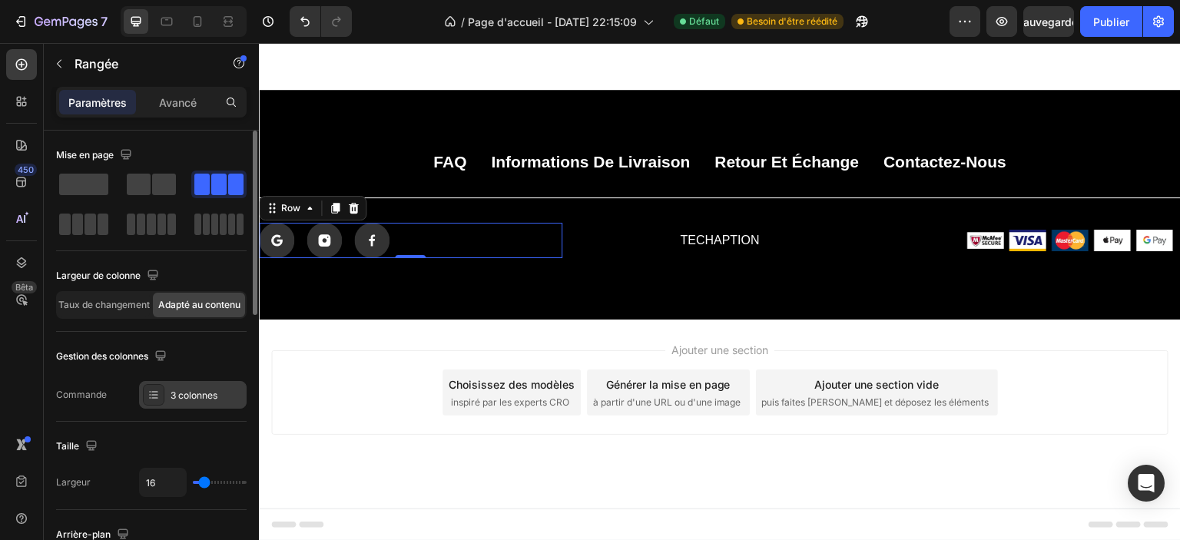
click at [200, 393] on font "3 colonnes" at bounding box center [194, 395] width 47 height 12
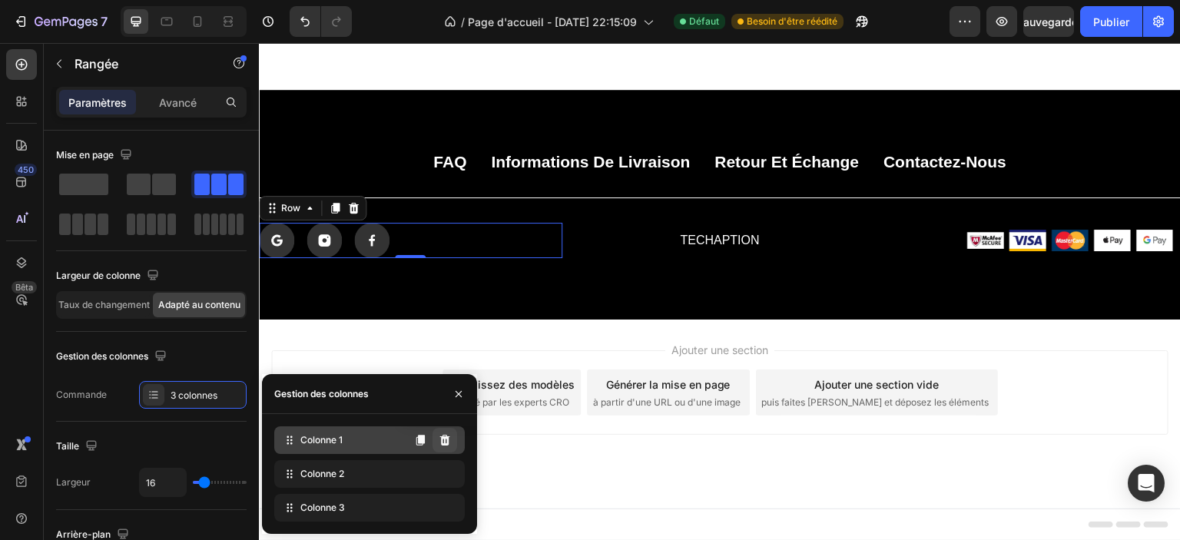
drag, startPoint x: 445, startPoint y: 442, endPoint x: 228, endPoint y: 409, distance: 219.3
click at [445, 442] on icon at bounding box center [445, 440] width 10 height 11
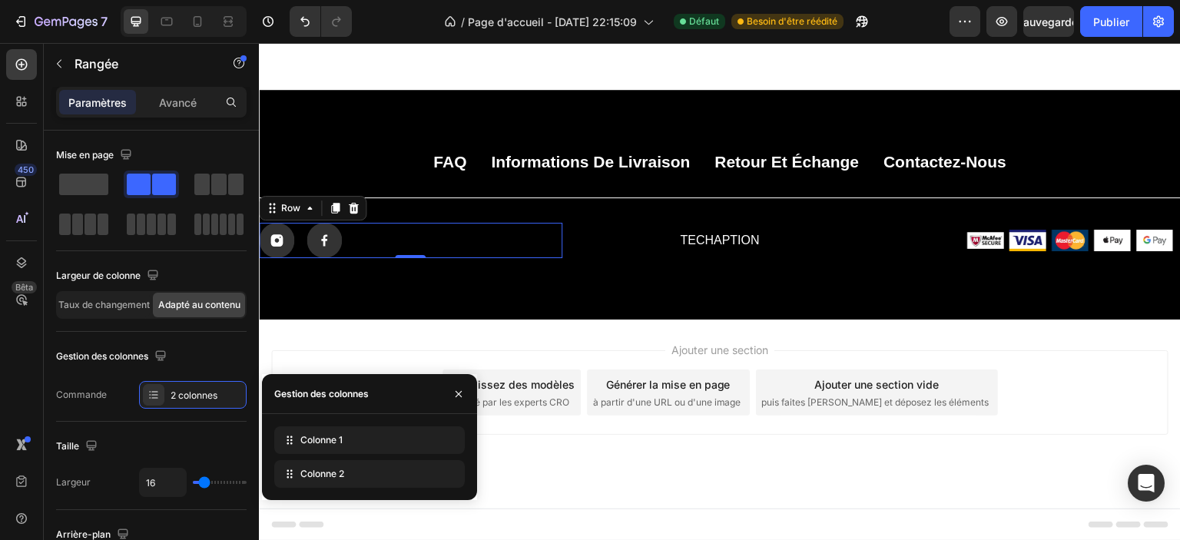
click at [529, 483] on div "Ajouter une section Choisissez des modèles inspiré par les experts CRO Générer …" at bounding box center [720, 414] width 922 height 189
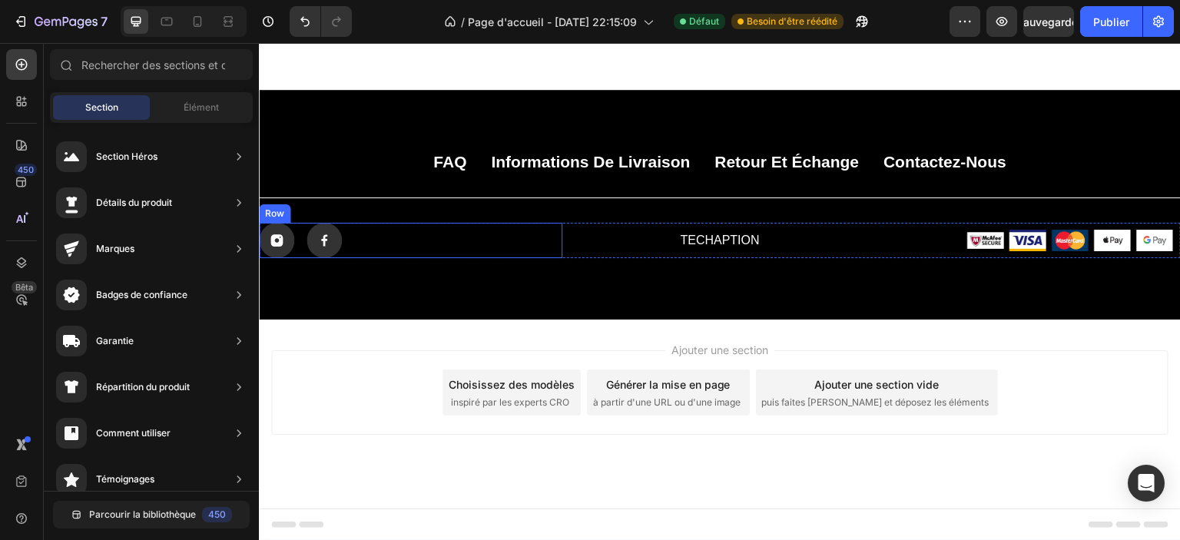
click at [389, 258] on div "Icon Icon Row" at bounding box center [410, 240] width 303 height 35
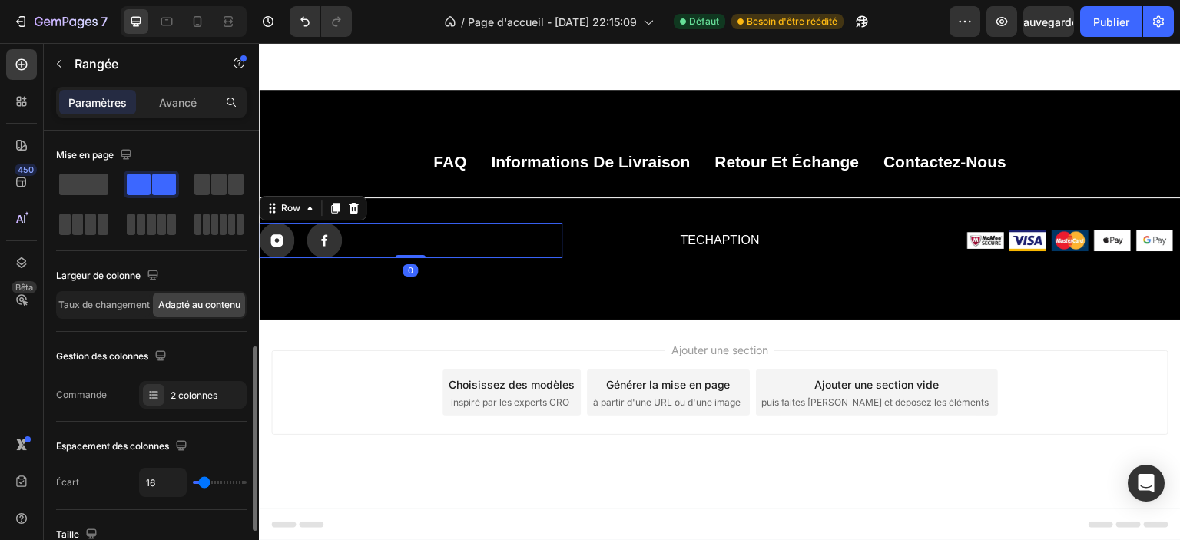
scroll to position [154, 0]
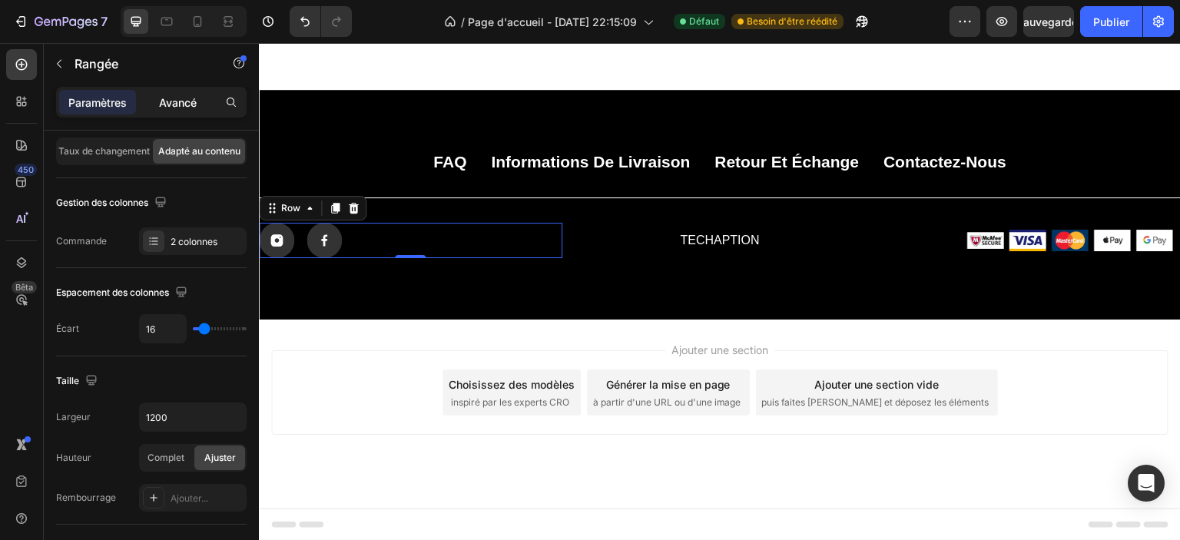
click at [171, 106] on font "Avancé" at bounding box center [178, 102] width 38 height 13
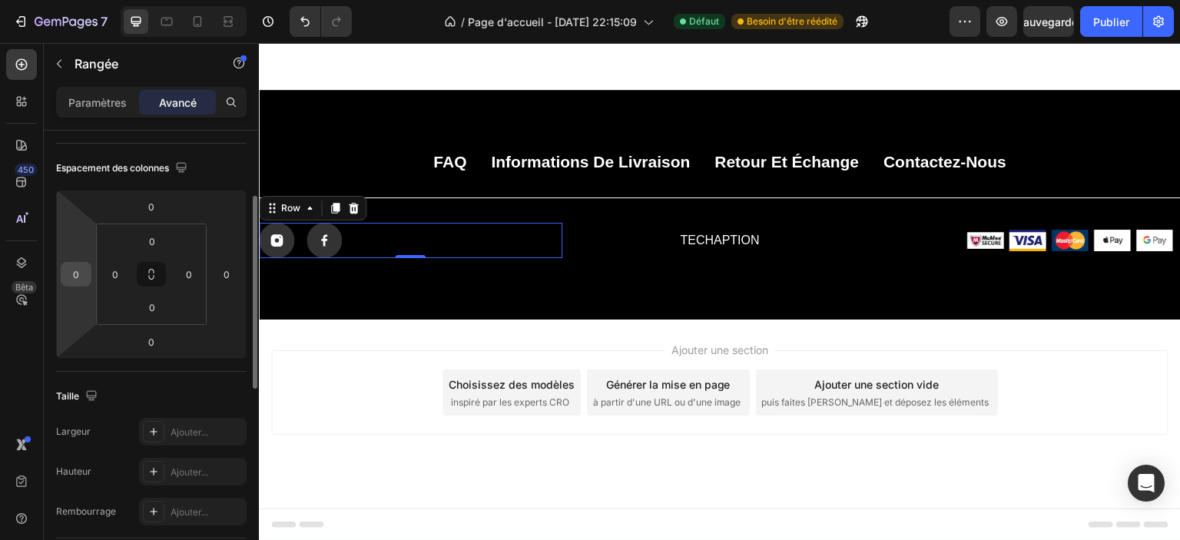
click at [75, 277] on input "0" at bounding box center [76, 274] width 23 height 23
type input "10"
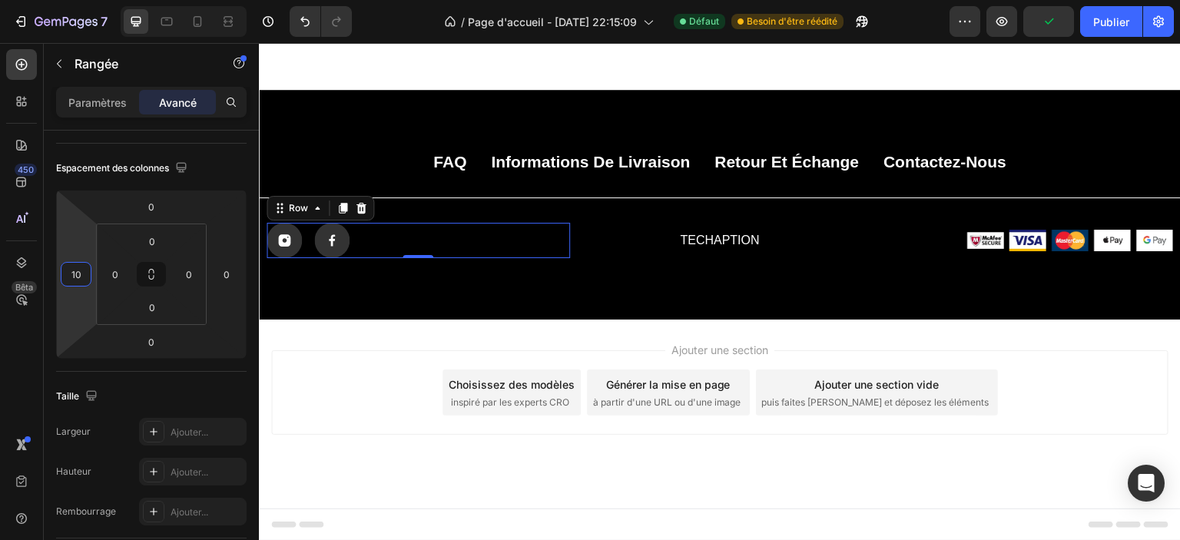
click at [440, 485] on div "Ajouter une section Choisissez des modèles inspiré par les experts CRO Générer …" at bounding box center [720, 414] width 922 height 189
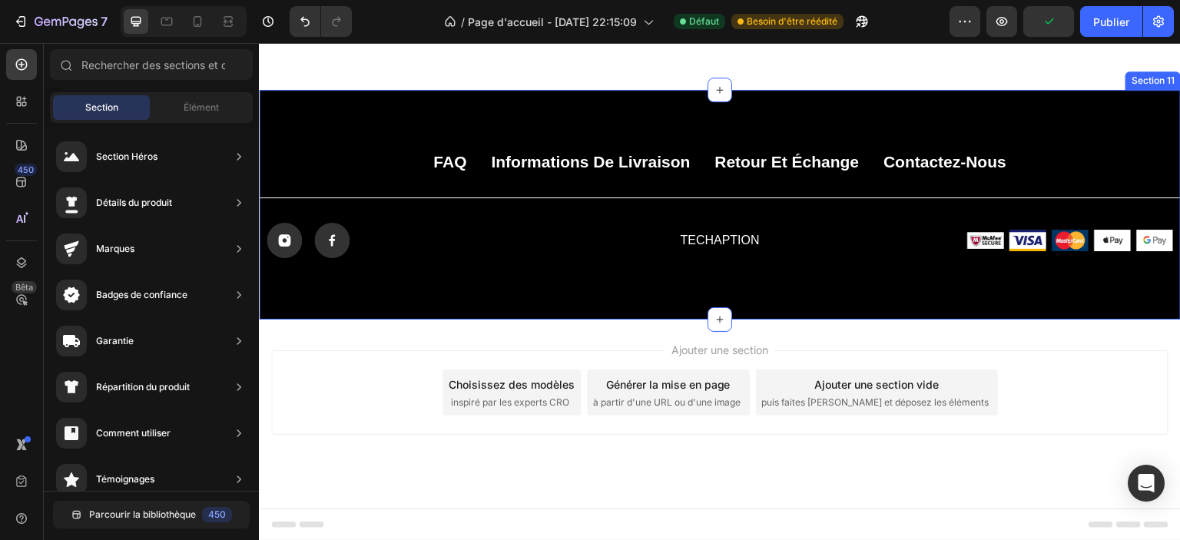
click at [702, 258] on div "TECHAPTION Text Block" at bounding box center [719, 240] width 303 height 35
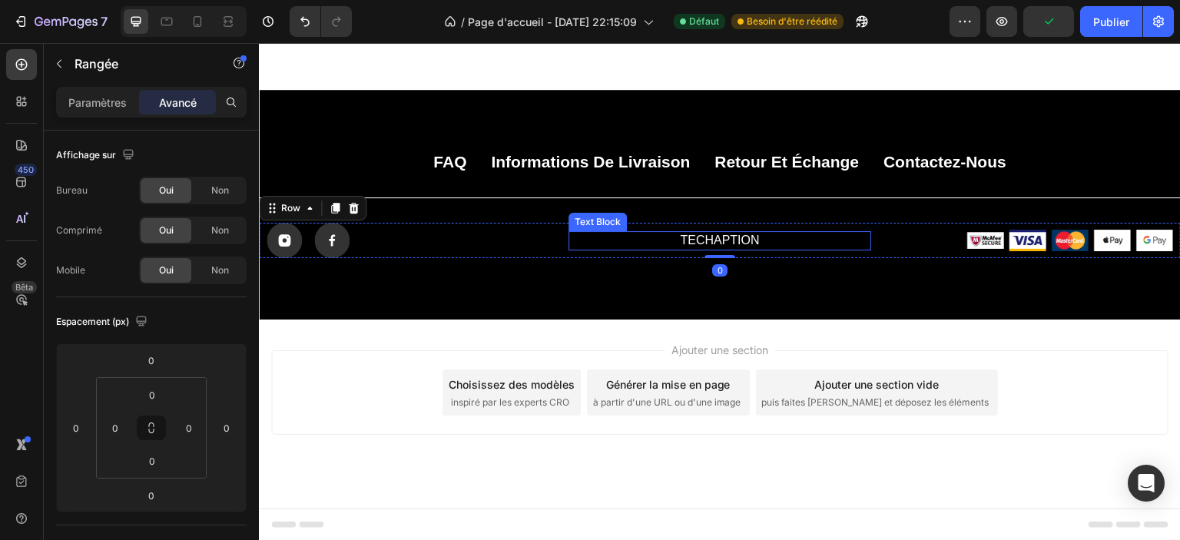
click at [707, 249] on p "TECHAPTION" at bounding box center [720, 241] width 300 height 16
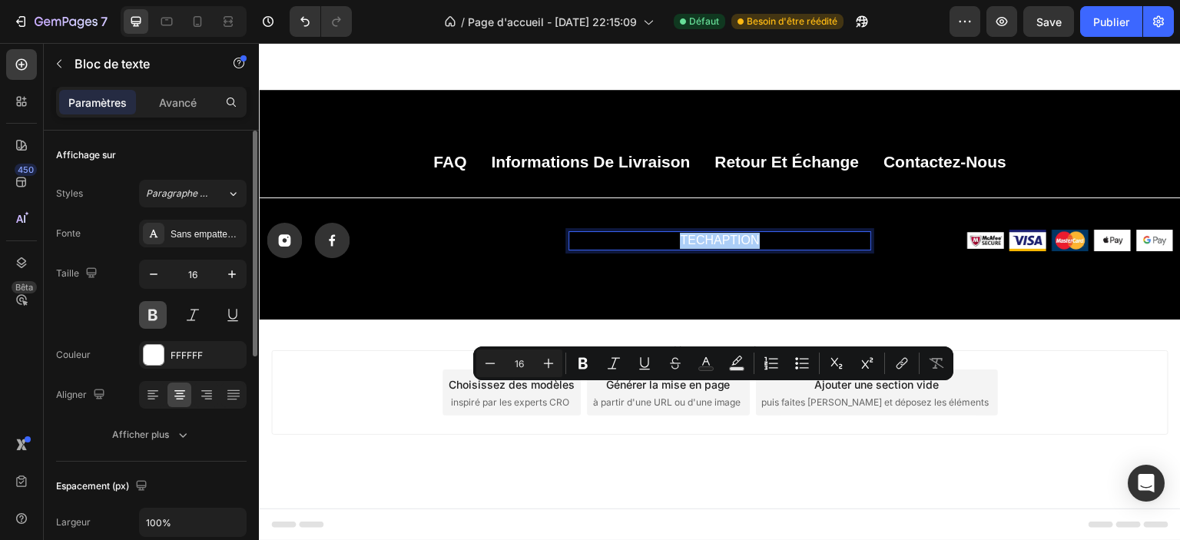
click at [154, 316] on button at bounding box center [153, 315] width 28 height 28
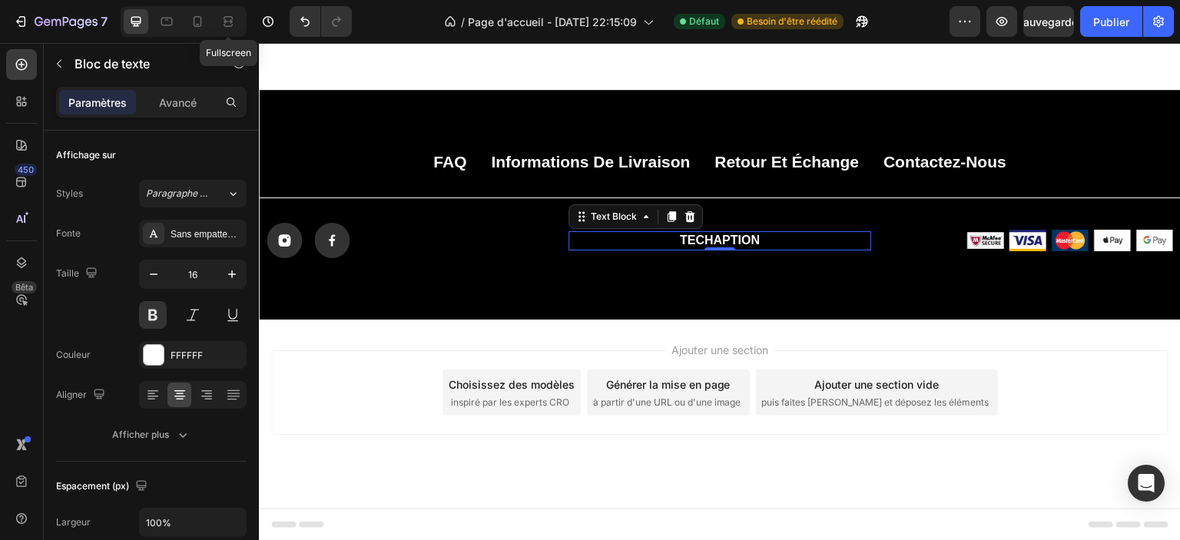
click at [214, 20] on div "Fullscreen" at bounding box center [184, 21] width 126 height 31
click at [227, 21] on icon at bounding box center [227, 21] width 15 height 15
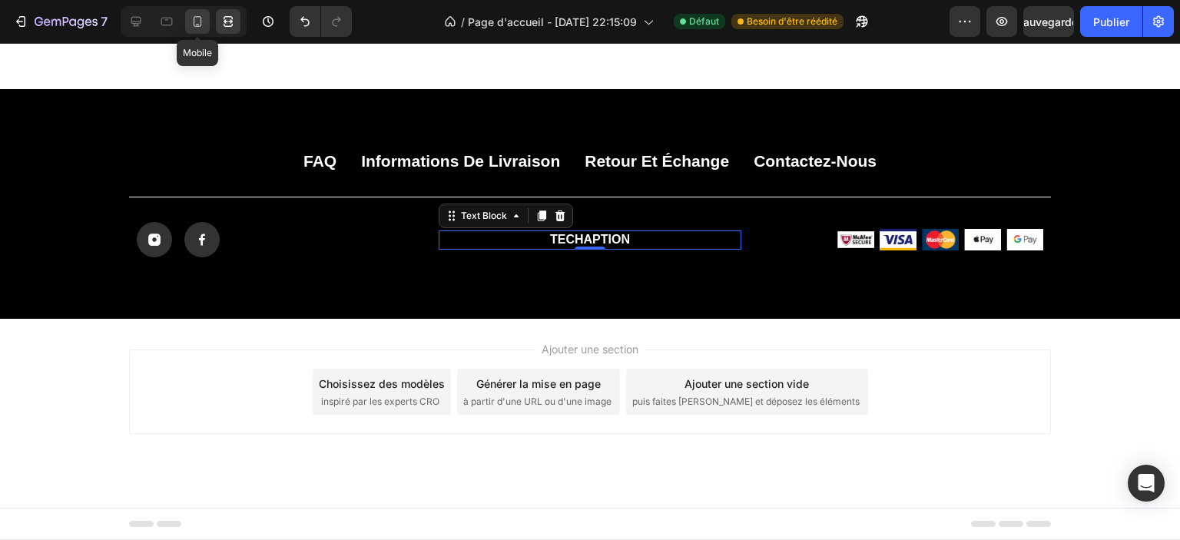
click at [200, 18] on icon at bounding box center [198, 21] width 8 height 11
type input "14"
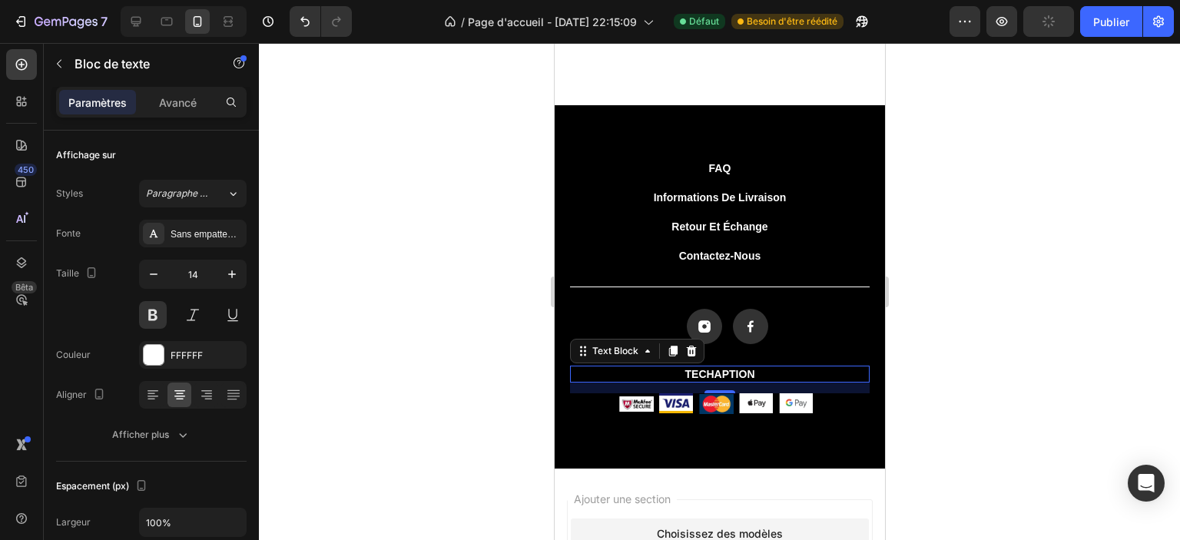
scroll to position [5135, 0]
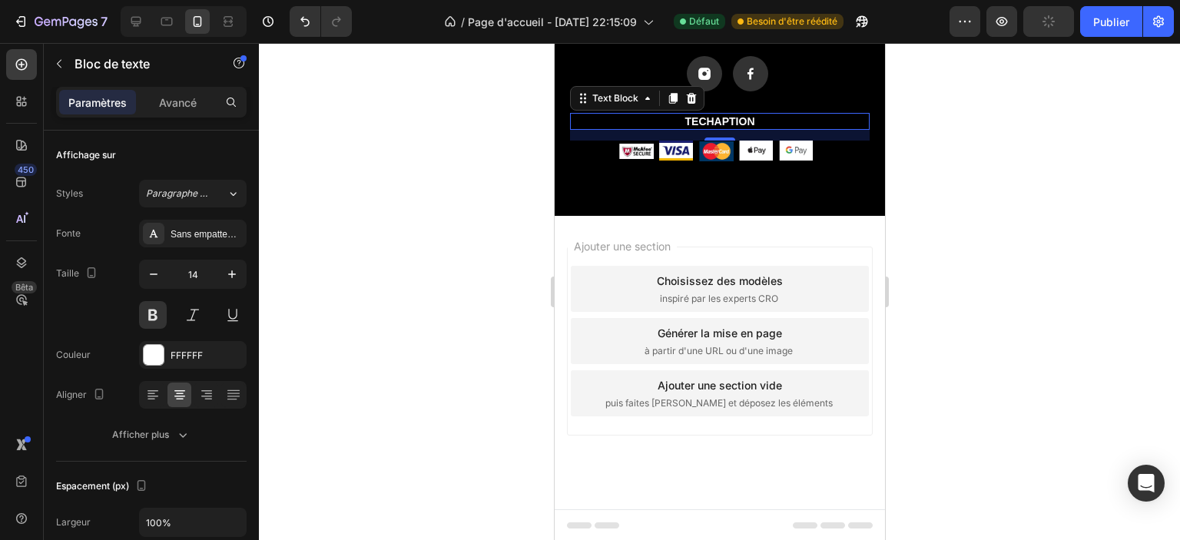
click at [1077, 223] on div at bounding box center [719, 291] width 921 height 497
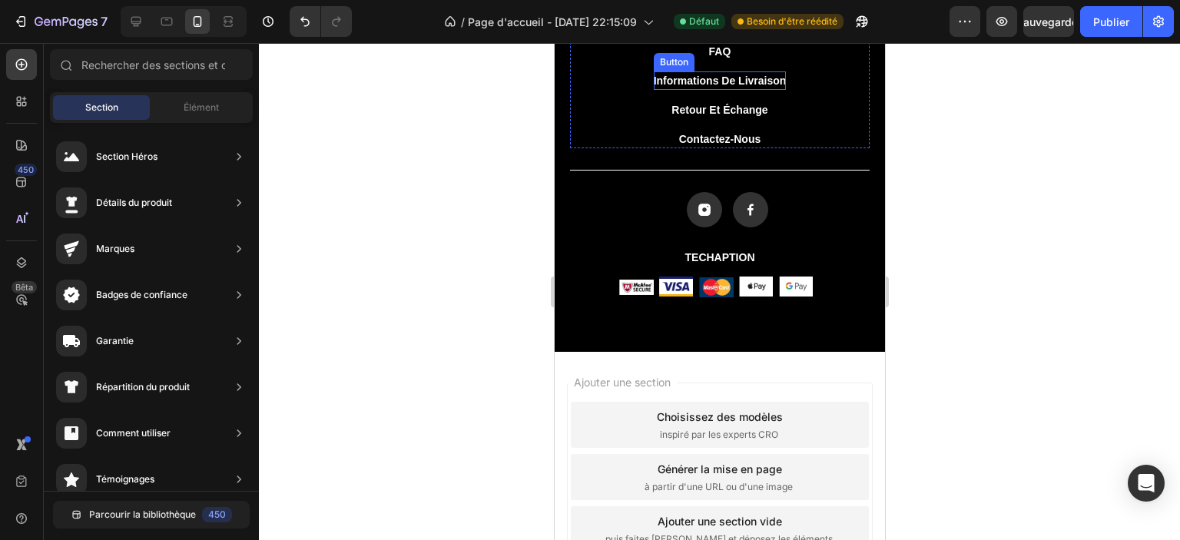
scroll to position [4904, 0]
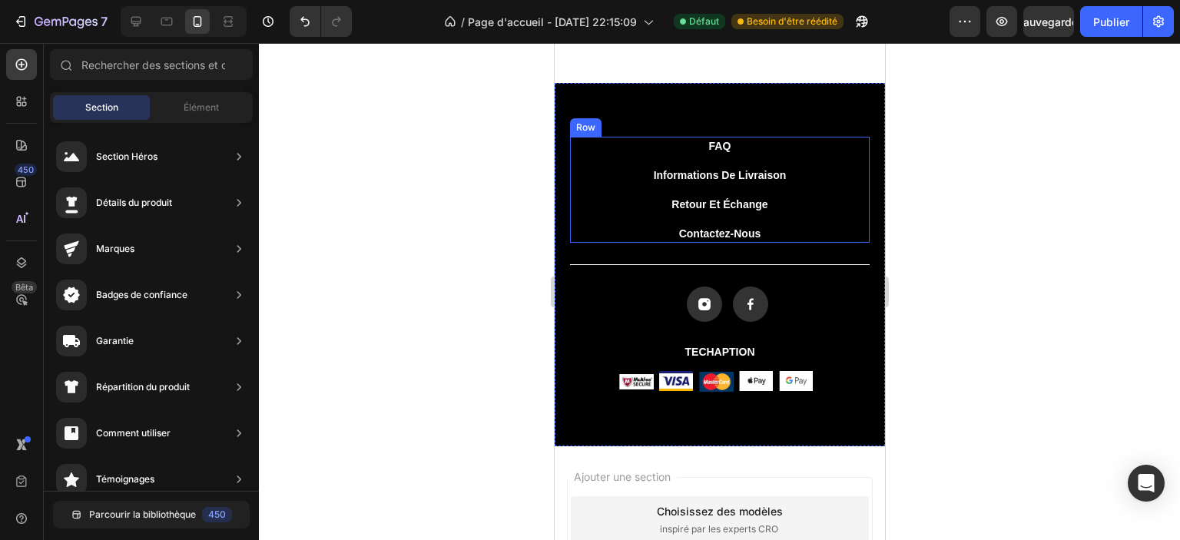
click at [820, 183] on div "FAQ Button Informations de livraison Button Retour et échange Button Contactez-…" at bounding box center [719, 190] width 300 height 106
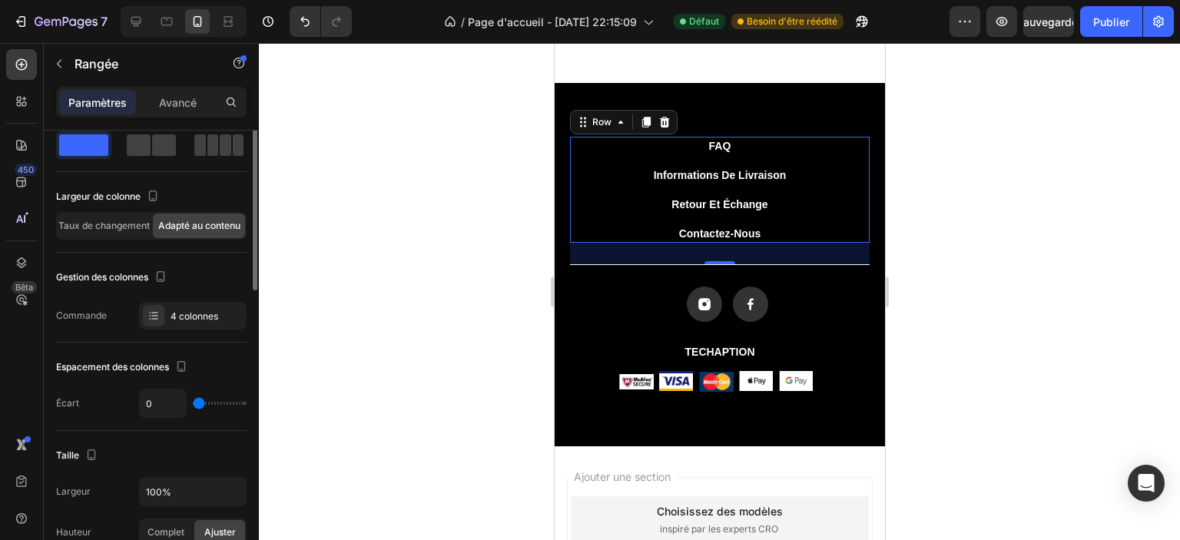
scroll to position [0, 0]
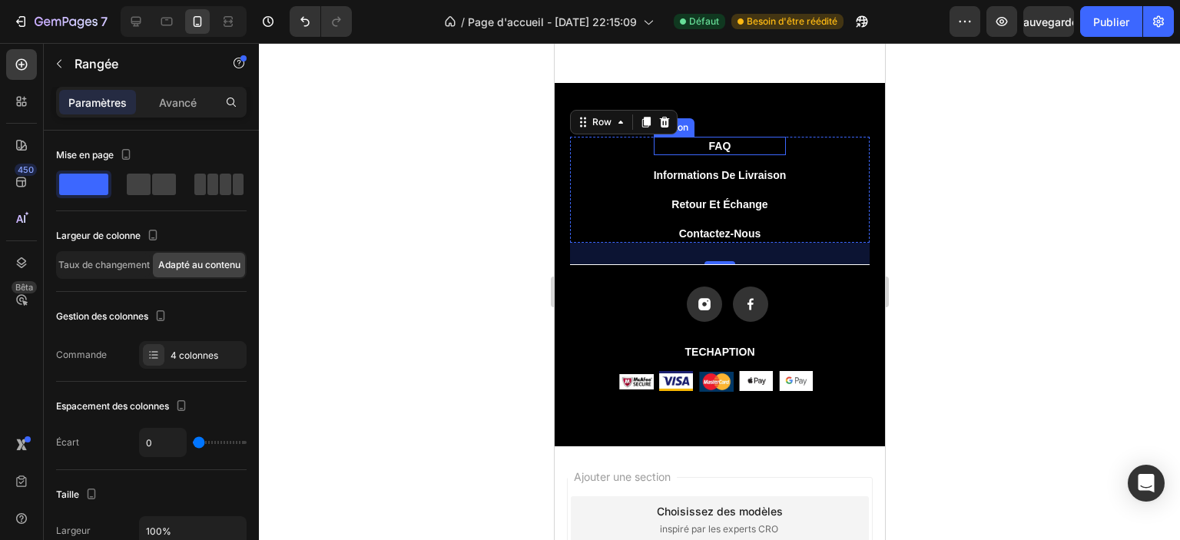
drag, startPoint x: 711, startPoint y: 144, endPoint x: 728, endPoint y: 147, distance: 17.1
click at [711, 144] on p "FAQ" at bounding box center [719, 146] width 22 height 16
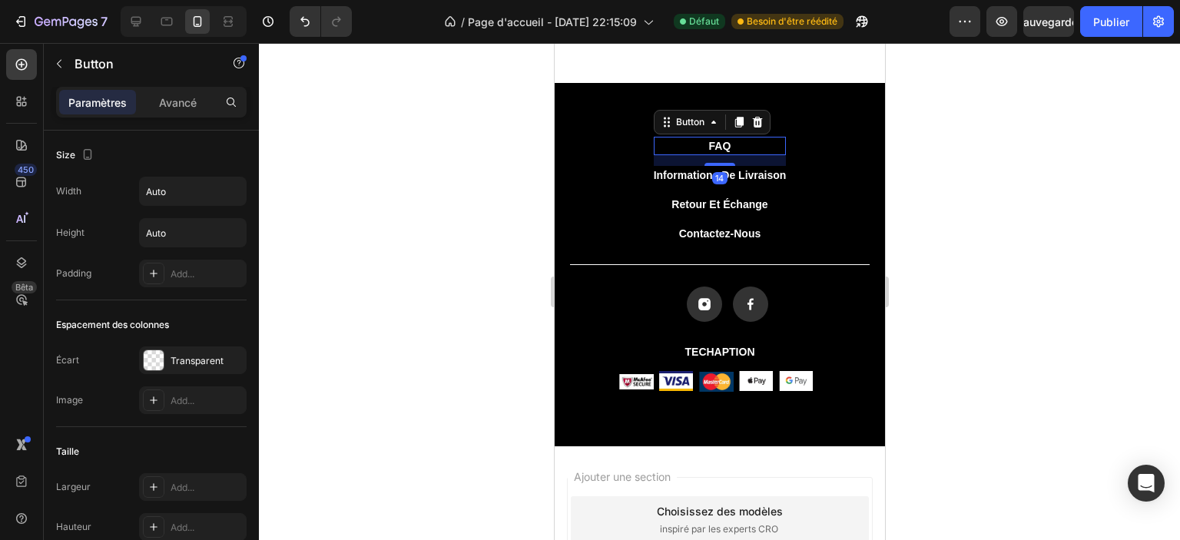
click at [771, 147] on div "FAQ Button 14" at bounding box center [719, 146] width 133 height 18
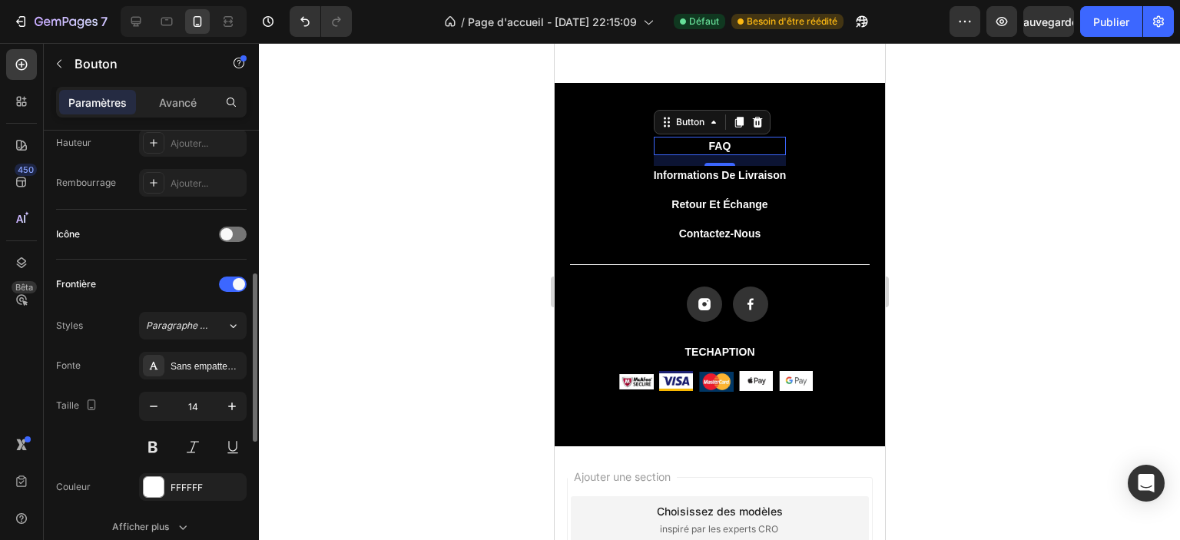
scroll to position [461, 0]
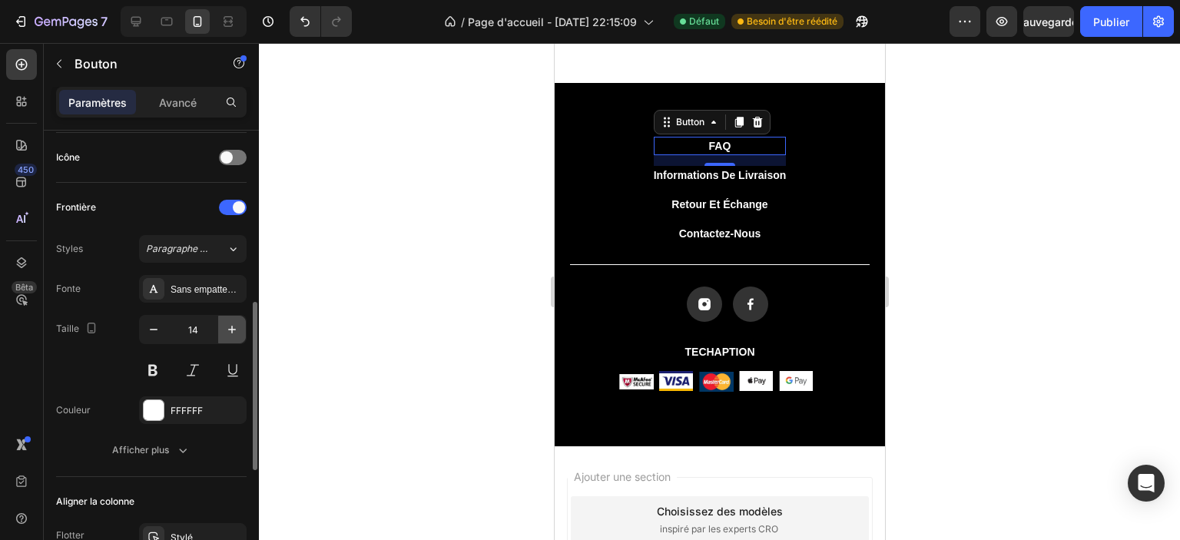
click at [227, 322] on icon "button" at bounding box center [231, 329] width 15 height 15
type input "16"
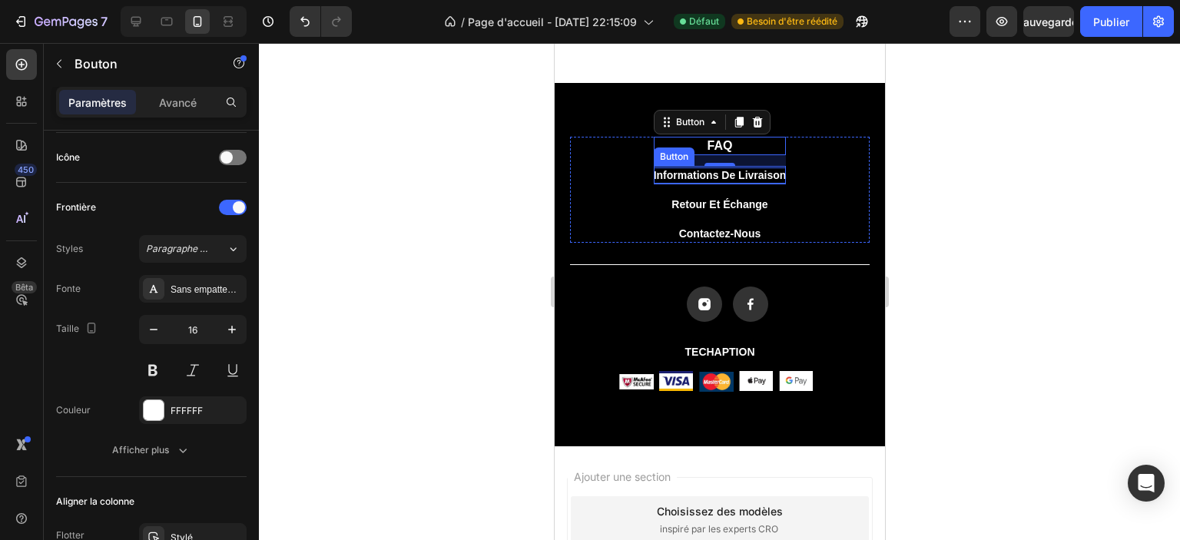
click at [653, 176] on p "Informations de livraison" at bounding box center [719, 175] width 133 height 16
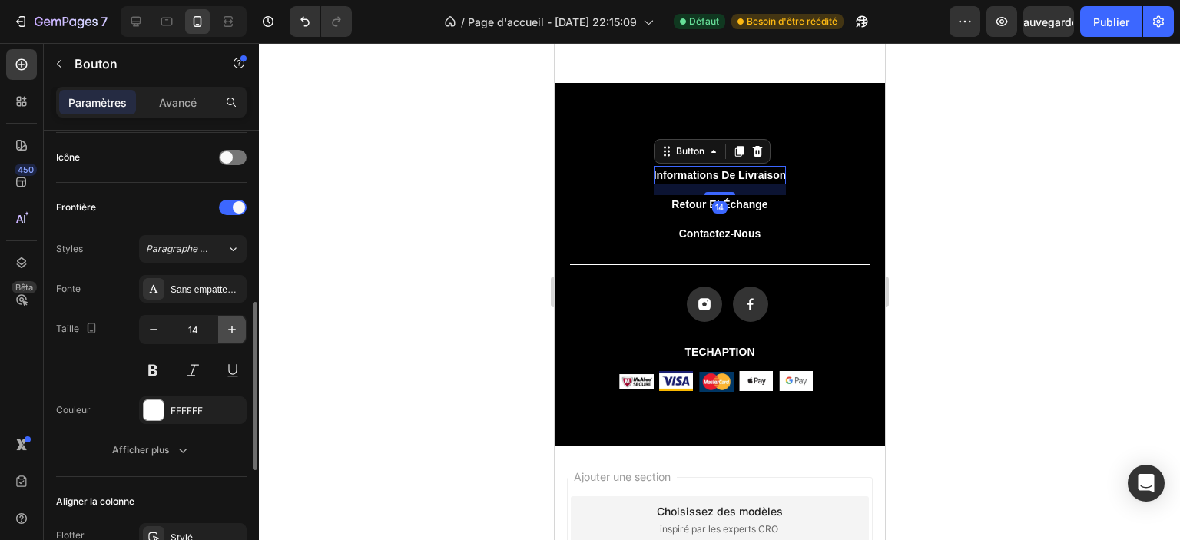
click at [233, 322] on icon "button" at bounding box center [231, 329] width 15 height 15
type input "16"
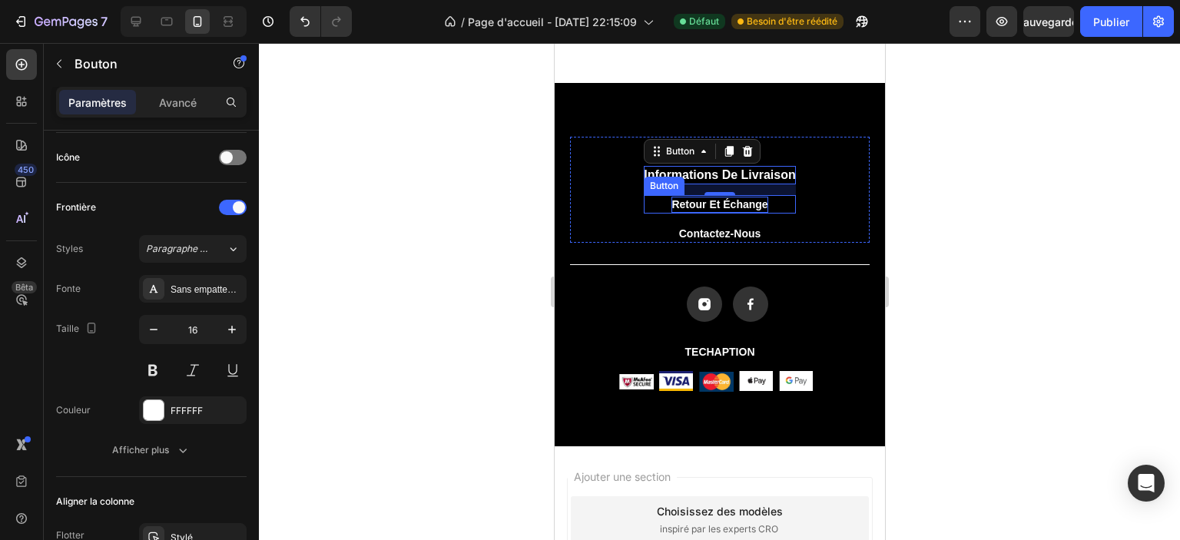
click at [680, 205] on p "Retour et échange" at bounding box center [719, 205] width 96 height 16
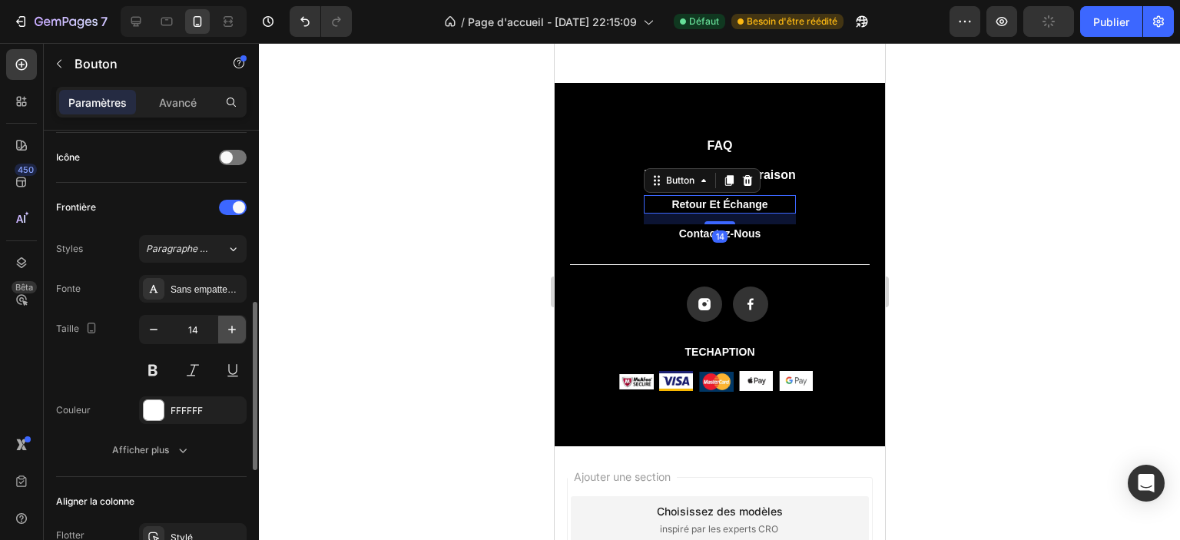
click at [238, 324] on icon "button" at bounding box center [231, 329] width 15 height 15
type input "16"
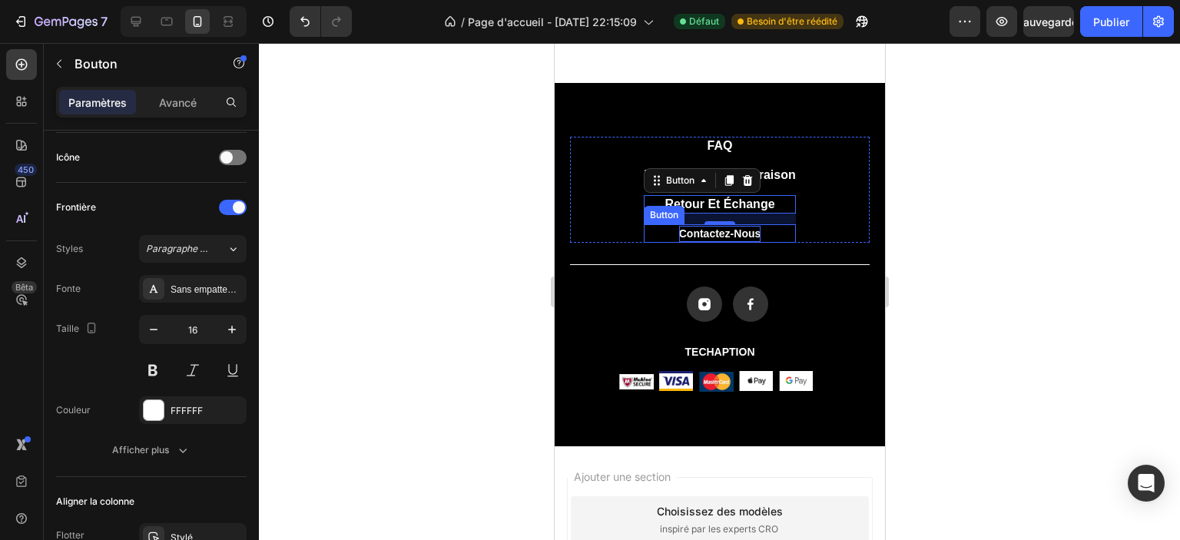
click at [685, 236] on p "Contactez-nous" at bounding box center [719, 234] width 82 height 16
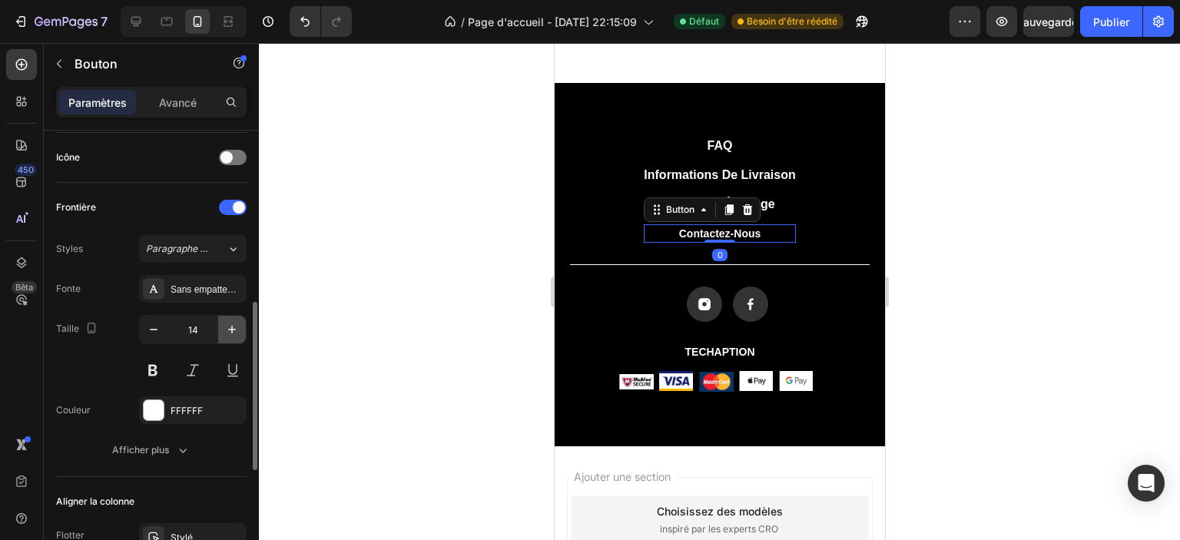
click at [237, 326] on icon "button" at bounding box center [231, 329] width 15 height 15
type input "16"
click at [439, 273] on div at bounding box center [719, 291] width 921 height 497
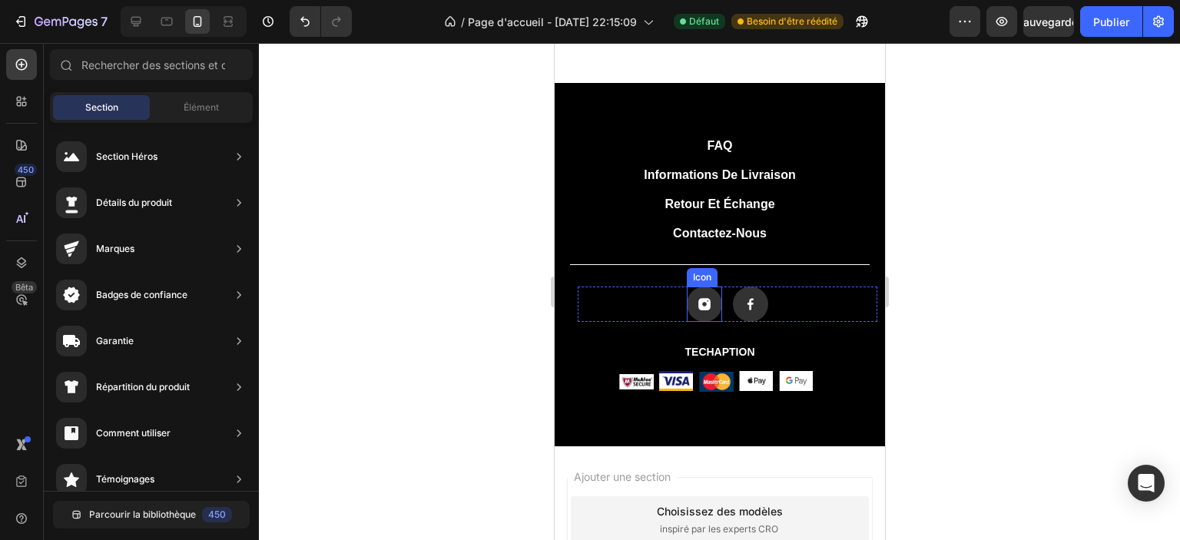
click at [695, 316] on rect at bounding box center [703, 304] width 35 height 35
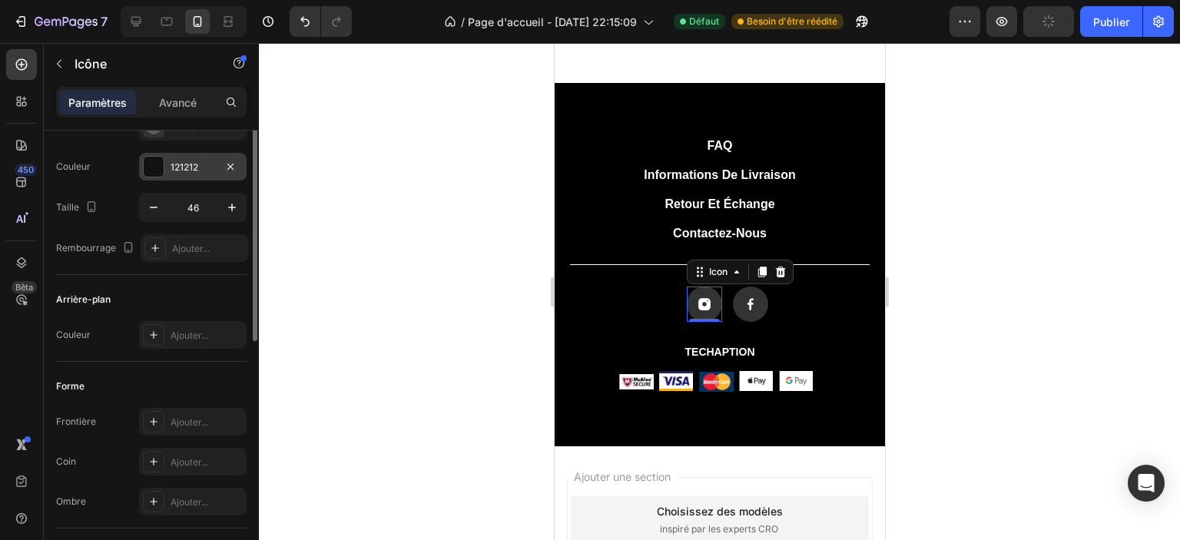
scroll to position [0, 0]
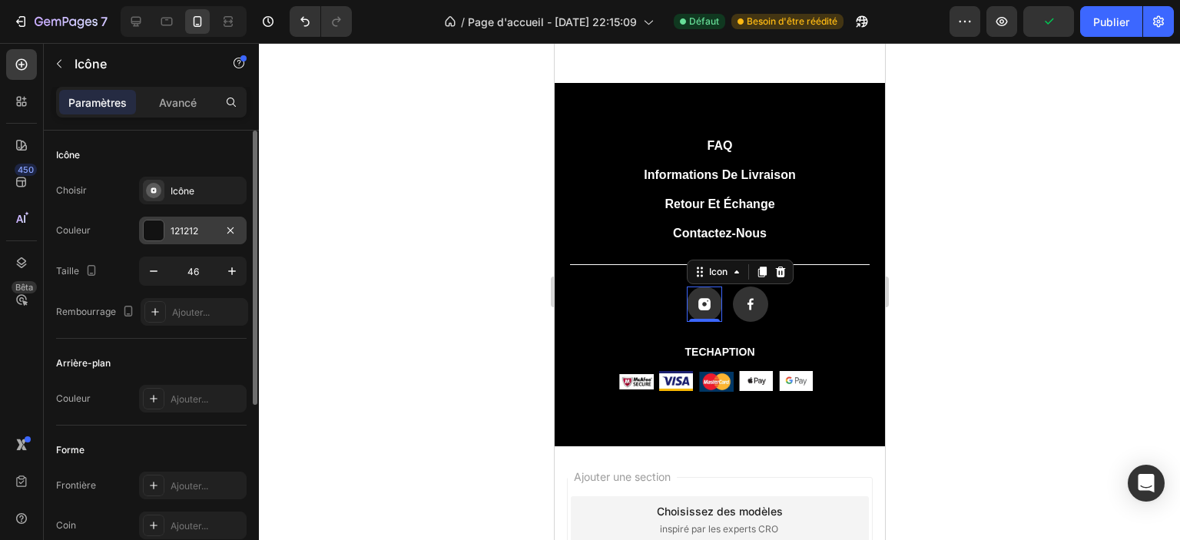
click at [181, 228] on font "121212" at bounding box center [185, 231] width 28 height 12
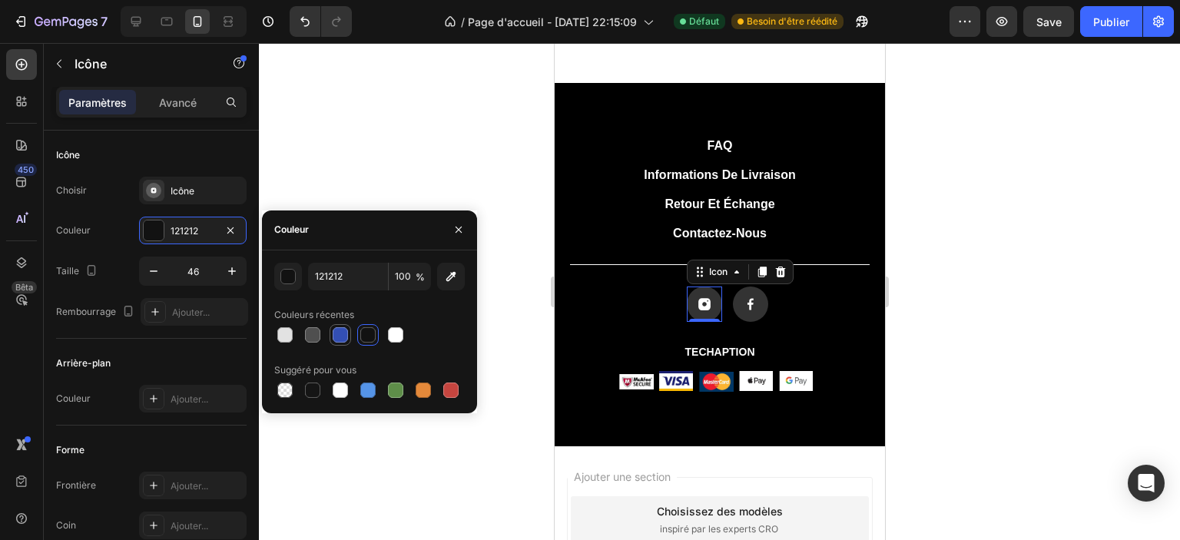
click at [335, 332] on div at bounding box center [340, 334] width 15 height 15
click at [375, 334] on div at bounding box center [367, 334] width 15 height 15
type input "121212"
click at [122, 238] on div "Couleur 121212" at bounding box center [151, 231] width 191 height 28
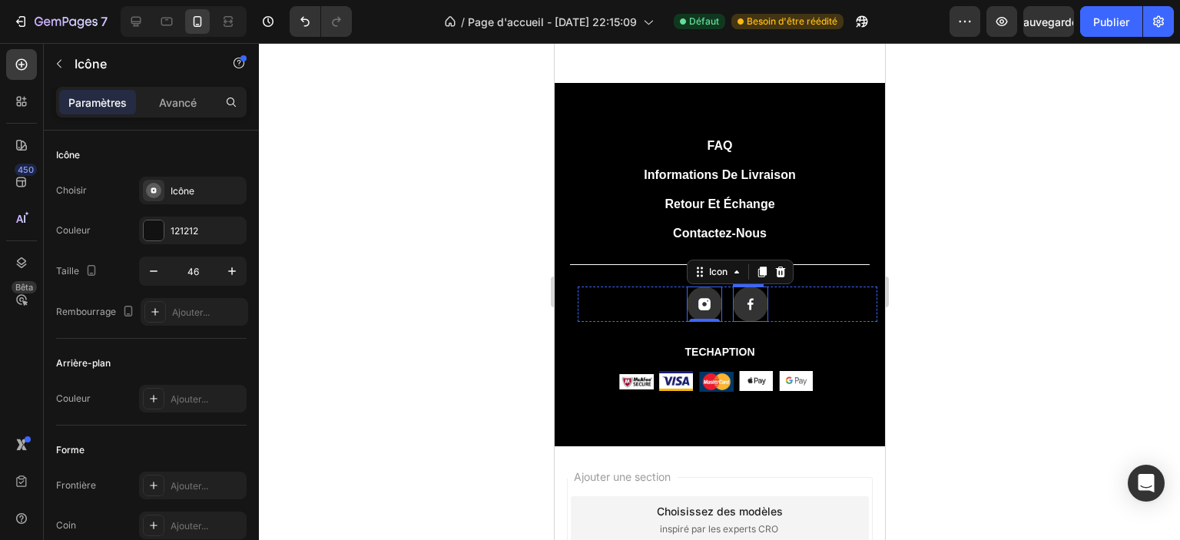
click at [745, 319] on div "Icon" at bounding box center [749, 304] width 35 height 35
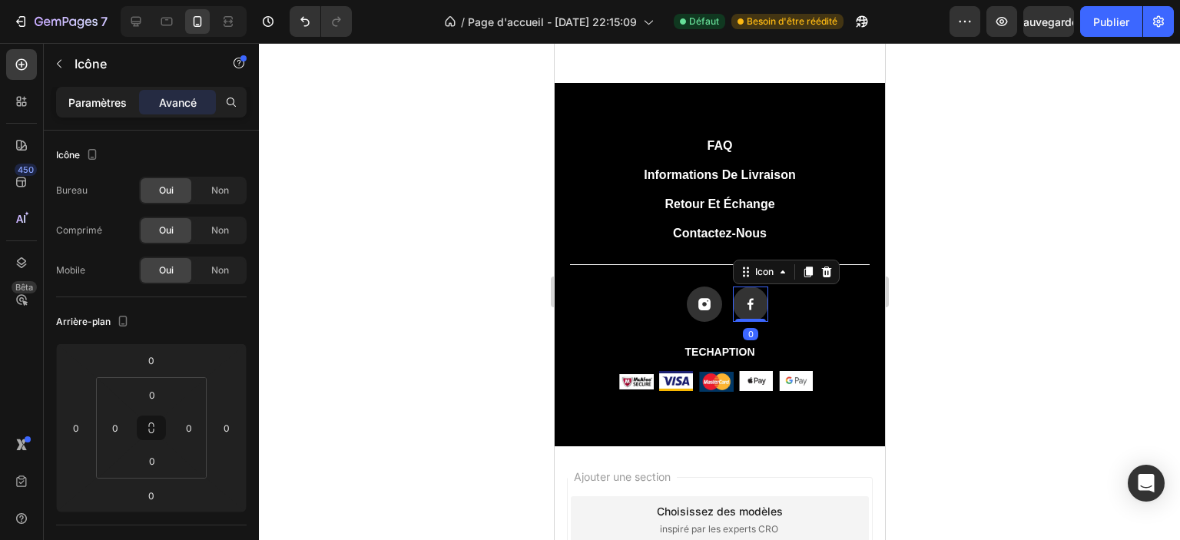
click at [98, 101] on font "Paramètres" at bounding box center [97, 102] width 58 height 13
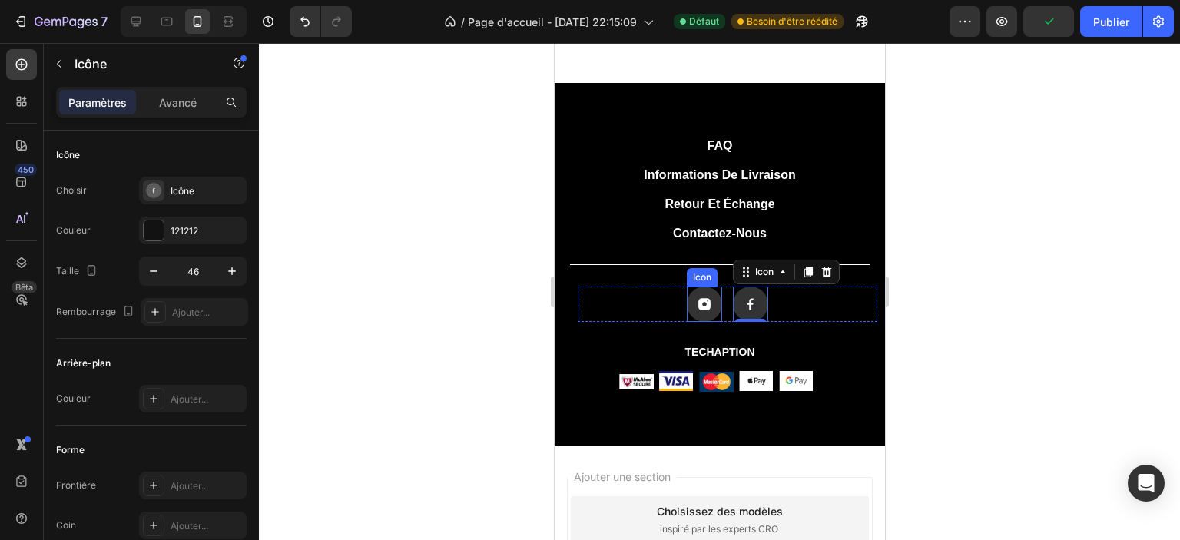
click at [698, 316] on rect at bounding box center [703, 304] width 35 height 35
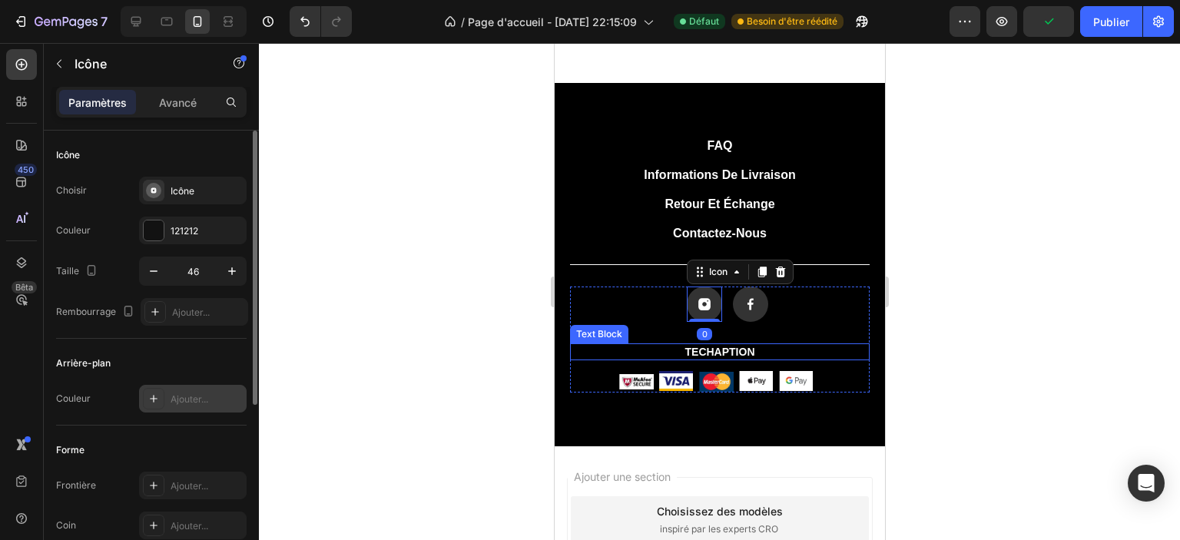
click at [151, 395] on icon at bounding box center [153, 399] width 12 height 12
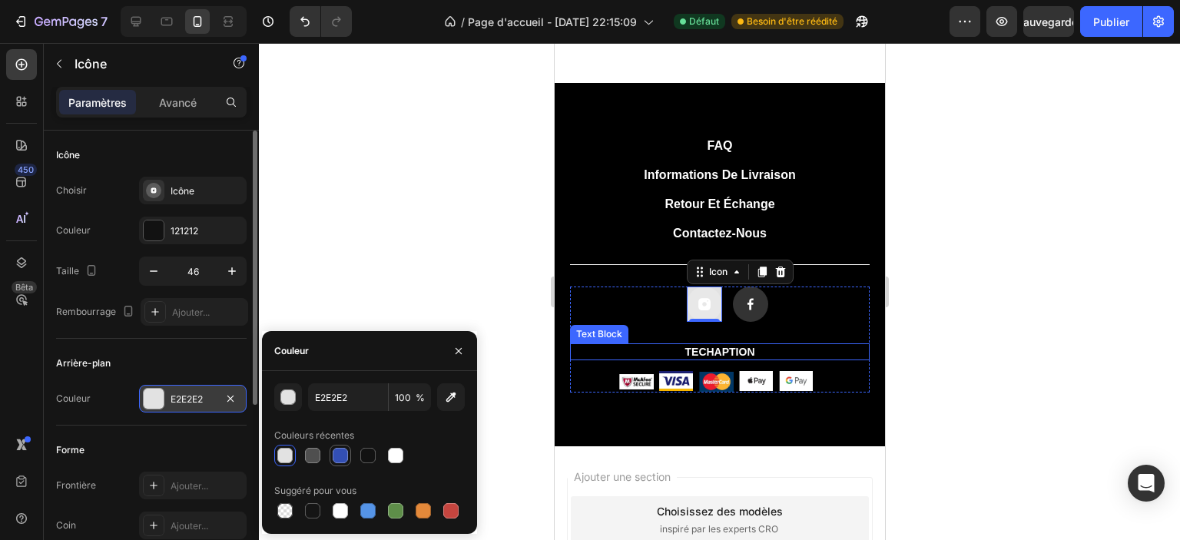
click at [348, 454] on div at bounding box center [340, 455] width 18 height 18
click at [449, 512] on div at bounding box center [450, 510] width 15 height 15
click at [428, 511] on div at bounding box center [423, 510] width 15 height 15
click at [279, 452] on div at bounding box center [284, 455] width 15 height 15
click at [313, 459] on div at bounding box center [312, 455] width 15 height 15
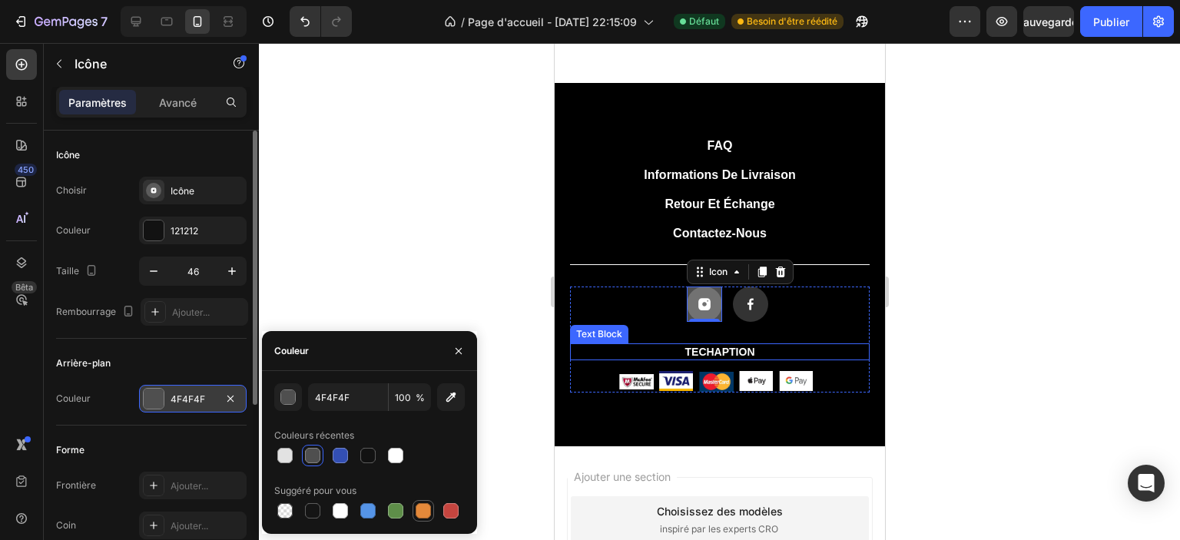
click at [423, 510] on div at bounding box center [423, 510] width 15 height 15
click at [449, 512] on div at bounding box center [450, 510] width 15 height 15
type input "C5453F"
click at [199, 525] on font "Ajouter..." at bounding box center [190, 526] width 38 height 12
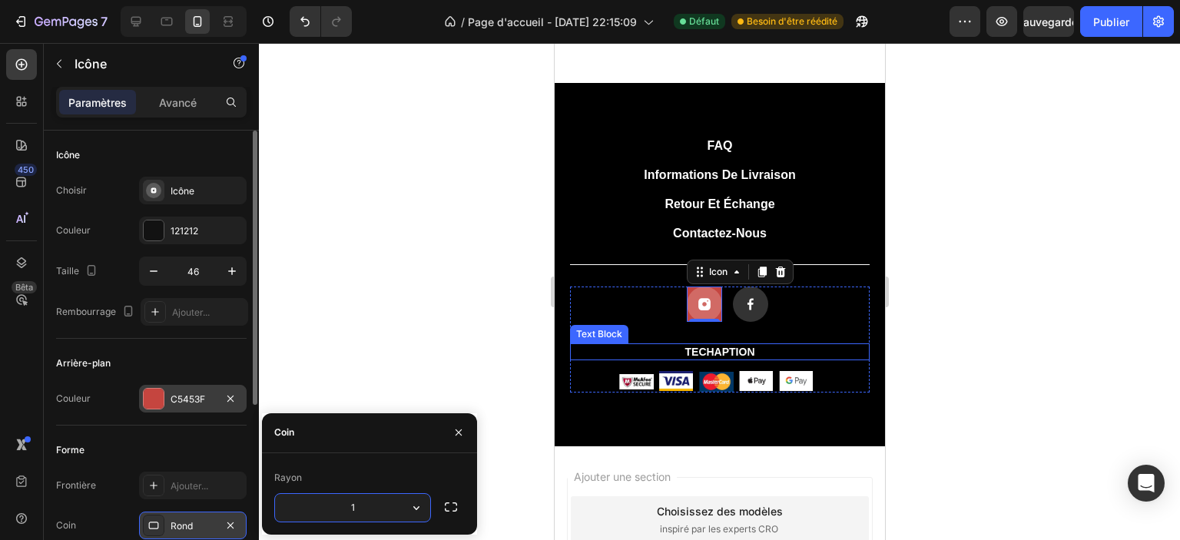
type input "18"
click at [228, 359] on div "Arrière-plan" at bounding box center [151, 363] width 191 height 25
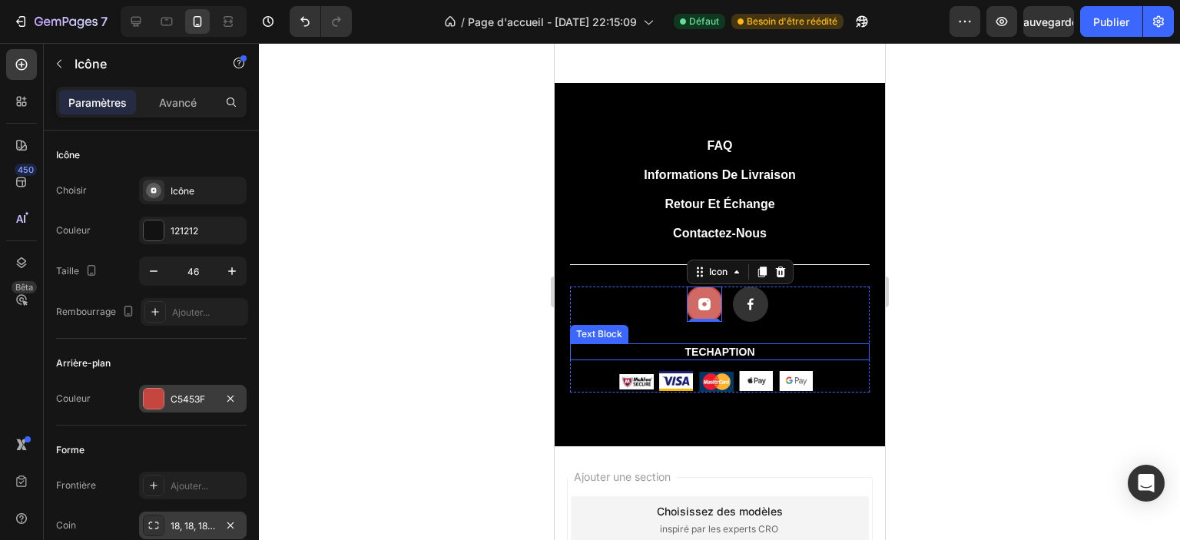
click at [404, 294] on div at bounding box center [719, 291] width 921 height 497
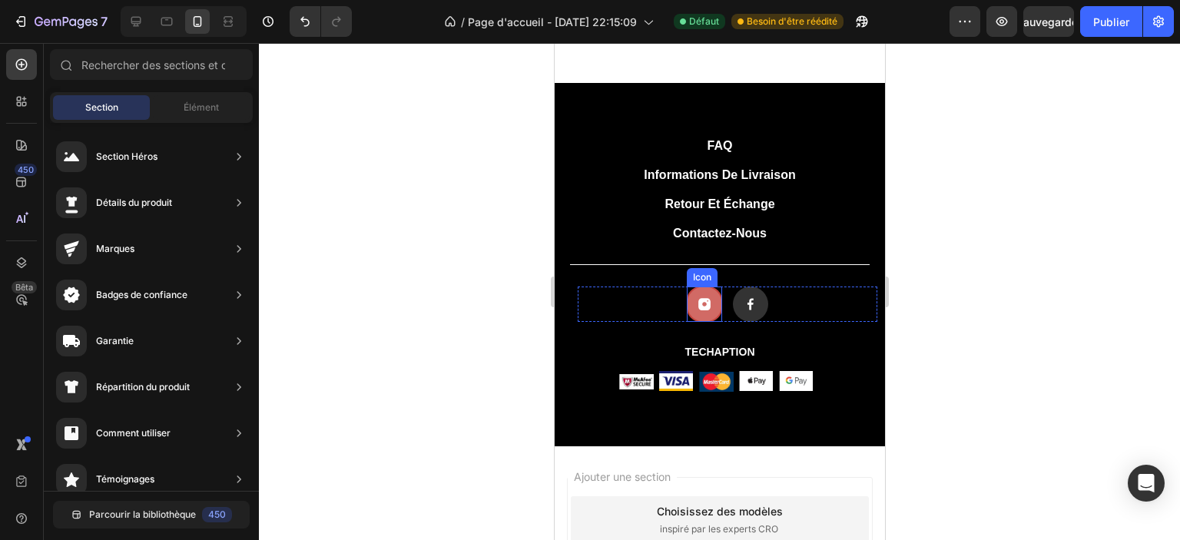
click at [688, 312] on rect at bounding box center [703, 304] width 35 height 35
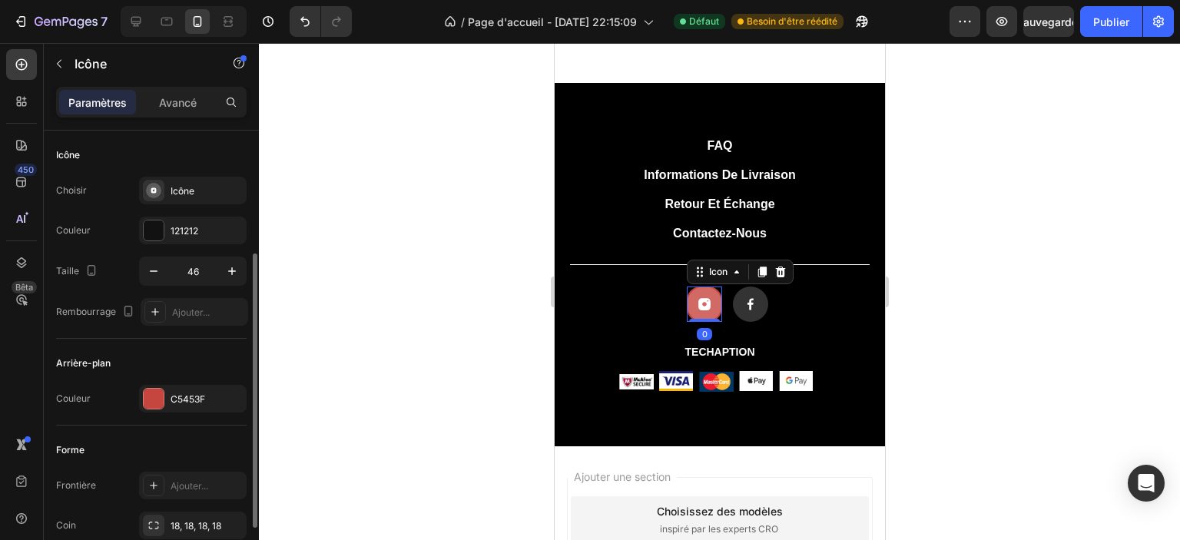
scroll to position [77, 0]
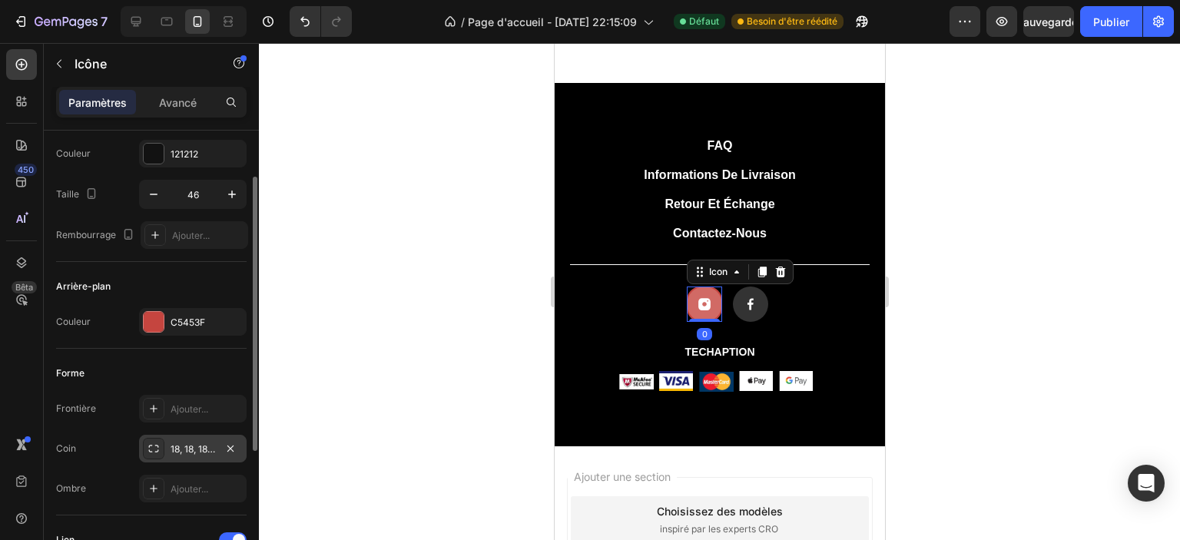
click at [194, 453] on font "18, 18, 18, 18" at bounding box center [196, 449] width 51 height 12
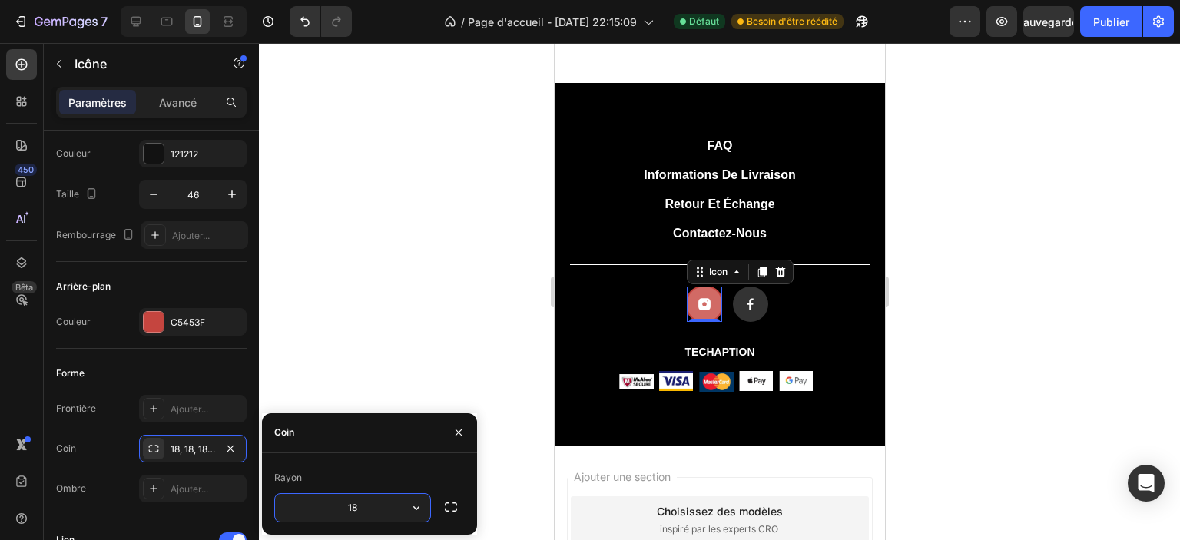
click at [374, 509] on input "18" at bounding box center [352, 508] width 155 height 28
type input "20"
click at [381, 337] on div at bounding box center [719, 291] width 921 height 497
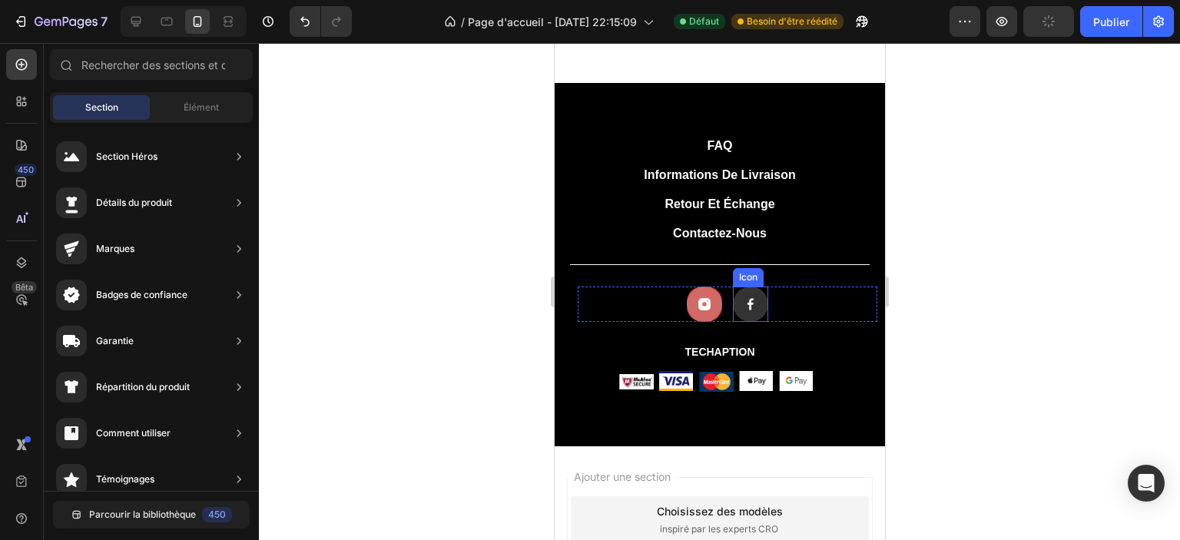
click at [754, 313] on rect at bounding box center [749, 304] width 35 height 35
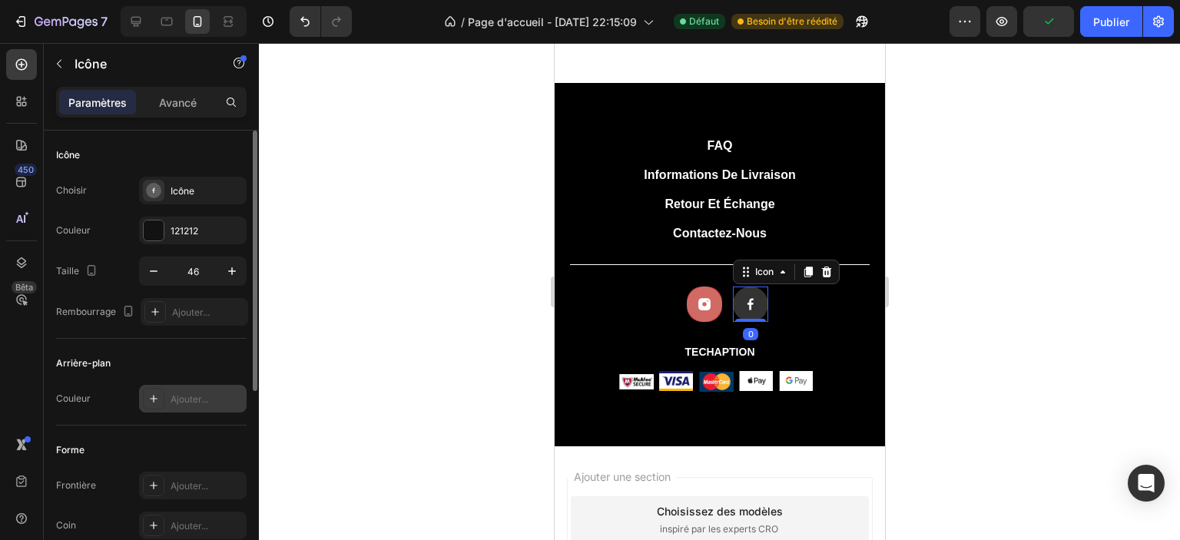
click at [153, 402] on icon at bounding box center [153, 399] width 12 height 12
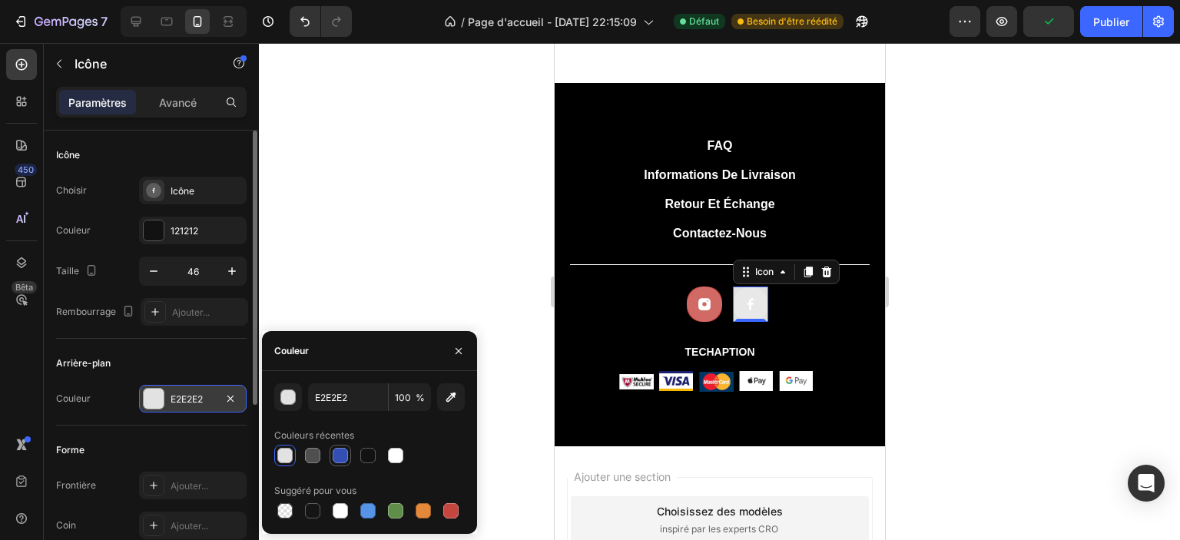
click at [343, 460] on div at bounding box center [340, 455] width 15 height 15
type input "334FB4"
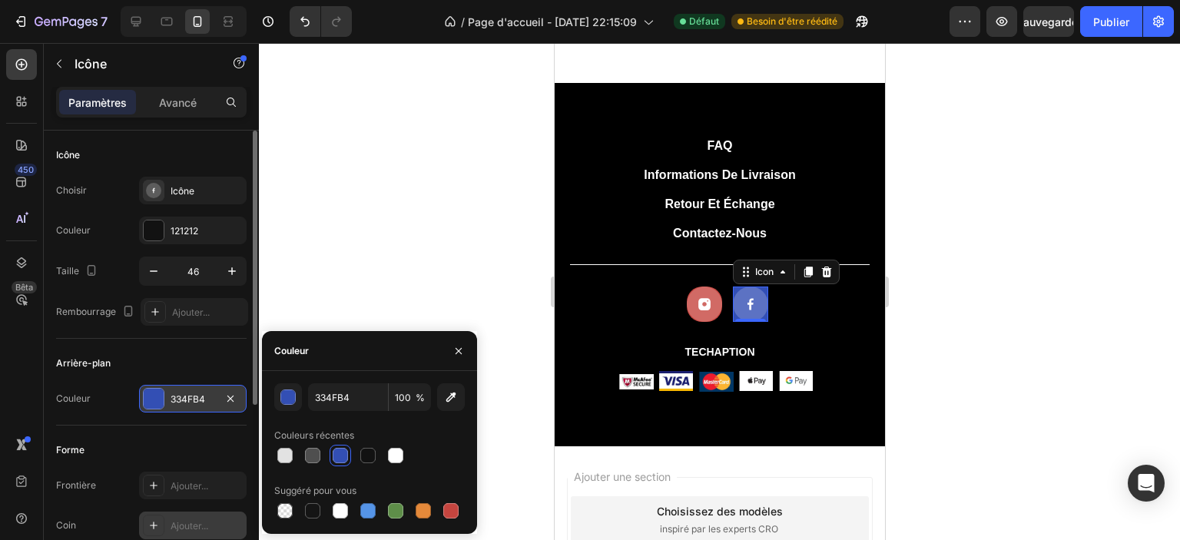
click at [173, 525] on font "Ajouter..." at bounding box center [190, 526] width 38 height 12
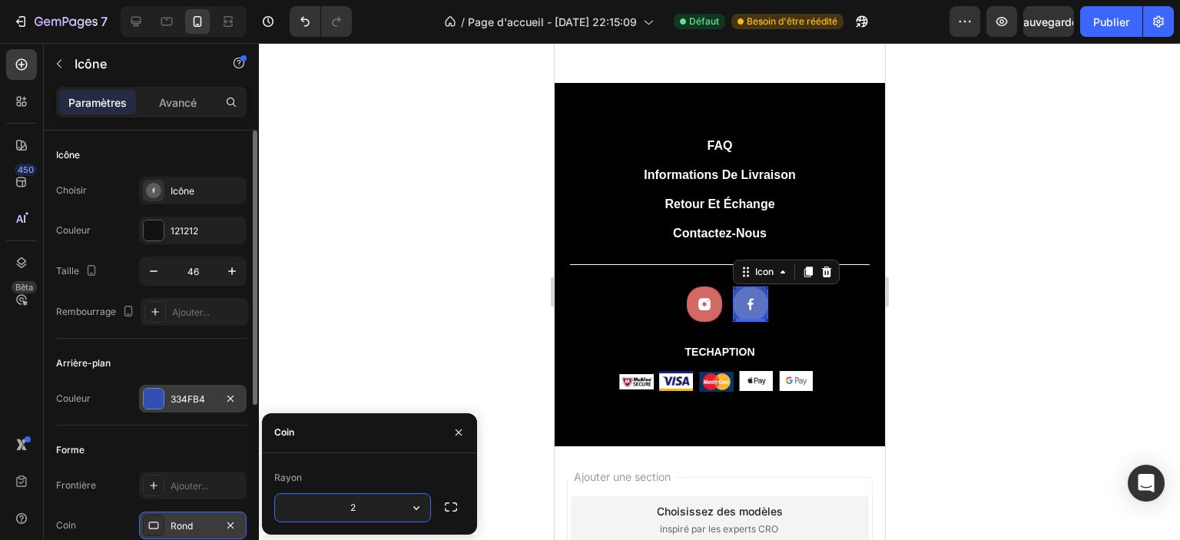
type input "20"
click at [418, 356] on div at bounding box center [719, 291] width 921 height 497
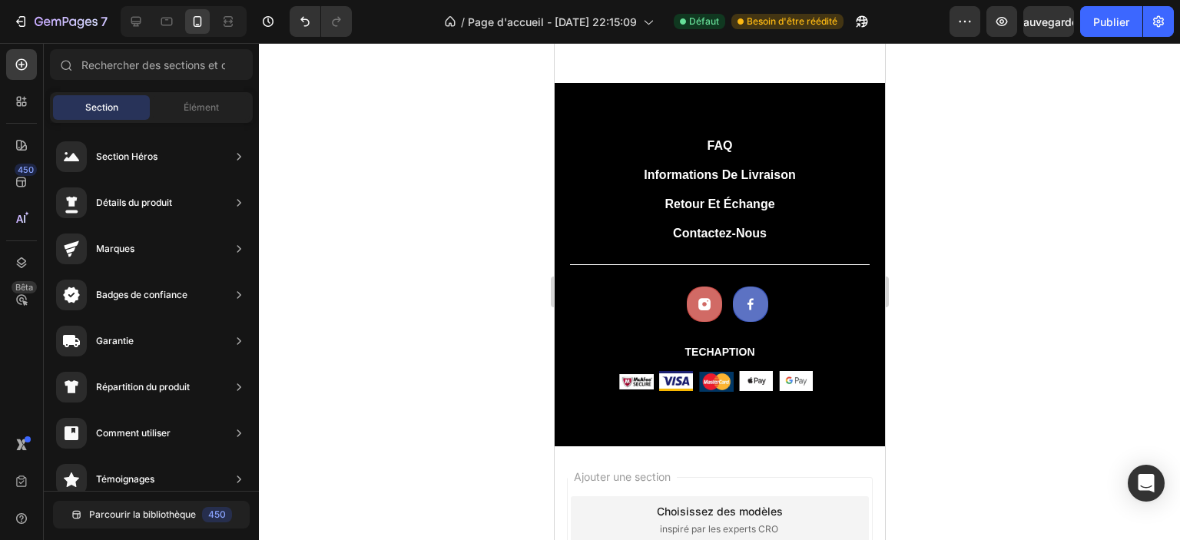
click at [966, 367] on div at bounding box center [719, 291] width 921 height 497
click at [132, 18] on icon at bounding box center [135, 21] width 15 height 15
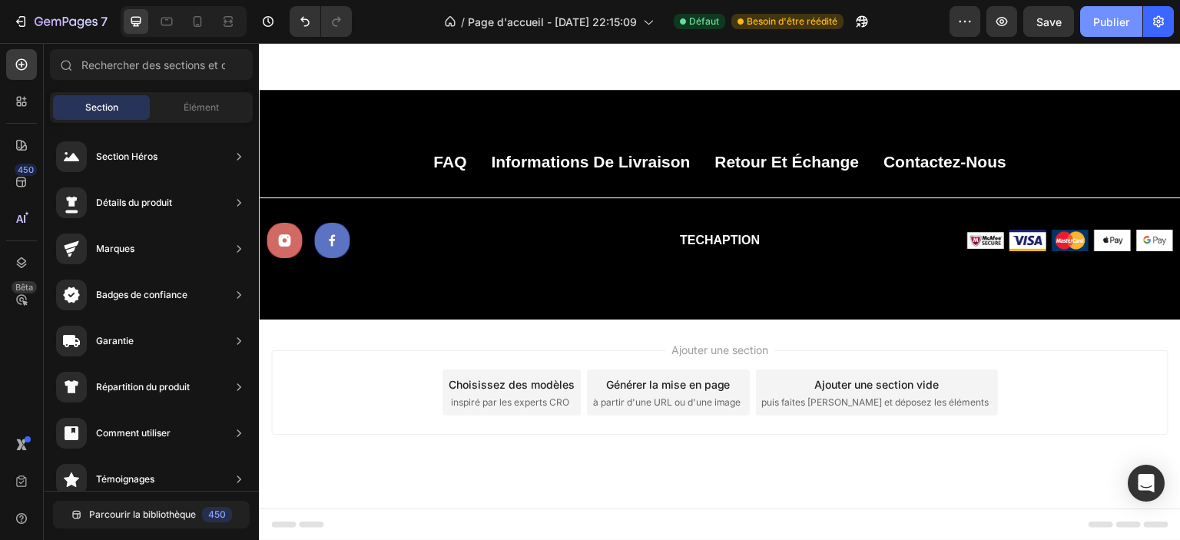
click at [1112, 21] on font "Publier" at bounding box center [1111, 21] width 36 height 13
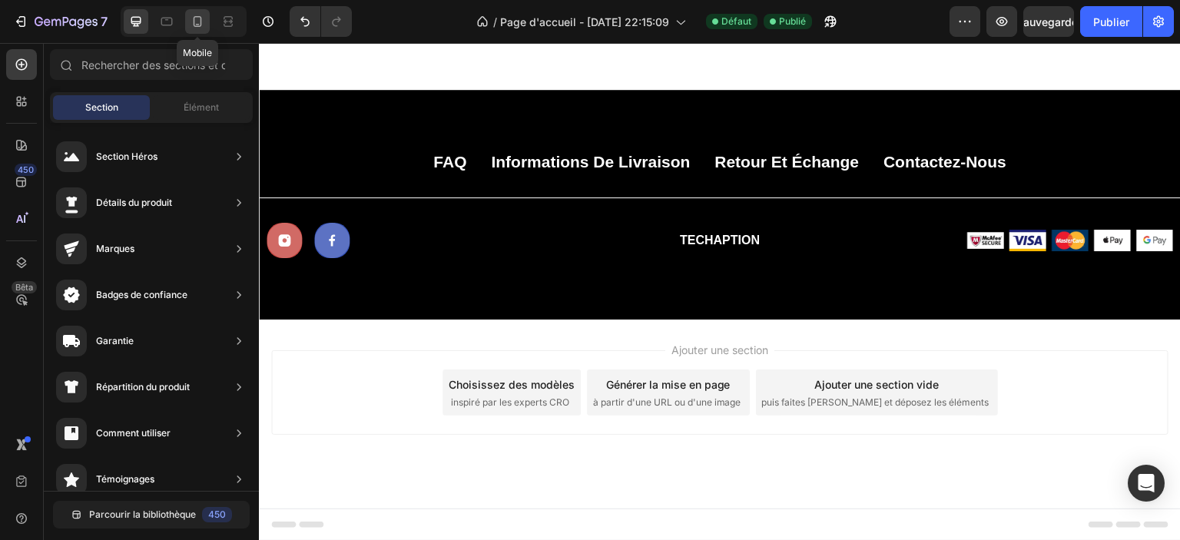
drag, startPoint x: 197, startPoint y: 18, endPoint x: 16, endPoint y: 31, distance: 181.1
click at [197, 18] on icon at bounding box center [197, 21] width 15 height 15
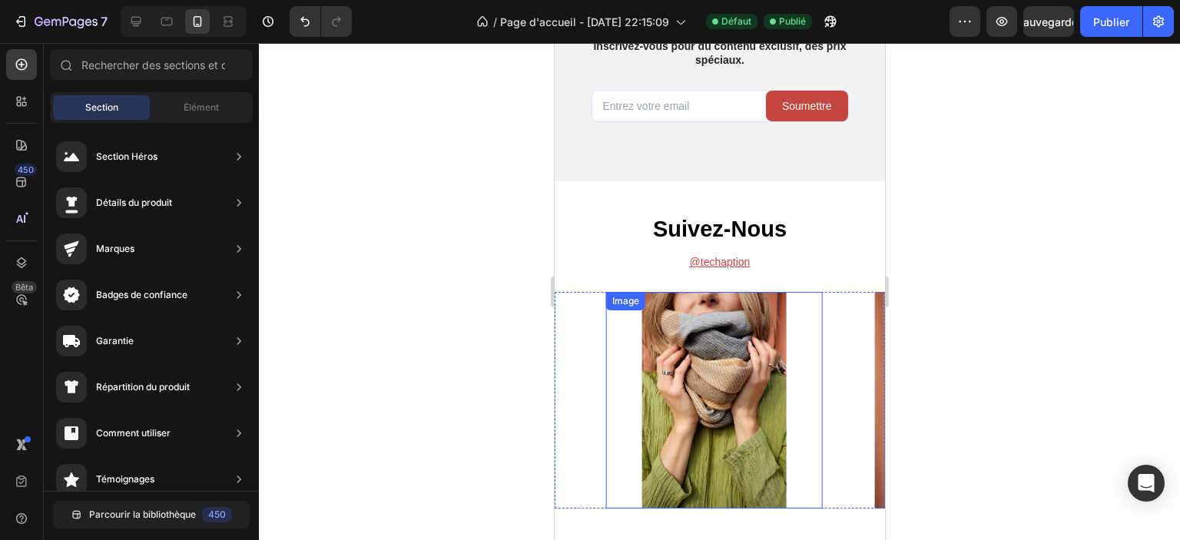
click at [671, 300] on img at bounding box center [713, 400] width 217 height 217
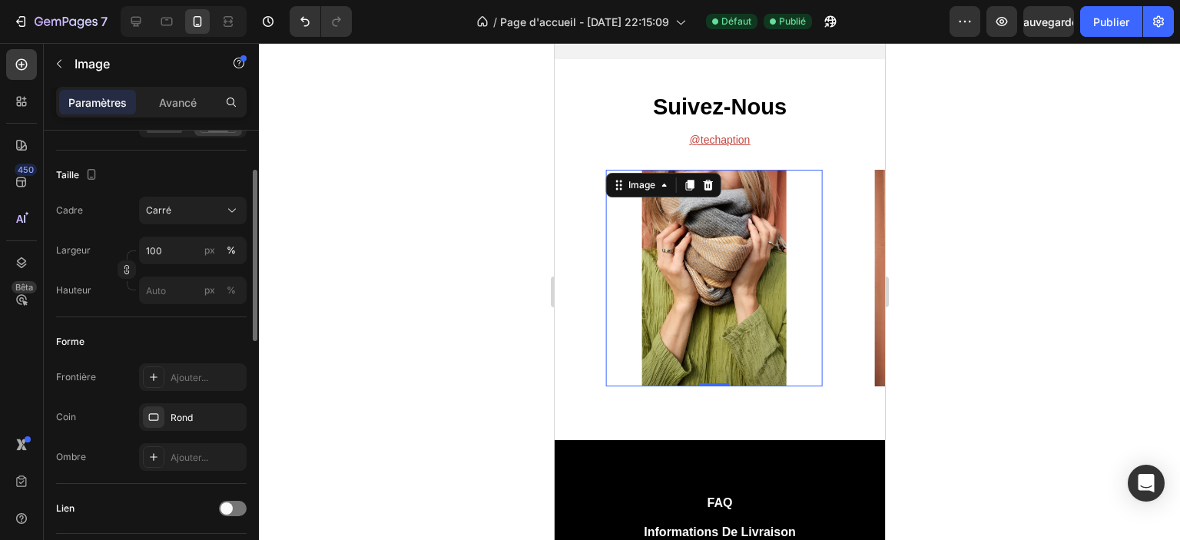
scroll to position [307, 0]
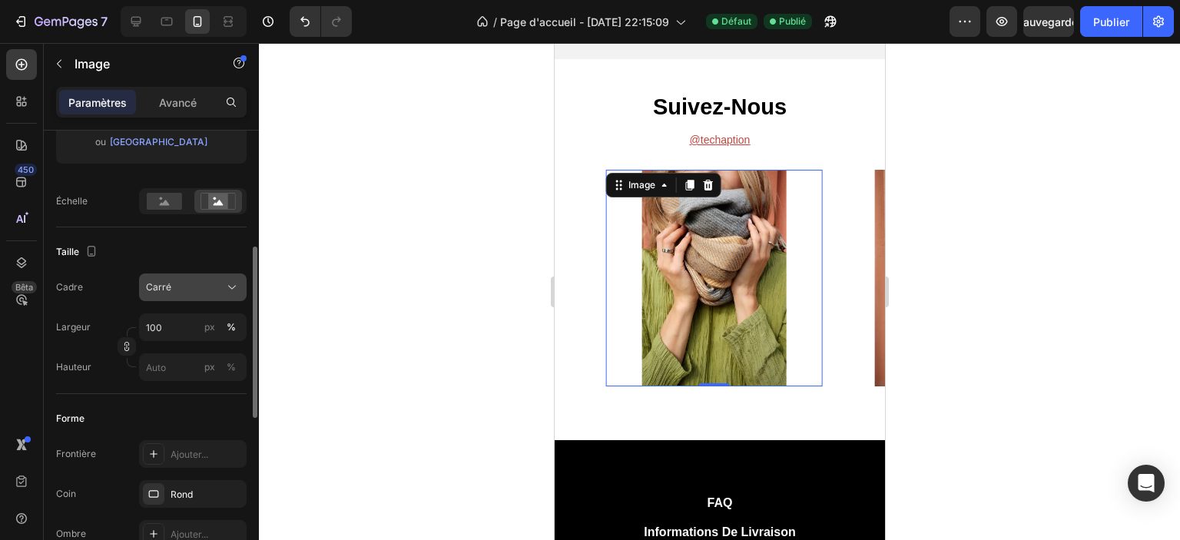
click at [174, 291] on div "Carré" at bounding box center [183, 287] width 75 height 14
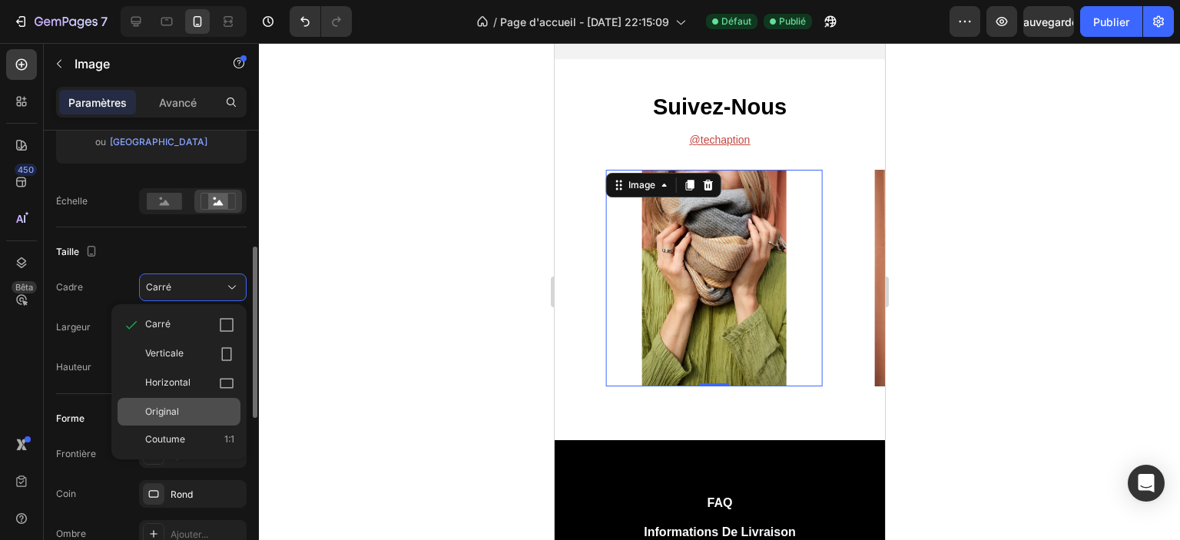
click at [175, 406] on font "Original" at bounding box center [162, 412] width 34 height 12
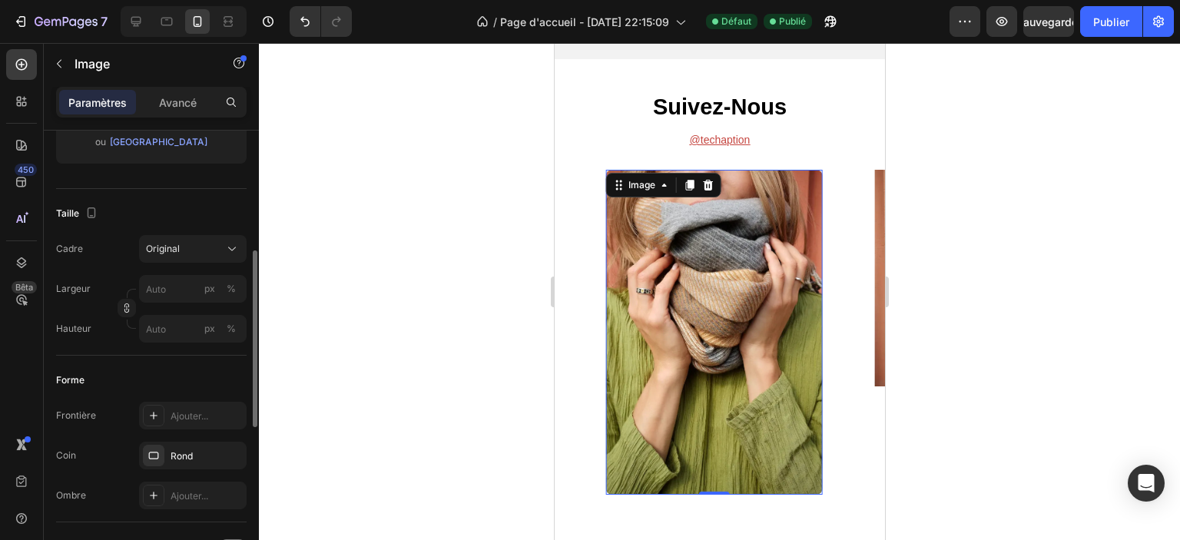
scroll to position [154, 0]
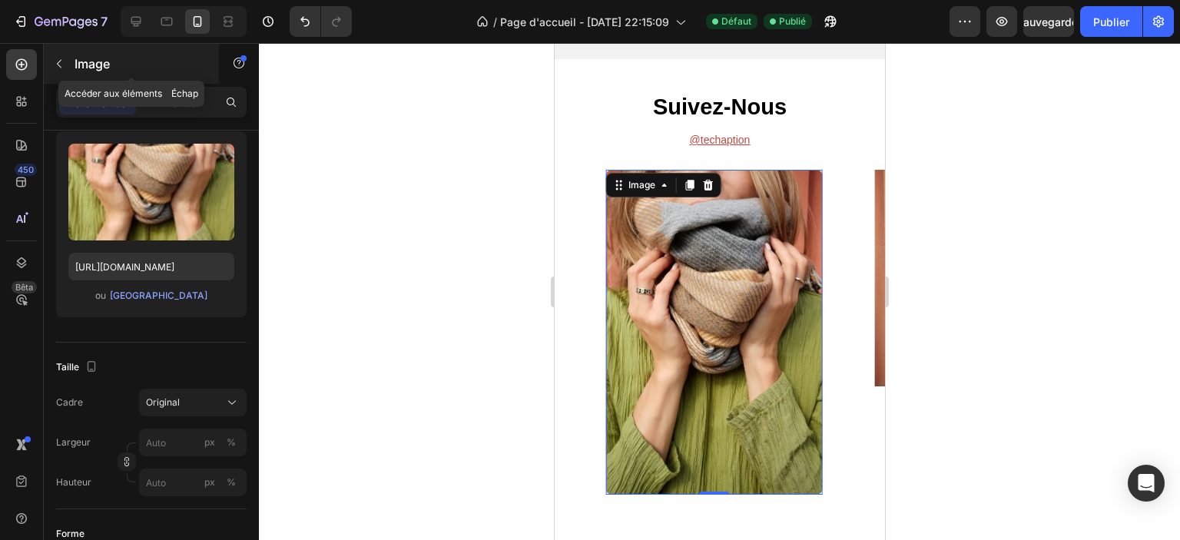
click at [61, 59] on icon "button" at bounding box center [59, 64] width 12 height 12
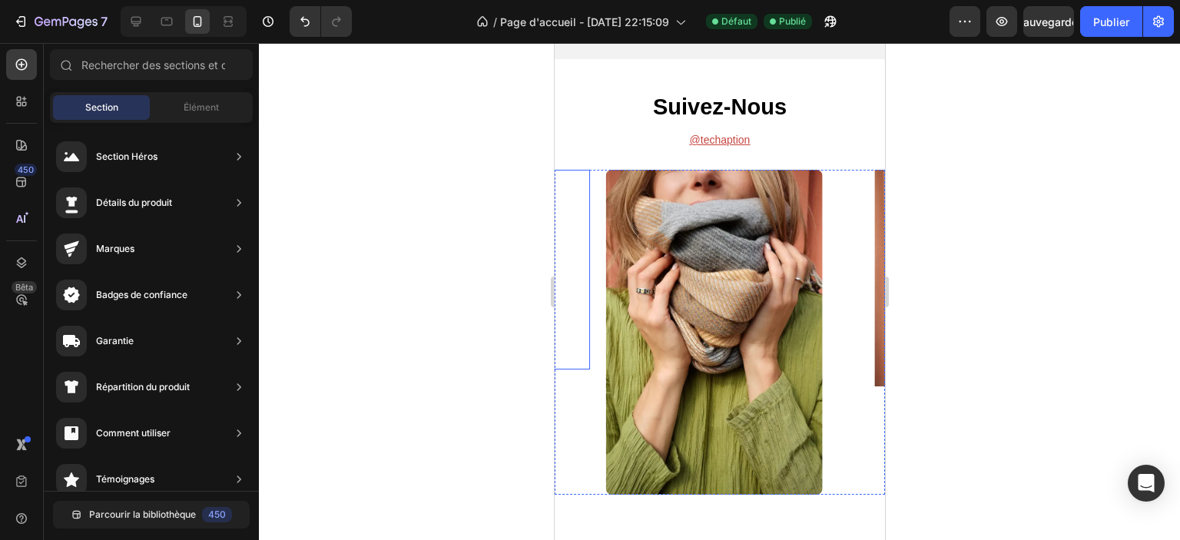
click at [588, 361] on div at bounding box center [481, 270] width 217 height 200
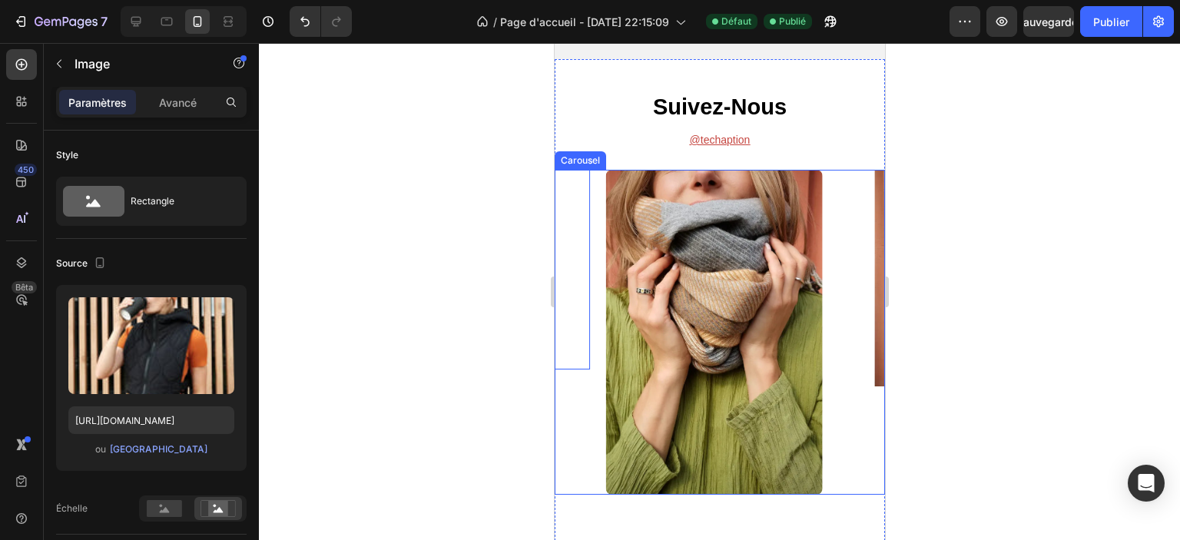
click at [586, 402] on div "Image 0" at bounding box center [481, 332] width 217 height 325
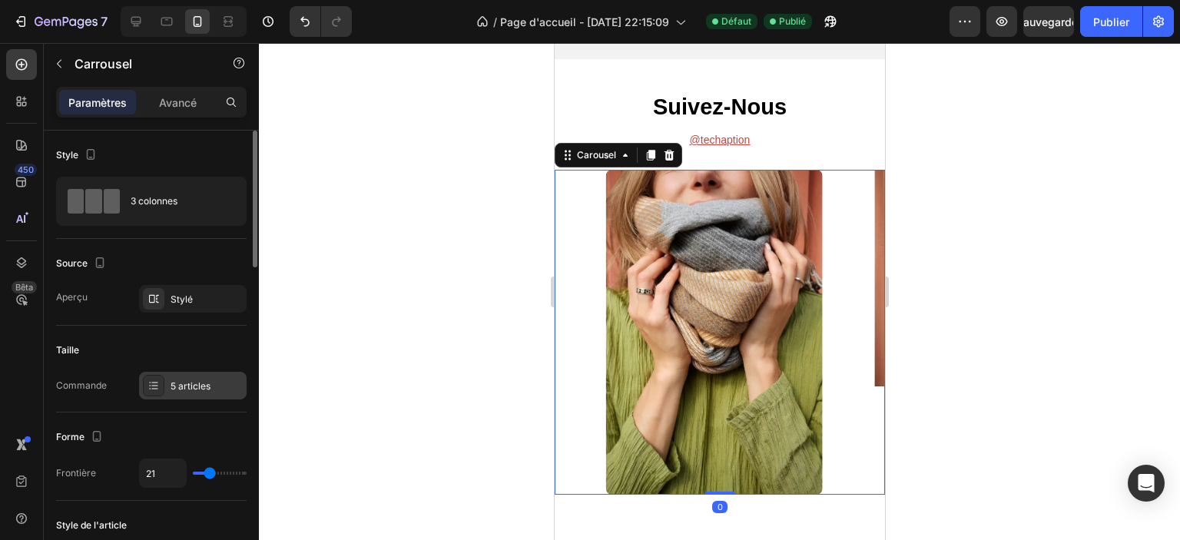
click at [171, 386] on font "5 articles" at bounding box center [191, 386] width 40 height 12
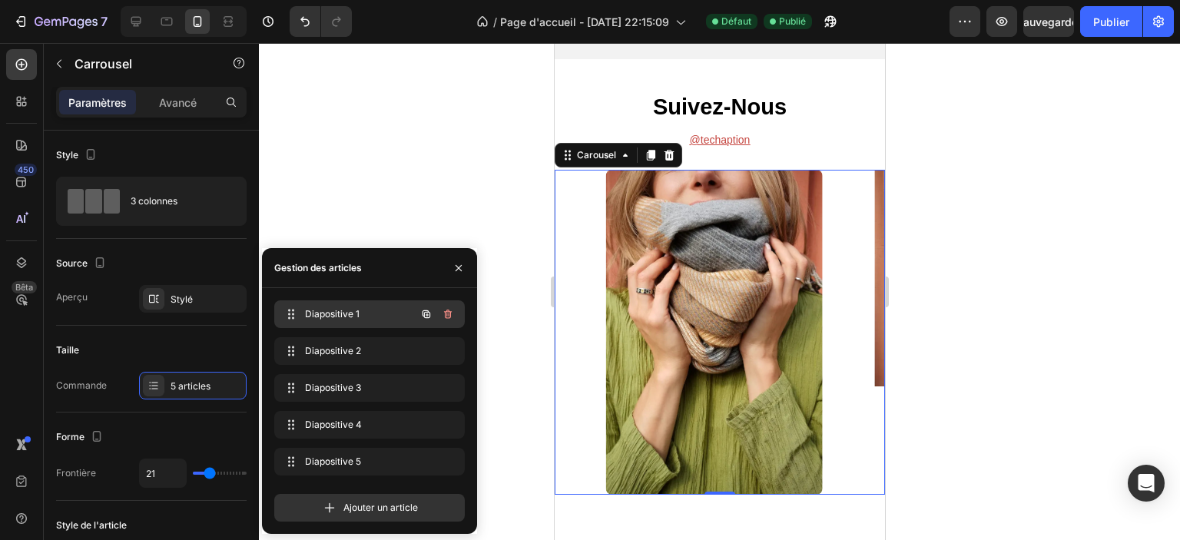
click at [344, 313] on font "Diapositive 1" at bounding box center [332, 314] width 55 height 12
click at [332, 308] on font "Diapositive 1" at bounding box center [332, 314] width 55 height 12
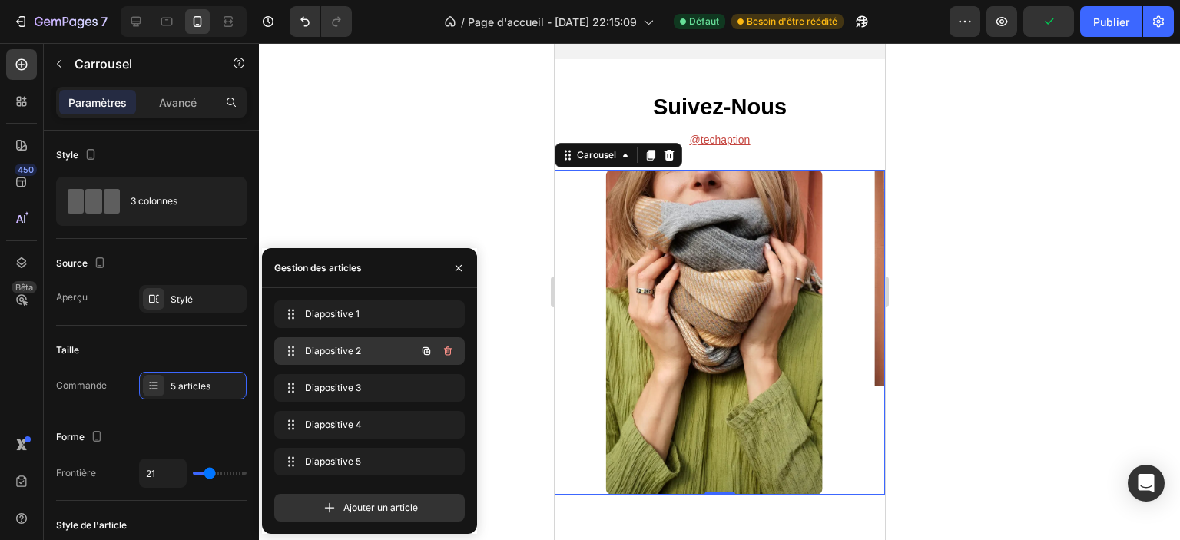
click at [338, 351] on font "Diapositive 2" at bounding box center [333, 351] width 56 height 12
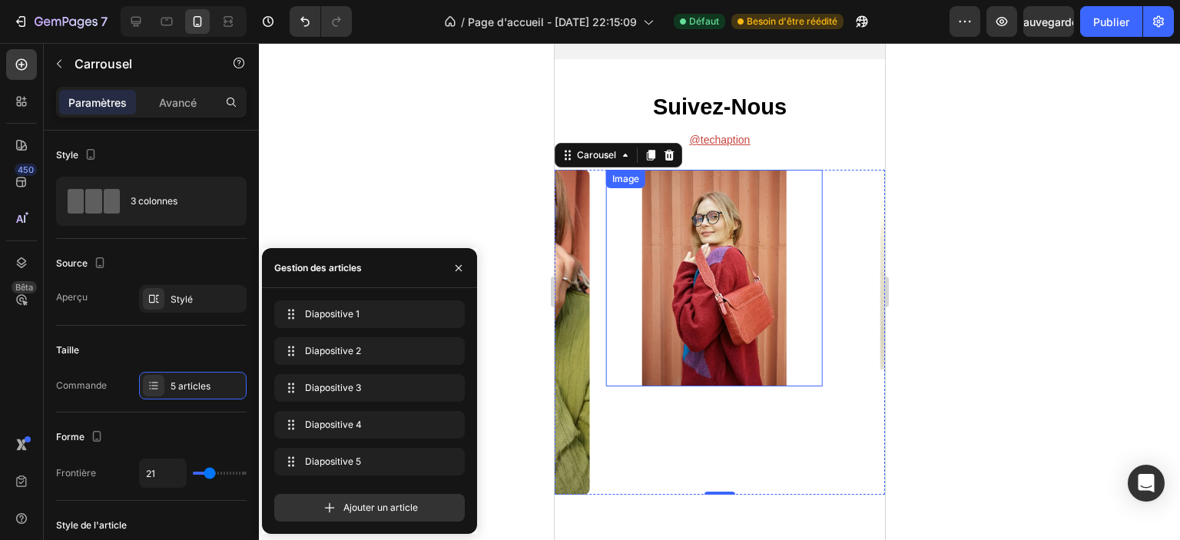
click at [654, 331] on img at bounding box center [713, 278] width 217 height 217
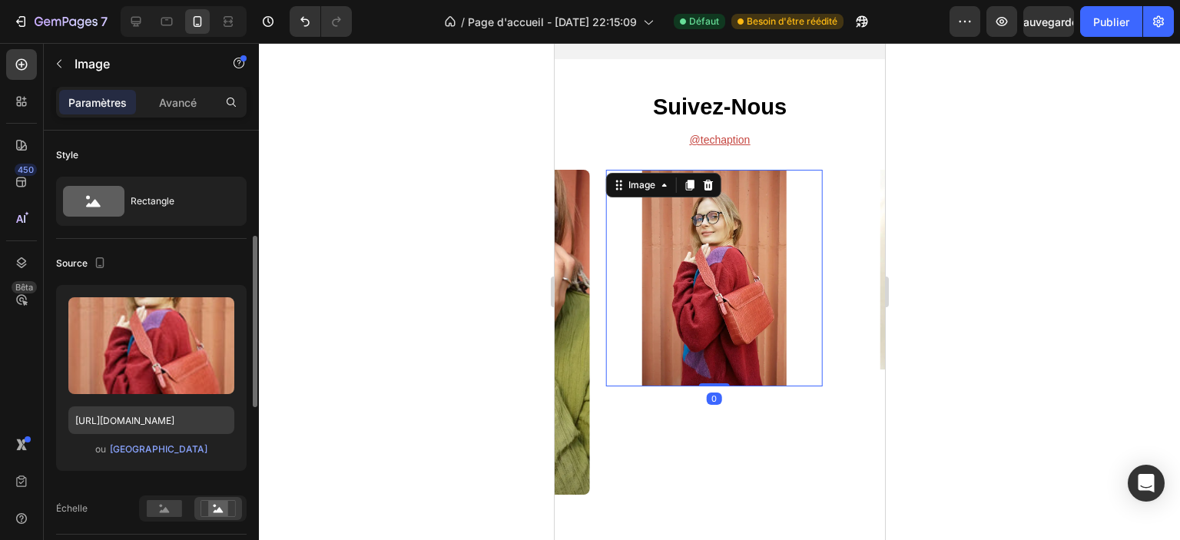
scroll to position [230, 0]
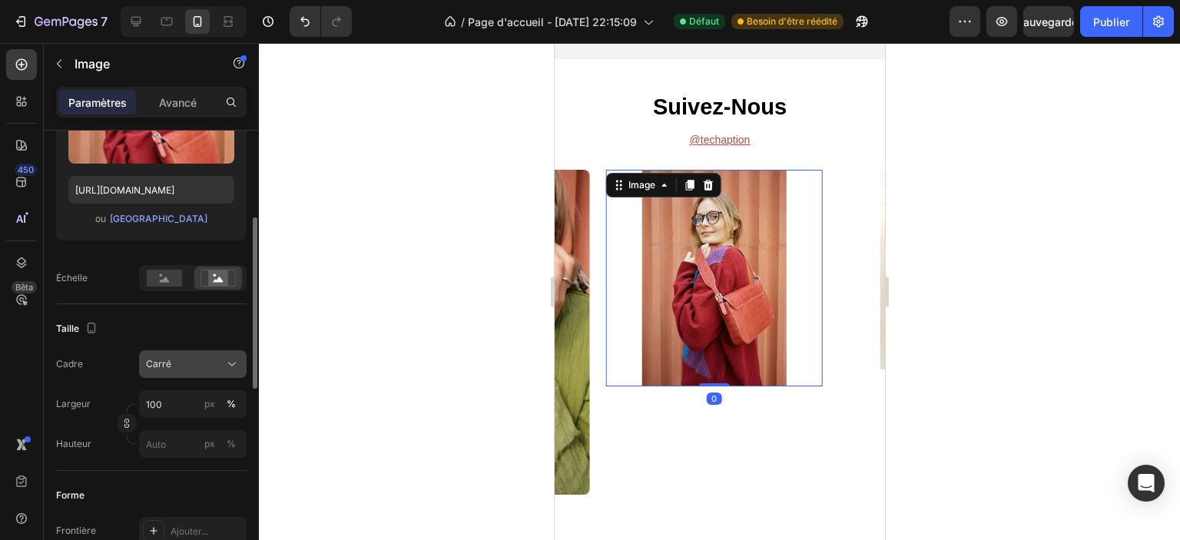
click at [180, 373] on button "Carré" at bounding box center [193, 364] width 108 height 28
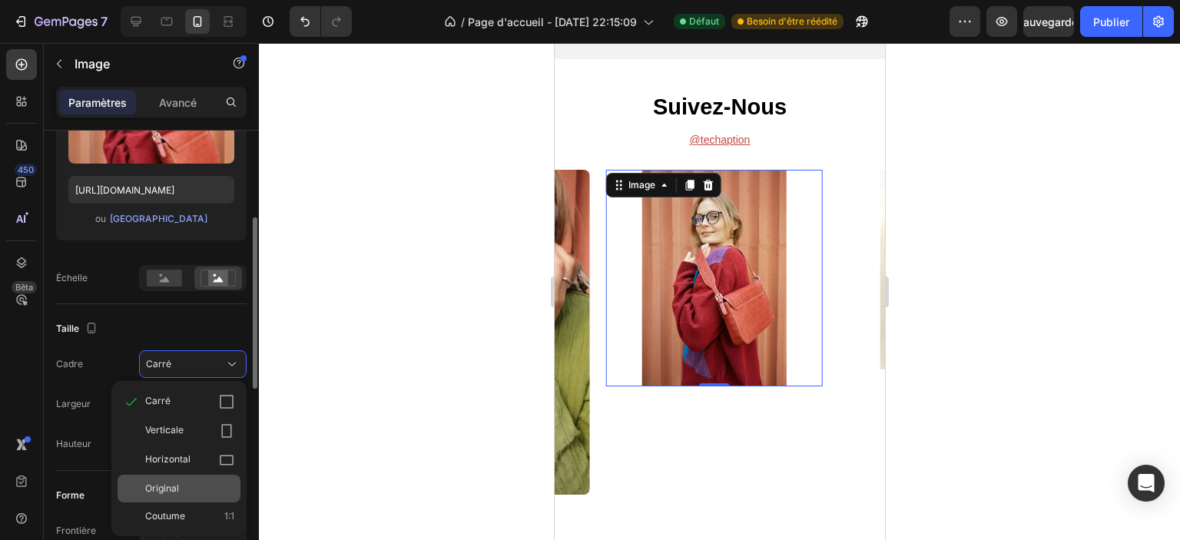
click at [189, 485] on div "Original" at bounding box center [189, 489] width 89 height 14
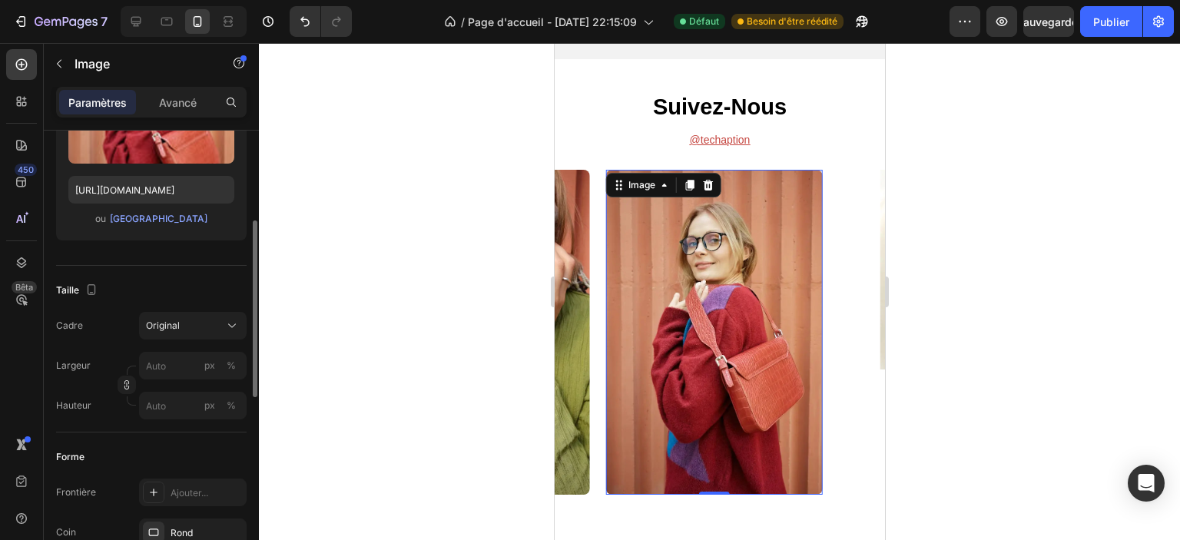
click at [396, 187] on div at bounding box center [719, 291] width 921 height 497
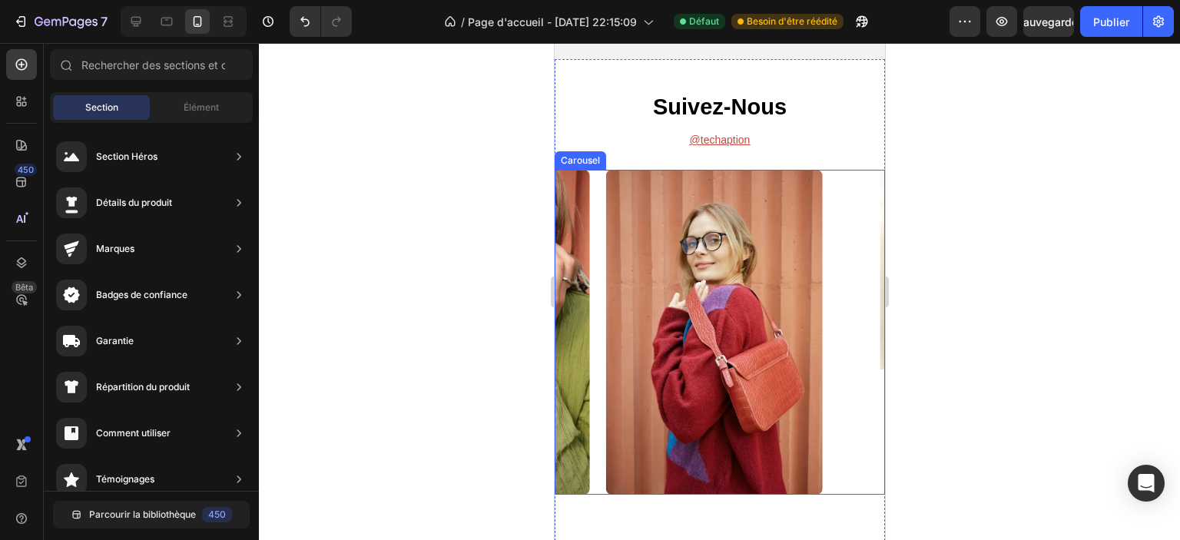
click at [857, 474] on div "Image" at bounding box center [946, 332] width 217 height 325
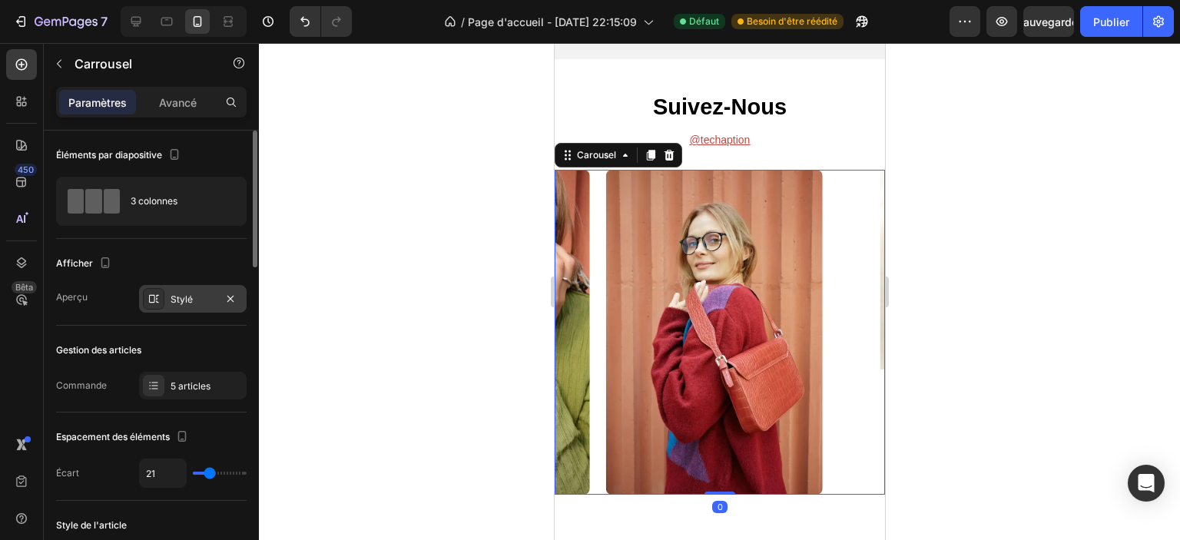
click at [175, 299] on font "Stylé" at bounding box center [182, 299] width 22 height 12
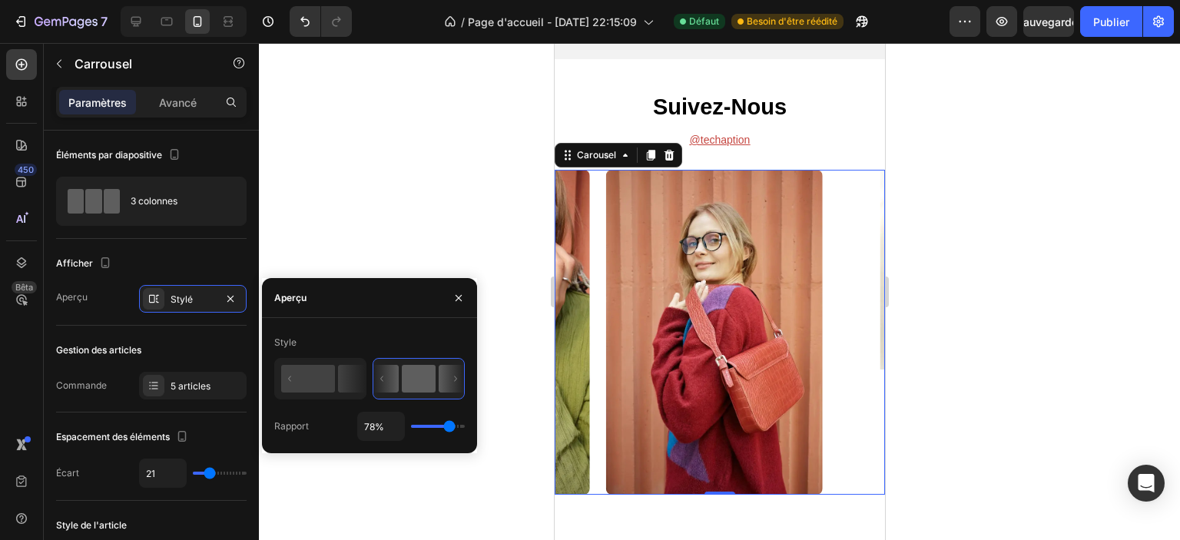
click at [386, 174] on div at bounding box center [719, 291] width 921 height 497
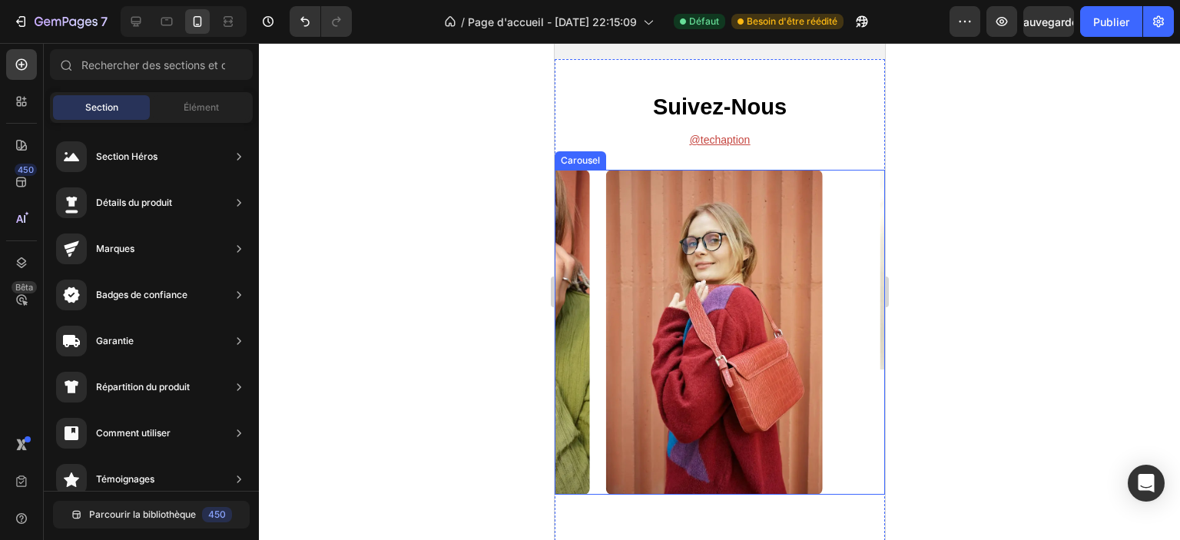
click at [824, 246] on div "Image Image Image Image Image" at bounding box center [719, 332] width 330 height 325
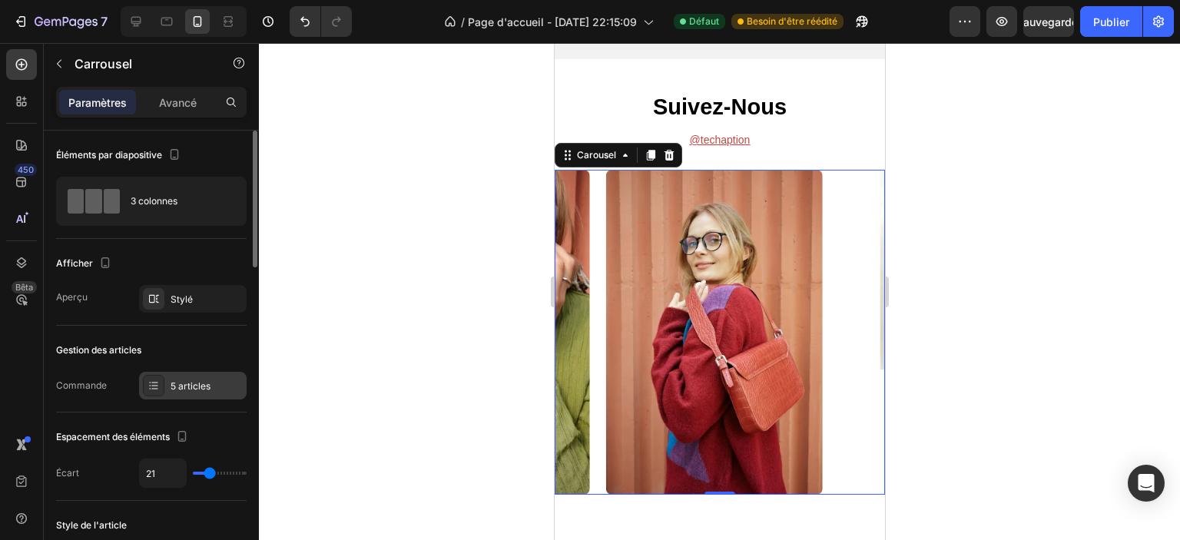
click at [163, 386] on div at bounding box center [154, 386] width 22 height 22
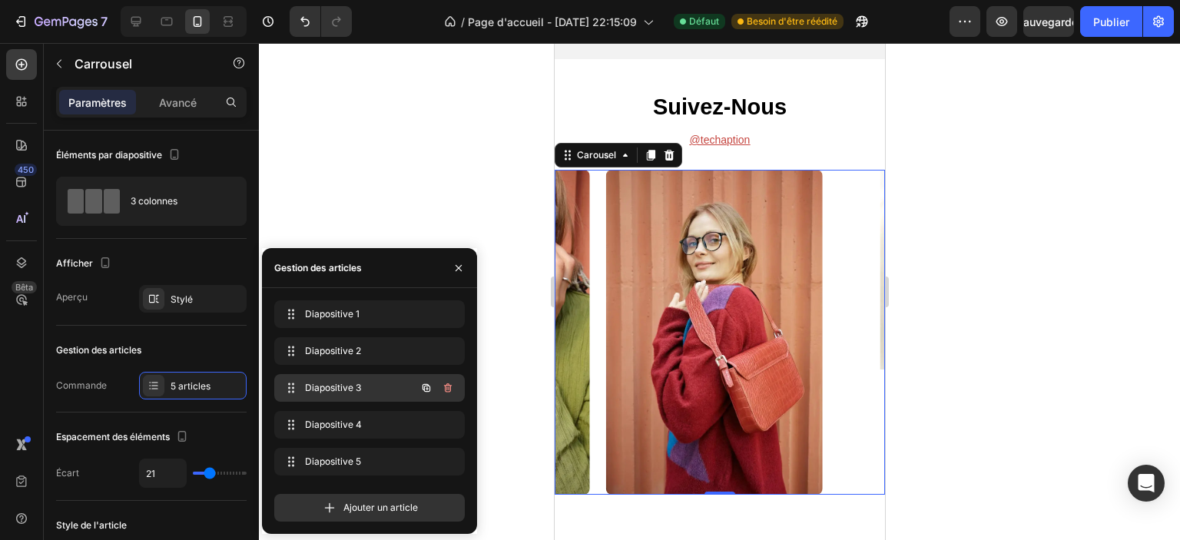
click at [353, 388] on font "Diapositive 3" at bounding box center [333, 388] width 56 height 12
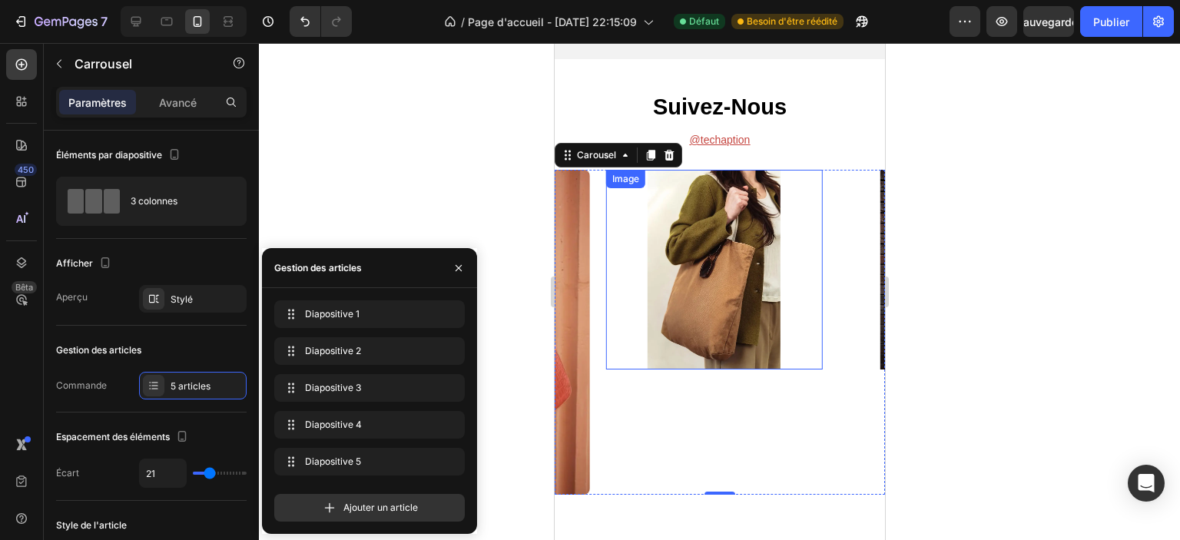
click at [675, 331] on img at bounding box center [714, 270] width 200 height 200
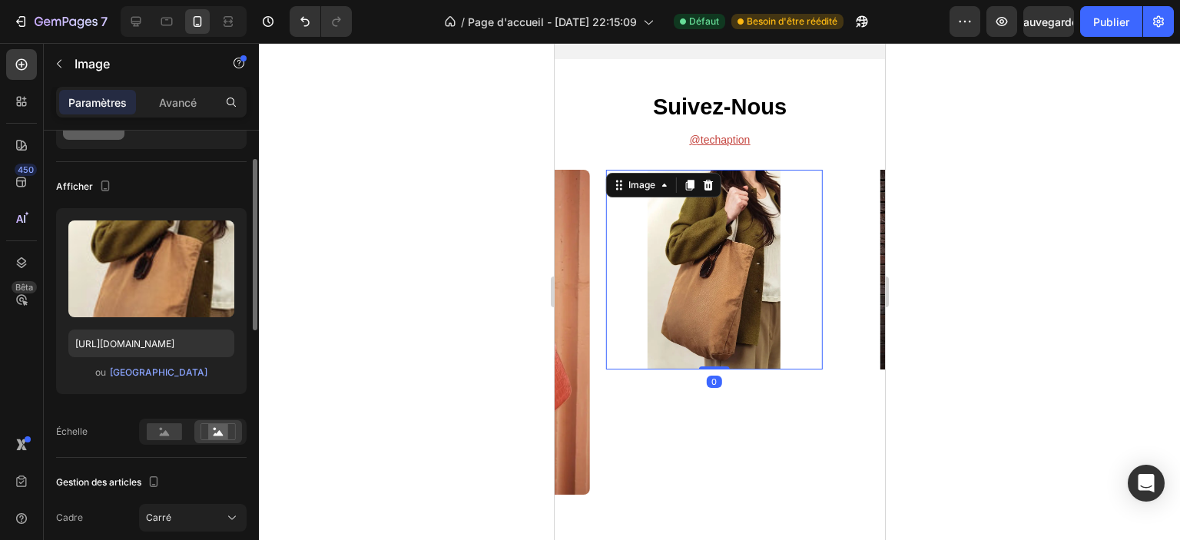
scroll to position [154, 0]
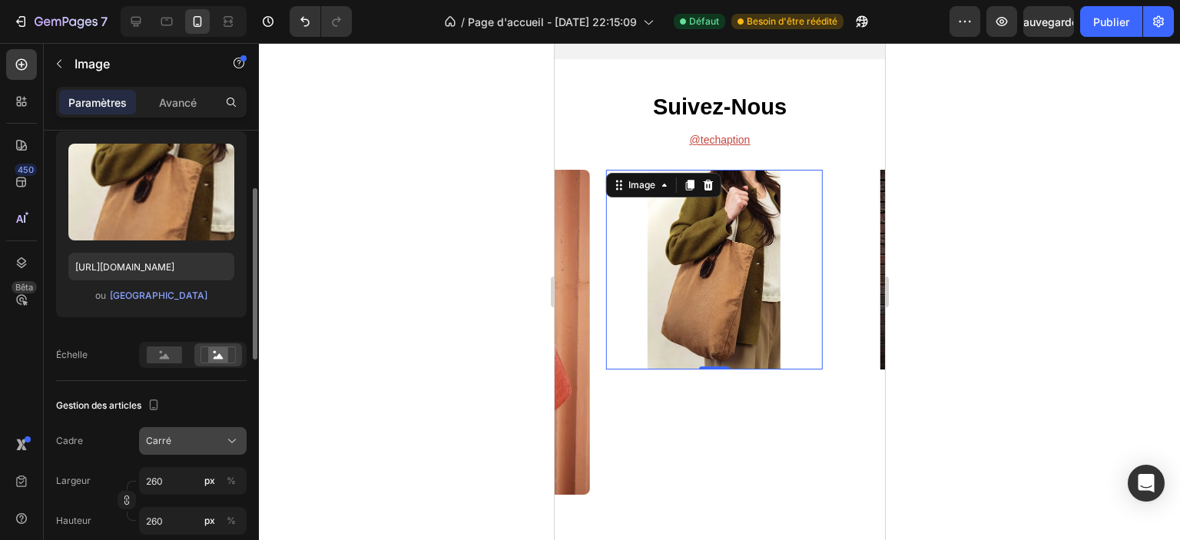
click at [173, 446] on div "Carré" at bounding box center [183, 441] width 75 height 14
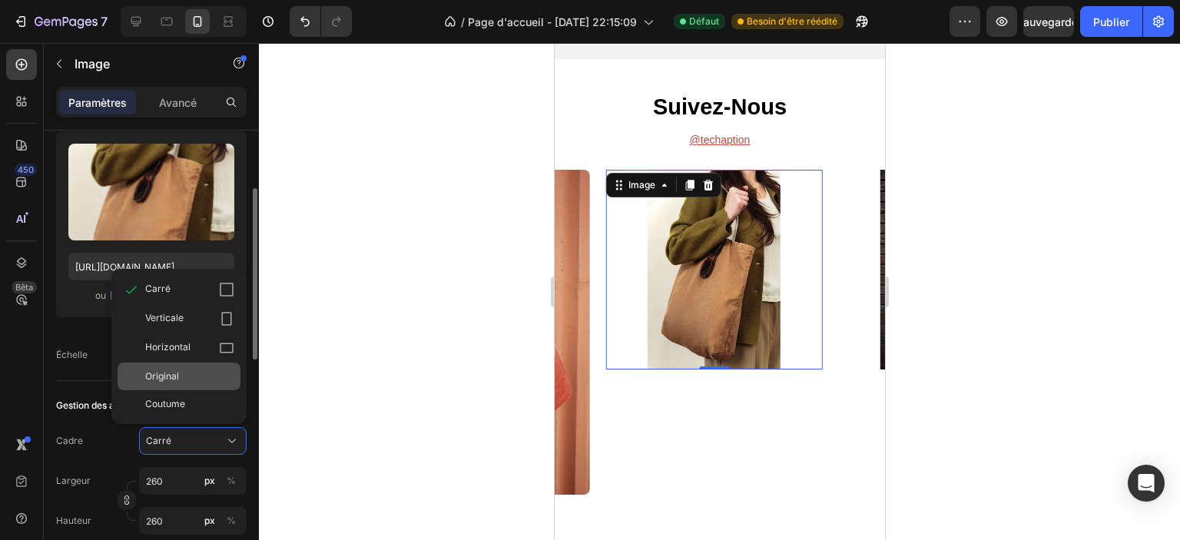
click at [191, 377] on div "Original" at bounding box center [189, 377] width 89 height 14
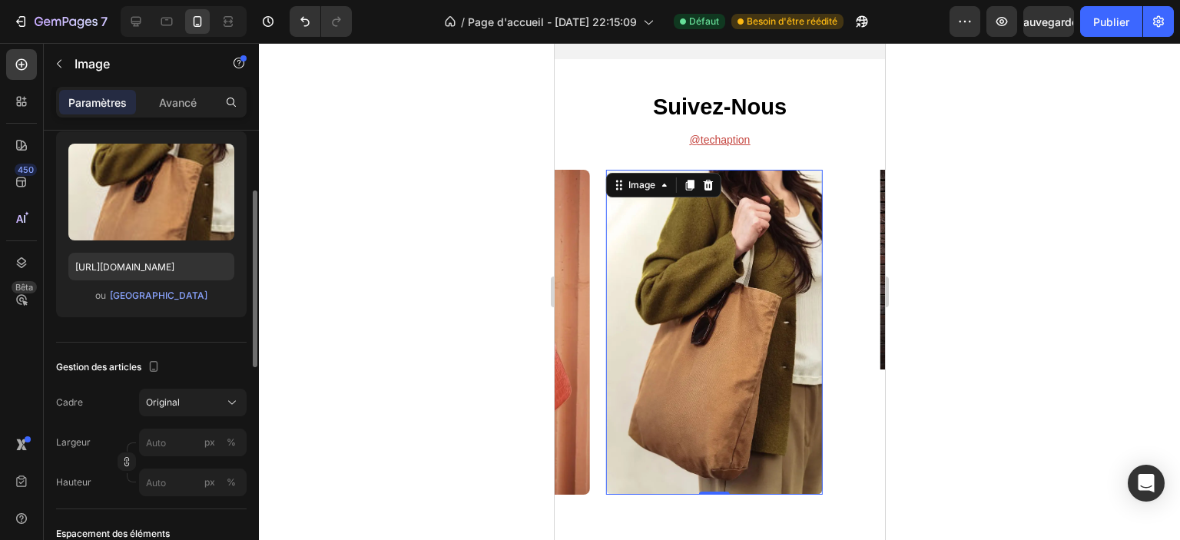
click at [456, 203] on div at bounding box center [719, 291] width 921 height 497
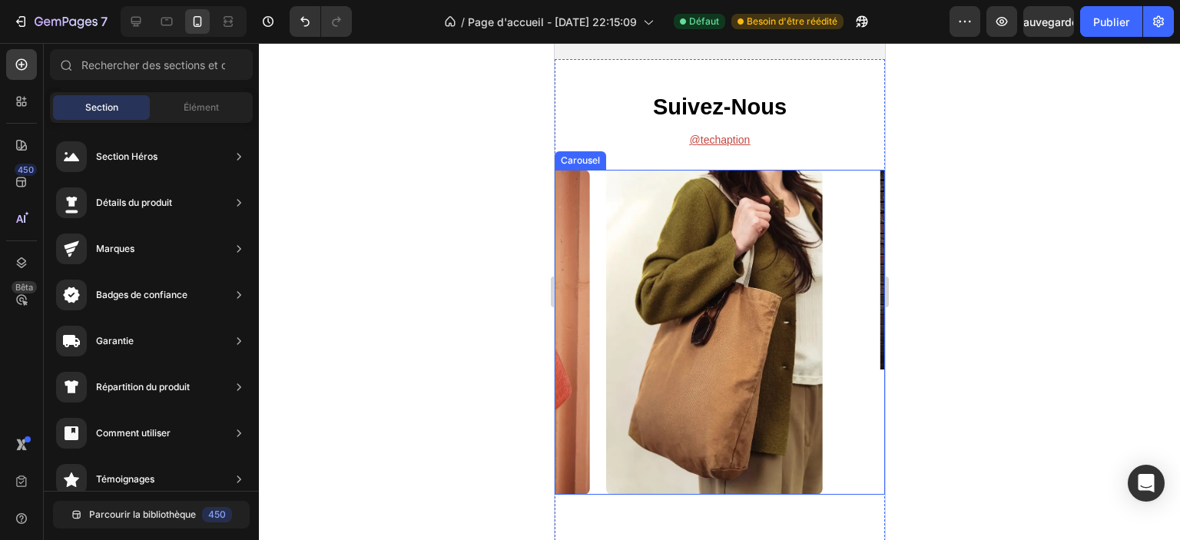
click at [823, 310] on div "Image Image Image Image Image" at bounding box center [719, 332] width 330 height 325
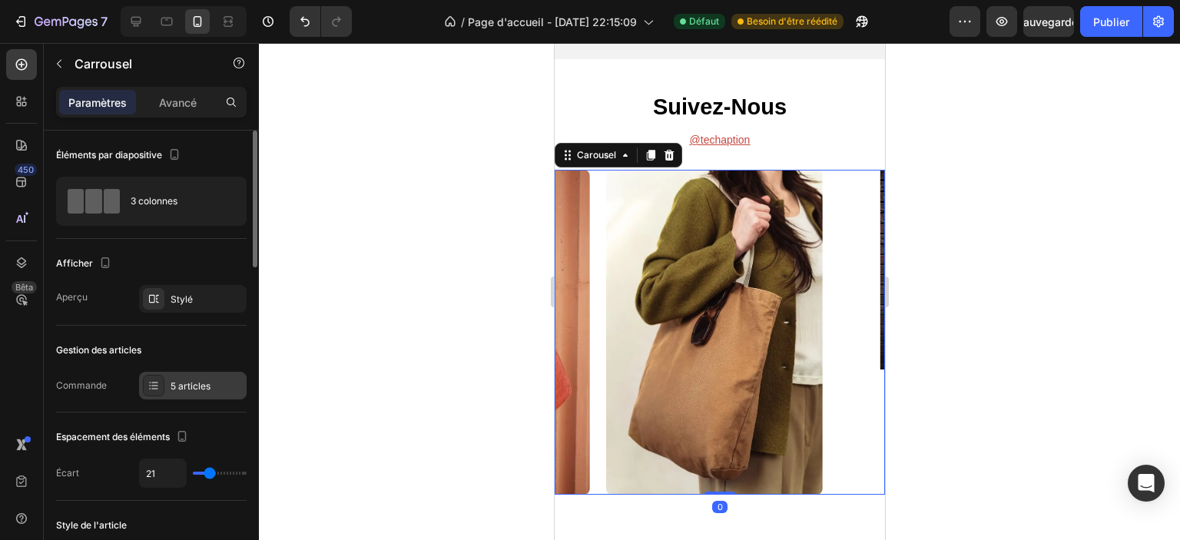
click at [197, 385] on font "5 articles" at bounding box center [191, 386] width 40 height 12
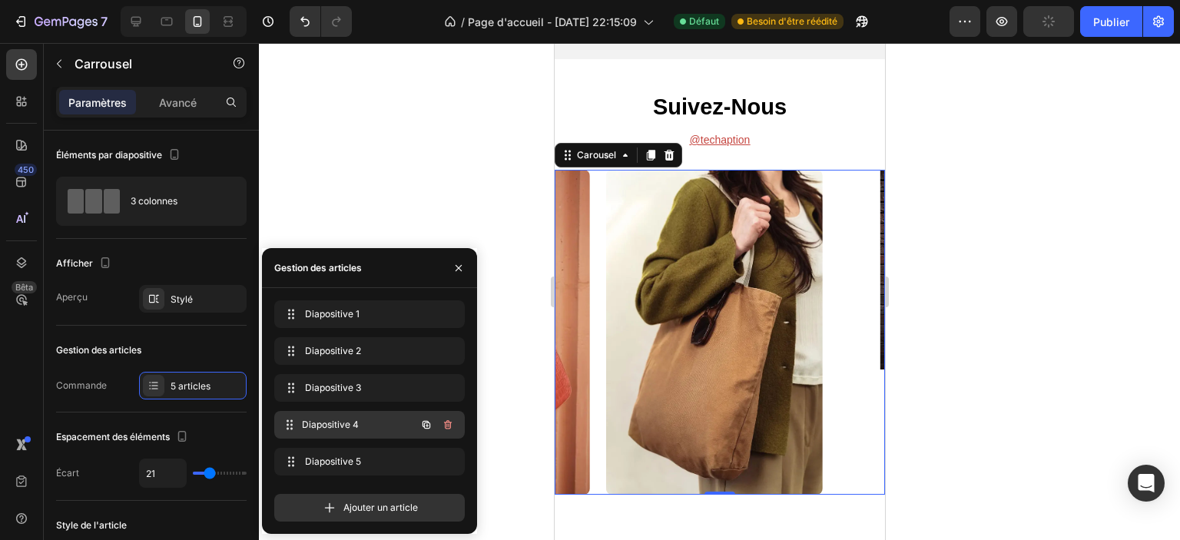
click at [348, 421] on font "Diapositive 4" at bounding box center [330, 425] width 57 height 12
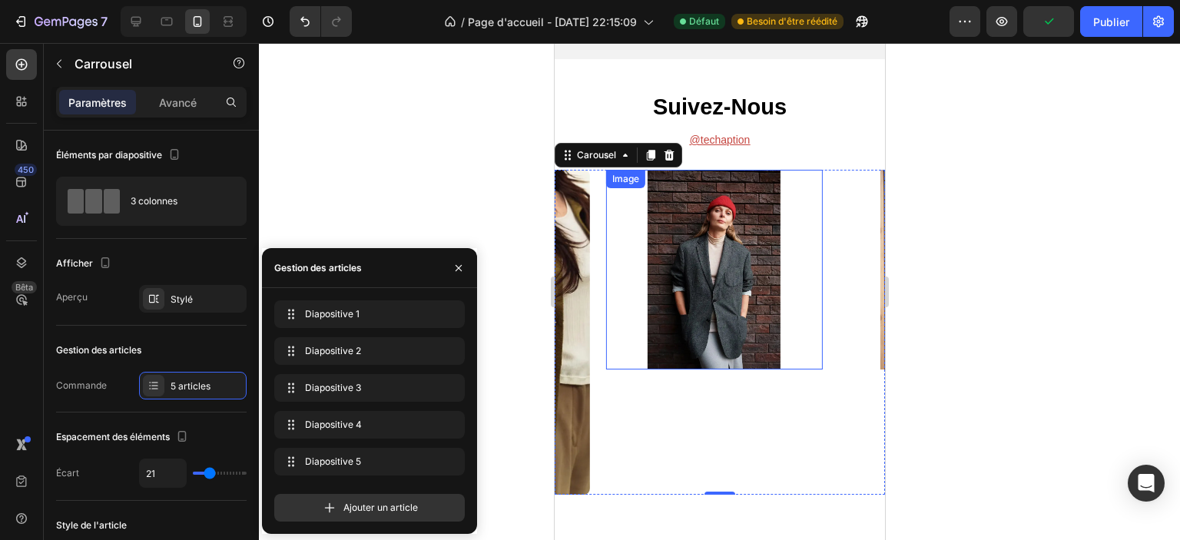
click at [717, 245] on img at bounding box center [714, 270] width 200 height 200
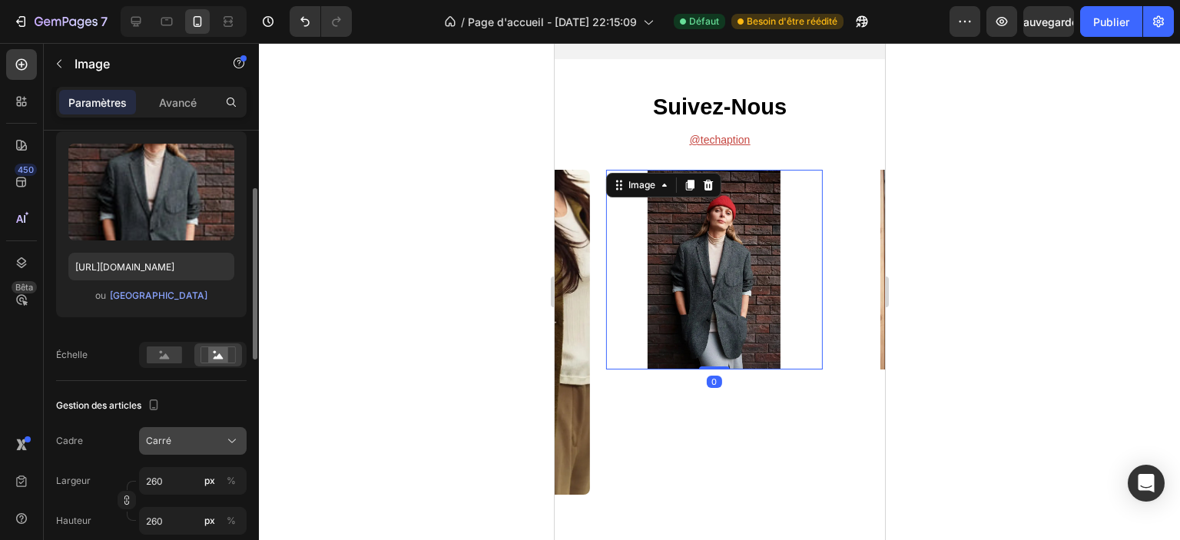
click at [181, 438] on div "Carré" at bounding box center [183, 441] width 75 height 14
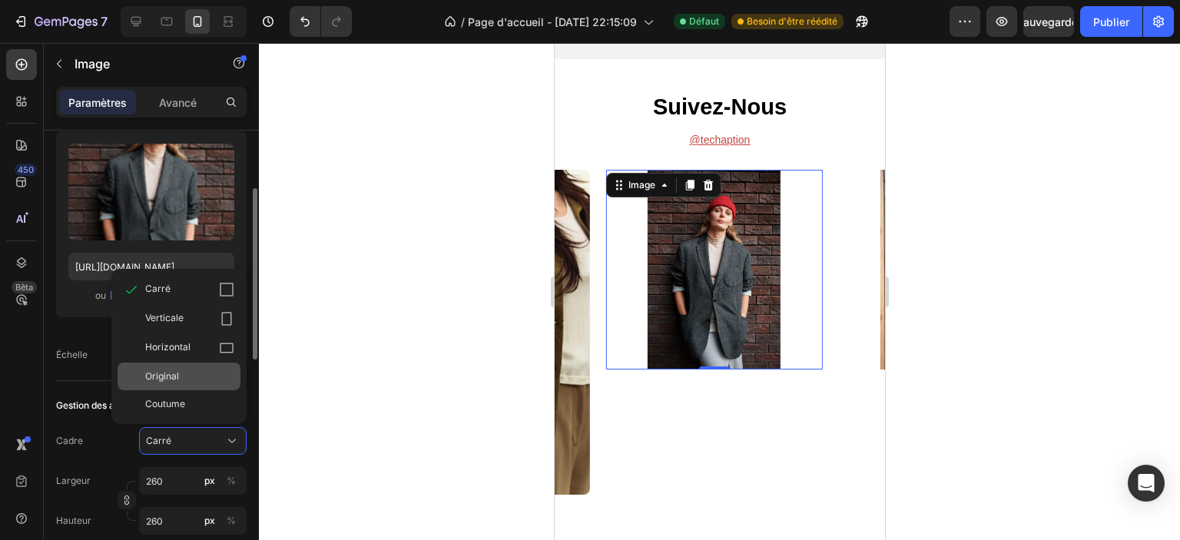
click at [182, 370] on div "Original" at bounding box center [189, 377] width 89 height 14
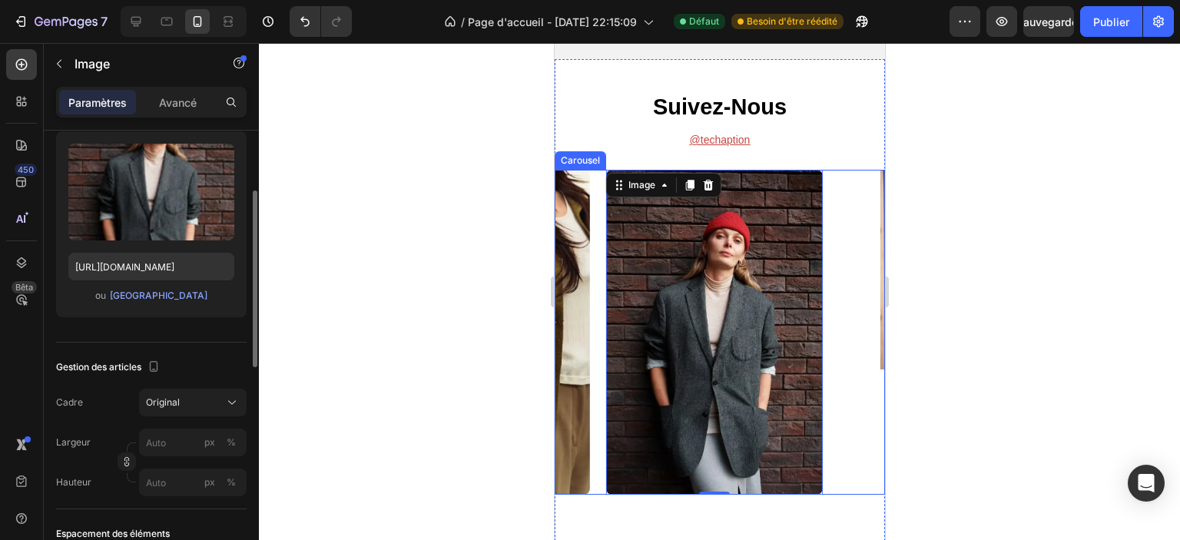
click at [858, 428] on div "Image" at bounding box center [946, 332] width 217 height 325
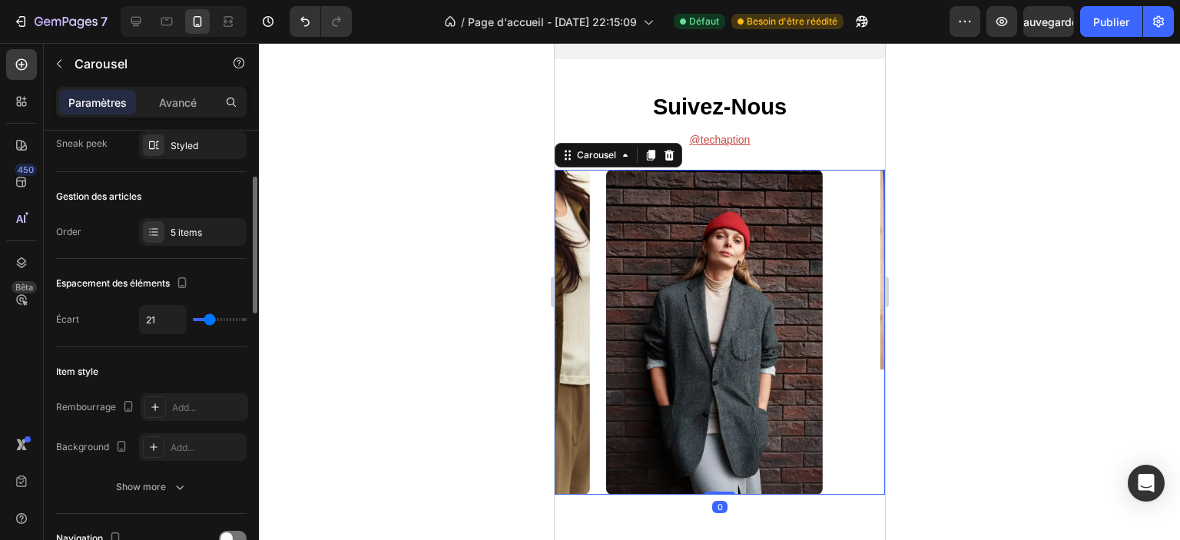
scroll to position [0, 0]
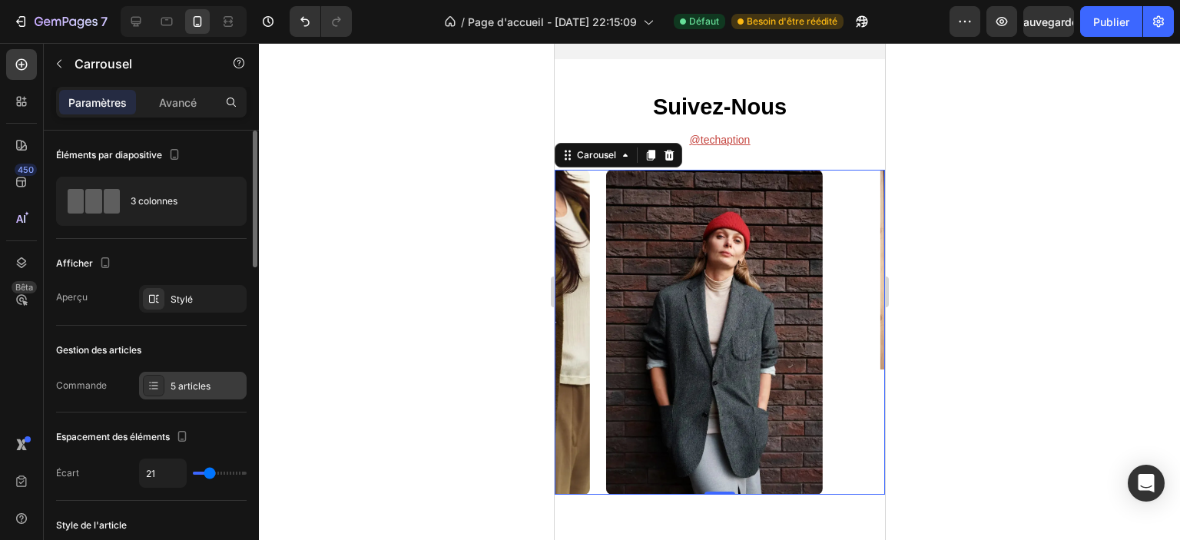
click at [195, 375] on div "5 articles" at bounding box center [193, 386] width 108 height 28
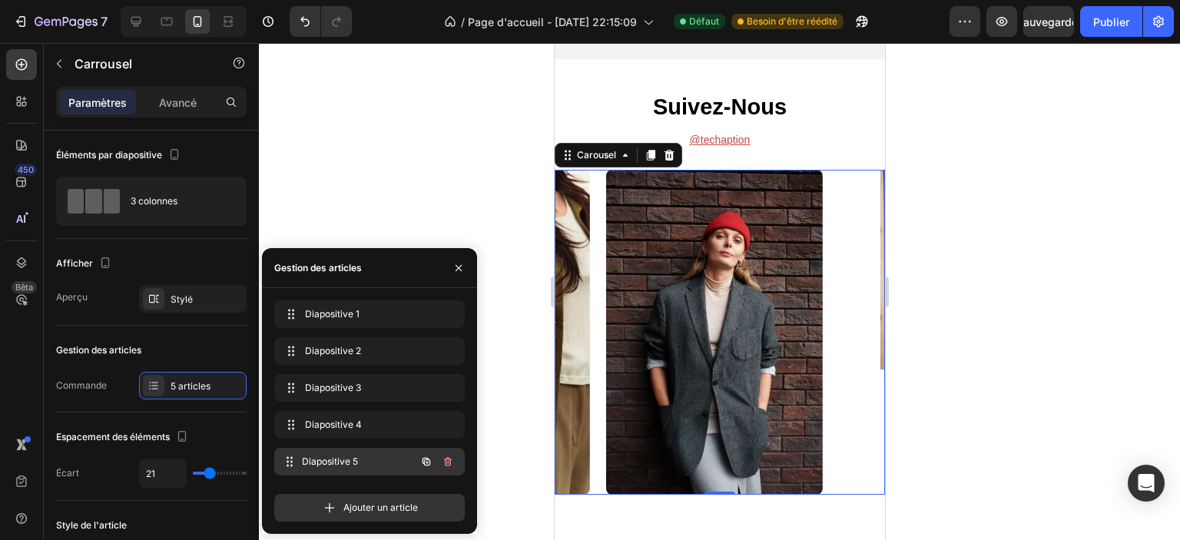
click at [328, 458] on font "Diapositive 5" at bounding box center [330, 462] width 56 height 12
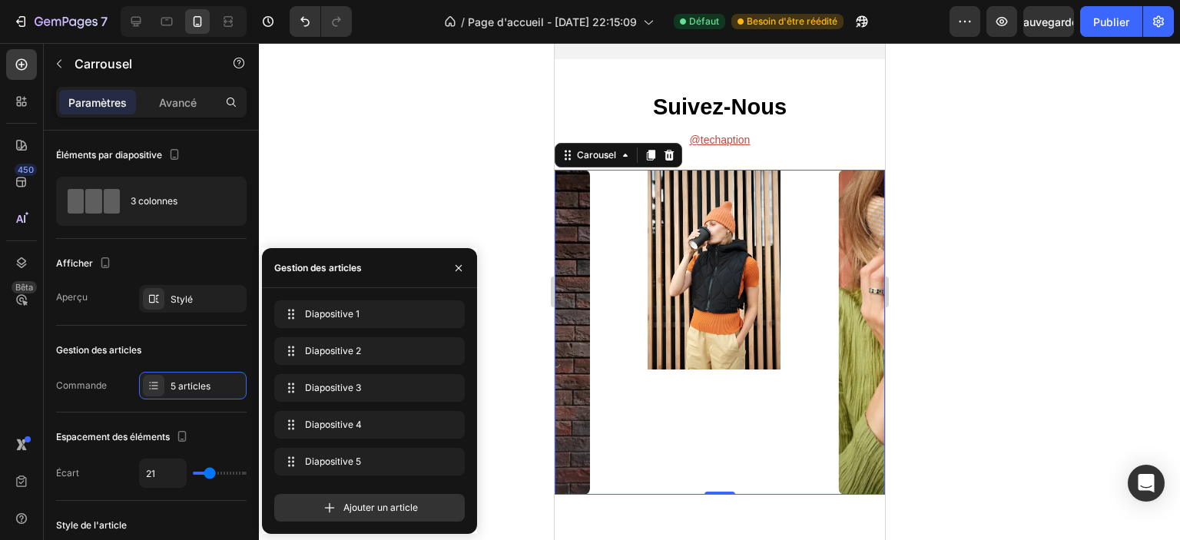
click at [727, 343] on img at bounding box center [714, 270] width 200 height 200
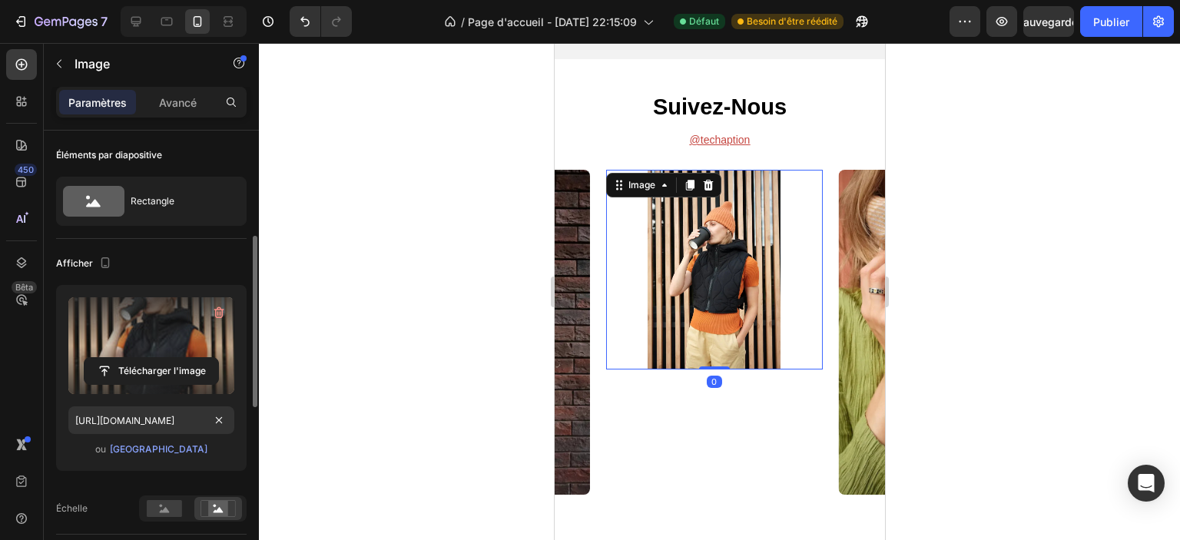
scroll to position [154, 0]
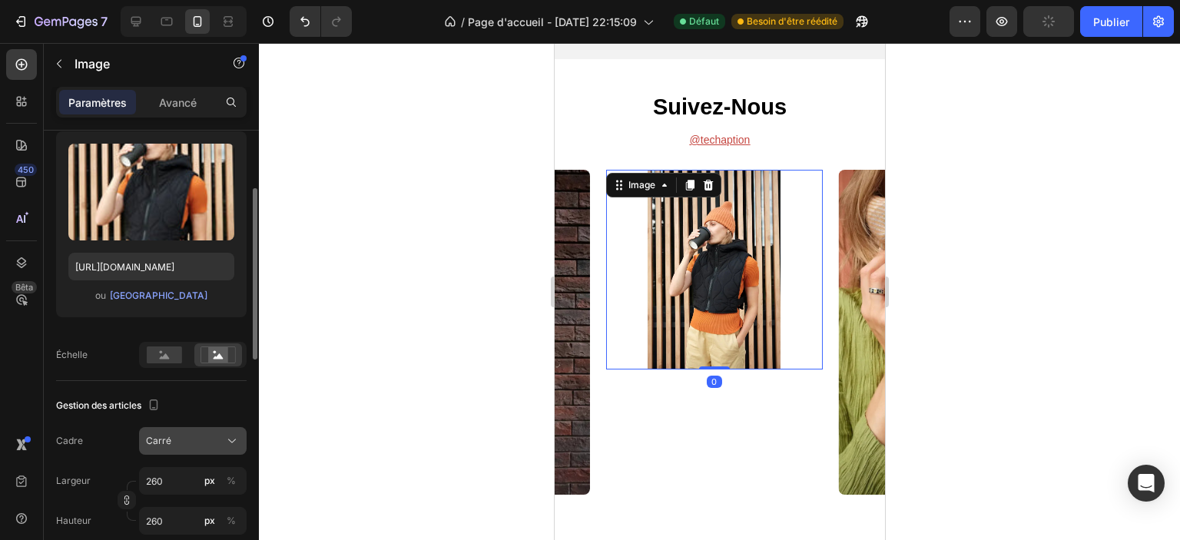
click at [172, 444] on div "Carré" at bounding box center [183, 441] width 75 height 14
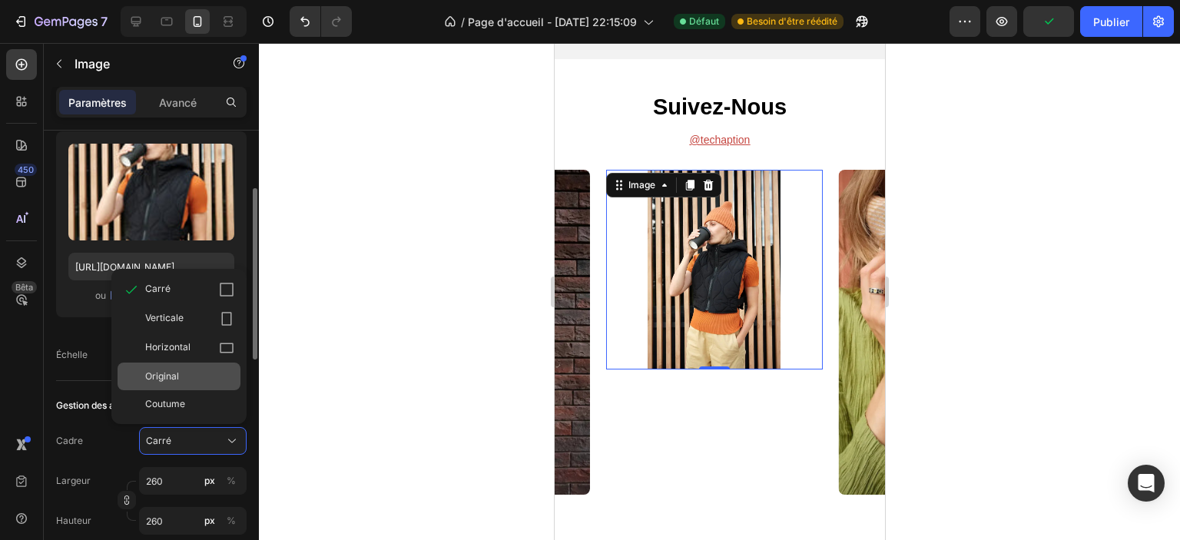
click at [194, 375] on div "Original" at bounding box center [189, 377] width 89 height 14
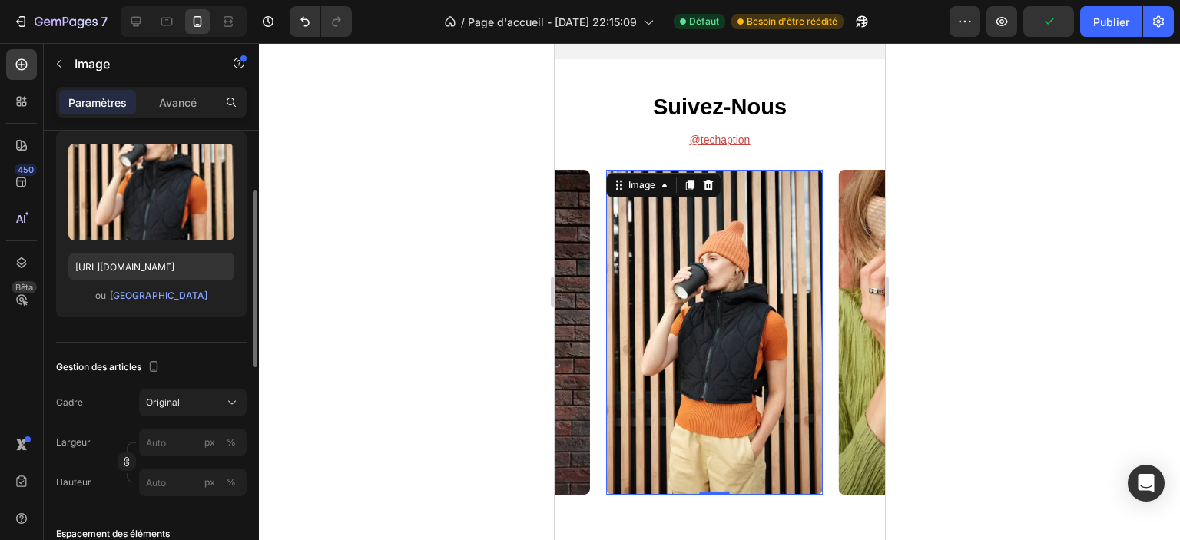
click at [415, 253] on div at bounding box center [719, 291] width 921 height 497
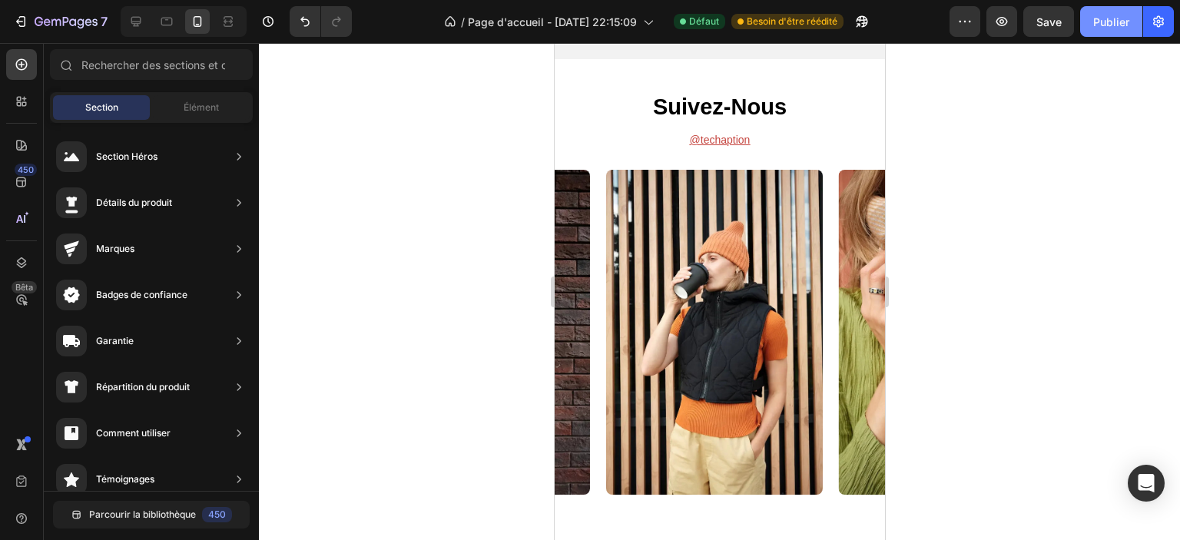
click at [1130, 30] on button "Publier" at bounding box center [1111, 21] width 62 height 31
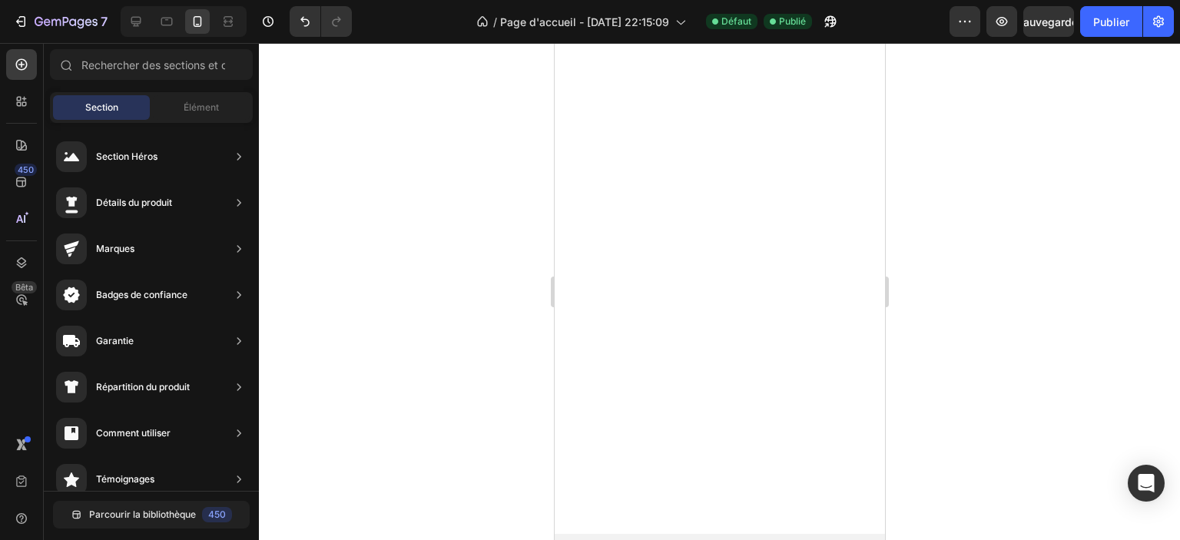
scroll to position [1831, 0]
click at [143, 21] on icon at bounding box center [135, 21] width 15 height 15
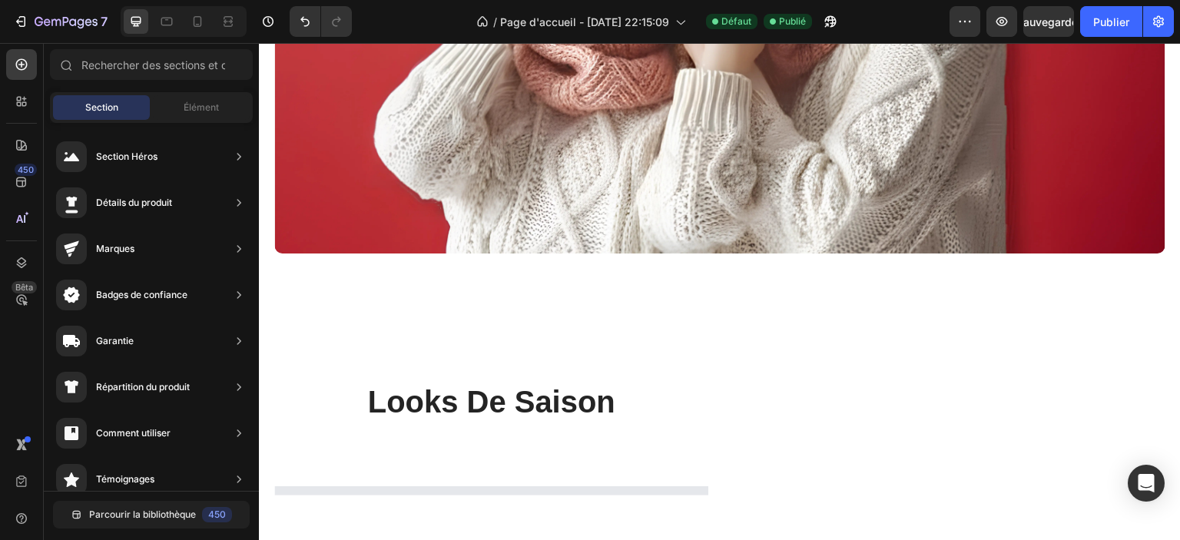
scroll to position [1306, 0]
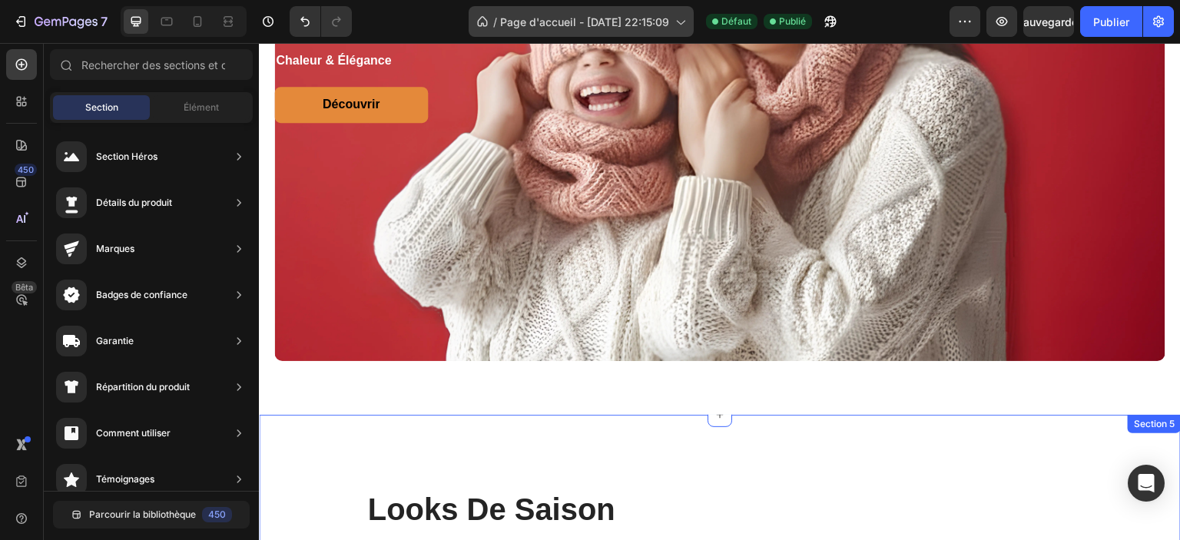
click at [664, 20] on font "Page d'accueil - [DATE] 22:15:09" at bounding box center [584, 21] width 169 height 13
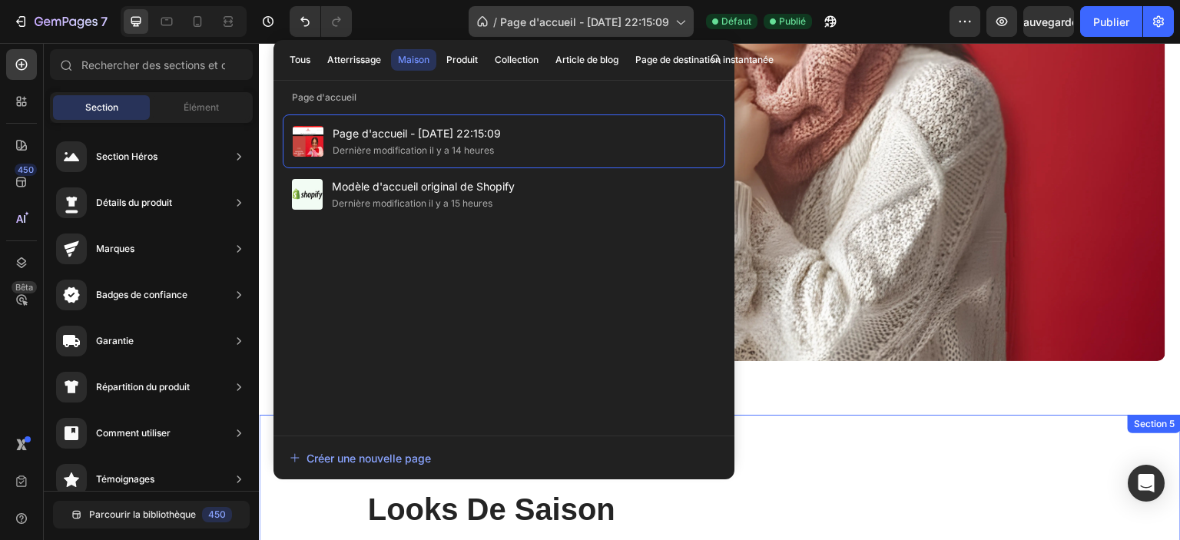
drag, startPoint x: 664, startPoint y: 20, endPoint x: 240, endPoint y: 443, distance: 599.1
click at [664, 20] on font "Page d'accueil - [DATE] 22:15:09" at bounding box center [584, 21] width 169 height 13
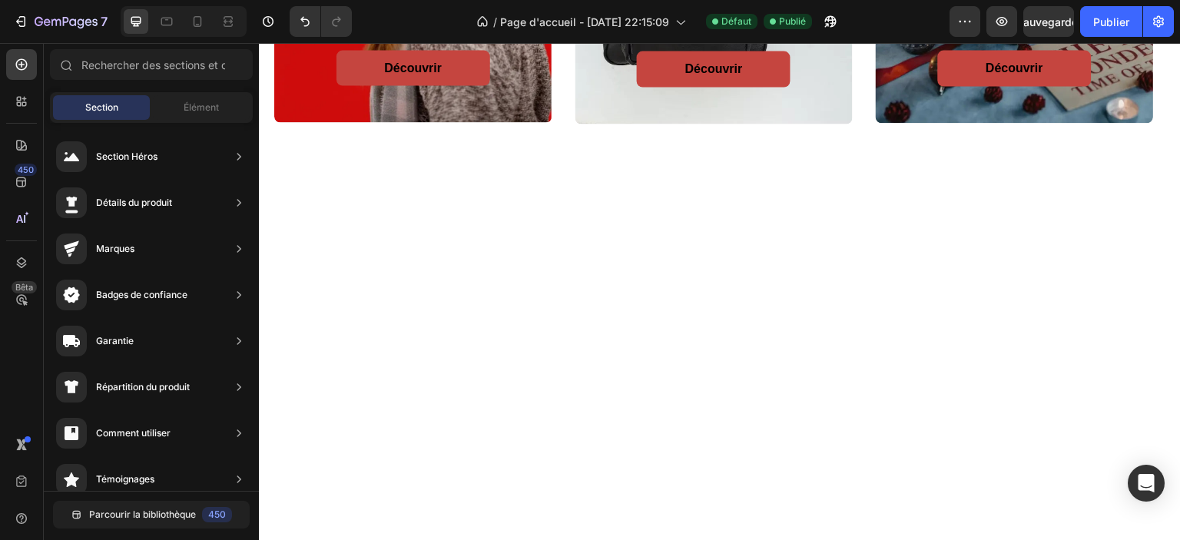
scroll to position [0, 0]
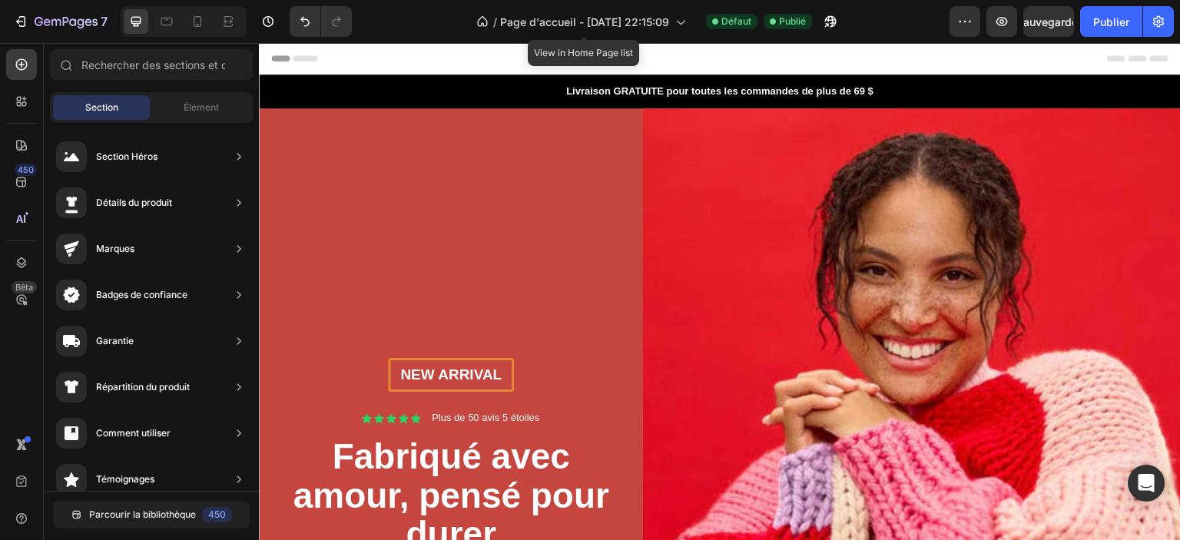
click at [769, 57] on div "En-tête" at bounding box center [719, 58] width 897 height 31
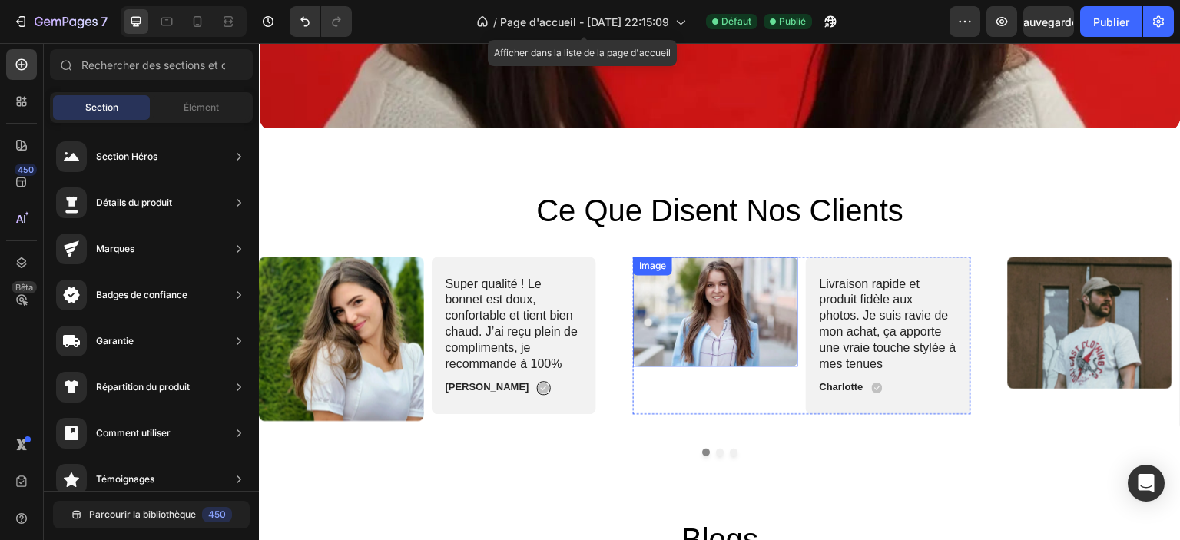
scroll to position [3073, 0]
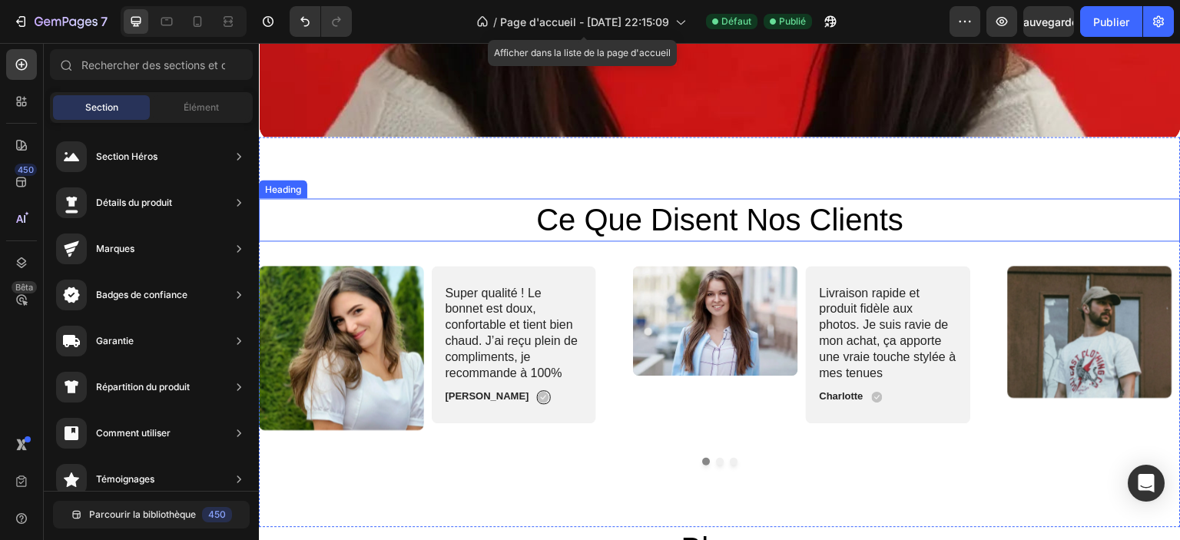
click at [662, 205] on h2 "ce que disent nos clients" at bounding box center [720, 219] width 922 height 43
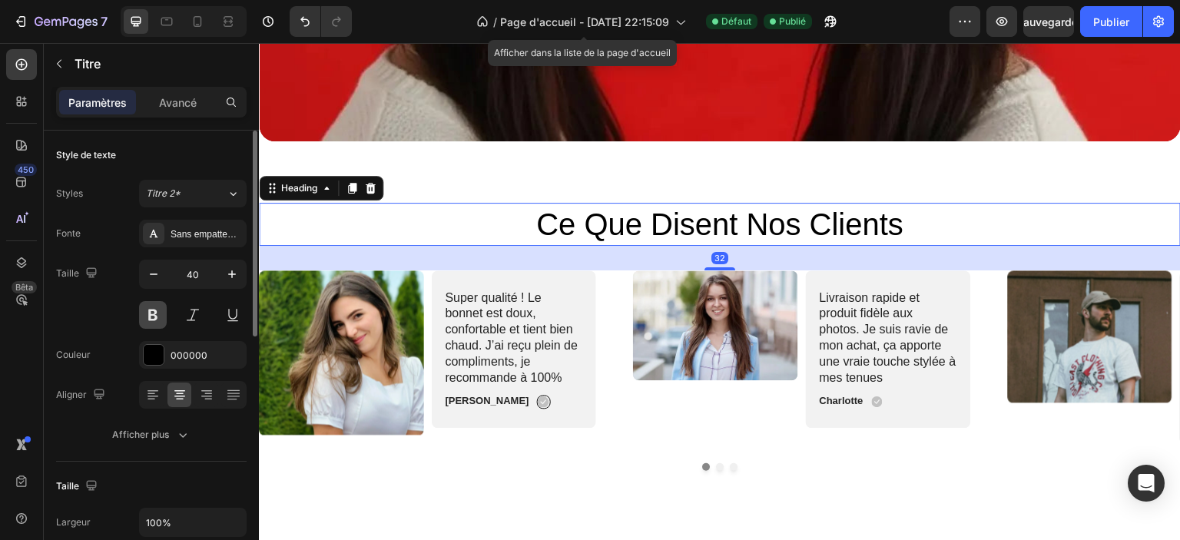
click at [147, 316] on button at bounding box center [153, 315] width 28 height 28
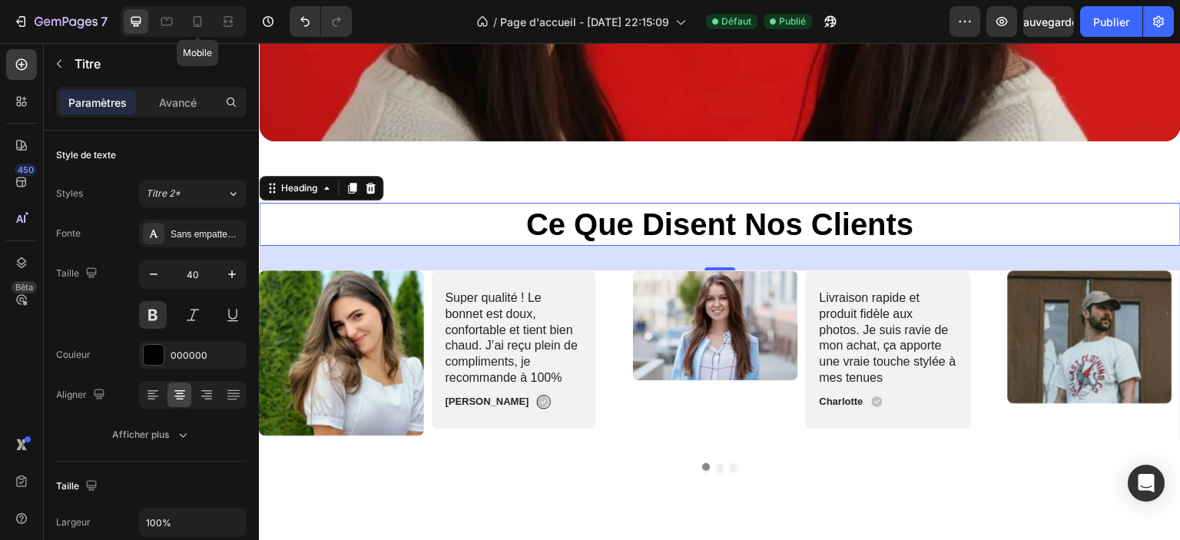
drag, startPoint x: 194, startPoint y: 22, endPoint x: 1017, endPoint y: 0, distance: 823.8
click at [194, 22] on icon at bounding box center [198, 21] width 8 height 11
type input "29"
type input "335"
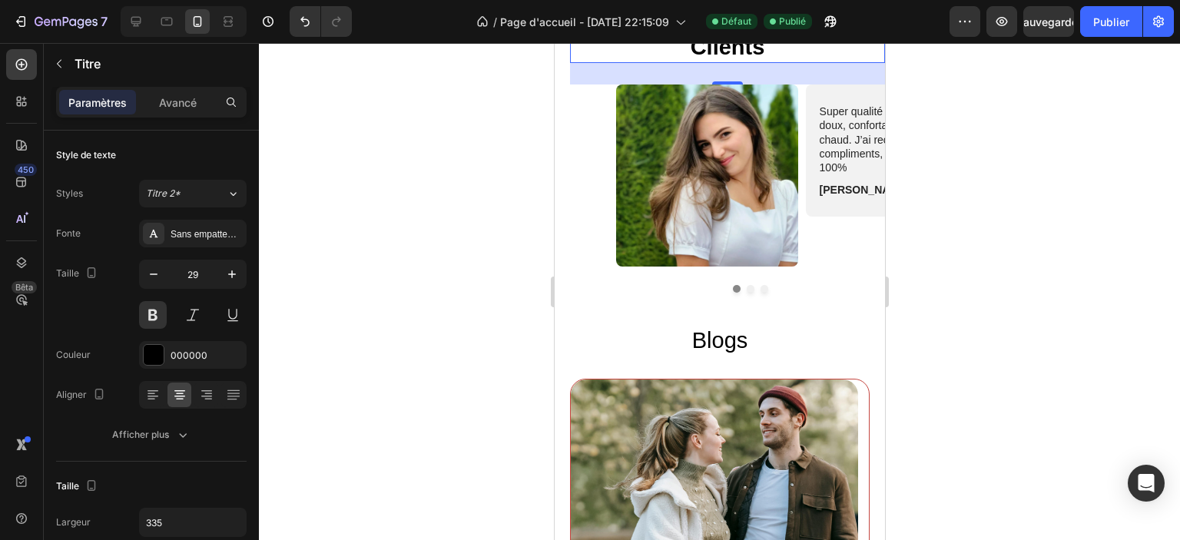
click at [1095, 22] on font "Publier" at bounding box center [1111, 21] width 36 height 13
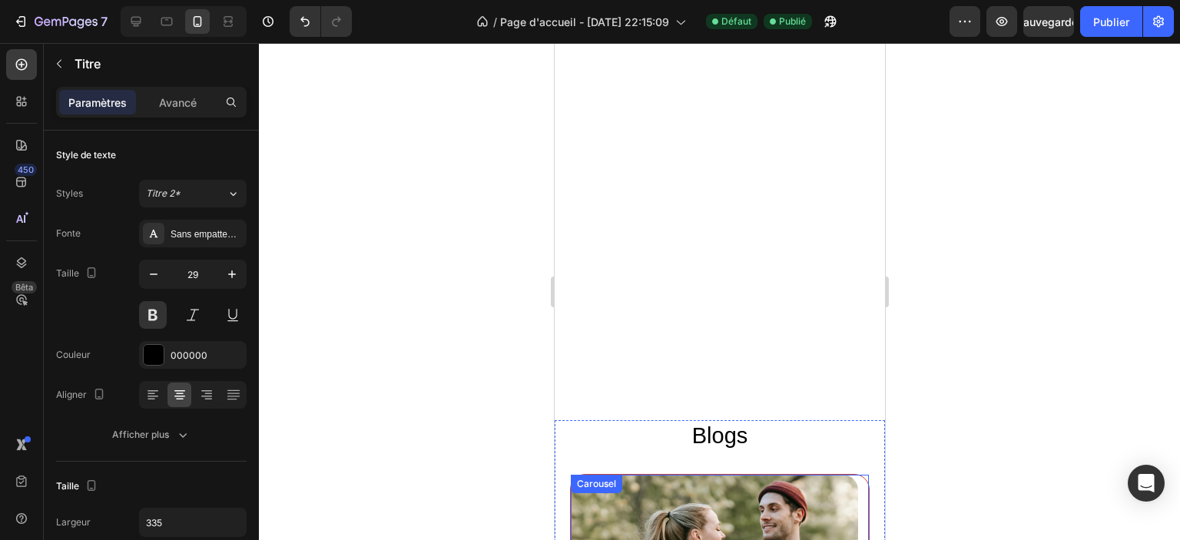
scroll to position [3515, 0]
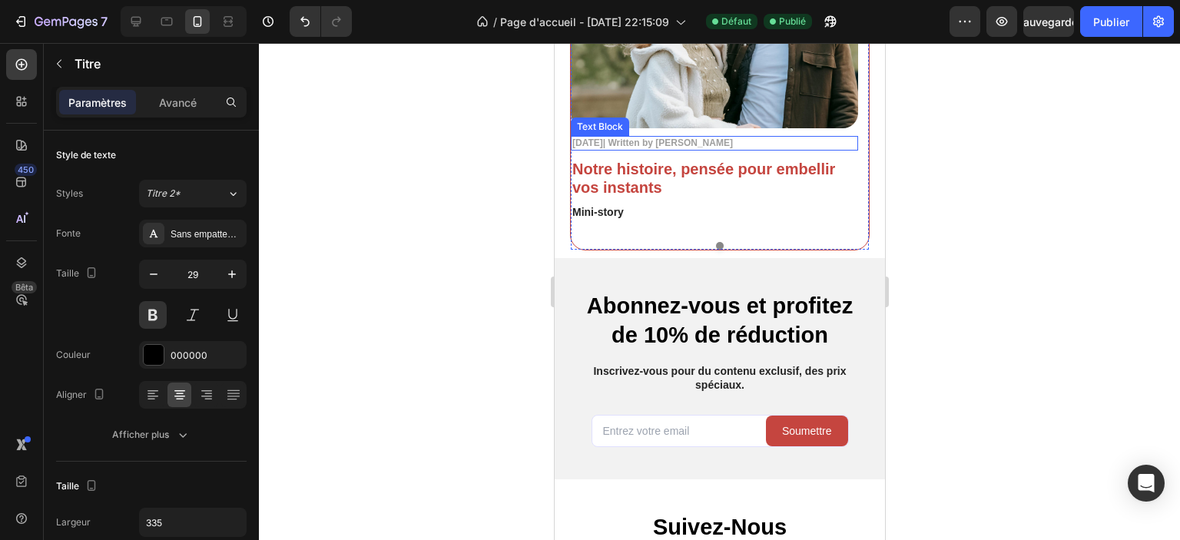
click at [704, 138] on p "[DATE]| Written by [PERSON_NAME]" at bounding box center [714, 144] width 284 height 12
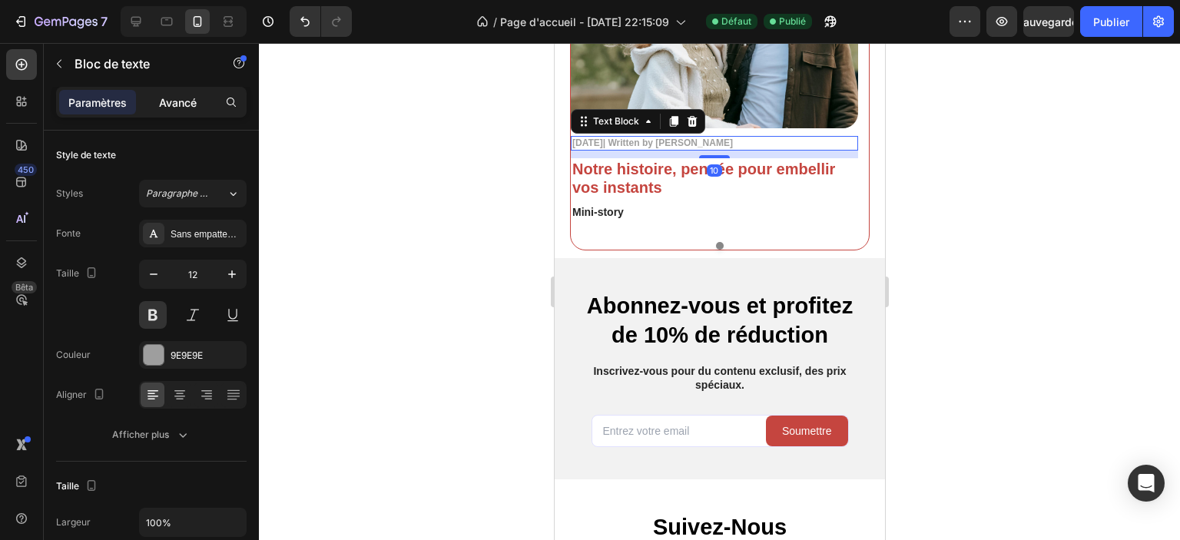
click at [168, 92] on div "Avancé" at bounding box center [177, 102] width 77 height 25
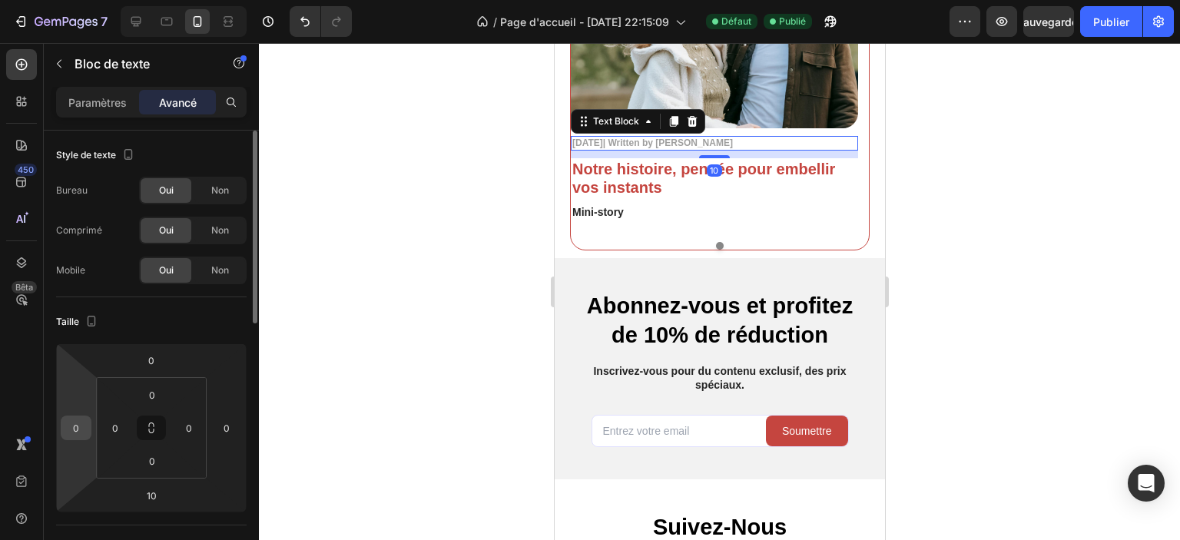
click at [80, 434] on input "0" at bounding box center [76, 427] width 23 height 23
type input "10"
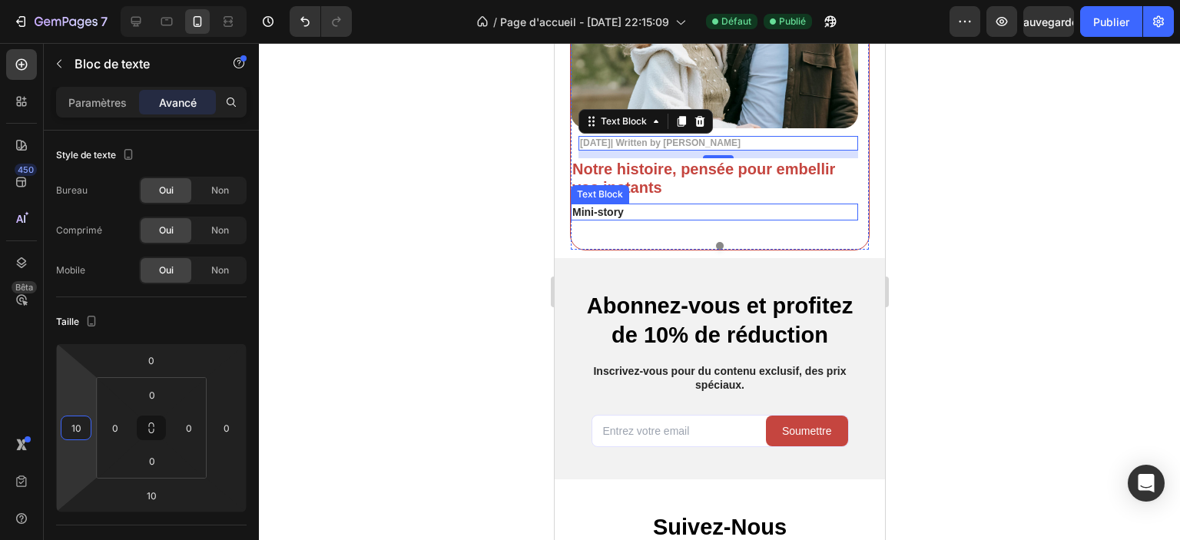
click at [598, 183] on h2 "Notre histoire, pensée pour embellir vos instants" at bounding box center [713, 178] width 287 height 40
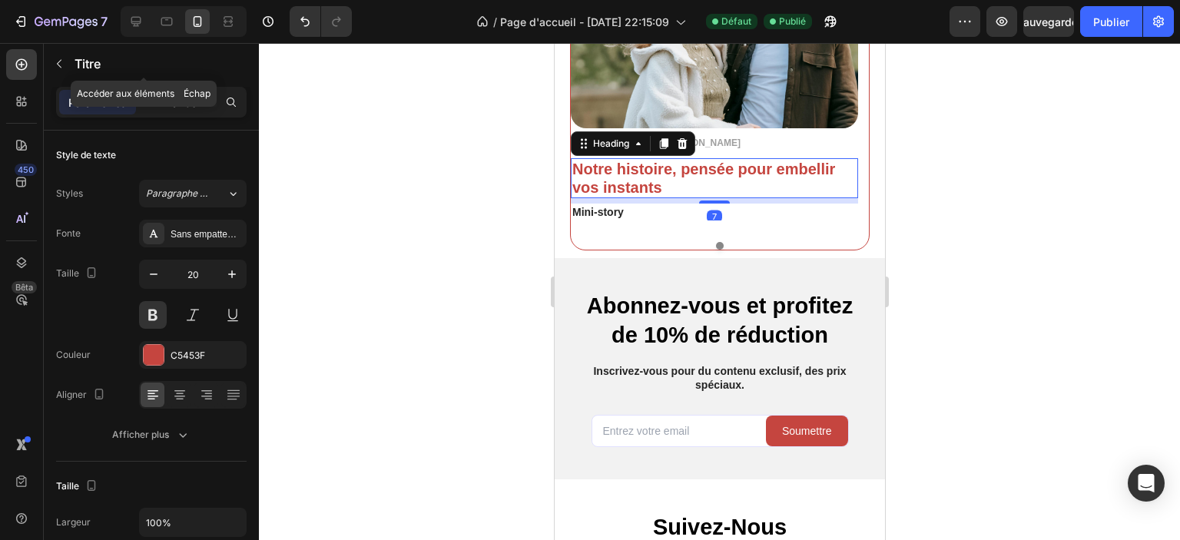
click at [172, 98] on font "Avancé" at bounding box center [178, 102] width 38 height 13
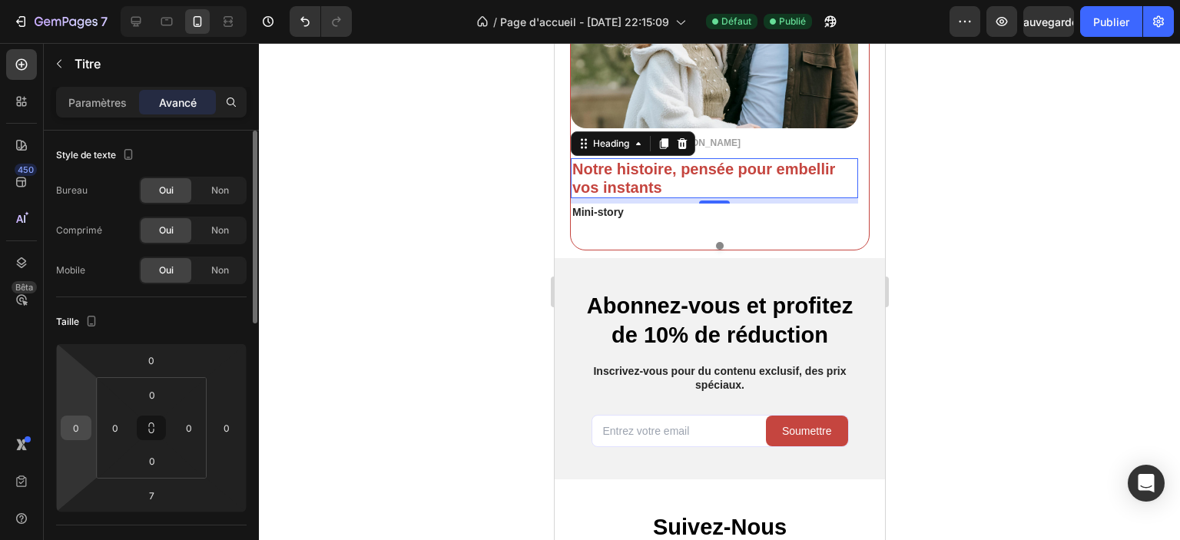
click at [85, 426] on input "0" at bounding box center [76, 427] width 23 height 23
type input "10"
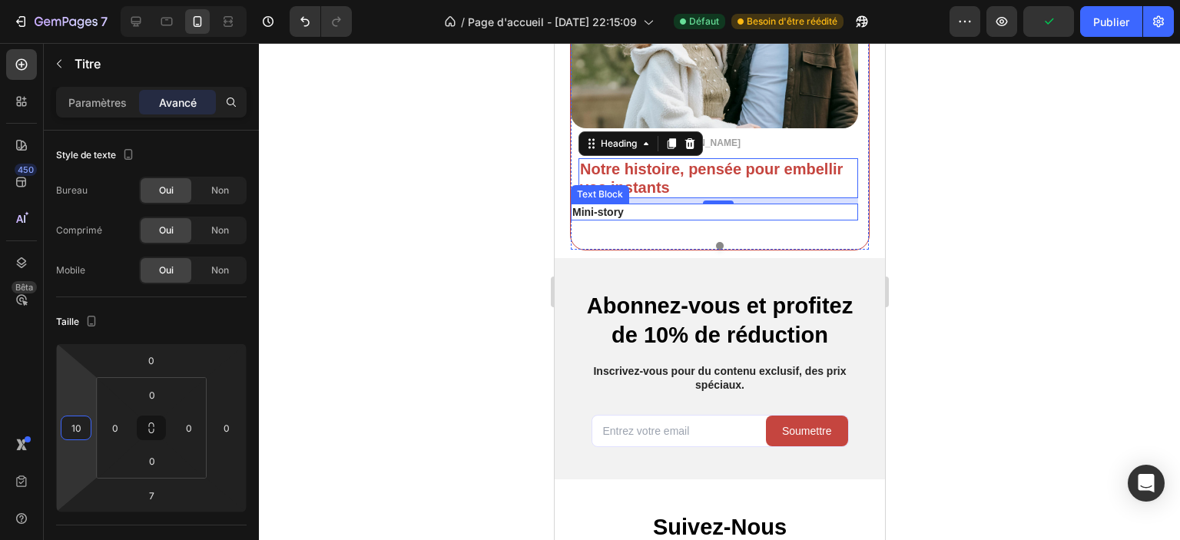
click at [591, 212] on p "Mini-story" at bounding box center [714, 212] width 284 height 14
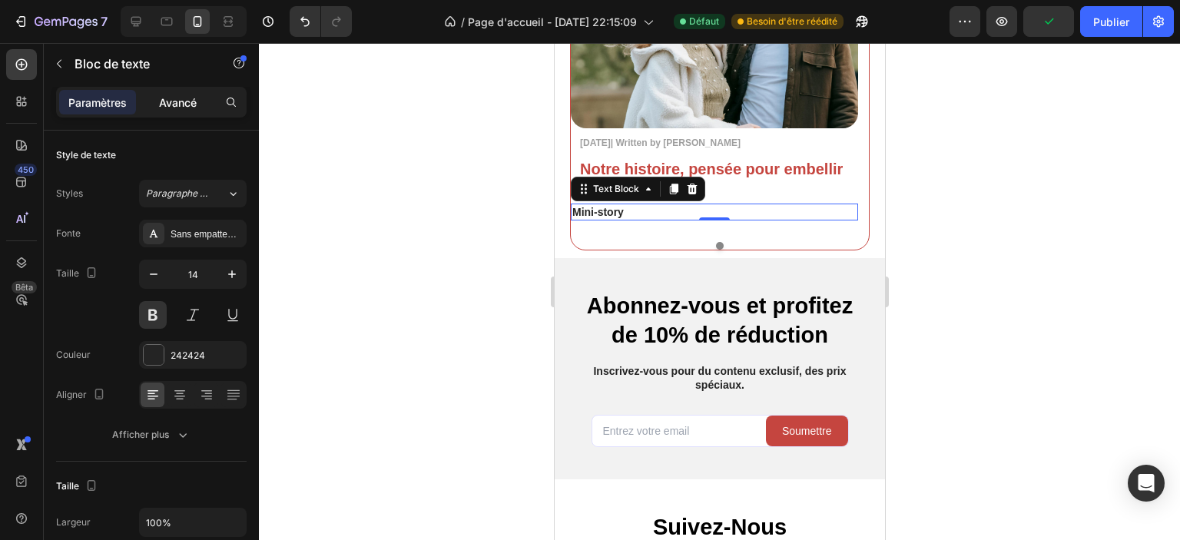
click at [194, 107] on font "Avancé" at bounding box center [178, 102] width 38 height 13
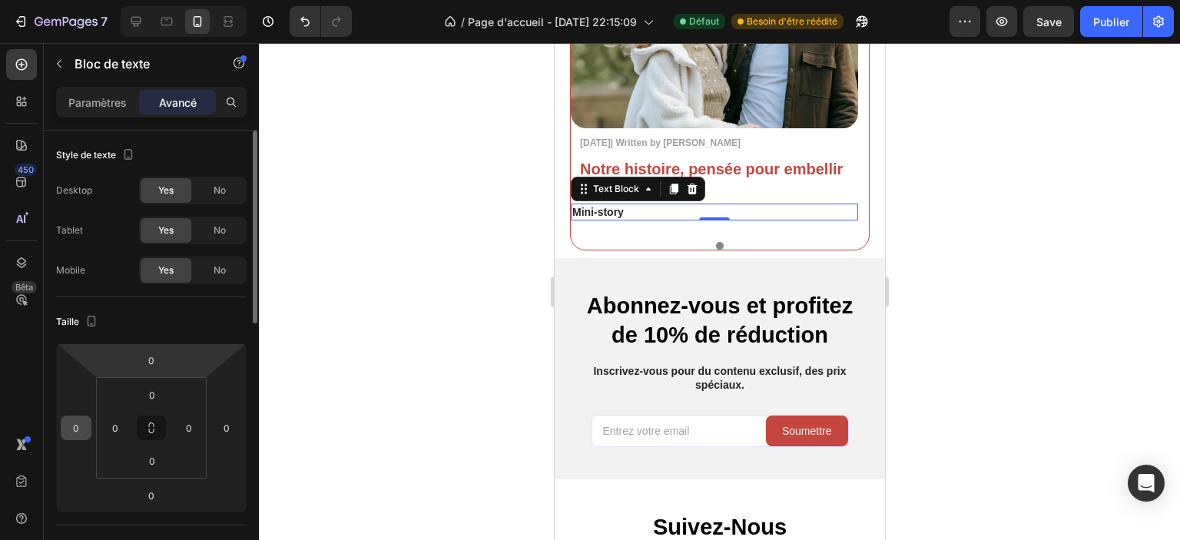
click at [81, 433] on input "0" at bounding box center [76, 427] width 23 height 23
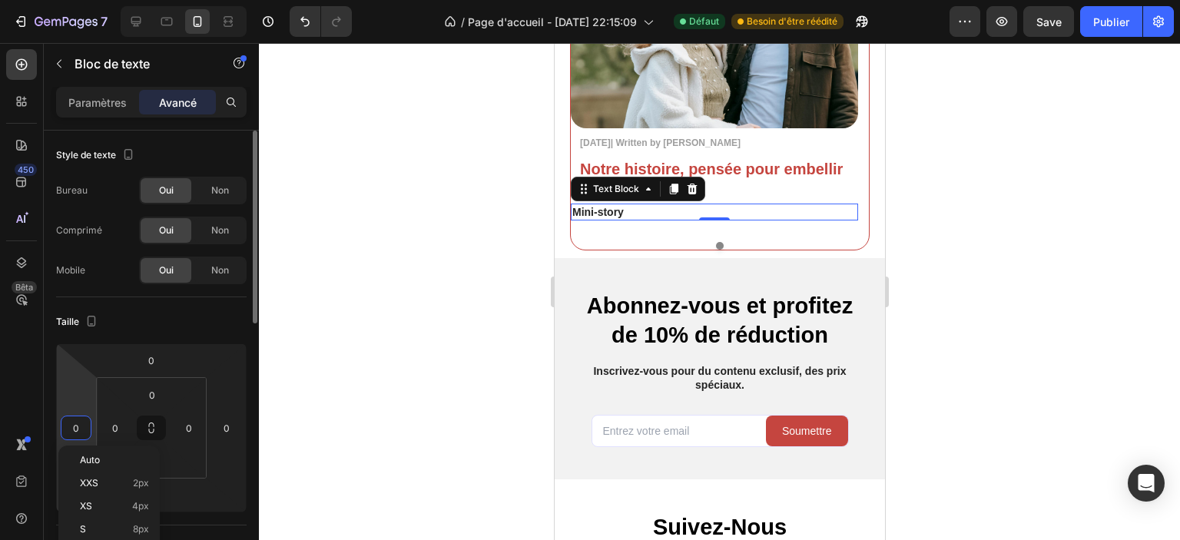
click at [81, 428] on input "0" at bounding box center [76, 427] width 23 height 23
type input "10"
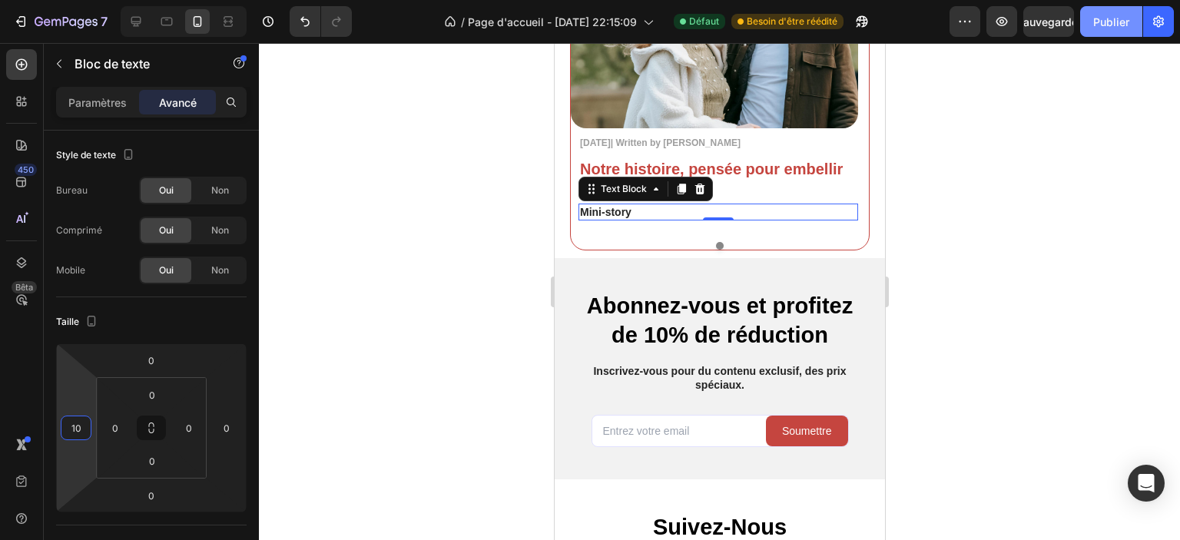
click at [1045, 127] on div at bounding box center [719, 291] width 921 height 497
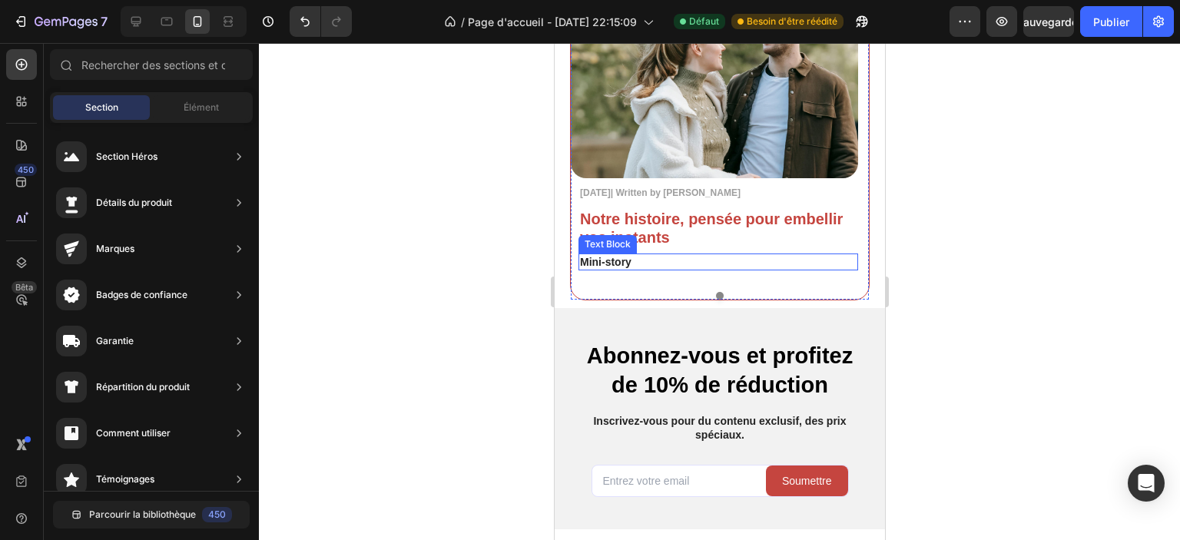
scroll to position [3438, 0]
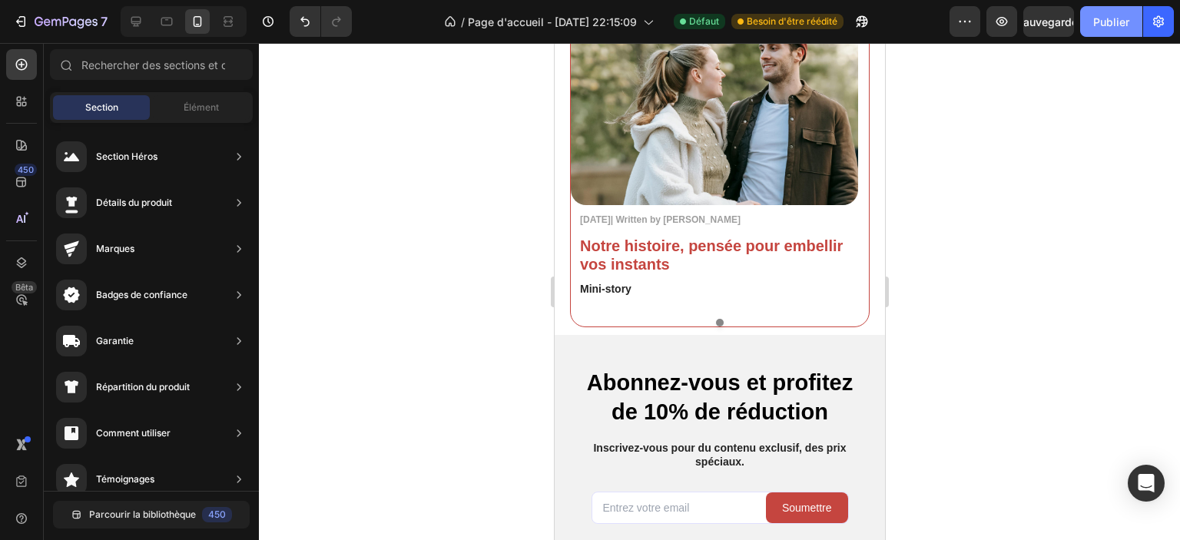
drag, startPoint x: 1112, startPoint y: 20, endPoint x: 1106, endPoint y: 31, distance: 12.7
click at [1112, 20] on font "Publier" at bounding box center [1111, 21] width 36 height 13
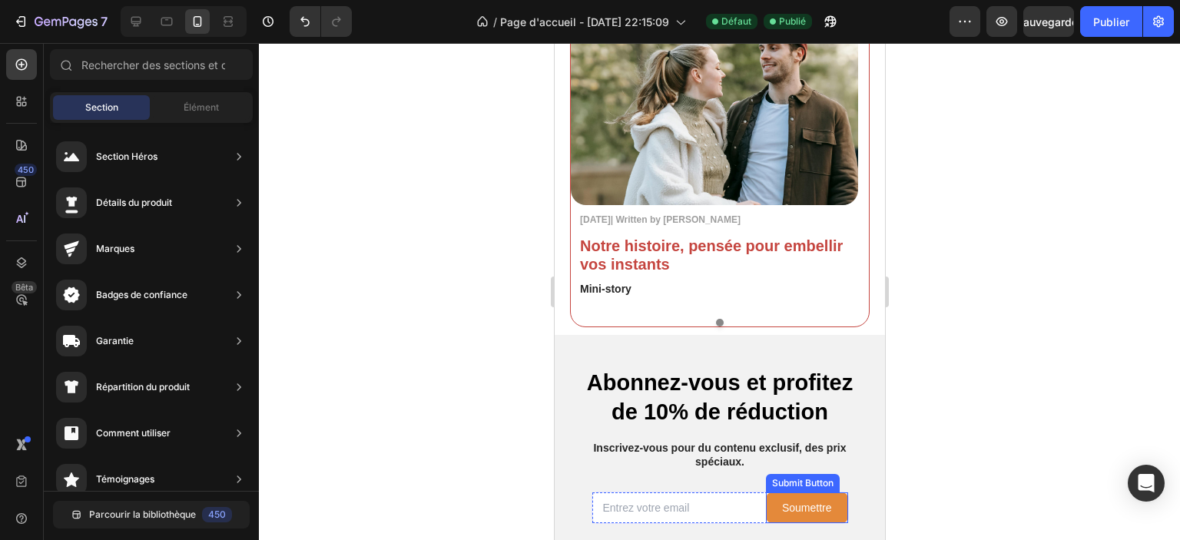
click at [797, 499] on button "Soumettre" at bounding box center [806, 507] width 82 height 31
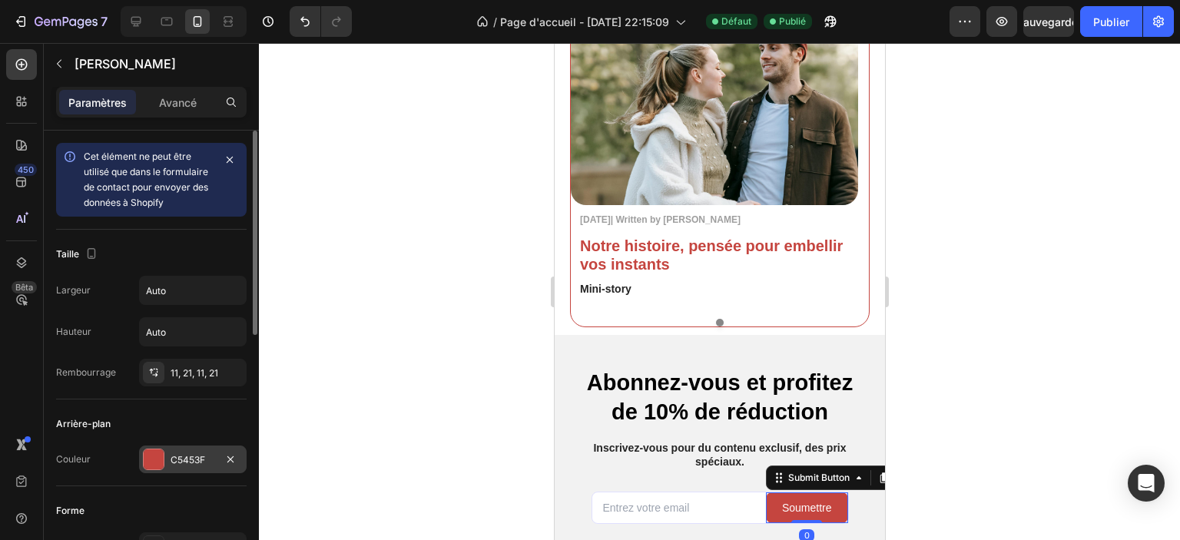
click at [151, 455] on div at bounding box center [154, 459] width 20 height 20
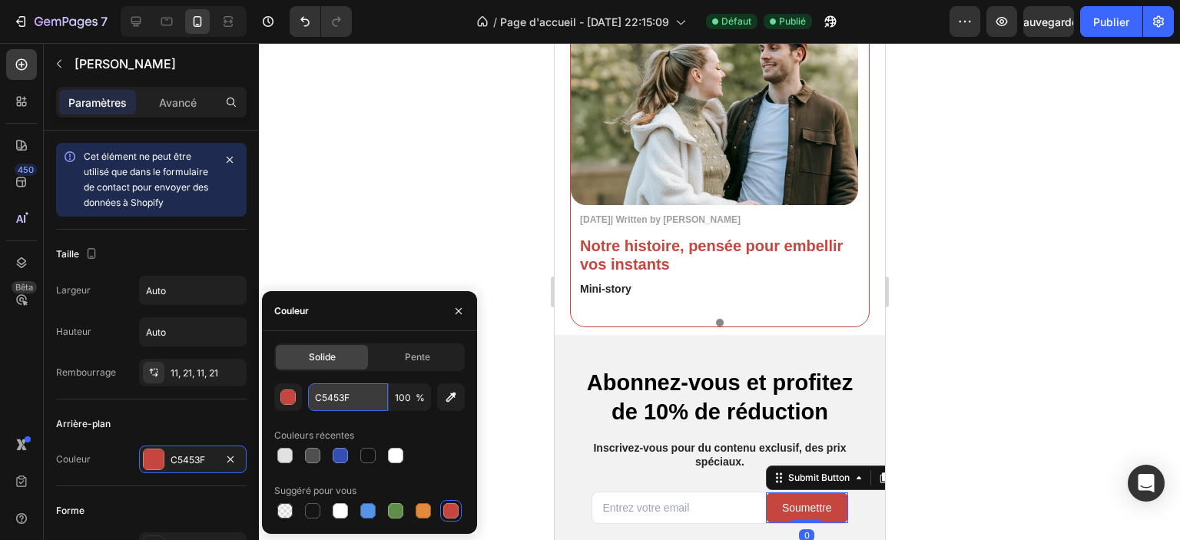
click at [335, 394] on input "C5453F" at bounding box center [348, 397] width 80 height 28
click at [363, 456] on div at bounding box center [367, 455] width 15 height 15
click at [333, 394] on input "121212" at bounding box center [348, 397] width 80 height 28
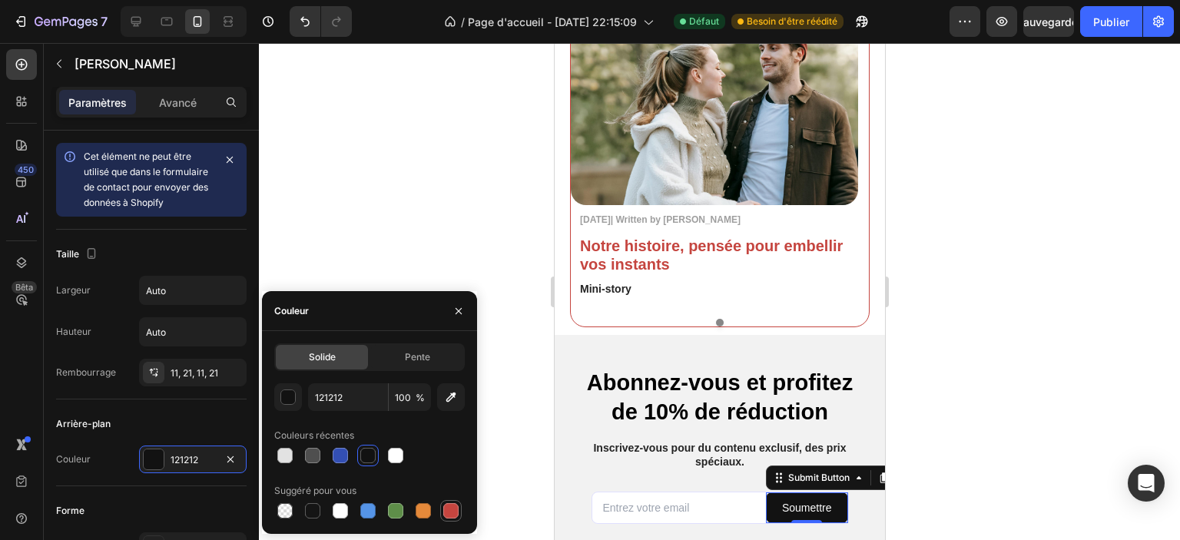
click at [451, 505] on div at bounding box center [450, 510] width 15 height 15
type input "C5453F"
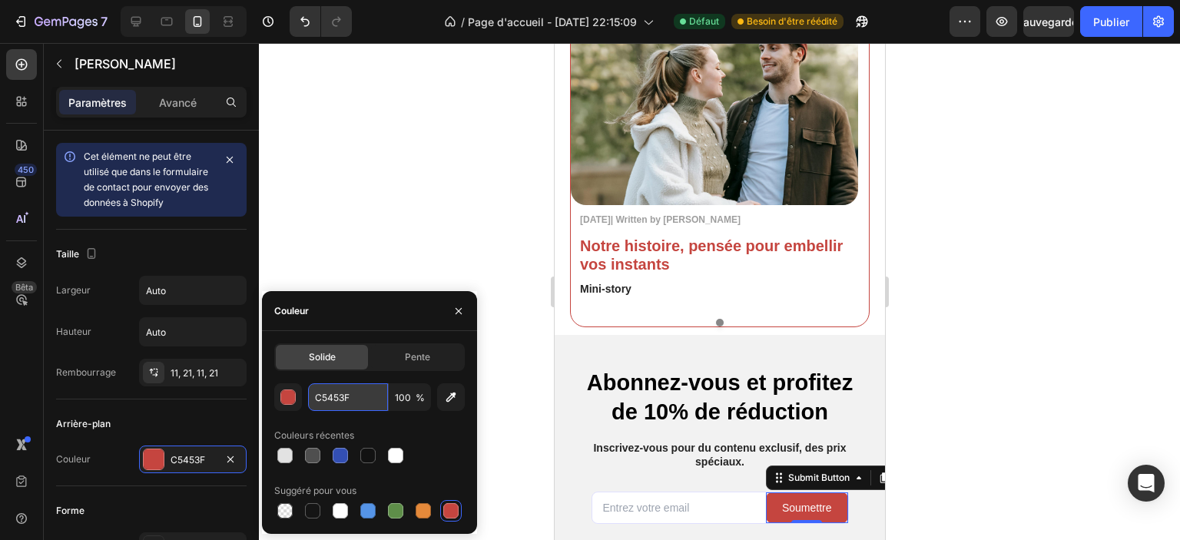
click at [326, 398] on input "C5453F" at bounding box center [348, 397] width 80 height 28
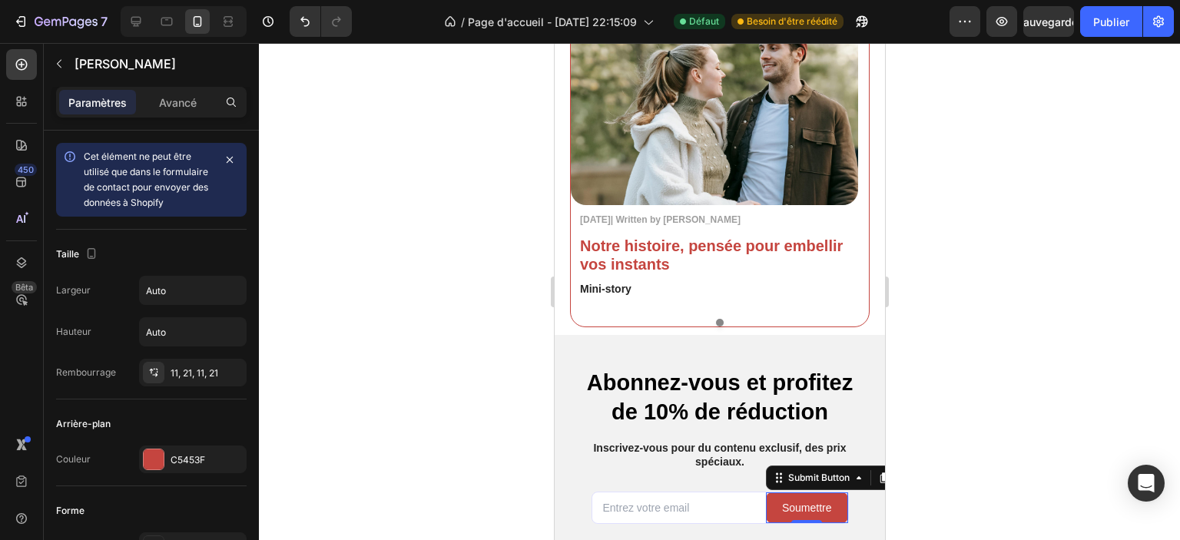
click at [482, 159] on div at bounding box center [719, 291] width 921 height 497
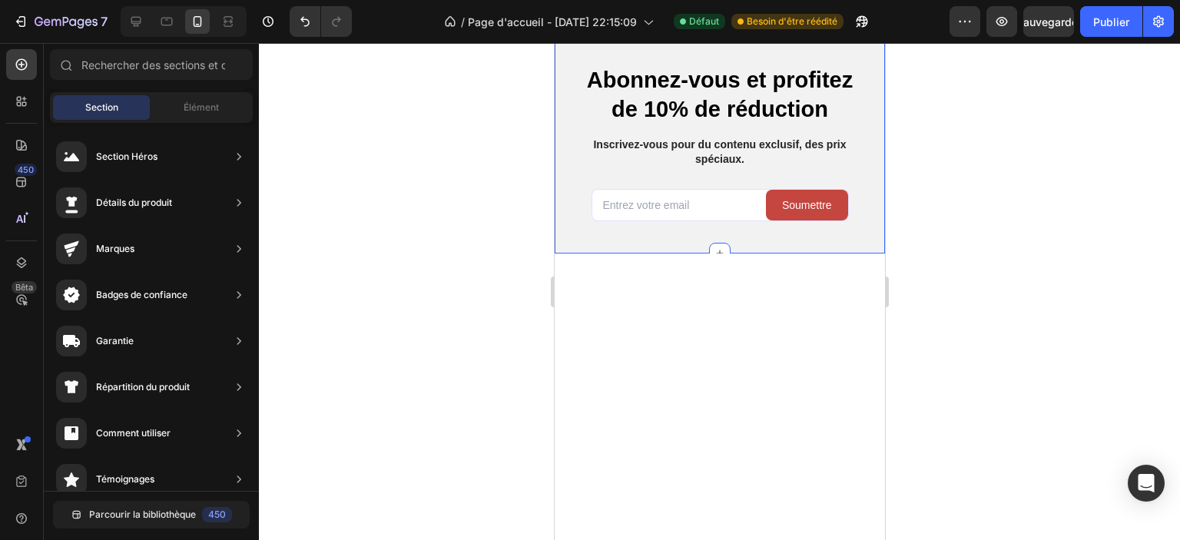
scroll to position [2307, 0]
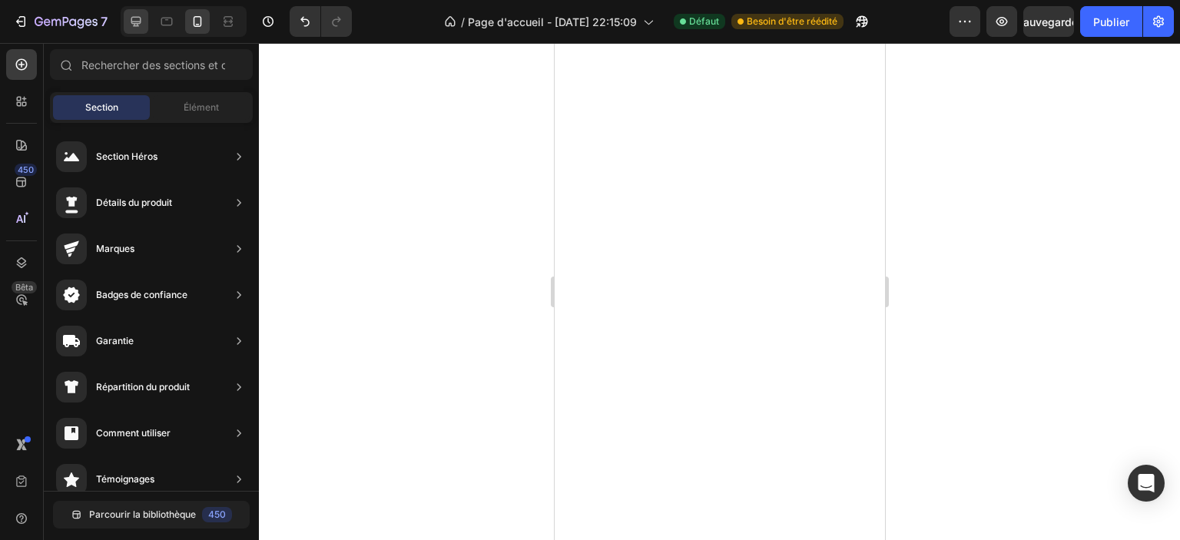
click at [130, 18] on icon at bounding box center [135, 21] width 15 height 15
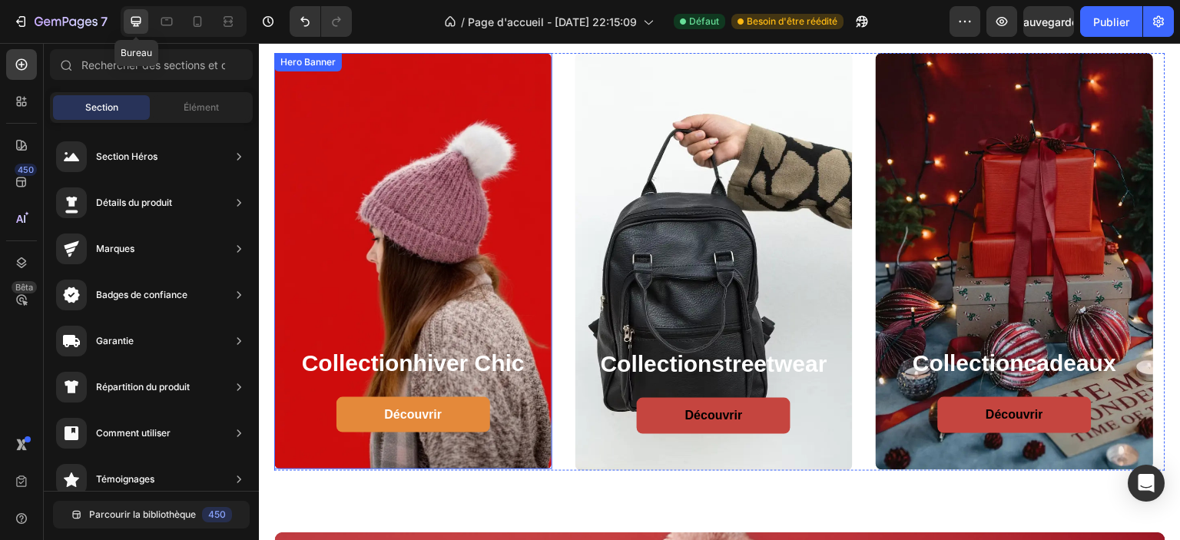
scroll to position [999, 0]
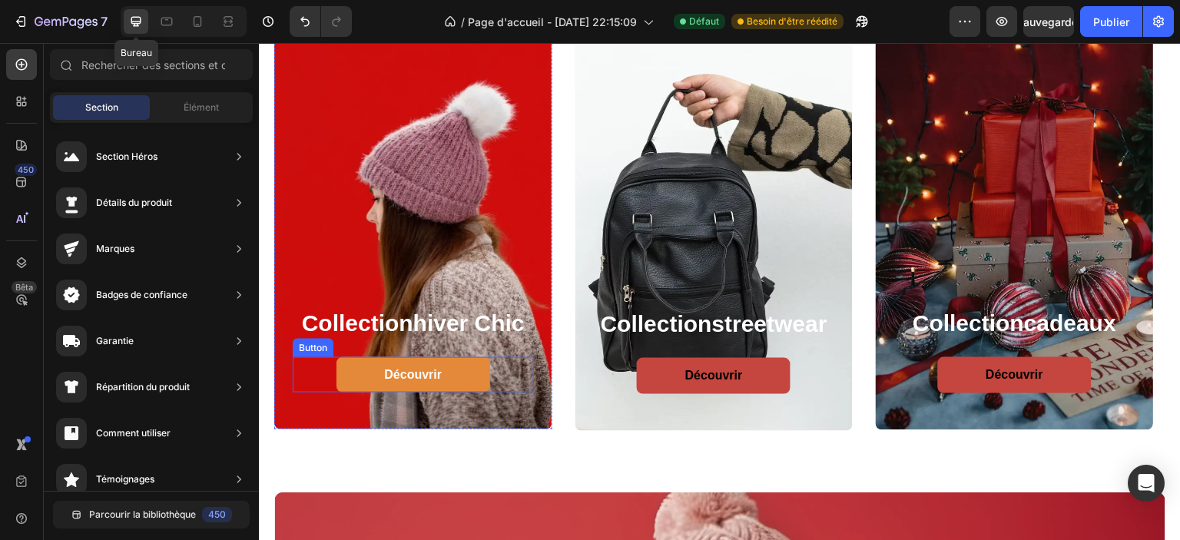
click at [462, 378] on link "Découvrir" at bounding box center [413, 375] width 154 height 36
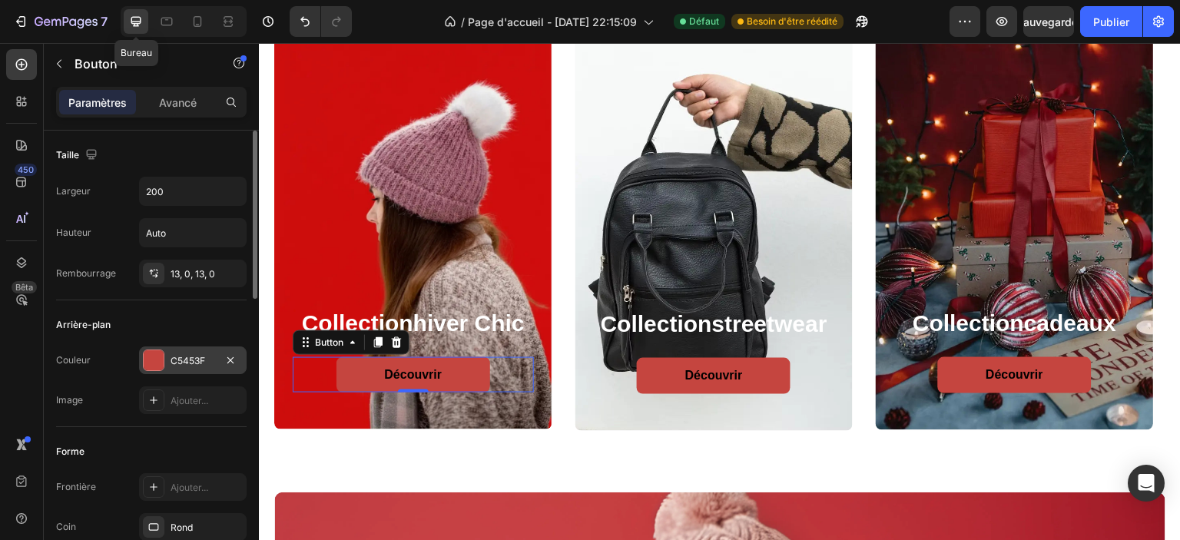
click at [188, 363] on font "C5453F" at bounding box center [188, 361] width 35 height 12
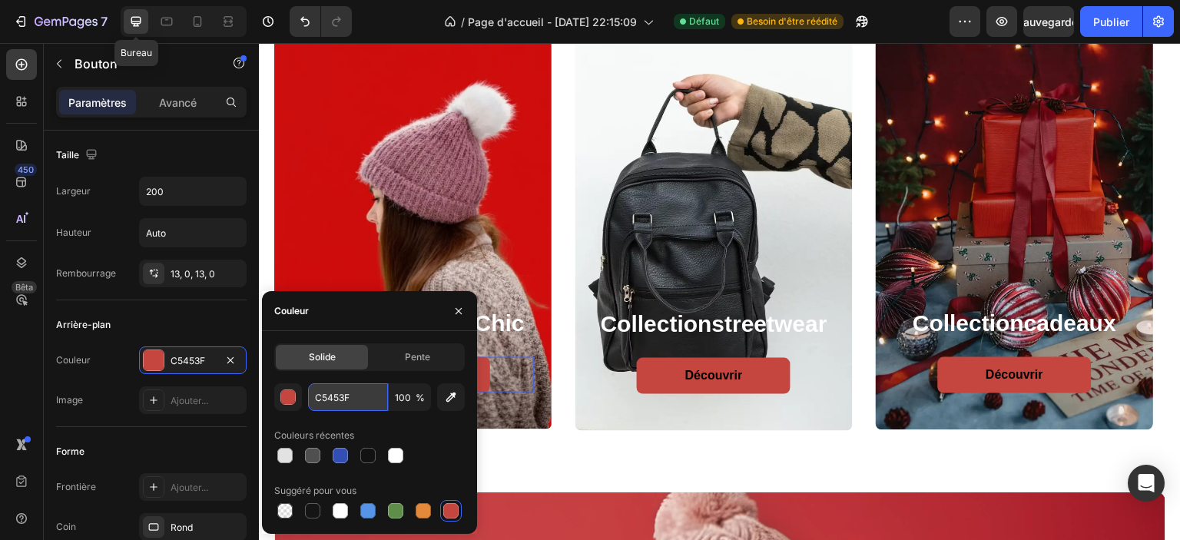
click at [320, 402] on input "C5453F" at bounding box center [348, 397] width 80 height 28
click at [373, 456] on div at bounding box center [367, 455] width 15 height 15
click at [333, 402] on input "121212" at bounding box center [348, 397] width 80 height 28
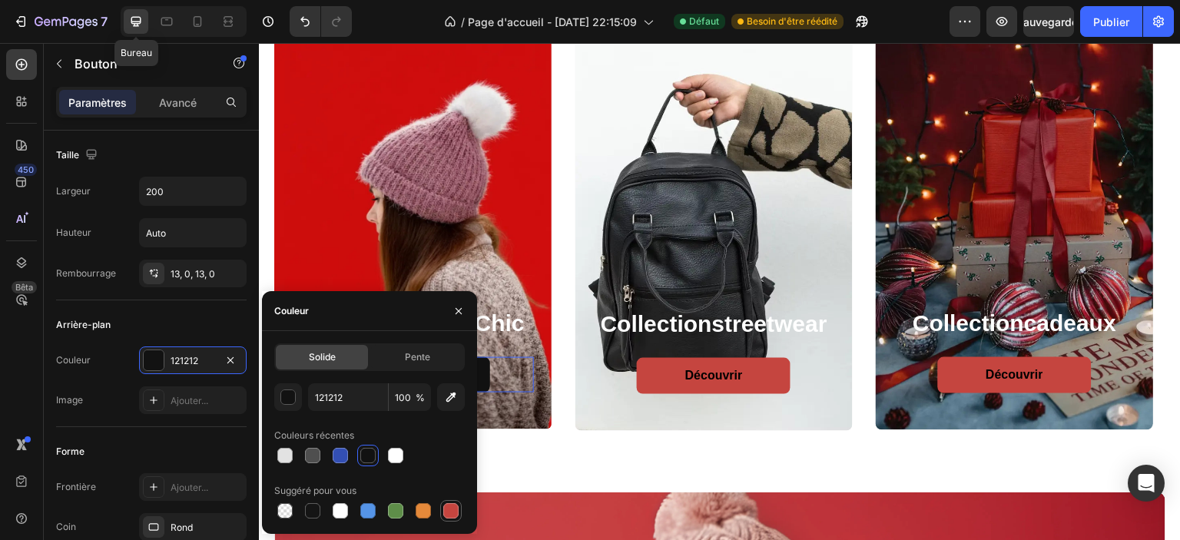
drag, startPoint x: 449, startPoint y: 506, endPoint x: 152, endPoint y: 82, distance: 517.9
click at [449, 506] on div at bounding box center [450, 510] width 15 height 15
type input "C5453F"
click at [334, 393] on input "C5453F" at bounding box center [348, 397] width 80 height 28
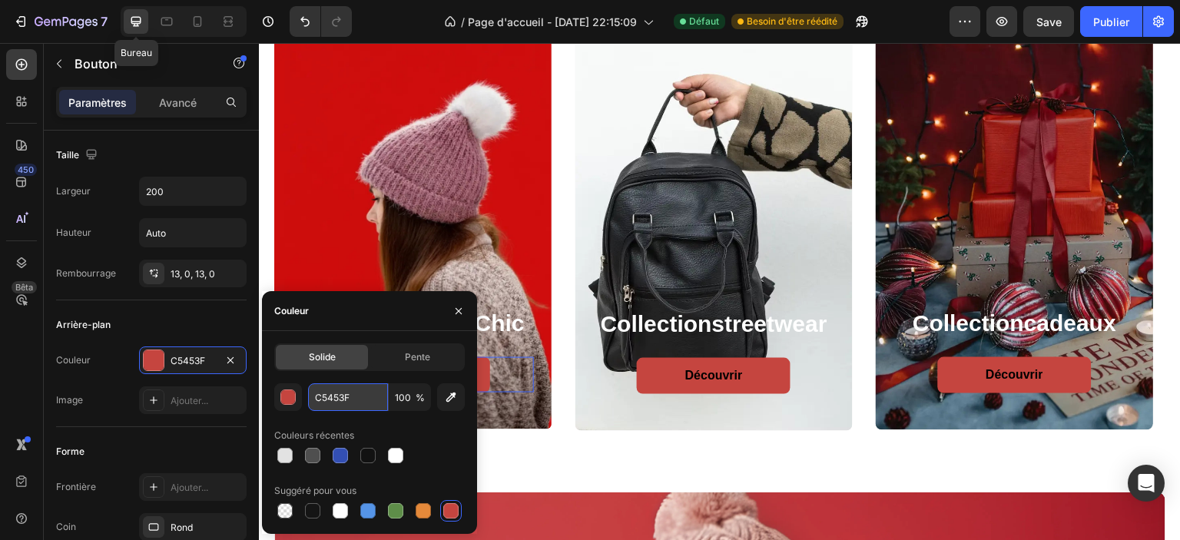
click at [334, 393] on input "C5453F" at bounding box center [348, 397] width 80 height 28
click at [330, 396] on input "C5453F" at bounding box center [348, 397] width 80 height 28
click at [326, 396] on input "C5453F" at bounding box center [348, 397] width 80 height 28
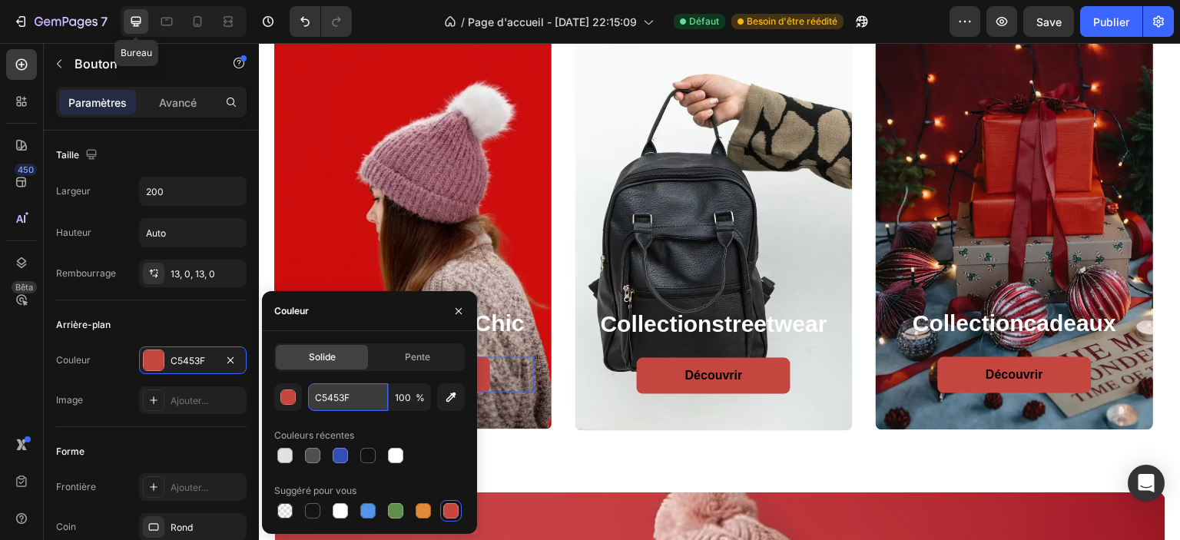
click at [326, 396] on input "C5453F" at bounding box center [348, 397] width 80 height 28
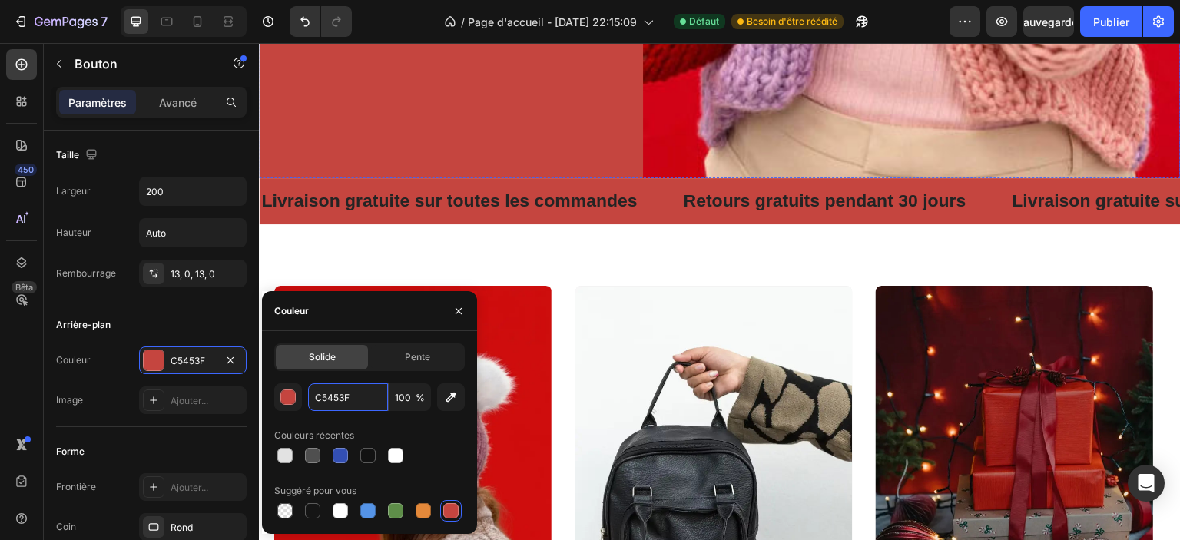
scroll to position [538, 0]
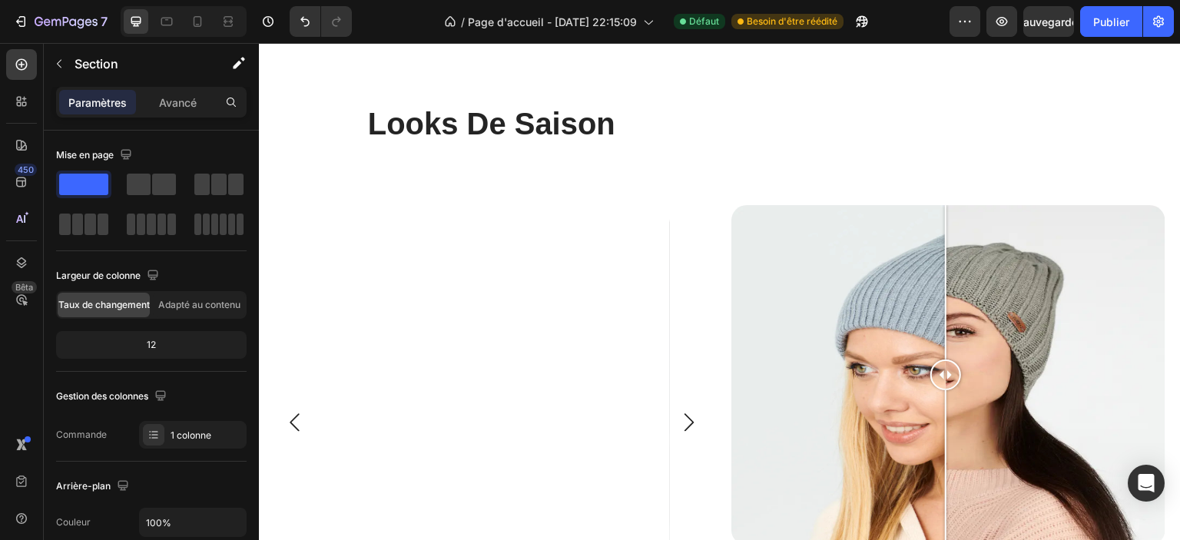
scroll to position [2074, 0]
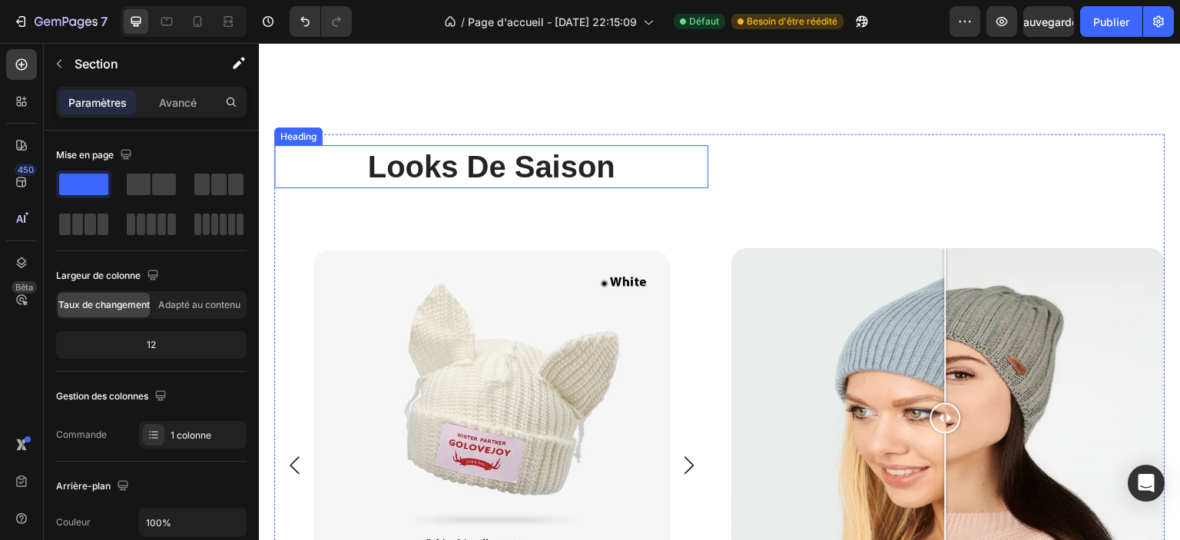
click at [534, 165] on h2 "looks de saison" at bounding box center [491, 166] width 434 height 43
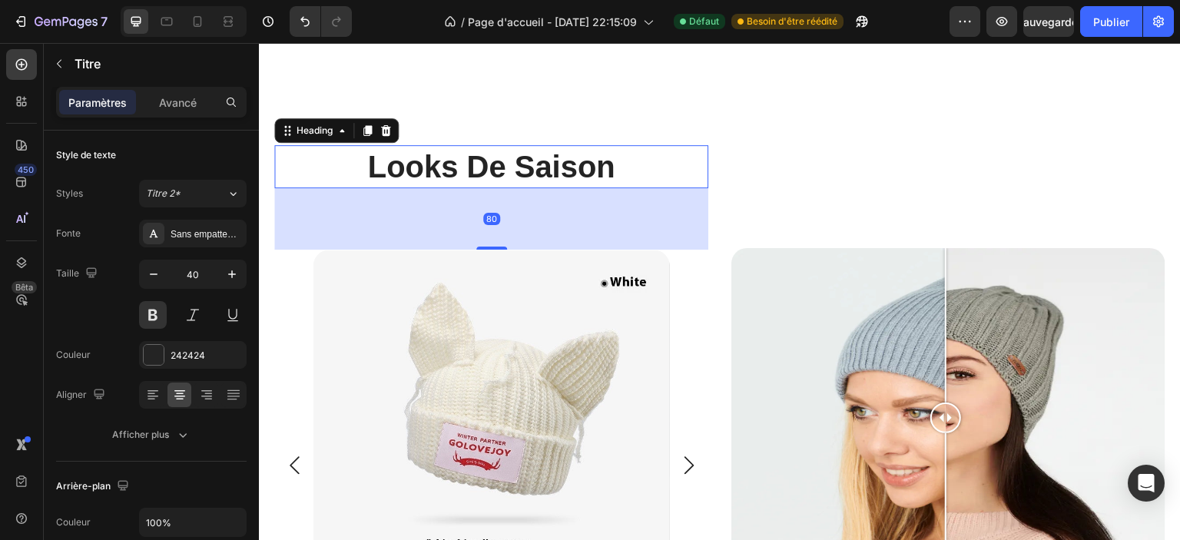
click at [535, 151] on h2 "looks de saison" at bounding box center [491, 166] width 434 height 43
drag, startPoint x: 535, startPoint y: 151, endPoint x: 518, endPoint y: 61, distance: 92.4
click at [535, 151] on p "looks de saison" at bounding box center [491, 167] width 431 height 40
click at [200, 24] on icon at bounding box center [198, 21] width 8 height 11
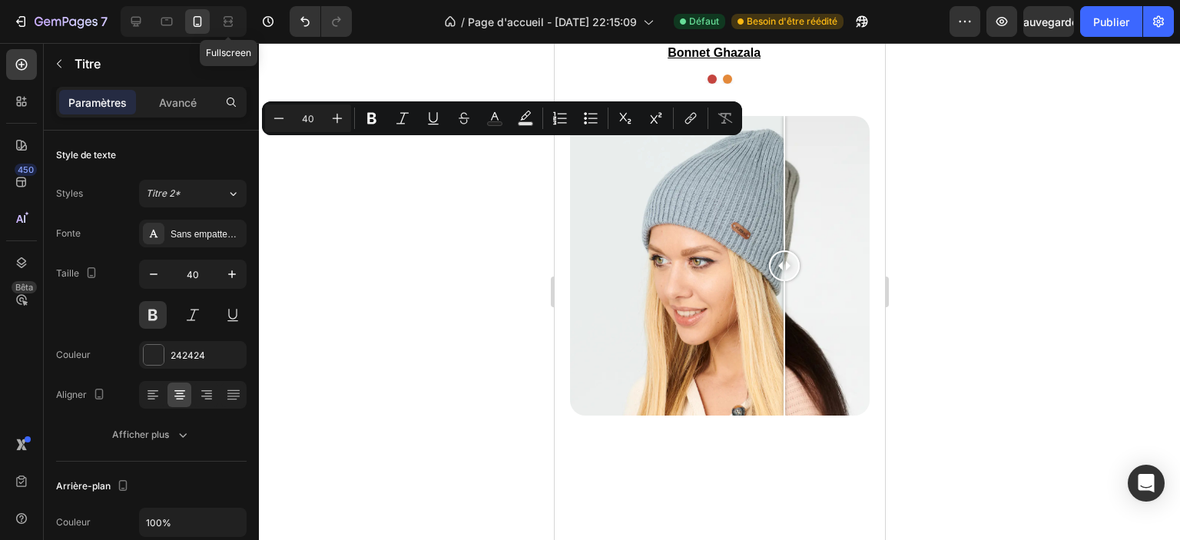
type input "29"
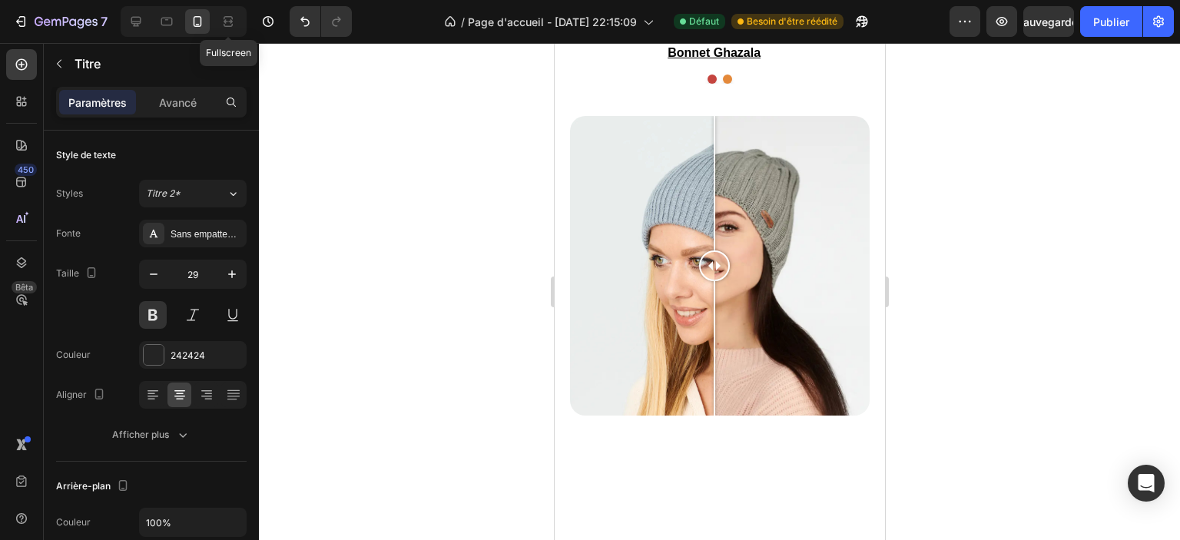
scroll to position [1619, 0]
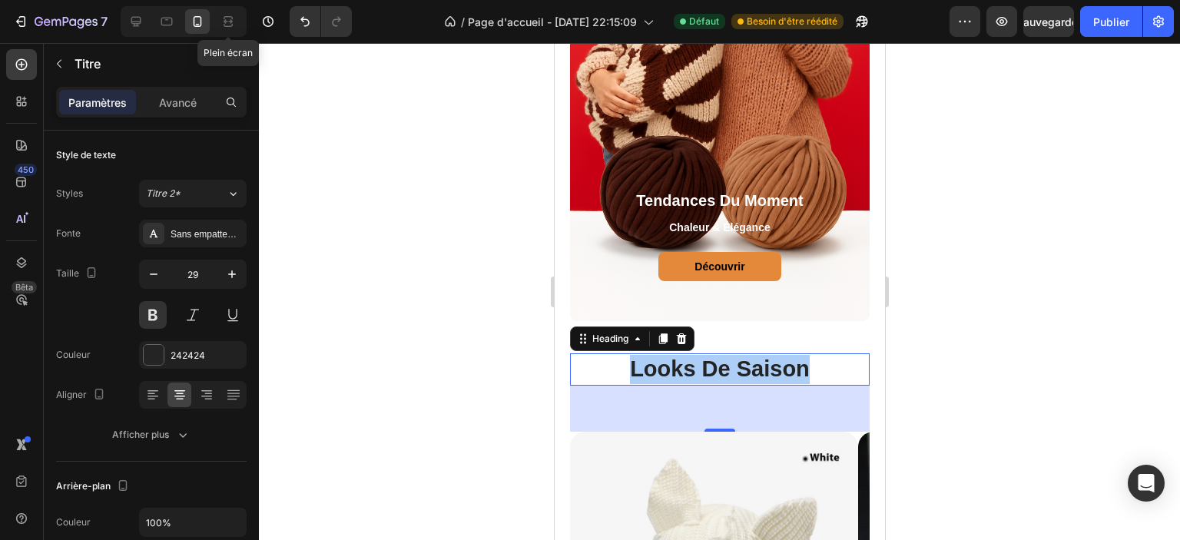
click at [936, 294] on div at bounding box center [719, 291] width 921 height 497
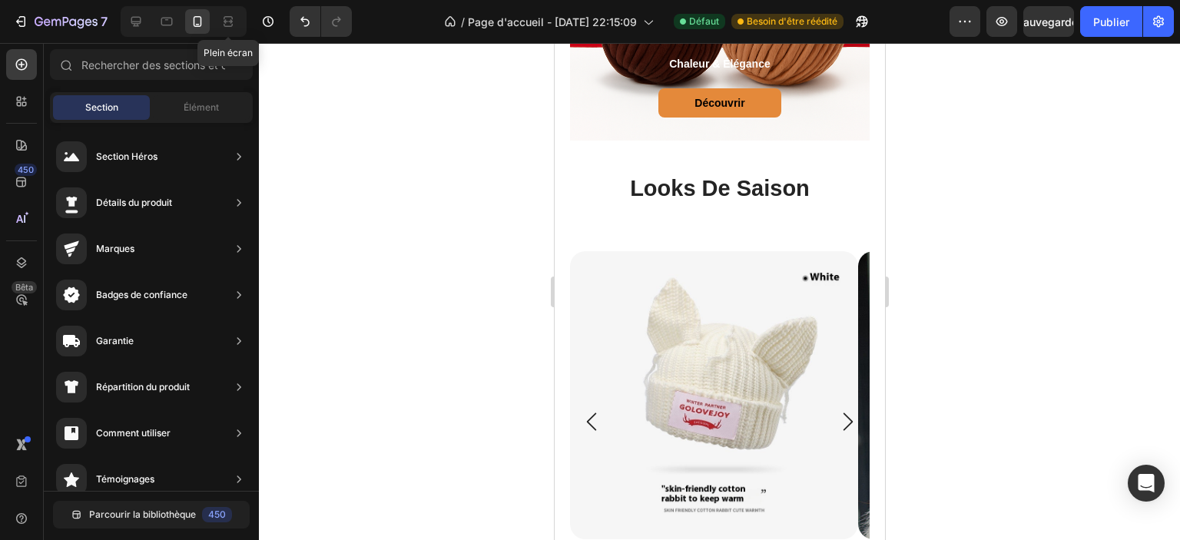
scroll to position [1773, 0]
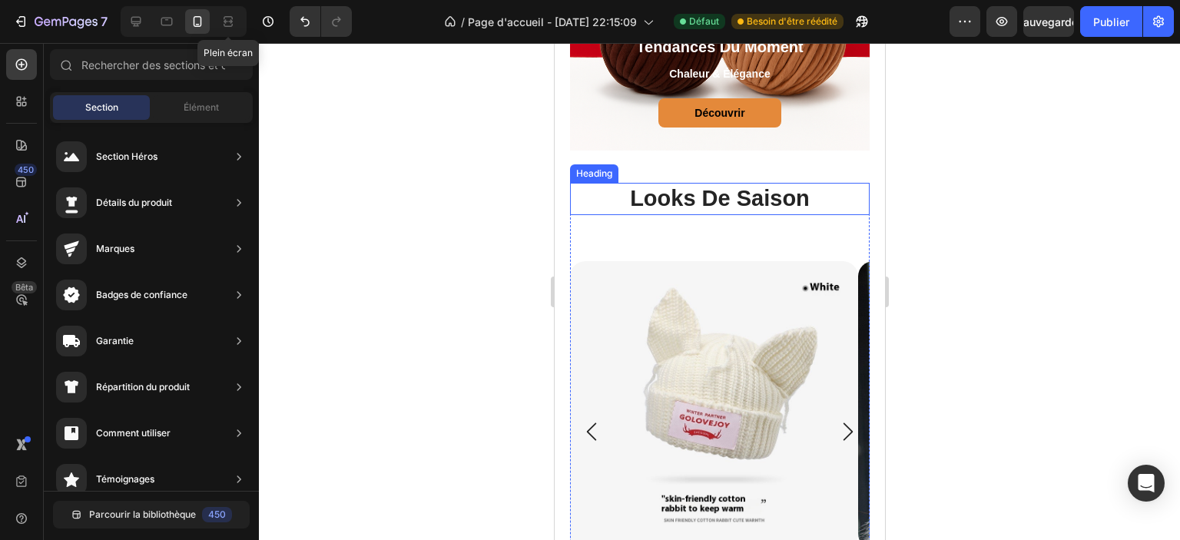
click at [752, 199] on h2 "looks de saison" at bounding box center [719, 199] width 300 height 32
click at [752, 198] on h2 "looks de saison" at bounding box center [719, 199] width 300 height 32
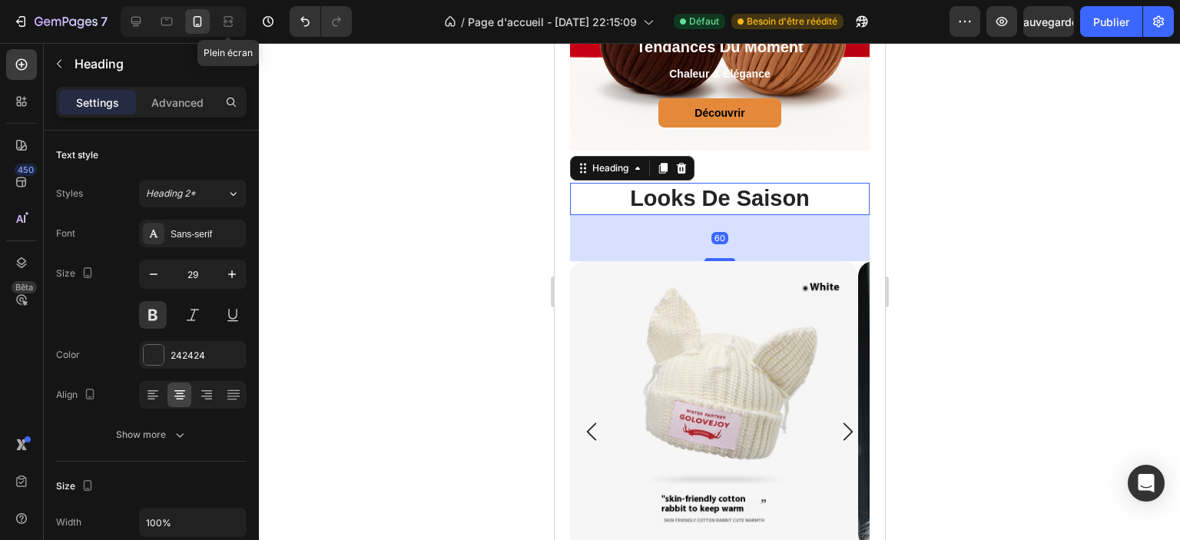
click at [752, 198] on p "looks de saison" at bounding box center [719, 198] width 297 height 29
click at [747, 194] on p "looks de saison" at bounding box center [719, 198] width 297 height 29
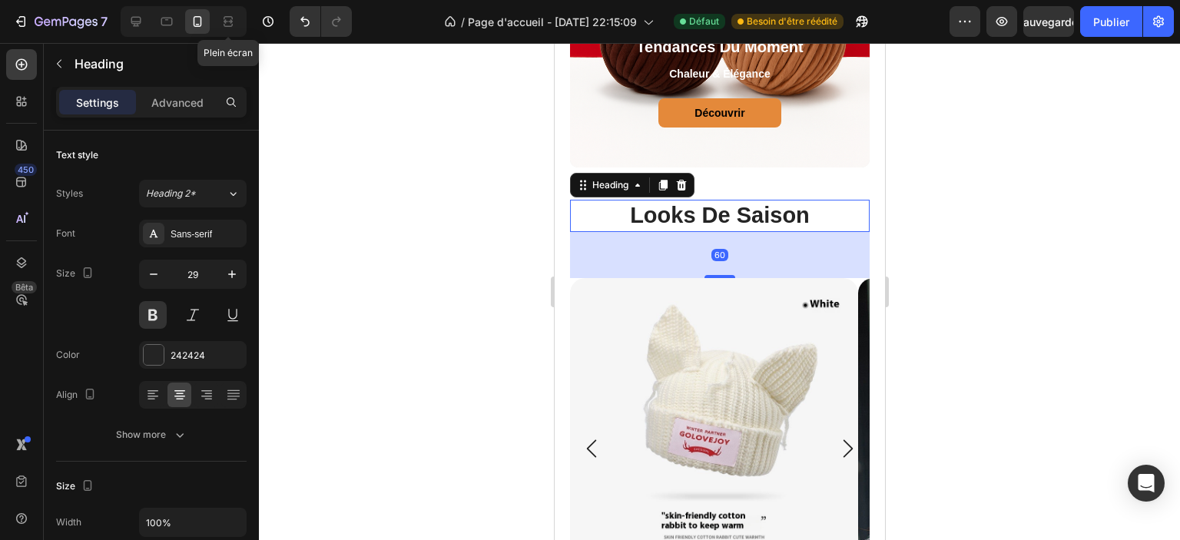
click at [747, 201] on p "looks de saison" at bounding box center [719, 215] width 297 height 29
click at [735, 200] on h2 "Rich Text Editor. Editing area: main" at bounding box center [719, 216] width 300 height 32
click at [1003, 138] on div at bounding box center [719, 291] width 921 height 497
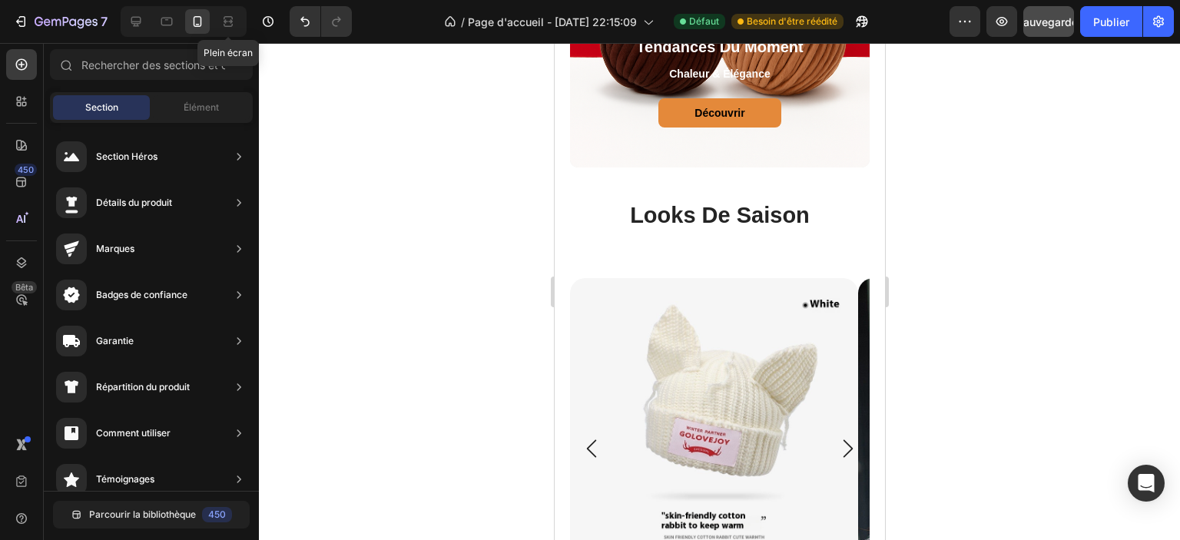
click at [1051, 28] on div "Sauvegarder" at bounding box center [1048, 22] width 65 height 16
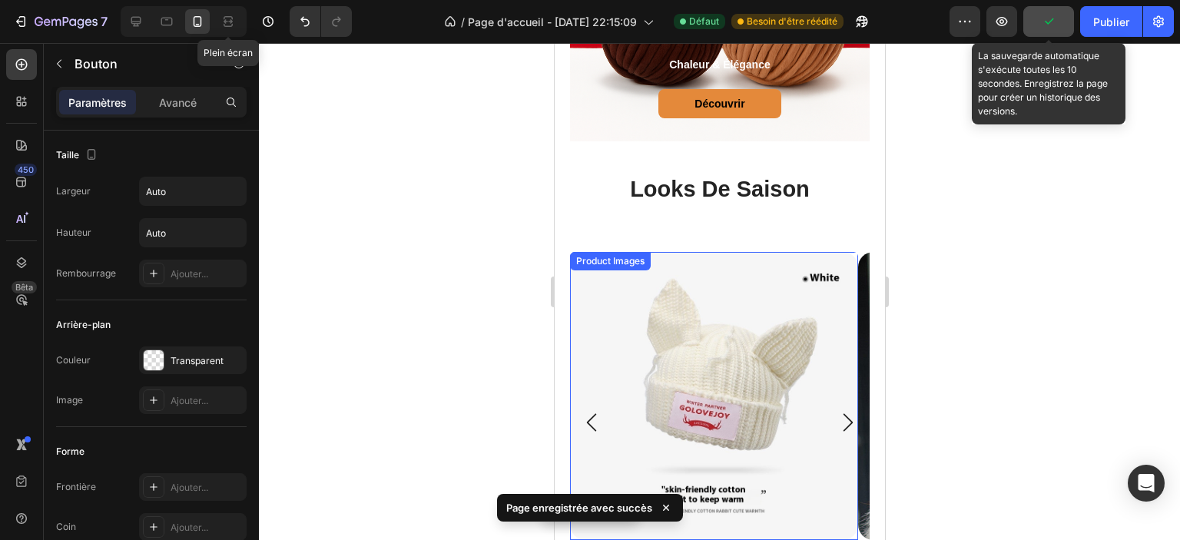
scroll to position [1744, 0]
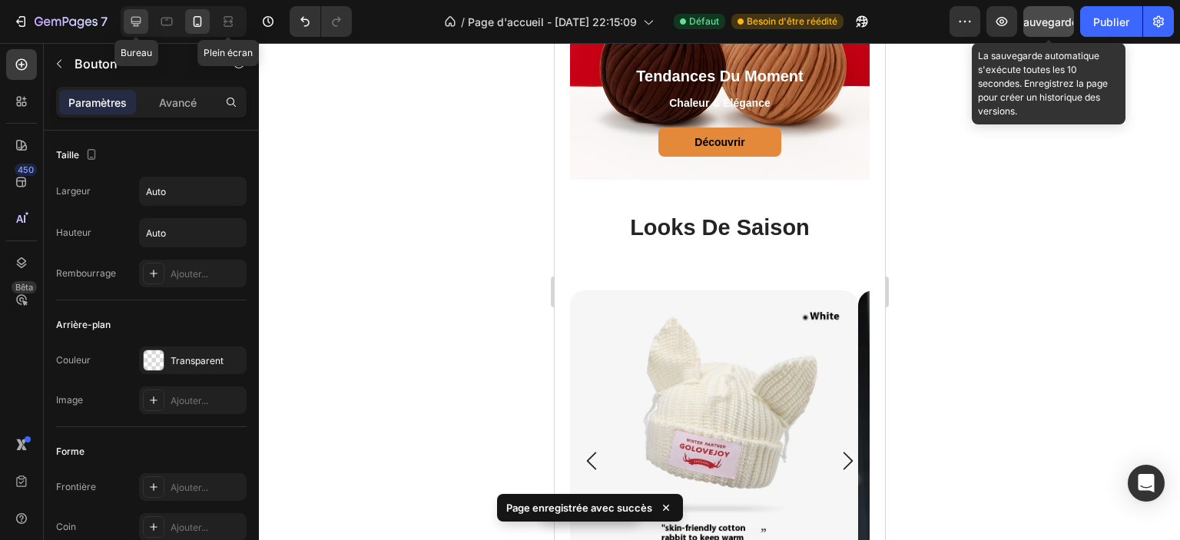
click at [134, 18] on icon at bounding box center [135, 21] width 15 height 15
type input "21"
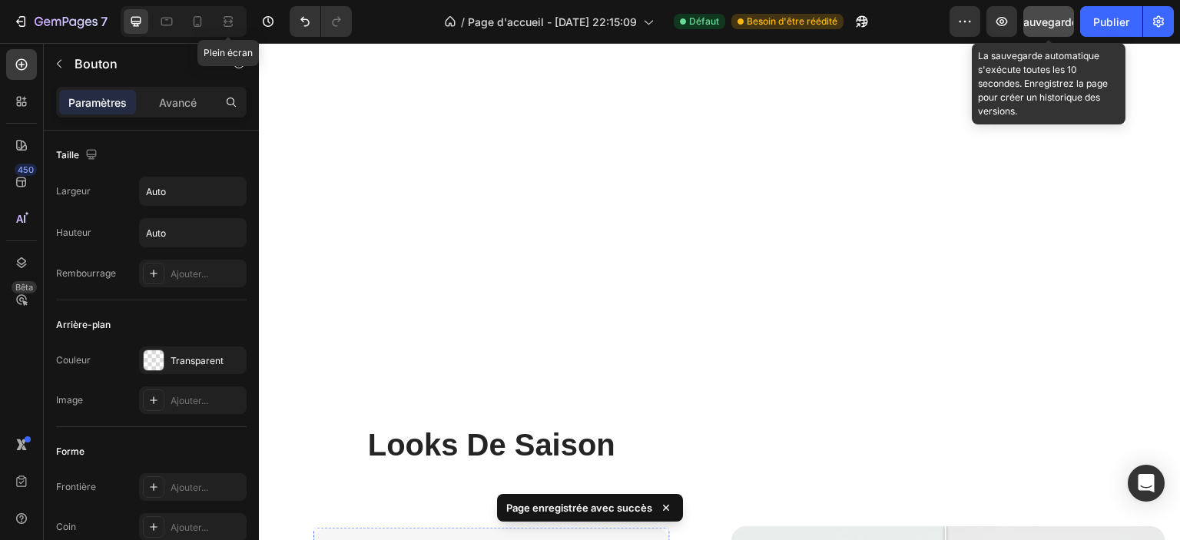
scroll to position [2490, 0]
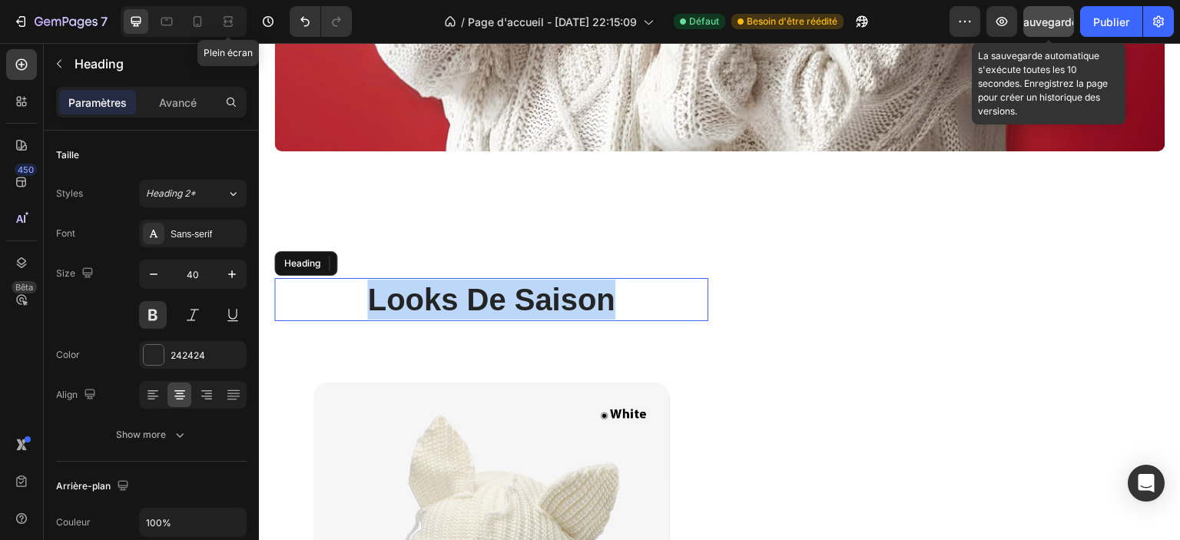
click at [476, 304] on p "looks de saison" at bounding box center [491, 300] width 431 height 40
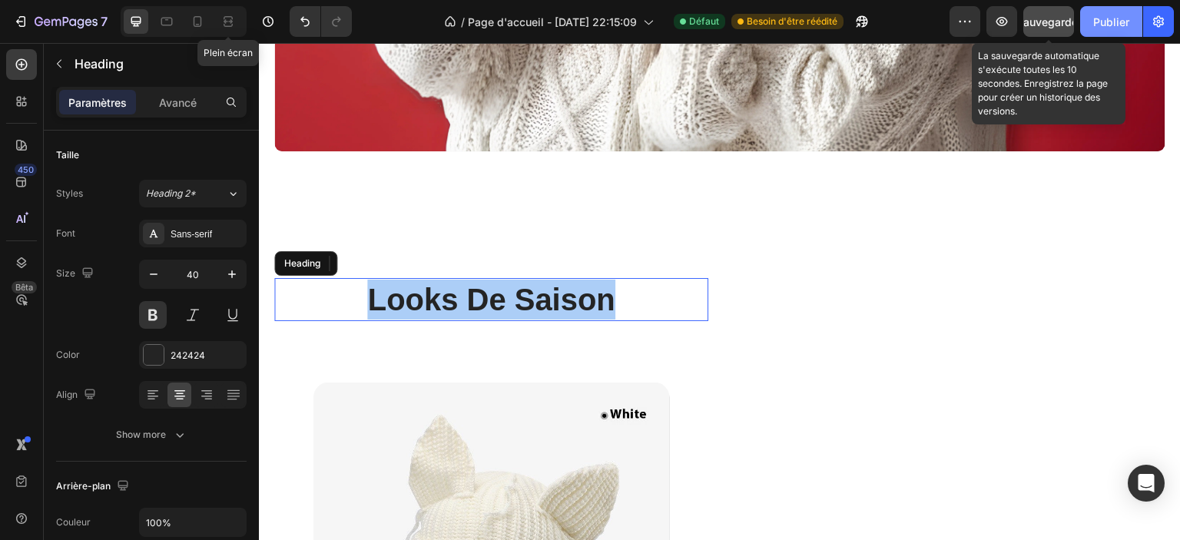
click at [1059, 21] on font "Sauvegarder" at bounding box center [1048, 21] width 65 height 13
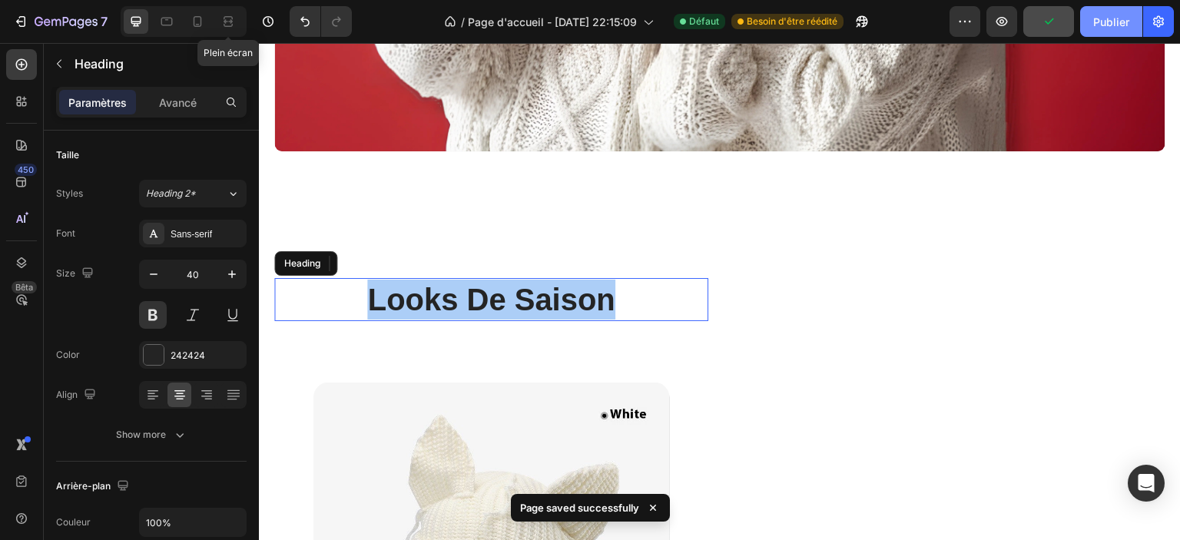
click at [1091, 23] on button "Publier" at bounding box center [1111, 21] width 62 height 31
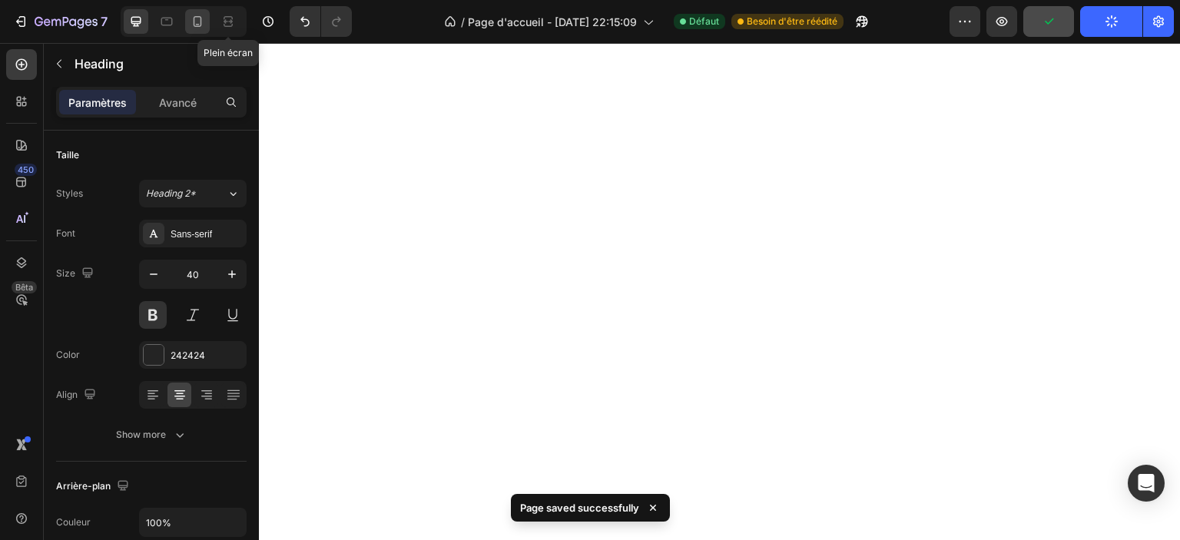
click at [194, 25] on icon at bounding box center [198, 21] width 8 height 11
drag, startPoint x: 134, startPoint y: 15, endPoint x: 533, endPoint y: 136, distance: 416.8
click at [134, 15] on icon at bounding box center [135, 21] width 15 height 15
type input "40"
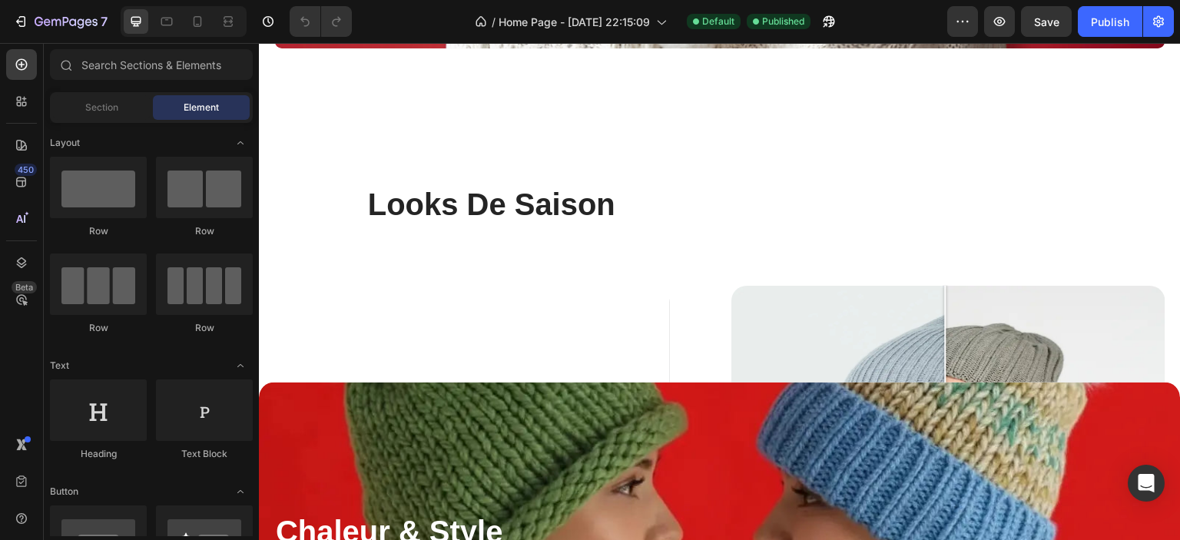
scroll to position [2074, 0]
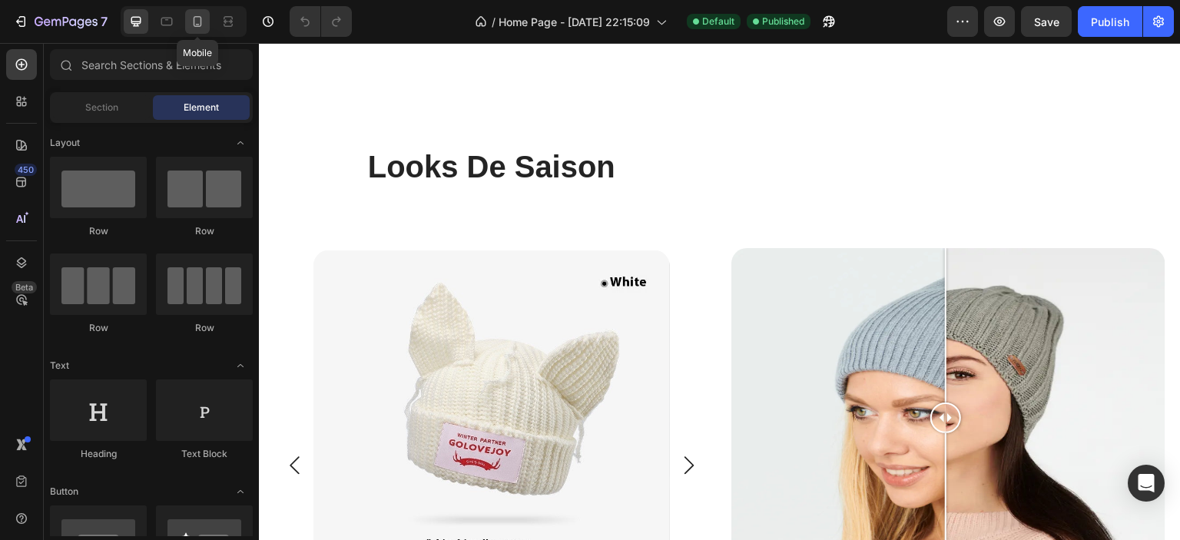
click at [192, 24] on icon at bounding box center [197, 21] width 15 height 15
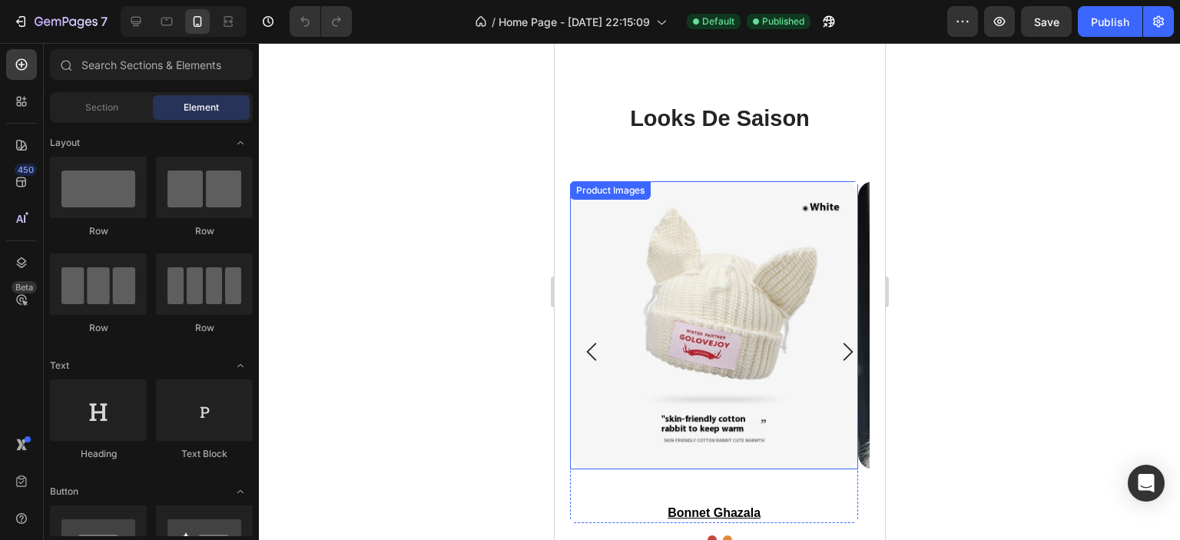
scroll to position [1712, 0]
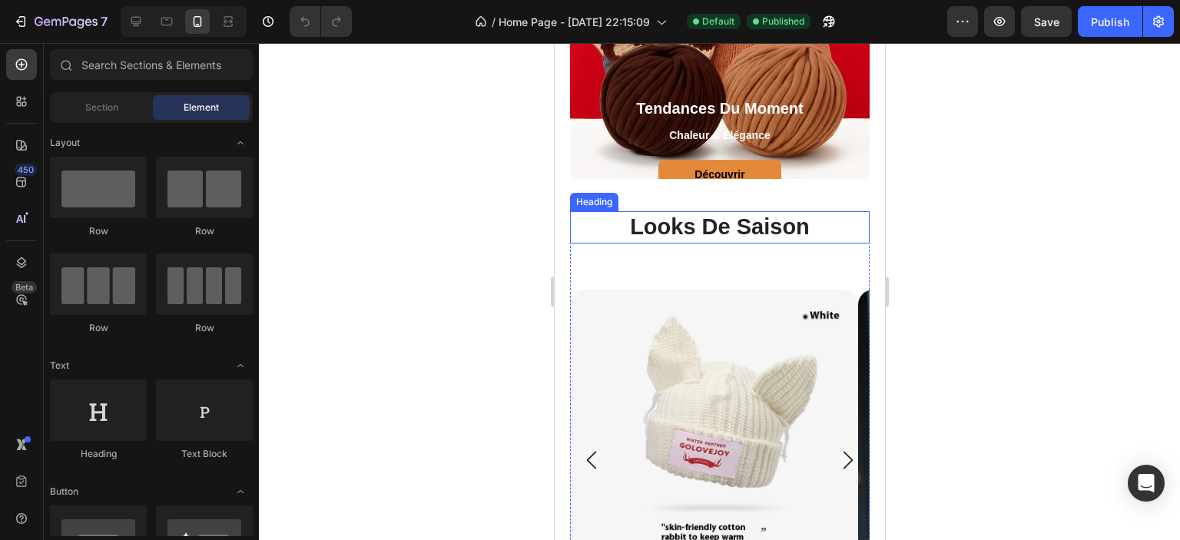
click at [741, 230] on h2 "looks de saison" at bounding box center [719, 227] width 300 height 32
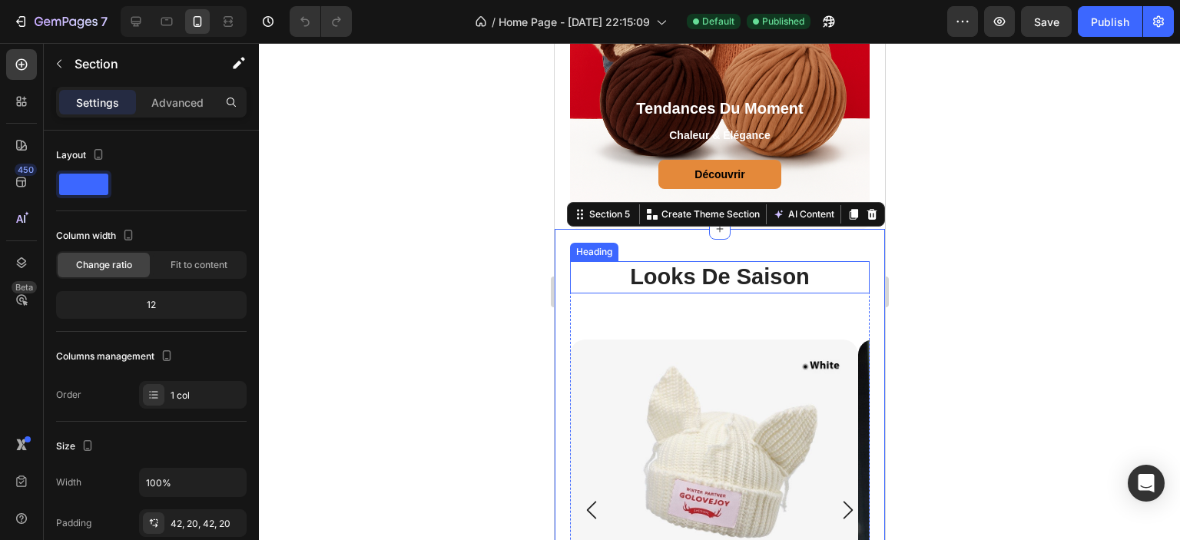
click at [782, 261] on h2 "looks de saison" at bounding box center [719, 277] width 300 height 32
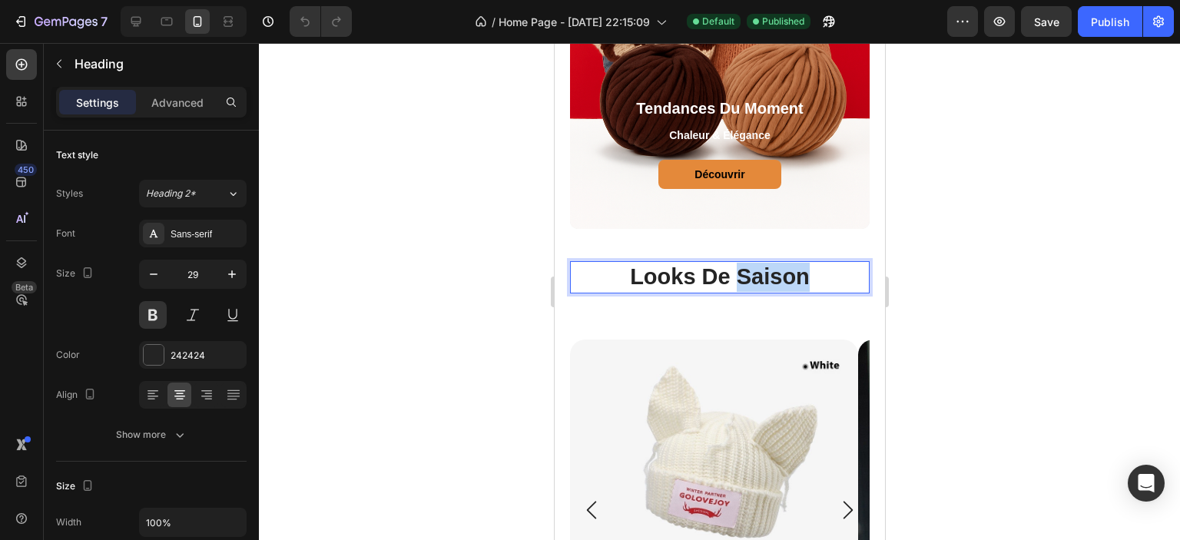
click at [782, 263] on p "looks de saison" at bounding box center [719, 277] width 297 height 29
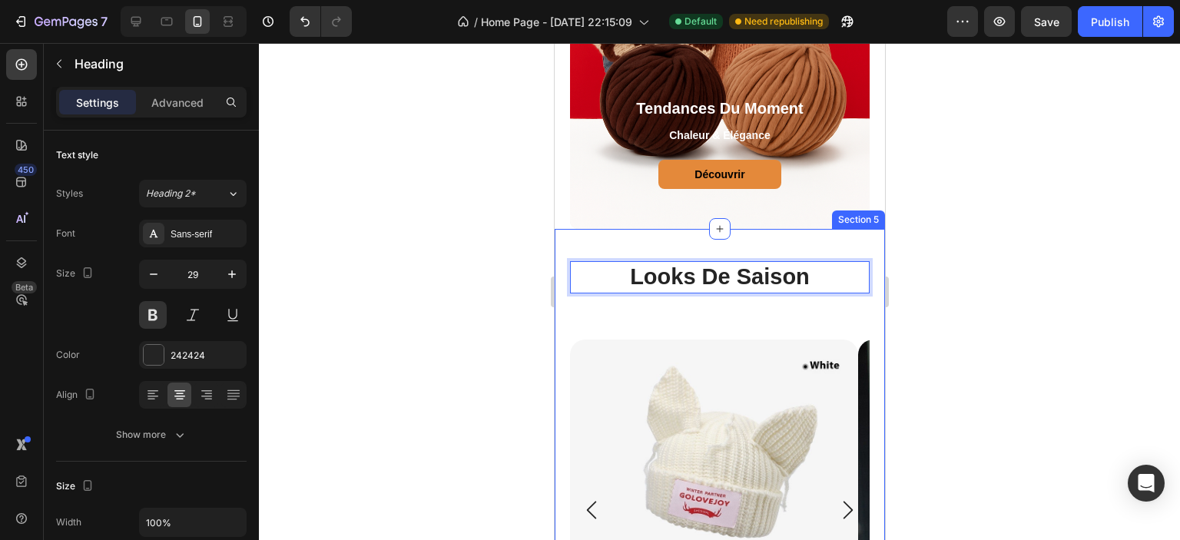
click at [996, 229] on div at bounding box center [719, 291] width 921 height 497
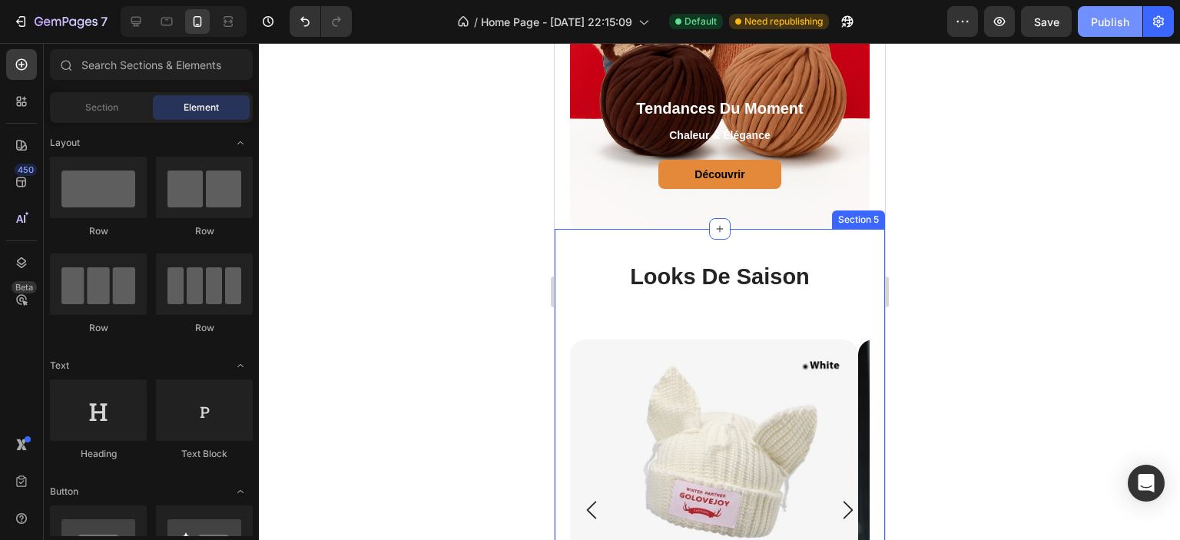
click at [1103, 26] on div "Publish" at bounding box center [1110, 22] width 38 height 16
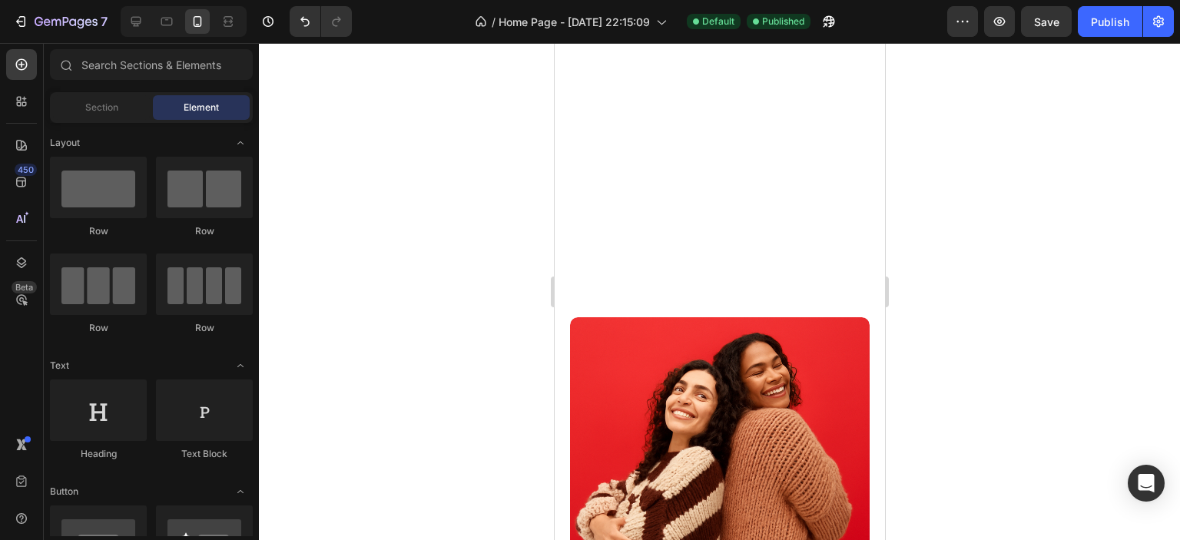
scroll to position [1020, 0]
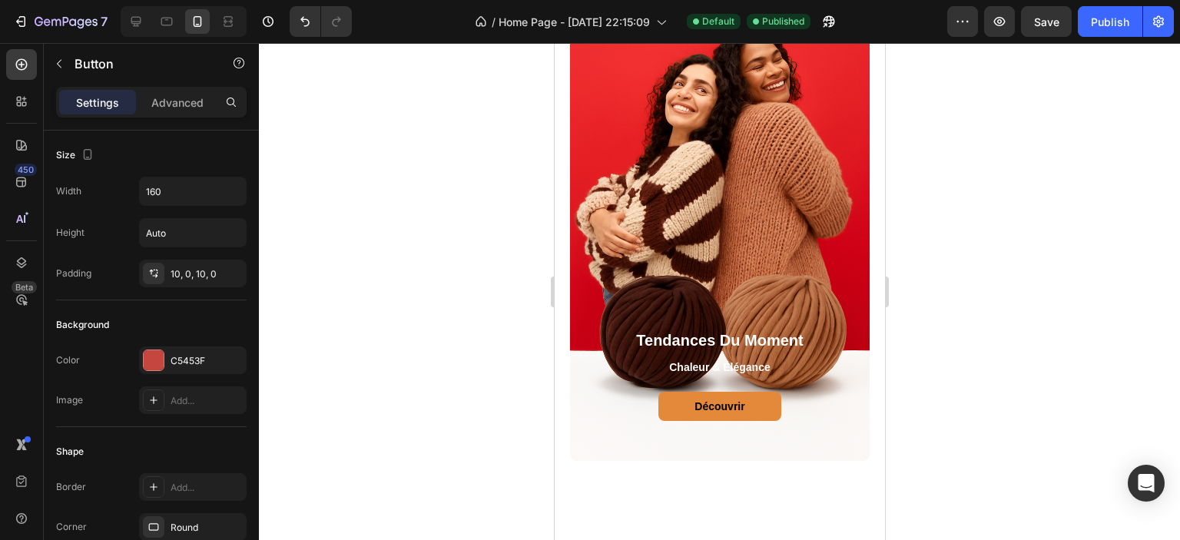
click at [966, 316] on div at bounding box center [719, 291] width 921 height 497
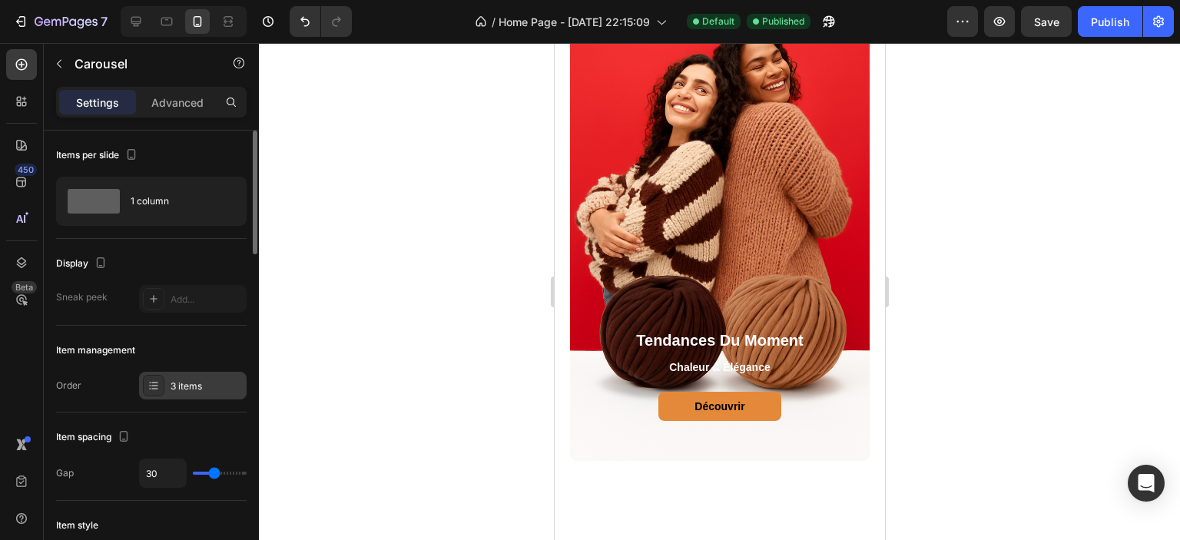
click at [197, 387] on div "3 items" at bounding box center [207, 386] width 72 height 14
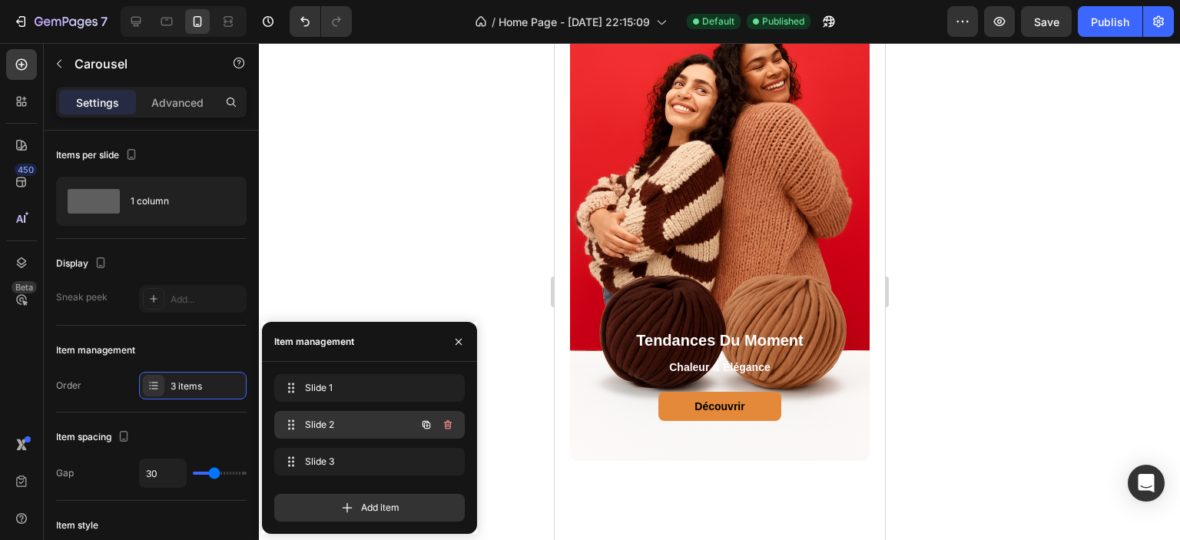
click at [351, 423] on span "Slide 2" at bounding box center [348, 425] width 87 height 14
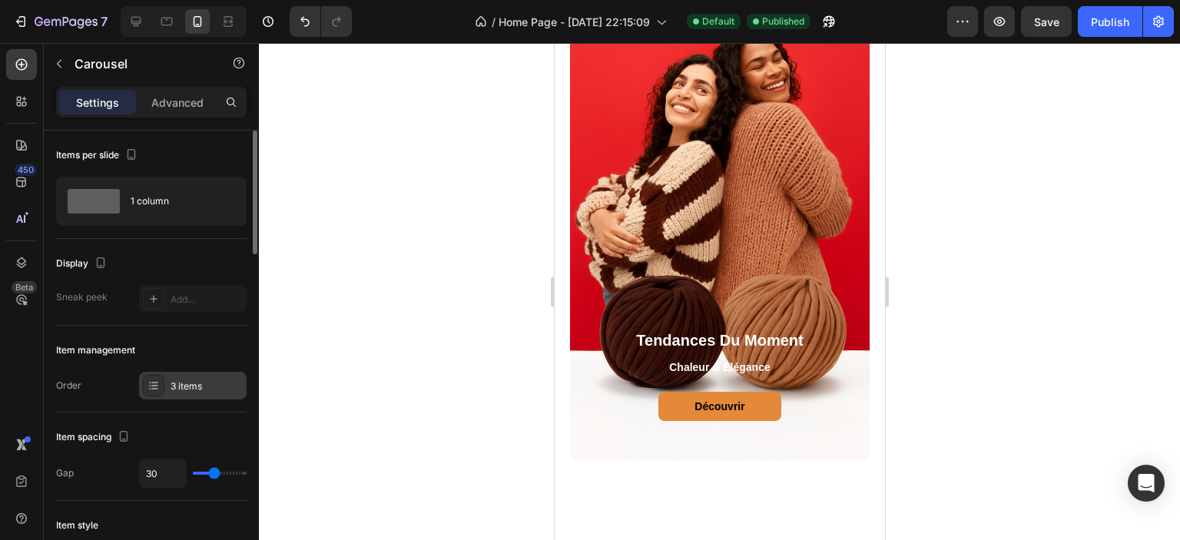
click at [189, 377] on div "3 items" at bounding box center [193, 386] width 108 height 28
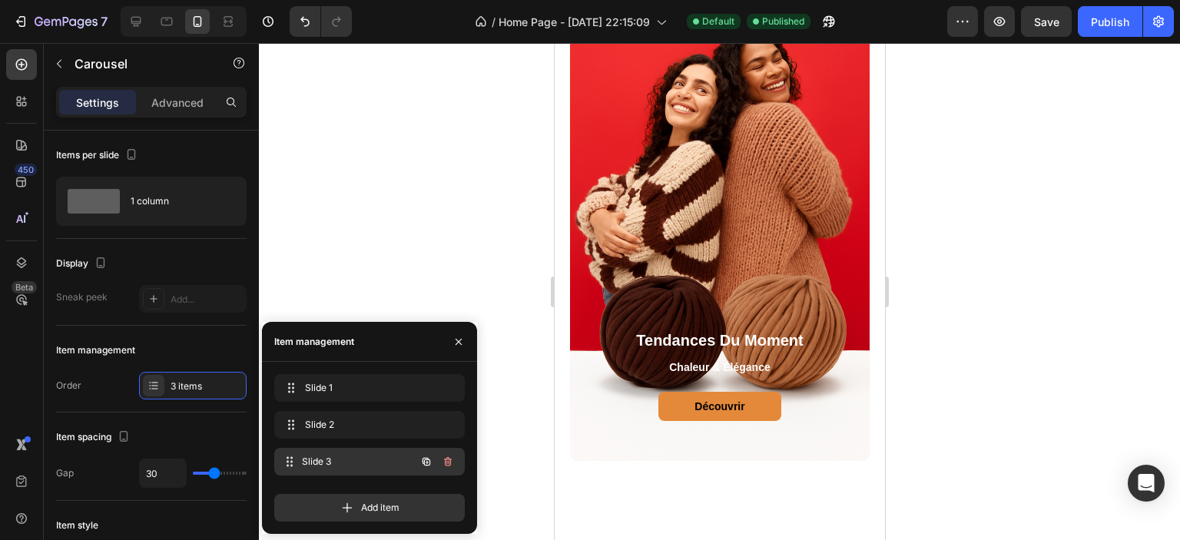
click at [347, 461] on span "Slide 3" at bounding box center [359, 462] width 114 height 14
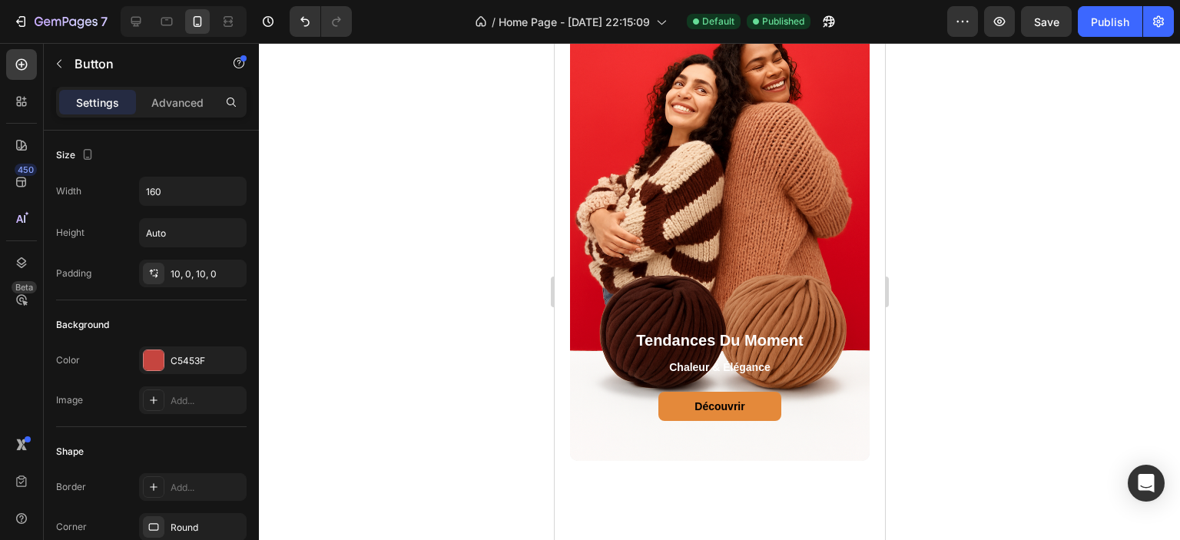
click at [1001, 355] on div at bounding box center [719, 291] width 921 height 497
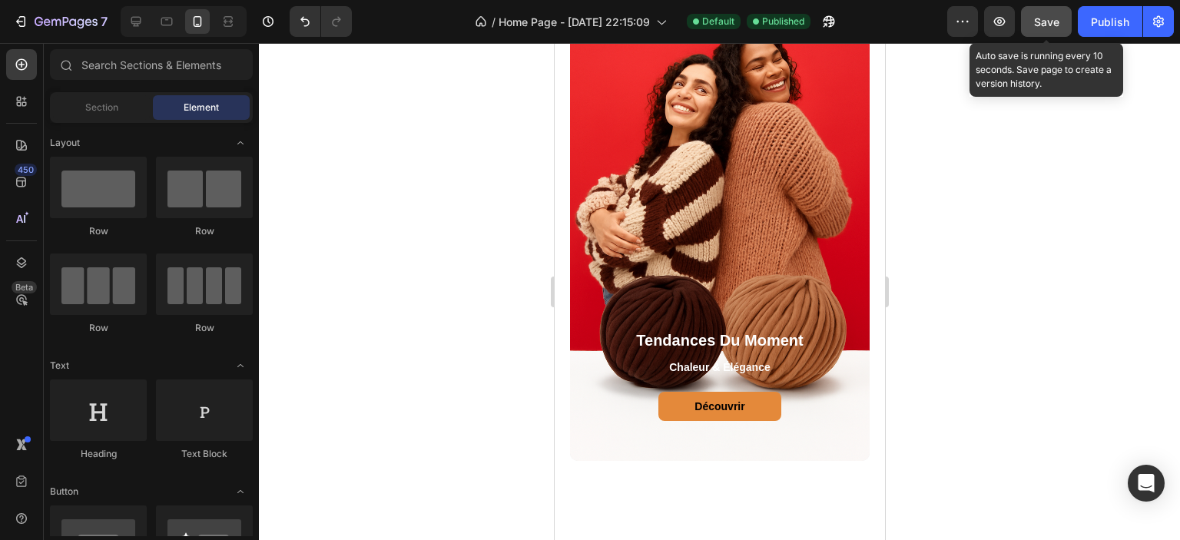
click at [1045, 29] on div "Save" at bounding box center [1046, 22] width 25 height 16
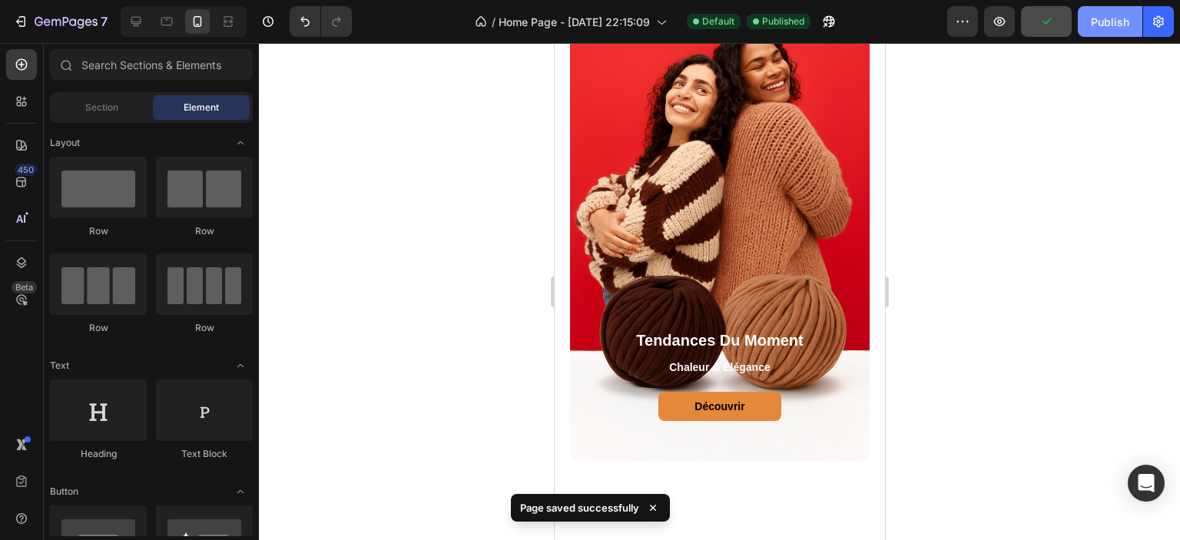
click at [1100, 31] on button "Publish" at bounding box center [1110, 21] width 65 height 31
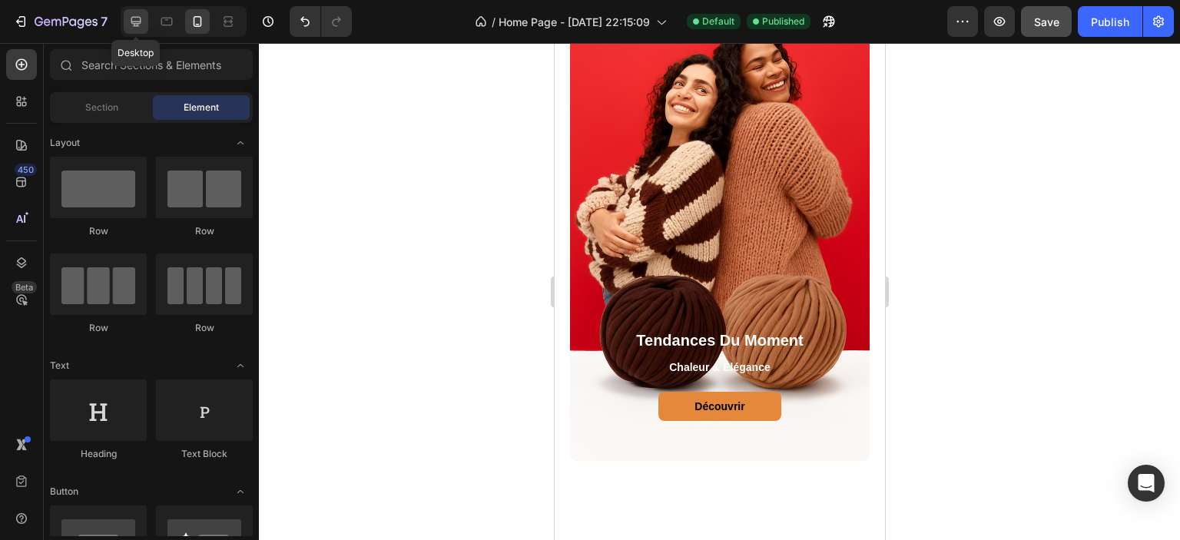
click at [142, 21] on icon at bounding box center [135, 21] width 15 height 15
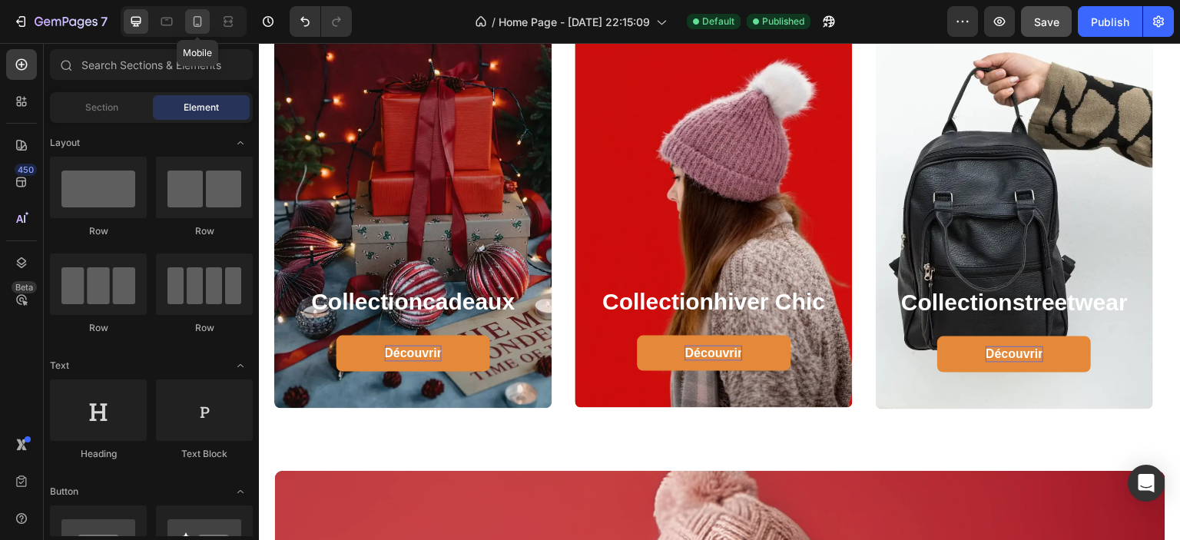
click at [202, 18] on icon at bounding box center [197, 21] width 15 height 15
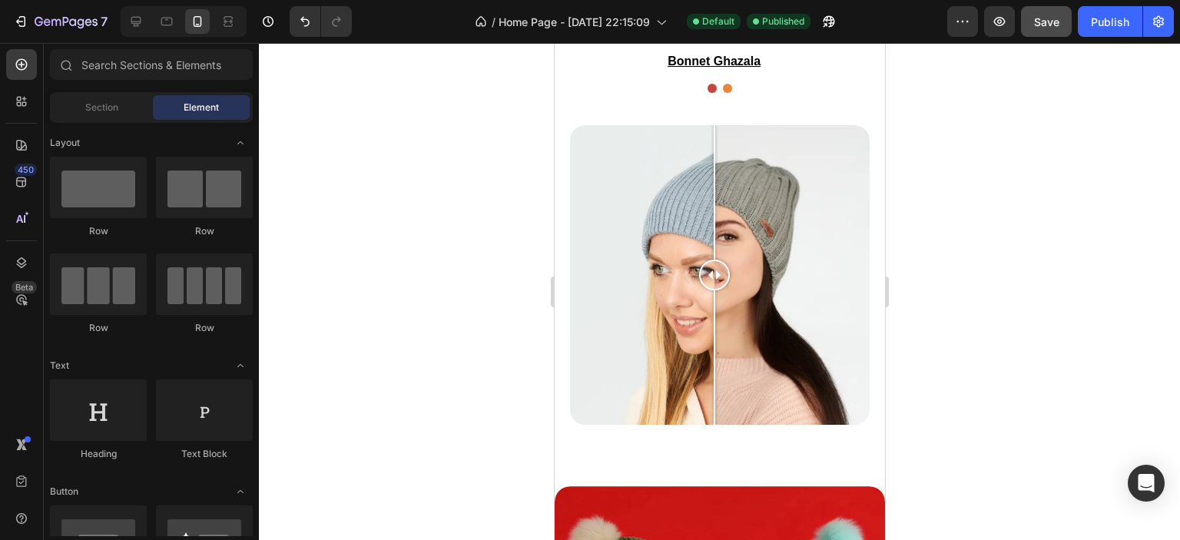
scroll to position [2305, 0]
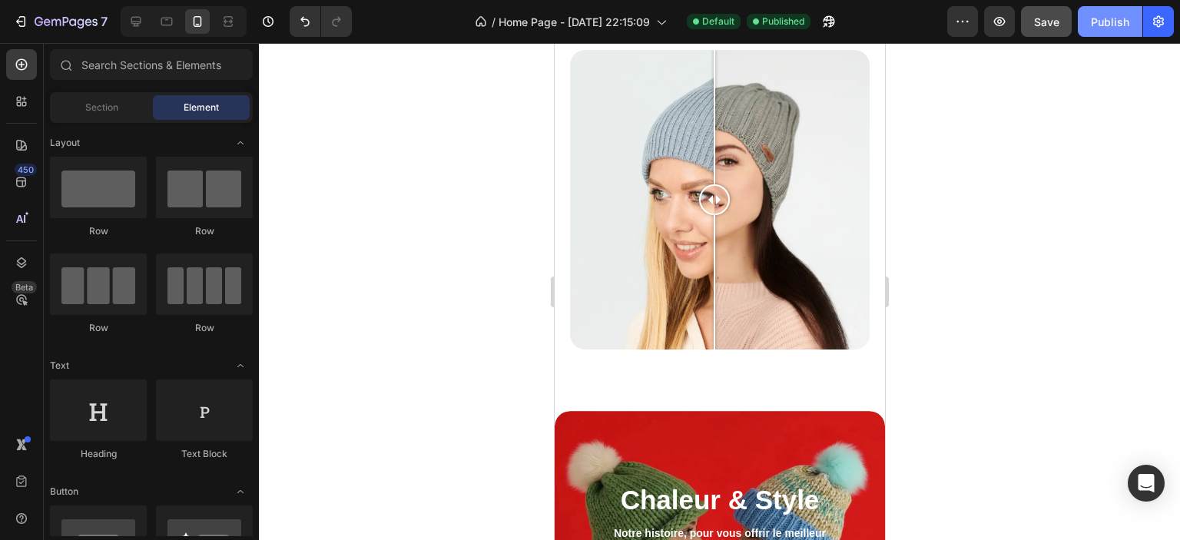
click at [1109, 18] on div "Publish" at bounding box center [1110, 22] width 38 height 16
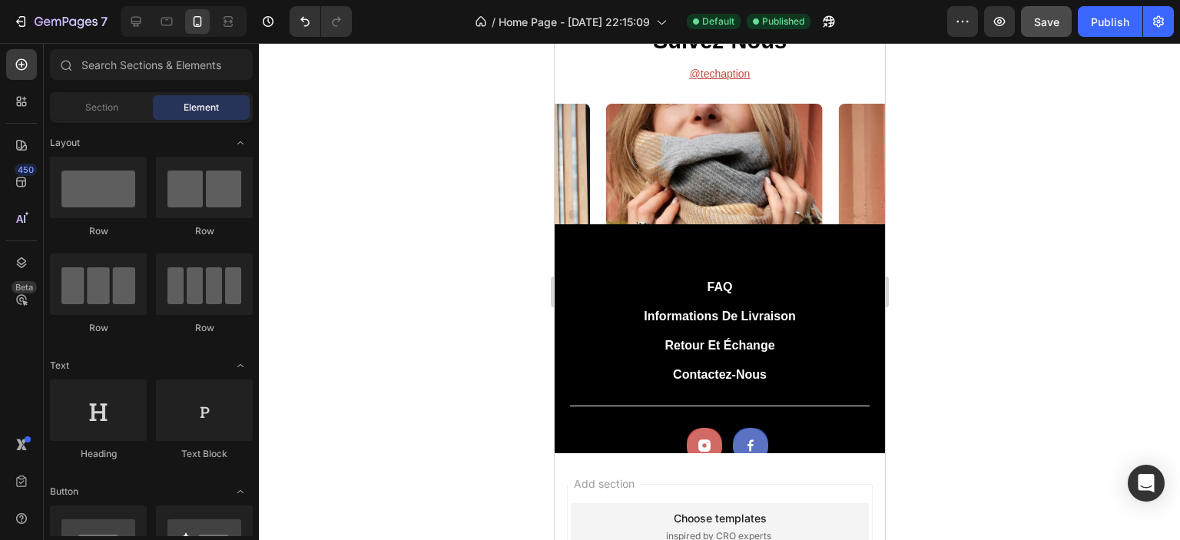
scroll to position [3764, 0]
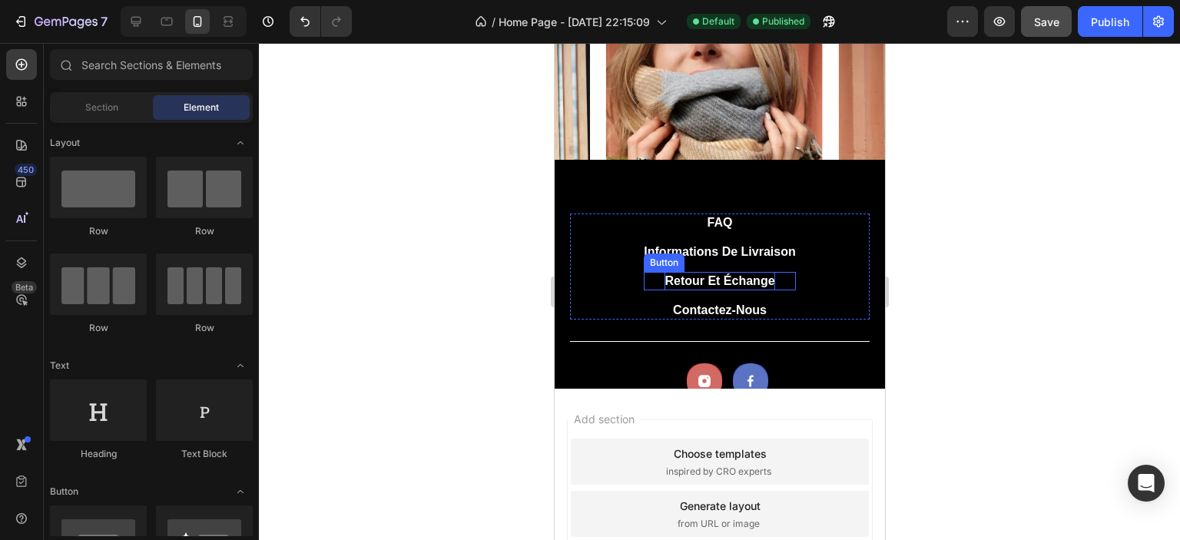
click at [713, 280] on img at bounding box center [713, 201] width 217 height 325
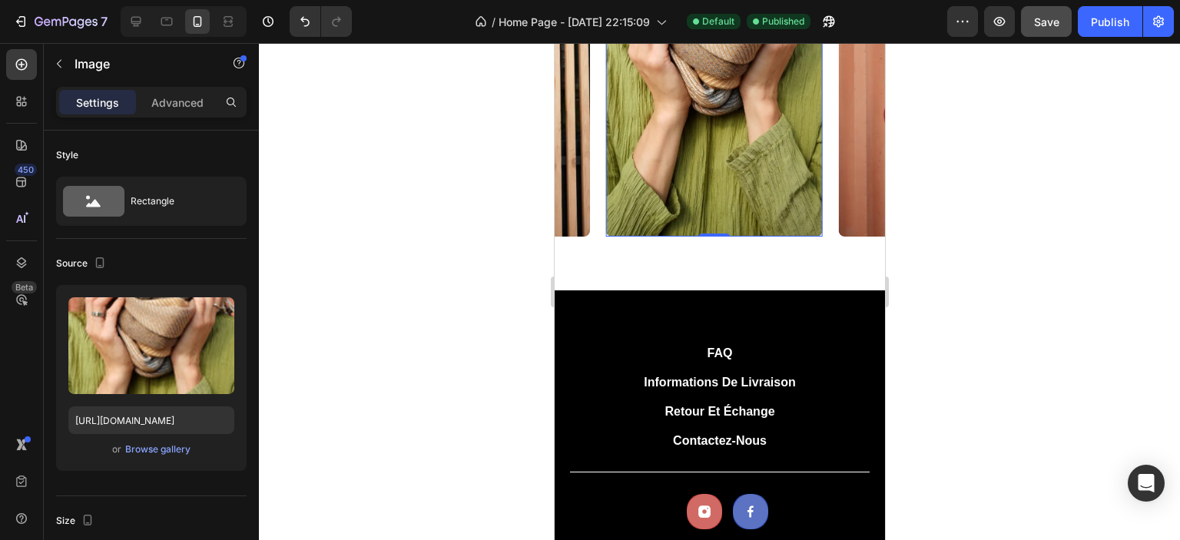
scroll to position [3995, 0]
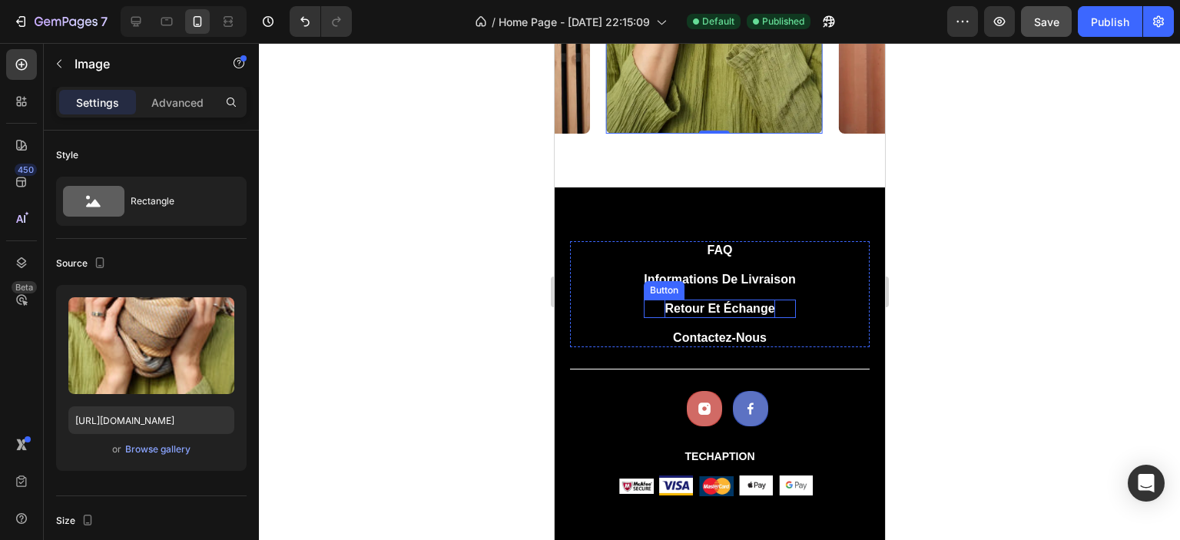
click at [710, 309] on p "Retour et échange" at bounding box center [719, 309] width 110 height 18
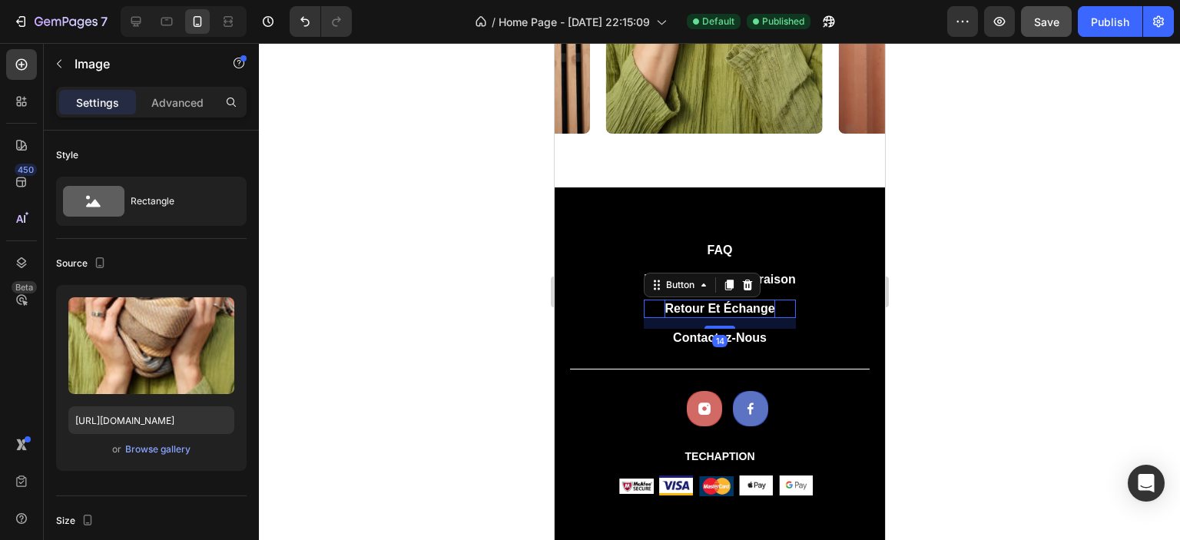
click at [710, 309] on p "Retour et échange" at bounding box center [719, 309] width 110 height 18
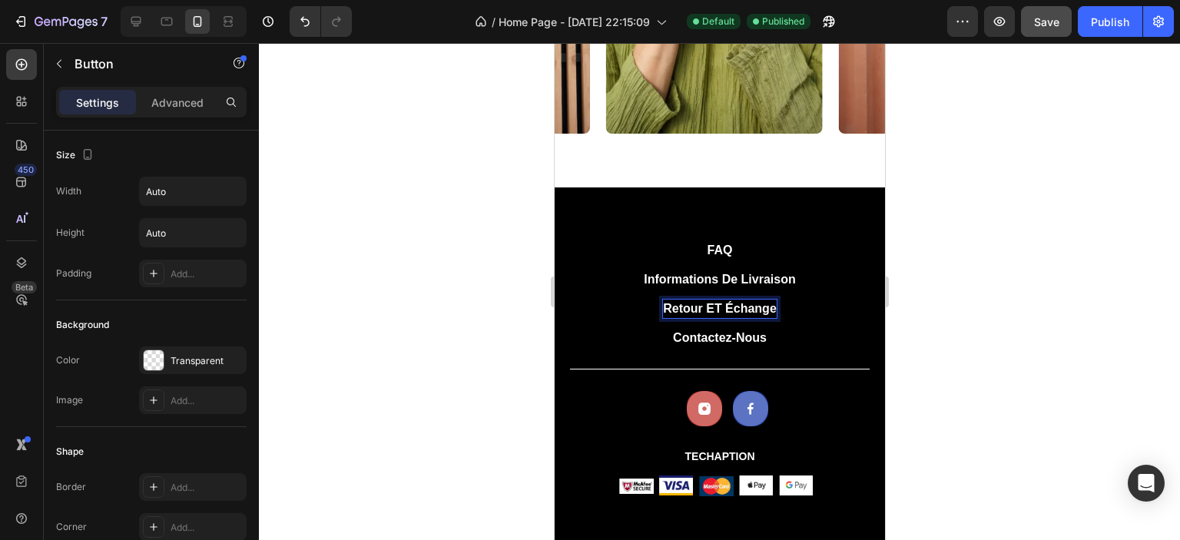
click at [708, 310] on p "Retour ET échange" at bounding box center [719, 309] width 114 height 18
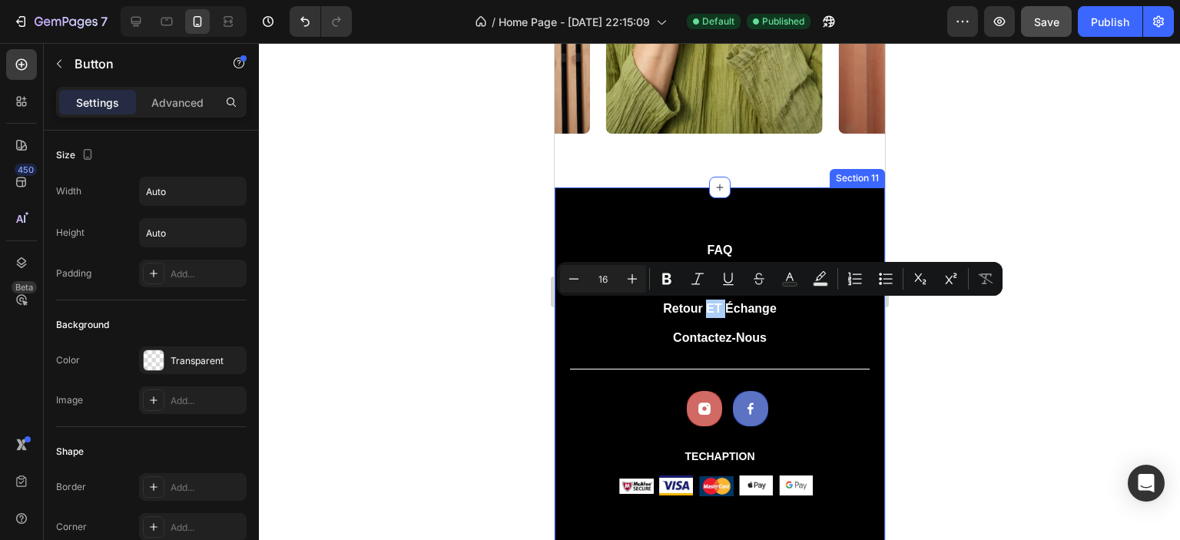
click at [458, 352] on div at bounding box center [719, 291] width 921 height 497
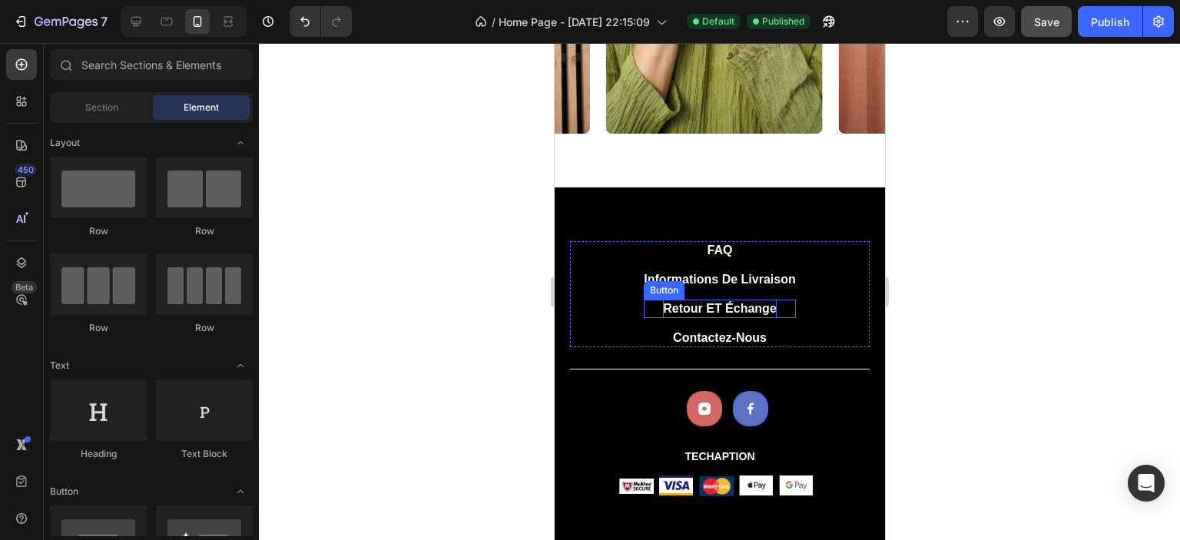
click at [729, 303] on p "Retour ET échange" at bounding box center [719, 309] width 114 height 18
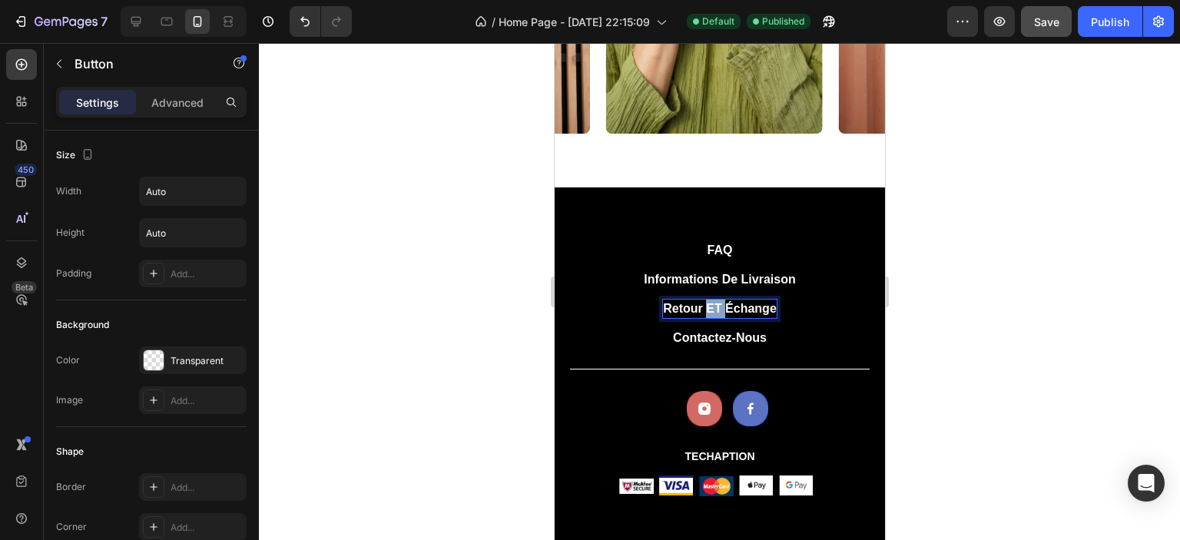
click at [704, 310] on p "Retour ET échange" at bounding box center [719, 309] width 114 height 18
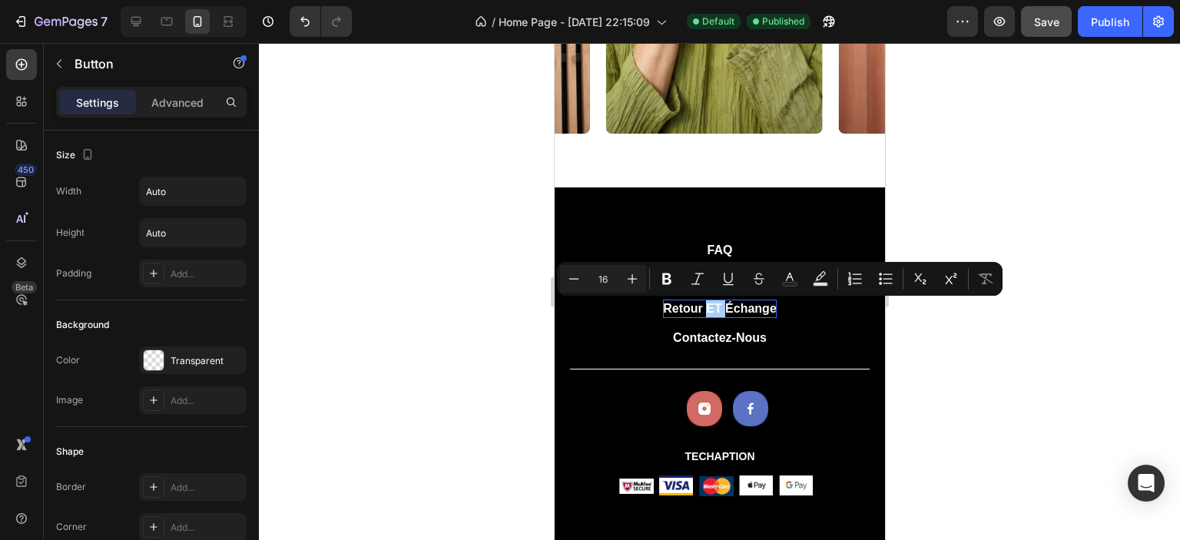
click at [940, 344] on div at bounding box center [719, 291] width 921 height 497
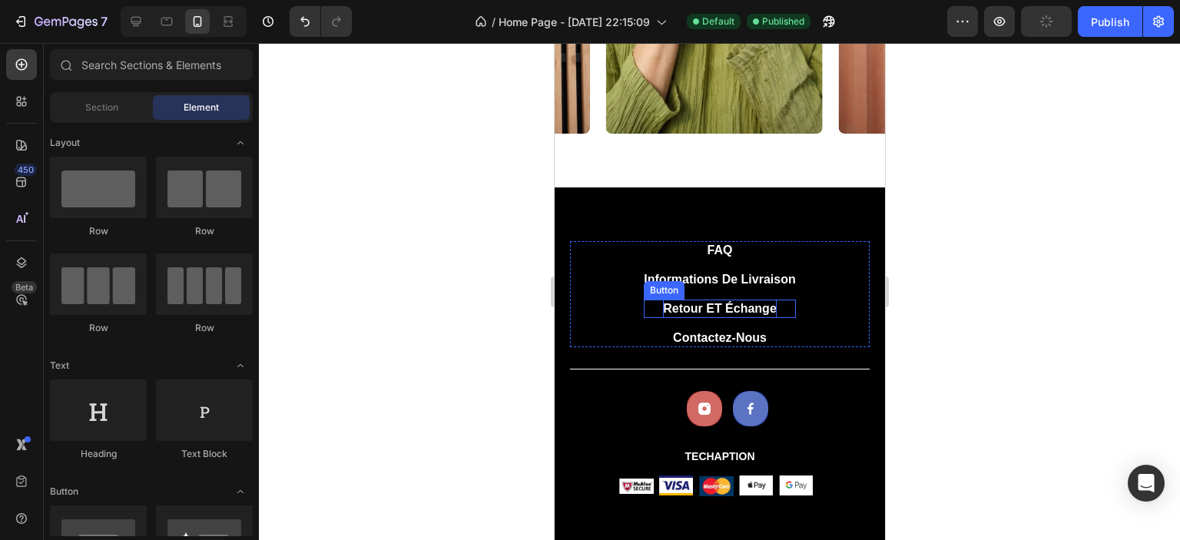
click at [711, 310] on p "Retour ET échange" at bounding box center [719, 309] width 114 height 18
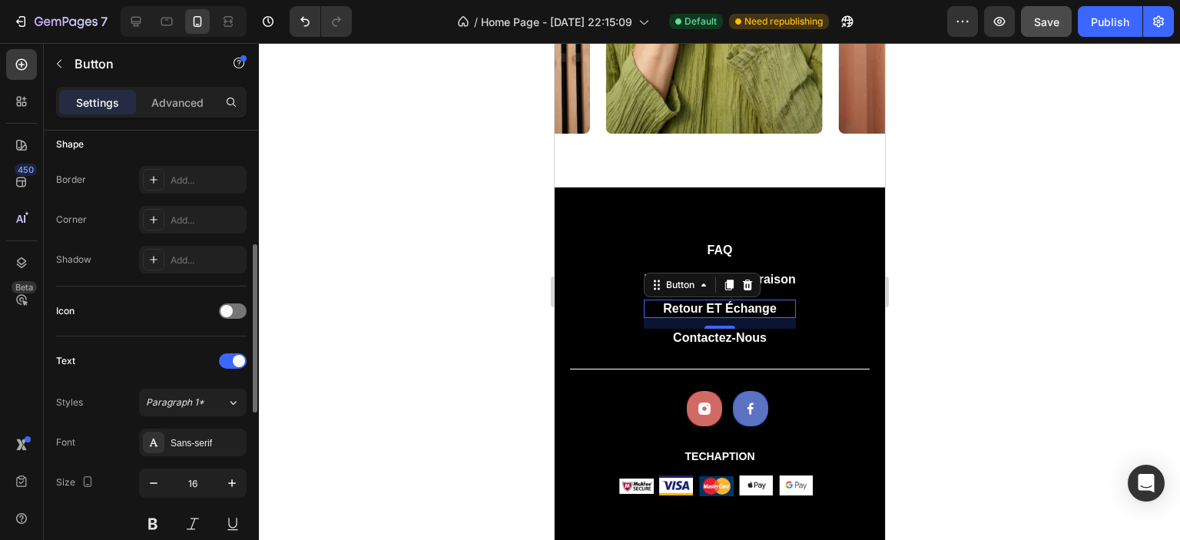
scroll to position [384, 0]
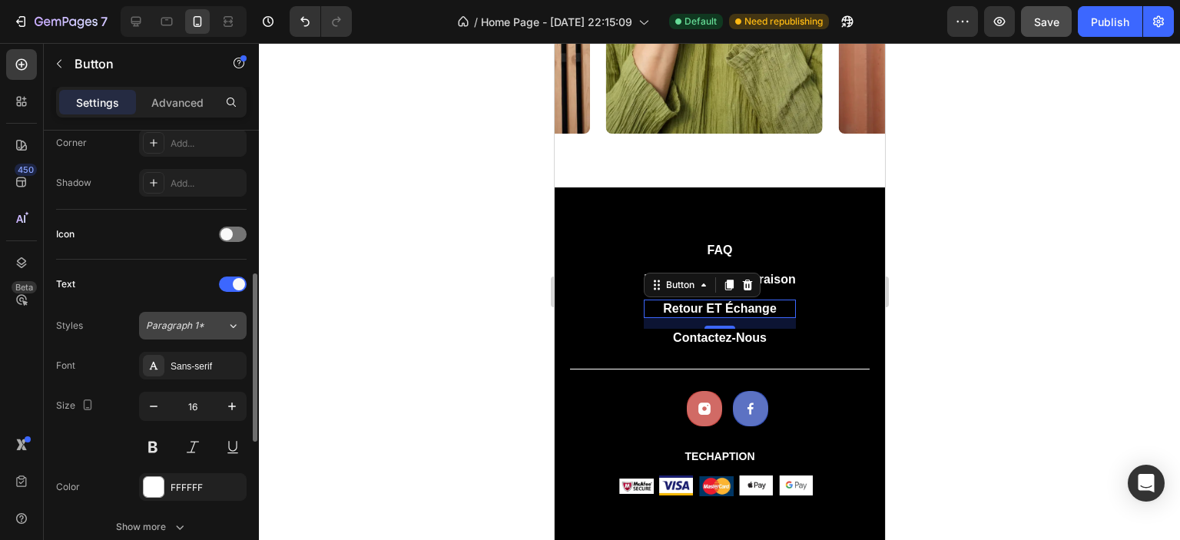
click at [185, 328] on span "Paragraph 1*" at bounding box center [175, 326] width 58 height 14
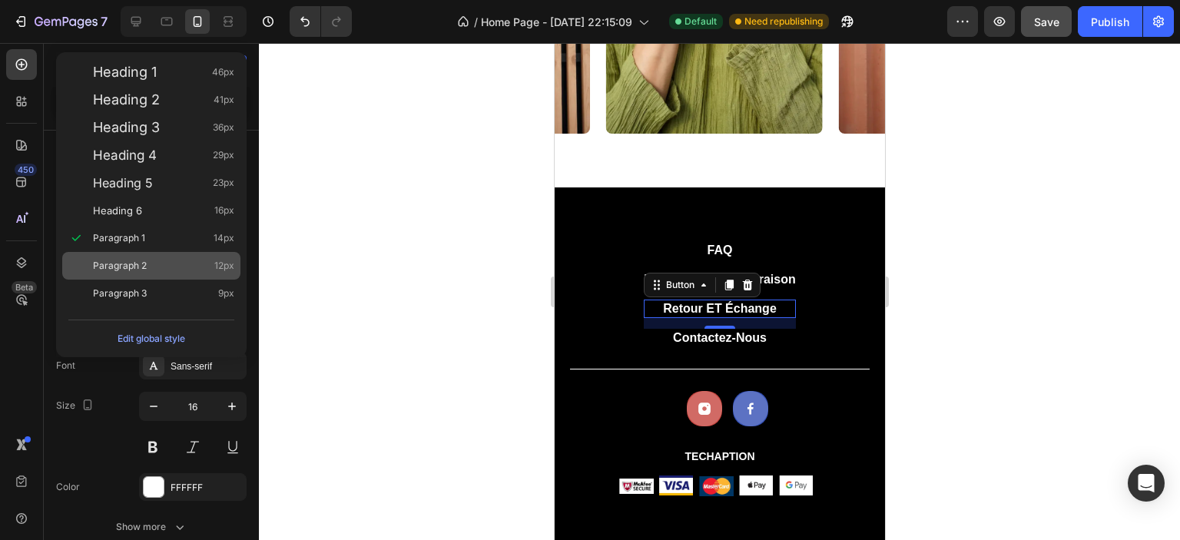
click at [166, 265] on div "Paragraph 2 12px" at bounding box center [163, 265] width 141 height 15
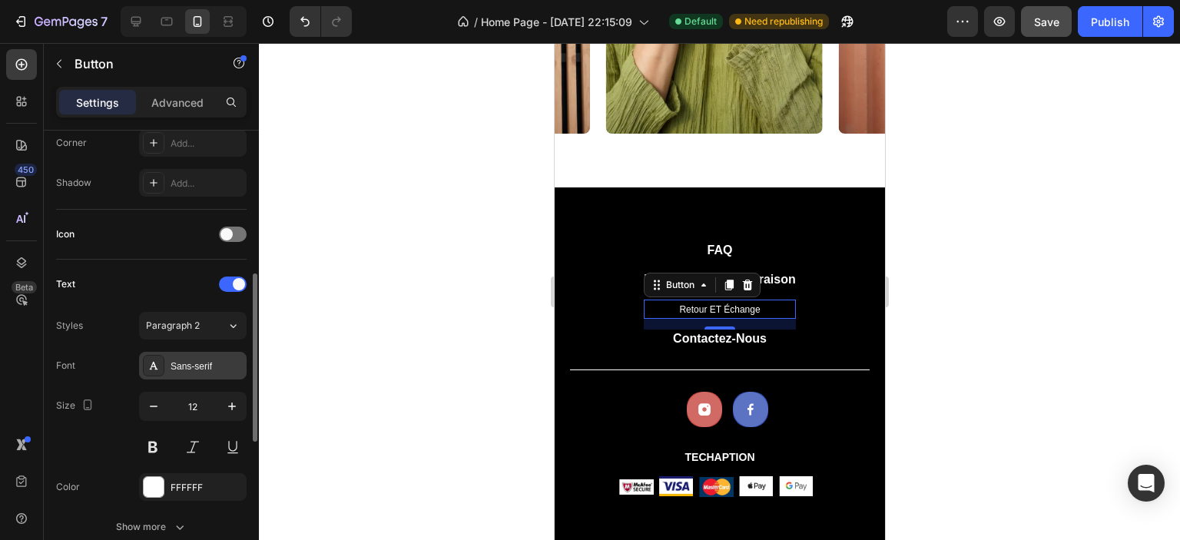
click at [181, 364] on div "Sans-serif" at bounding box center [207, 367] width 72 height 14
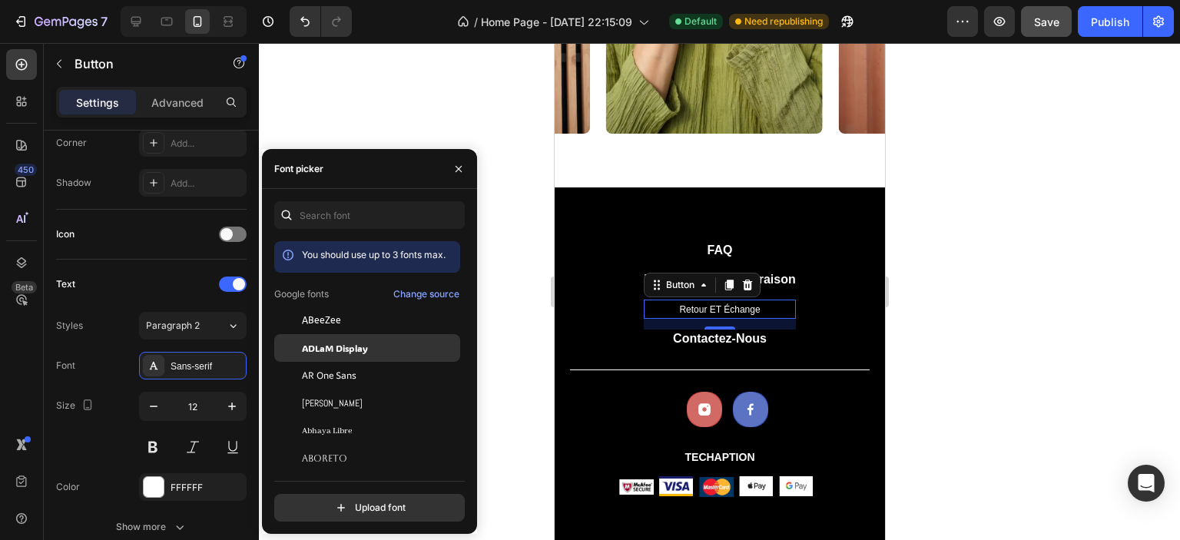
click at [323, 346] on span "ADLaM Display" at bounding box center [335, 348] width 66 height 14
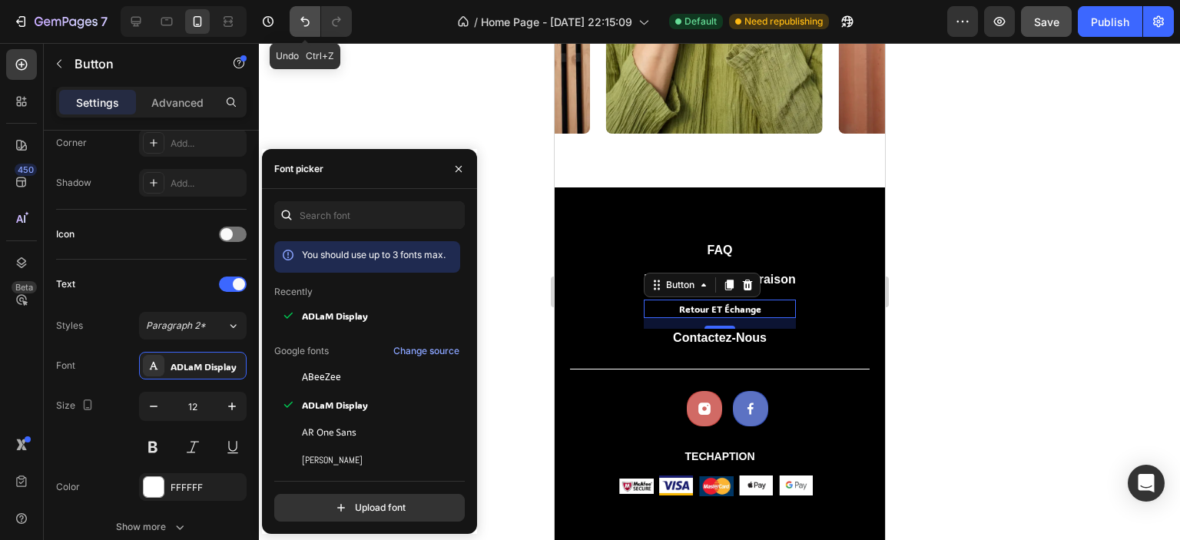
click at [301, 15] on icon "Undo/Redo" at bounding box center [304, 21] width 15 height 15
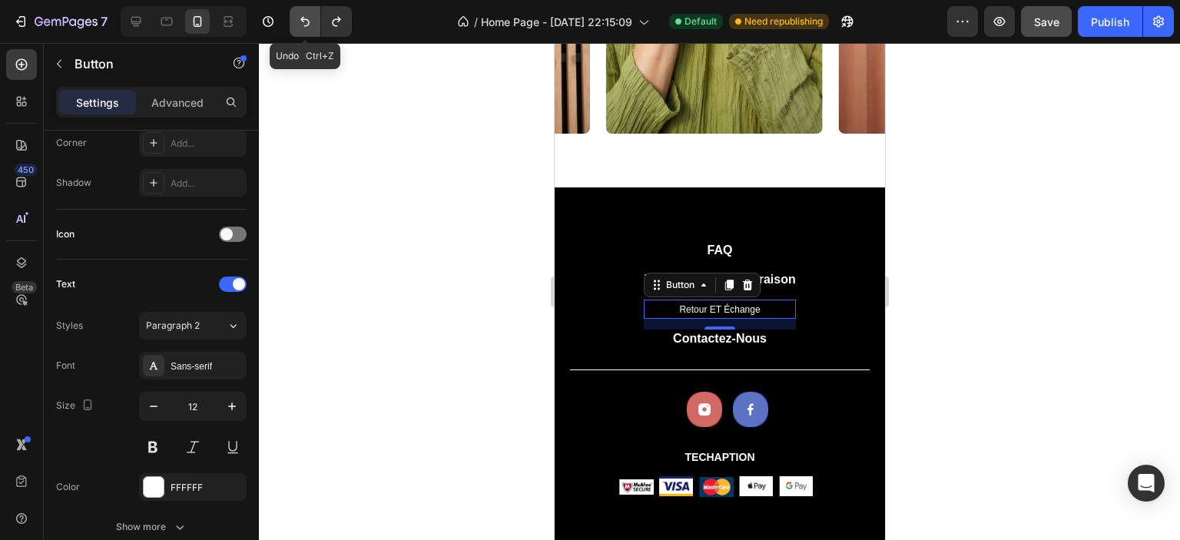
click at [303, 18] on icon "Undo/Redo" at bounding box center [304, 22] width 9 height 10
type input "16"
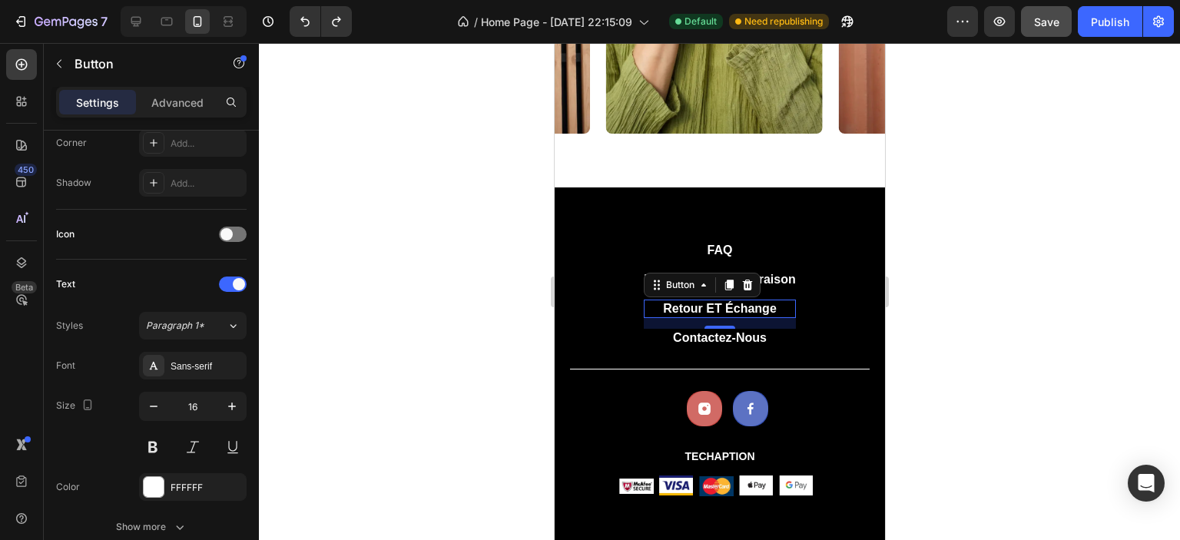
click at [401, 309] on div at bounding box center [719, 291] width 921 height 497
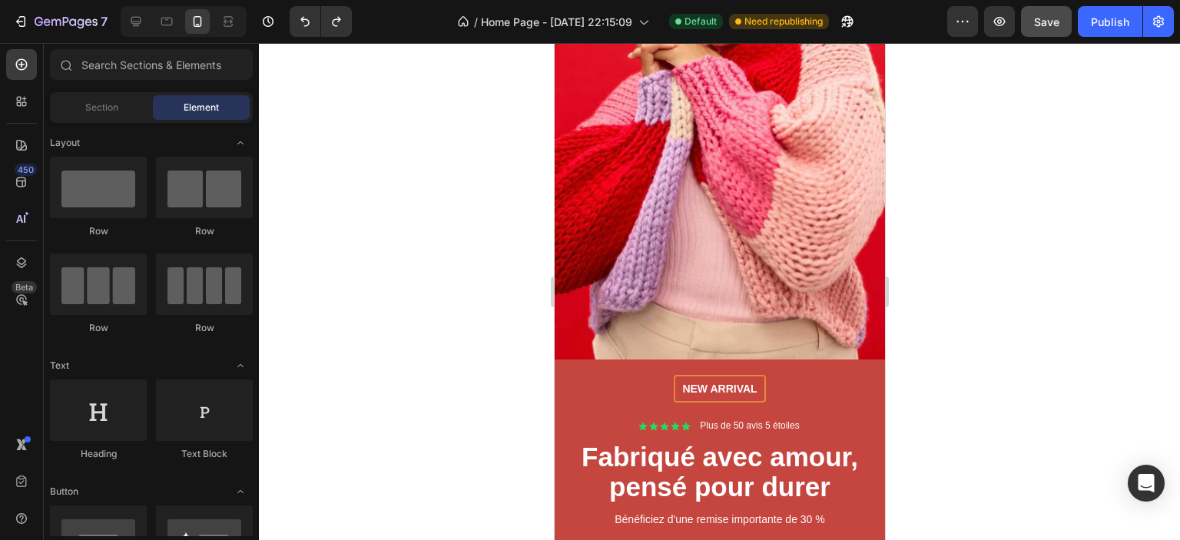
scroll to position [0, 0]
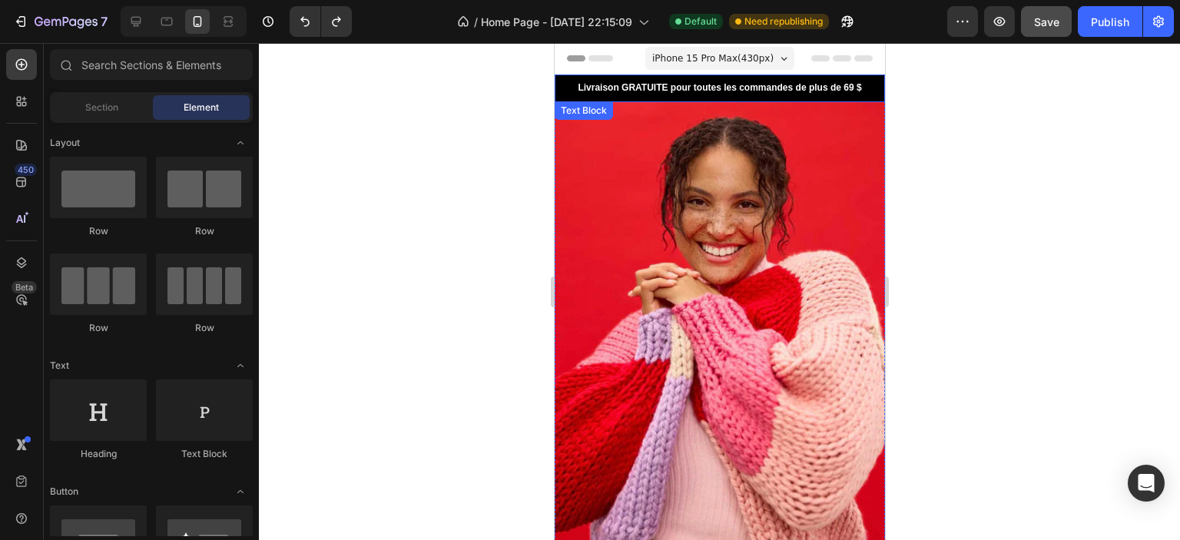
click at [635, 85] on p "Livraison GRATUITE pour toutes les commandes de plus de 69 $" at bounding box center [719, 88] width 309 height 12
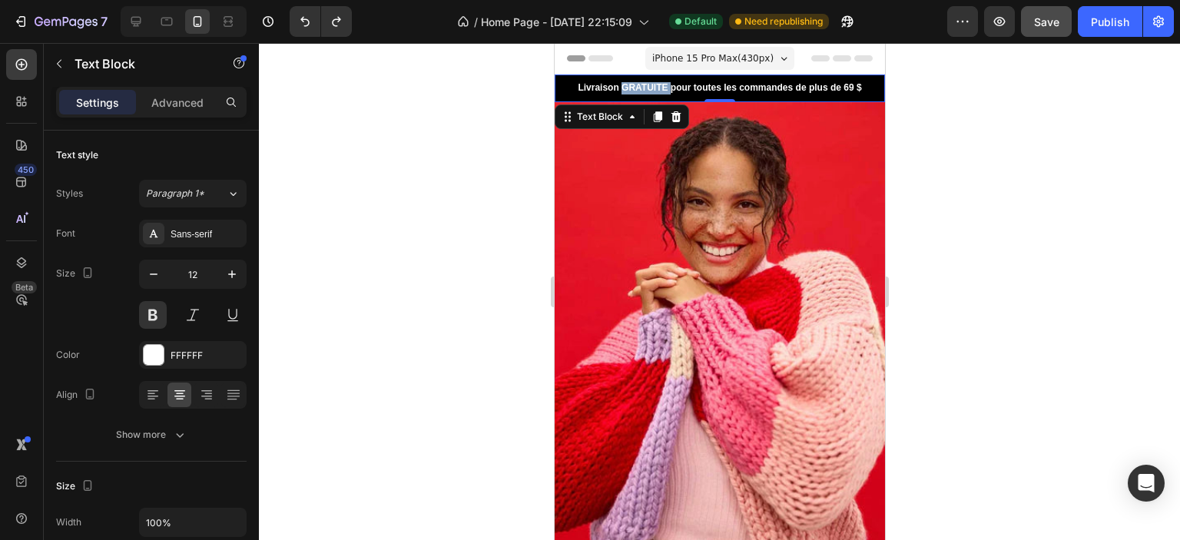
click at [635, 85] on p "Livraison GRATUITE pour toutes les commandes de plus de 69 $" at bounding box center [719, 88] width 309 height 12
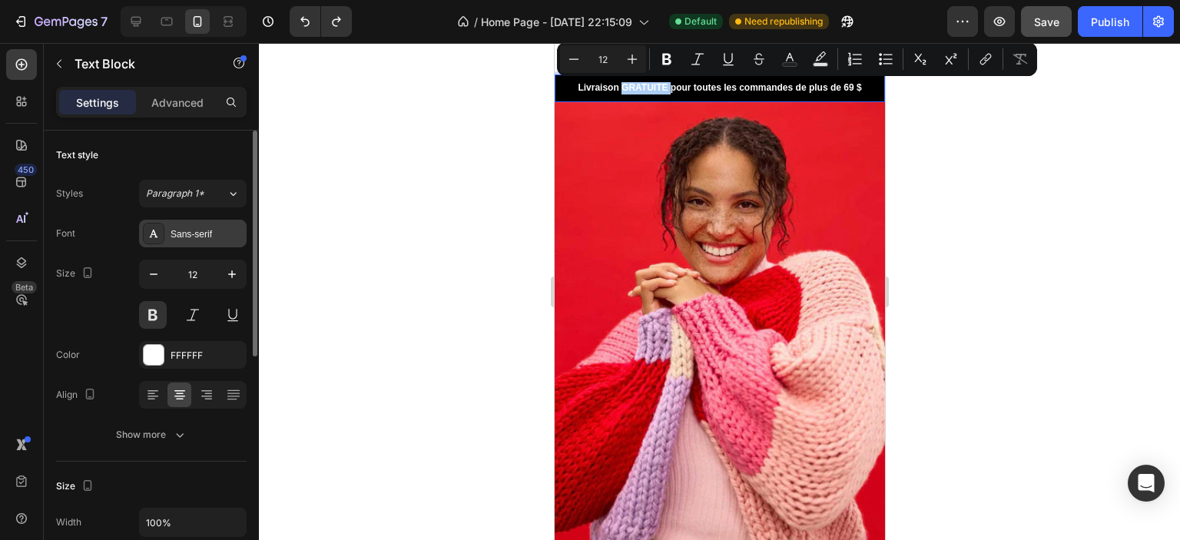
click at [182, 233] on div "Sans-serif" at bounding box center [207, 234] width 72 height 14
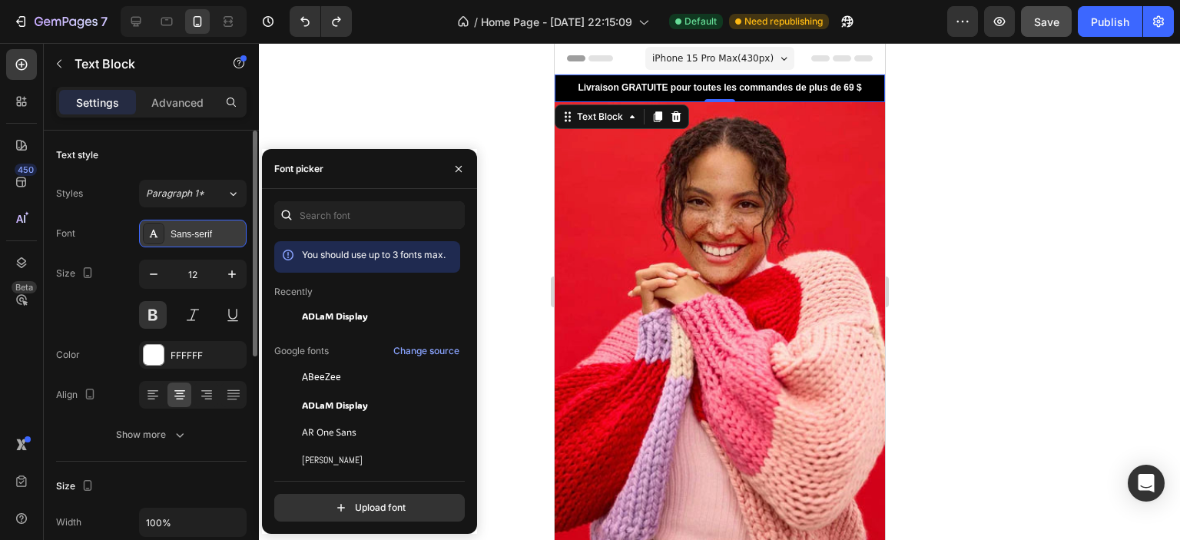
click at [182, 233] on div "Sans-serif" at bounding box center [207, 234] width 72 height 14
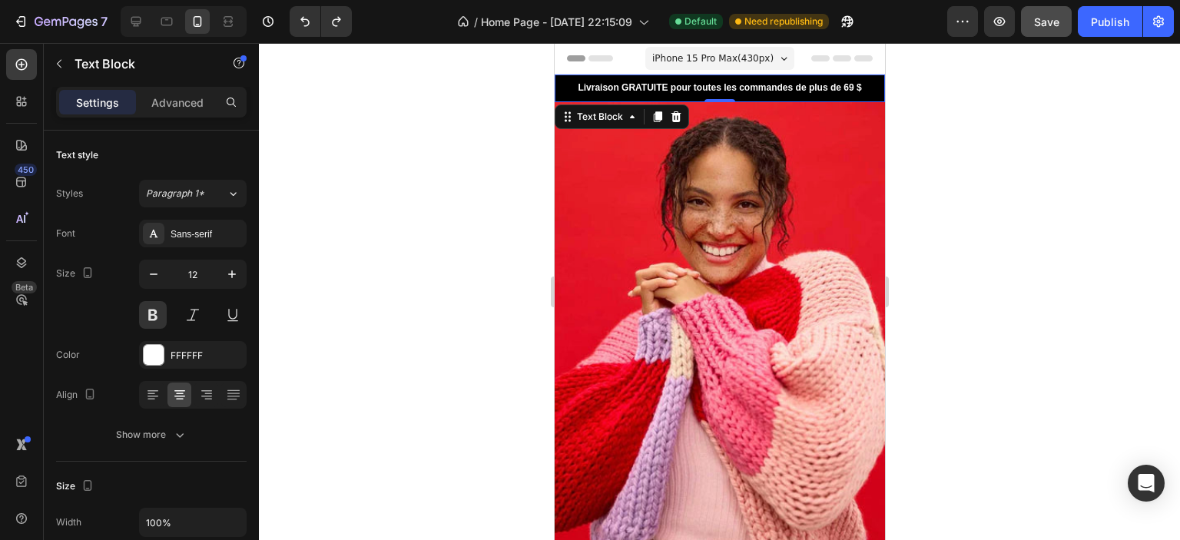
click at [383, 217] on div at bounding box center [719, 291] width 921 height 497
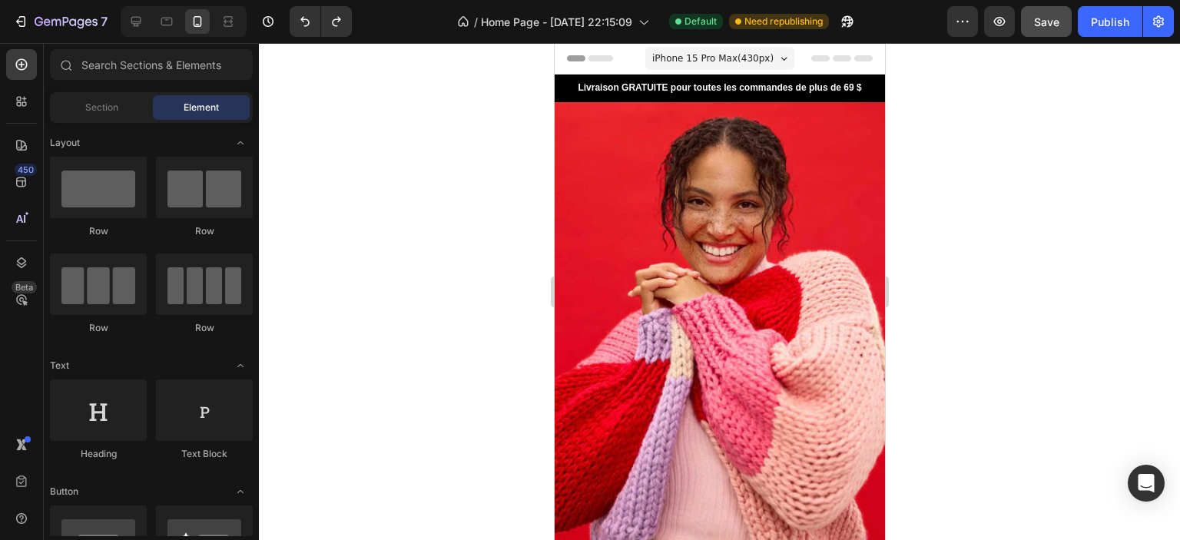
click at [621, 88] on p "Livraison GRATUITE pour toutes les commandes de plus de 69 $" at bounding box center [719, 88] width 309 height 12
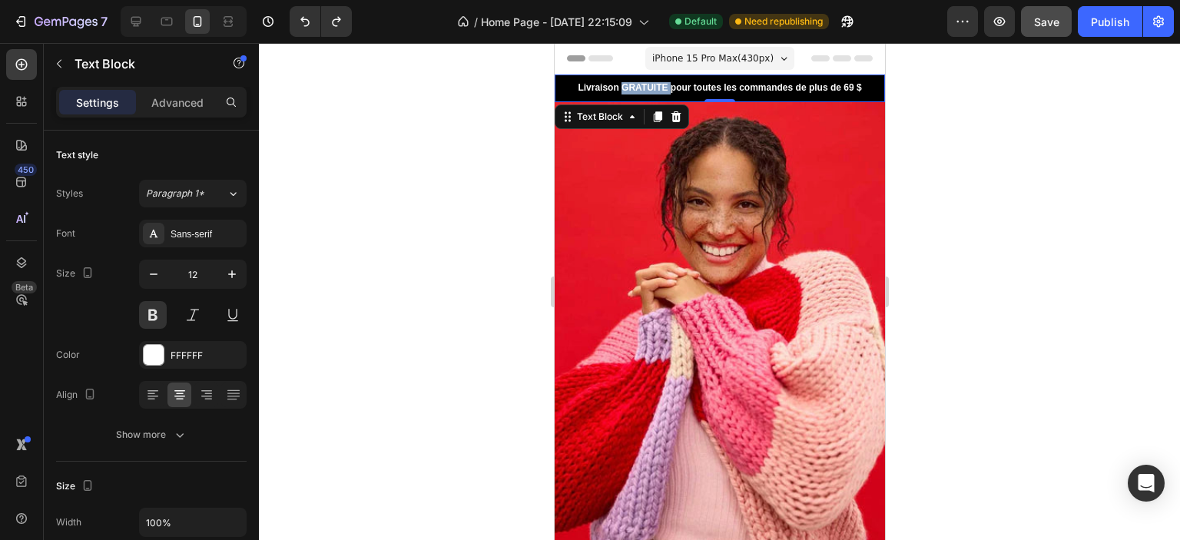
click at [628, 89] on p "Livraison GRATUITE pour toutes les commandes de plus de 69 $" at bounding box center [719, 88] width 309 height 12
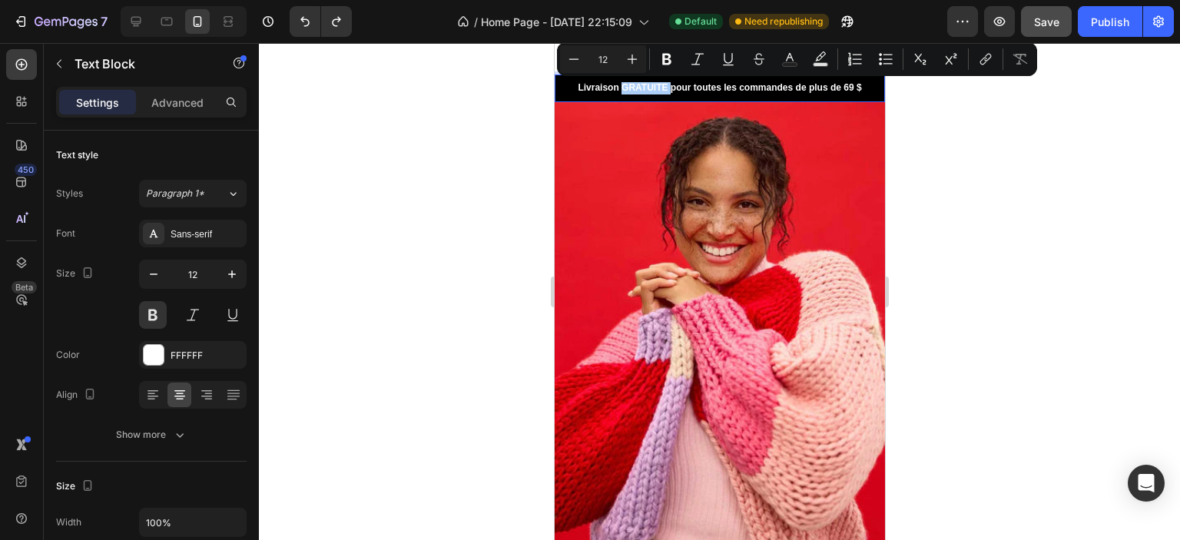
click at [931, 109] on div at bounding box center [719, 291] width 921 height 497
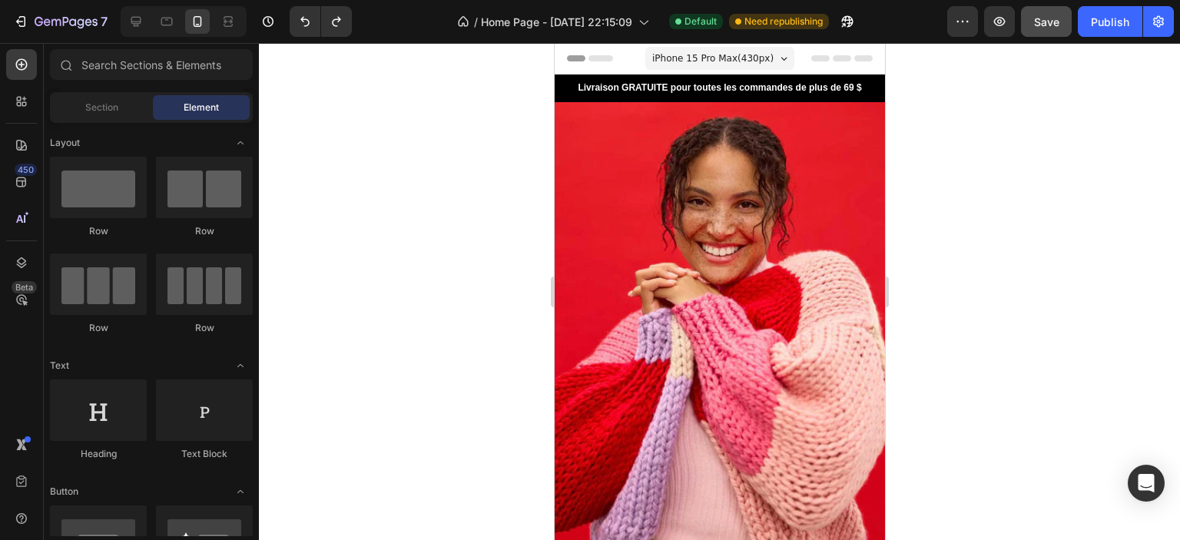
click at [946, 195] on div at bounding box center [719, 291] width 921 height 497
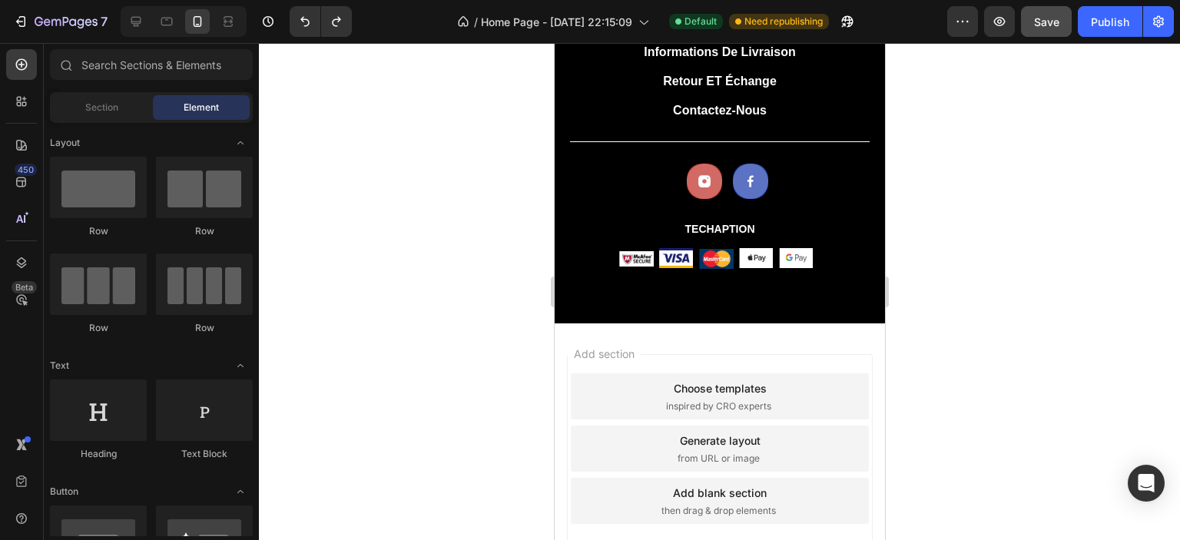
scroll to position [4022, 0]
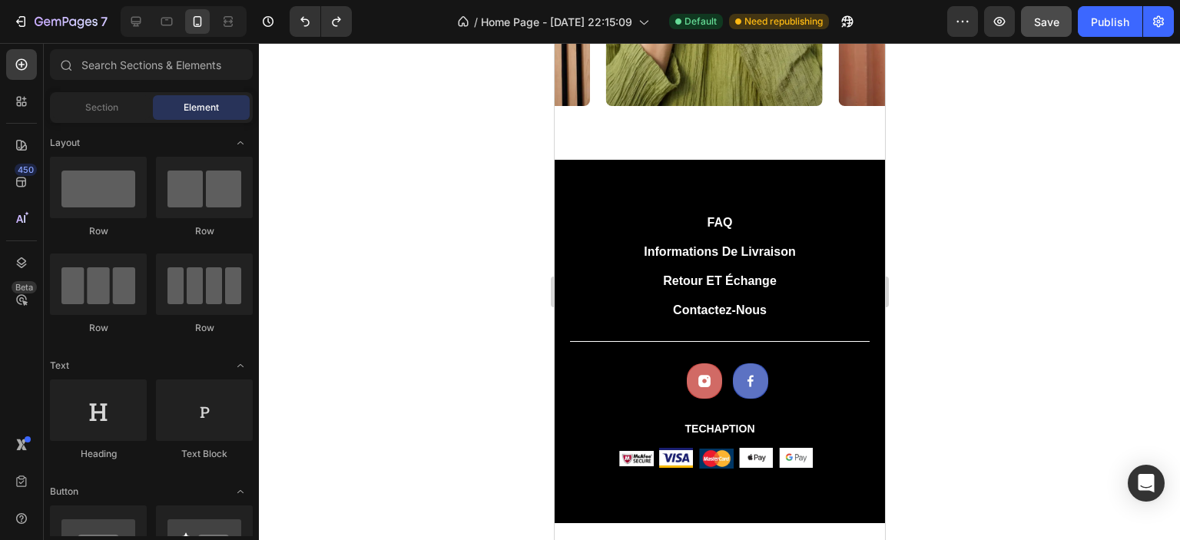
click at [929, 306] on div at bounding box center [719, 291] width 921 height 497
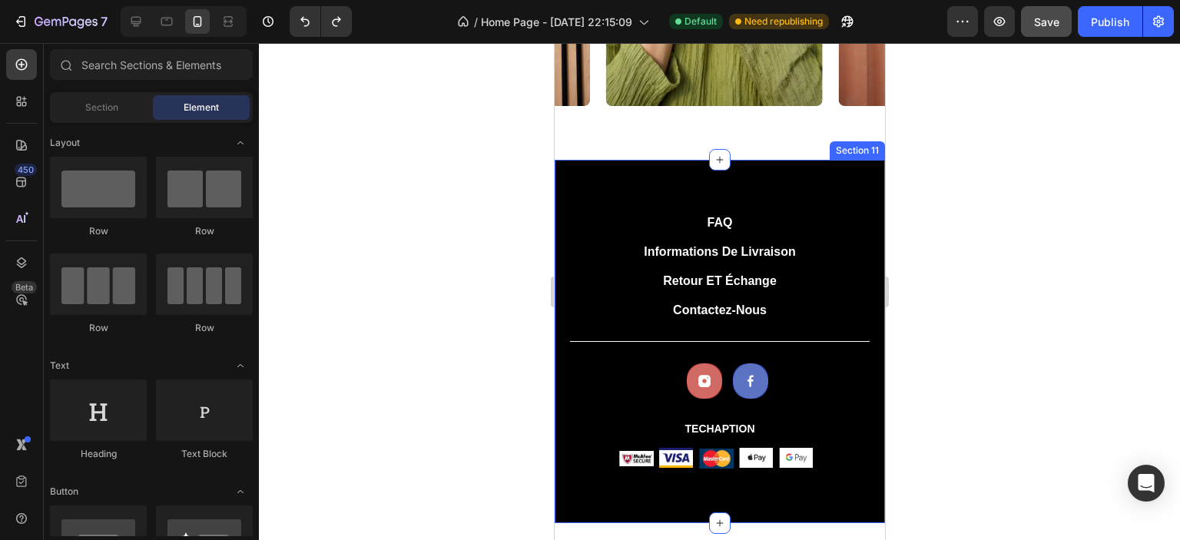
click at [760, 181] on div "FAQ Button Informations de livraison Button Retour ET échange Button Contactez-…" at bounding box center [719, 341] width 330 height 363
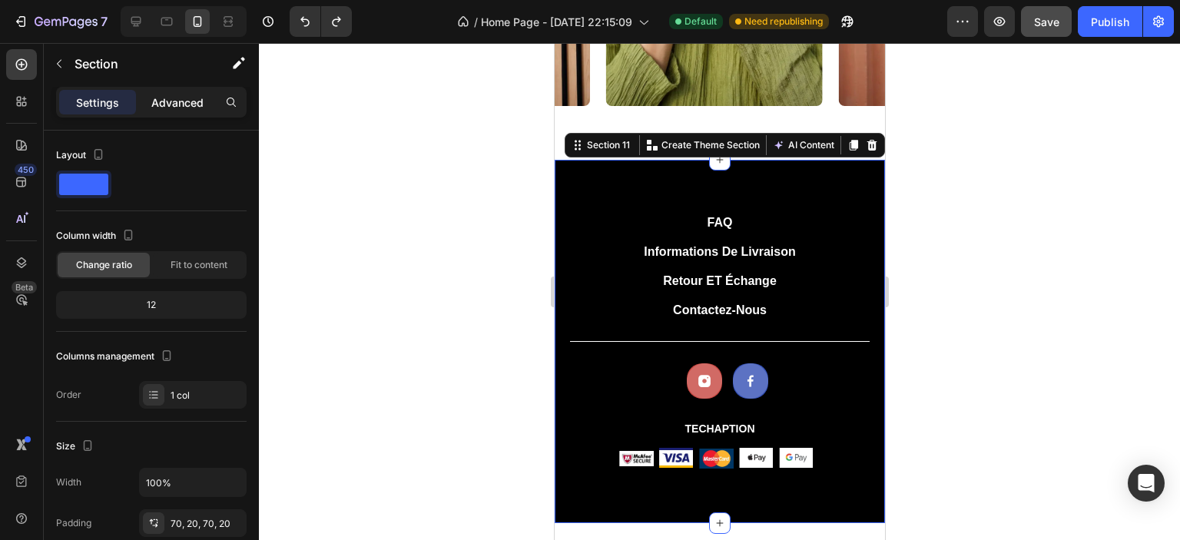
drag, startPoint x: 164, startPoint y: 101, endPoint x: 167, endPoint y: 111, distance: 10.4
click at [164, 100] on p "Advanced" at bounding box center [177, 102] width 52 height 16
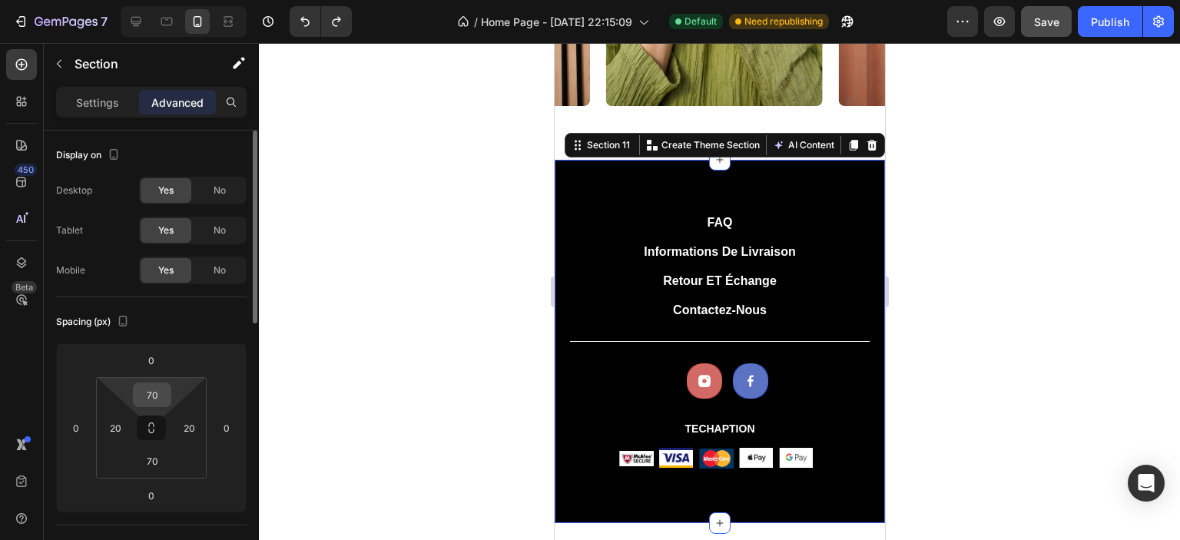
click at [166, 391] on input "70" at bounding box center [152, 394] width 31 height 23
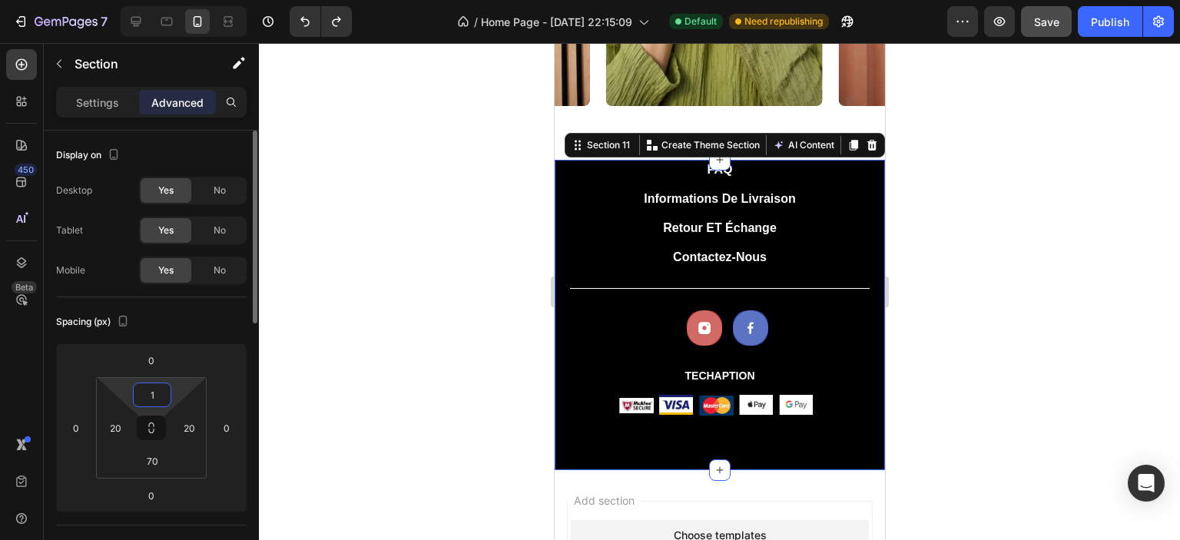
type input "10"
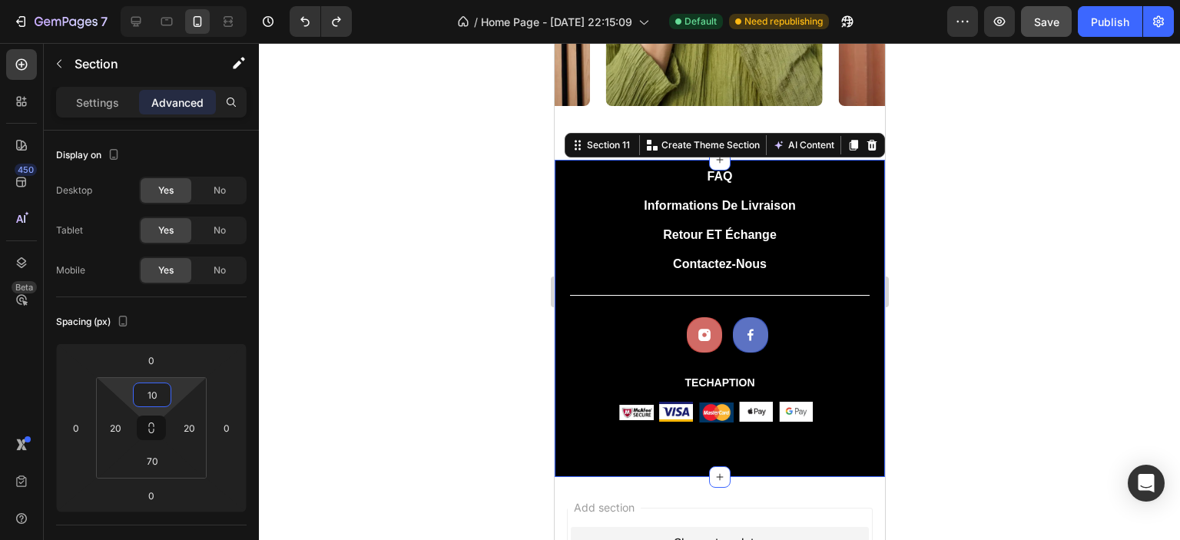
click at [377, 280] on div at bounding box center [719, 291] width 921 height 497
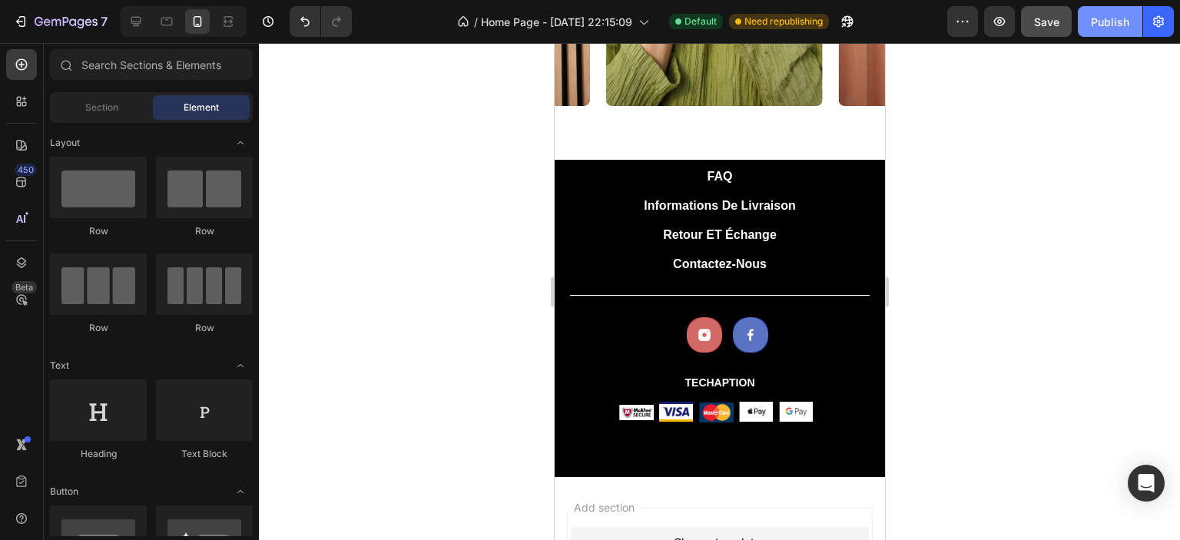
click at [1106, 14] on div "Publish" at bounding box center [1110, 22] width 38 height 16
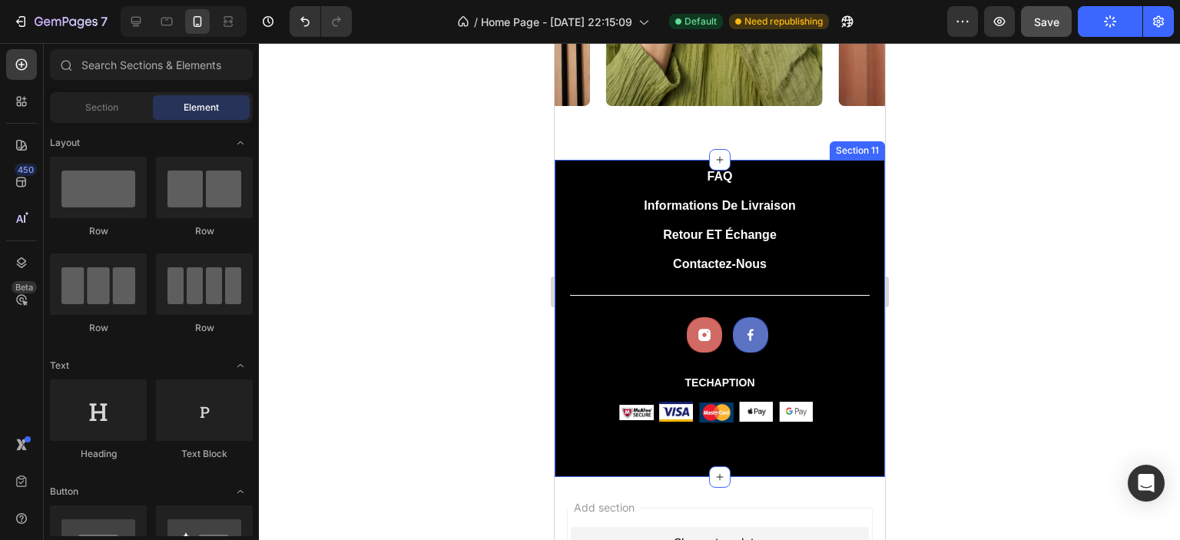
click at [580, 467] on div "FAQ Button Informations de livraison Button Retour ET échange Button Contactez-…" at bounding box center [719, 318] width 330 height 317
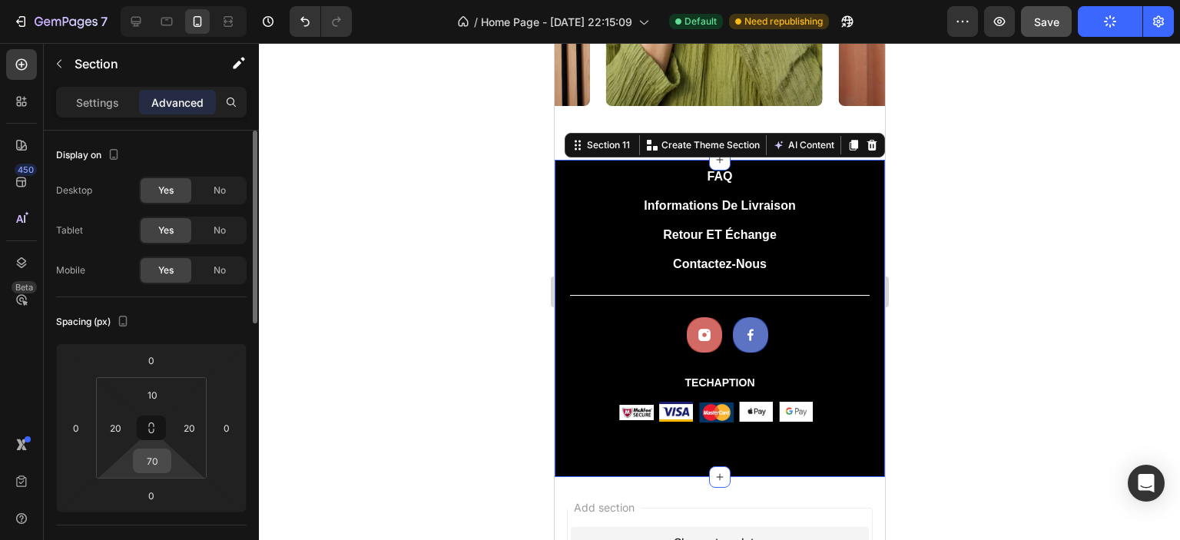
click at [154, 466] on input "70" at bounding box center [152, 460] width 31 height 23
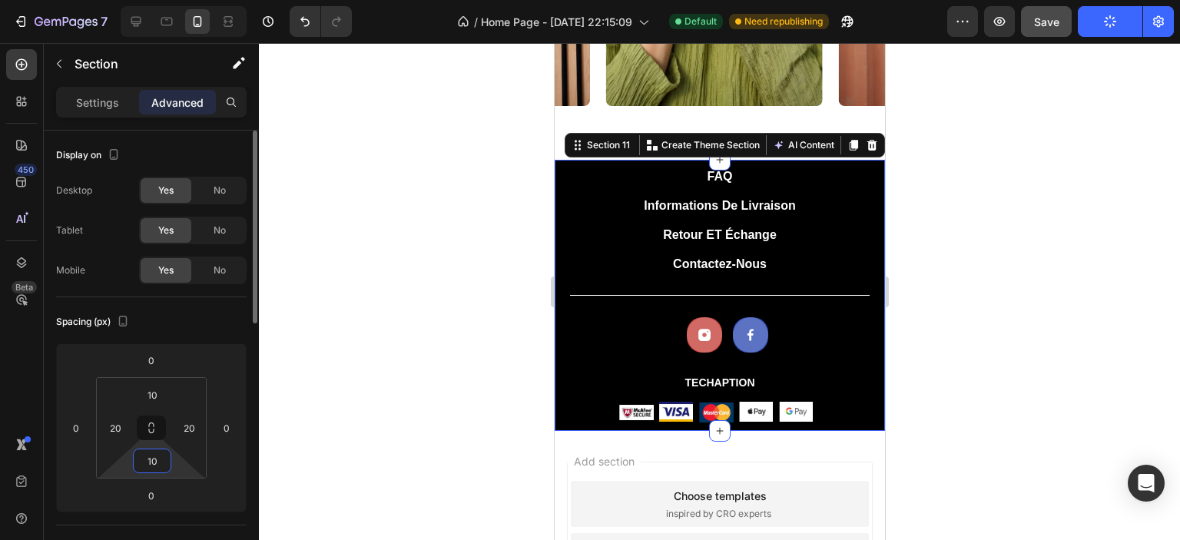
type input "1"
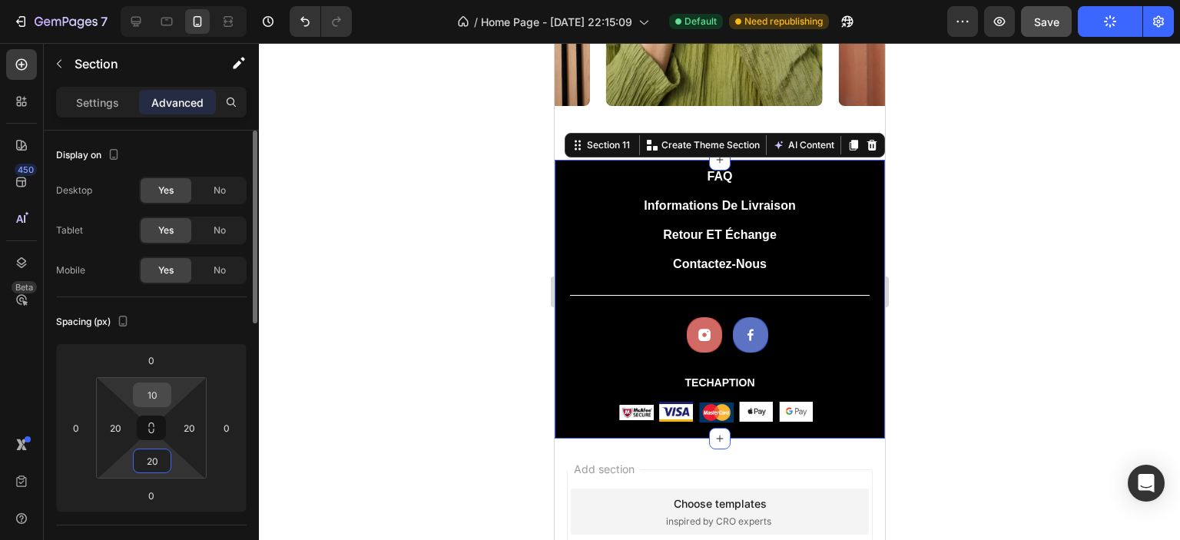
type input "20"
click at [157, 386] on input "10" at bounding box center [152, 394] width 31 height 23
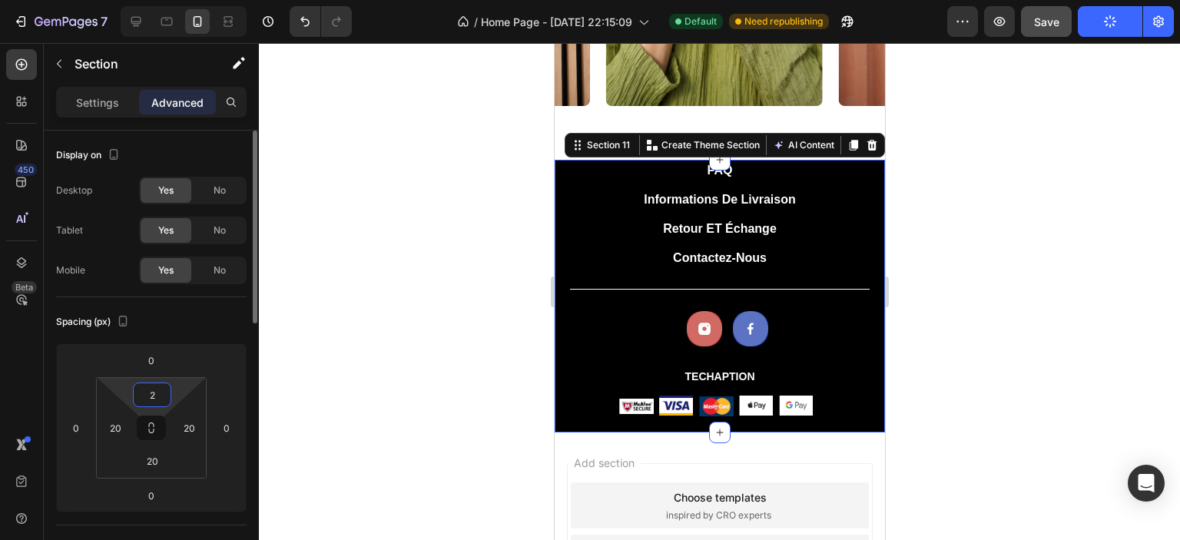
type input "20"
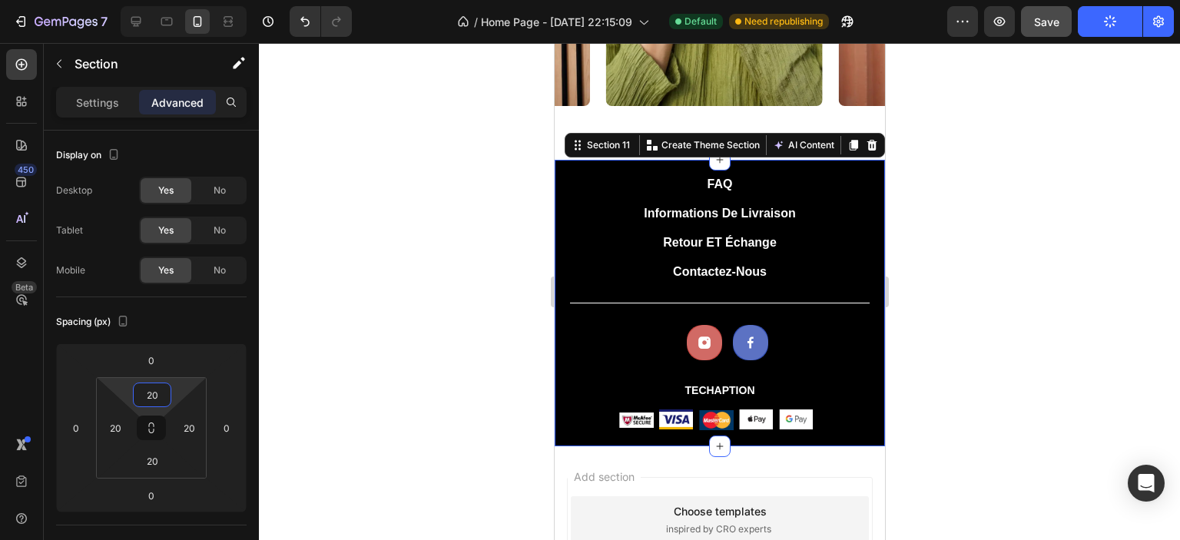
click at [449, 254] on div at bounding box center [719, 291] width 921 height 497
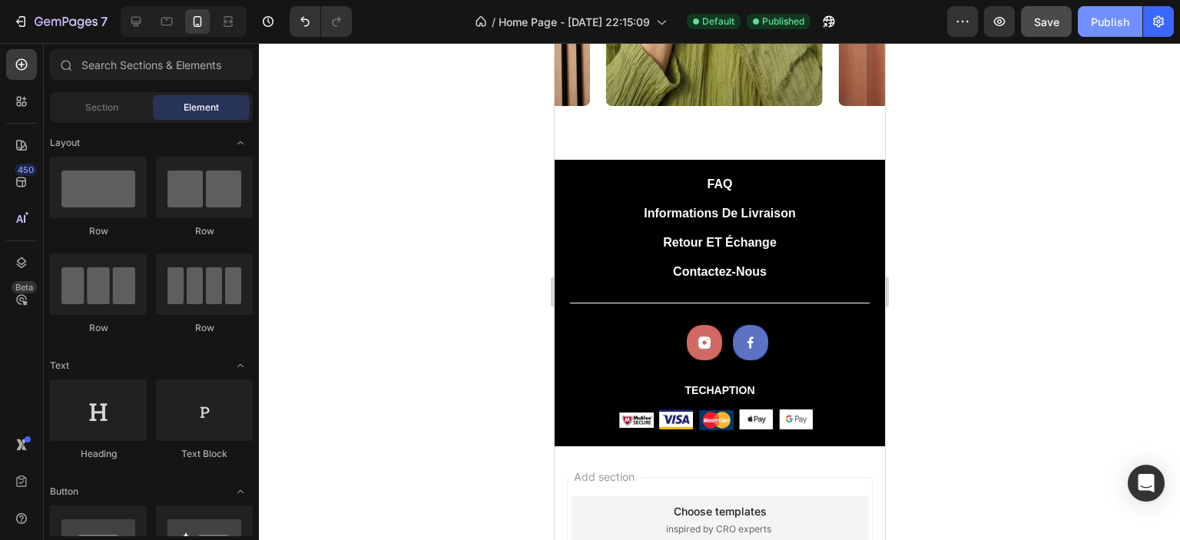
click at [1109, 22] on div "Publish" at bounding box center [1110, 22] width 38 height 16
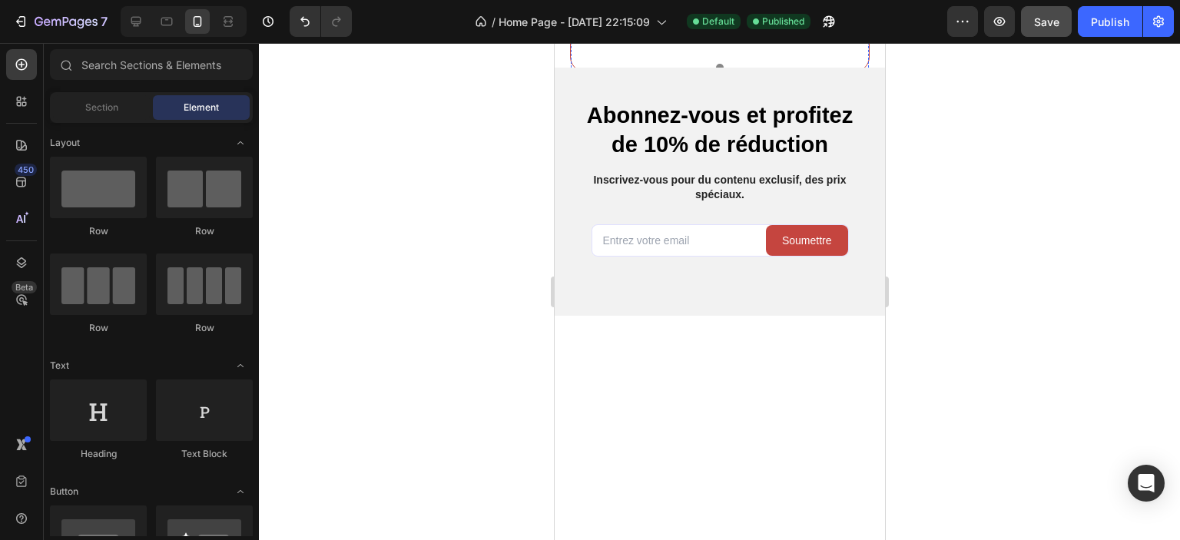
scroll to position [2677, 0]
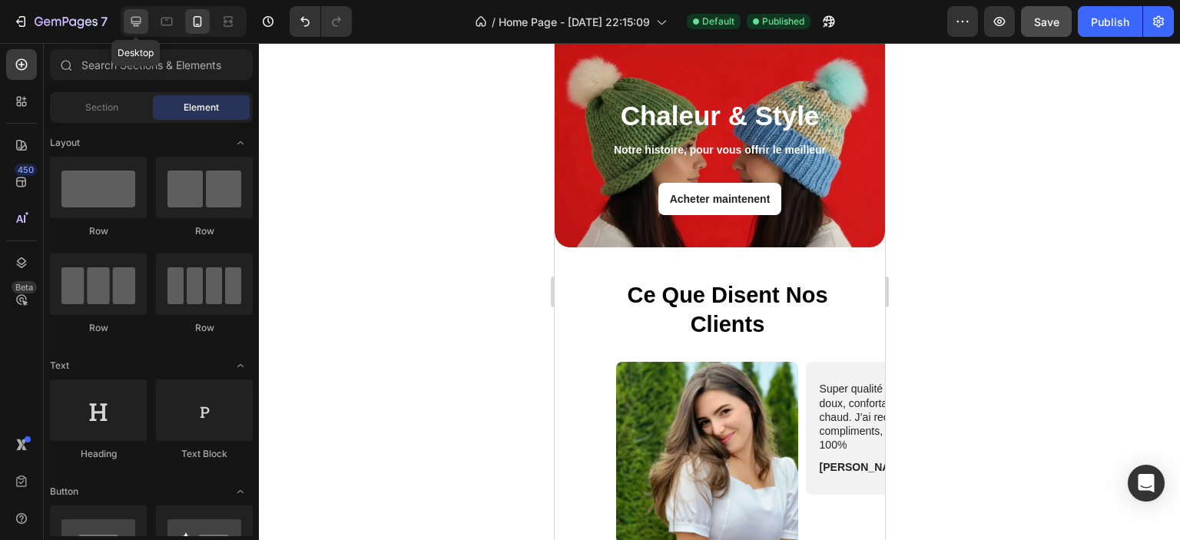
click at [136, 22] on icon at bounding box center [135, 21] width 15 height 15
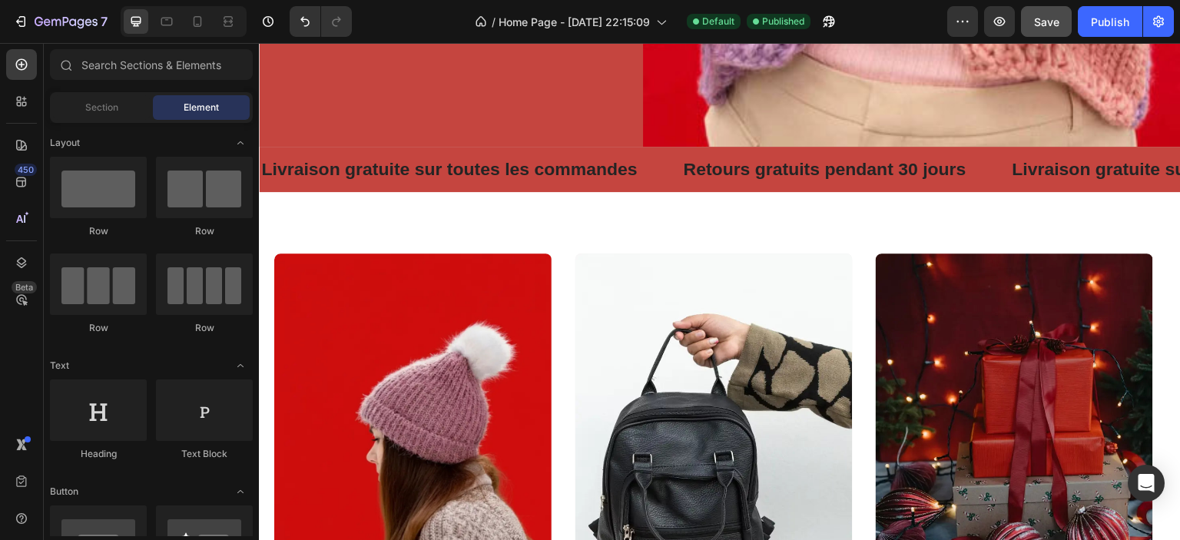
scroll to position [615, 0]
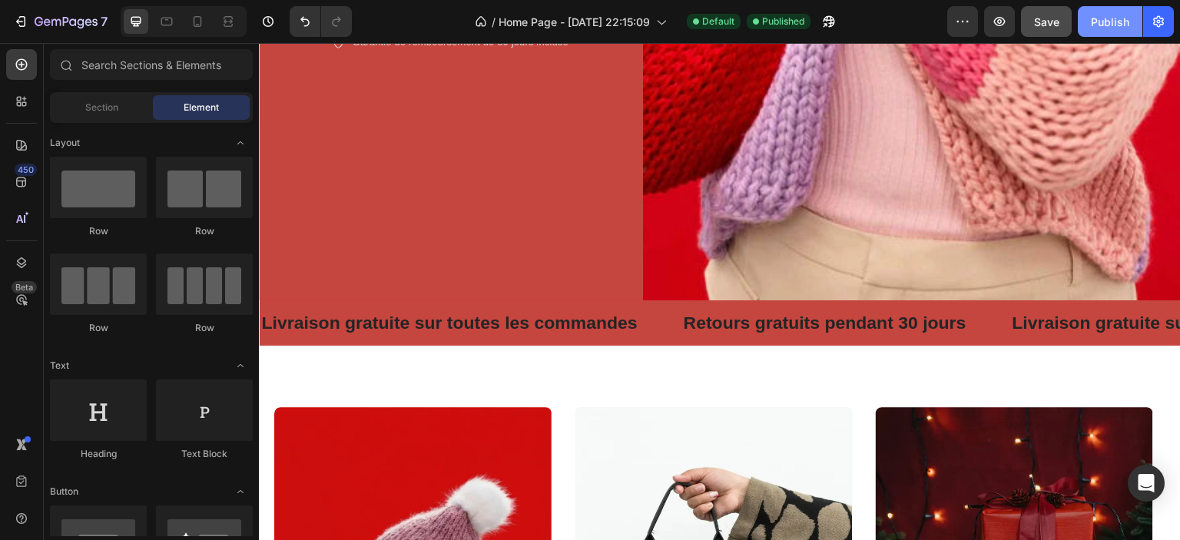
click at [1111, 22] on div "Publish" at bounding box center [1110, 22] width 38 height 16
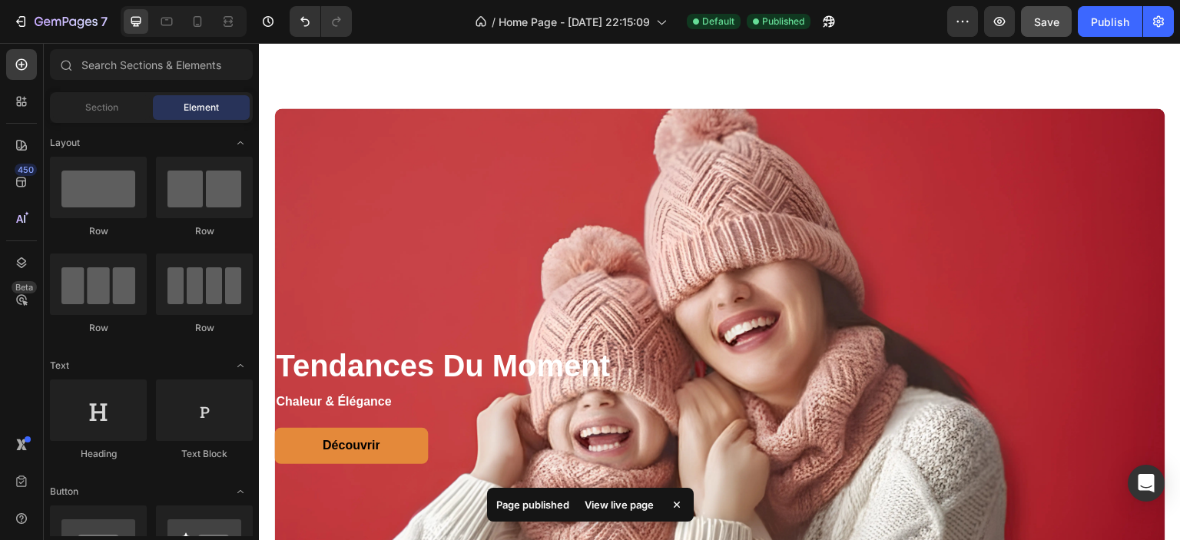
scroll to position [1613, 0]
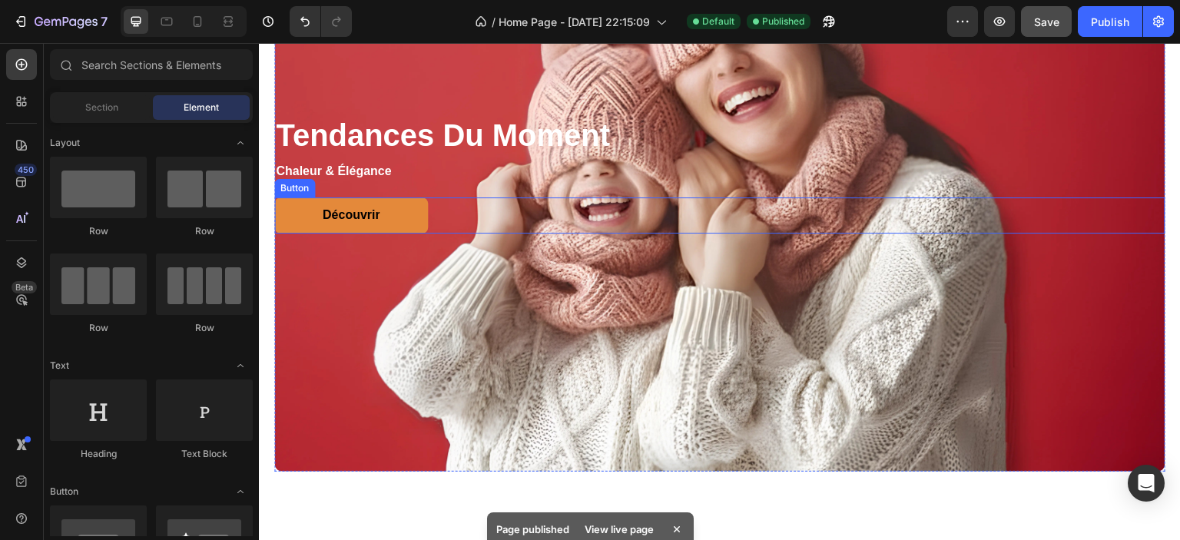
click at [440, 217] on div "Découvrir Button" at bounding box center [719, 215] width 891 height 36
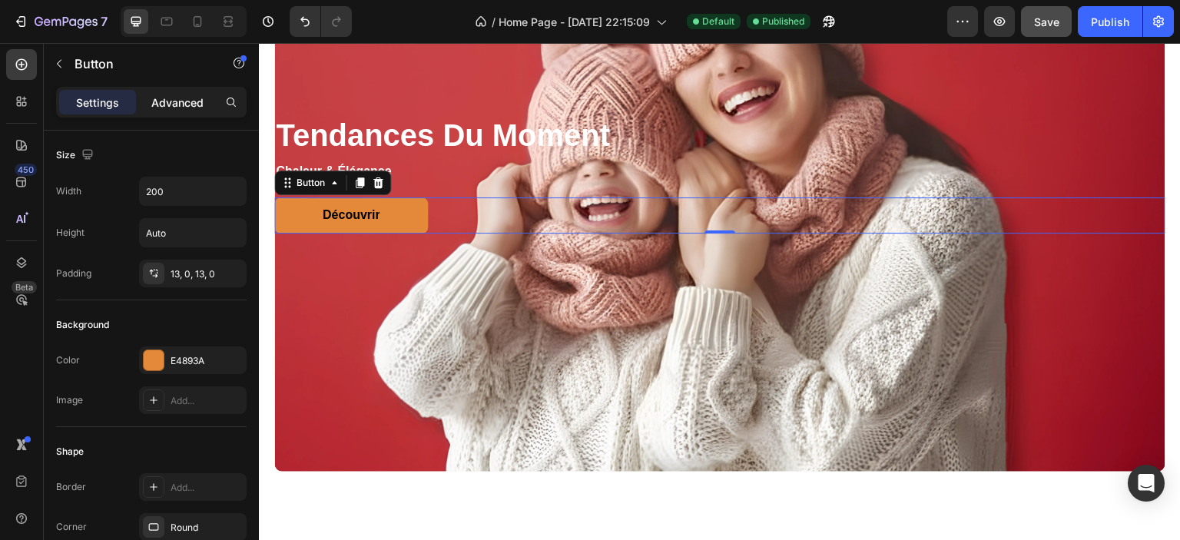
click at [174, 101] on p "Advanced" at bounding box center [177, 102] width 52 height 16
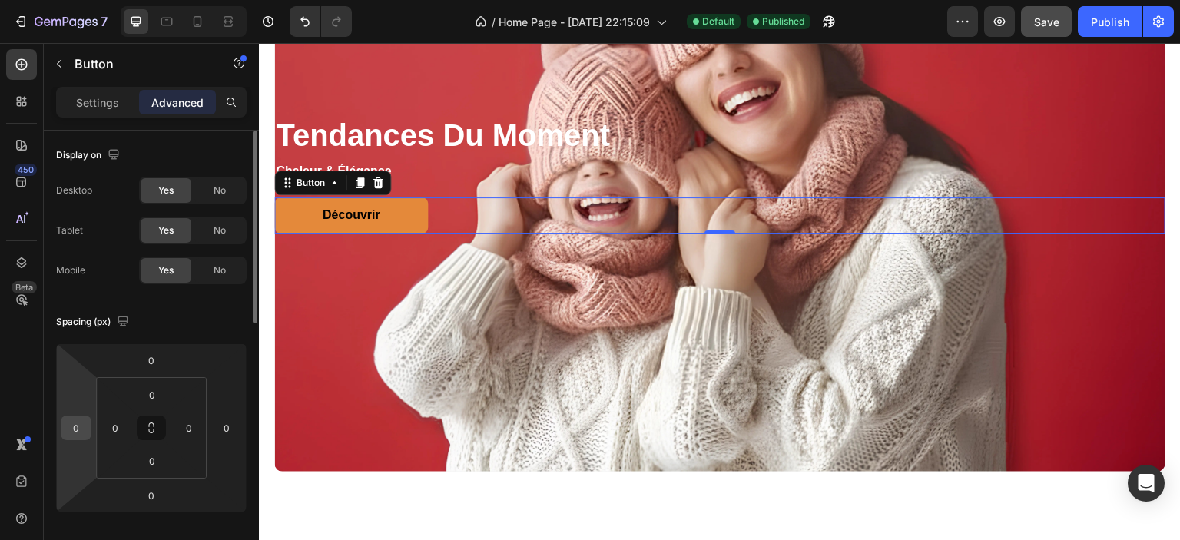
click at [86, 429] on input "0" at bounding box center [76, 427] width 23 height 23
type input "10"
click at [230, 317] on div "Spacing (px)" at bounding box center [151, 322] width 191 height 25
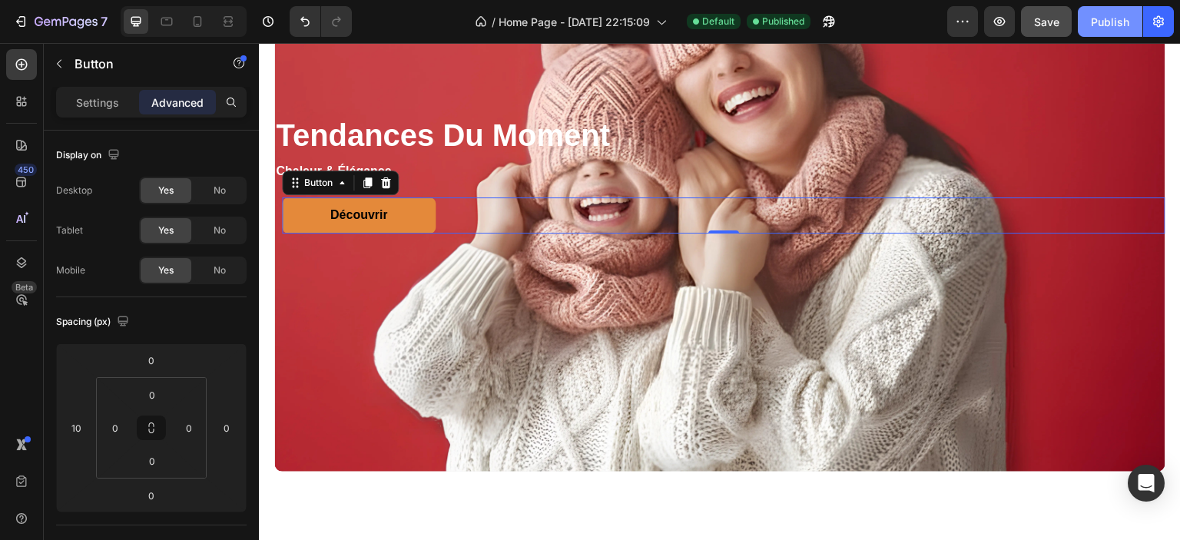
click at [1125, 21] on div "Publish" at bounding box center [1110, 22] width 38 height 16
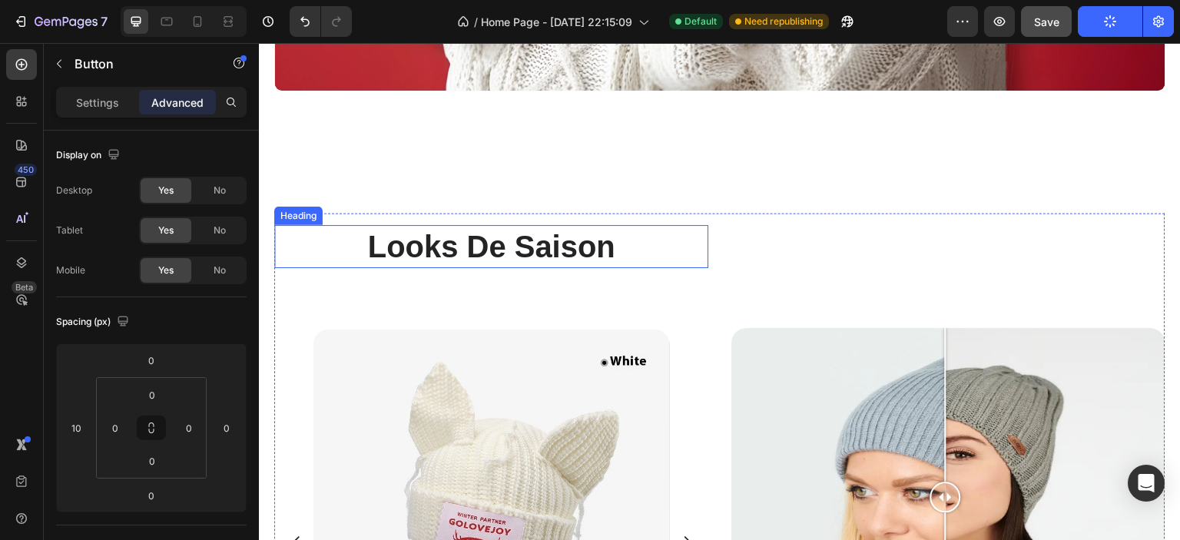
scroll to position [1997, 0]
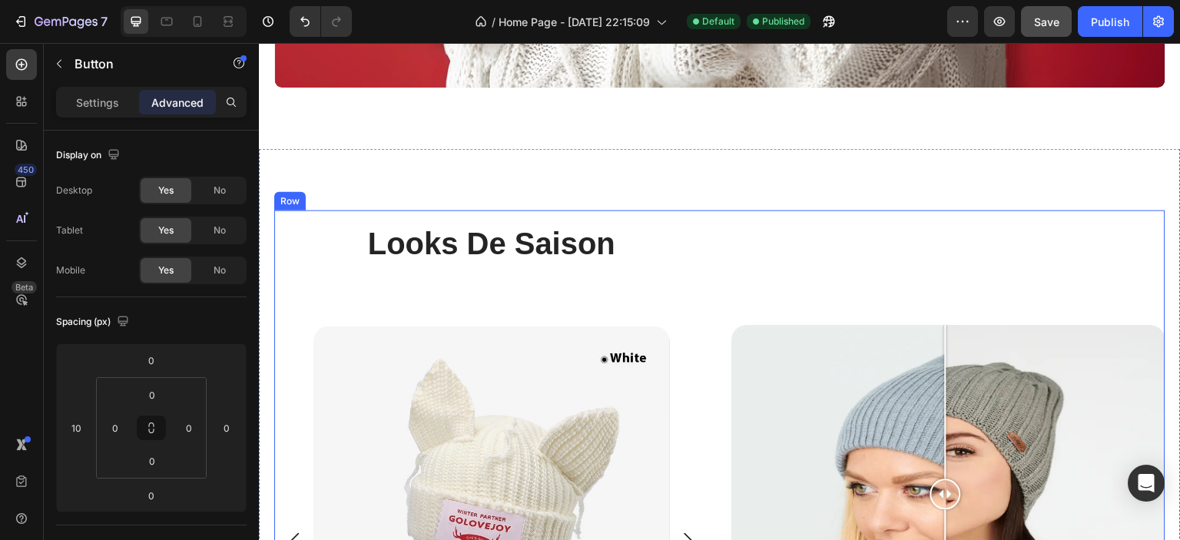
click at [647, 290] on div "looks de saison Heading Product Images bonnet ghazala Product Title Row Product…" at bounding box center [491, 494] width 434 height 568
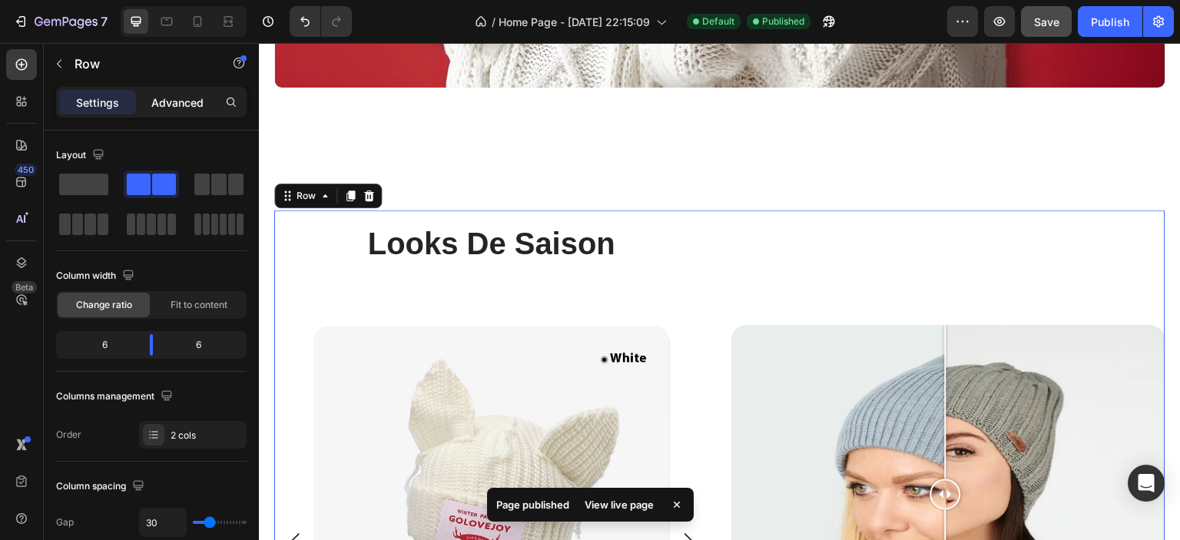
click at [193, 92] on div "Advanced" at bounding box center [177, 102] width 77 height 25
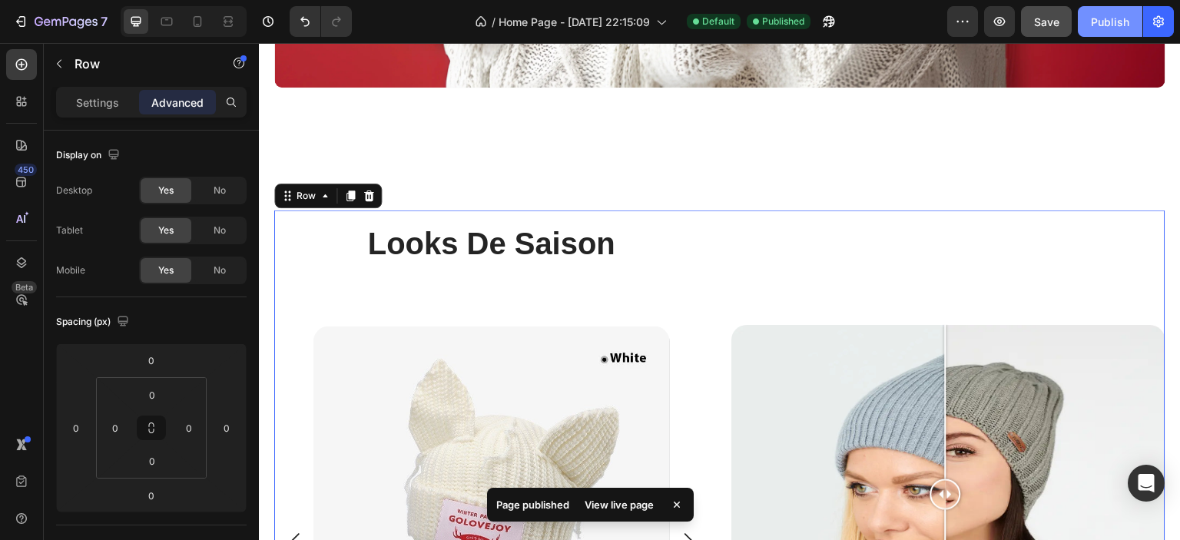
drag, startPoint x: 1112, startPoint y: 18, endPoint x: 826, endPoint y: 18, distance: 285.8
click at [1112, 18] on div "Publish" at bounding box center [1110, 22] width 38 height 16
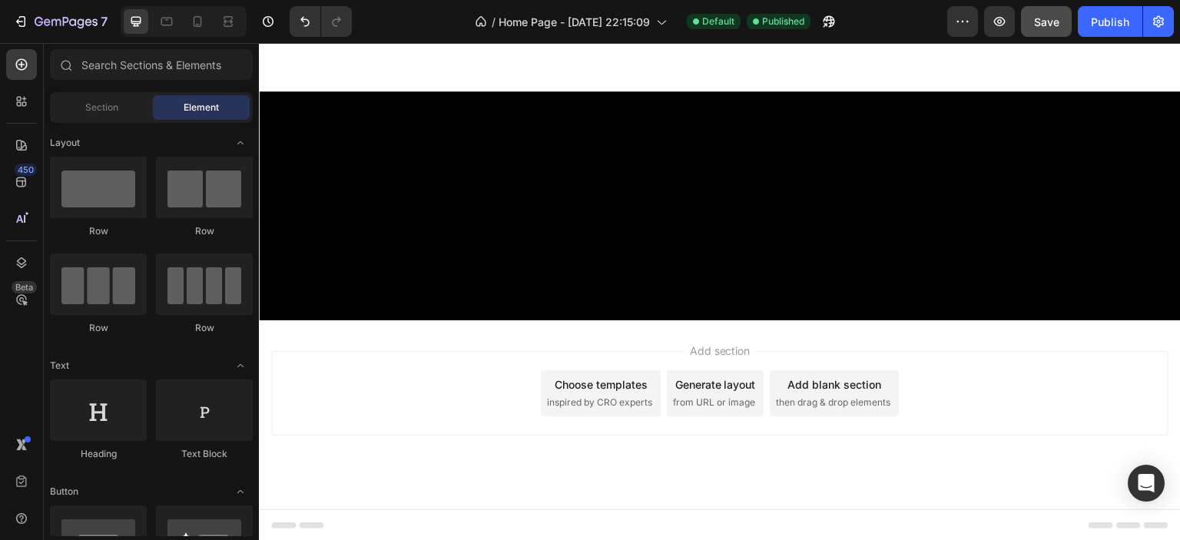
scroll to position [0, 0]
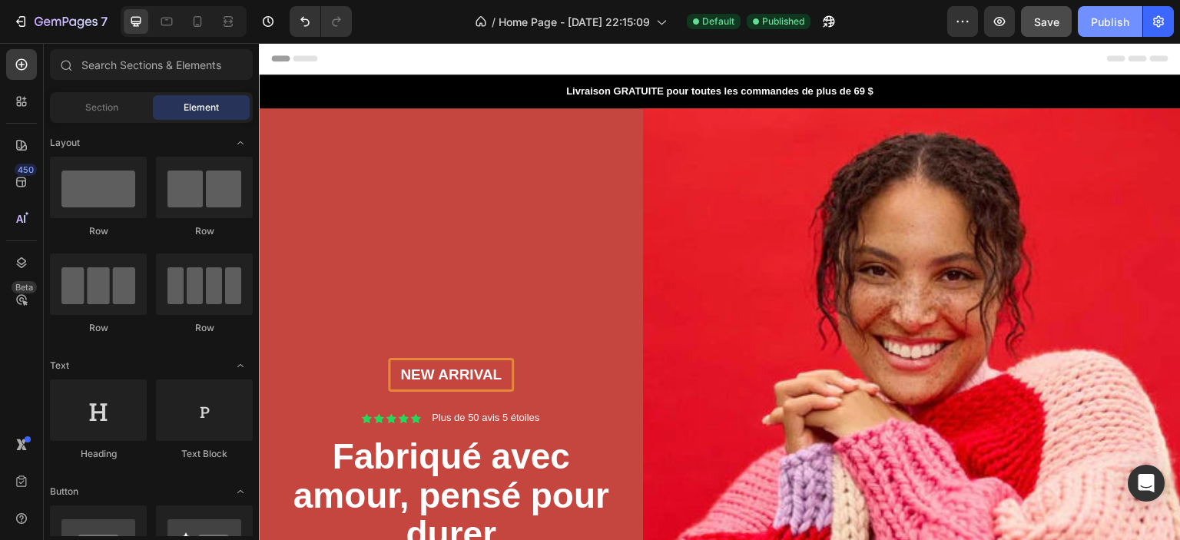
click at [1100, 19] on div "Publish" at bounding box center [1110, 22] width 38 height 16
